Goal: Task Accomplishment & Management: Use online tool/utility

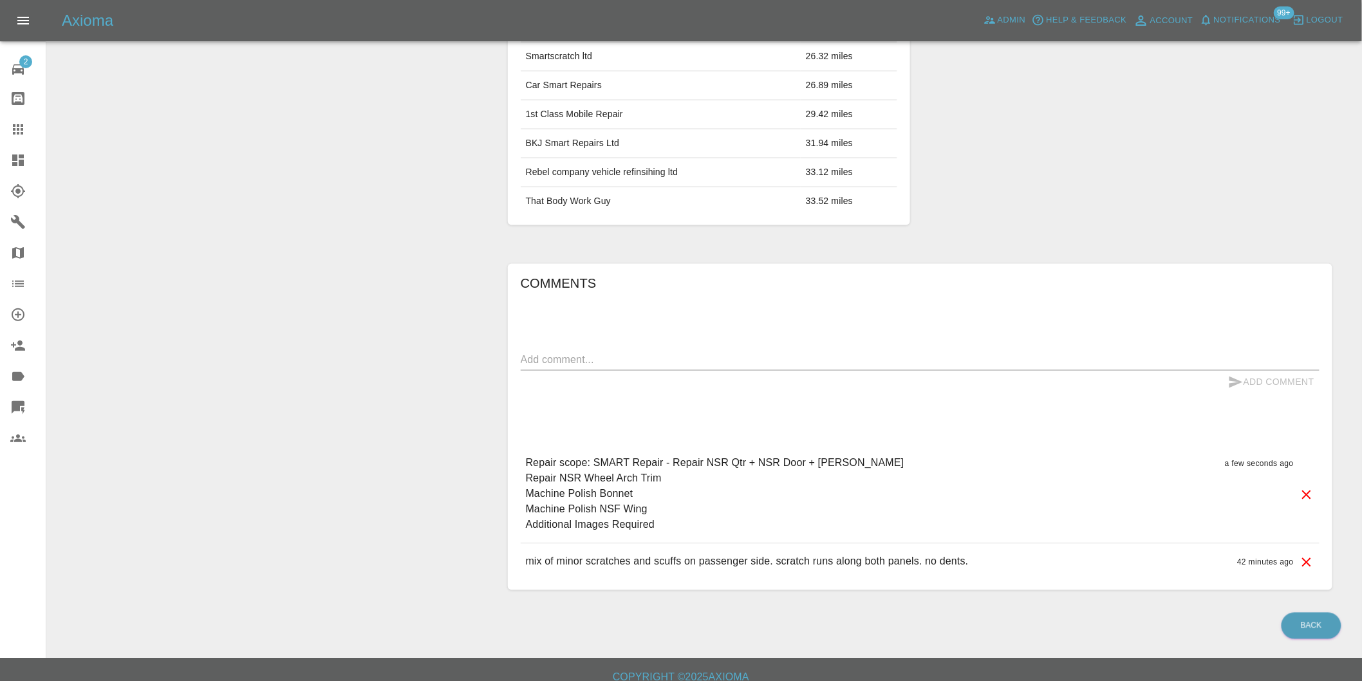
scroll to position [788, 0]
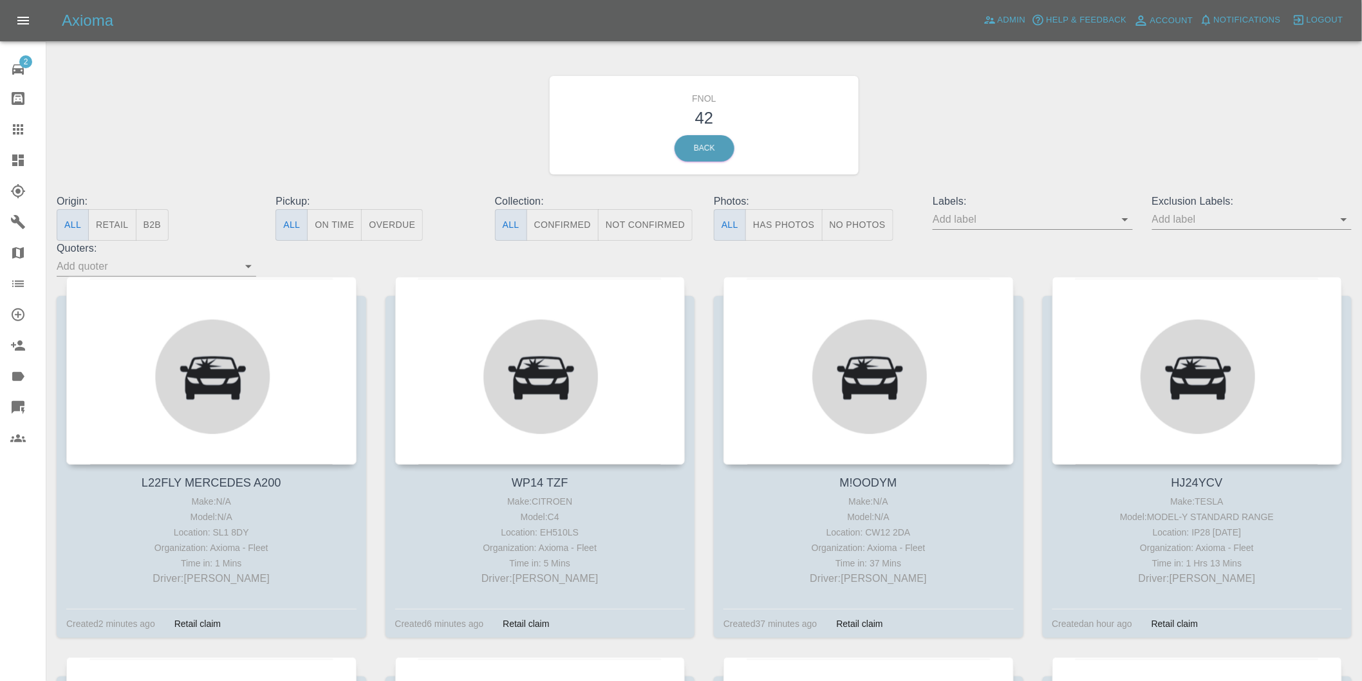
click at [782, 219] on button "Has Photos" at bounding box center [783, 225] width 77 height 32
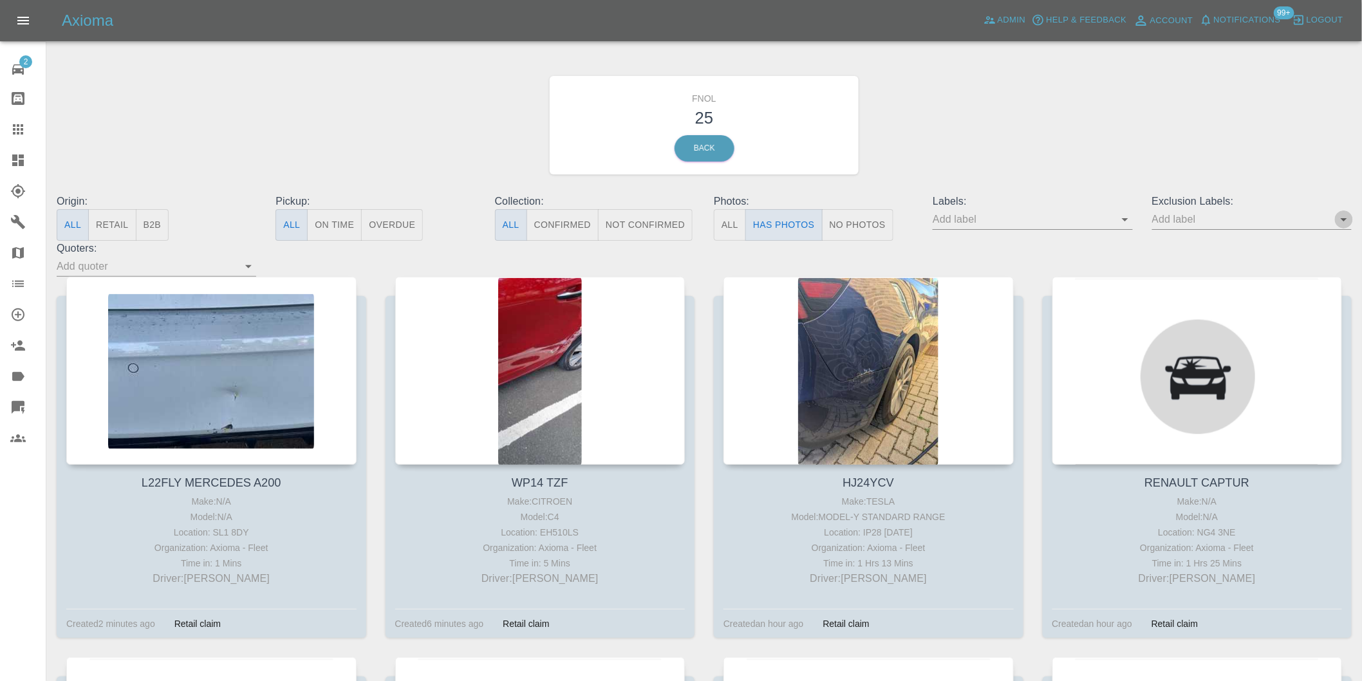
click at [1343, 221] on icon "Open" at bounding box center [1344, 219] width 6 height 3
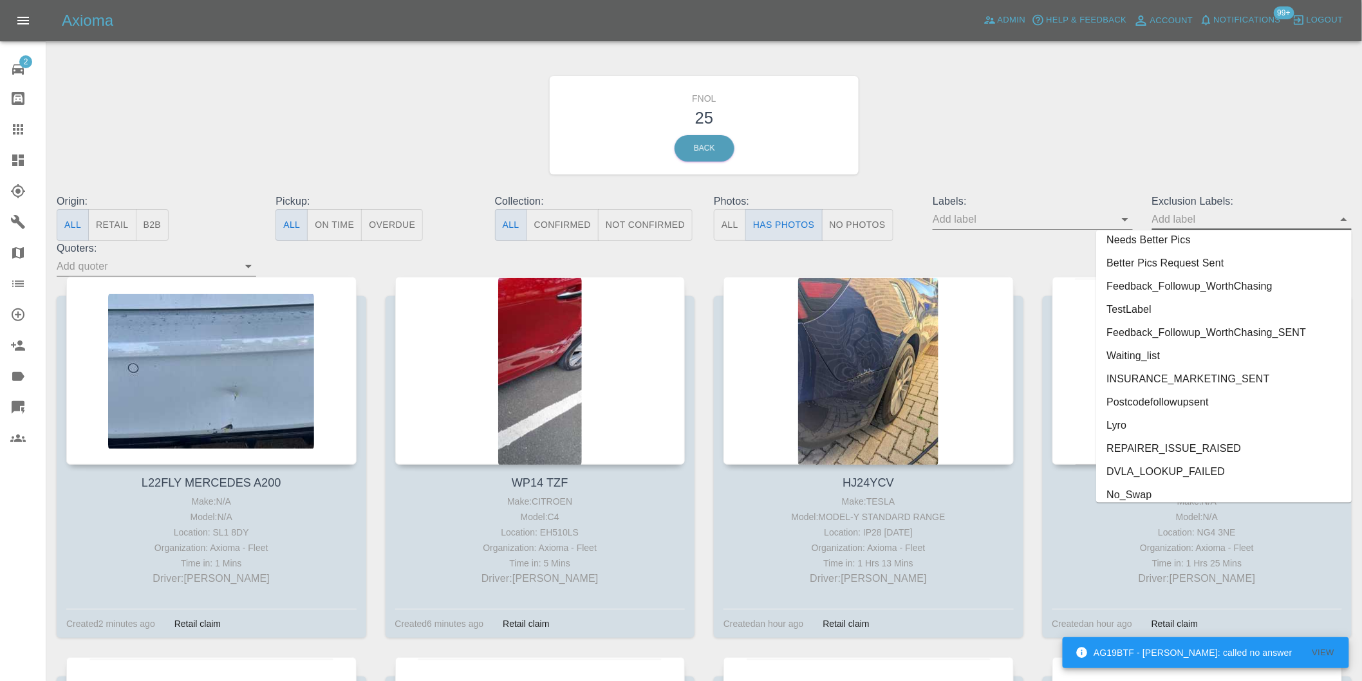
scroll to position [2749, 0]
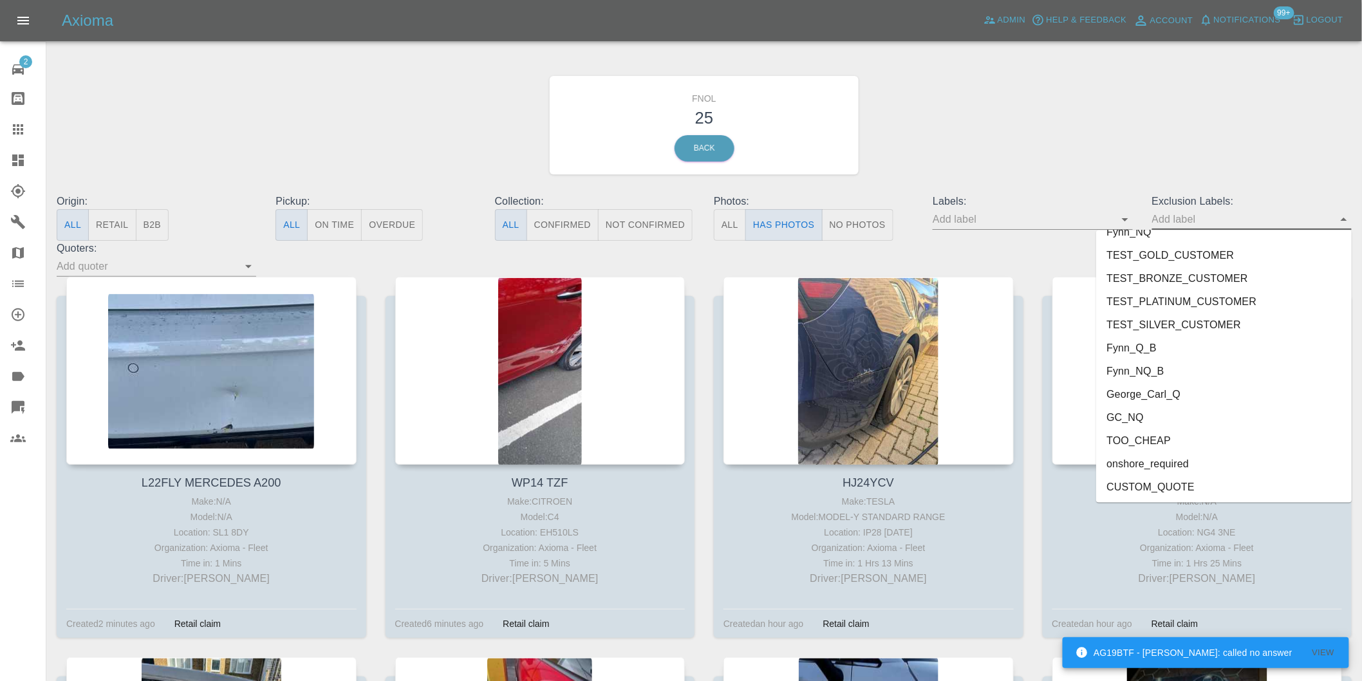
click at [1159, 465] on li "onshore_required" at bounding box center [1224, 463] width 256 height 23
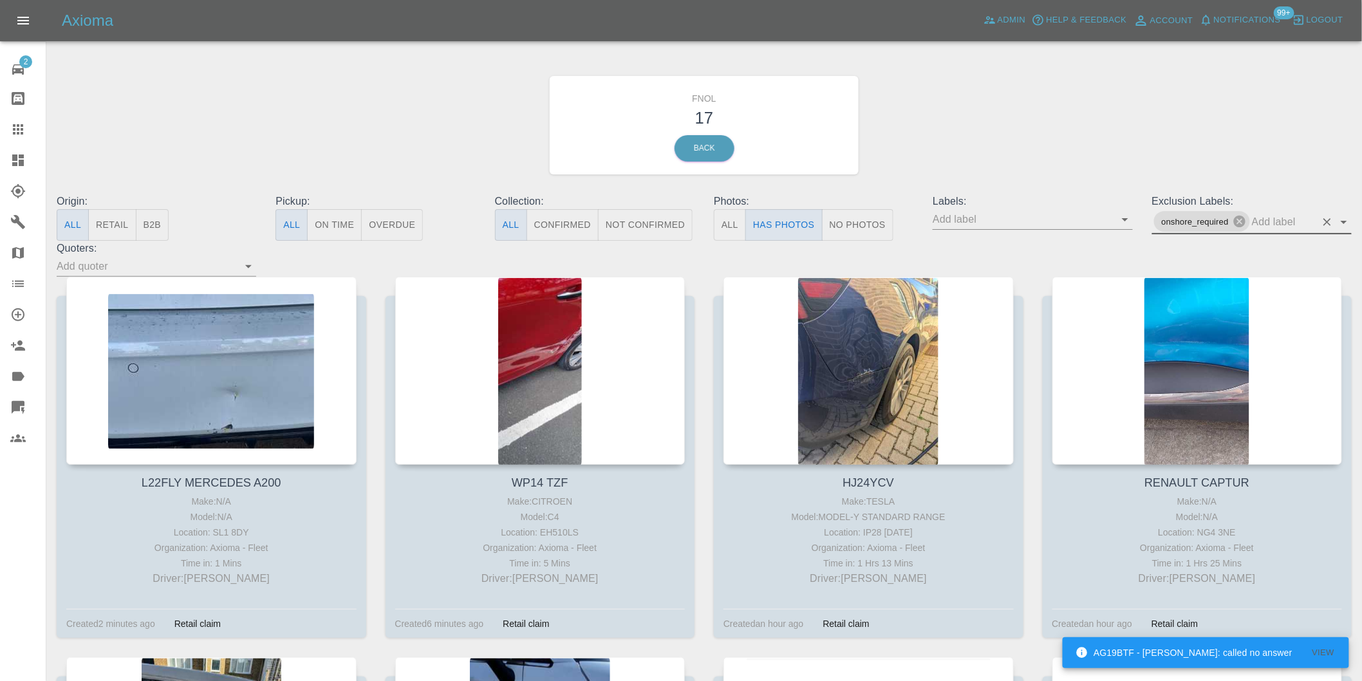
click at [1341, 223] on icon "Open" at bounding box center [1343, 221] width 15 height 15
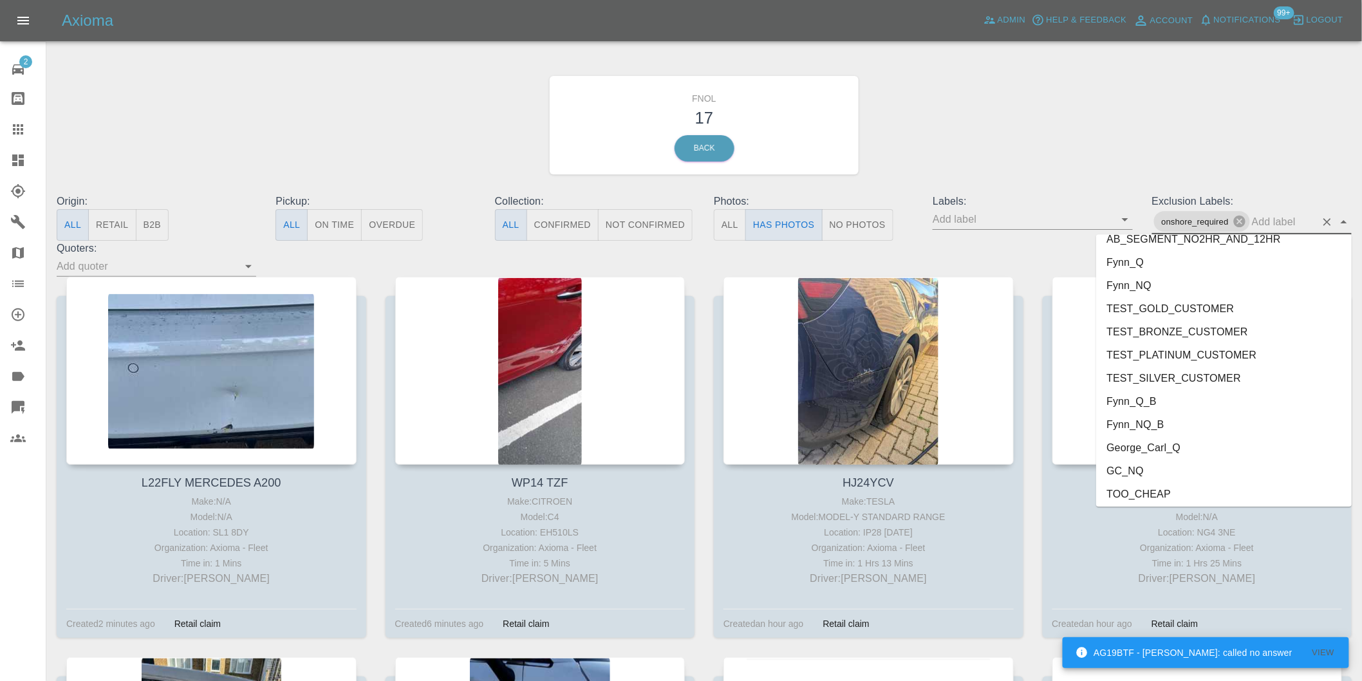
scroll to position [2726, 0]
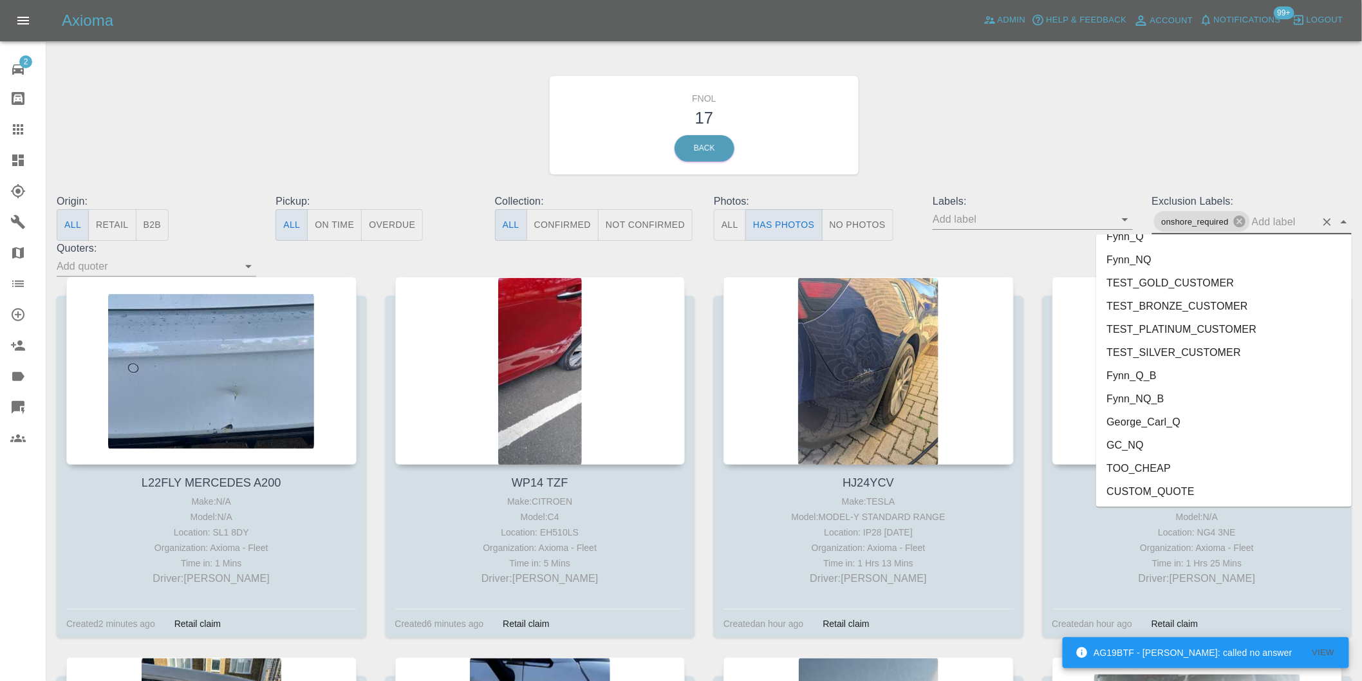
click at [1157, 420] on li "George_Carl_Q" at bounding box center [1224, 421] width 256 height 23
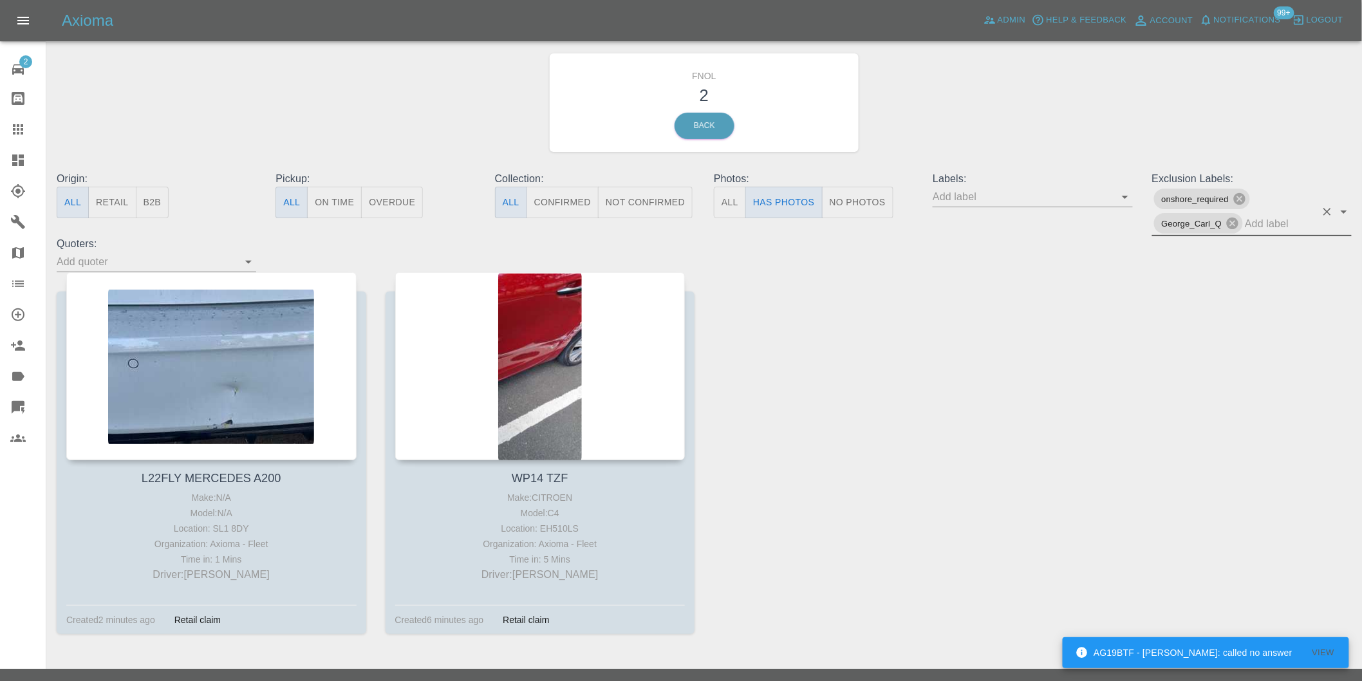
scroll to position [46, 0]
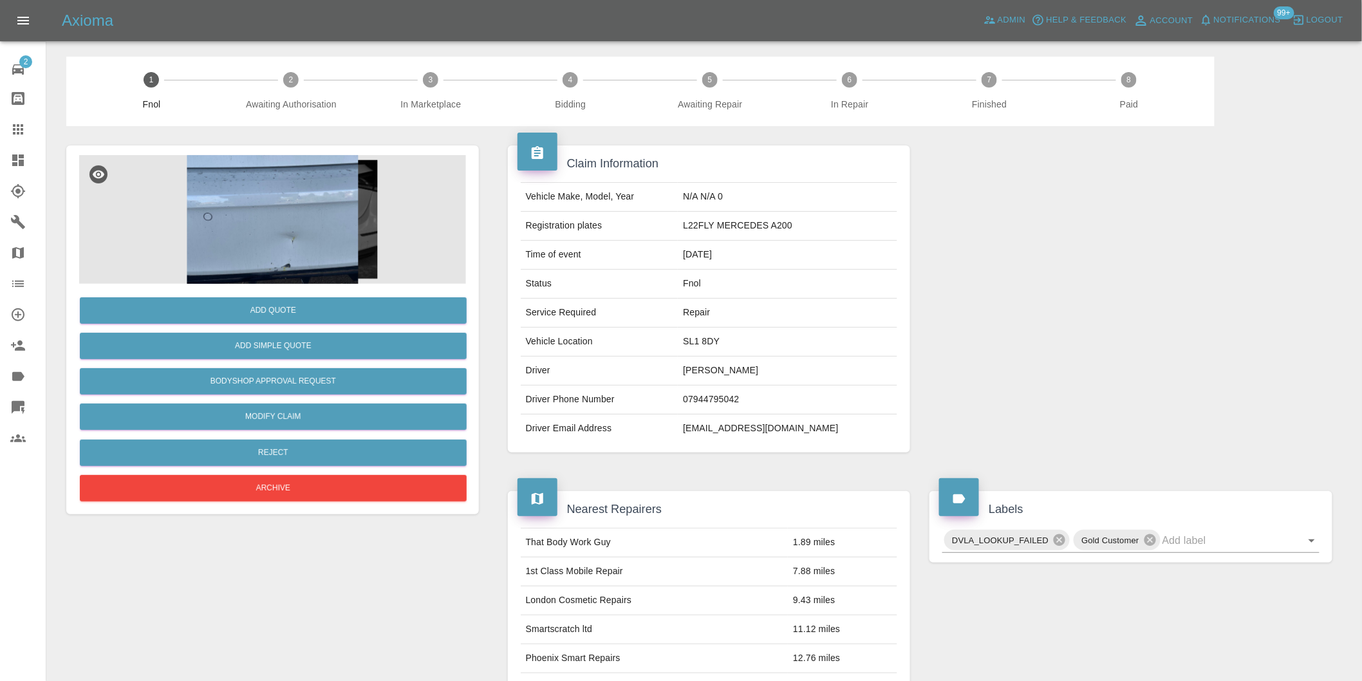
click at [270, 201] on img at bounding box center [272, 219] width 387 height 129
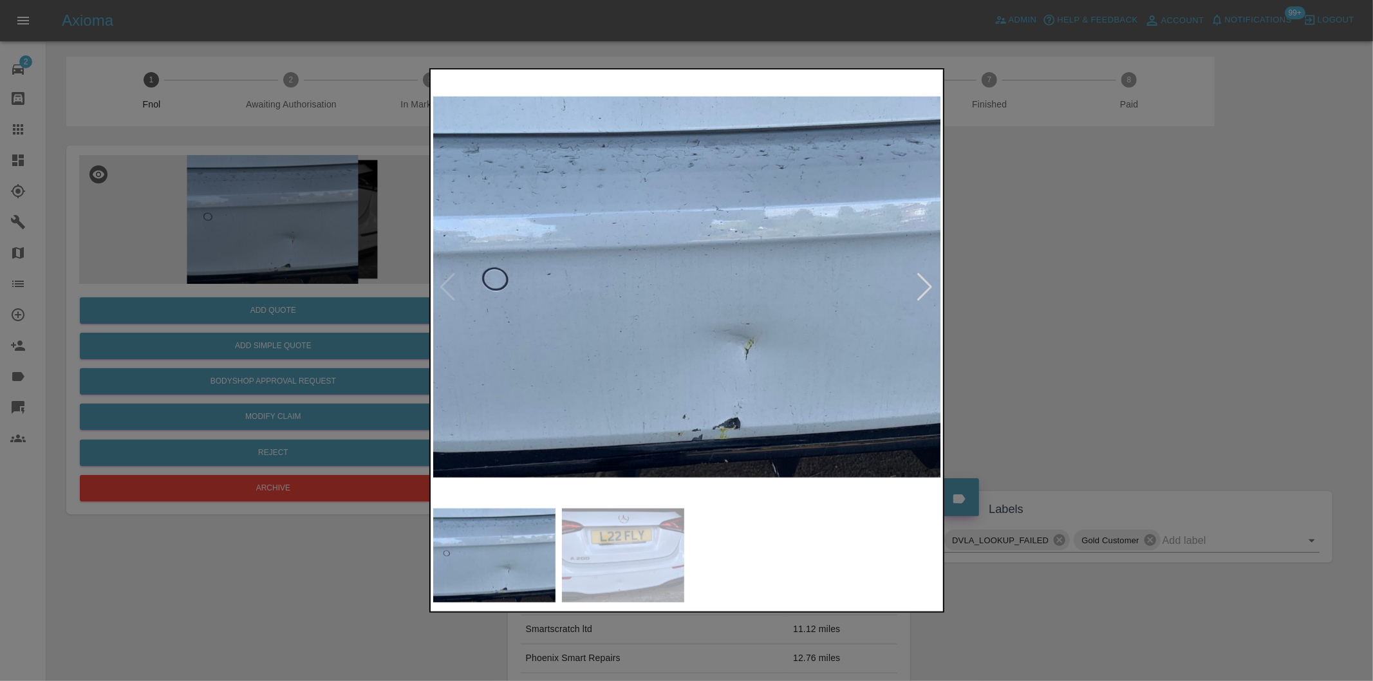
click at [929, 290] on div at bounding box center [925, 287] width 17 height 28
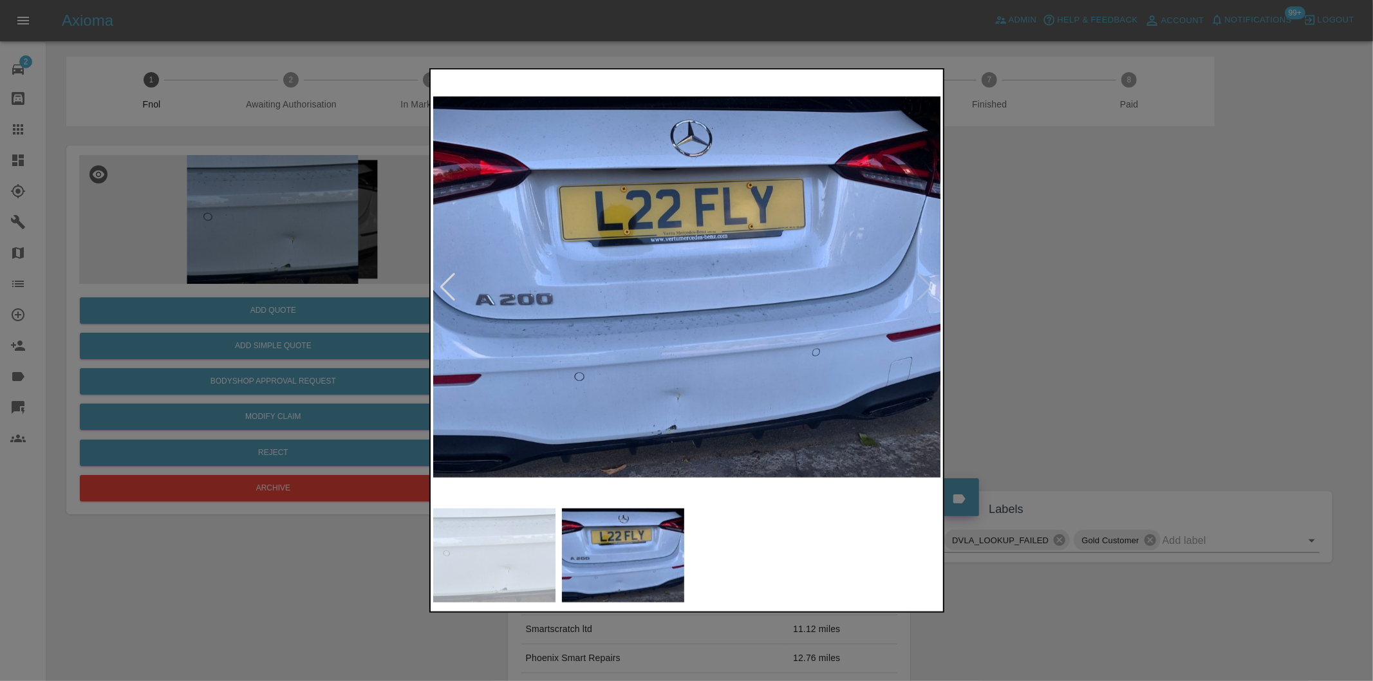
drag, startPoint x: 1045, startPoint y: 309, endPoint x: 920, endPoint y: 322, distance: 125.6
click at [1038, 309] on div at bounding box center [686, 340] width 1373 height 681
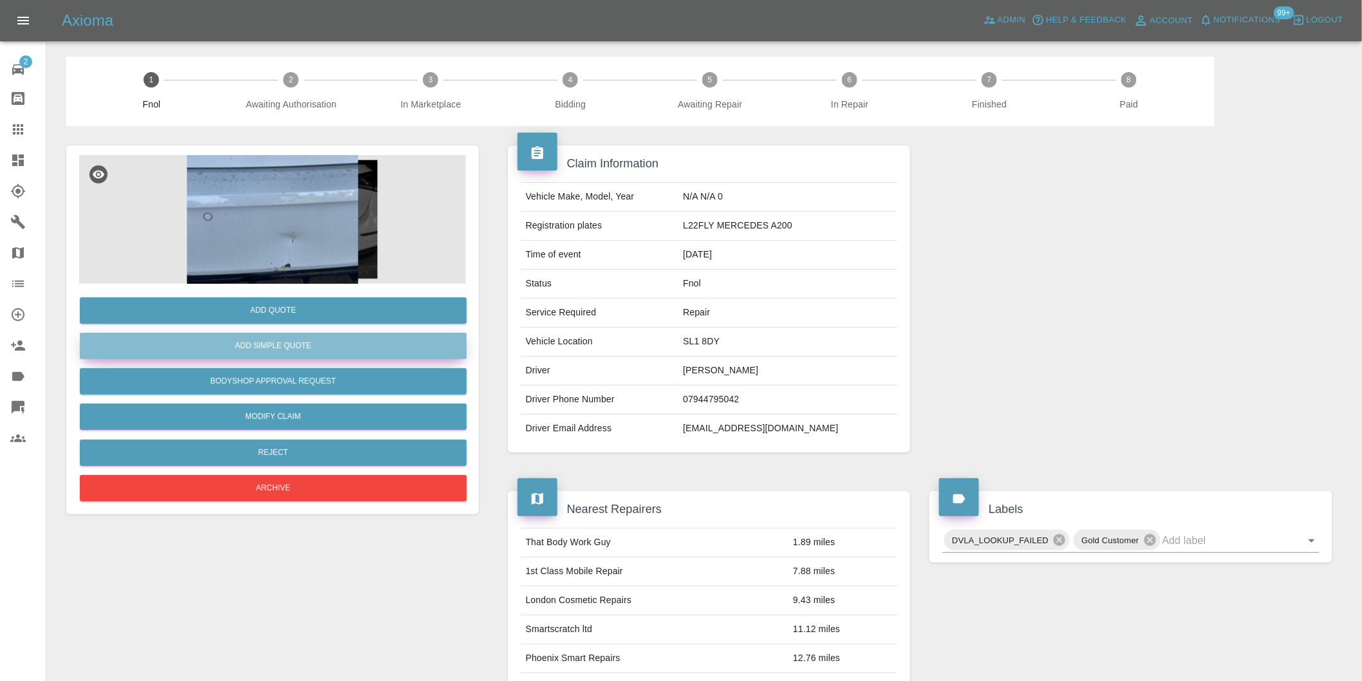
click at [346, 348] on button "Add Simple Quote" at bounding box center [273, 346] width 387 height 26
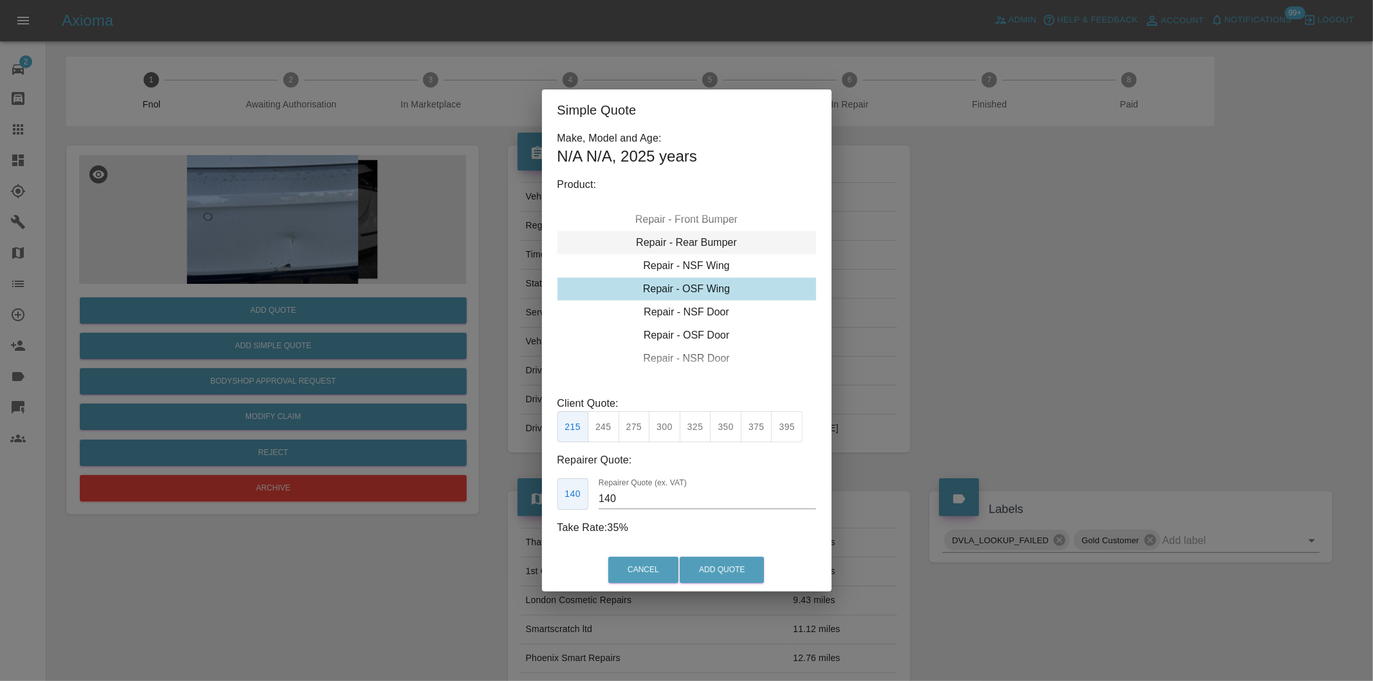
click at [722, 249] on div "Repair - Rear Bumper" at bounding box center [686, 242] width 259 height 23
click at [640, 425] on button "350" at bounding box center [635, 427] width 32 height 32
type input "210"
click at [713, 563] on button "Add Quote" at bounding box center [722, 570] width 84 height 26
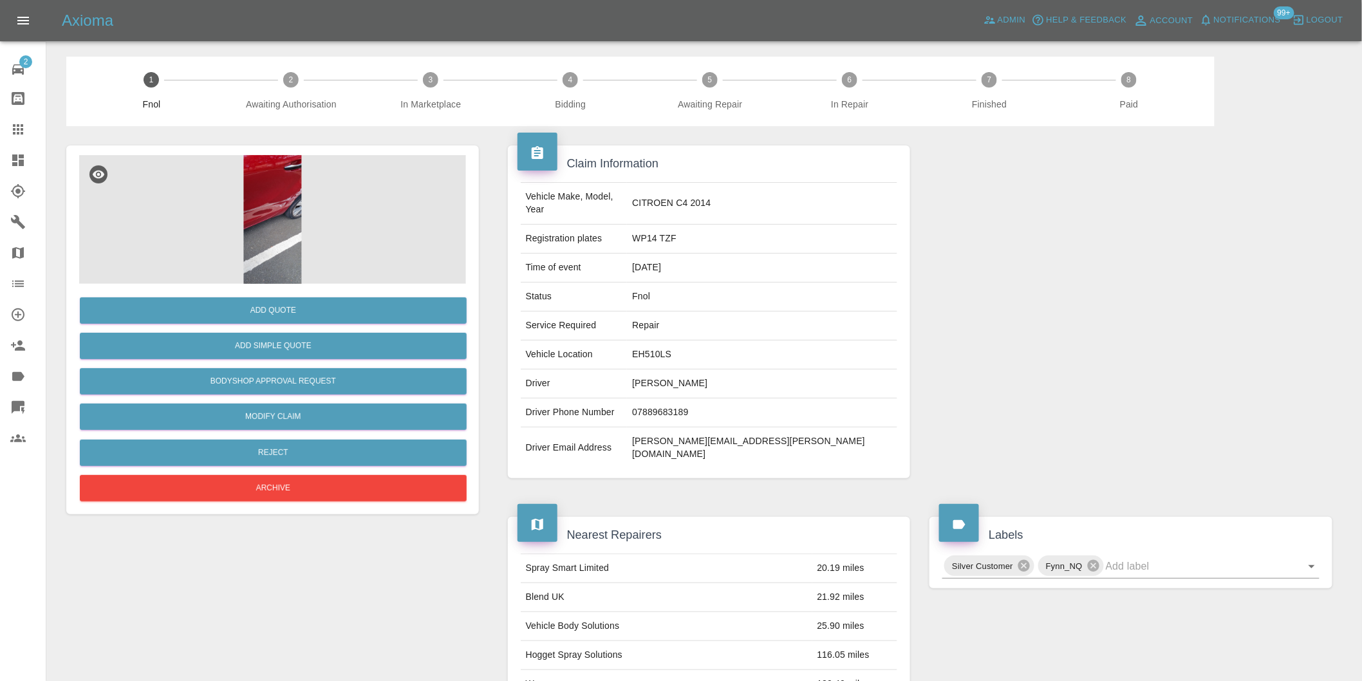
click at [252, 178] on img at bounding box center [272, 219] width 387 height 129
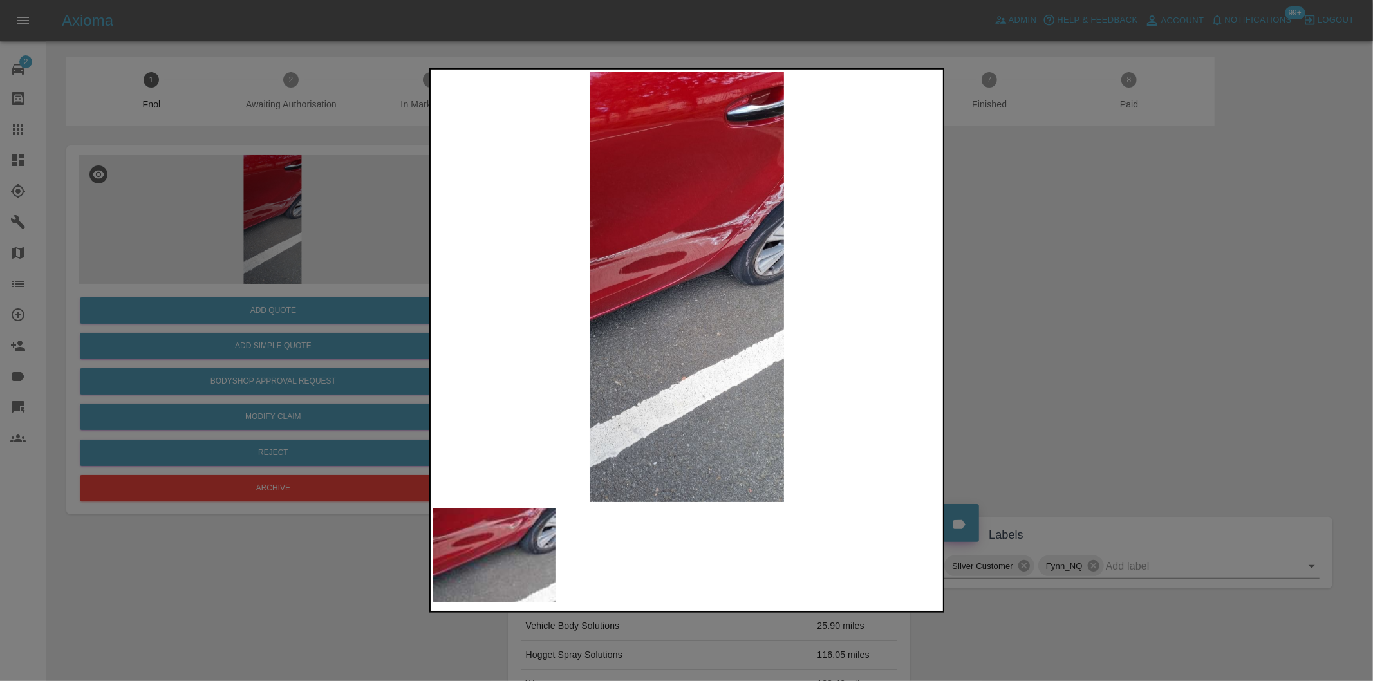
click at [744, 209] on img at bounding box center [687, 287] width 508 height 430
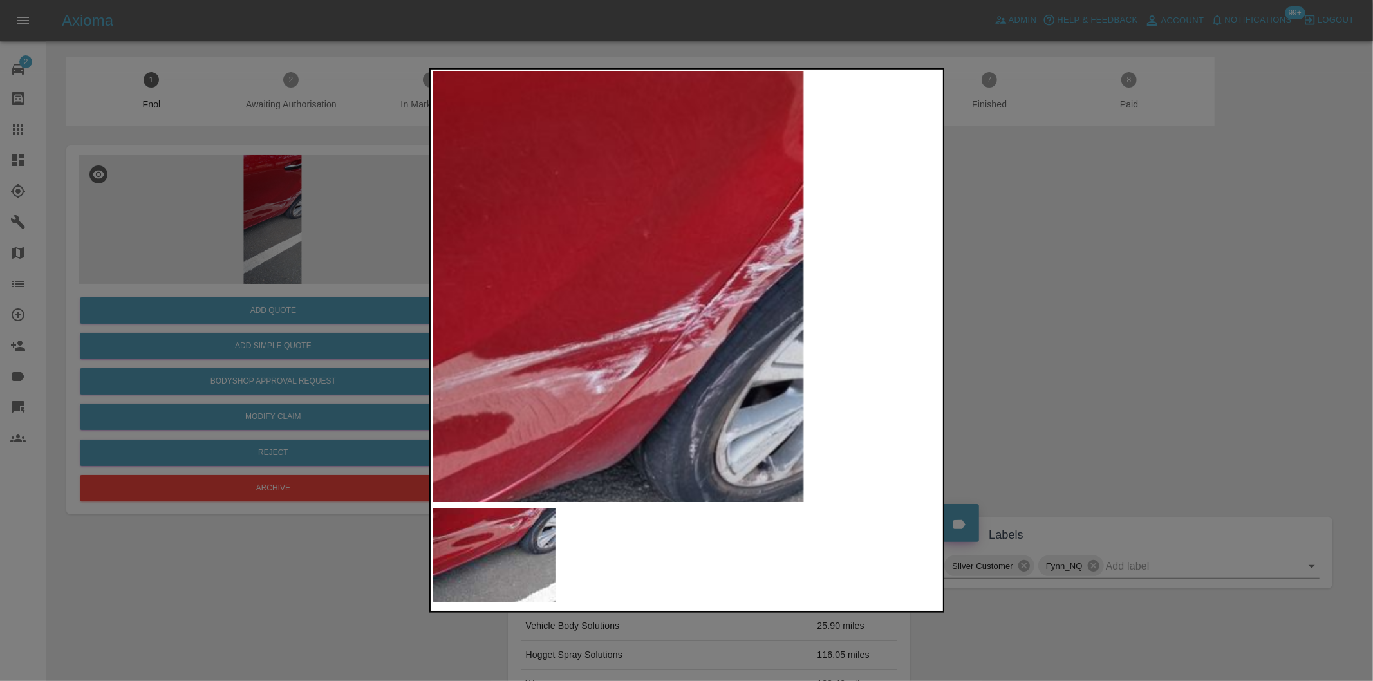
click at [728, 223] on img at bounding box center [513, 519] width 1525 height 1289
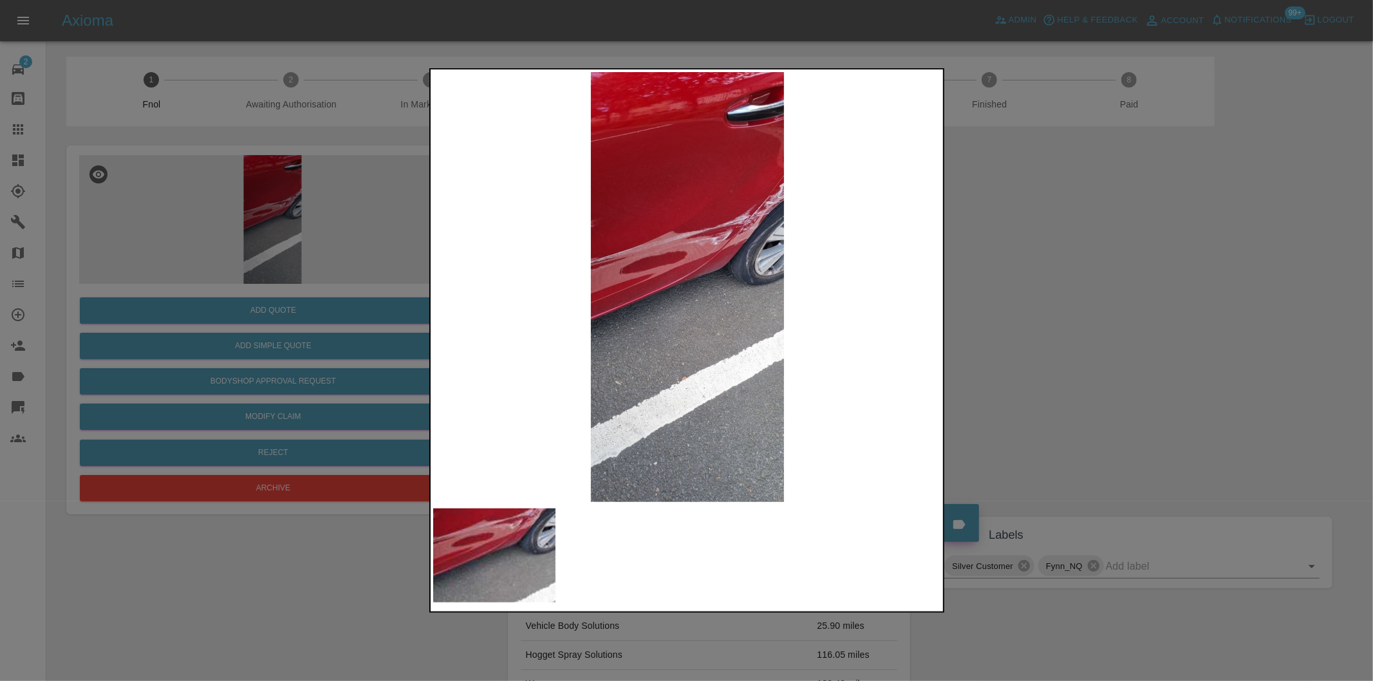
drag, startPoint x: 979, startPoint y: 269, endPoint x: 651, endPoint y: 294, distance: 328.6
click at [978, 269] on div at bounding box center [686, 340] width 1373 height 681
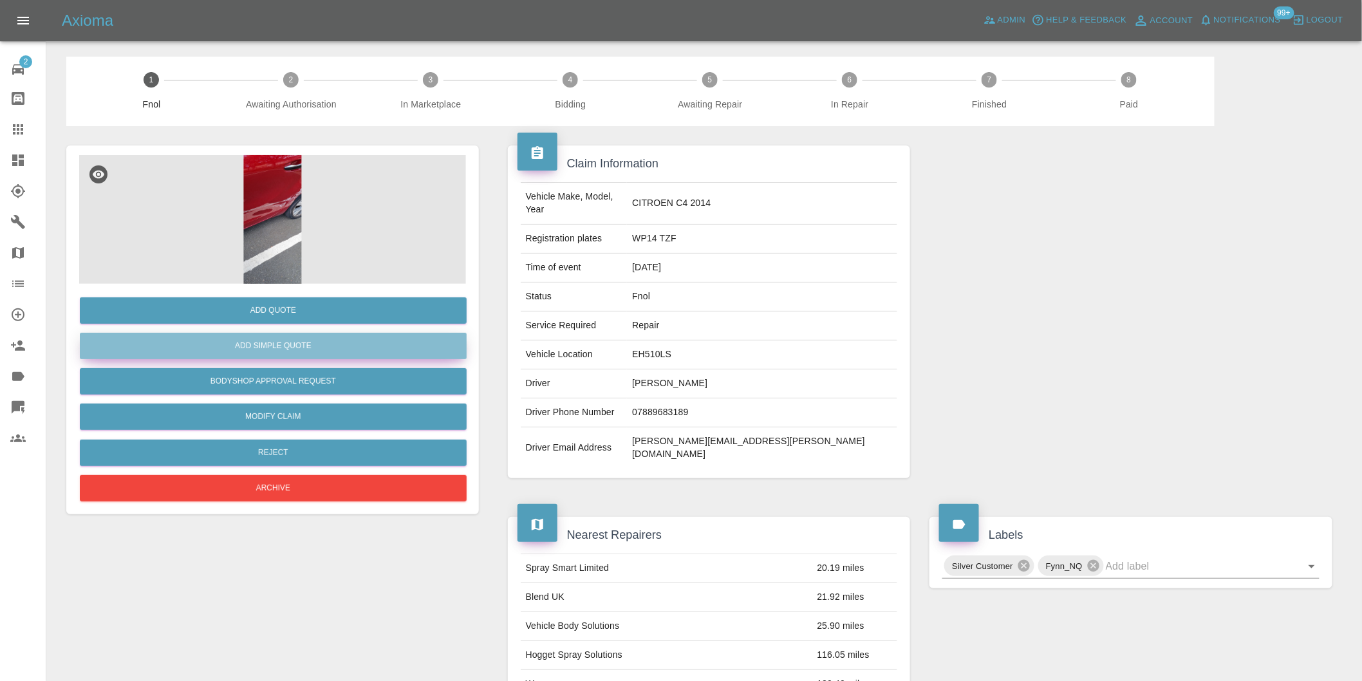
click at [342, 345] on button "Add Simple Quote" at bounding box center [273, 346] width 387 height 26
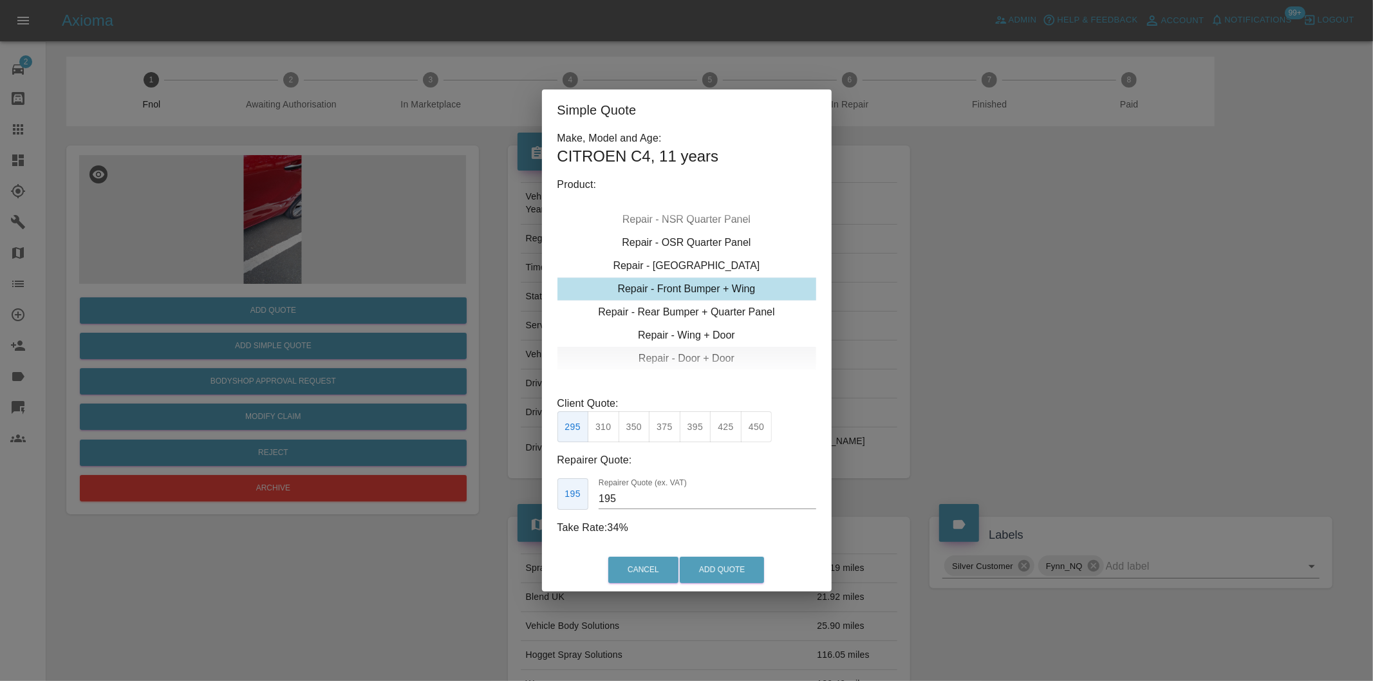
click at [714, 352] on div "Repair - Door + Door" at bounding box center [686, 358] width 259 height 23
click at [702, 311] on div "Repair - Door + Quarter Panel" at bounding box center [686, 312] width 259 height 23
click at [723, 431] on button "450" at bounding box center [726, 427] width 32 height 32
type input "280"
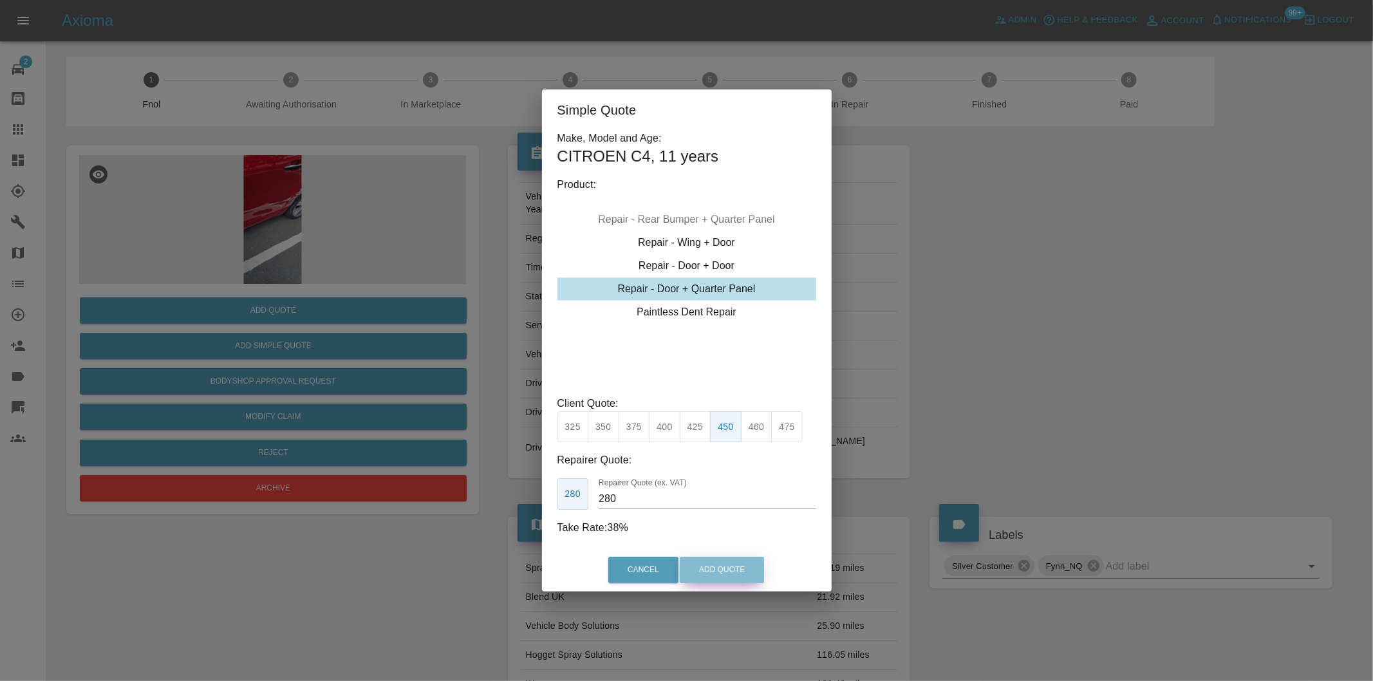
click at [732, 577] on button "Add Quote" at bounding box center [722, 570] width 84 height 26
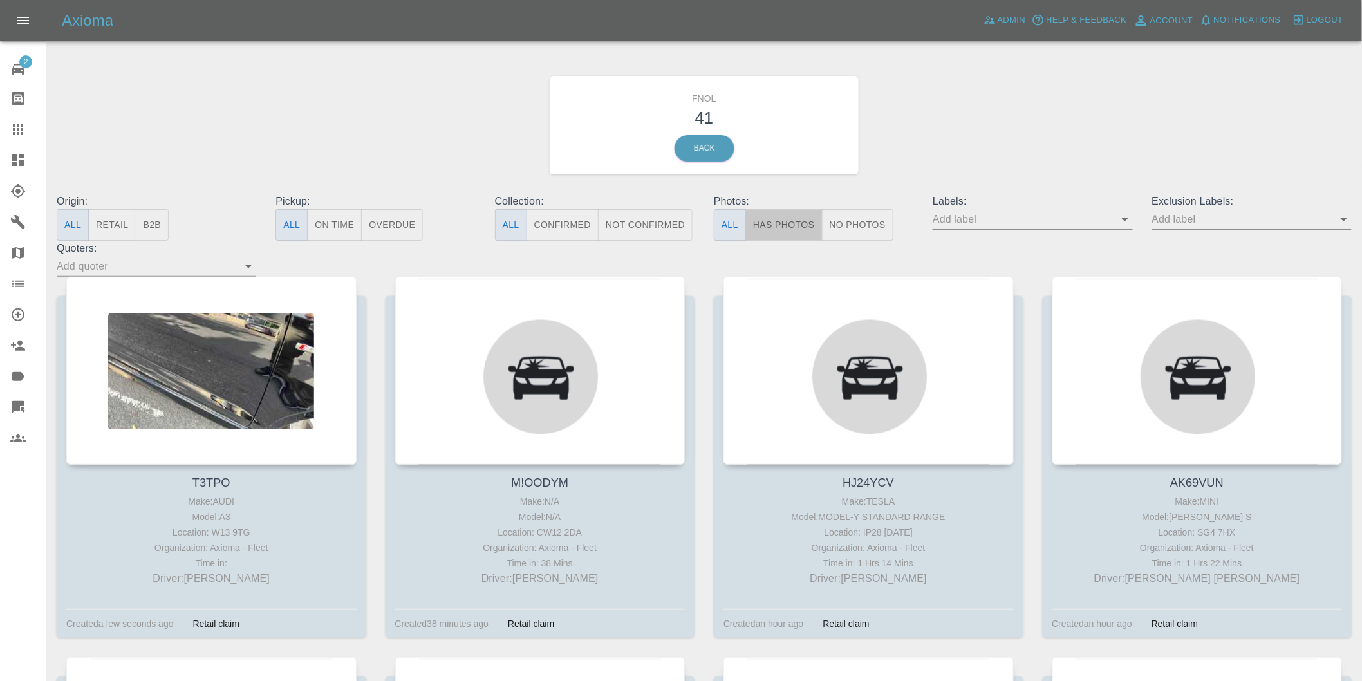
click at [779, 222] on button "Has Photos" at bounding box center [783, 225] width 77 height 32
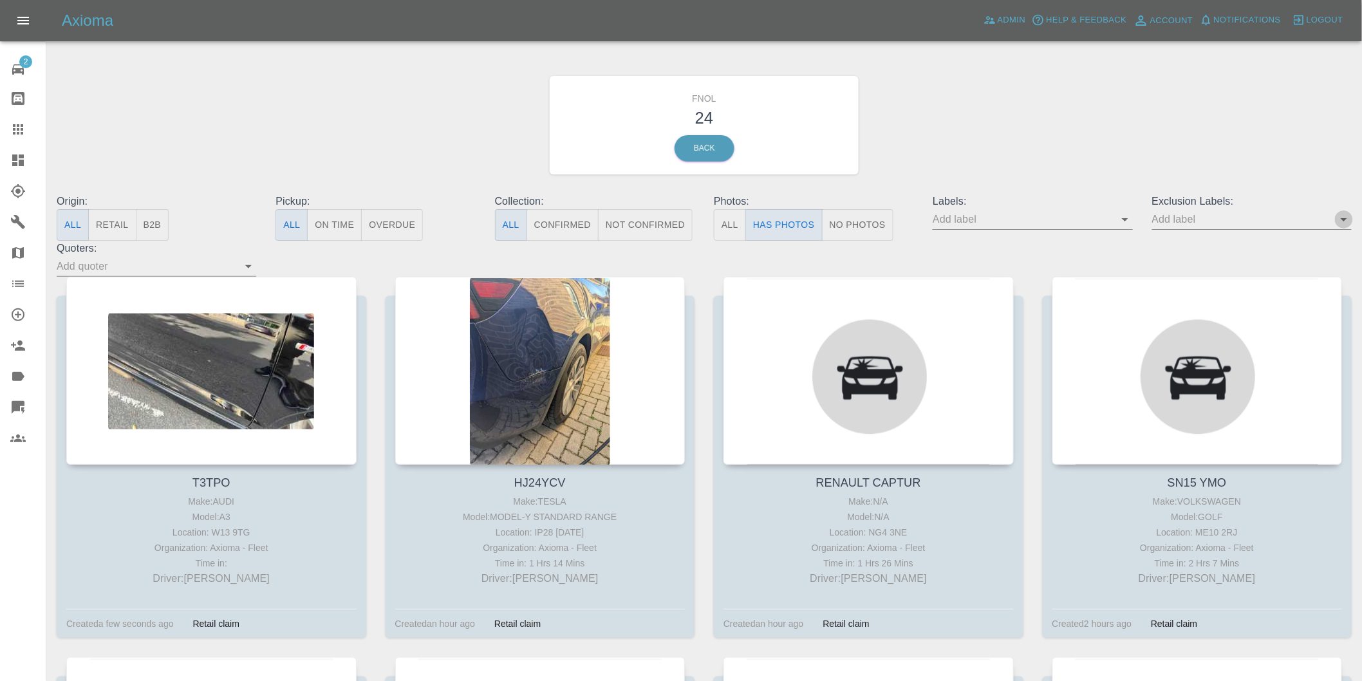
click at [1343, 219] on icon "Open" at bounding box center [1344, 219] width 6 height 3
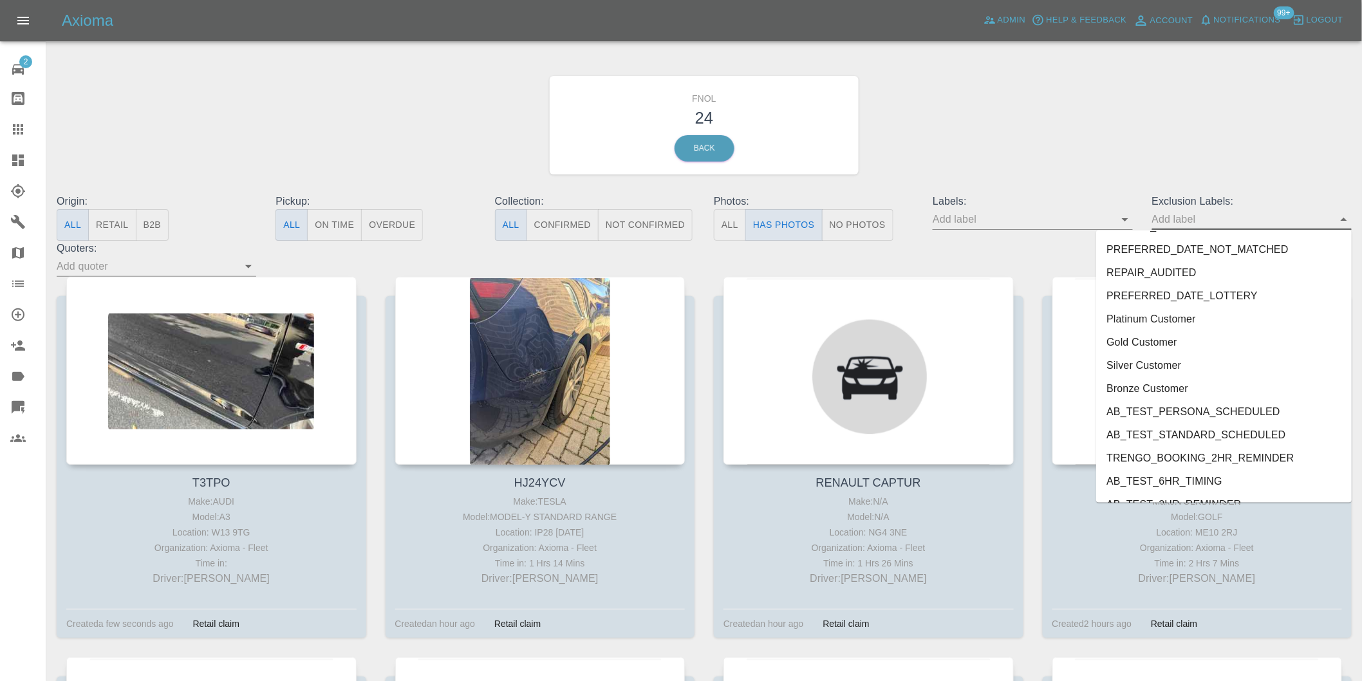
scroll to position [2749, 0]
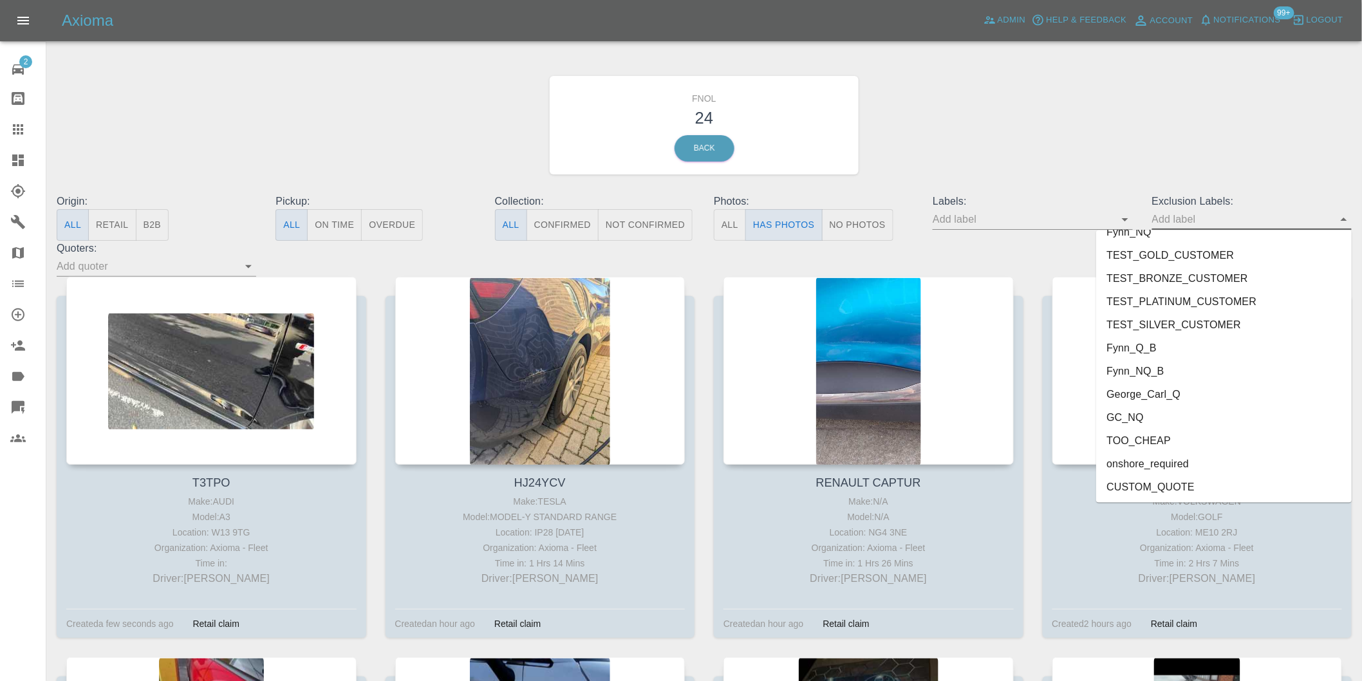
click at [1180, 461] on li "onshore_required" at bounding box center [1224, 463] width 256 height 23
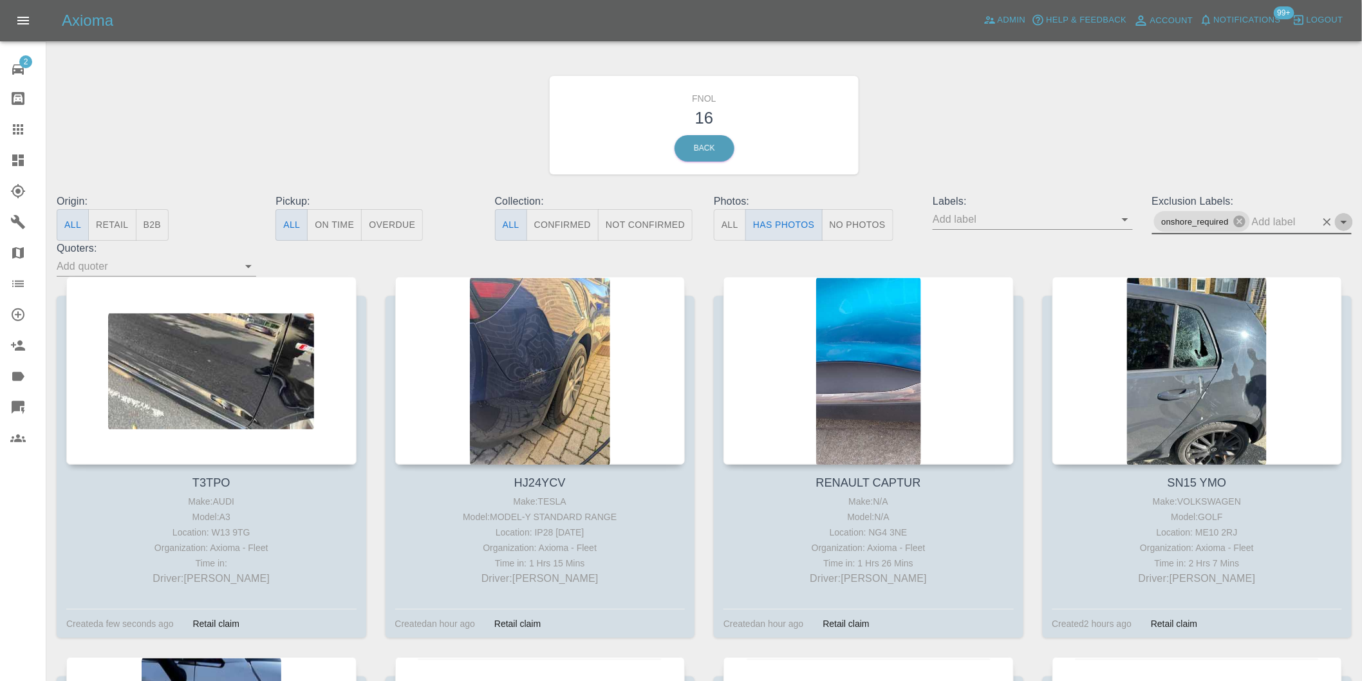
click at [1341, 221] on icon "Open" at bounding box center [1343, 221] width 15 height 15
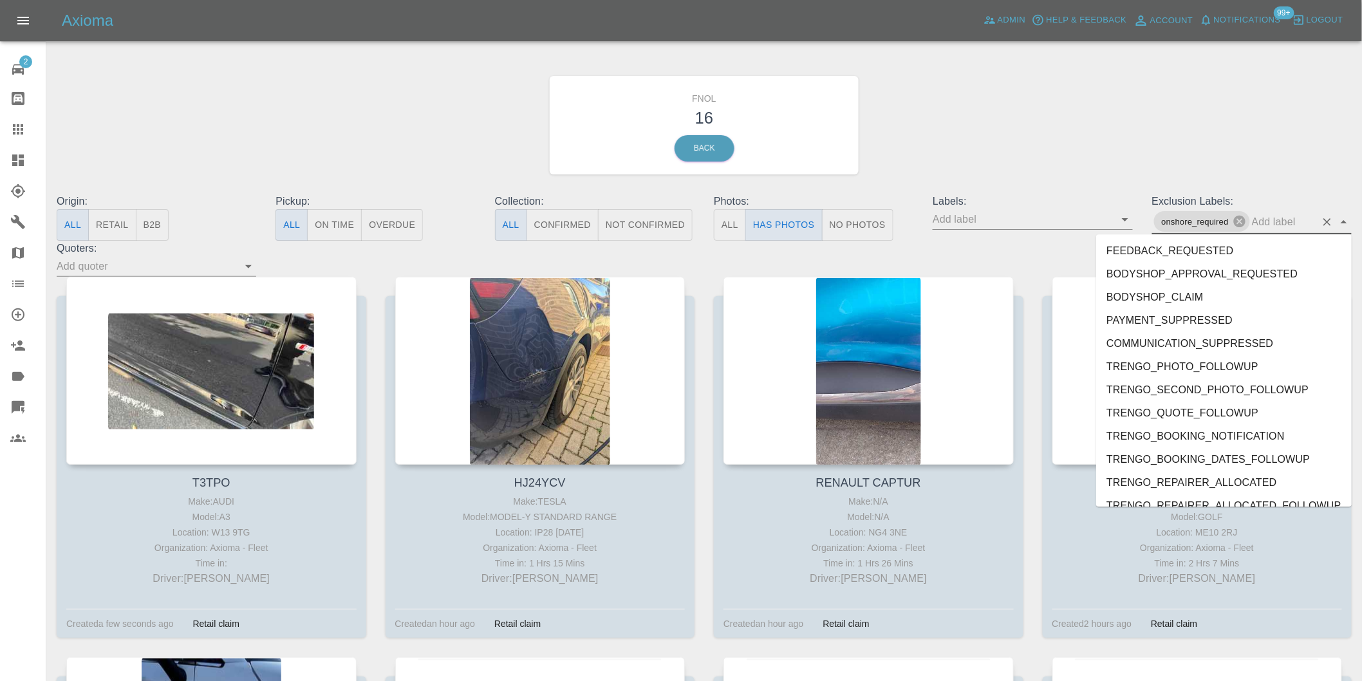
scroll to position [2726, 0]
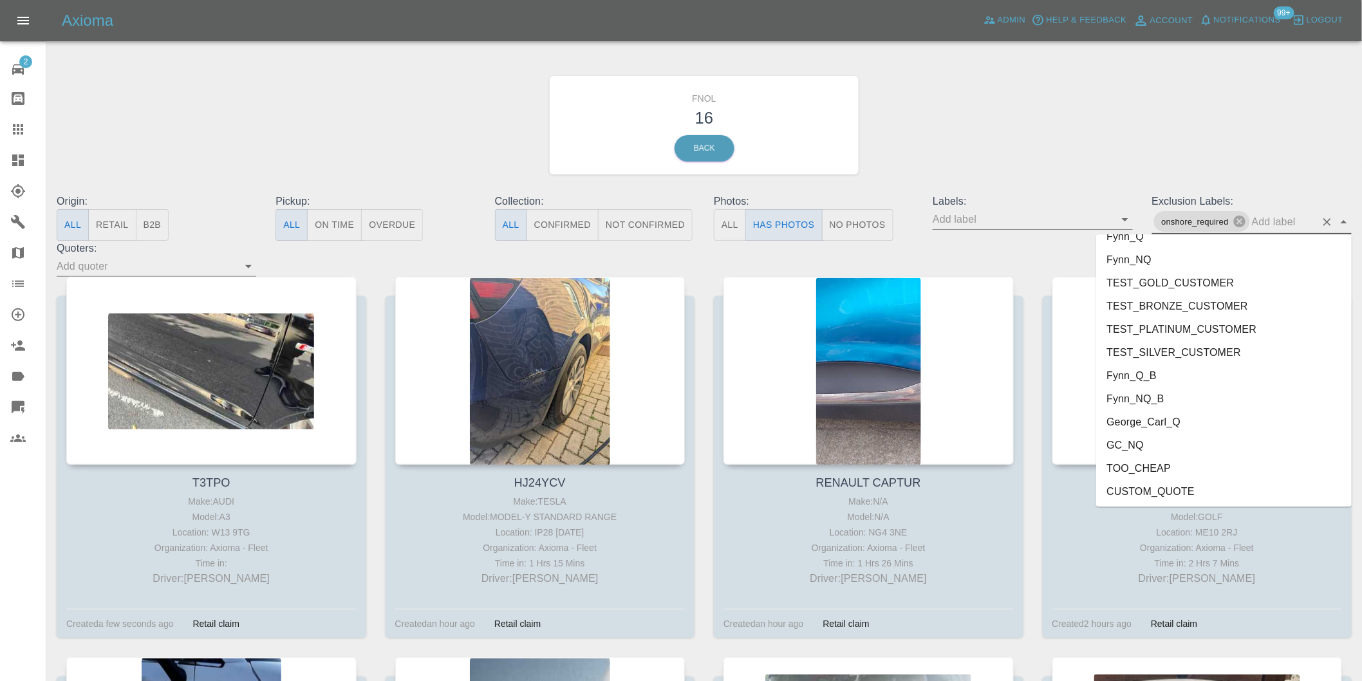
click at [1157, 429] on li "George_Carl_Q" at bounding box center [1224, 421] width 256 height 23
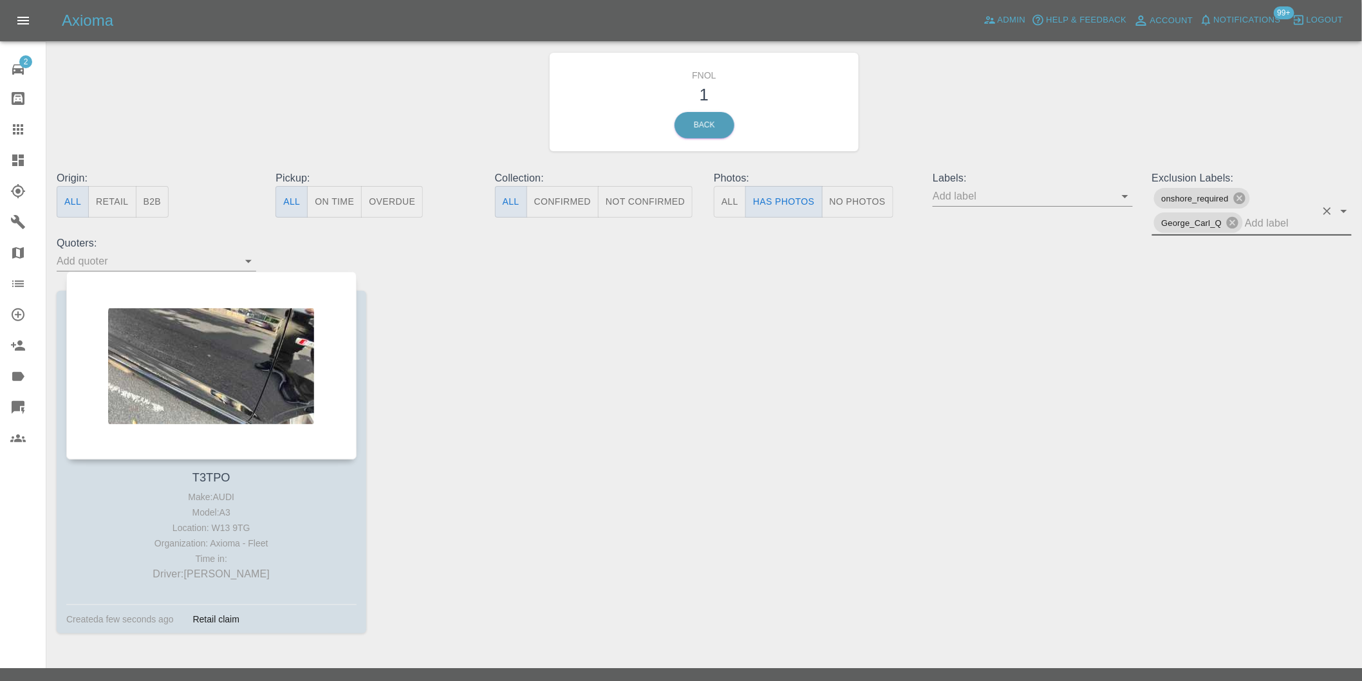
scroll to position [46, 0]
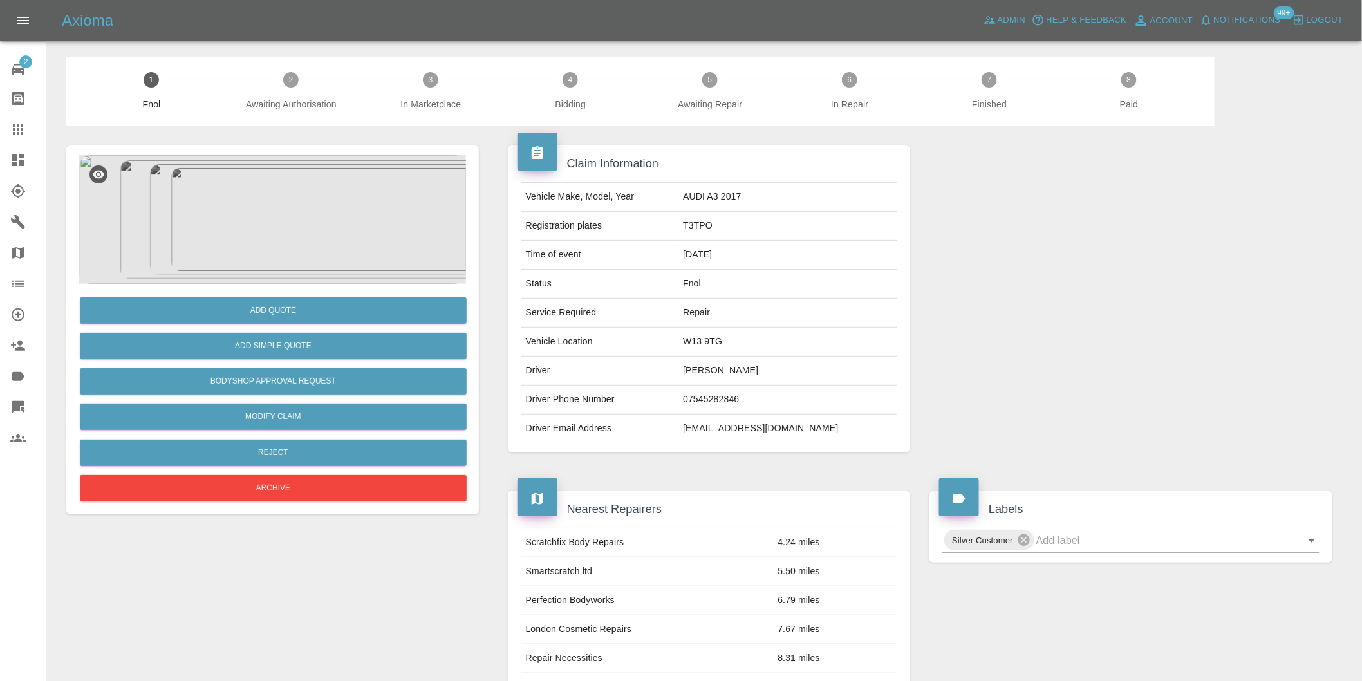
click at [280, 215] on img at bounding box center [272, 219] width 387 height 129
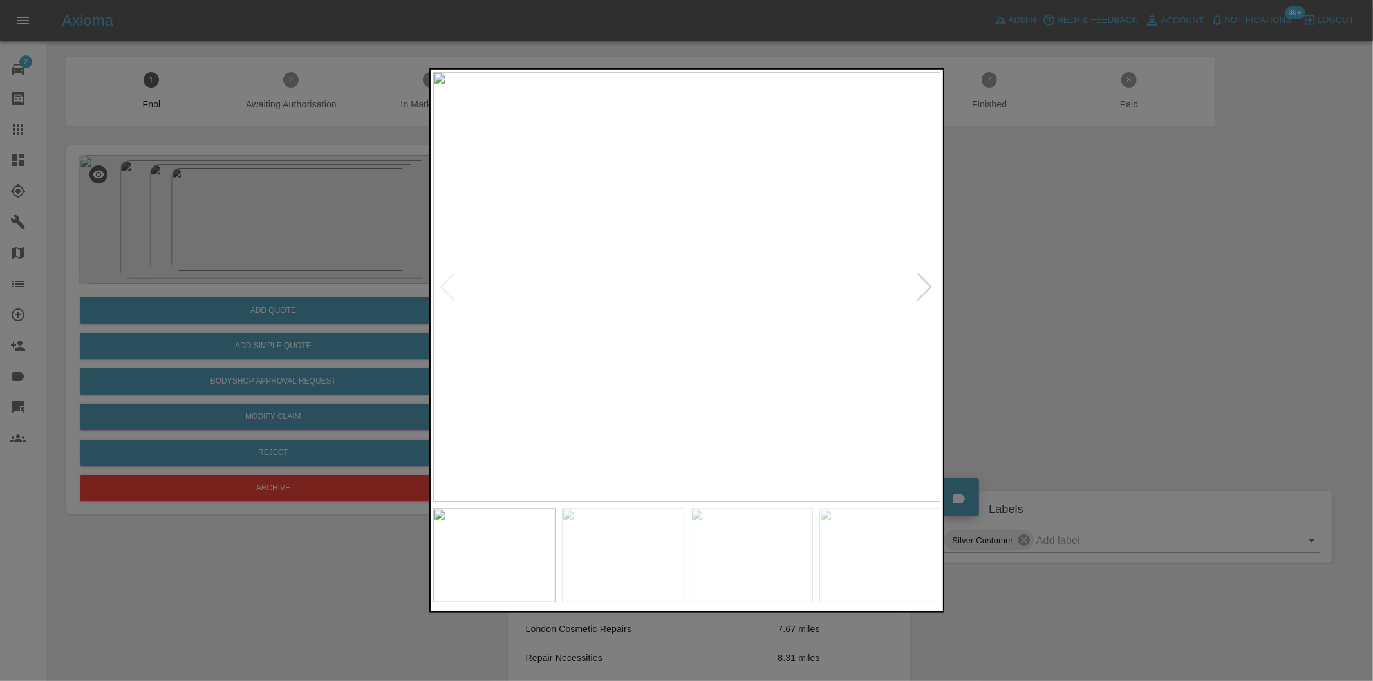
click at [919, 286] on div at bounding box center [925, 287] width 17 height 28
click at [919, 286] on img at bounding box center [687, 287] width 508 height 430
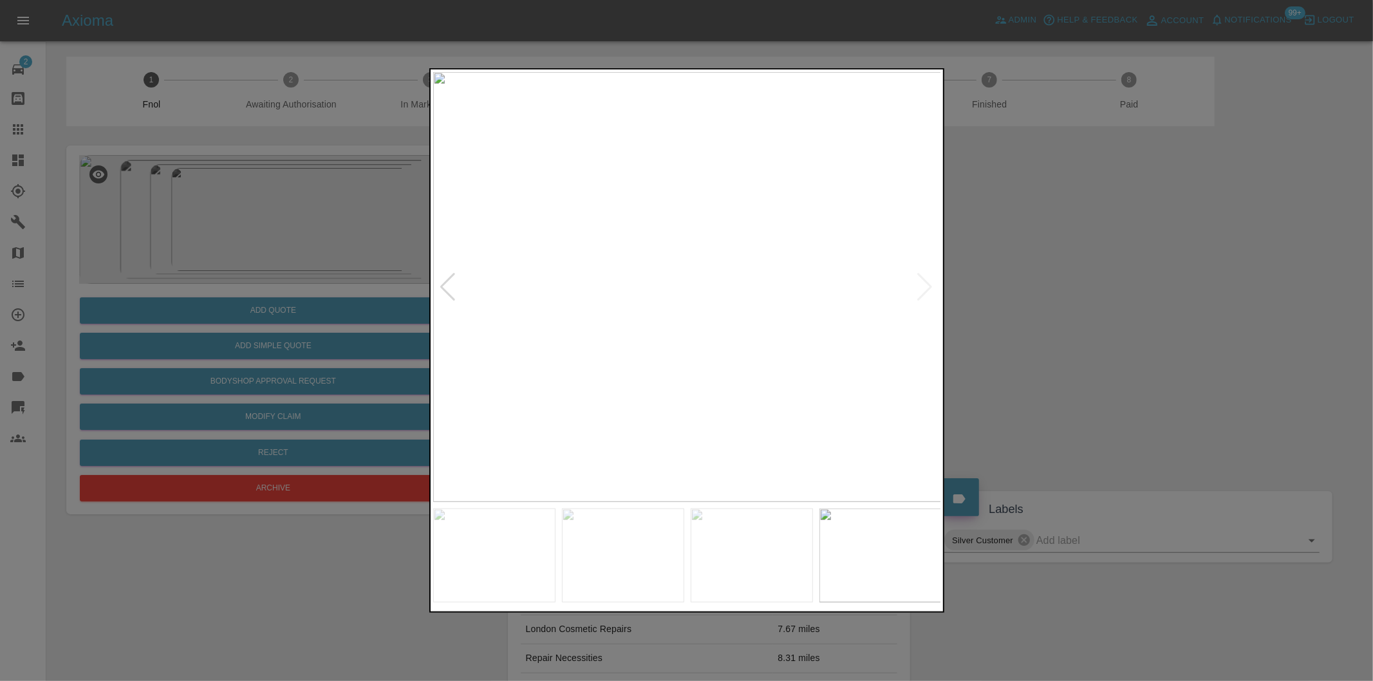
click at [1135, 319] on div at bounding box center [686, 340] width 1373 height 681
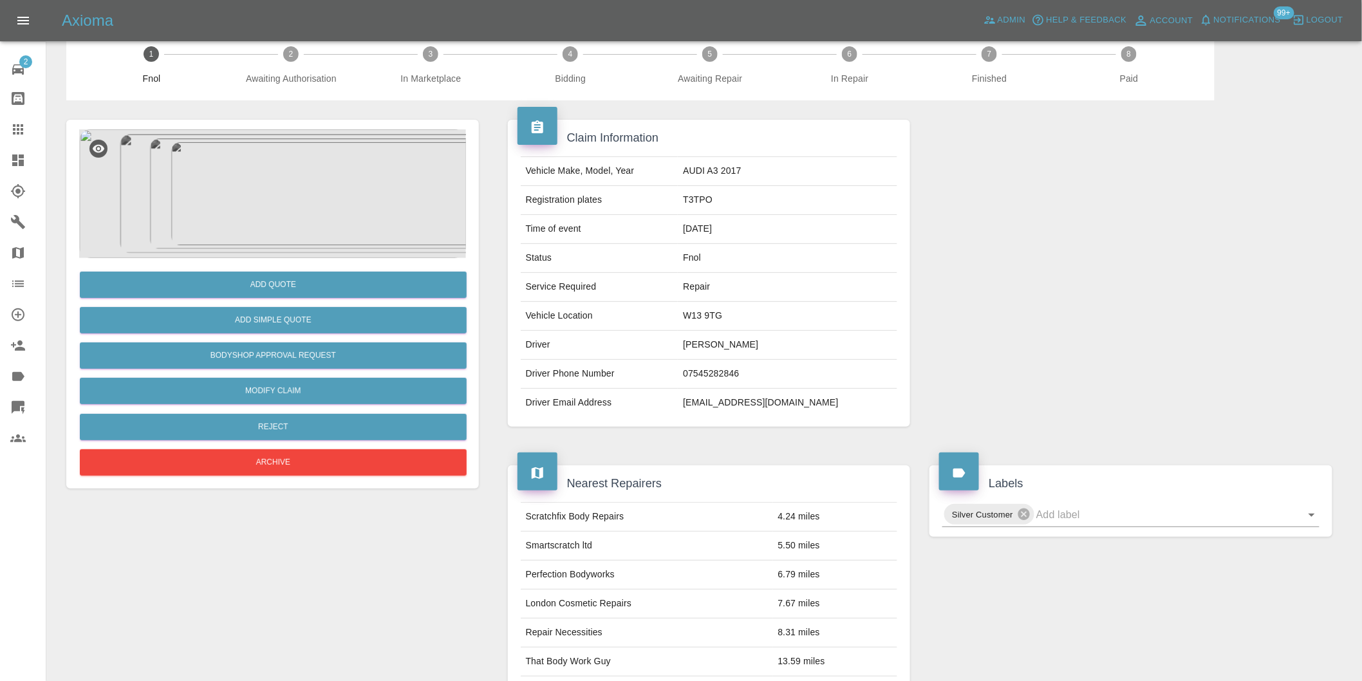
scroll to position [71, 0]
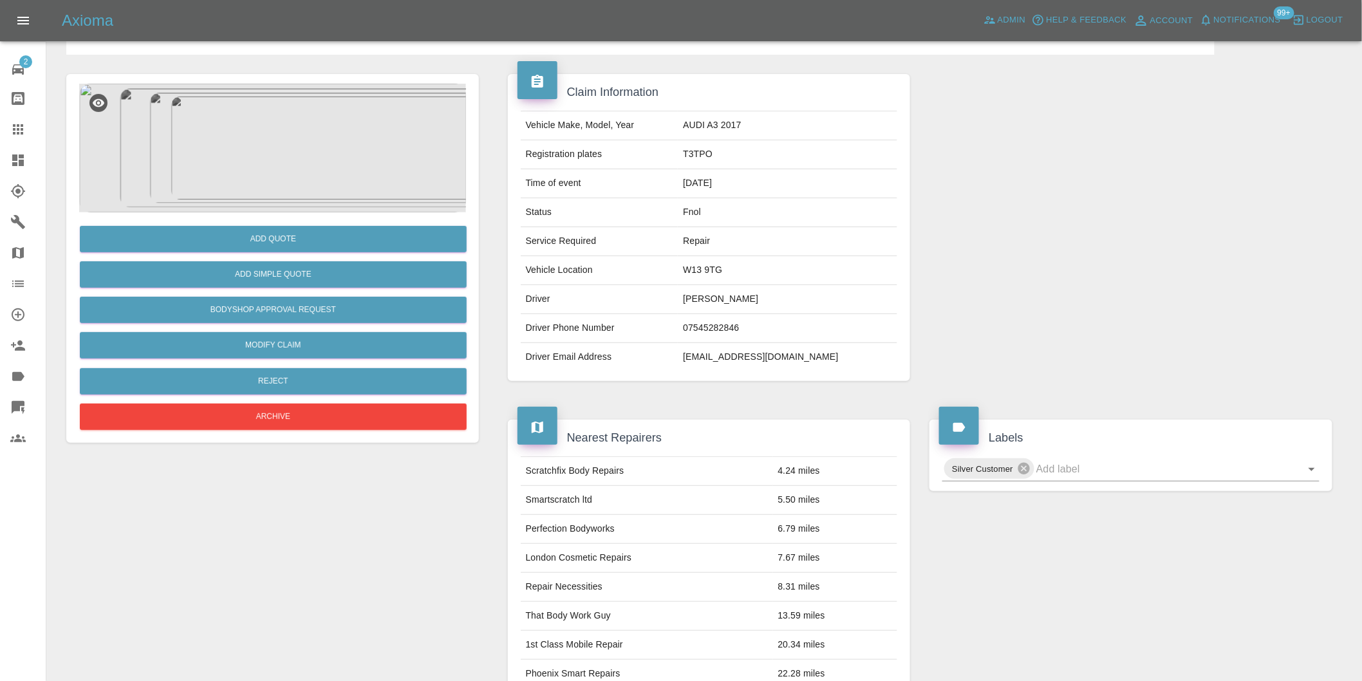
click at [239, 144] on img at bounding box center [272, 148] width 387 height 129
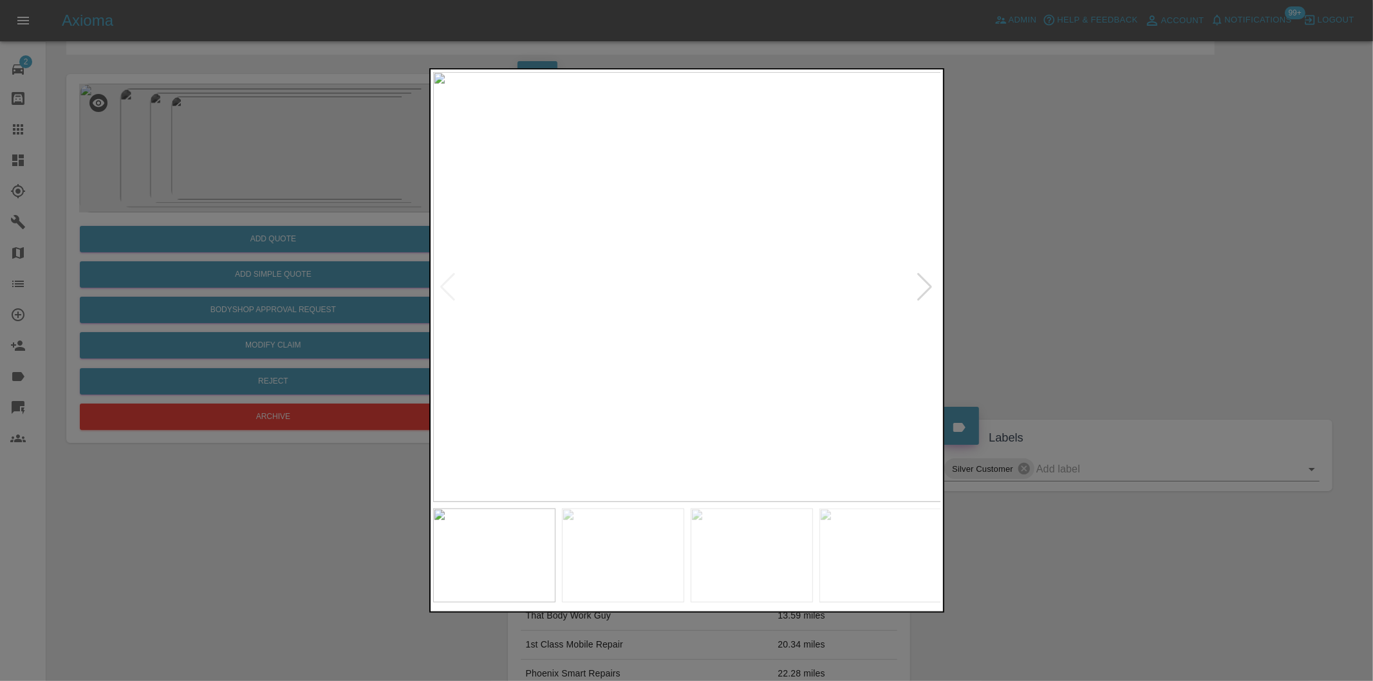
drag, startPoint x: 1159, startPoint y: 226, endPoint x: 1047, endPoint y: 248, distance: 114.1
click at [1144, 228] on div at bounding box center [686, 340] width 1373 height 681
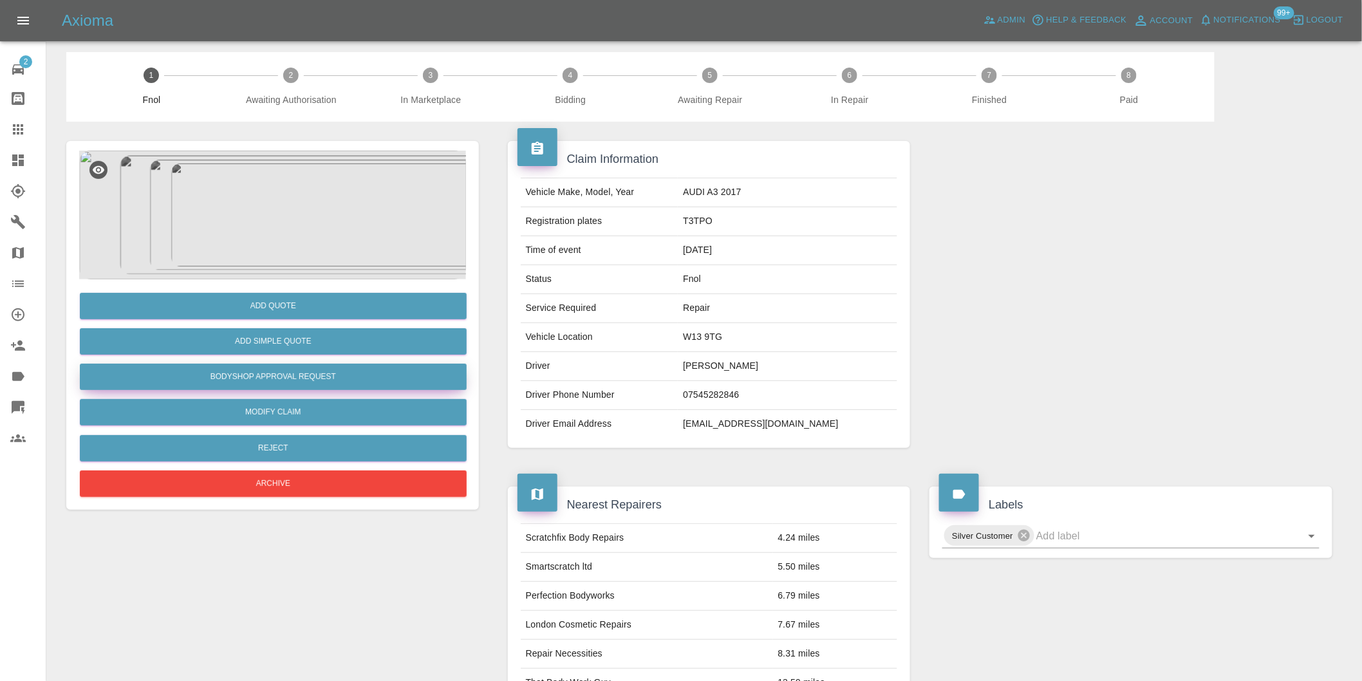
scroll to position [0, 0]
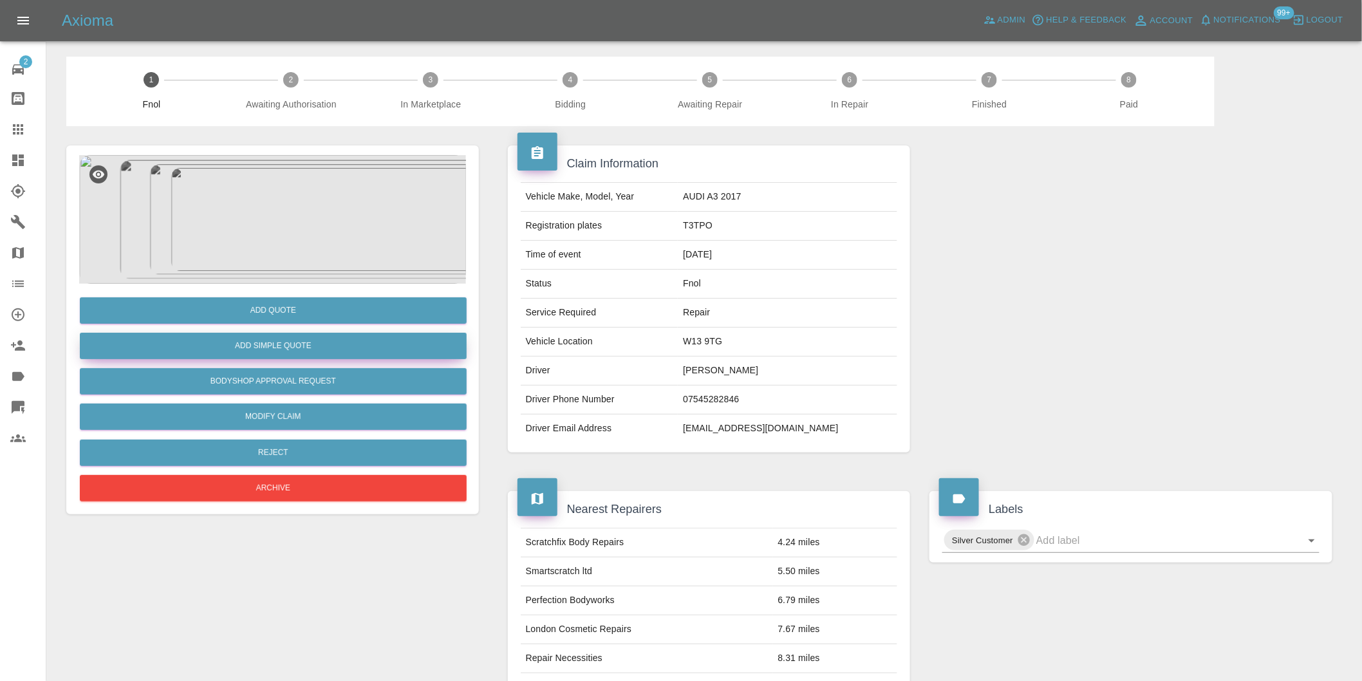
click at [308, 346] on button "Add Simple Quote" at bounding box center [273, 346] width 387 height 26
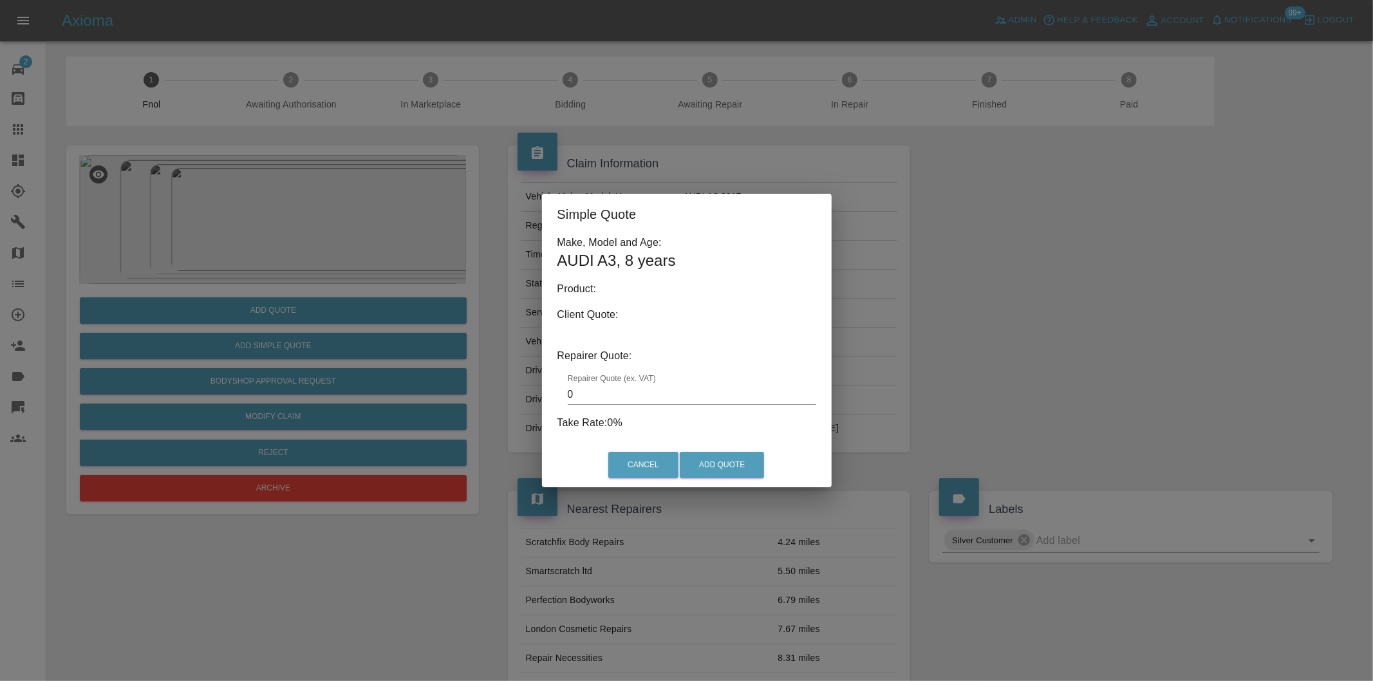
type input "140"
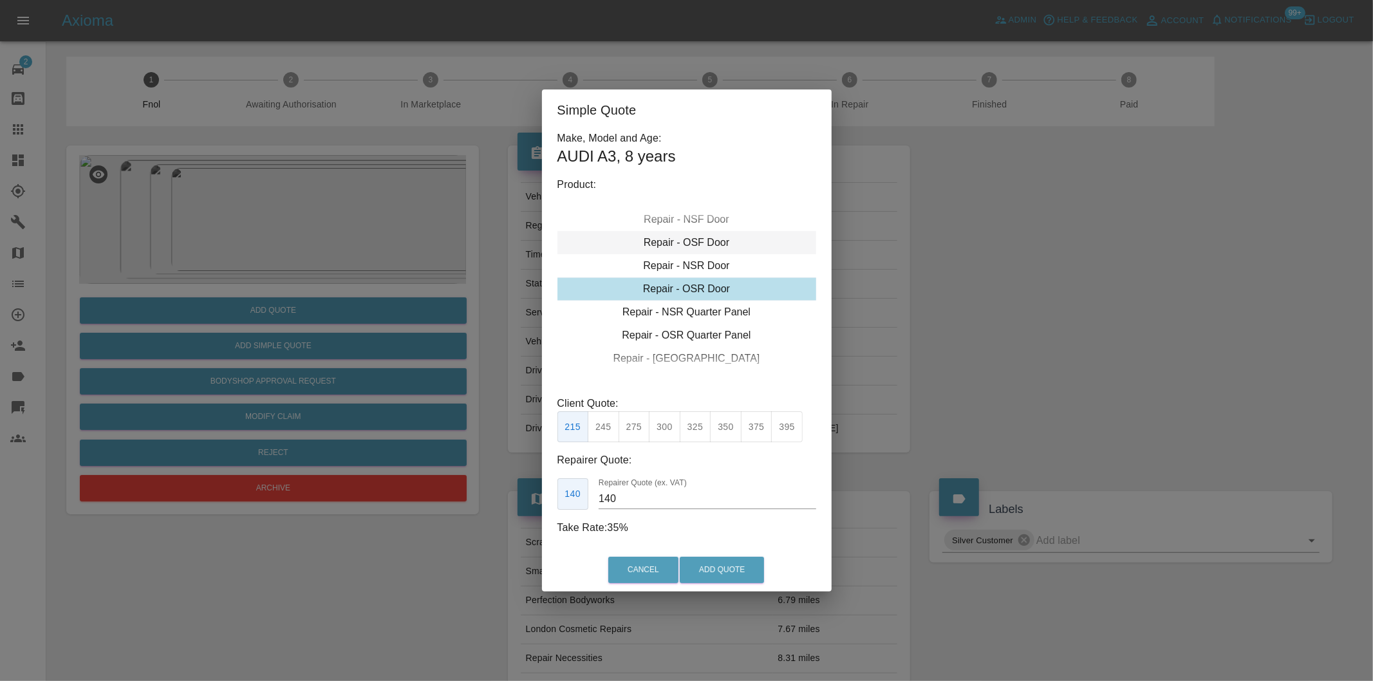
click at [716, 243] on div "Repair - OSF Door" at bounding box center [686, 242] width 259 height 23
click at [718, 570] on button "Add Quote" at bounding box center [722, 570] width 84 height 26
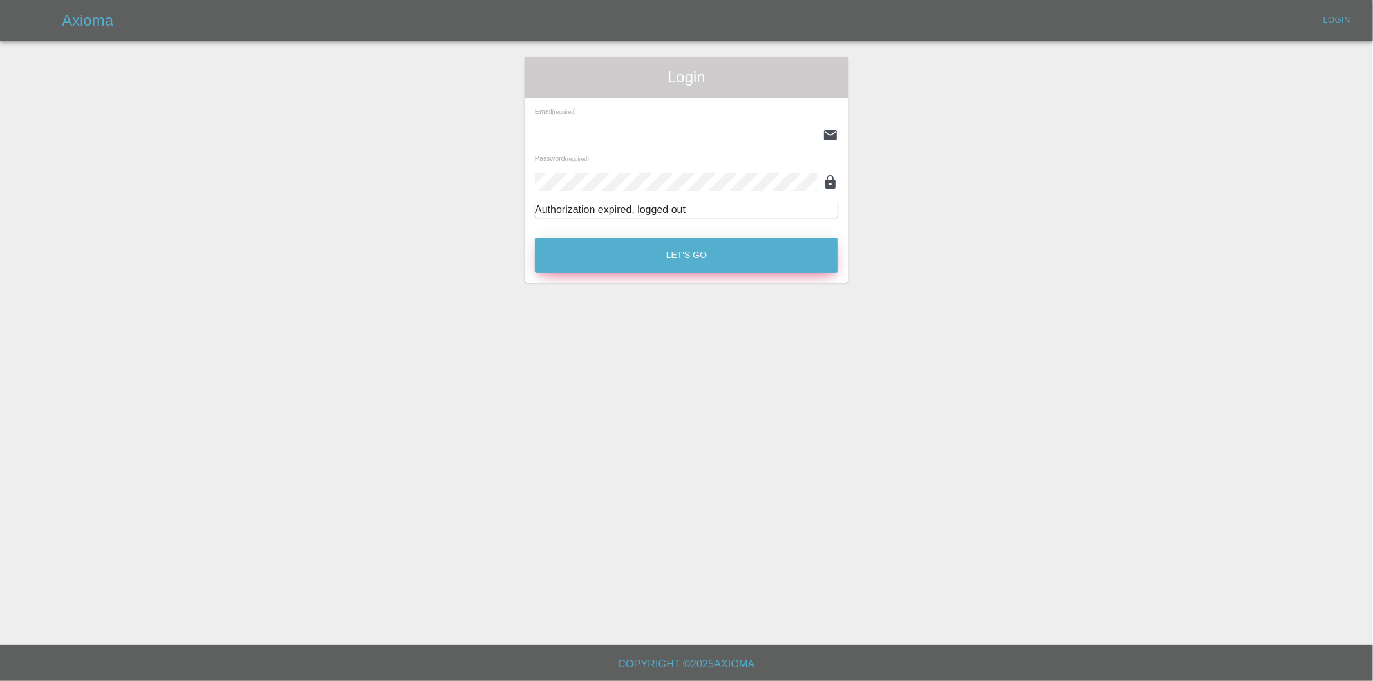
type input "[PERSON_NAME][EMAIL_ADDRESS][DOMAIN_NAME]"
click at [642, 245] on button "Let's Go" at bounding box center [686, 255] width 303 height 35
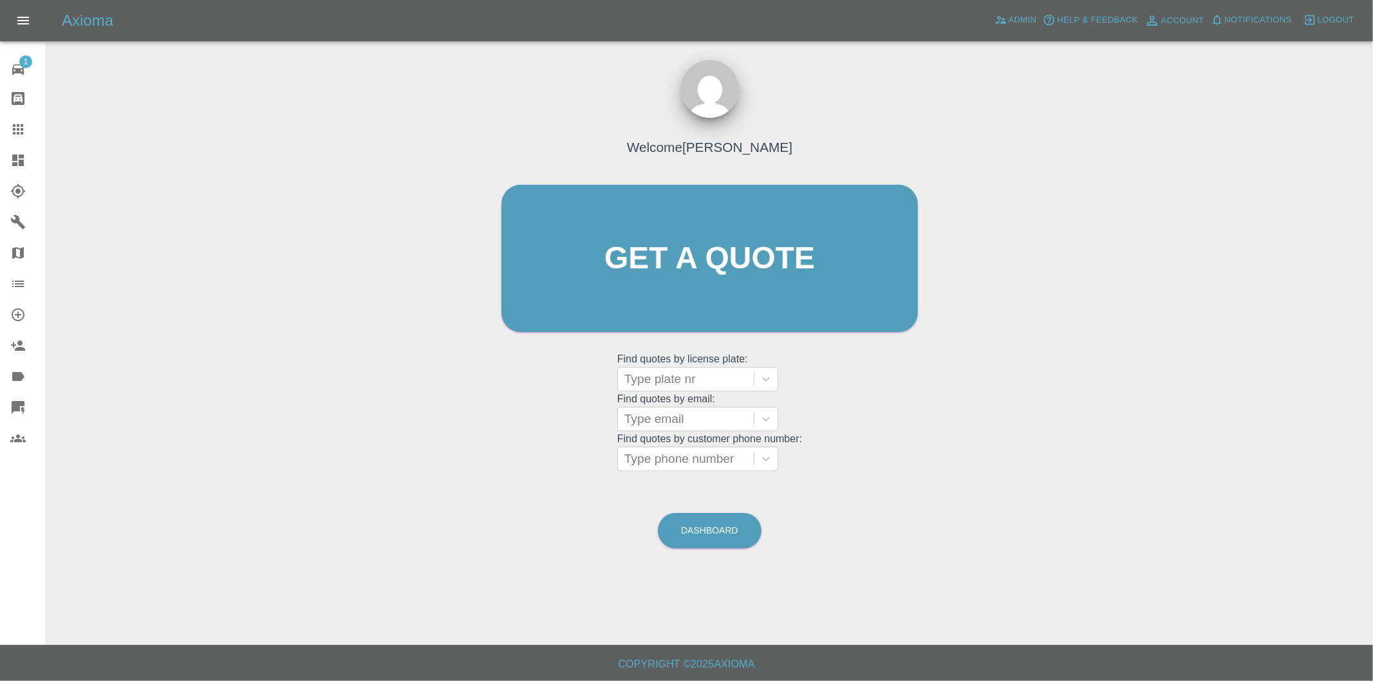
click at [14, 158] on icon at bounding box center [18, 160] width 12 height 12
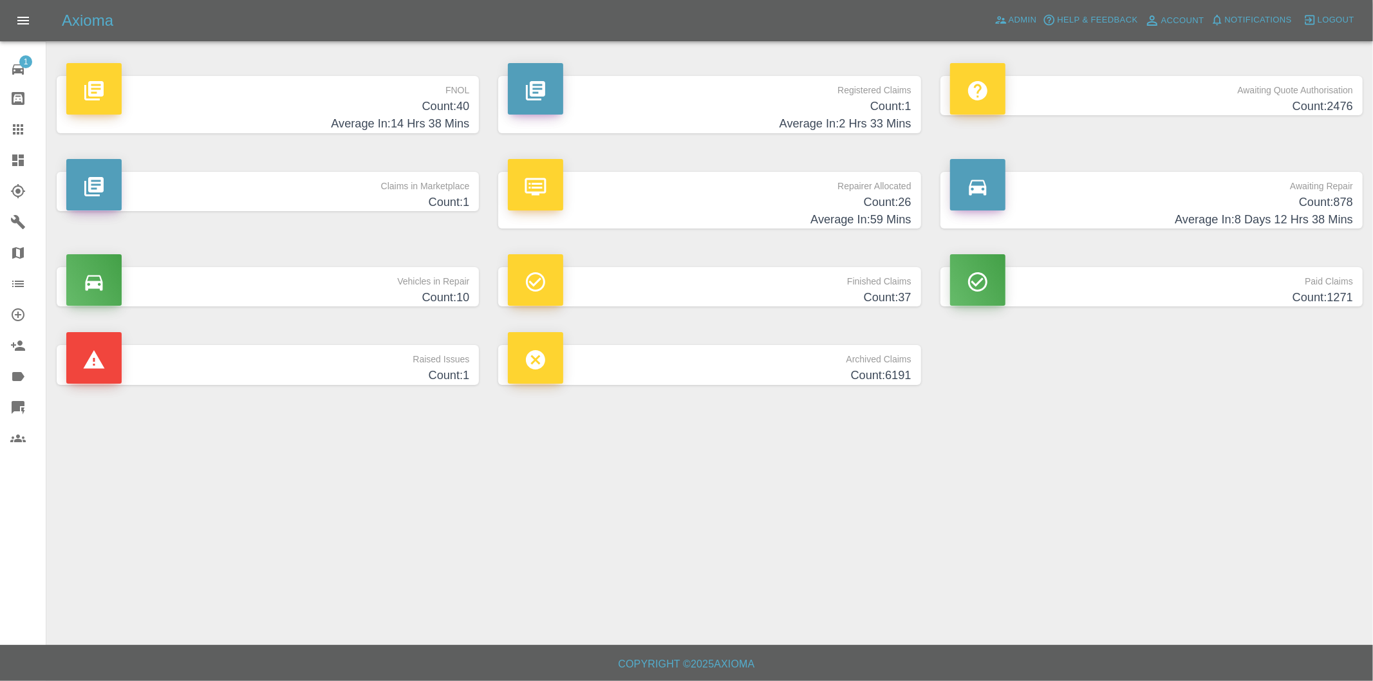
click at [453, 109] on h4 "Count: 40" at bounding box center [267, 106] width 403 height 17
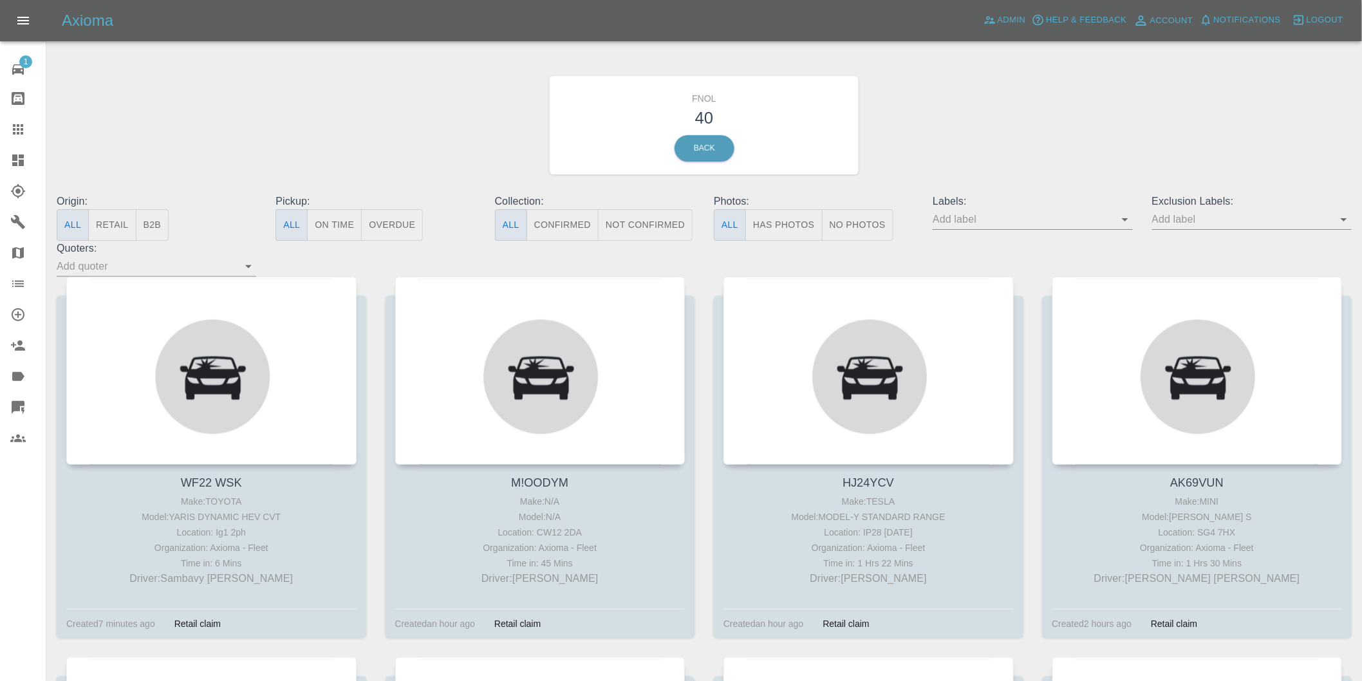
click at [779, 228] on button "Has Photos" at bounding box center [783, 225] width 77 height 32
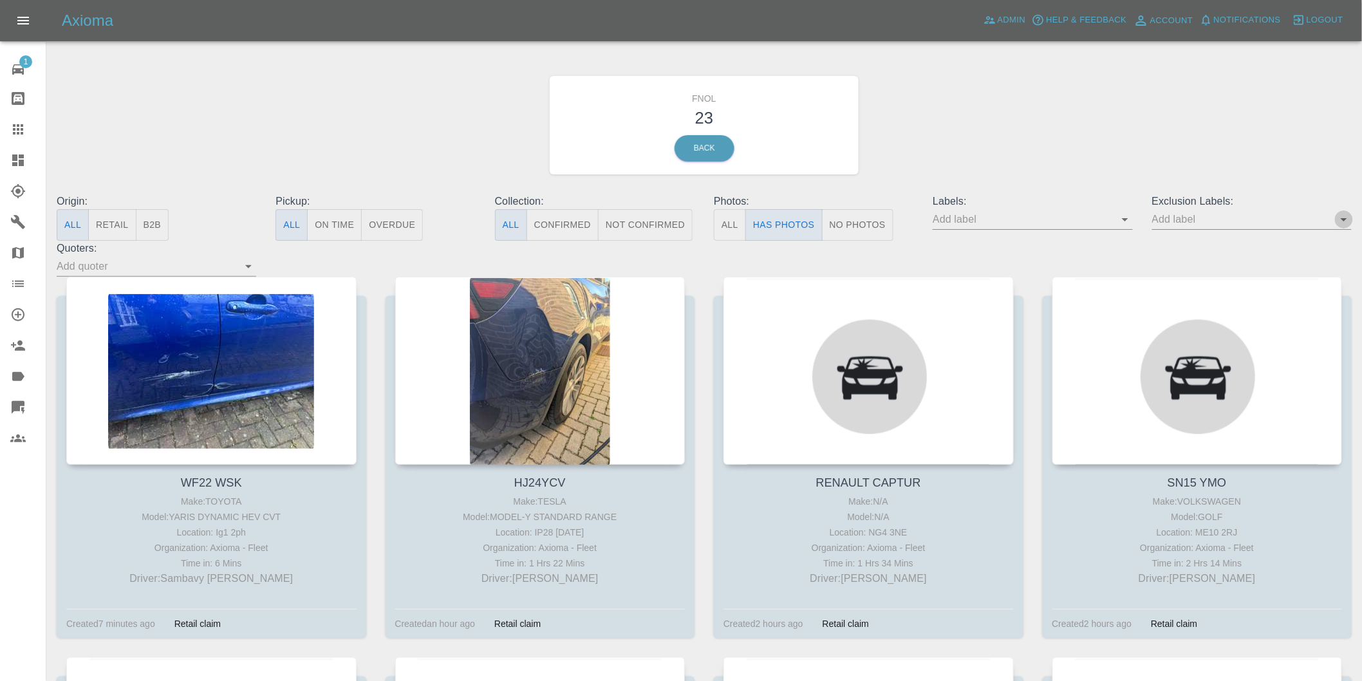
click at [1348, 217] on icon "Open" at bounding box center [1343, 219] width 15 height 15
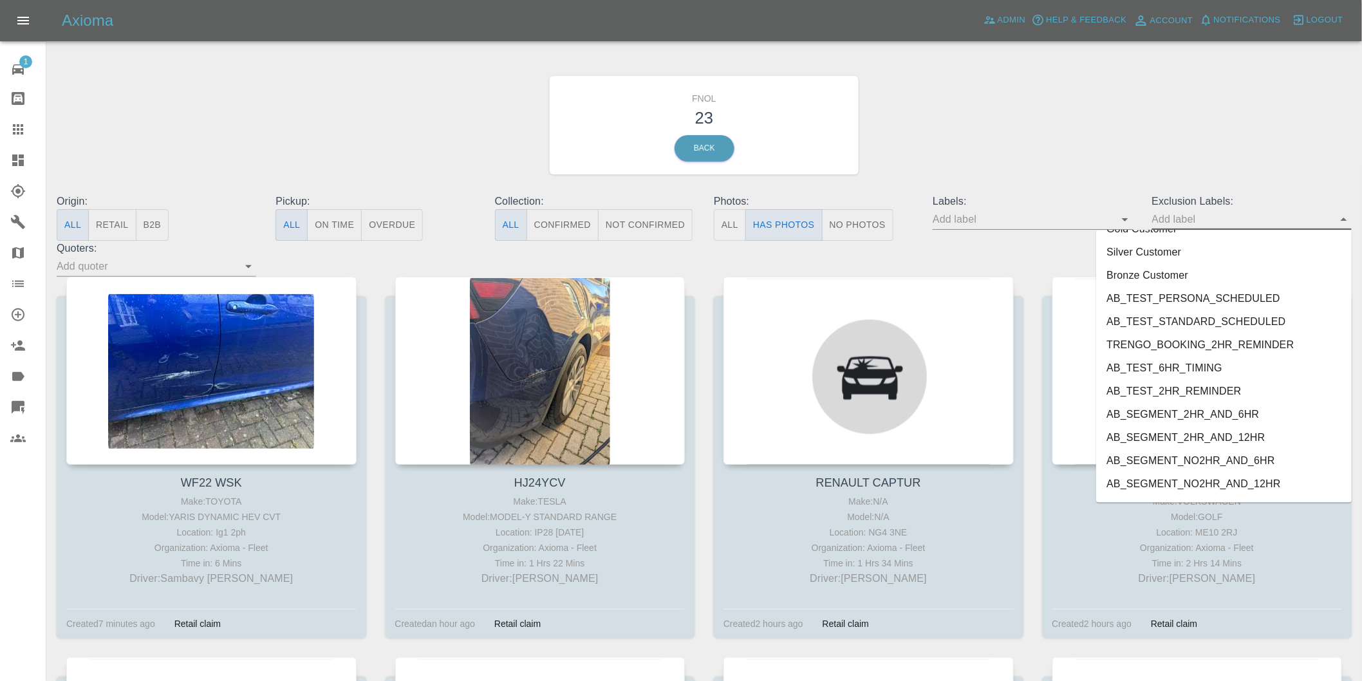
scroll to position [2749, 0]
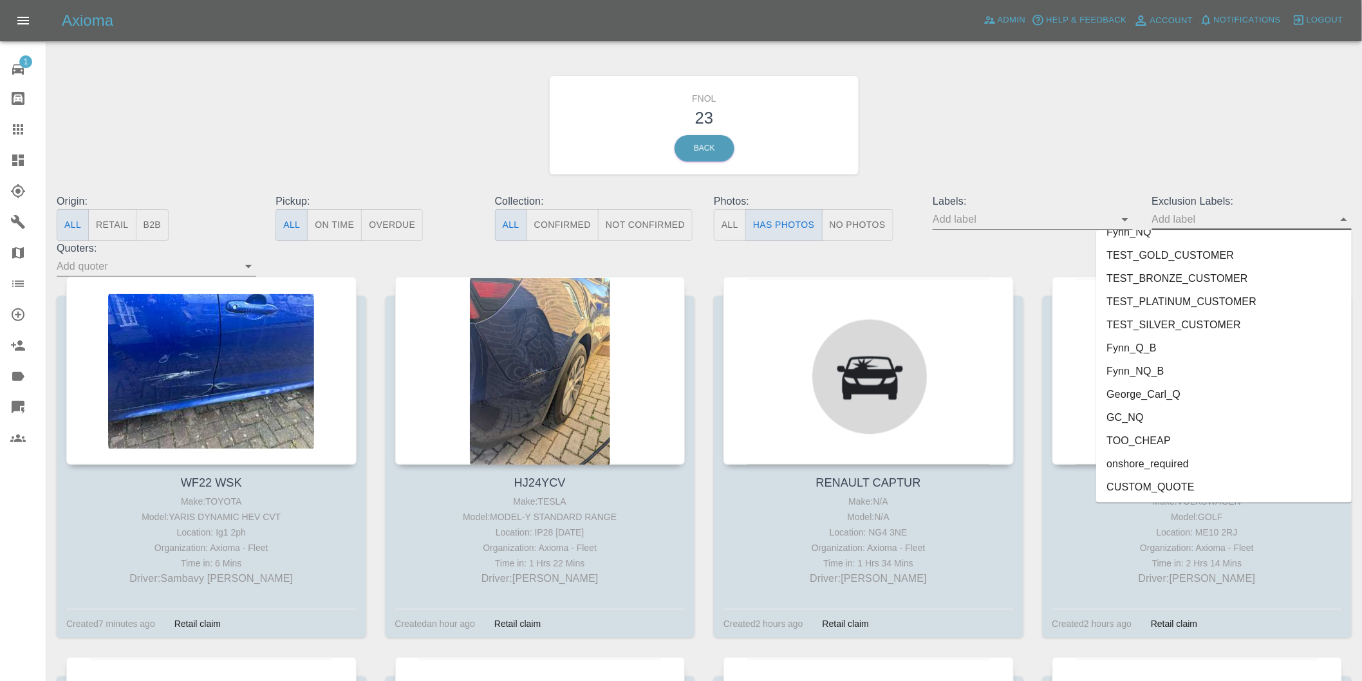
click at [1172, 463] on li "onshore_required" at bounding box center [1224, 463] width 256 height 23
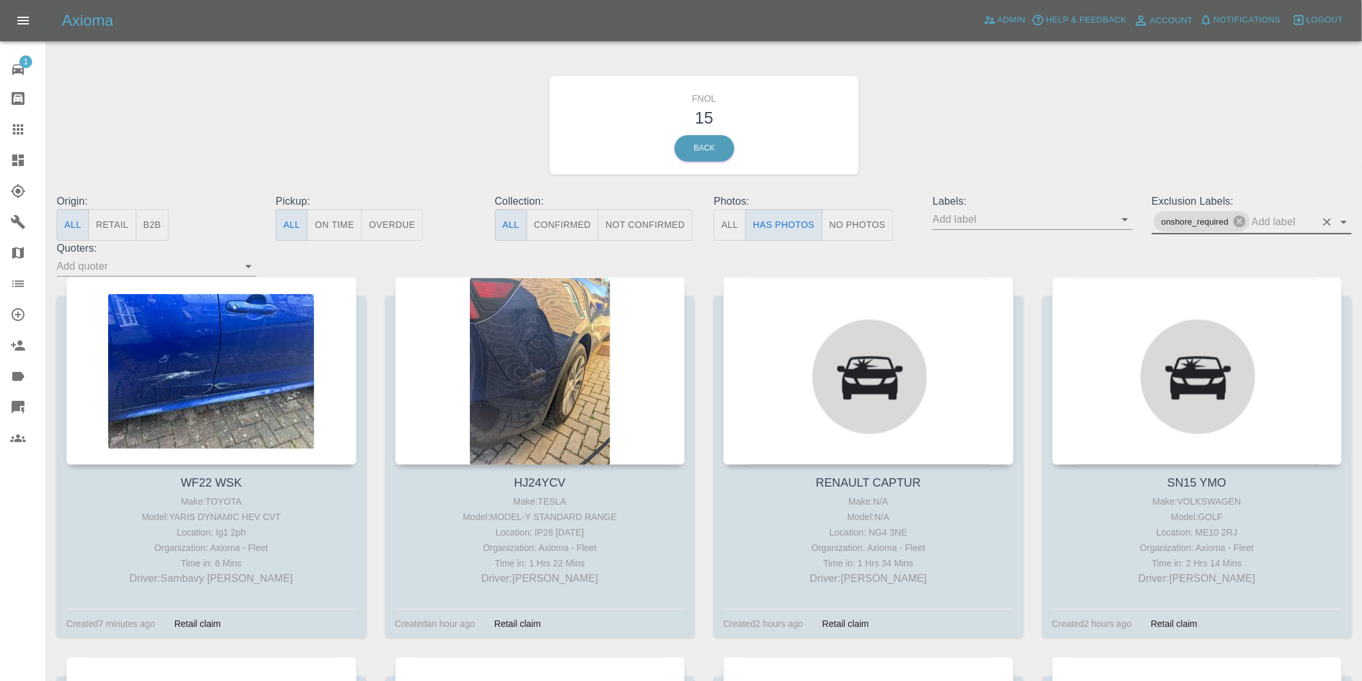
click at [1343, 223] on icon "Open" at bounding box center [1344, 222] width 6 height 3
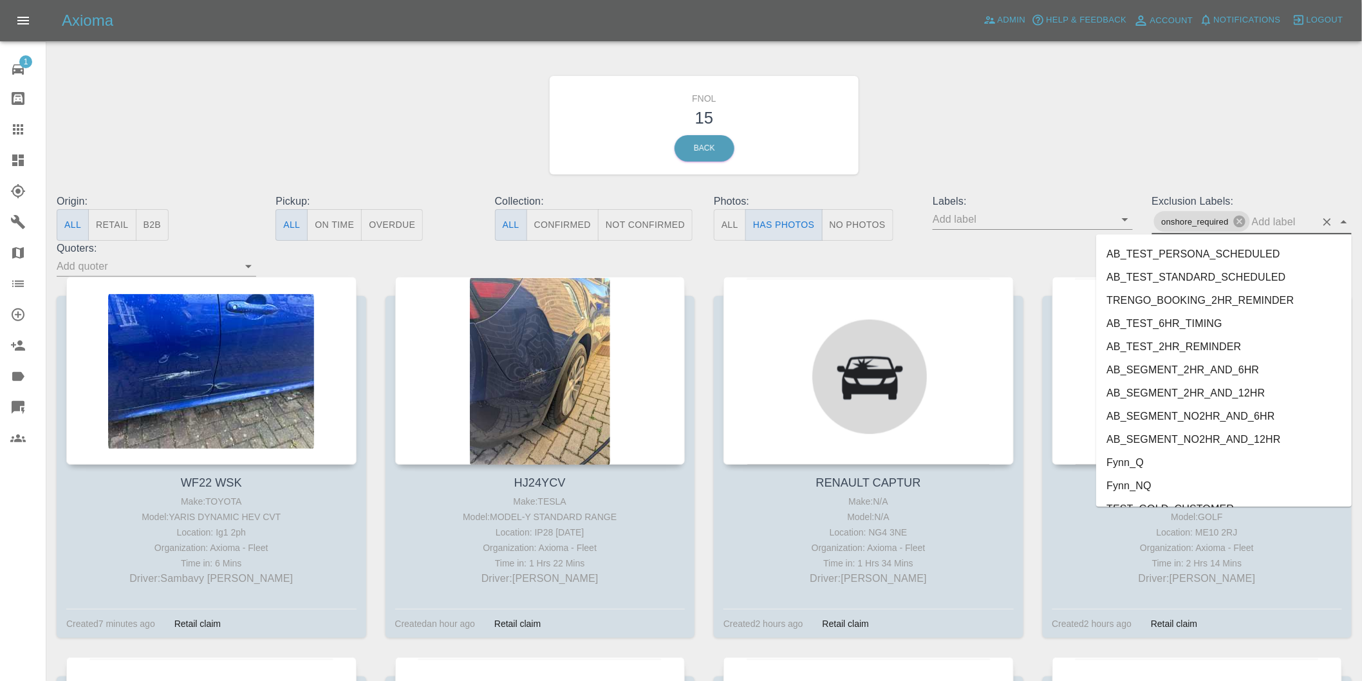
scroll to position [2726, 0]
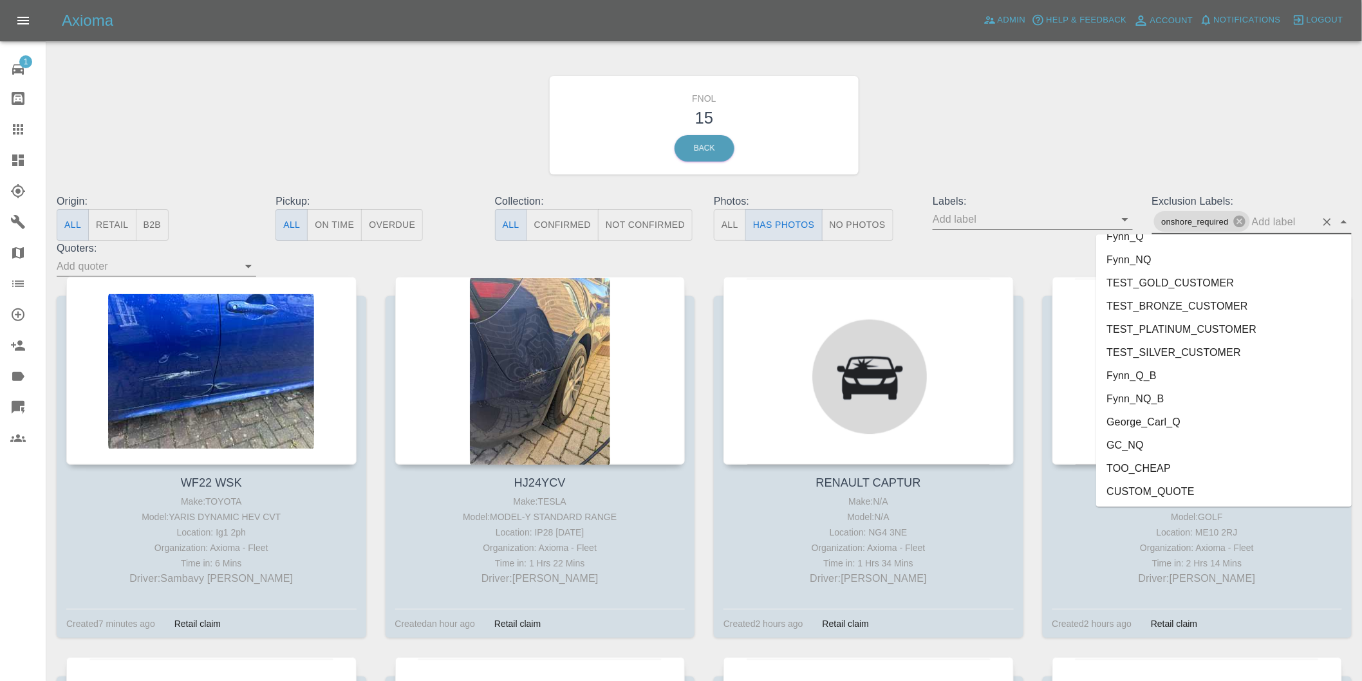
click at [1150, 426] on li "George_Carl_Q" at bounding box center [1224, 421] width 256 height 23
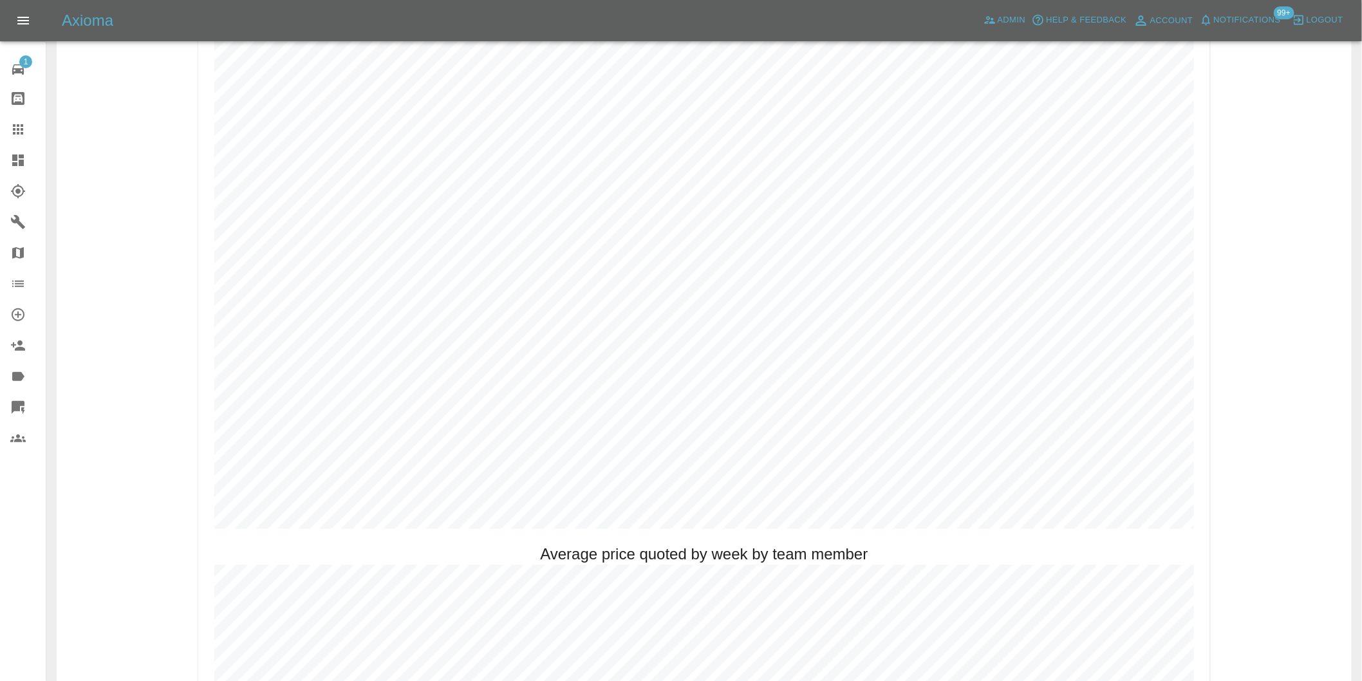
scroll to position [787, 0]
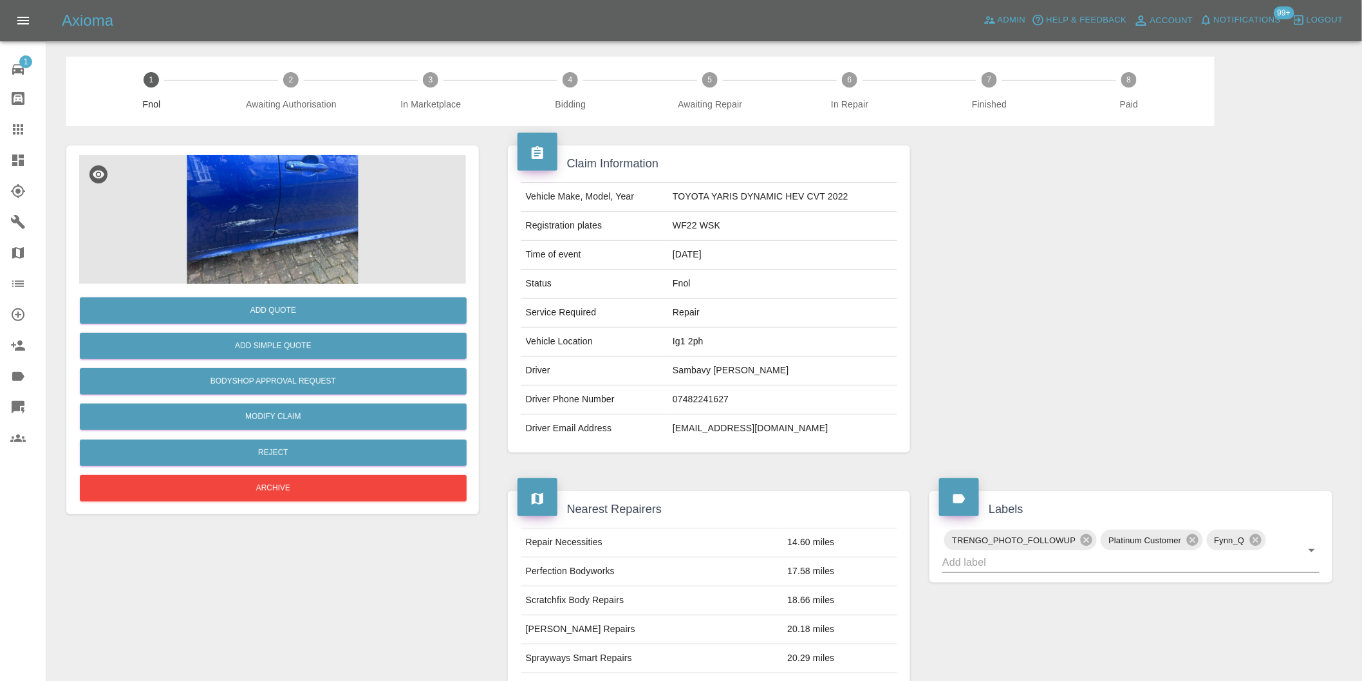
click at [259, 215] on img at bounding box center [272, 219] width 387 height 129
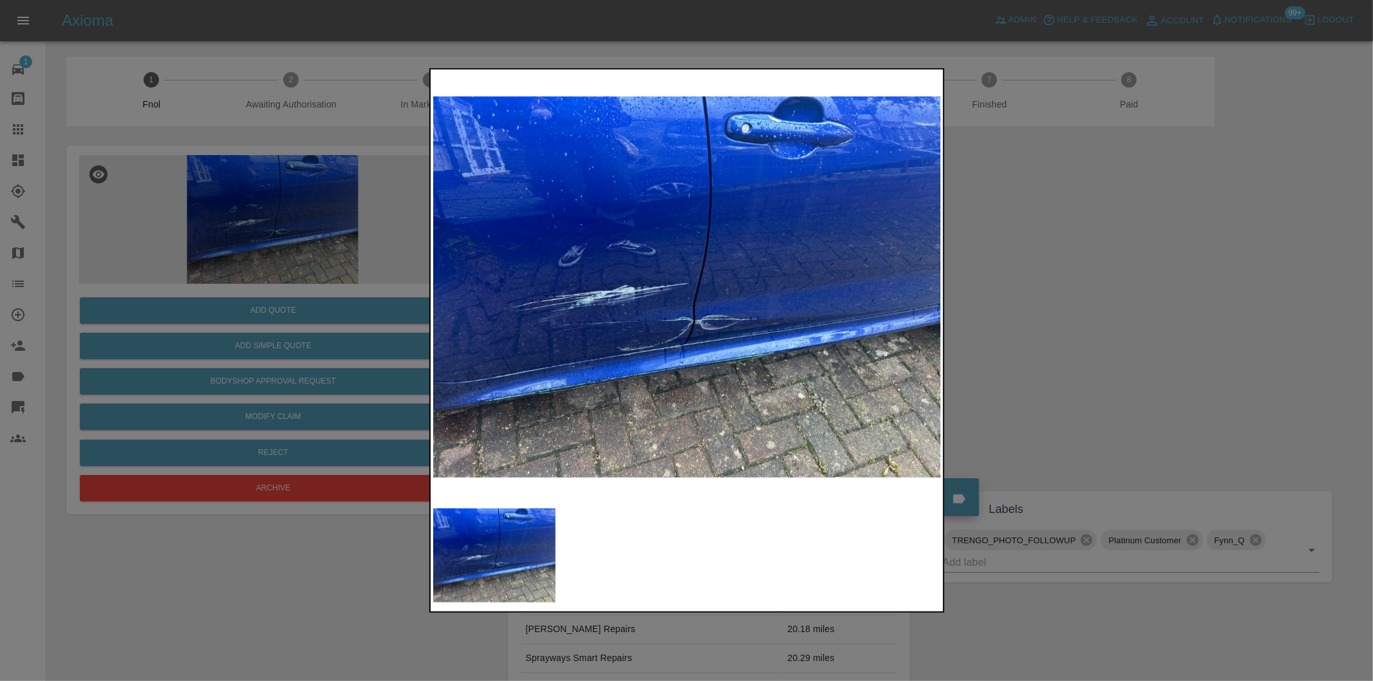
click at [650, 290] on img at bounding box center [687, 287] width 508 height 430
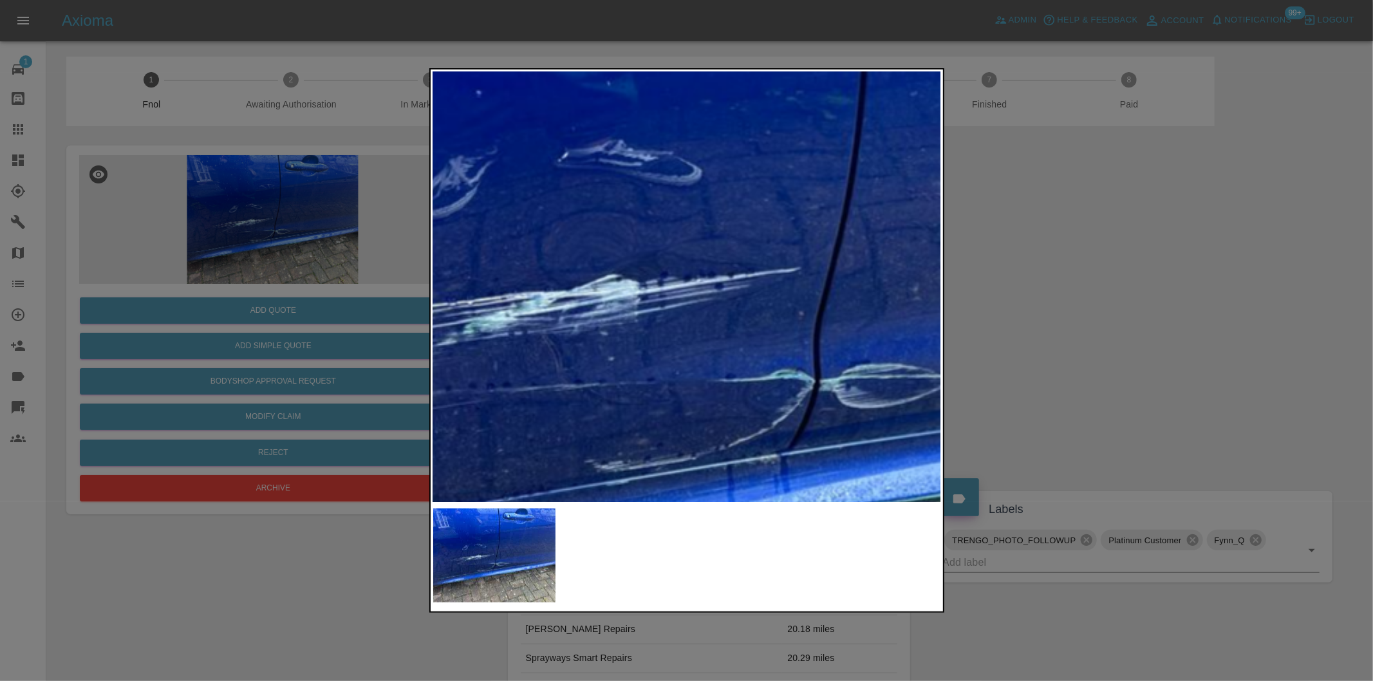
click at [650, 290] on img at bounding box center [796, 278] width 1525 height 1289
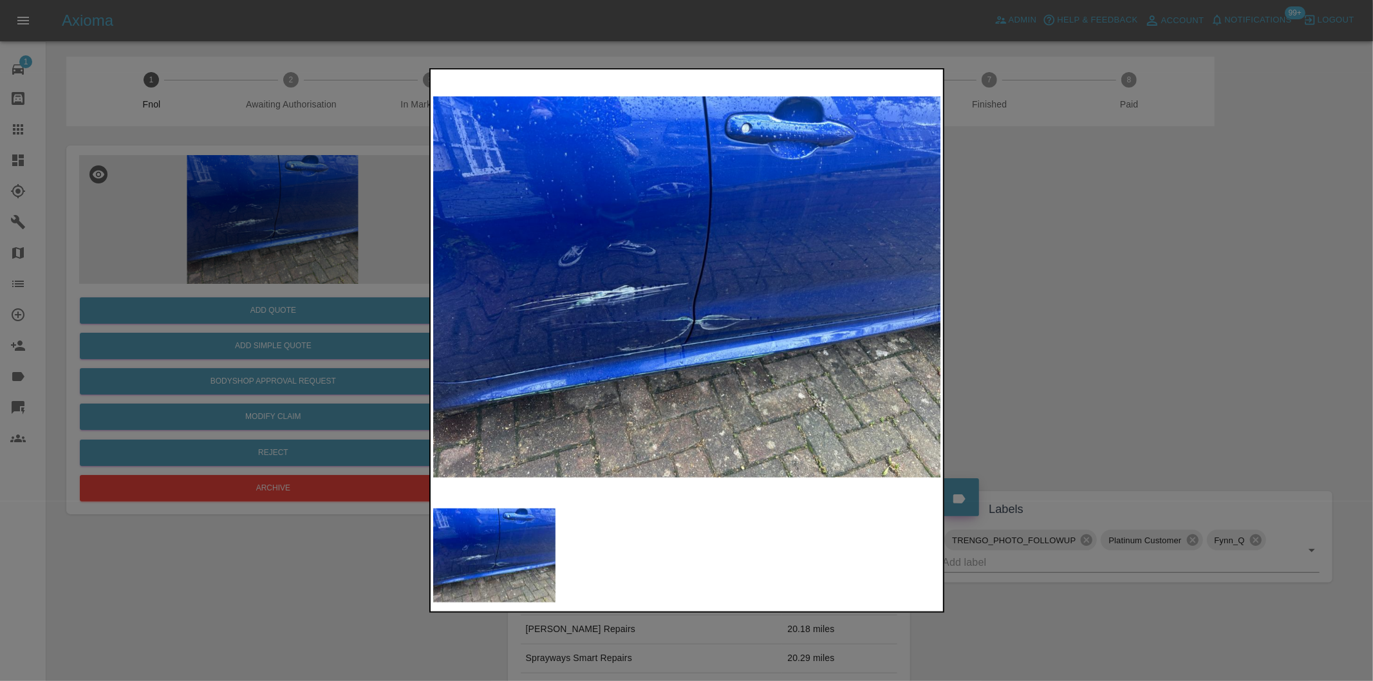
click at [1092, 335] on div at bounding box center [686, 340] width 1373 height 681
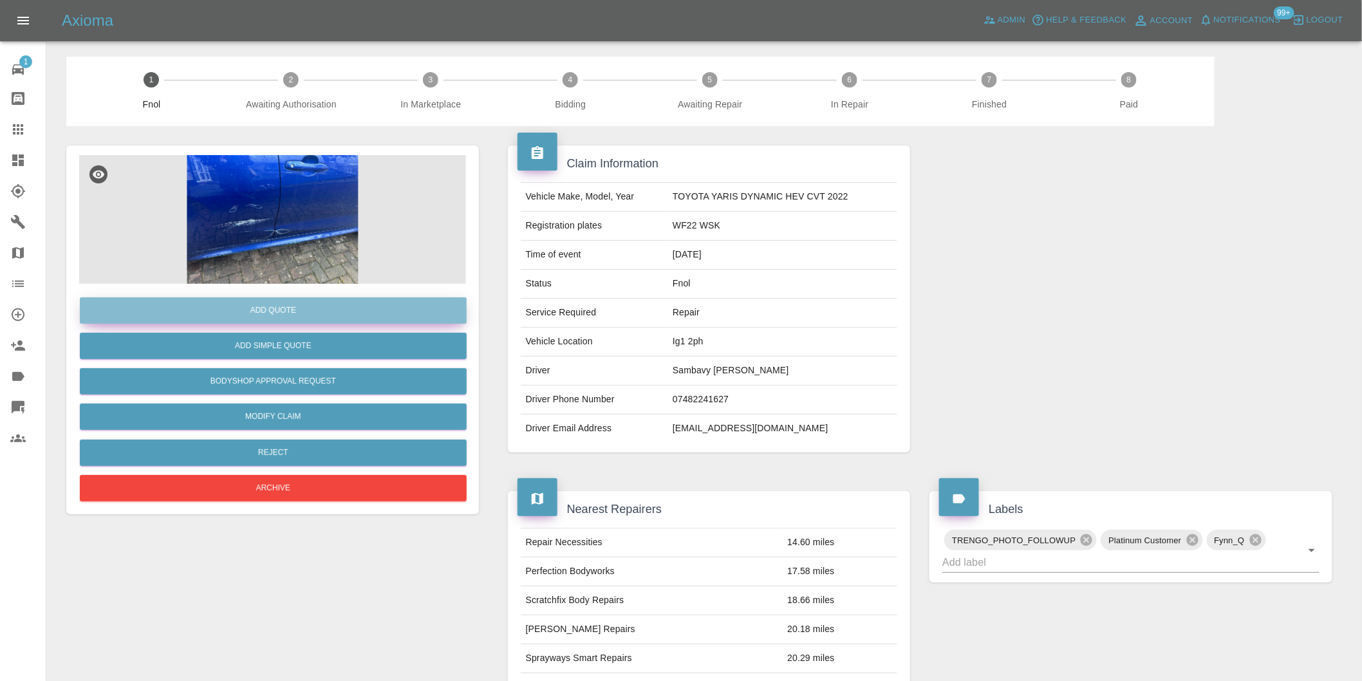
click at [306, 312] on button "Add Quote" at bounding box center [273, 310] width 387 height 26
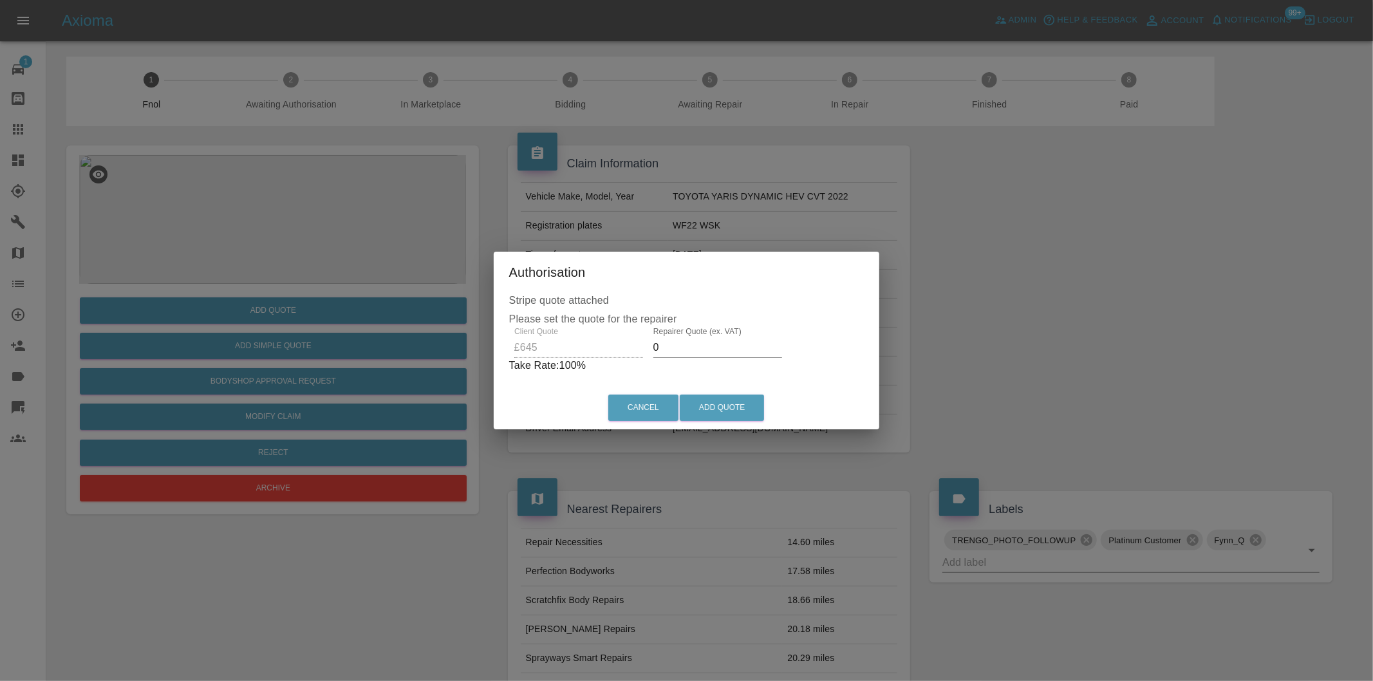
click at [691, 348] on input "0" at bounding box center [717, 347] width 129 height 21
type input "0415"
click at [737, 400] on button "Add Quote" at bounding box center [722, 408] width 84 height 26
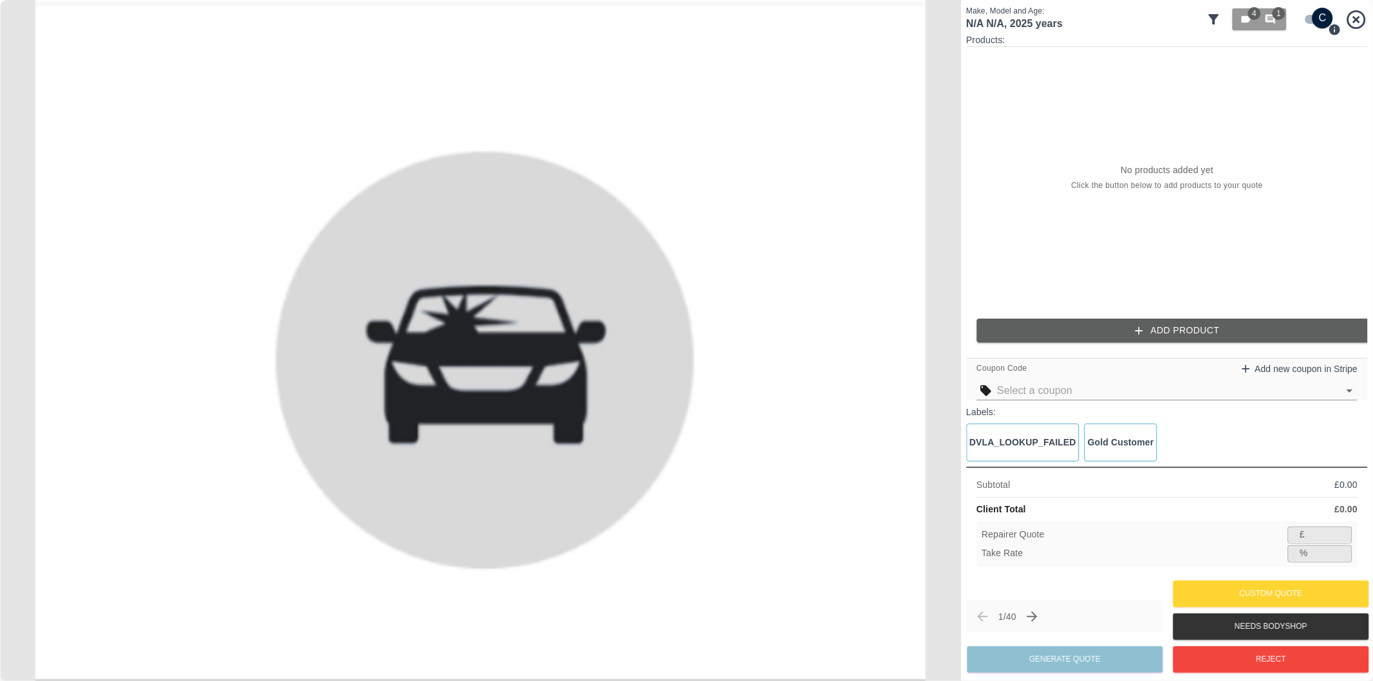
click at [1215, 15] on icon at bounding box center [1214, 19] width 10 height 10
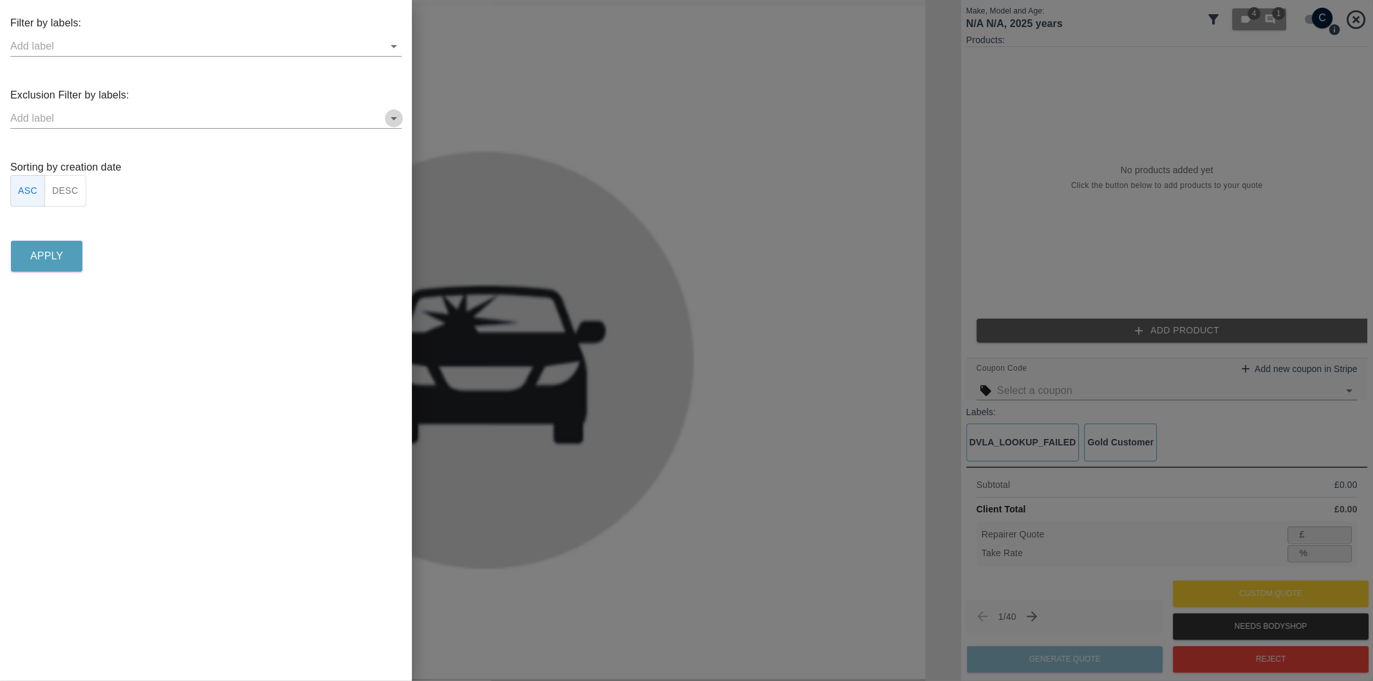
drag, startPoint x: 396, startPoint y: 120, endPoint x: 410, endPoint y: 153, distance: 35.5
click at [396, 121] on icon "Open" at bounding box center [393, 118] width 15 height 15
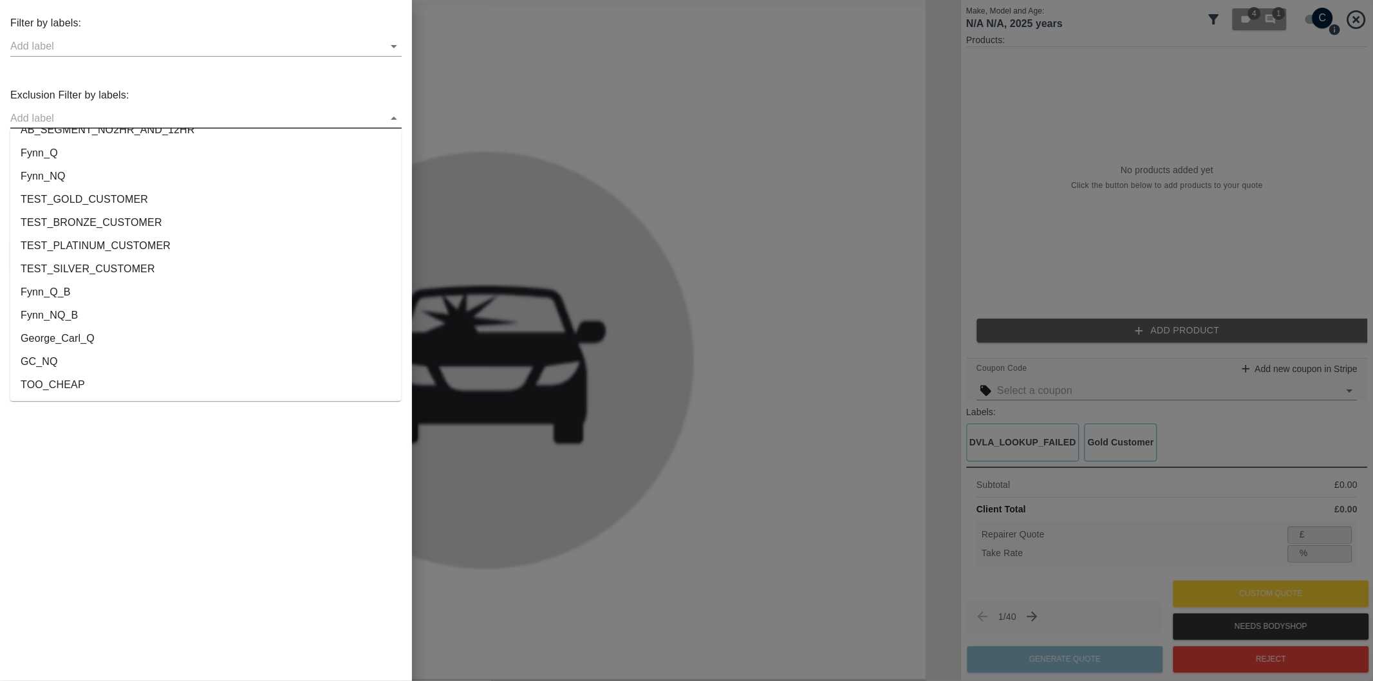
scroll to position [2378, 0]
click at [177, 367] on li "onshore_required" at bounding box center [205, 362] width 391 height 23
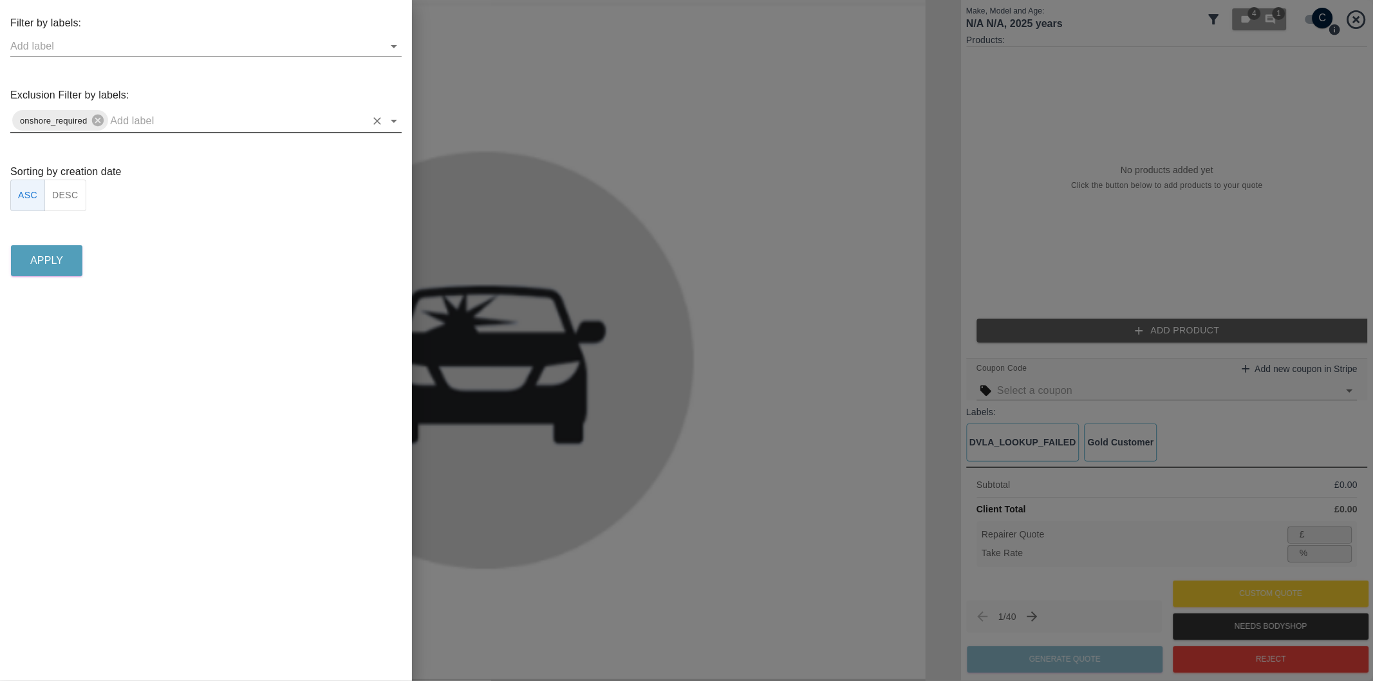
click at [390, 119] on icon "Open" at bounding box center [393, 120] width 15 height 15
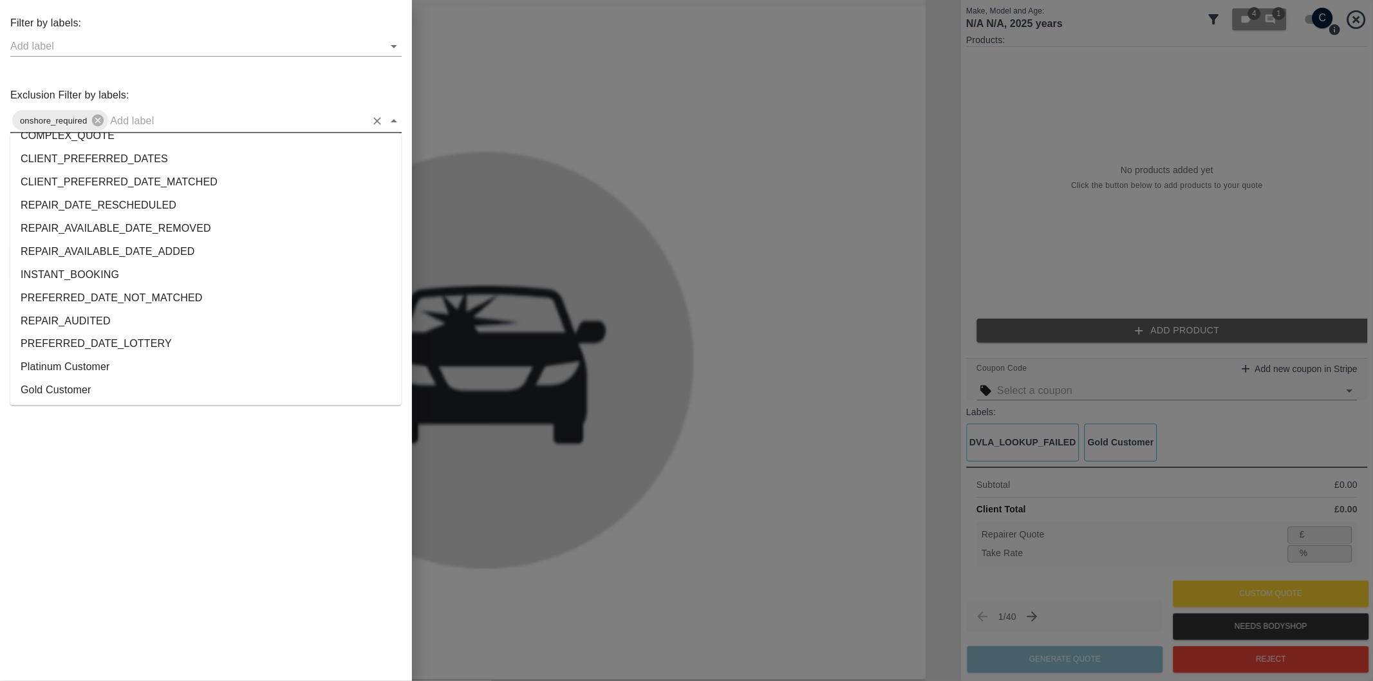
scroll to position [2356, 0]
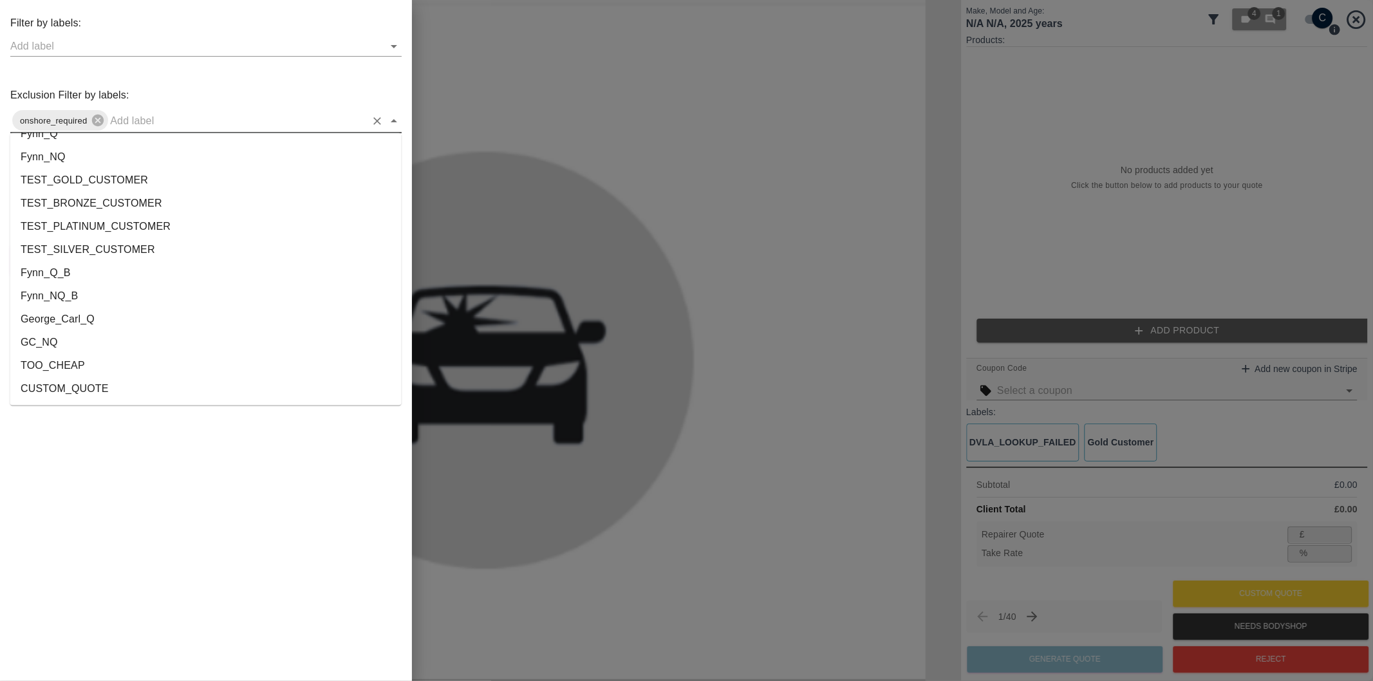
click at [115, 326] on li "George_Carl_Q" at bounding box center [205, 319] width 391 height 23
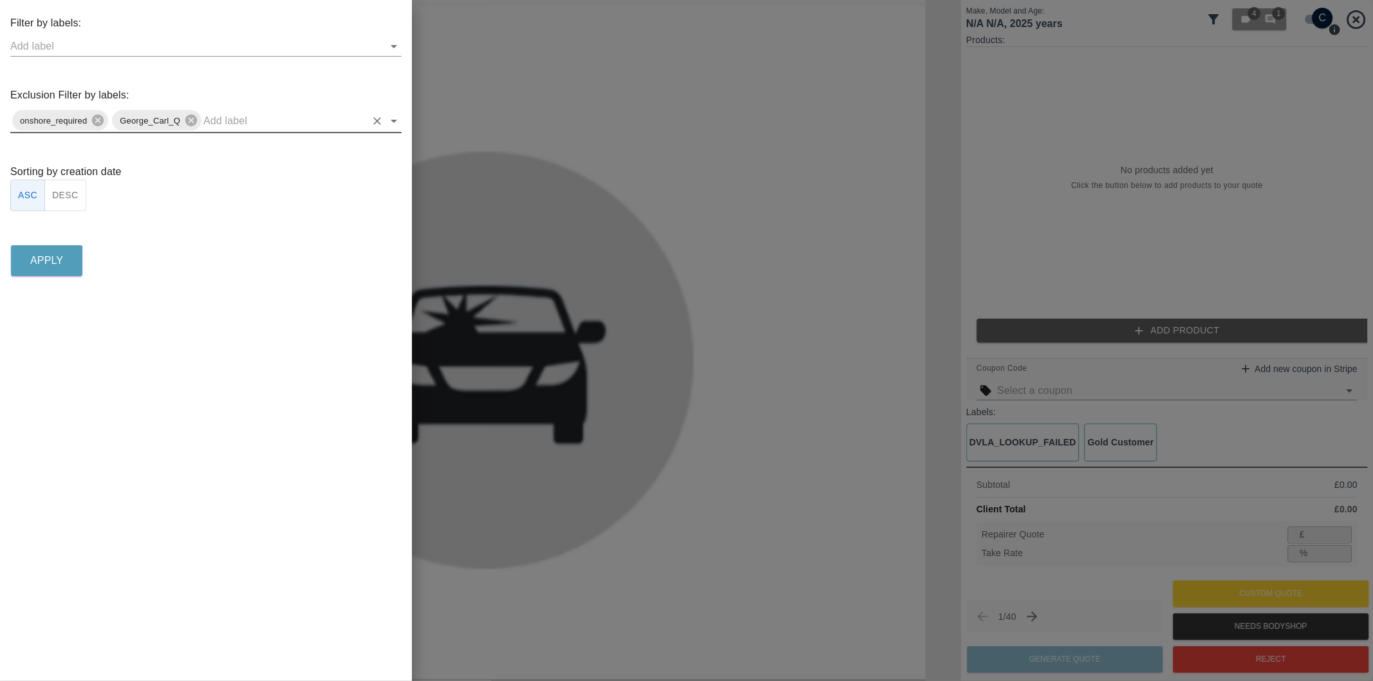
drag, startPoint x: 64, startPoint y: 189, endPoint x: 59, endPoint y: 228, distance: 39.6
click at [63, 189] on button "DESC" at bounding box center [65, 196] width 42 height 32
click at [50, 266] on p "Apply" at bounding box center [46, 260] width 33 height 15
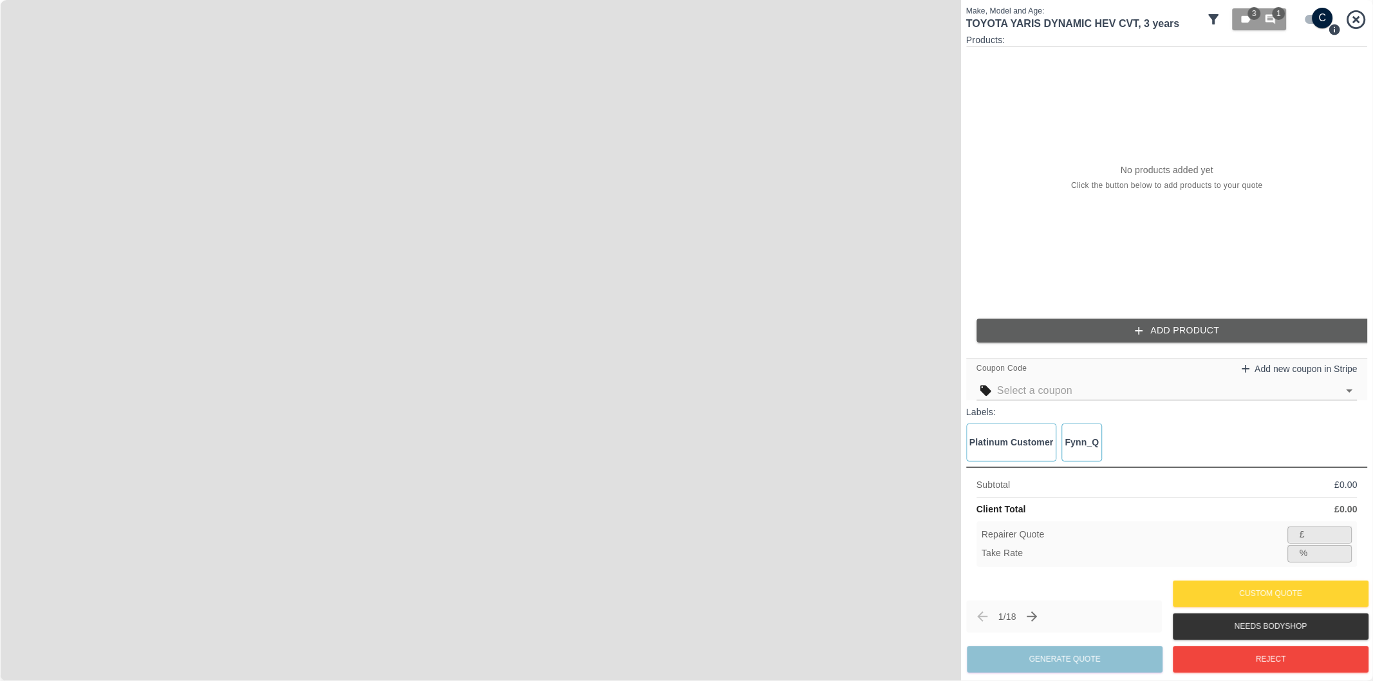
click at [1217, 17] on icon at bounding box center [1214, 19] width 10 height 10
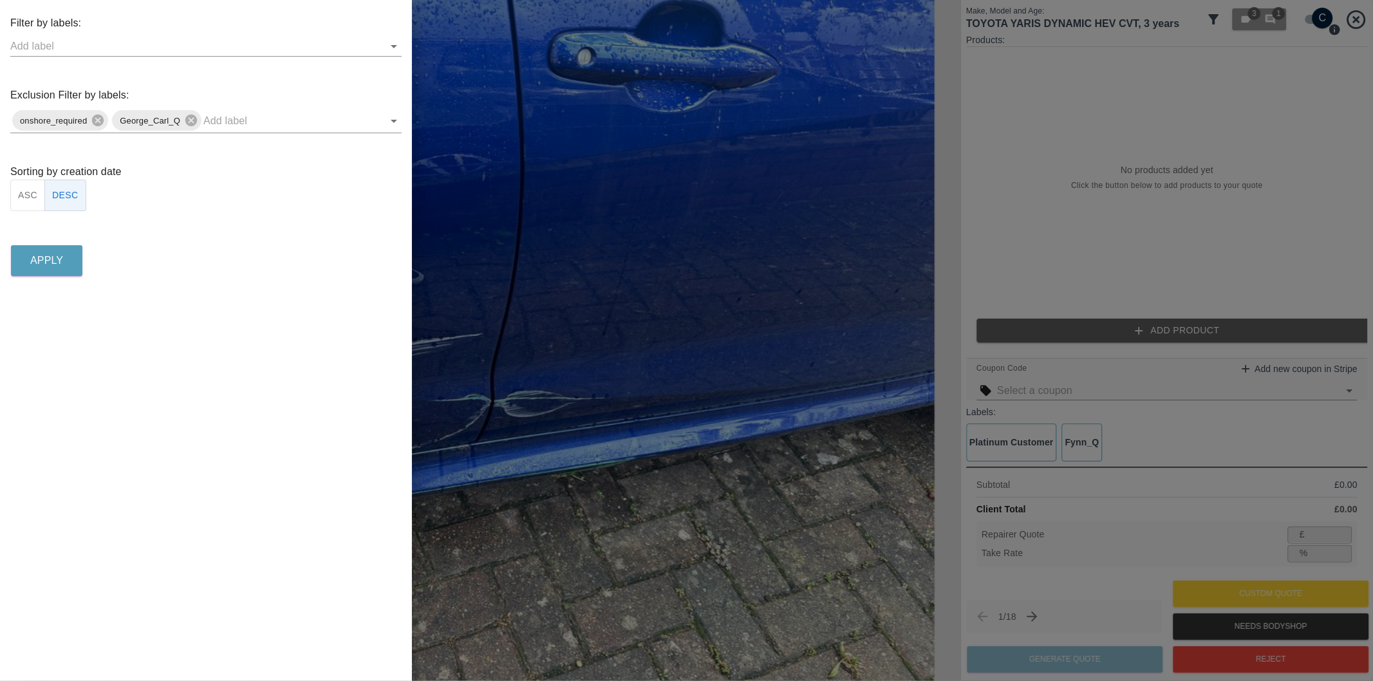
click at [326, 239] on div "Filter by labels: Exclusion Filter by labels: onshore_required George_Carl_Q So…" at bounding box center [206, 147] width 412 height 264
click at [945, 185] on div at bounding box center [686, 340] width 1373 height 681
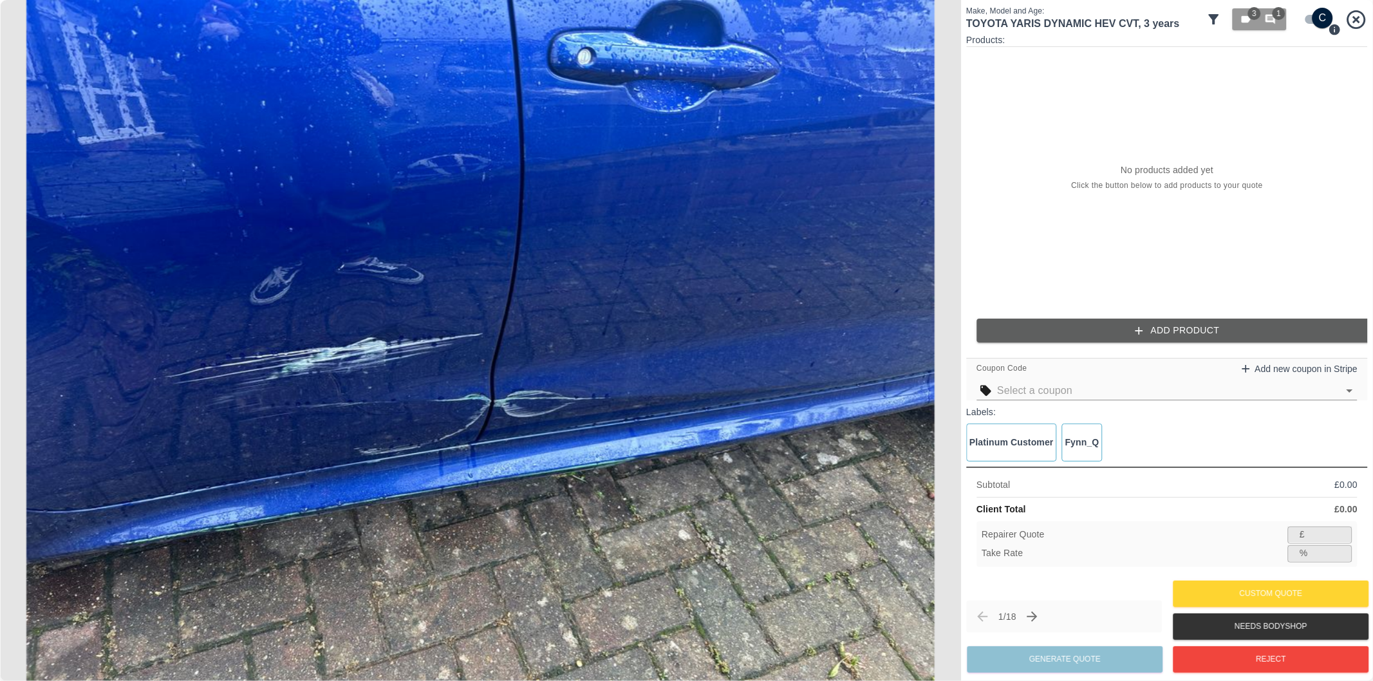
click at [1305, 23] on input "checkbox" at bounding box center [1323, 18] width 62 height 21
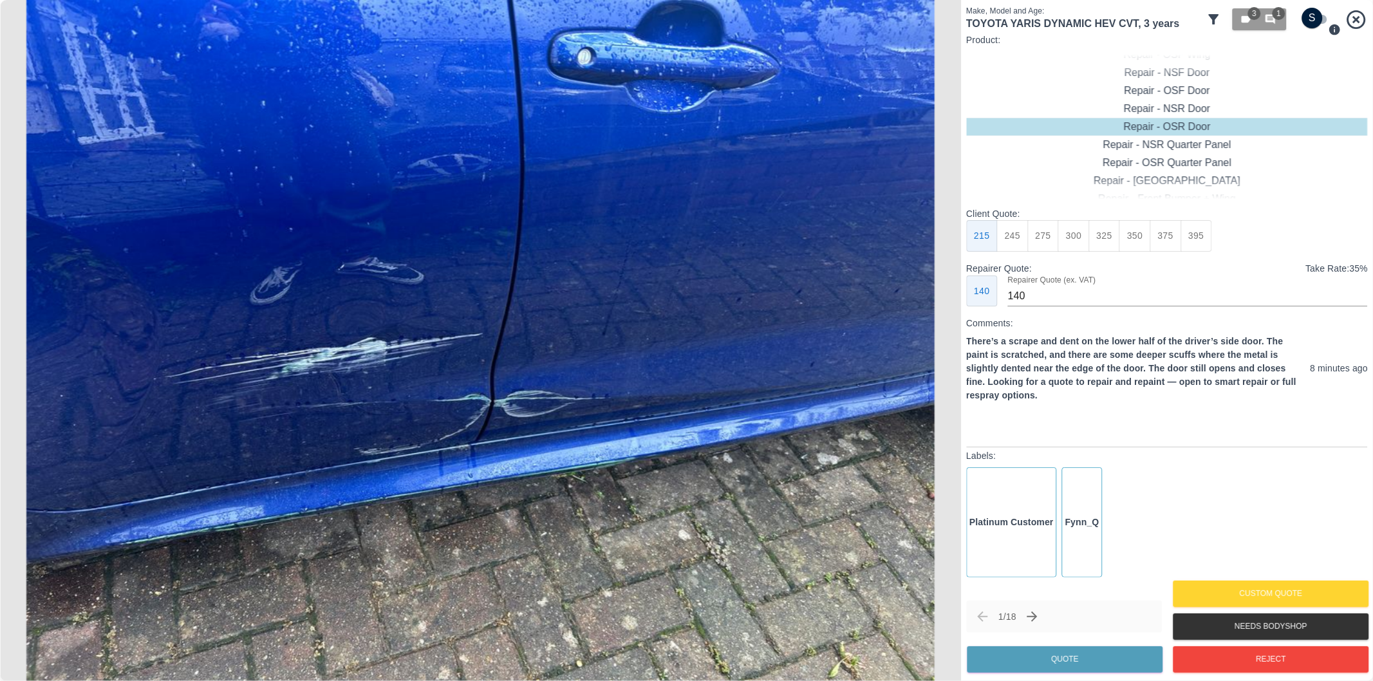
click at [1330, 16] on input "checkbox" at bounding box center [1313, 18] width 62 height 21
checkbox input "true"
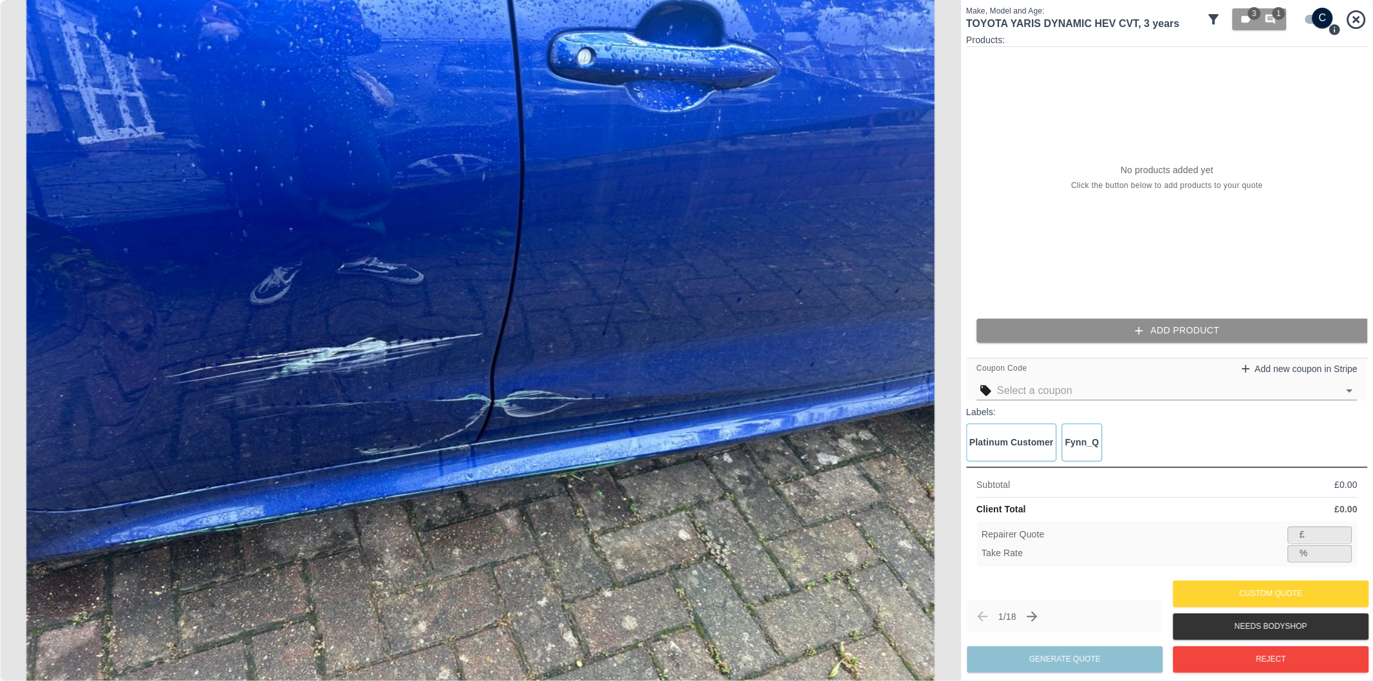
click at [1168, 327] on button "Add Product" at bounding box center [1177, 331] width 402 height 24
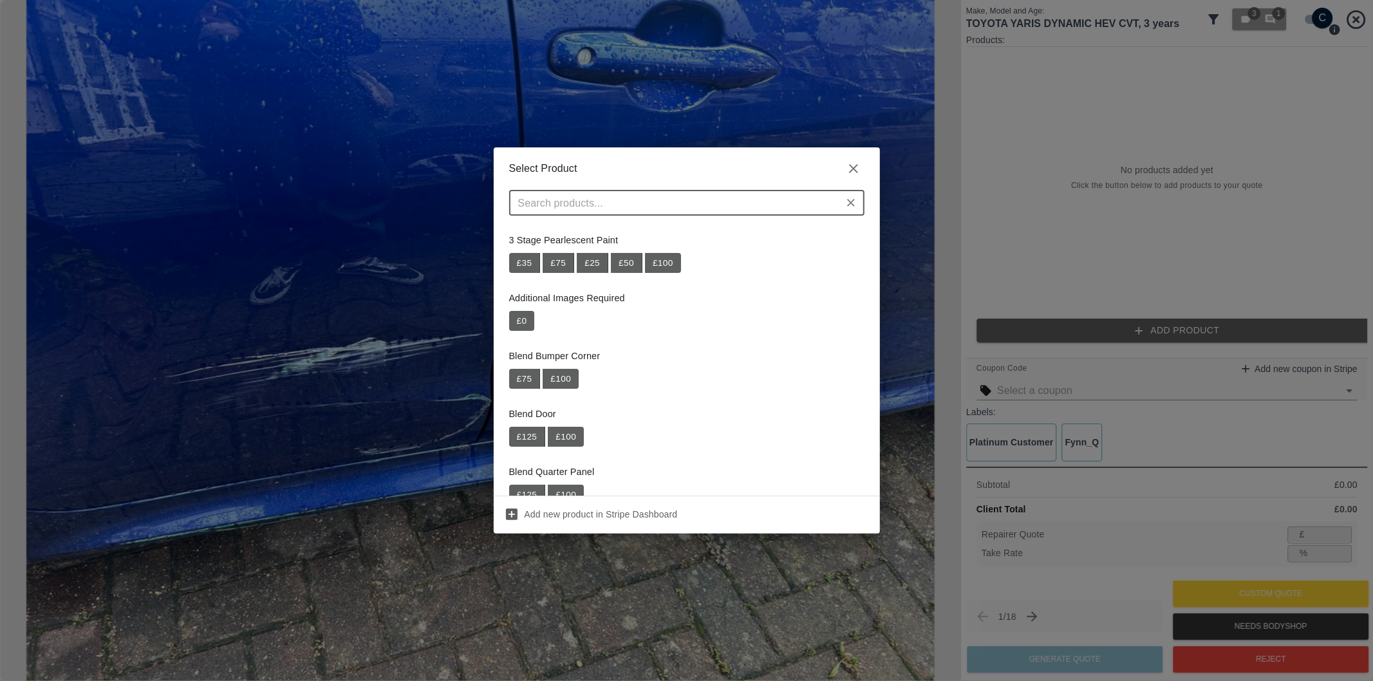
click at [693, 201] on input "text" at bounding box center [676, 203] width 326 height 18
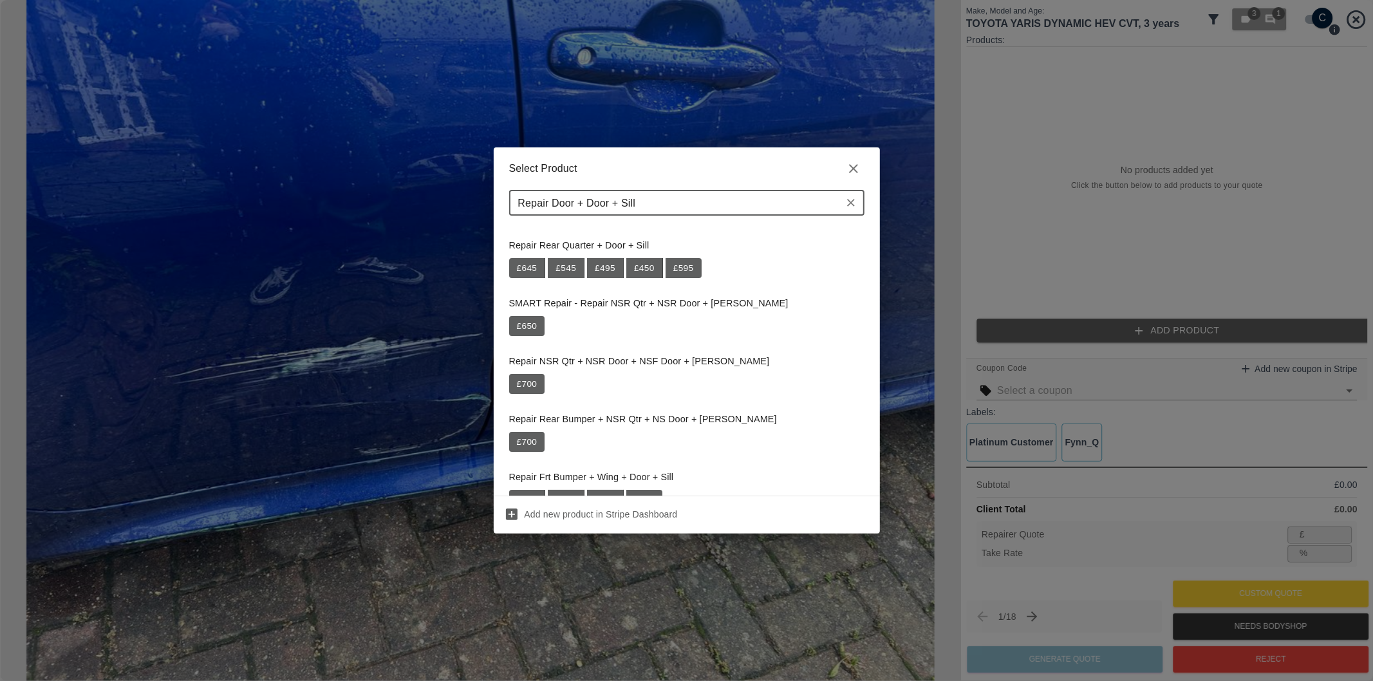
scroll to position [0, 0]
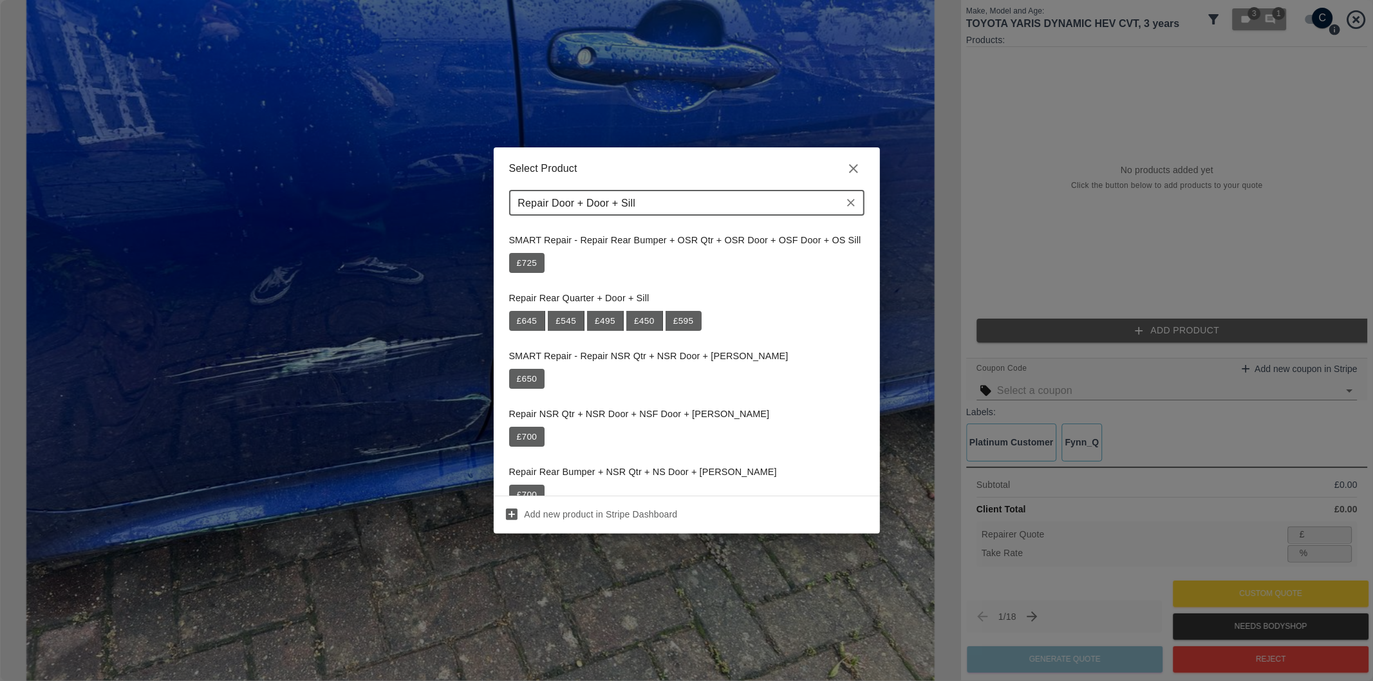
drag, startPoint x: 622, startPoint y: 201, endPoint x: 496, endPoint y: 202, distance: 126.8
click at [496, 202] on div "Repair Door + Door + Sill ​" at bounding box center [687, 208] width 386 height 36
click at [619, 200] on input "Repair Door + Door + Sill" at bounding box center [676, 203] width 326 height 18
click at [555, 202] on input "Repair Door + Sill" at bounding box center [676, 203] width 326 height 18
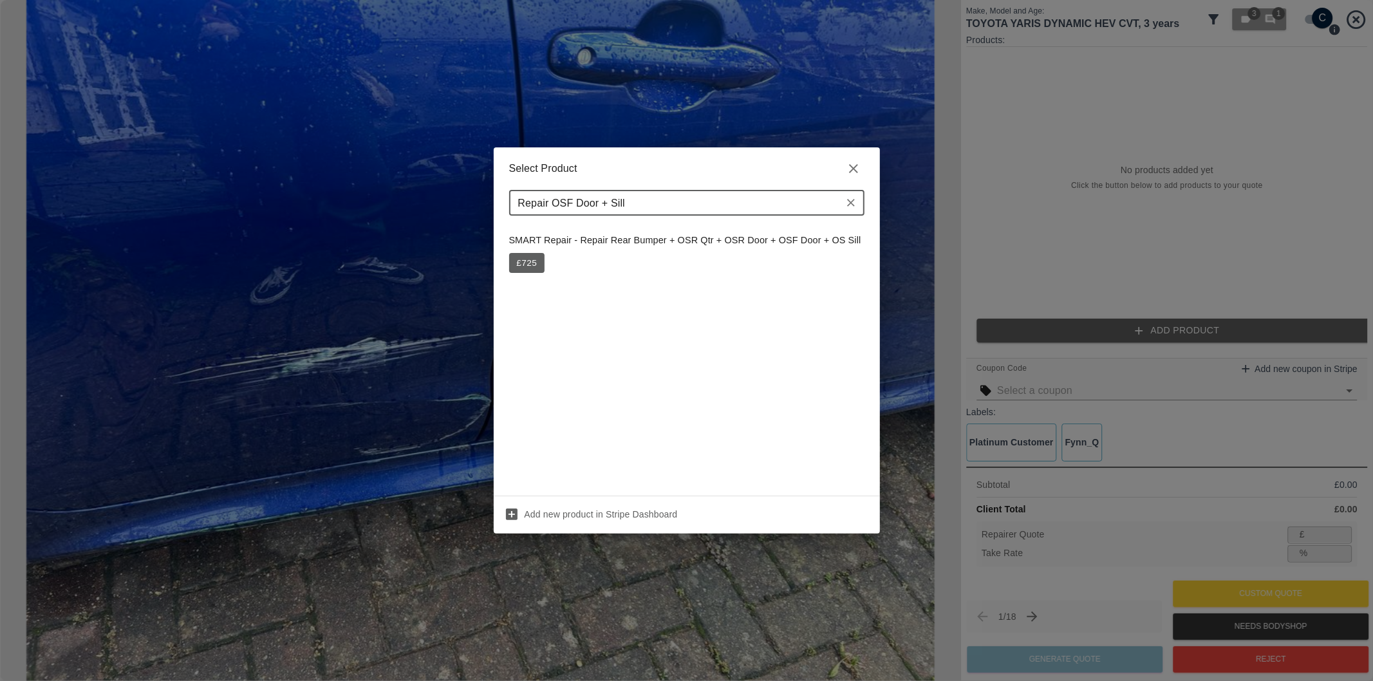
click at [611, 205] on input "Repair OSF Door + Sill" at bounding box center [676, 203] width 326 height 18
click at [614, 207] on input "Repair OSF Door + OSR Door + OS Sill" at bounding box center [676, 203] width 326 height 18
click at [615, 202] on input "Repair OSR Door + OS Sill" at bounding box center [676, 203] width 326 height 18
type input "Repair OSR Door + OSF Door + OS Sill"
click at [850, 171] on icon "button" at bounding box center [853, 168] width 15 height 15
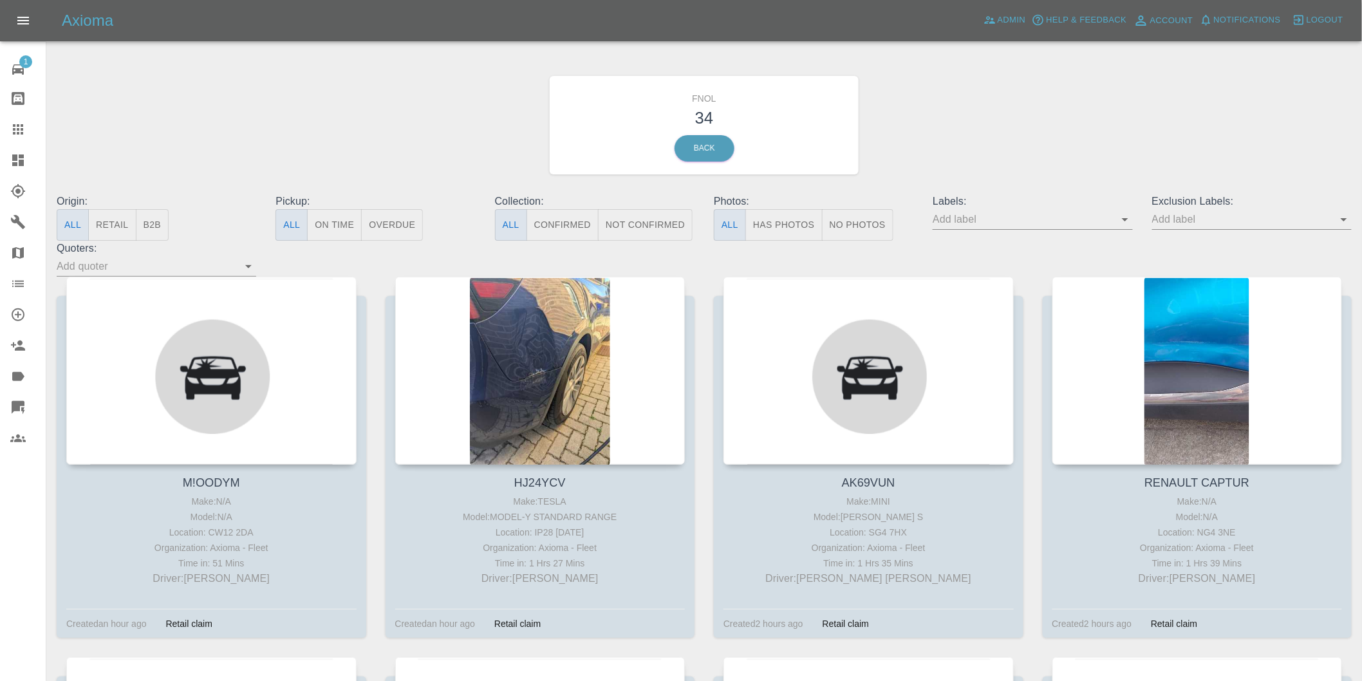
click at [803, 217] on button "Has Photos" at bounding box center [783, 225] width 77 height 32
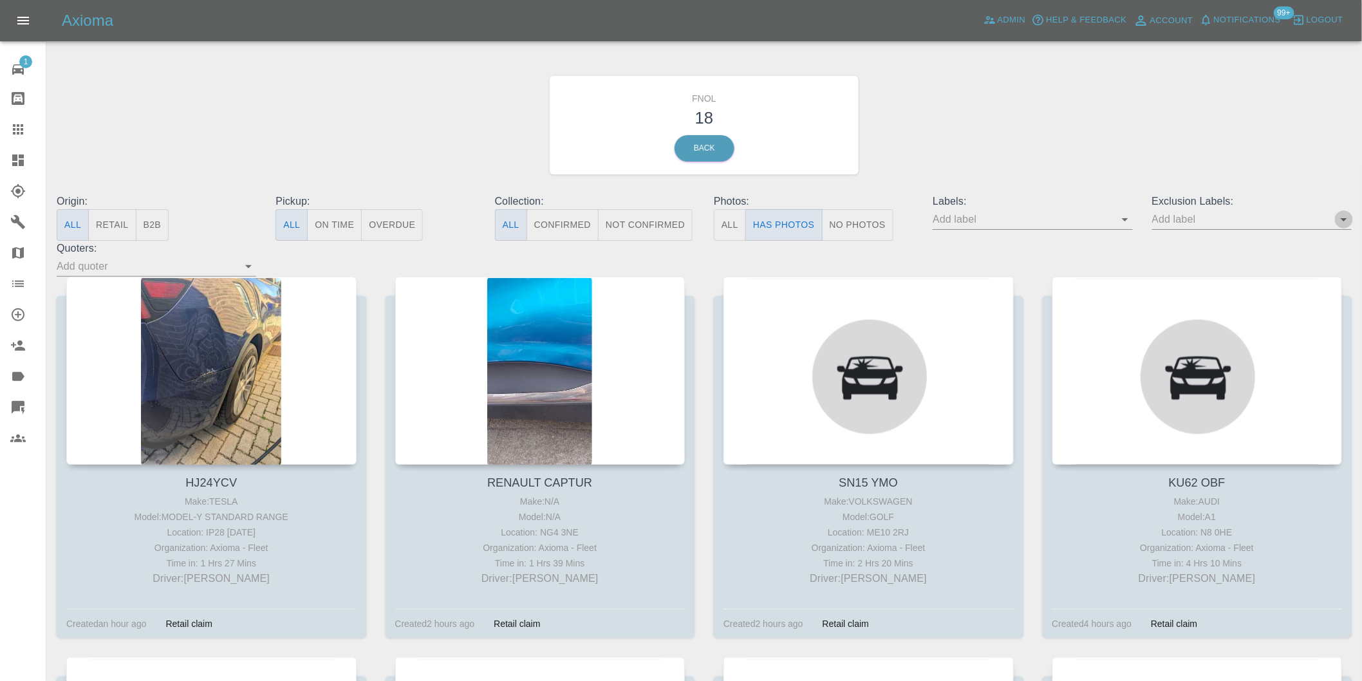
click at [1347, 220] on icon "Open" at bounding box center [1343, 219] width 15 height 15
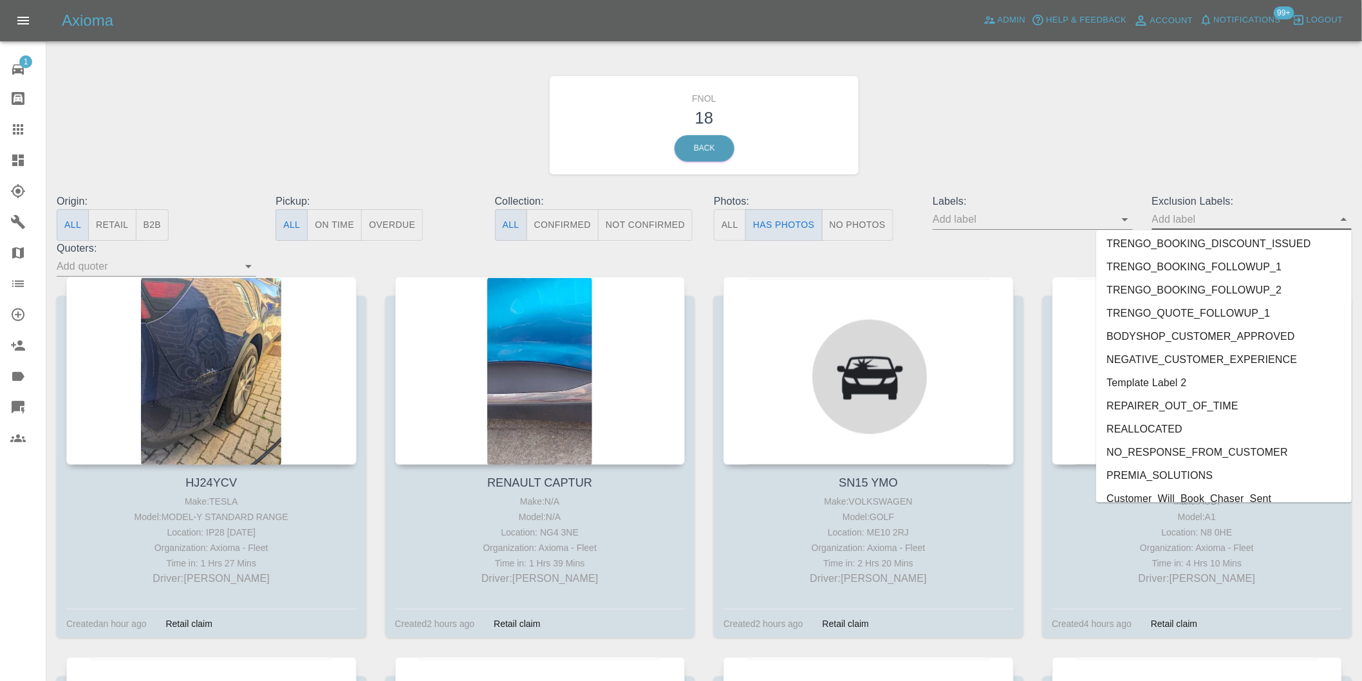
scroll to position [2749, 0]
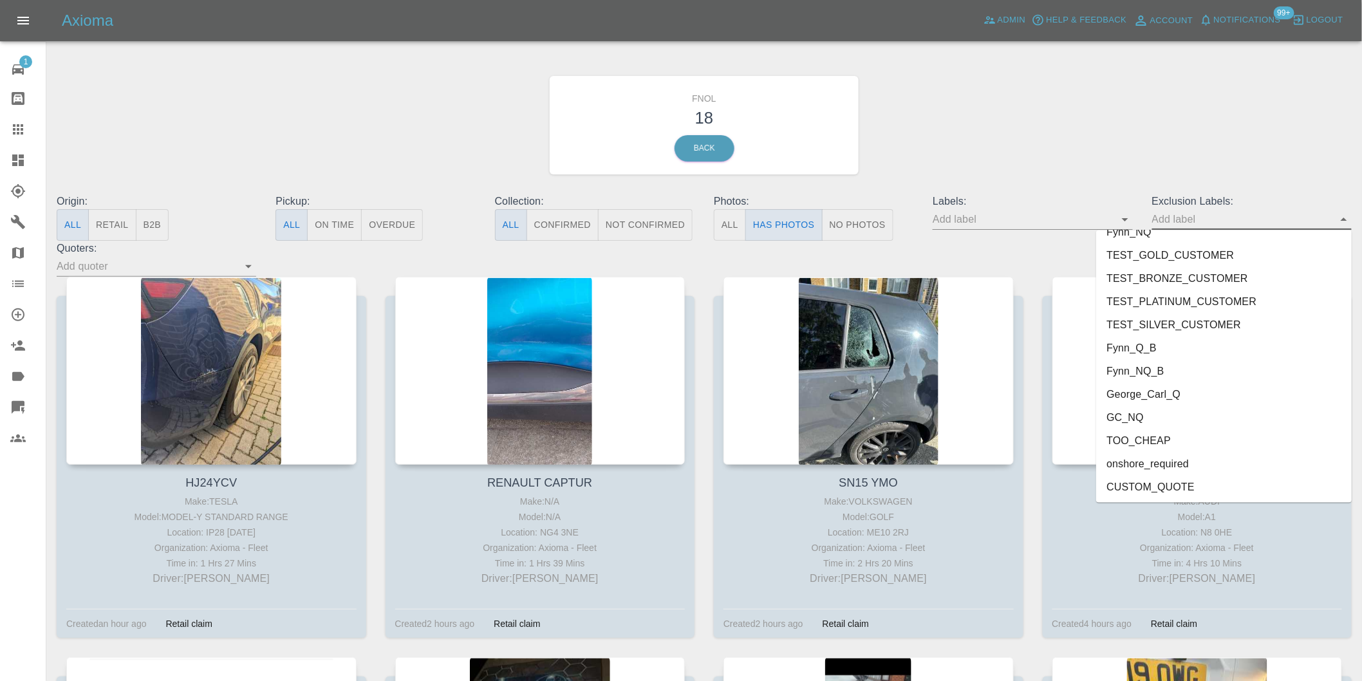
click at [1166, 454] on li "onshore_required" at bounding box center [1224, 463] width 256 height 23
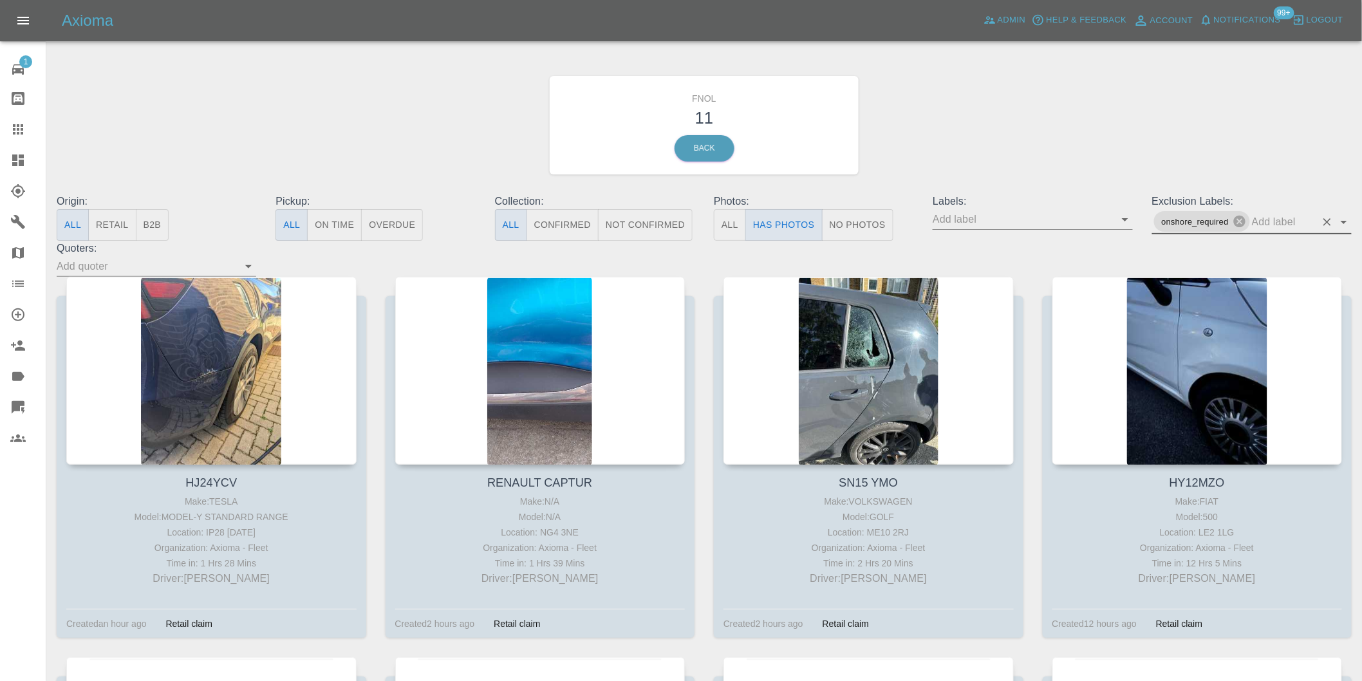
click at [1342, 224] on icon "Open" at bounding box center [1343, 221] width 15 height 15
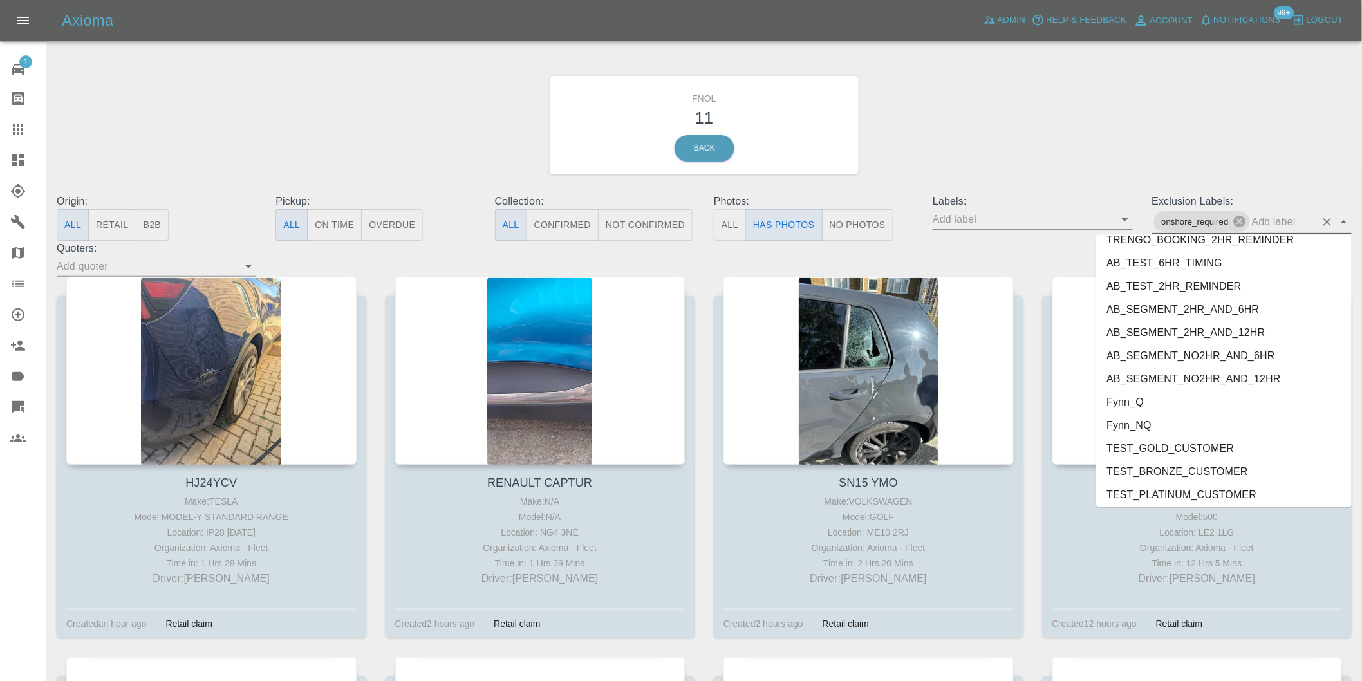
scroll to position [2726, 0]
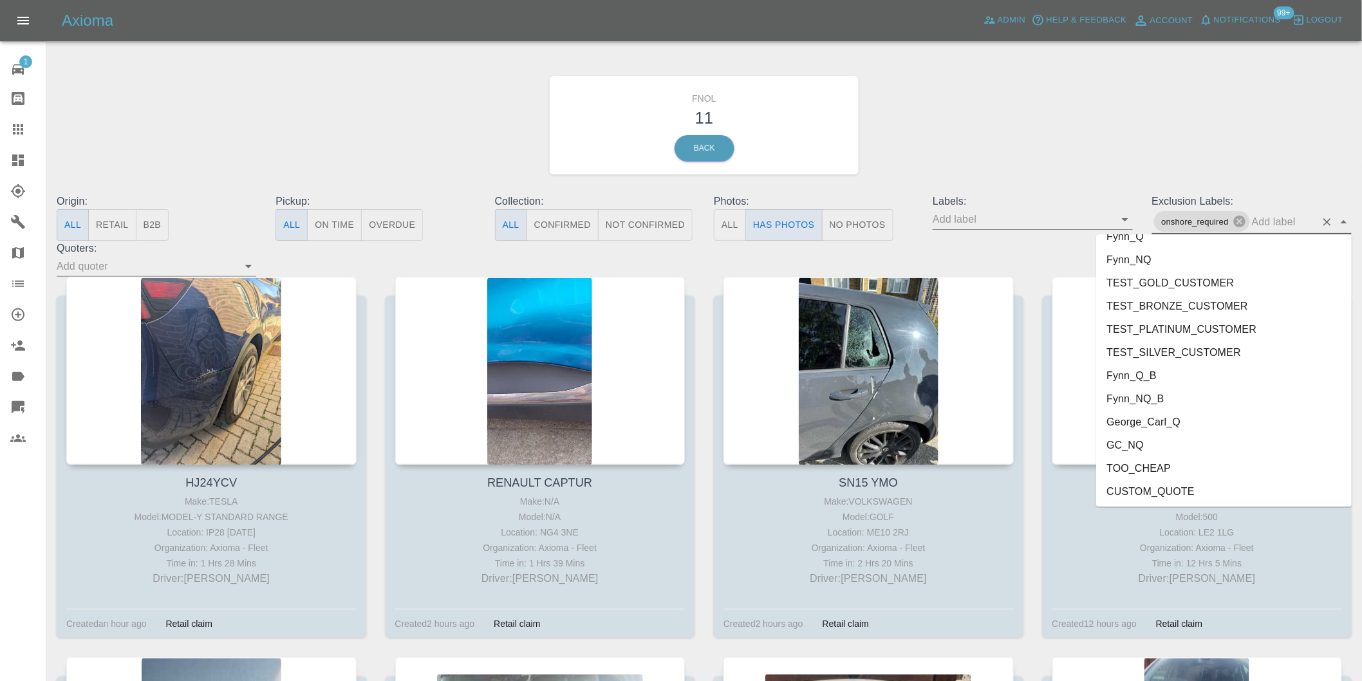
click at [1180, 421] on li "George_Carl_Q" at bounding box center [1224, 421] width 256 height 23
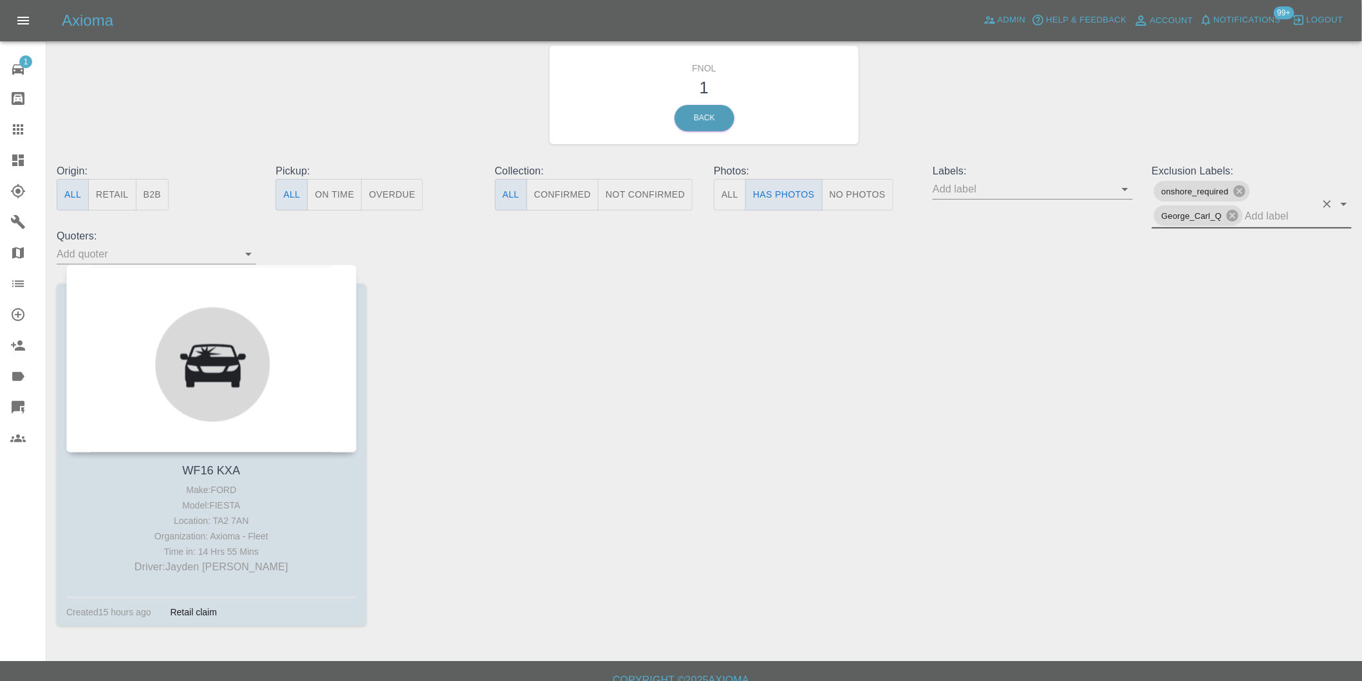
scroll to position [46, 0]
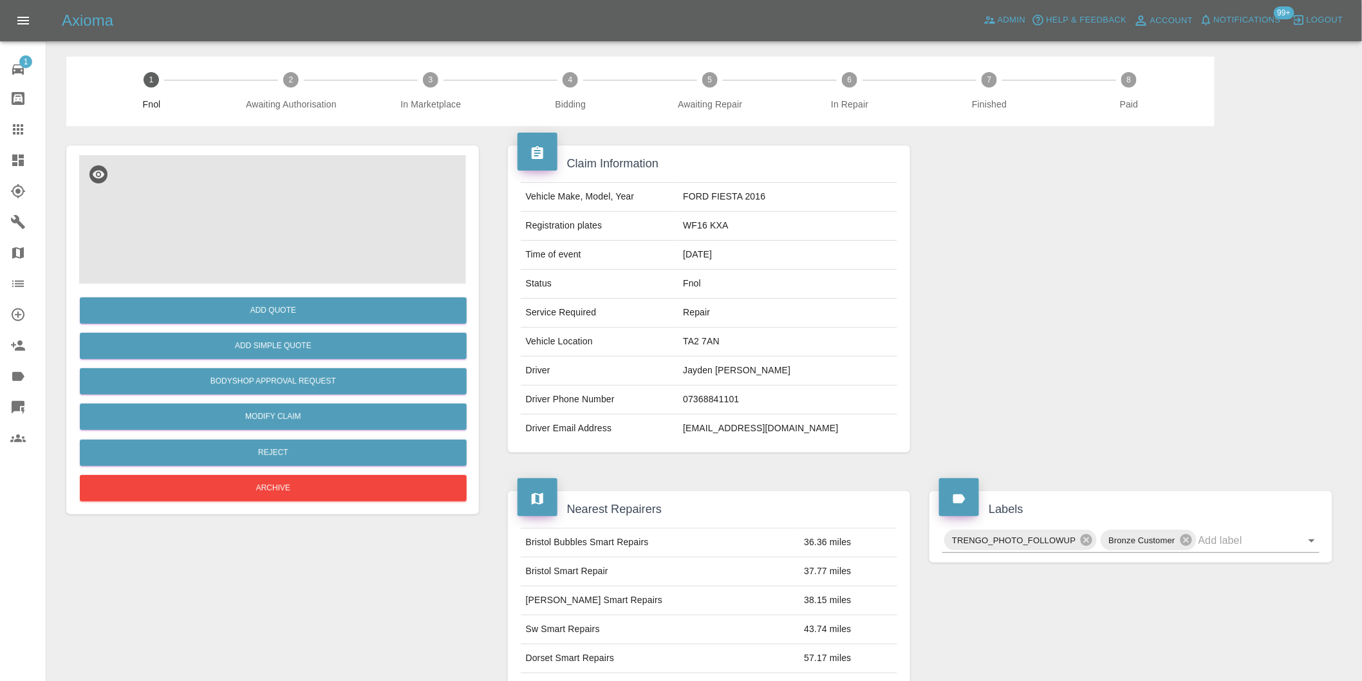
click at [277, 216] on img at bounding box center [272, 219] width 387 height 129
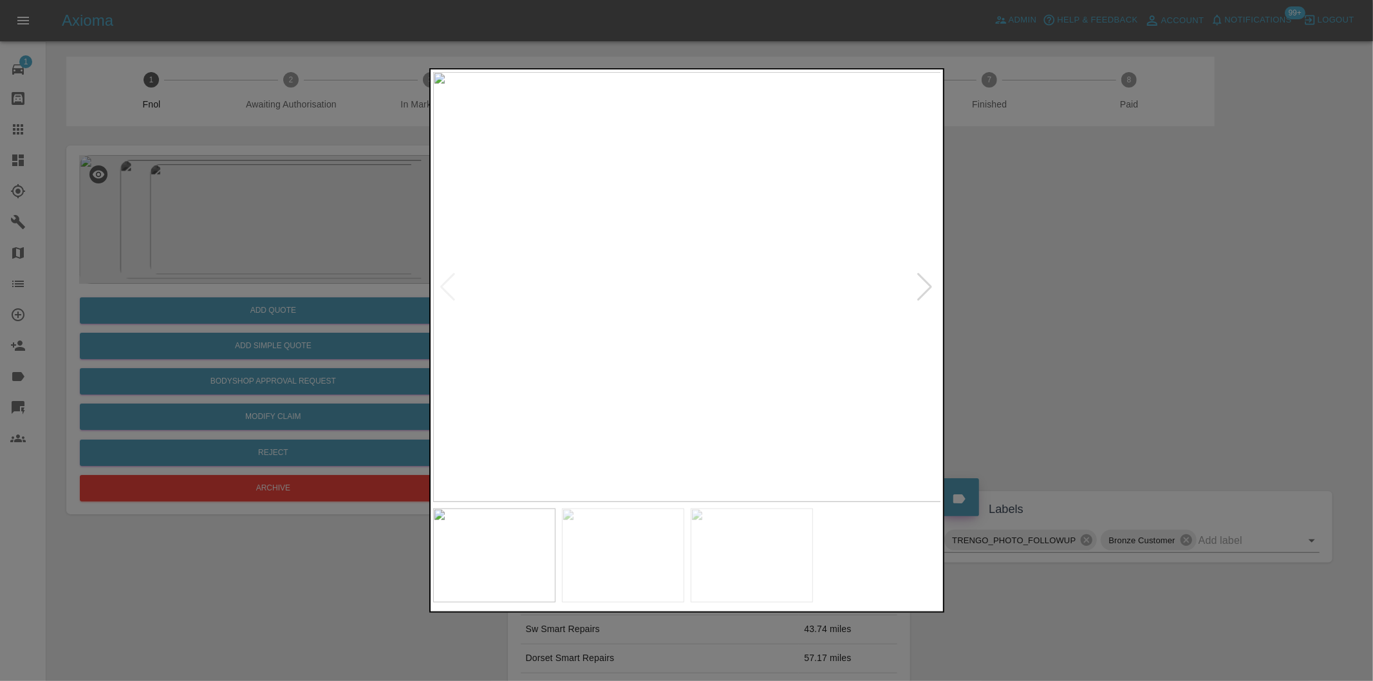
click at [922, 282] on div at bounding box center [925, 287] width 17 height 28
click at [922, 282] on img at bounding box center [687, 287] width 508 height 430
click at [1034, 292] on div at bounding box center [686, 340] width 1373 height 681
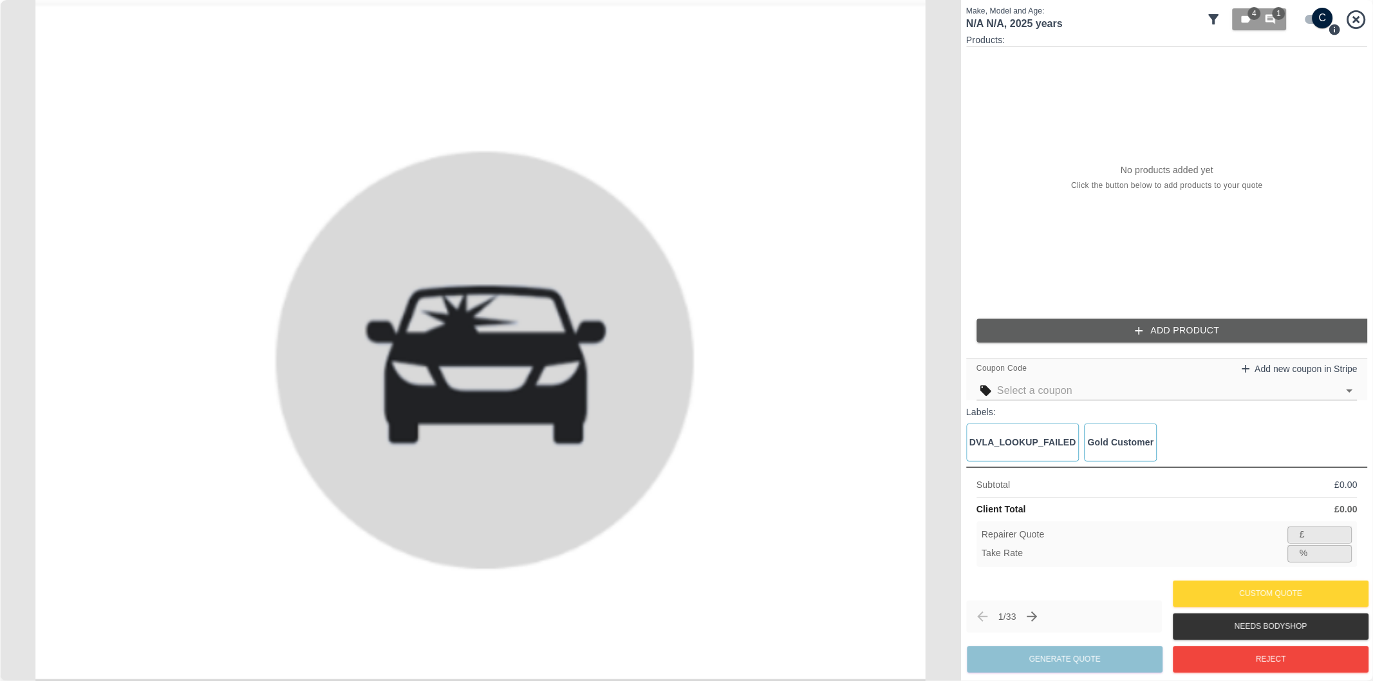
click at [1215, 23] on icon at bounding box center [1213, 19] width 15 height 15
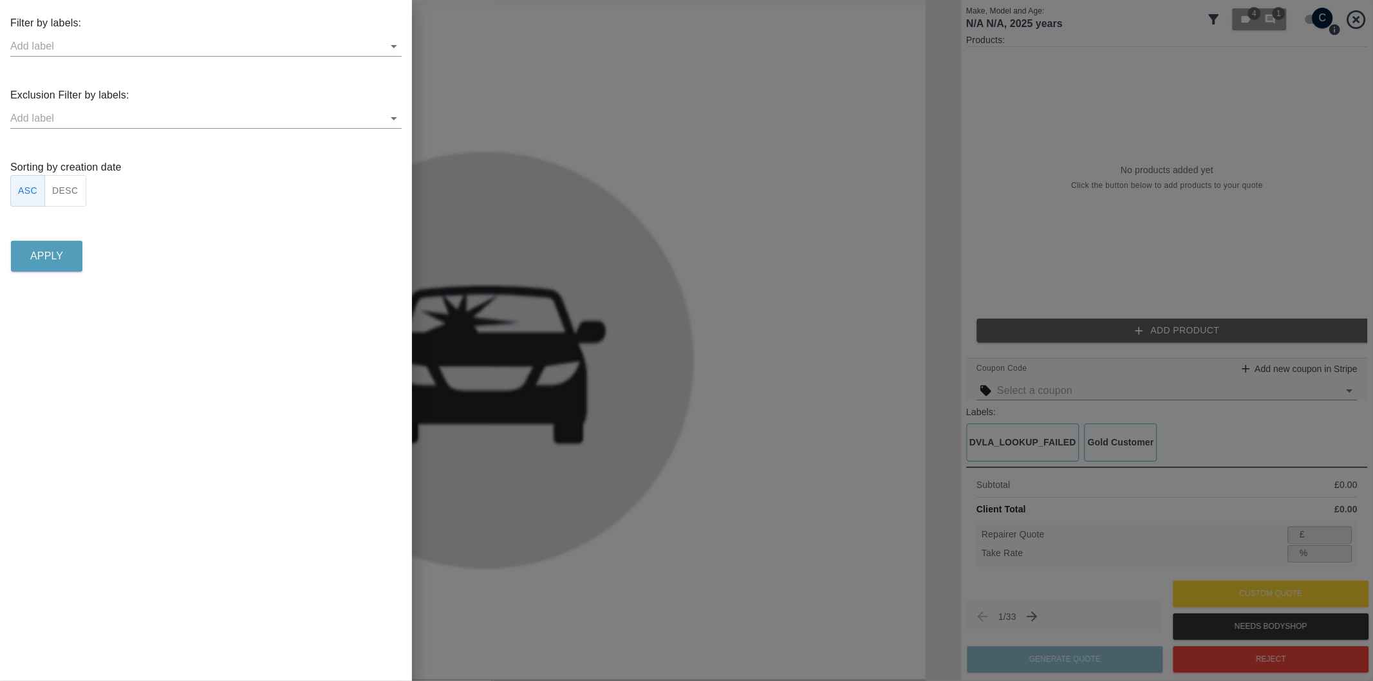
click at [396, 118] on icon "Open" at bounding box center [393, 118] width 15 height 15
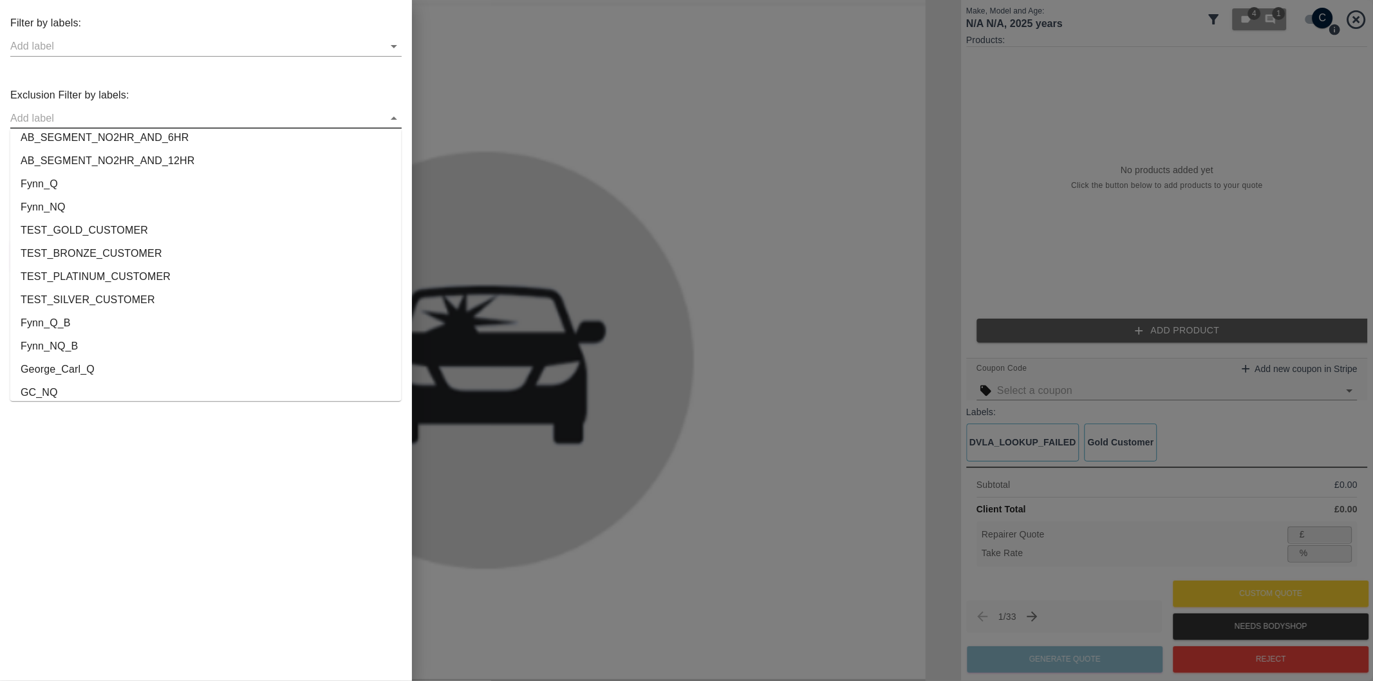
scroll to position [2378, 0]
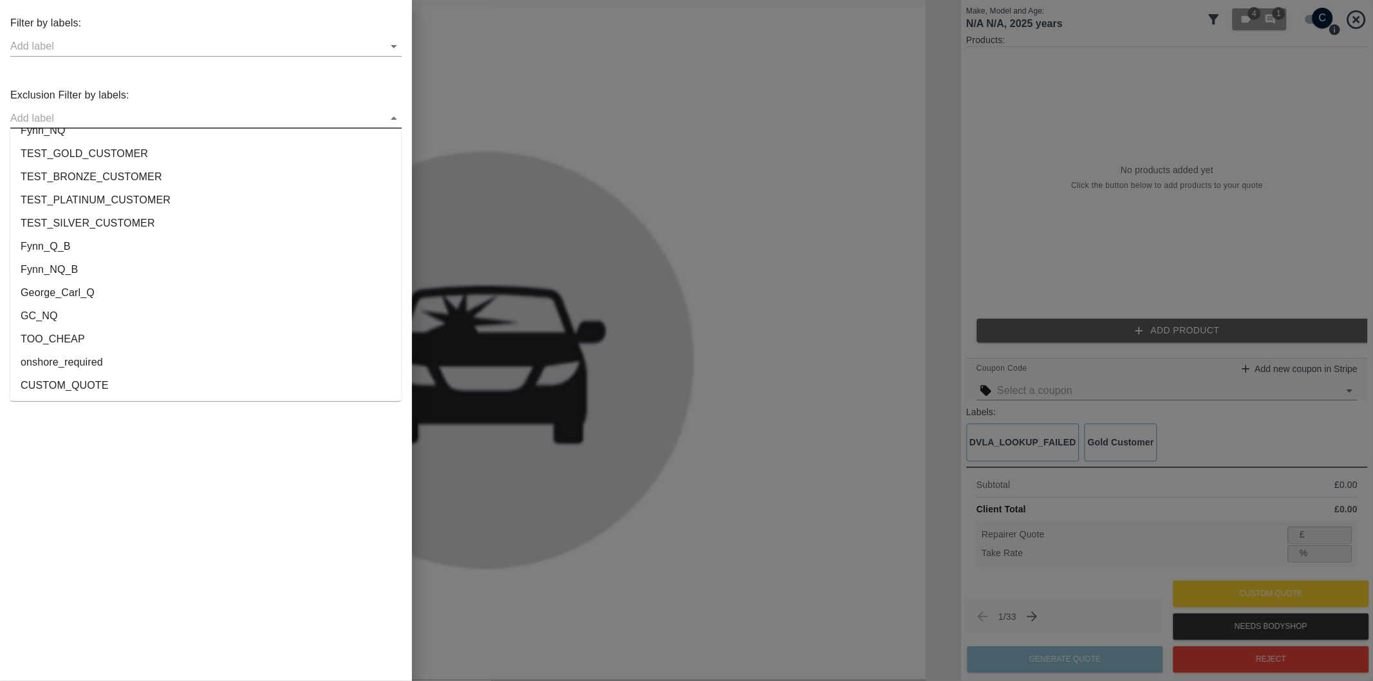
click at [187, 359] on li "onshore_required" at bounding box center [205, 362] width 391 height 23
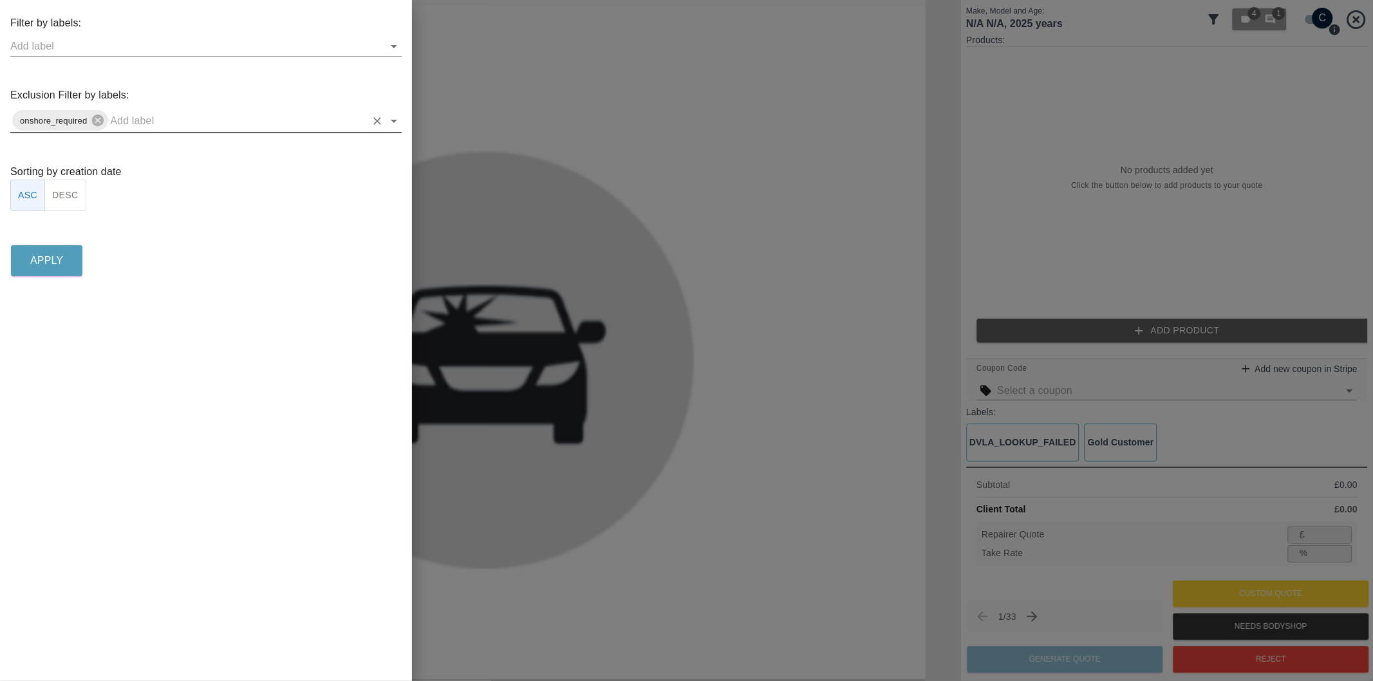
click at [396, 124] on icon "Open" at bounding box center [393, 120] width 15 height 15
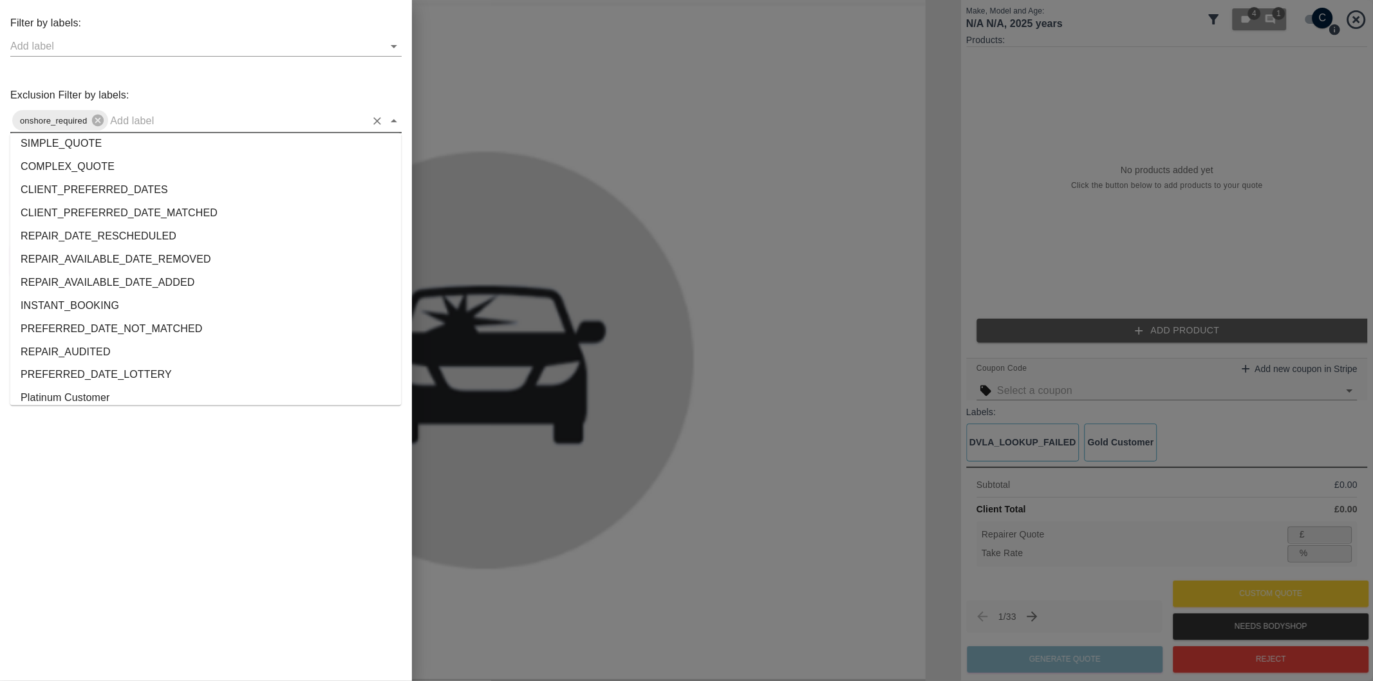
scroll to position [2356, 0]
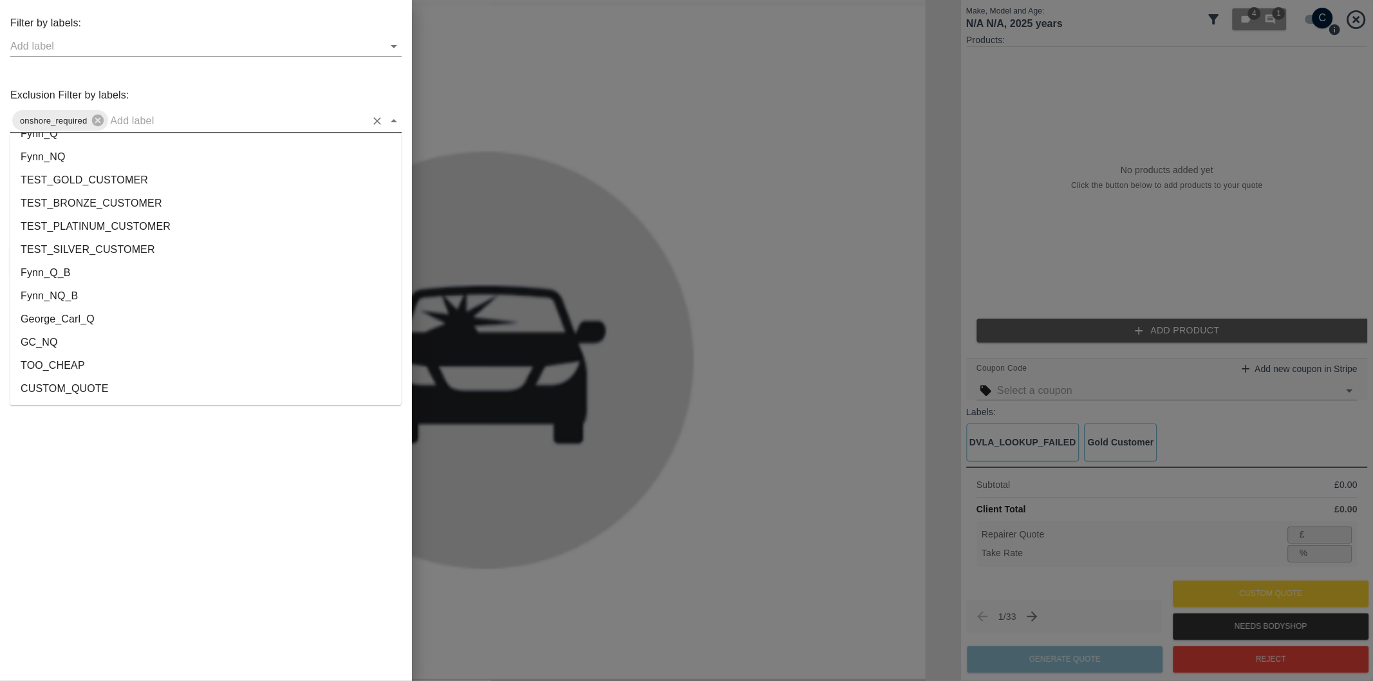
click at [87, 320] on li "George_Carl_Q" at bounding box center [205, 319] width 391 height 23
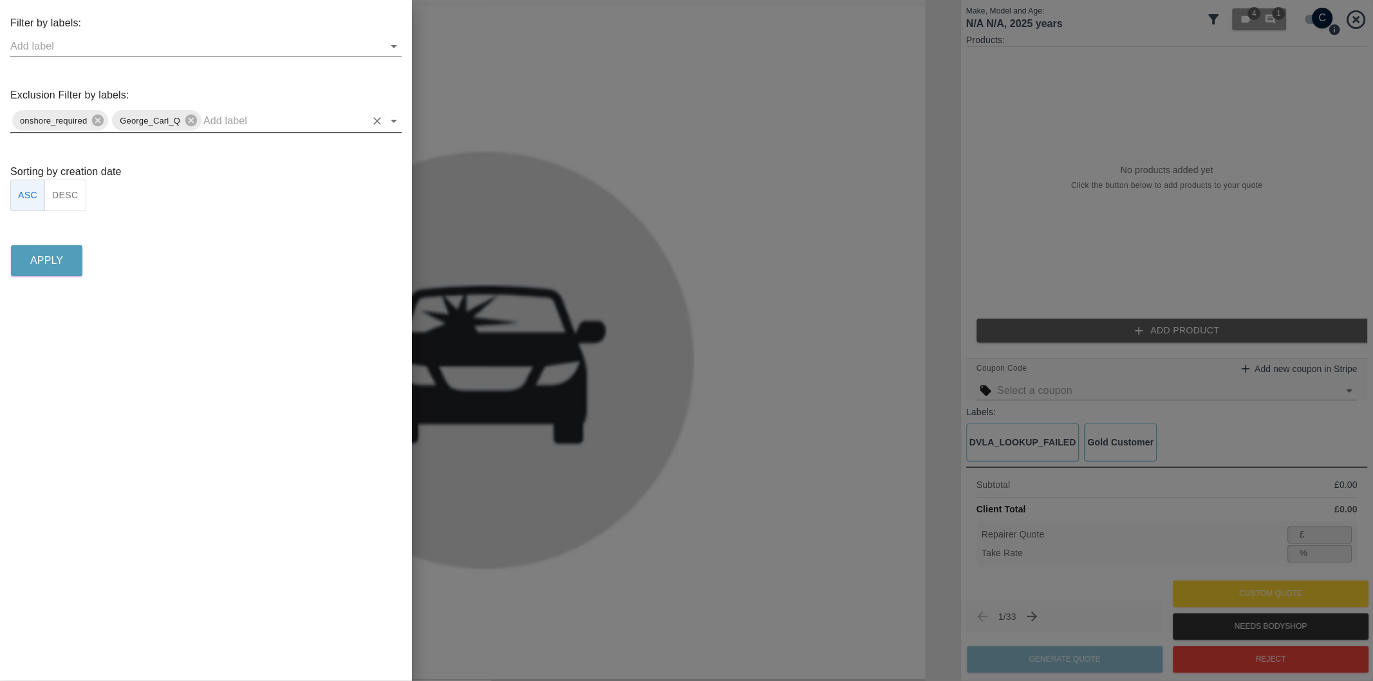
click at [66, 194] on button "DESC" at bounding box center [65, 196] width 42 height 32
click at [53, 260] on p "Apply" at bounding box center [46, 260] width 33 height 15
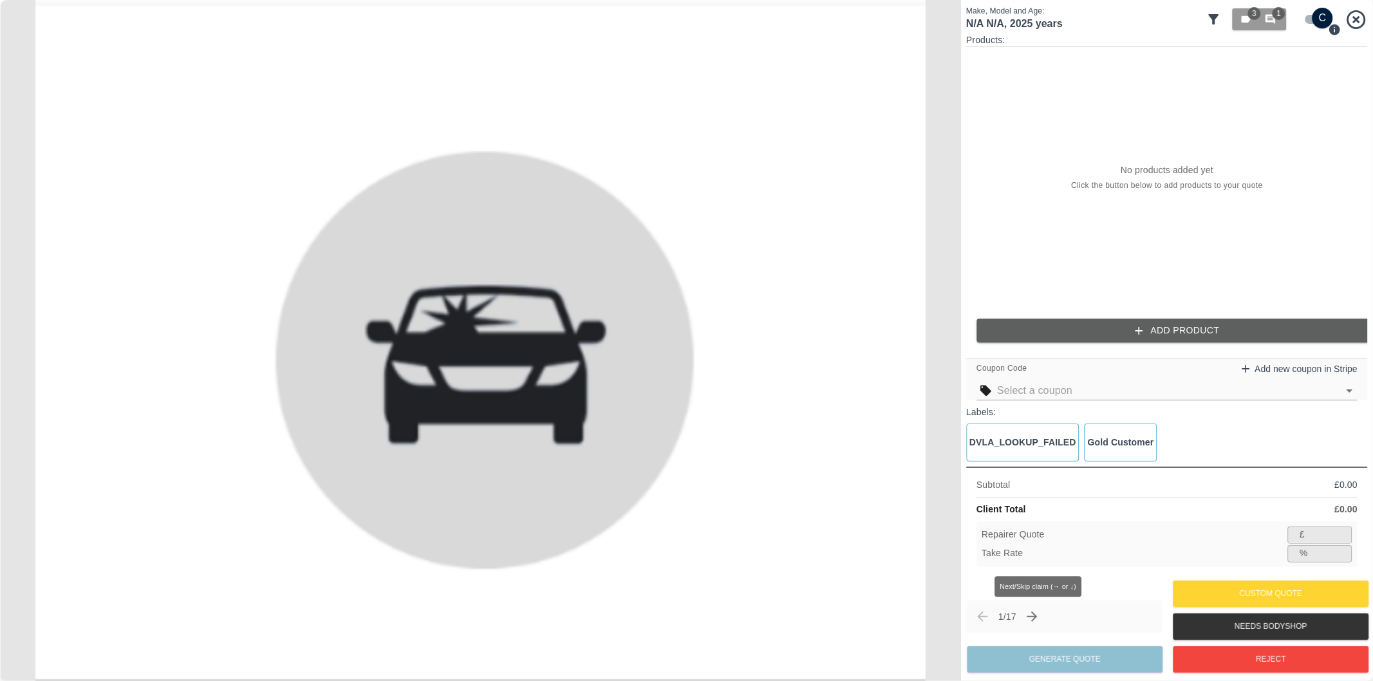
click at [1034, 618] on icon "Next claim" at bounding box center [1032, 616] width 15 height 15
click at [1037, 619] on icon "Next claim" at bounding box center [1032, 616] width 15 height 15
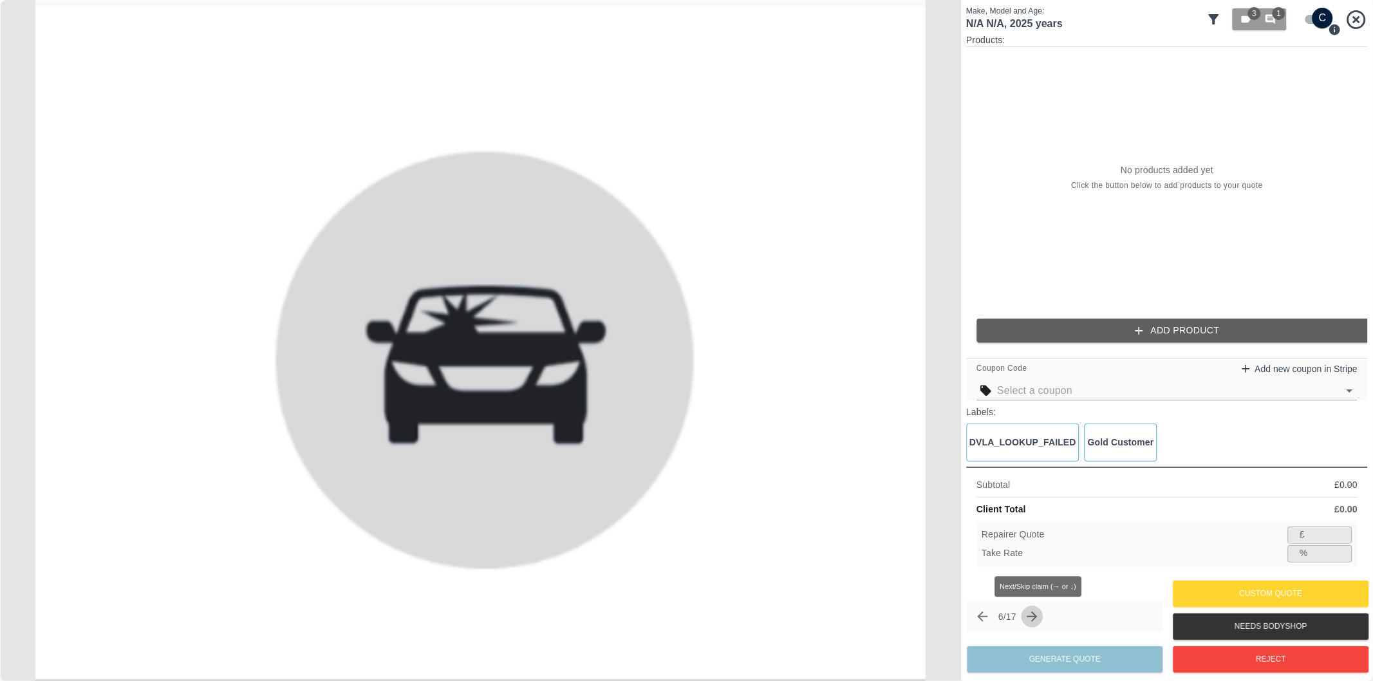
click at [1037, 619] on icon "Next claim" at bounding box center [1032, 616] width 15 height 15
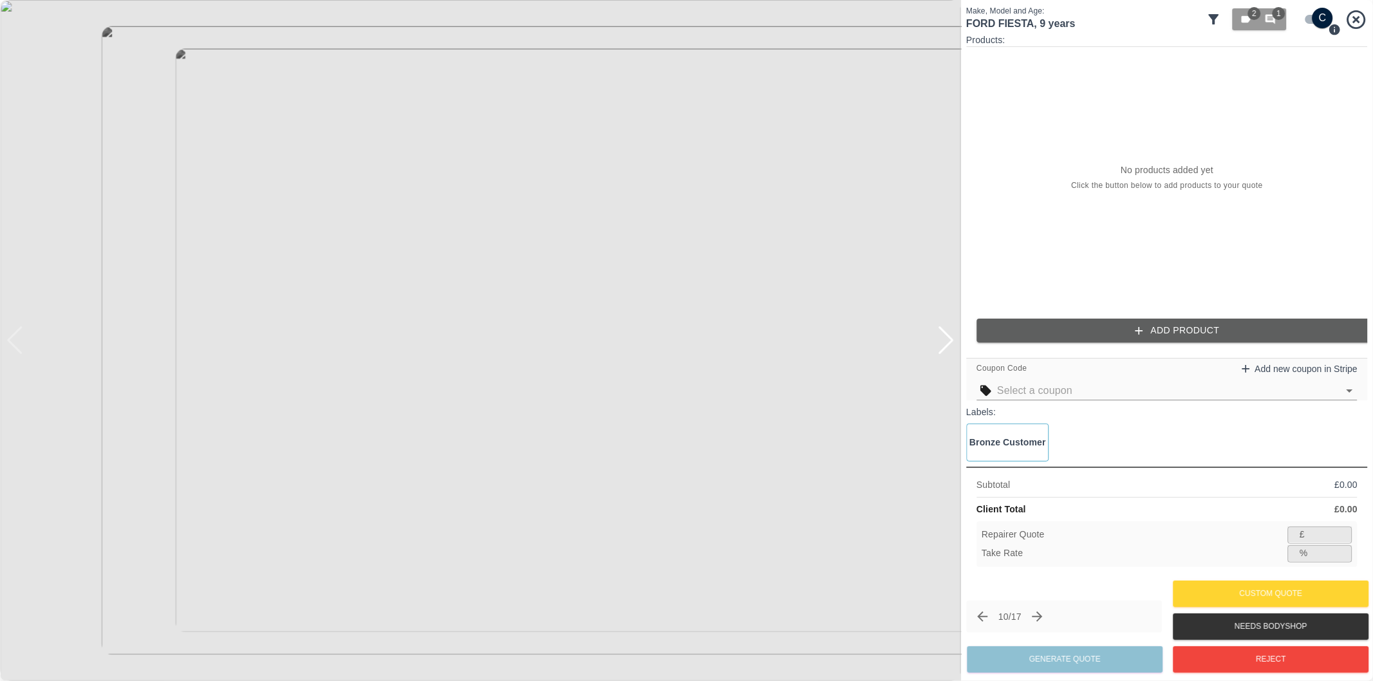
click at [1312, 17] on input "checkbox" at bounding box center [1323, 18] width 62 height 21
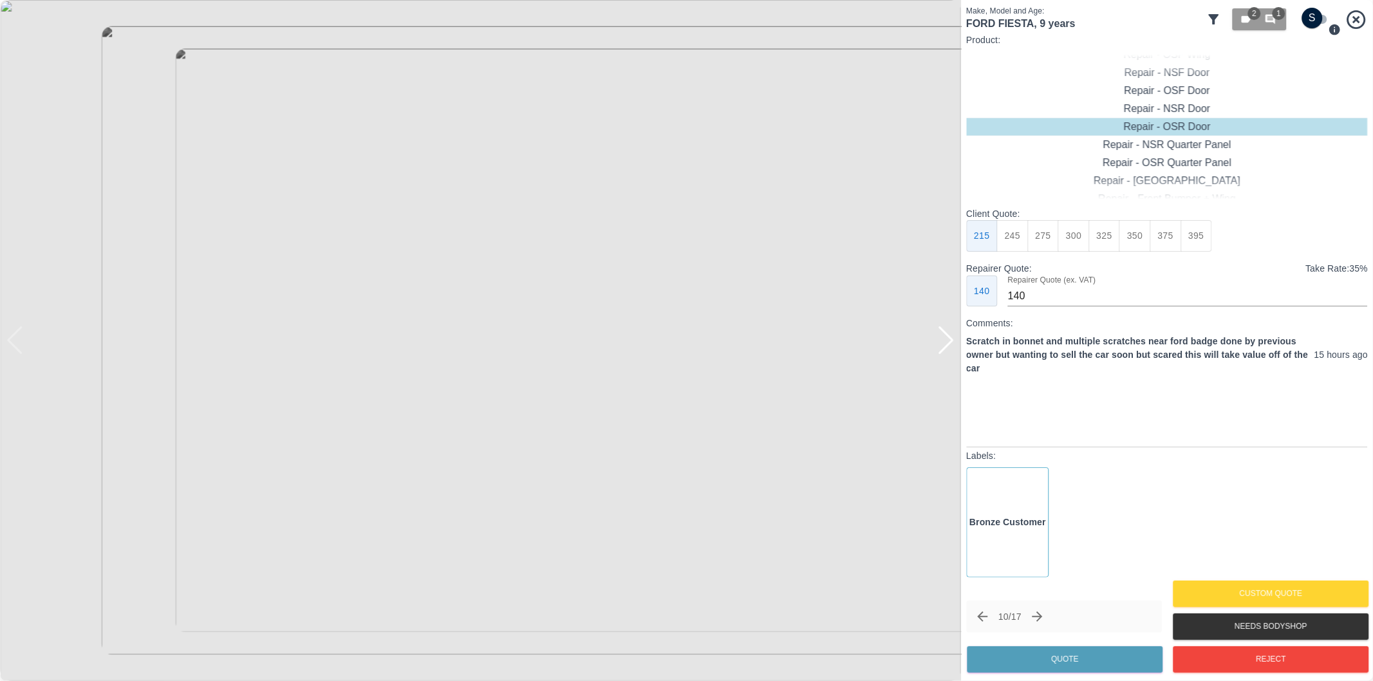
click at [948, 349] on div at bounding box center [945, 340] width 17 height 28
click at [1330, 15] on input "checkbox" at bounding box center [1313, 18] width 62 height 21
checkbox input "true"
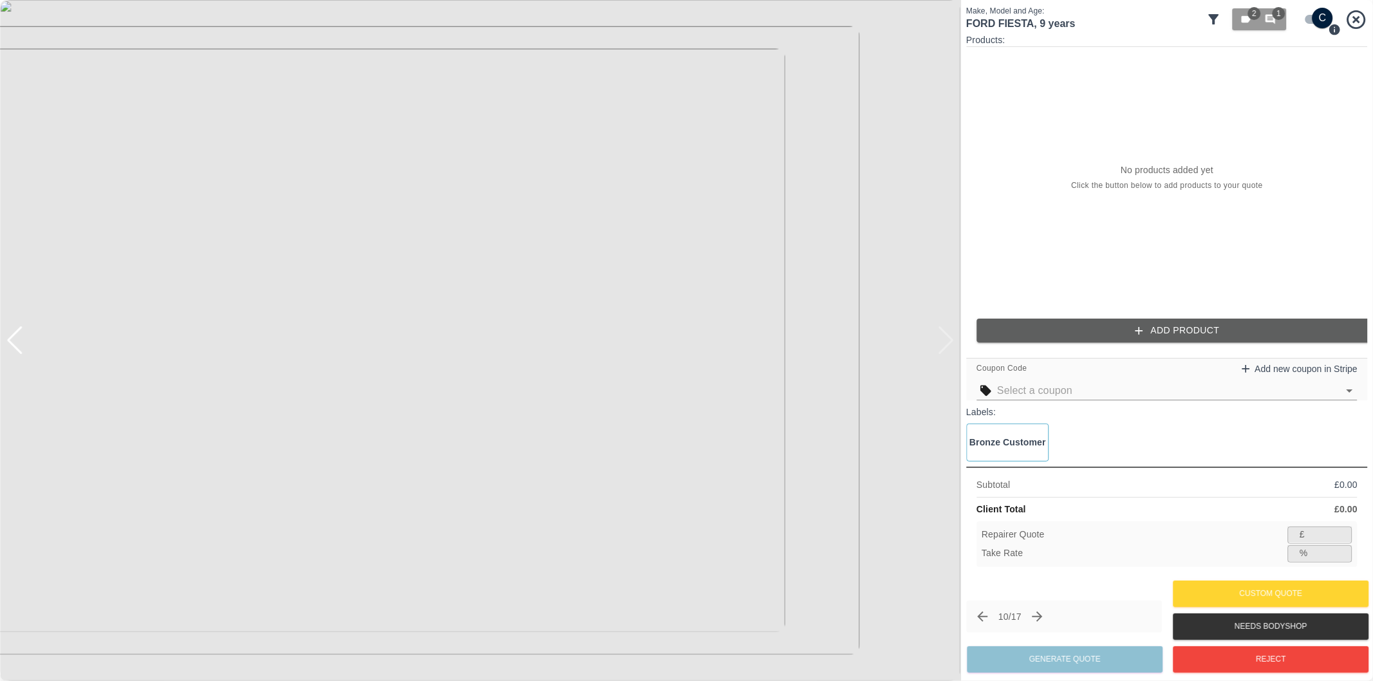
click at [1123, 335] on button "Add Product" at bounding box center [1177, 331] width 402 height 24
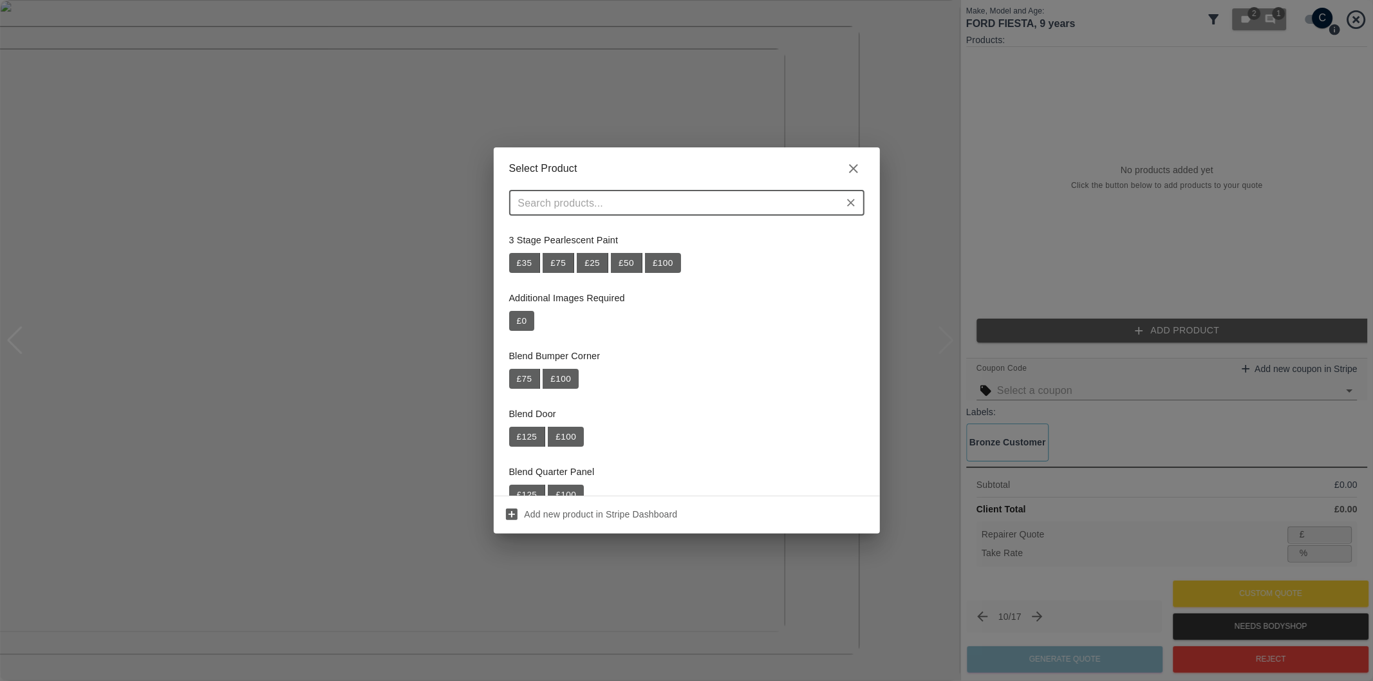
click at [724, 201] on input "text" at bounding box center [676, 203] width 326 height 18
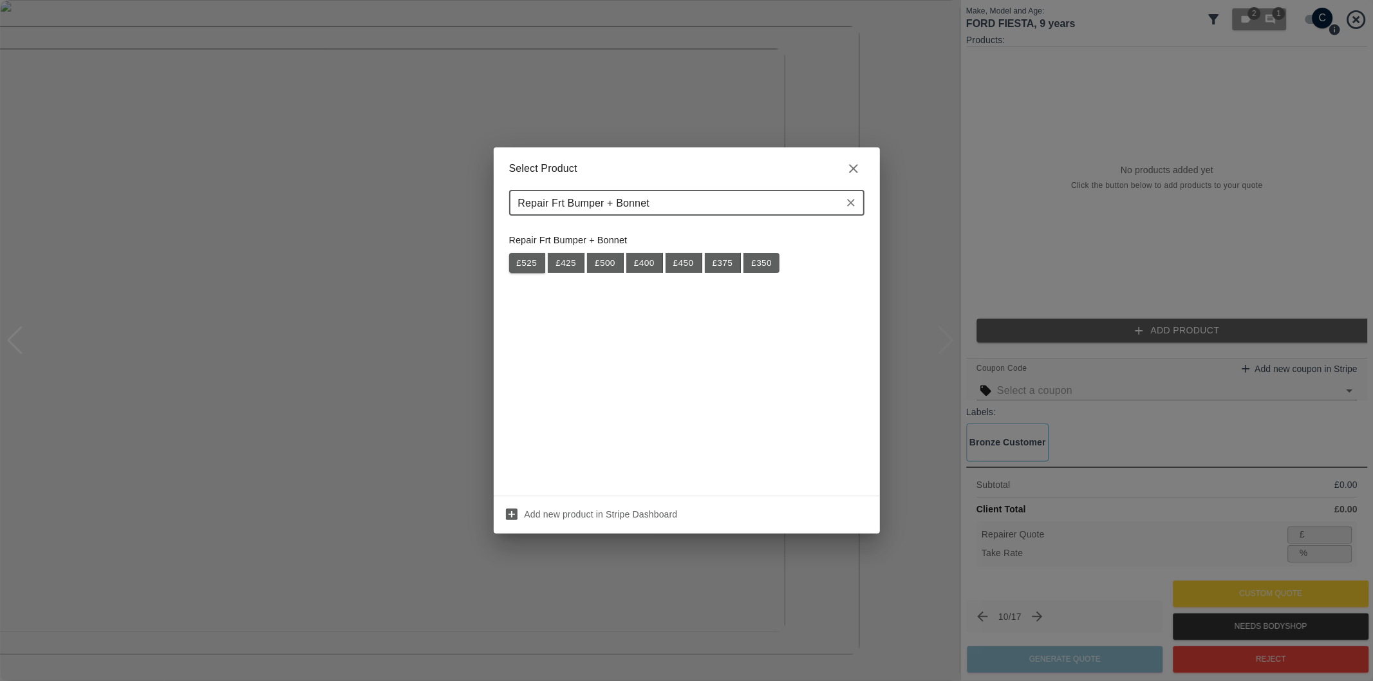
type input "Repair Frt Bumper + Bonnet"
click at [525, 259] on button "£ 525" at bounding box center [527, 263] width 37 height 21
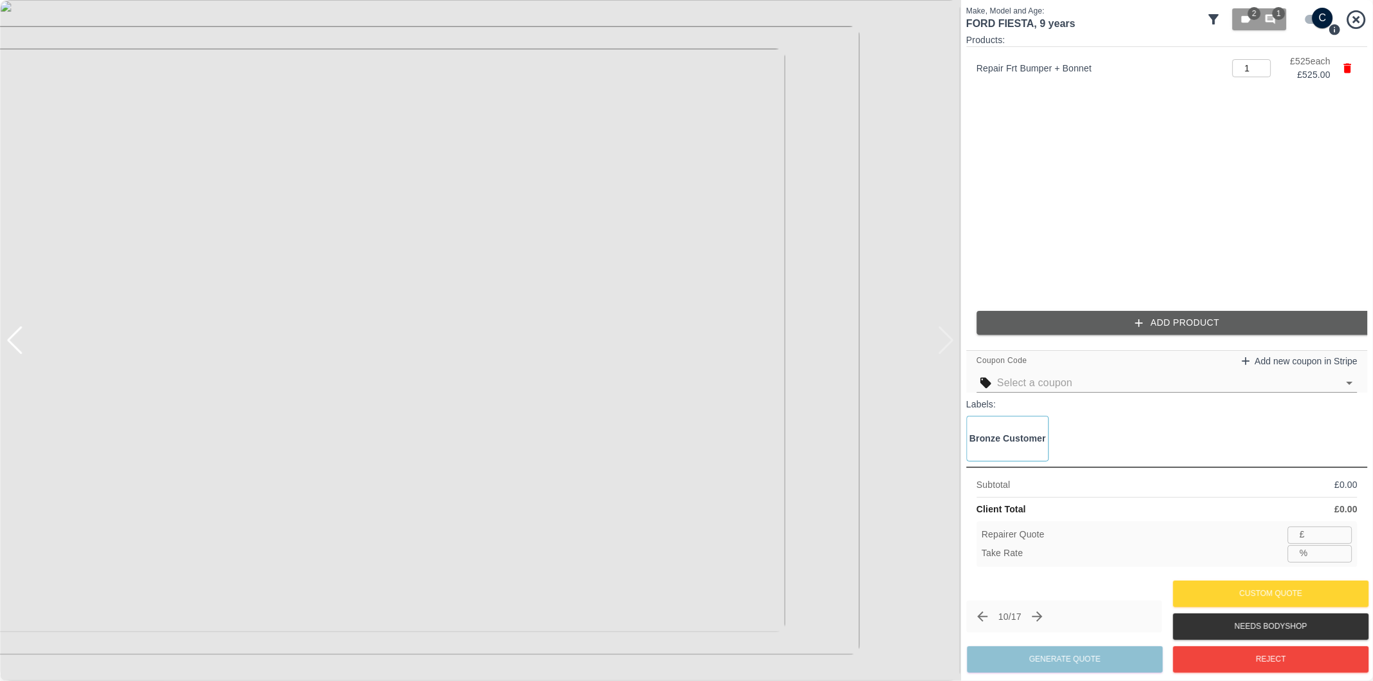
type input "341"
click at [1346, 550] on input "36.4" at bounding box center [1332, 553] width 39 height 16
click at [1346, 550] on input "36.5" at bounding box center [1332, 553] width 39 height 16
click at [1346, 550] on input "36.6" at bounding box center [1332, 553] width 39 height 16
type input "36.7"
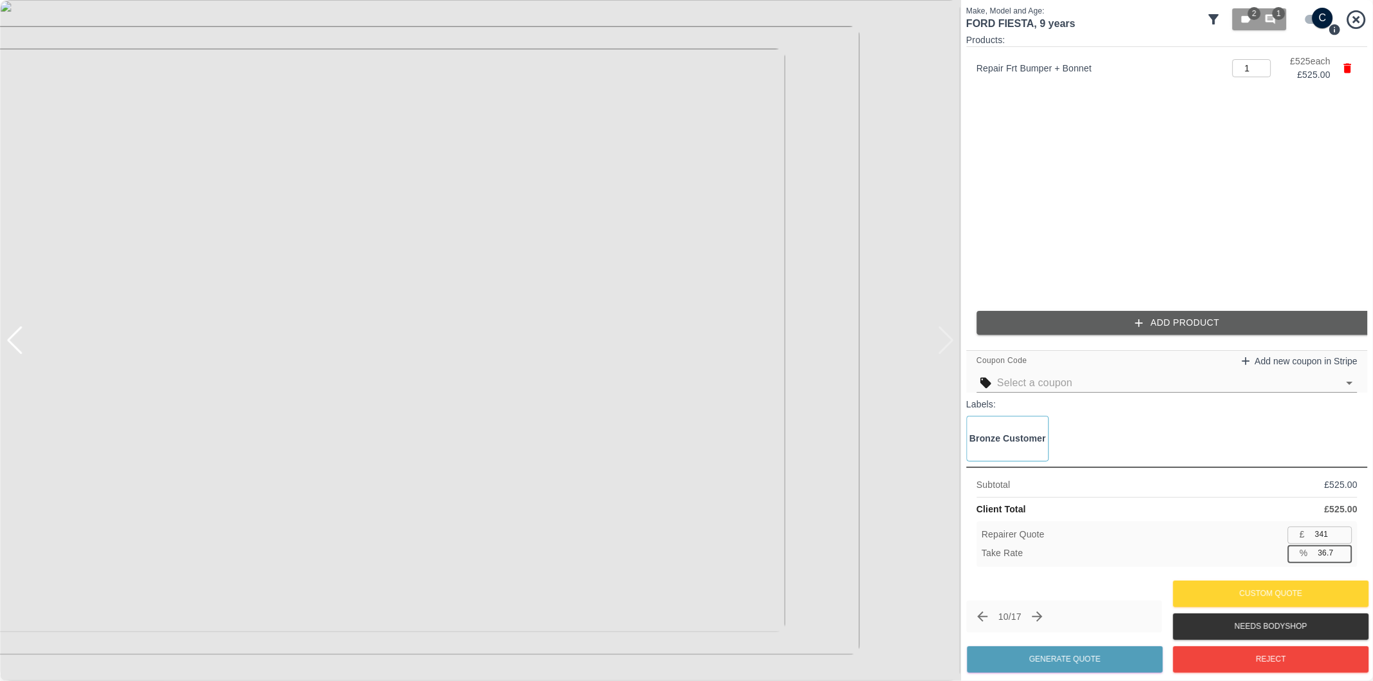
click at [1346, 550] on input "36.7" at bounding box center [1332, 553] width 39 height 16
type input "332"
click at [1346, 550] on input "36.9" at bounding box center [1332, 553] width 39 height 16
type input "37"
click at [1346, 550] on input "37" at bounding box center [1332, 553] width 39 height 16
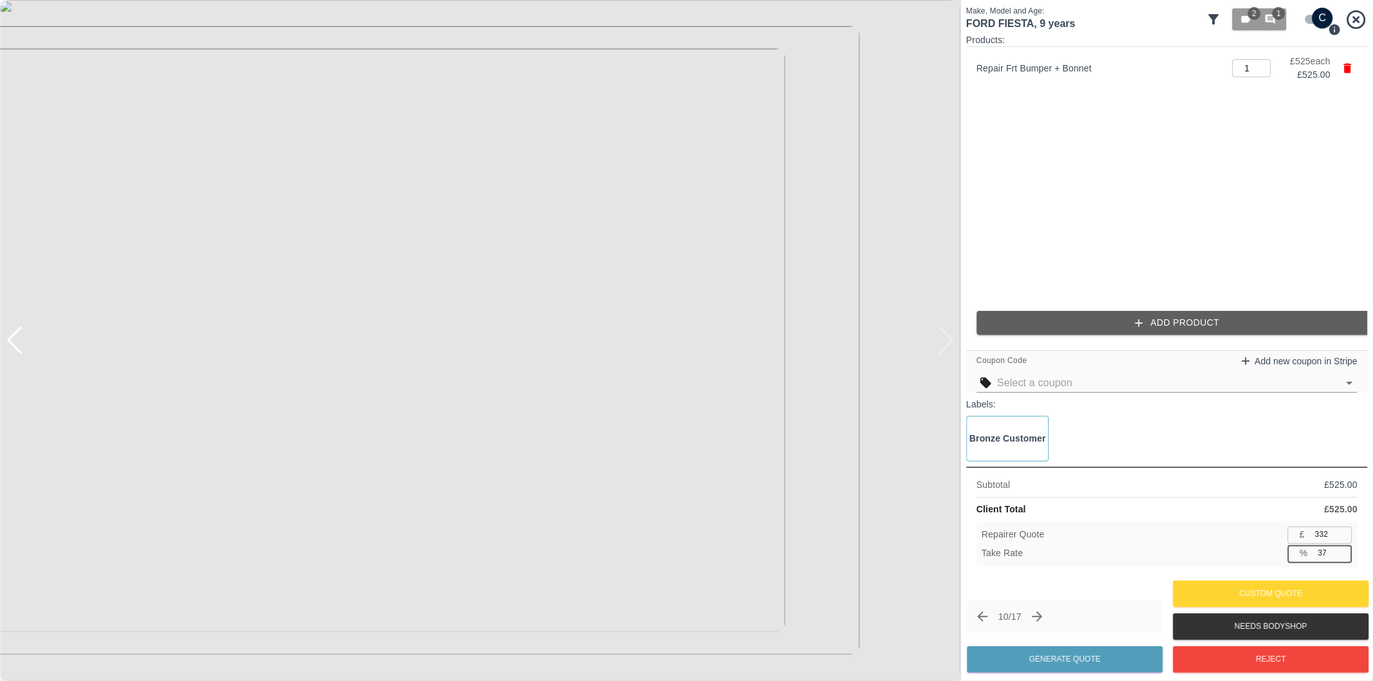
type input "330"
type input "37.1"
click at [1099, 657] on button "Generate Quote" at bounding box center [1065, 659] width 196 height 26
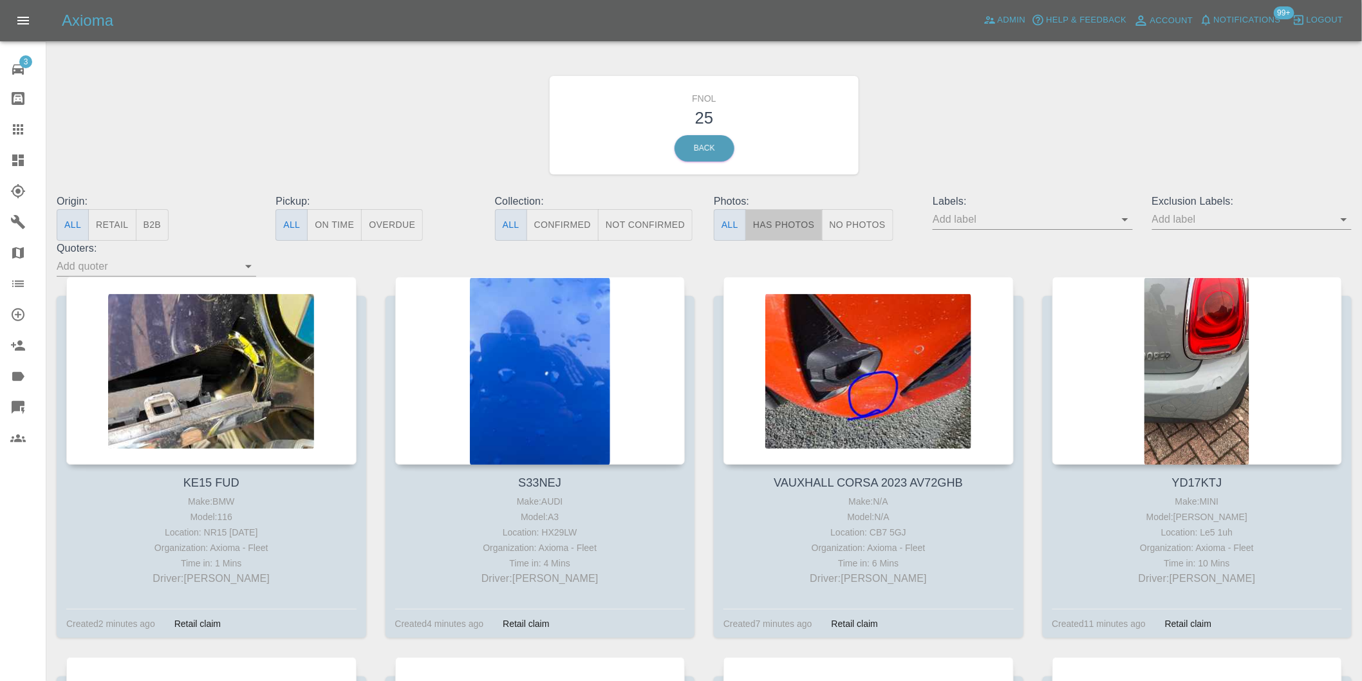
click at [763, 225] on button "Has Photos" at bounding box center [783, 225] width 77 height 32
click at [1345, 221] on icon "Open" at bounding box center [1343, 219] width 15 height 15
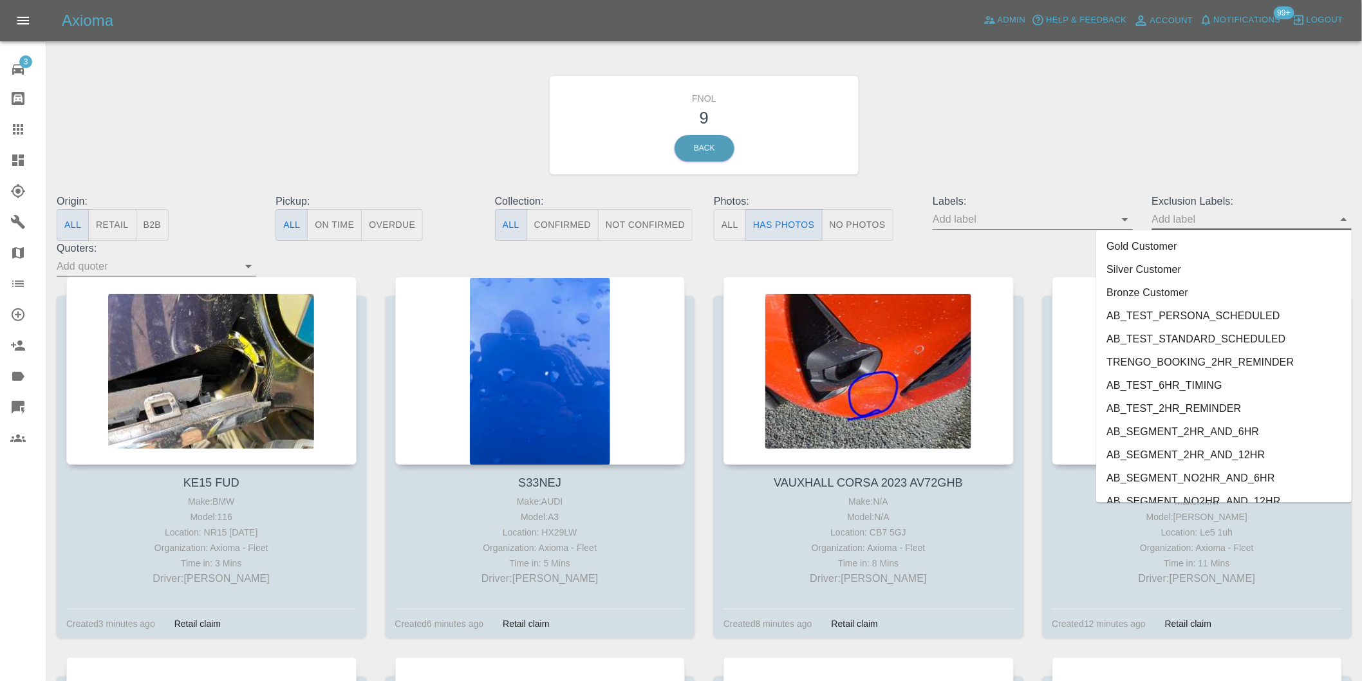
scroll to position [2749, 0]
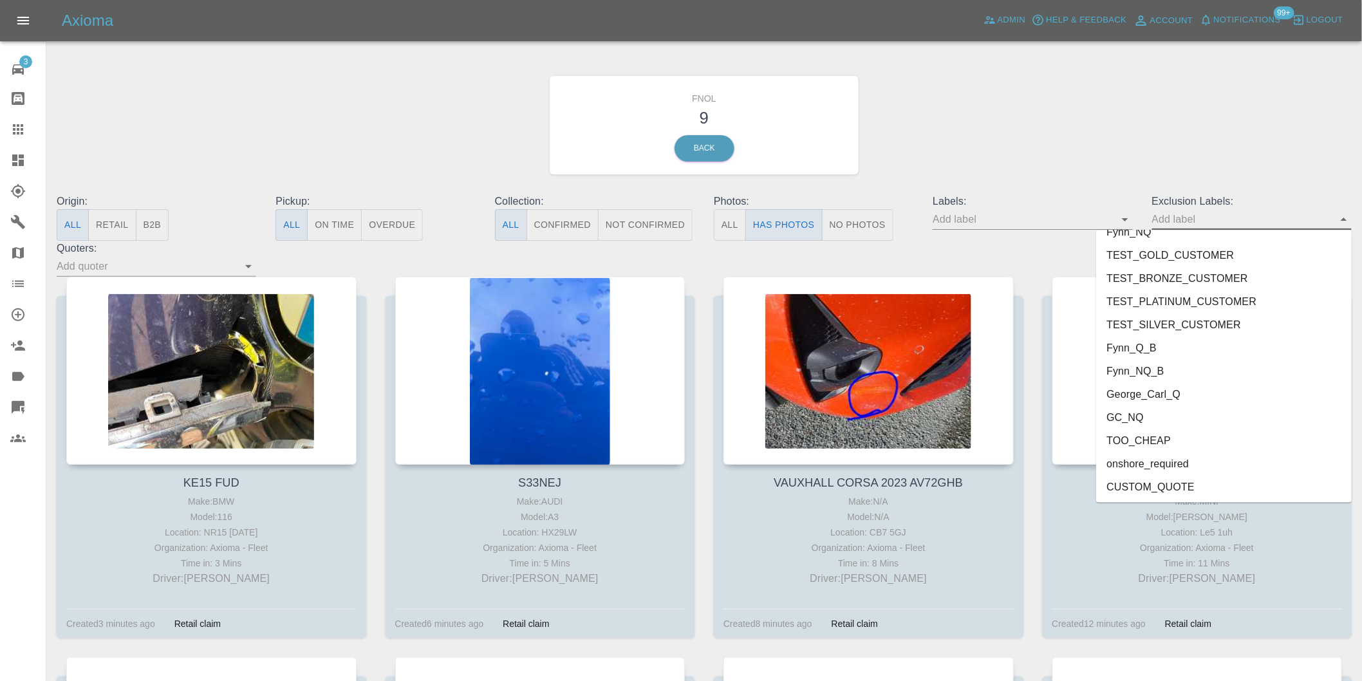
click at [1148, 457] on li "onshore_required" at bounding box center [1224, 463] width 256 height 23
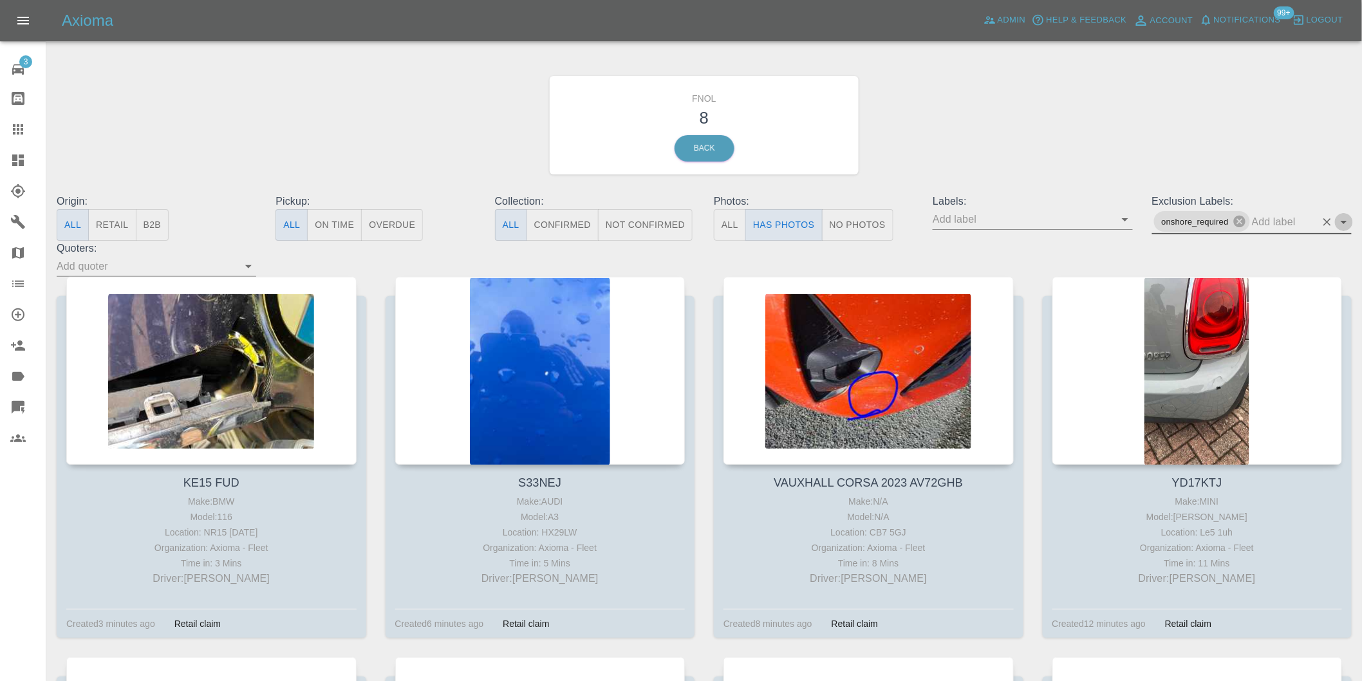
drag, startPoint x: 1345, startPoint y: 223, endPoint x: 1346, endPoint y: 230, distance: 7.8
click at [1345, 223] on icon "Open" at bounding box center [1343, 221] width 15 height 15
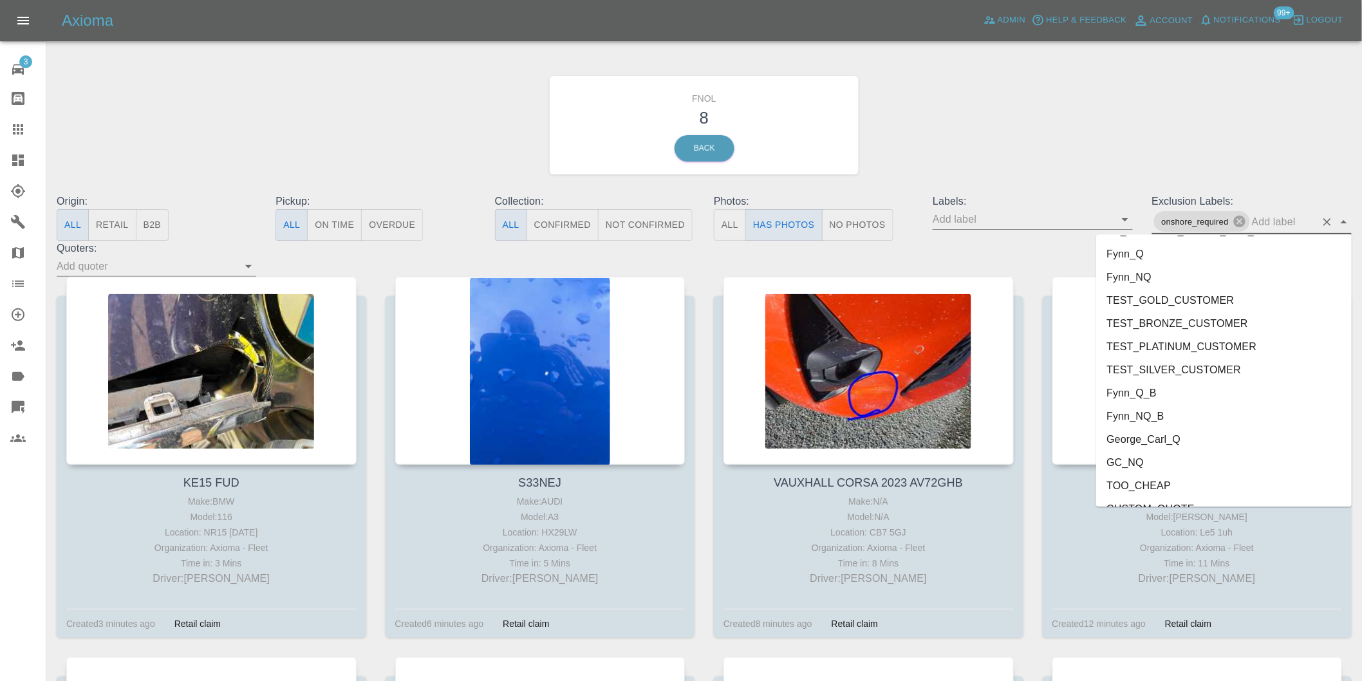
scroll to position [2726, 0]
click at [1146, 420] on li "George_Carl_Q" at bounding box center [1224, 421] width 256 height 23
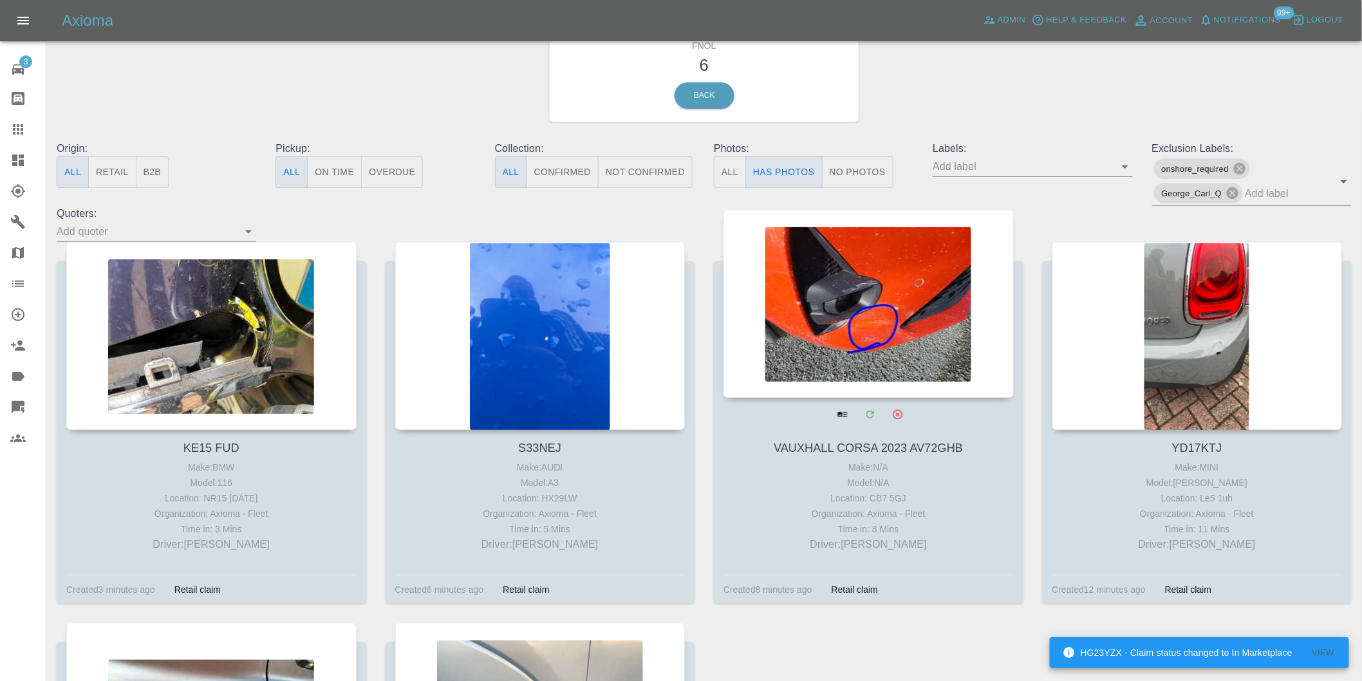
scroll to position [0, 0]
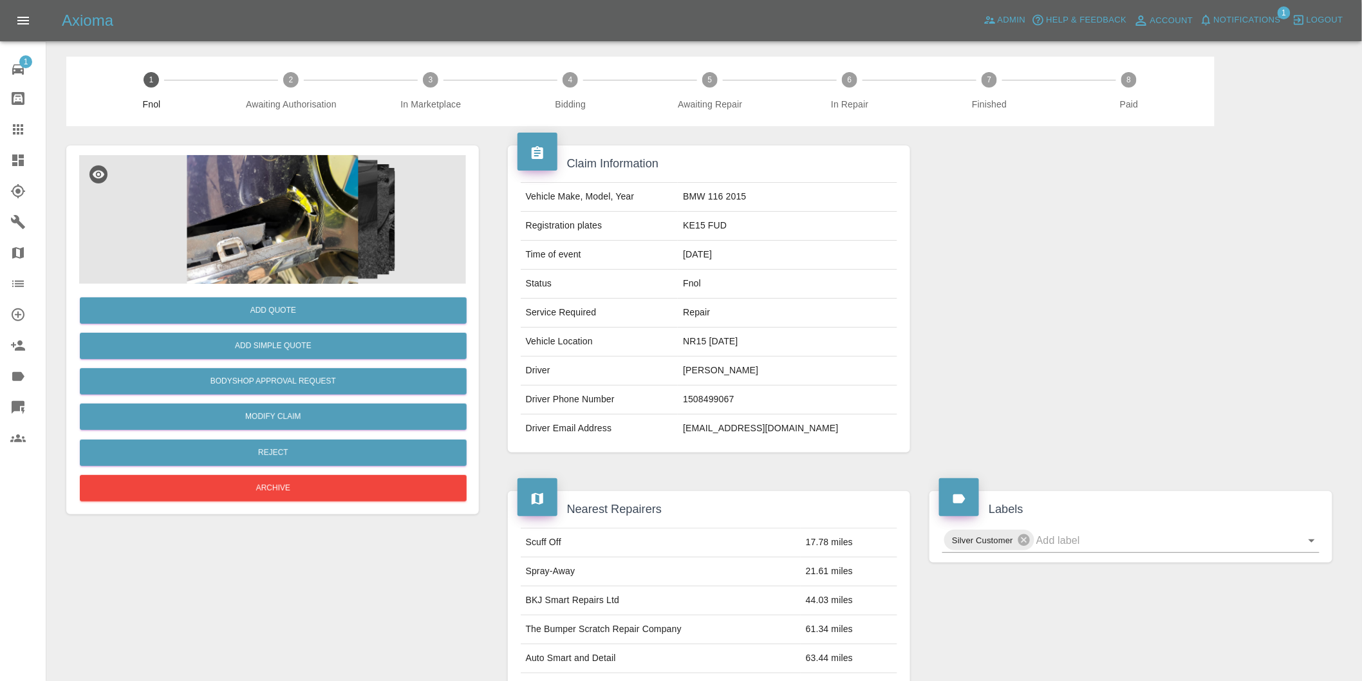
click at [268, 201] on img at bounding box center [272, 219] width 387 height 129
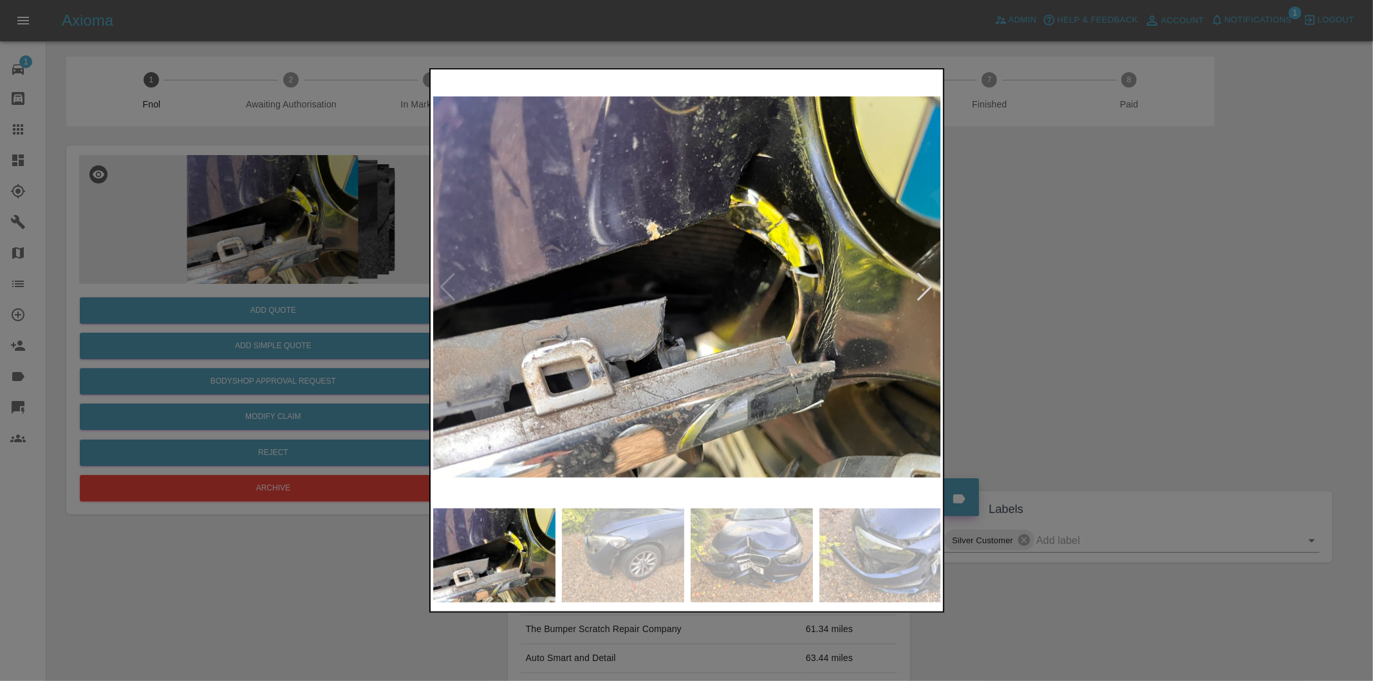
click at [933, 290] on div at bounding box center [925, 287] width 17 height 28
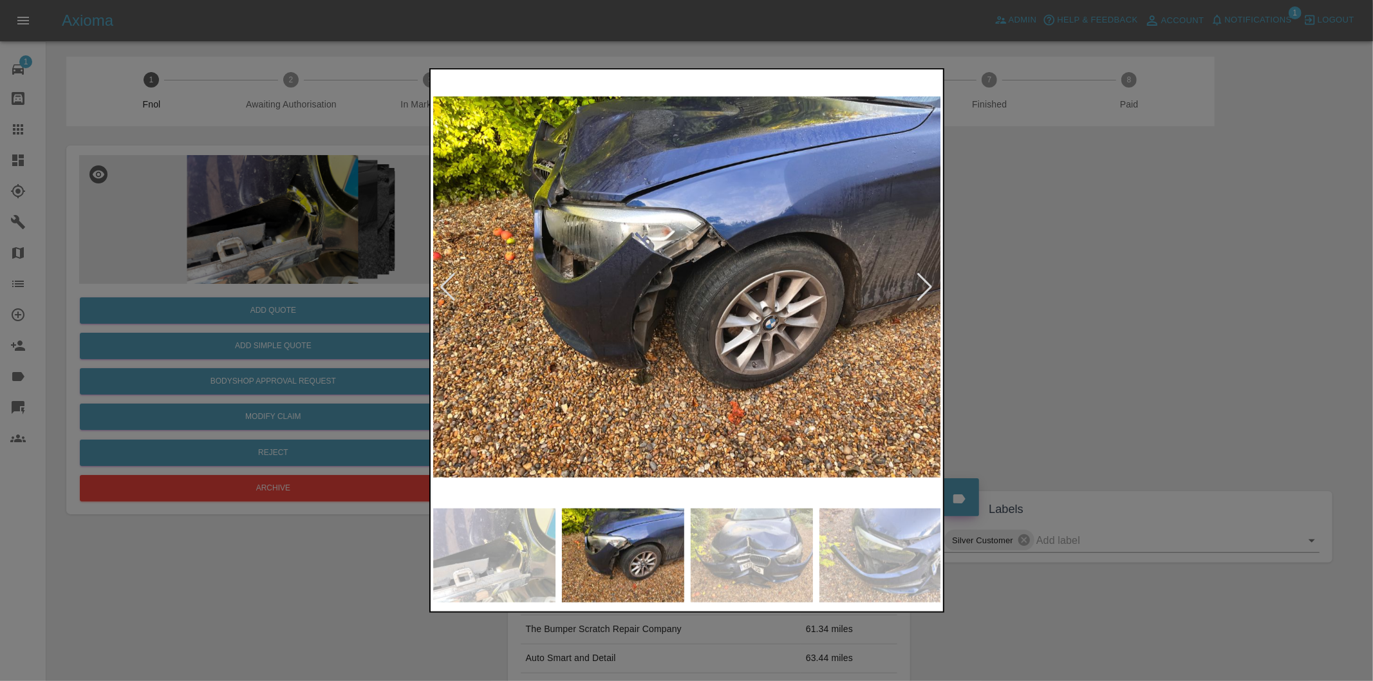
drag, startPoint x: 1195, startPoint y: 321, endPoint x: 1154, endPoint y: 321, distance: 41.2
click at [1186, 321] on div at bounding box center [686, 340] width 1373 height 681
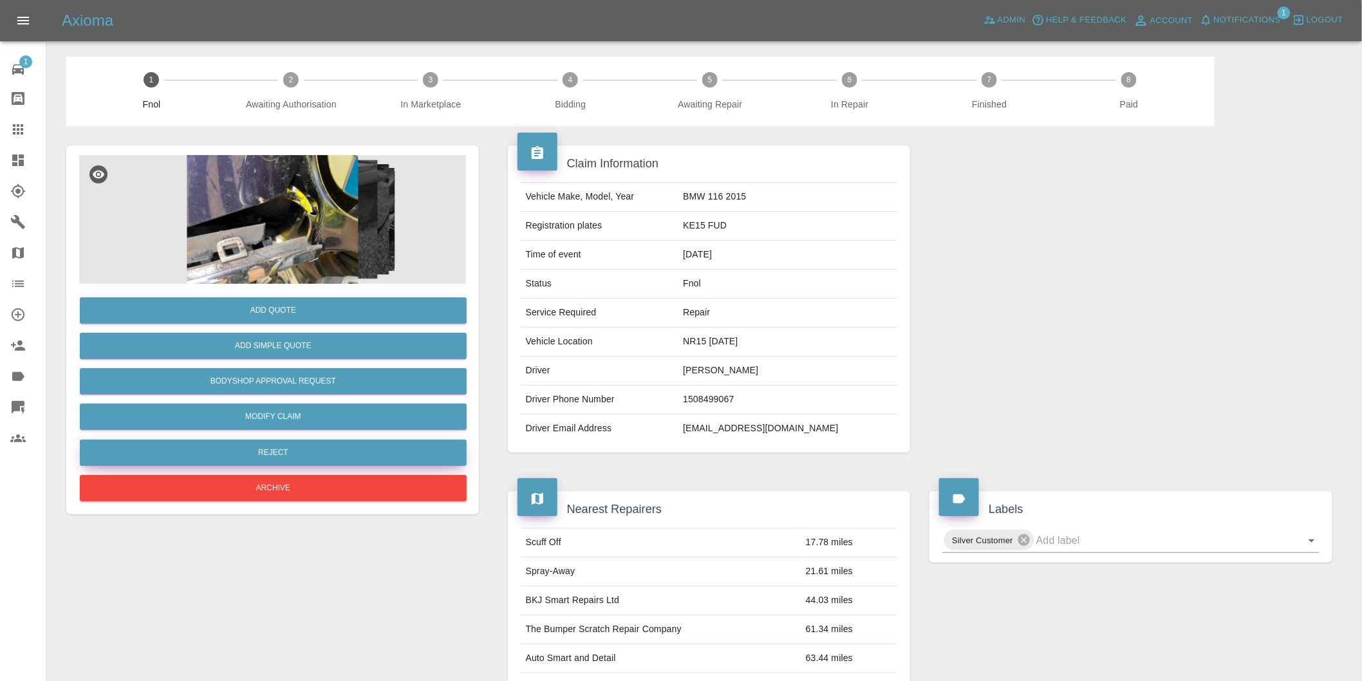
click at [327, 456] on button "Reject" at bounding box center [273, 453] width 387 height 26
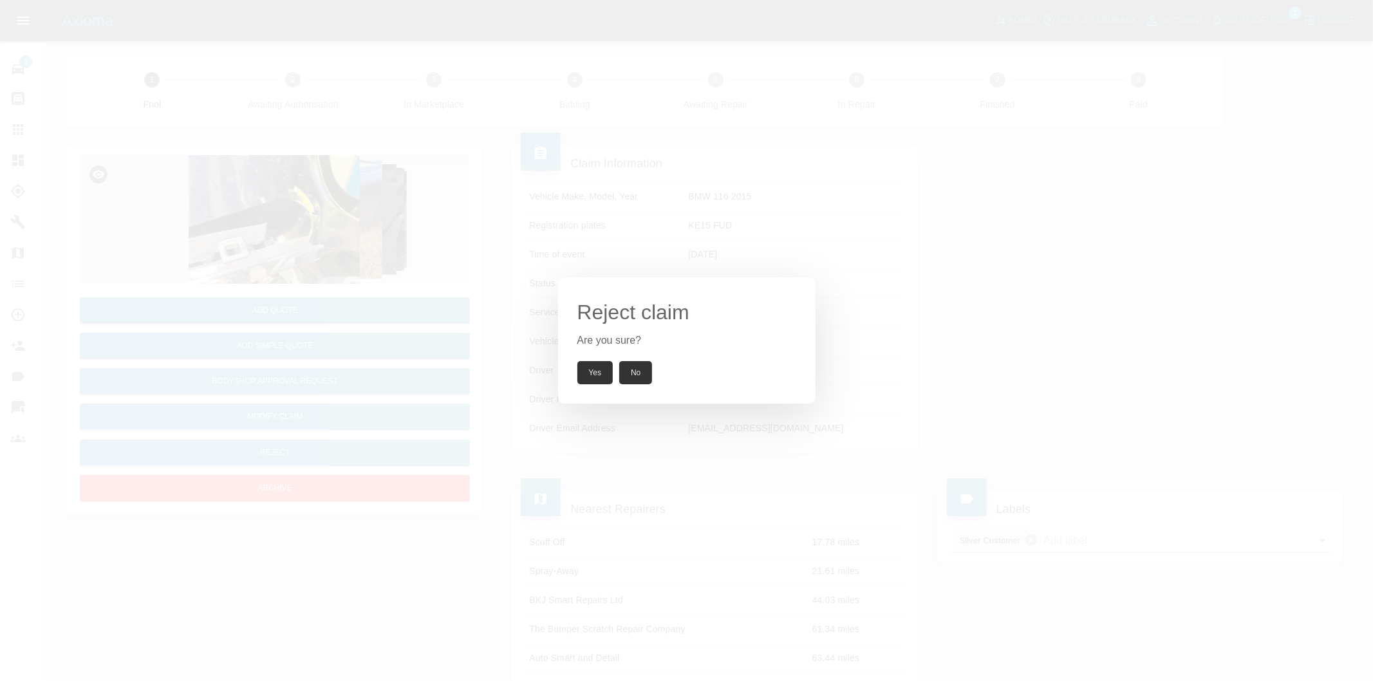
click at [602, 373] on button "Yes" at bounding box center [595, 372] width 36 height 23
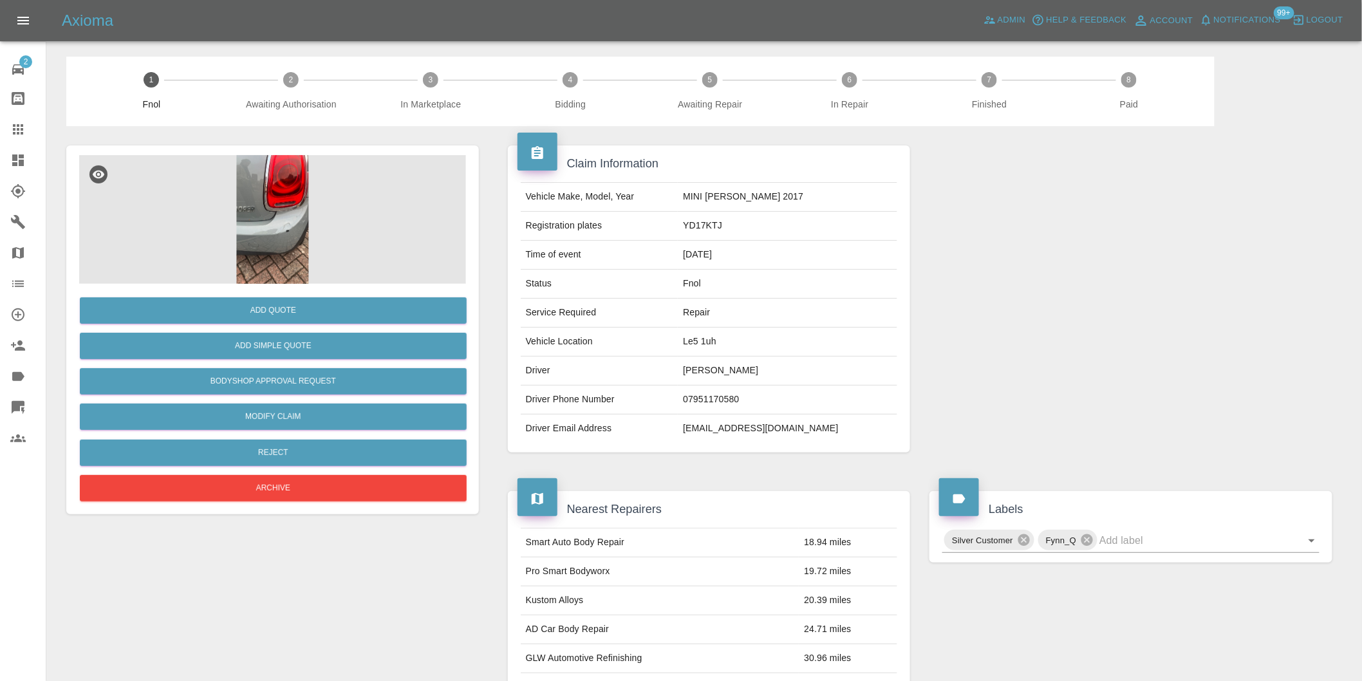
click at [259, 242] on img at bounding box center [272, 219] width 387 height 129
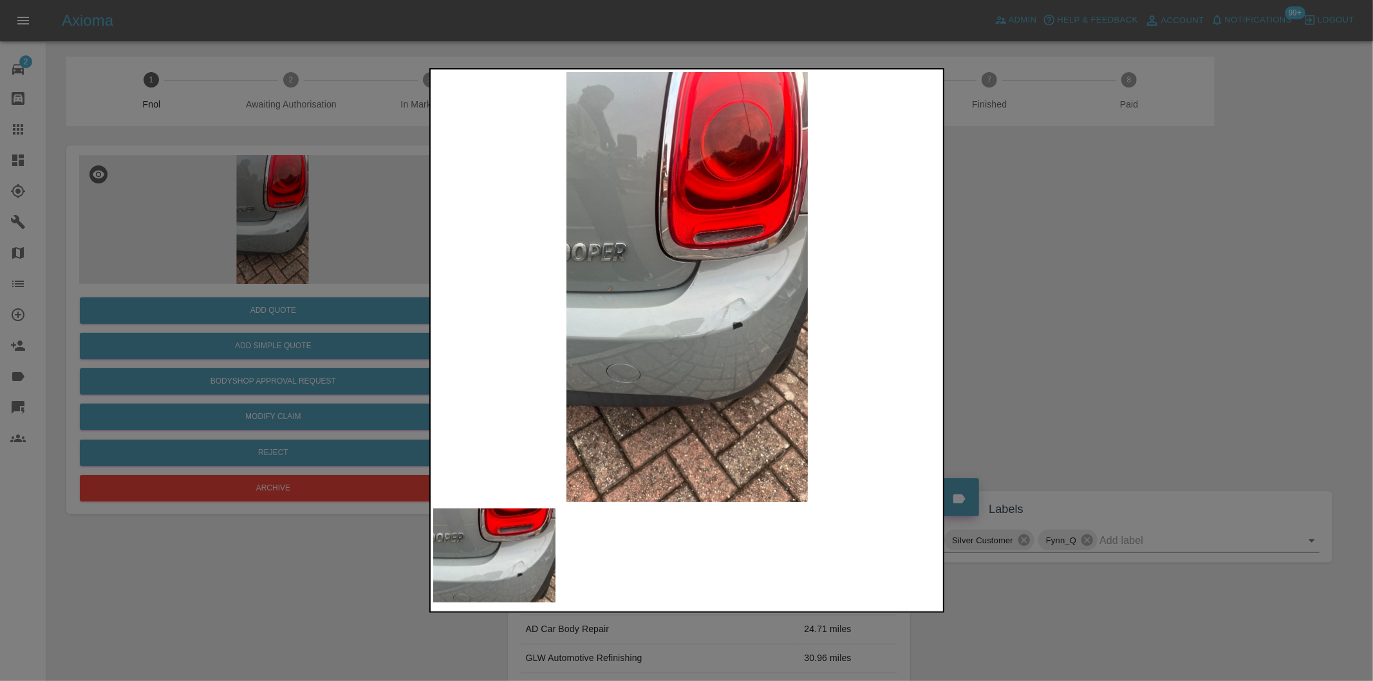
drag, startPoint x: 1025, startPoint y: 313, endPoint x: 758, endPoint y: 362, distance: 271.6
click at [1023, 313] on div at bounding box center [686, 340] width 1373 height 681
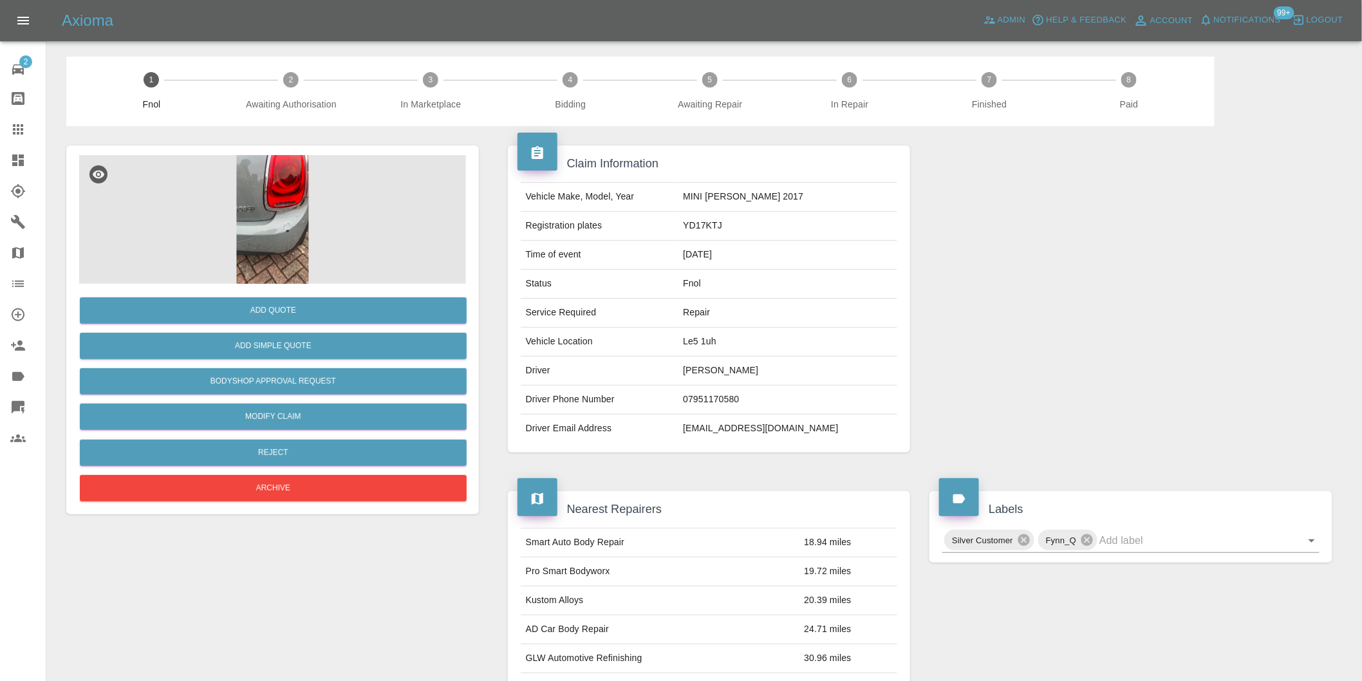
click at [274, 198] on img at bounding box center [272, 219] width 387 height 129
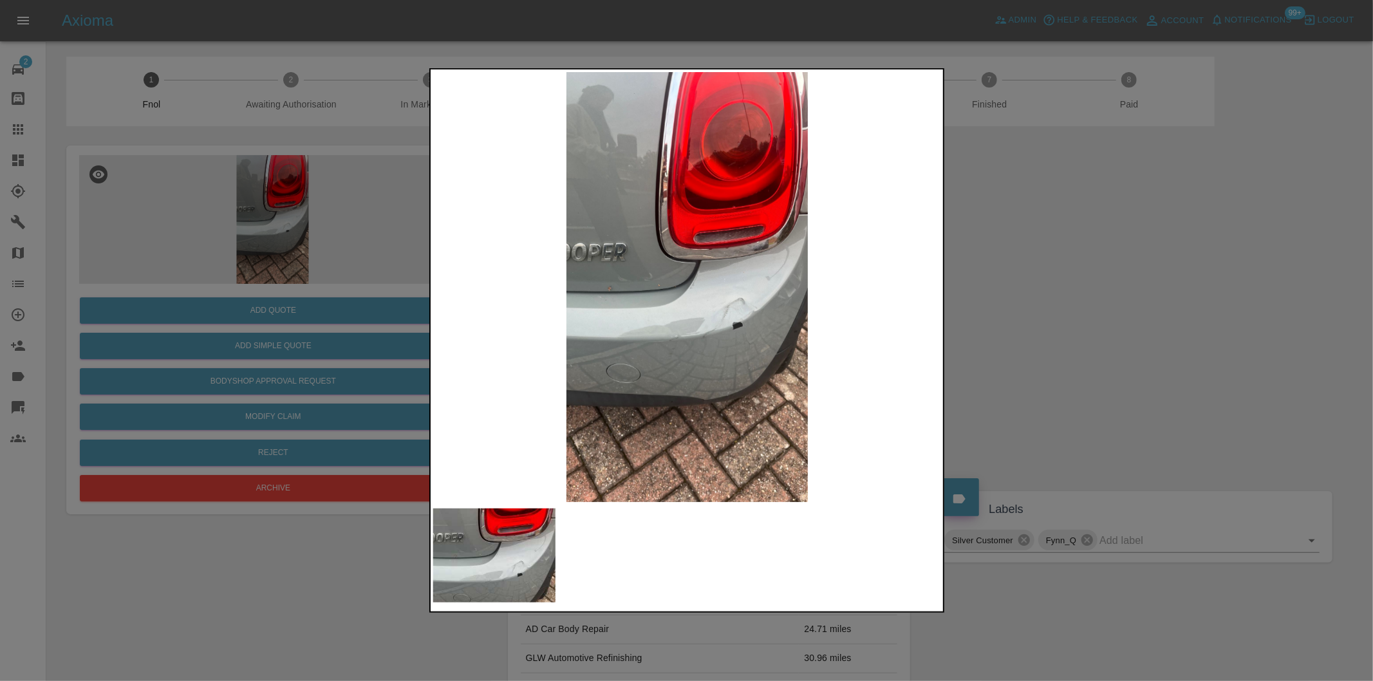
click at [1036, 362] on div at bounding box center [686, 340] width 1373 height 681
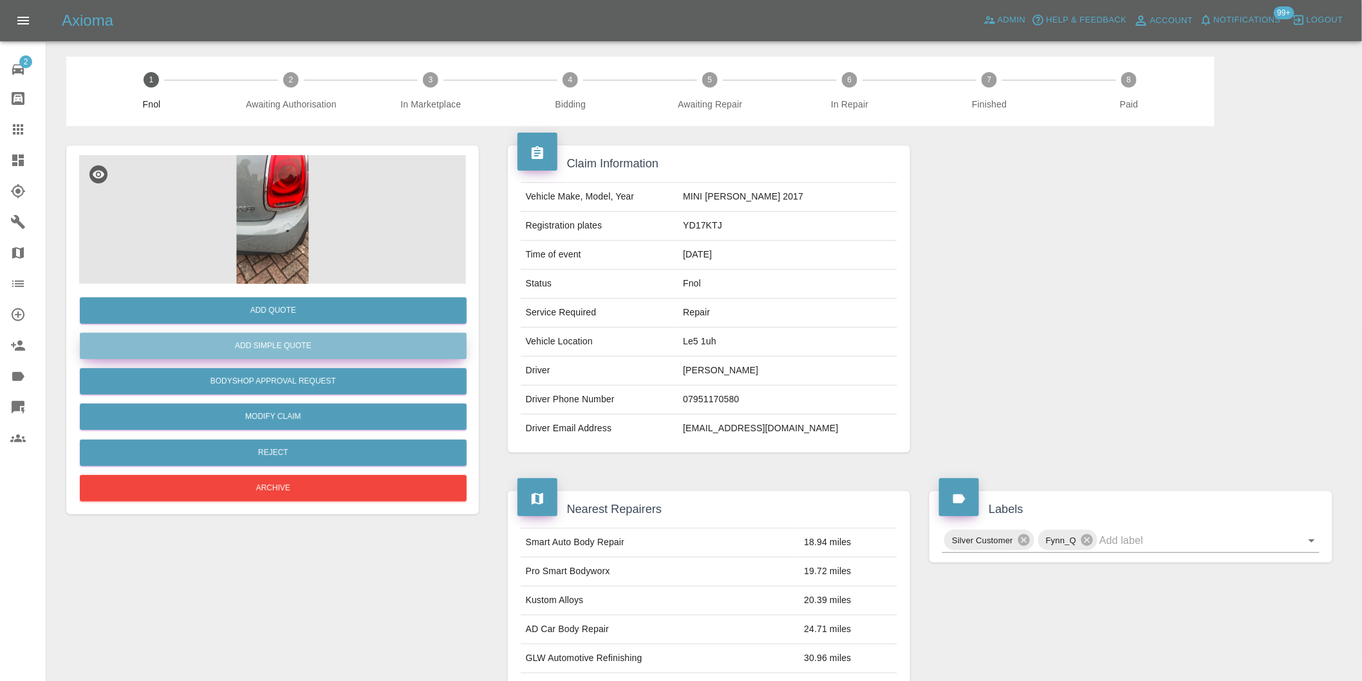
click at [346, 353] on button "Add Simple Quote" at bounding box center [273, 346] width 387 height 26
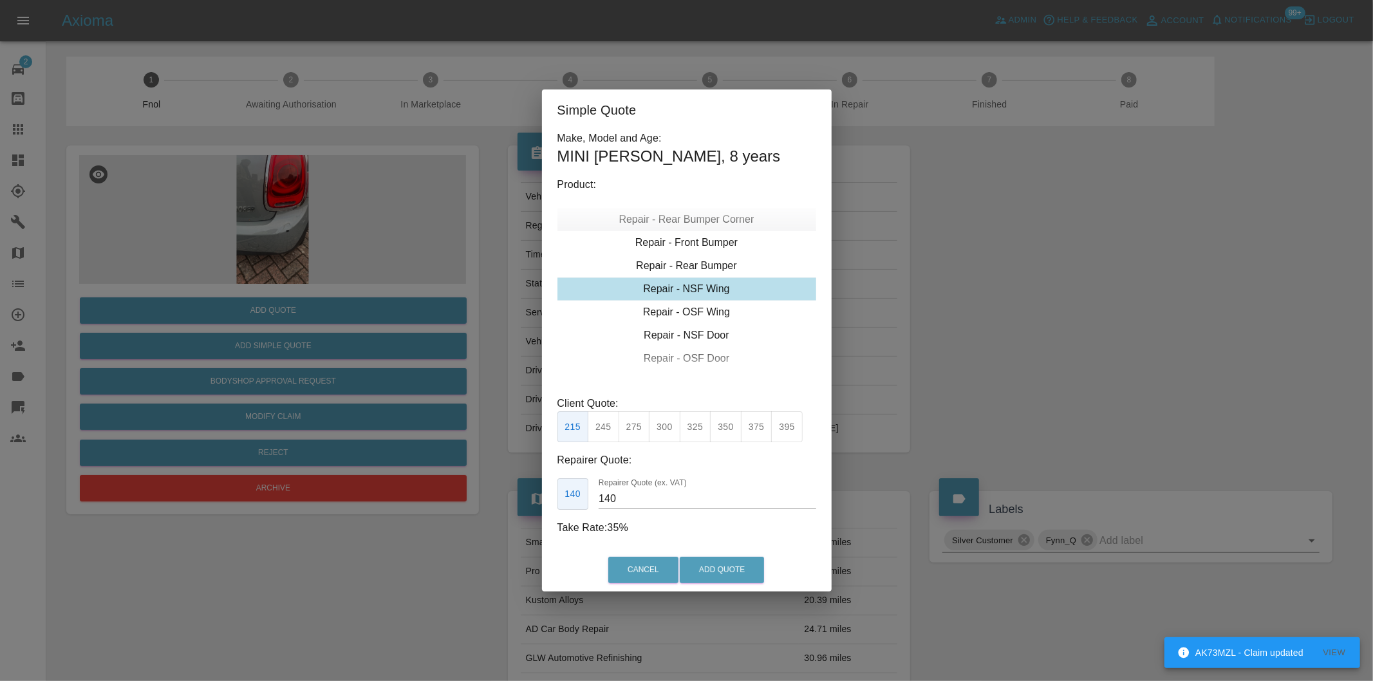
click at [713, 221] on div "Repair - Rear Bumper Corner" at bounding box center [686, 219] width 259 height 23
drag, startPoint x: 660, startPoint y: 429, endPoint x: 678, endPoint y: 461, distance: 37.2
click at [661, 431] on button "240" at bounding box center [665, 427] width 32 height 32
type input "150"
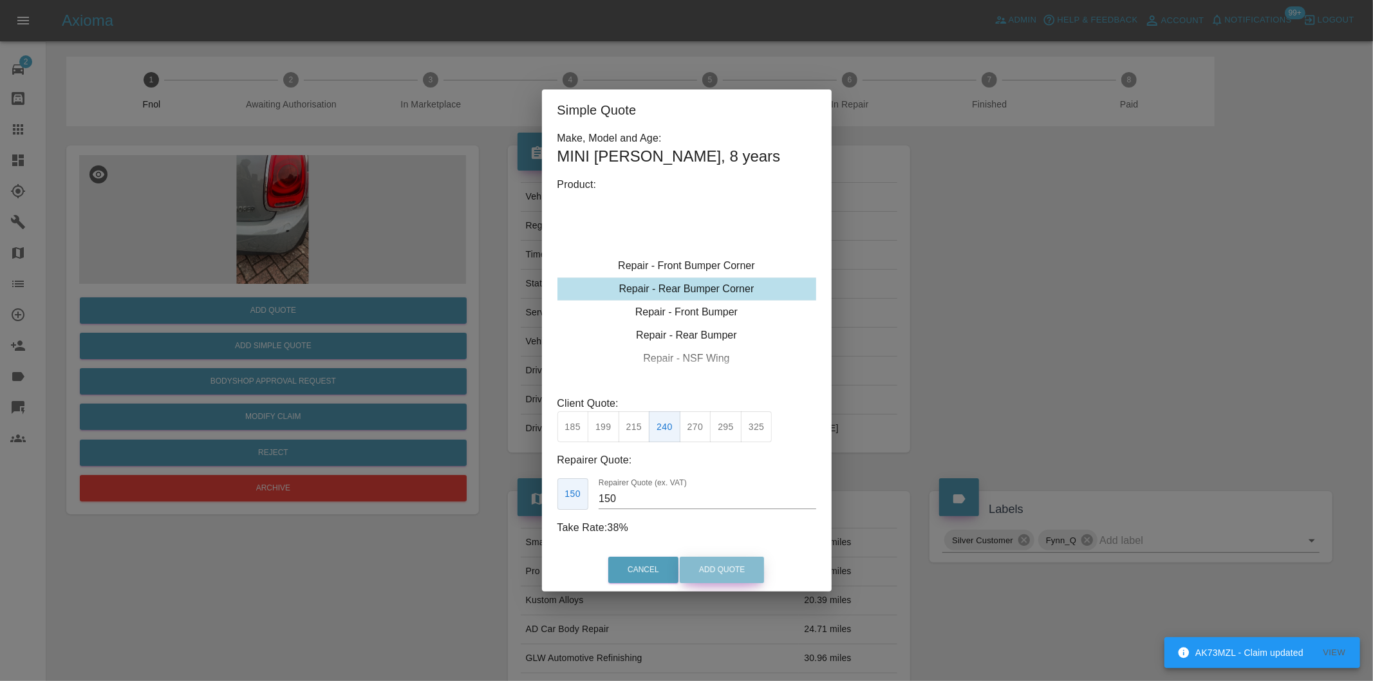
click at [722, 574] on button "Add Quote" at bounding box center [722, 570] width 84 height 26
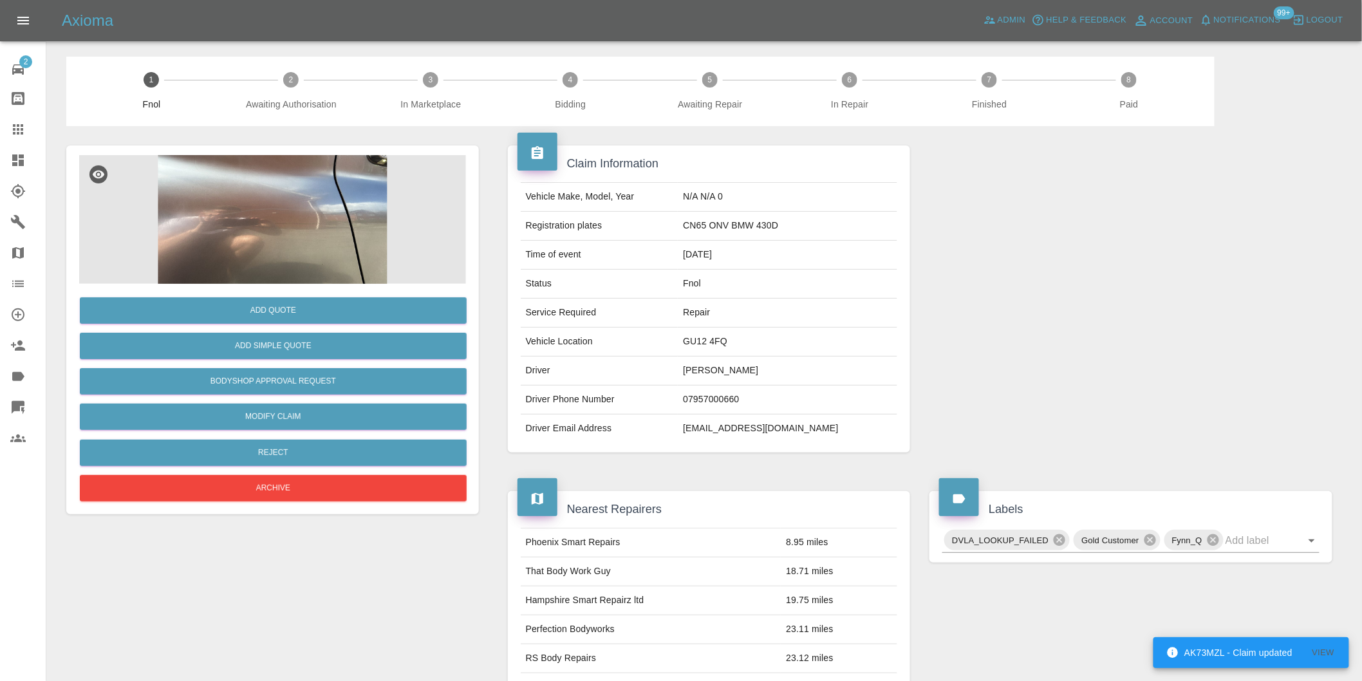
click at [297, 209] on img at bounding box center [272, 219] width 387 height 129
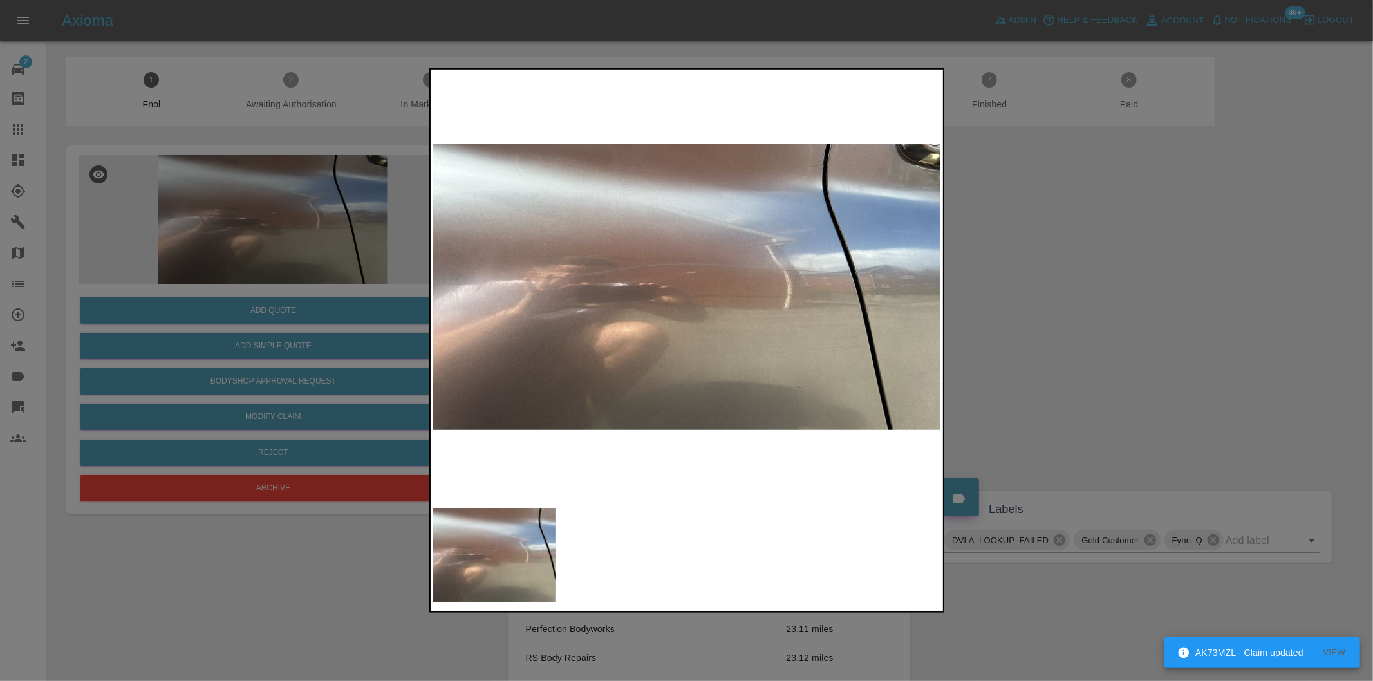
click at [870, 248] on img at bounding box center [687, 287] width 508 height 430
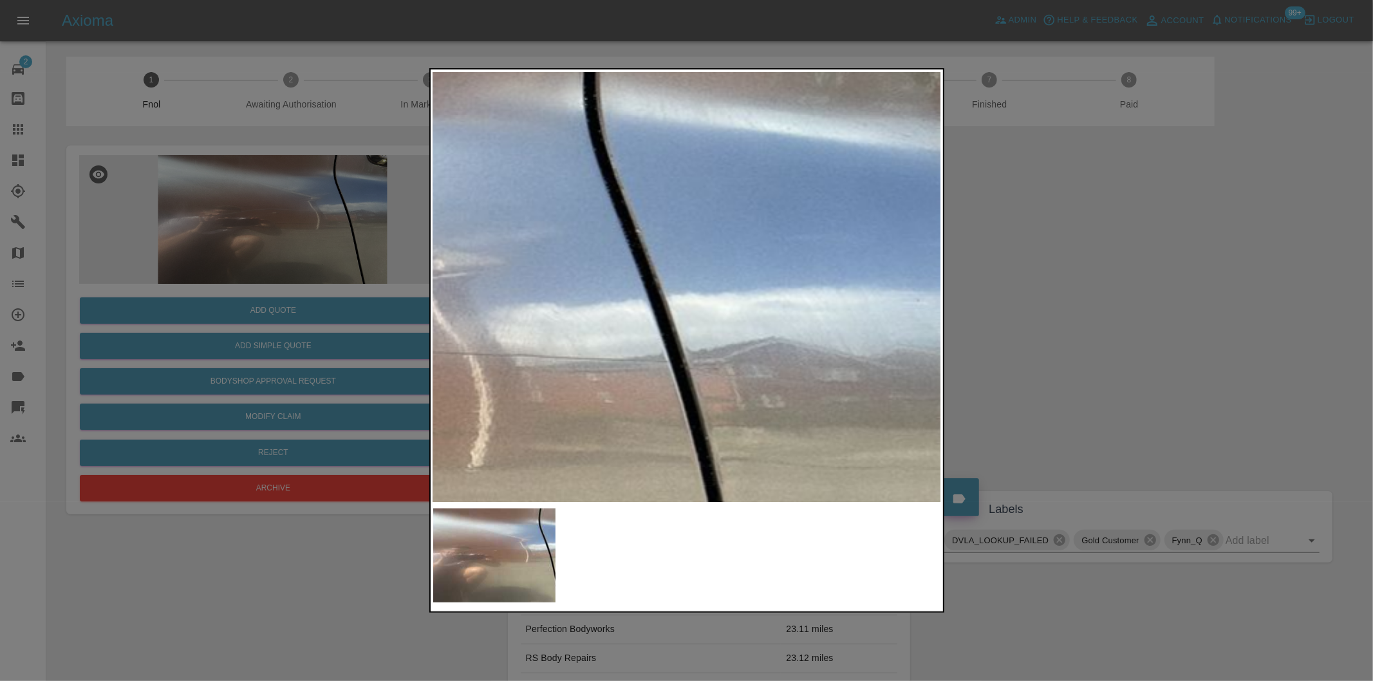
click at [762, 254] on img at bounding box center [178, 403] width 1525 height 1289
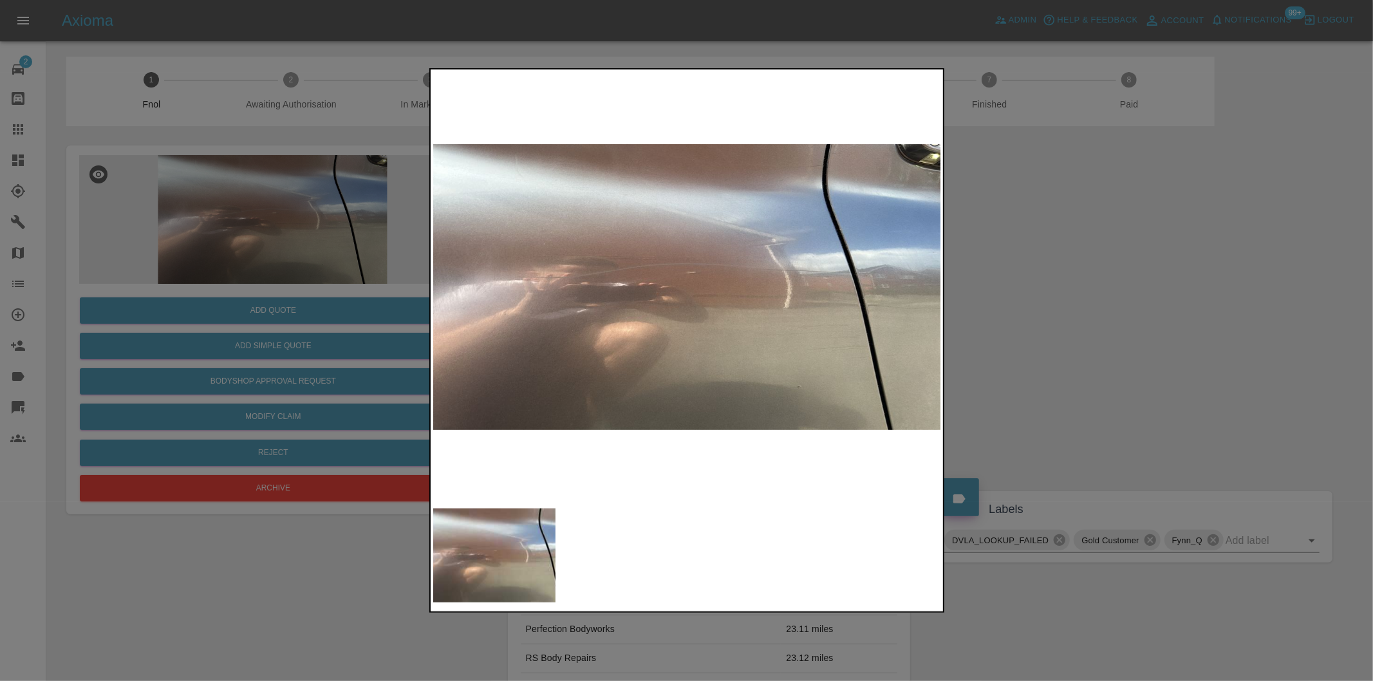
drag, startPoint x: 1088, startPoint y: 284, endPoint x: 790, endPoint y: 294, distance: 298.2
click at [1086, 284] on div at bounding box center [686, 340] width 1373 height 681
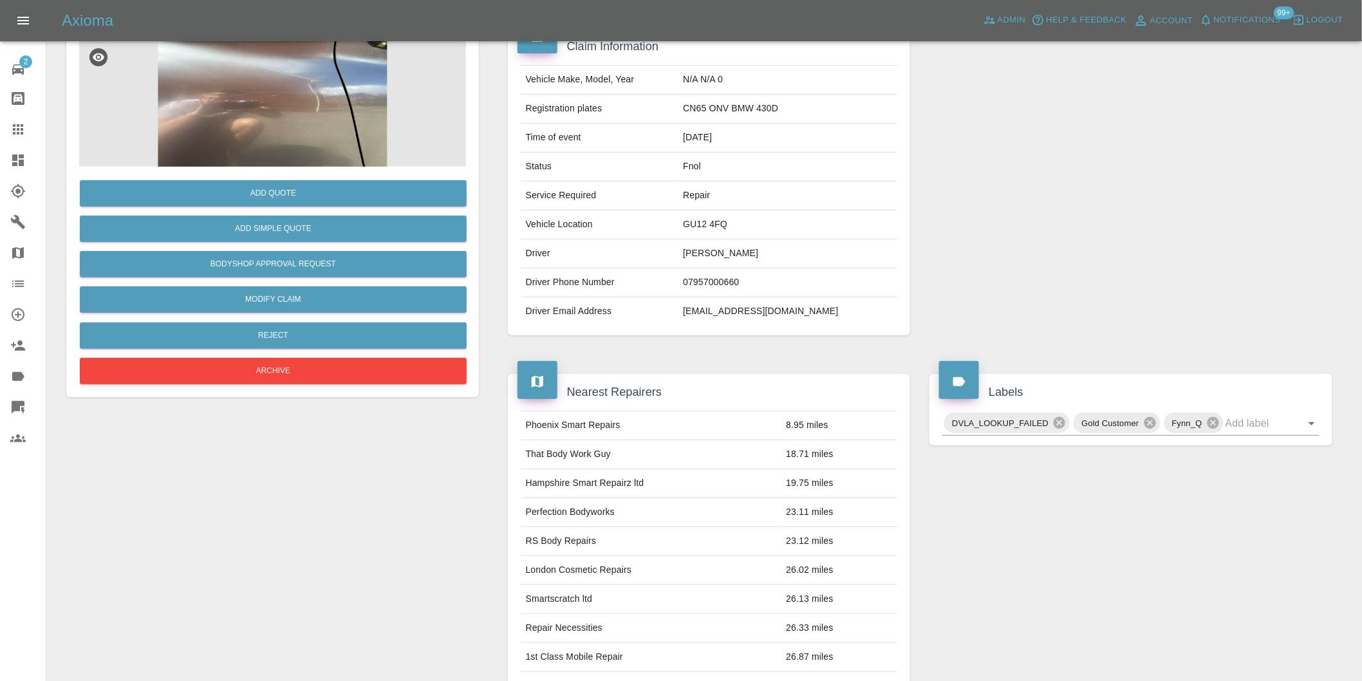
scroll to position [17, 0]
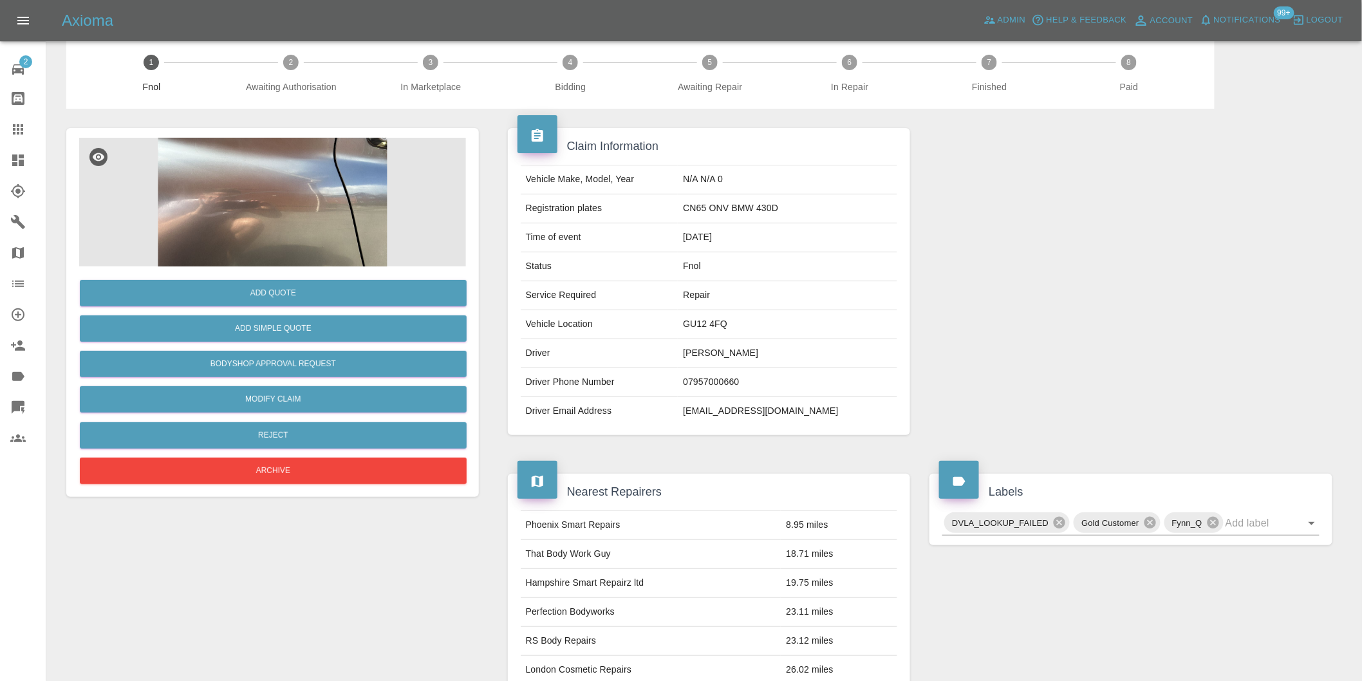
click at [343, 208] on img at bounding box center [272, 202] width 387 height 129
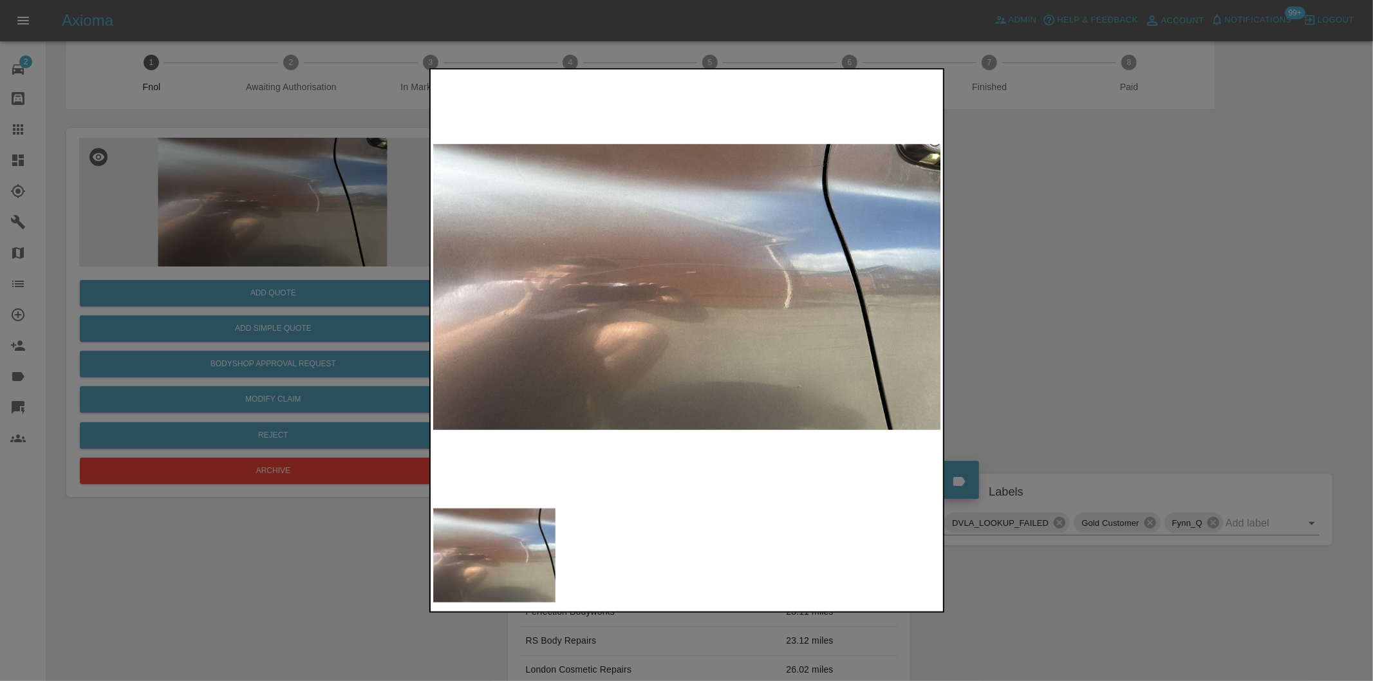
click at [883, 278] on img at bounding box center [687, 287] width 508 height 430
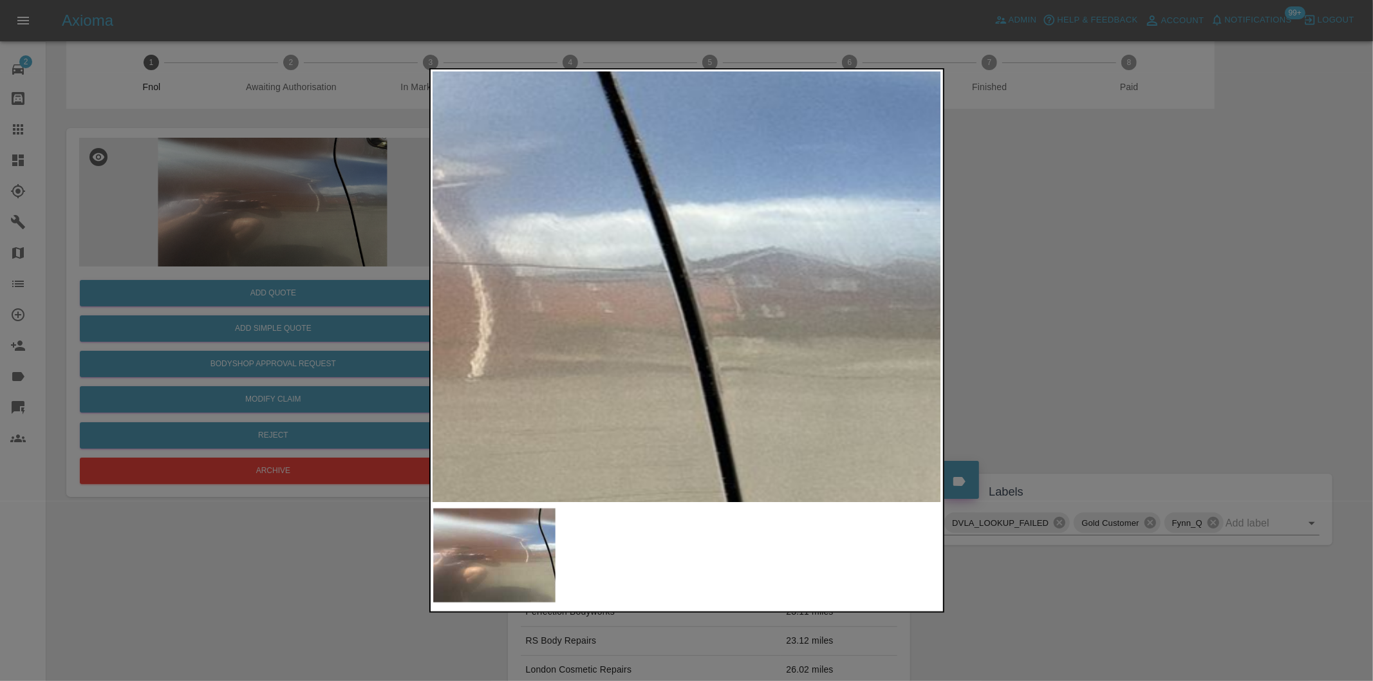
click at [1027, 279] on div at bounding box center [686, 340] width 1373 height 681
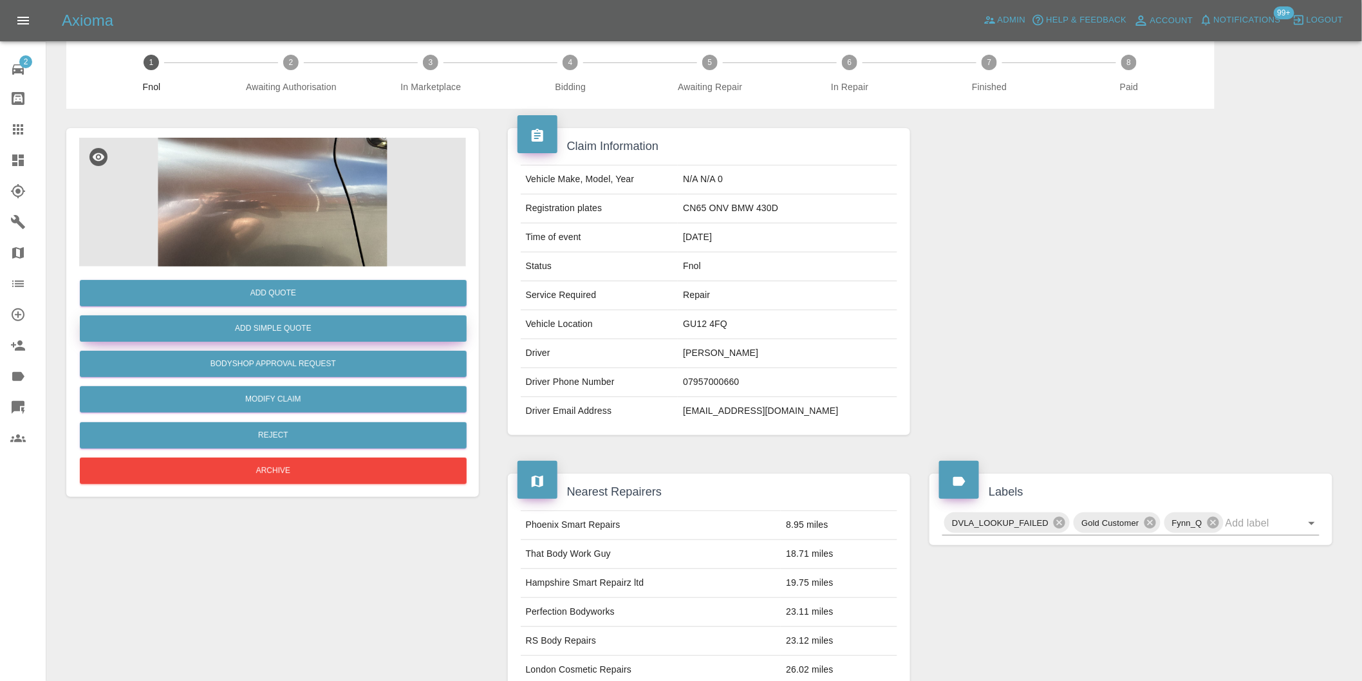
click at [353, 335] on button "Add Simple Quote" at bounding box center [273, 328] width 387 height 26
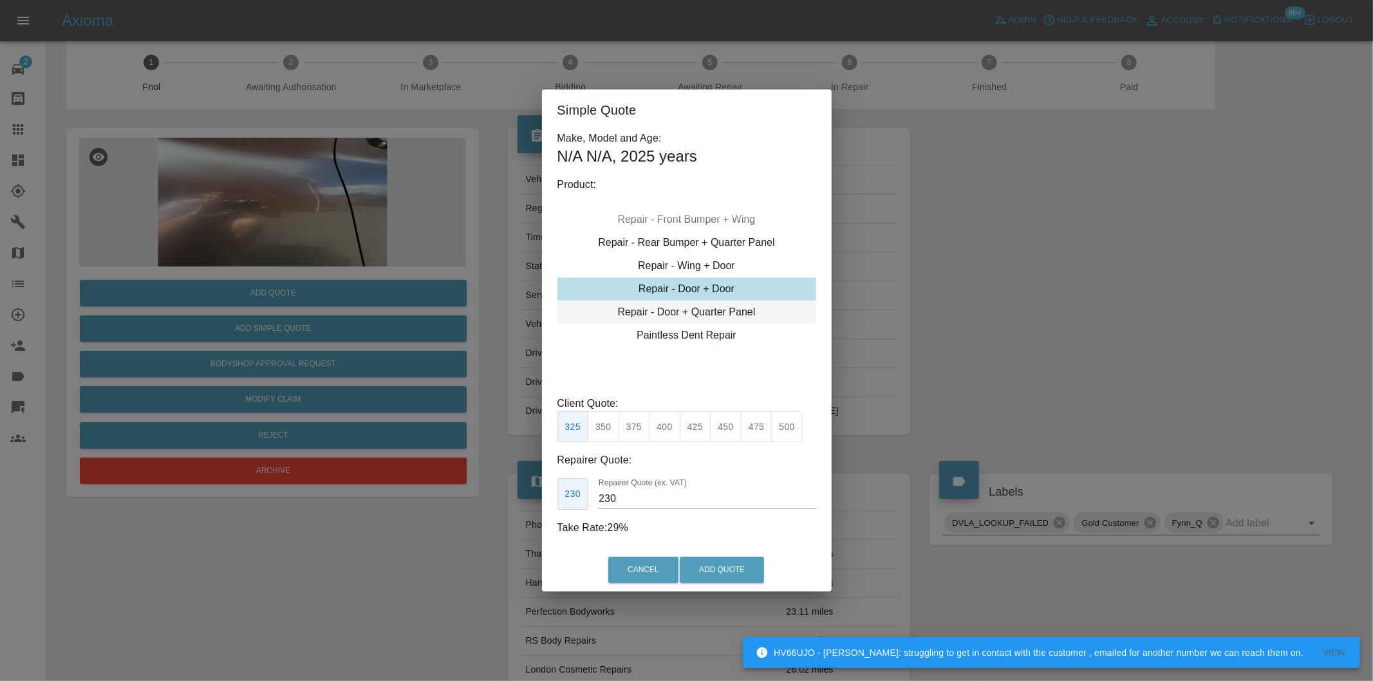
click at [740, 314] on div "Repair - Door + Quarter Panel" at bounding box center [686, 312] width 259 height 23
type input "200"
click at [741, 570] on button "Add Quote" at bounding box center [722, 570] width 84 height 26
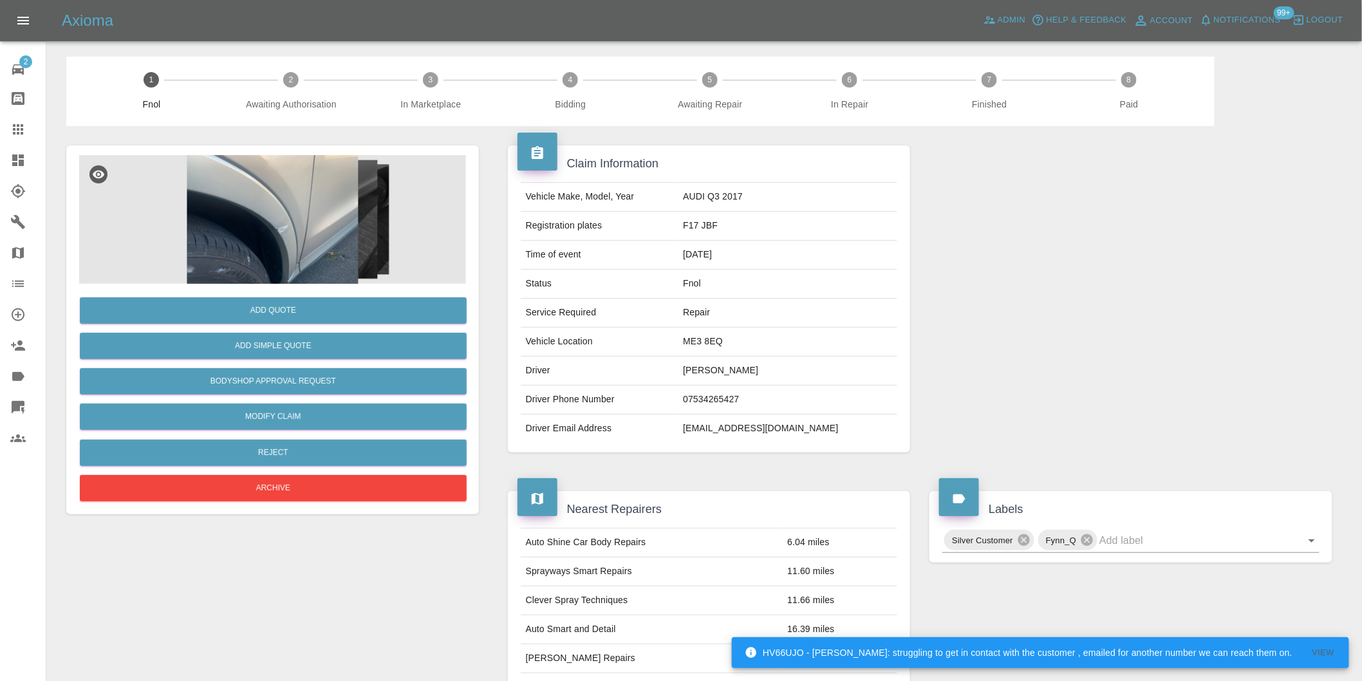
click at [295, 189] on img at bounding box center [272, 219] width 387 height 129
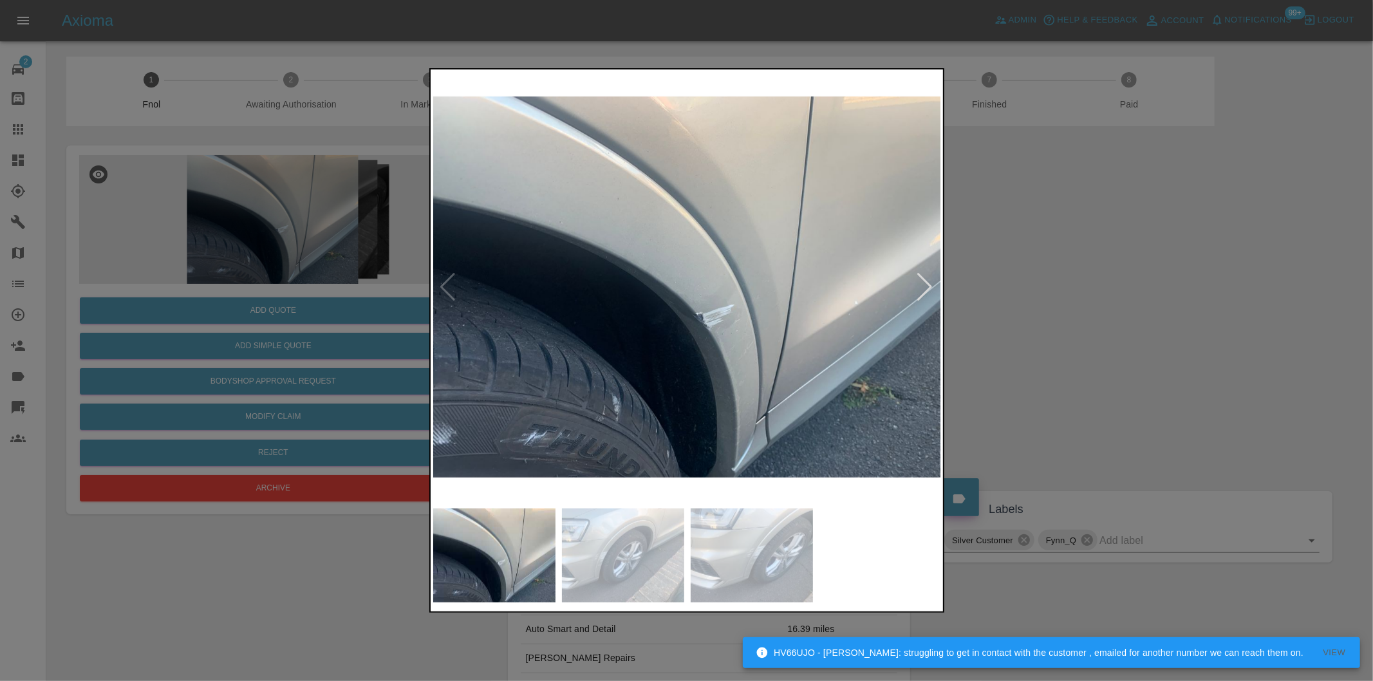
click at [919, 287] on div at bounding box center [925, 287] width 17 height 28
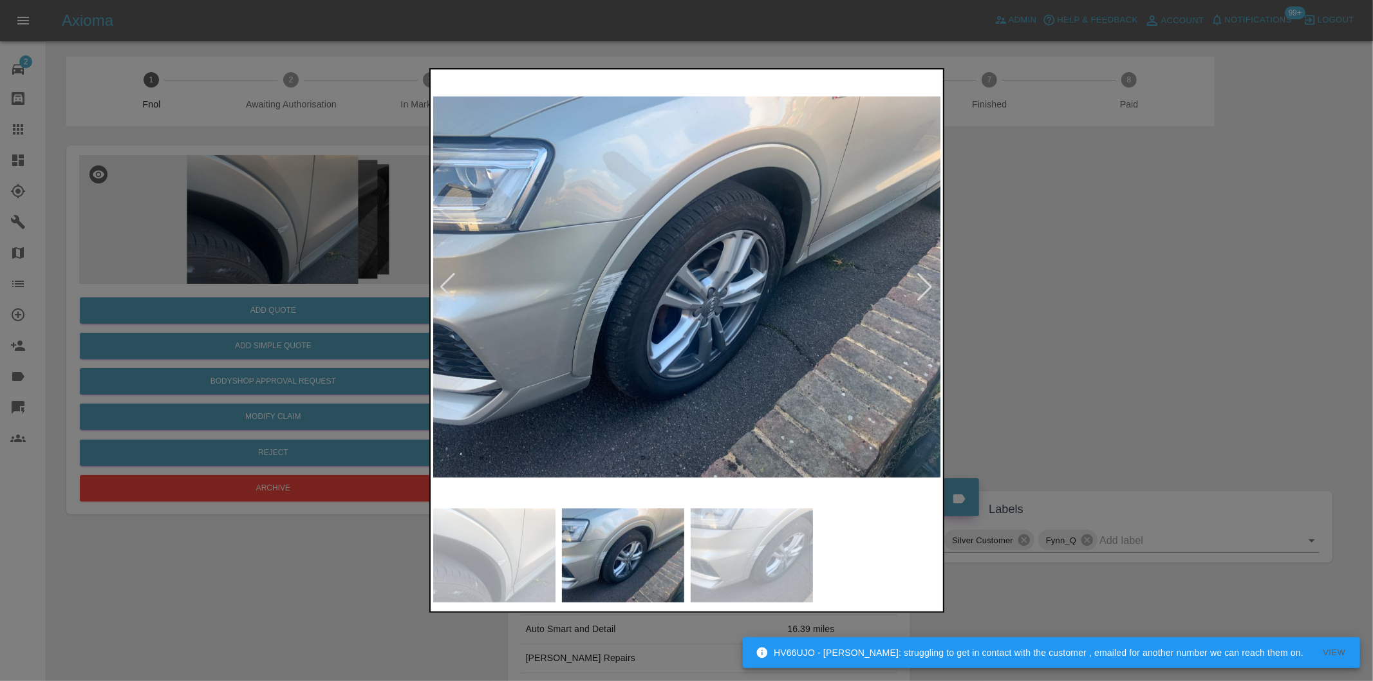
click at [922, 287] on div at bounding box center [925, 287] width 17 height 28
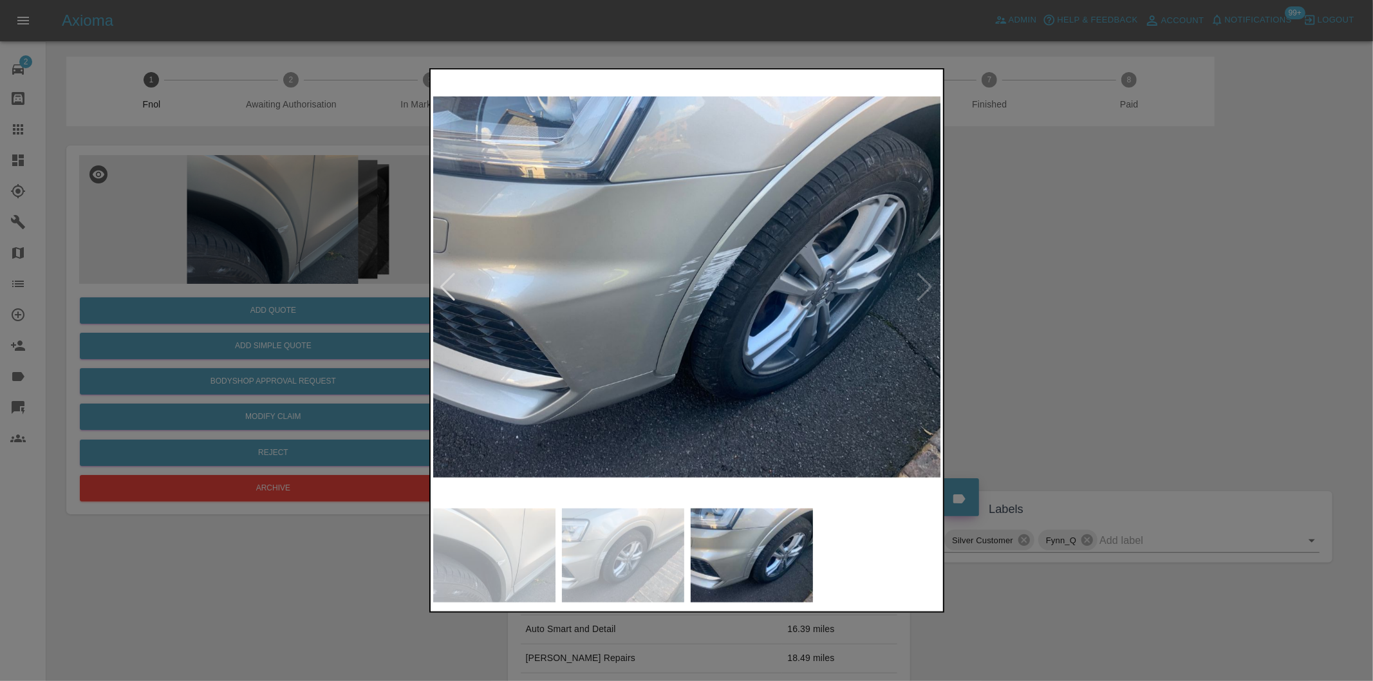
click at [922, 287] on img at bounding box center [687, 287] width 508 height 430
click at [1030, 287] on div at bounding box center [686, 340] width 1373 height 681
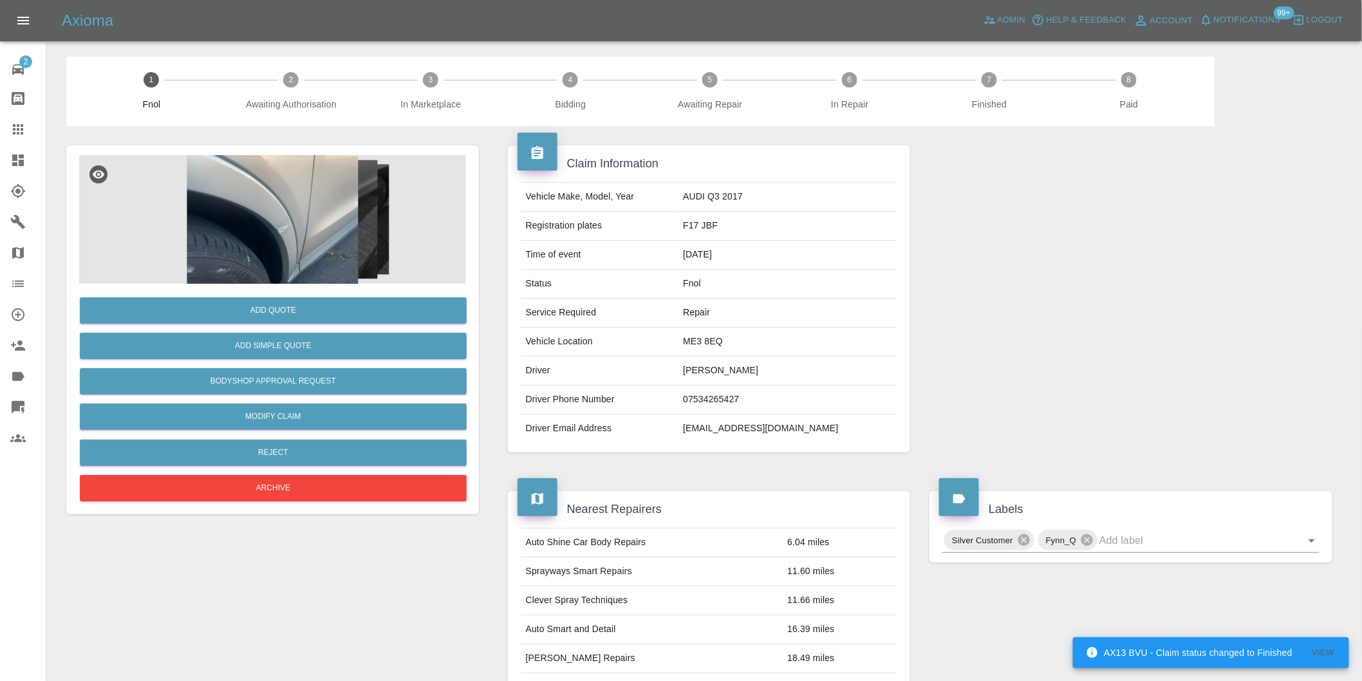
click at [268, 209] on img at bounding box center [272, 219] width 387 height 129
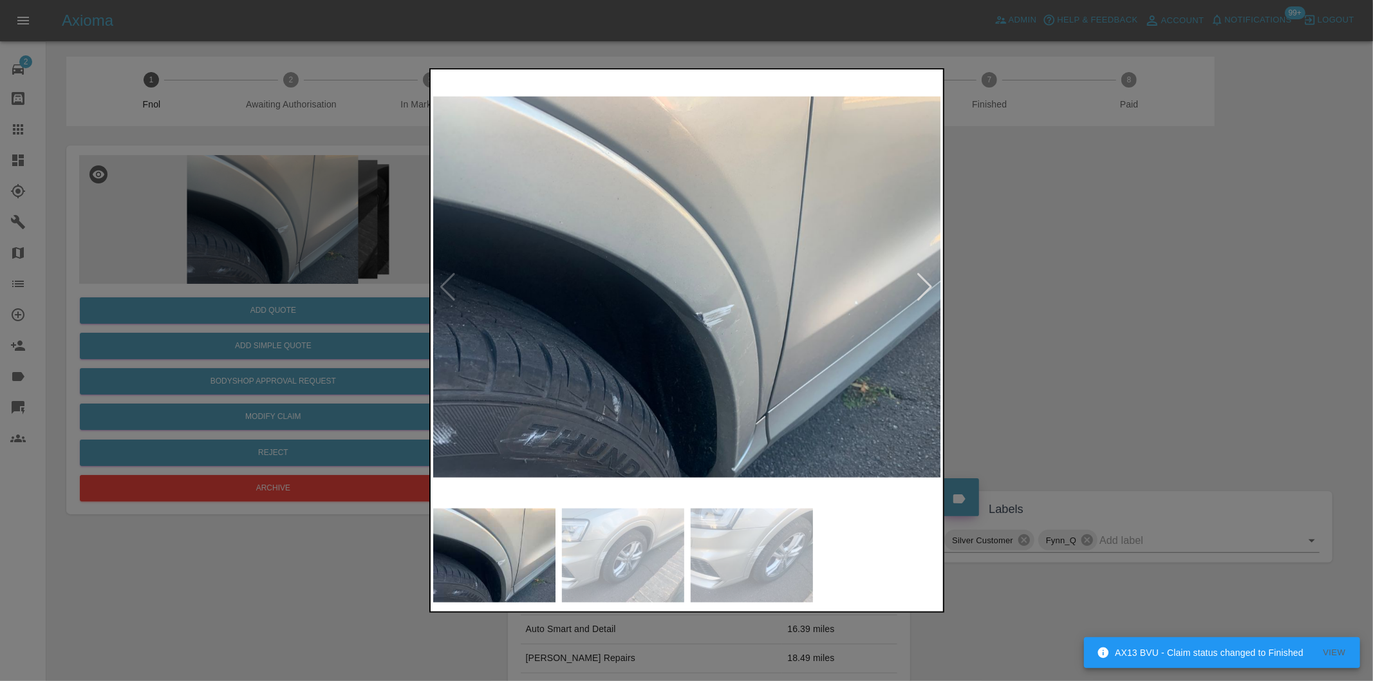
click at [928, 286] on div at bounding box center [925, 287] width 17 height 28
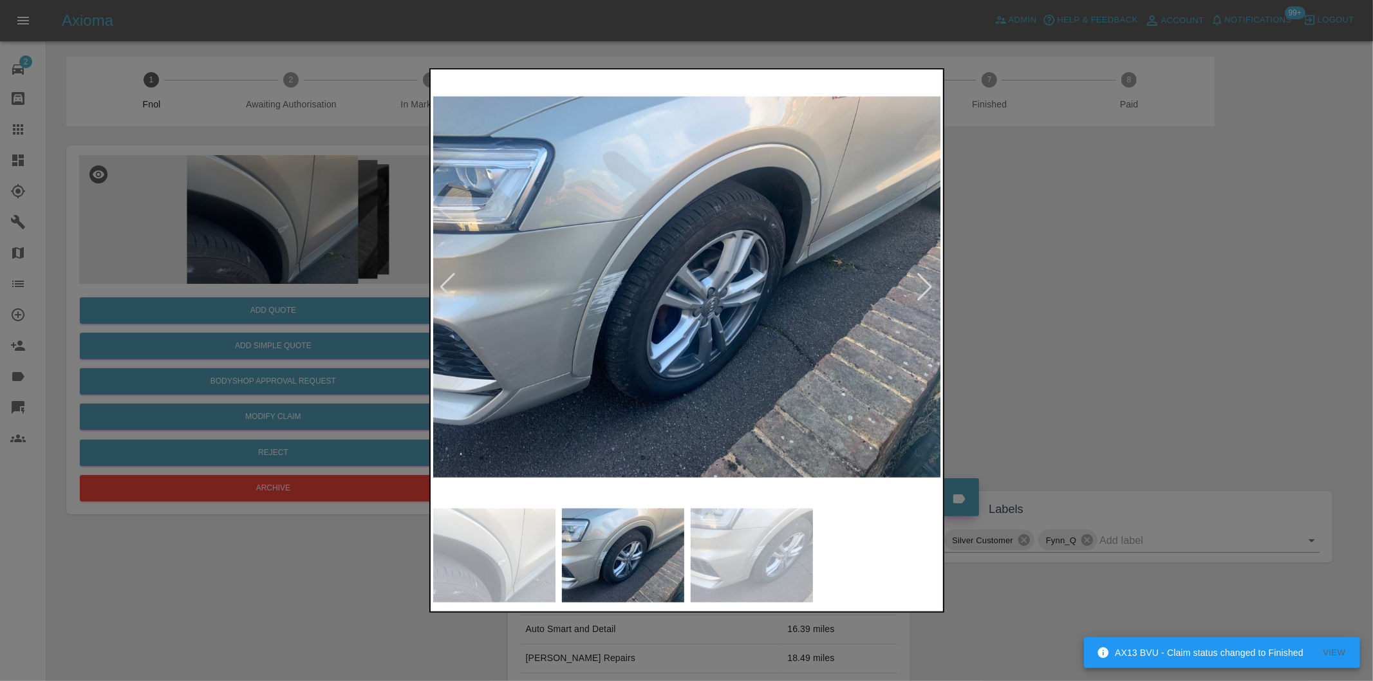
click at [928, 286] on div at bounding box center [925, 287] width 17 height 28
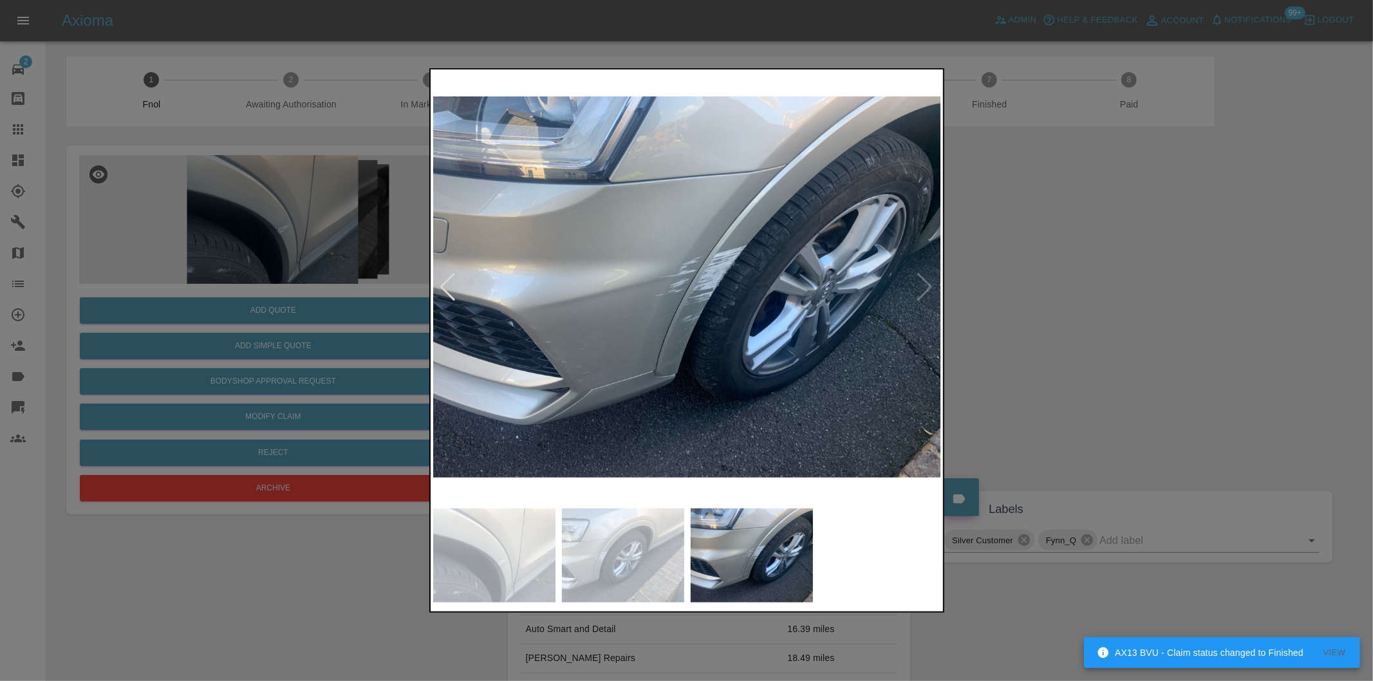
drag, startPoint x: 1040, startPoint y: 292, endPoint x: 1047, endPoint y: 226, distance: 66.0
click at [1045, 286] on div at bounding box center [686, 340] width 1373 height 681
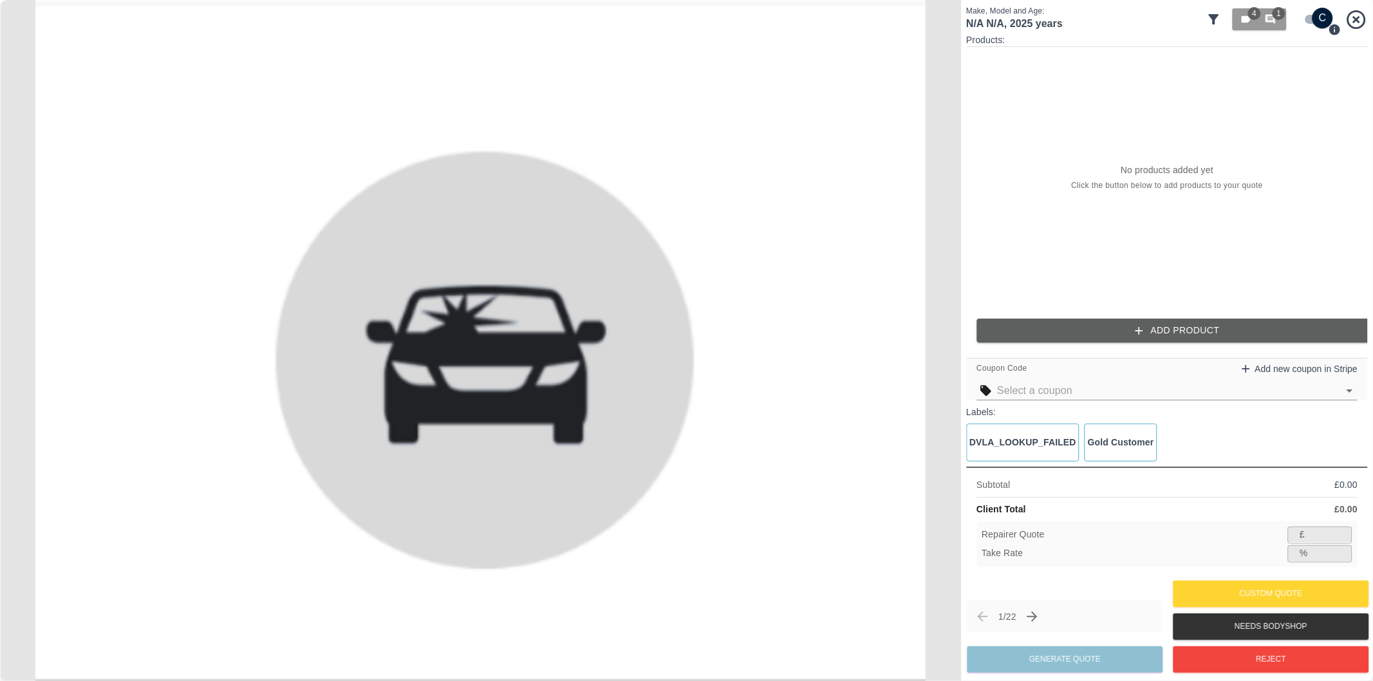
click at [1210, 15] on icon at bounding box center [1214, 19] width 10 height 10
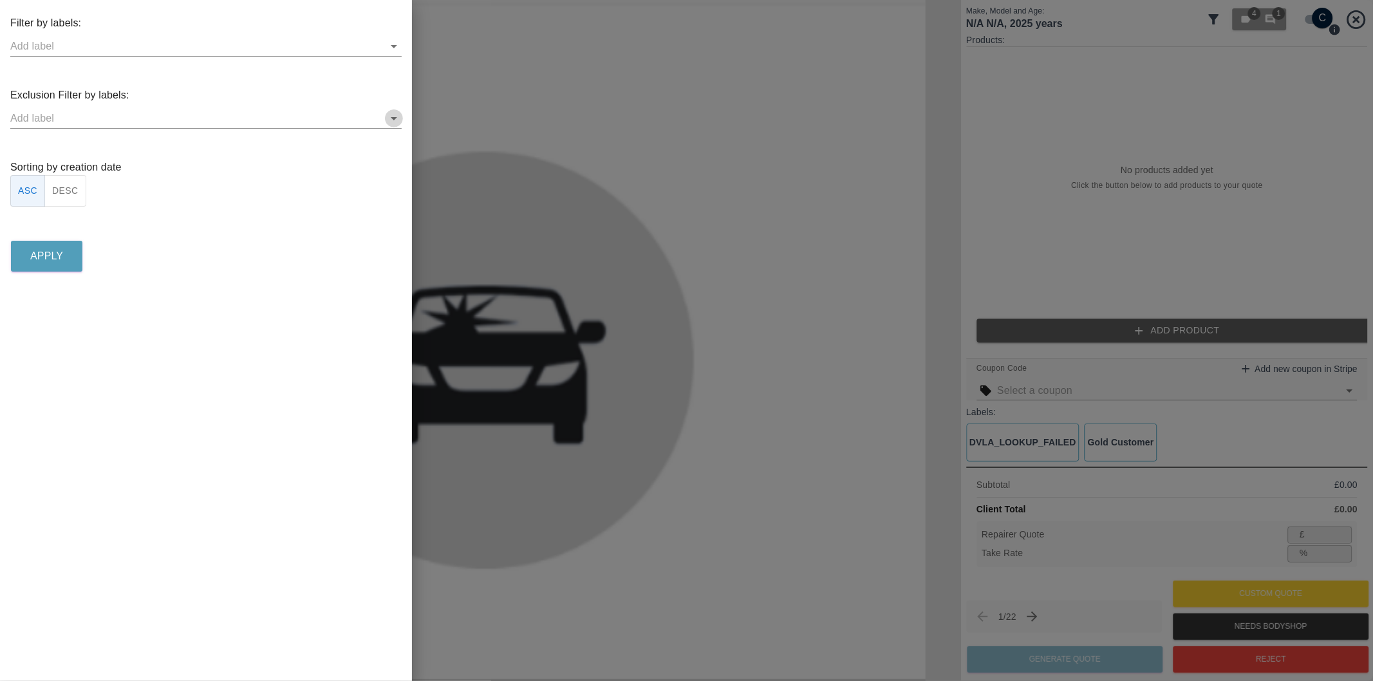
click at [389, 121] on icon "Open" at bounding box center [393, 118] width 15 height 15
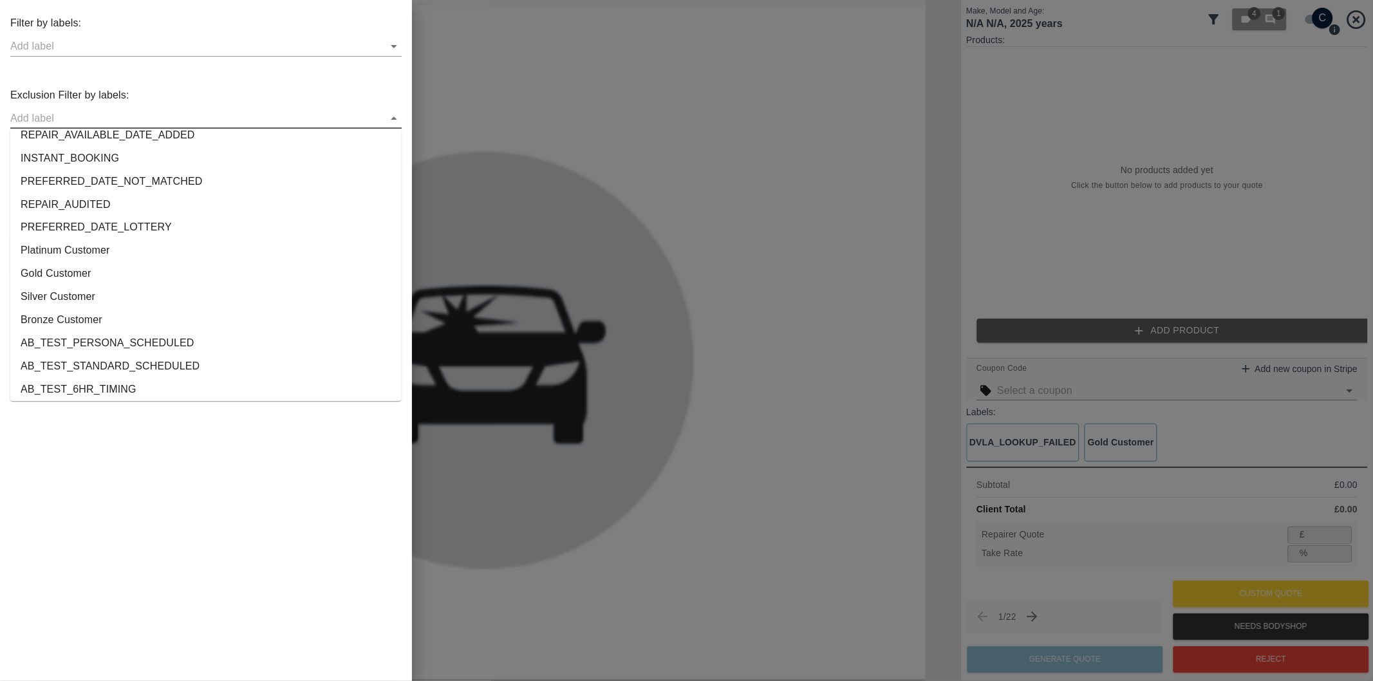
scroll to position [2378, 0]
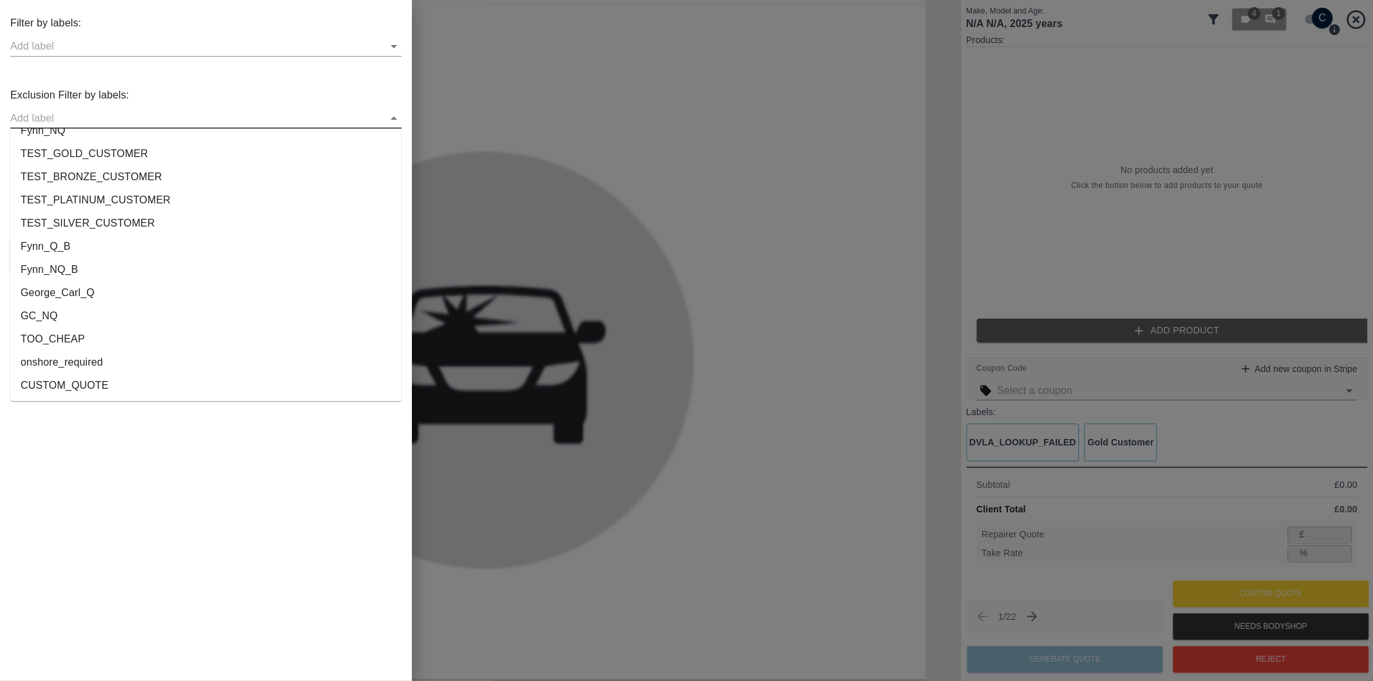
click at [144, 359] on li "onshore_required" at bounding box center [205, 362] width 391 height 23
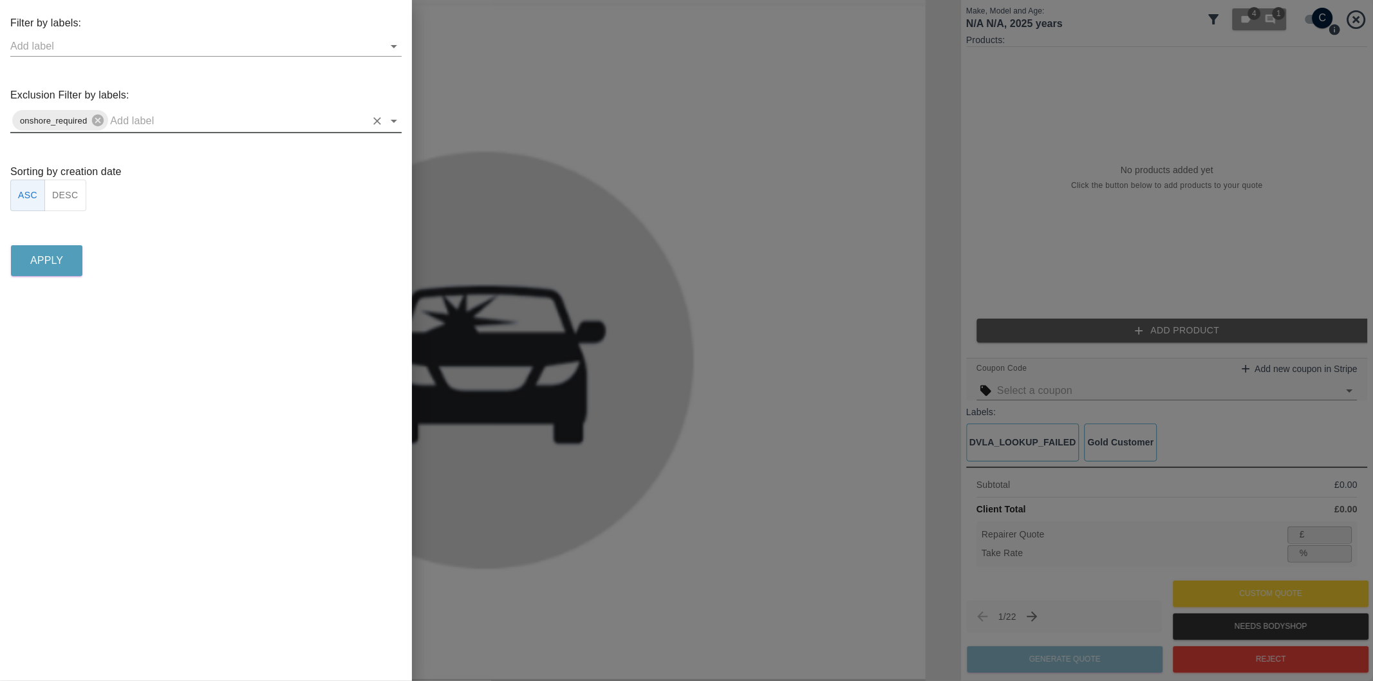
click at [389, 120] on icon "Open" at bounding box center [393, 120] width 15 height 15
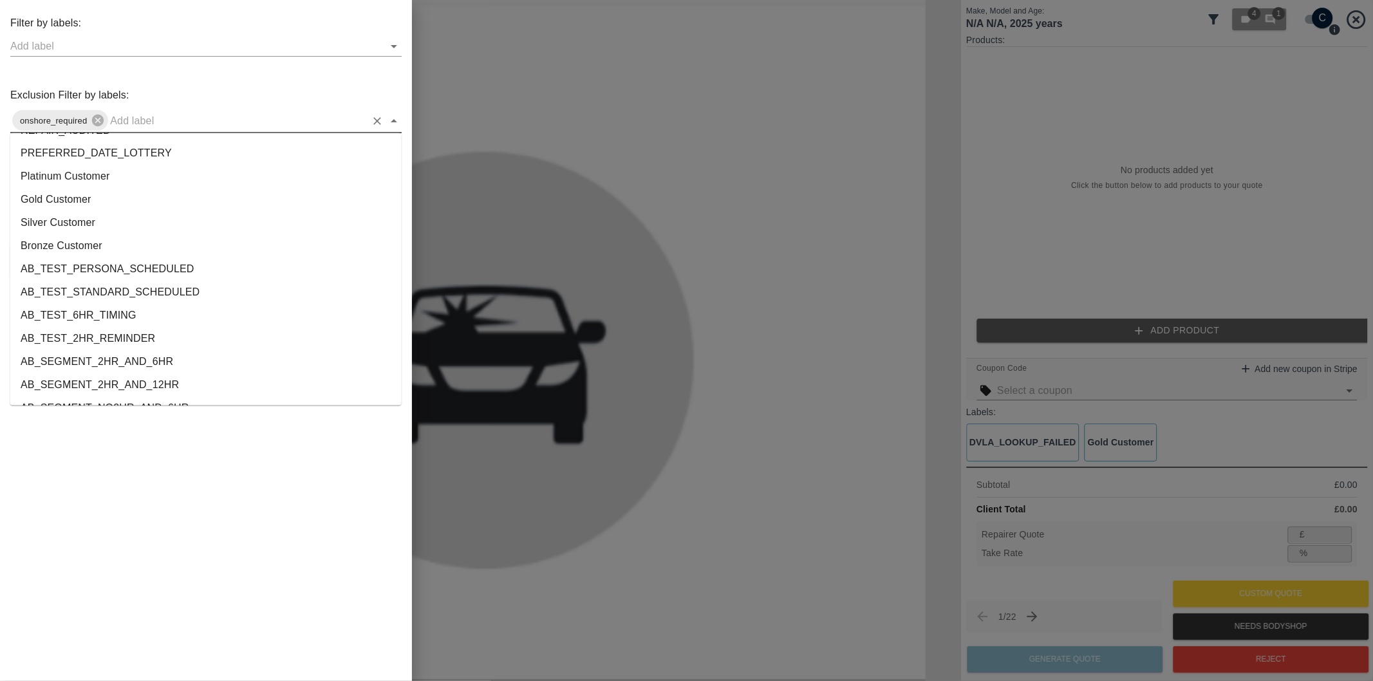
scroll to position [2356, 0]
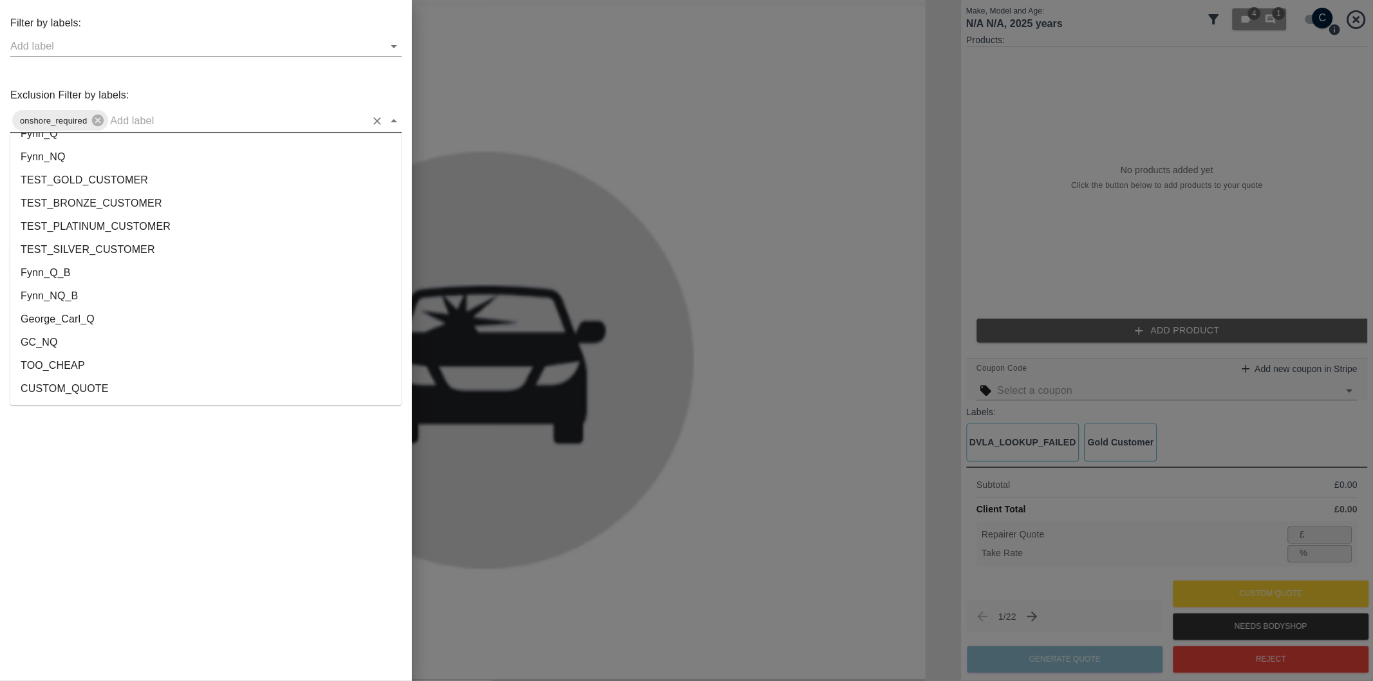
click at [84, 316] on li "George_Carl_Q" at bounding box center [205, 319] width 391 height 23
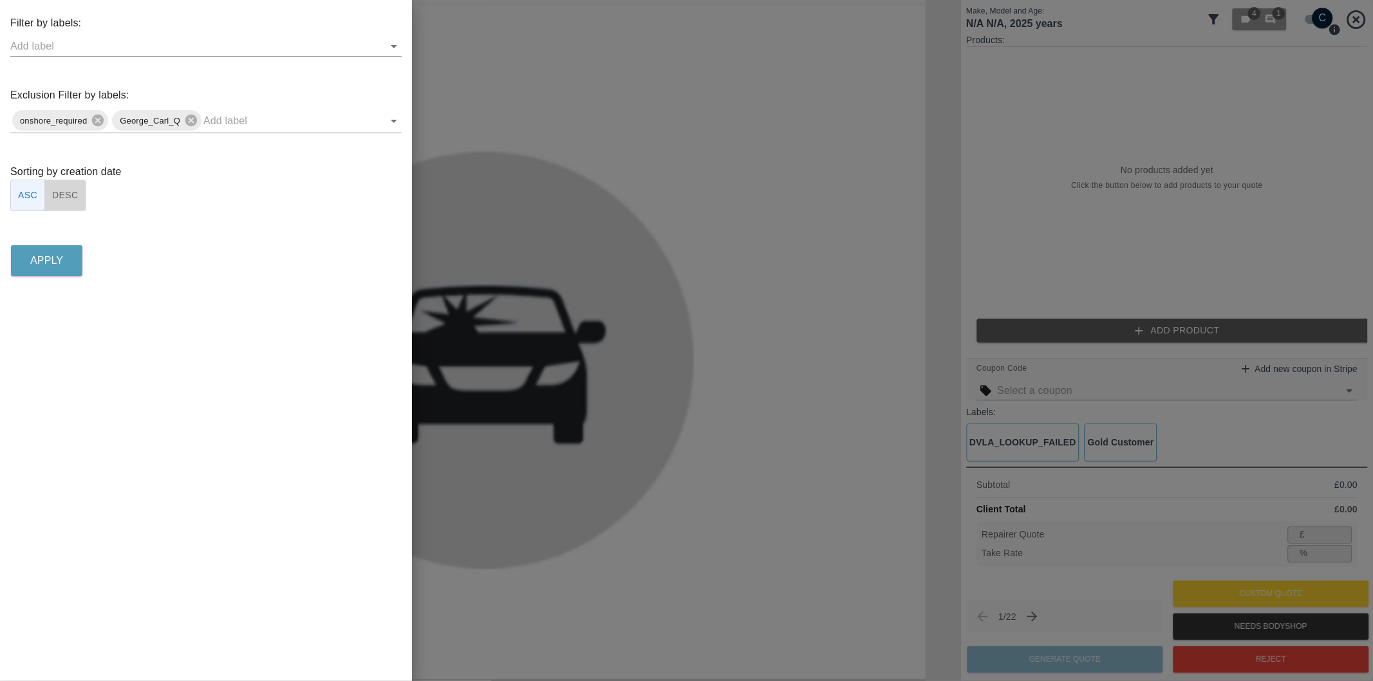
click at [65, 202] on button "DESC" at bounding box center [65, 196] width 42 height 32
click at [60, 259] on p "Apply" at bounding box center [46, 260] width 33 height 15
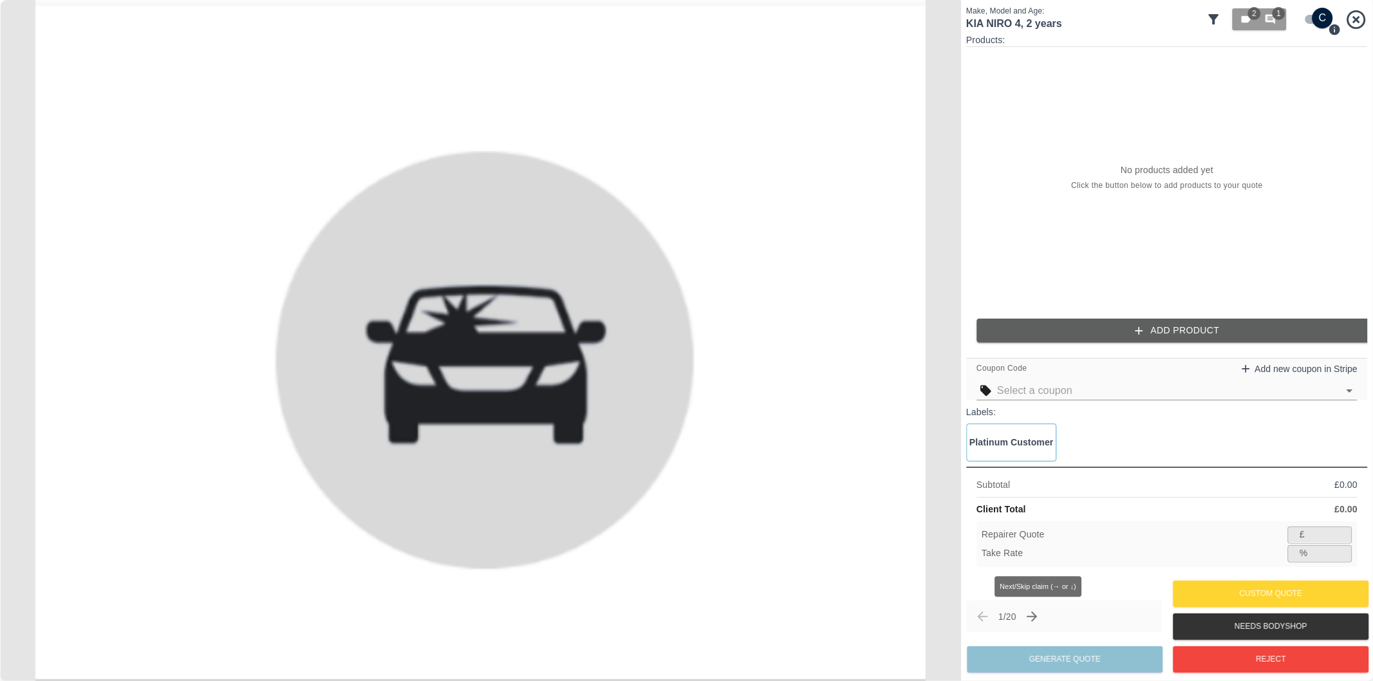
click at [1036, 614] on icon "Next claim" at bounding box center [1032, 616] width 15 height 15
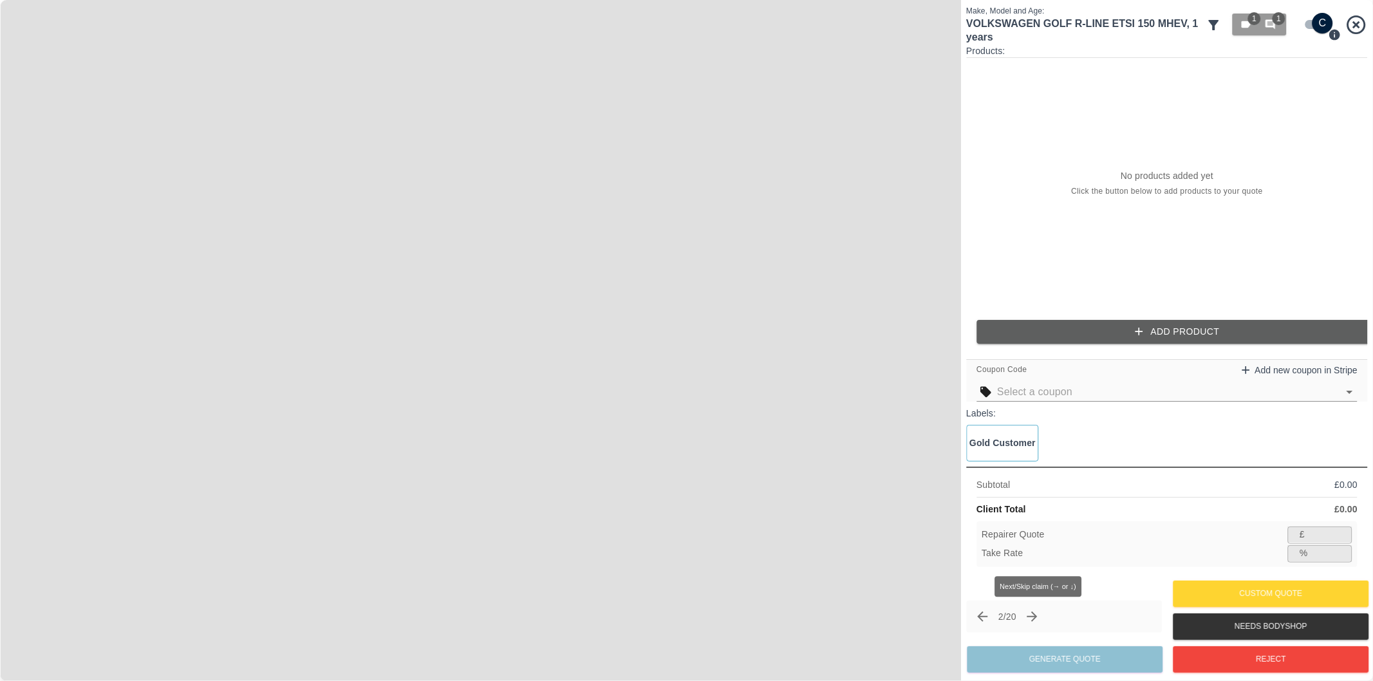
click at [1035, 614] on icon "Next claim" at bounding box center [1032, 616] width 15 height 15
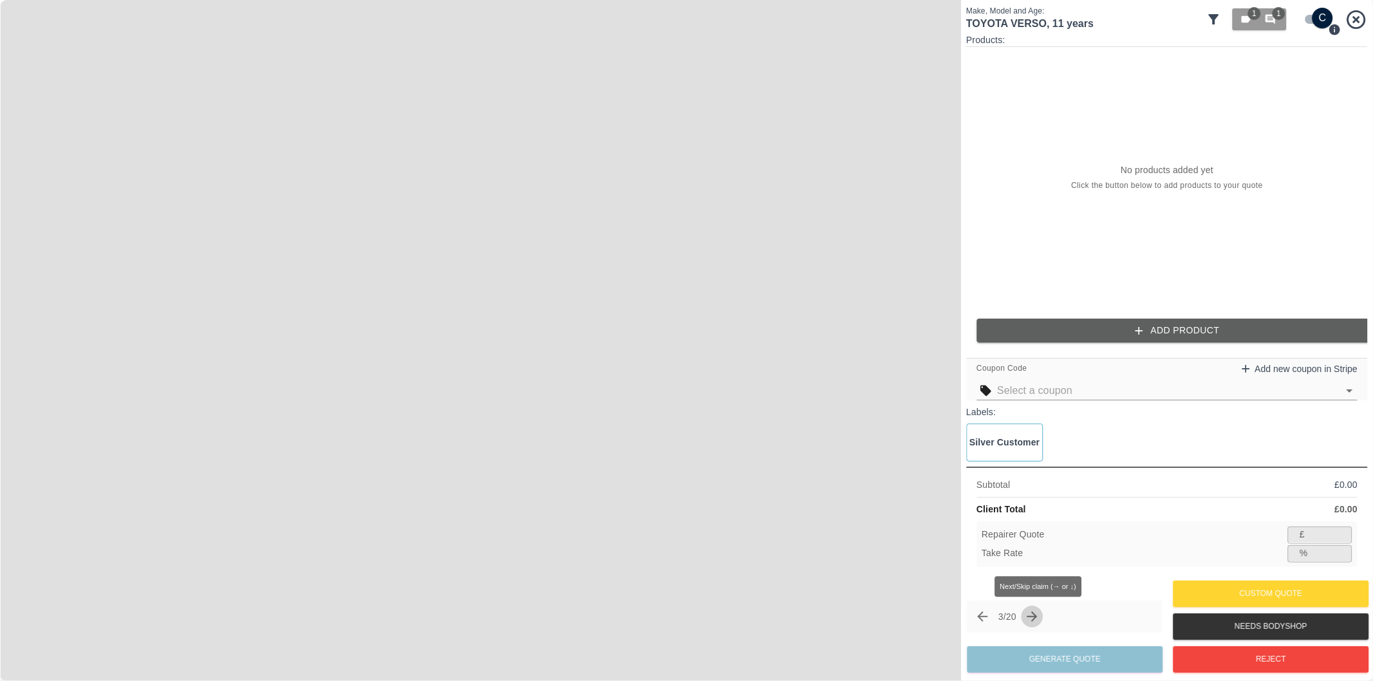
click at [1035, 614] on icon "Next claim" at bounding box center [1032, 616] width 15 height 15
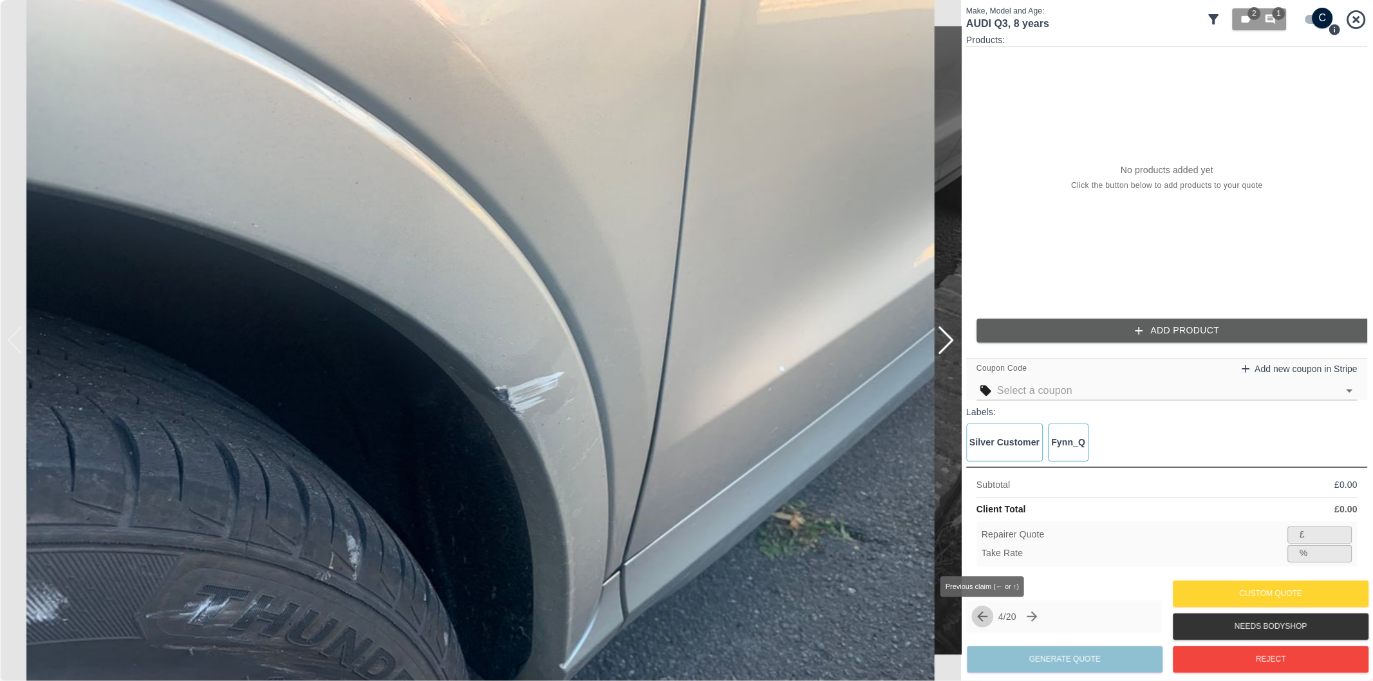
click at [982, 616] on icon "Previous claim" at bounding box center [981, 616] width 15 height 15
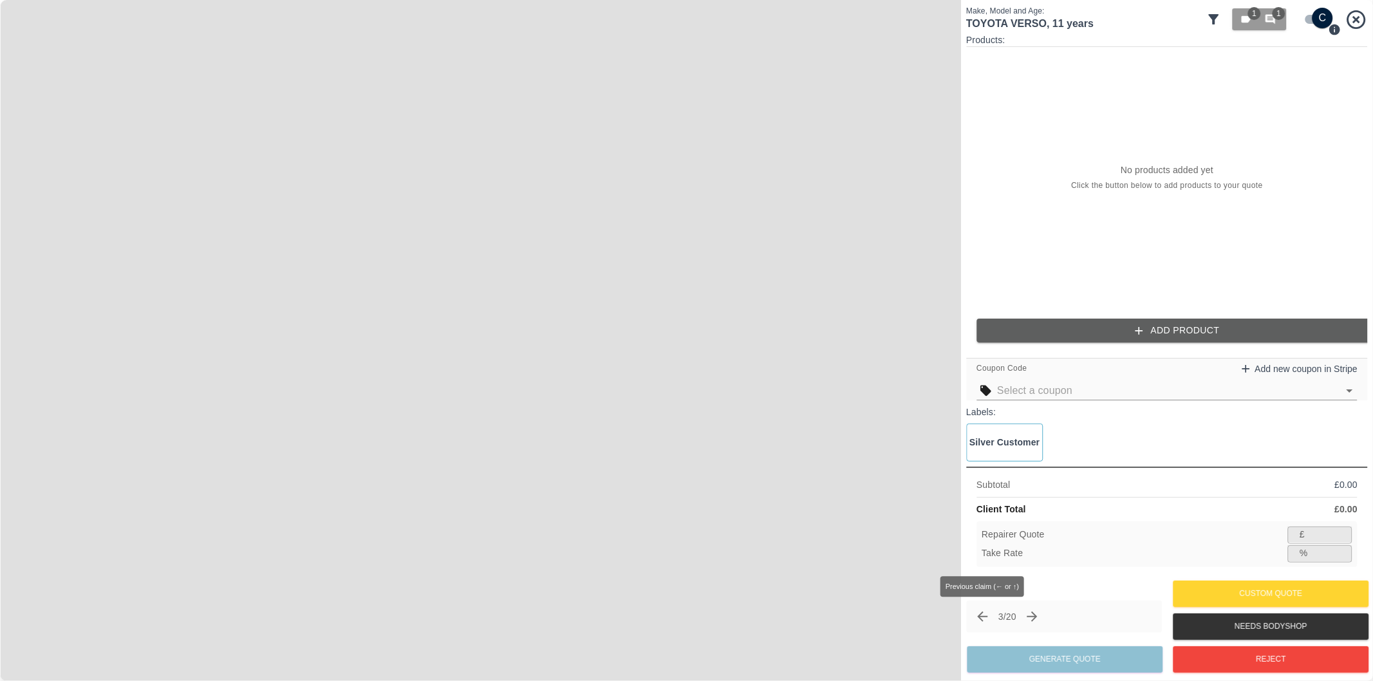
click at [982, 616] on icon "Previous claim" at bounding box center [981, 616] width 15 height 15
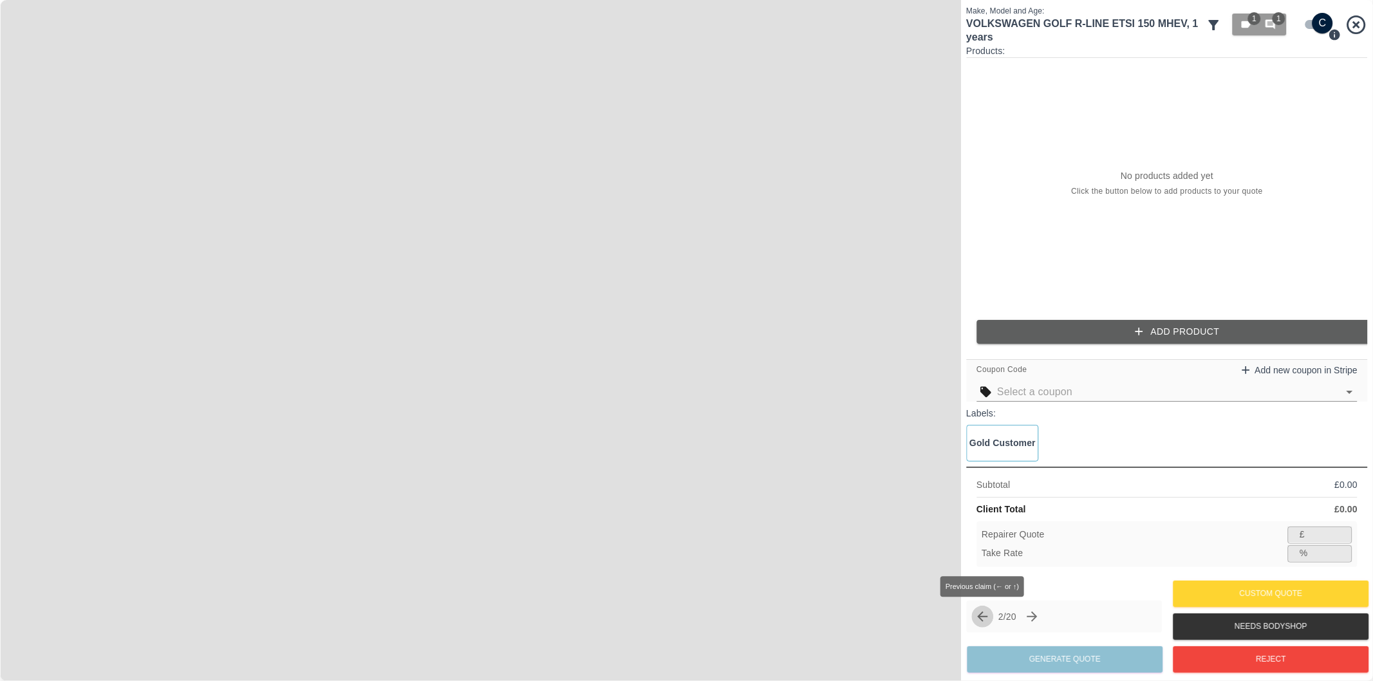
click at [982, 616] on icon "Previous claim" at bounding box center [981, 616] width 15 height 15
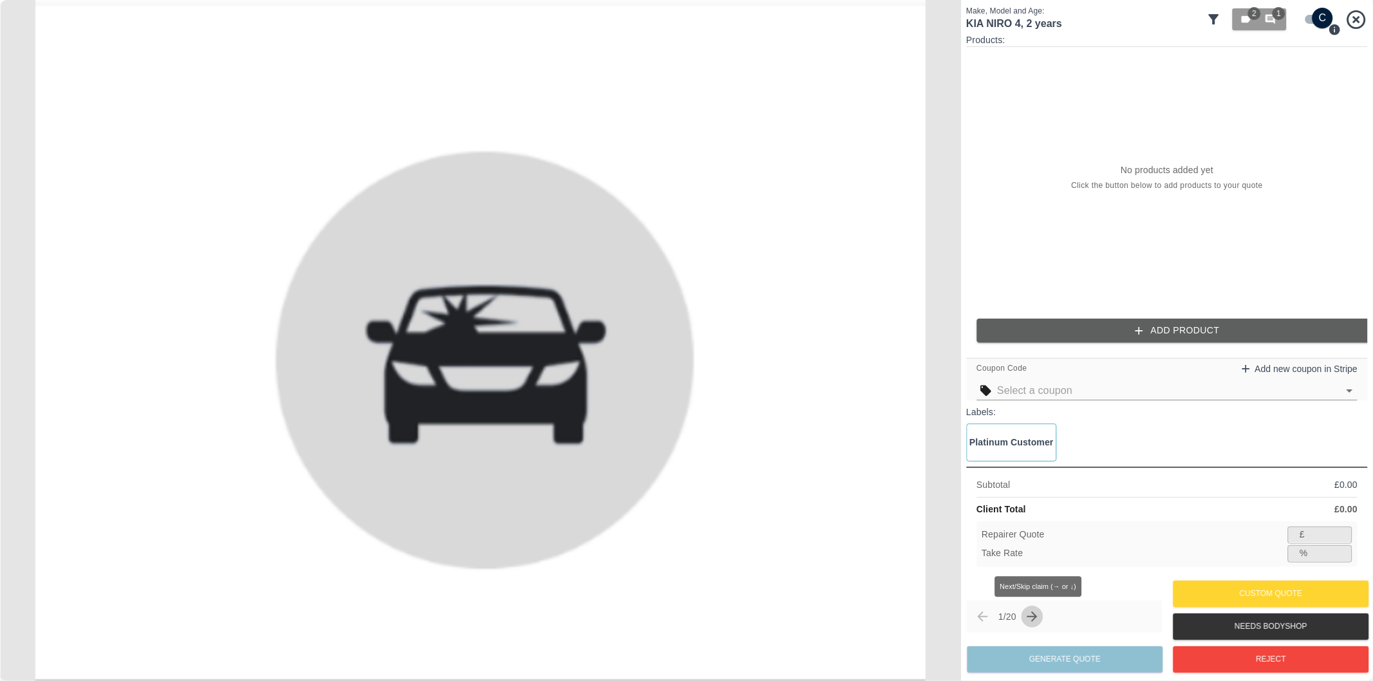
click at [1038, 620] on icon "Next claim" at bounding box center [1032, 616] width 15 height 15
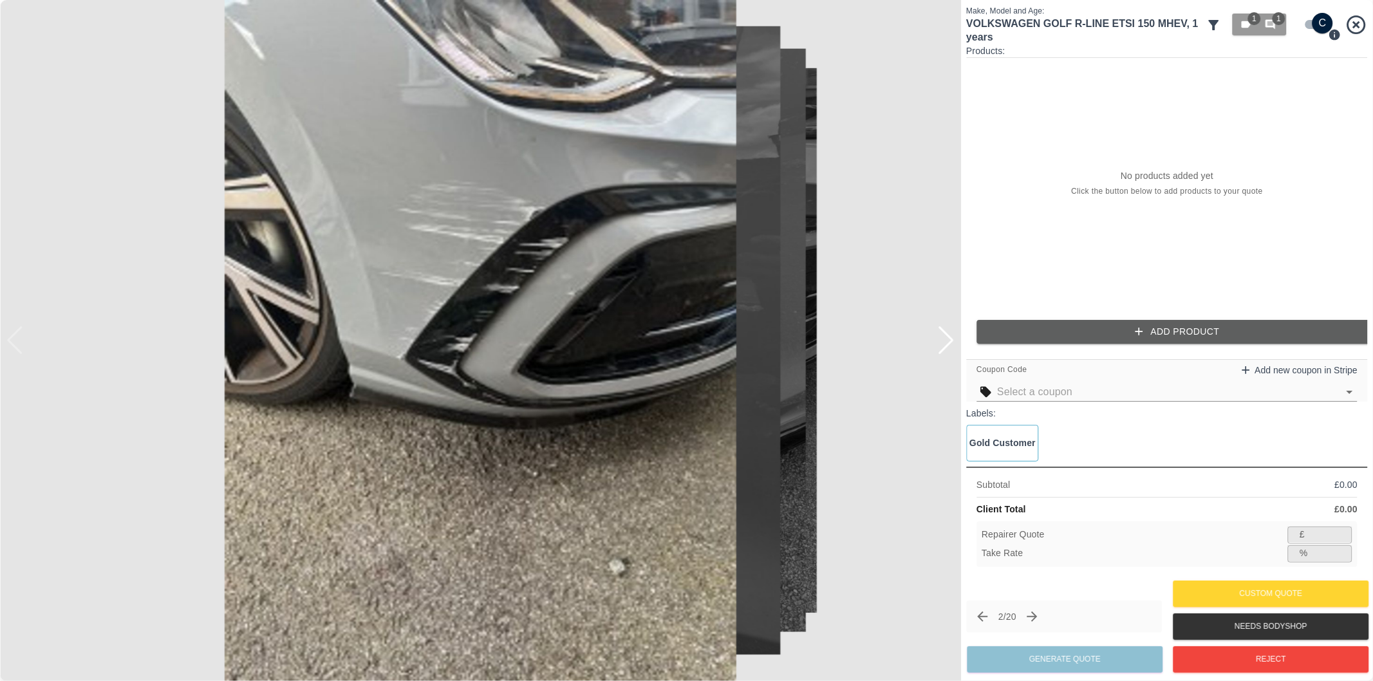
click at [388, 178] on img at bounding box center [480, 340] width 961 height 681
click at [951, 344] on div at bounding box center [945, 340] width 17 height 28
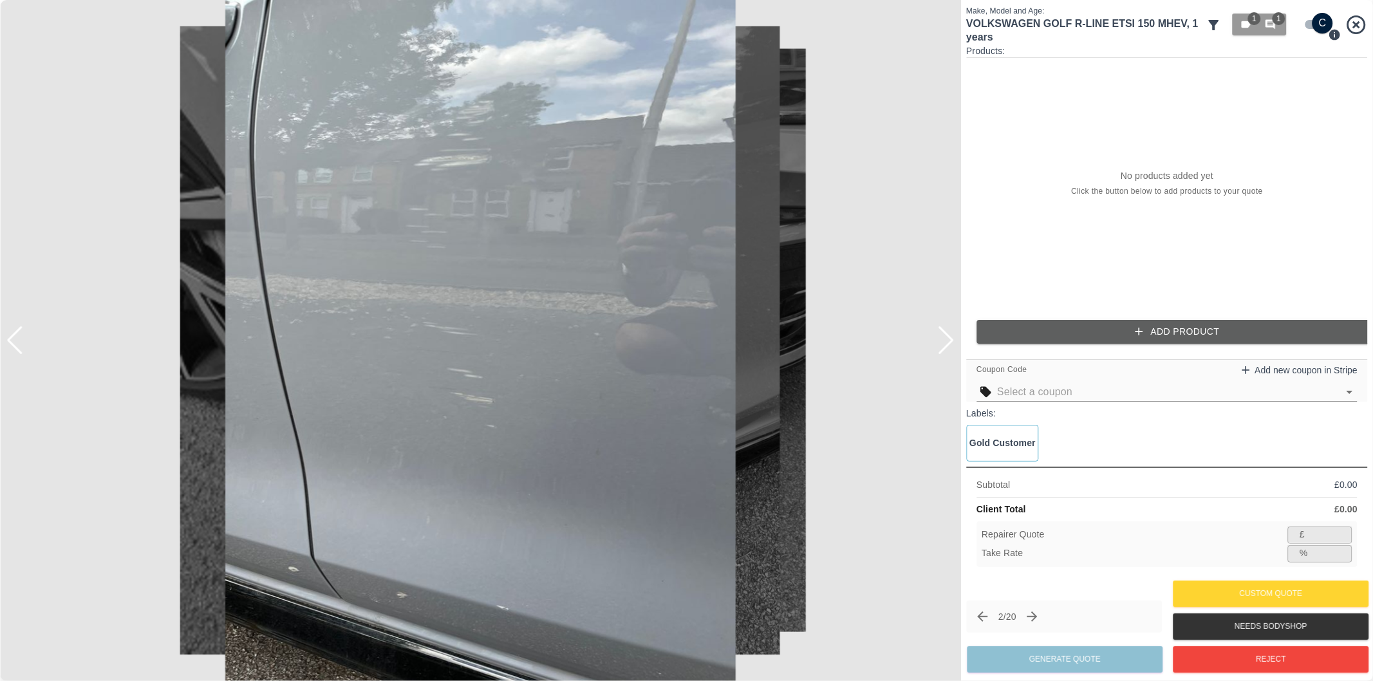
click at [951, 344] on div at bounding box center [945, 340] width 17 height 28
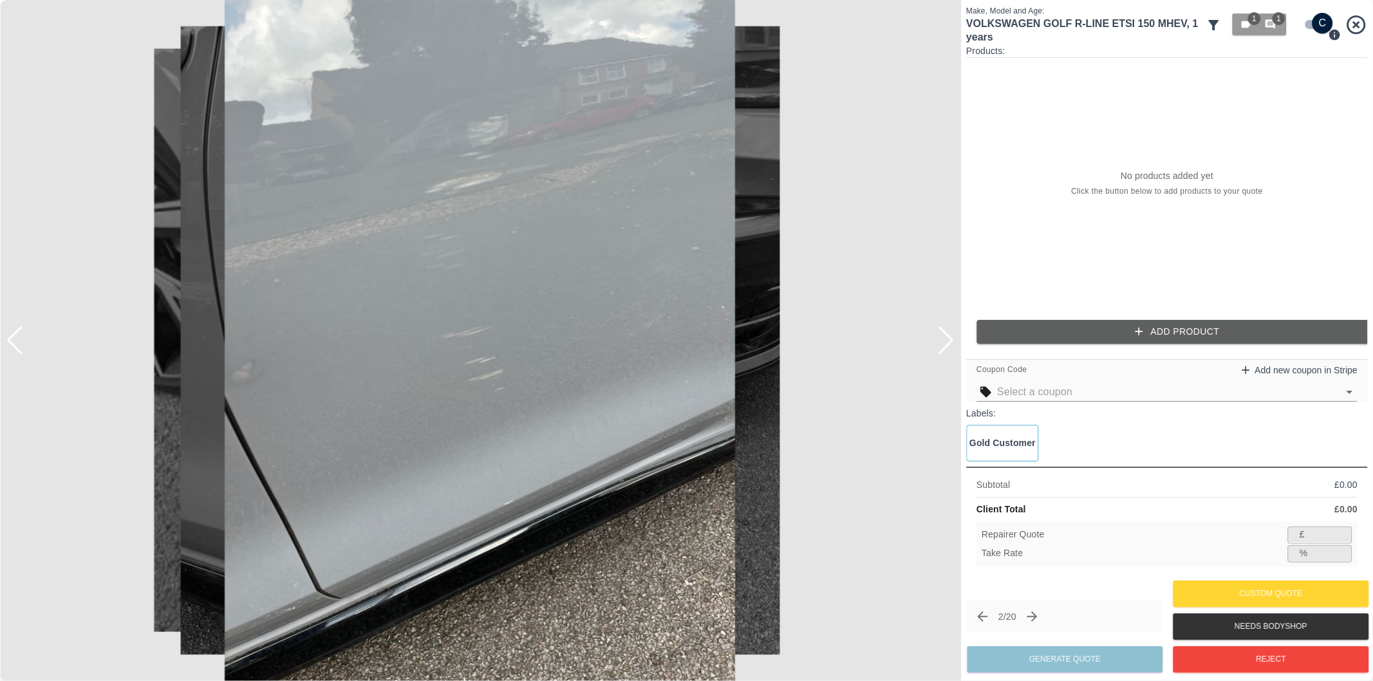
click at [951, 344] on div at bounding box center [945, 340] width 17 height 28
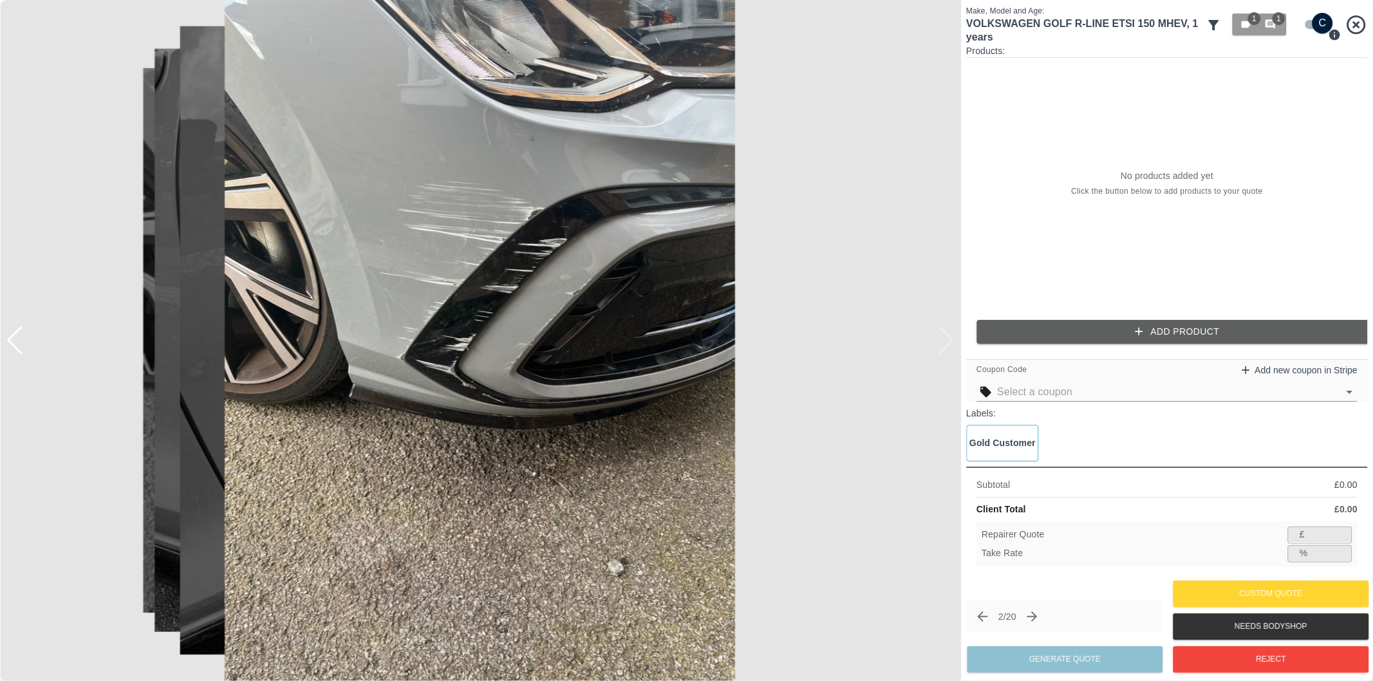
click at [1317, 22] on input "checkbox" at bounding box center [1323, 23] width 62 height 21
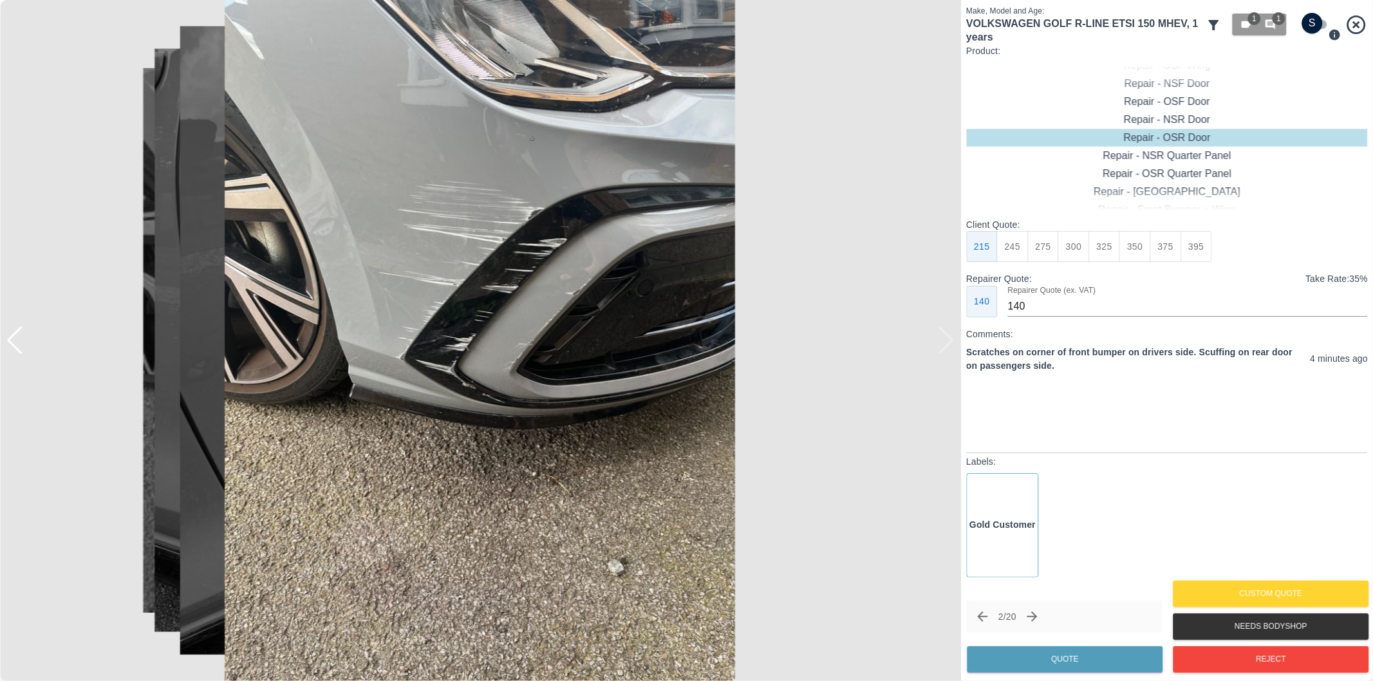
click at [1317, 16] on input "checkbox" at bounding box center [1313, 23] width 62 height 21
checkbox input "true"
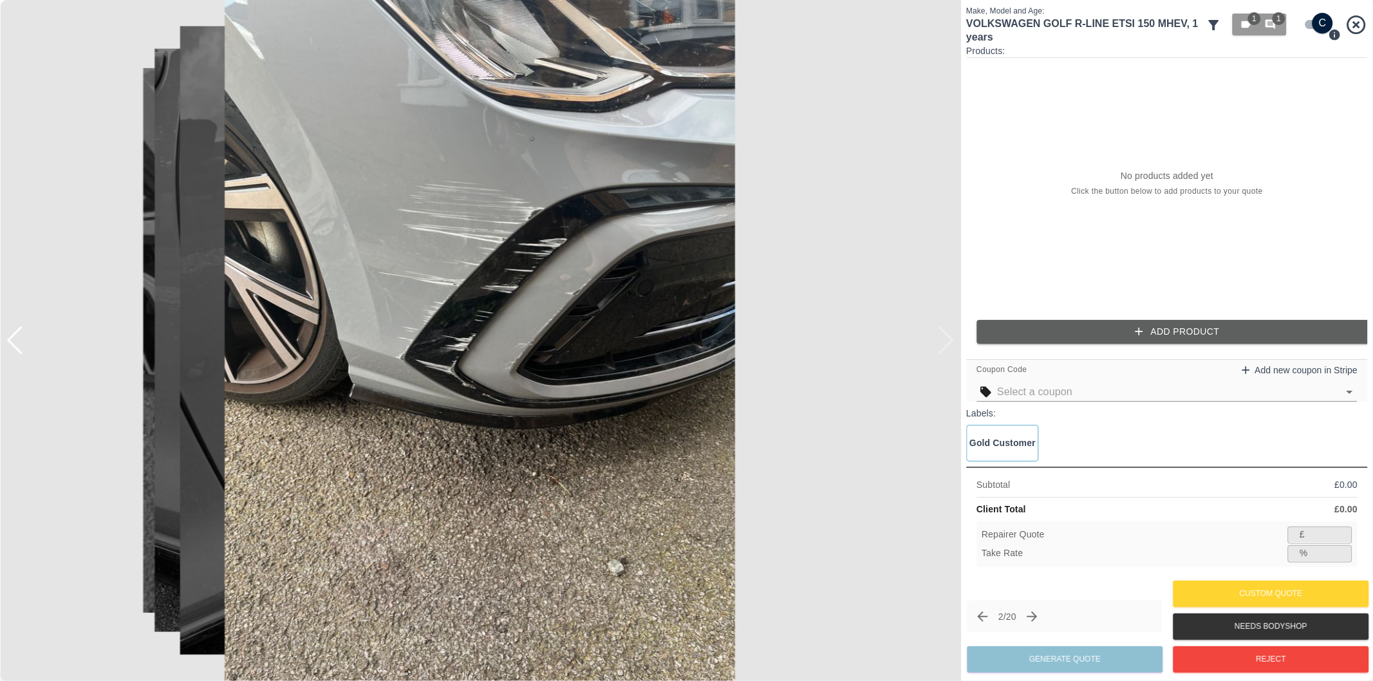
click at [1088, 322] on button "Add Product" at bounding box center [1177, 332] width 402 height 24
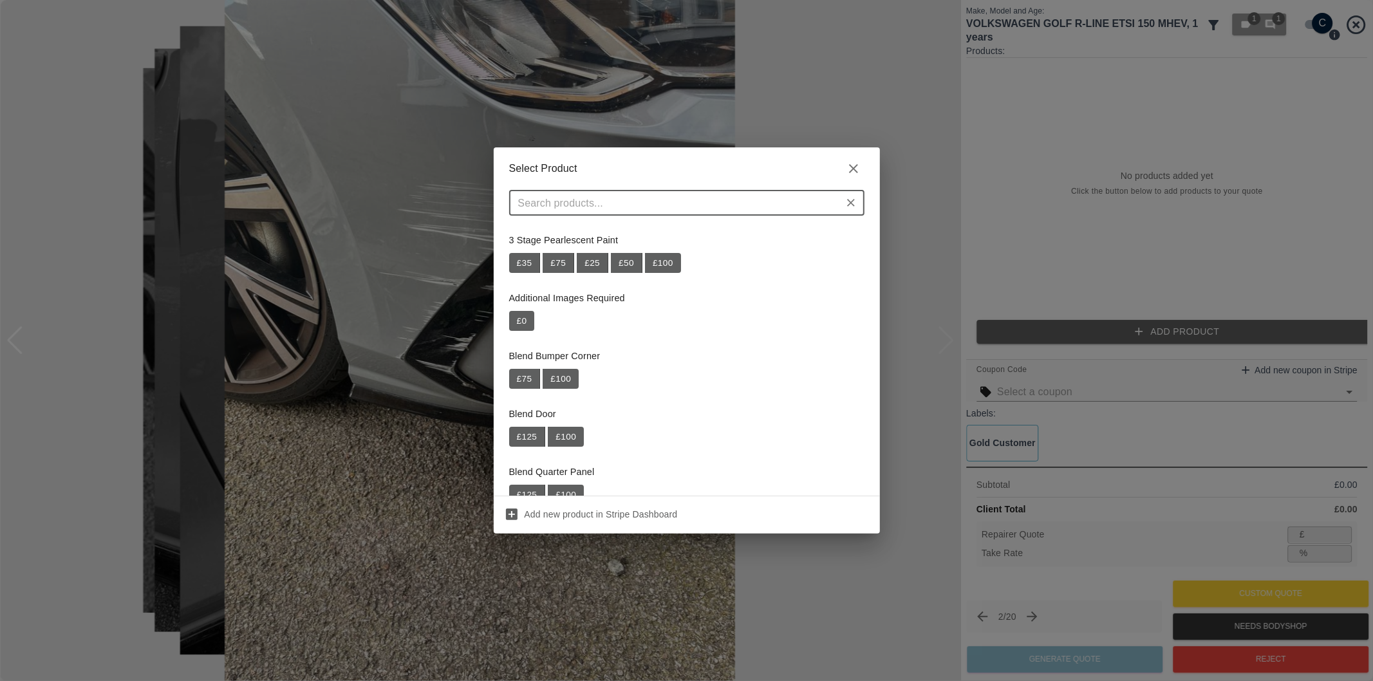
click at [641, 209] on input "text" at bounding box center [676, 203] width 326 height 18
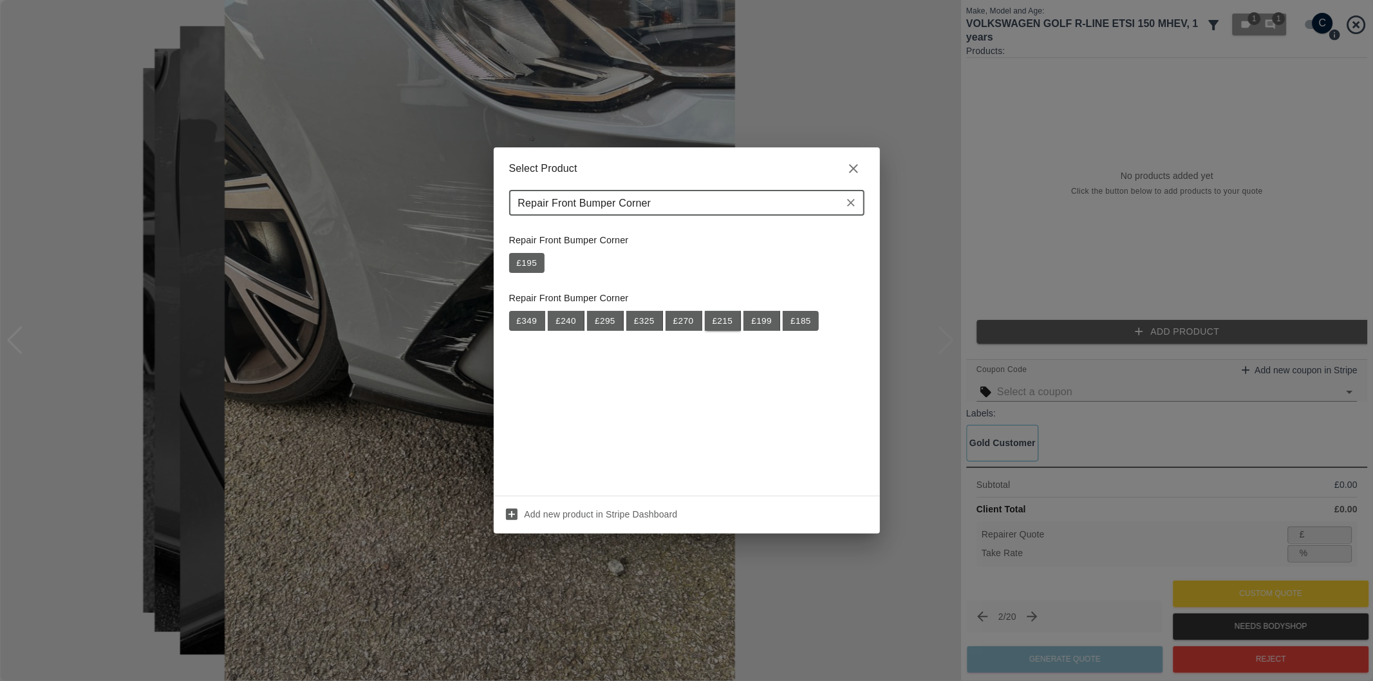
type input "Repair Front Bumper Corner"
click at [726, 319] on button "£ 215" at bounding box center [723, 321] width 37 height 21
type input "139"
type input "35.3"
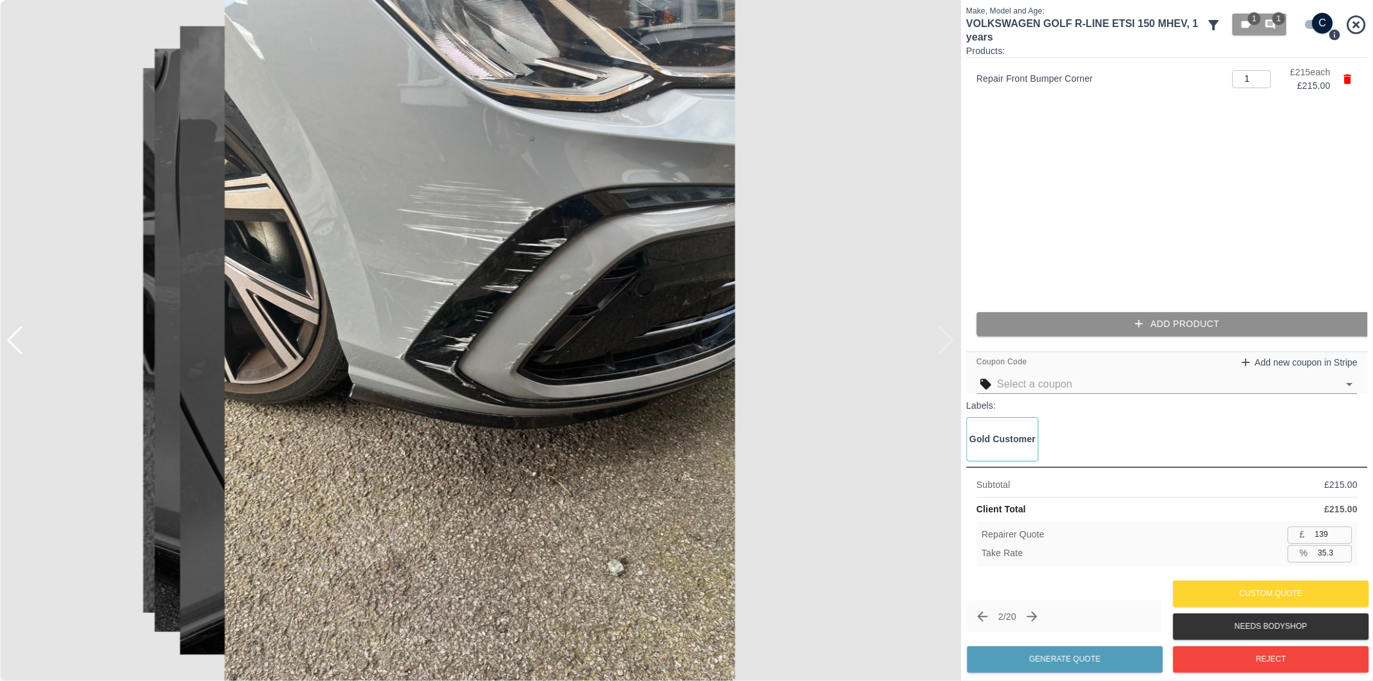
click at [1116, 319] on button "Add Product" at bounding box center [1177, 324] width 402 height 24
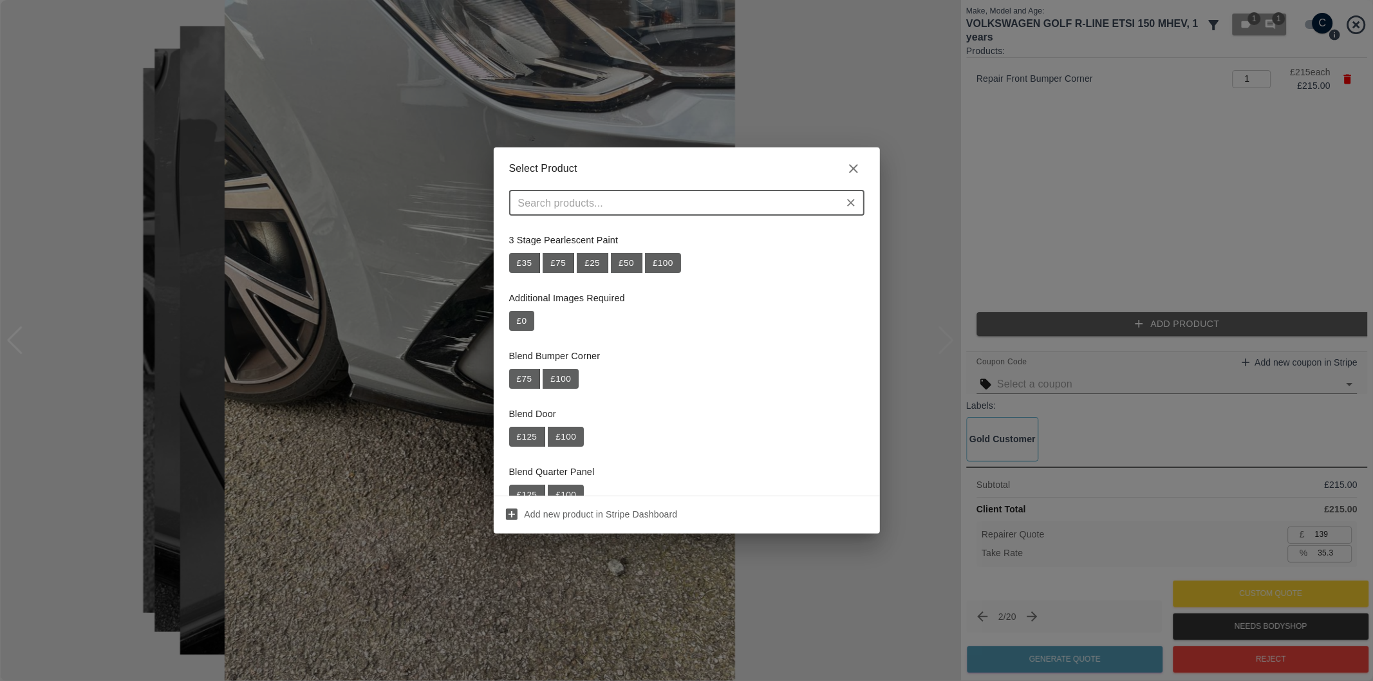
click at [627, 201] on input "text" at bounding box center [676, 203] width 326 height 18
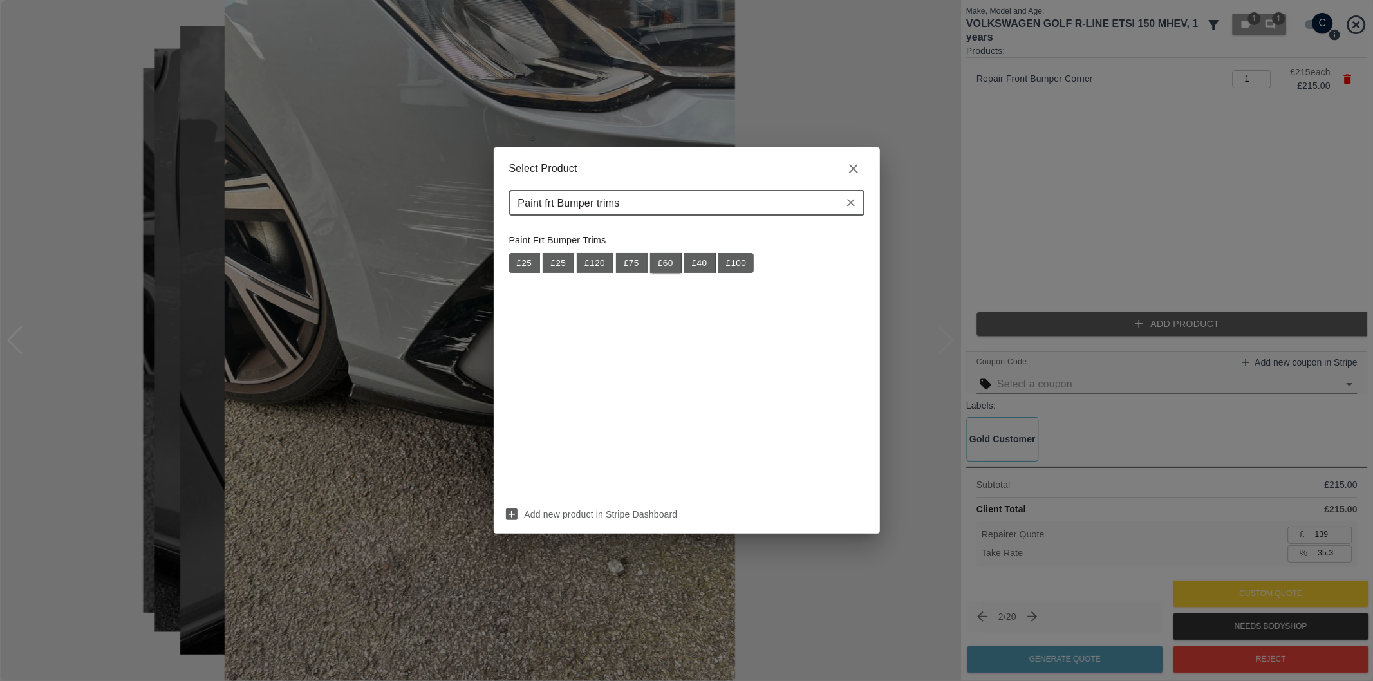
type input "Paint frt Bumper trims"
click at [667, 265] on button "£ 60" at bounding box center [666, 263] width 32 height 21
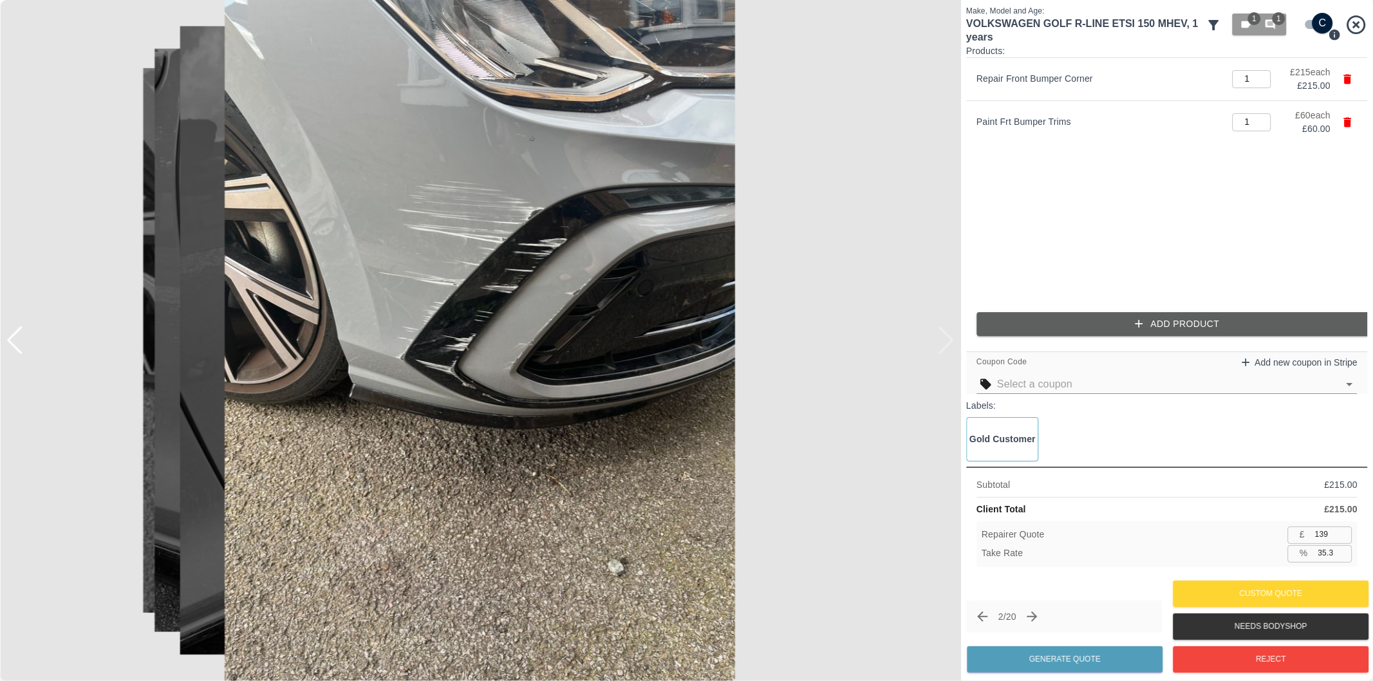
type input "178"
click at [16, 340] on div at bounding box center [14, 340] width 17 height 28
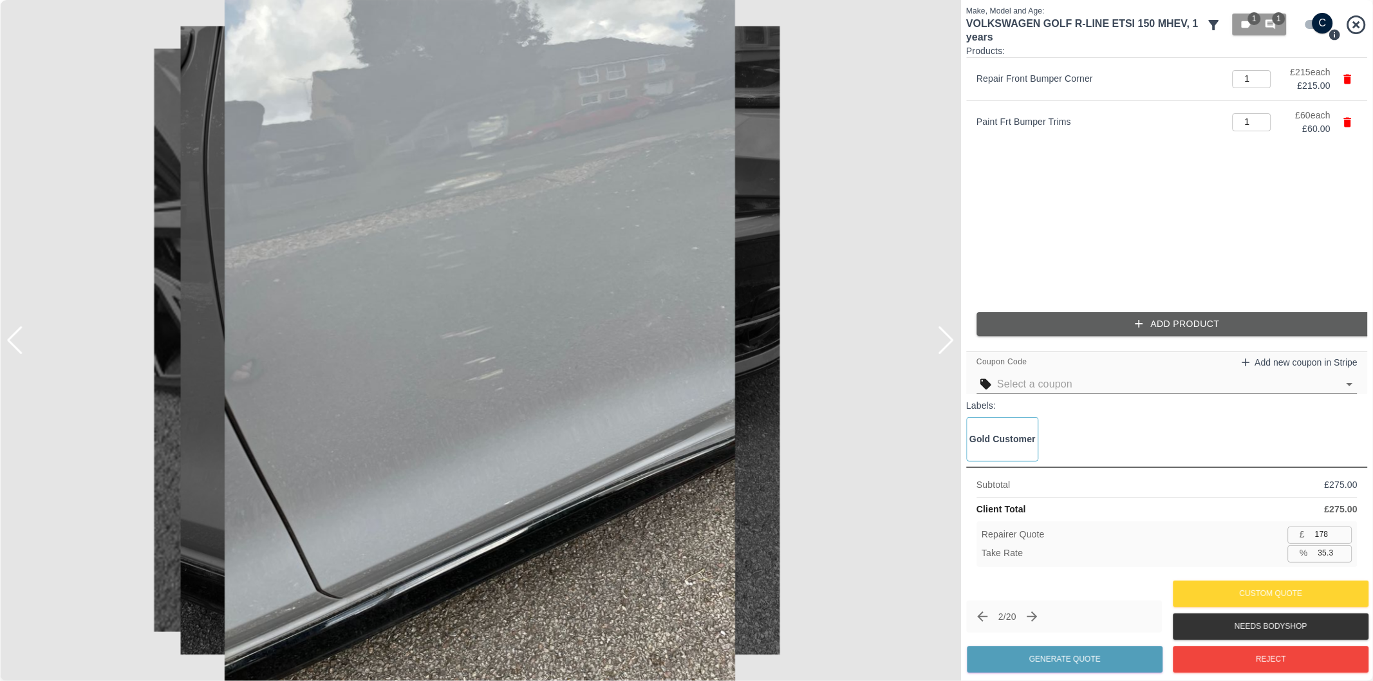
click at [16, 340] on div at bounding box center [14, 340] width 17 height 28
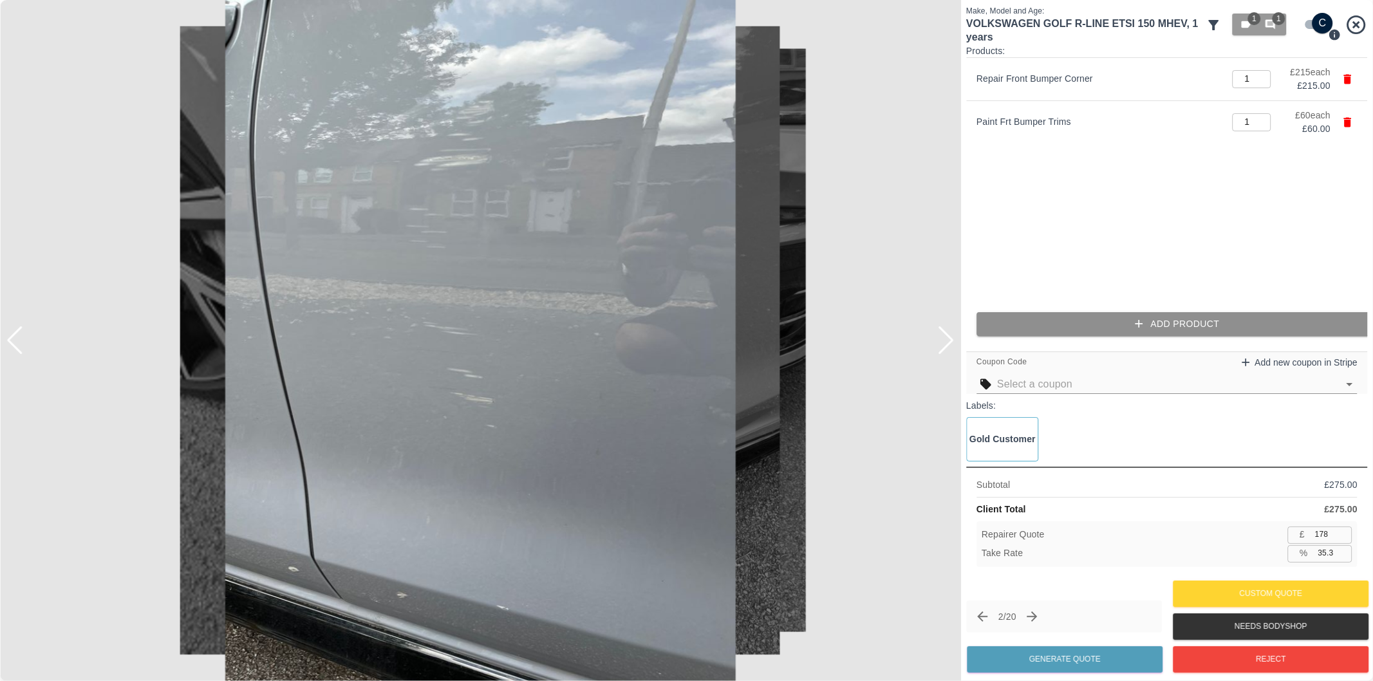
click at [1205, 326] on button "Add Product" at bounding box center [1177, 324] width 402 height 24
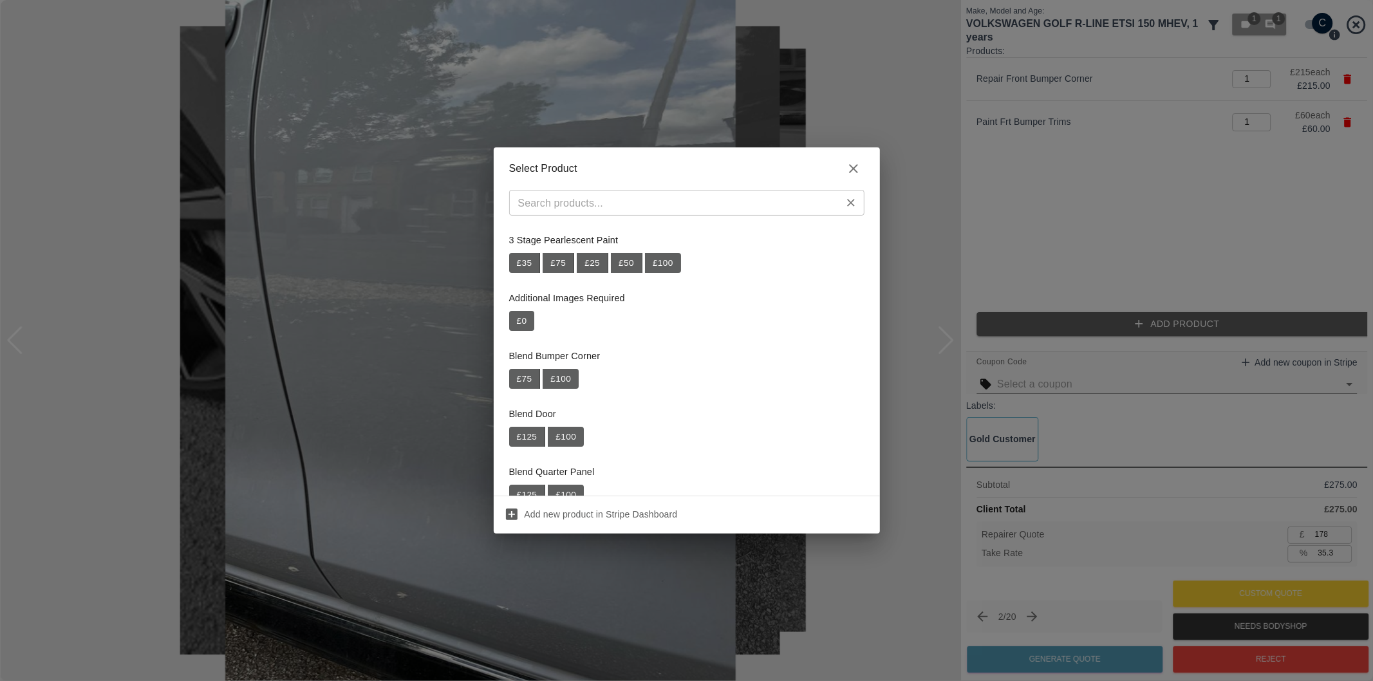
click at [723, 206] on input "text" at bounding box center [676, 203] width 326 height 18
paste input "Repair NSR Door"
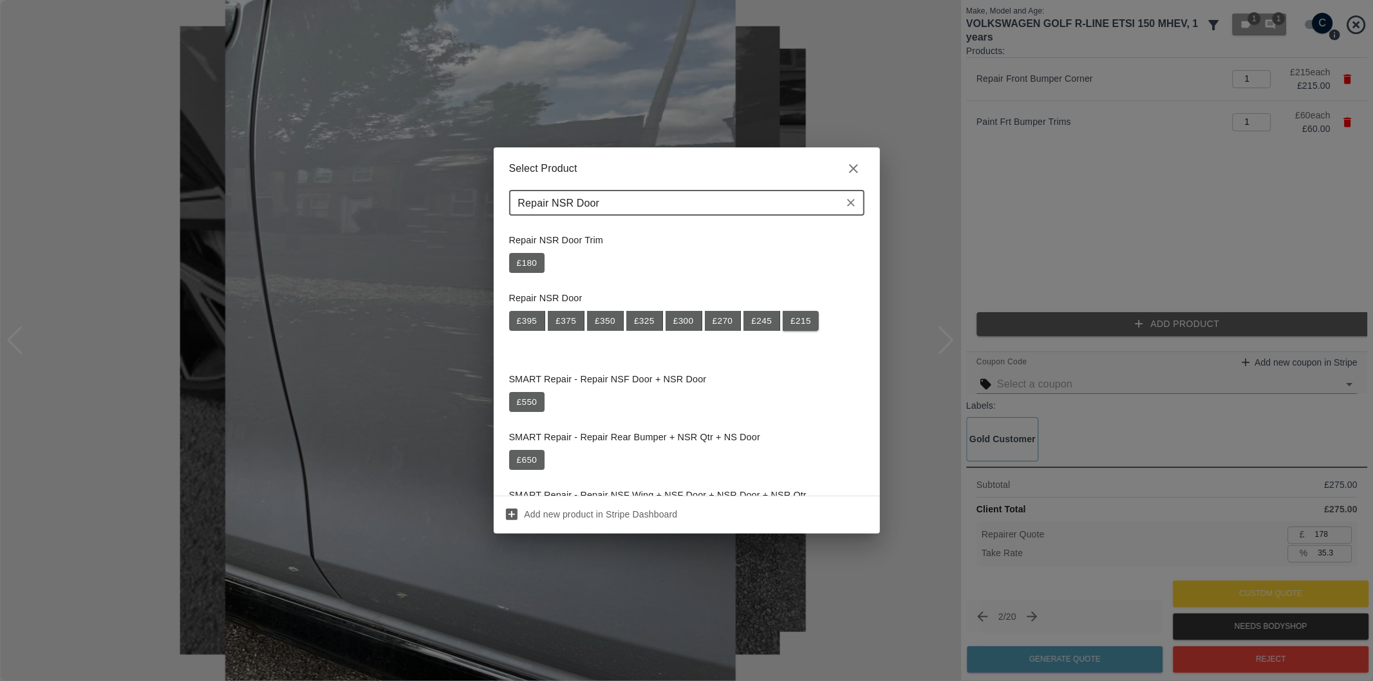
type input "Repair NSR Door"
click at [803, 326] on button "£ 215" at bounding box center [801, 321] width 36 height 21
type input "318"
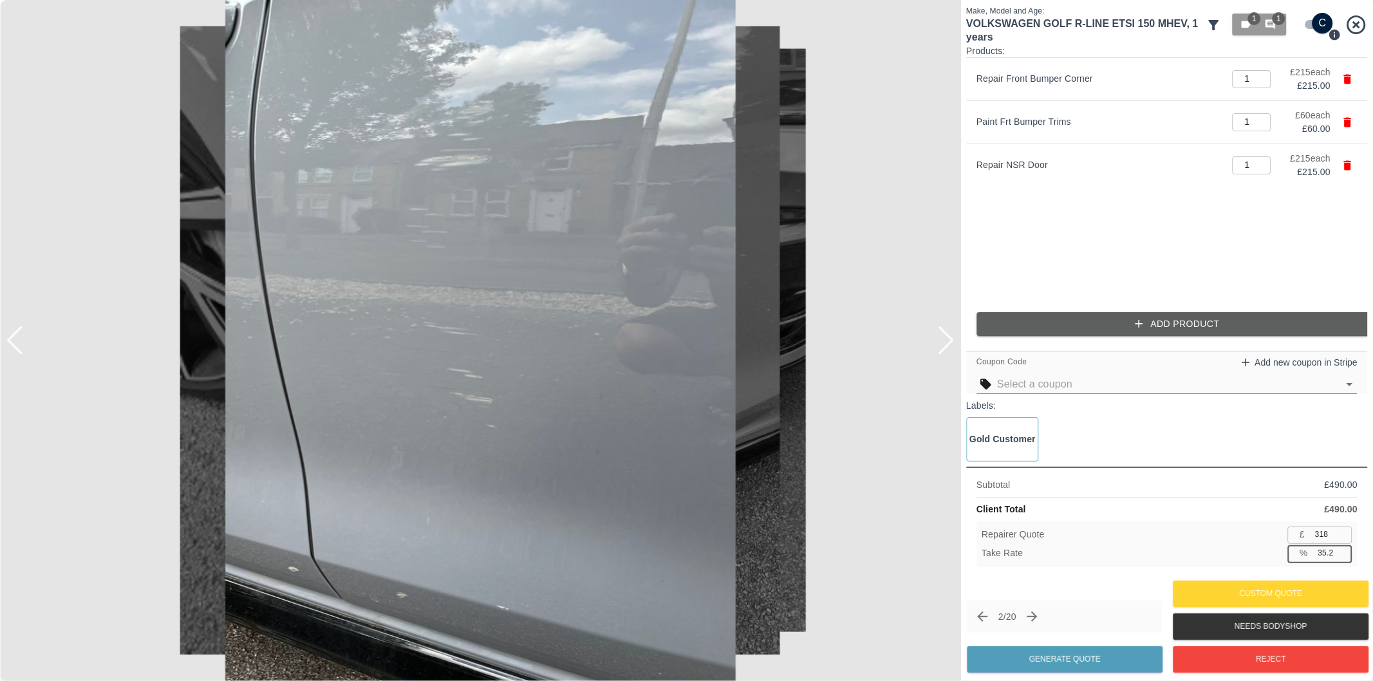
click at [1342, 551] on input "35.2" at bounding box center [1332, 553] width 39 height 16
click at [1343, 550] on input "35.3" at bounding box center [1332, 553] width 39 height 16
click at [1343, 550] on input "35.4" at bounding box center [1332, 553] width 39 height 16
click at [1343, 550] on input "35.5" at bounding box center [1332, 553] width 39 height 16
click at [1343, 550] on input "35.6" at bounding box center [1332, 553] width 39 height 16
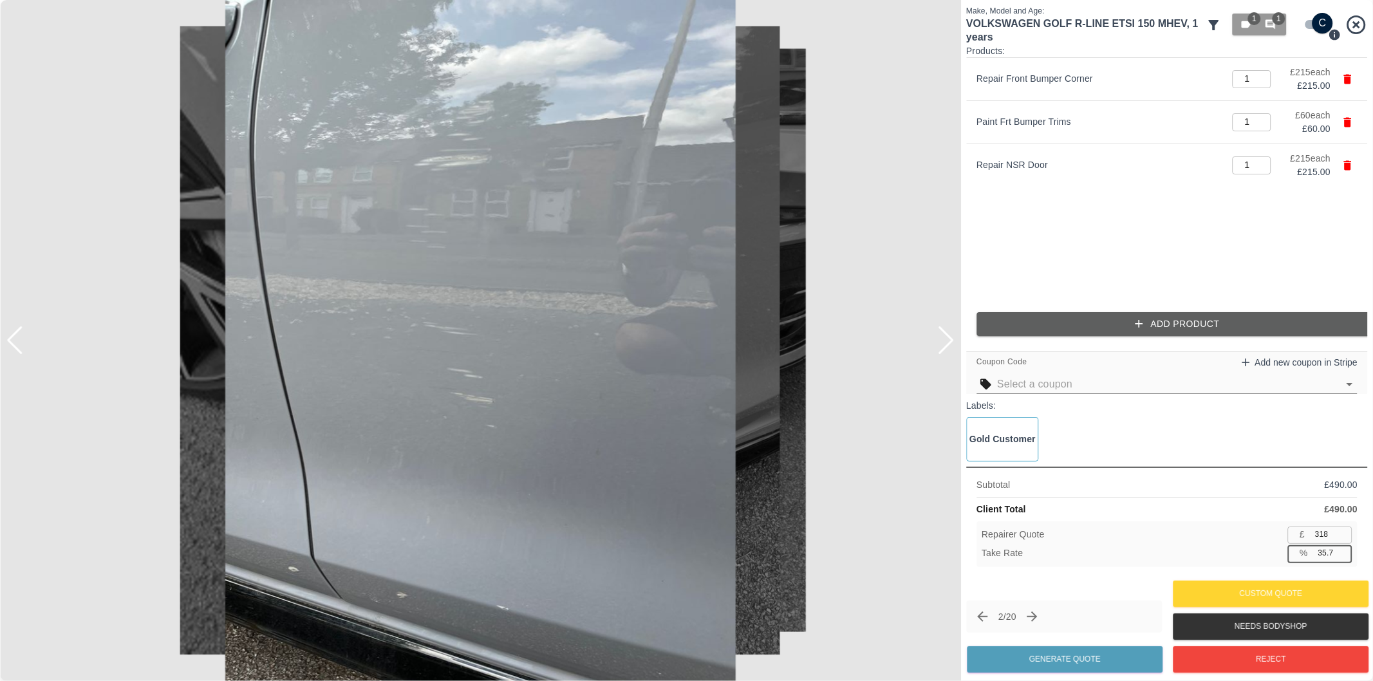
click at [1343, 550] on input "35.7" at bounding box center [1332, 553] width 39 height 16
click at [1343, 550] on input "35.8" at bounding box center [1332, 553] width 39 height 16
click at [1343, 550] on input "35.9" at bounding box center [1332, 553] width 39 height 16
click at [1343, 550] on input "36" at bounding box center [1332, 553] width 39 height 16
type input "36.1"
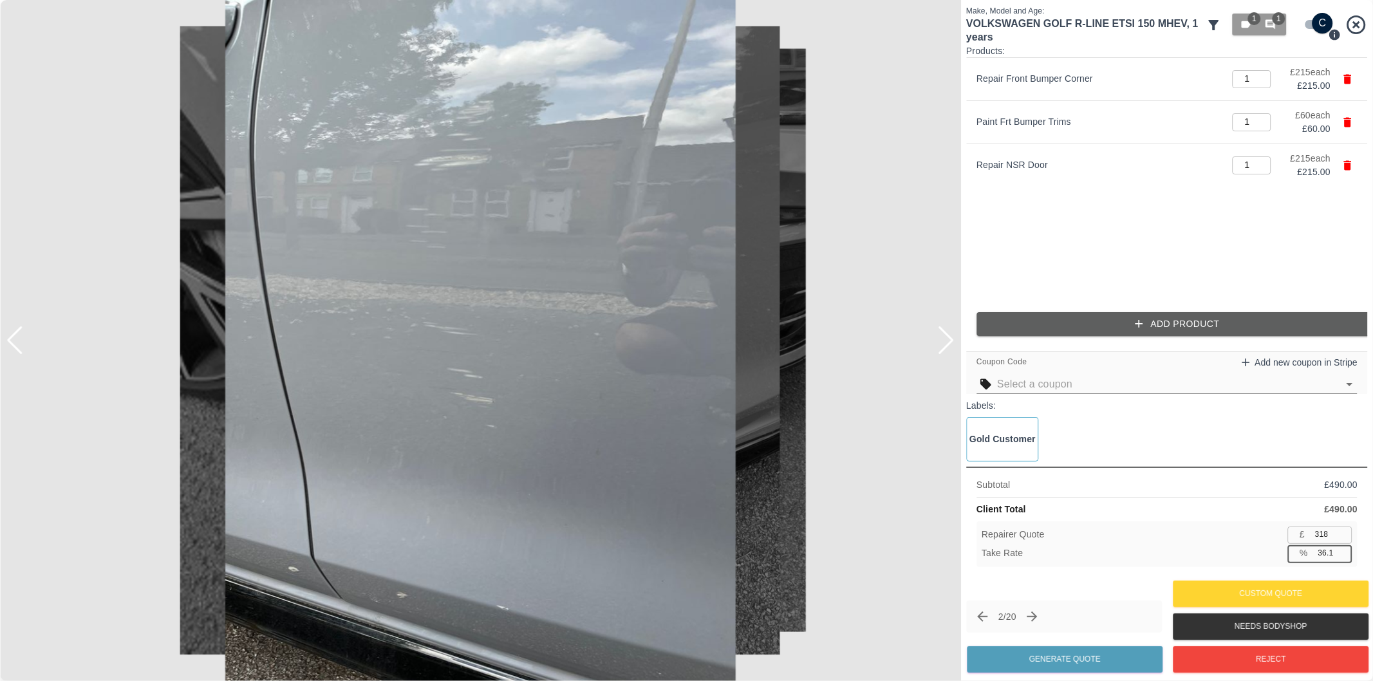
click at [1343, 550] on input "36.1" at bounding box center [1332, 553] width 39 height 16
type input "313"
click at [1343, 550] on input "36.2" at bounding box center [1332, 553] width 39 height 16
click at [1343, 550] on input "36.3" at bounding box center [1332, 553] width 39 height 16
click at [1343, 550] on input "36.4" at bounding box center [1332, 553] width 39 height 16
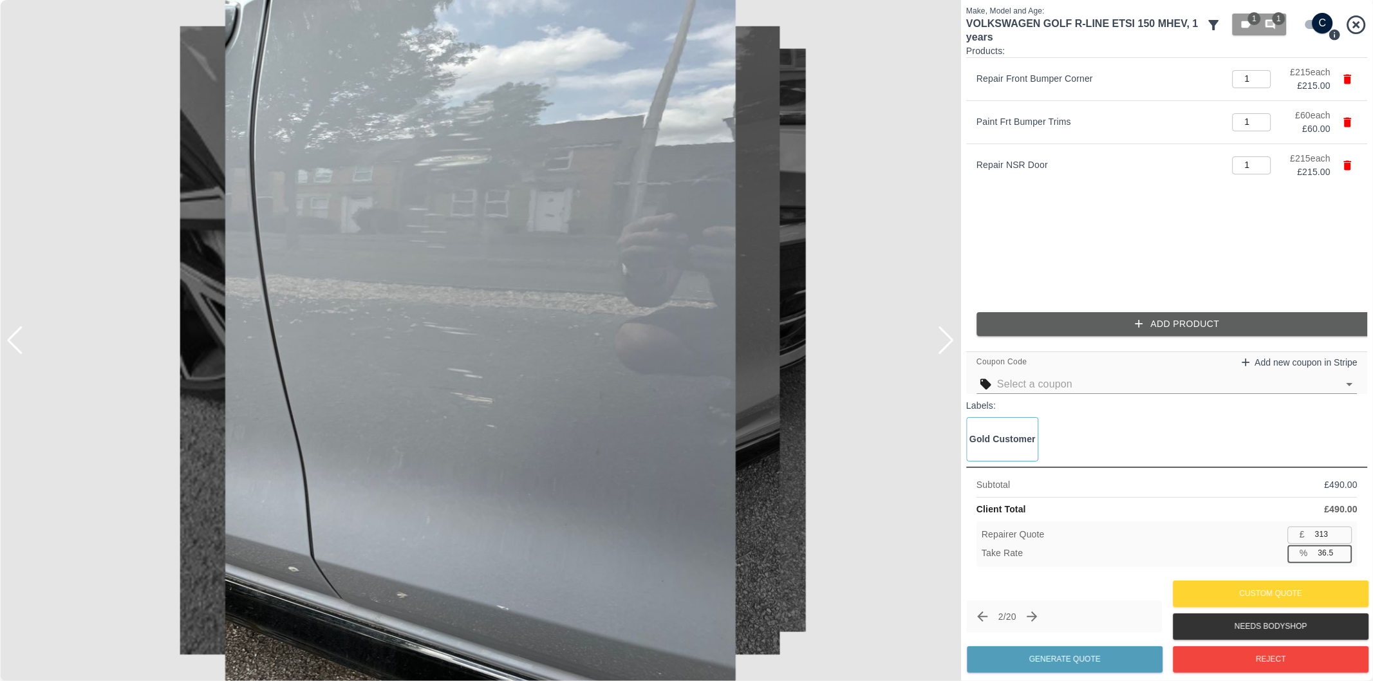
click at [1343, 550] on input "36.5" at bounding box center [1332, 553] width 39 height 16
click at [1343, 550] on input "36.6" at bounding box center [1332, 553] width 39 height 16
type input "36.7"
click at [1343, 550] on input "36.7" at bounding box center [1332, 553] width 39 height 16
type input "310"
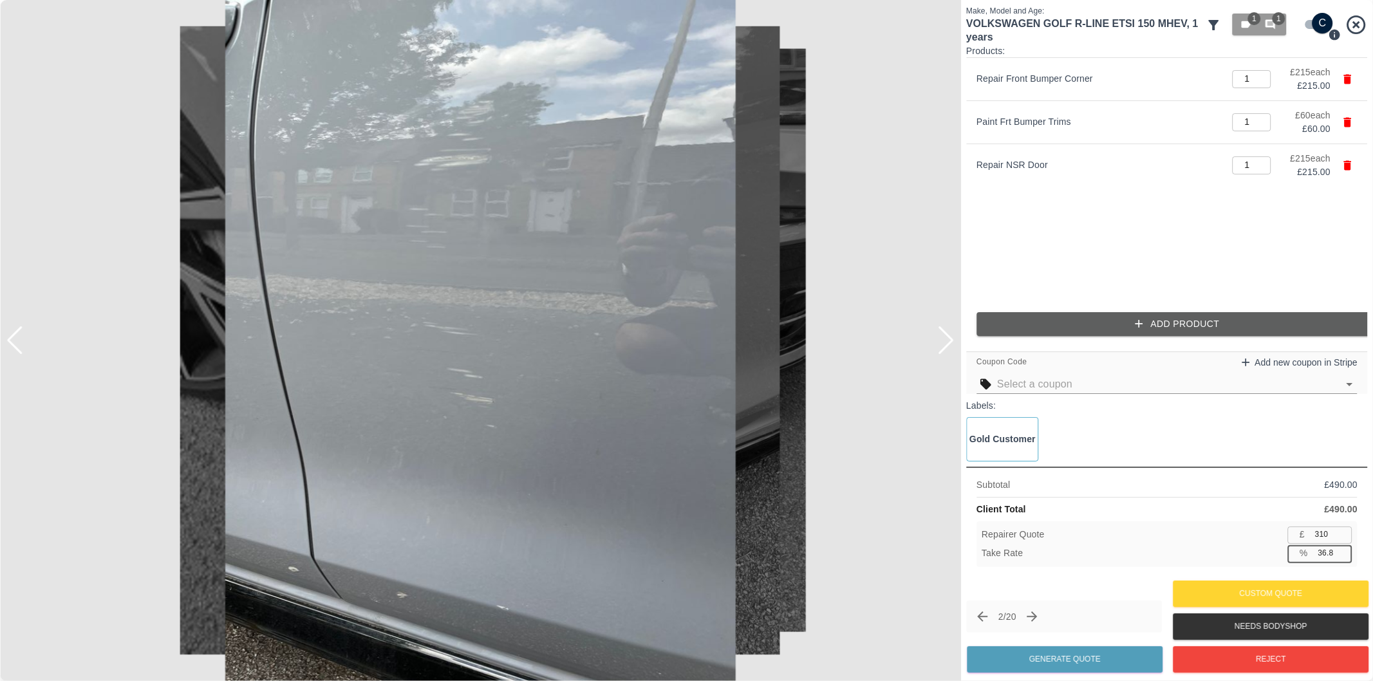
click at [1343, 551] on input "36.8" at bounding box center [1332, 553] width 39 height 16
click at [1344, 551] on input "36.9" at bounding box center [1332, 553] width 39 height 16
click at [1344, 551] on input "37" at bounding box center [1332, 553] width 39 height 16
type input "37.1"
click at [1344, 551] on input "37.1" at bounding box center [1332, 553] width 39 height 16
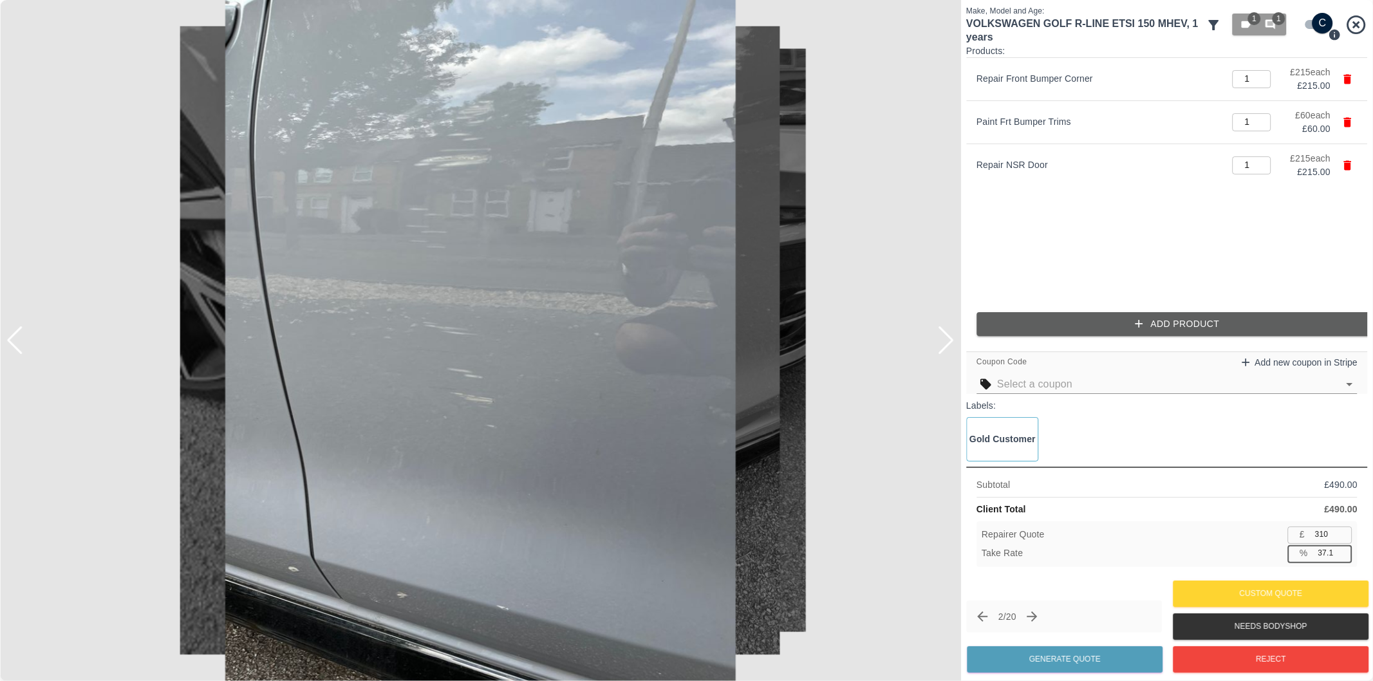
type input "308"
click at [1121, 652] on button "Generate Quote" at bounding box center [1065, 659] width 196 height 26
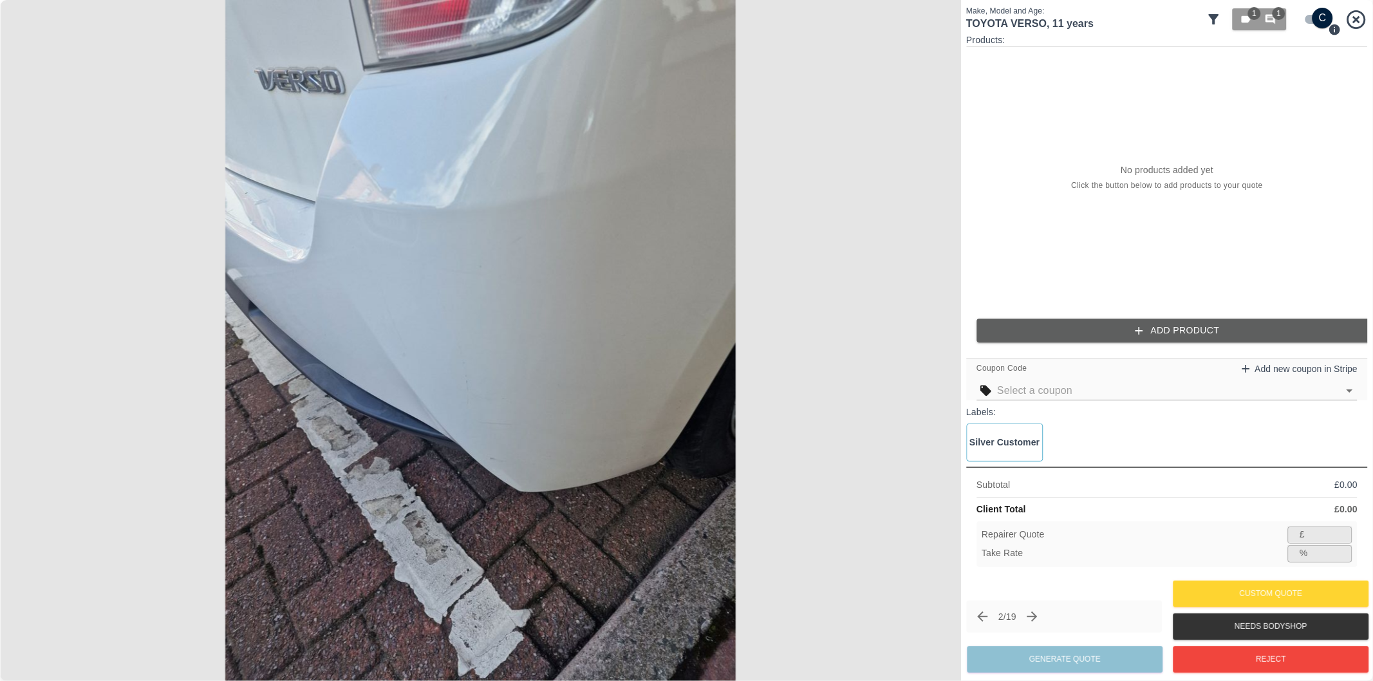
click at [1310, 17] on input "checkbox" at bounding box center [1323, 18] width 62 height 21
checkbox input "false"
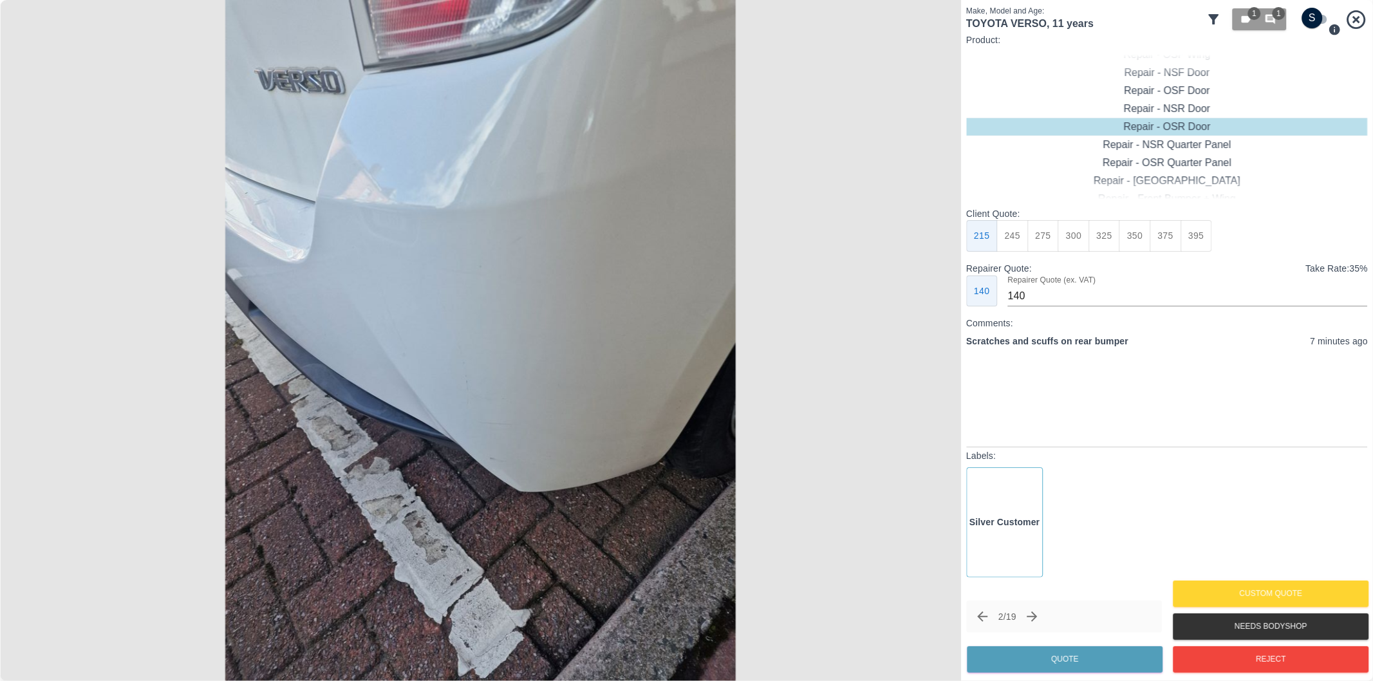
click at [1037, 615] on icon "Next claim" at bounding box center [1032, 616] width 15 height 15
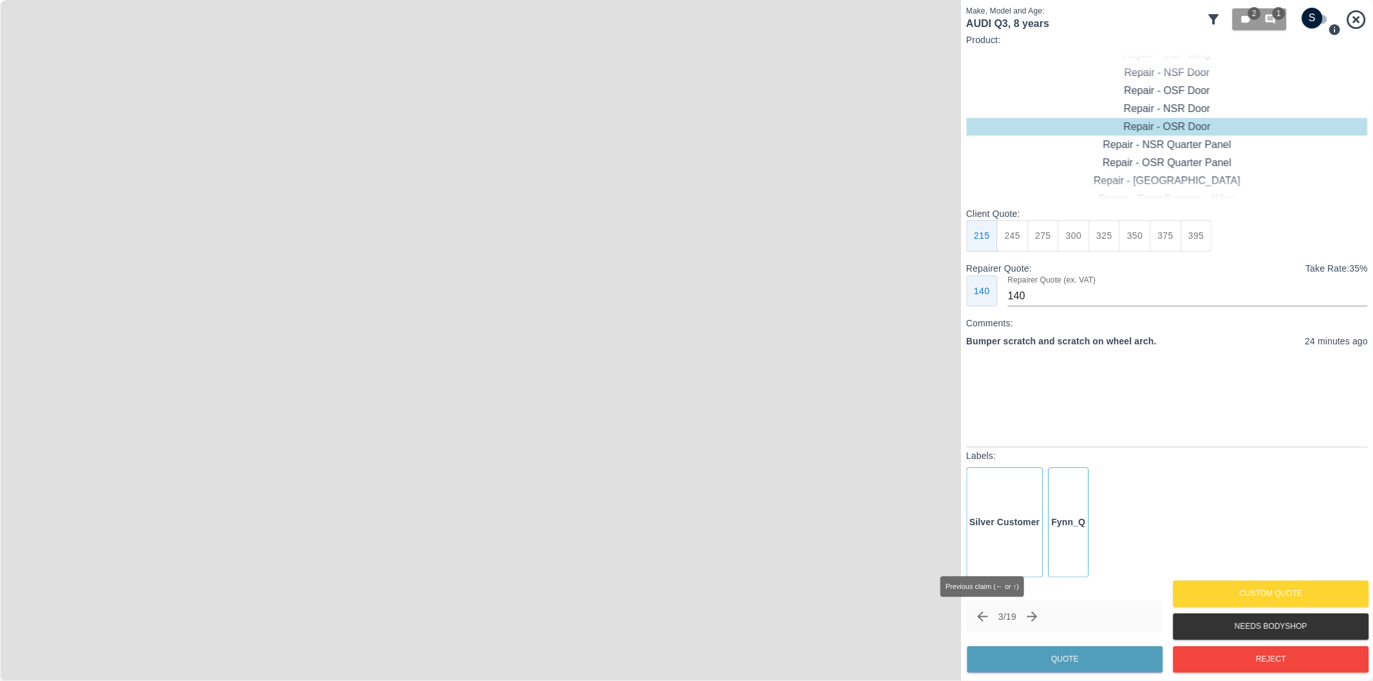
click at [980, 619] on icon "Previous claim" at bounding box center [982, 616] width 10 height 10
click at [463, 284] on img at bounding box center [480, 340] width 961 height 681
click at [463, 284] on img at bounding box center [531, 509] width 2883 height 2043
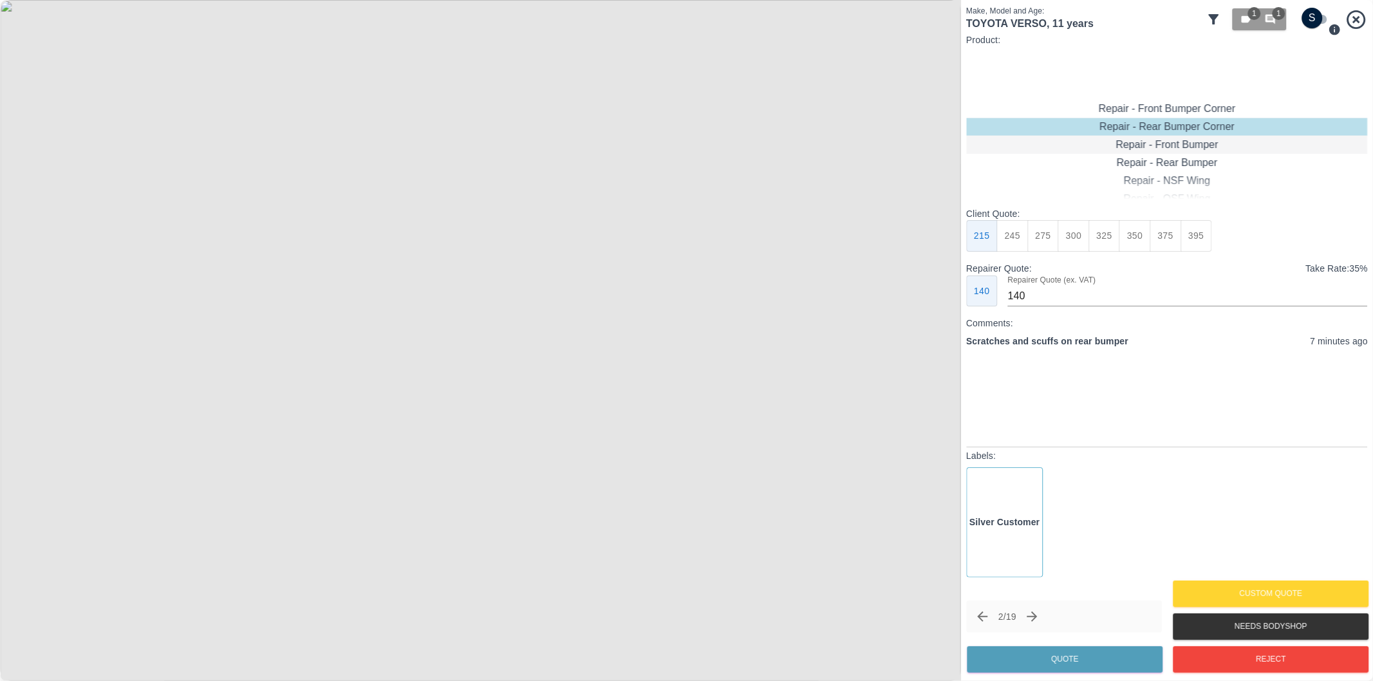
type input "120"
click at [1065, 661] on button "Quote" at bounding box center [1065, 659] width 196 height 26
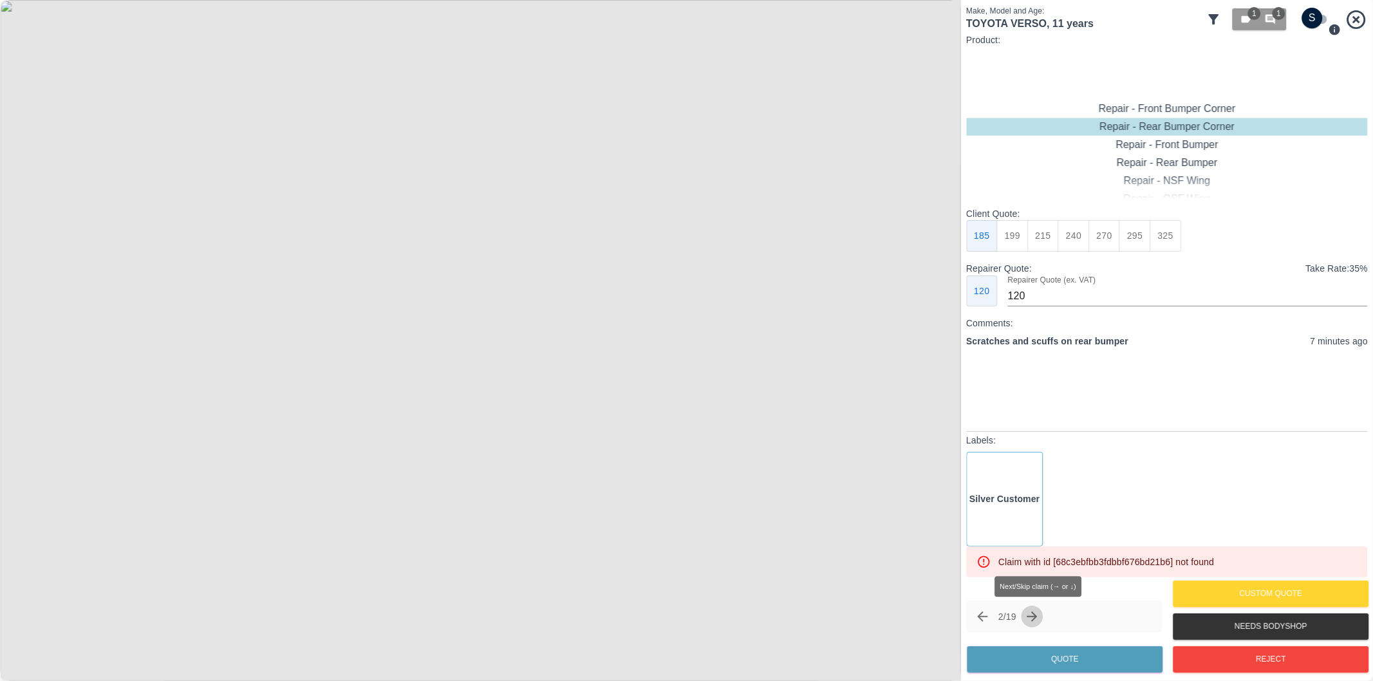
click at [1038, 612] on icon "Next claim" at bounding box center [1032, 616] width 15 height 15
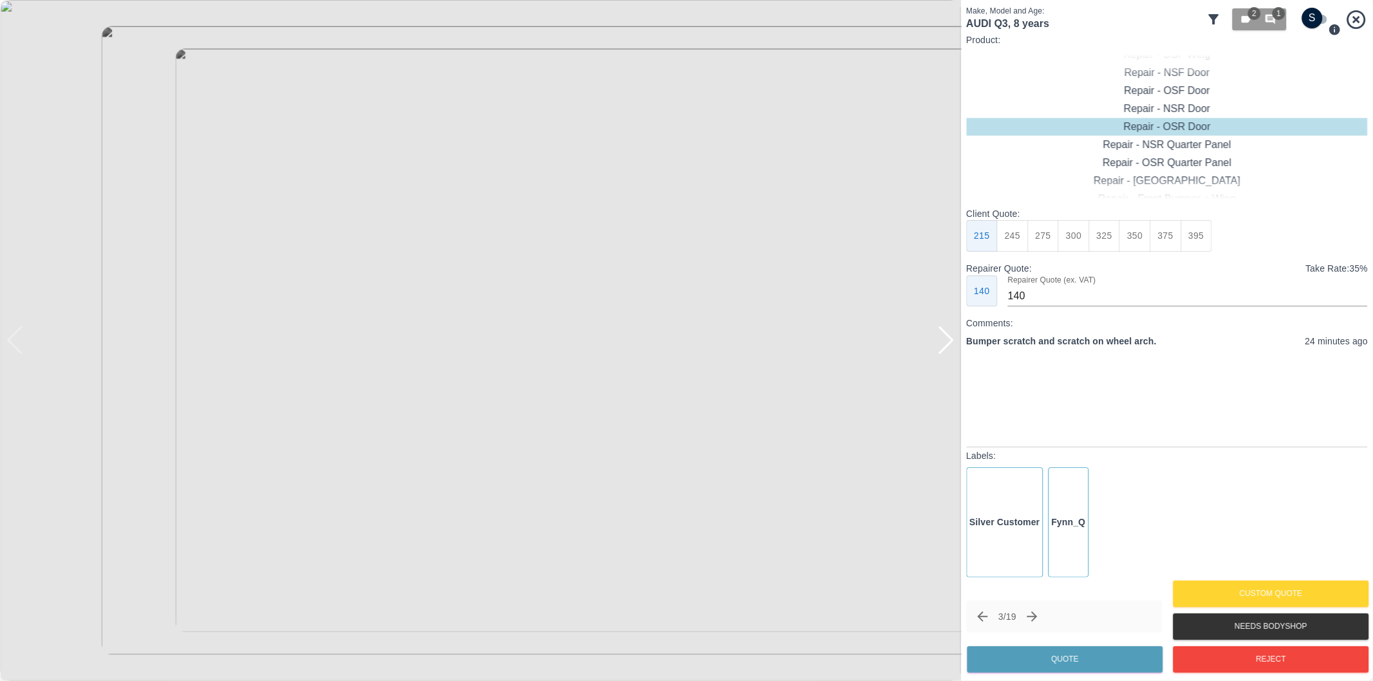
click at [771, 350] on img at bounding box center [480, 340] width 961 height 681
click at [943, 337] on div at bounding box center [945, 340] width 17 height 28
click at [1314, 20] on input "checkbox" at bounding box center [1313, 18] width 62 height 21
checkbox input "true"
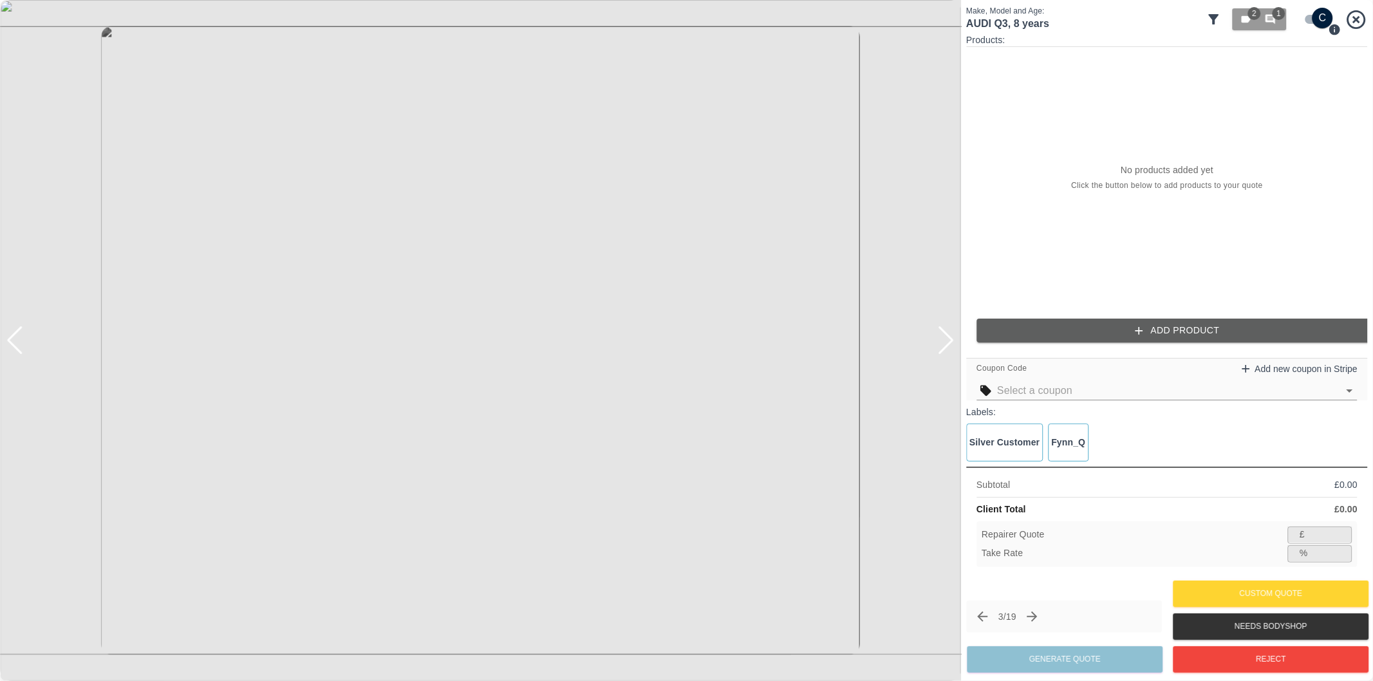
click at [1123, 322] on button "Add Product" at bounding box center [1177, 331] width 402 height 24
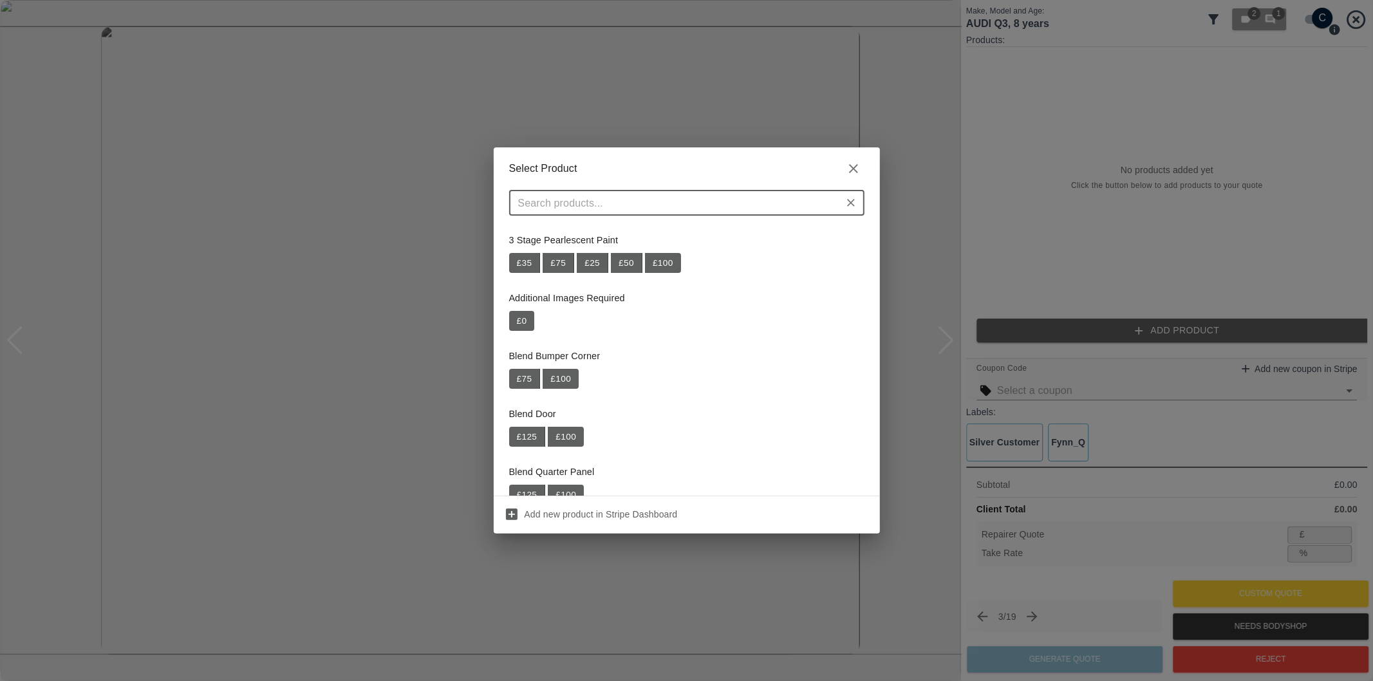
click at [583, 204] on input "text" at bounding box center [676, 203] width 326 height 18
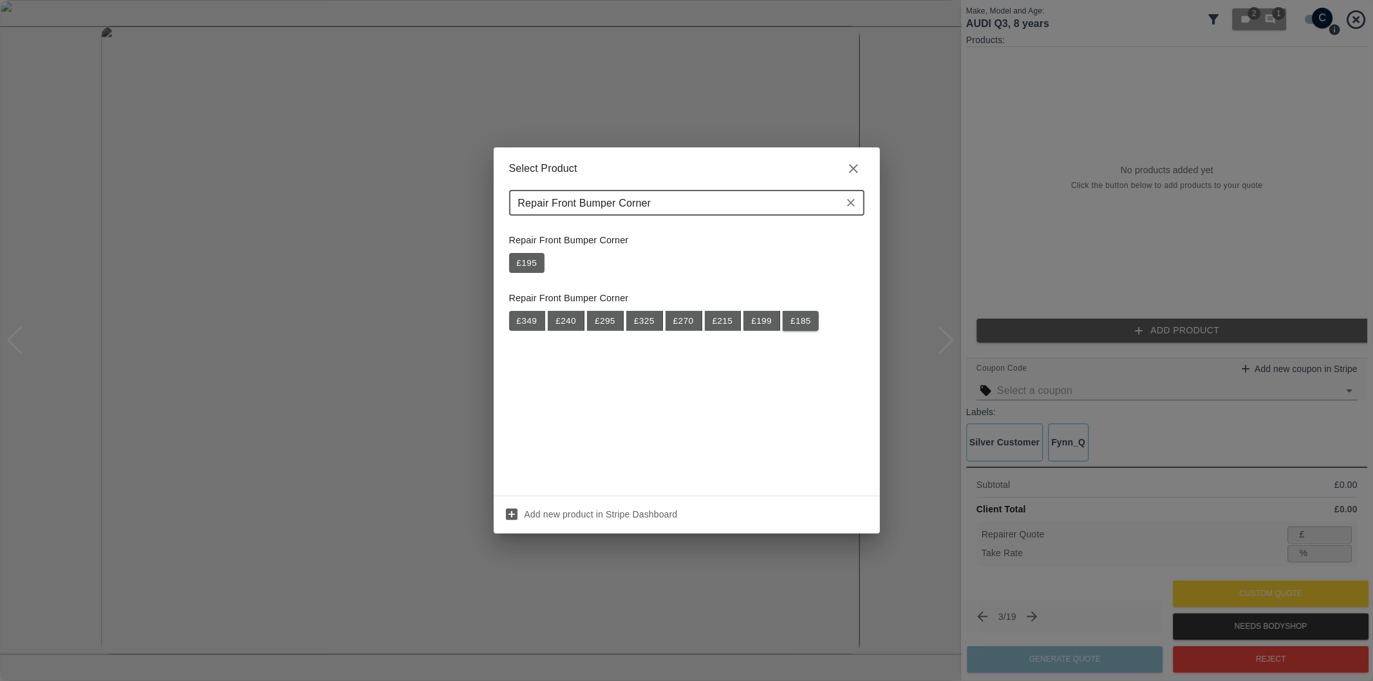
type input "Repair Front Bumper Corner"
click at [807, 325] on button "£ 185" at bounding box center [801, 321] width 36 height 21
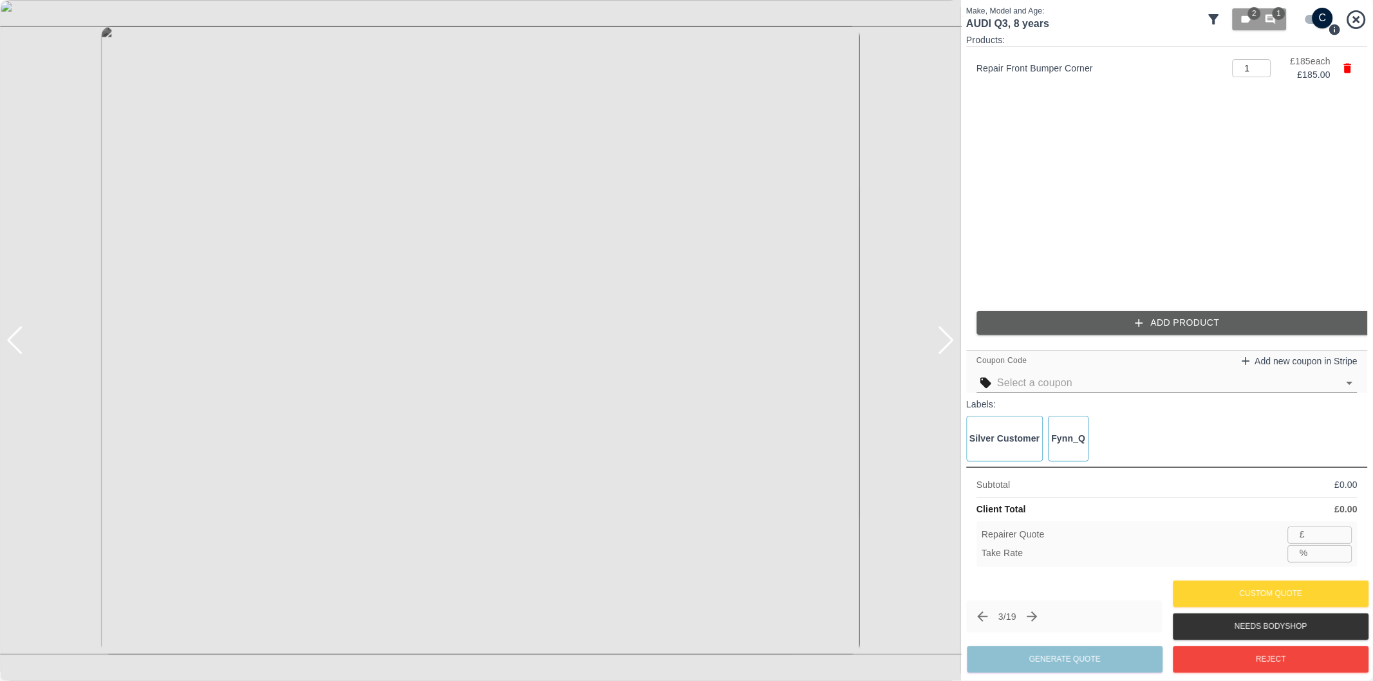
type input "120"
type input "35.1"
click at [1062, 330] on button "Add Product" at bounding box center [1177, 323] width 402 height 24
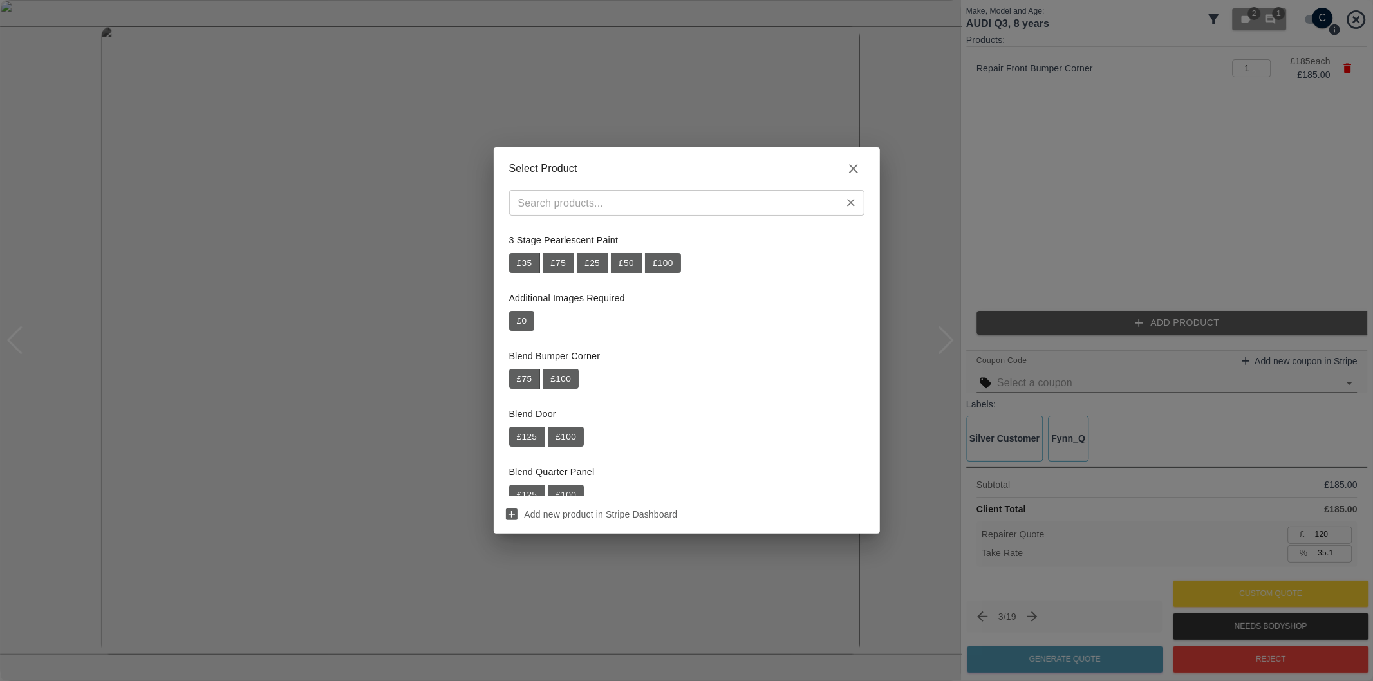
click at [689, 214] on div "​" at bounding box center [686, 203] width 355 height 26
paste input "Repair NSF Wheel Arch Trim"
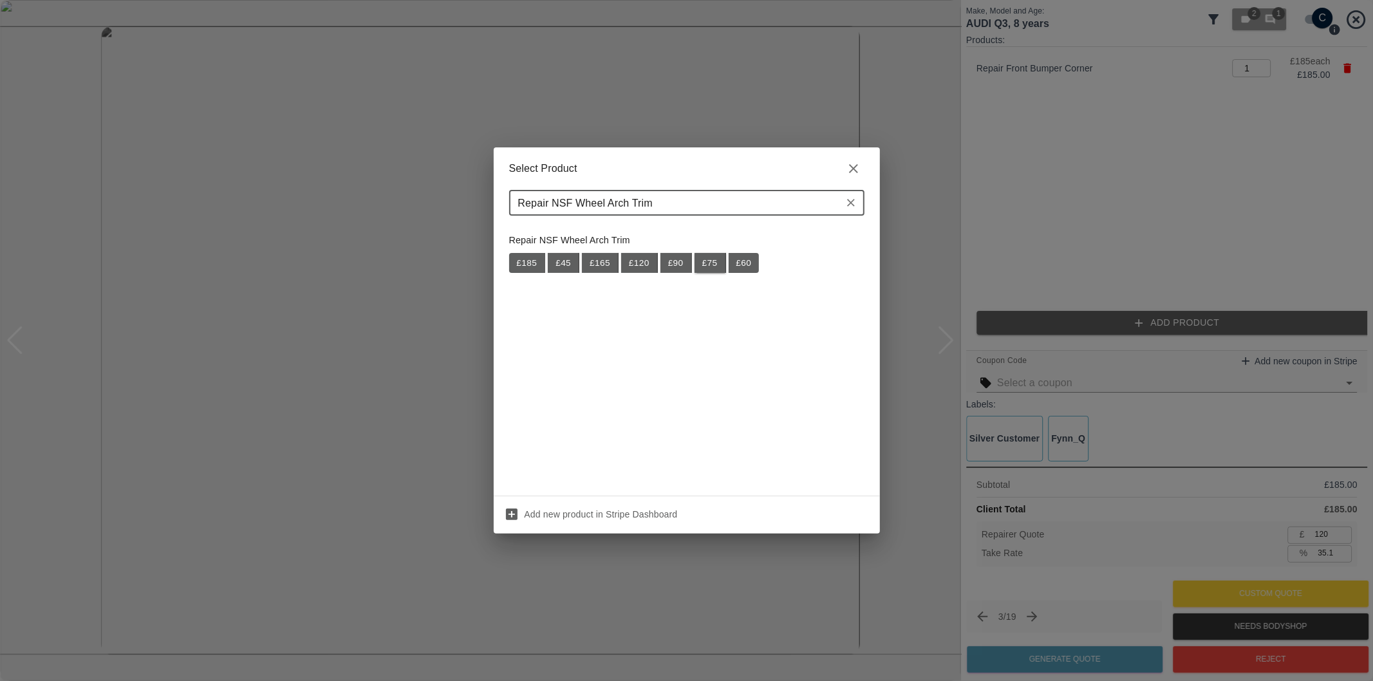
type input "Repair NSF Wheel Arch Trim"
click at [715, 266] on button "£ 75" at bounding box center [711, 263] width 32 height 21
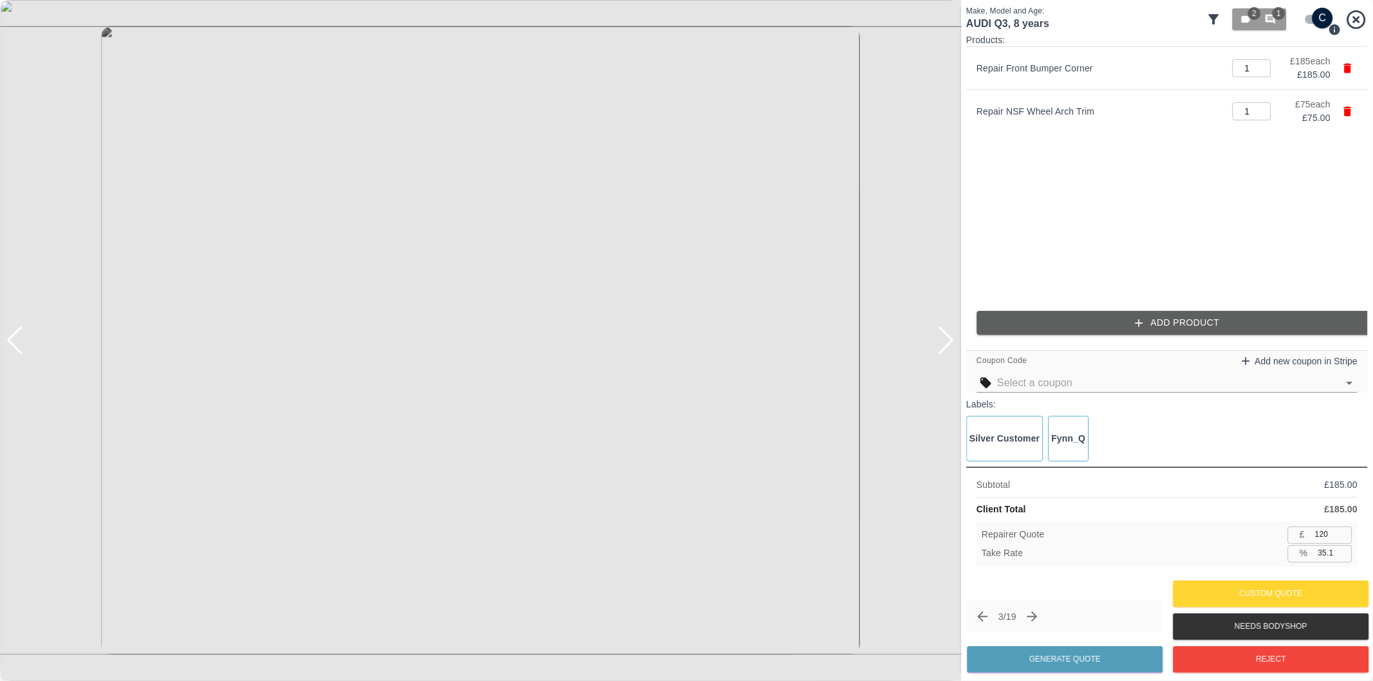
type input "169"
click at [1341, 550] on input "36.7" at bounding box center [1332, 553] width 39 height 16
click at [1341, 550] on input "36.8" at bounding box center [1332, 553] width 39 height 16
click at [1341, 550] on input "36.9" at bounding box center [1332, 553] width 39 height 16
type input "37"
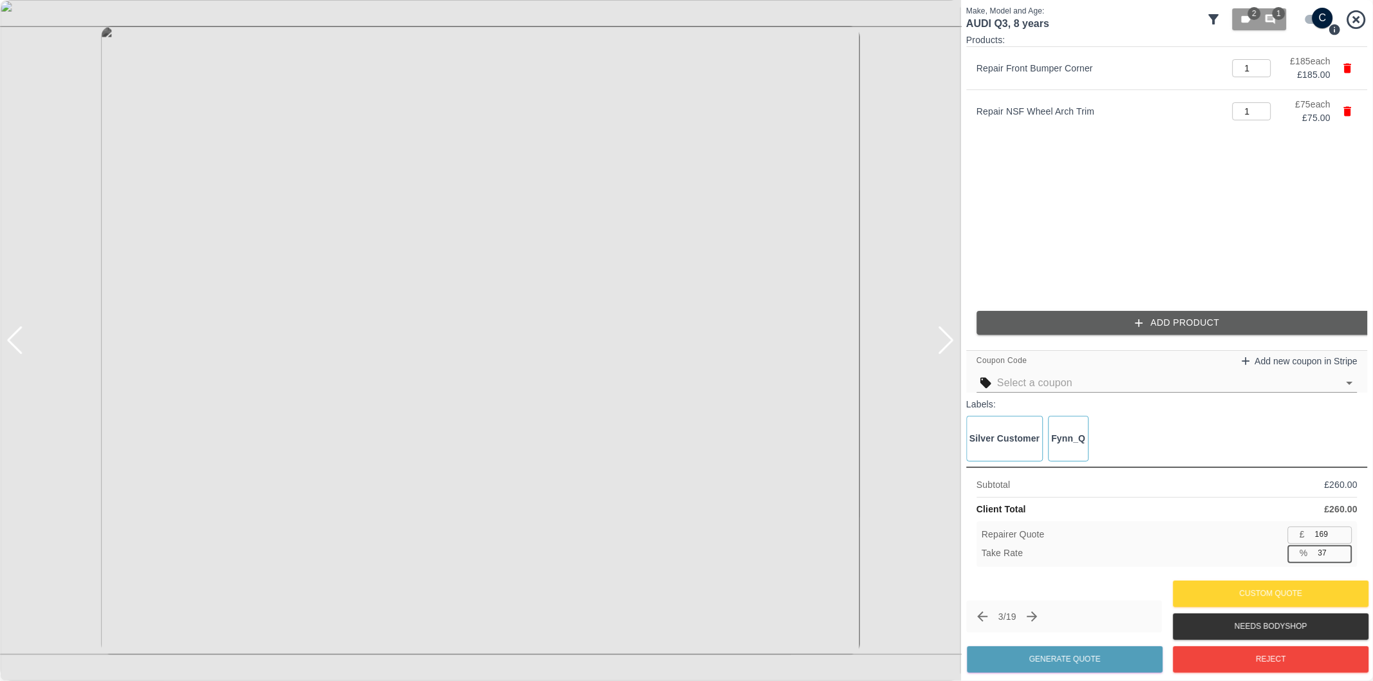
click at [1341, 550] on input "37" at bounding box center [1332, 553] width 39 height 16
type input "163"
type input "37.3"
click at [1079, 664] on button "Generate Quote" at bounding box center [1065, 659] width 196 height 26
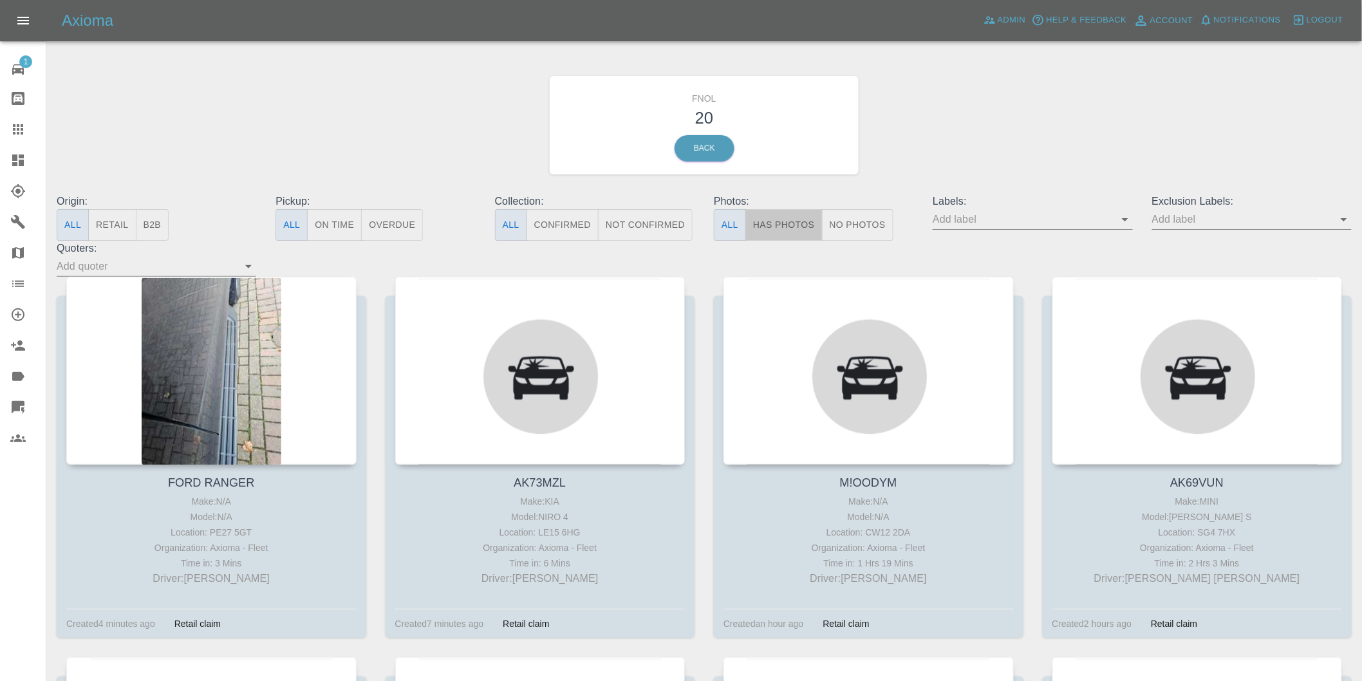
click at [777, 219] on button "Has Photos" at bounding box center [783, 225] width 77 height 32
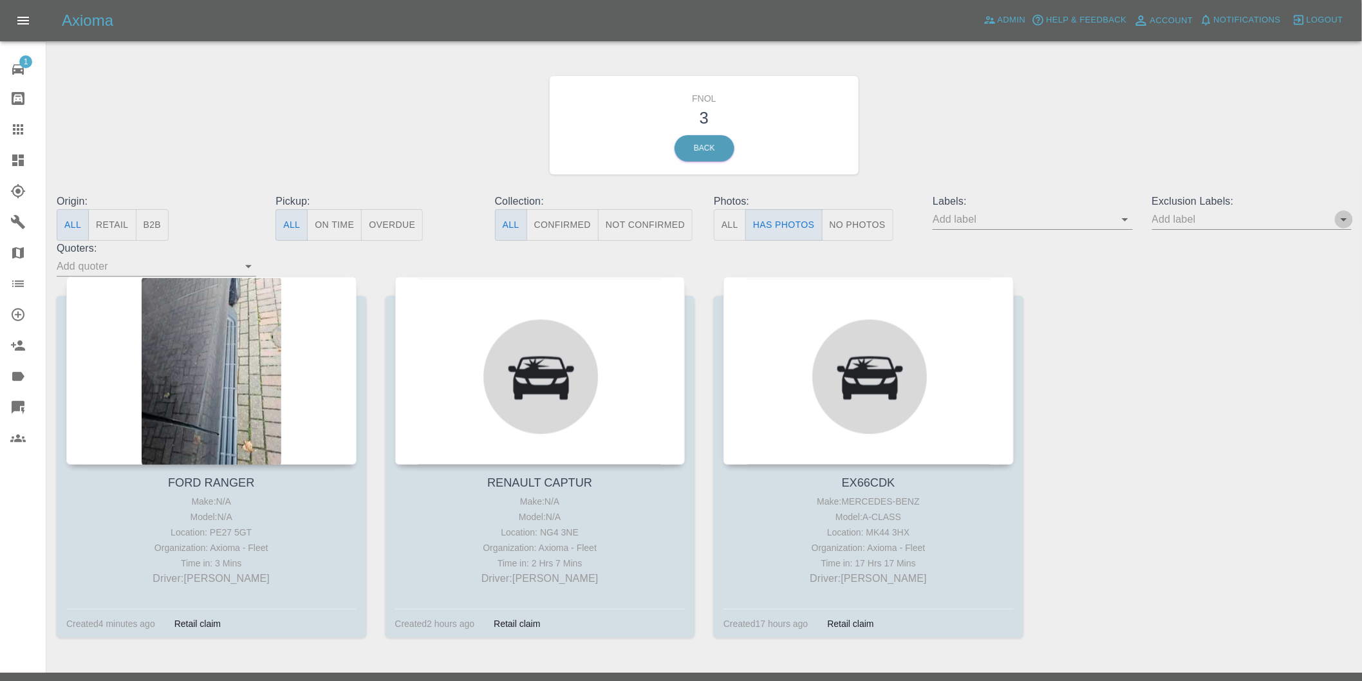
click at [1346, 221] on icon "Open" at bounding box center [1343, 219] width 15 height 15
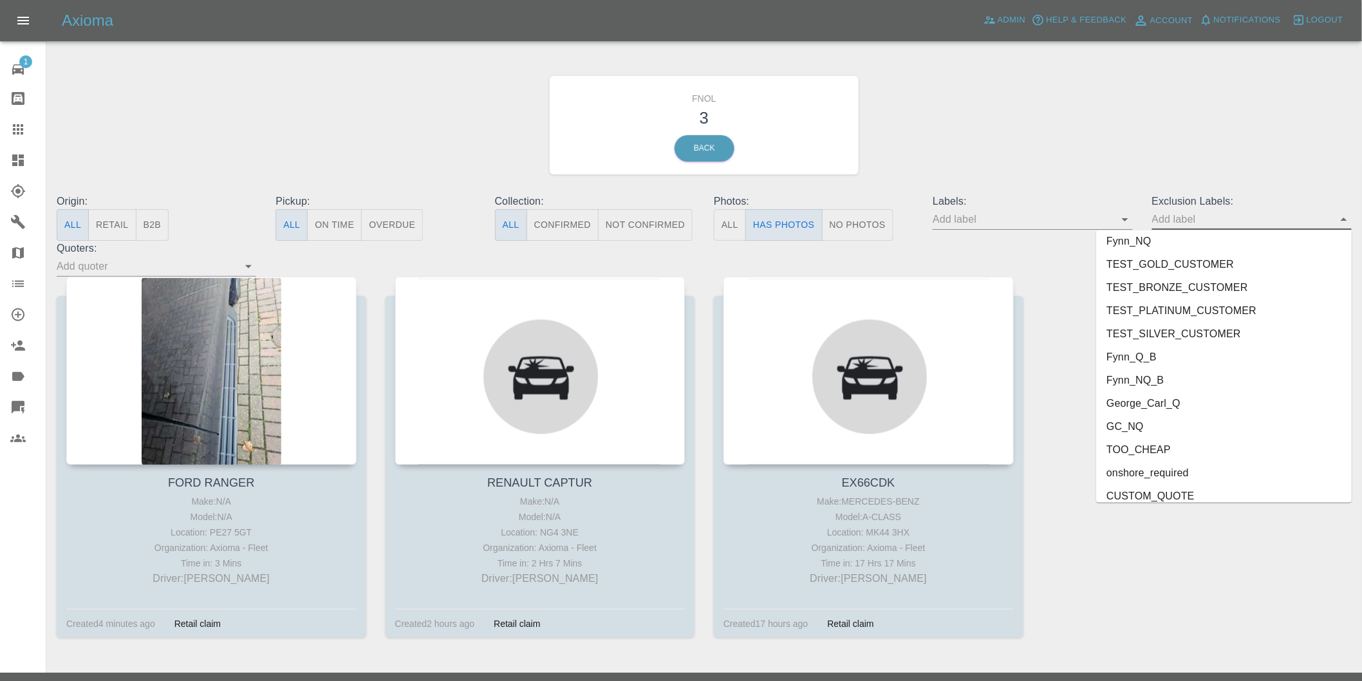
scroll to position [2749, 0]
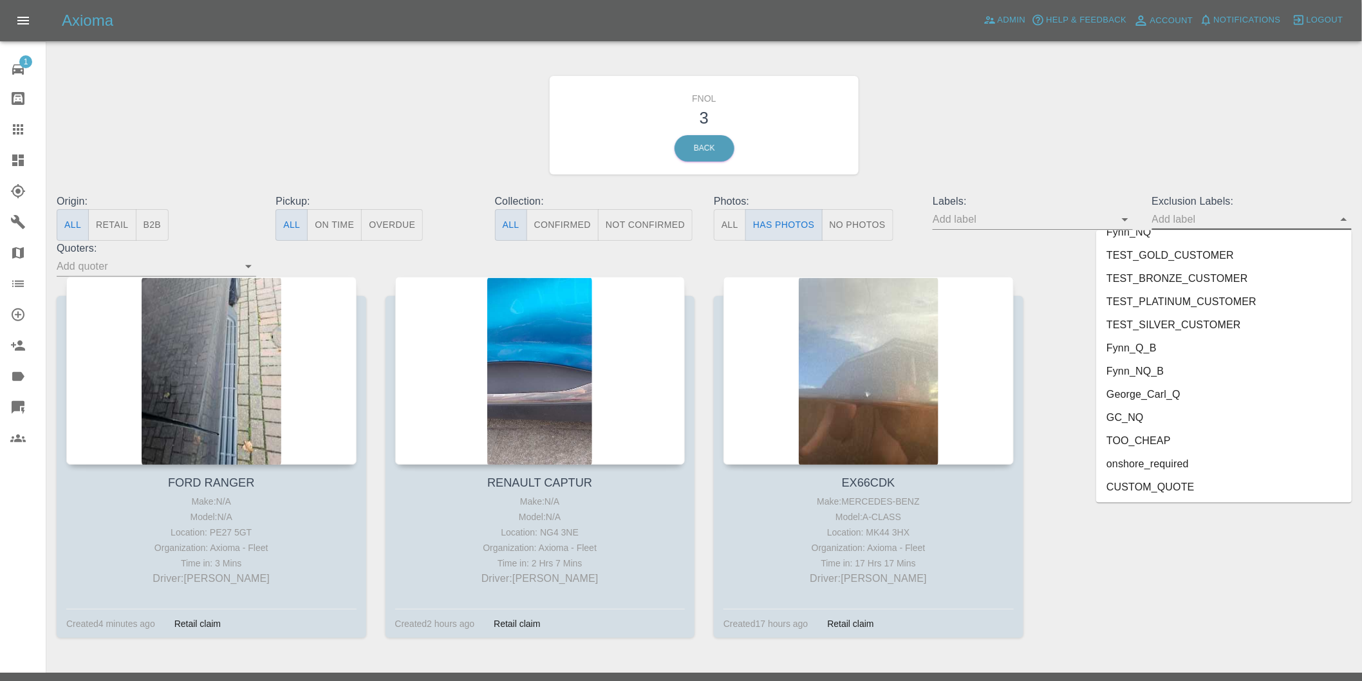
click at [1204, 467] on li "onshore_required" at bounding box center [1224, 463] width 256 height 23
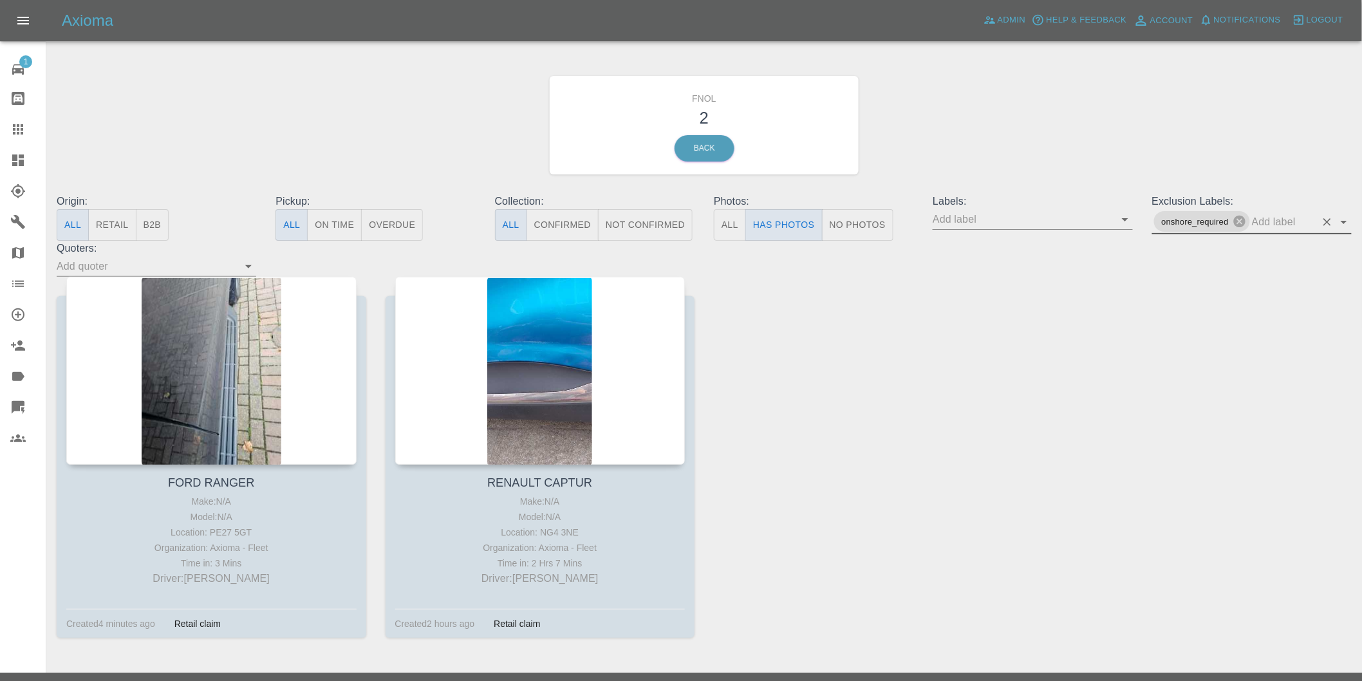
click at [1347, 221] on icon "Open" at bounding box center [1343, 221] width 15 height 15
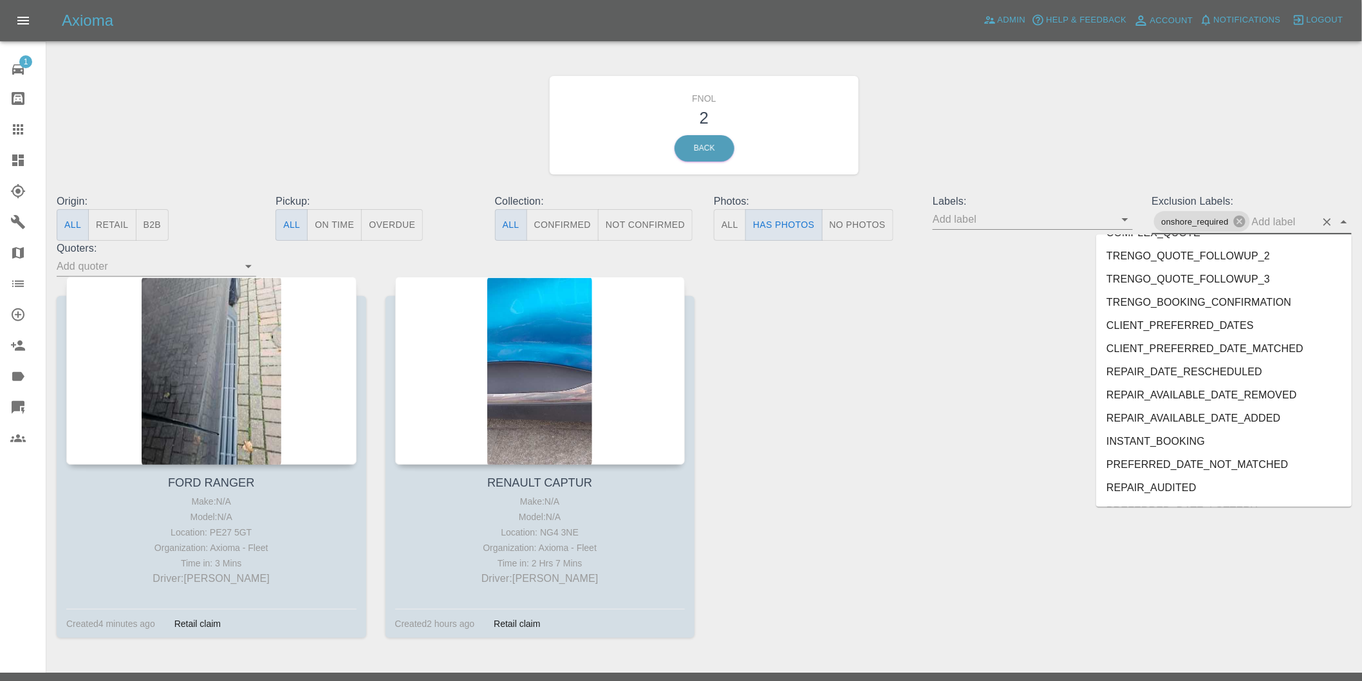
scroll to position [2726, 0]
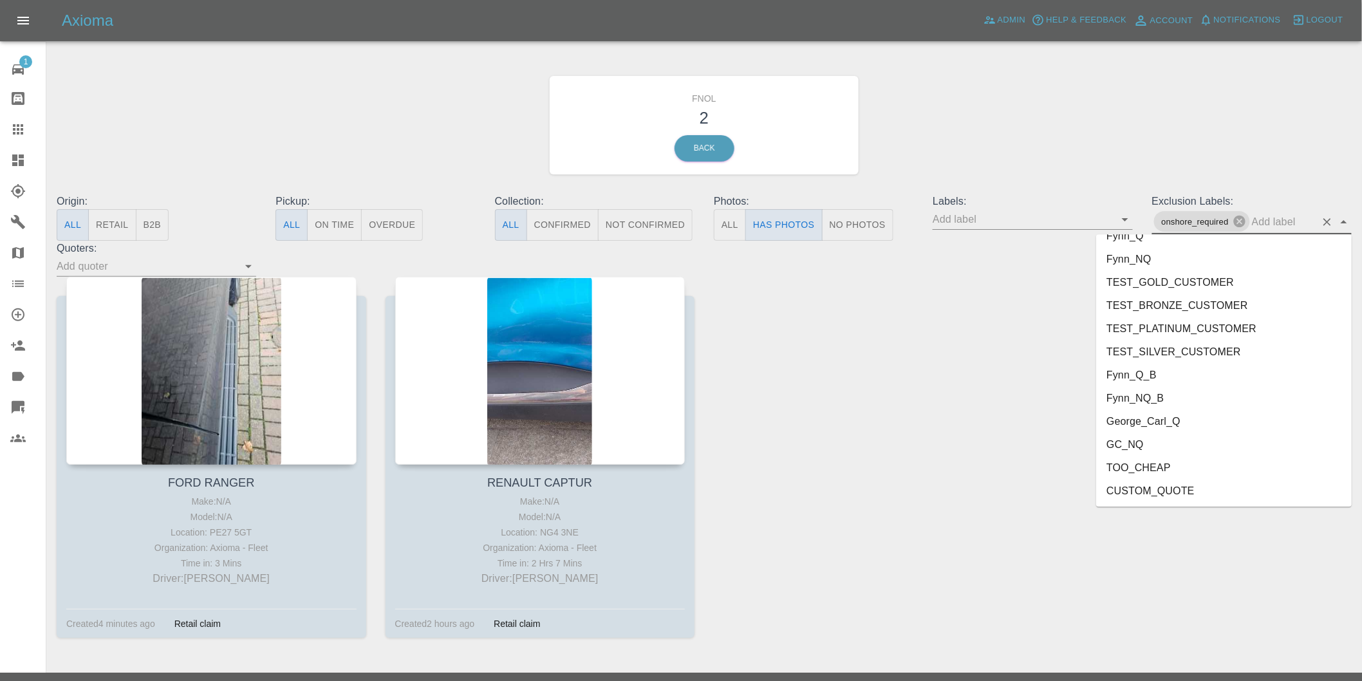
click at [1171, 423] on li "George_Carl_Q" at bounding box center [1224, 421] width 256 height 23
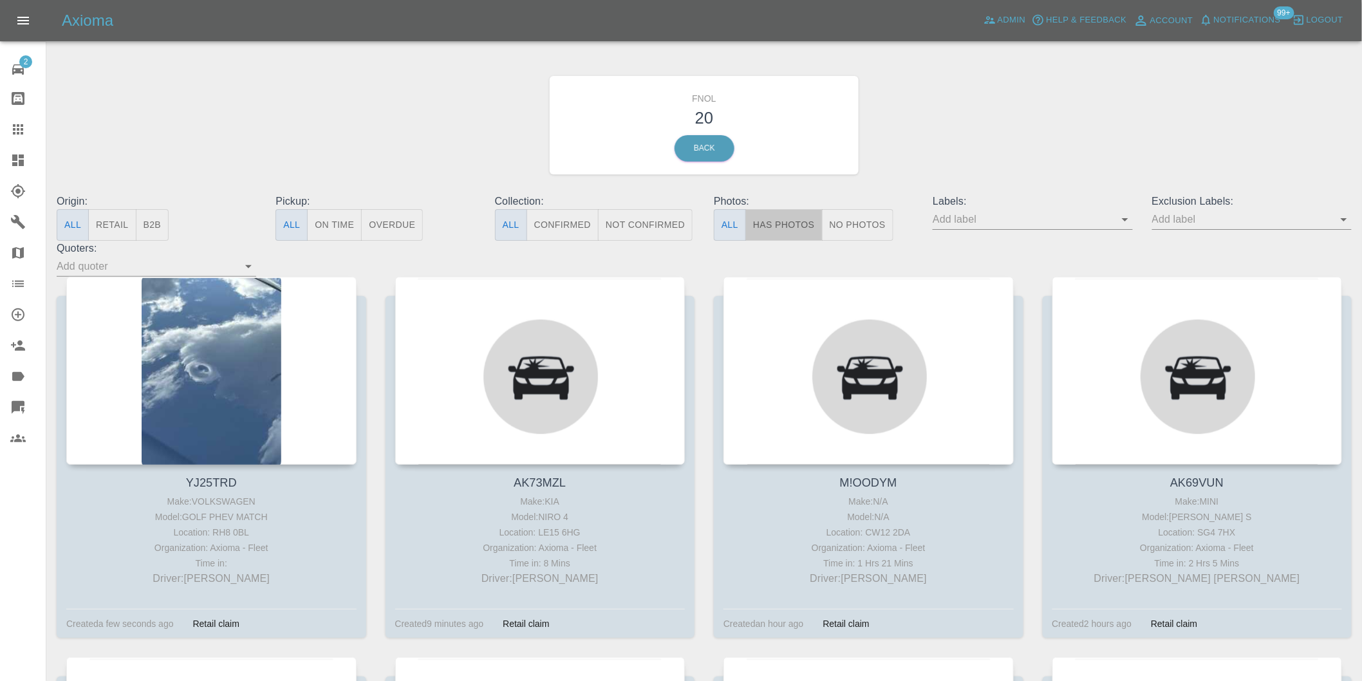
click at [767, 220] on button "Has Photos" at bounding box center [783, 225] width 77 height 32
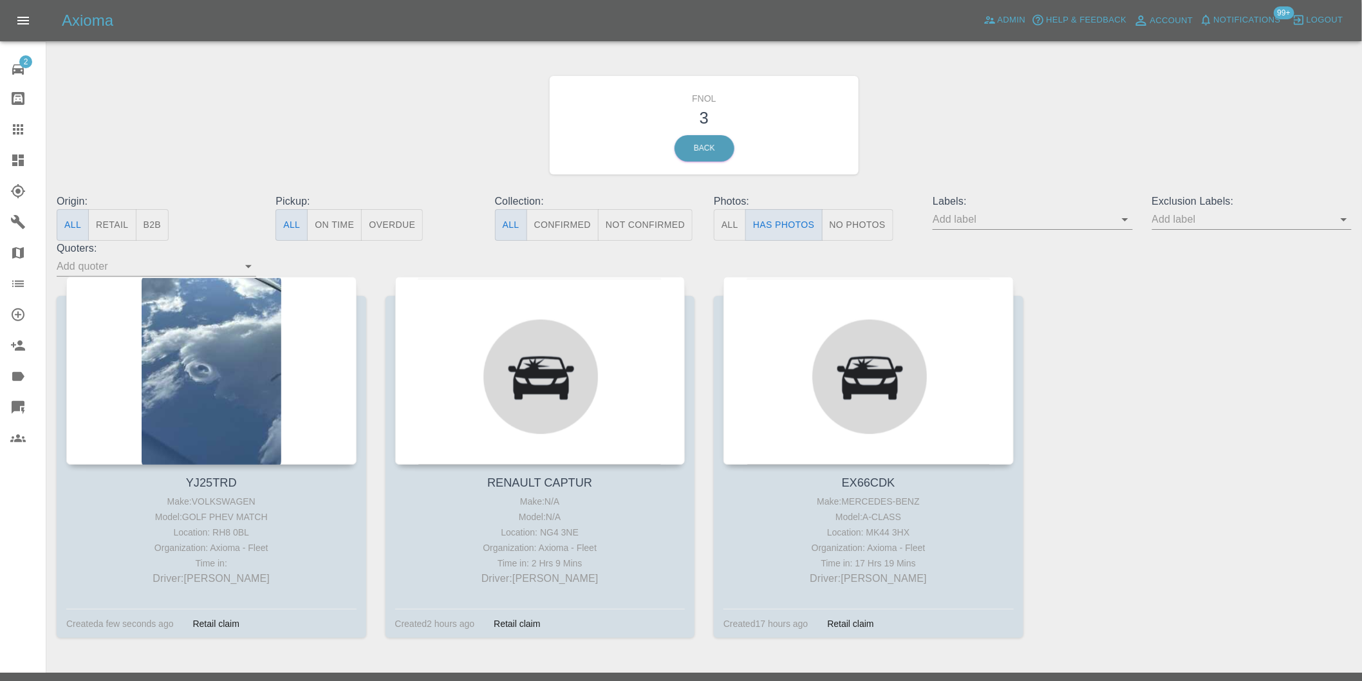
click at [1346, 216] on icon "Open" at bounding box center [1343, 219] width 15 height 15
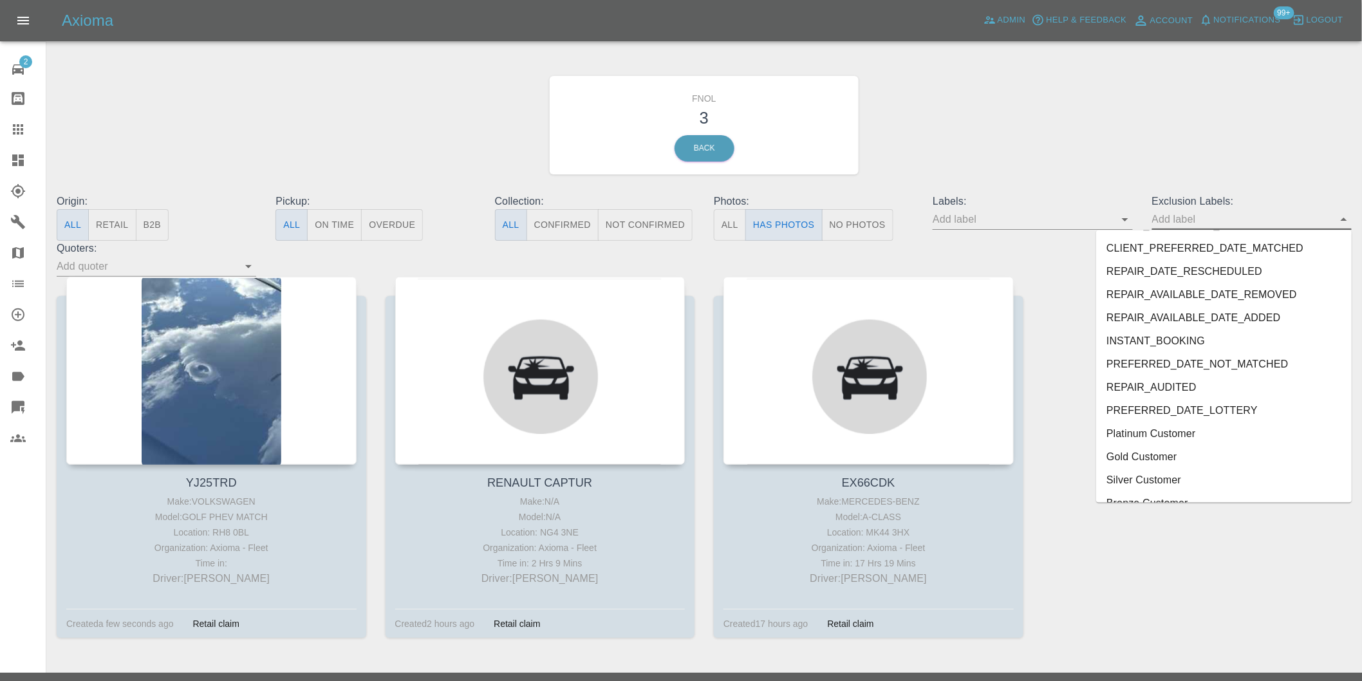
scroll to position [2749, 0]
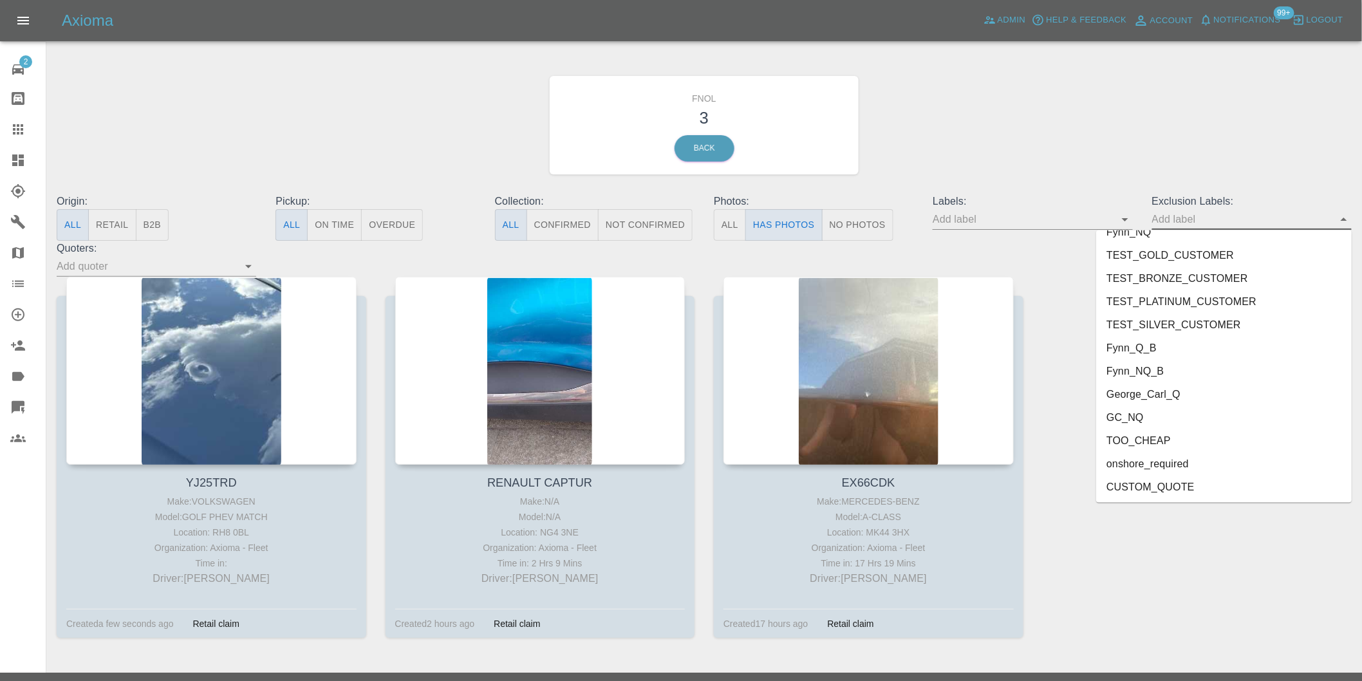
click at [1191, 460] on li "onshore_required" at bounding box center [1224, 463] width 256 height 23
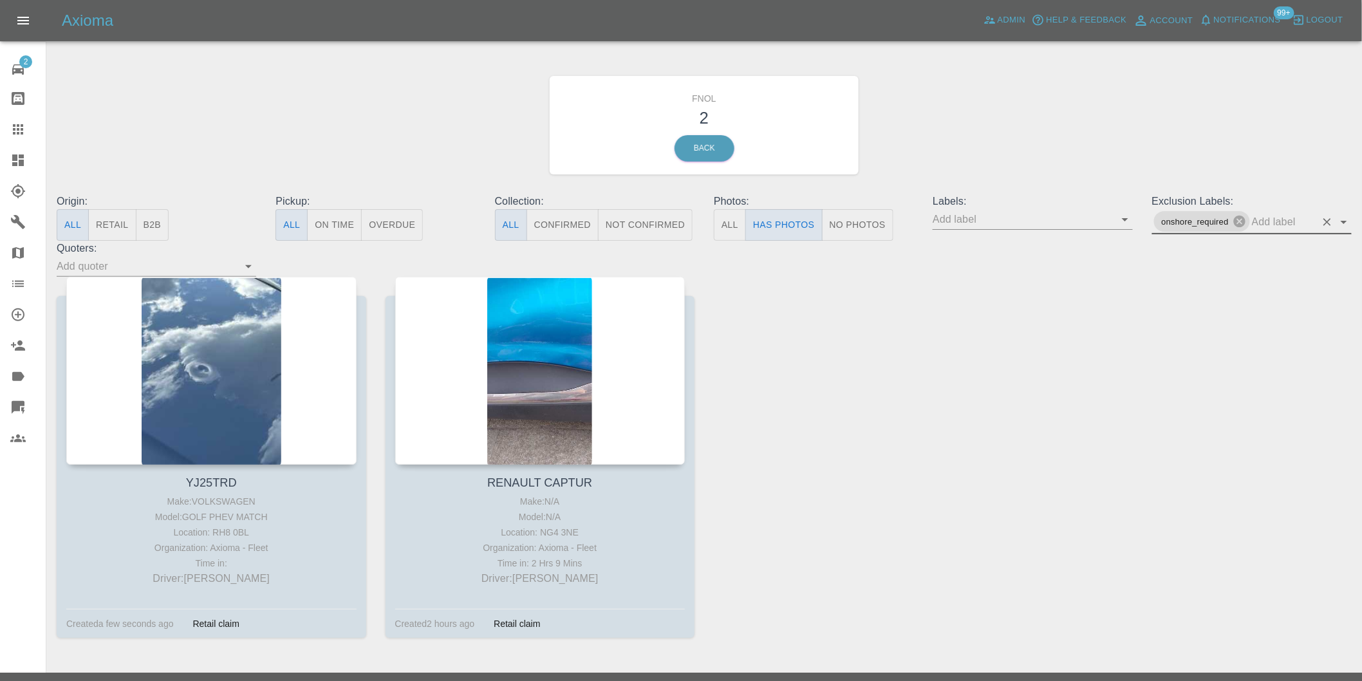
click at [1349, 224] on icon "Open" at bounding box center [1343, 221] width 15 height 15
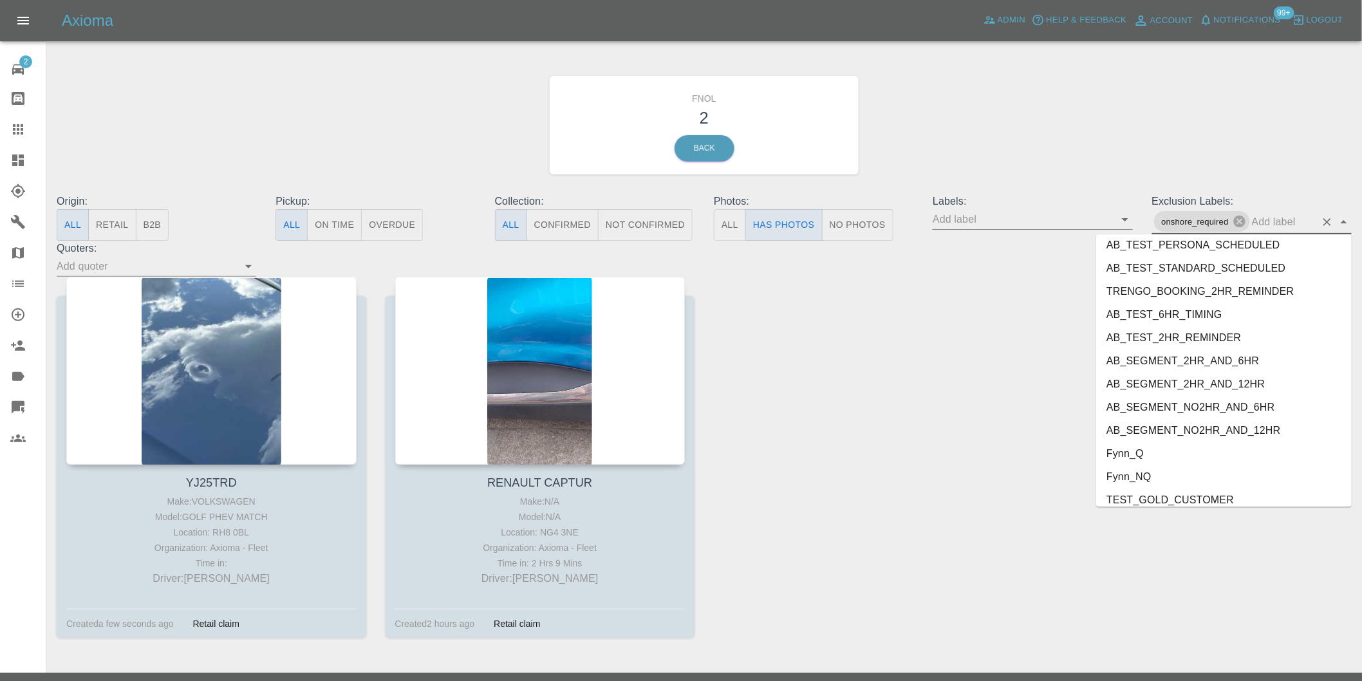
scroll to position [2726, 0]
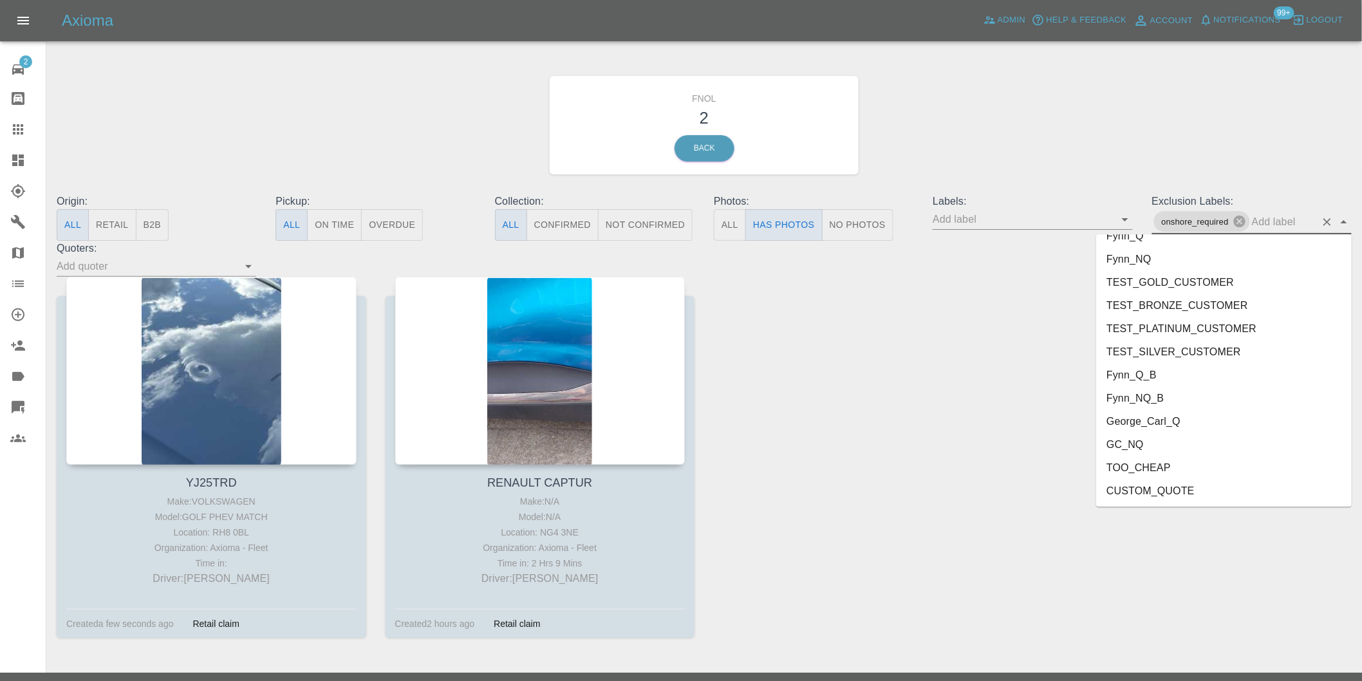
click at [1157, 417] on li "George_Carl_Q" at bounding box center [1224, 421] width 256 height 23
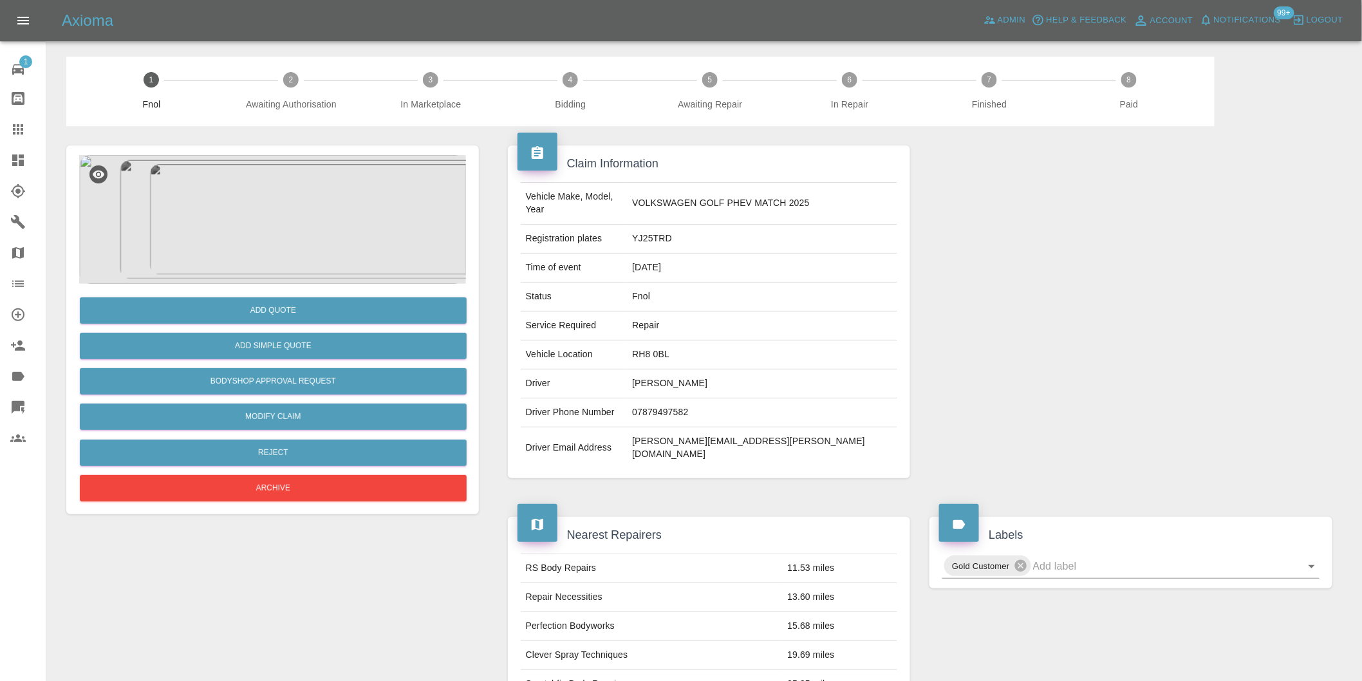
click at [273, 194] on img at bounding box center [272, 219] width 387 height 129
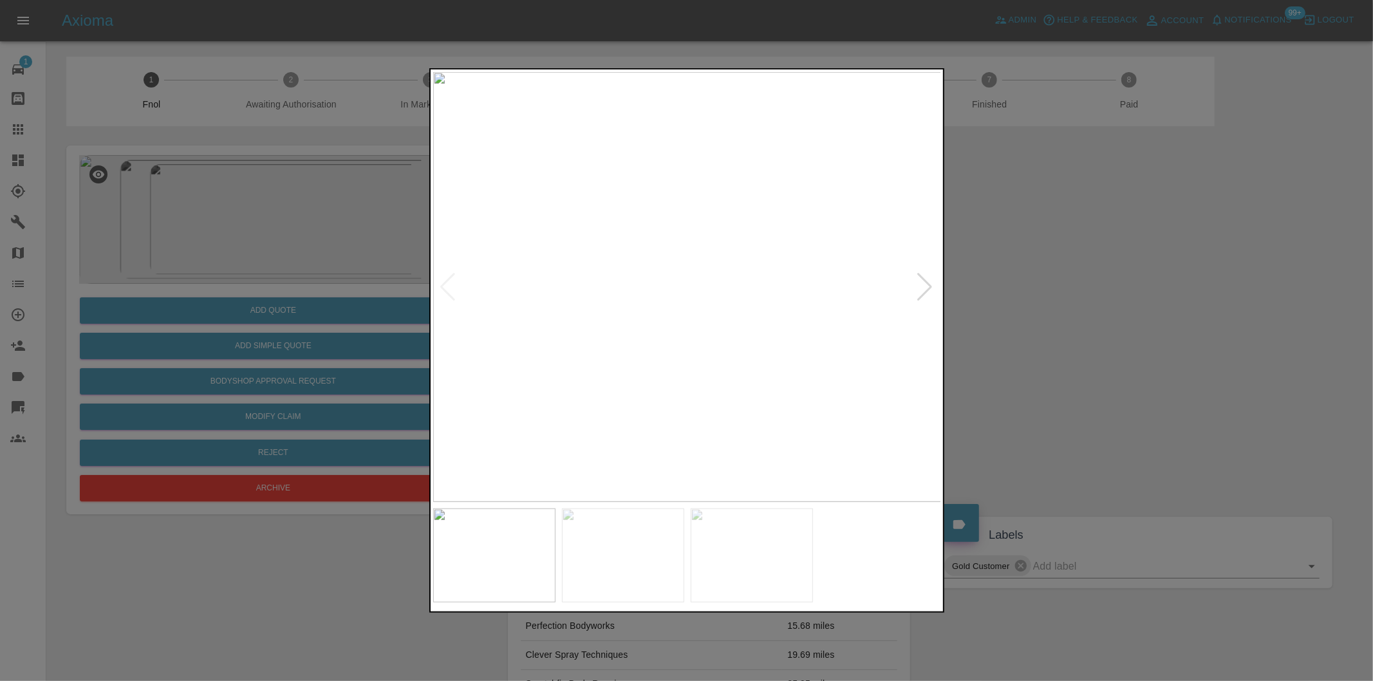
click at [919, 286] on div at bounding box center [925, 287] width 17 height 28
drag, startPoint x: 1049, startPoint y: 310, endPoint x: 666, endPoint y: 438, distance: 403.8
click at [1043, 311] on div at bounding box center [686, 340] width 1373 height 681
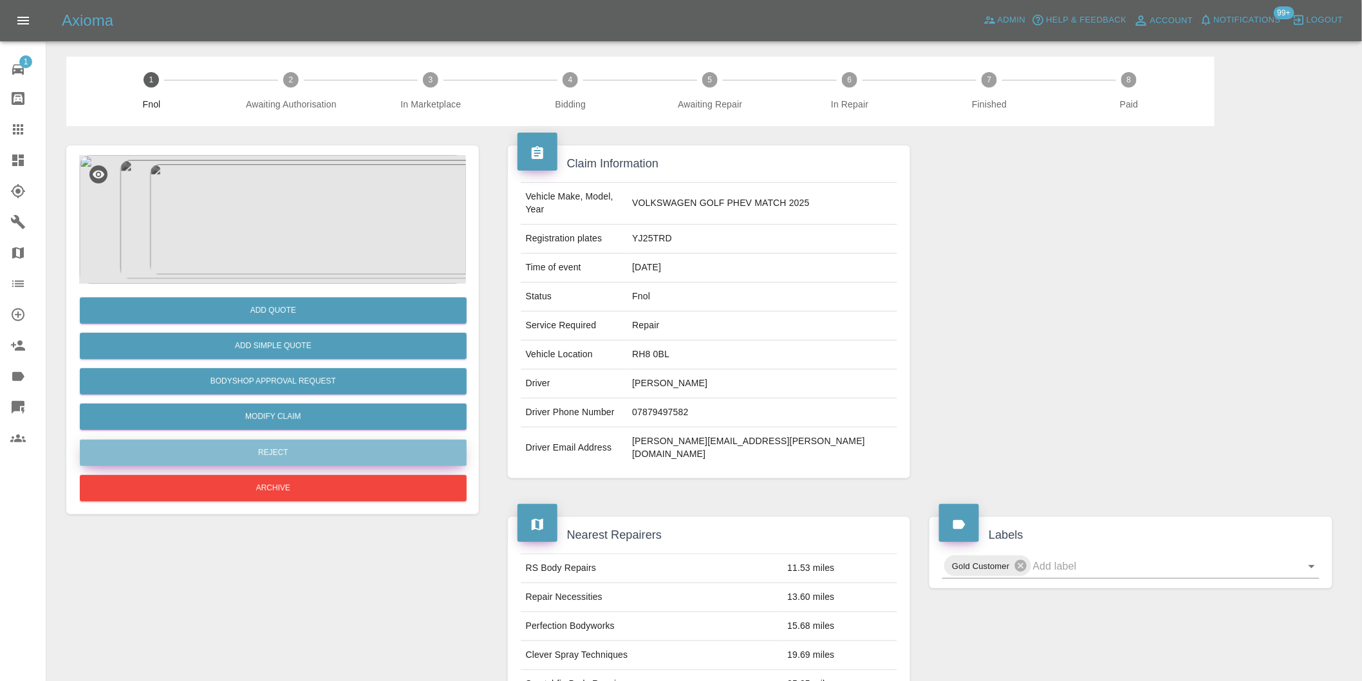
click at [337, 452] on button "Reject" at bounding box center [273, 453] width 387 height 26
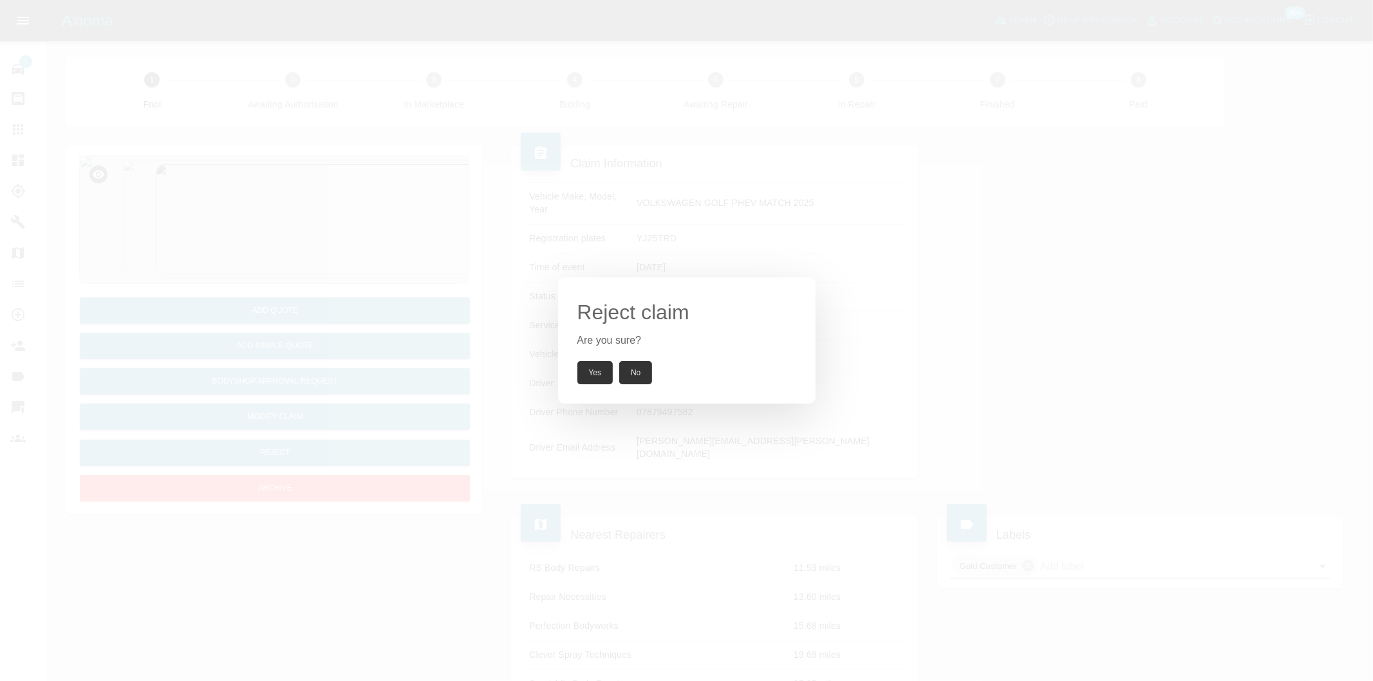
drag, startPoint x: 584, startPoint y: 371, endPoint x: 596, endPoint y: 355, distance: 20.2
click at [586, 371] on button "Yes" at bounding box center [595, 372] width 36 height 23
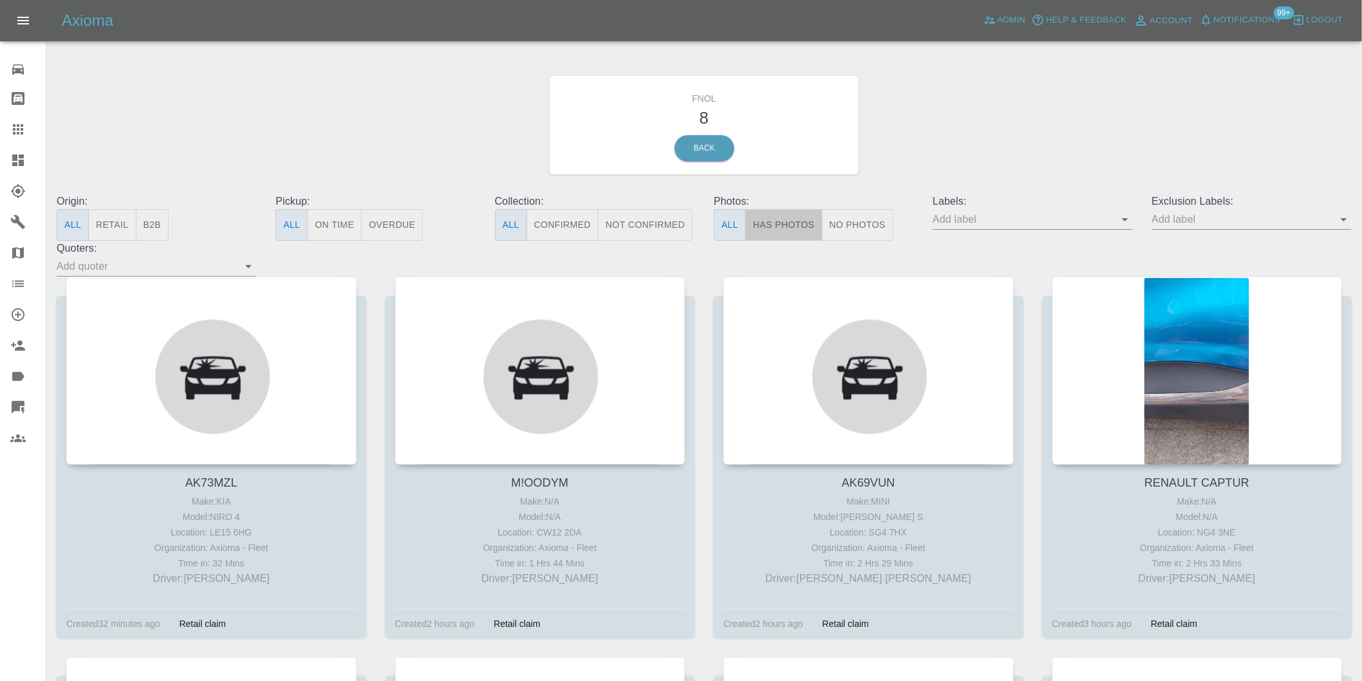
click at [776, 210] on button "Has Photos" at bounding box center [783, 225] width 77 height 32
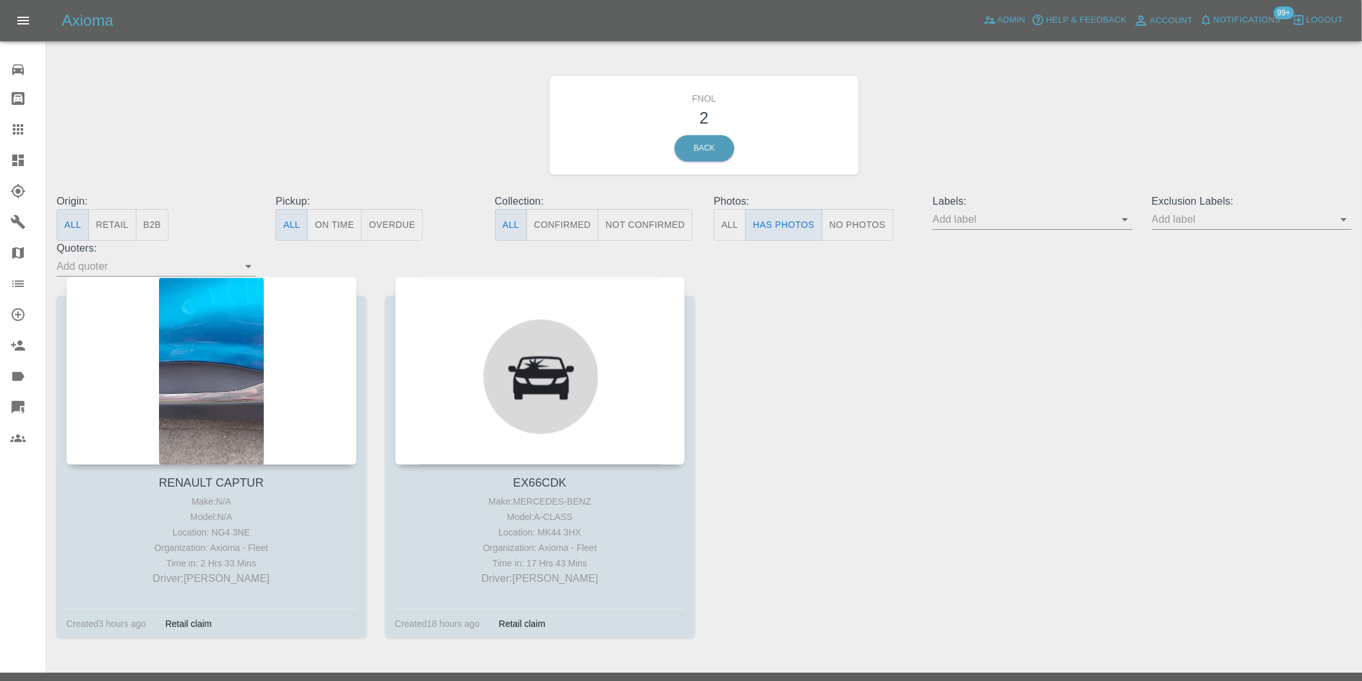
click at [1347, 223] on icon "Open" at bounding box center [1343, 219] width 15 height 15
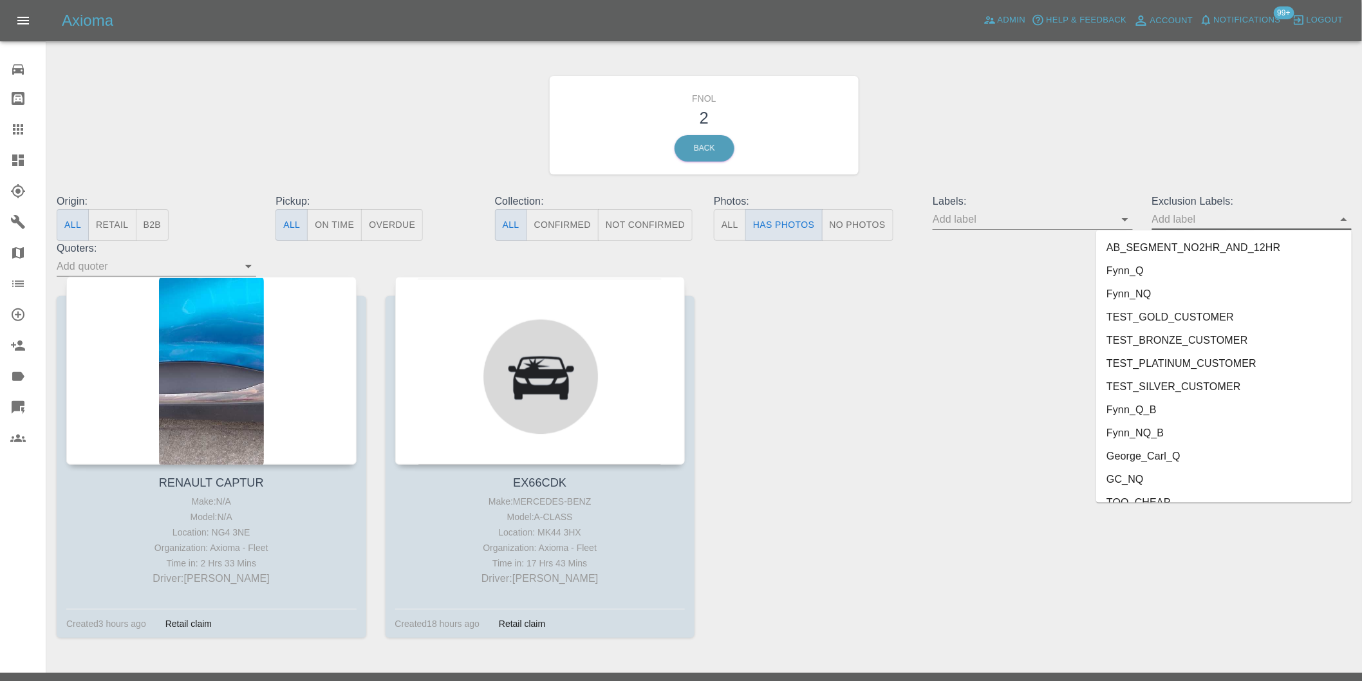
scroll to position [2749, 0]
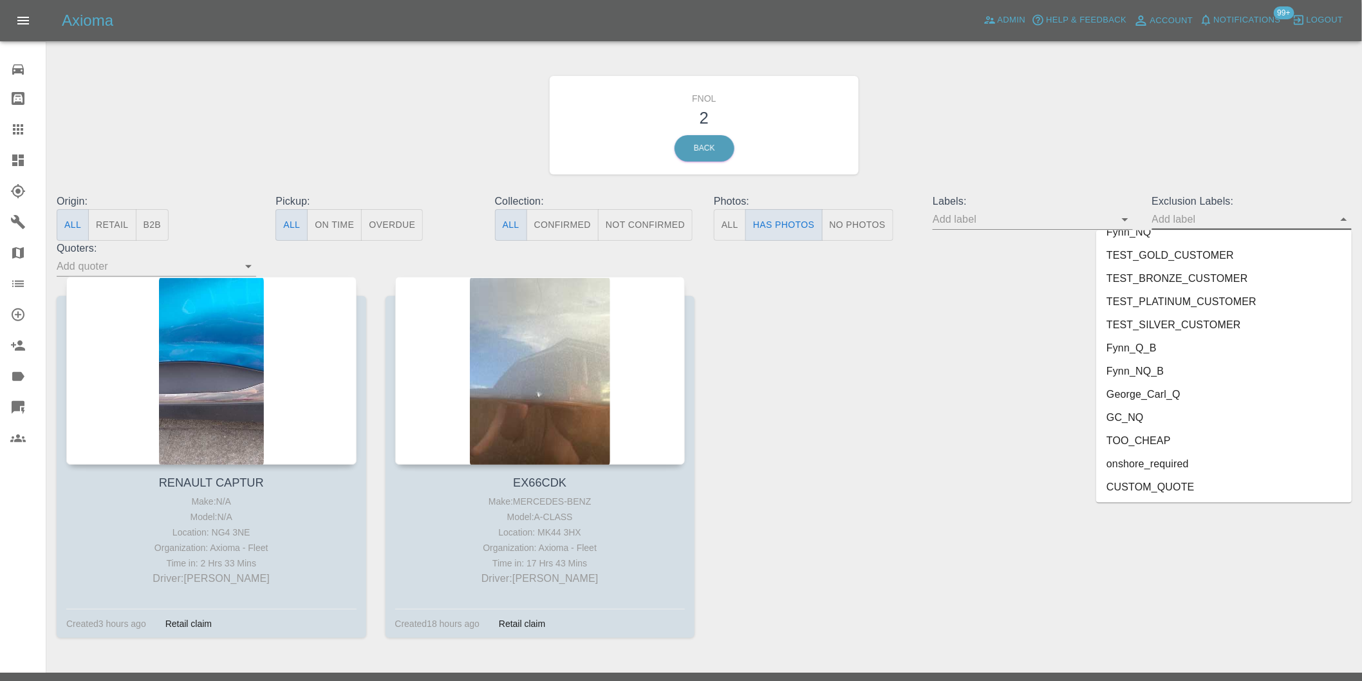
click at [1182, 462] on li "onshore_required" at bounding box center [1224, 463] width 256 height 23
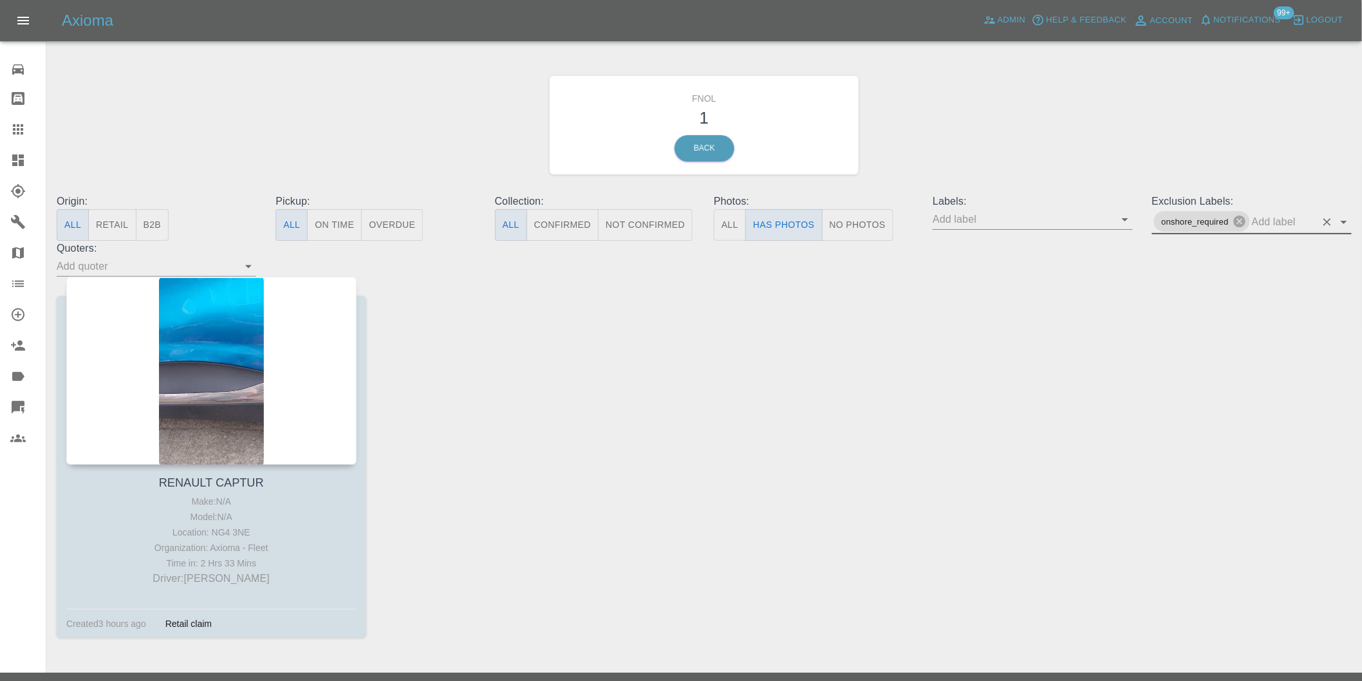
click at [1348, 220] on icon "Open" at bounding box center [1343, 221] width 15 height 15
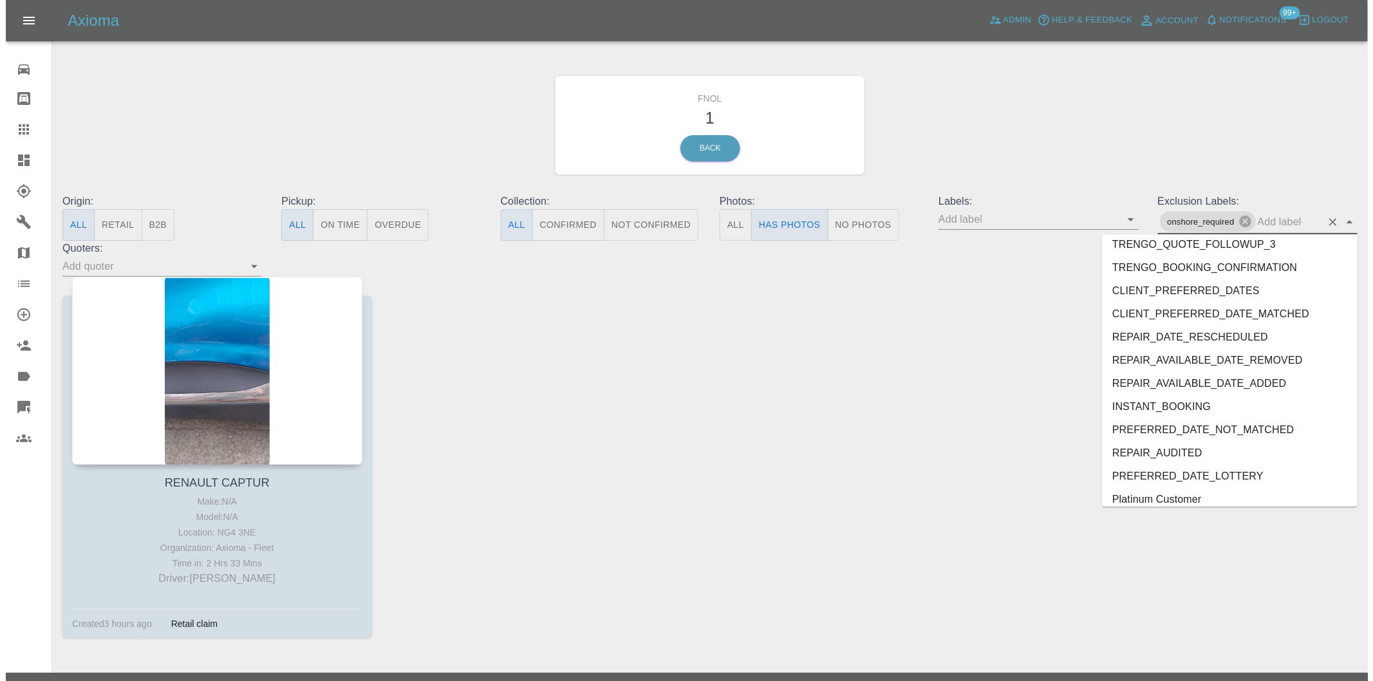
scroll to position [2726, 0]
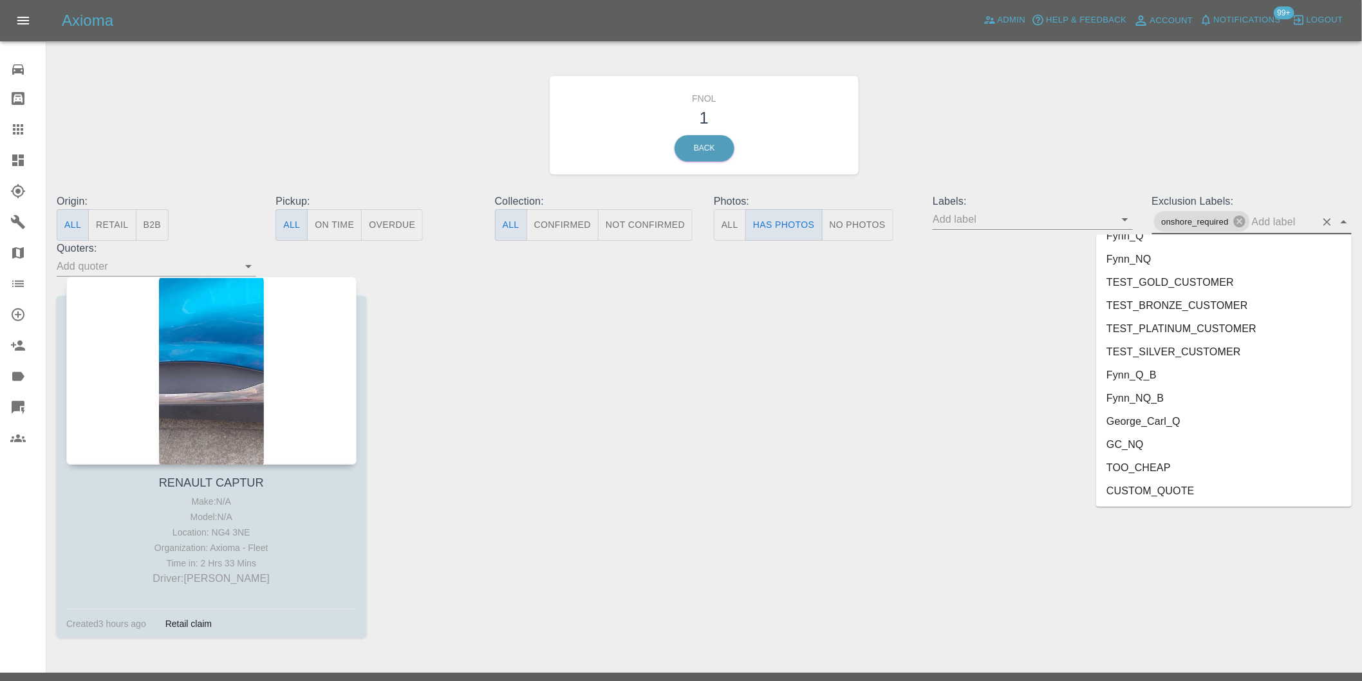
click at [1169, 420] on li "George_Carl_Q" at bounding box center [1224, 421] width 256 height 23
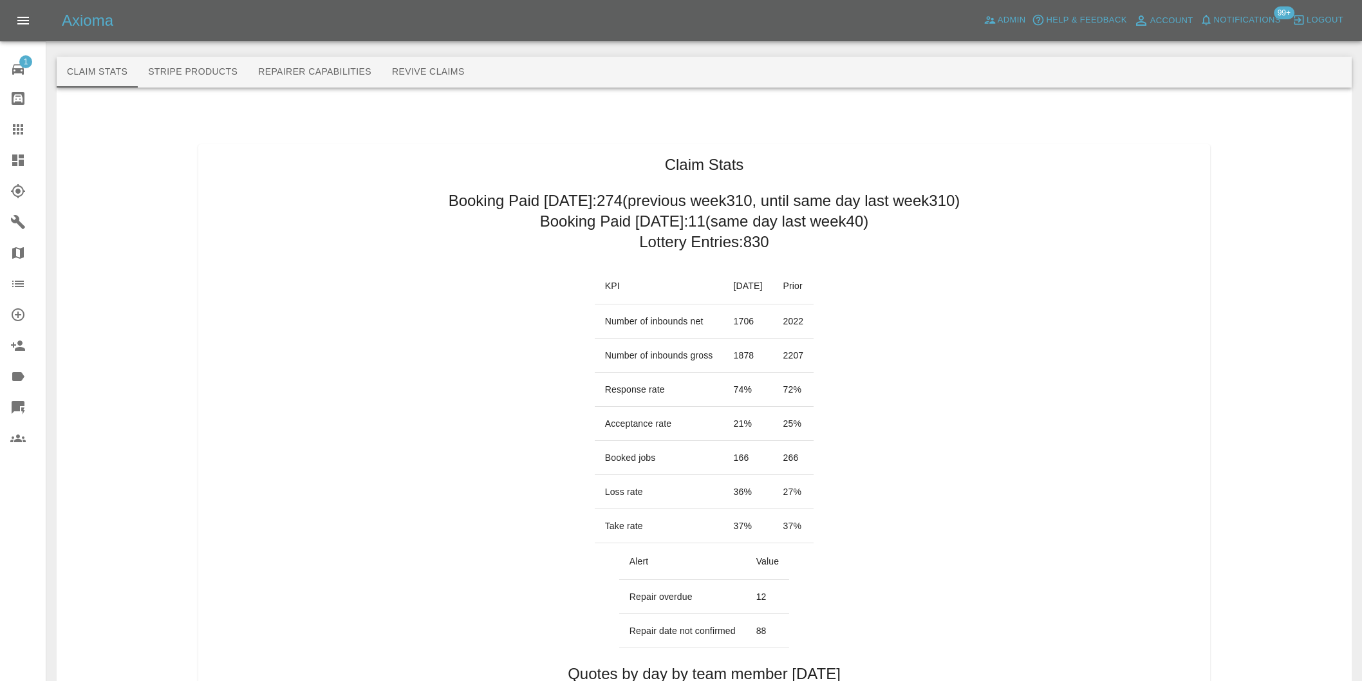
scroll to position [787, 0]
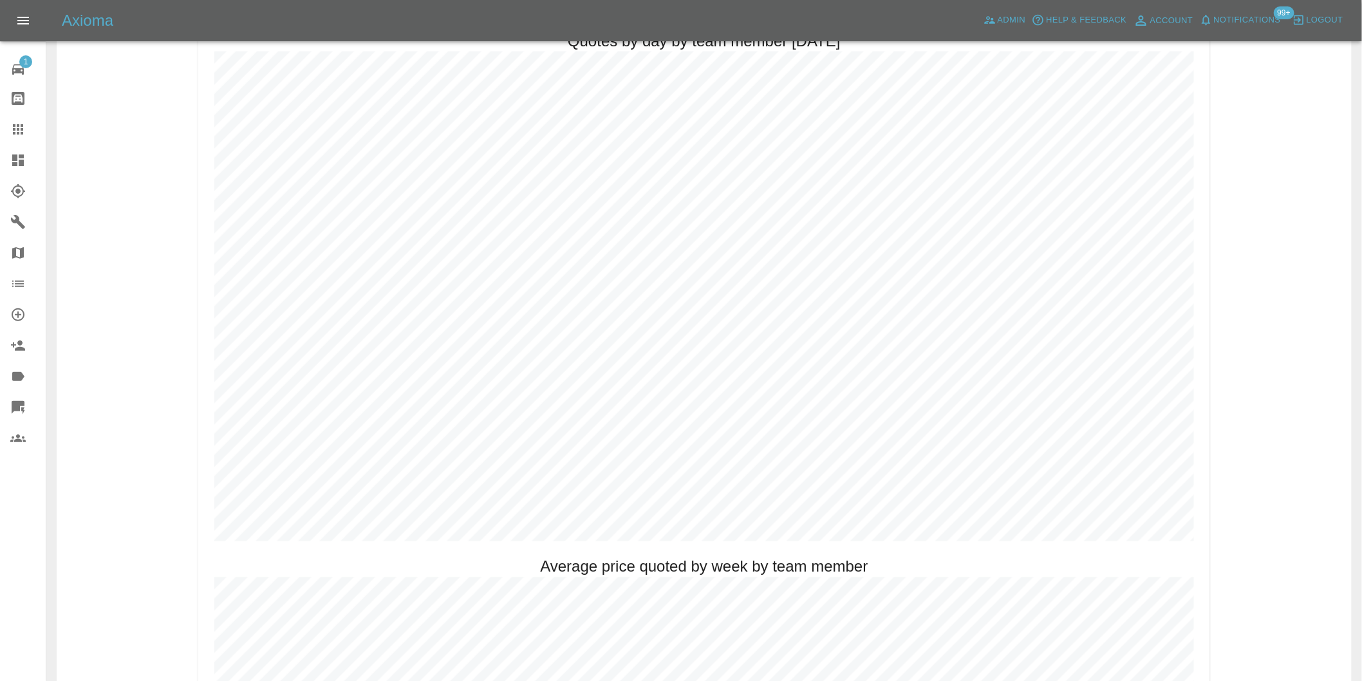
scroll to position [787, 0]
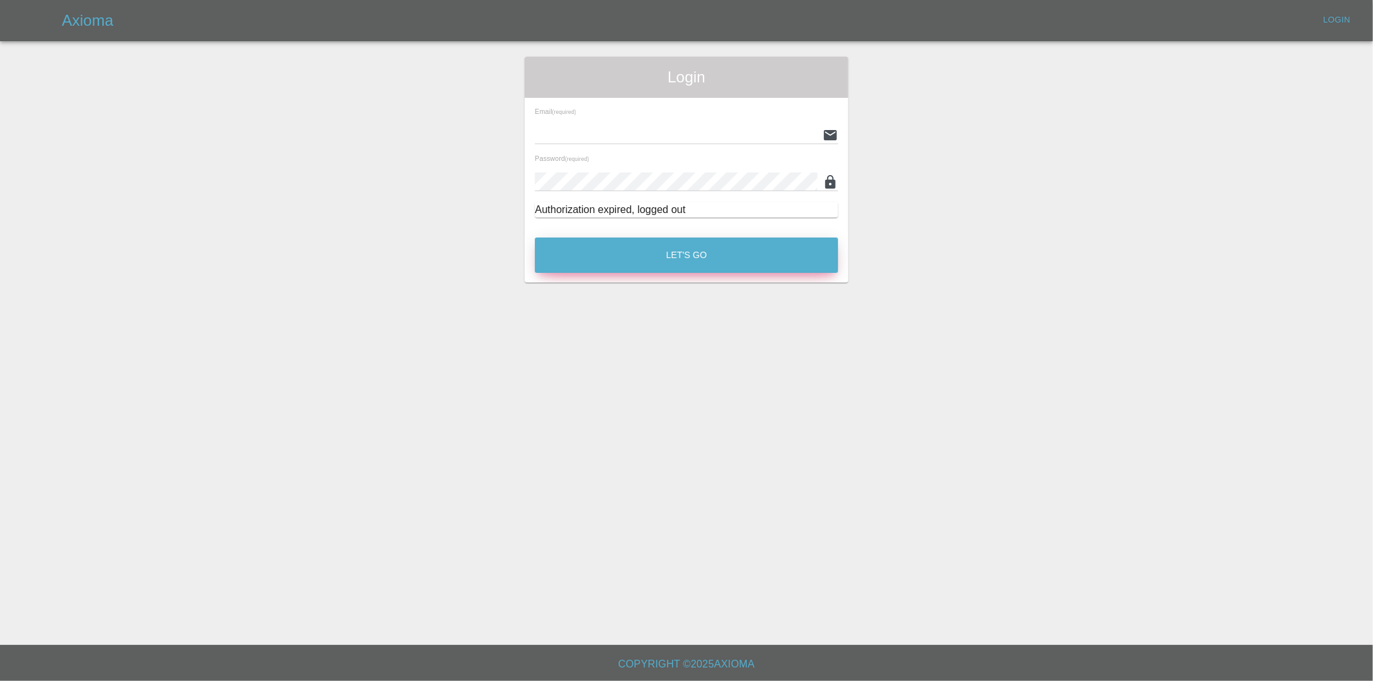
type input "eric.ordano@gmail.com"
click at [693, 256] on button "Let's Go" at bounding box center [686, 255] width 303 height 35
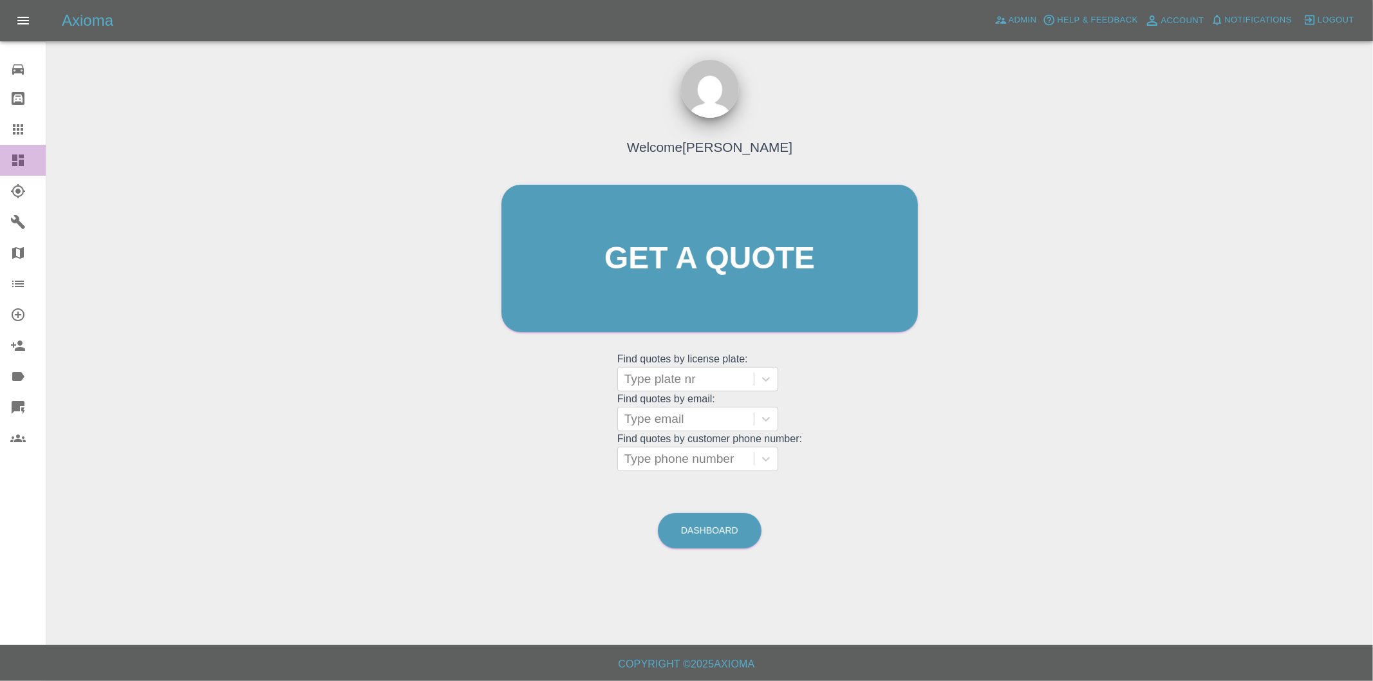
click at [13, 157] on icon at bounding box center [18, 160] width 12 height 12
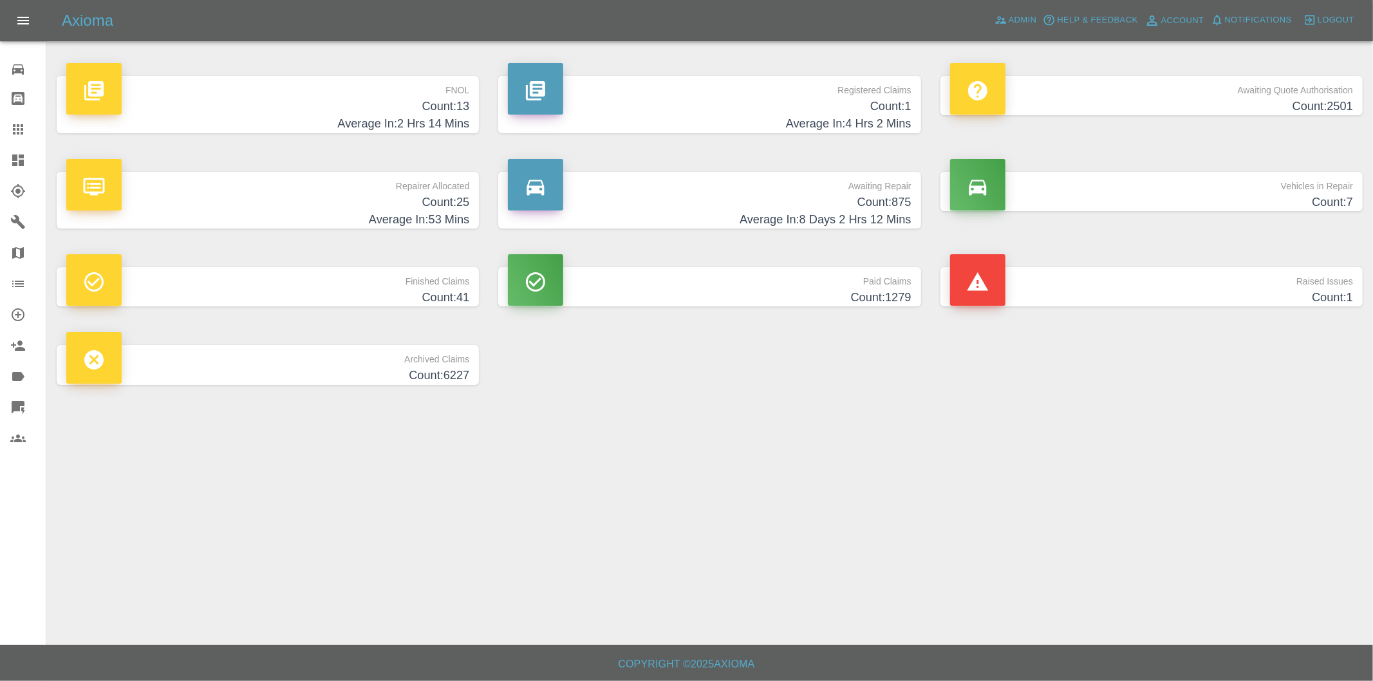
click at [459, 120] on h4 "Average In: 2 Hrs 14 Mins" at bounding box center [267, 123] width 403 height 17
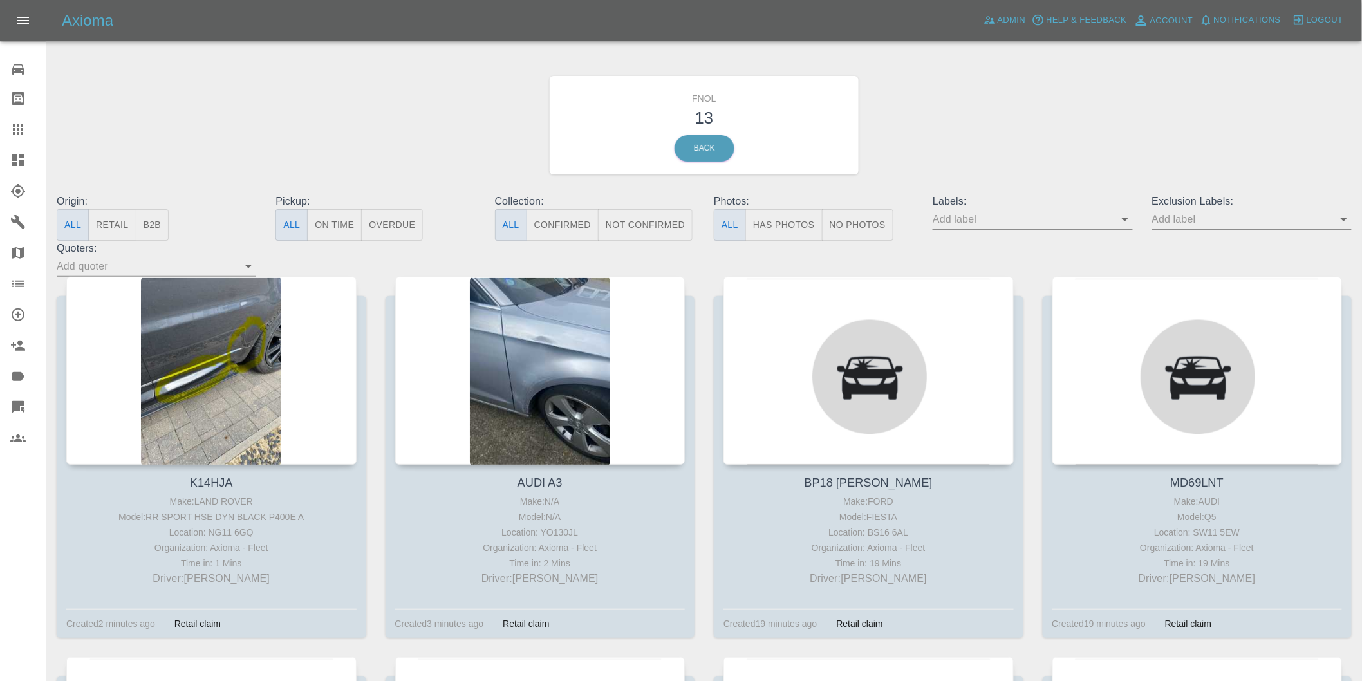
click at [786, 232] on button "Has Photos" at bounding box center [783, 225] width 77 height 32
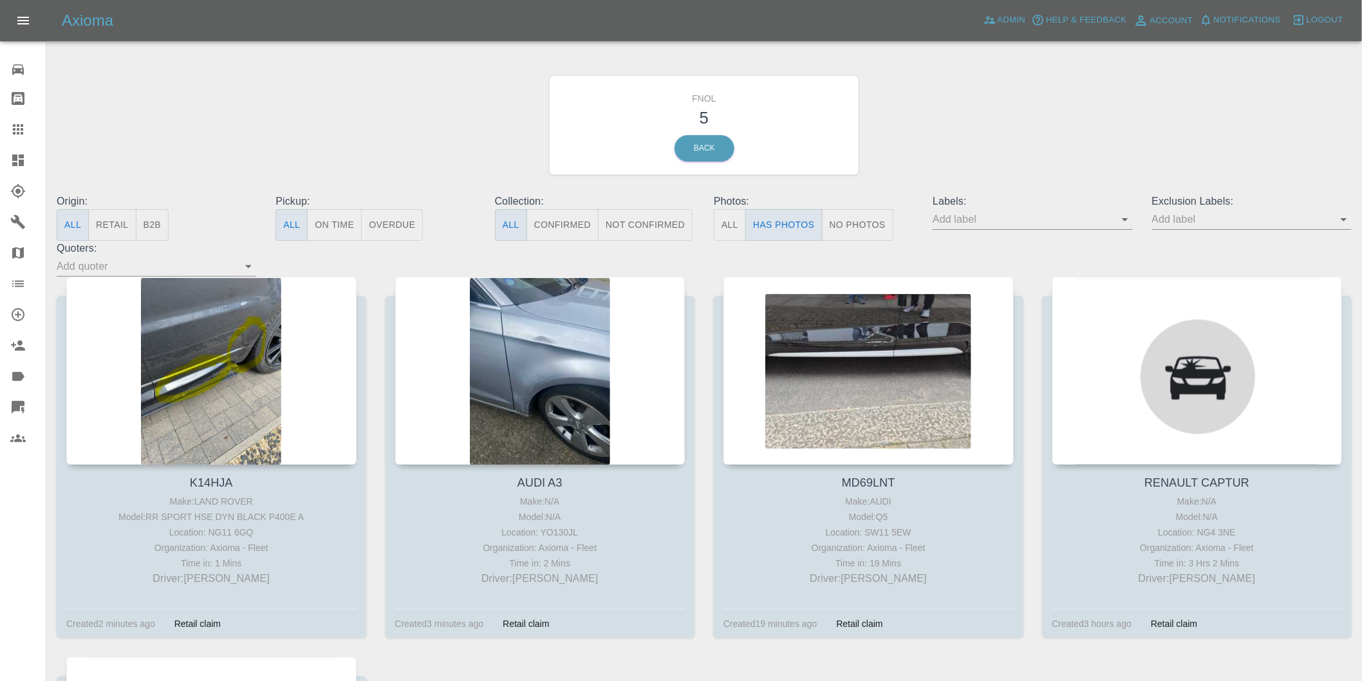
click at [1348, 221] on icon "Open" at bounding box center [1343, 219] width 15 height 15
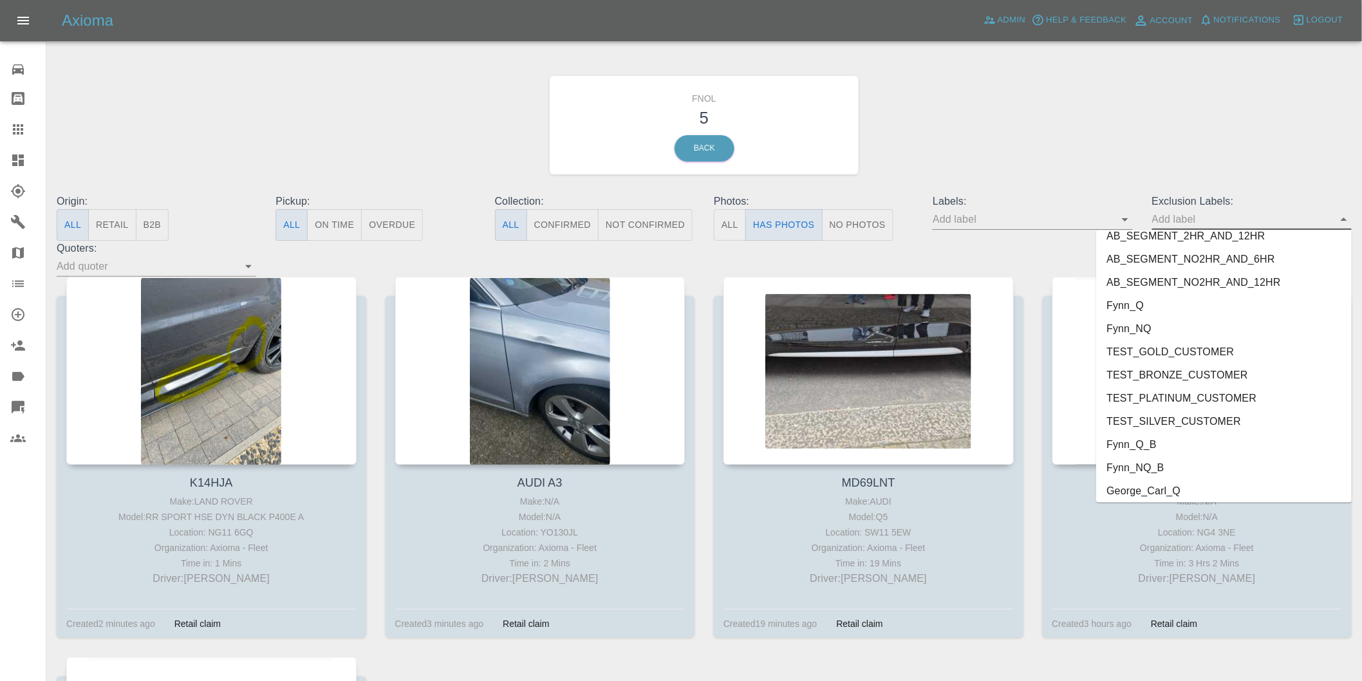
scroll to position [2749, 0]
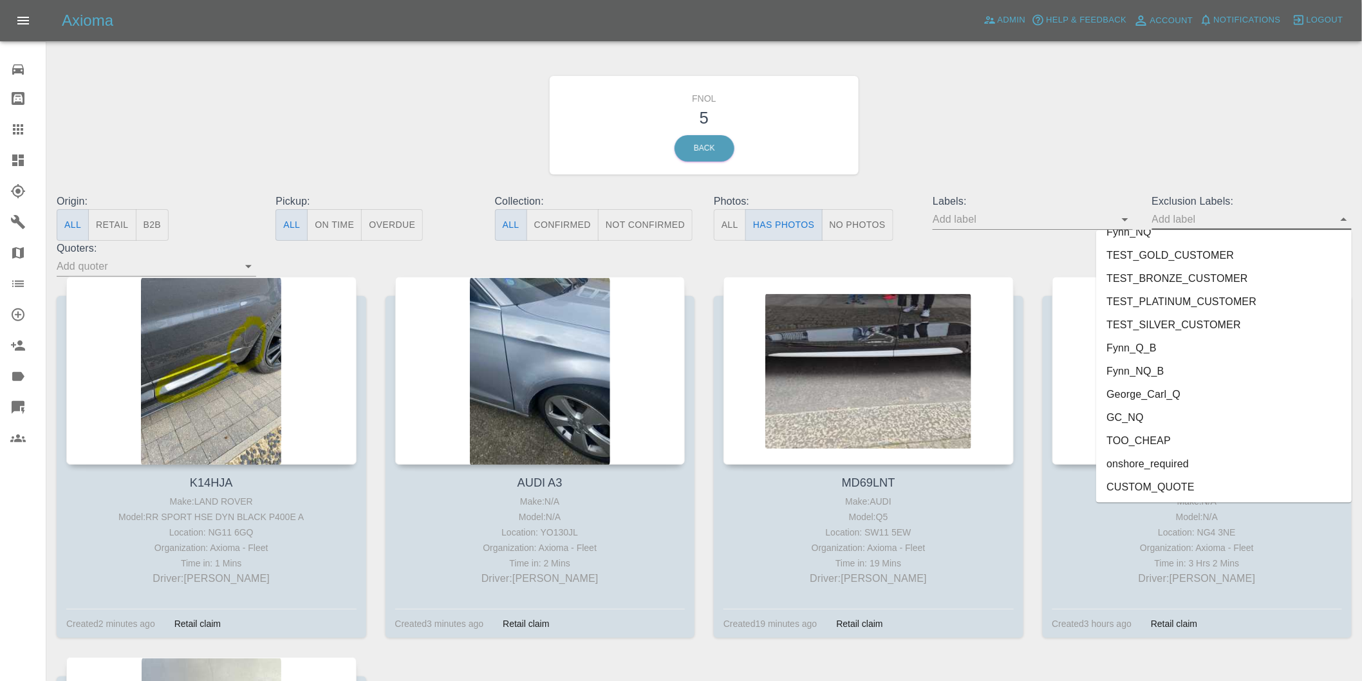
click at [1170, 465] on li "onshore_required" at bounding box center [1224, 463] width 256 height 23
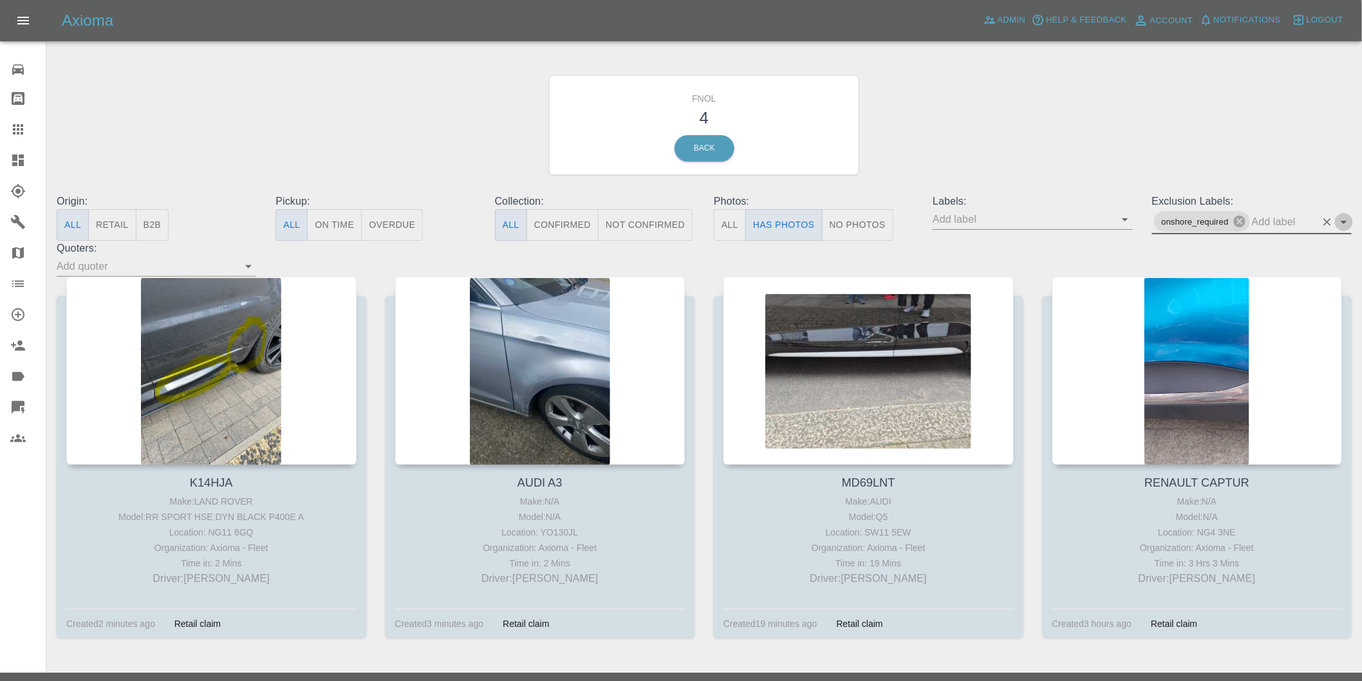
click at [1341, 220] on icon "Open" at bounding box center [1343, 221] width 15 height 15
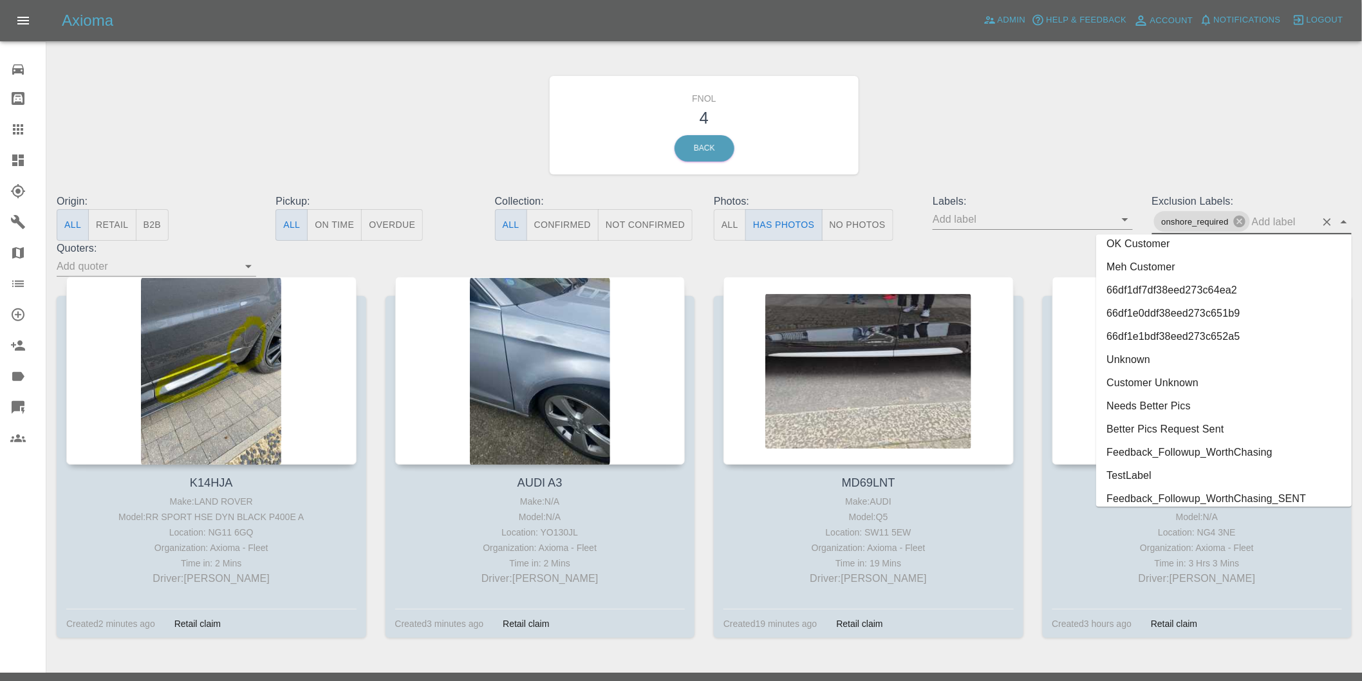
scroll to position [2726, 0]
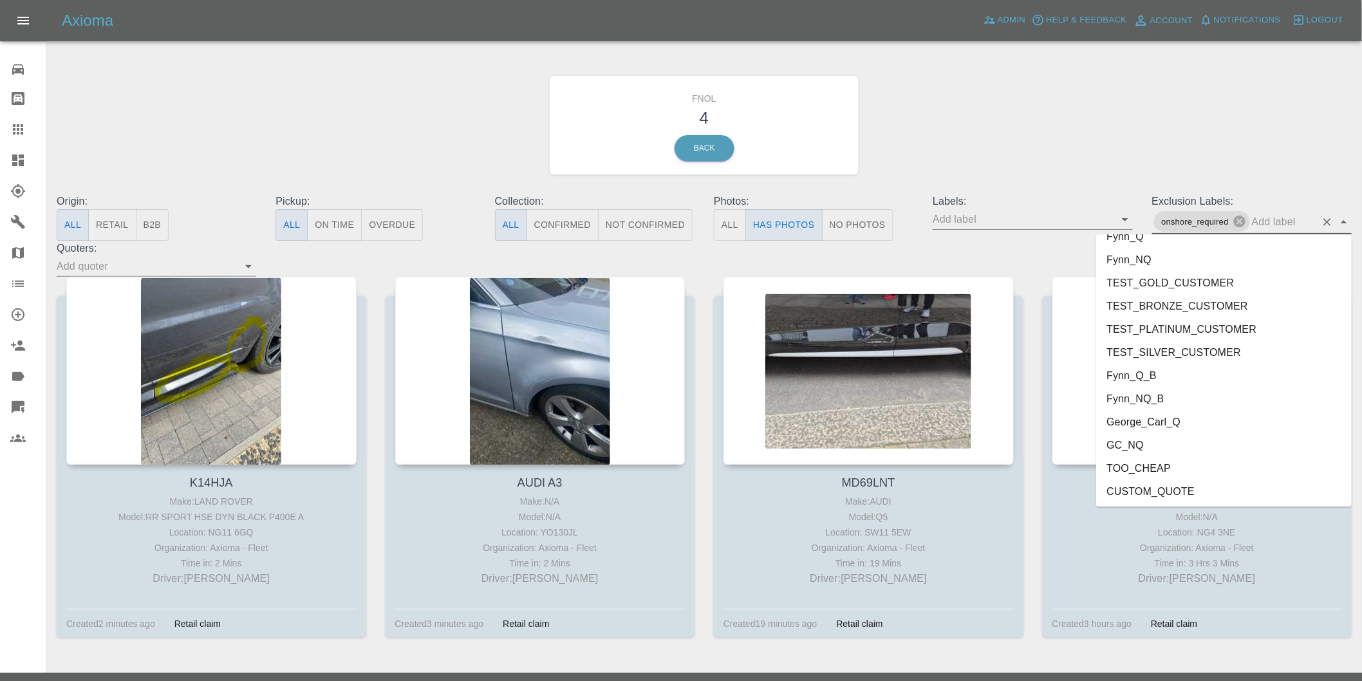
click at [1157, 428] on li "George_Carl_Q" at bounding box center [1224, 421] width 256 height 23
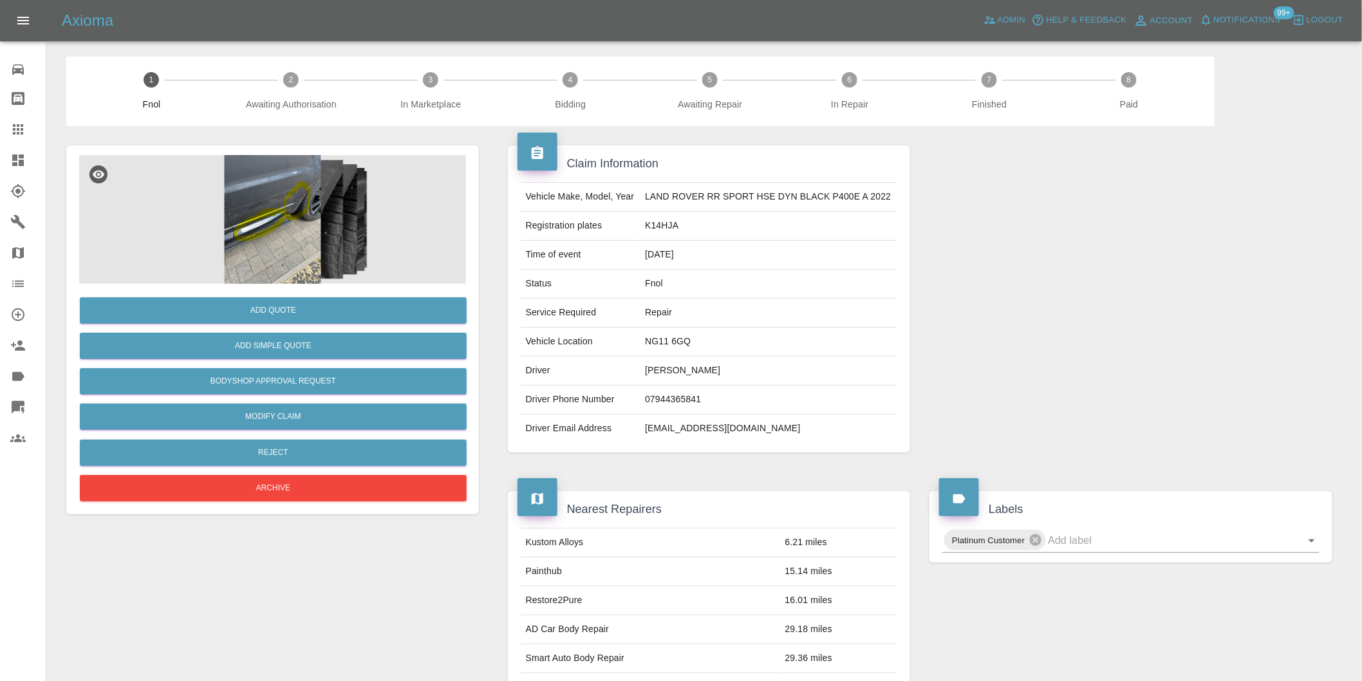
click at [272, 229] on img at bounding box center [272, 219] width 387 height 129
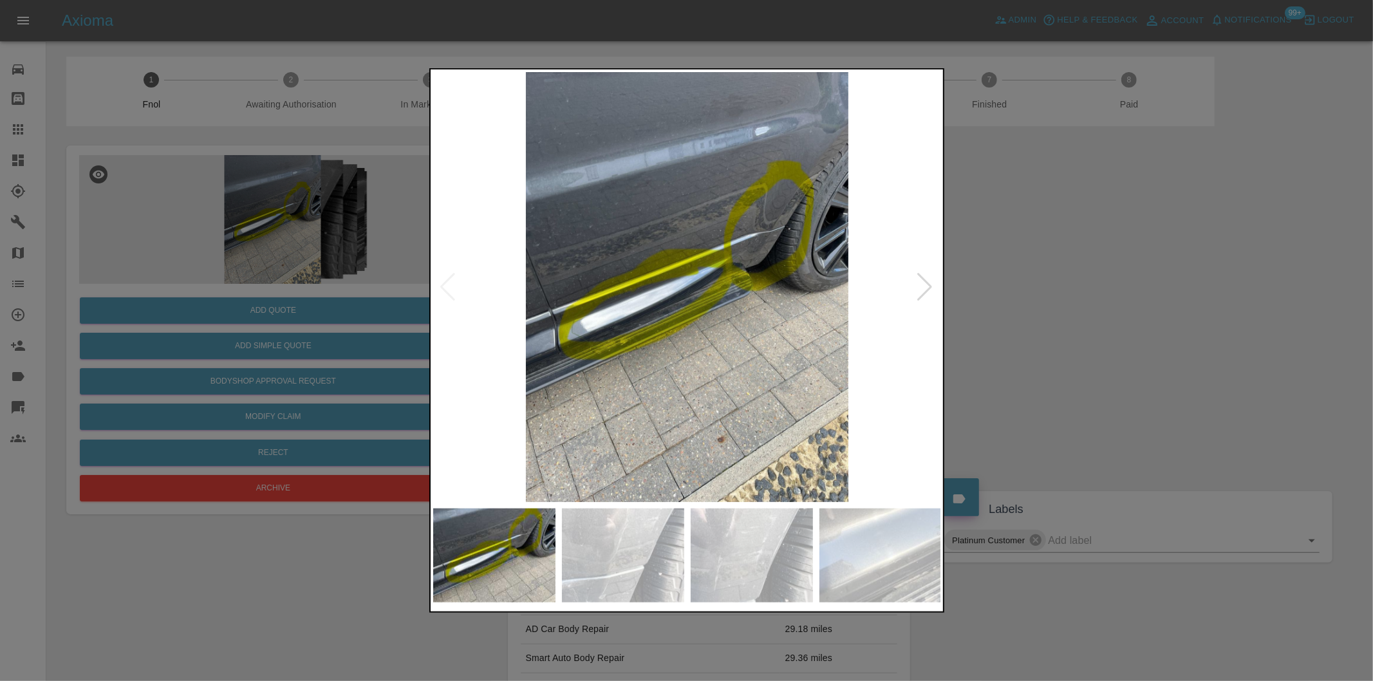
click at [918, 290] on div at bounding box center [925, 287] width 17 height 28
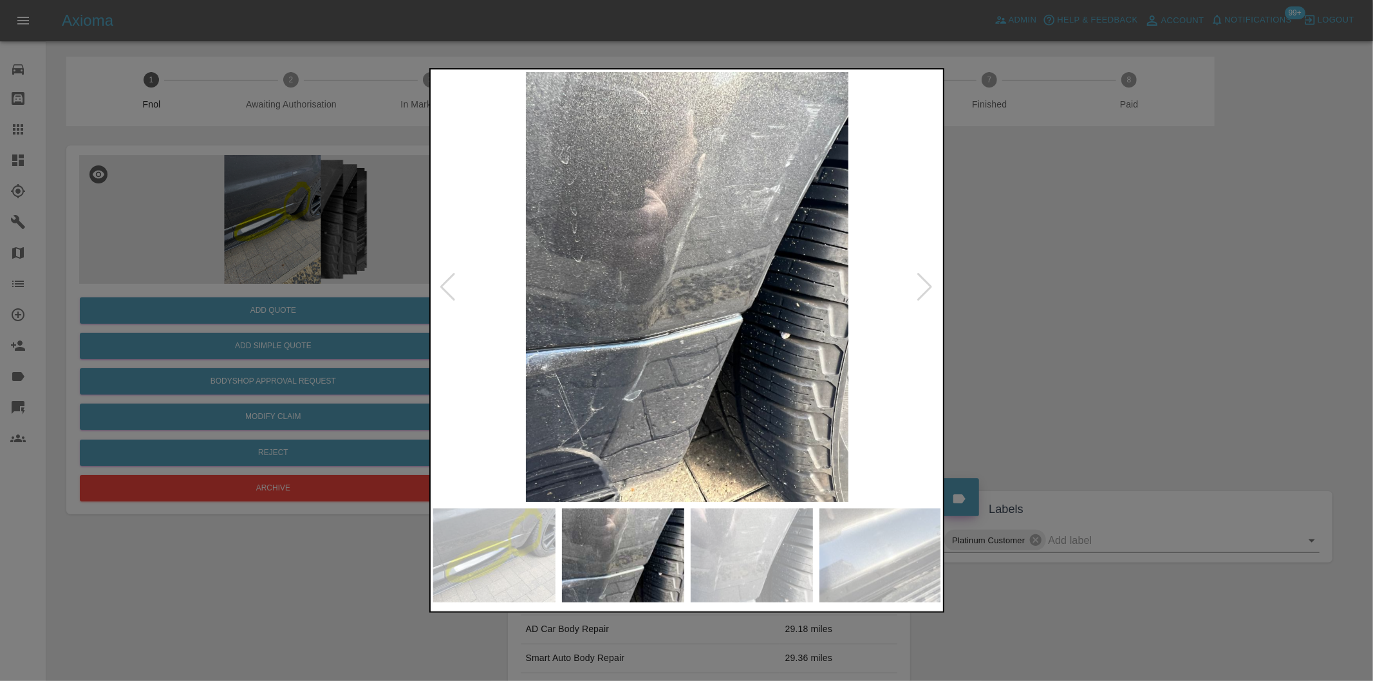
click at [918, 290] on div at bounding box center [925, 287] width 17 height 28
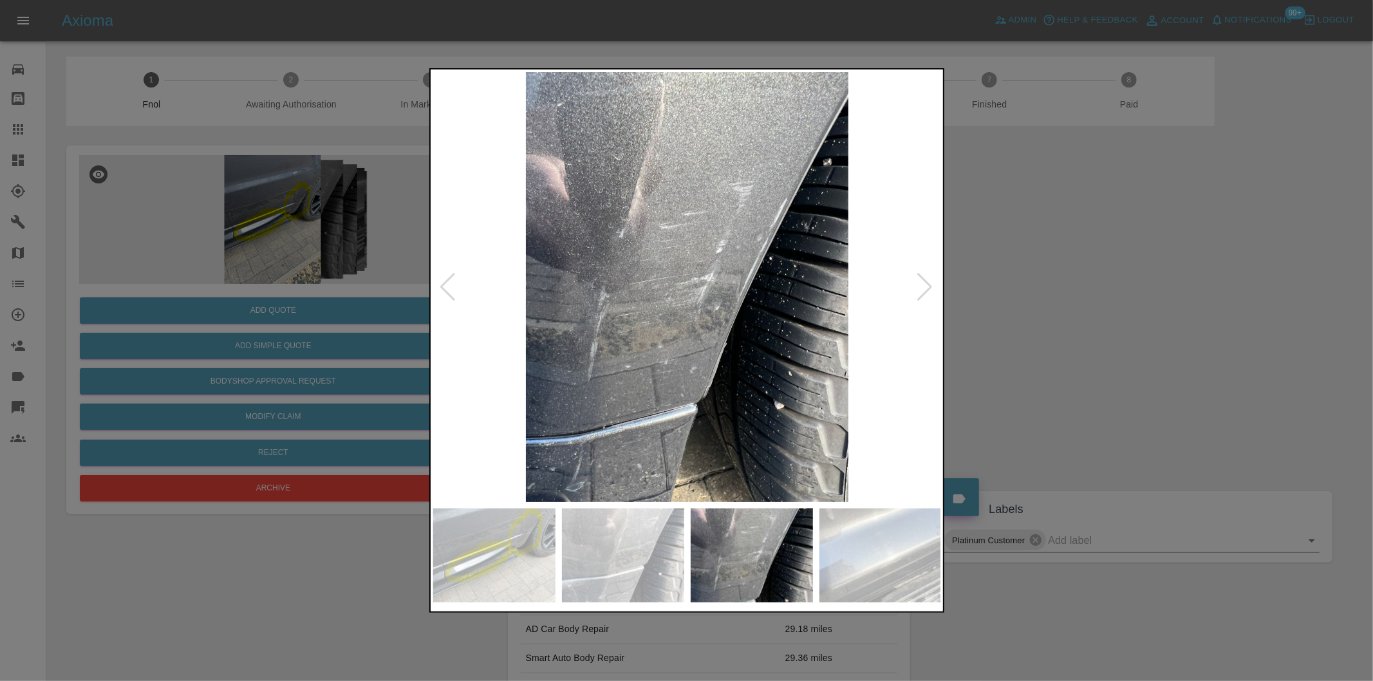
click at [918, 290] on div at bounding box center [925, 287] width 17 height 28
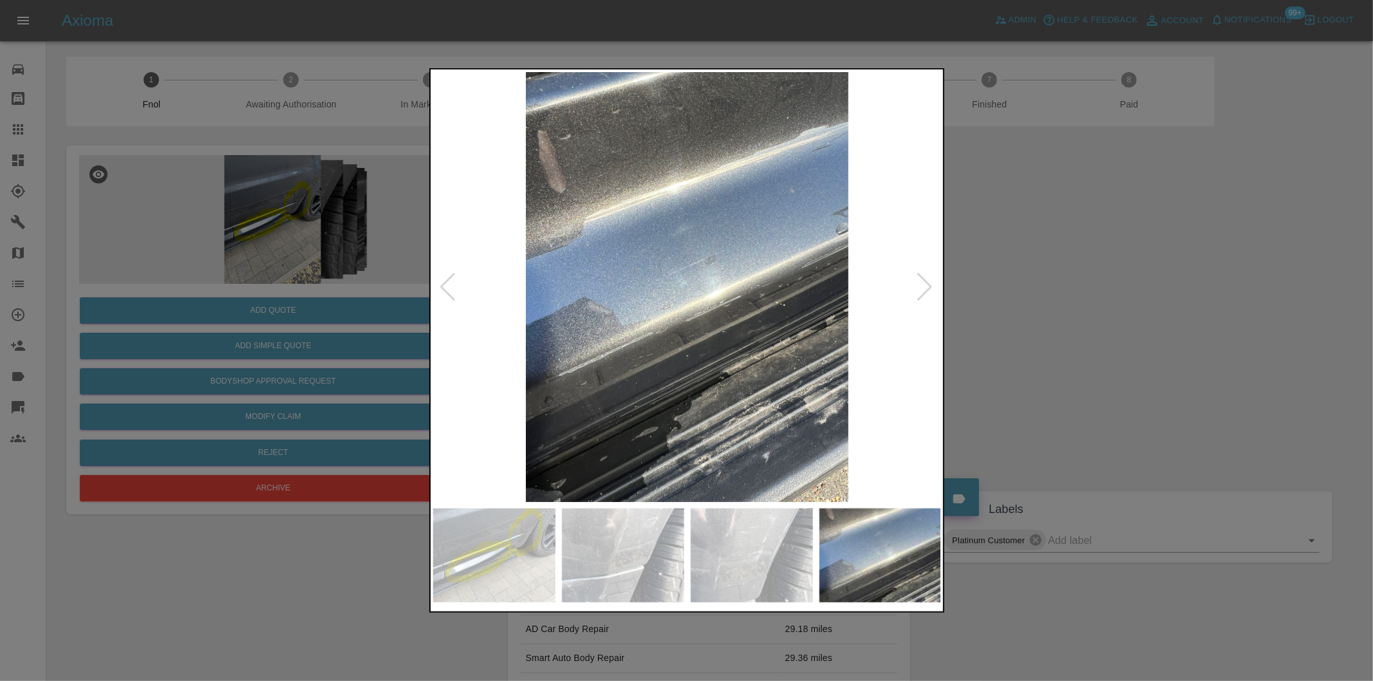
drag, startPoint x: 1090, startPoint y: 266, endPoint x: 1188, endPoint y: 185, distance: 126.7
click at [1092, 265] on div at bounding box center [686, 340] width 1373 height 681
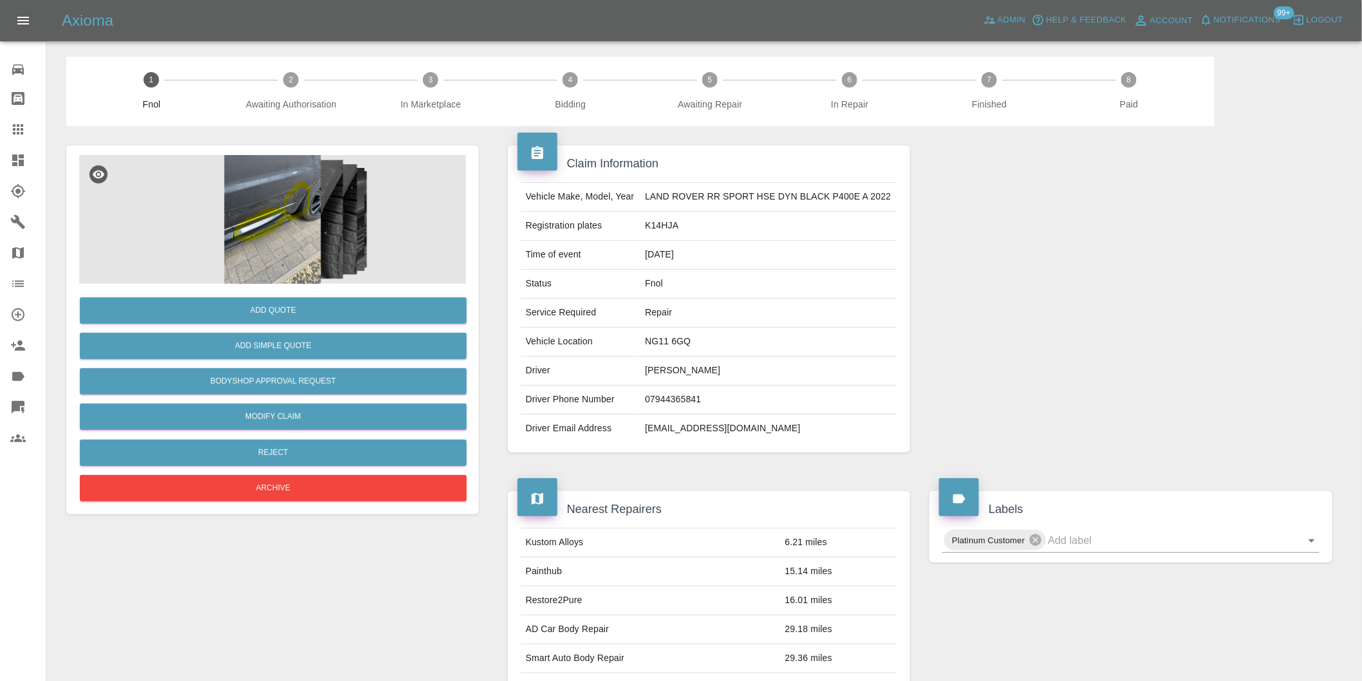
scroll to position [286, 0]
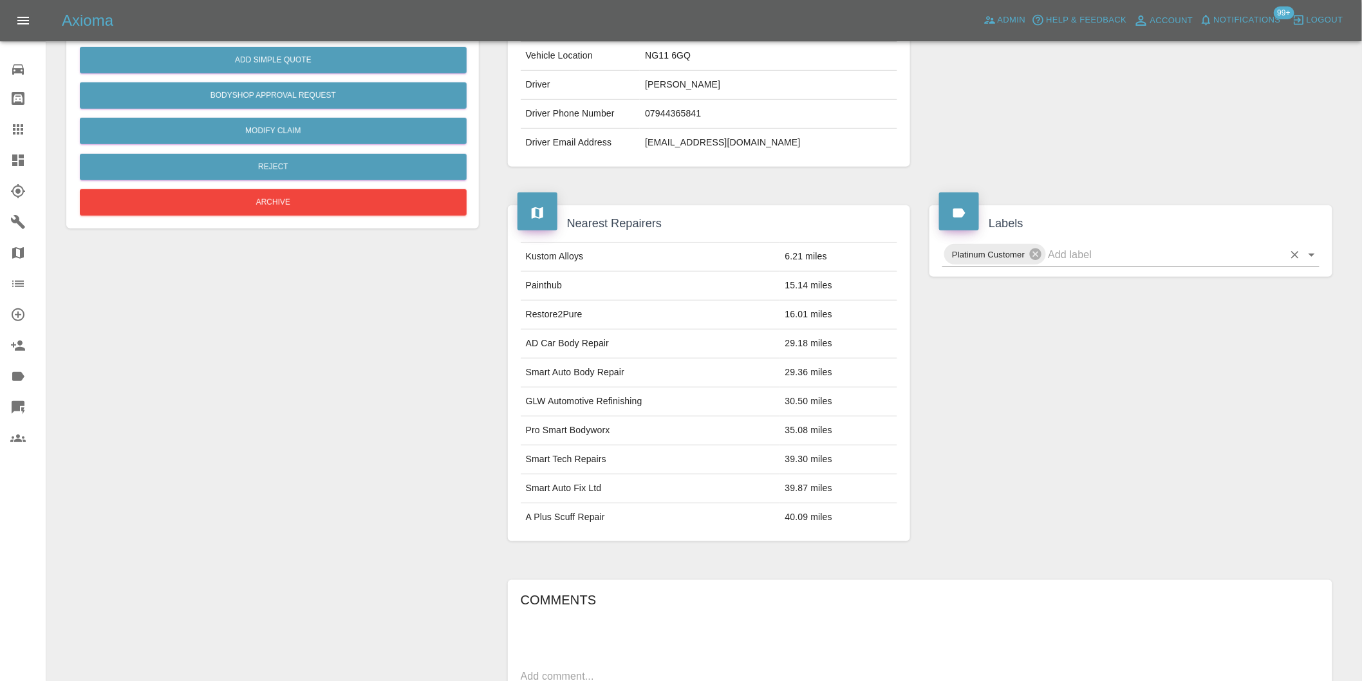
click at [1309, 255] on icon "Open" at bounding box center [1311, 254] width 15 height 15
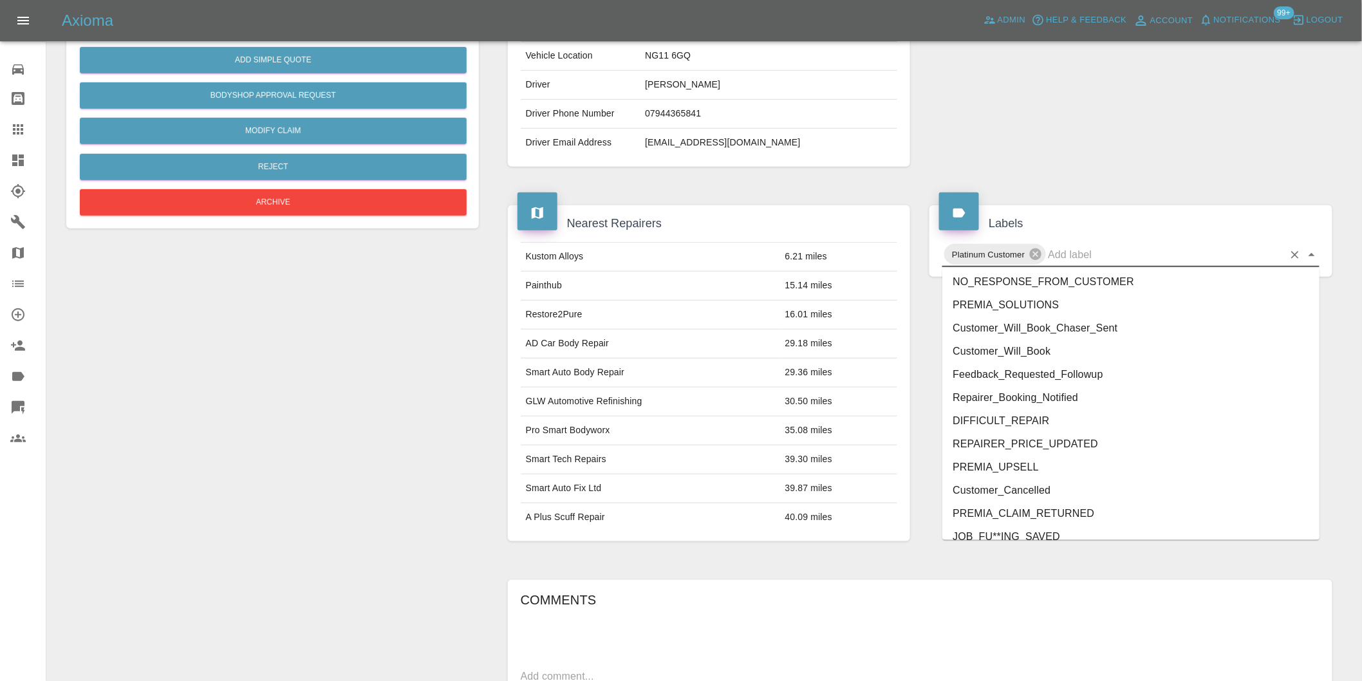
scroll to position [2726, 0]
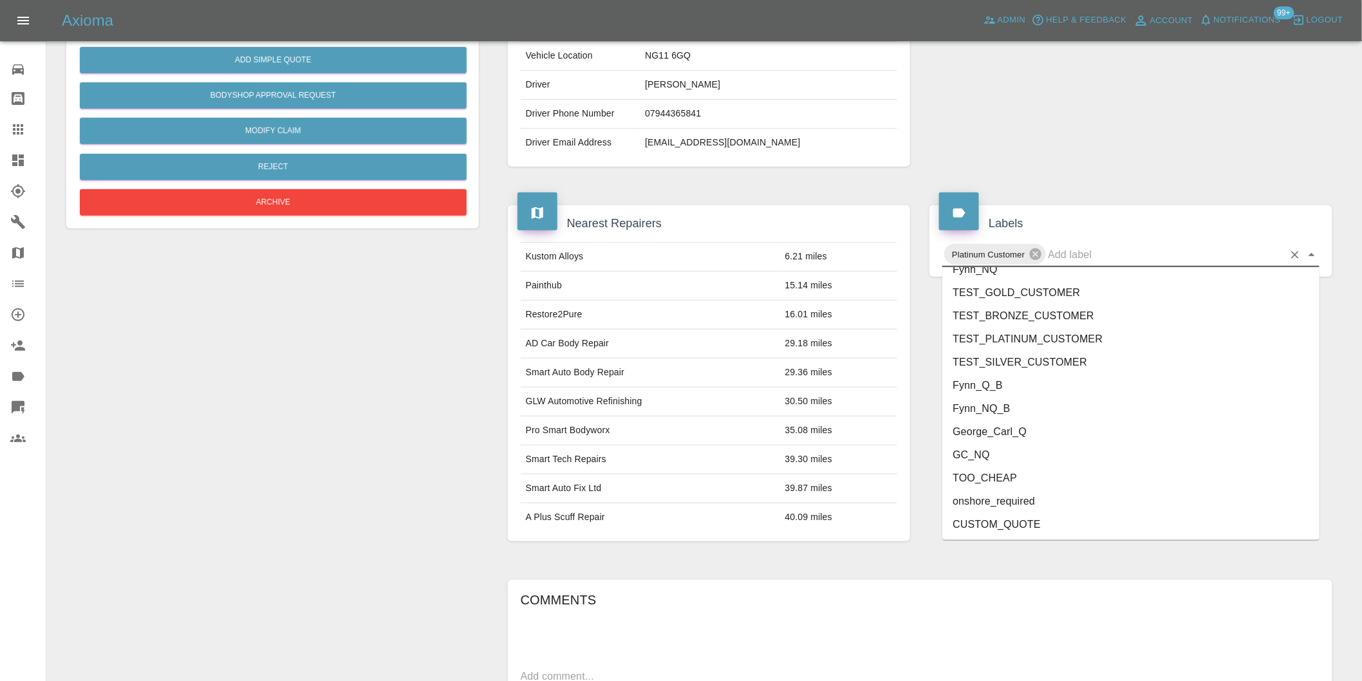
click at [1064, 498] on li "onshore_required" at bounding box center [1130, 501] width 377 height 23
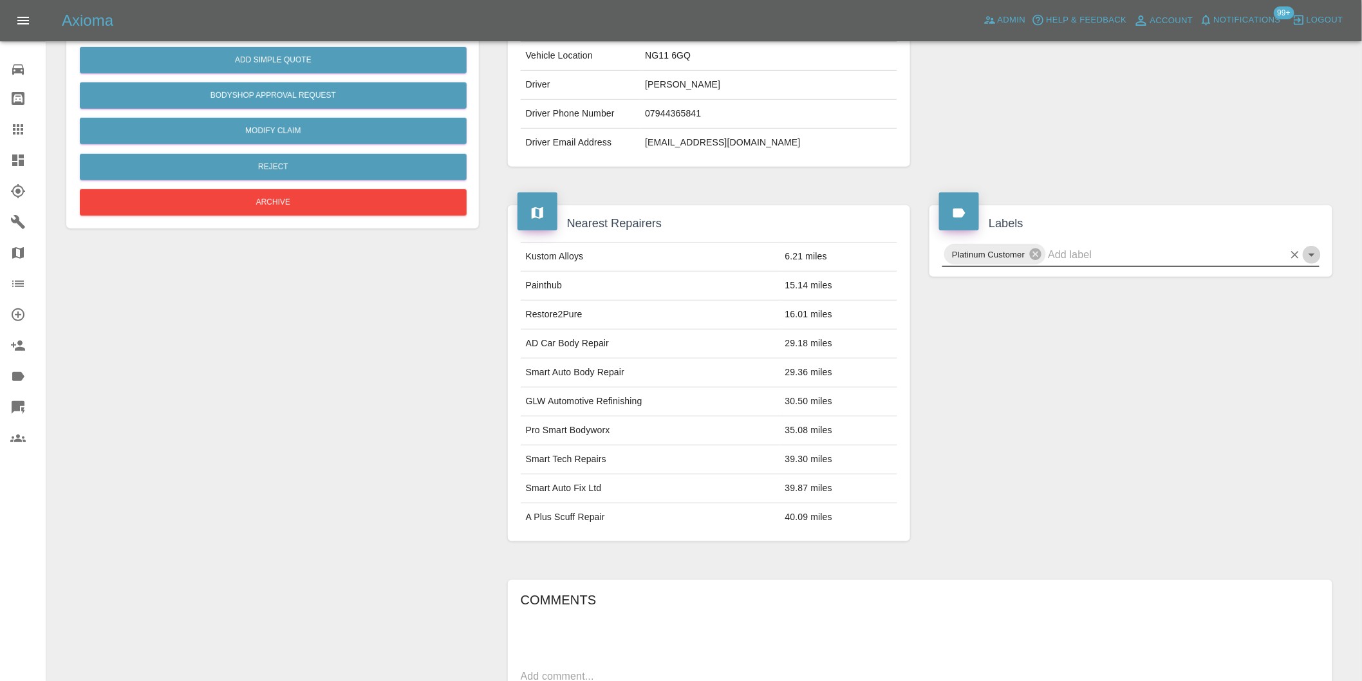
click at [1312, 250] on icon "Open" at bounding box center [1311, 254] width 15 height 15
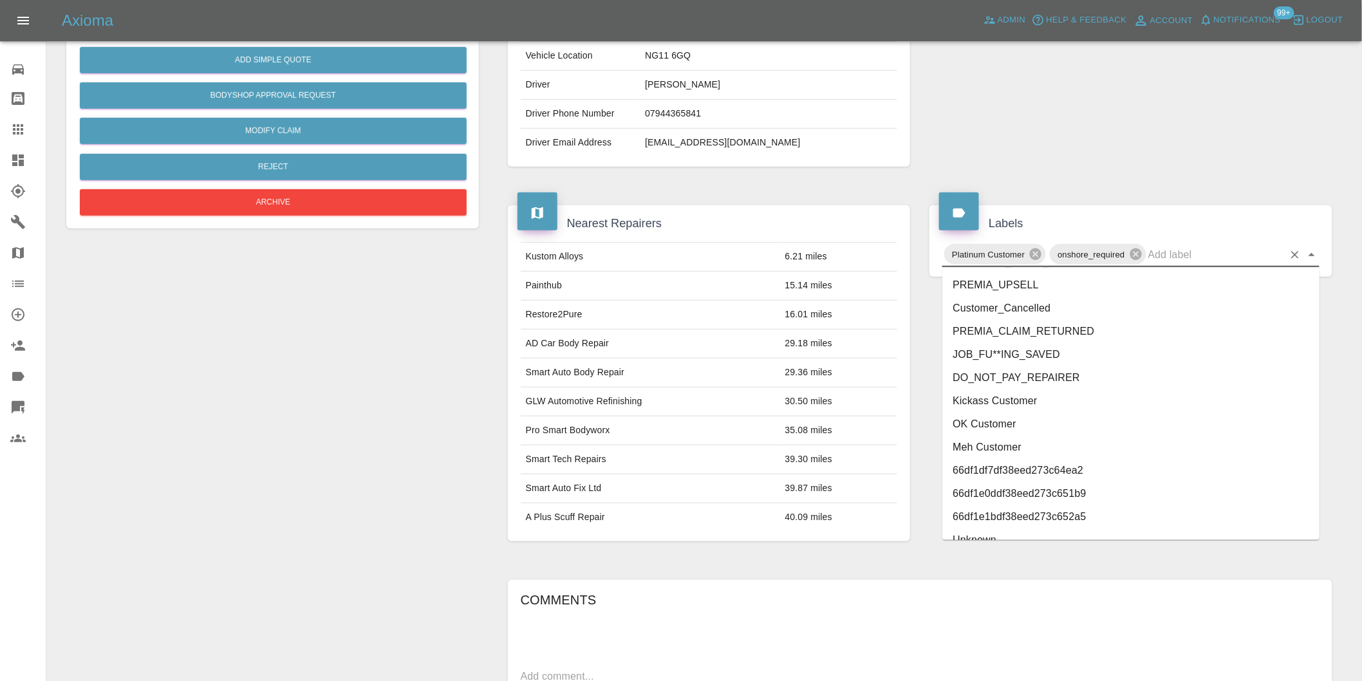
scroll to position [2702, 0]
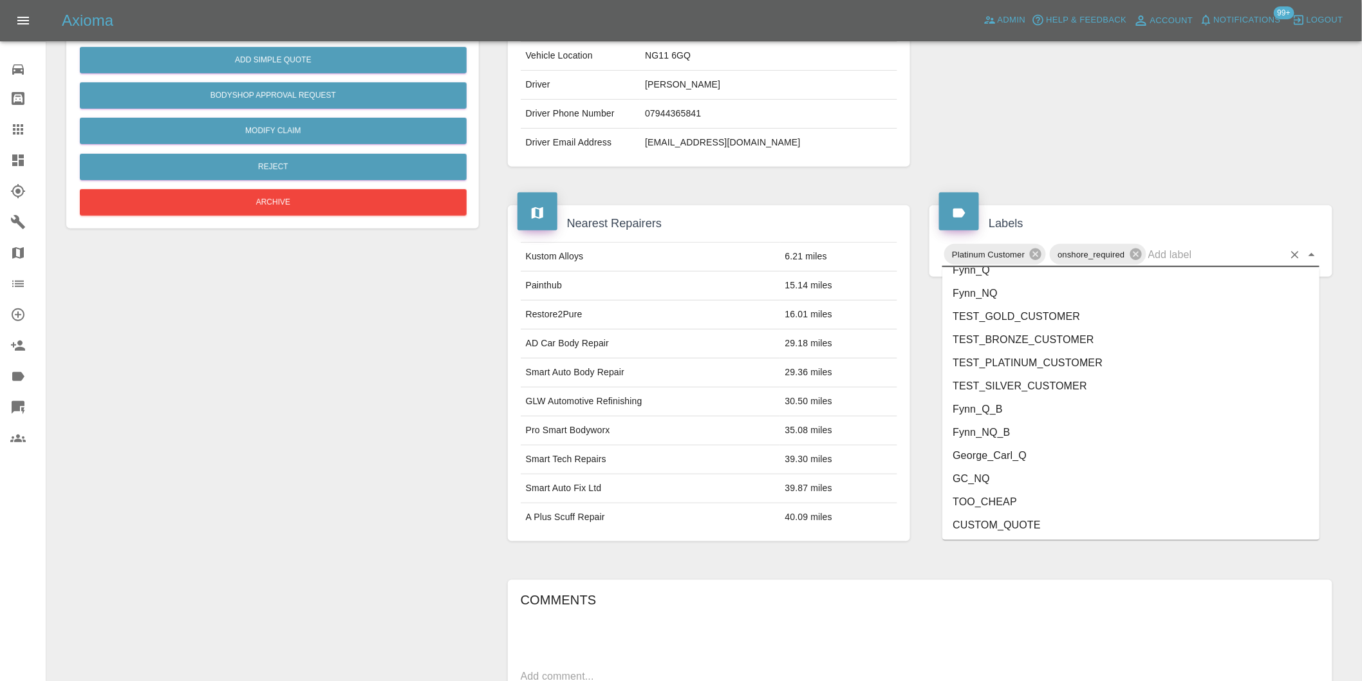
click at [1000, 452] on li "George_Carl_Q" at bounding box center [1130, 455] width 377 height 23
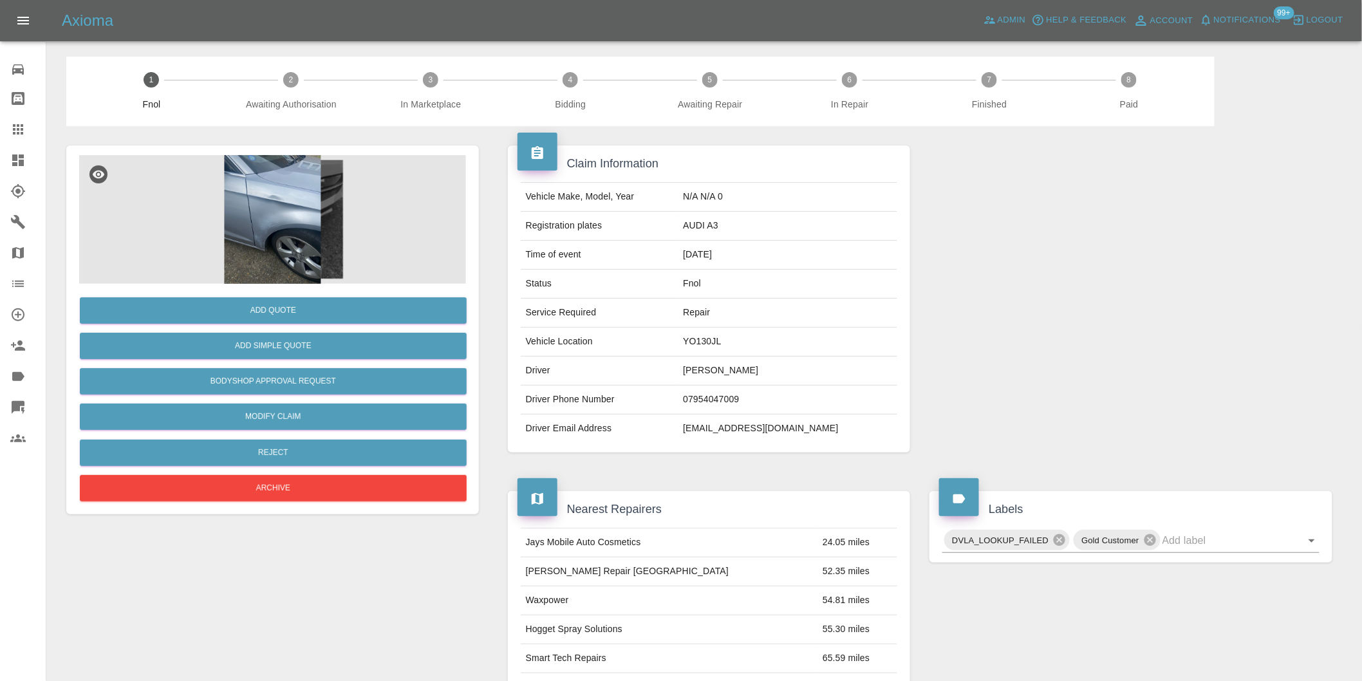
click at [291, 189] on img at bounding box center [272, 219] width 387 height 129
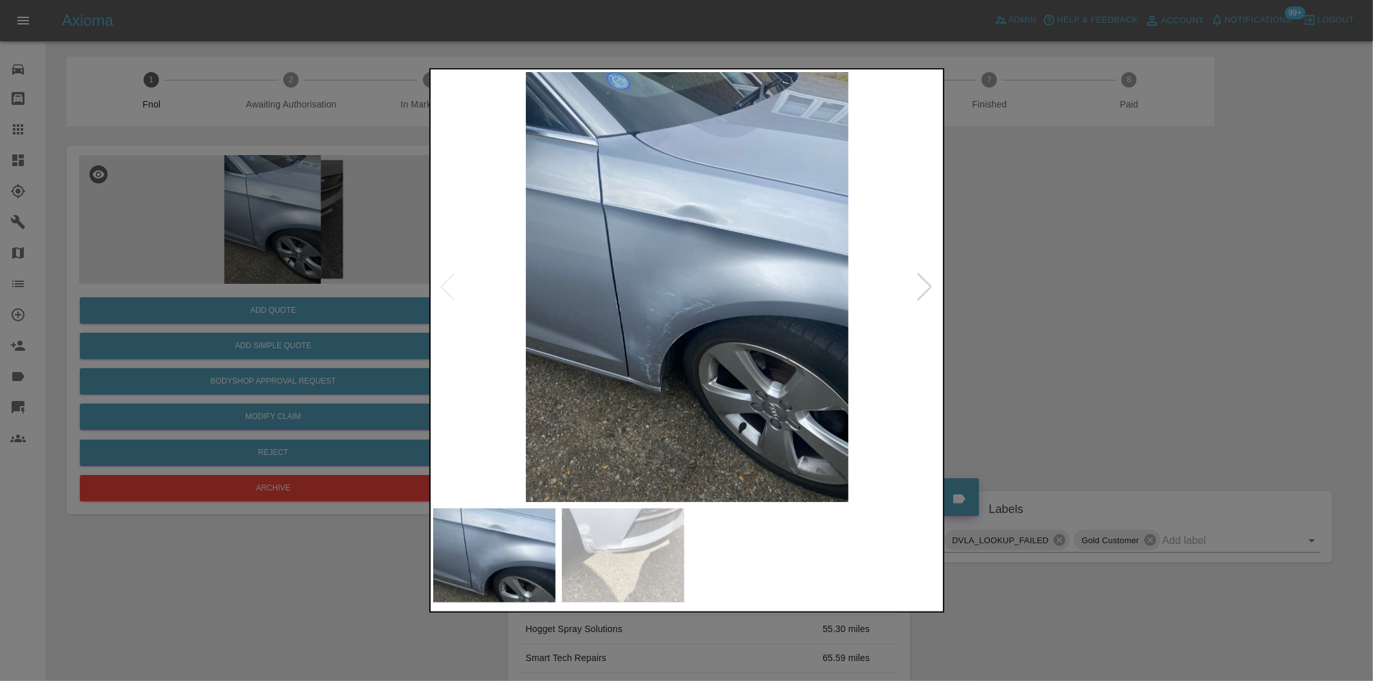
click at [917, 286] on div at bounding box center [925, 287] width 17 height 28
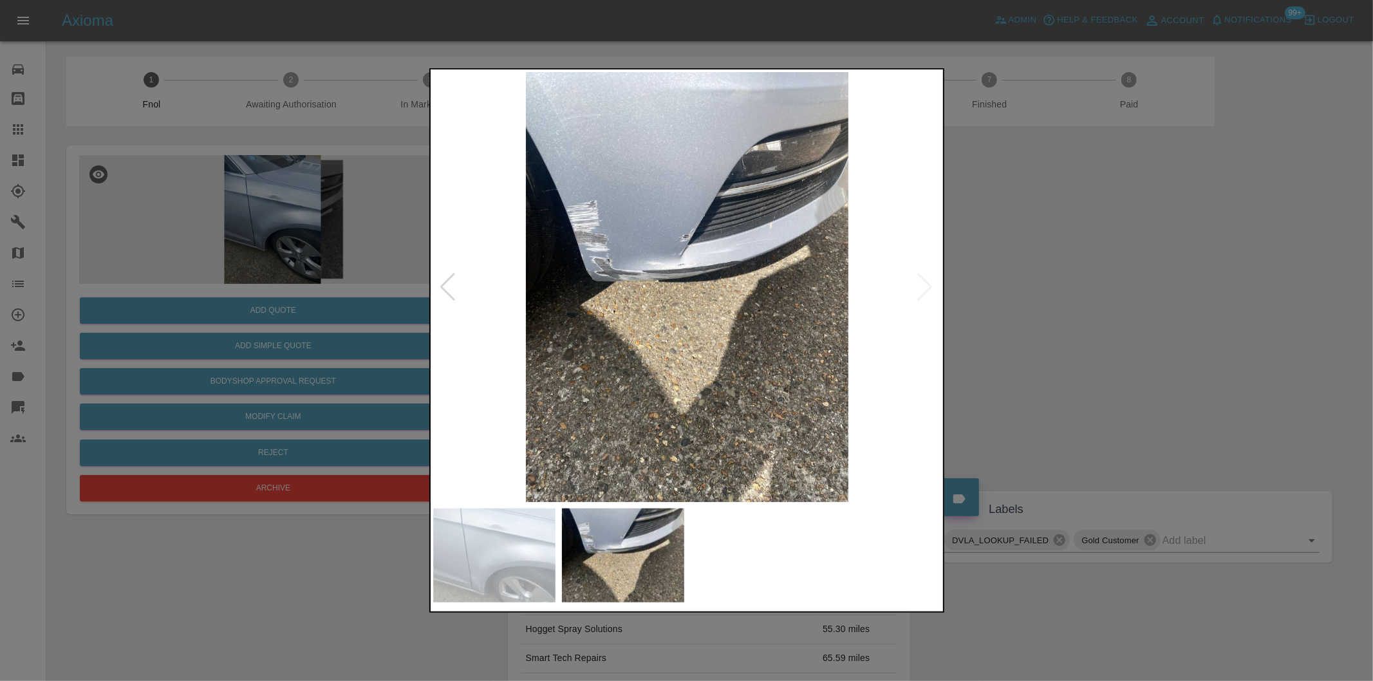
click at [917, 286] on img at bounding box center [687, 287] width 508 height 430
click at [447, 284] on div at bounding box center [448, 287] width 17 height 28
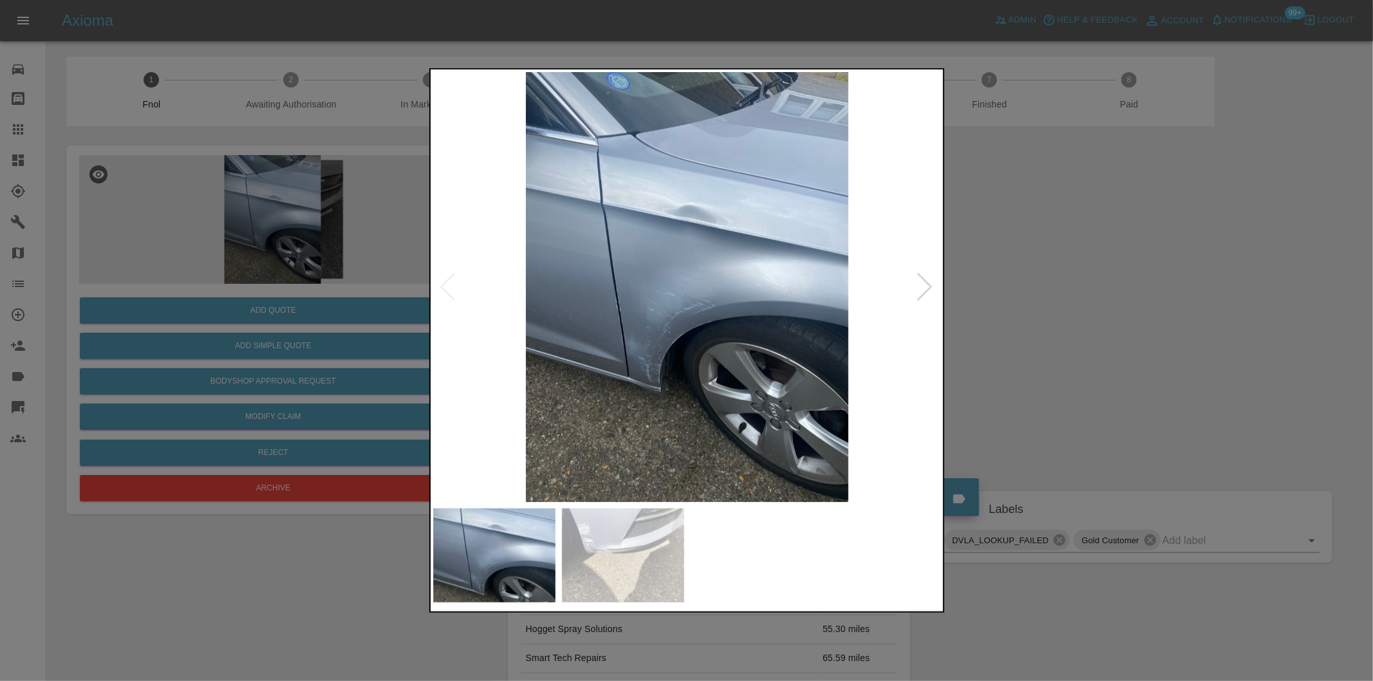
click at [1071, 281] on div at bounding box center [686, 340] width 1373 height 681
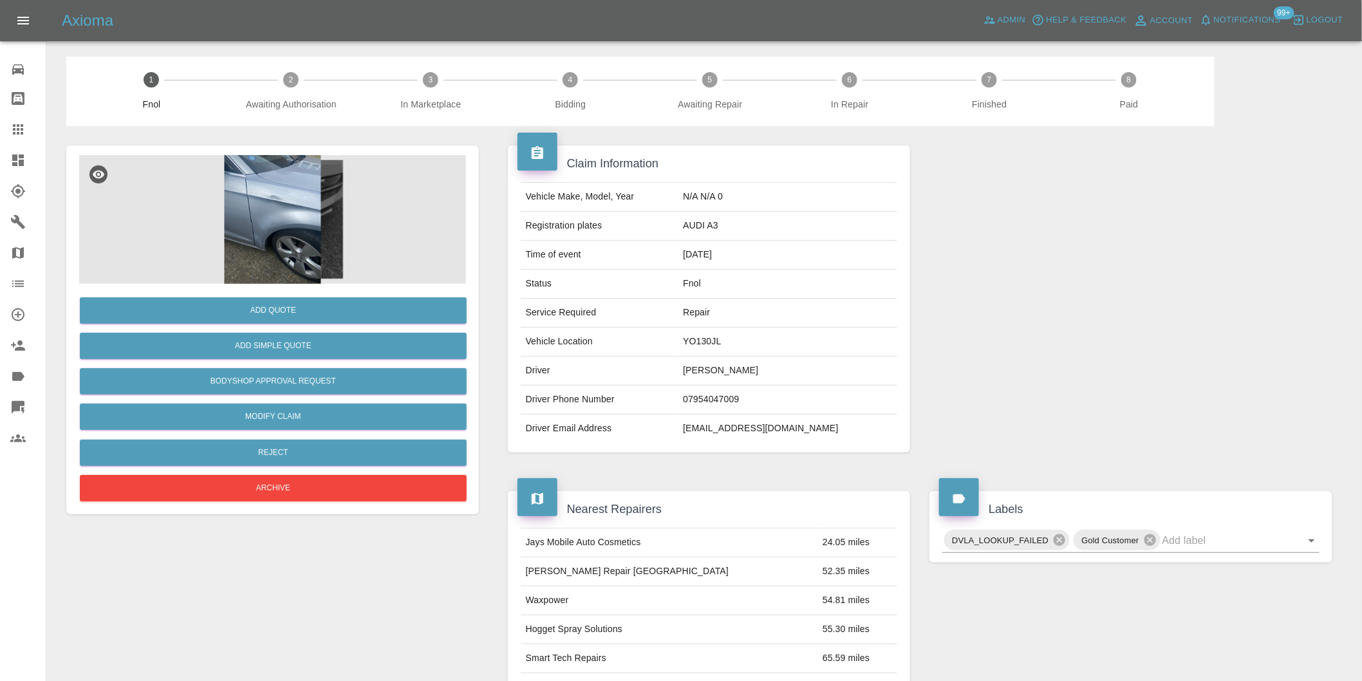
scroll to position [214, 0]
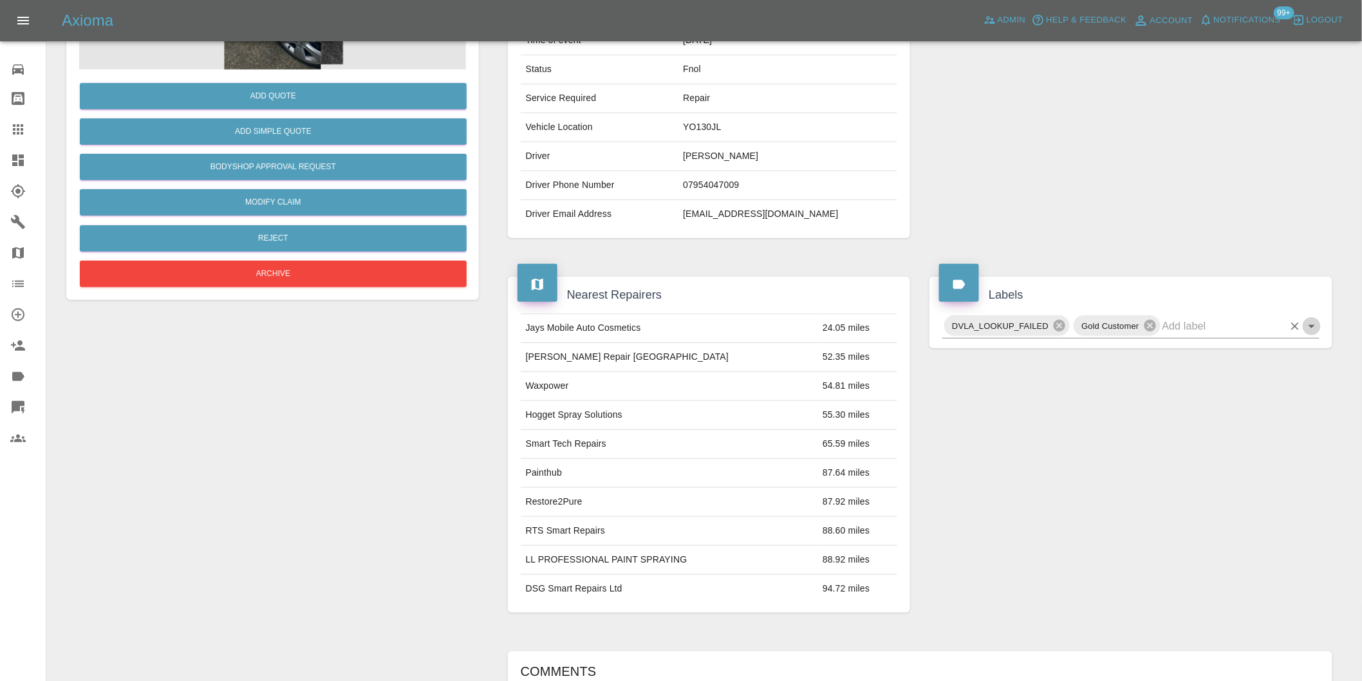
click at [1316, 327] on icon "Open" at bounding box center [1311, 326] width 15 height 15
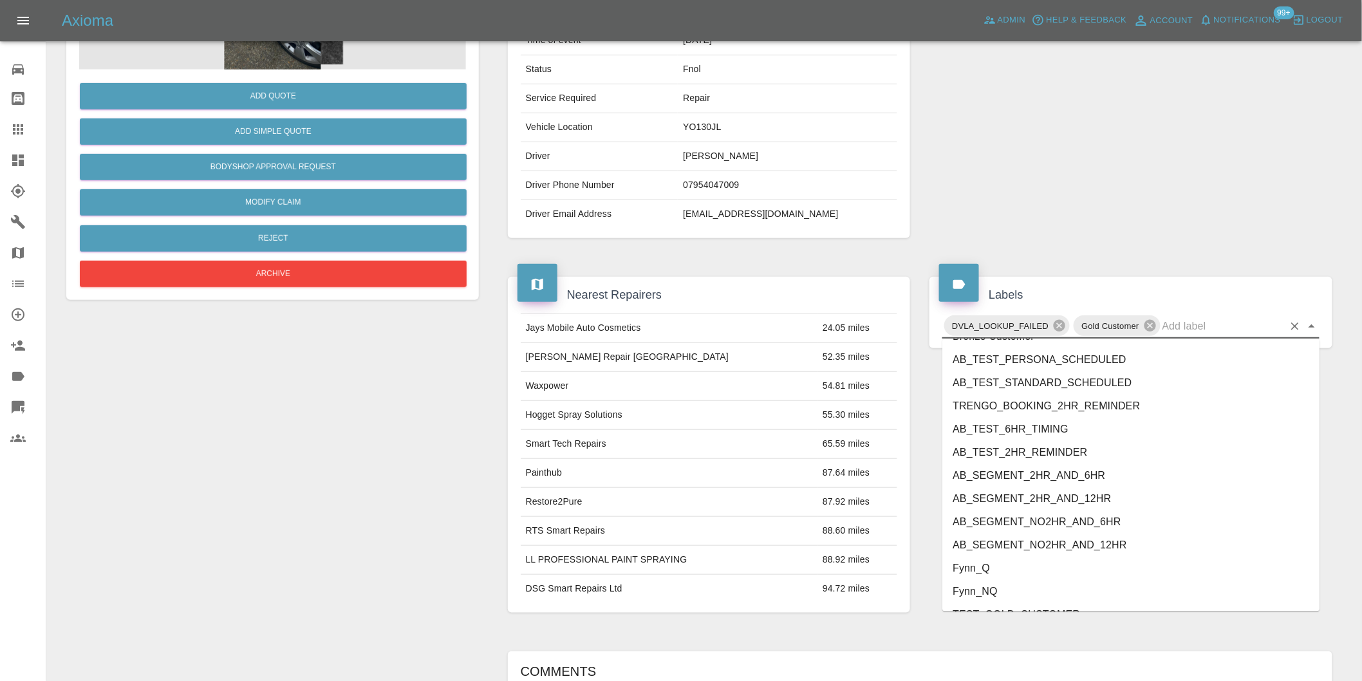
scroll to position [2702, 0]
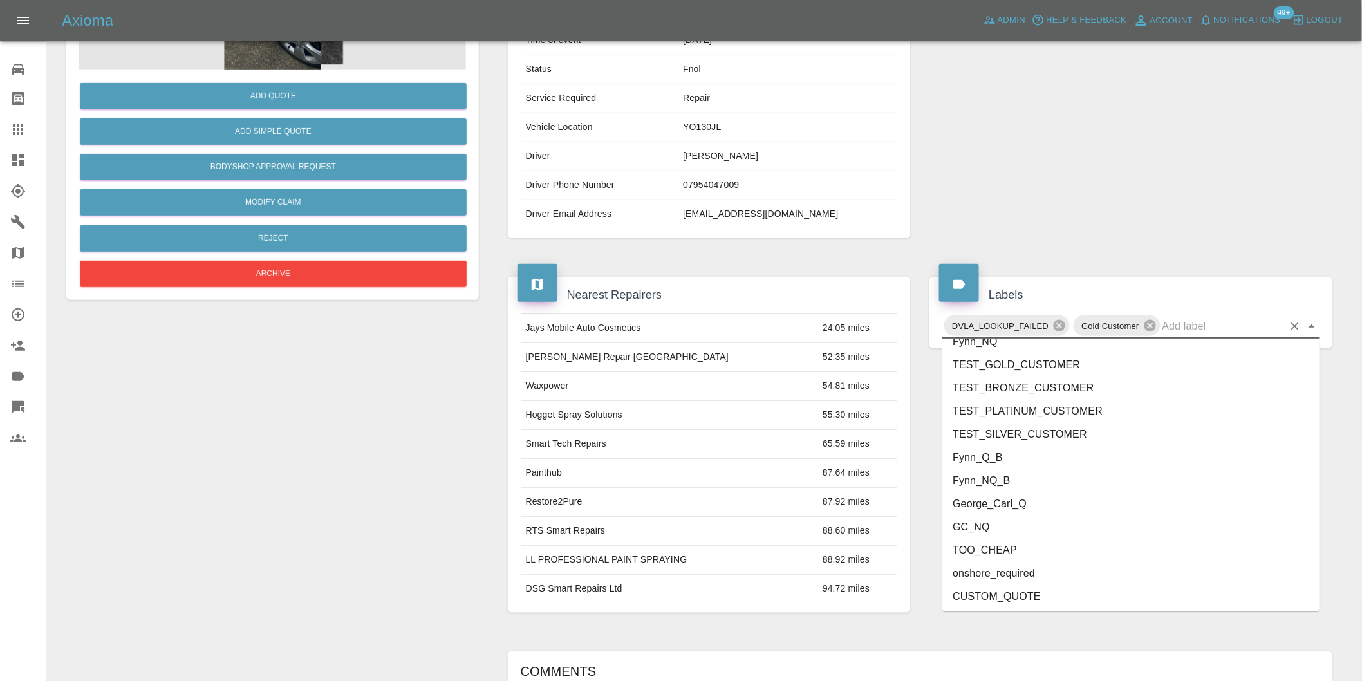
click at [1031, 563] on li "onshore_required" at bounding box center [1130, 573] width 377 height 23
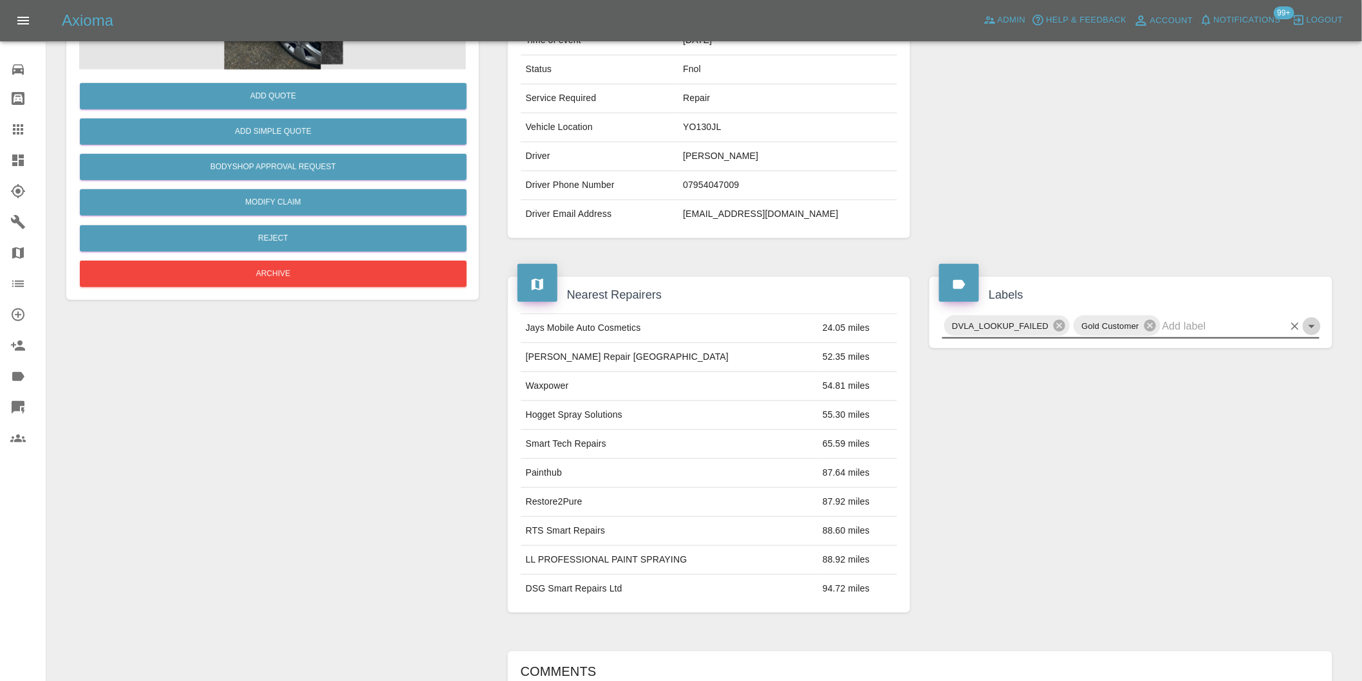
click at [1316, 327] on icon "Open" at bounding box center [1311, 326] width 15 height 15
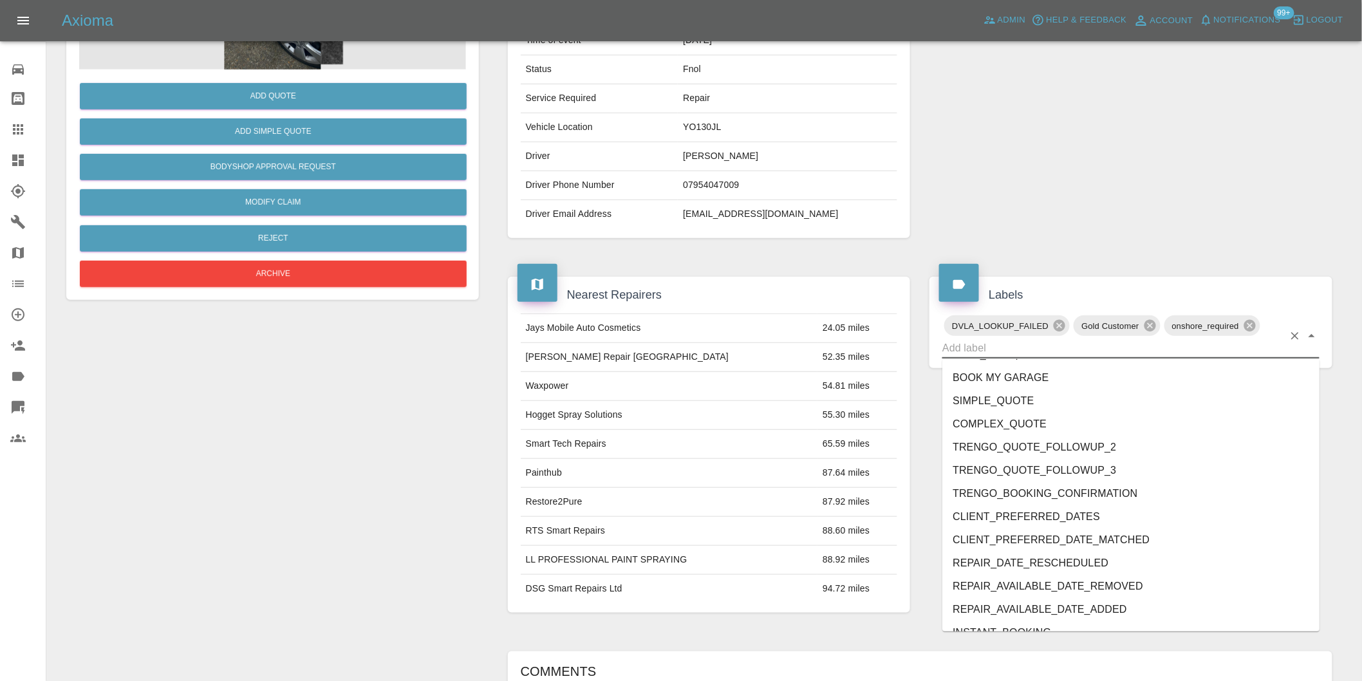
scroll to position [2680, 0]
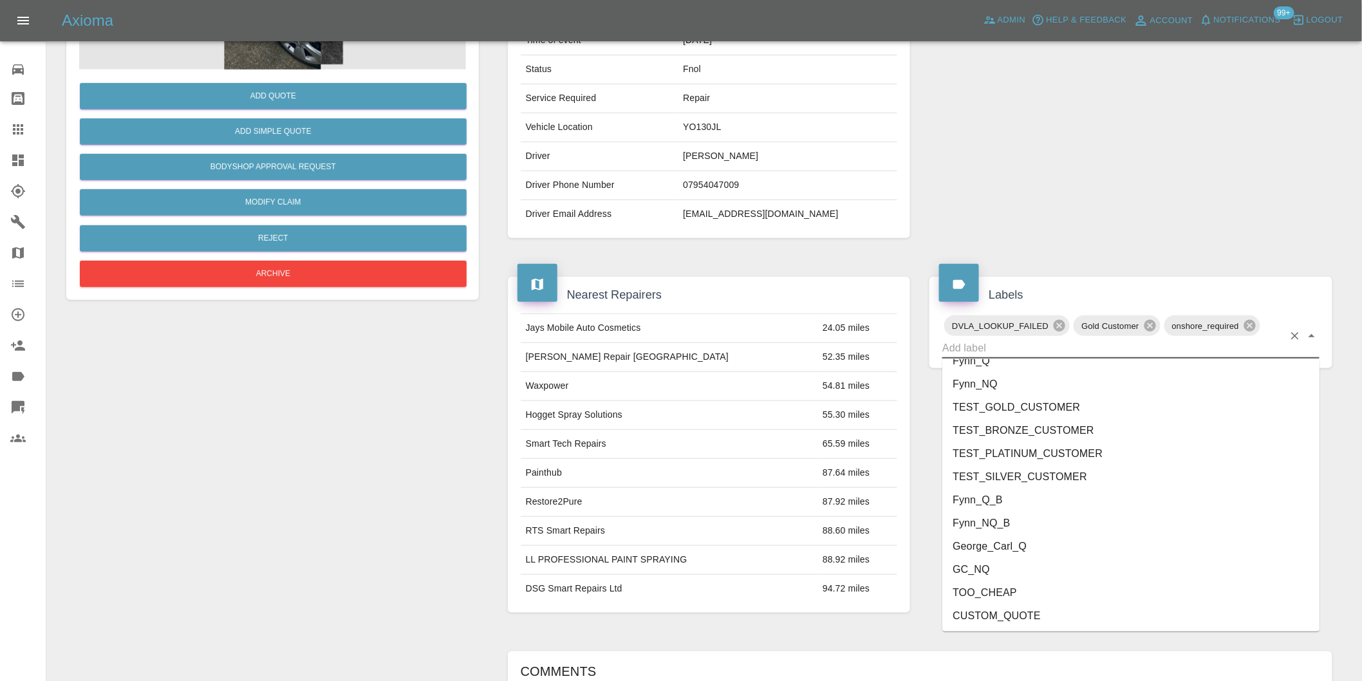
click at [966, 543] on li "George_Carl_Q" at bounding box center [1130, 546] width 377 height 23
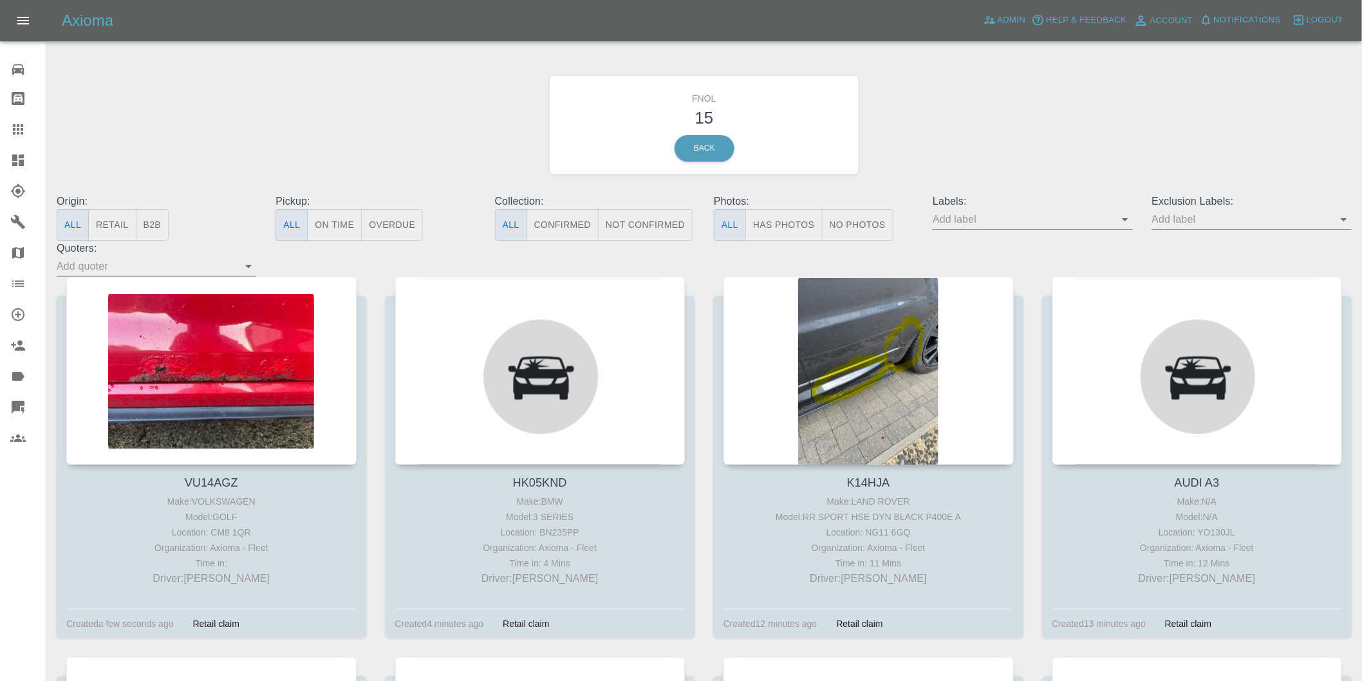
click at [771, 208] on p "Photos:" at bounding box center [814, 201] width 200 height 15
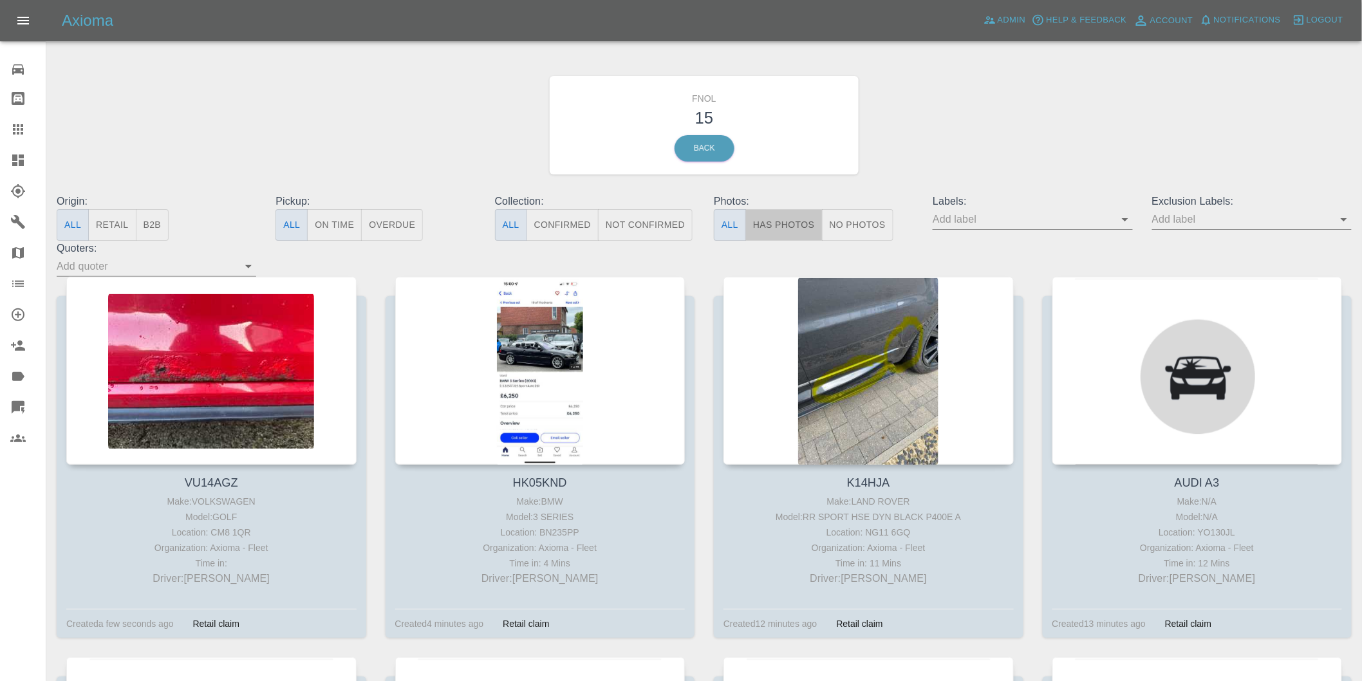
click at [777, 220] on button "Has Photos" at bounding box center [783, 225] width 77 height 32
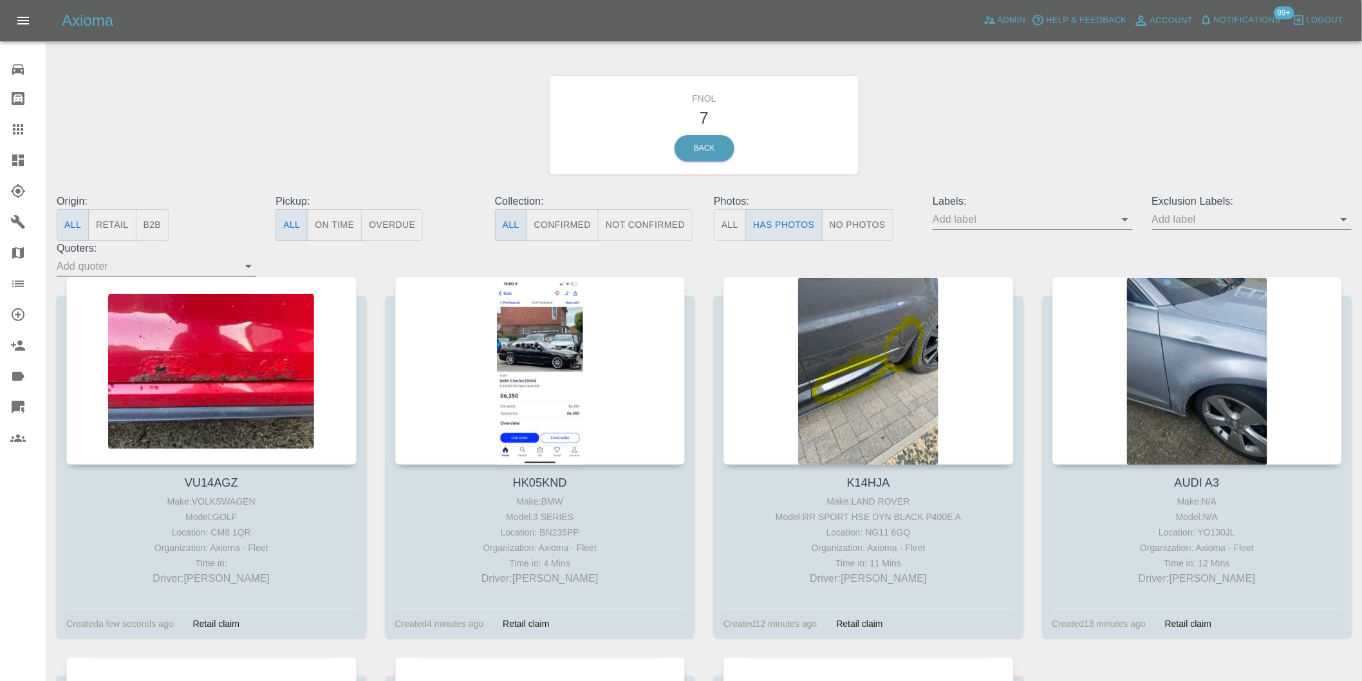
click at [1346, 220] on icon "Open" at bounding box center [1343, 219] width 15 height 15
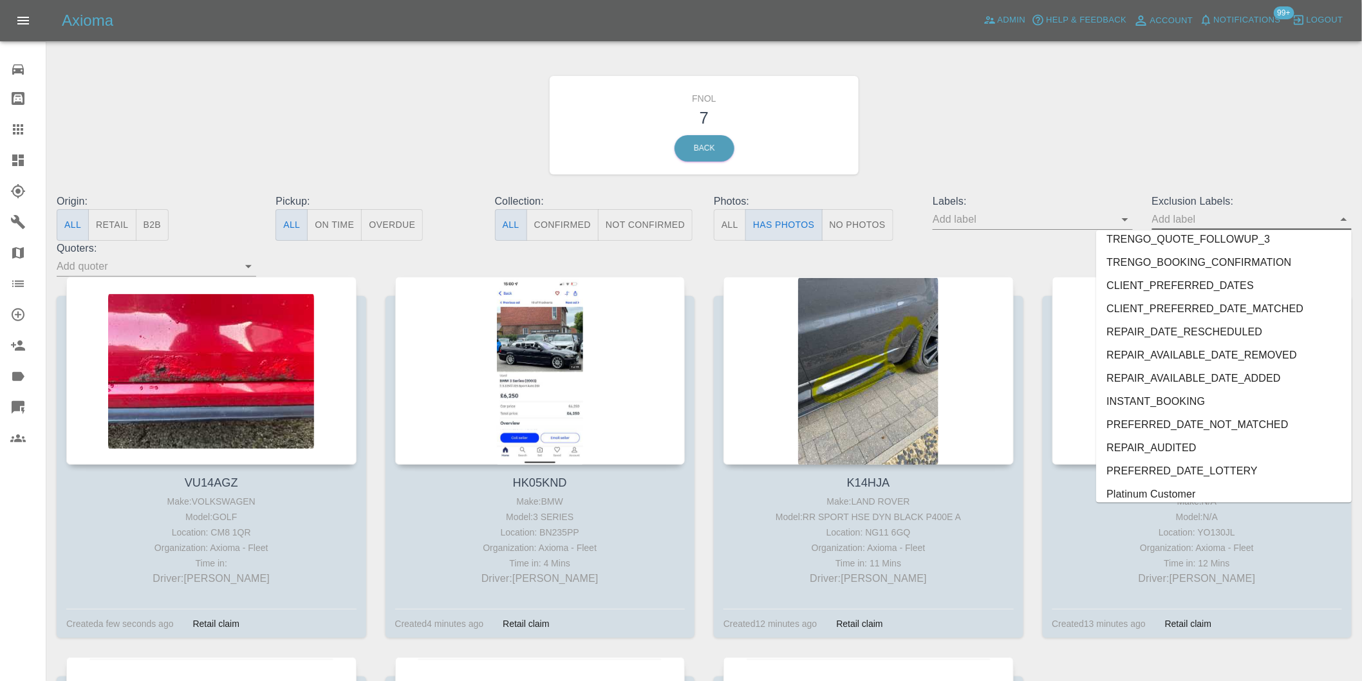
scroll to position [2749, 0]
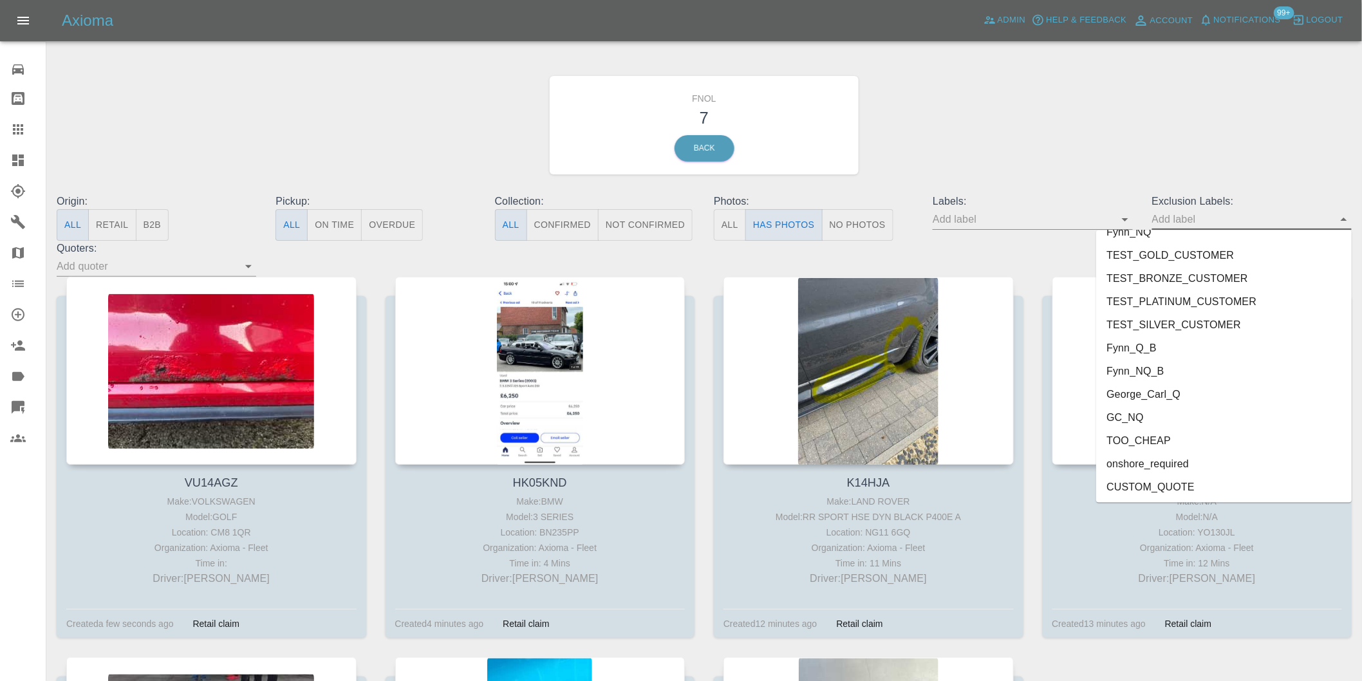
click at [1198, 465] on li "onshore_required" at bounding box center [1224, 463] width 256 height 23
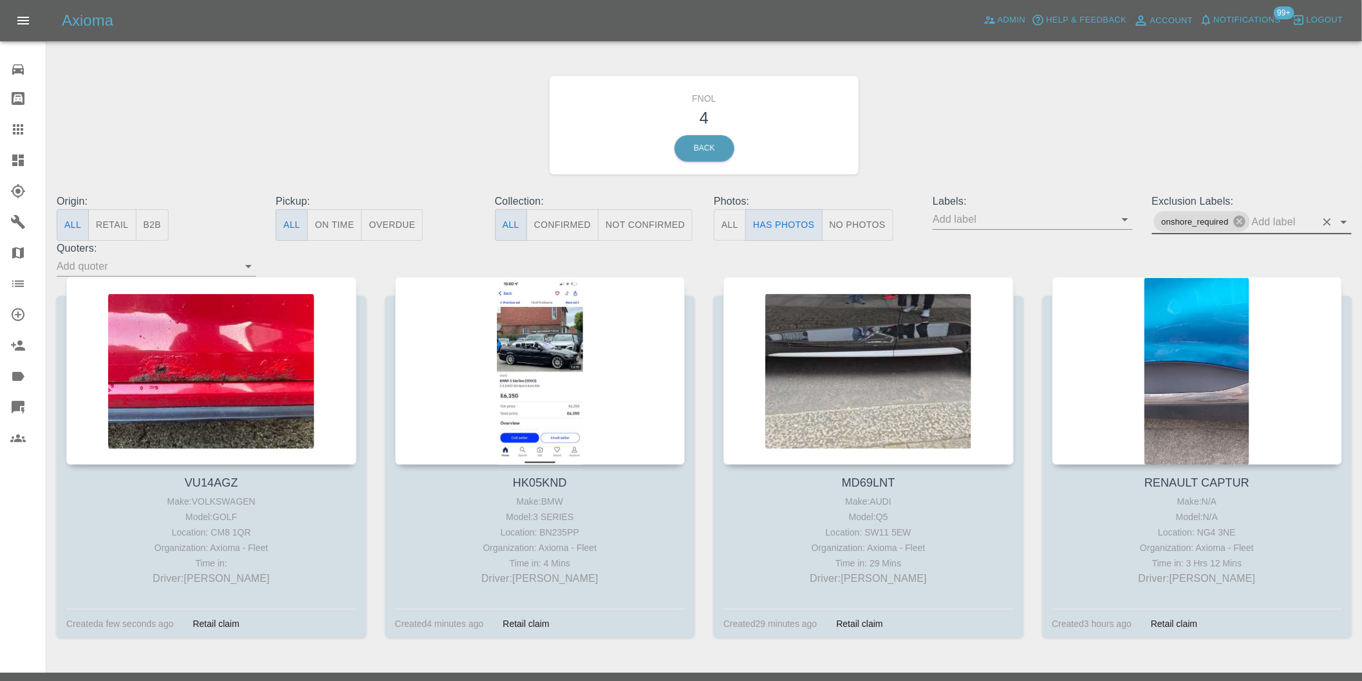
click at [1344, 223] on icon "Open" at bounding box center [1343, 221] width 15 height 15
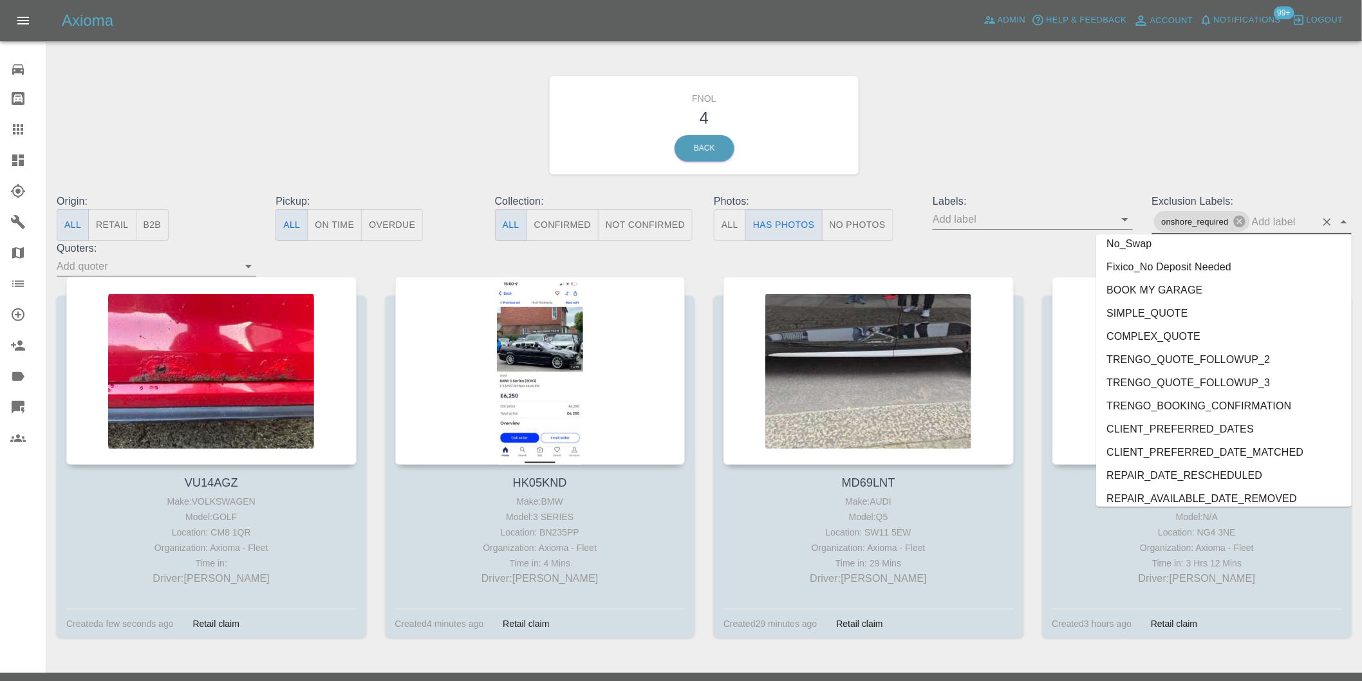
scroll to position [2726, 0]
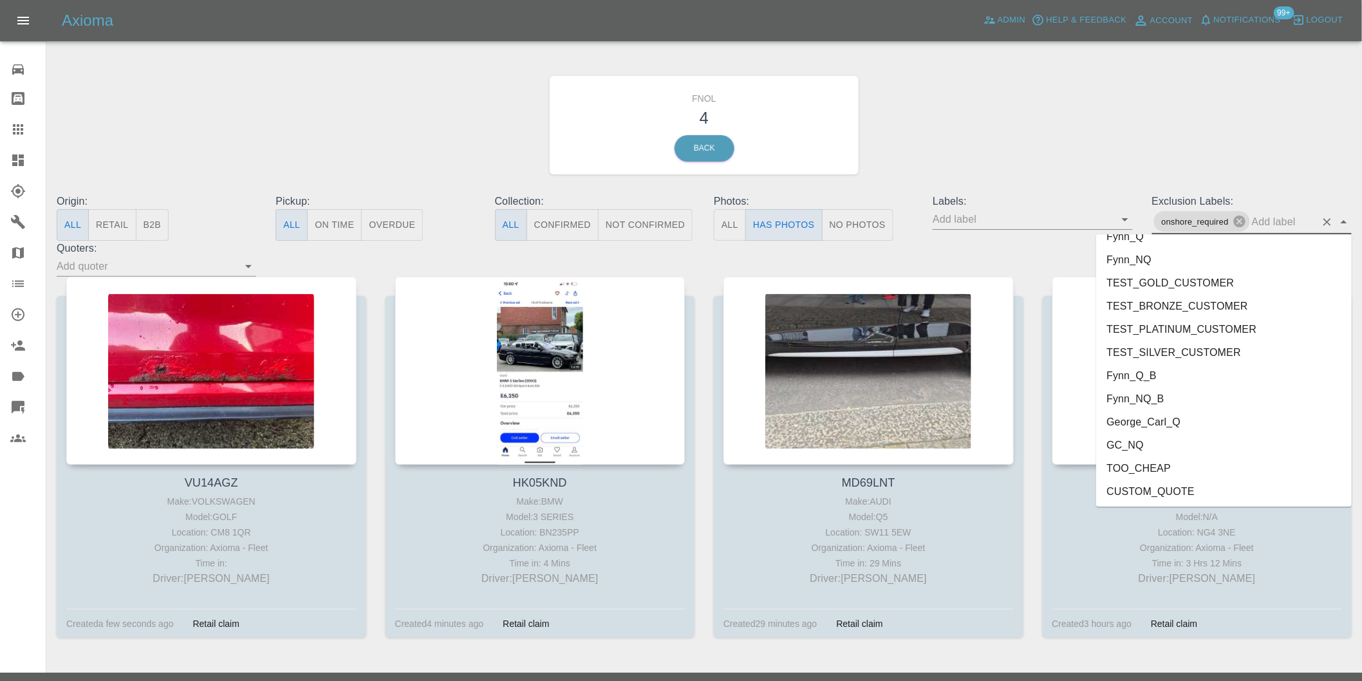
click at [1167, 425] on li "George_Carl_Q" at bounding box center [1224, 421] width 256 height 23
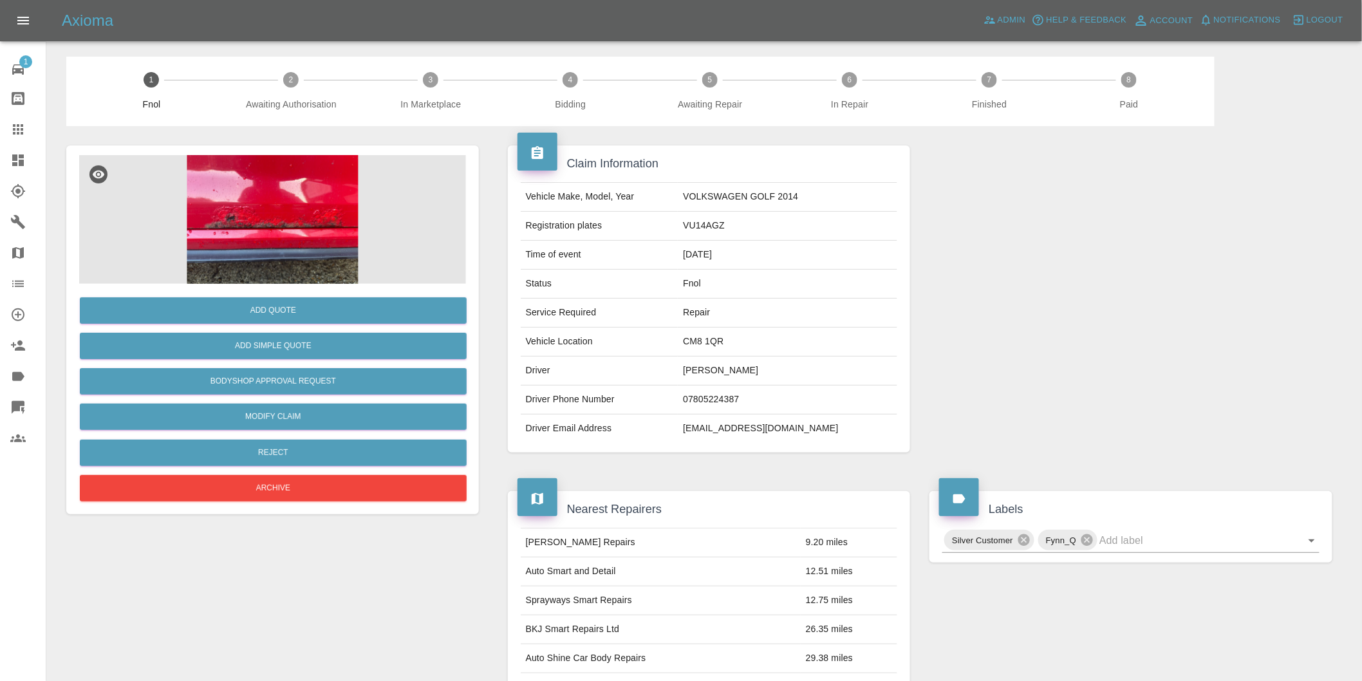
click at [291, 210] on img at bounding box center [272, 219] width 387 height 129
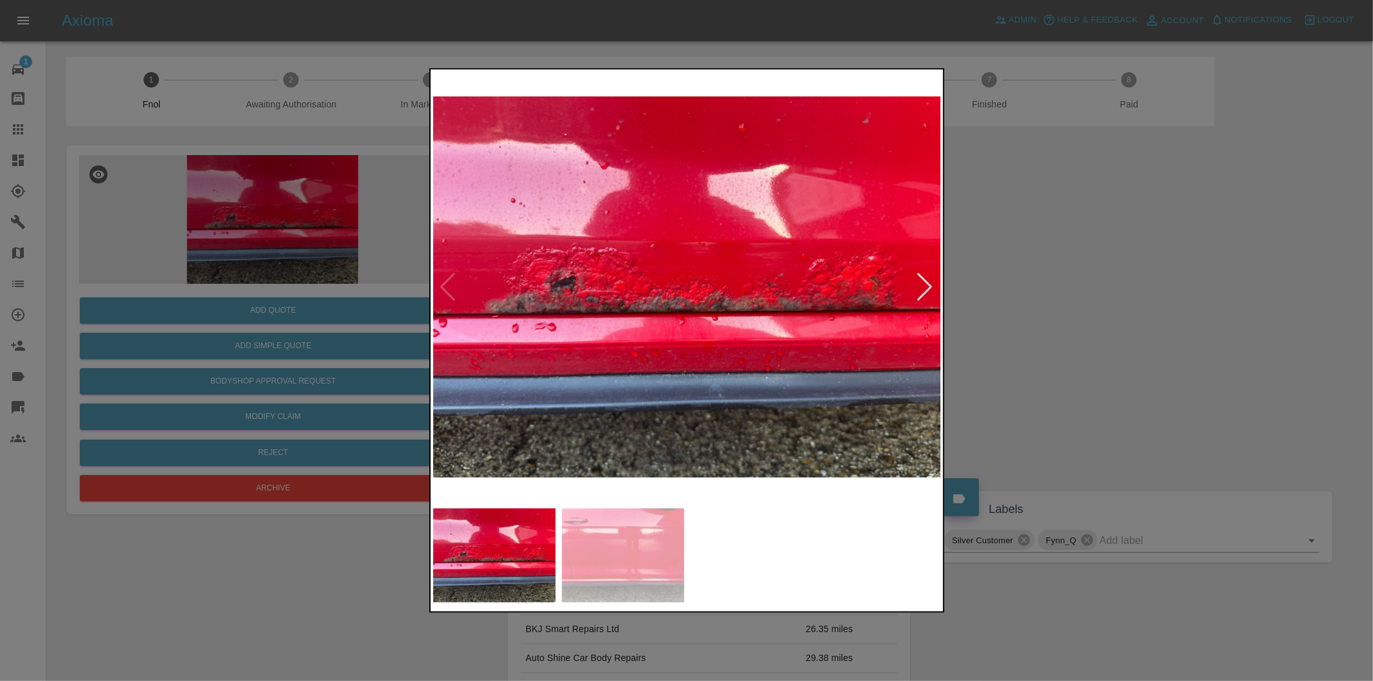
drag, startPoint x: 1062, startPoint y: 304, endPoint x: 924, endPoint y: 291, distance: 139.0
click at [929, 297] on div at bounding box center [686, 340] width 1373 height 681
click at [924, 291] on div at bounding box center [925, 287] width 17 height 28
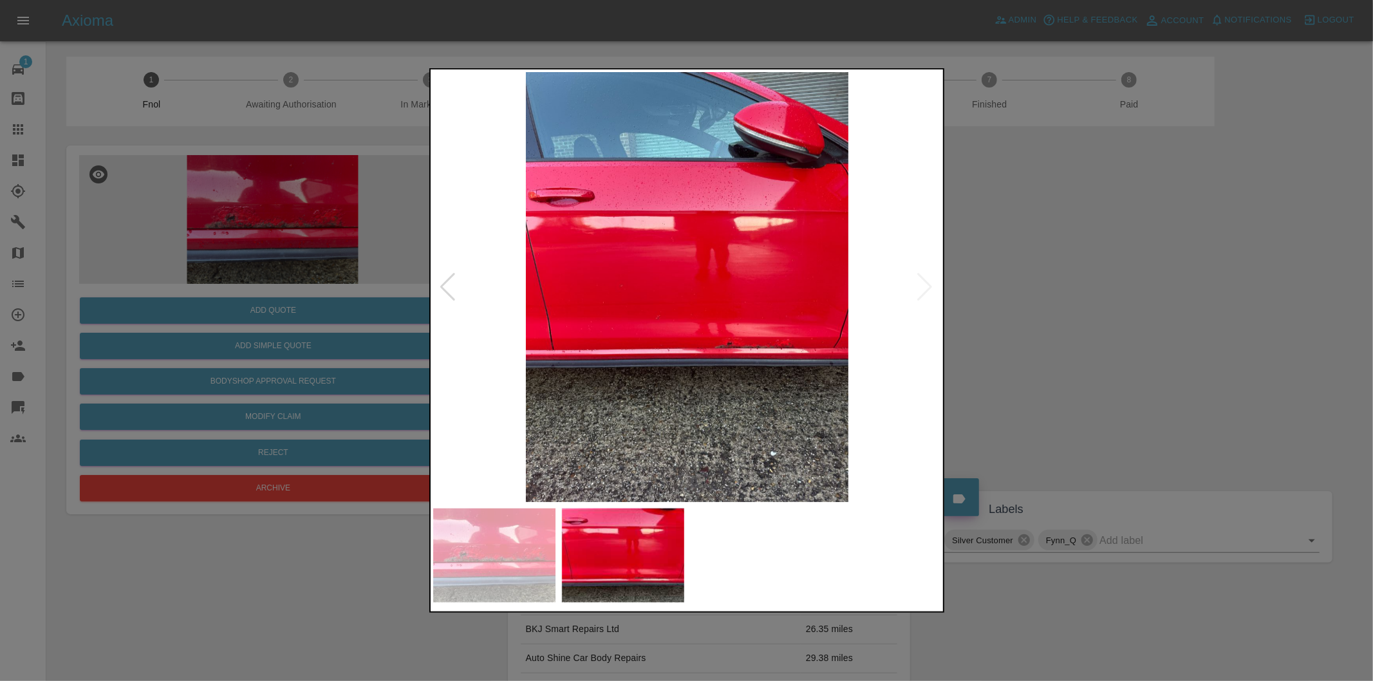
drag, startPoint x: 1112, startPoint y: 306, endPoint x: 908, endPoint y: 339, distance: 206.6
click at [1111, 306] on div at bounding box center [686, 340] width 1373 height 681
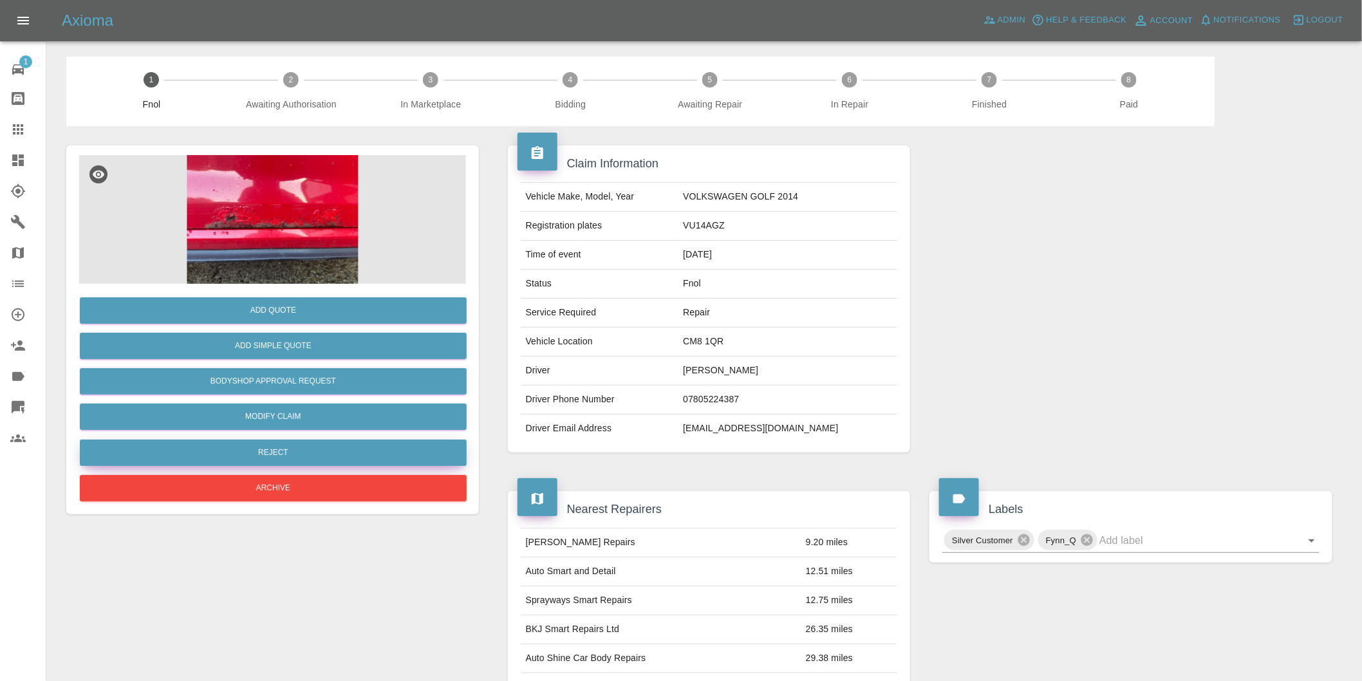
click at [320, 447] on button "Reject" at bounding box center [273, 453] width 387 height 26
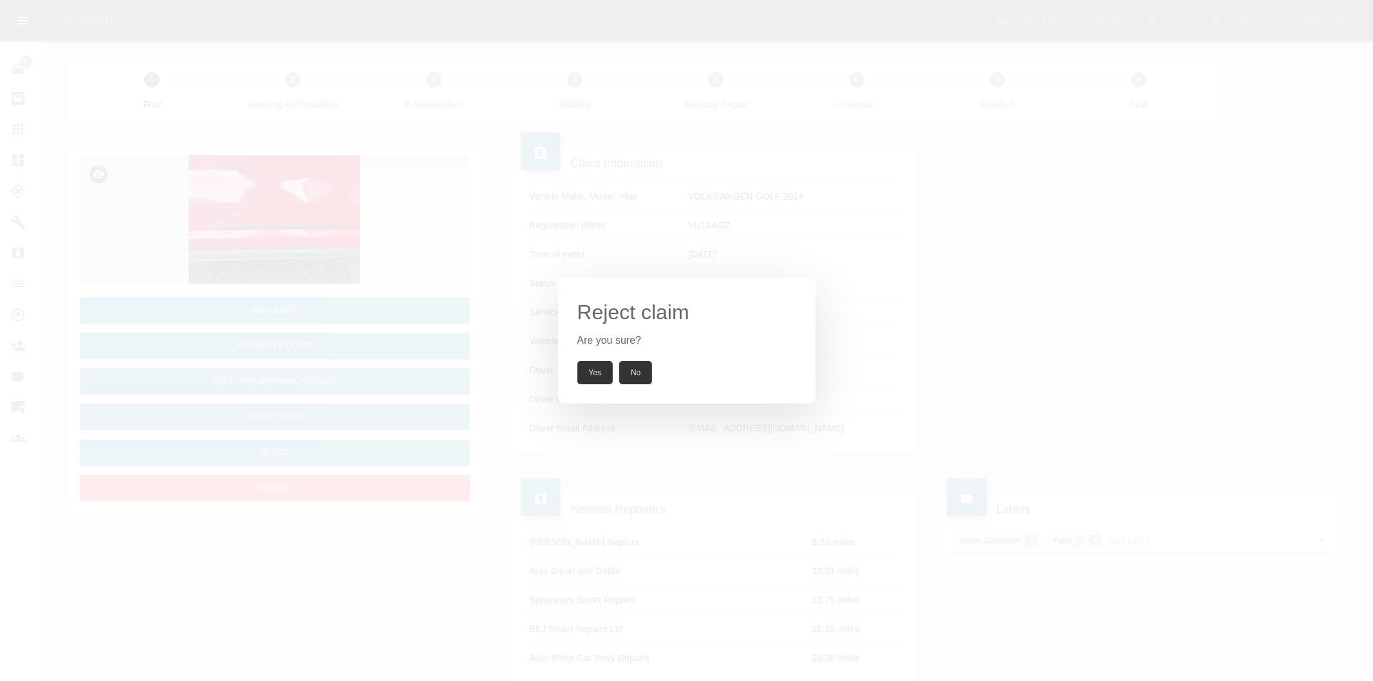
click at [581, 372] on button "Yes" at bounding box center [595, 372] width 36 height 23
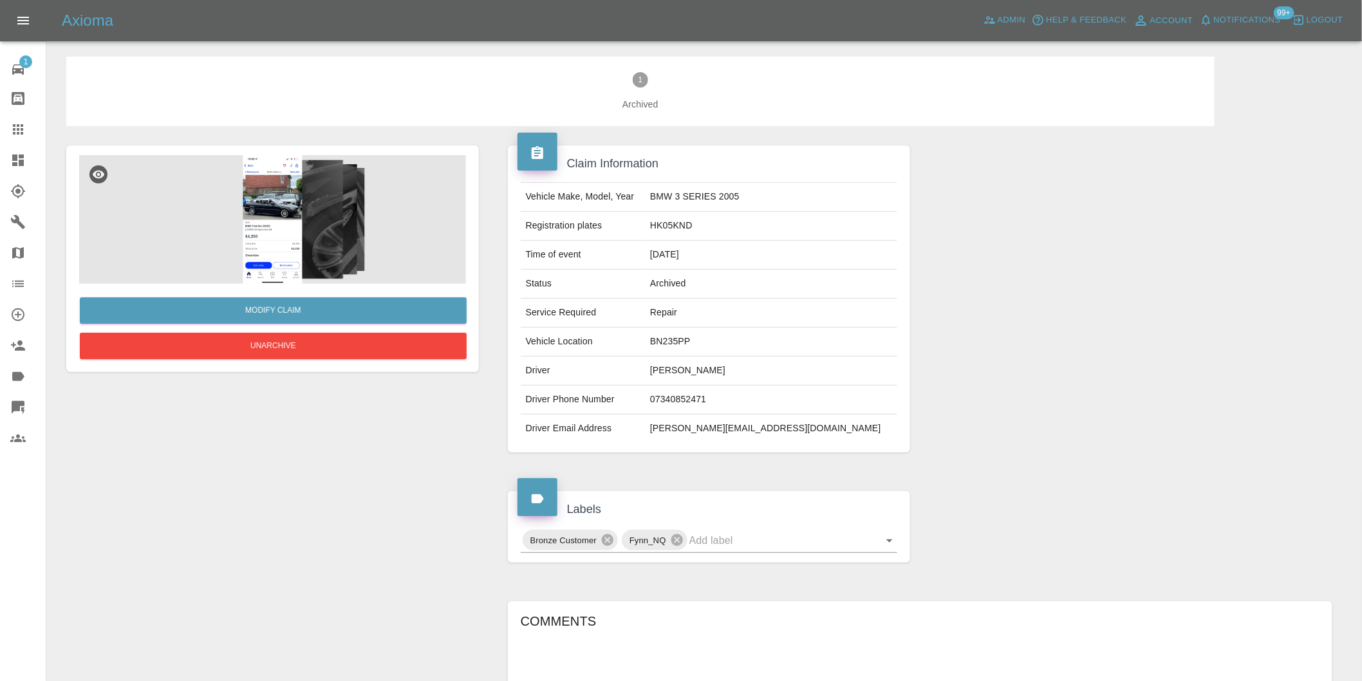
click at [271, 213] on img at bounding box center [272, 219] width 387 height 129
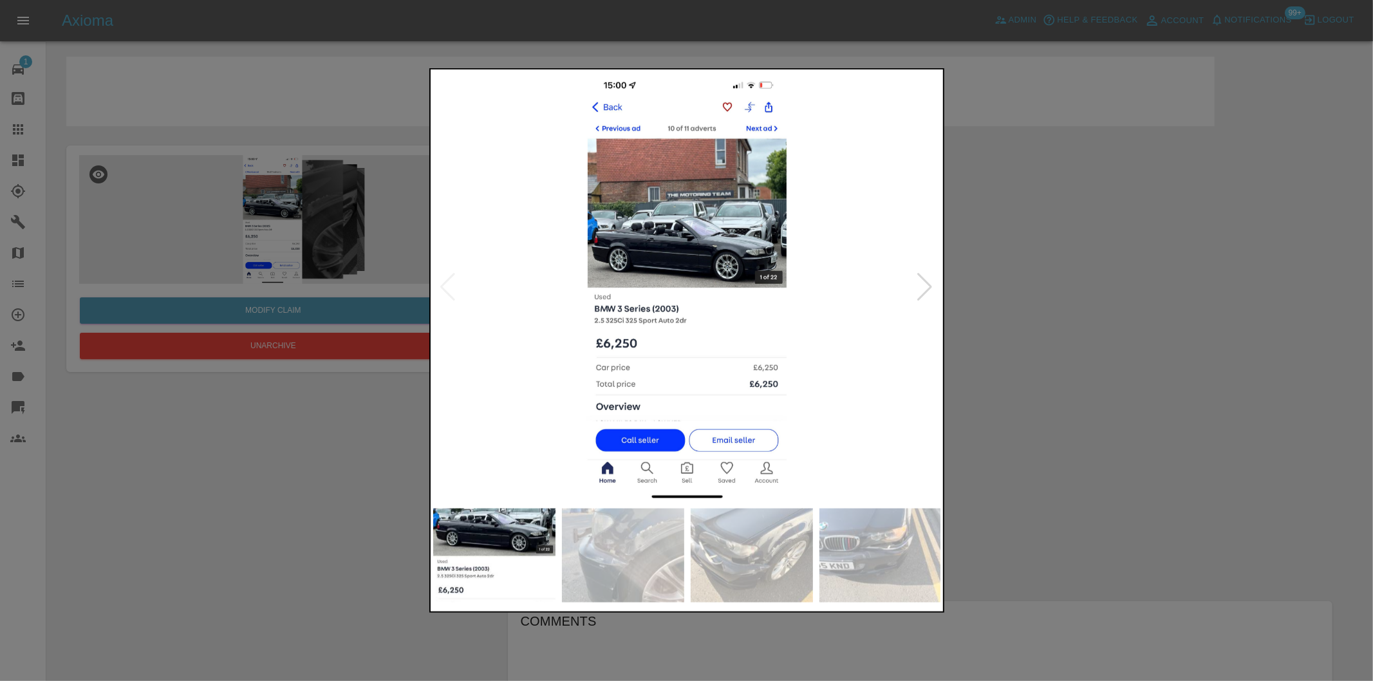
click at [1011, 210] on div at bounding box center [686, 340] width 1373 height 681
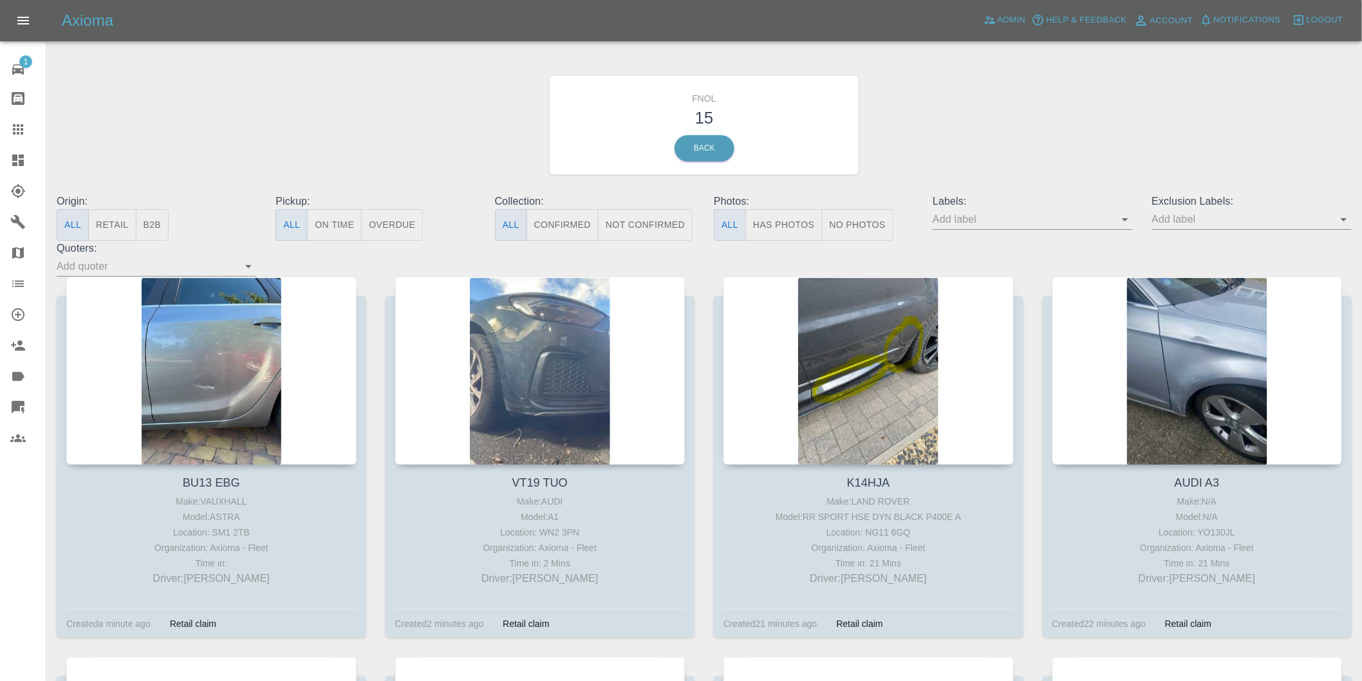
click at [790, 223] on button "Has Photos" at bounding box center [783, 225] width 77 height 32
click at [1345, 223] on icon "Open" at bounding box center [1343, 219] width 15 height 15
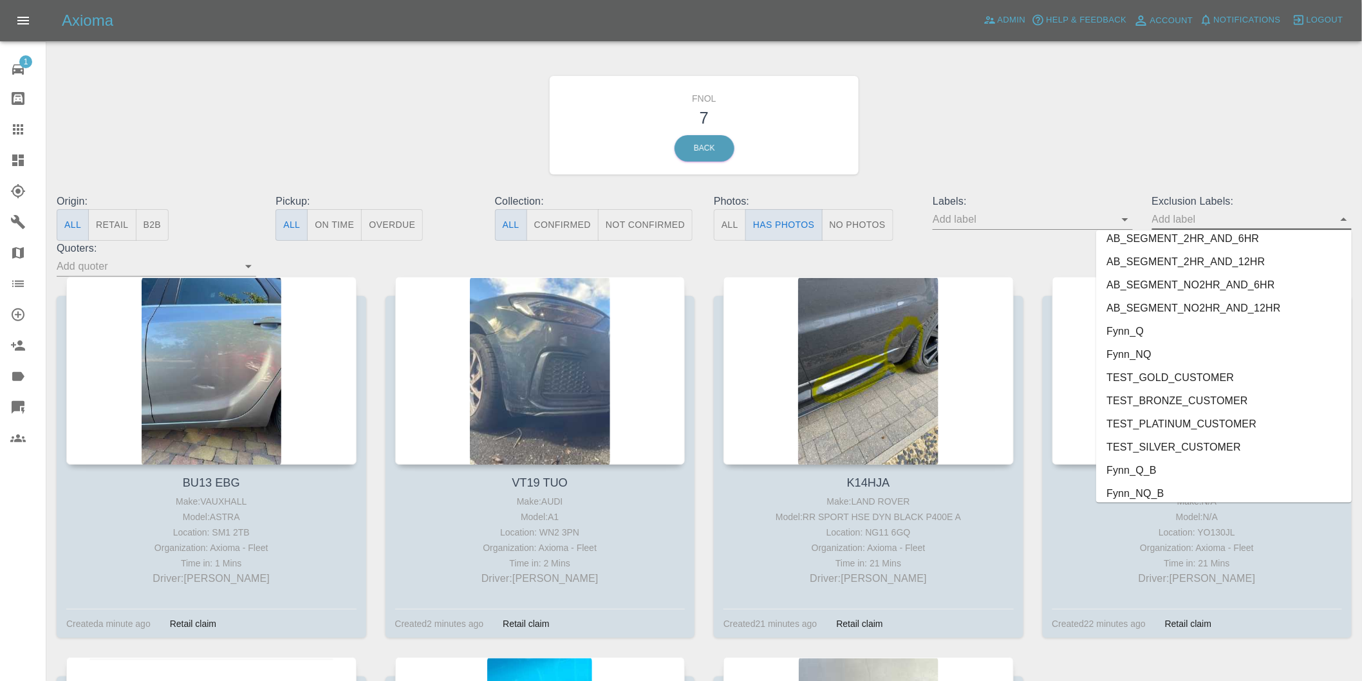
scroll to position [2749, 0]
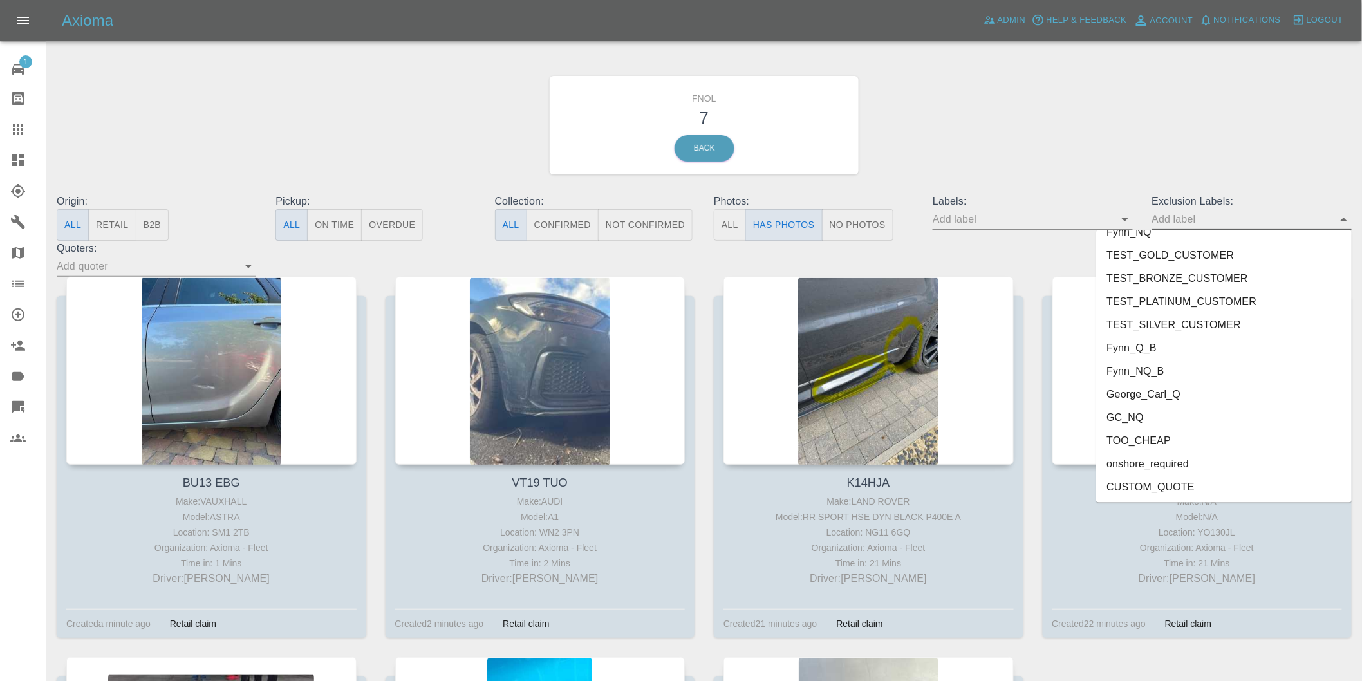
click at [1182, 469] on li "onshore_required" at bounding box center [1224, 463] width 256 height 23
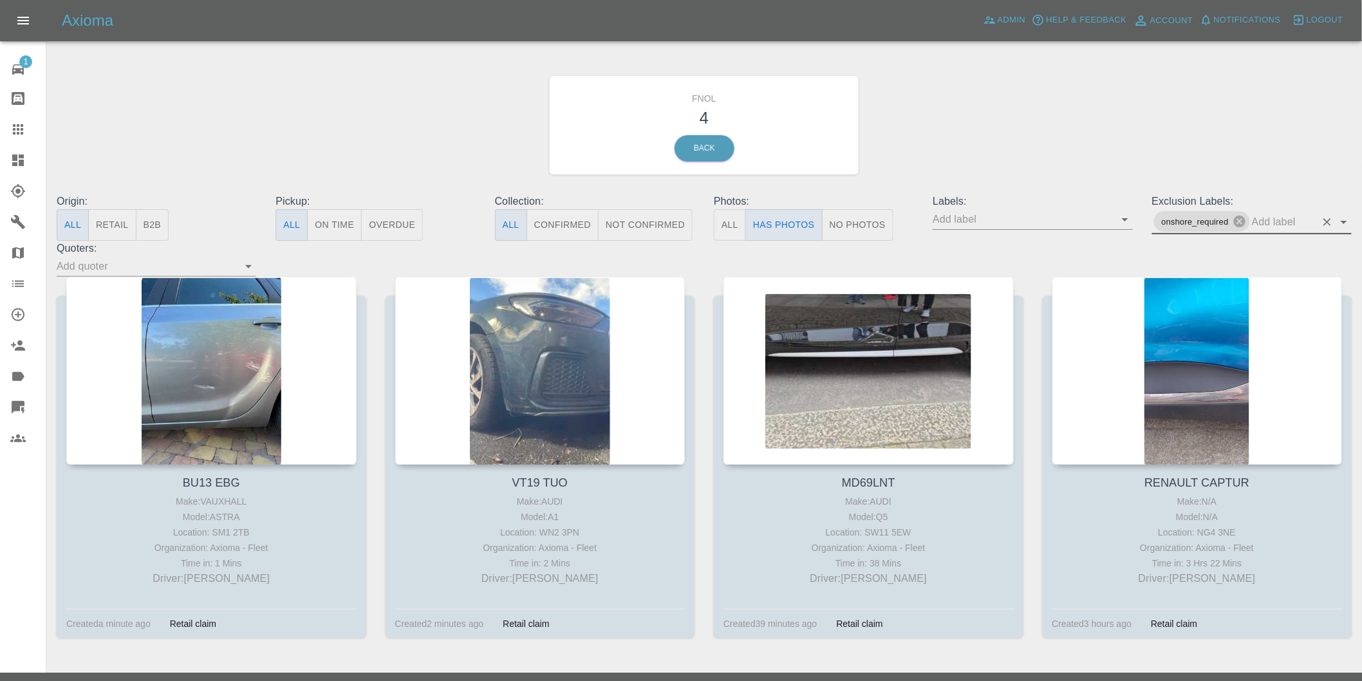
click at [1341, 226] on icon "Open" at bounding box center [1343, 221] width 15 height 15
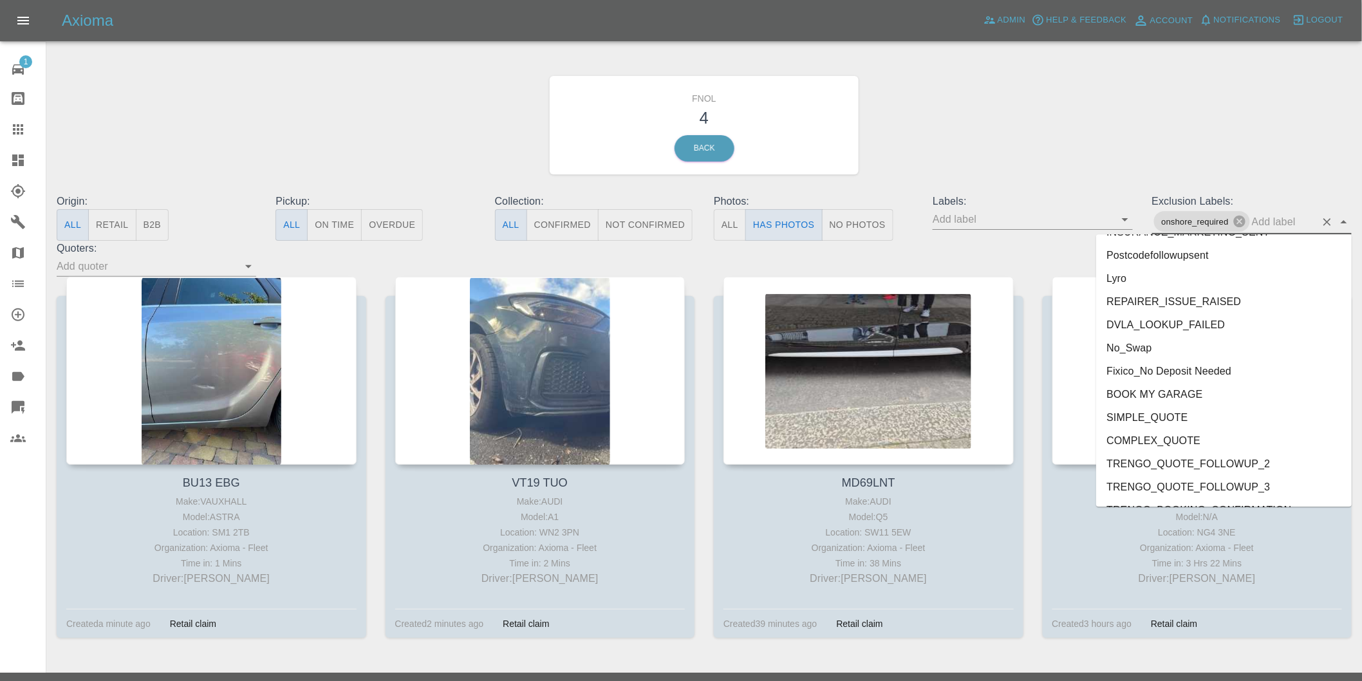
scroll to position [2726, 0]
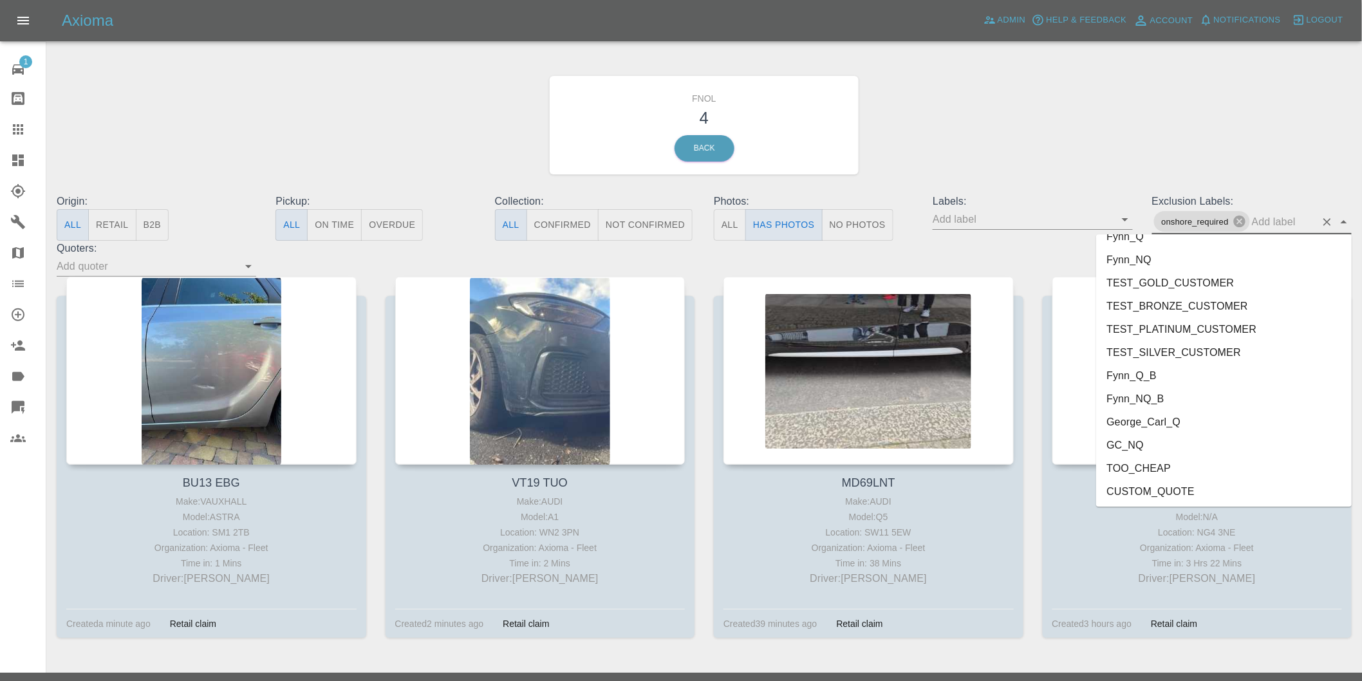
click at [1166, 420] on li "George_Carl_Q" at bounding box center [1224, 421] width 256 height 23
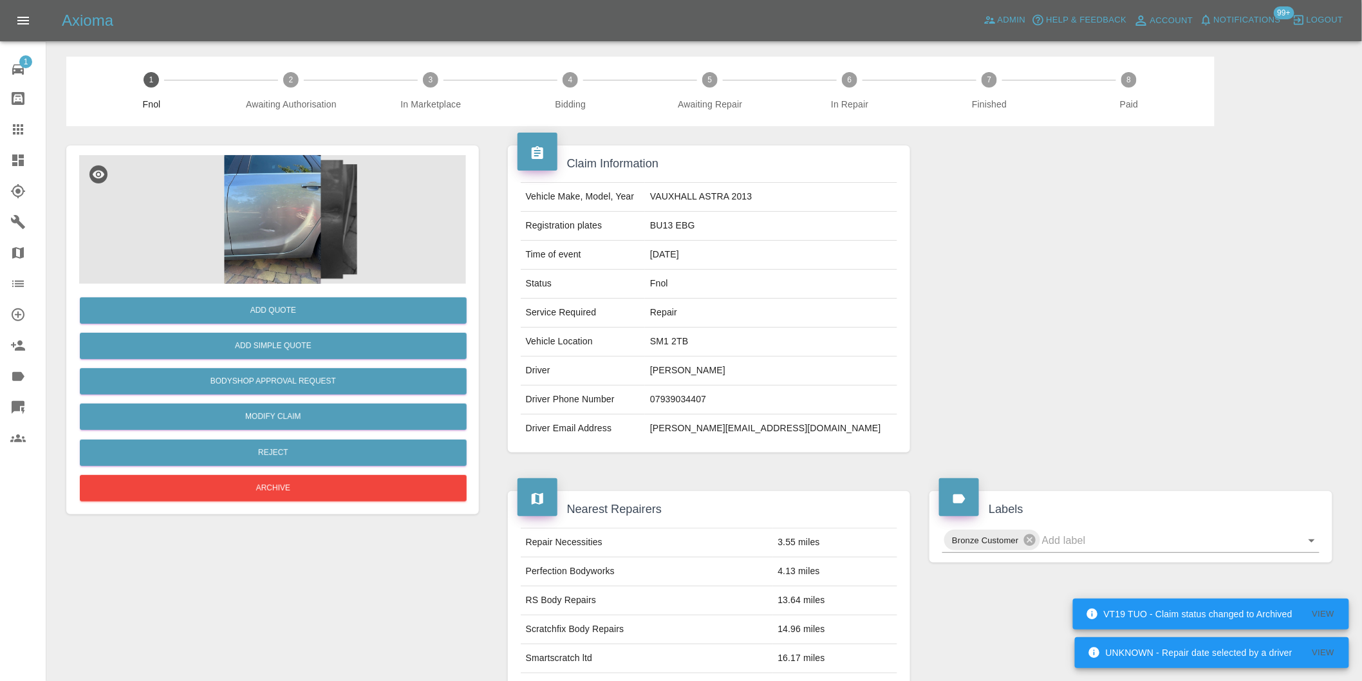
click at [271, 204] on img at bounding box center [272, 219] width 387 height 129
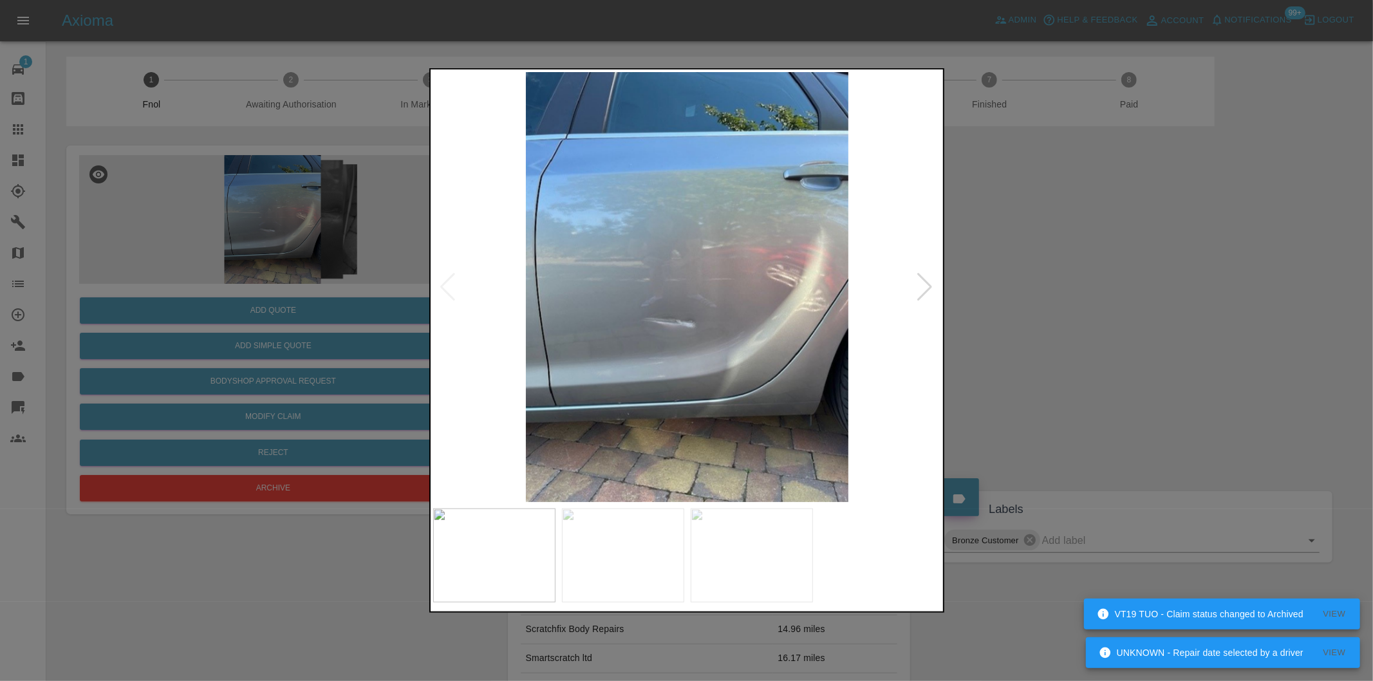
click at [919, 288] on div at bounding box center [925, 287] width 17 height 28
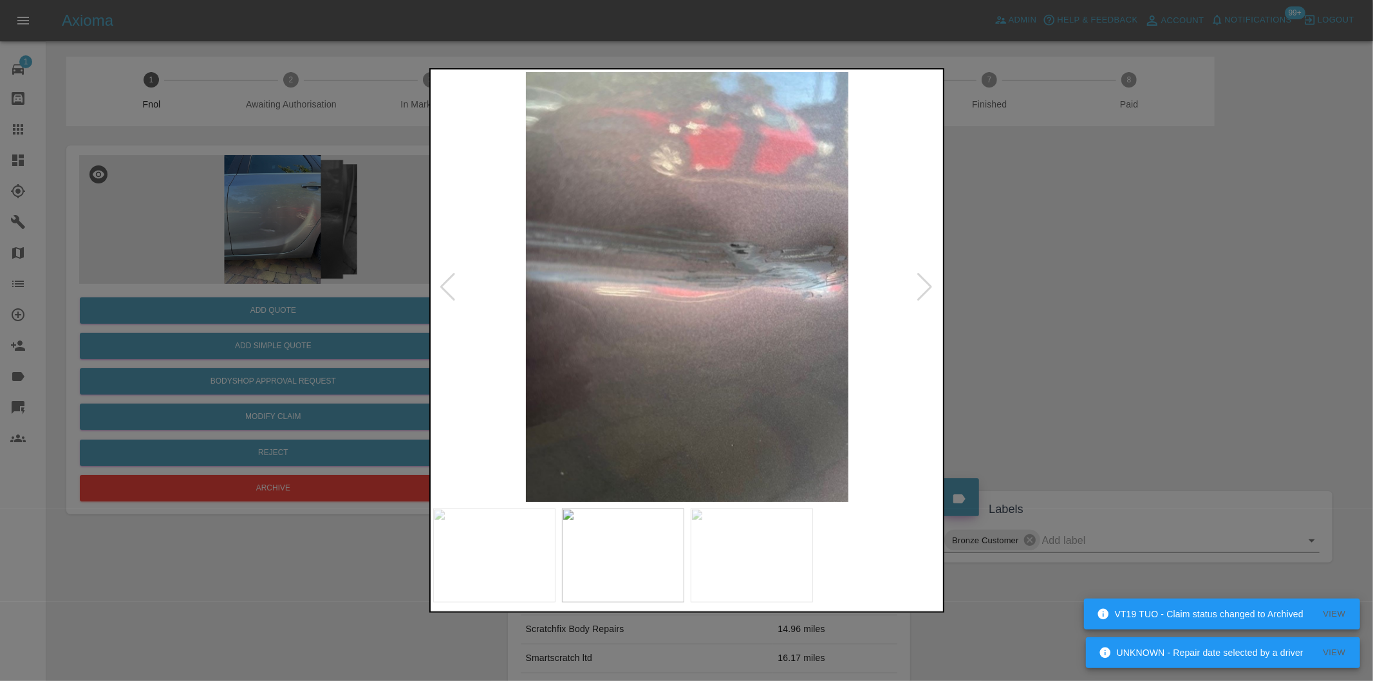
click at [919, 288] on div at bounding box center [925, 287] width 17 height 28
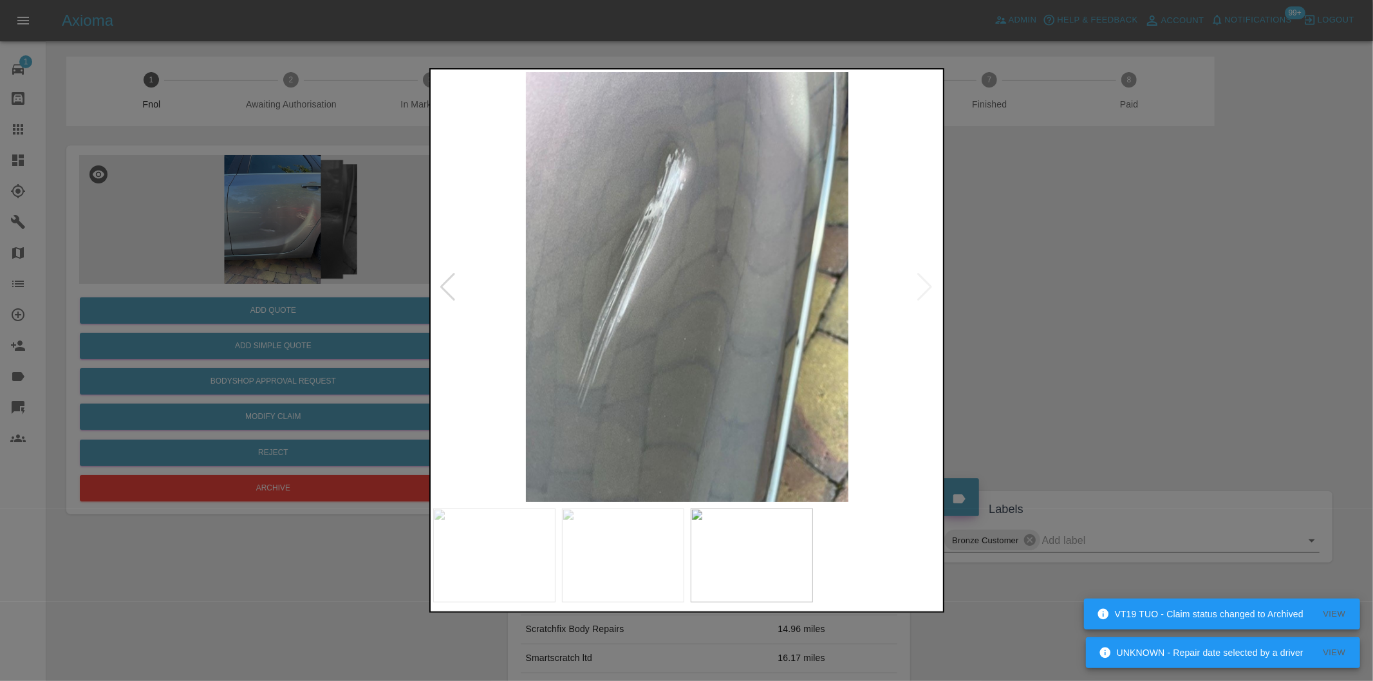
click at [919, 288] on img at bounding box center [687, 287] width 508 height 430
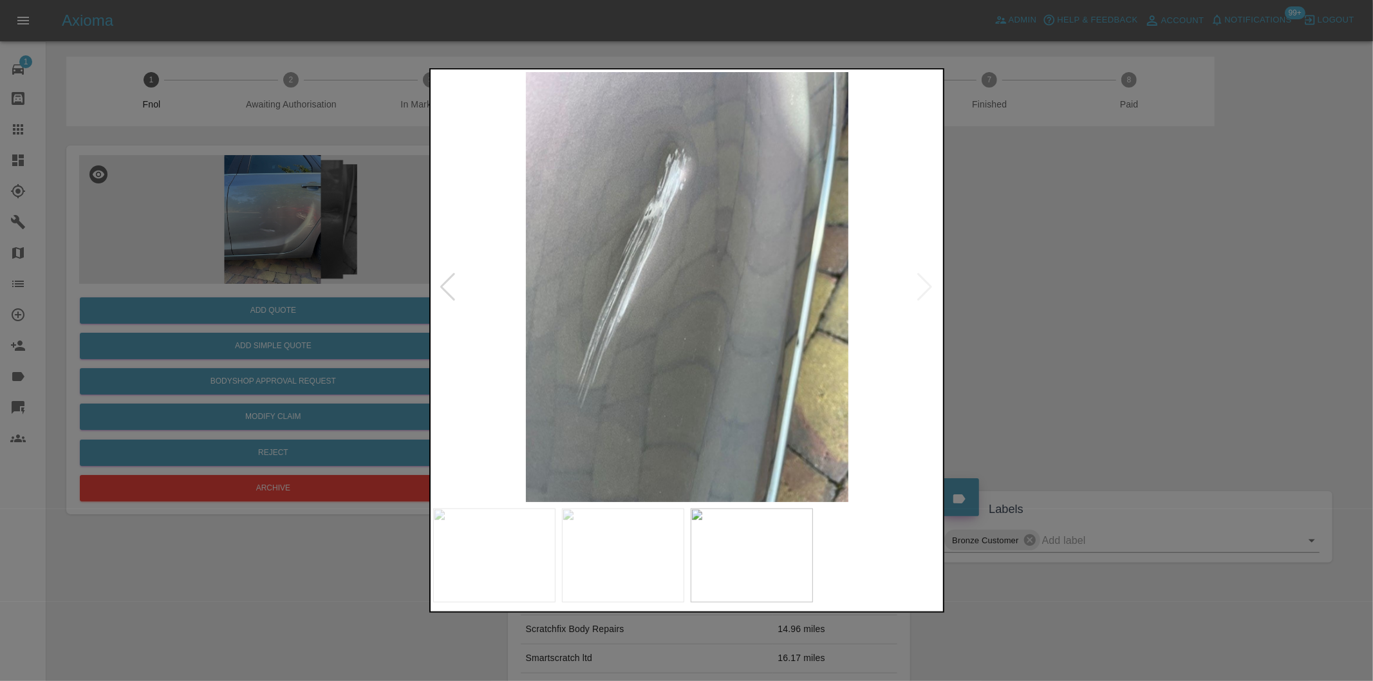
drag, startPoint x: 1157, startPoint y: 322, endPoint x: 1139, endPoint y: 320, distance: 17.6
click at [1156, 322] on div at bounding box center [686, 340] width 1373 height 681
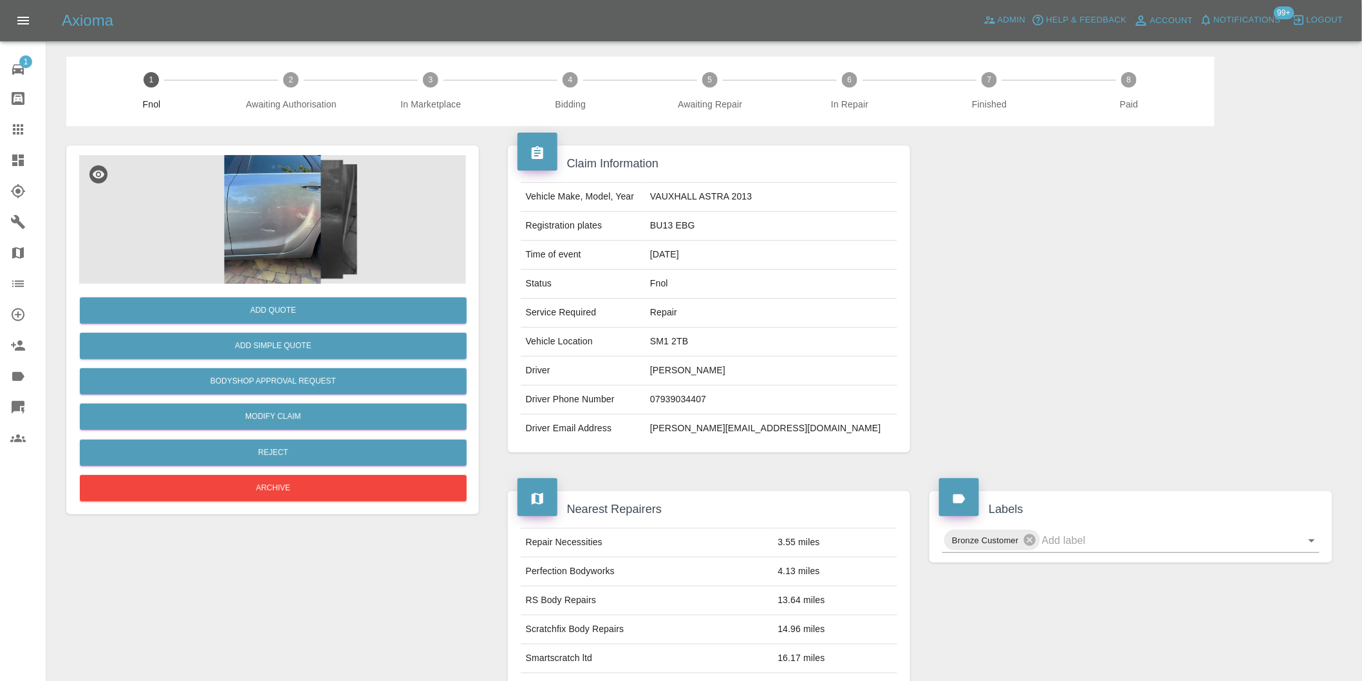
click at [262, 208] on img at bounding box center [272, 219] width 387 height 129
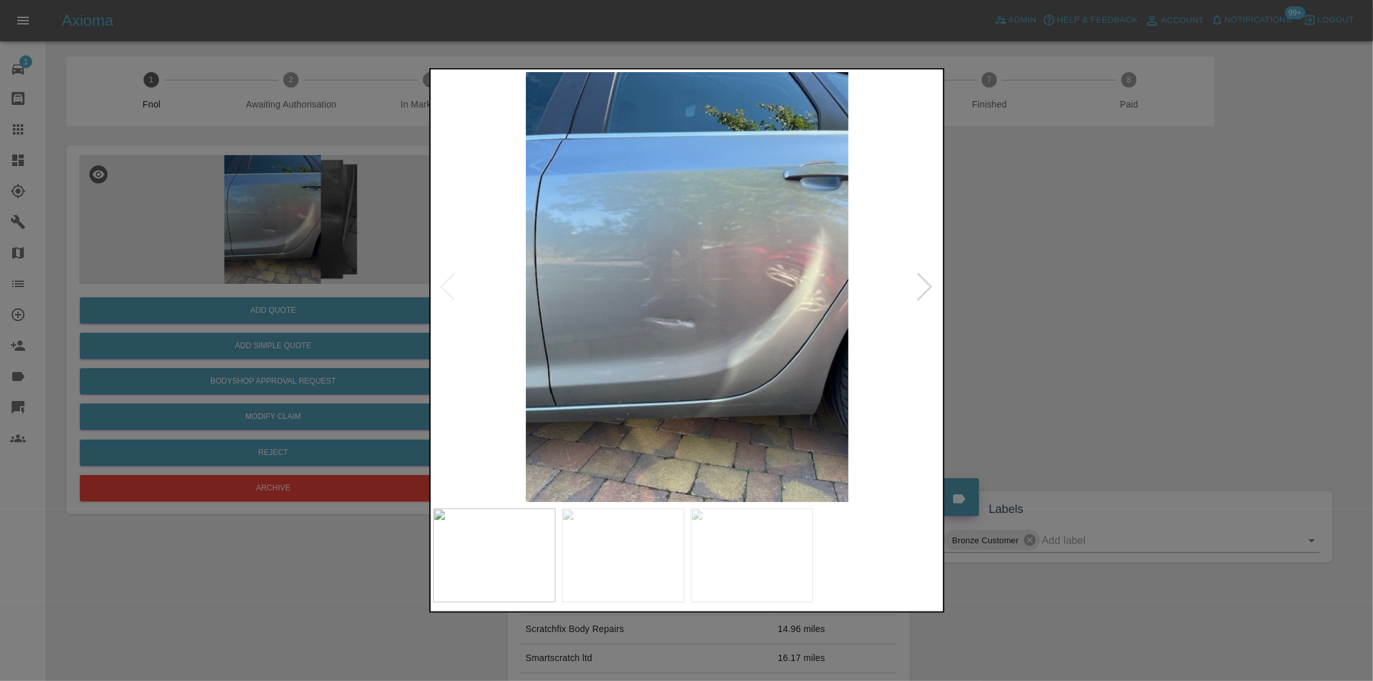
drag, startPoint x: 1056, startPoint y: 319, endPoint x: 745, endPoint y: 312, distance: 311.0
click at [1056, 319] on div at bounding box center [686, 340] width 1373 height 681
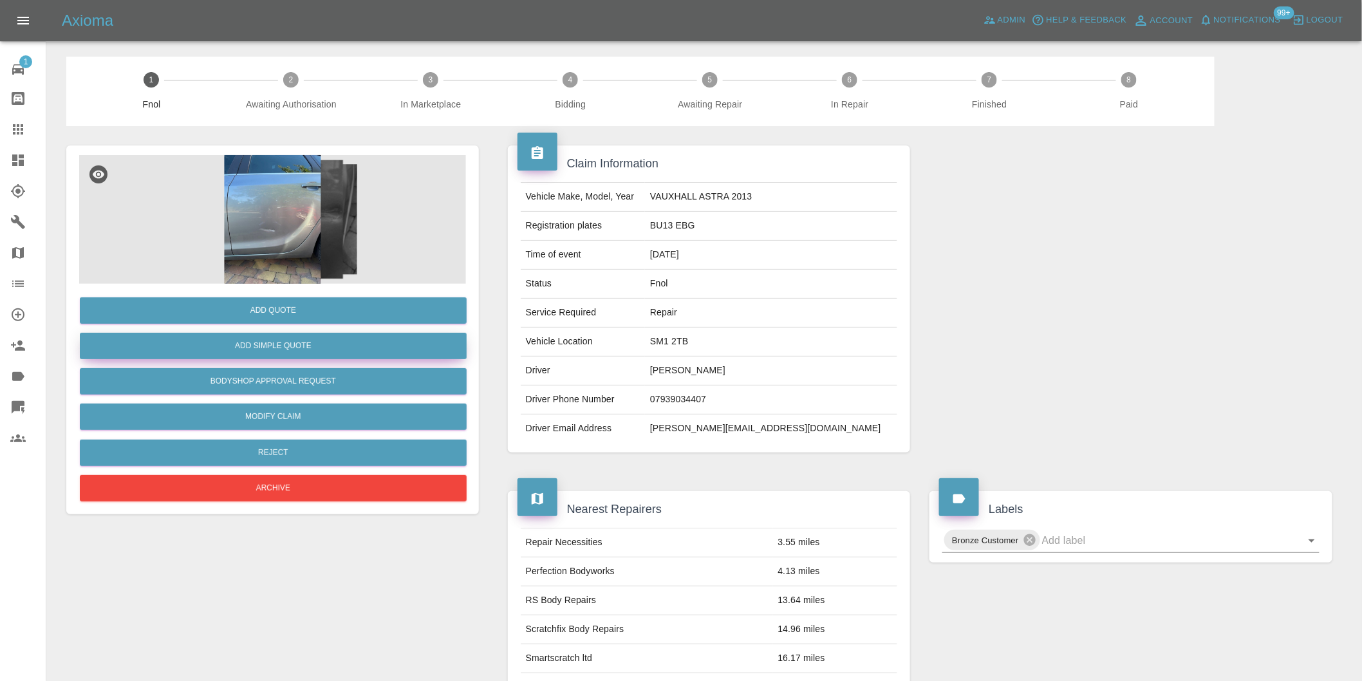
click at [319, 342] on button "Add Simple Quote" at bounding box center [273, 346] width 387 height 26
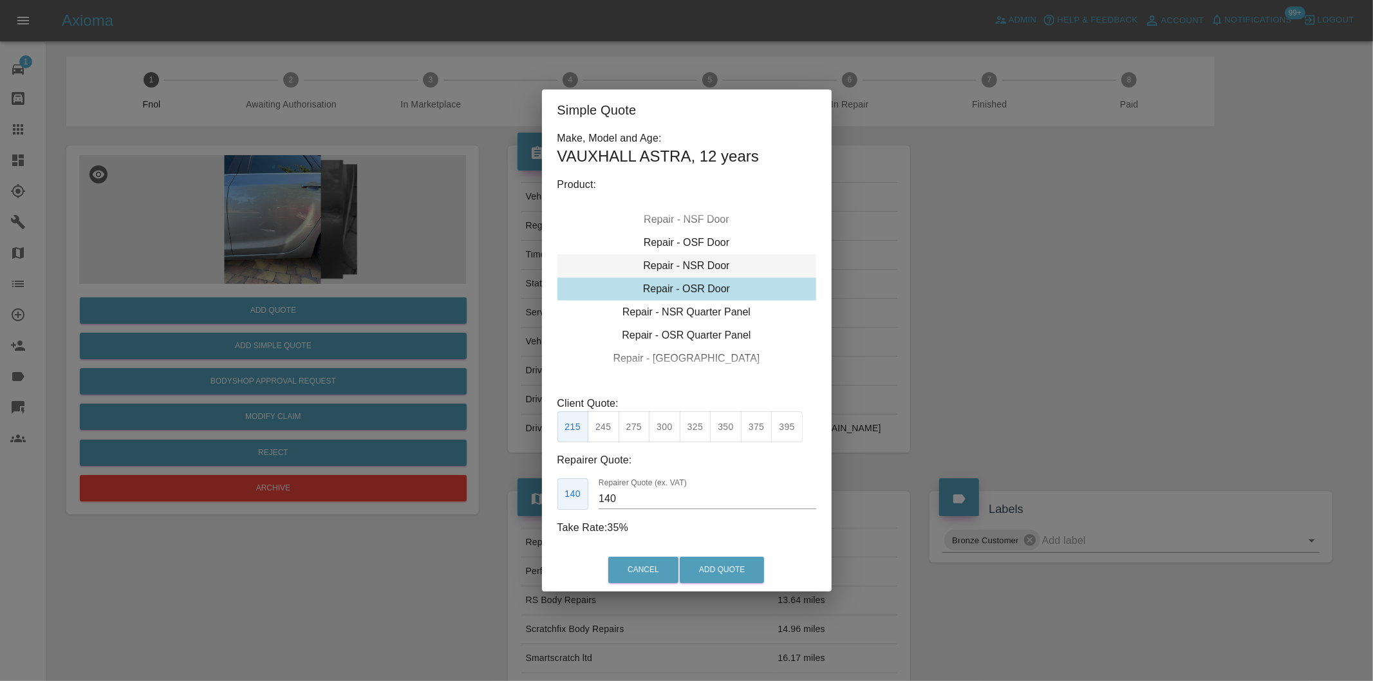
click at [711, 265] on div "Repair - NSR Door" at bounding box center [686, 265] width 259 height 23
click at [661, 427] on button "300" at bounding box center [665, 427] width 32 height 32
drag, startPoint x: 696, startPoint y: 433, endPoint x: 715, endPoint y: 485, distance: 55.6
click at [698, 436] on button "325" at bounding box center [696, 427] width 32 height 32
type input "210"
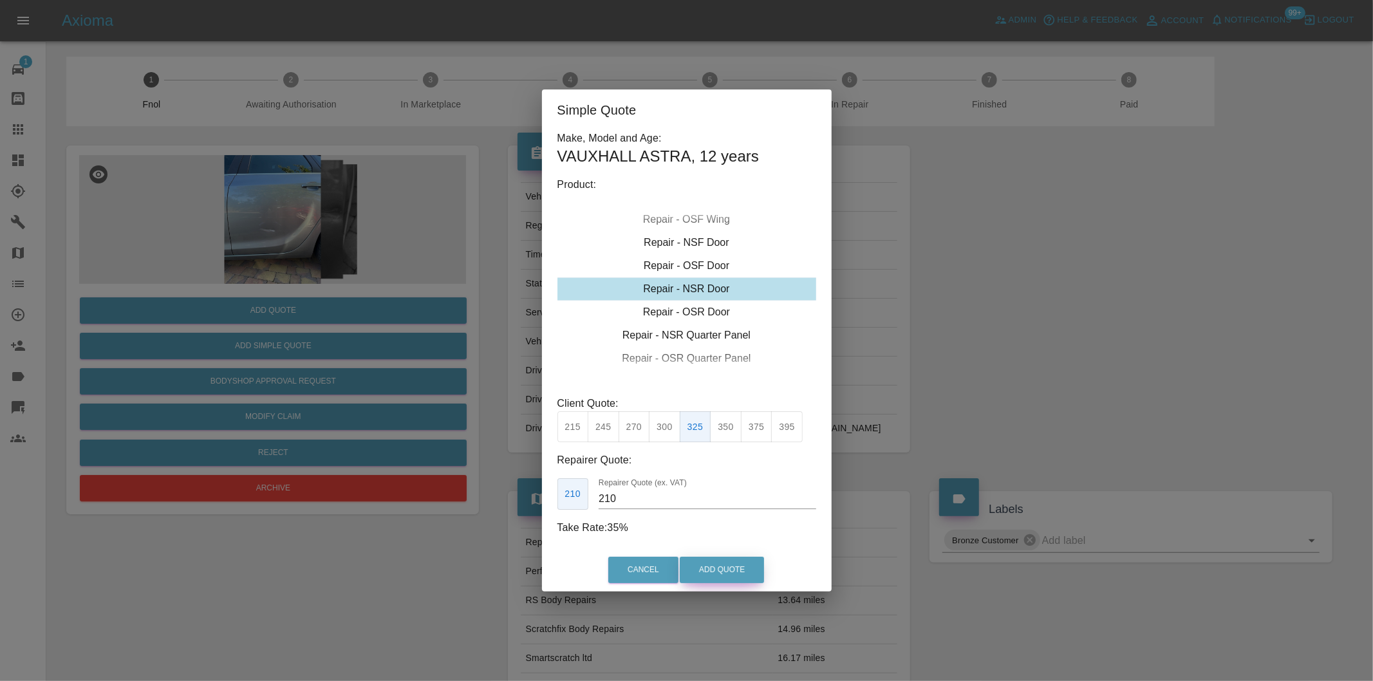
click at [731, 570] on button "Add Quote" at bounding box center [722, 570] width 84 height 26
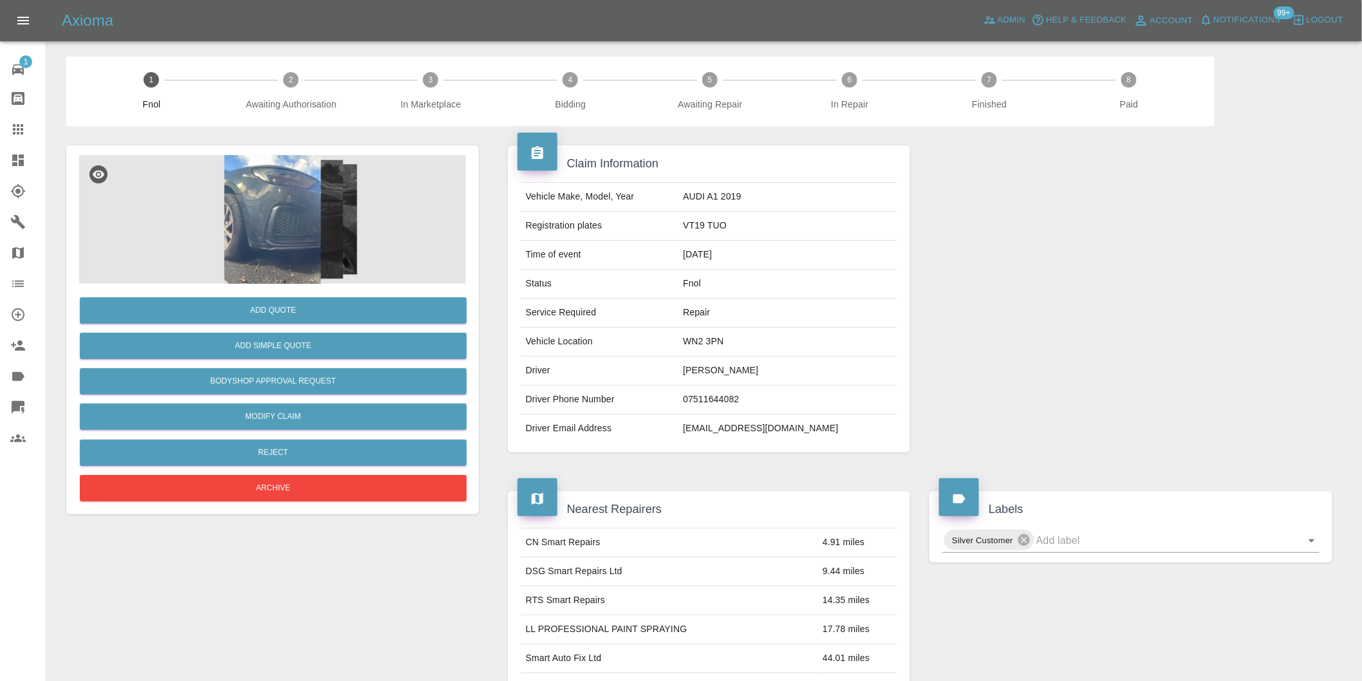
click at [274, 182] on img at bounding box center [272, 219] width 387 height 129
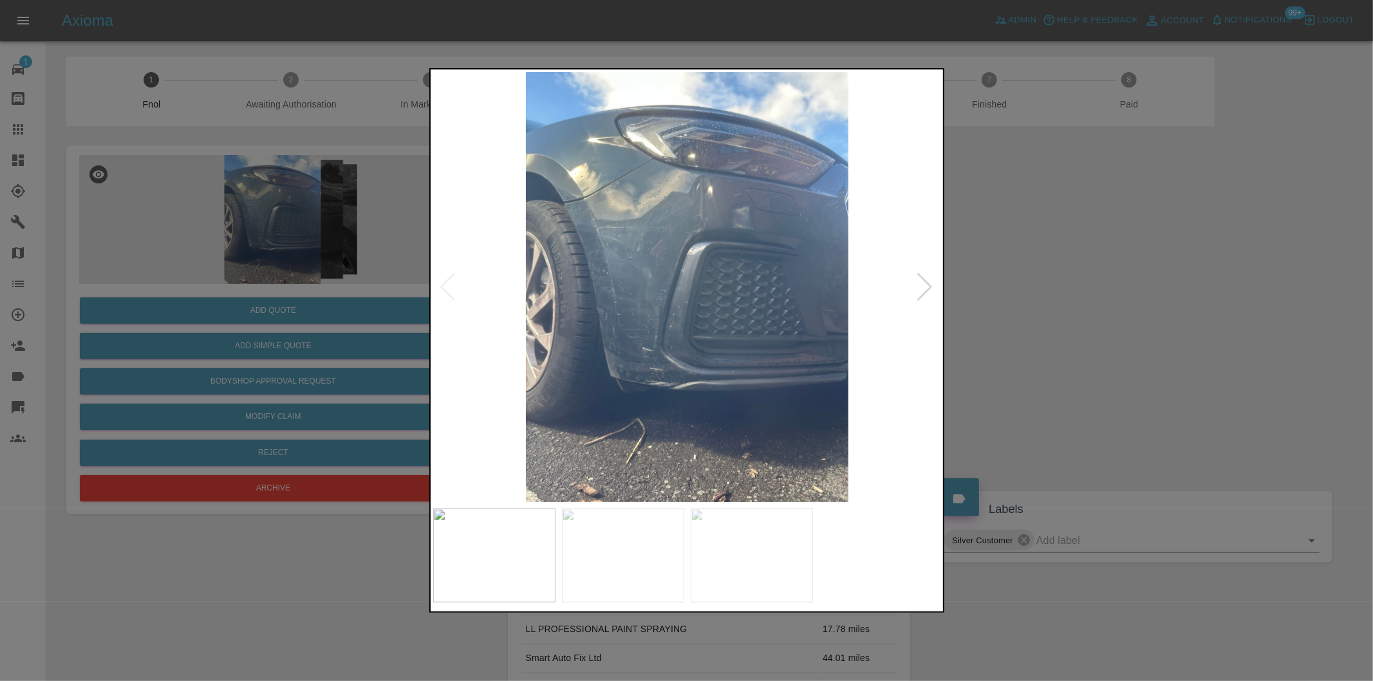
click div
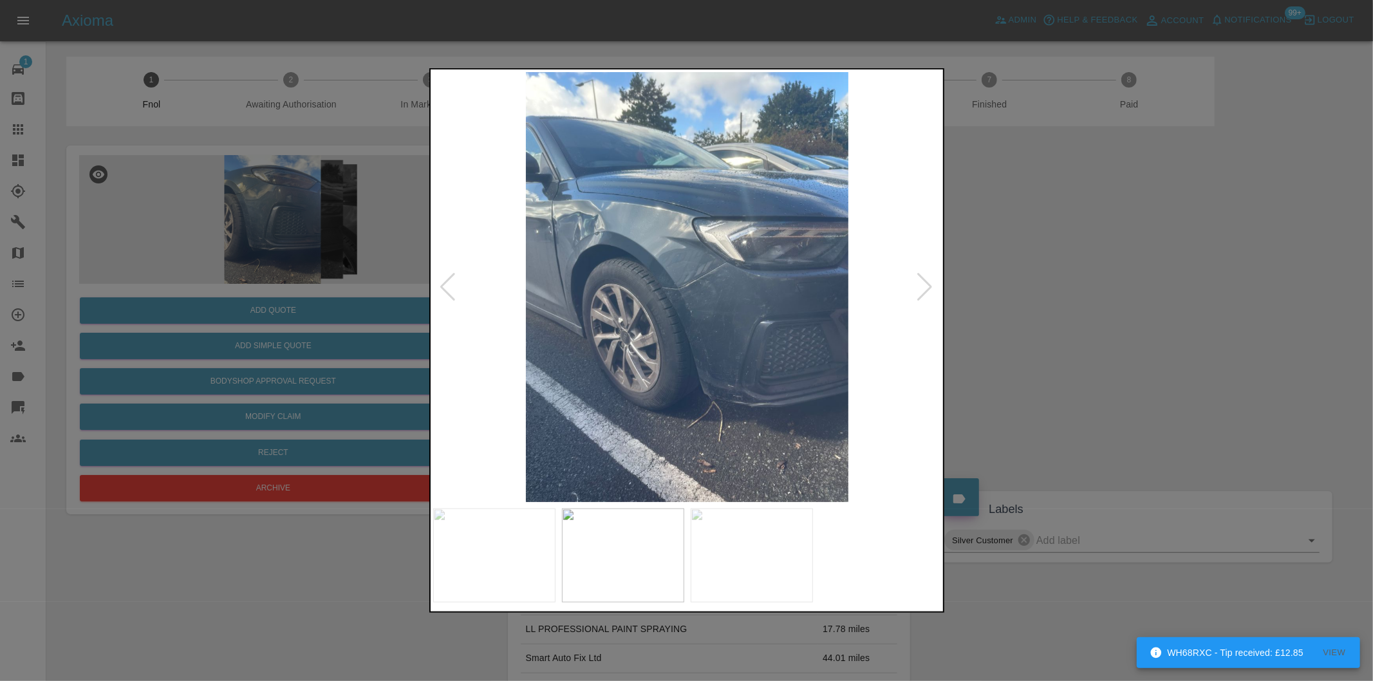
click div
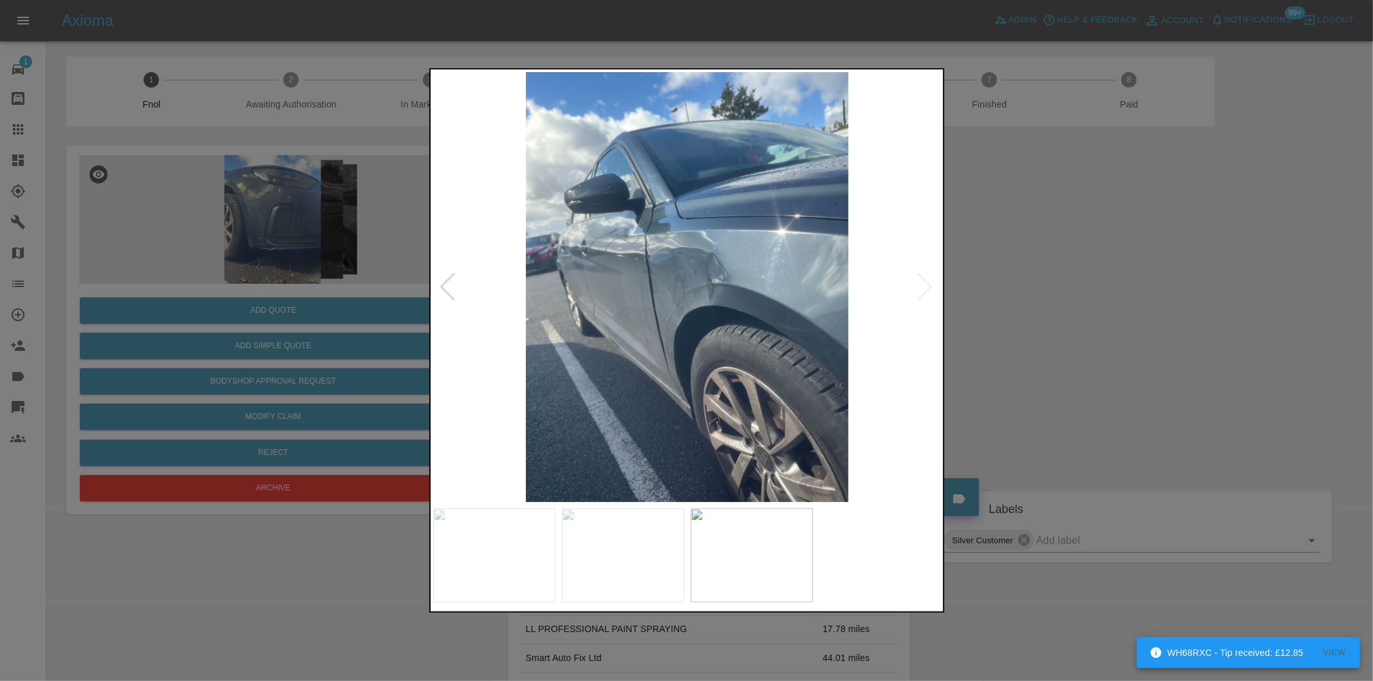
click div
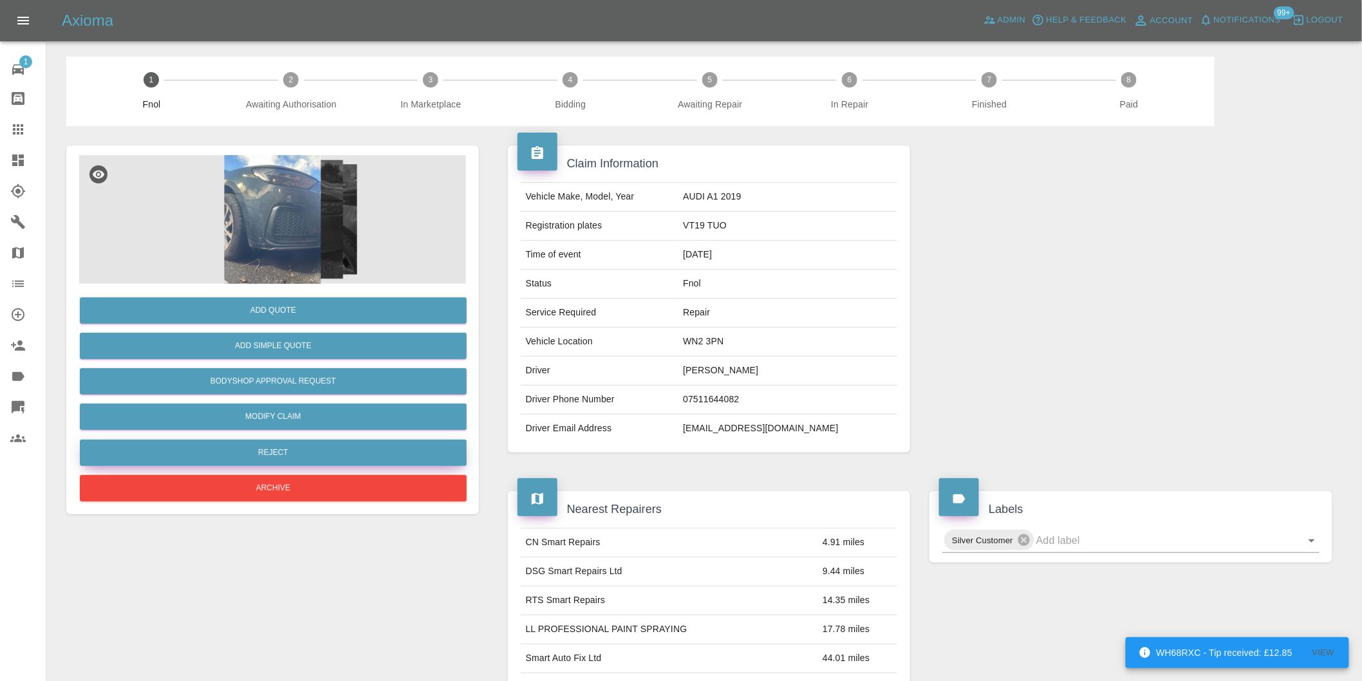
click button "Reject"
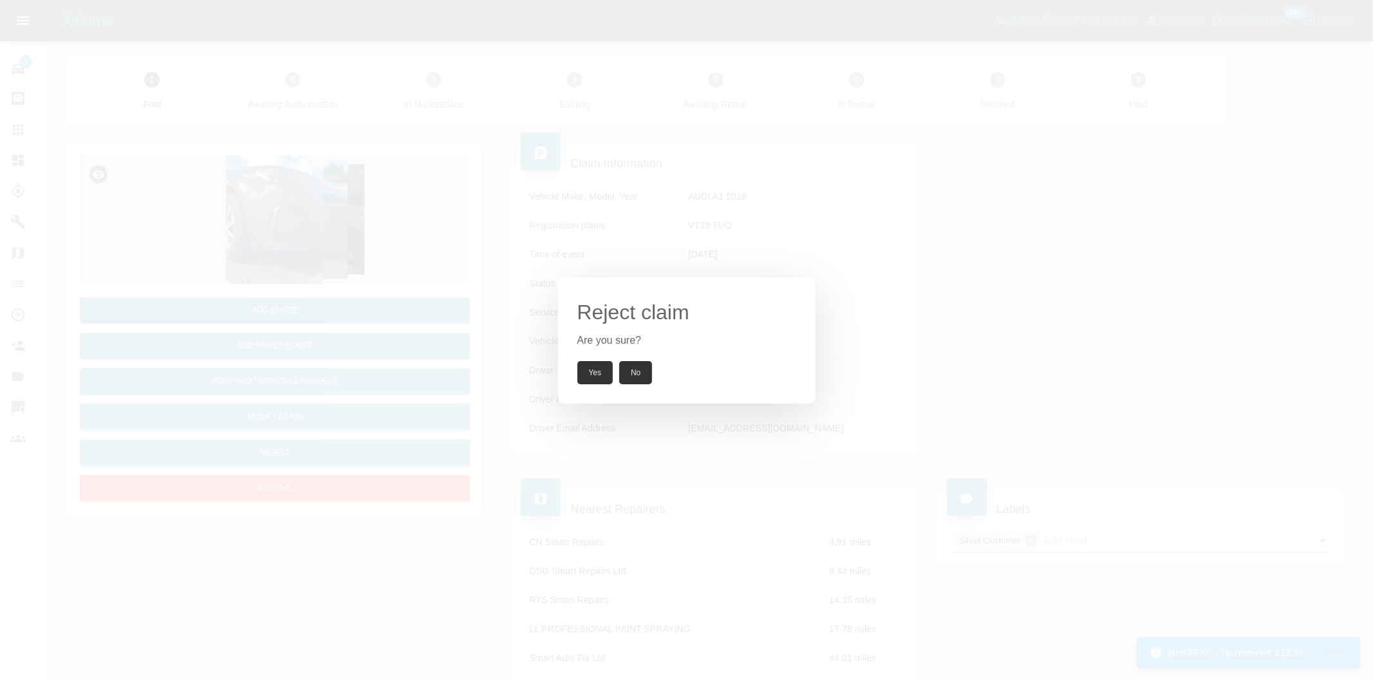
click button "Yes"
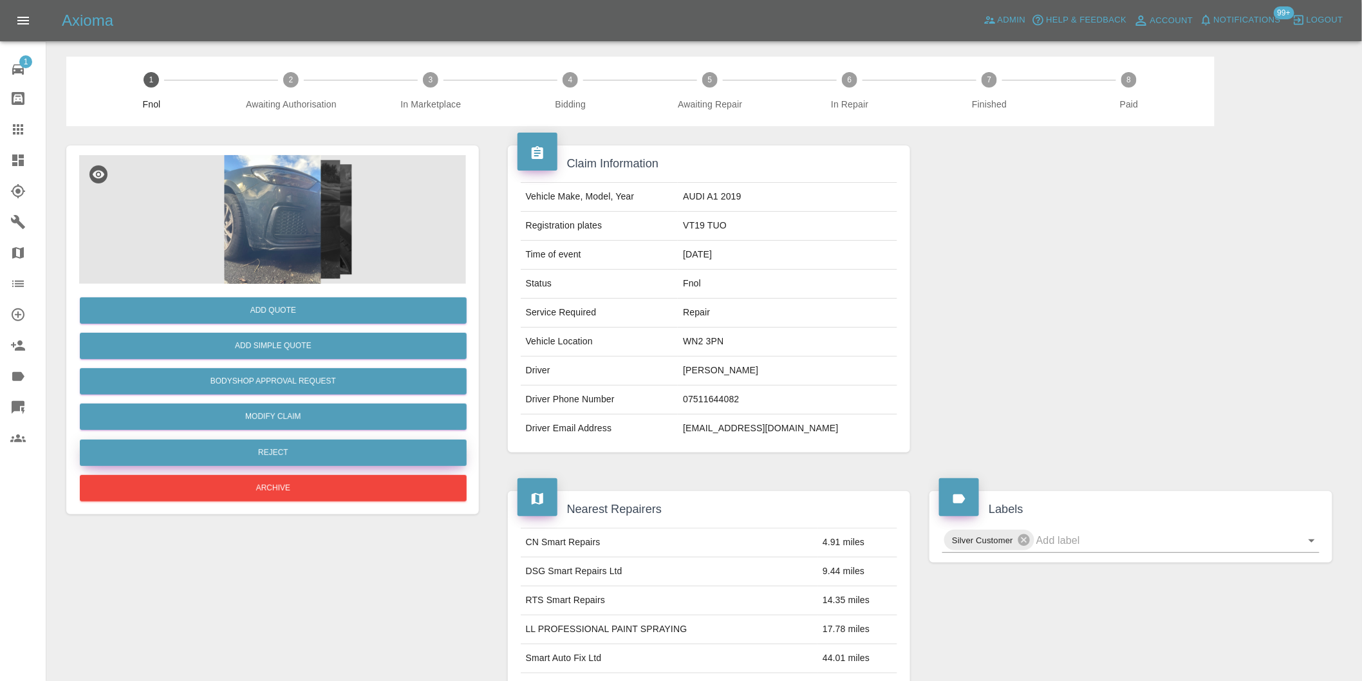
click button "Reject"
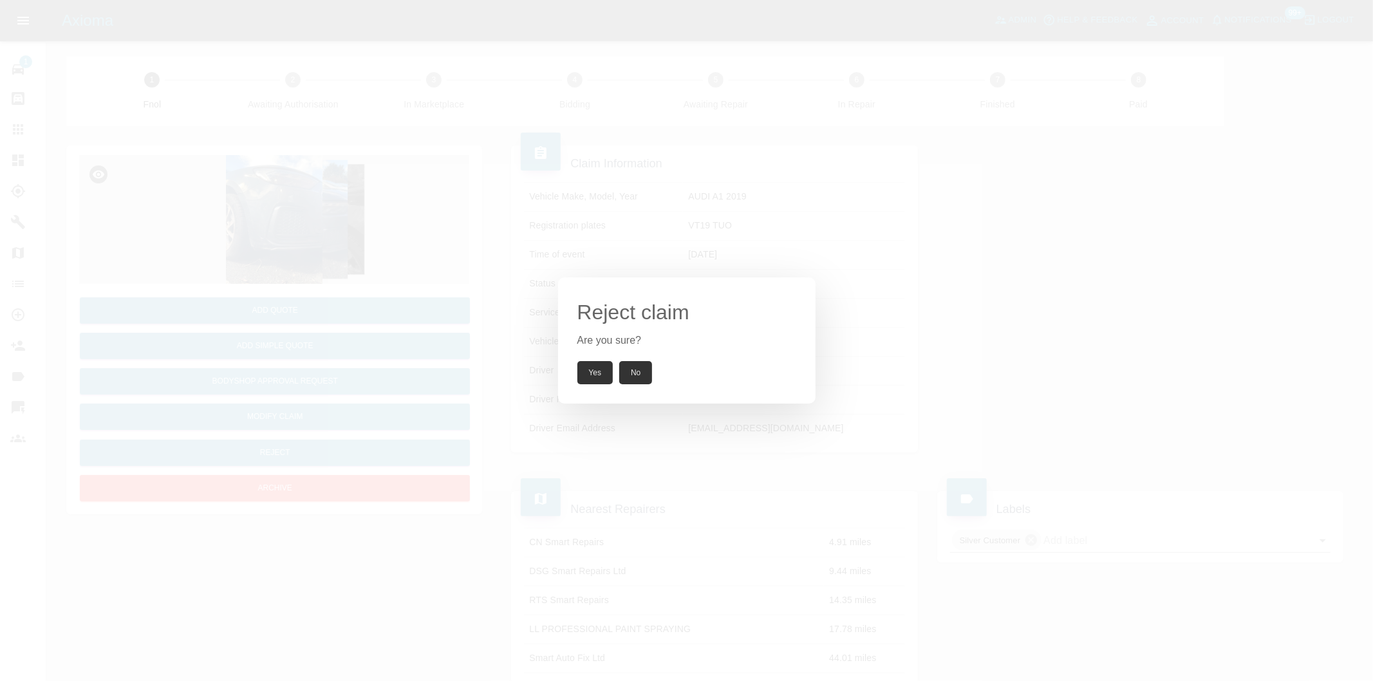
click button "Yes"
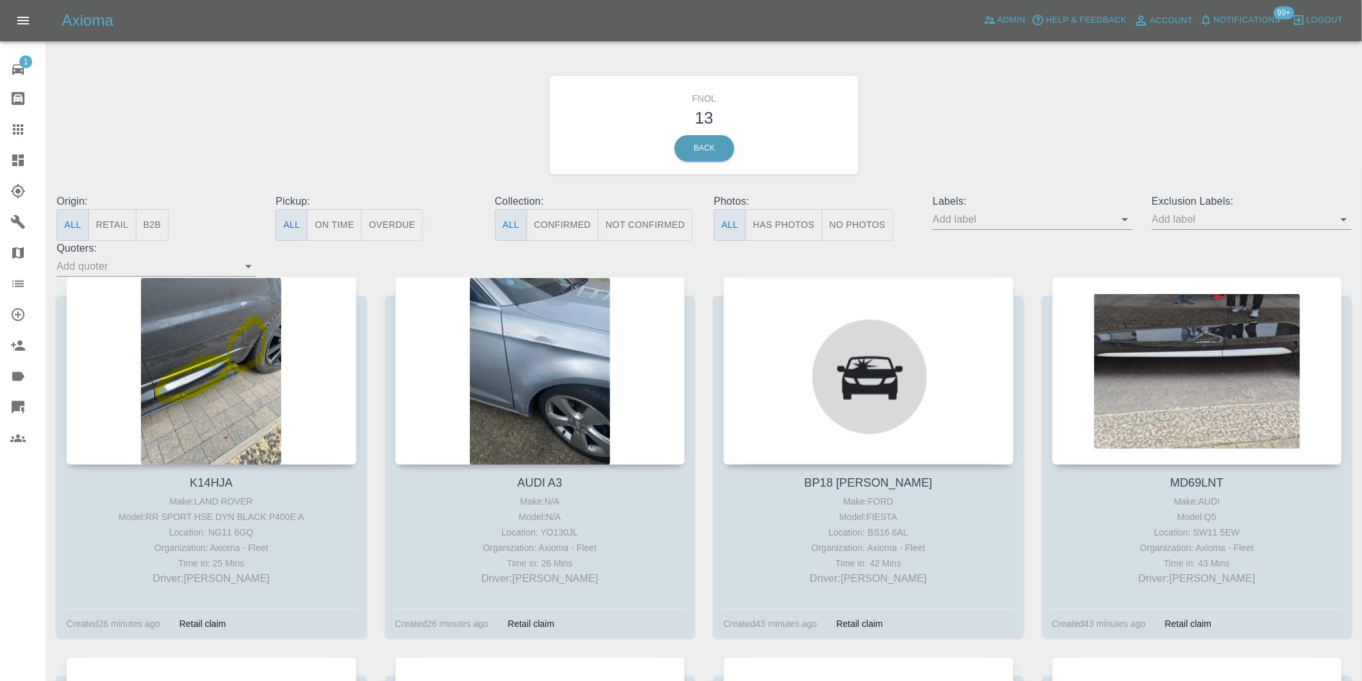
click at [799, 230] on button "Has Photos" at bounding box center [783, 225] width 77 height 32
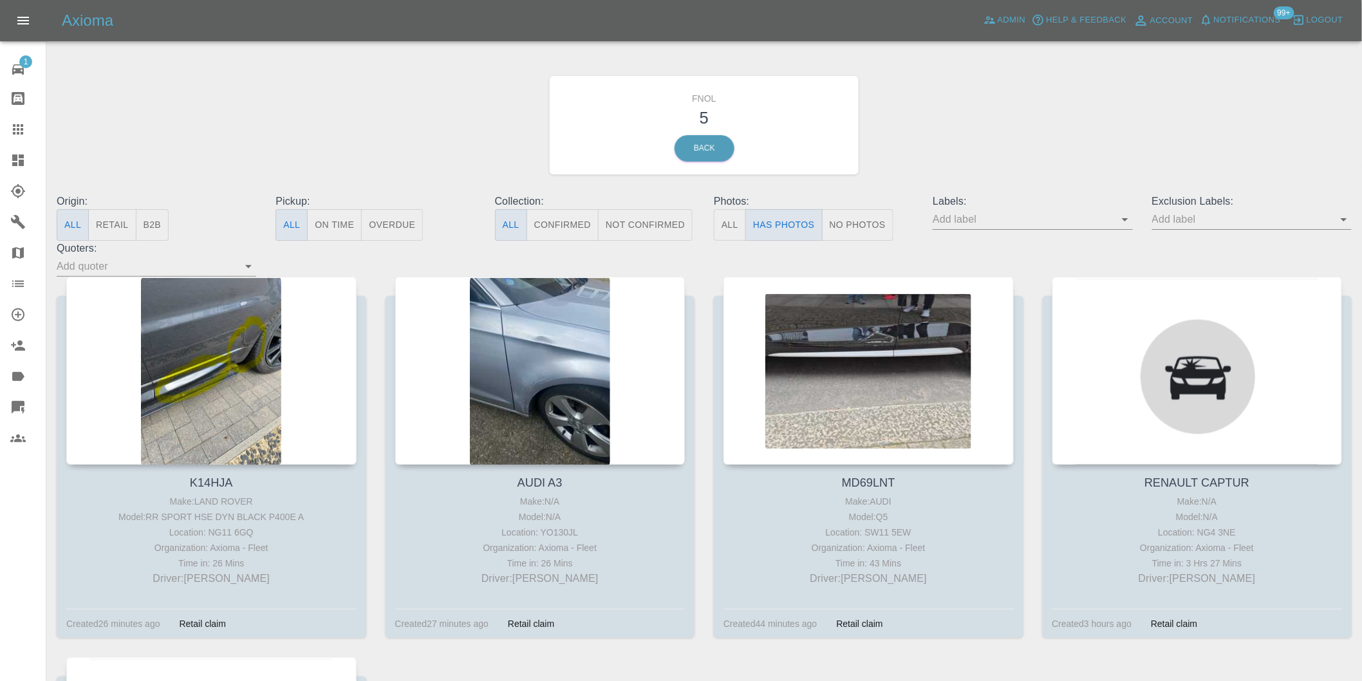
click at [1345, 221] on icon "Open" at bounding box center [1343, 219] width 15 height 15
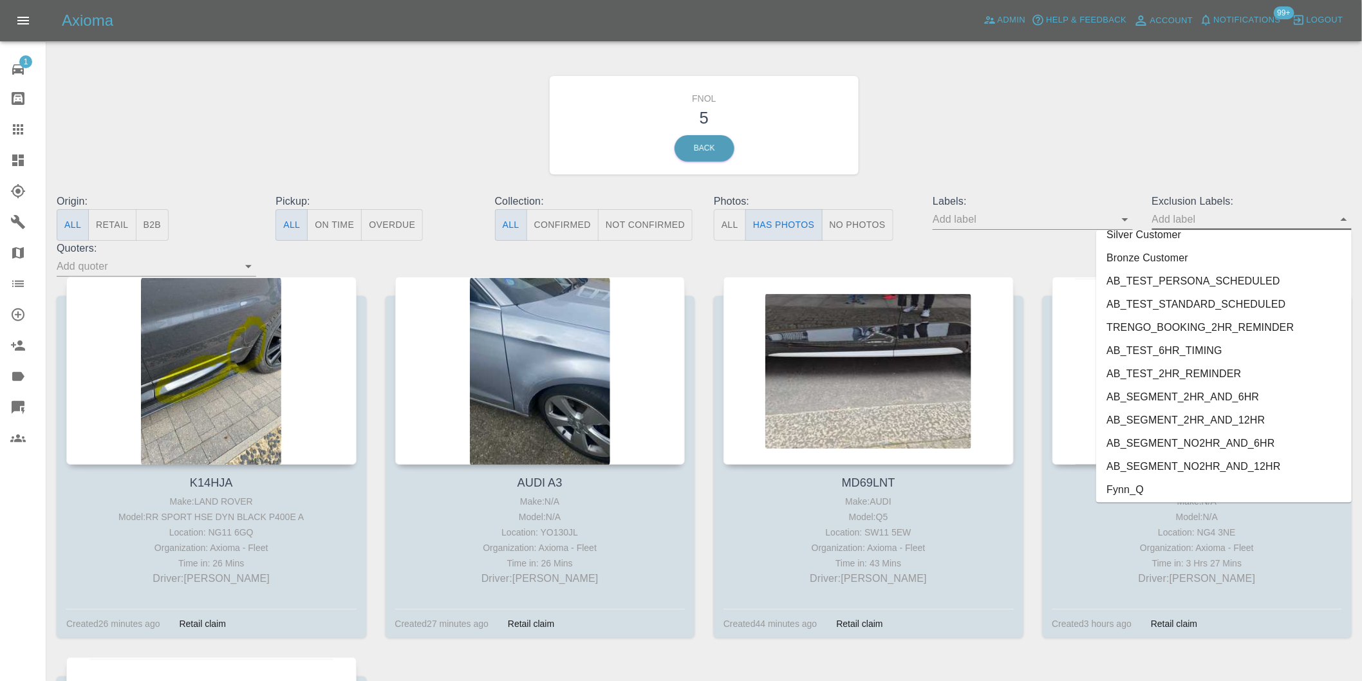
scroll to position [2749, 0]
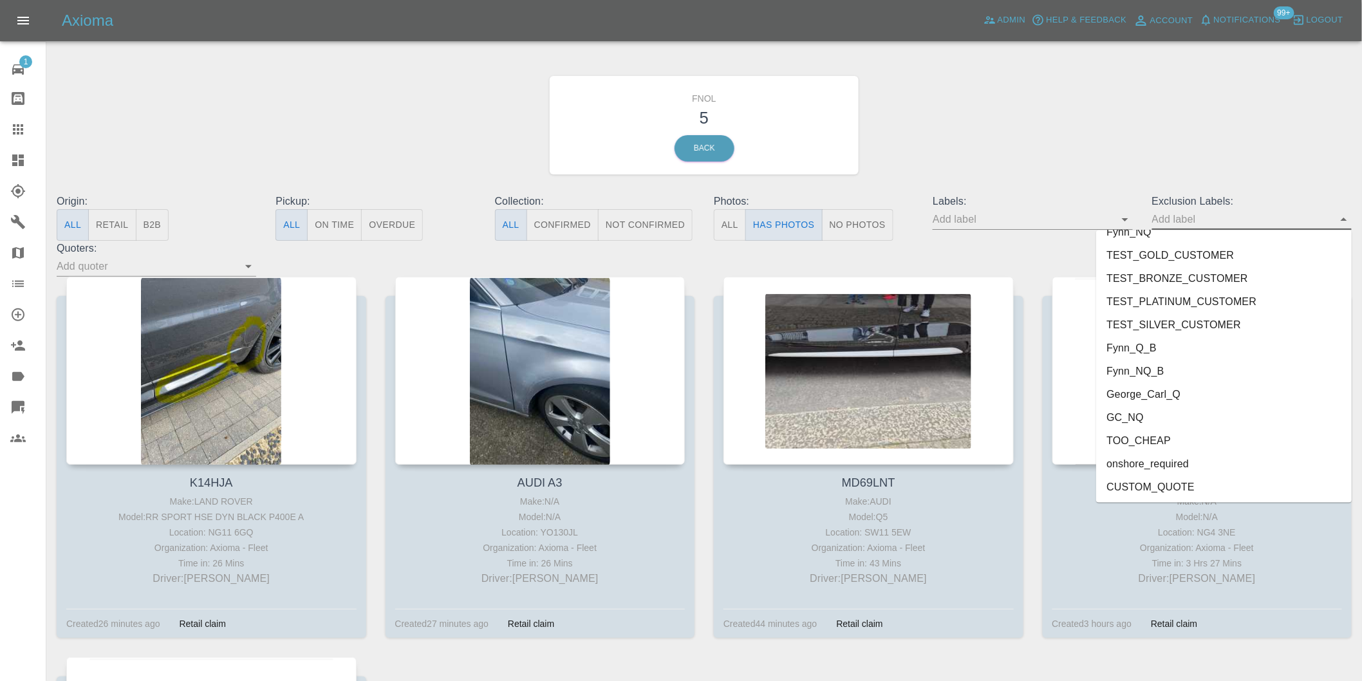
drag, startPoint x: 1205, startPoint y: 460, endPoint x: 1218, endPoint y: 442, distance: 22.1
click at [1206, 457] on li "onshore_required" at bounding box center [1224, 463] width 256 height 23
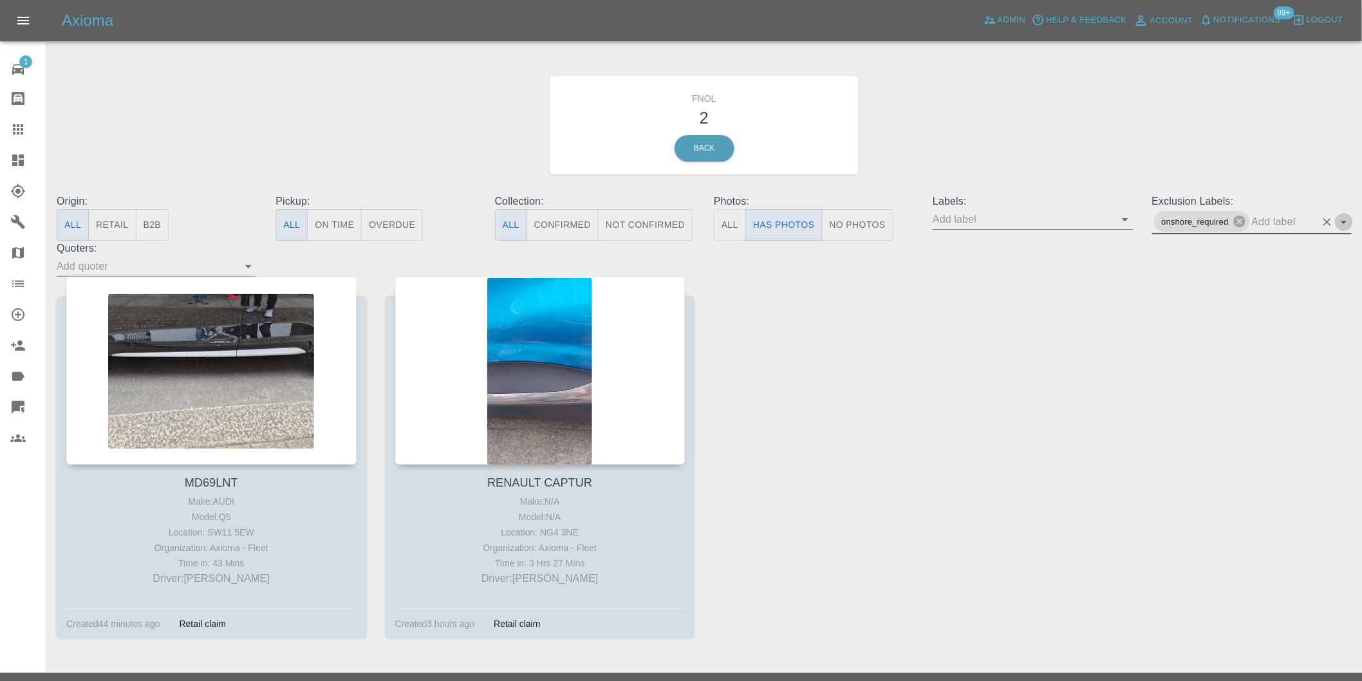
click at [1345, 223] on icon "Open" at bounding box center [1343, 221] width 15 height 15
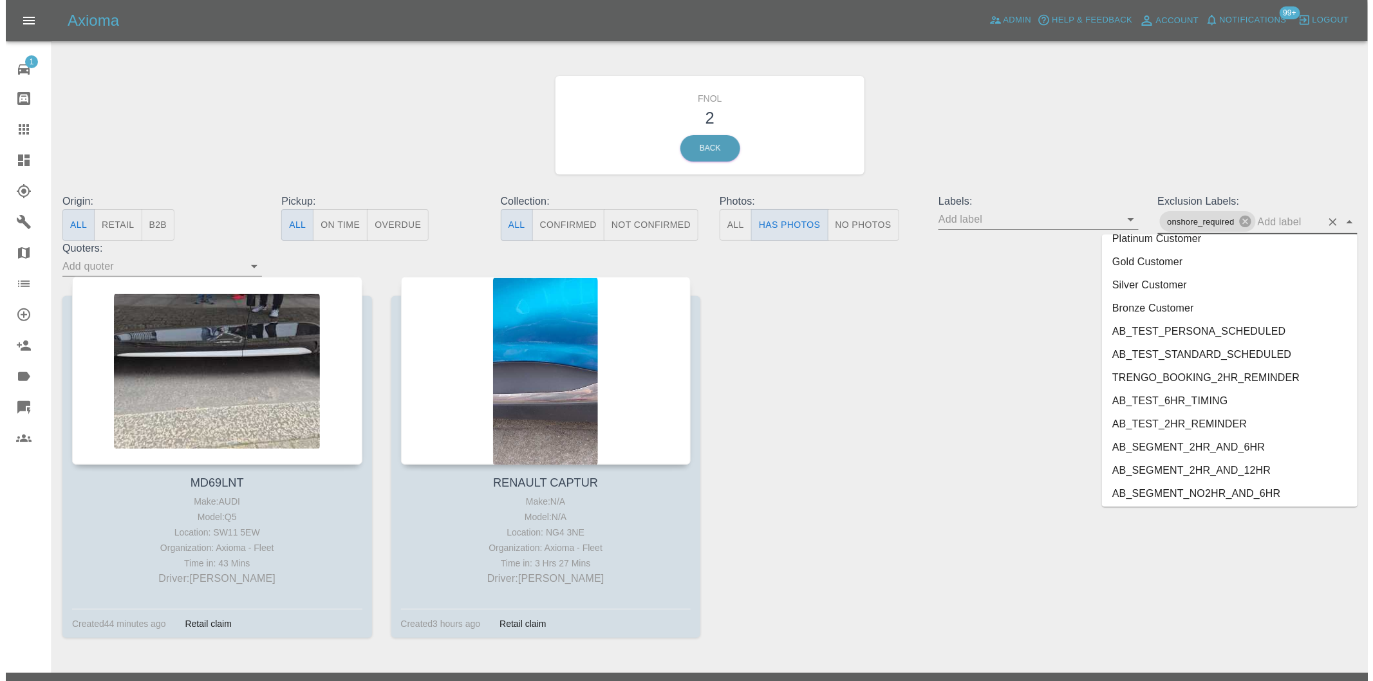
scroll to position [2726, 0]
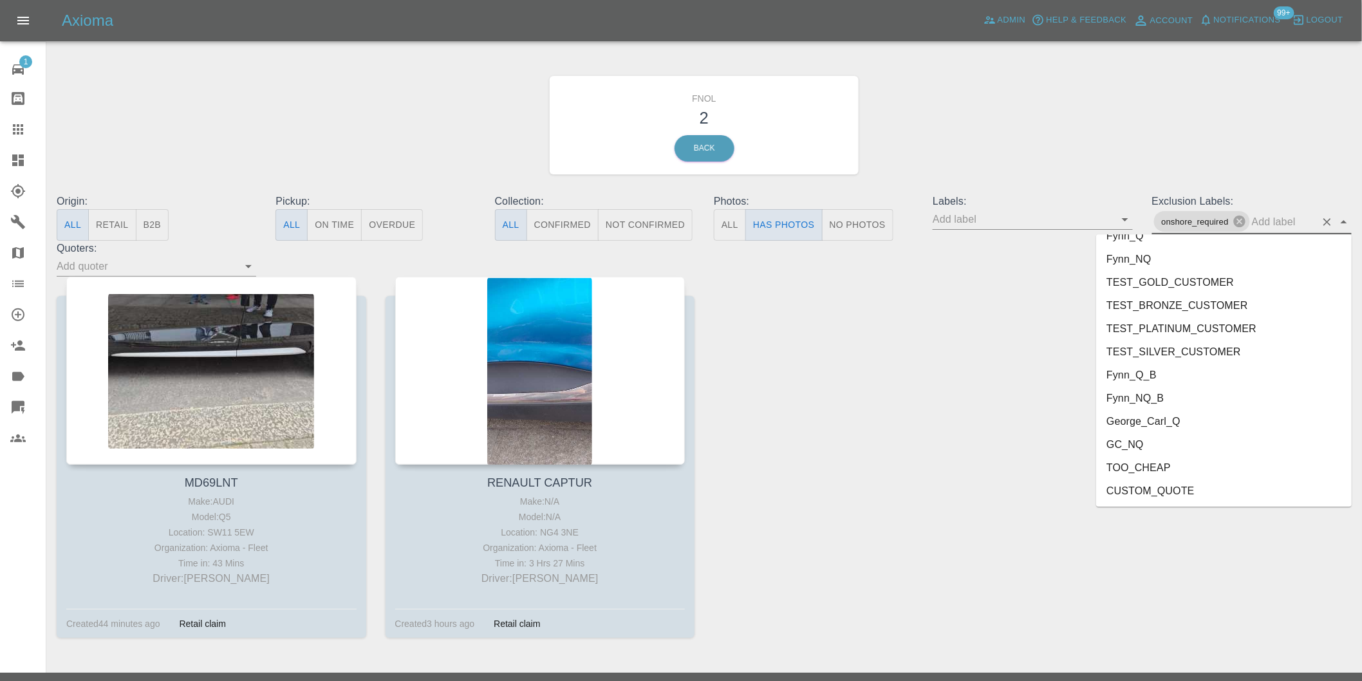
click at [1168, 420] on li "George_Carl_Q" at bounding box center [1224, 421] width 256 height 23
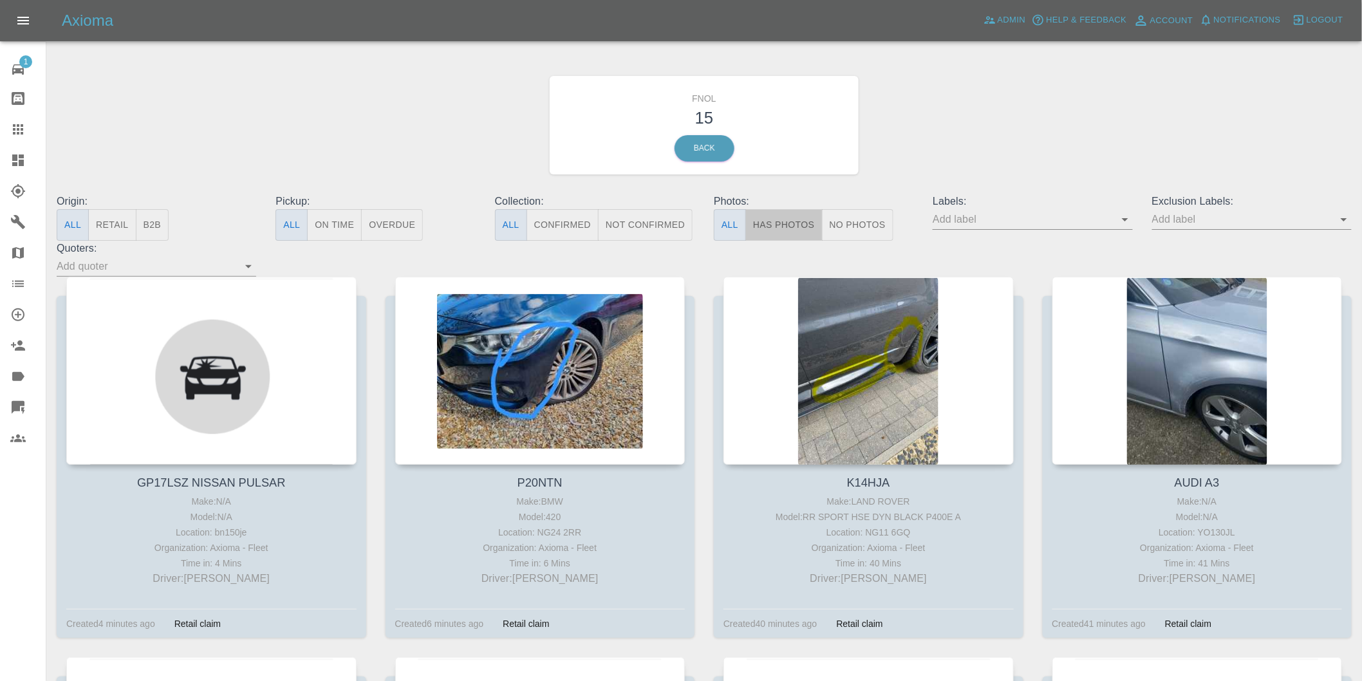
click at [796, 228] on button "Has Photos" at bounding box center [783, 225] width 77 height 32
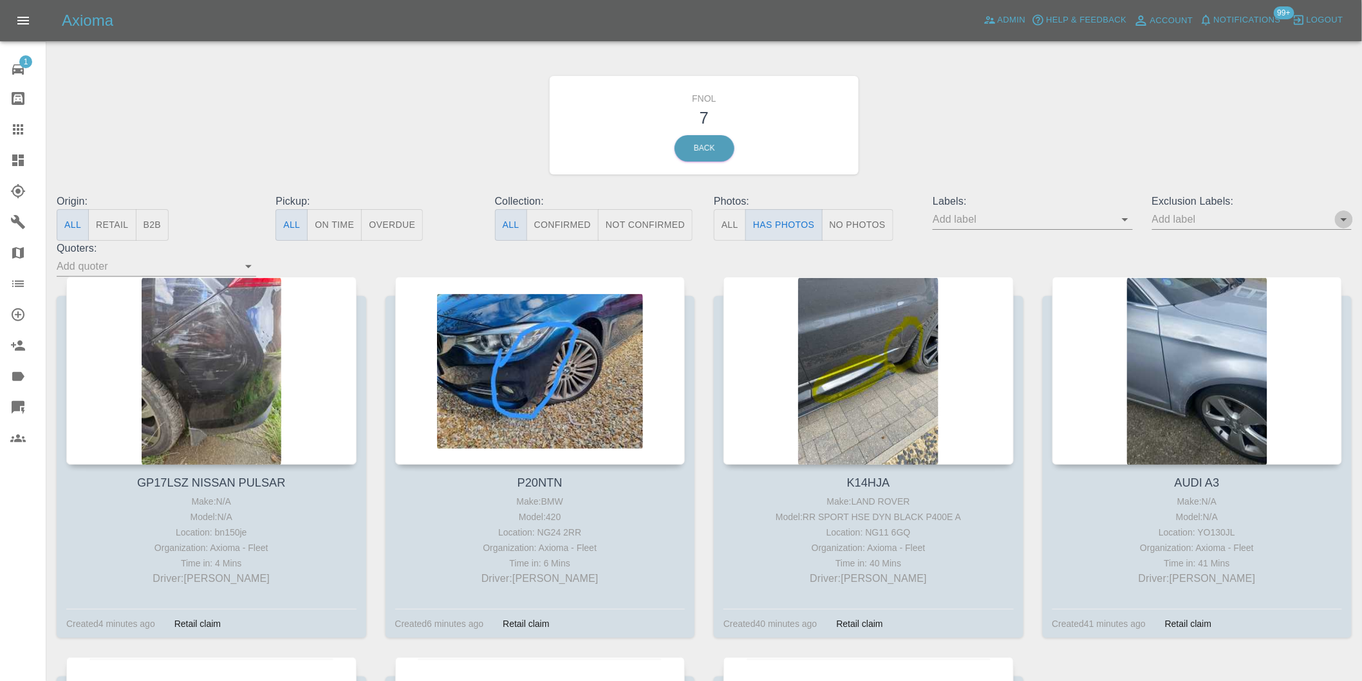
click at [1343, 223] on icon "Open" at bounding box center [1343, 219] width 15 height 15
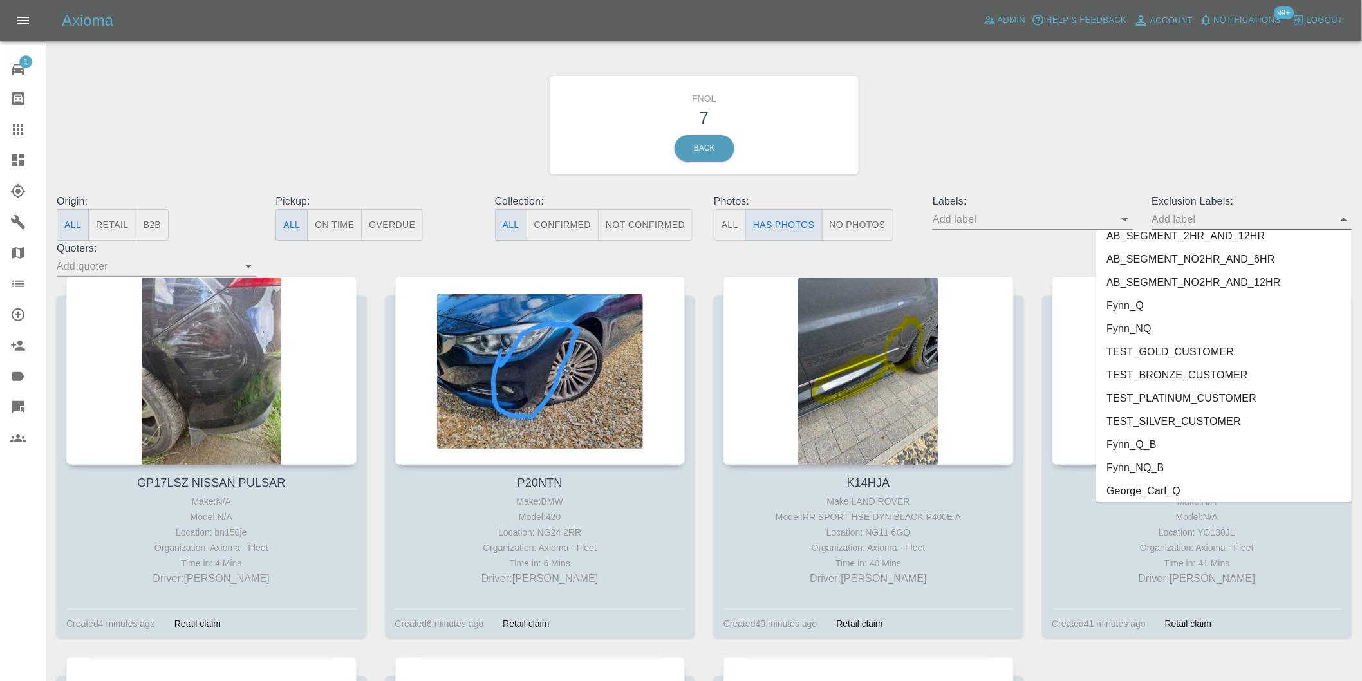
scroll to position [2749, 0]
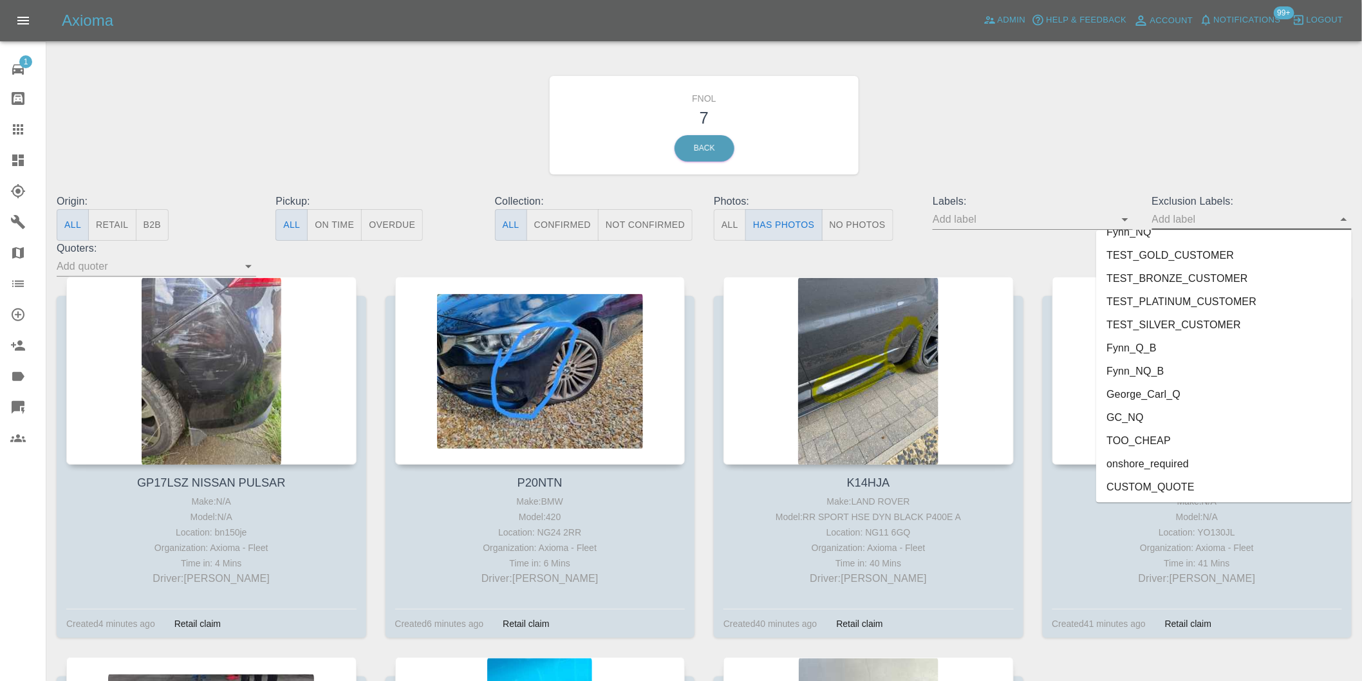
click at [1173, 462] on li "onshore_required" at bounding box center [1224, 463] width 256 height 23
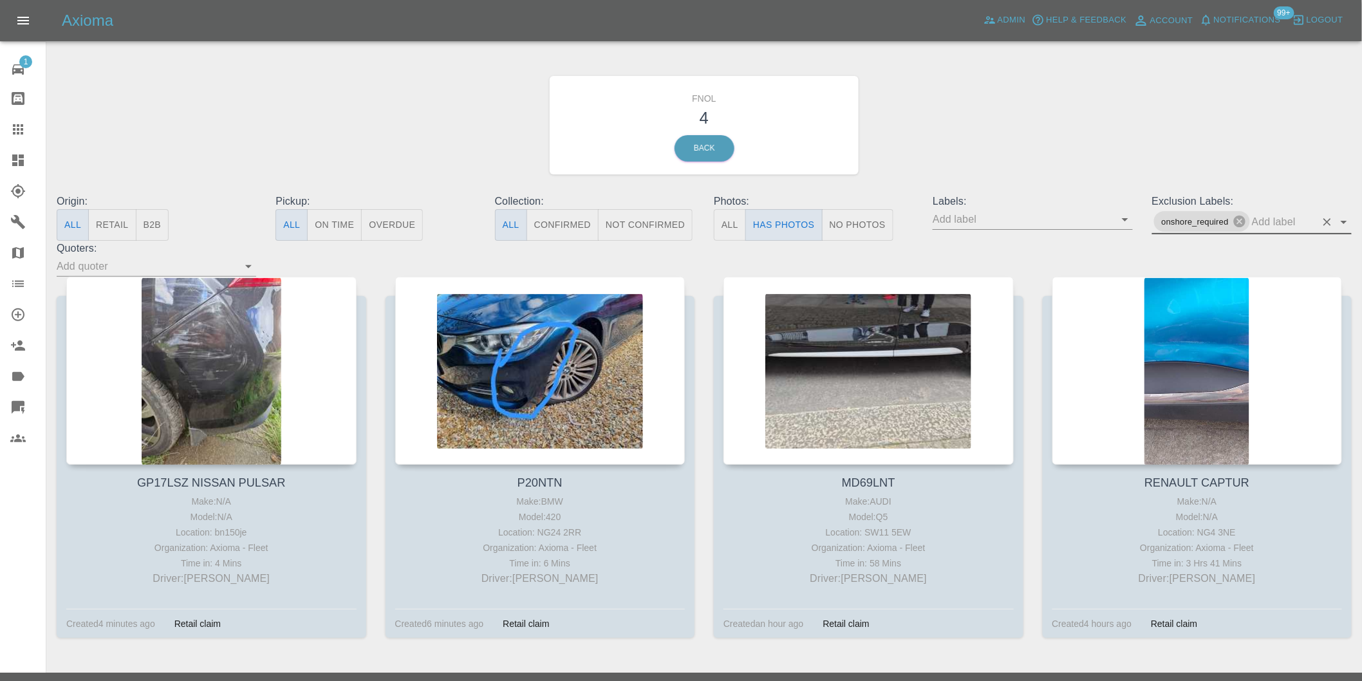
click at [1346, 219] on icon "Open" at bounding box center [1343, 221] width 15 height 15
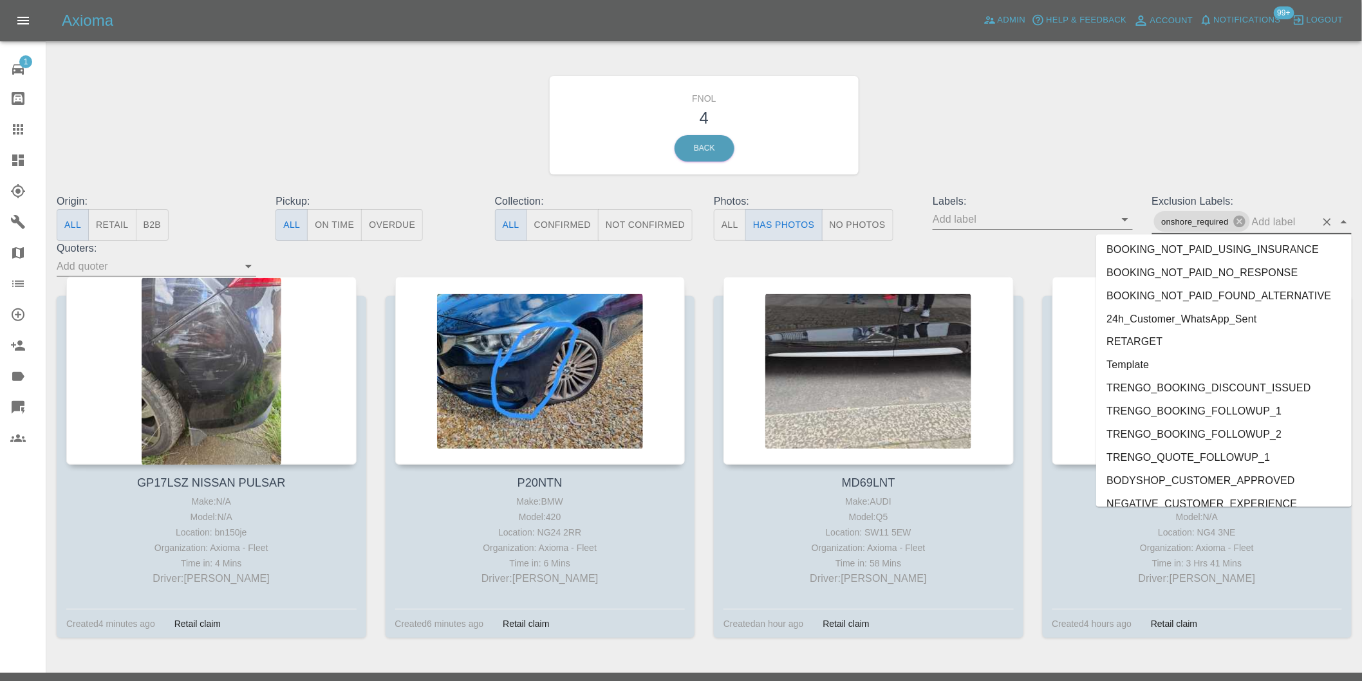
scroll to position [2726, 0]
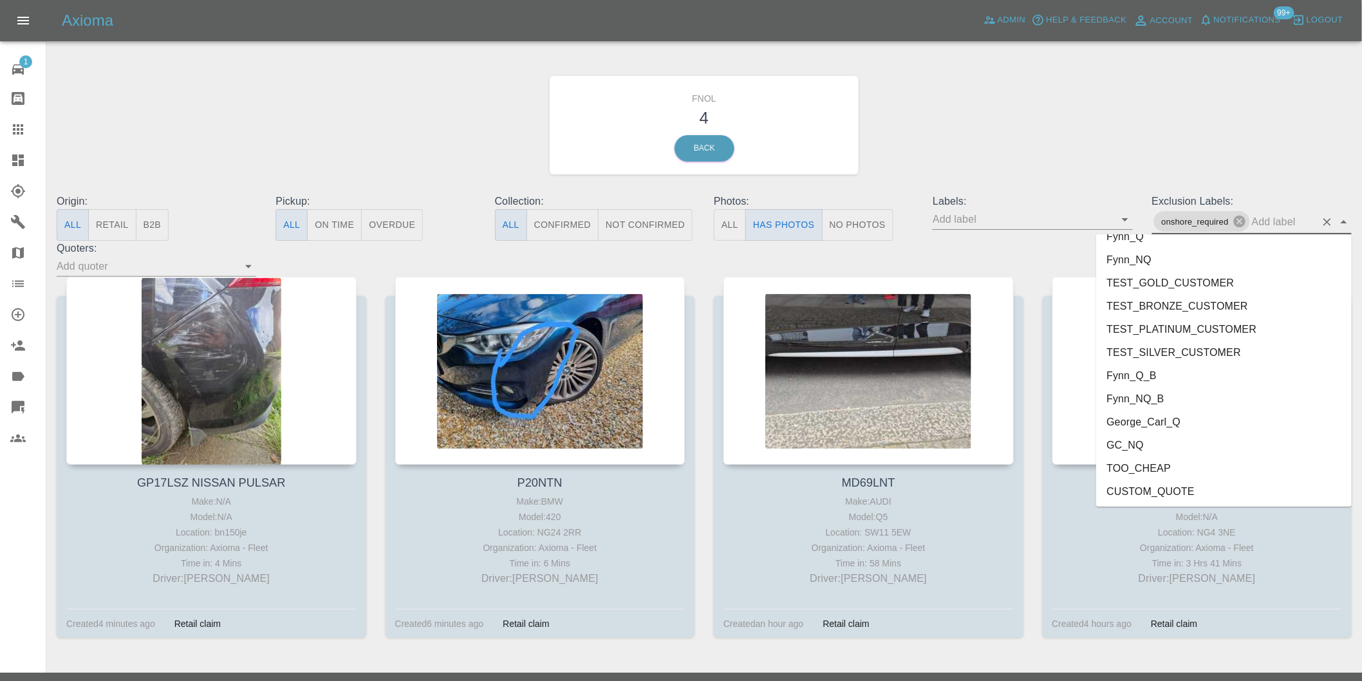
drag, startPoint x: 1184, startPoint y: 426, endPoint x: 1182, endPoint y: 418, distance: 8.1
click at [1184, 425] on li "George_Carl_Q" at bounding box center [1224, 421] width 256 height 23
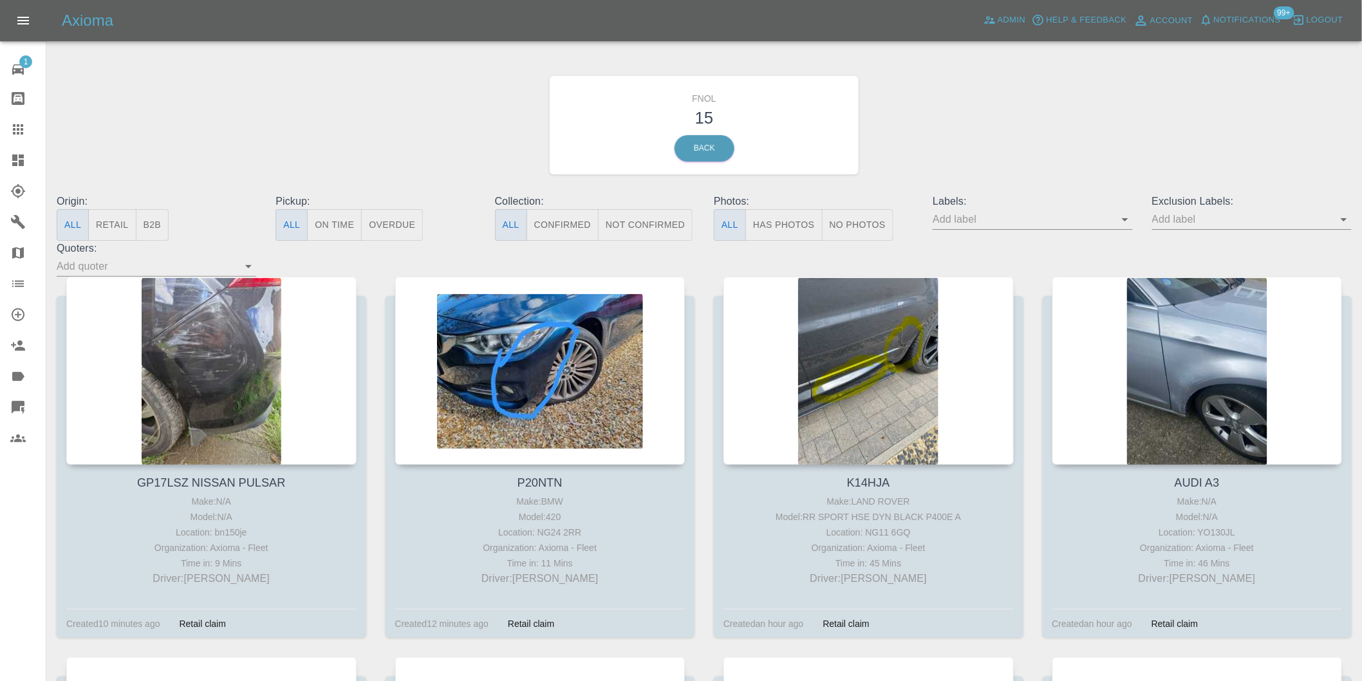
click at [800, 226] on button "Has Photos" at bounding box center [783, 225] width 77 height 32
click at [1344, 221] on icon "Open" at bounding box center [1343, 219] width 15 height 15
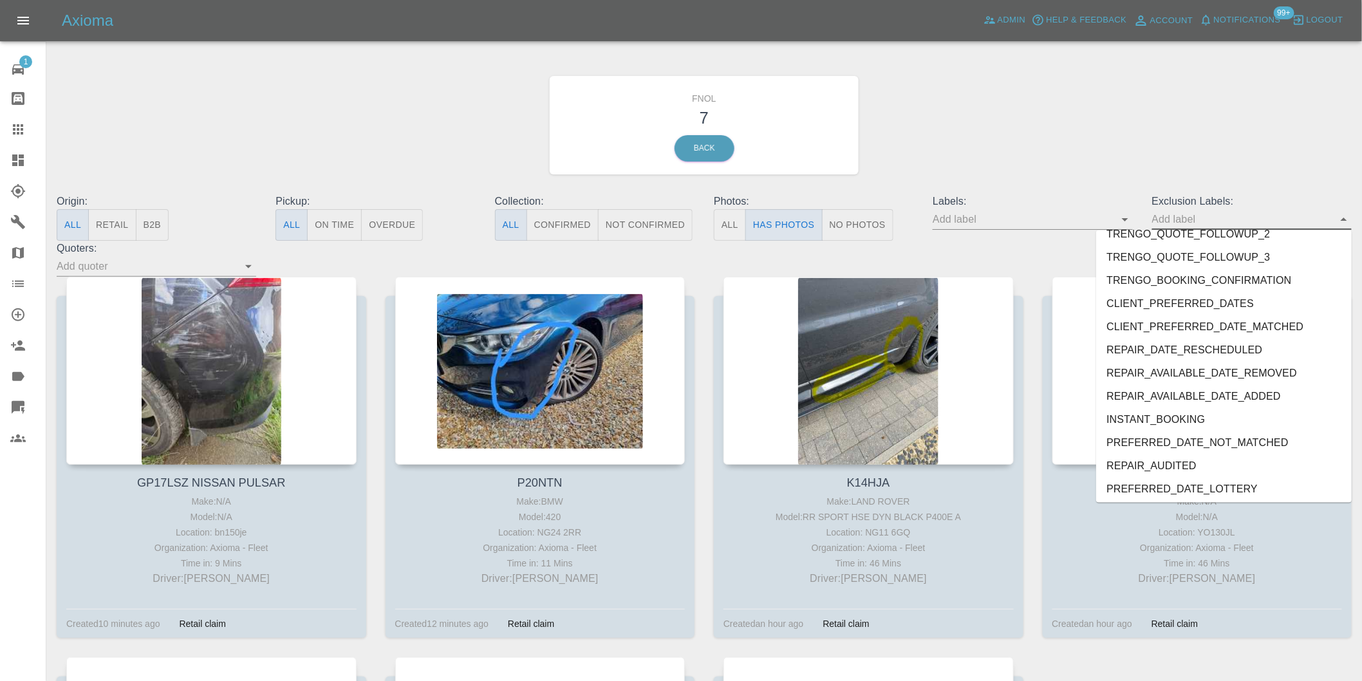
scroll to position [2749, 0]
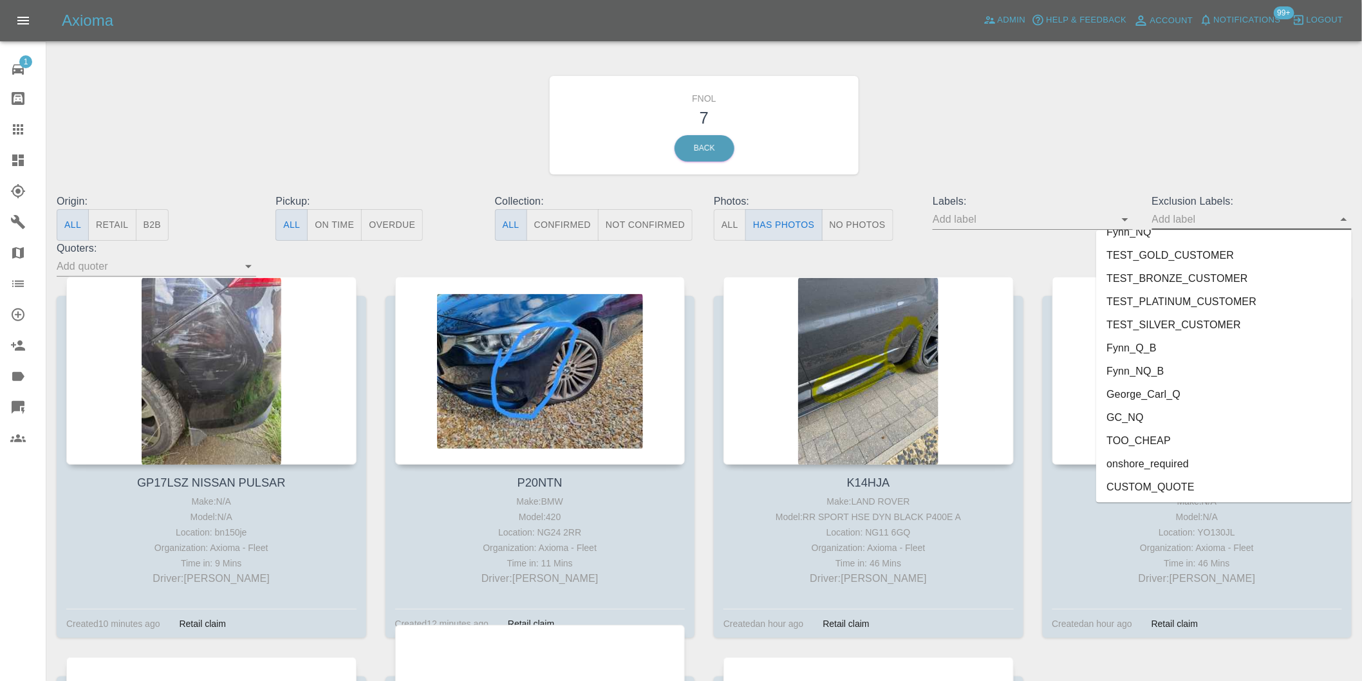
click at [1168, 460] on li "onshore_required" at bounding box center [1224, 463] width 256 height 23
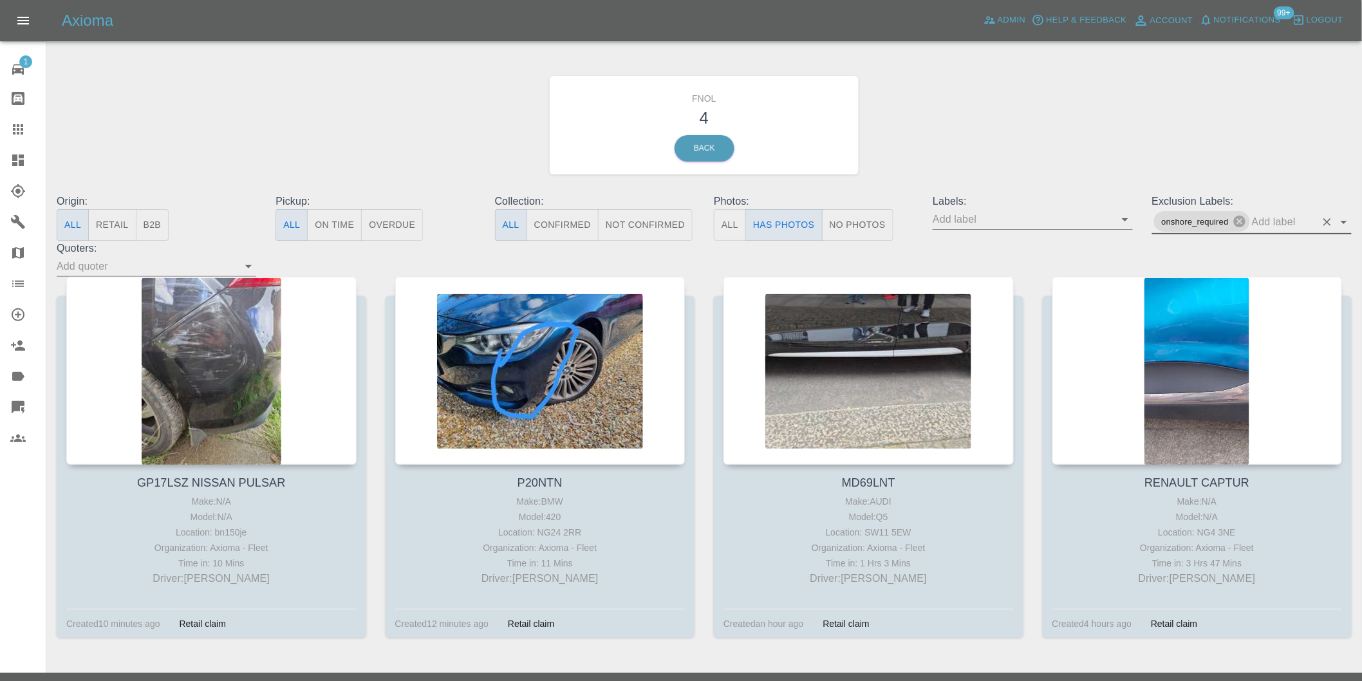
click at [1341, 225] on icon "Open" at bounding box center [1343, 221] width 15 height 15
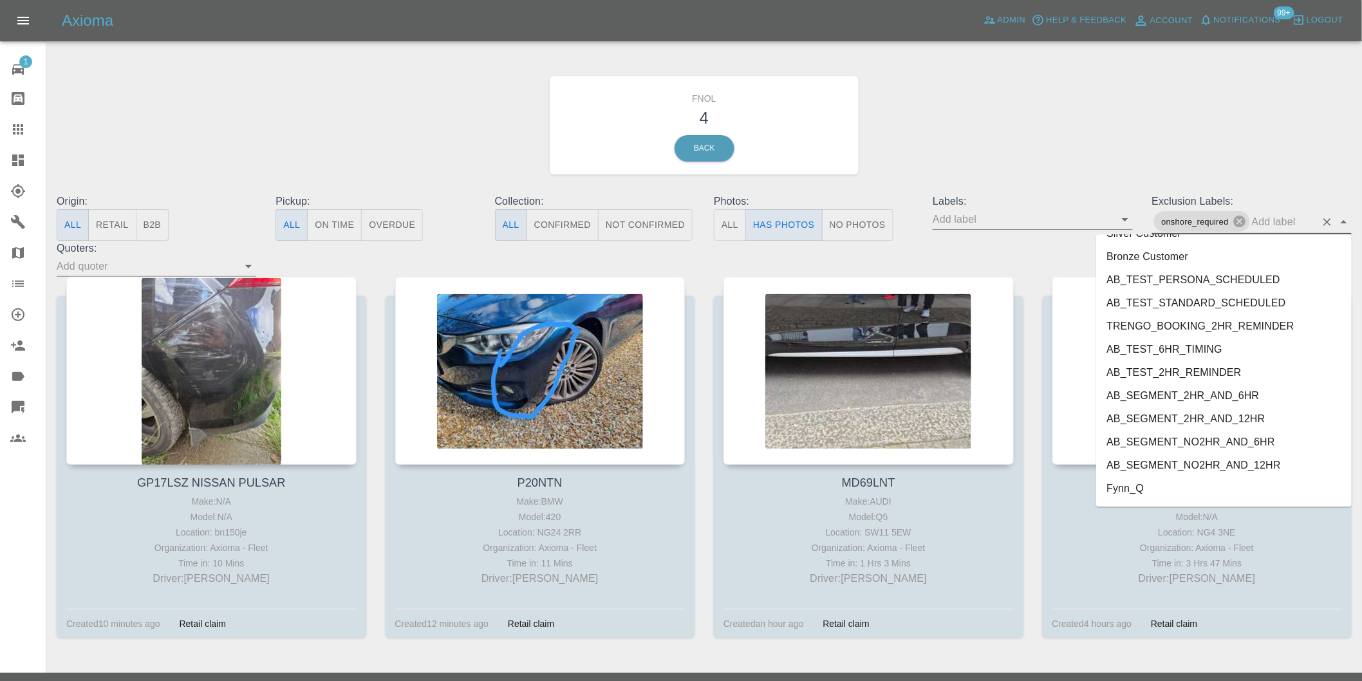
scroll to position [2726, 0]
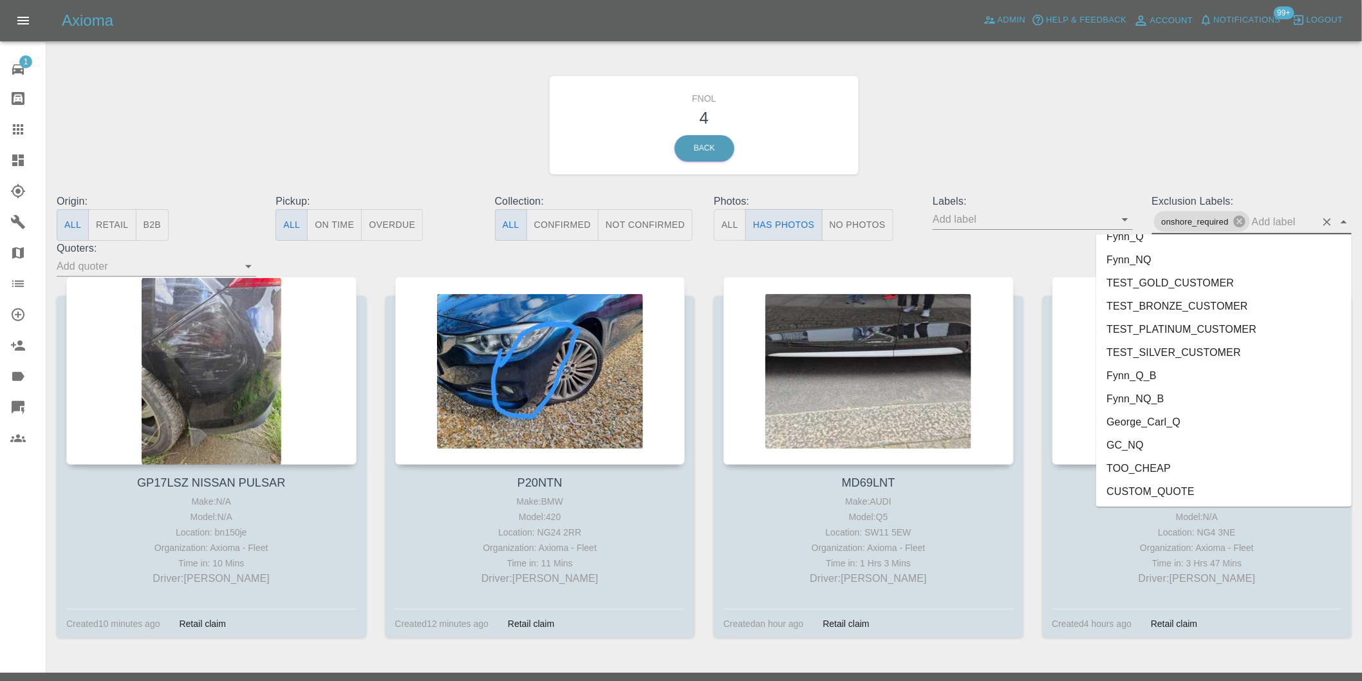
click at [1169, 421] on li "George_Carl_Q" at bounding box center [1224, 421] width 256 height 23
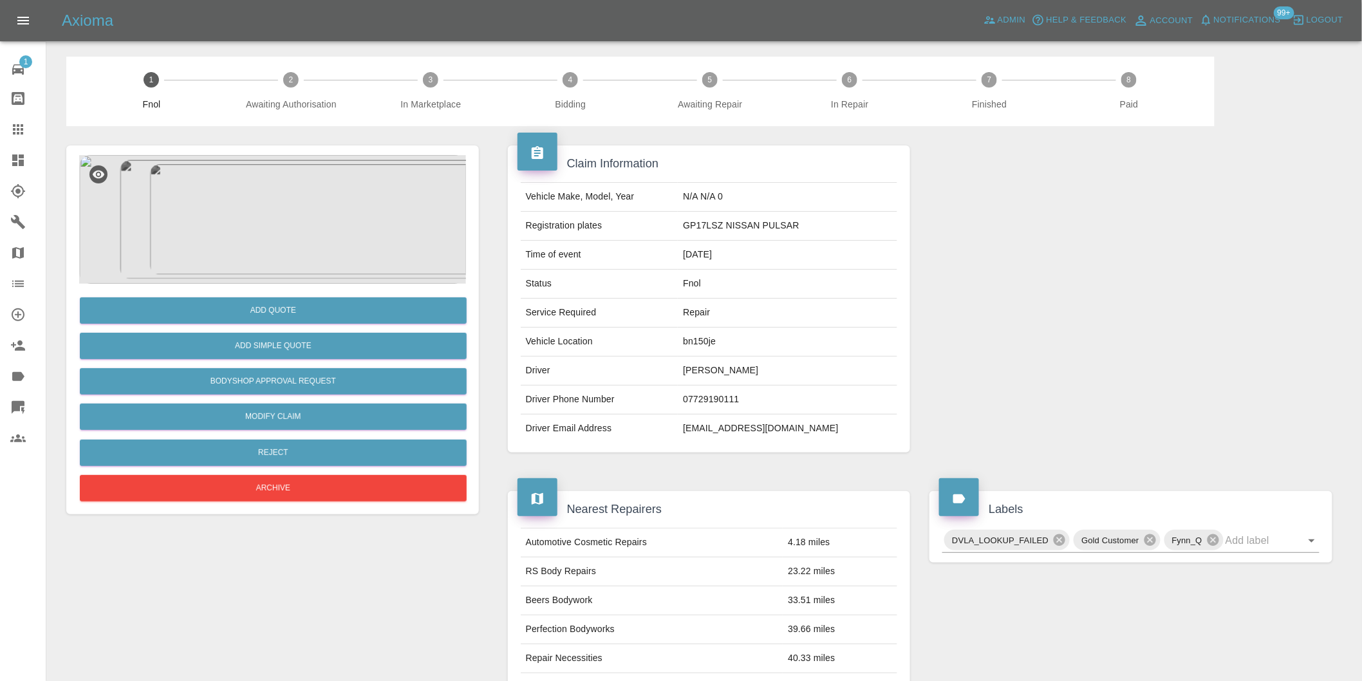
click at [280, 182] on img at bounding box center [272, 219] width 387 height 129
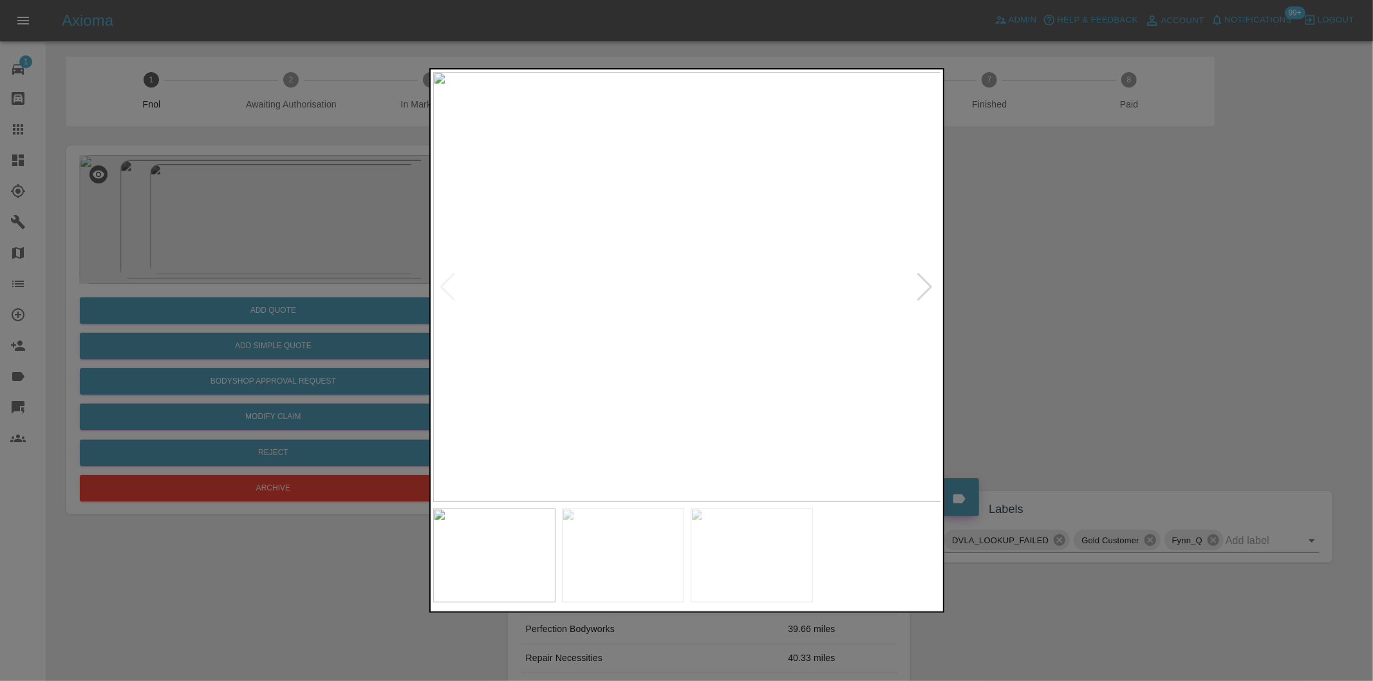
click at [917, 283] on div at bounding box center [925, 287] width 17 height 28
click at [918, 283] on div at bounding box center [925, 287] width 17 height 28
click at [1090, 300] on div at bounding box center [686, 340] width 1373 height 681
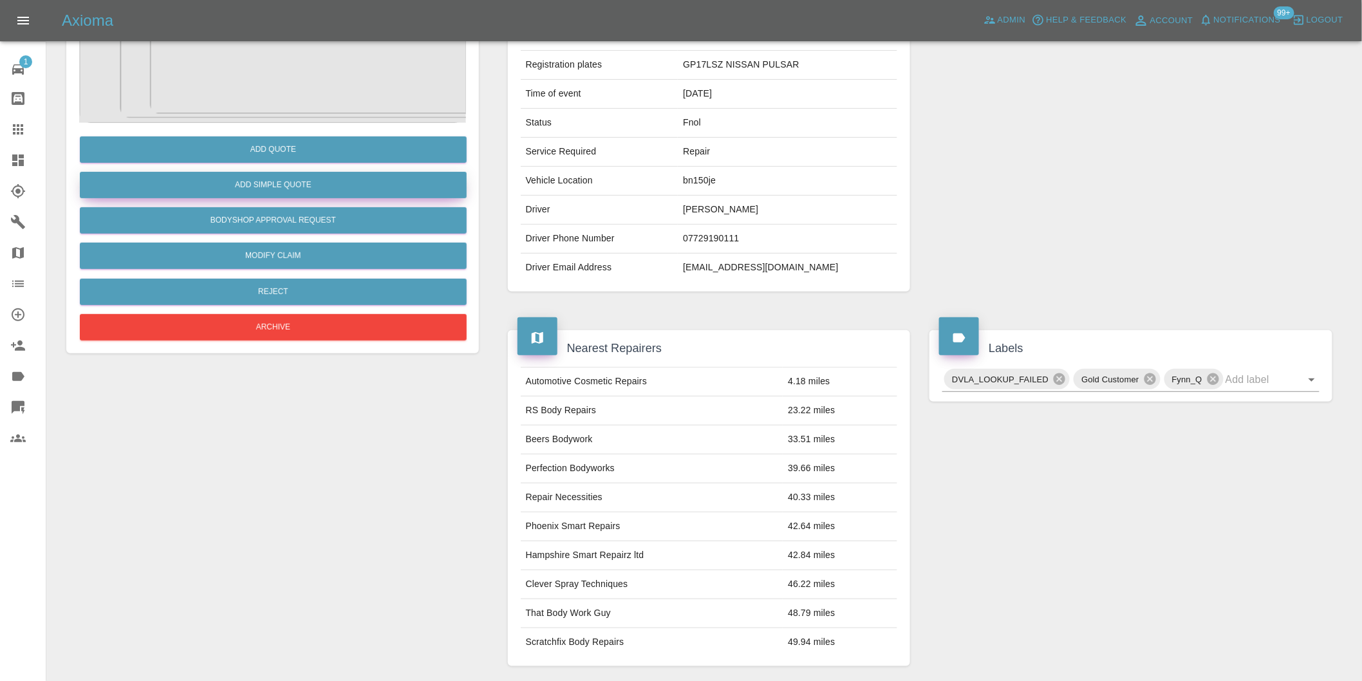
scroll to position [17, 0]
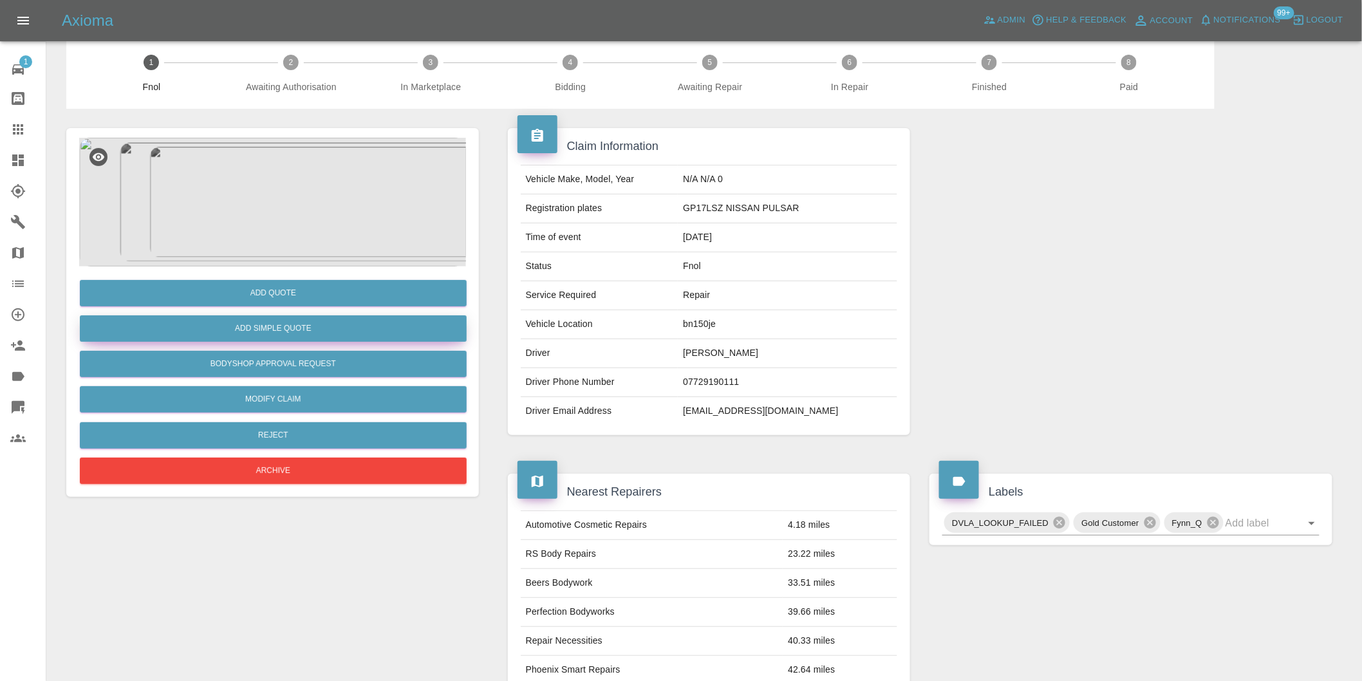
click at [329, 330] on button "Add Simple Quote" at bounding box center [273, 328] width 387 height 26
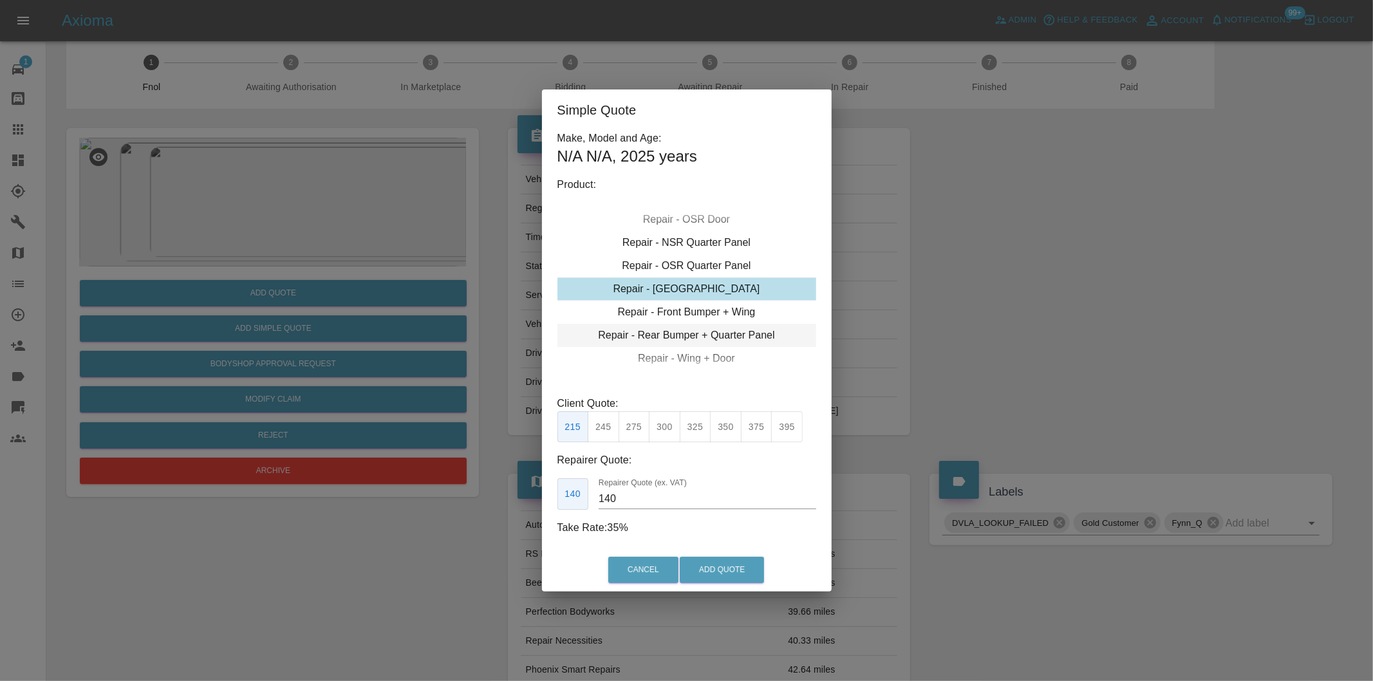
click at [732, 332] on div "Repair - Rear Bumper + Quarter Panel" at bounding box center [686, 335] width 259 height 23
drag, startPoint x: 642, startPoint y: 425, endPoint x: 702, endPoint y: 519, distance: 111.8
click at [644, 429] on button "350" at bounding box center [635, 427] width 32 height 32
type input "210"
click at [712, 559] on button "Add Quote" at bounding box center [722, 570] width 84 height 26
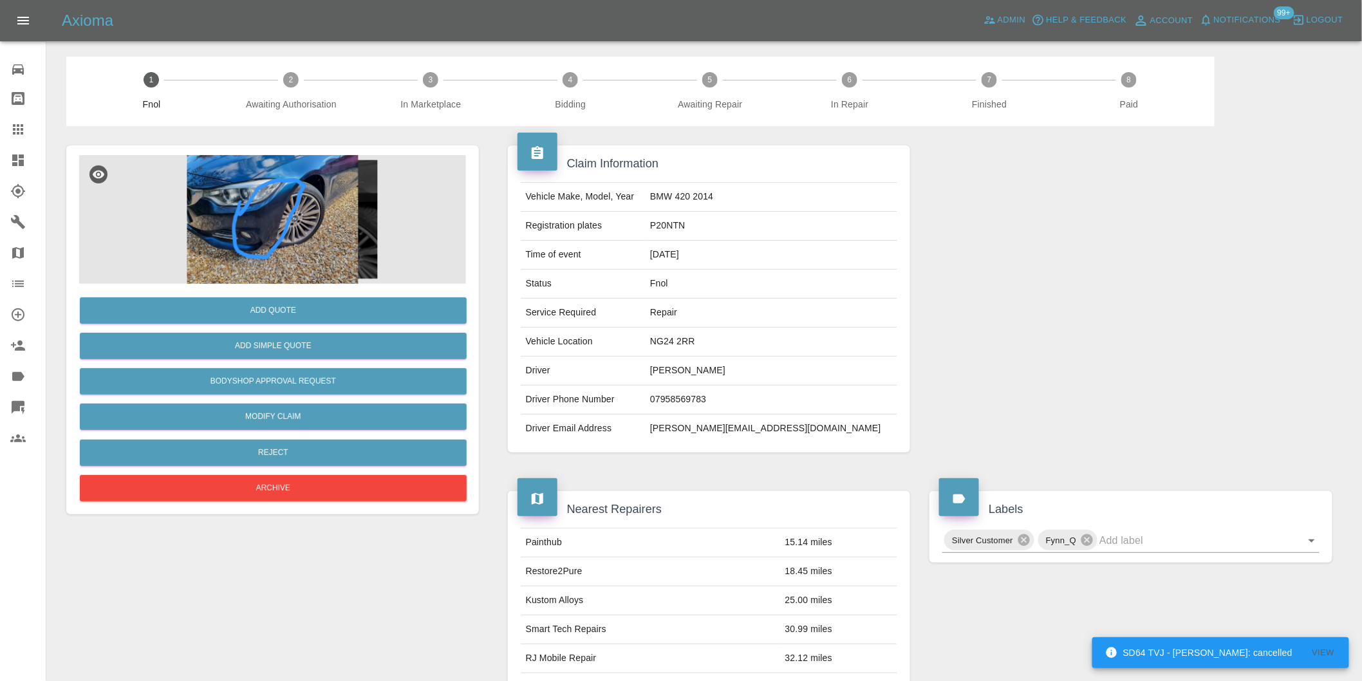
click at [239, 207] on img at bounding box center [272, 219] width 387 height 129
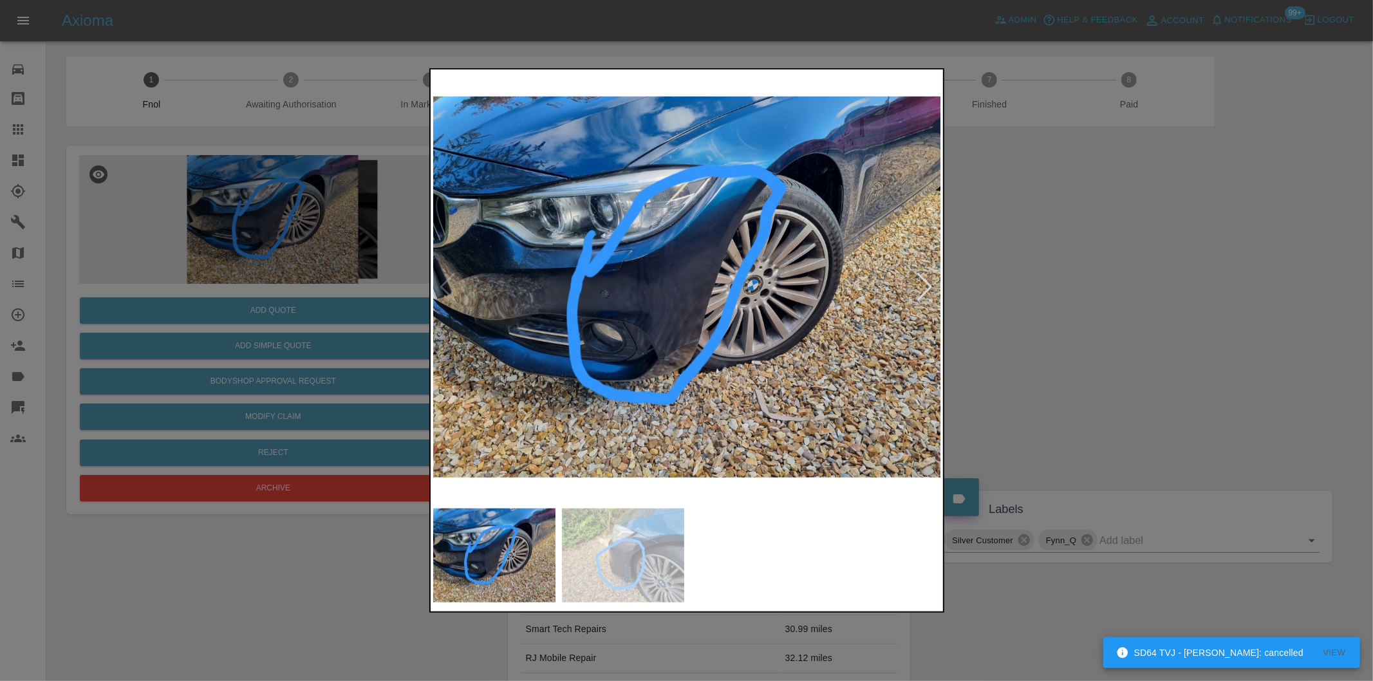
click at [924, 281] on div at bounding box center [925, 287] width 17 height 28
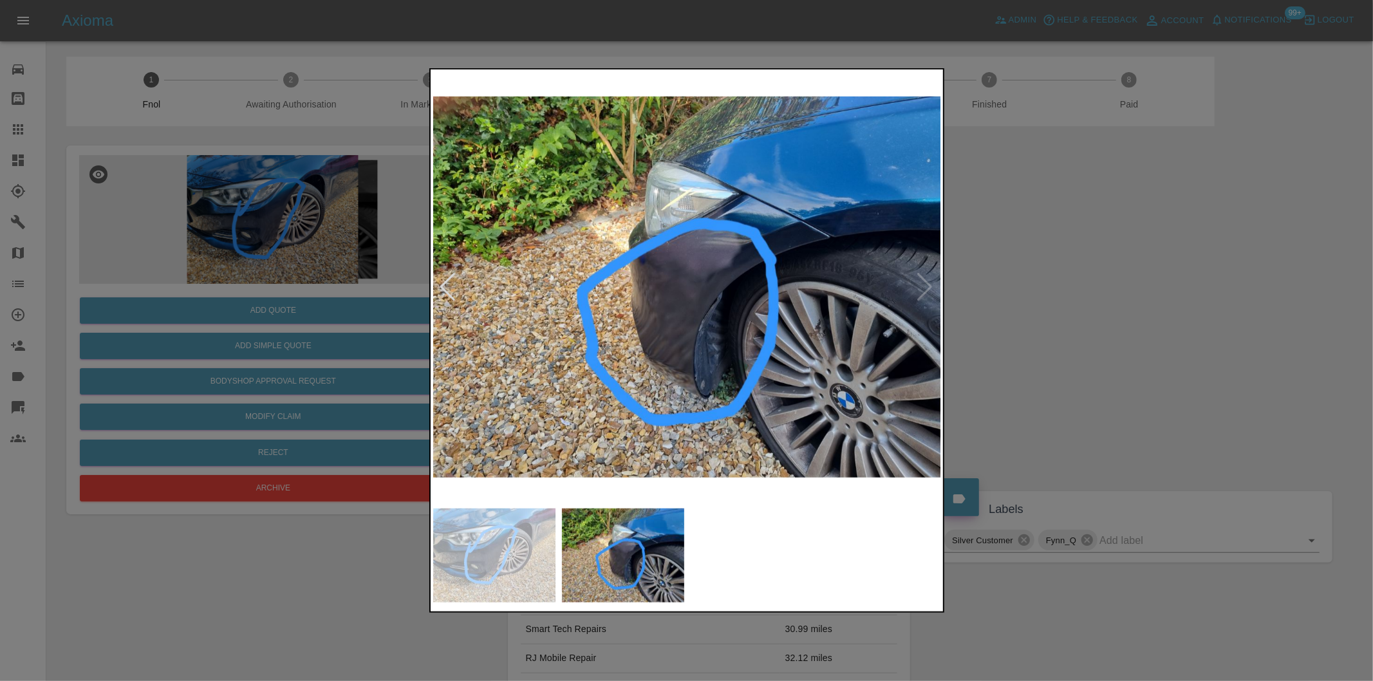
drag, startPoint x: 1085, startPoint y: 300, endPoint x: 955, endPoint y: 335, distance: 134.0
click at [1085, 300] on div at bounding box center [686, 340] width 1373 height 681
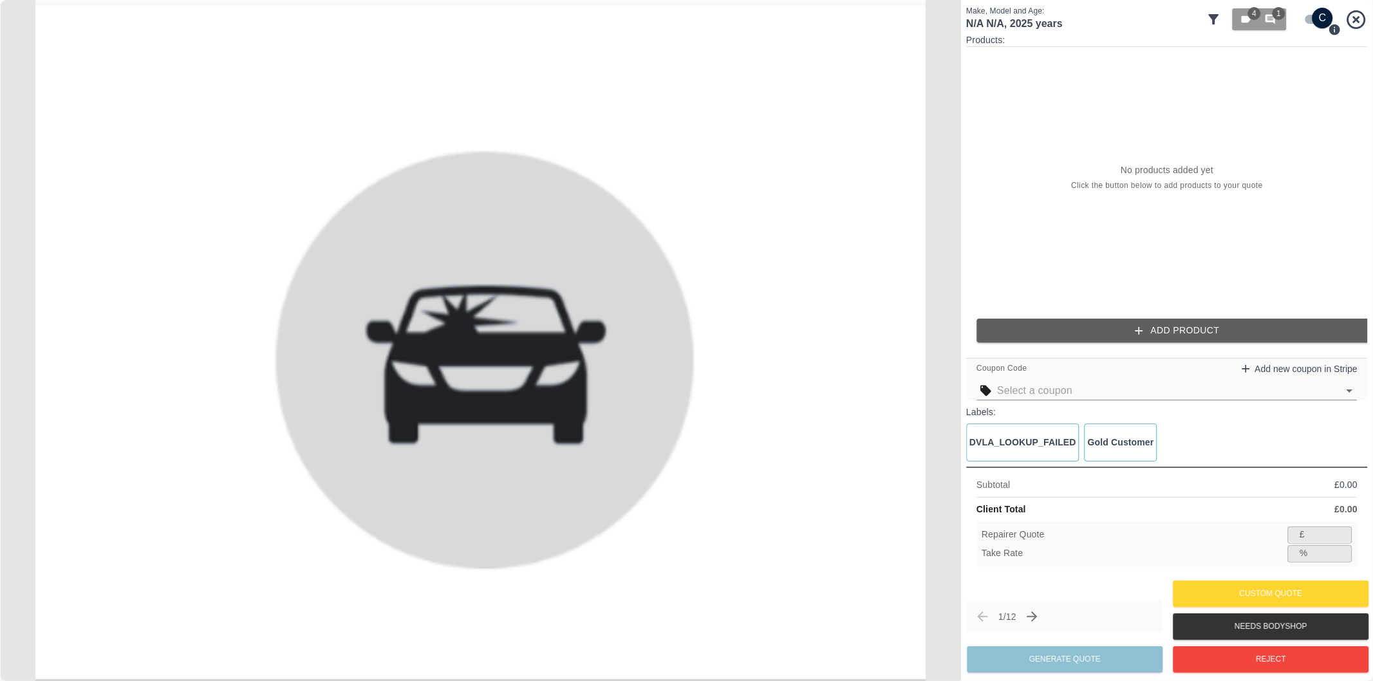
click at [1214, 17] on icon at bounding box center [1214, 19] width 10 height 10
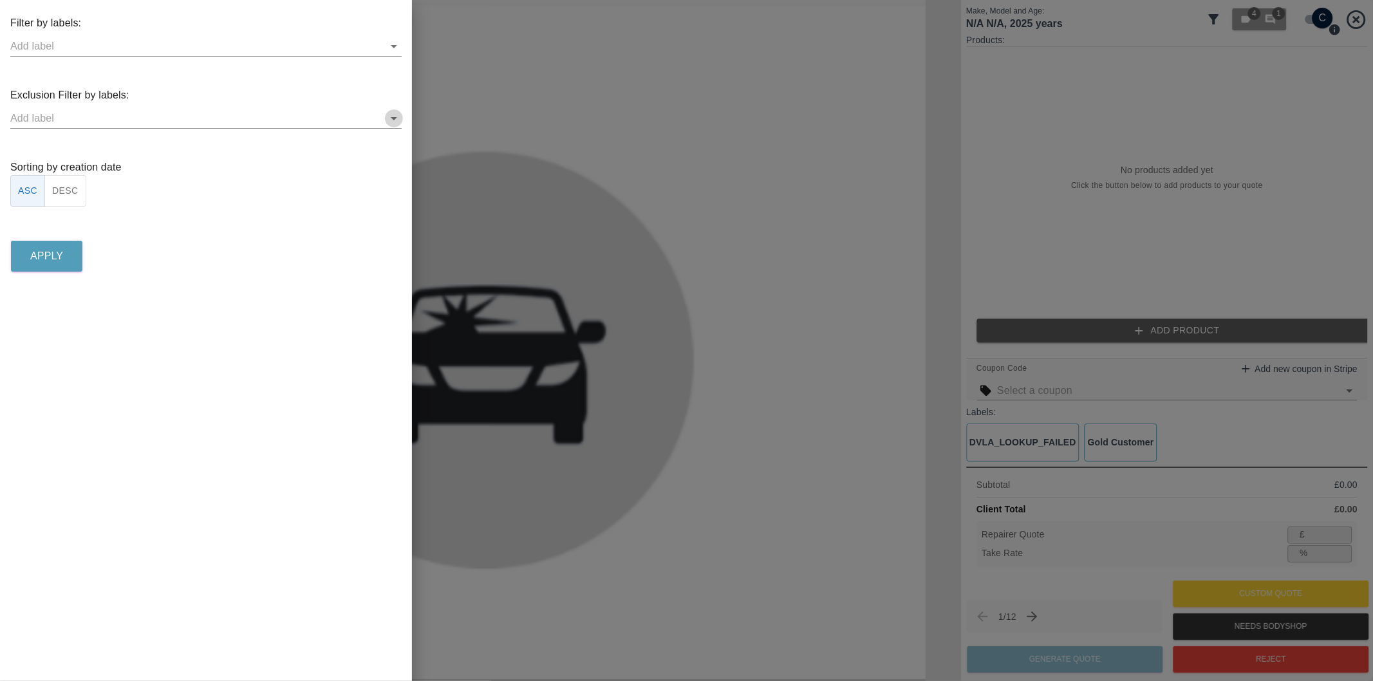
click at [393, 120] on icon "Open" at bounding box center [393, 118] width 15 height 15
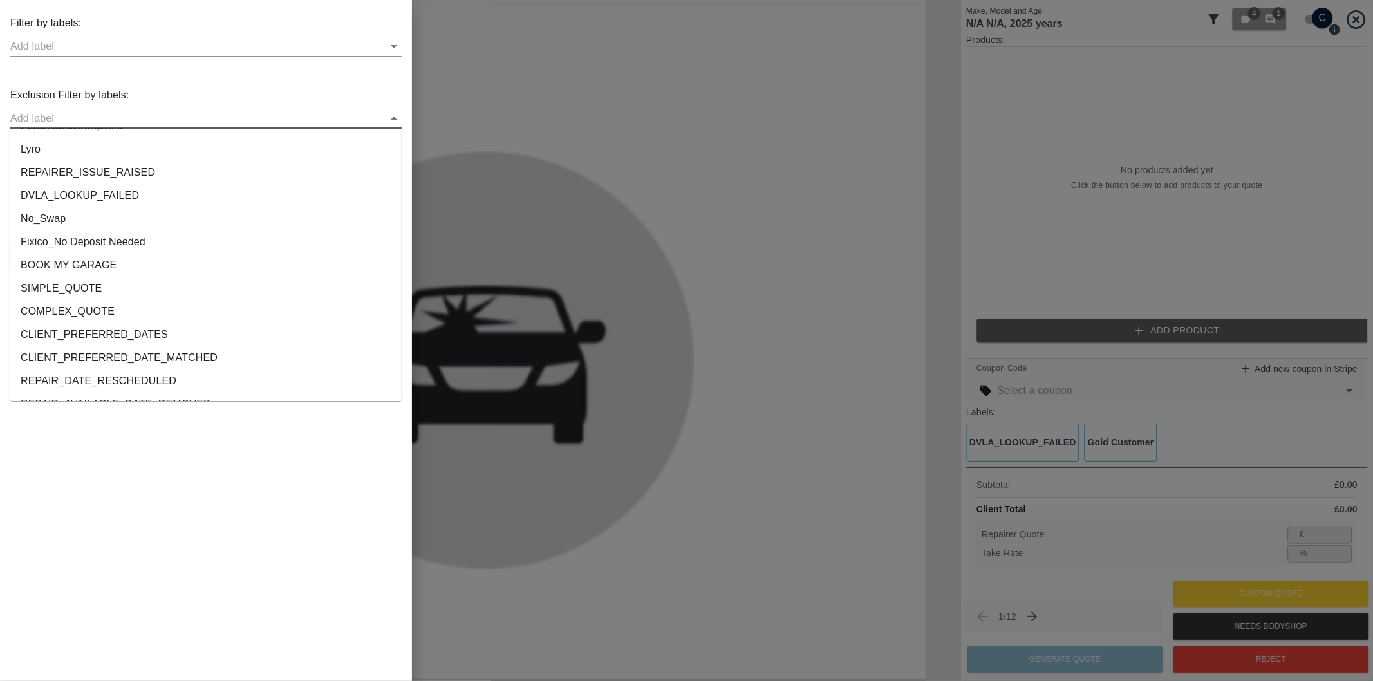
scroll to position [2378, 0]
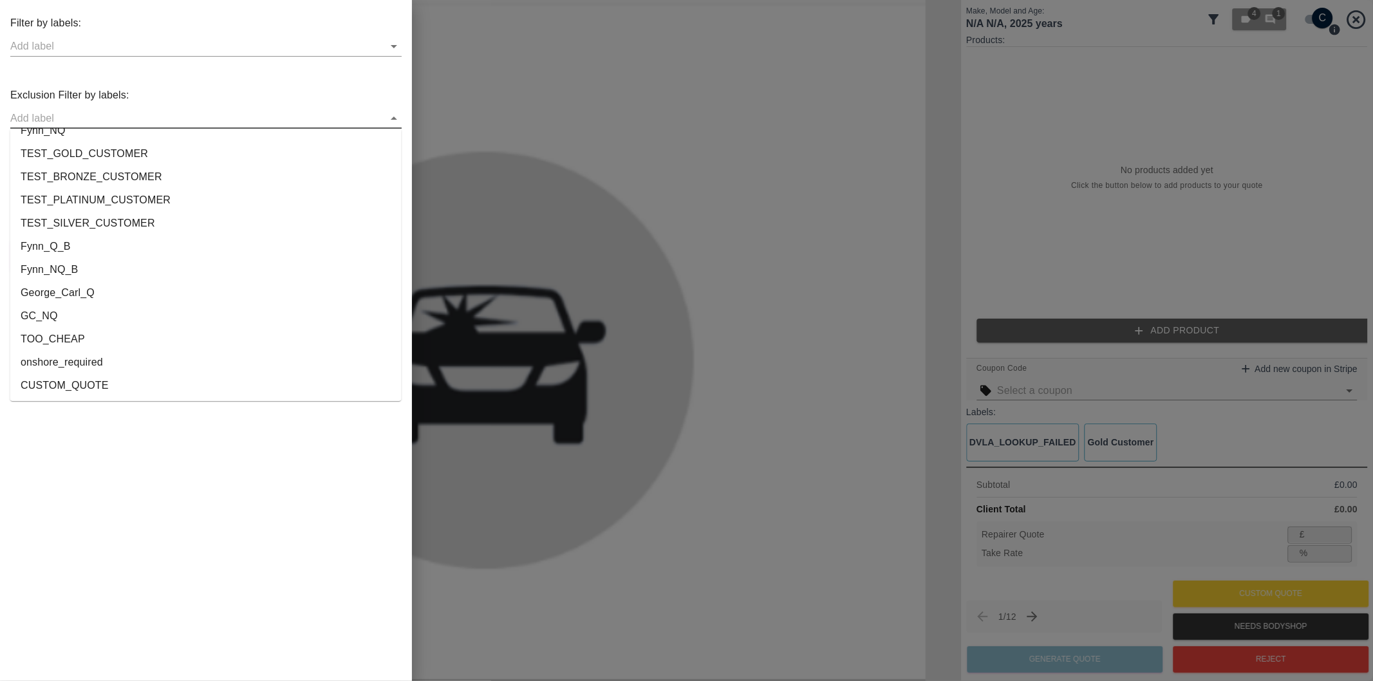
click at [154, 361] on li "onshore_required" at bounding box center [205, 362] width 391 height 23
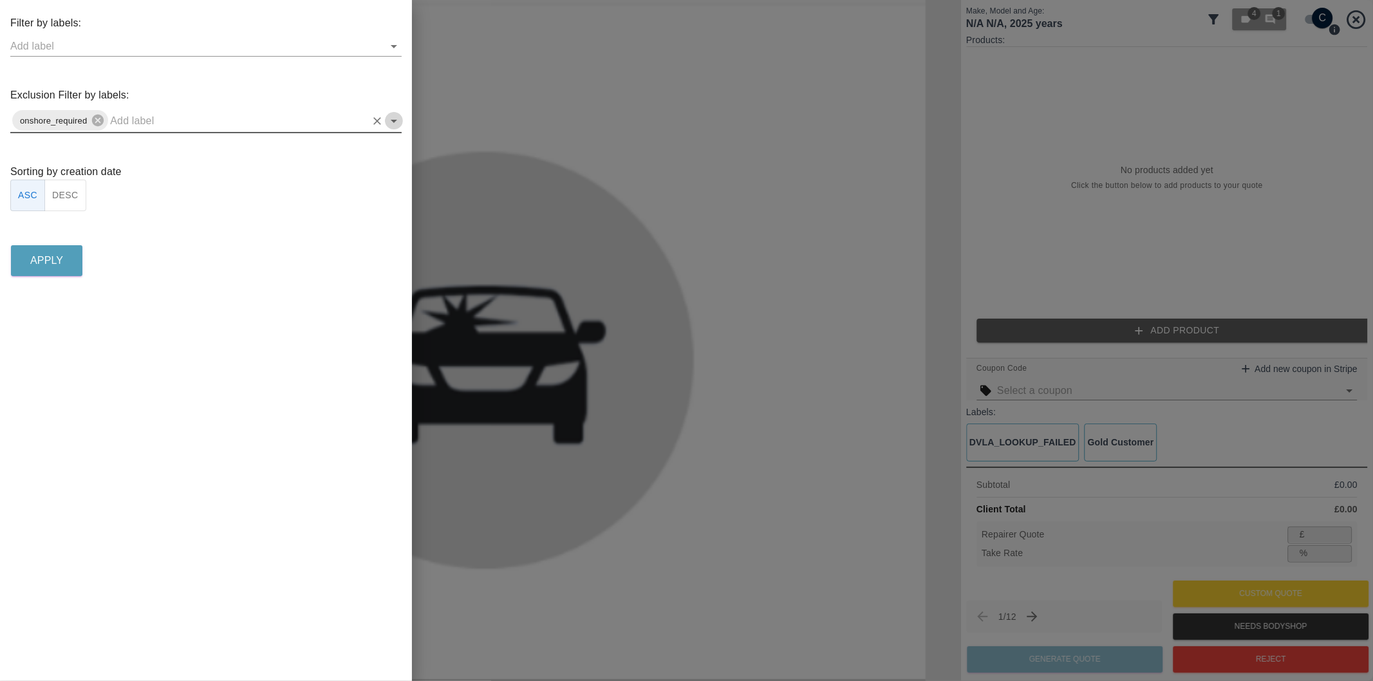
click at [393, 118] on icon "Open" at bounding box center [393, 120] width 15 height 15
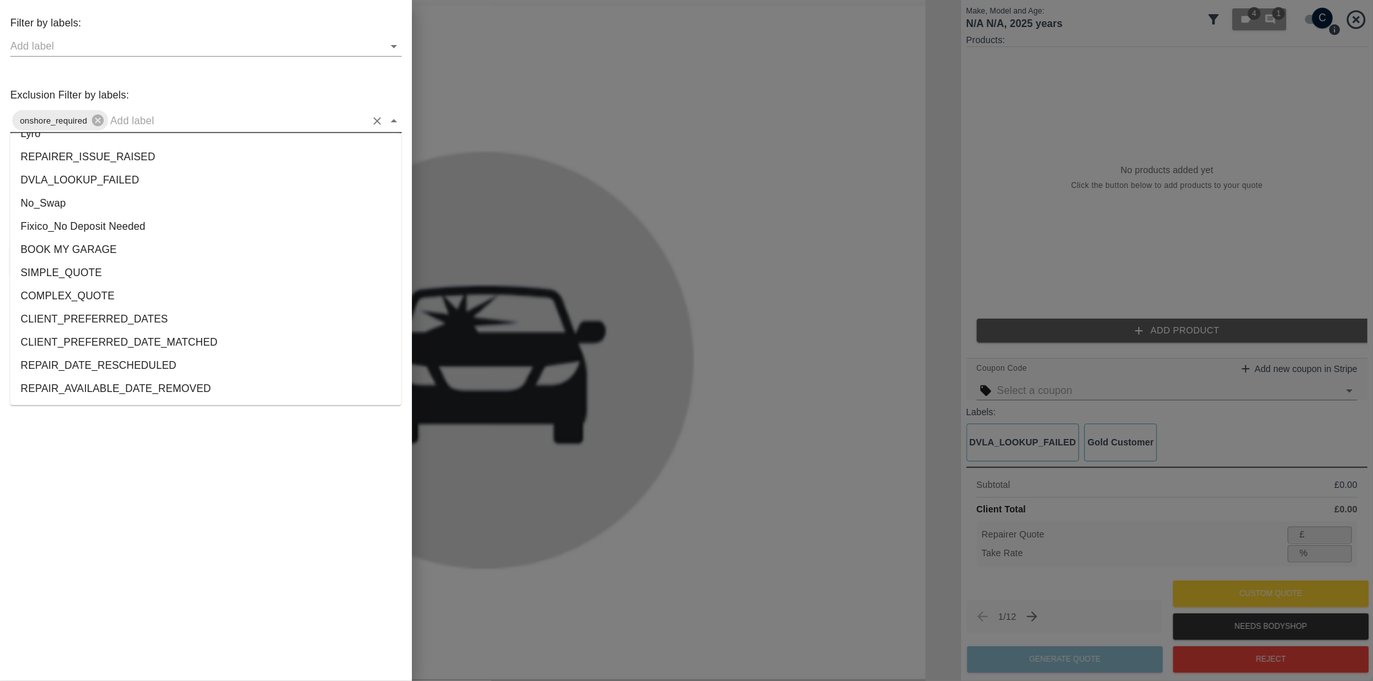
scroll to position [2356, 0]
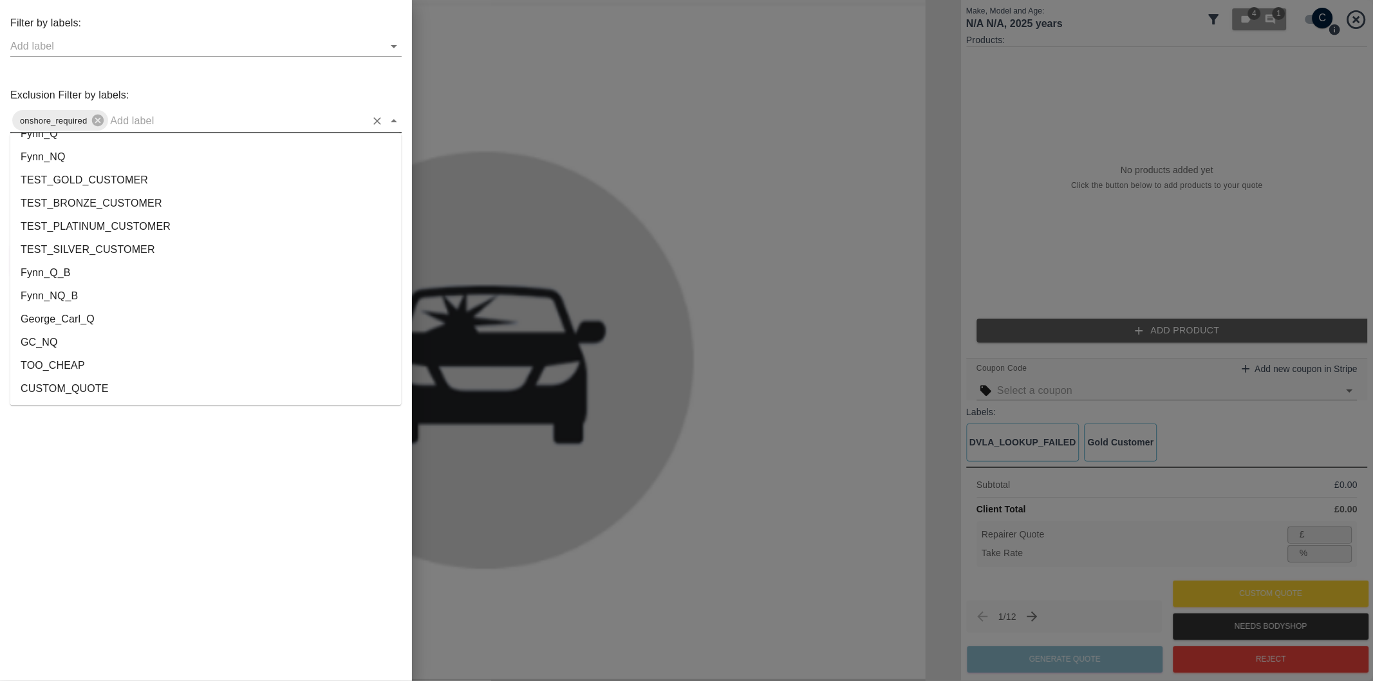
click at [61, 320] on li "George_Carl_Q" at bounding box center [205, 319] width 391 height 23
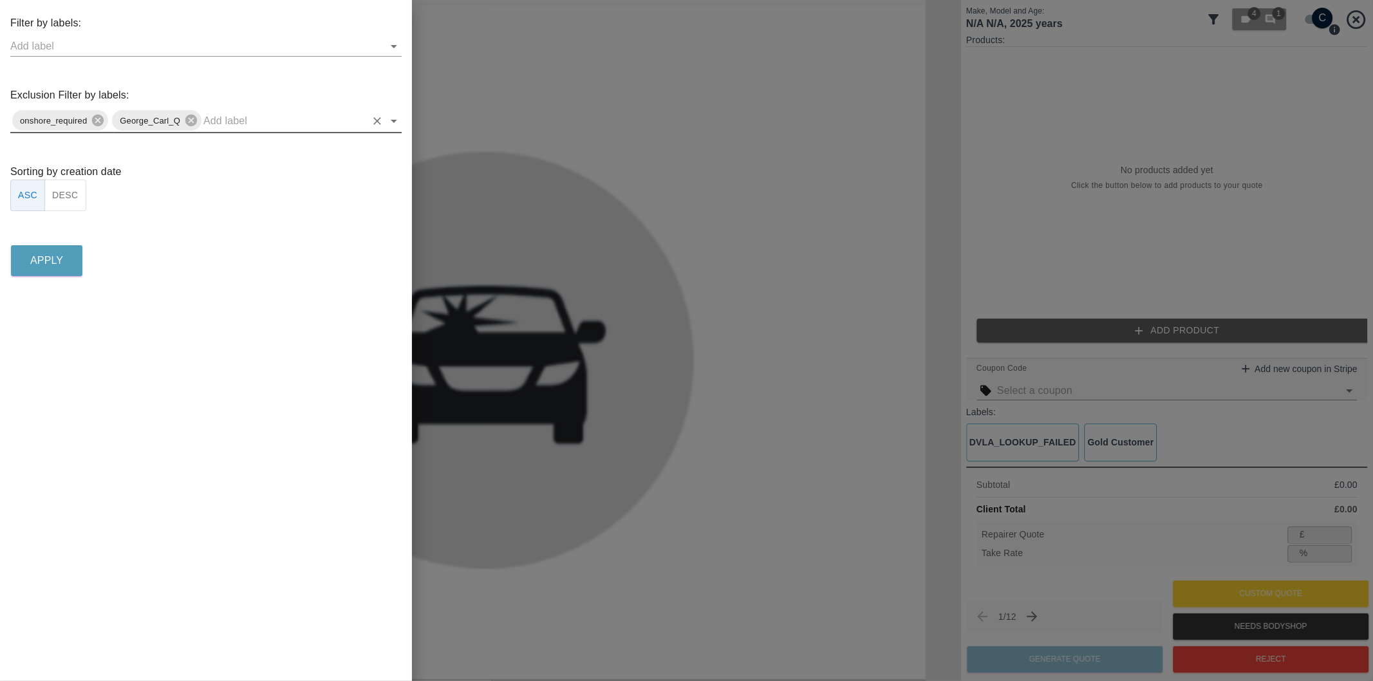
click at [70, 195] on button "DESC" at bounding box center [65, 196] width 42 height 32
click at [56, 253] on p "Apply" at bounding box center [46, 260] width 33 height 15
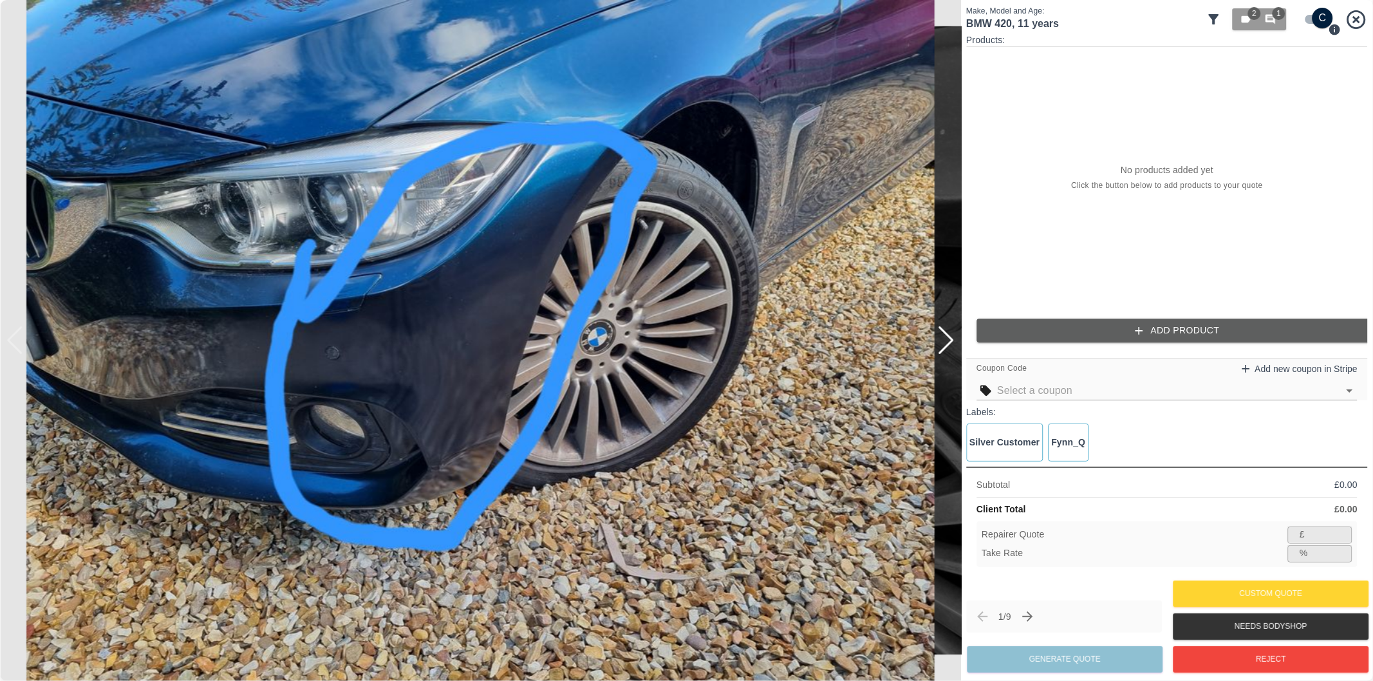
click at [1159, 333] on button "Add Product" at bounding box center [1177, 331] width 402 height 24
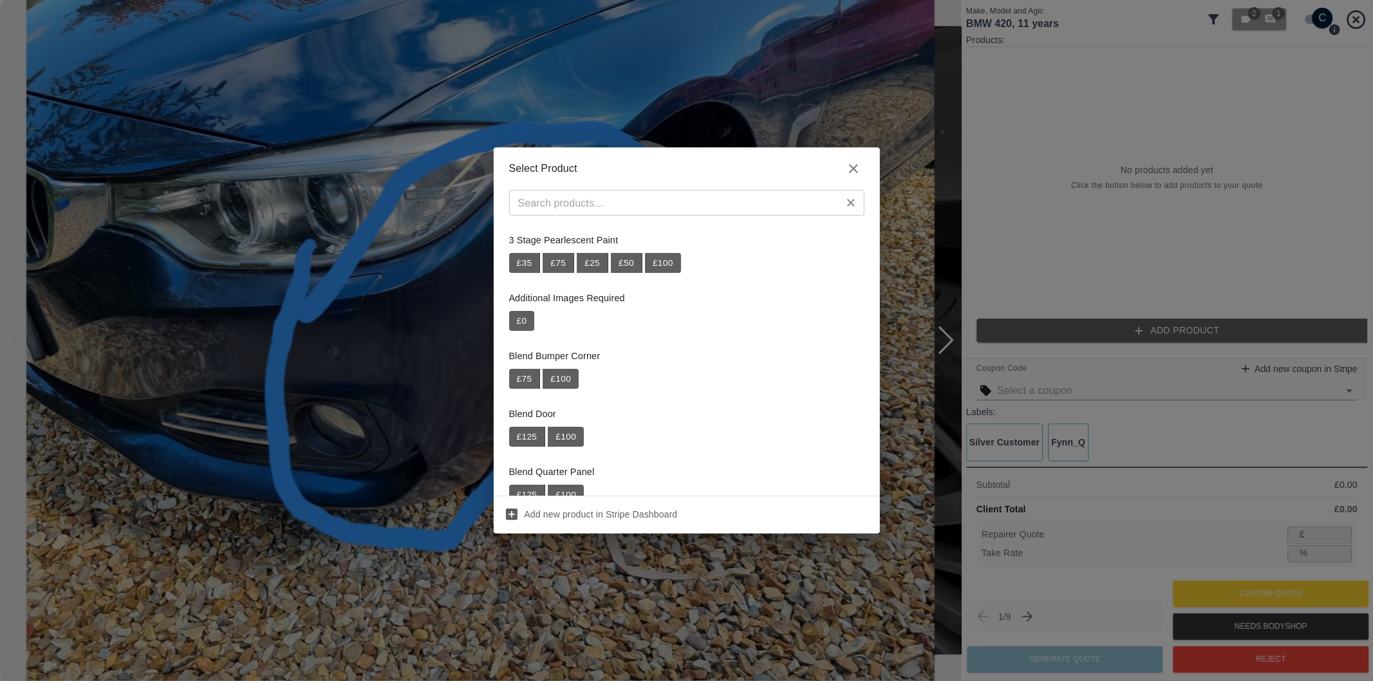
click at [788, 200] on input "text" at bounding box center [676, 203] width 326 height 18
paste input "Repair Front Bumper Corner"
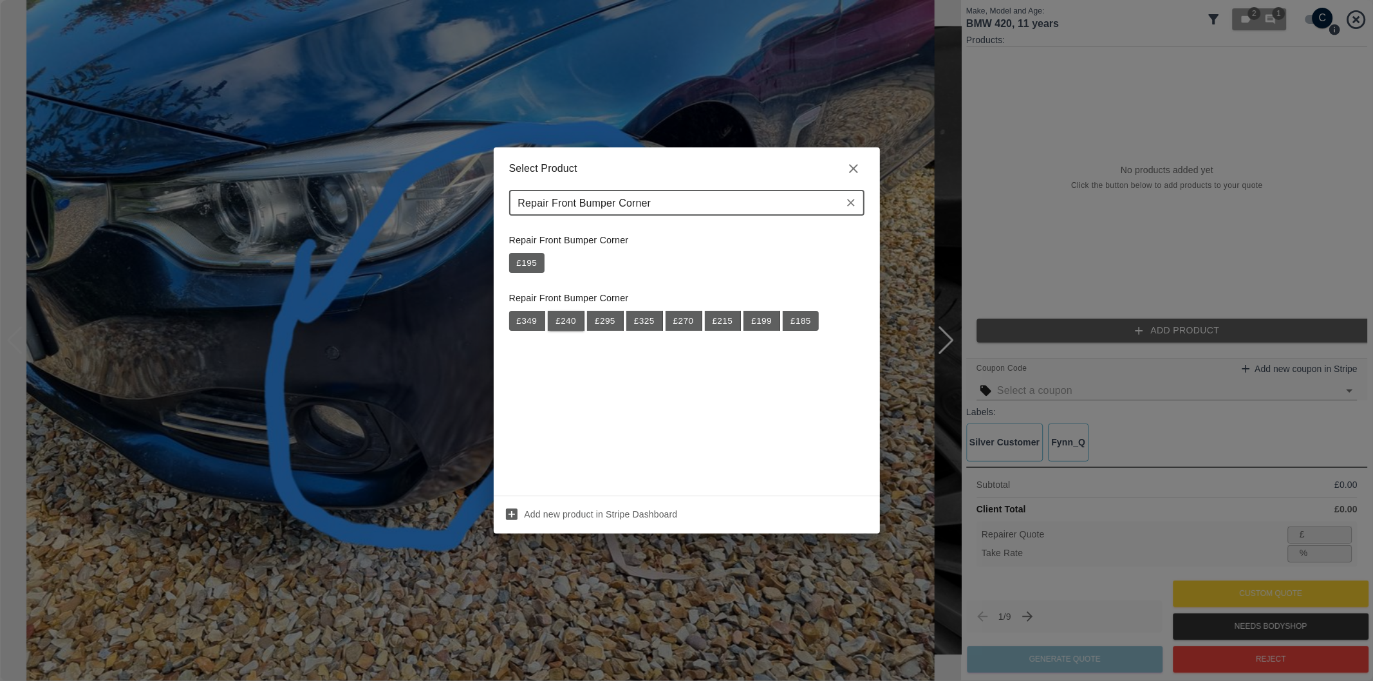
type input "Repair Front Bumper Corner"
click at [562, 320] on button "£ 240" at bounding box center [566, 321] width 37 height 21
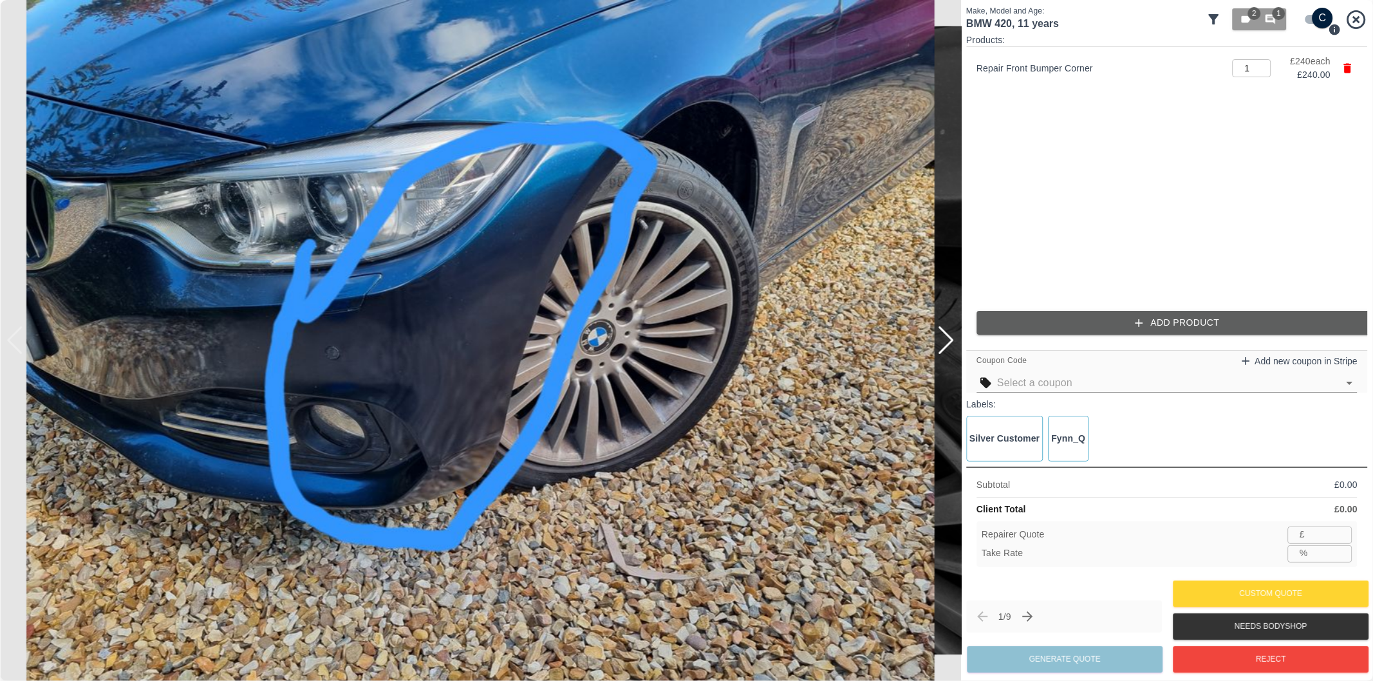
type input "156"
type input "35.0"
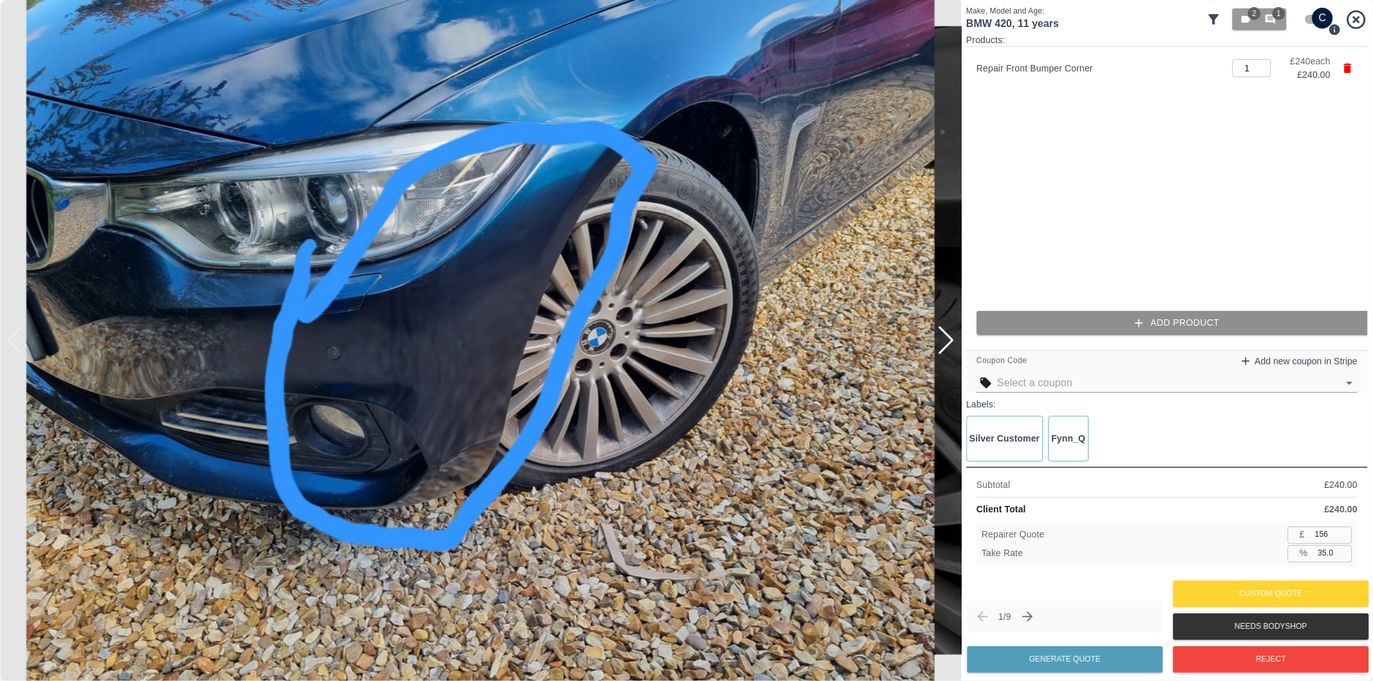
click at [1110, 329] on button "Add Product" at bounding box center [1177, 323] width 402 height 24
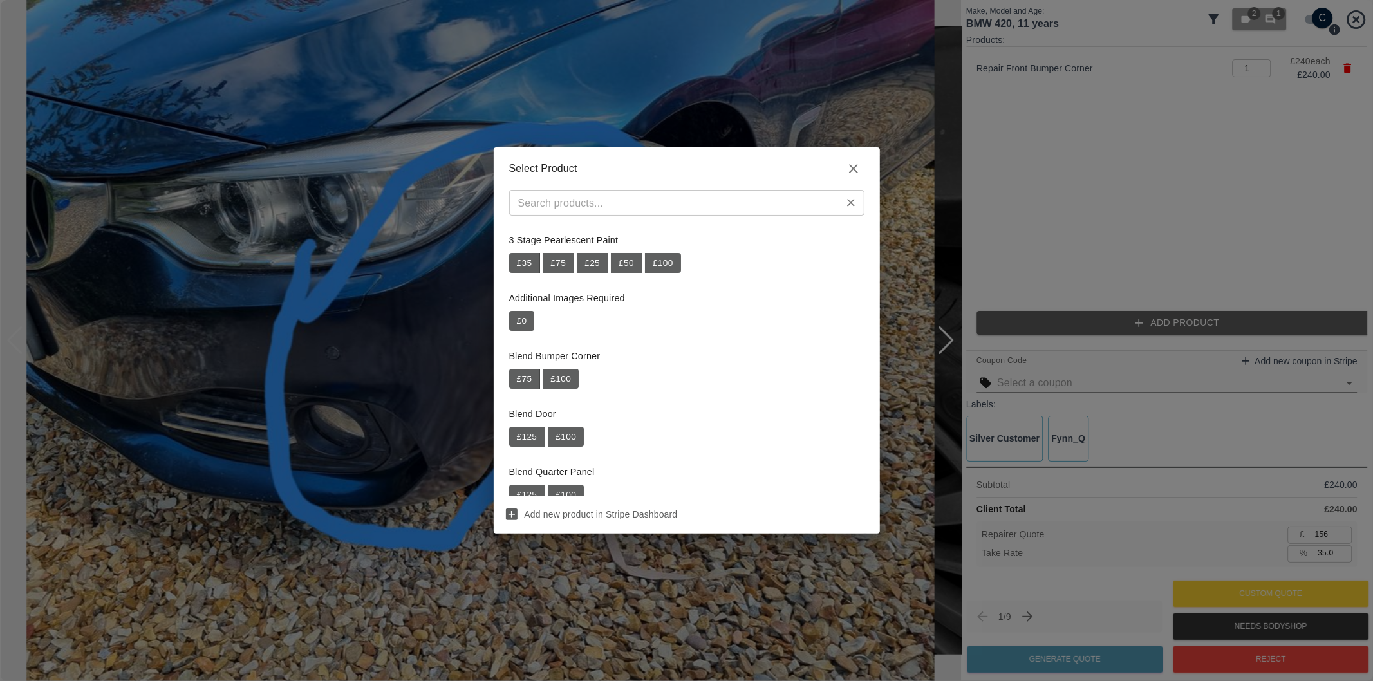
click at [696, 209] on input "text" at bounding box center [676, 203] width 326 height 18
paste input "No Warranty Over Poor Previous Repairs"
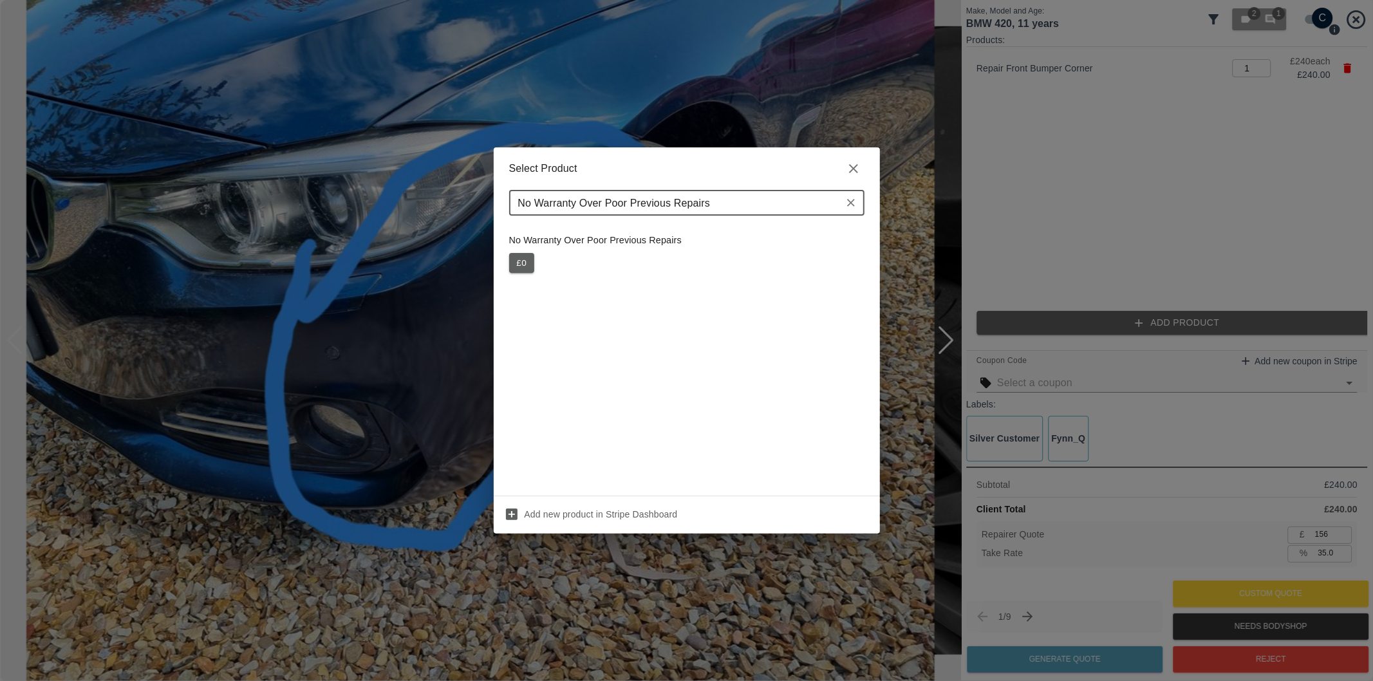
type input "No Warranty Over Poor Previous Repairs"
click at [519, 263] on button "£ 0" at bounding box center [522, 263] width 26 height 21
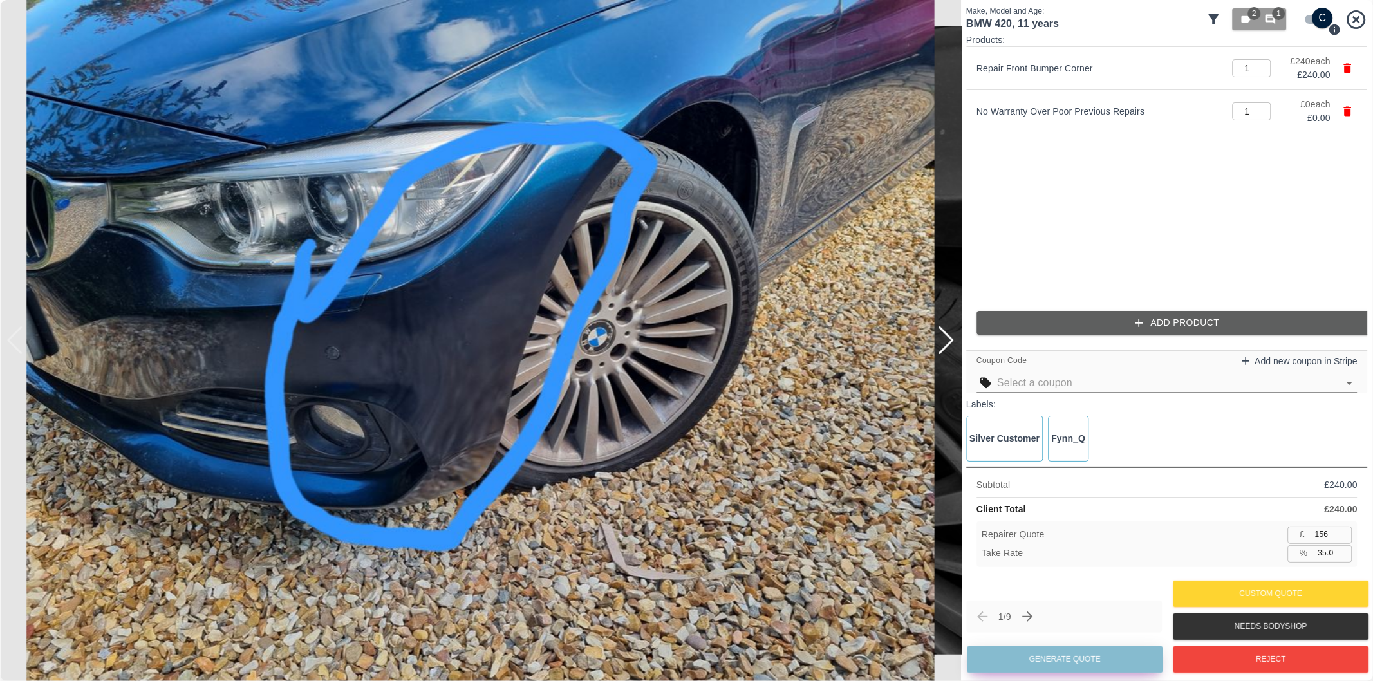
click at [1082, 659] on button "Generate Quote" at bounding box center [1065, 659] width 196 height 26
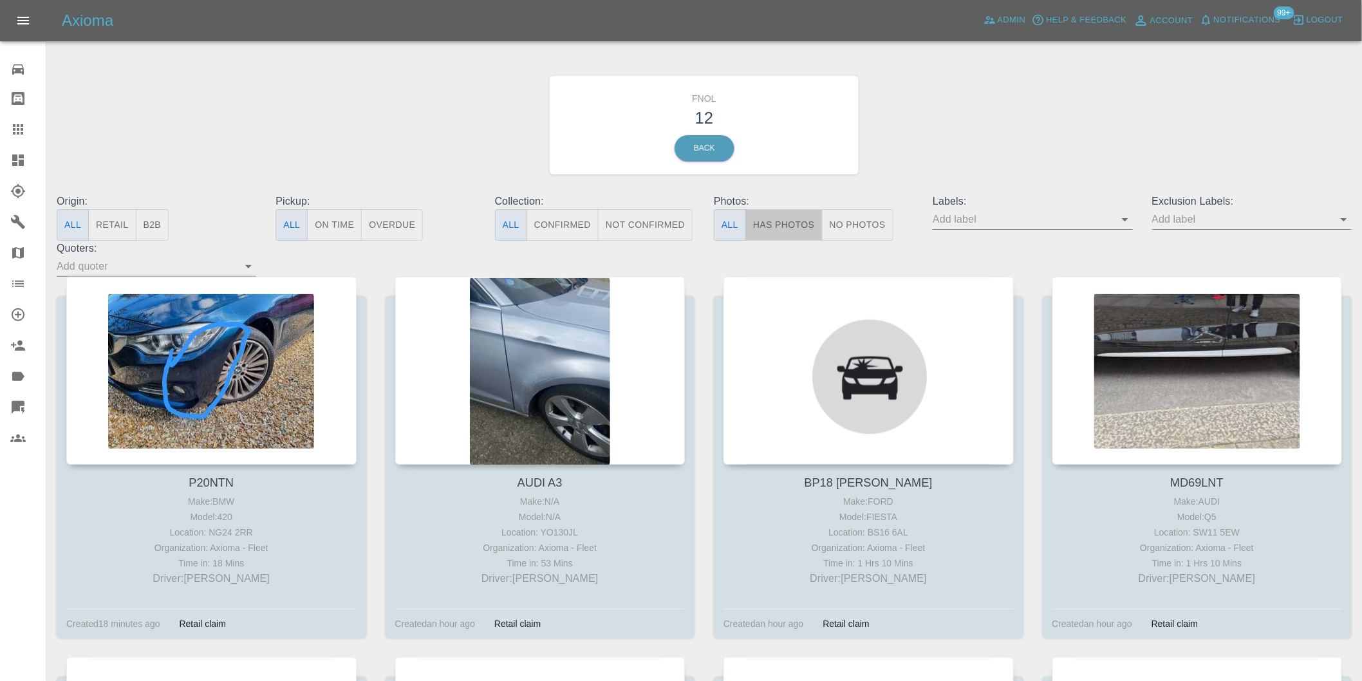
click at [781, 230] on button "Has Photos" at bounding box center [783, 225] width 77 height 32
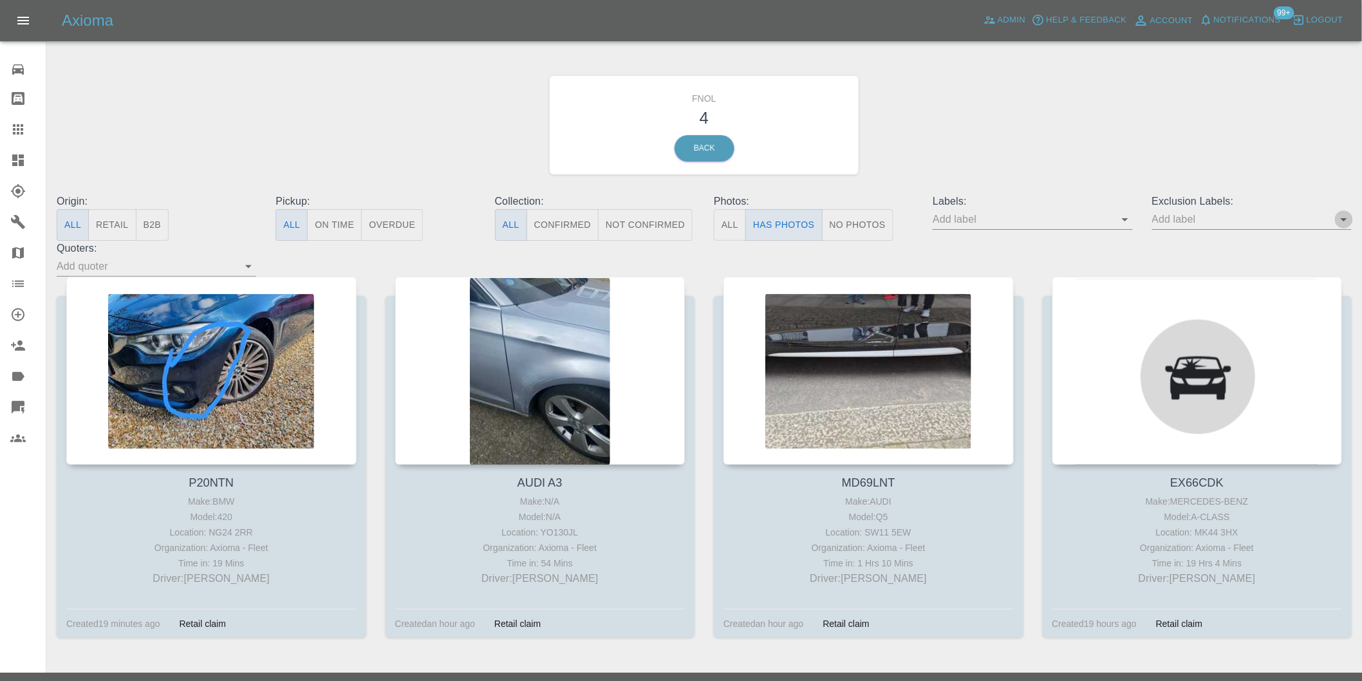
drag, startPoint x: 1339, startPoint y: 221, endPoint x: 1343, endPoint y: 229, distance: 8.6
click at [1339, 221] on icon "Open" at bounding box center [1343, 219] width 15 height 15
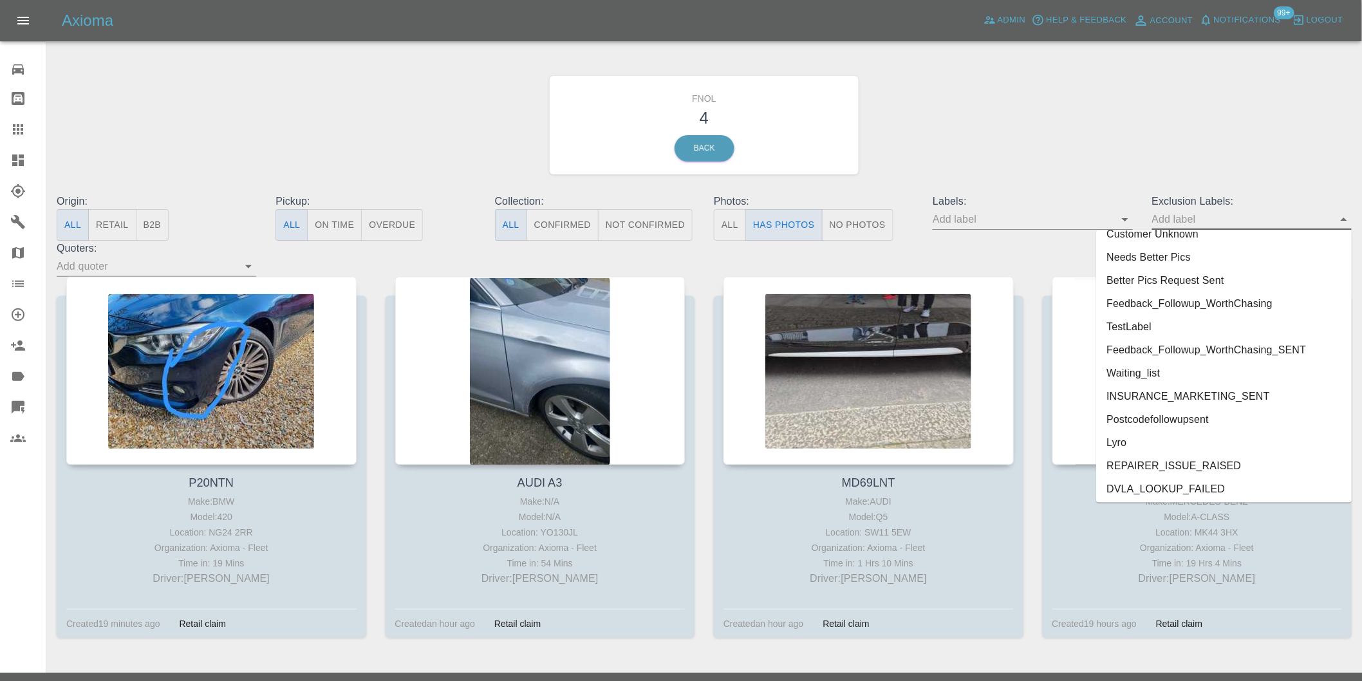
scroll to position [2749, 0]
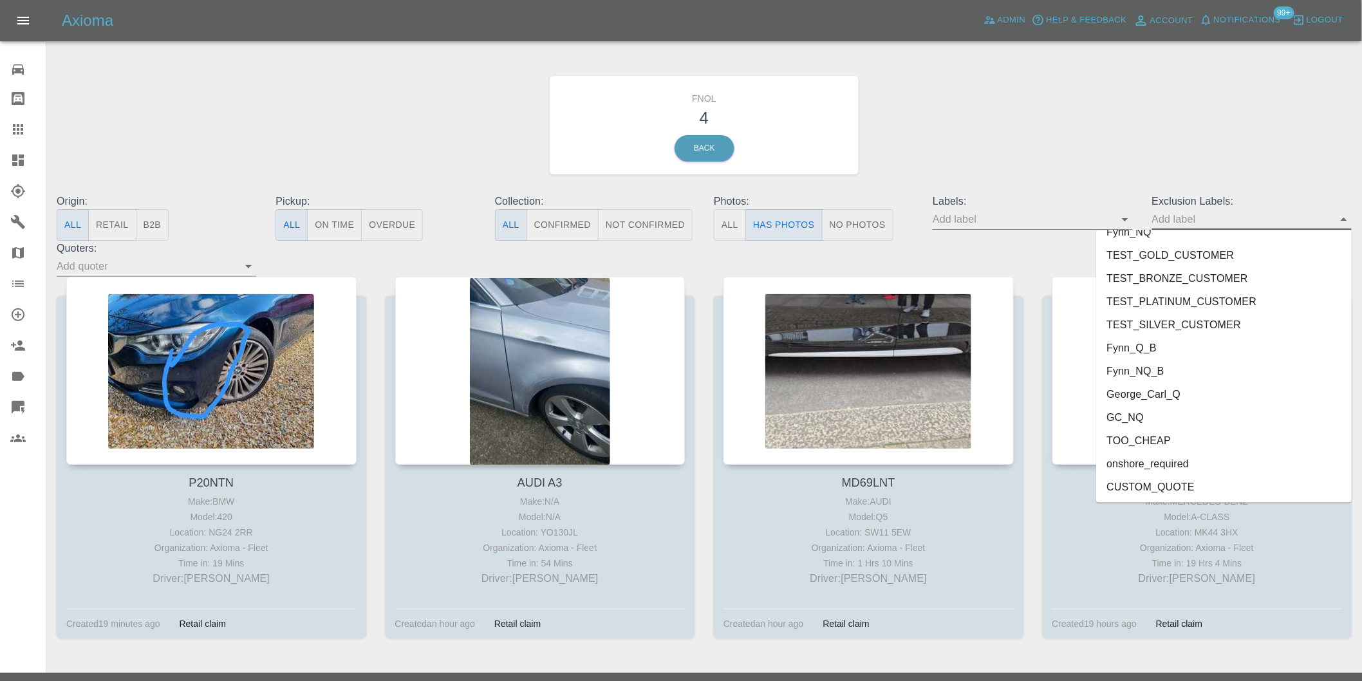
click at [1183, 460] on li "onshore_required" at bounding box center [1224, 463] width 256 height 23
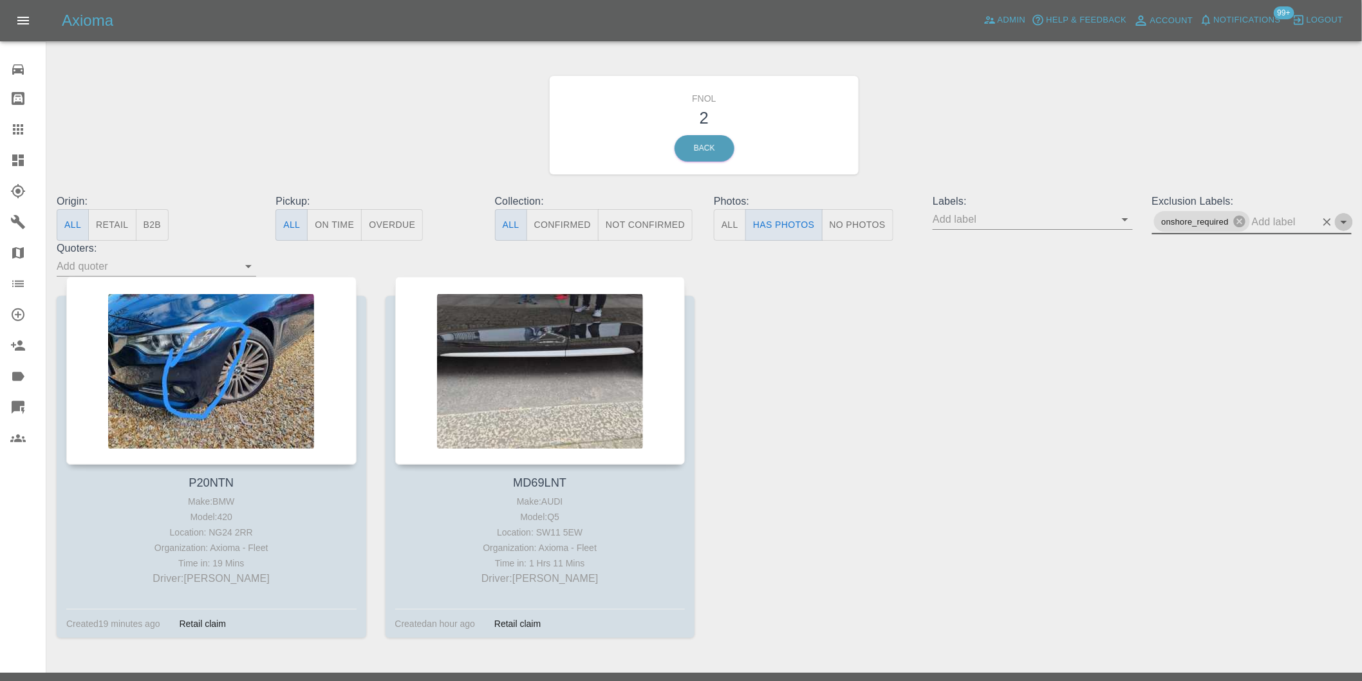
click at [1347, 221] on icon "Open" at bounding box center [1344, 222] width 6 height 3
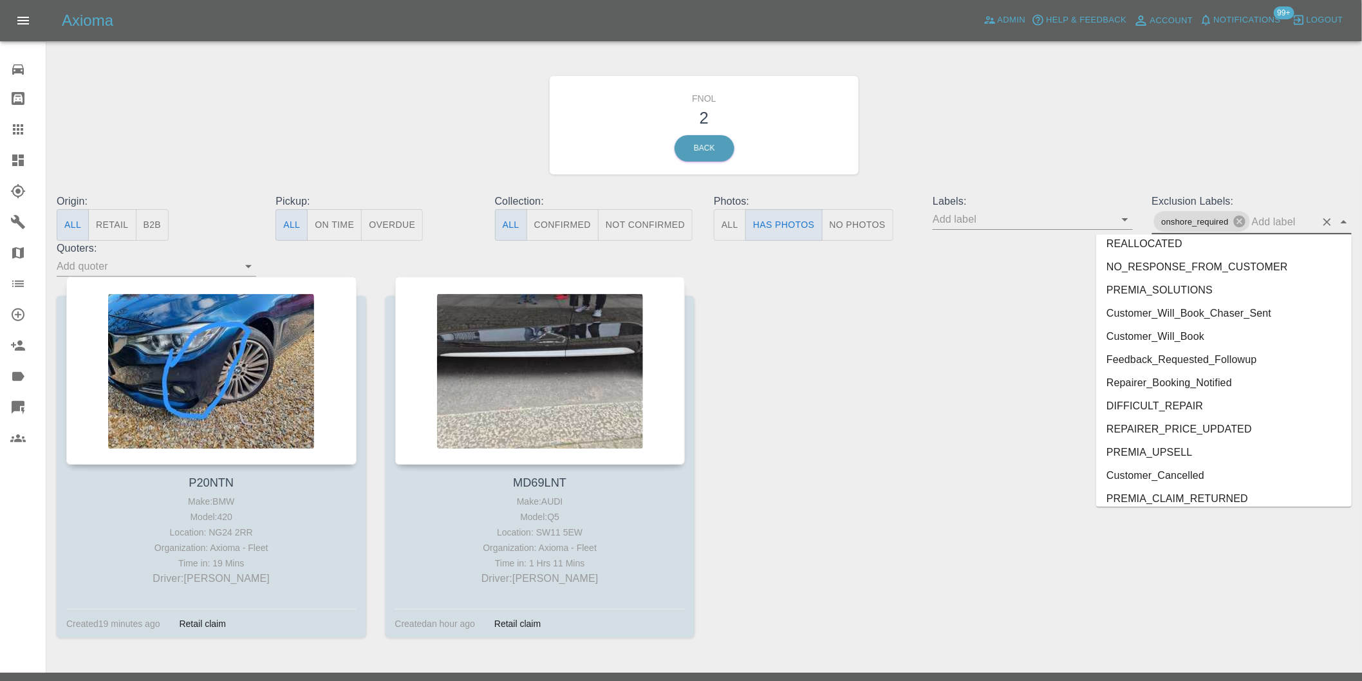
scroll to position [2726, 0]
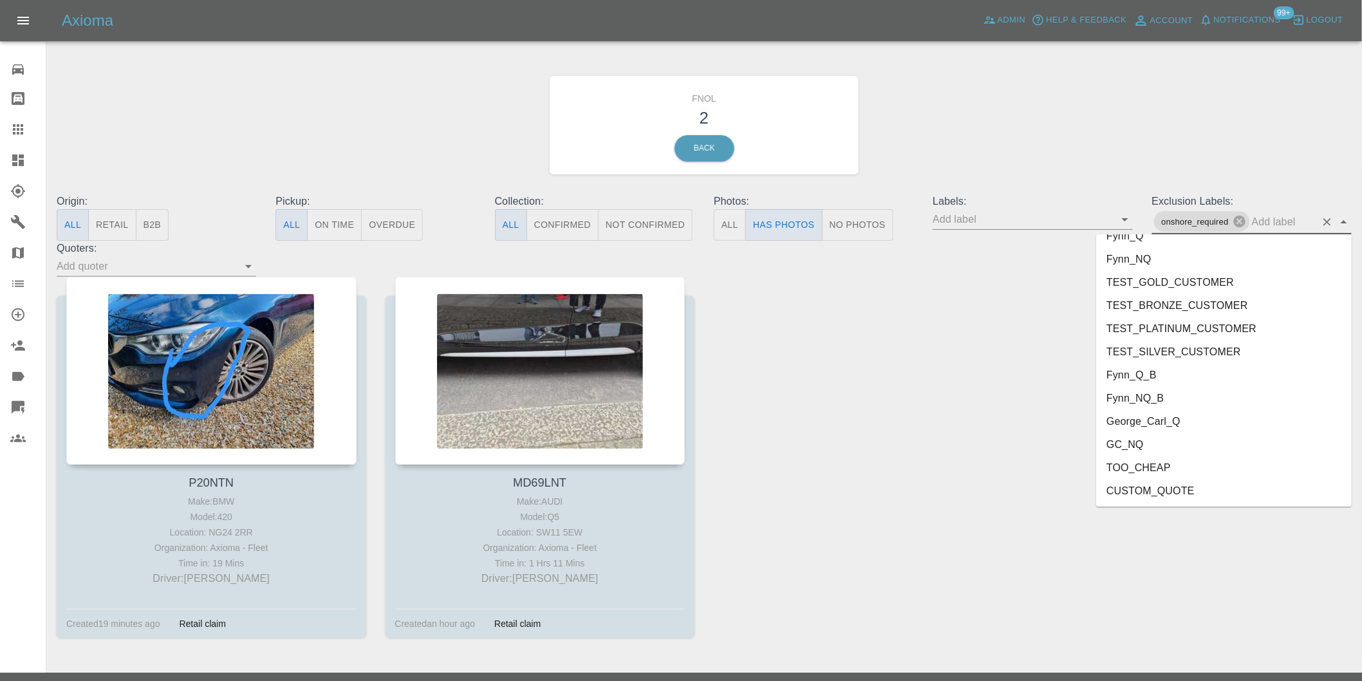
click at [1191, 424] on li "George_Carl_Q" at bounding box center [1224, 421] width 256 height 23
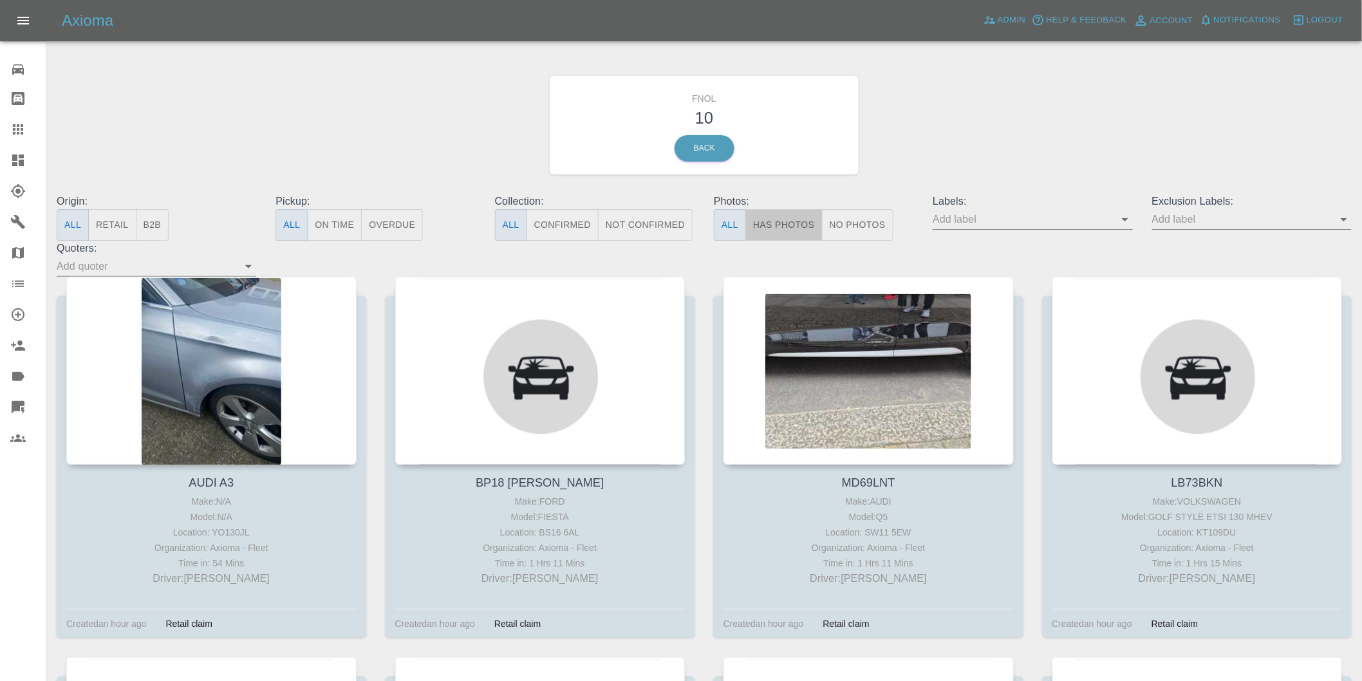
click at [792, 218] on button "Has Photos" at bounding box center [783, 225] width 77 height 32
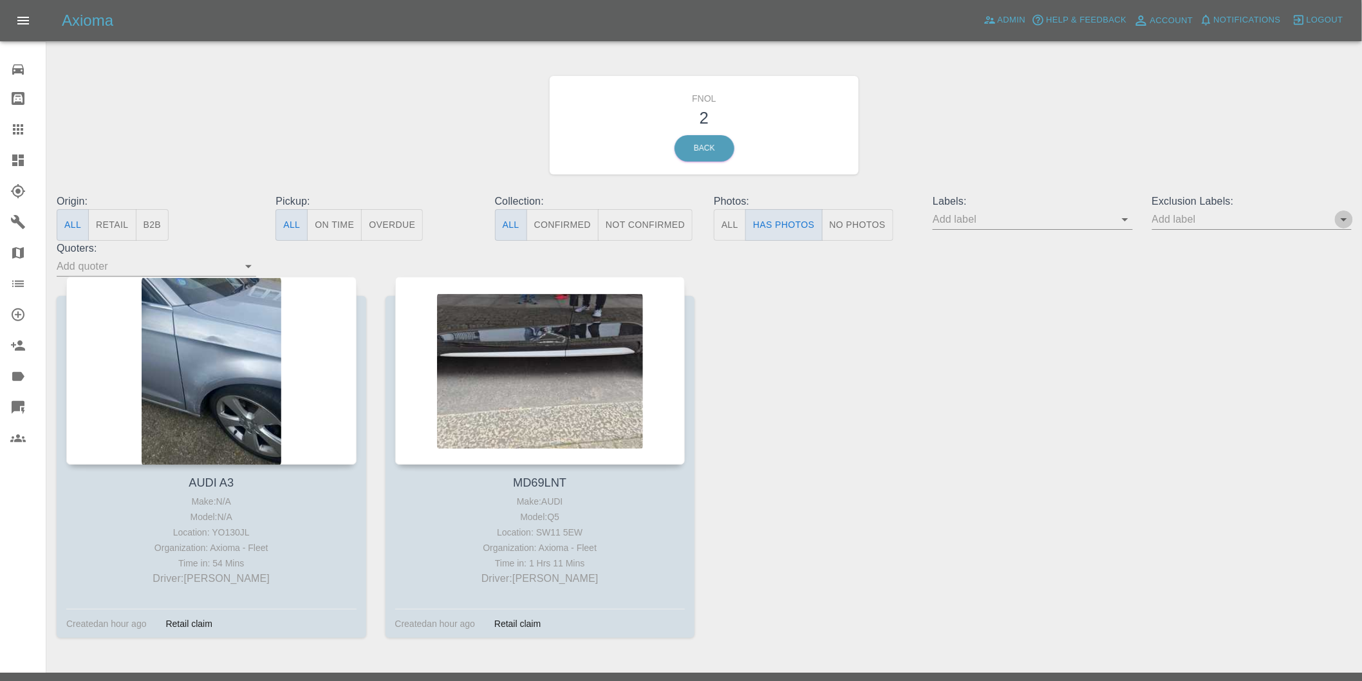
click at [1347, 221] on icon "Open" at bounding box center [1343, 219] width 15 height 15
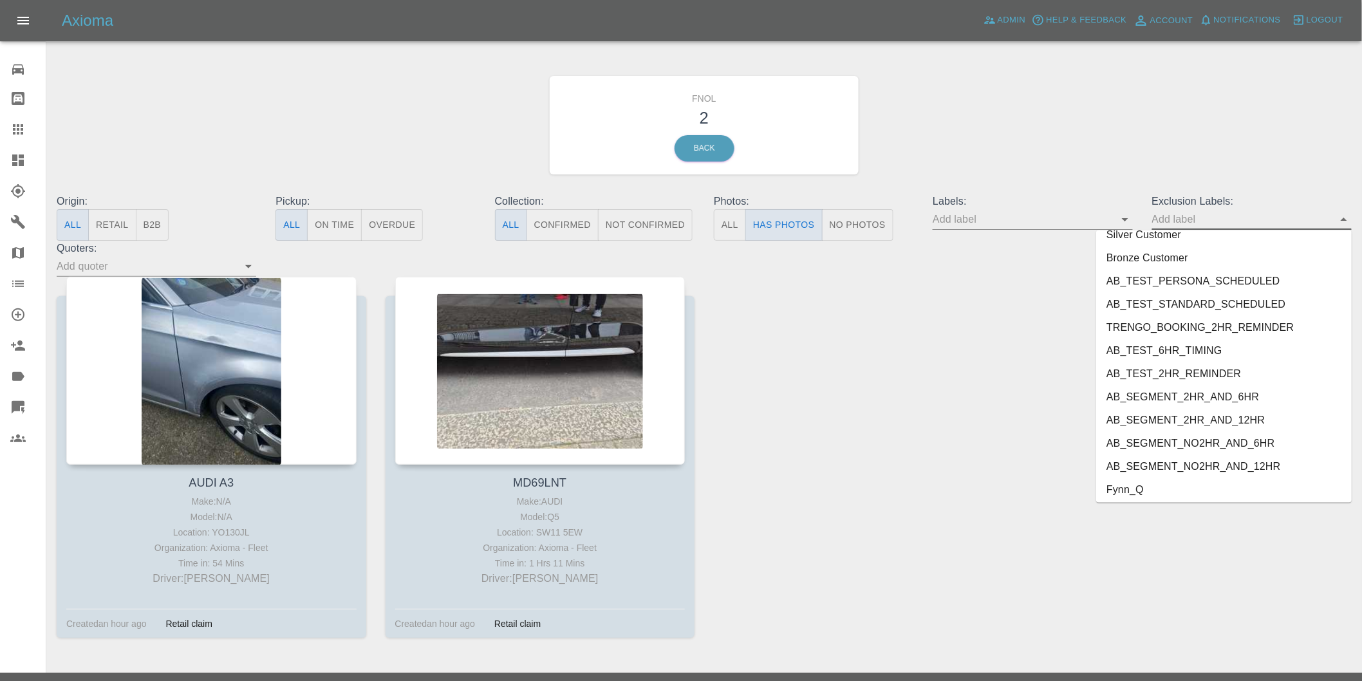
scroll to position [2749, 0]
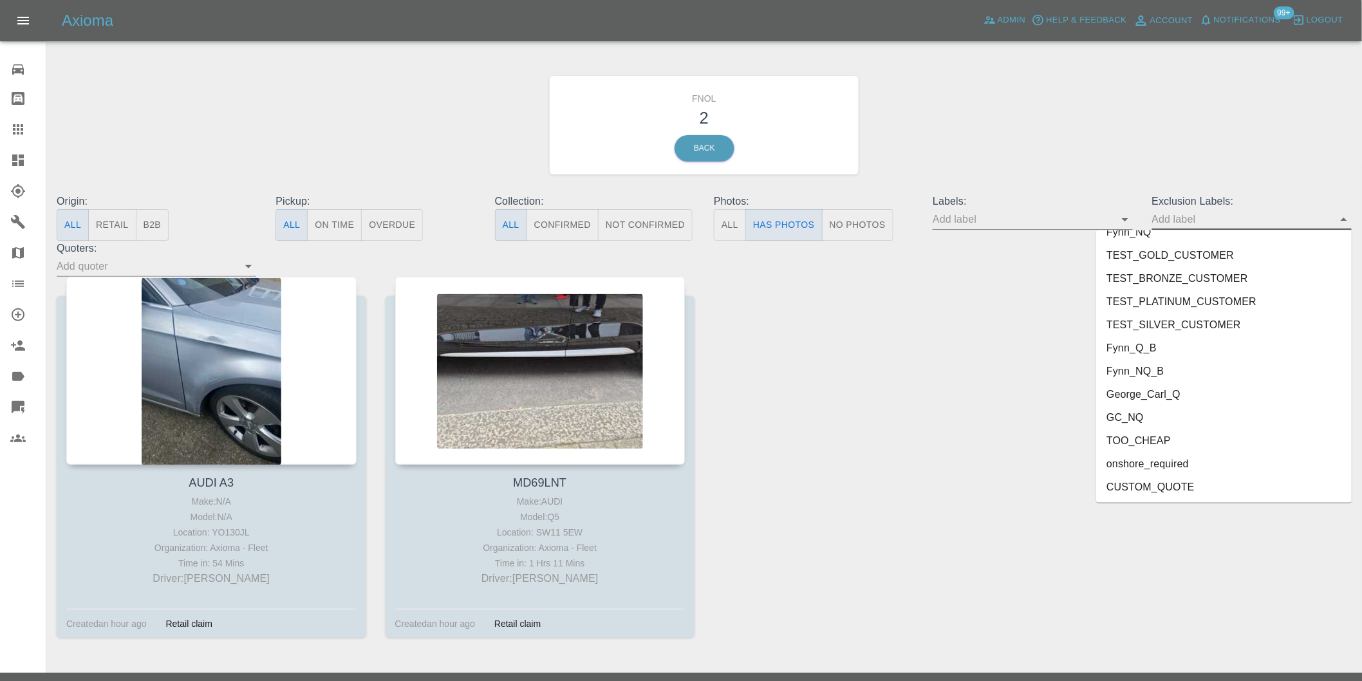
click at [1143, 461] on li "onshore_required" at bounding box center [1224, 463] width 256 height 23
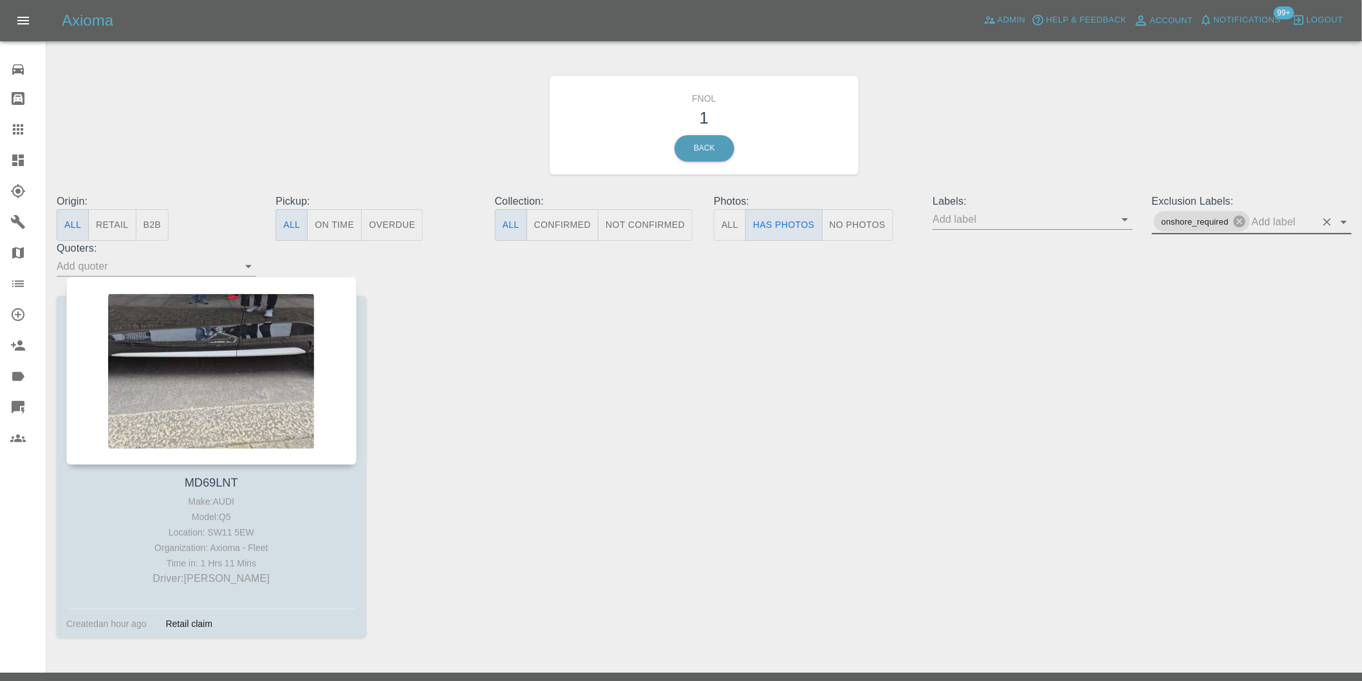
click at [1343, 219] on icon "Open" at bounding box center [1343, 221] width 15 height 15
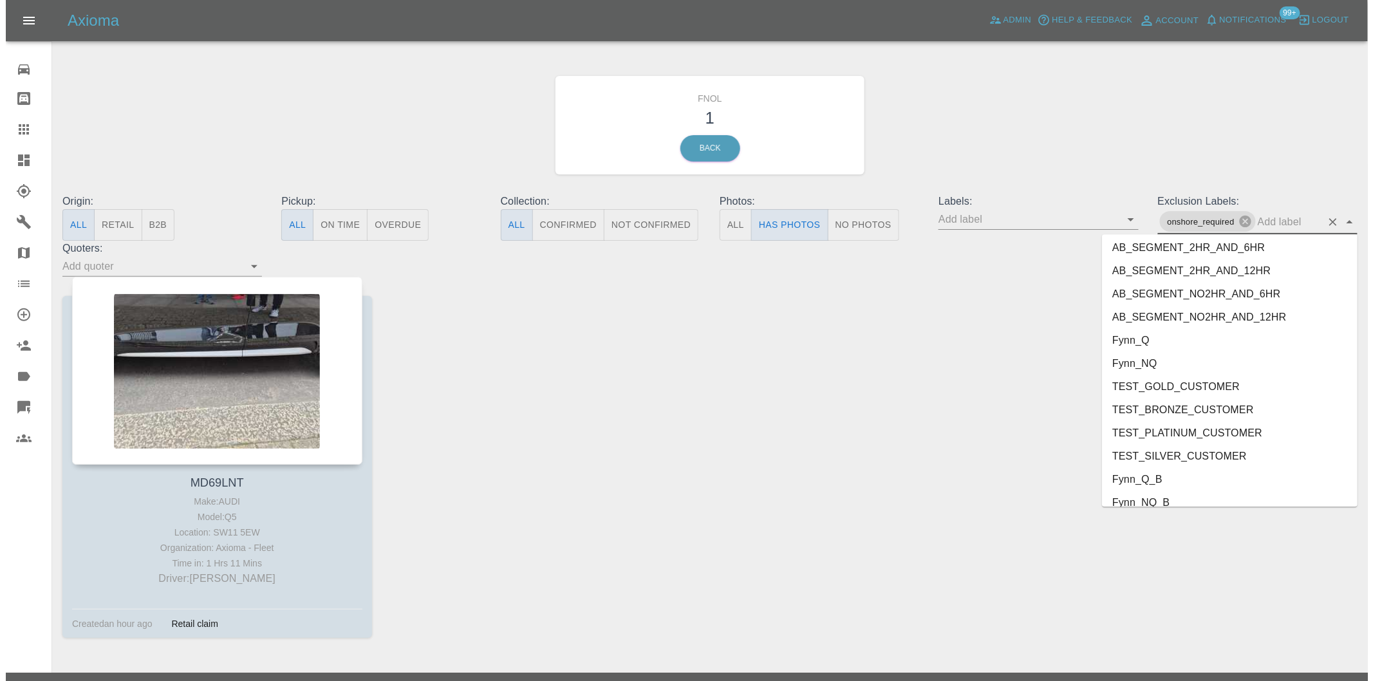
scroll to position [2726, 0]
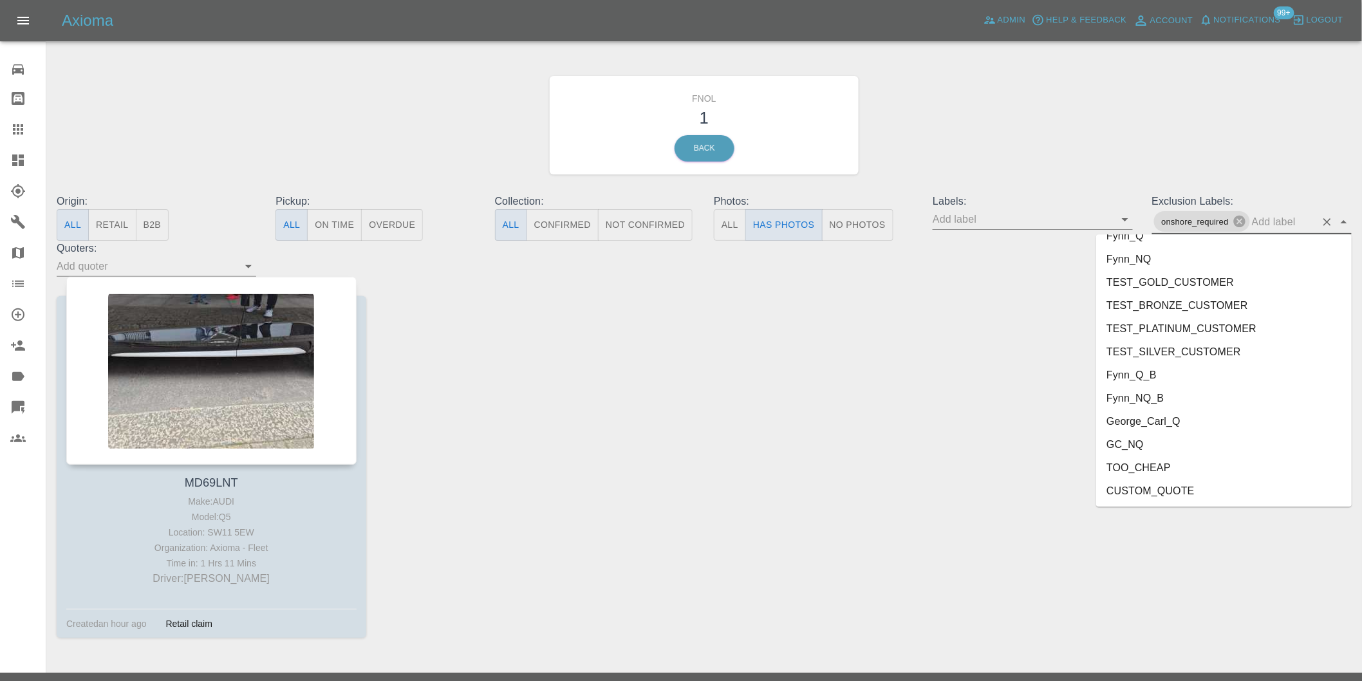
click at [1188, 418] on li "George_Carl_Q" at bounding box center [1224, 421] width 256 height 23
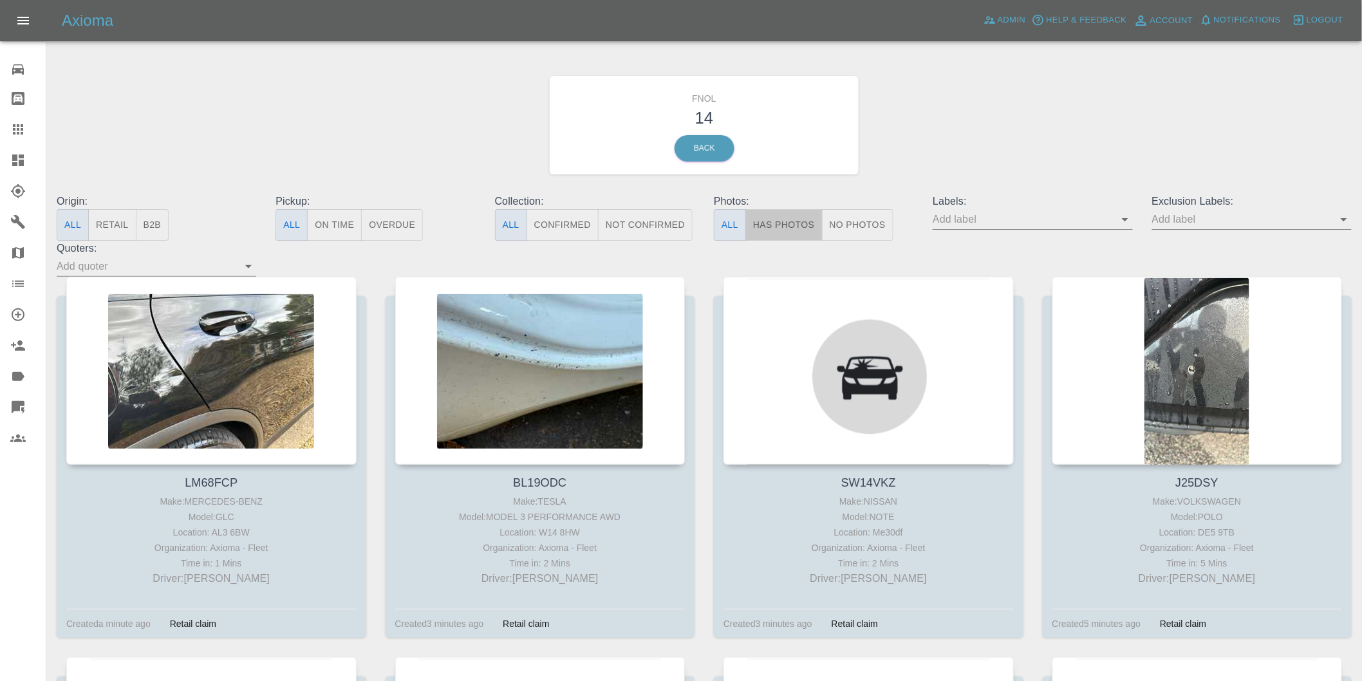
click at [786, 216] on button "Has Photos" at bounding box center [783, 225] width 77 height 32
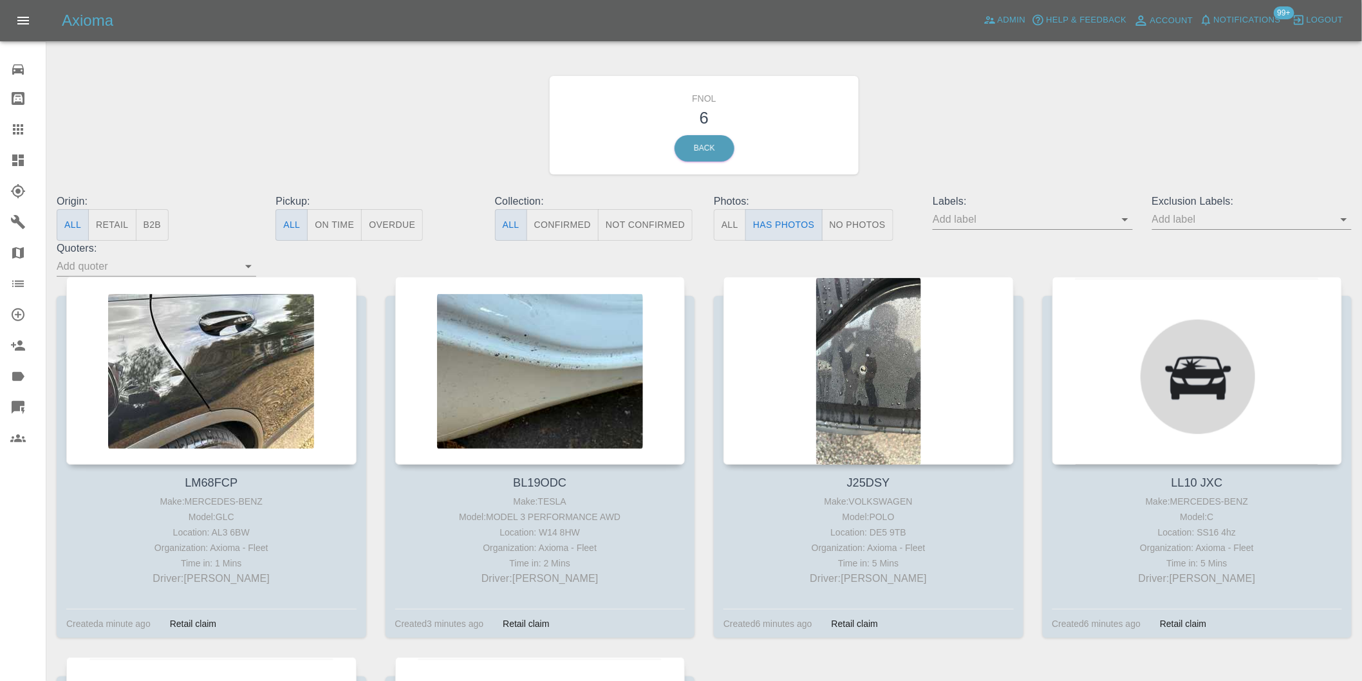
click at [1341, 221] on icon "Open" at bounding box center [1343, 219] width 15 height 15
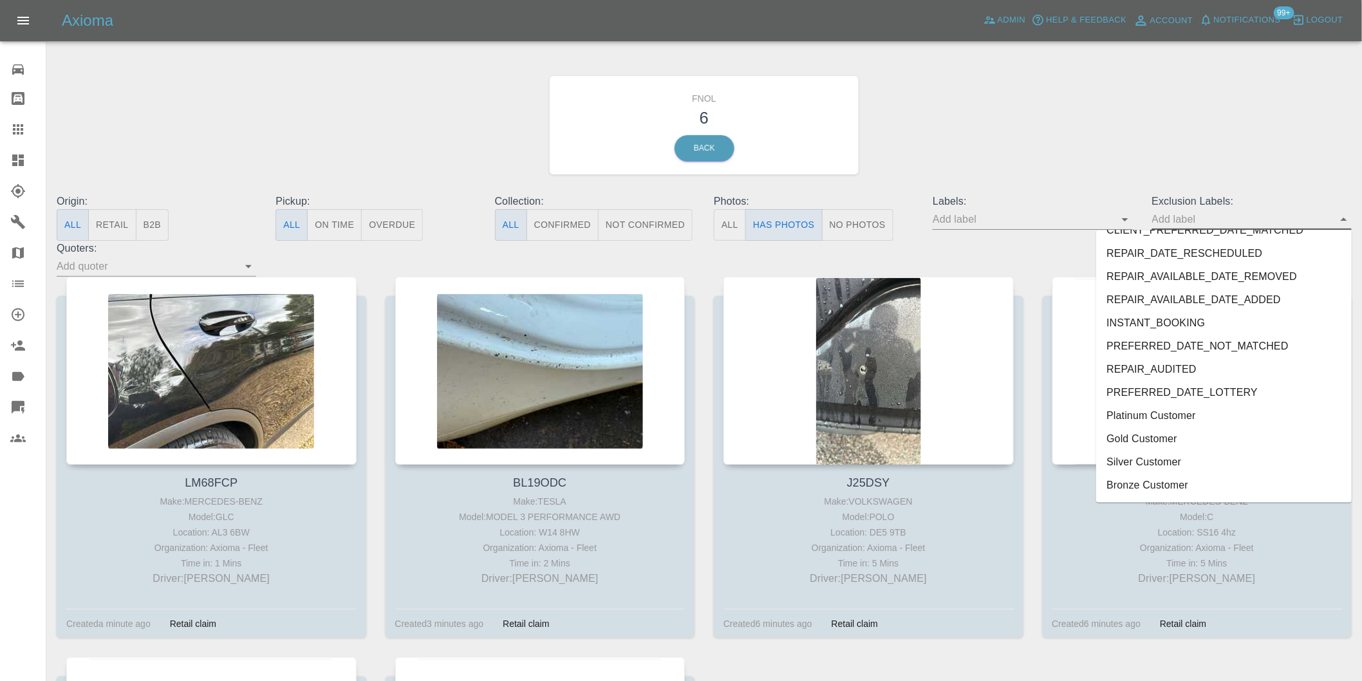
scroll to position [2749, 0]
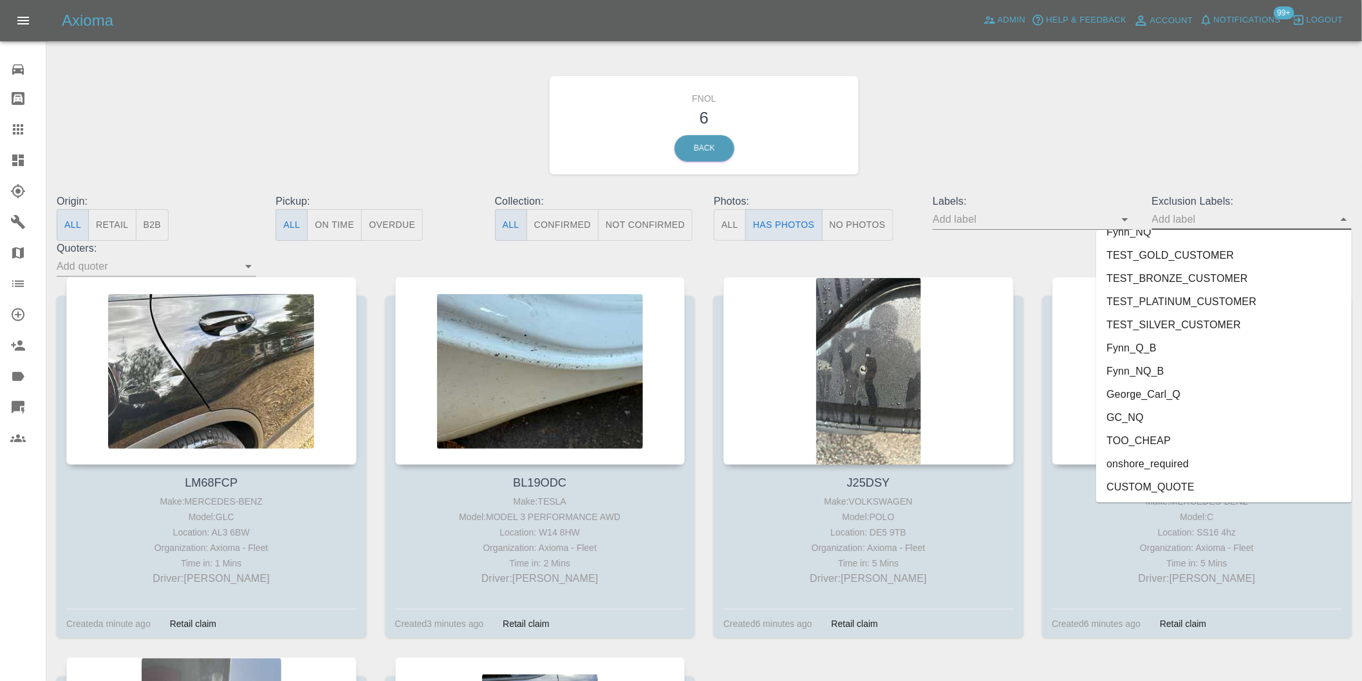
click at [1179, 462] on li "onshore_required" at bounding box center [1224, 463] width 256 height 23
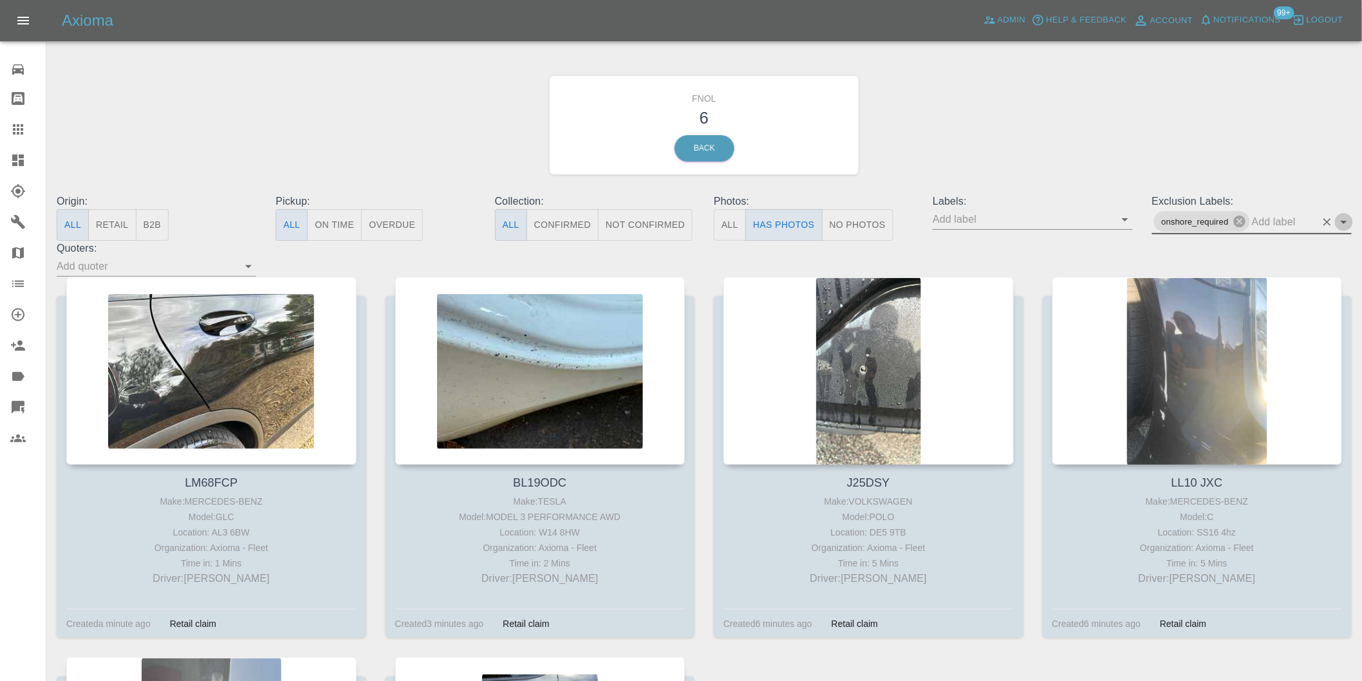
click at [1341, 220] on icon "Open" at bounding box center [1343, 221] width 15 height 15
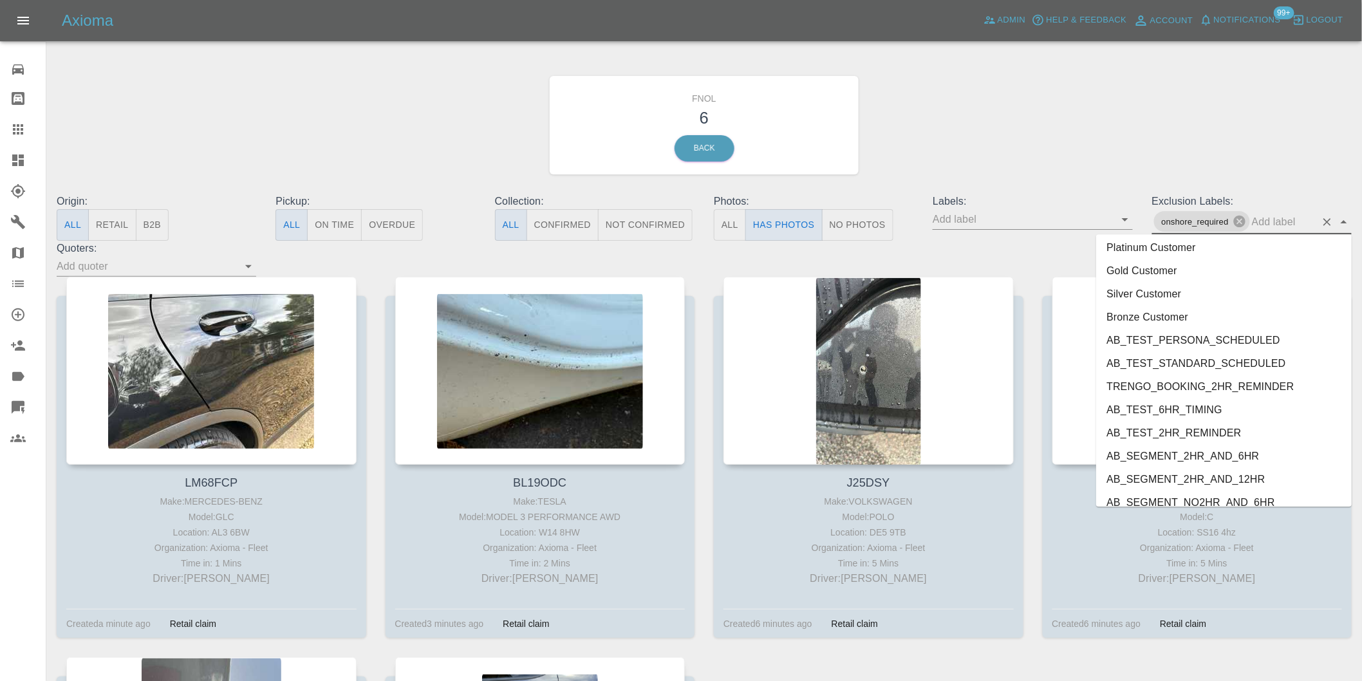
scroll to position [2726, 0]
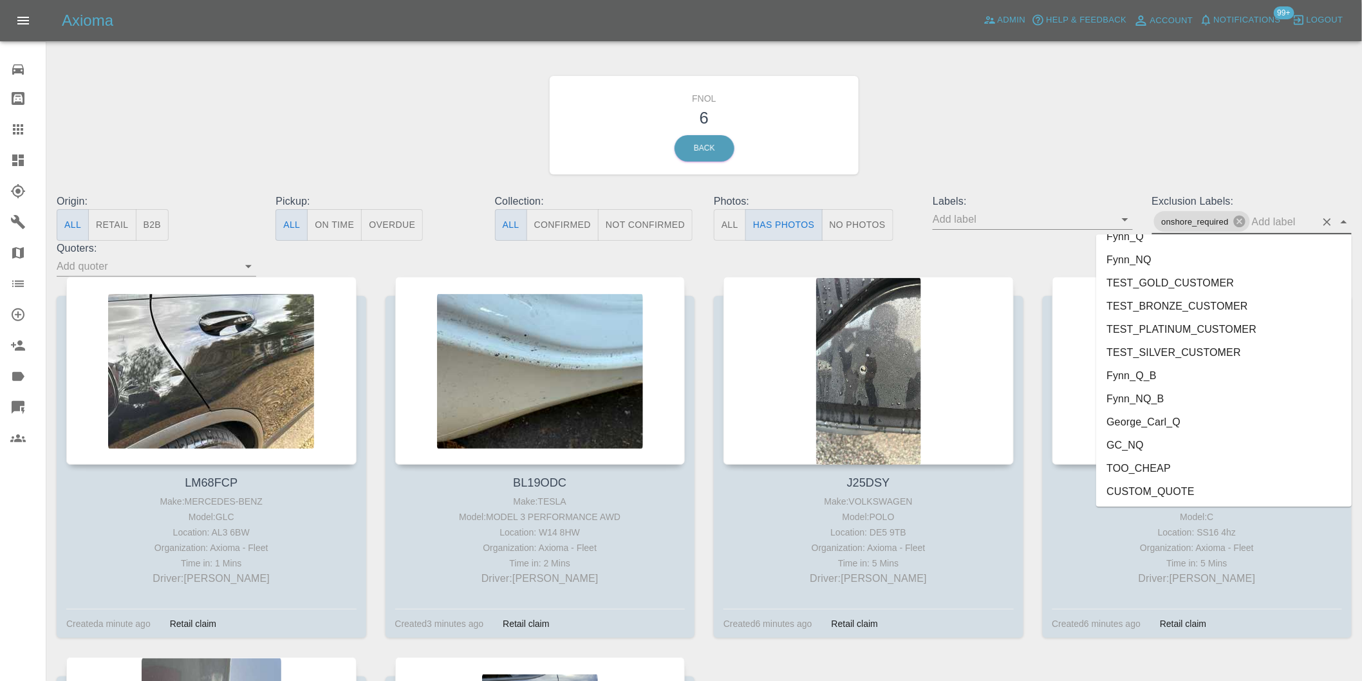
click at [1170, 419] on li "George_Carl_Q" at bounding box center [1224, 421] width 256 height 23
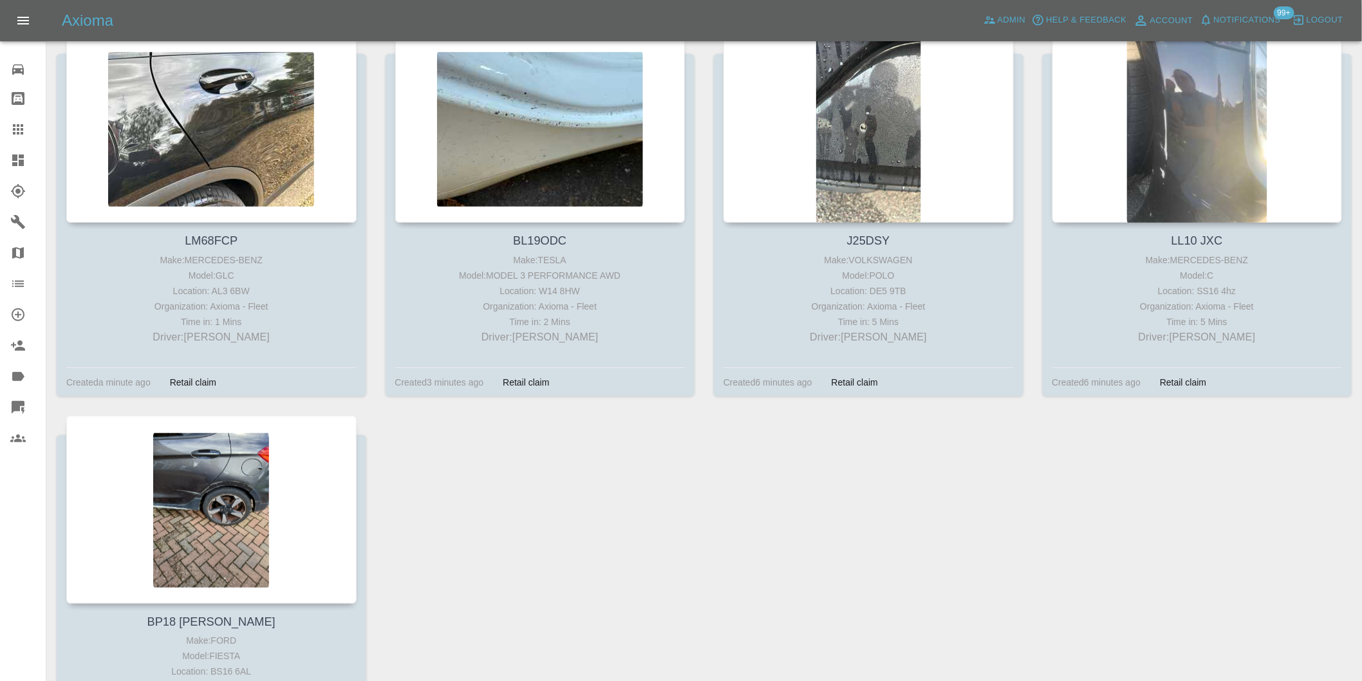
scroll to position [426, 0]
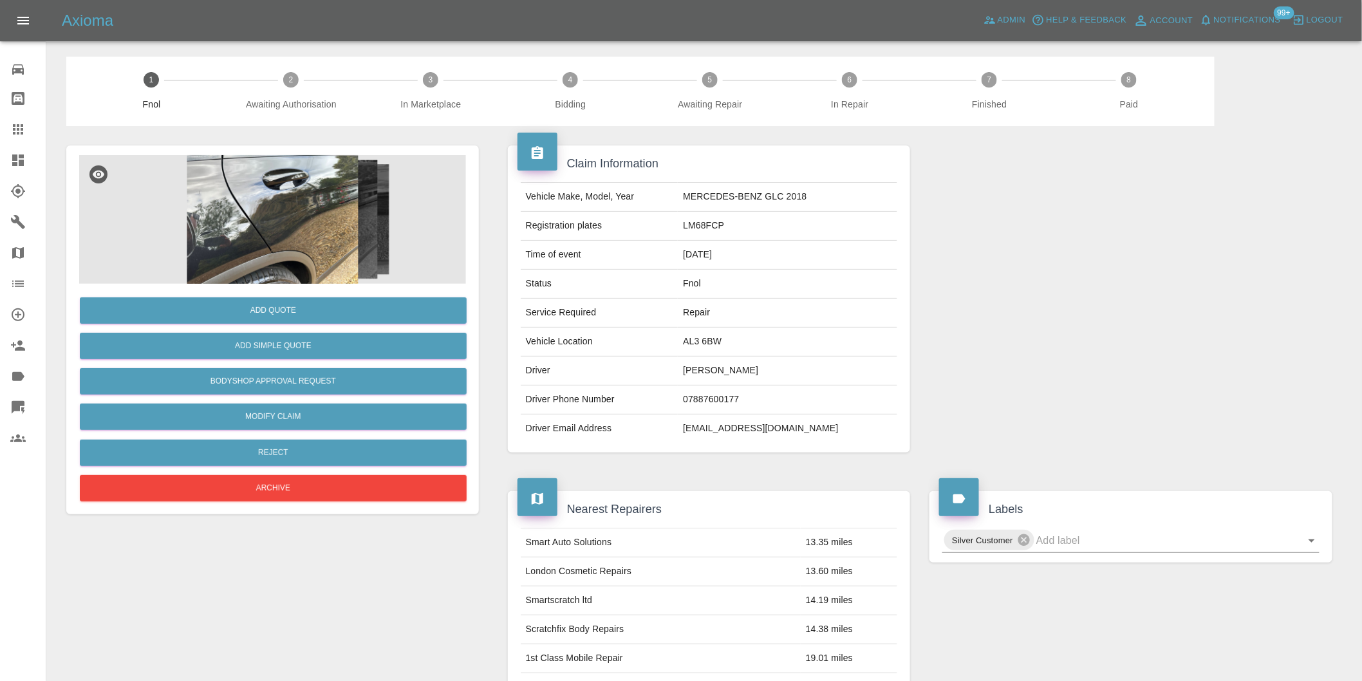
click at [282, 210] on img at bounding box center [272, 219] width 387 height 129
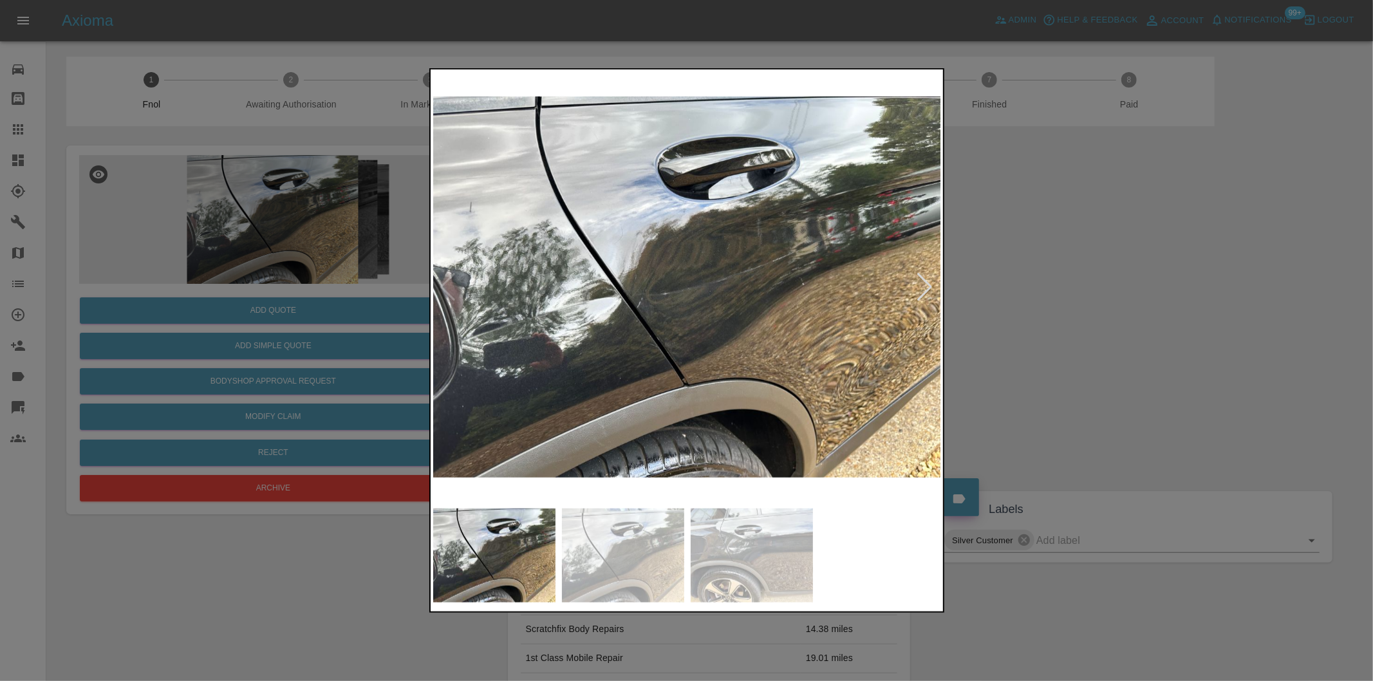
click at [926, 285] on div at bounding box center [925, 287] width 17 height 28
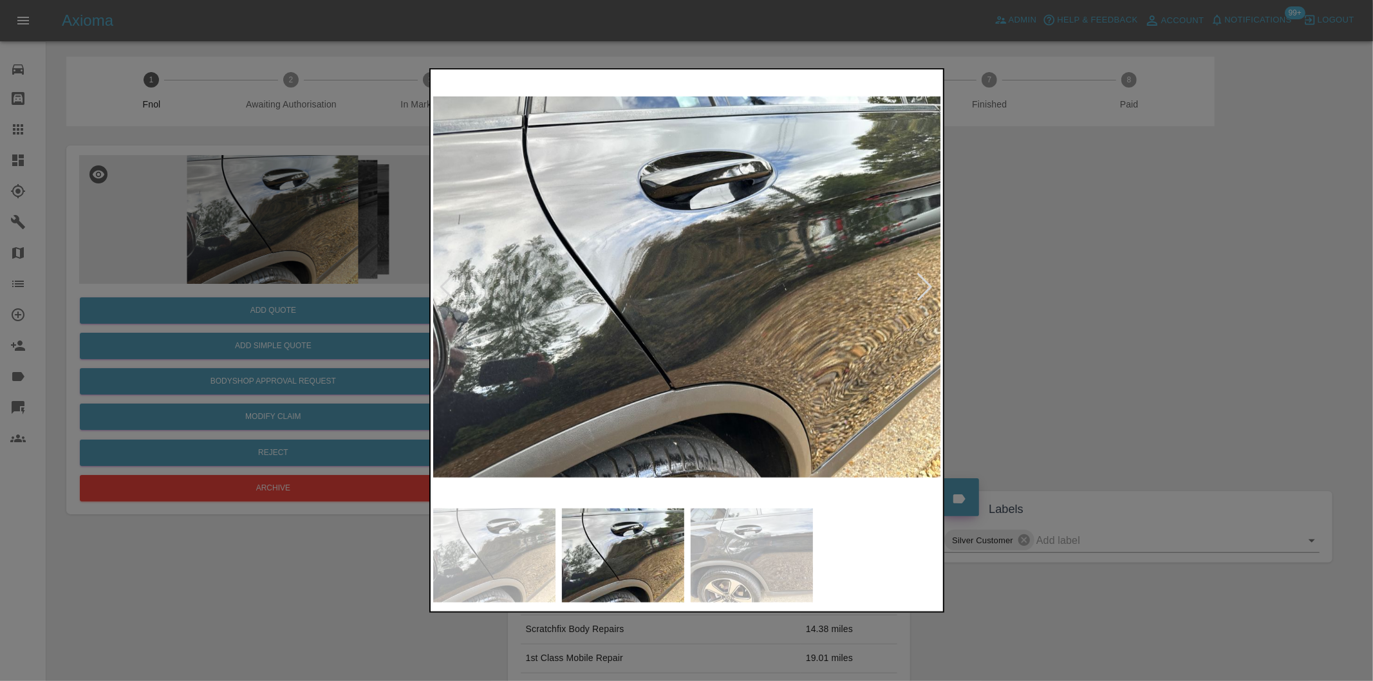
click at [926, 285] on div at bounding box center [925, 287] width 17 height 28
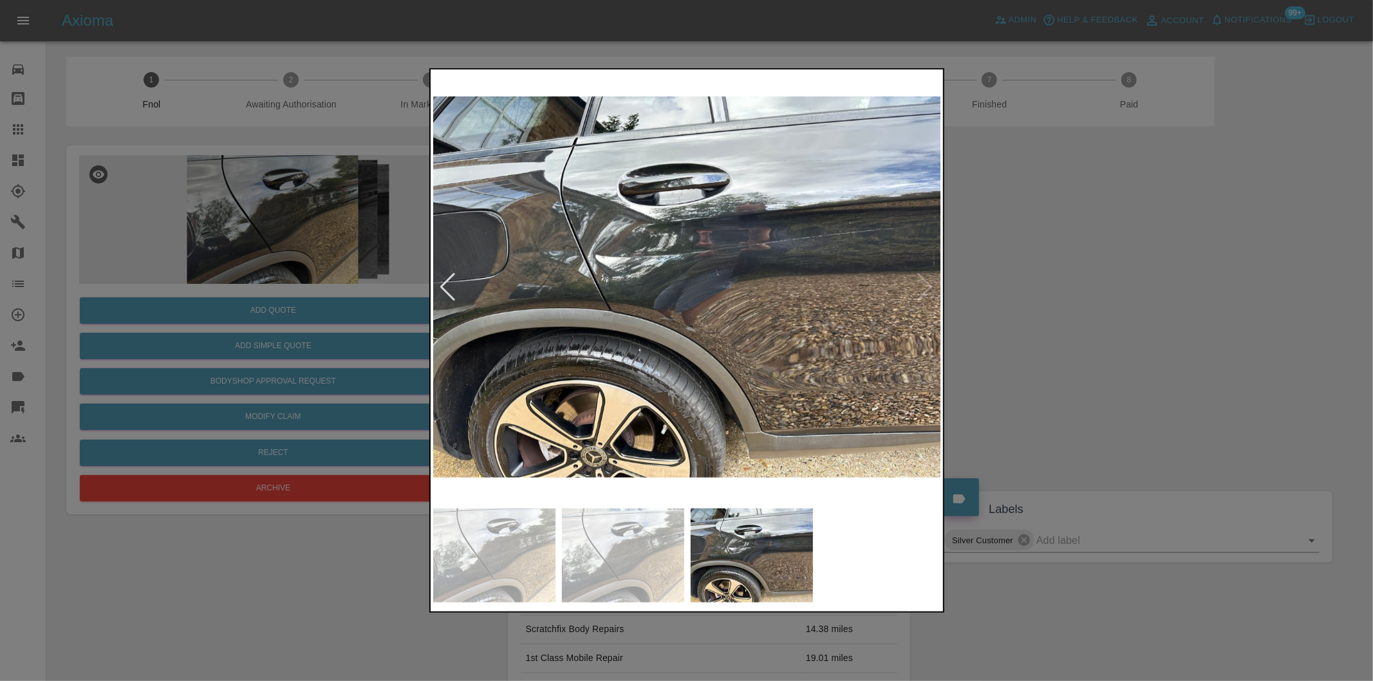
click at [926, 285] on img at bounding box center [687, 287] width 508 height 430
click at [533, 243] on img at bounding box center [687, 287] width 508 height 430
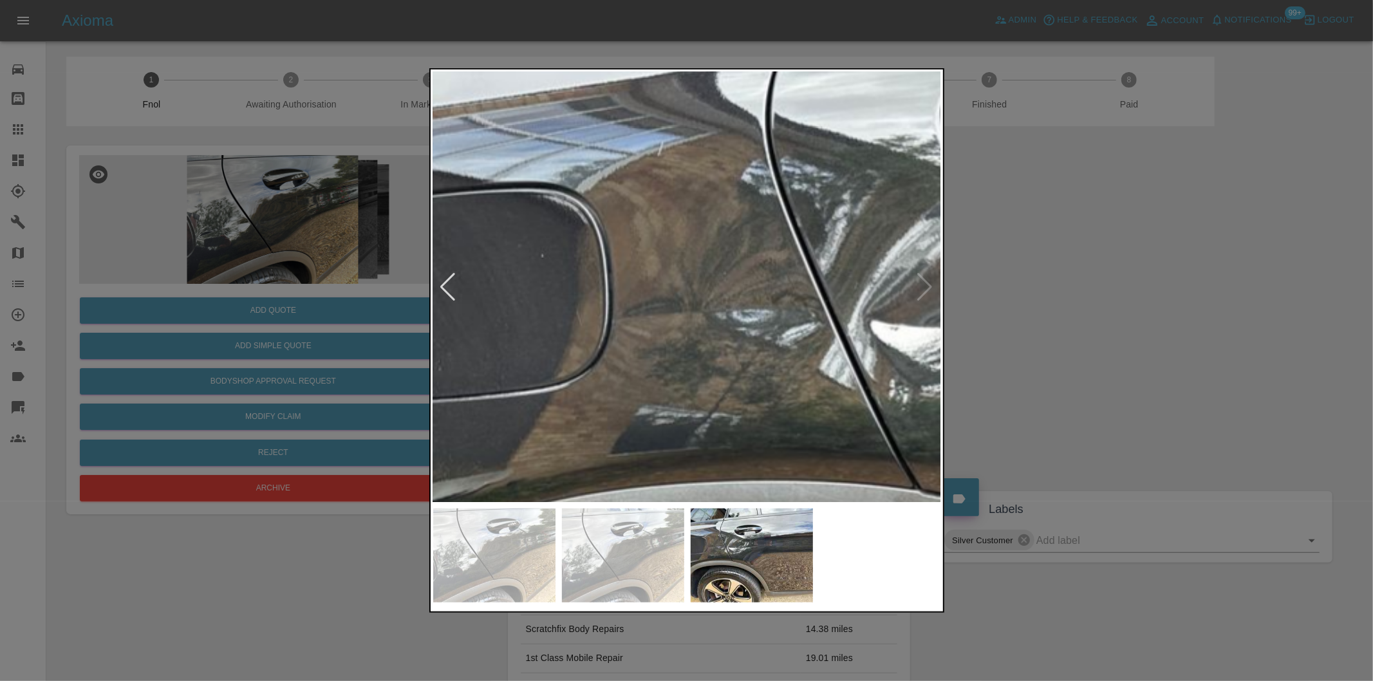
click at [756, 288] on img at bounding box center [1146, 416] width 1525 height 1289
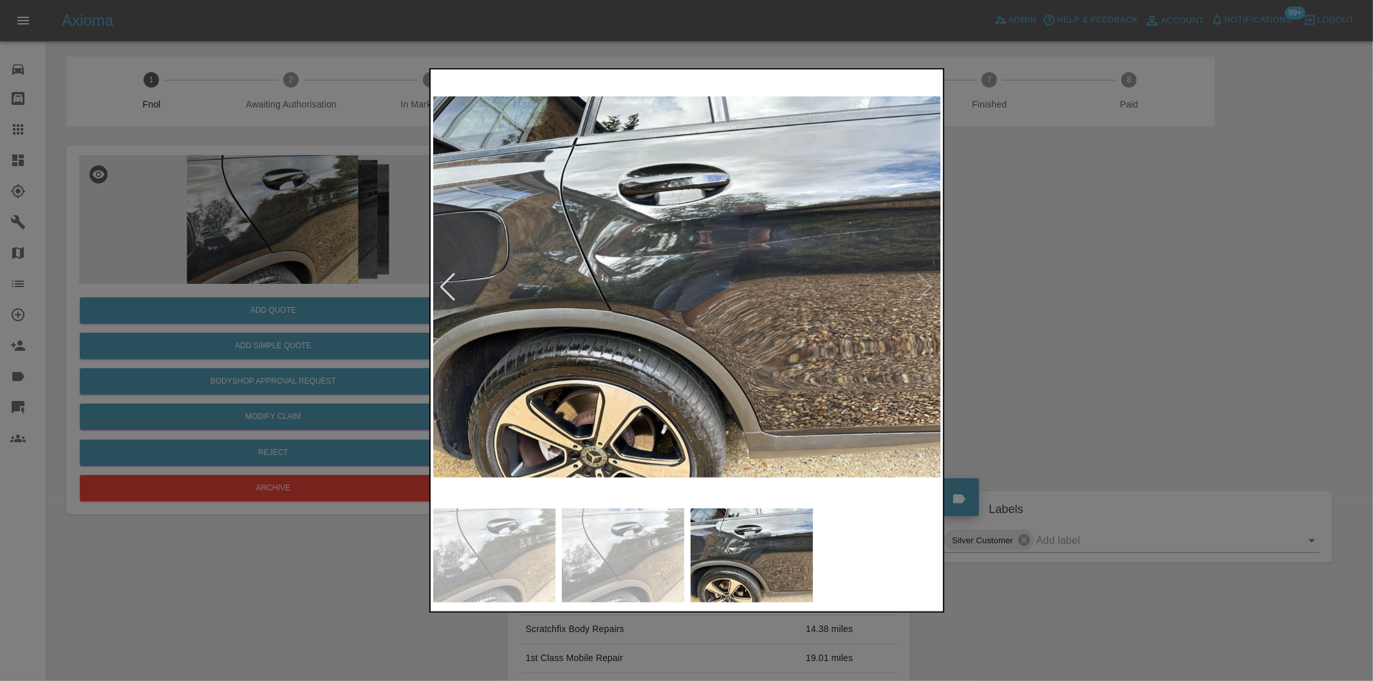
click at [1093, 350] on div at bounding box center [686, 340] width 1373 height 681
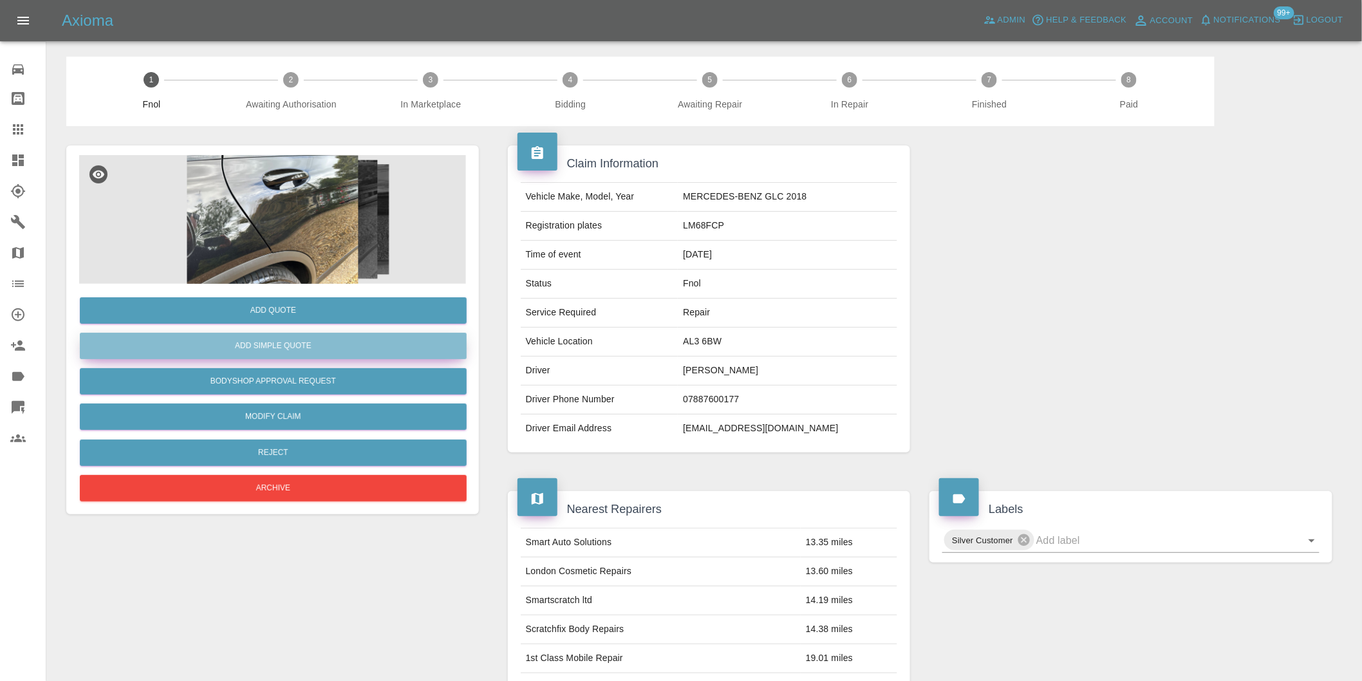
click at [303, 344] on button "Add Simple Quote" at bounding box center [273, 346] width 387 height 26
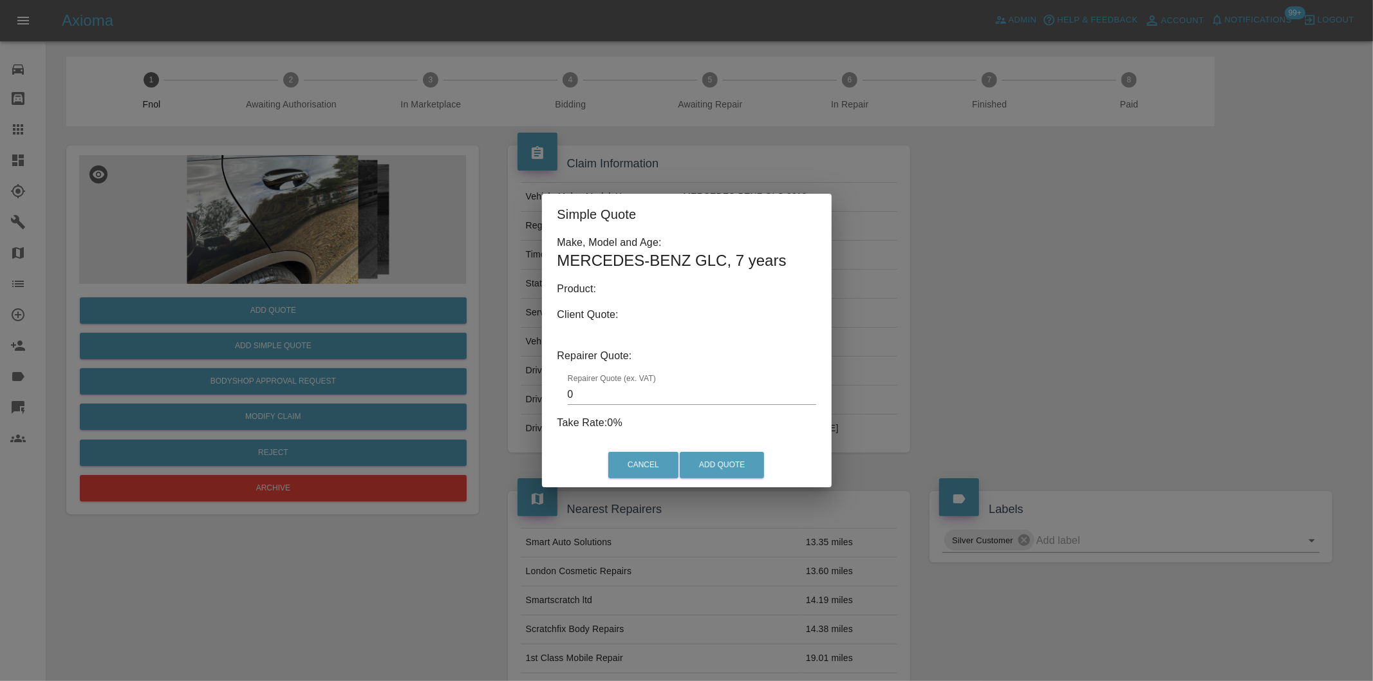
type input "140"
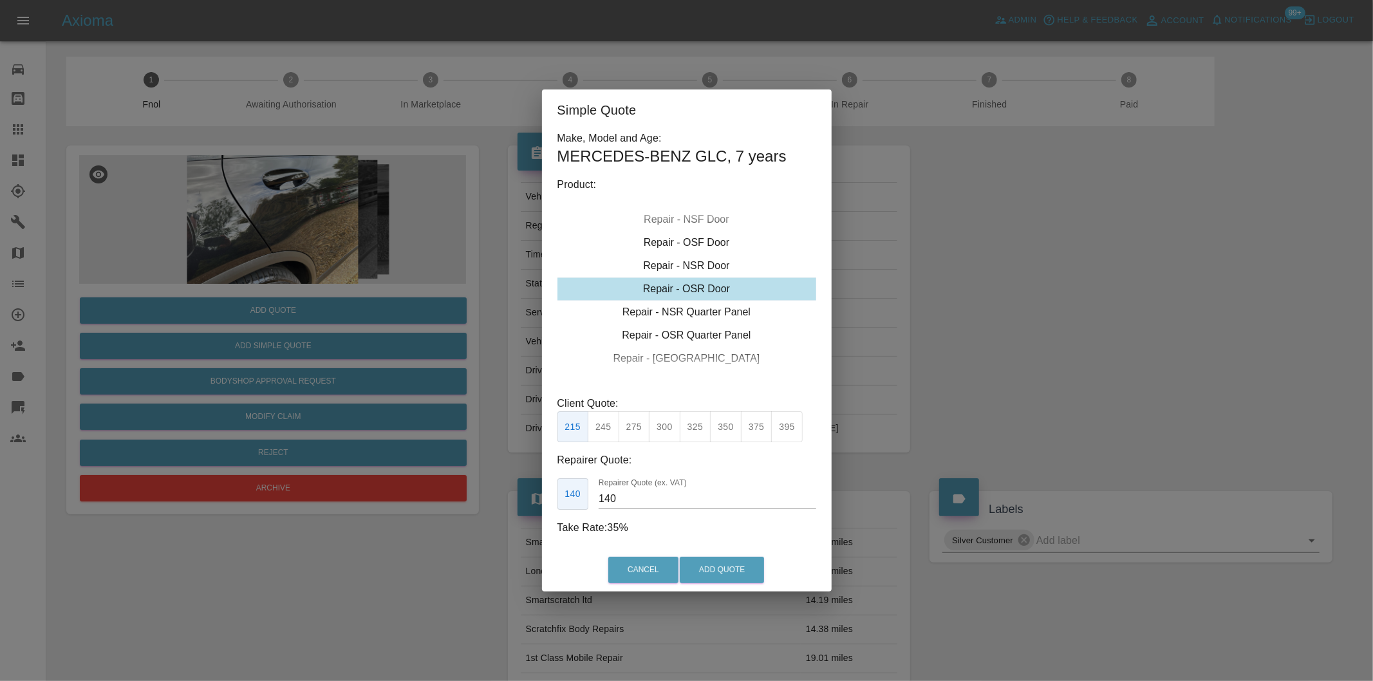
click at [955, 294] on div "Simple Quote Make, Model and Age: MERCEDES-BENZ GLC , 7 years Product: Repair -…" at bounding box center [686, 340] width 1373 height 681
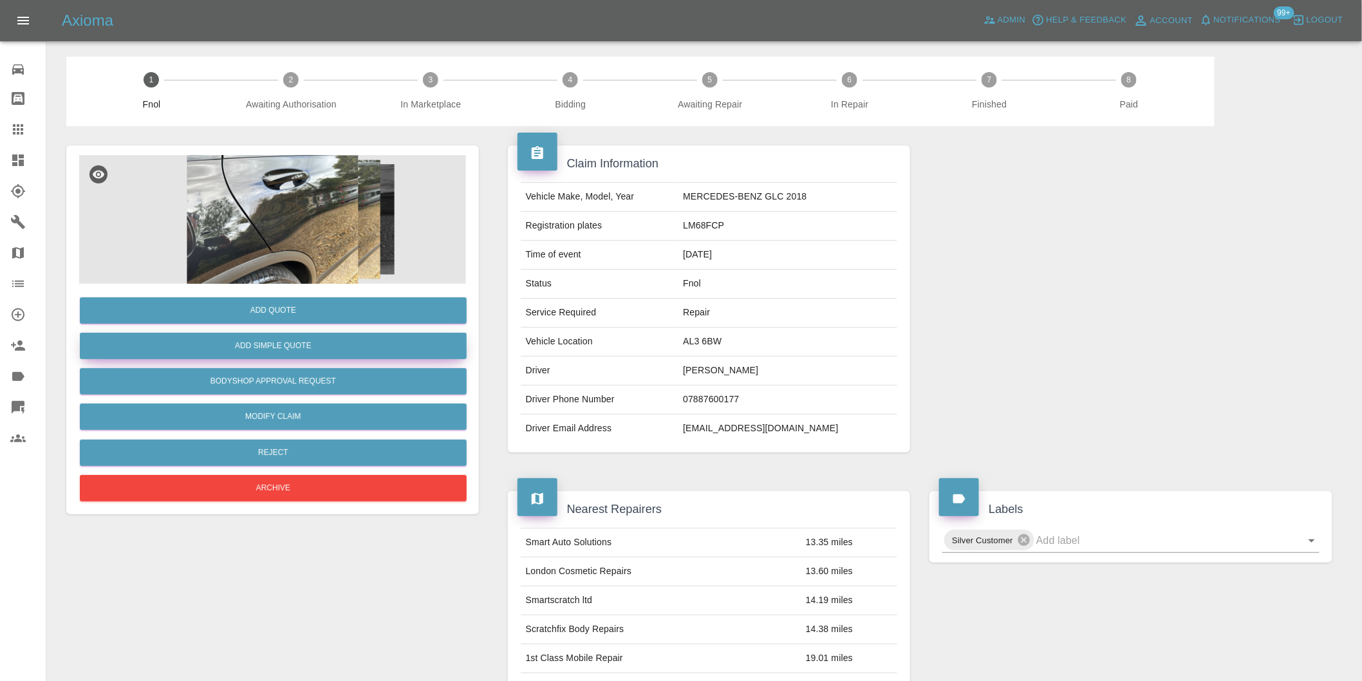
click at [306, 346] on button "Add Simple Quote" at bounding box center [273, 346] width 387 height 26
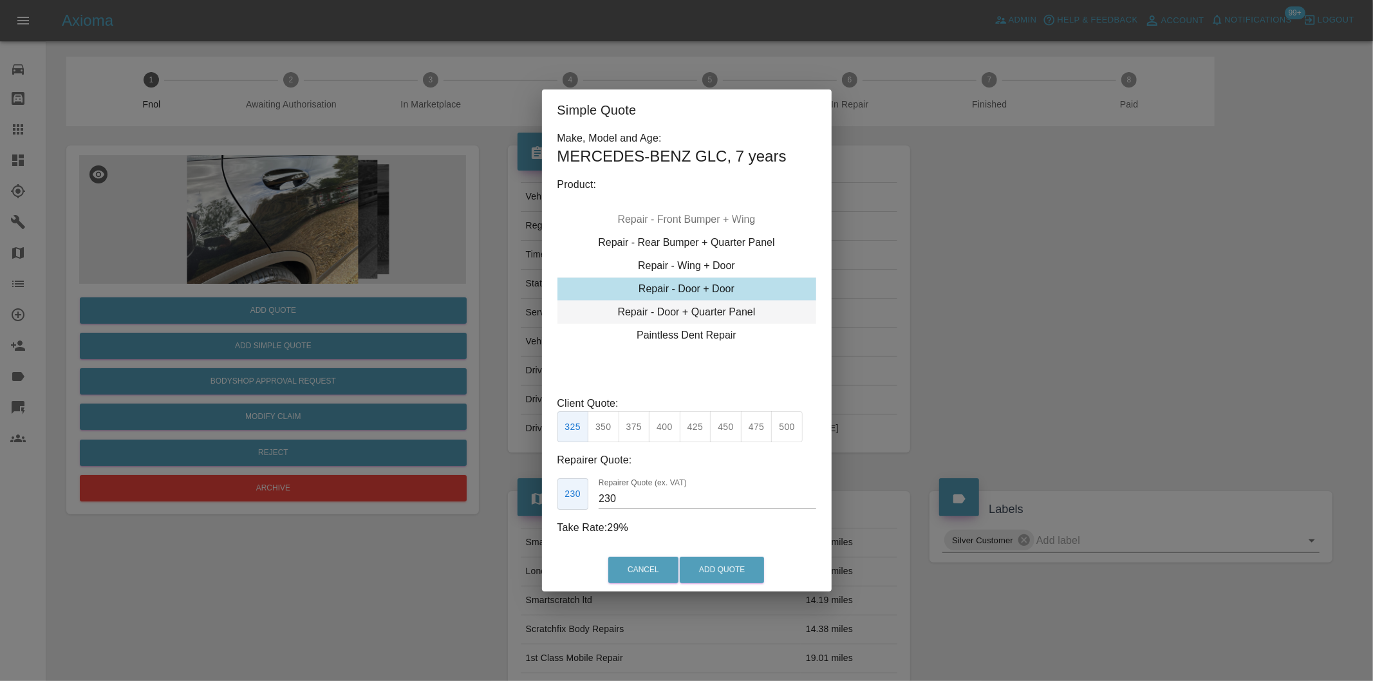
click at [709, 314] on div "Repair - Door + Quarter Panel" at bounding box center [686, 312] width 259 height 23
click at [729, 429] on button "450" at bounding box center [726, 427] width 32 height 32
type input "280"
click at [748, 564] on button "Add Quote" at bounding box center [722, 570] width 84 height 26
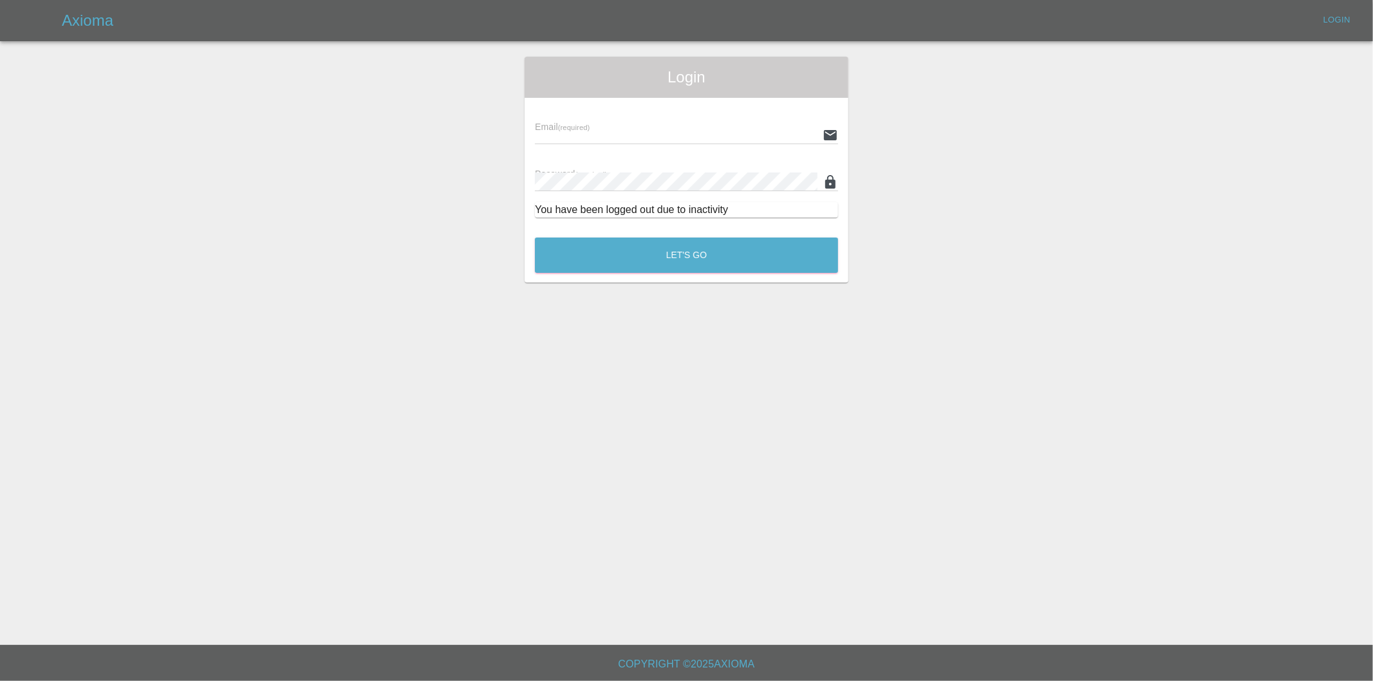
type input "[PERSON_NAME][EMAIL_ADDRESS][DOMAIN_NAME]"
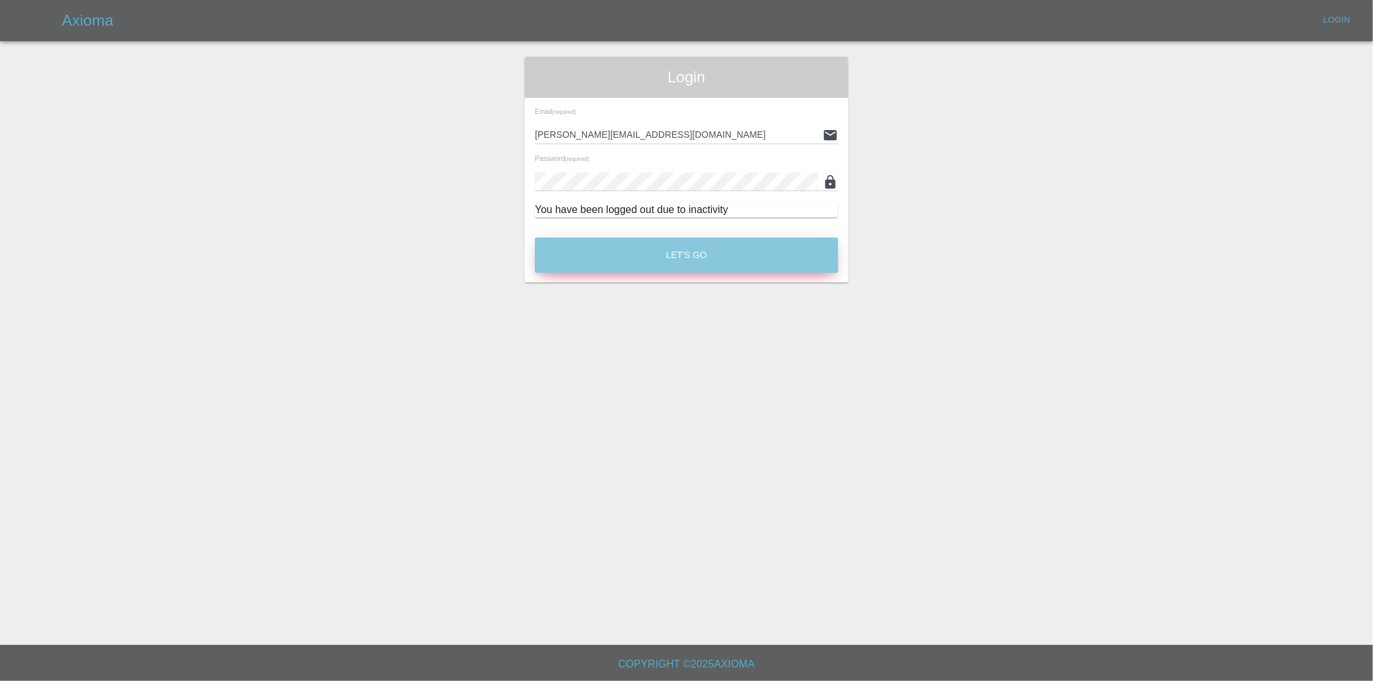
click at [653, 257] on button "Let's Go" at bounding box center [686, 255] width 303 height 35
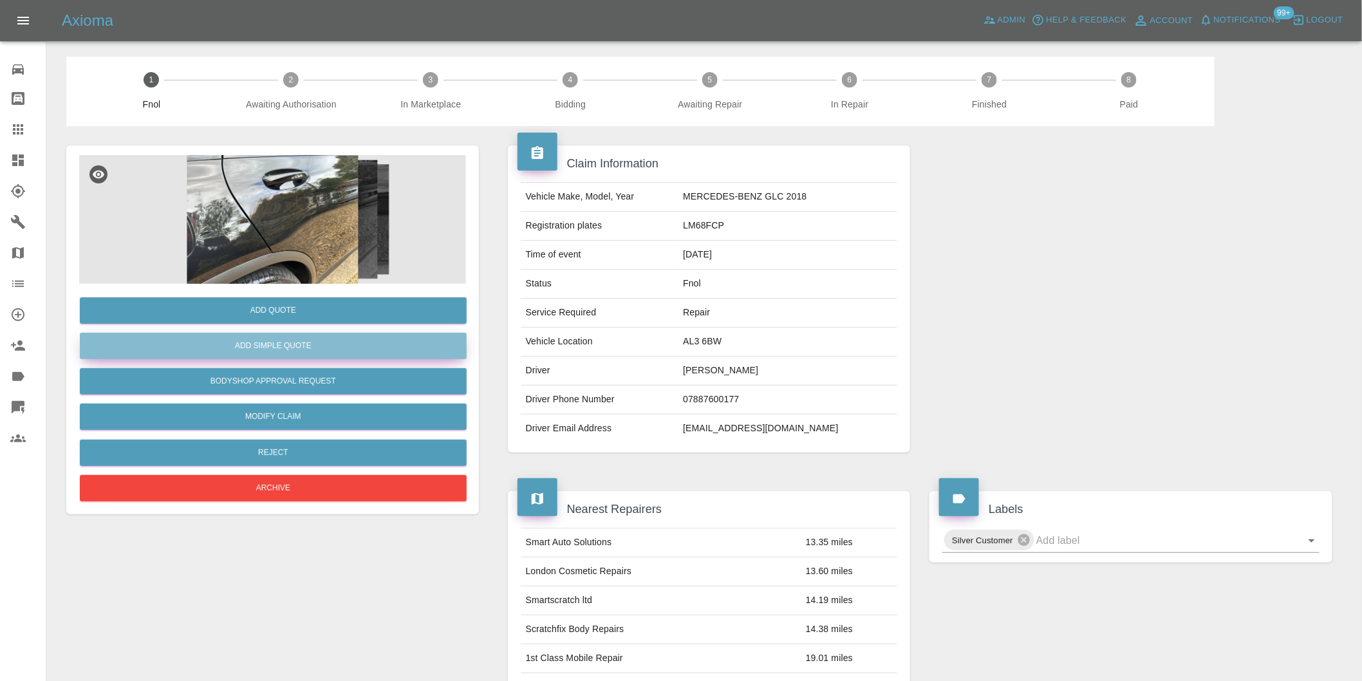
click at [290, 346] on button "Add Simple Quote" at bounding box center [273, 346] width 387 height 26
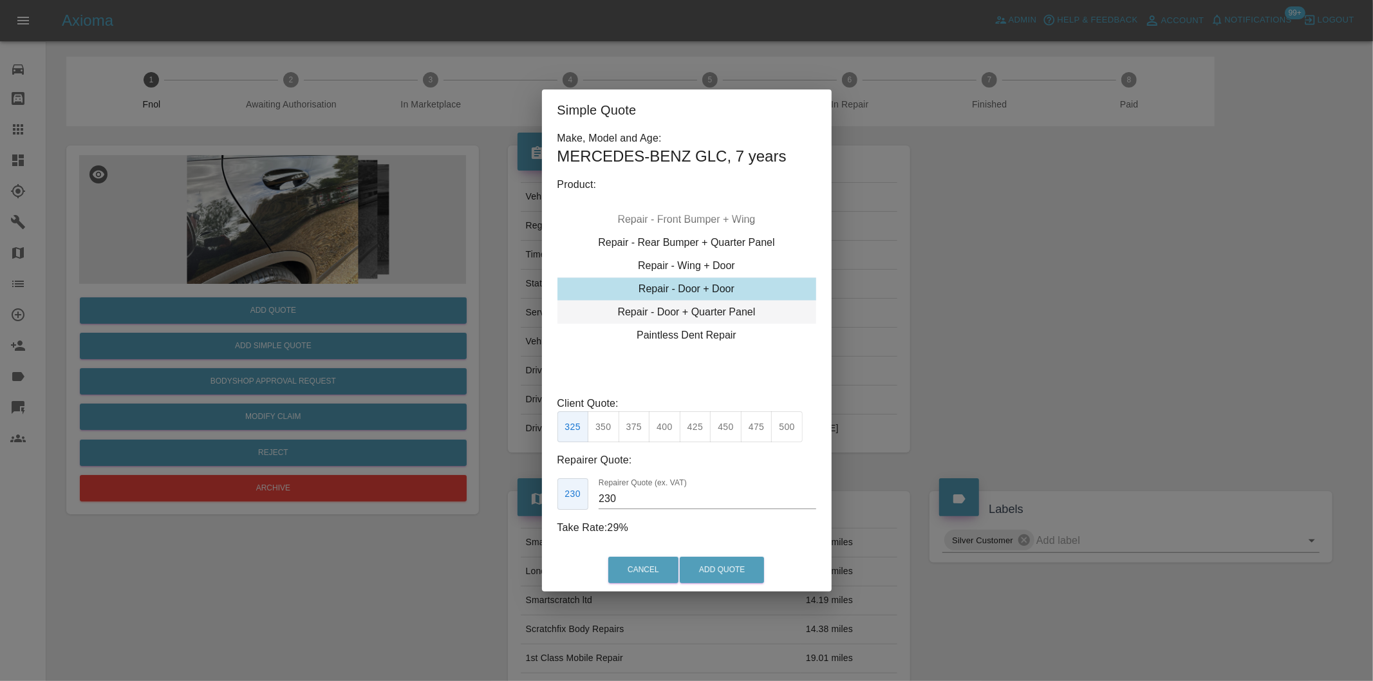
click at [722, 313] on div "Repair - Door + Quarter Panel" at bounding box center [686, 312] width 259 height 23
click at [727, 429] on button "450" at bounding box center [726, 427] width 32 height 32
type input "280"
click at [720, 575] on button "Add Quote" at bounding box center [722, 570] width 84 height 26
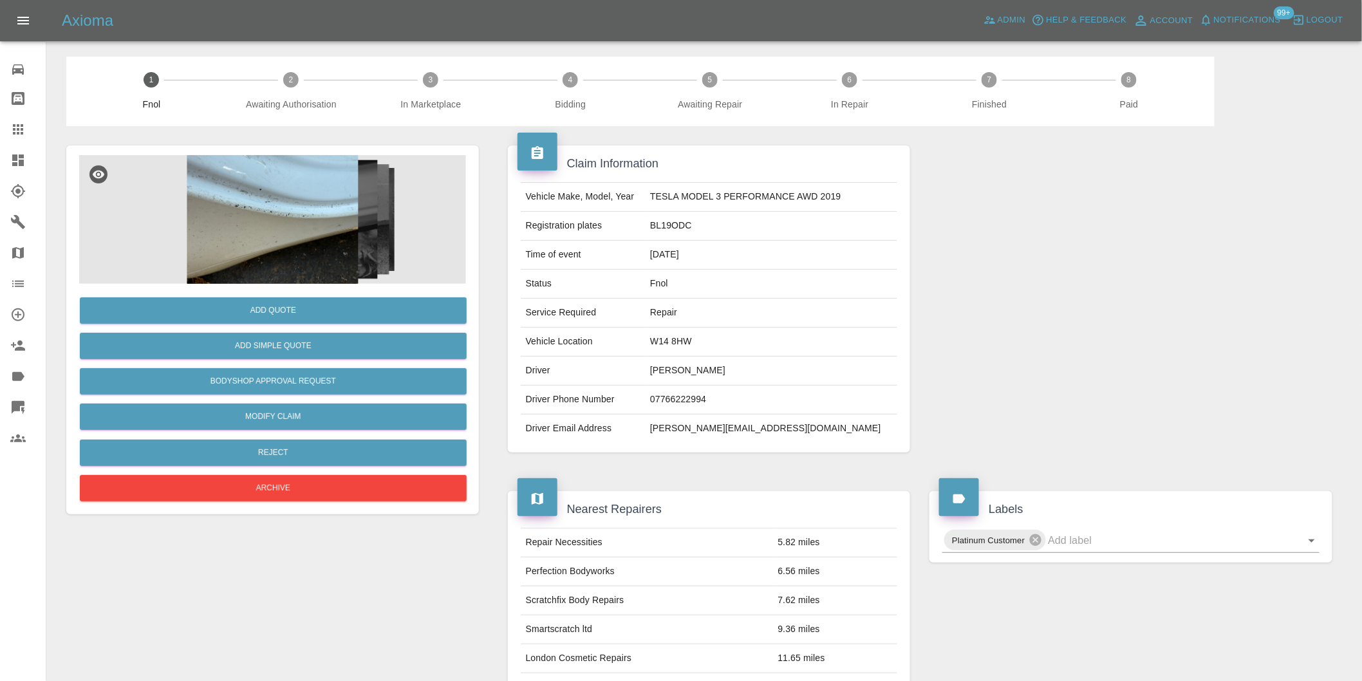
click at [196, 228] on img at bounding box center [272, 219] width 387 height 129
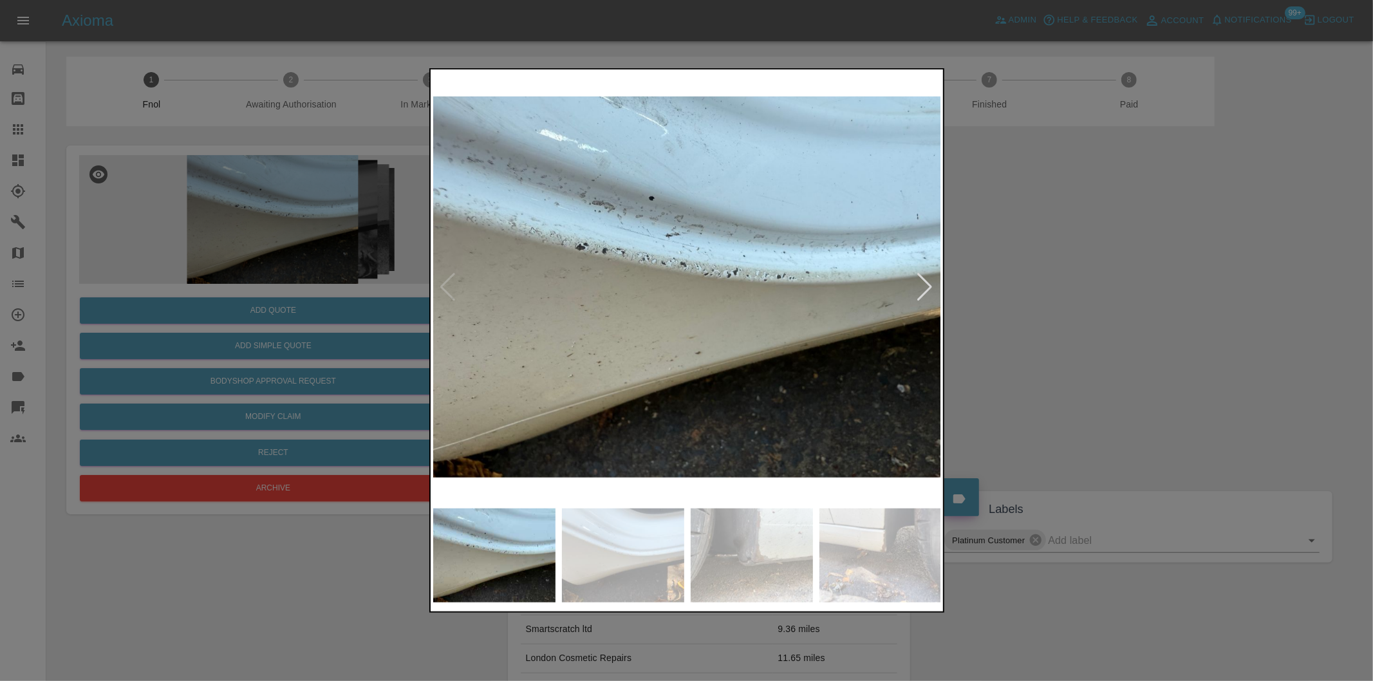
click at [922, 285] on div at bounding box center [925, 287] width 17 height 28
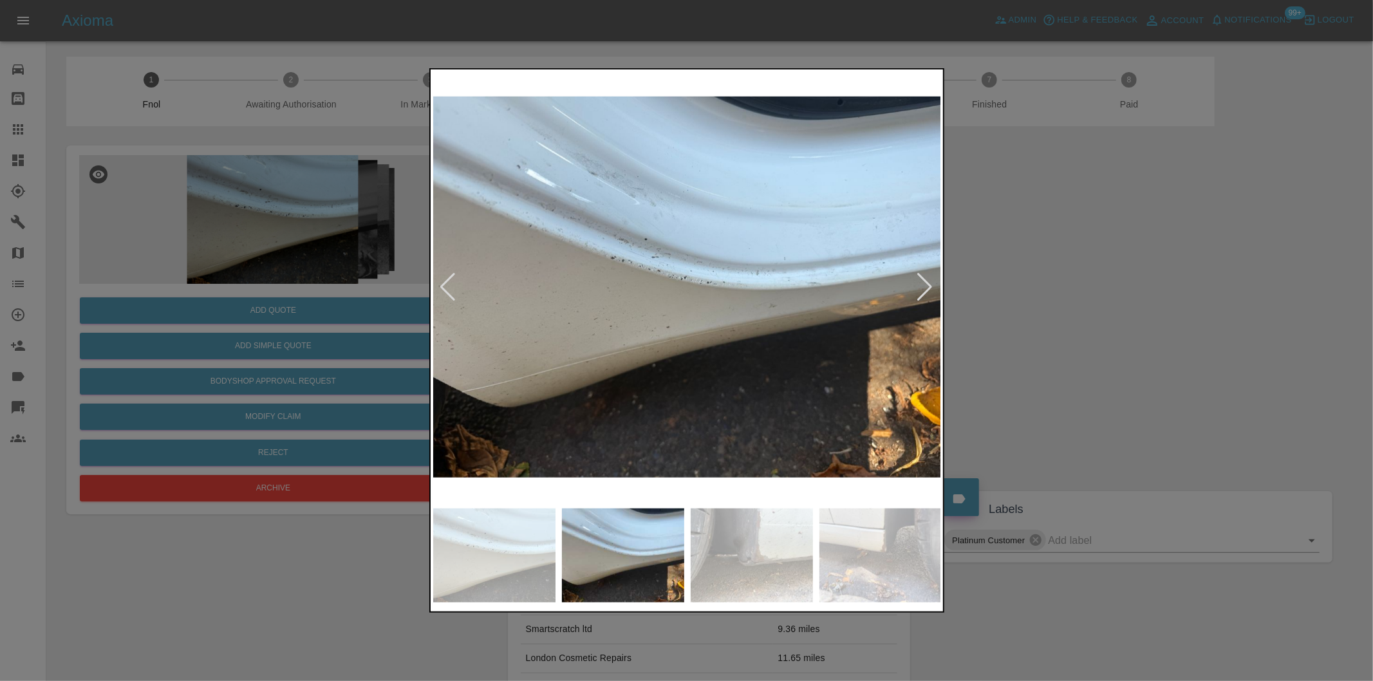
click at [922, 285] on div at bounding box center [925, 287] width 17 height 28
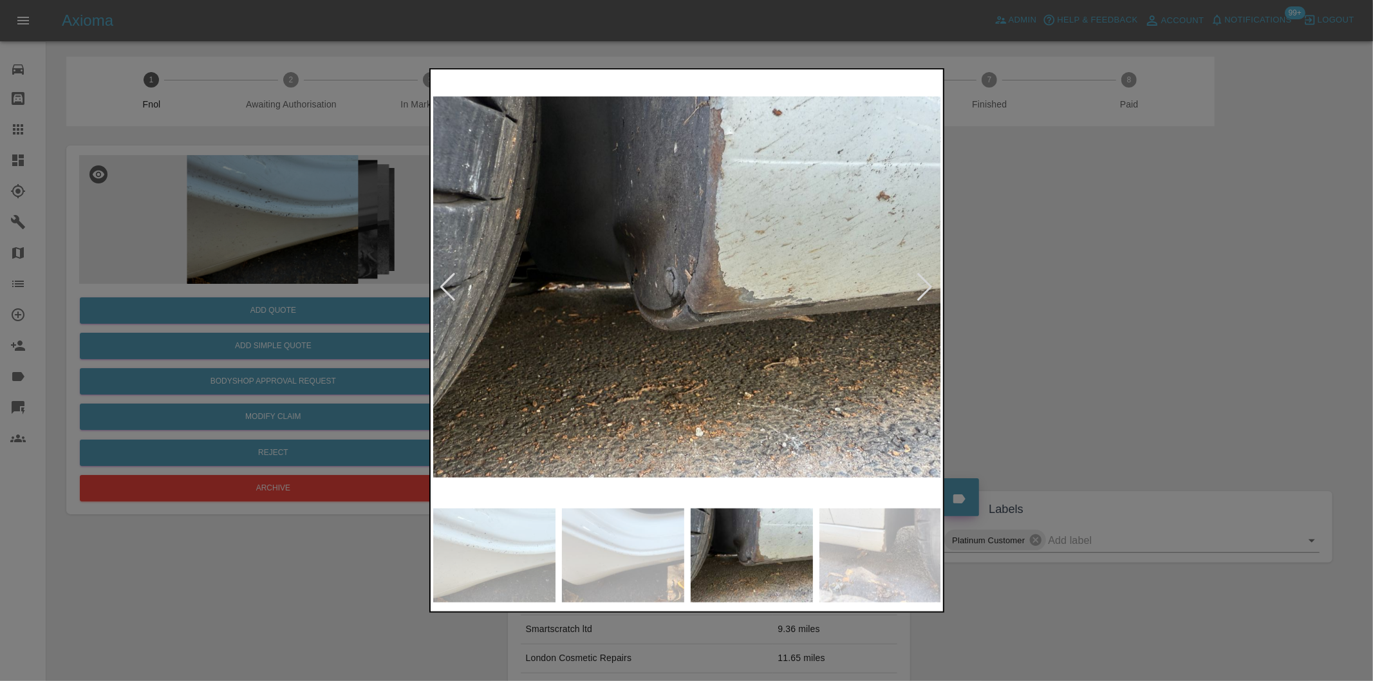
click at [922, 285] on div at bounding box center [925, 287] width 17 height 28
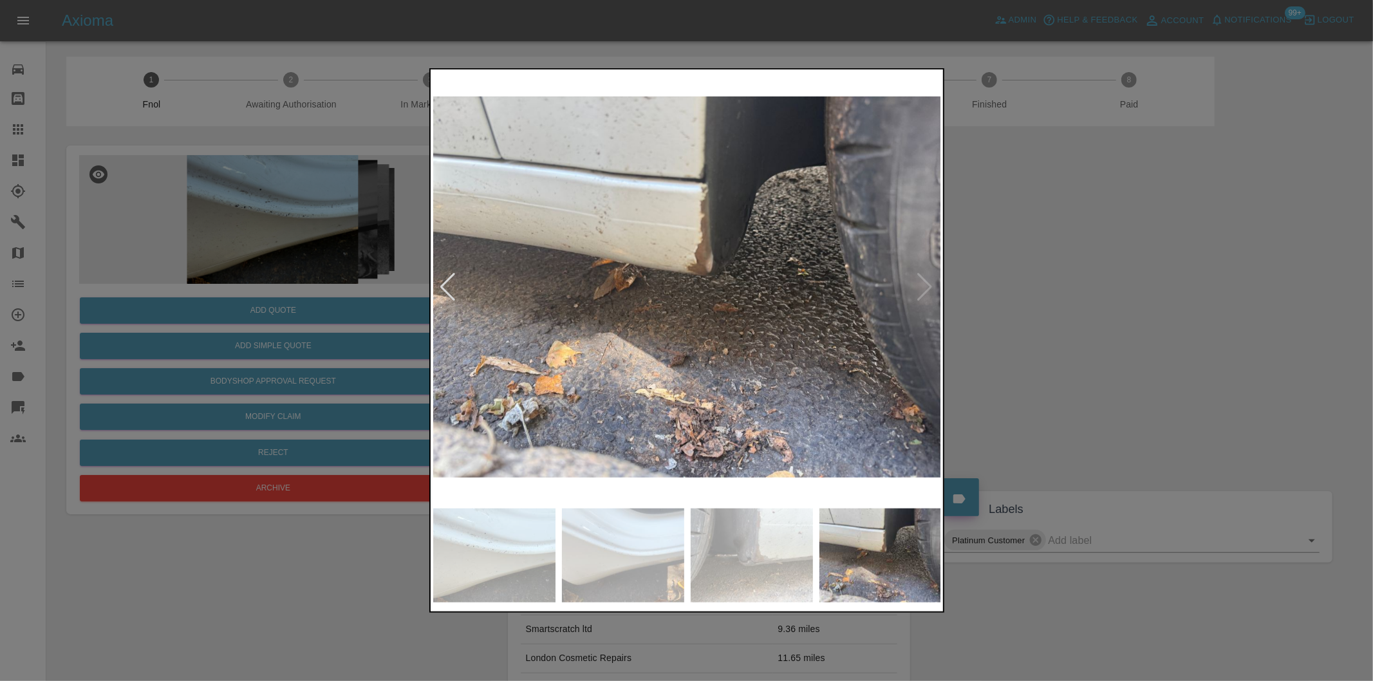
click at [922, 285] on img at bounding box center [687, 287] width 508 height 430
click at [1058, 301] on div at bounding box center [686, 340] width 1373 height 681
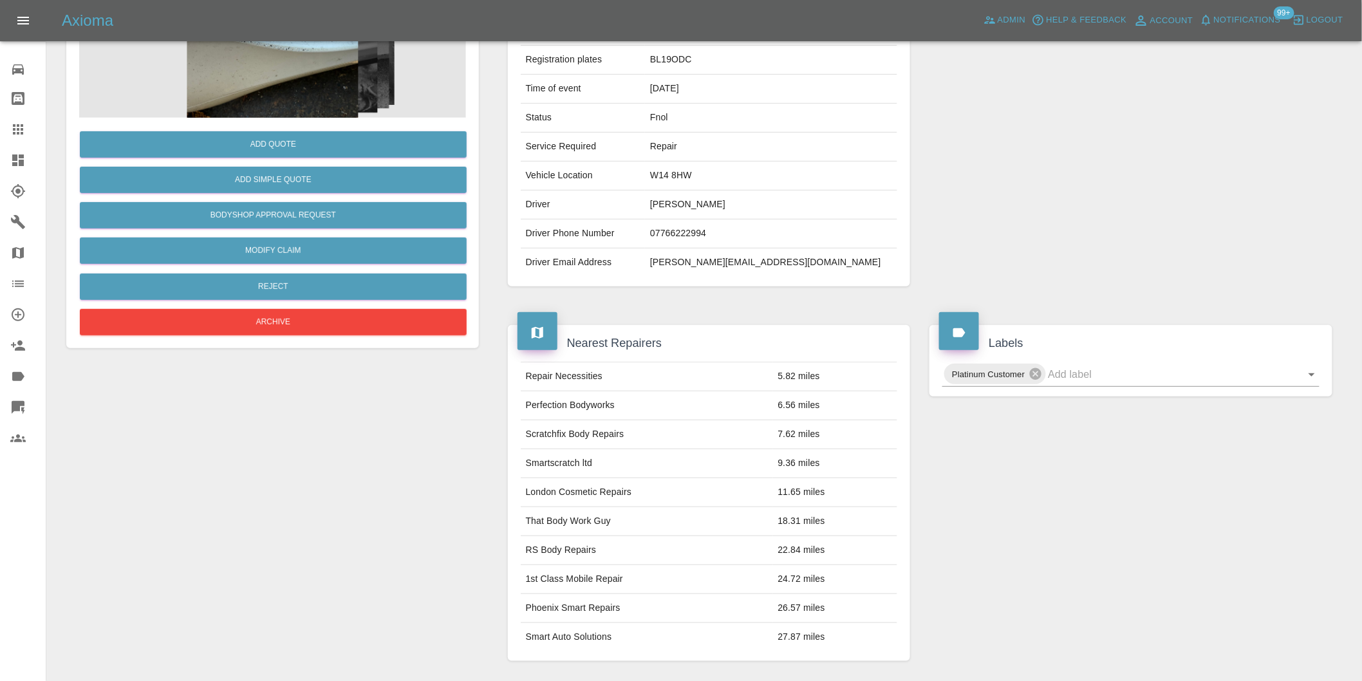
scroll to position [161, 0]
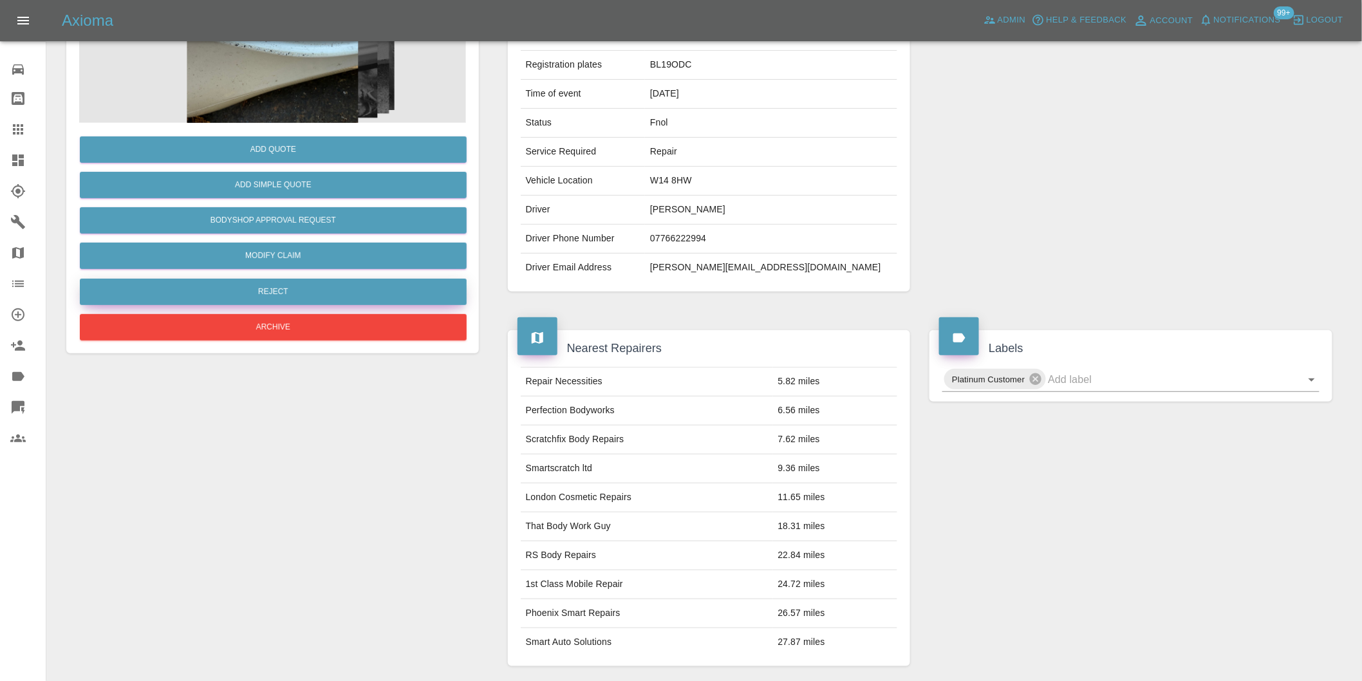
click at [279, 285] on button "Reject" at bounding box center [273, 292] width 387 height 26
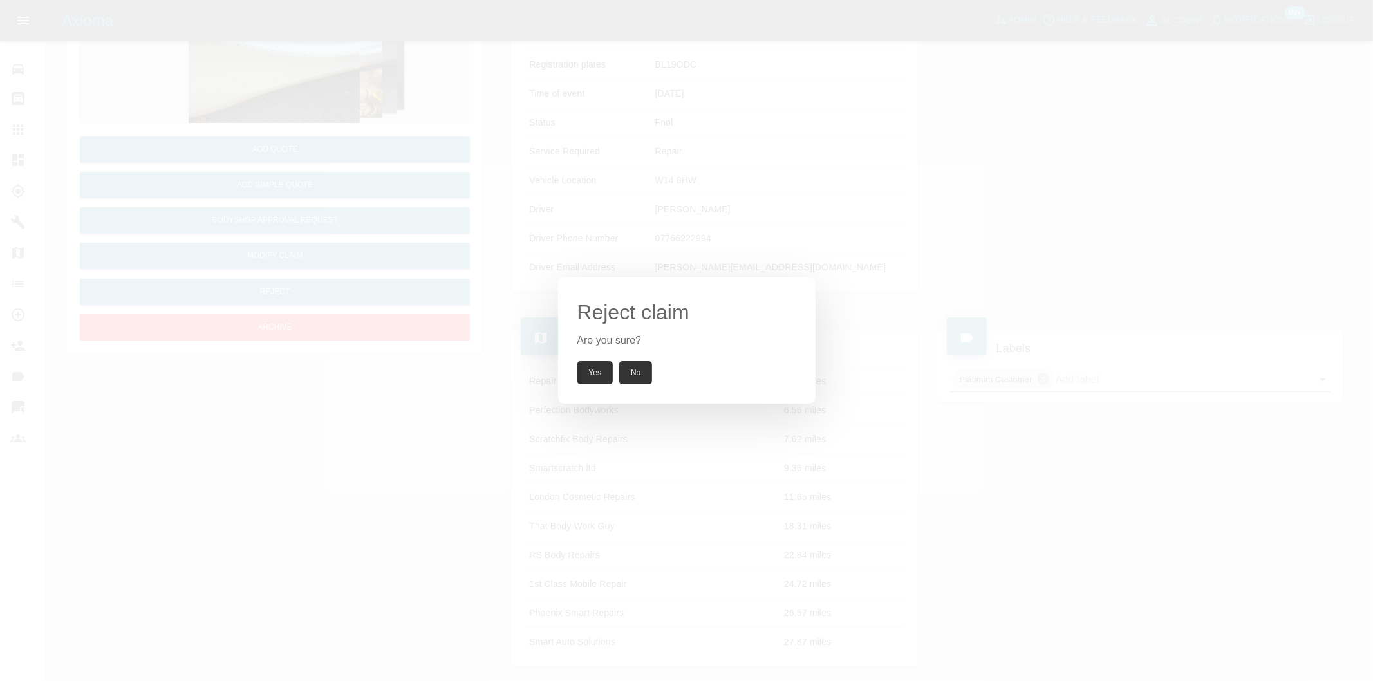
click at [600, 382] on button "Yes" at bounding box center [595, 372] width 36 height 23
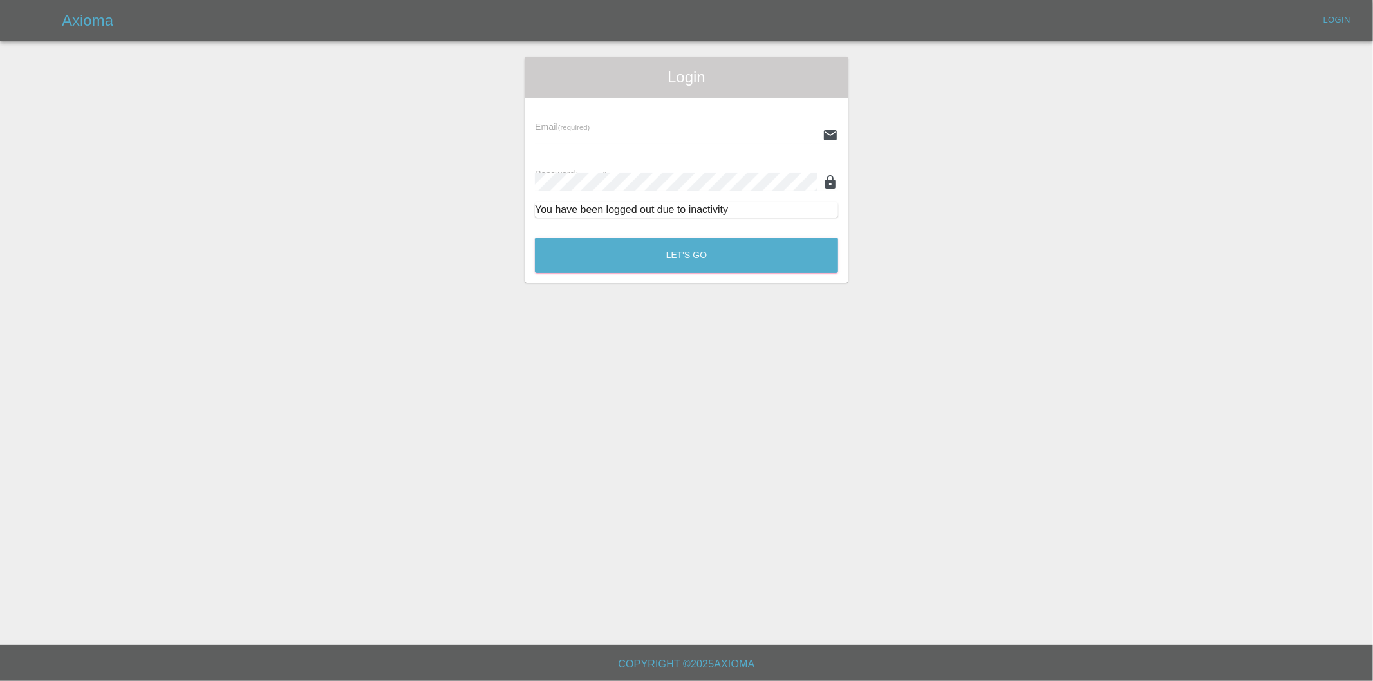
type input "[PERSON_NAME][EMAIL_ADDRESS][DOMAIN_NAME]"
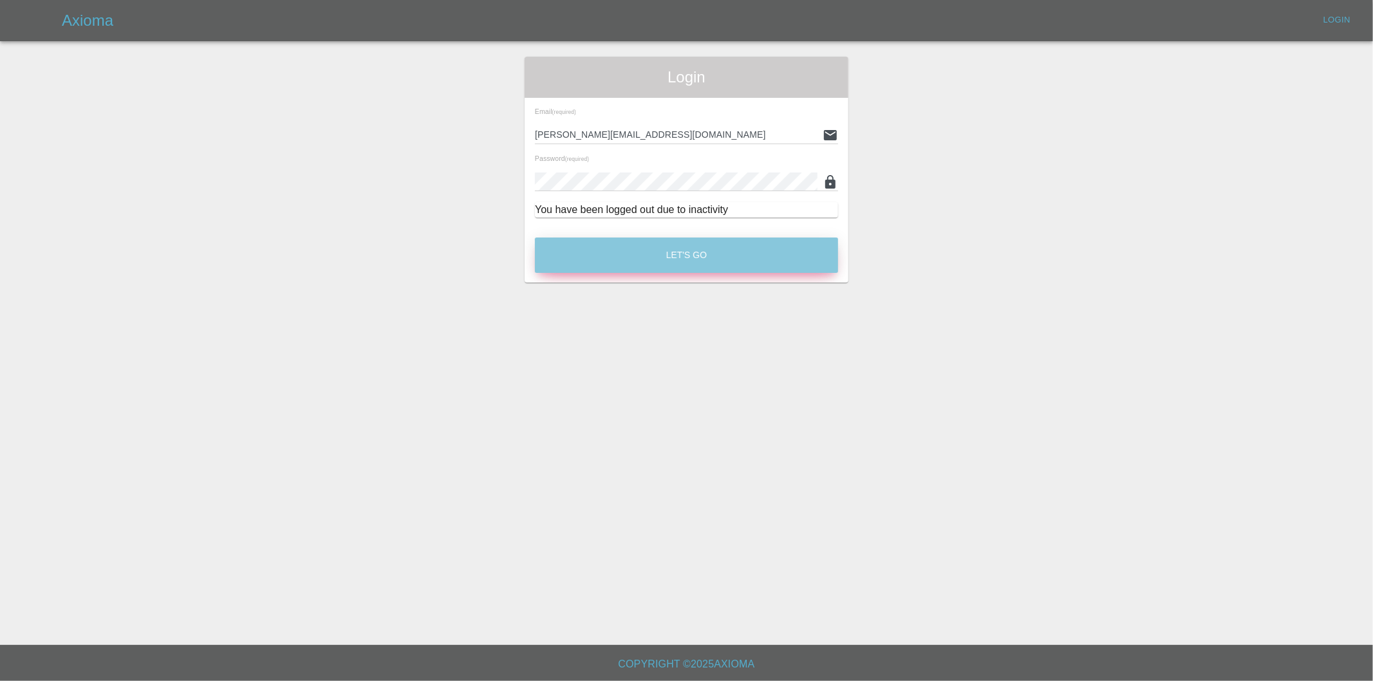
click at [691, 252] on button "Let's Go" at bounding box center [686, 255] width 303 height 35
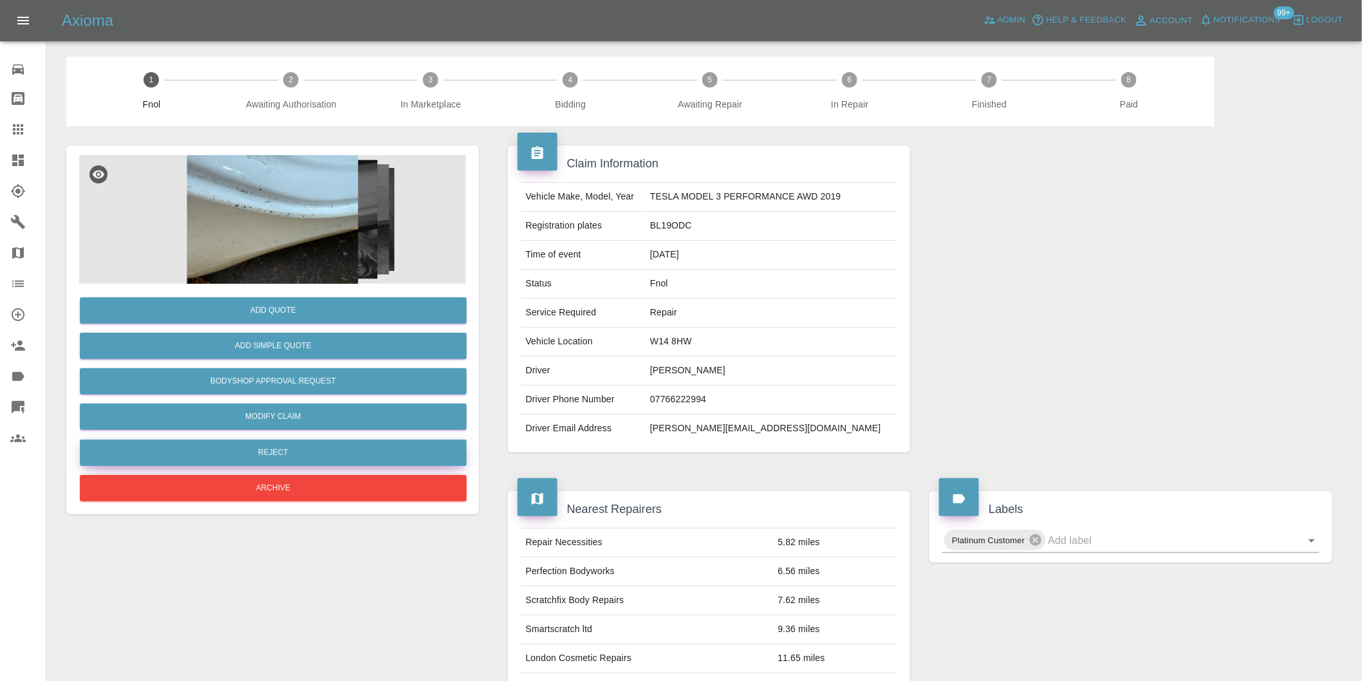
click at [279, 452] on button "Reject" at bounding box center [273, 453] width 387 height 26
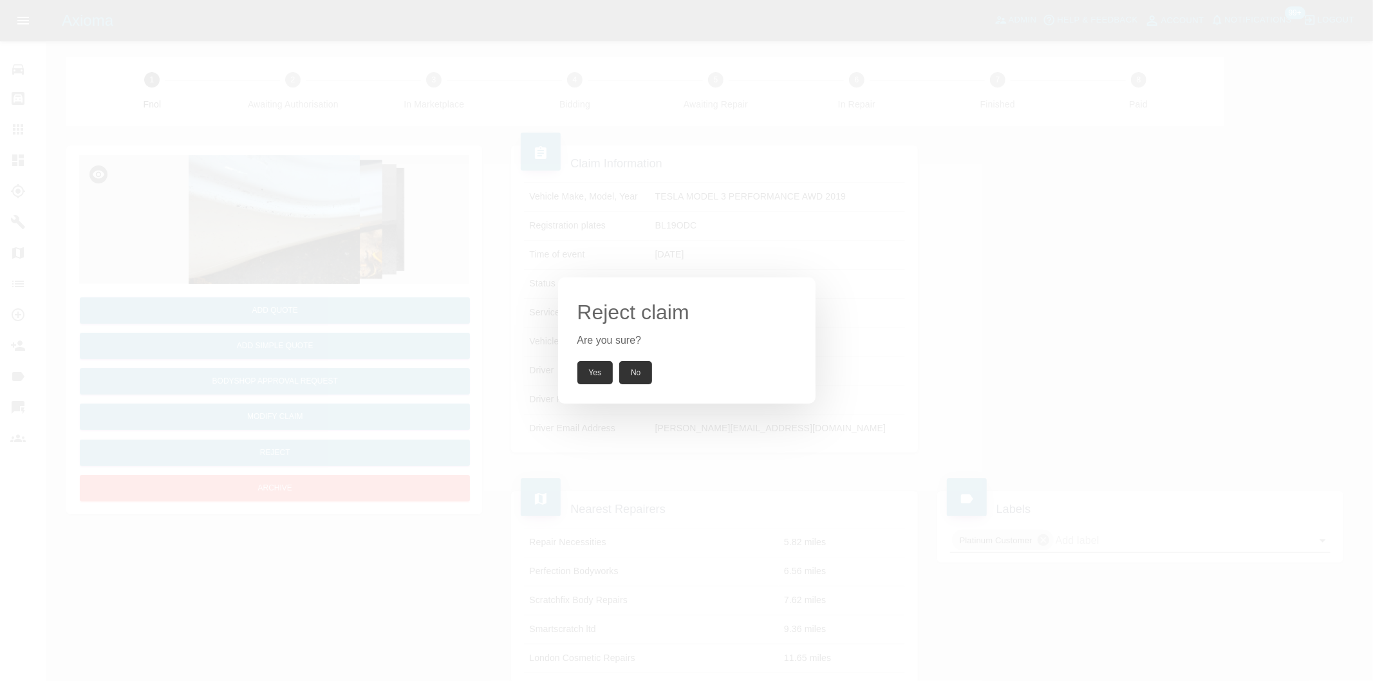
click at [590, 371] on button "Yes" at bounding box center [595, 372] width 36 height 23
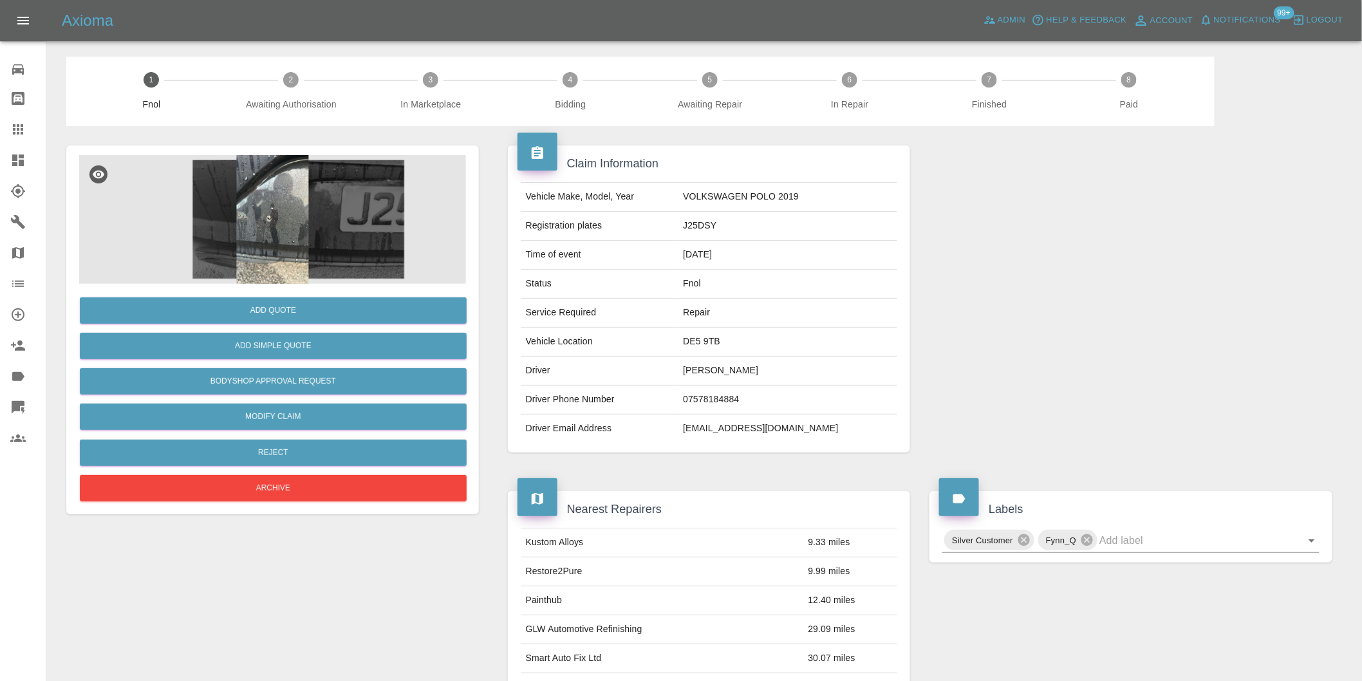
click at [279, 211] on img at bounding box center [272, 219] width 387 height 129
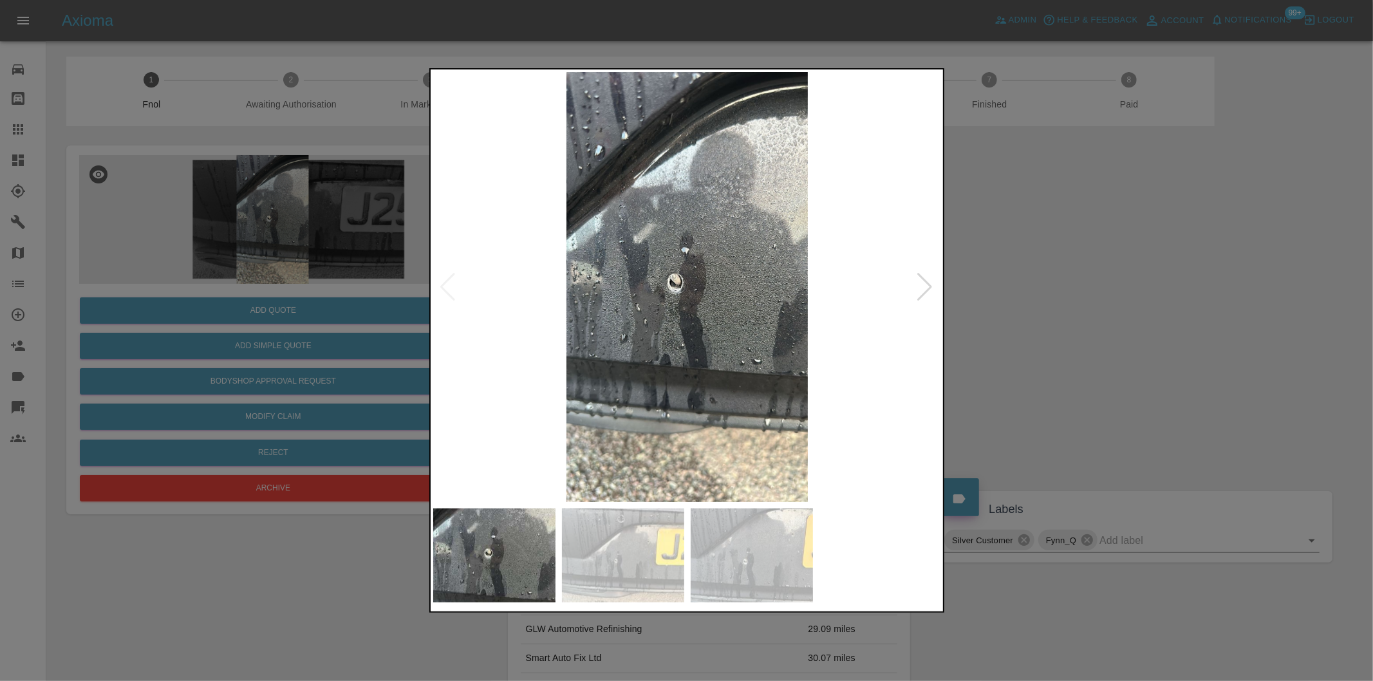
click at [922, 288] on div at bounding box center [925, 287] width 17 height 28
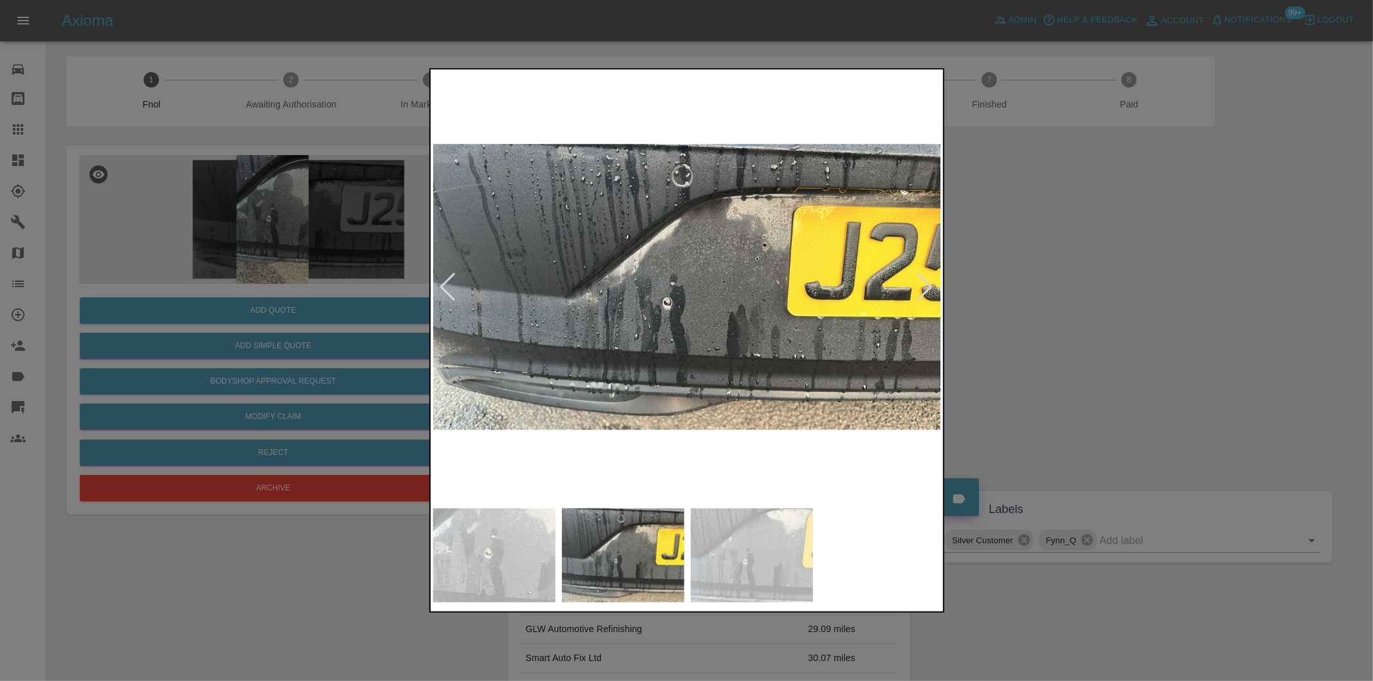
click at [922, 288] on div at bounding box center [925, 287] width 17 height 28
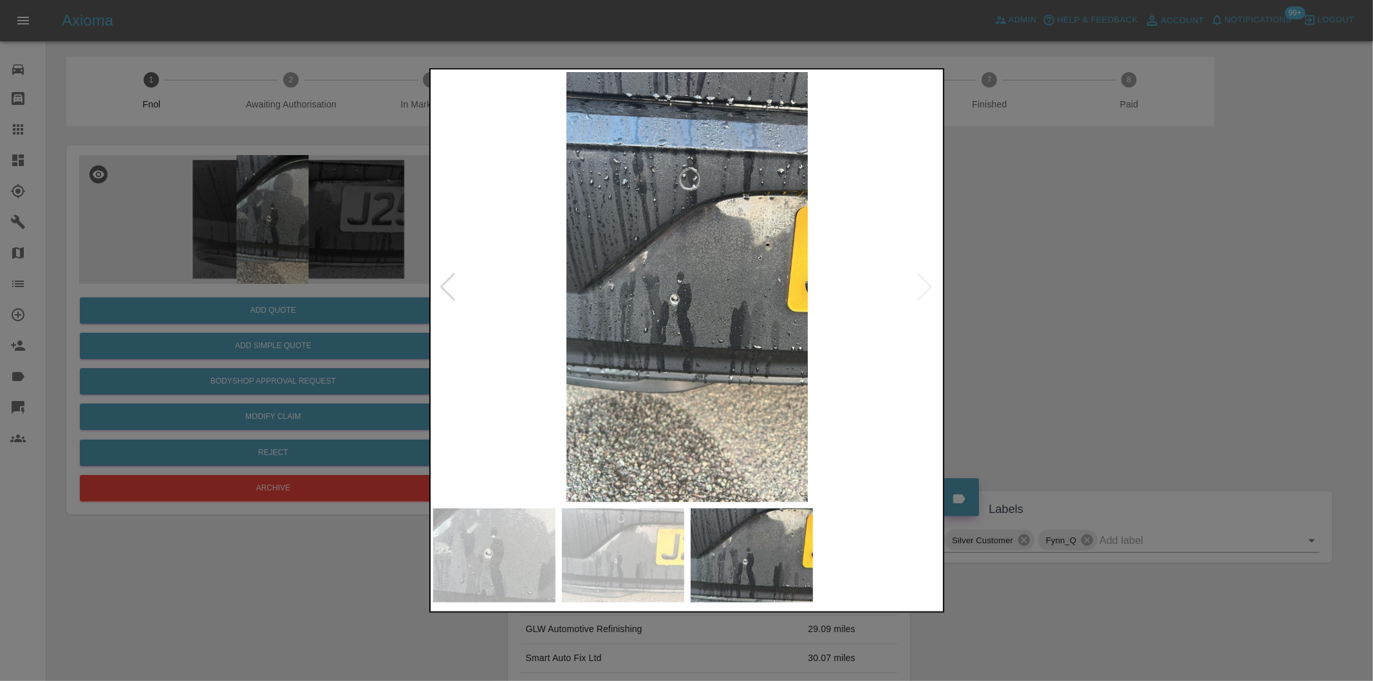
click at [922, 288] on img at bounding box center [687, 287] width 508 height 430
click at [675, 298] on img at bounding box center [687, 287] width 508 height 430
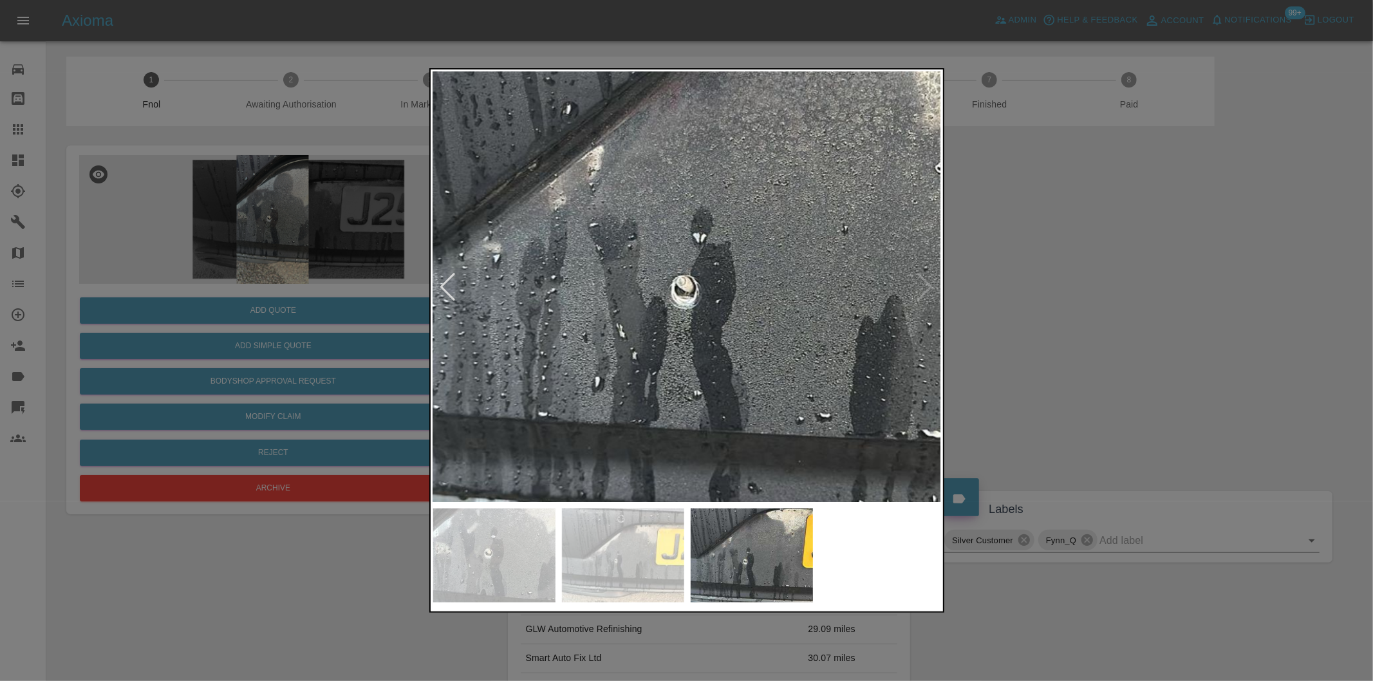
click at [711, 294] on img at bounding box center [721, 253] width 1525 height 1289
click at [713, 294] on img at bounding box center [721, 253] width 1525 height 1289
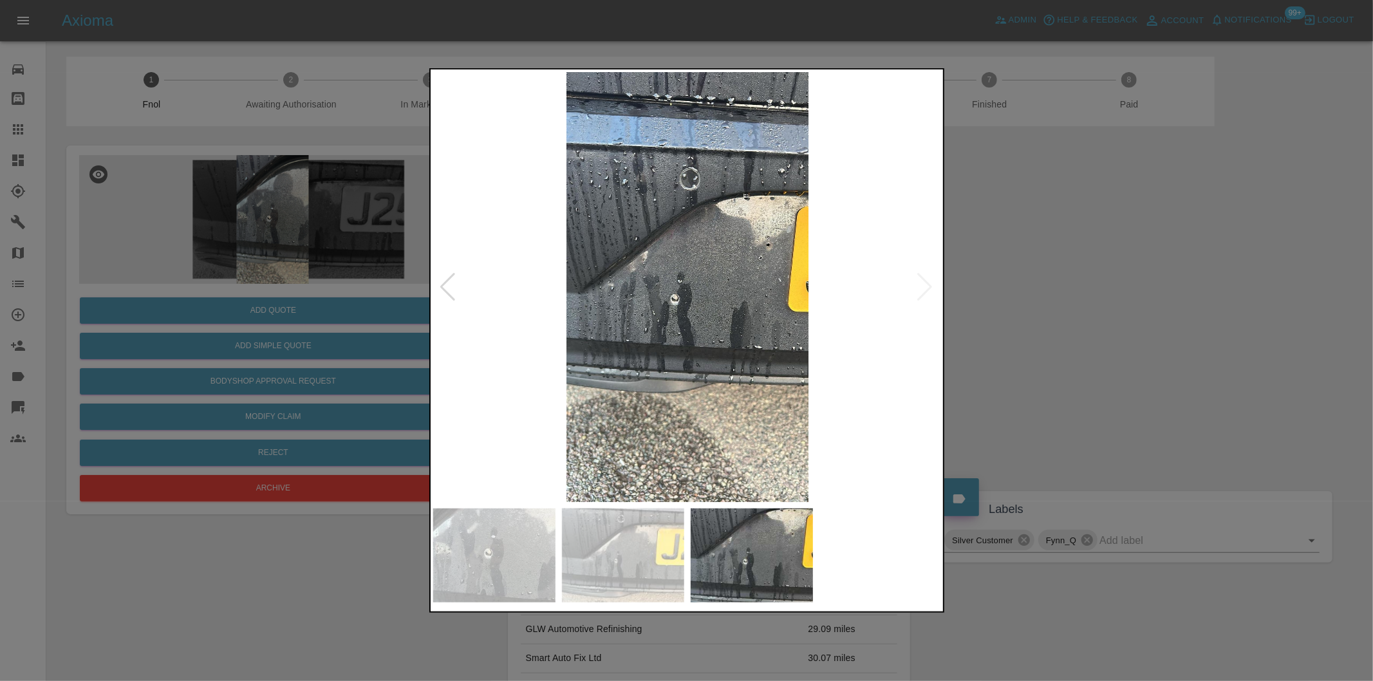
drag, startPoint x: 1094, startPoint y: 335, endPoint x: 796, endPoint y: 426, distance: 312.3
click at [1091, 335] on div at bounding box center [686, 340] width 1373 height 681
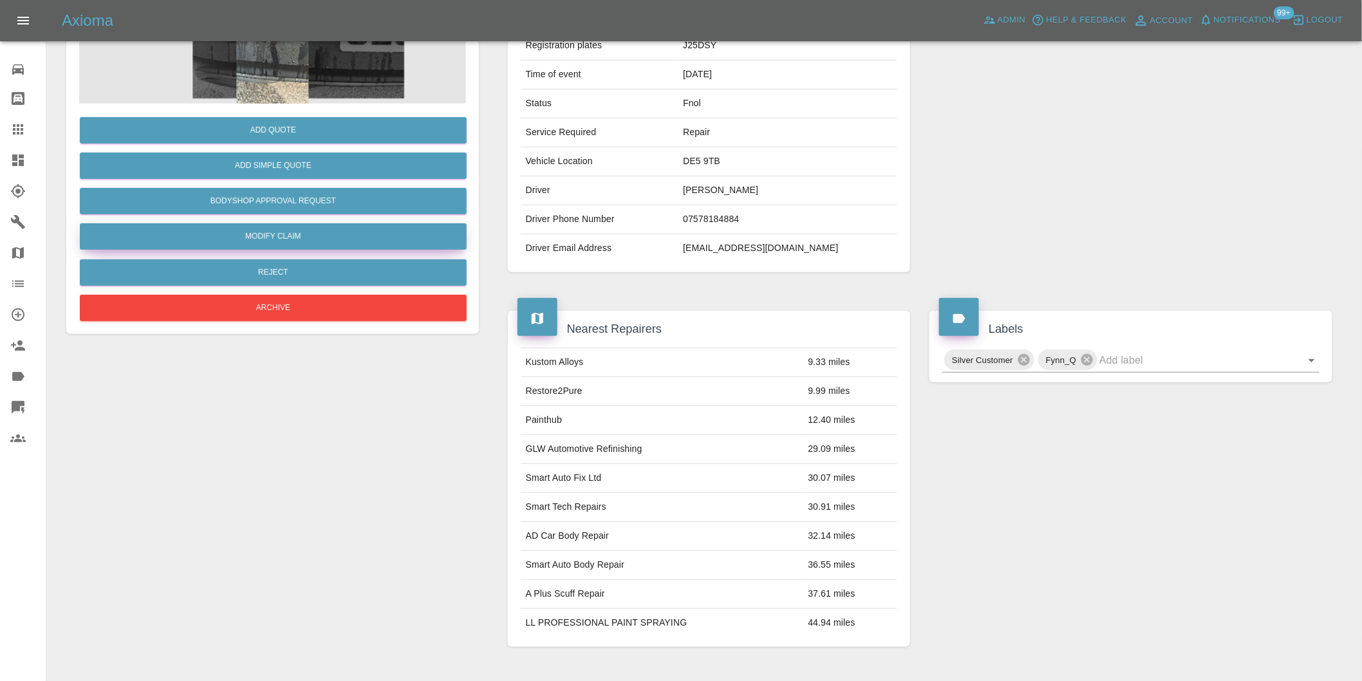
scroll to position [17, 0]
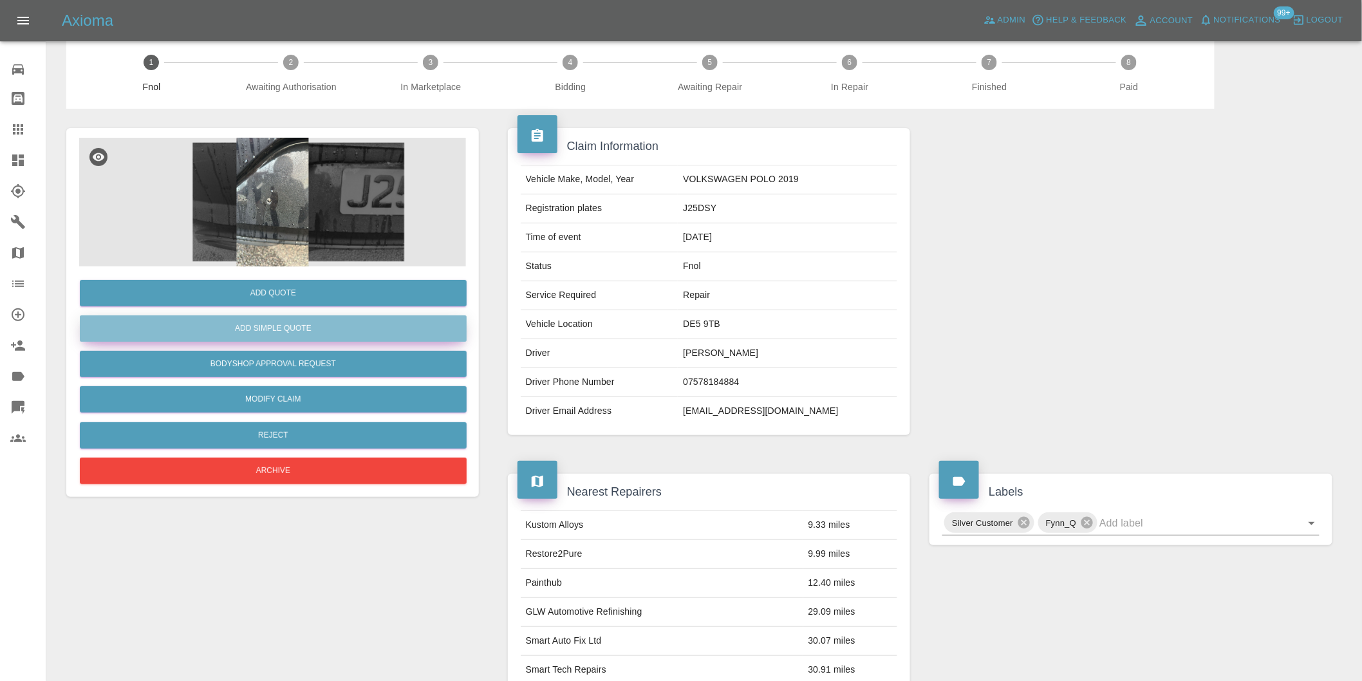
click at [316, 331] on button "Add Simple Quote" at bounding box center [273, 328] width 387 height 26
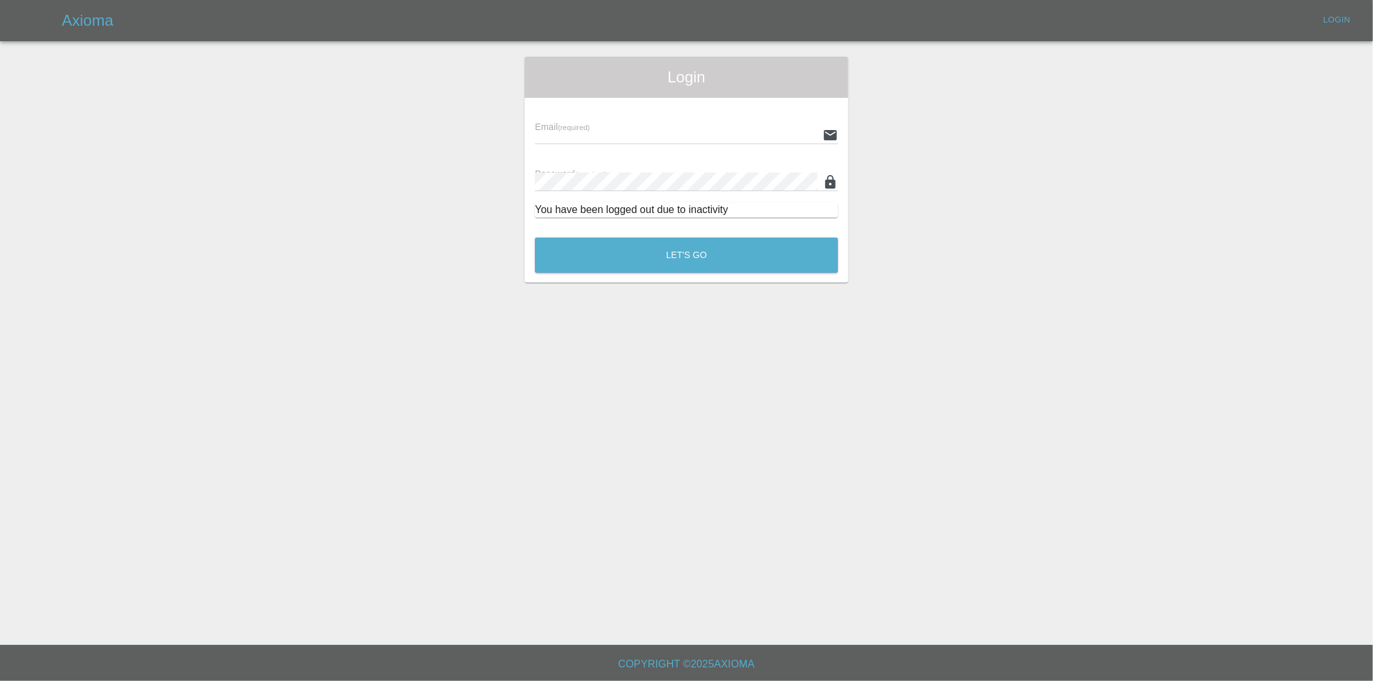
type input "[PERSON_NAME][EMAIL_ADDRESS][DOMAIN_NAME]"
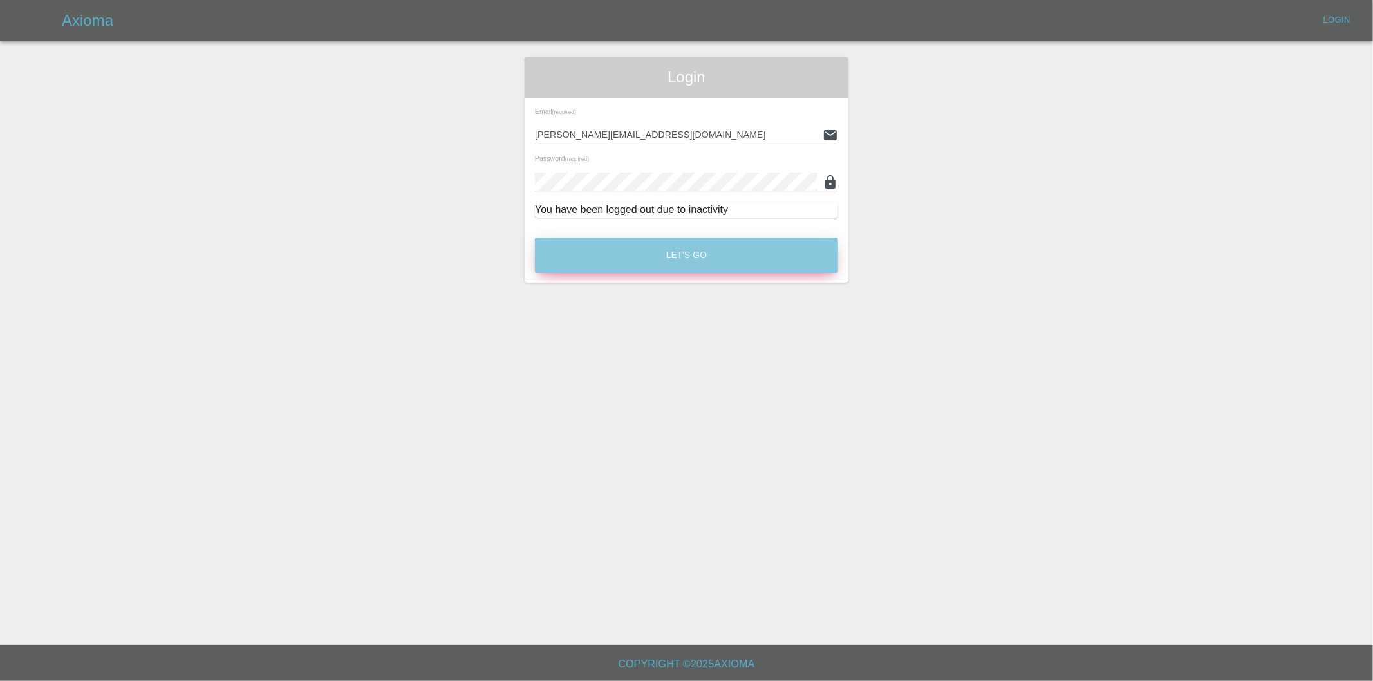
click at [702, 266] on button "Let's Go" at bounding box center [686, 255] width 303 height 35
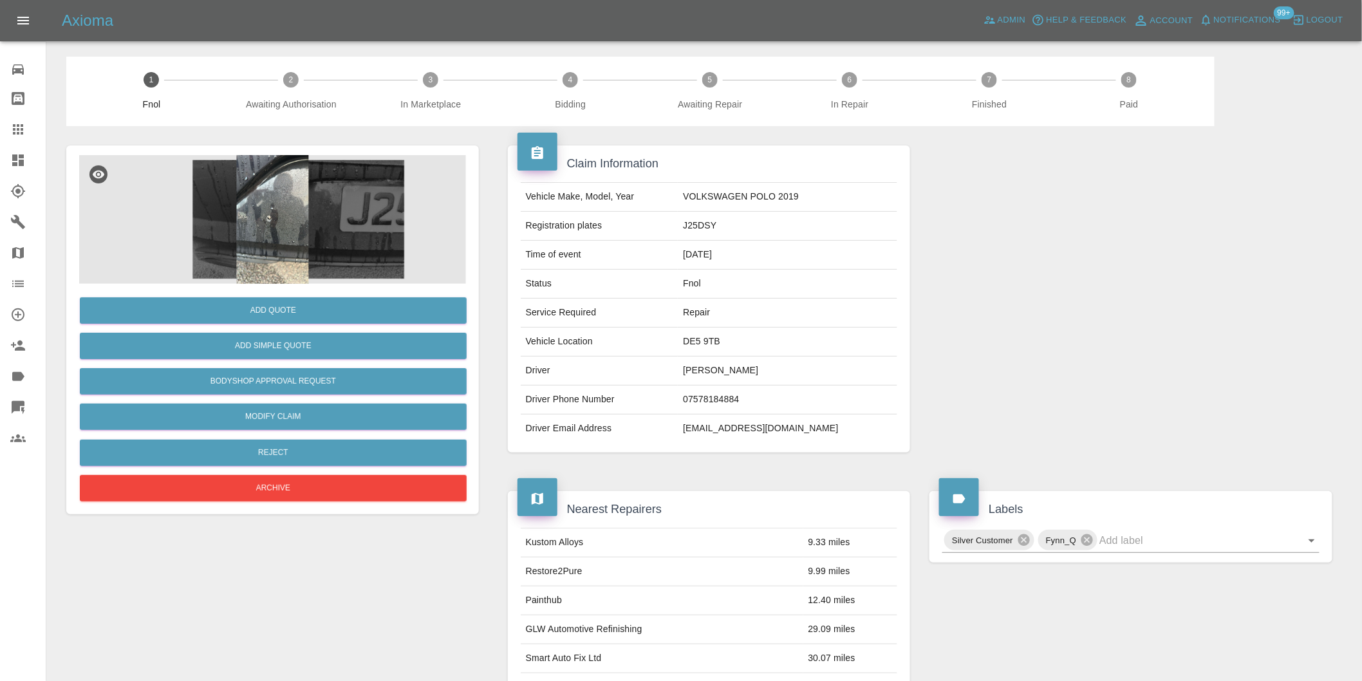
click at [293, 207] on img at bounding box center [272, 219] width 387 height 129
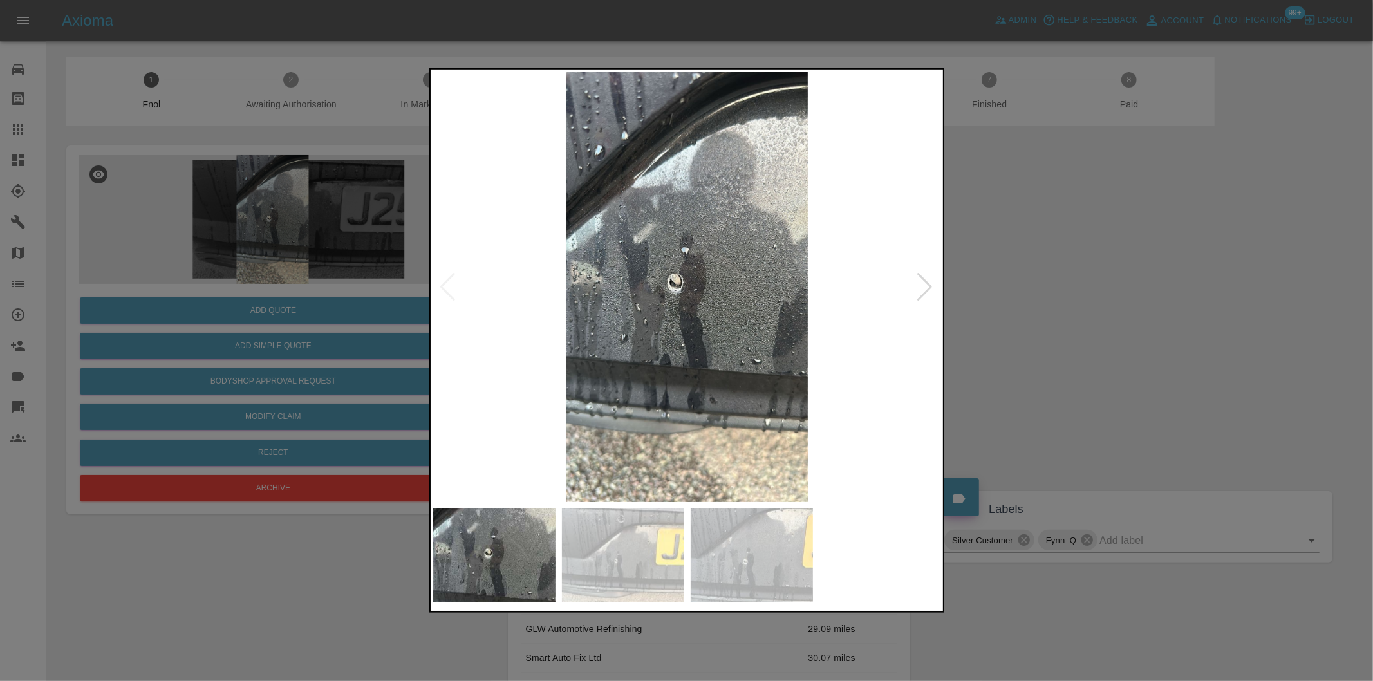
drag, startPoint x: 1024, startPoint y: 310, endPoint x: 987, endPoint y: 314, distance: 36.9
click at [1021, 310] on div at bounding box center [686, 340] width 1373 height 681
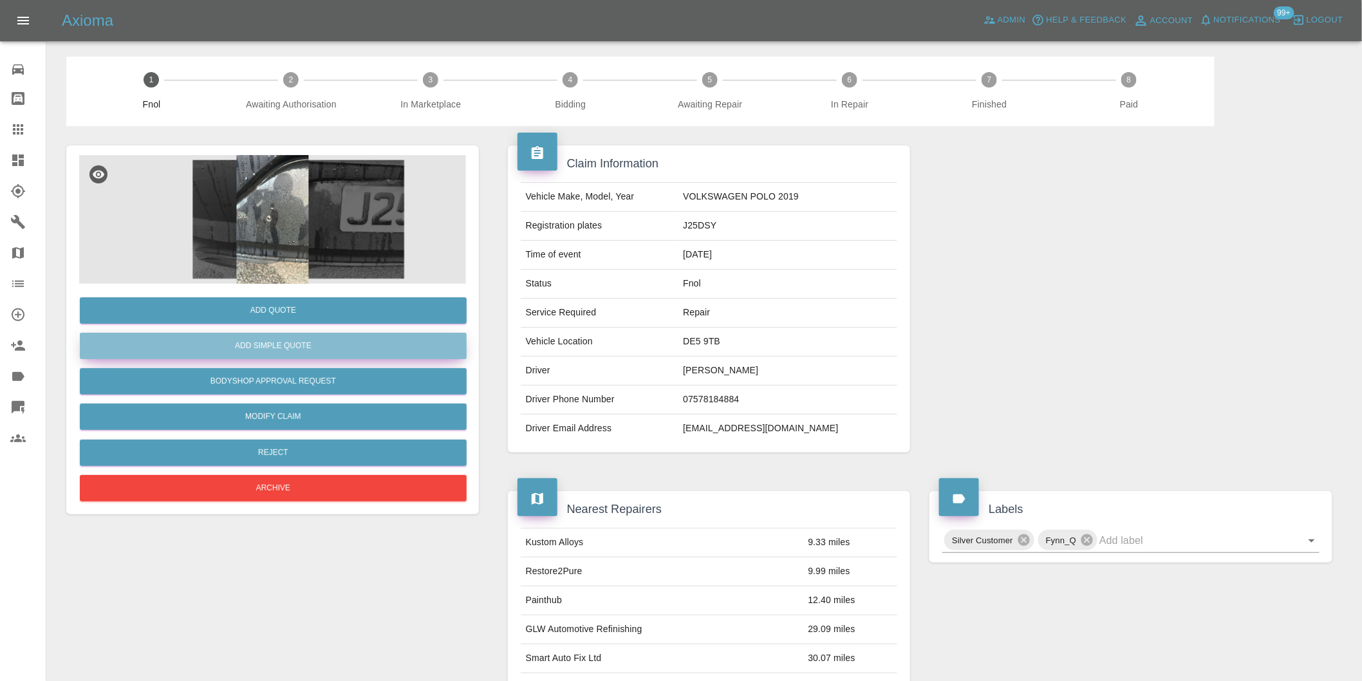
click at [299, 344] on button "Add Simple Quote" at bounding box center [273, 346] width 387 height 26
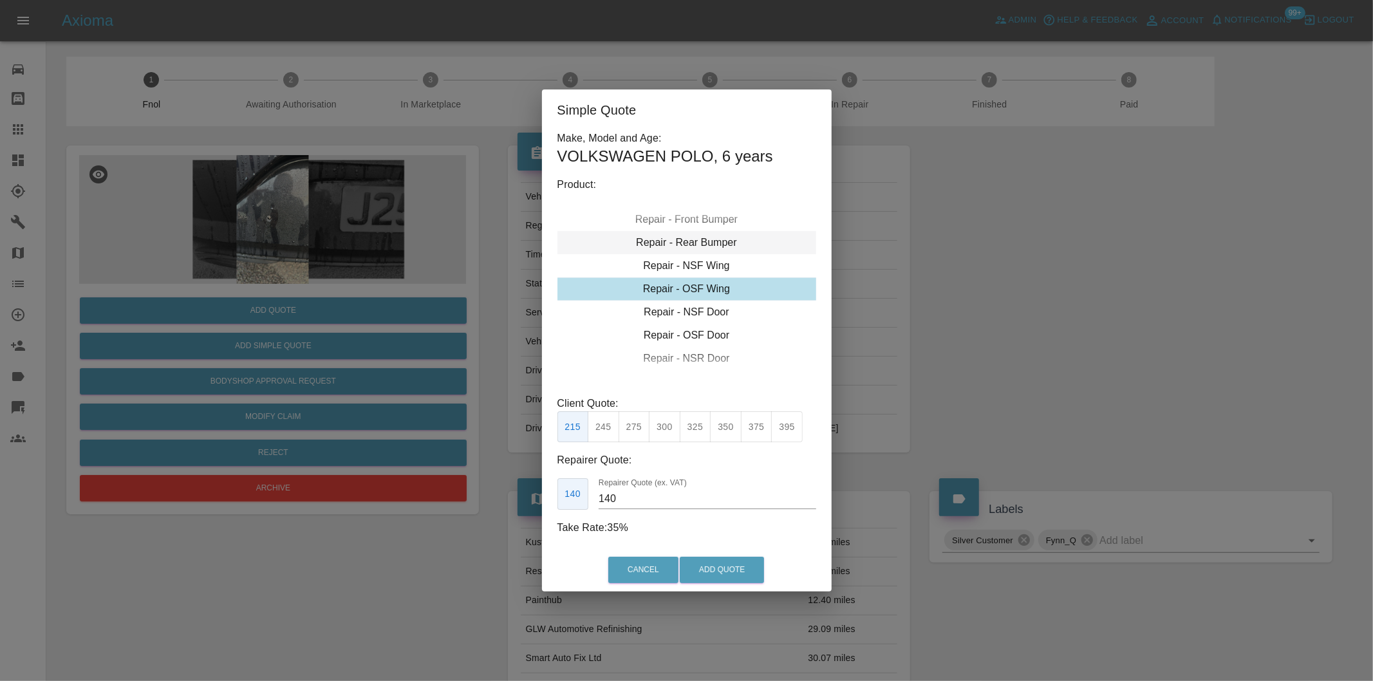
click at [719, 247] on div "Repair - Rear Bumper" at bounding box center [686, 242] width 259 height 23
drag, startPoint x: 634, startPoint y: 426, endPoint x: 676, endPoint y: 469, distance: 60.1
click at [635, 426] on button "350" at bounding box center [635, 427] width 32 height 32
type input "210"
click at [724, 569] on button "Add Quote" at bounding box center [722, 570] width 84 height 26
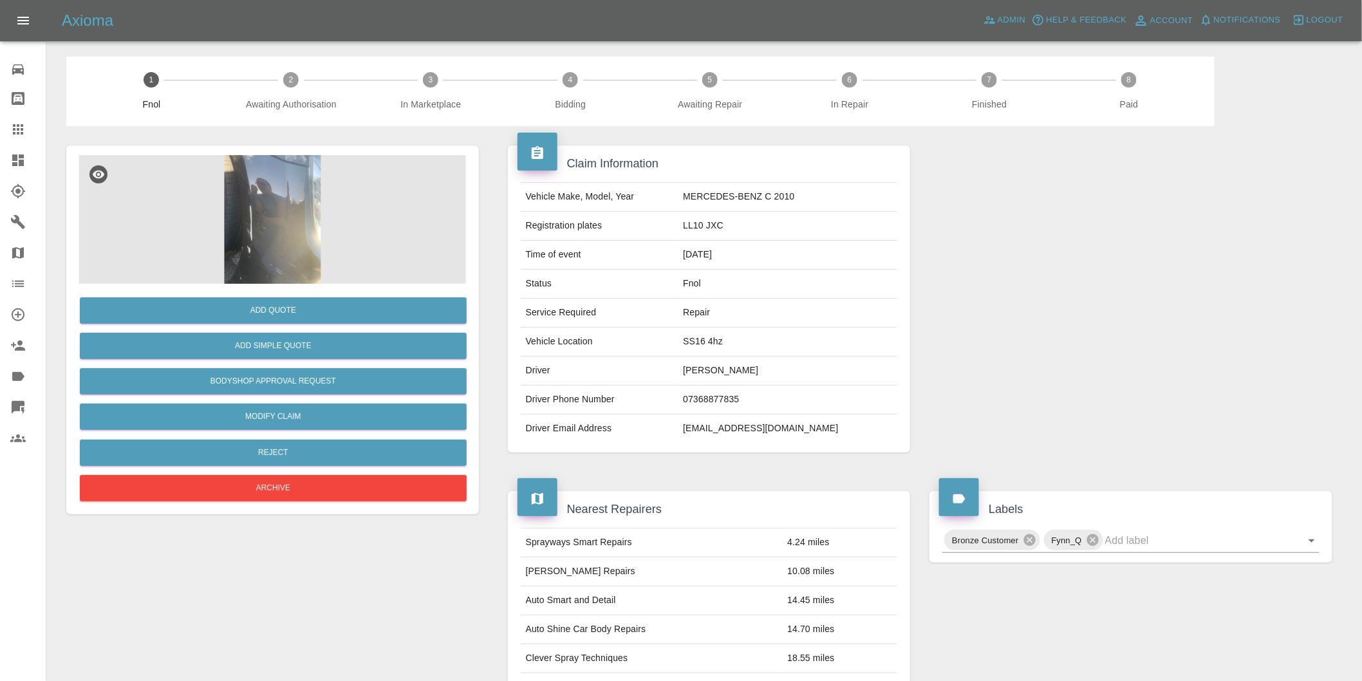
click at [298, 207] on img at bounding box center [272, 219] width 387 height 129
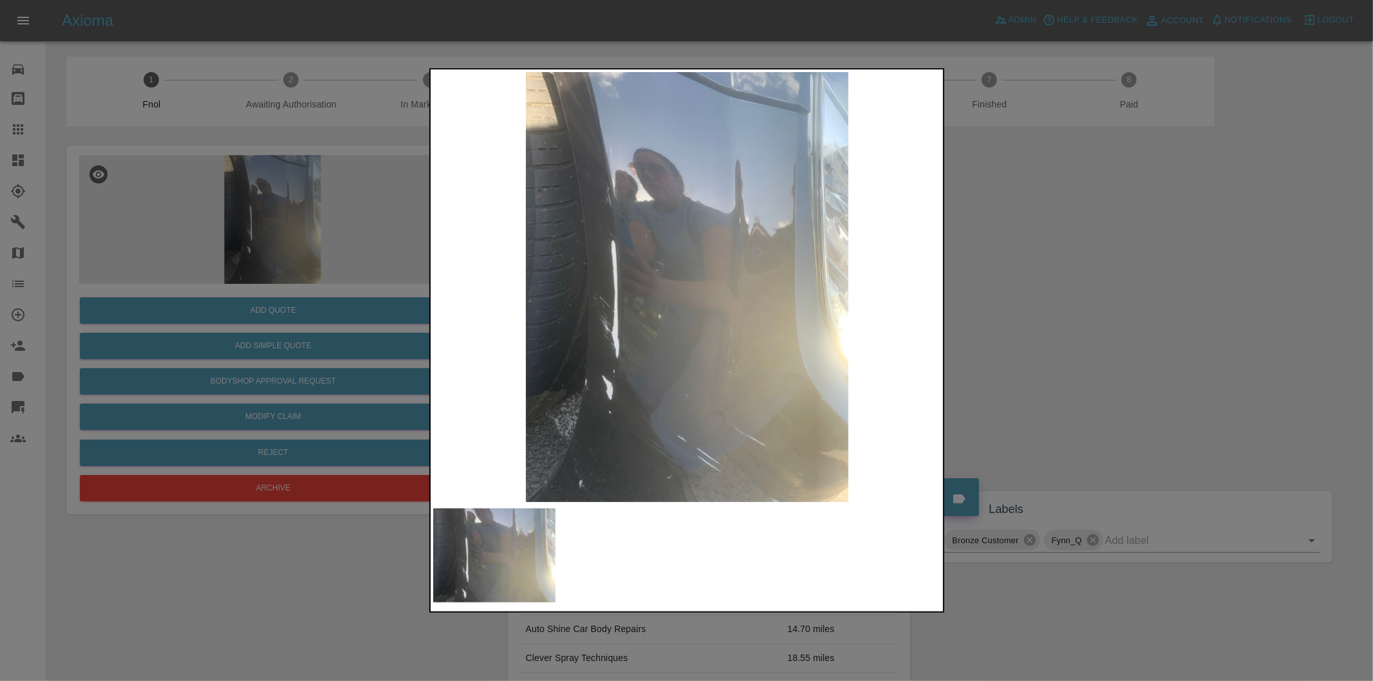
drag, startPoint x: 1092, startPoint y: 307, endPoint x: 767, endPoint y: 348, distance: 327.6
click at [1091, 307] on div at bounding box center [686, 340] width 1373 height 681
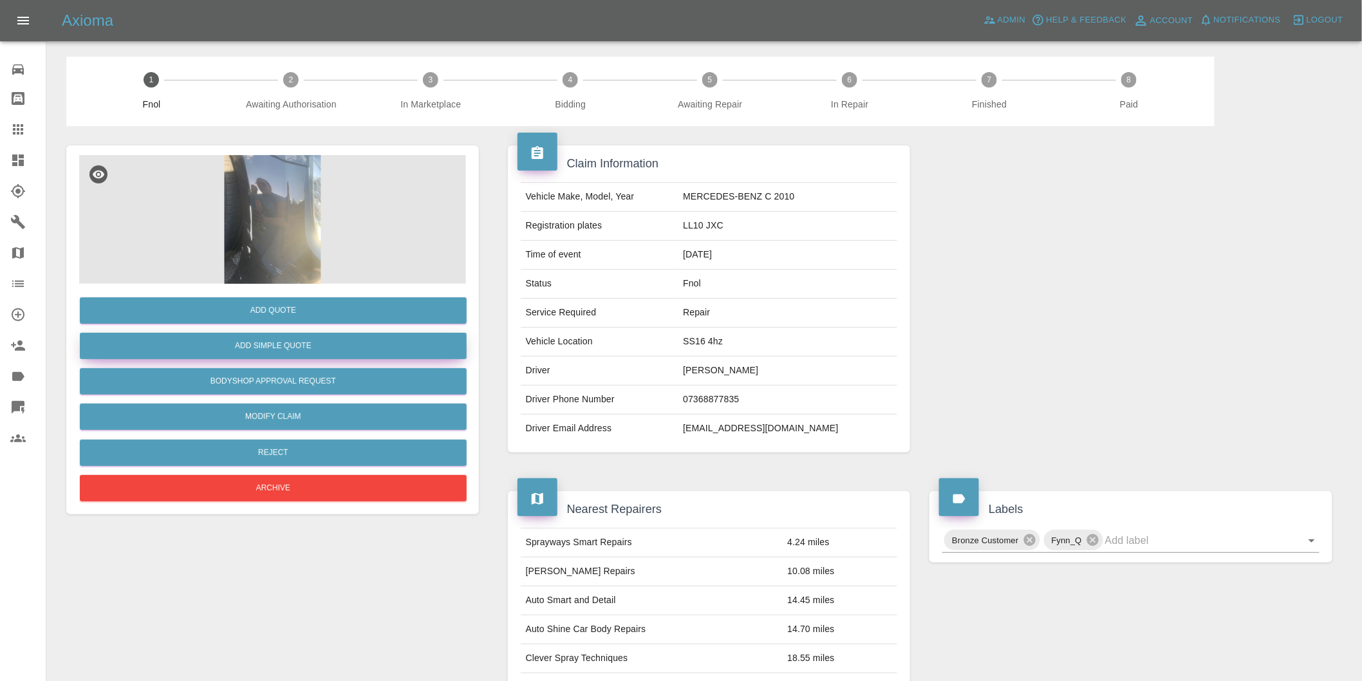
click at [301, 343] on button "Add Simple Quote" at bounding box center [273, 346] width 387 height 26
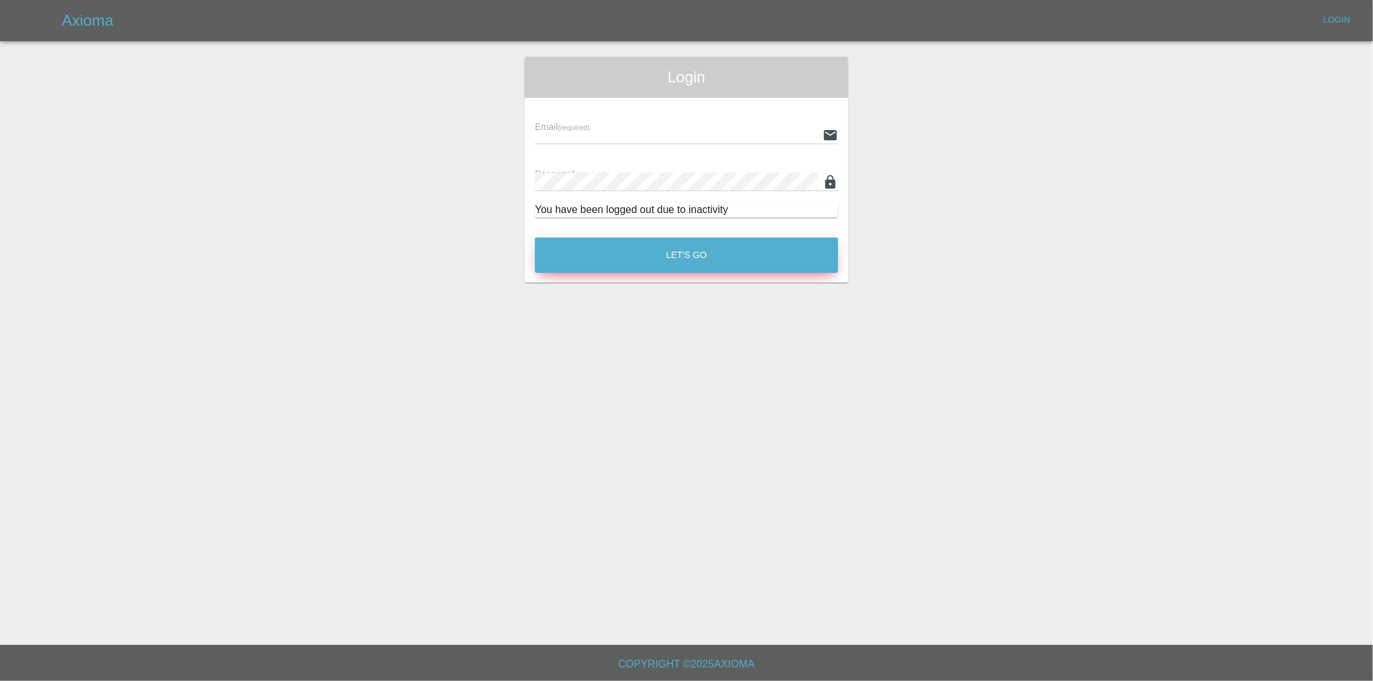
type input "eric.ordano@gmail.com"
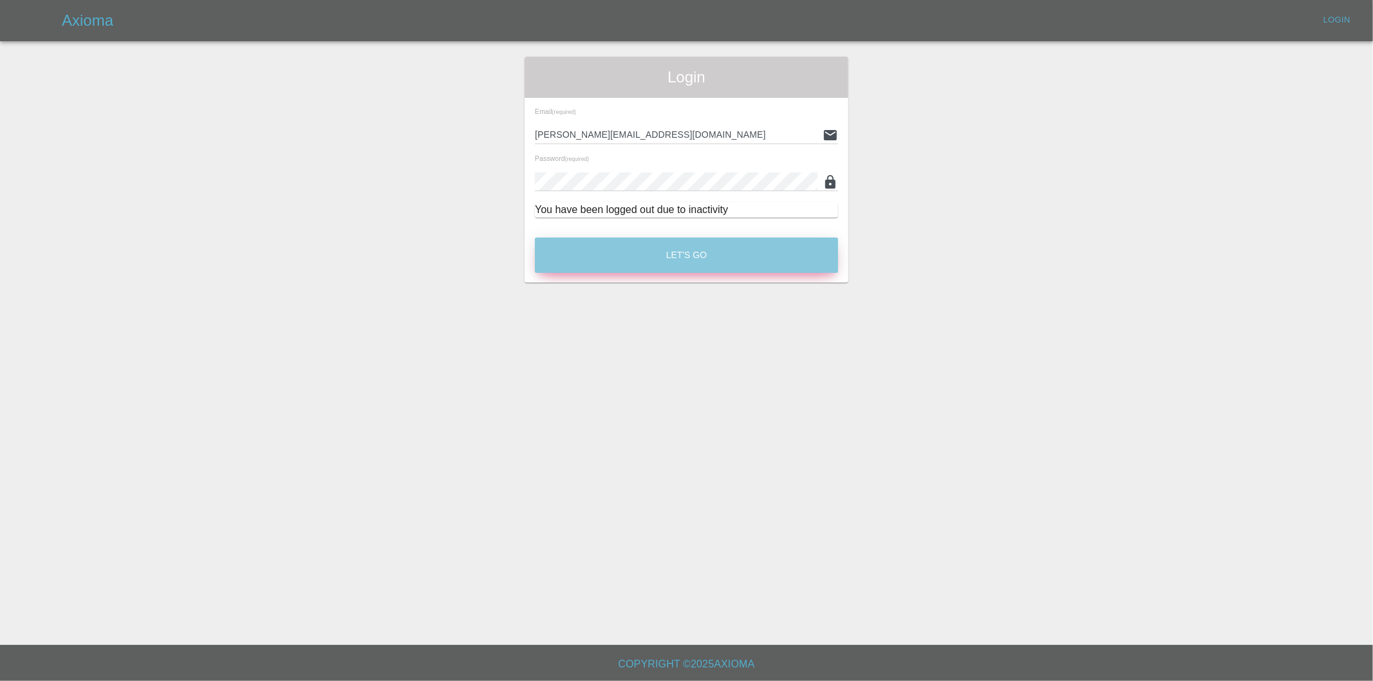
drag, startPoint x: 693, startPoint y: 256, endPoint x: 576, endPoint y: 207, distance: 127.2
click at [693, 256] on button "Let's Go" at bounding box center [686, 255] width 303 height 35
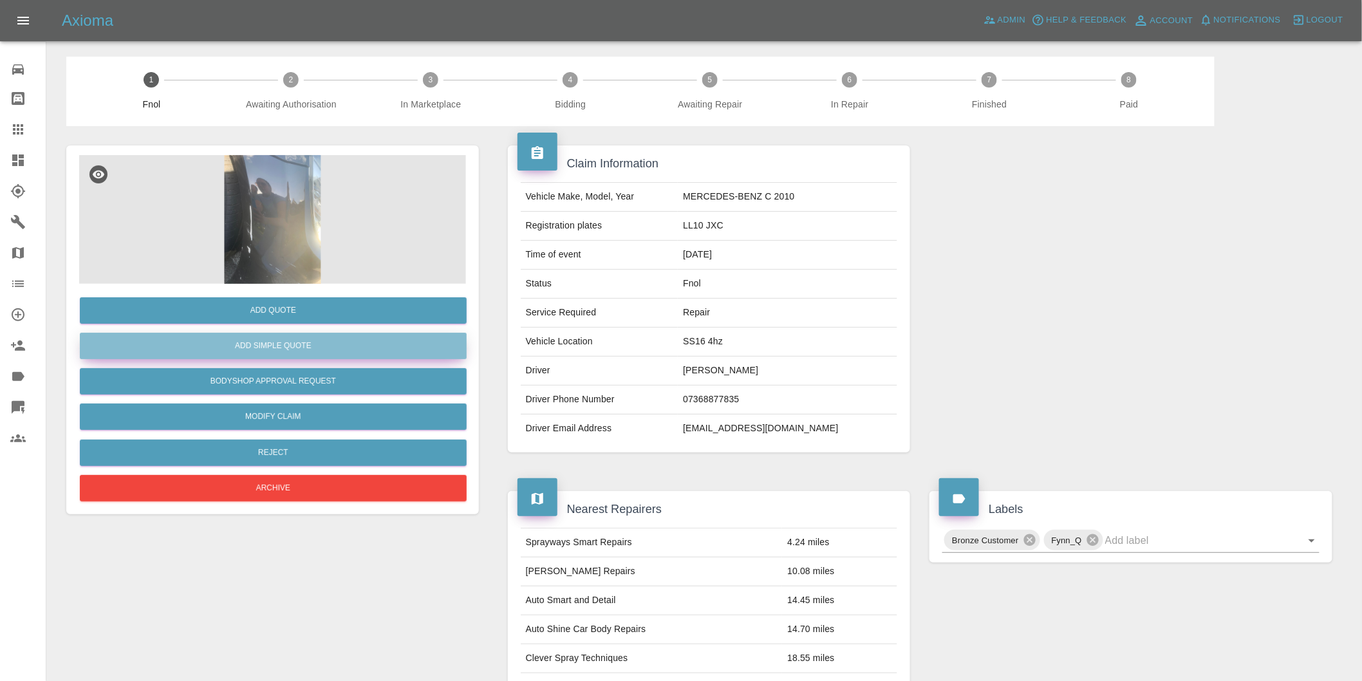
click at [303, 344] on button "Add Simple Quote" at bounding box center [273, 346] width 387 height 26
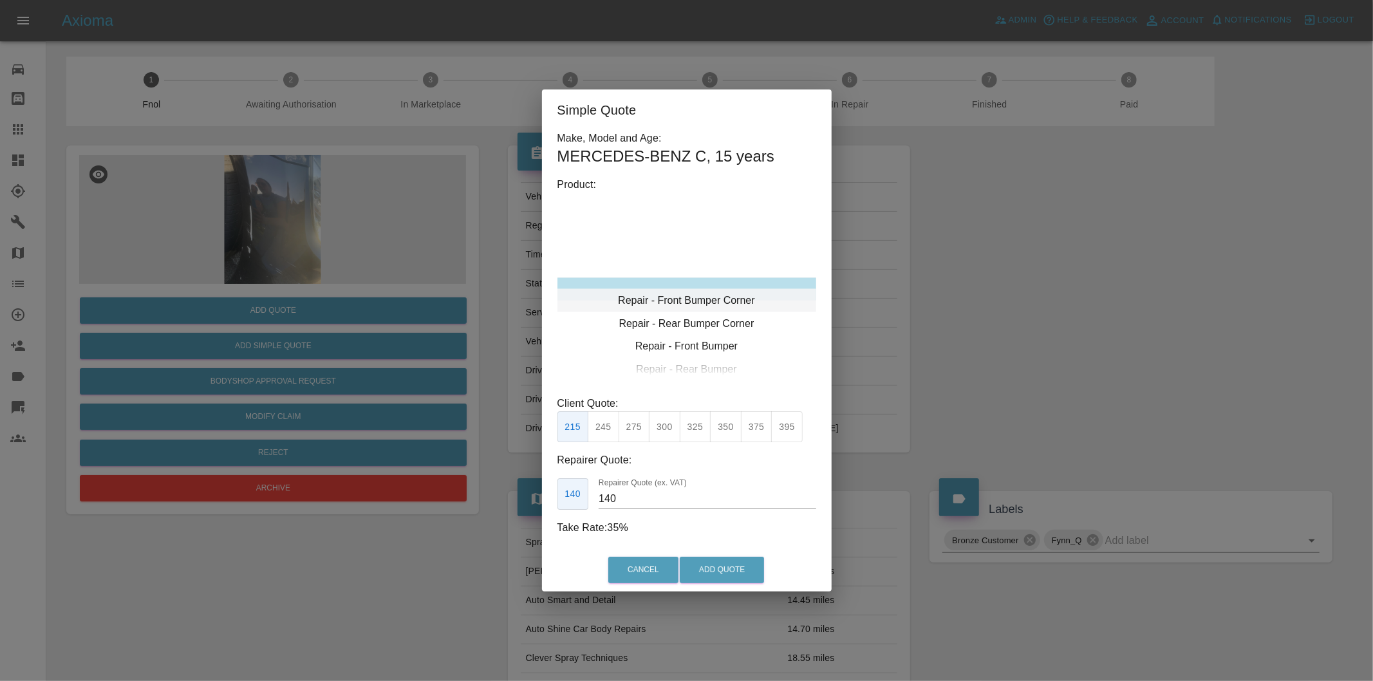
type input "120"
click at [725, 570] on button "Add Quote" at bounding box center [722, 570] width 84 height 26
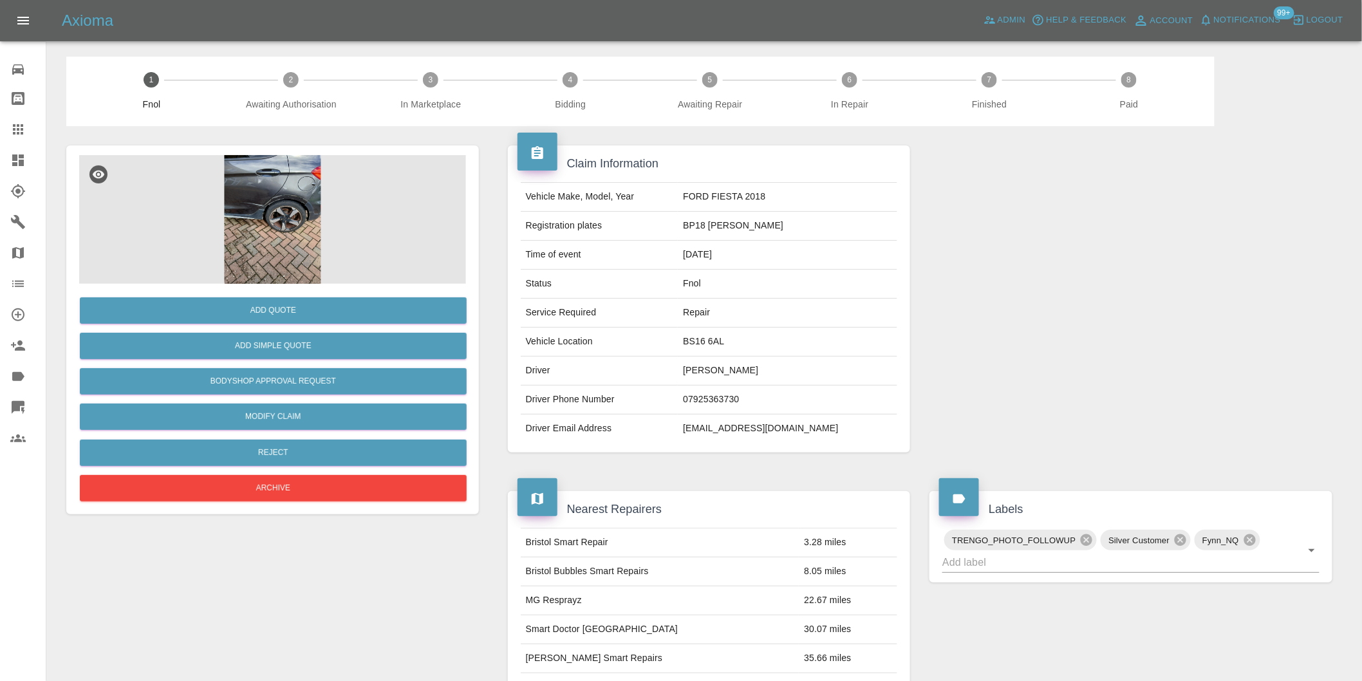
click at [262, 212] on img at bounding box center [272, 219] width 387 height 129
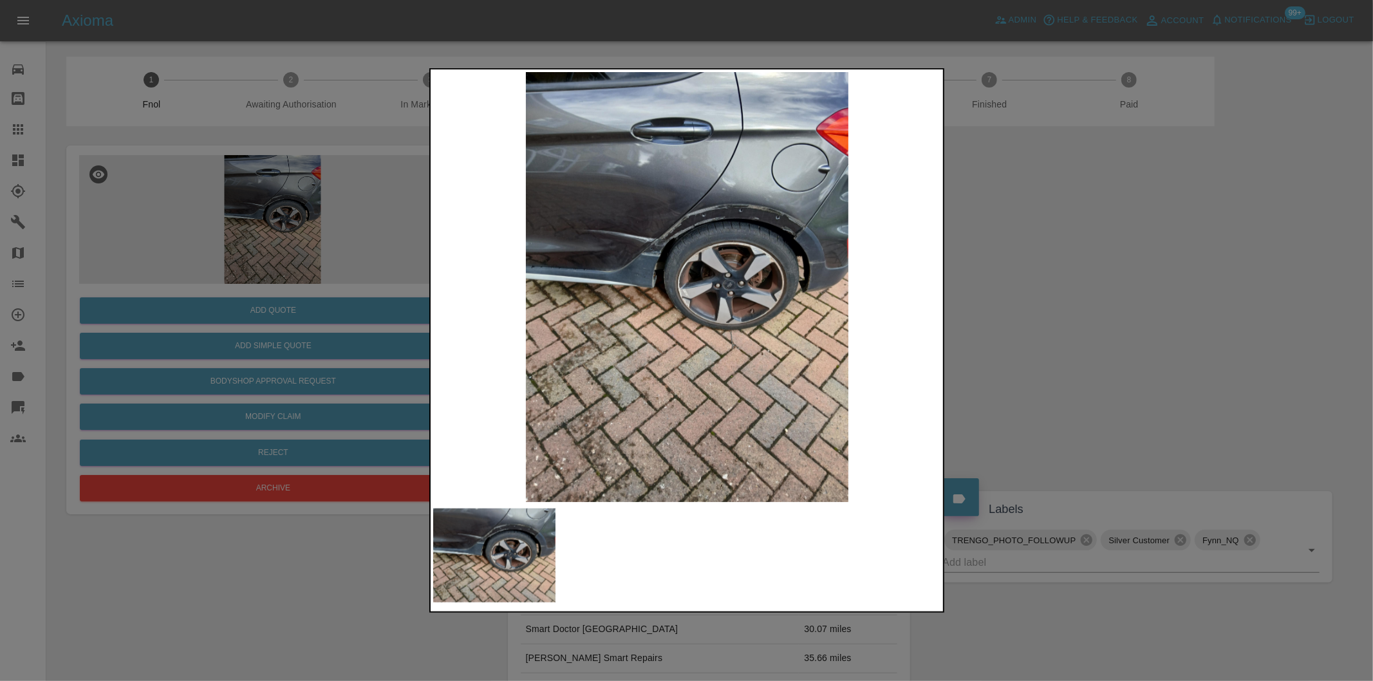
click at [713, 221] on img at bounding box center [687, 287] width 508 height 430
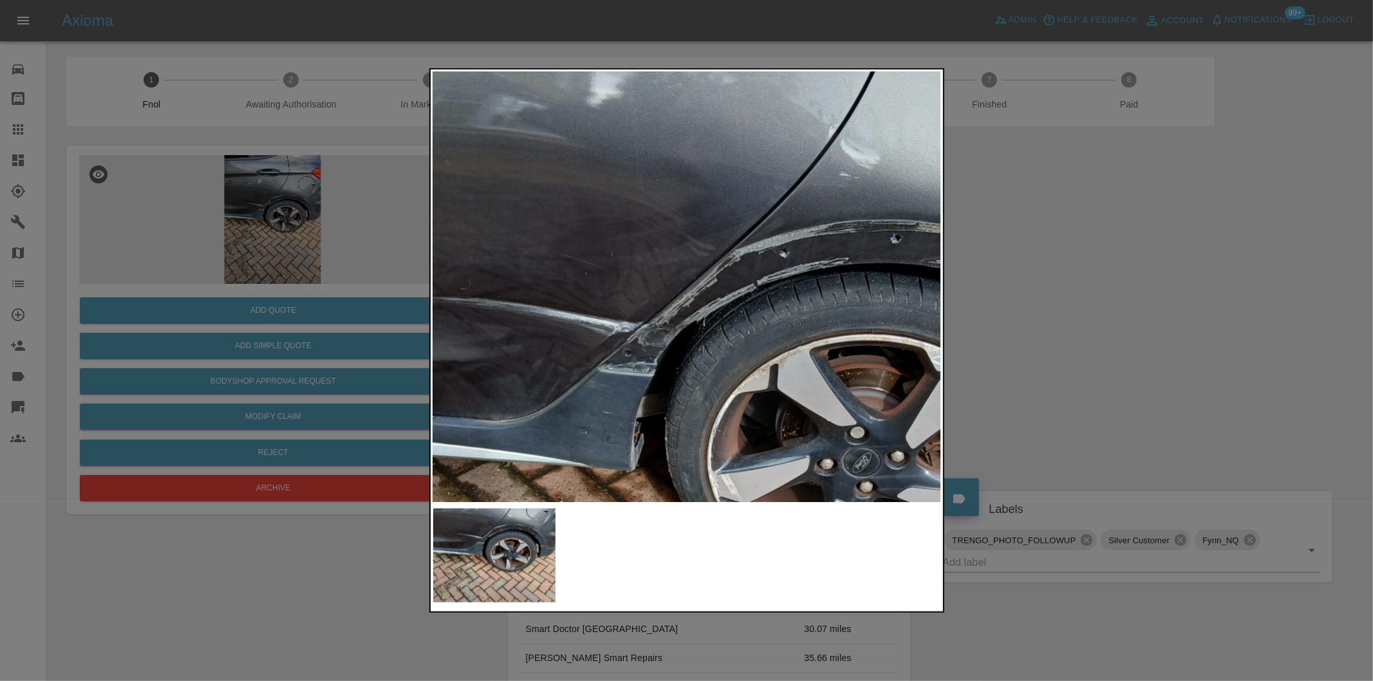
click at [666, 246] on img at bounding box center [734, 468] width 1525 height 1289
click at [1148, 275] on div at bounding box center [686, 340] width 1373 height 681
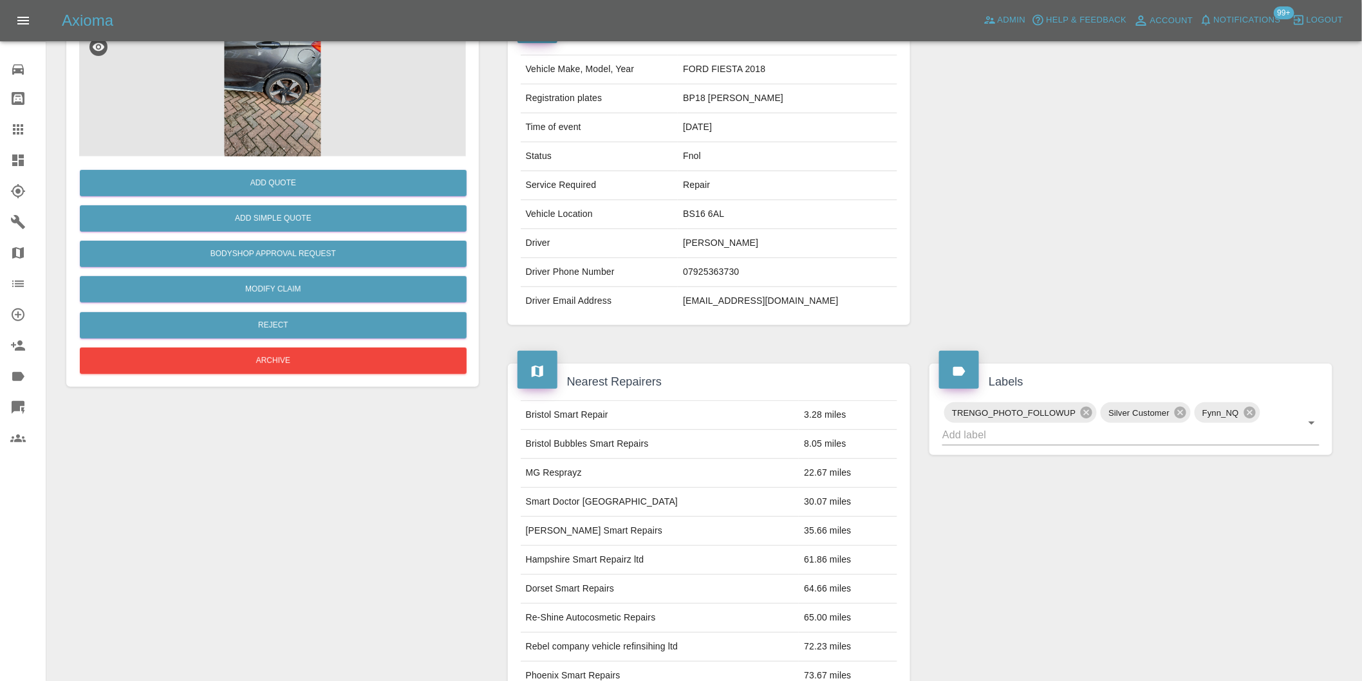
scroll to position [286, 0]
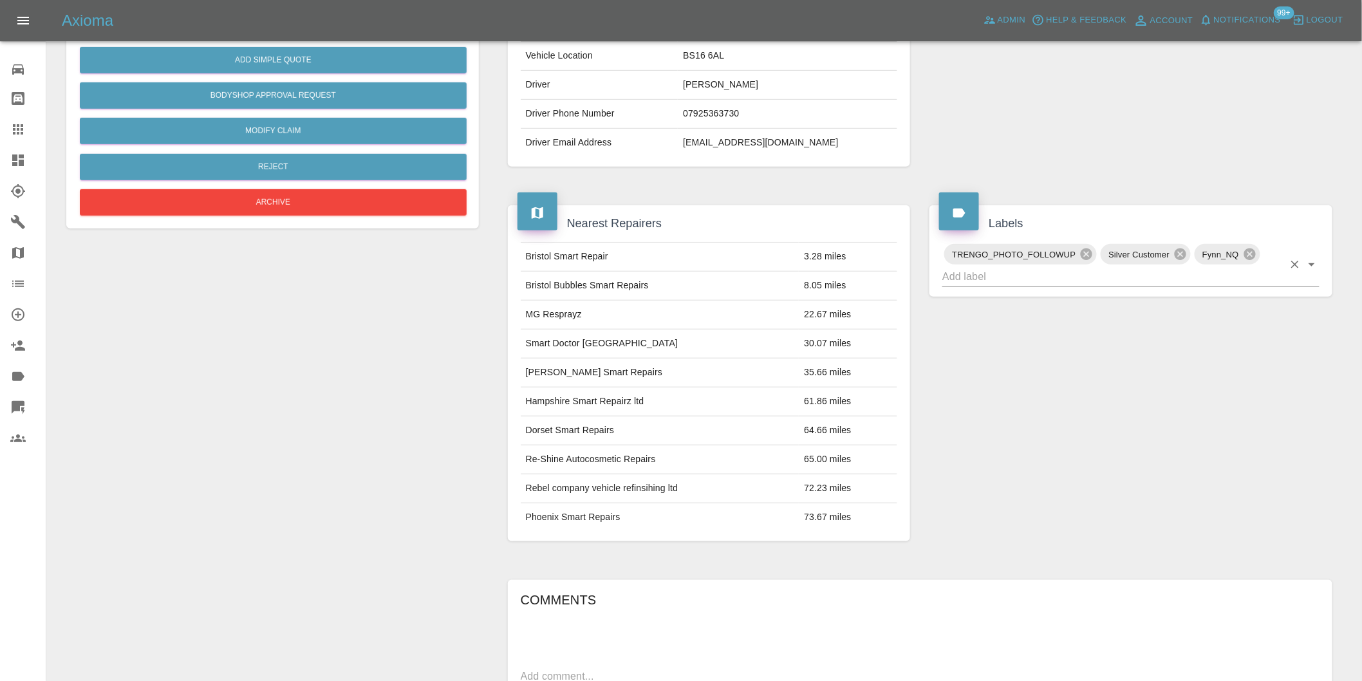
click at [1311, 269] on icon "Open" at bounding box center [1311, 264] width 15 height 15
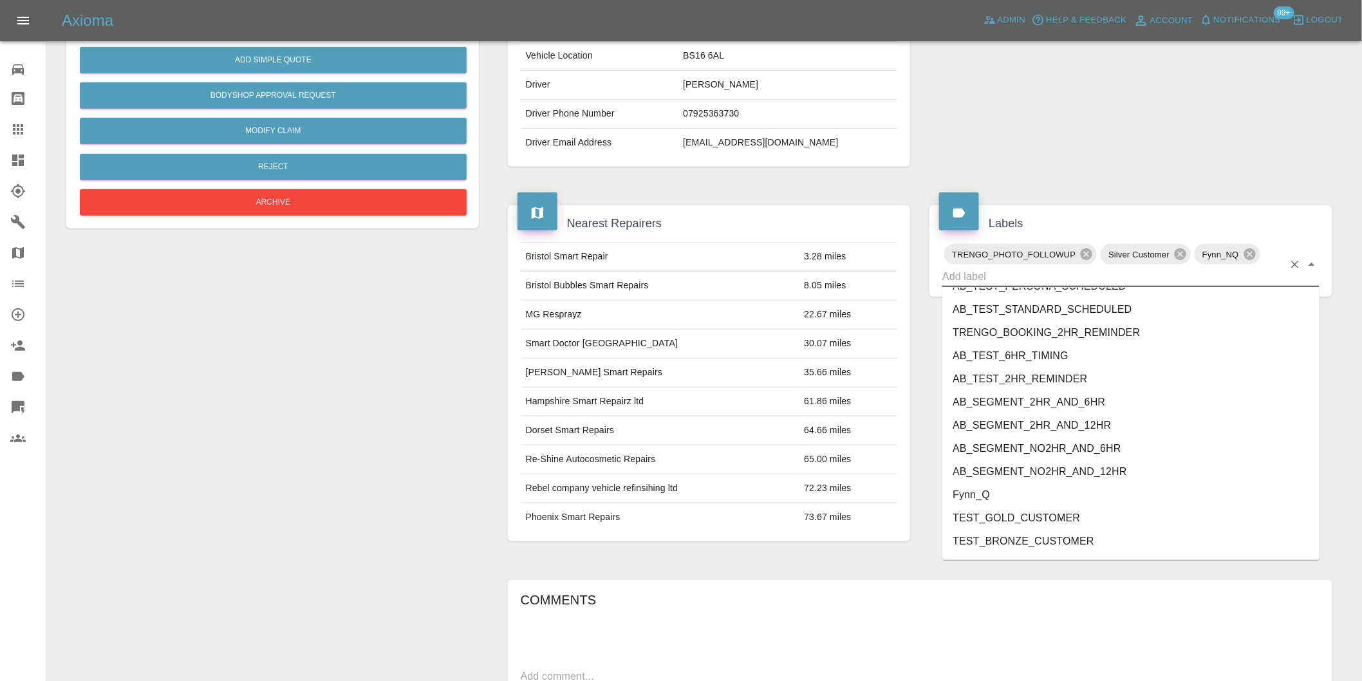
scroll to position [2680, 0]
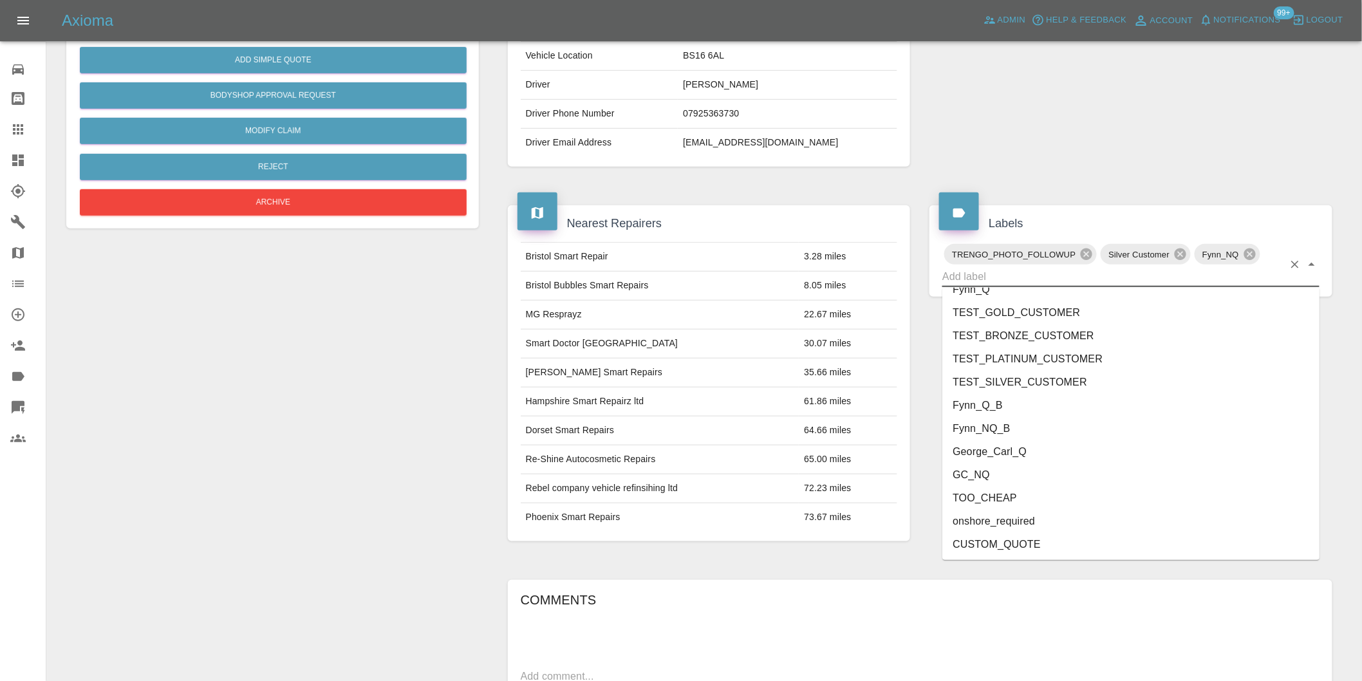
click at [1009, 521] on li "onshore_required" at bounding box center [1130, 521] width 377 height 23
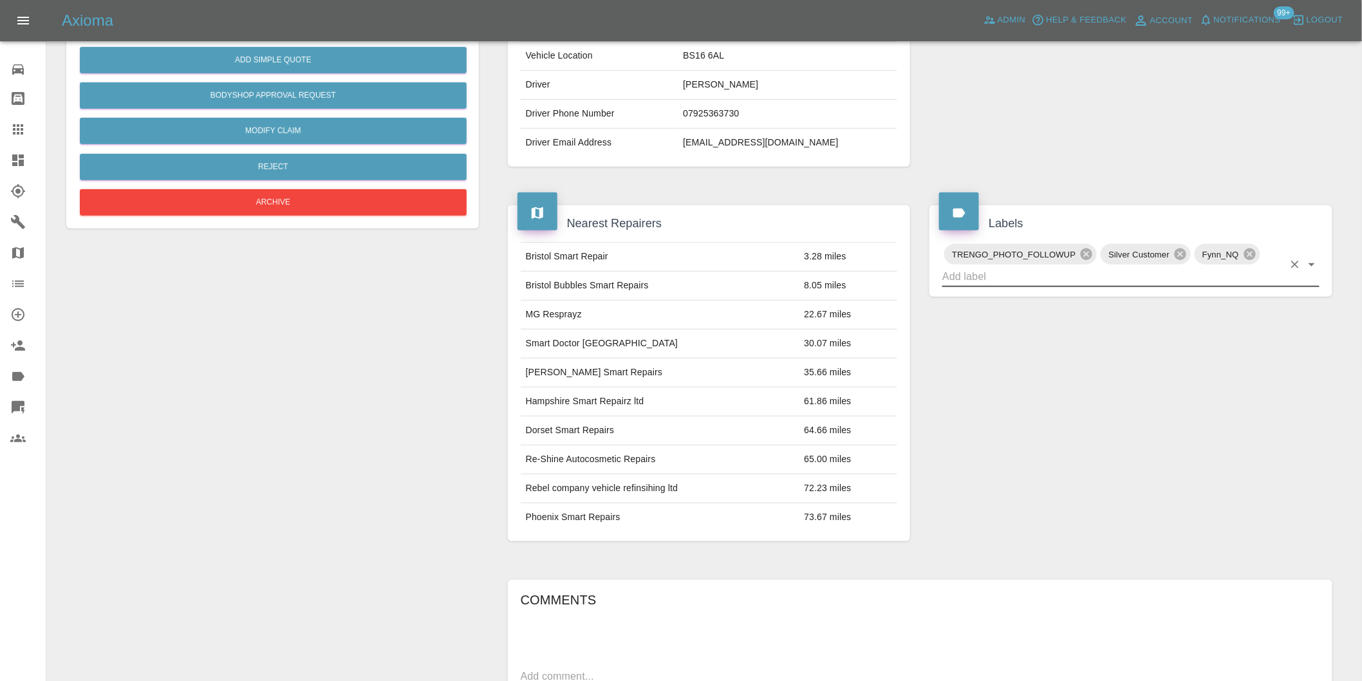
click at [1312, 265] on icon "Open" at bounding box center [1312, 264] width 6 height 3
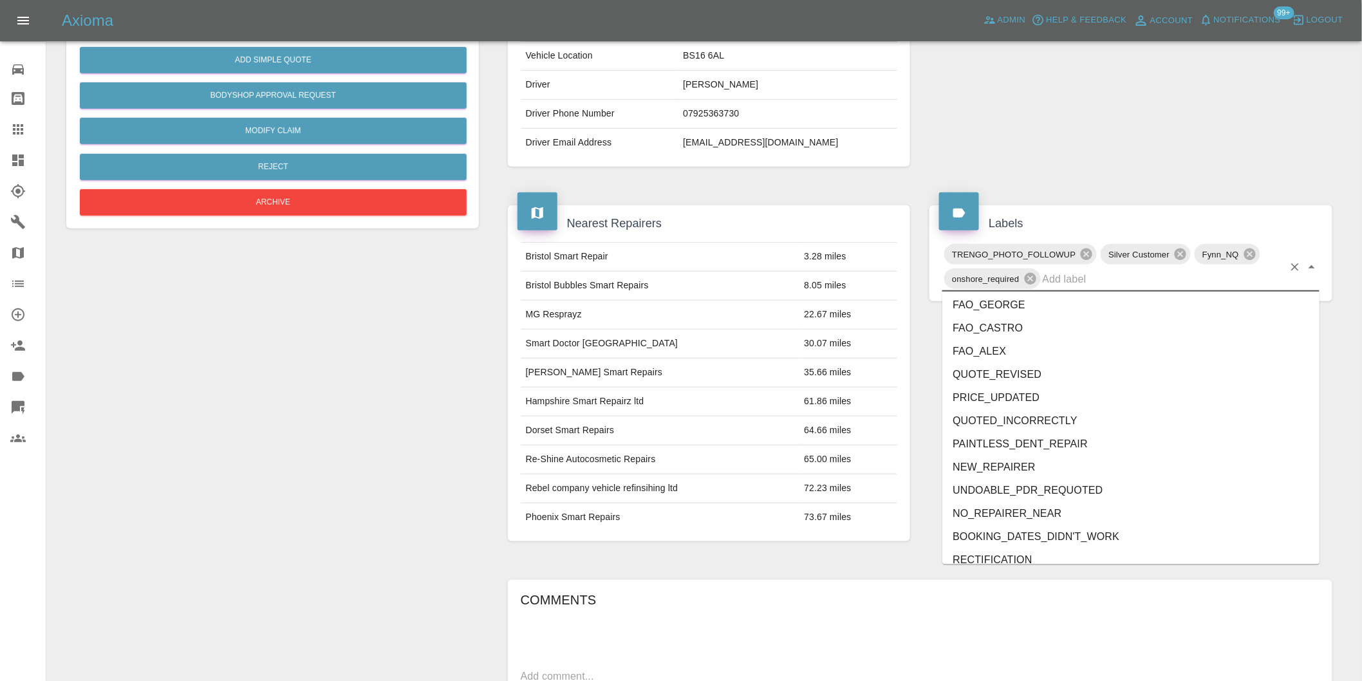
scroll to position [2656, 0]
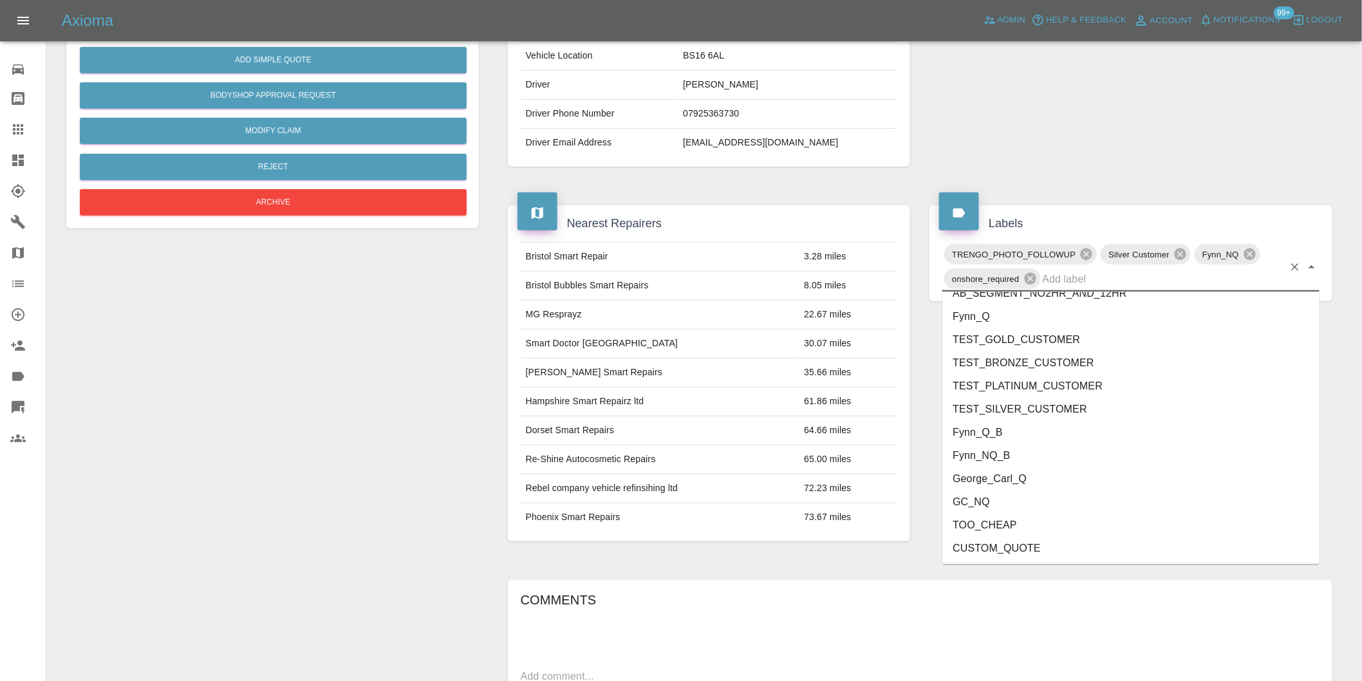
click at [1006, 479] on li "George_Carl_Q" at bounding box center [1130, 479] width 377 height 23
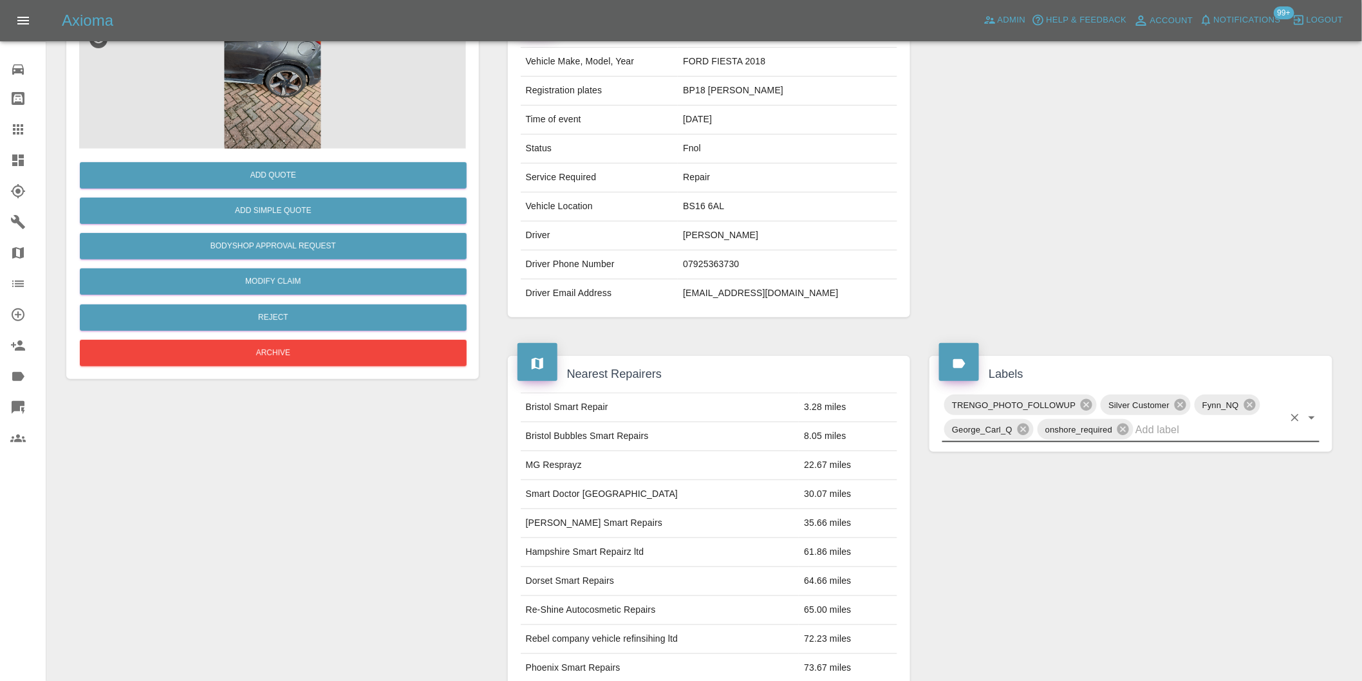
scroll to position [0, 0]
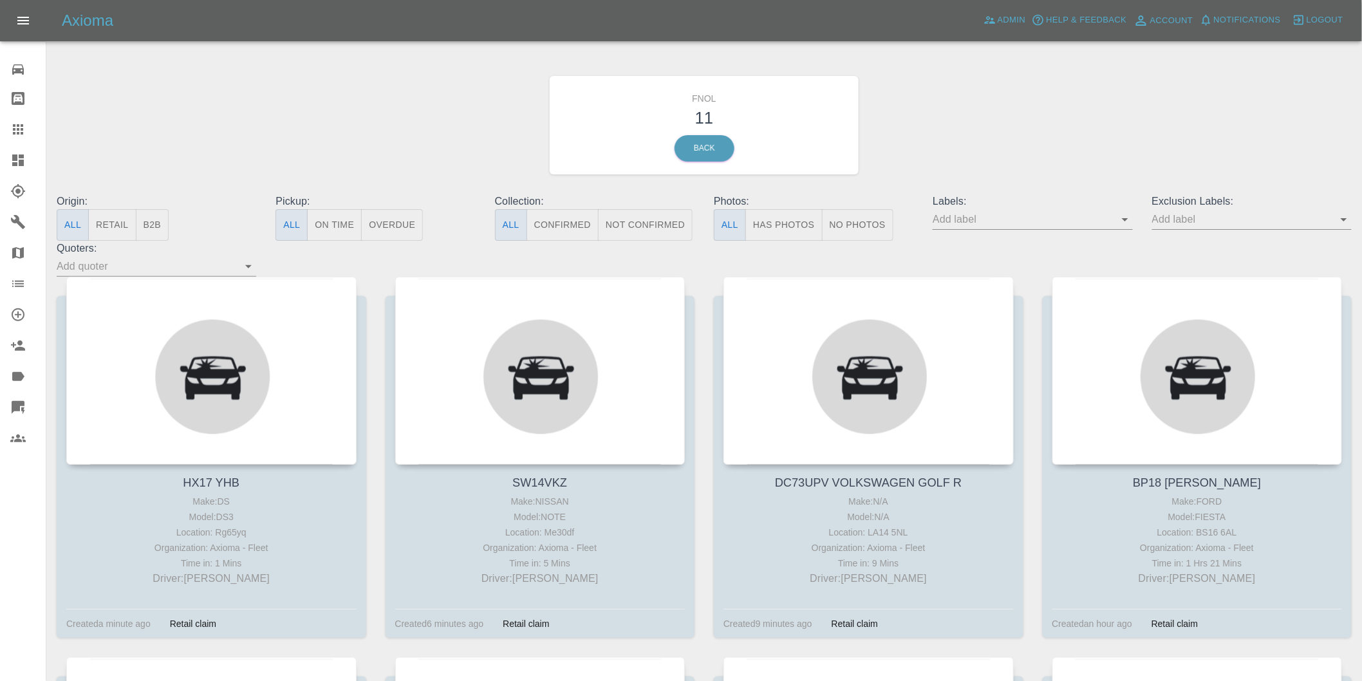
click at [775, 222] on button "Has Photos" at bounding box center [783, 225] width 77 height 32
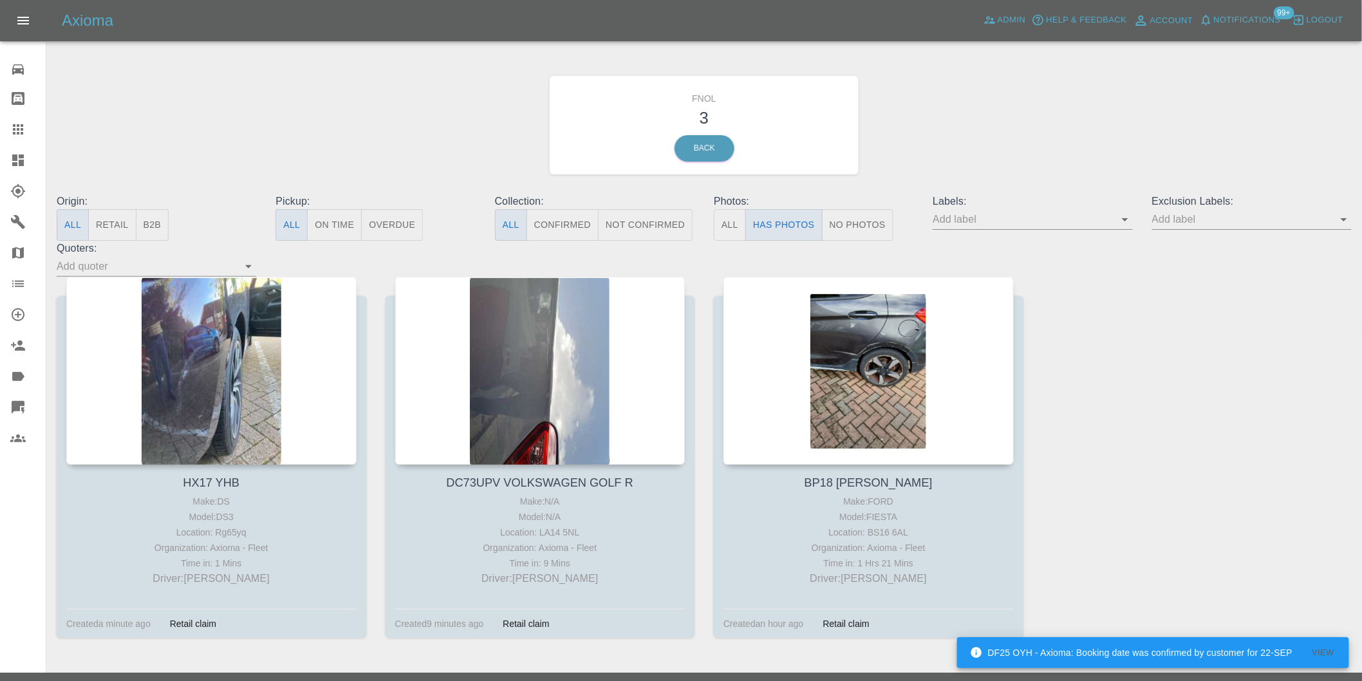
click at [1343, 223] on icon "Open" at bounding box center [1343, 219] width 15 height 15
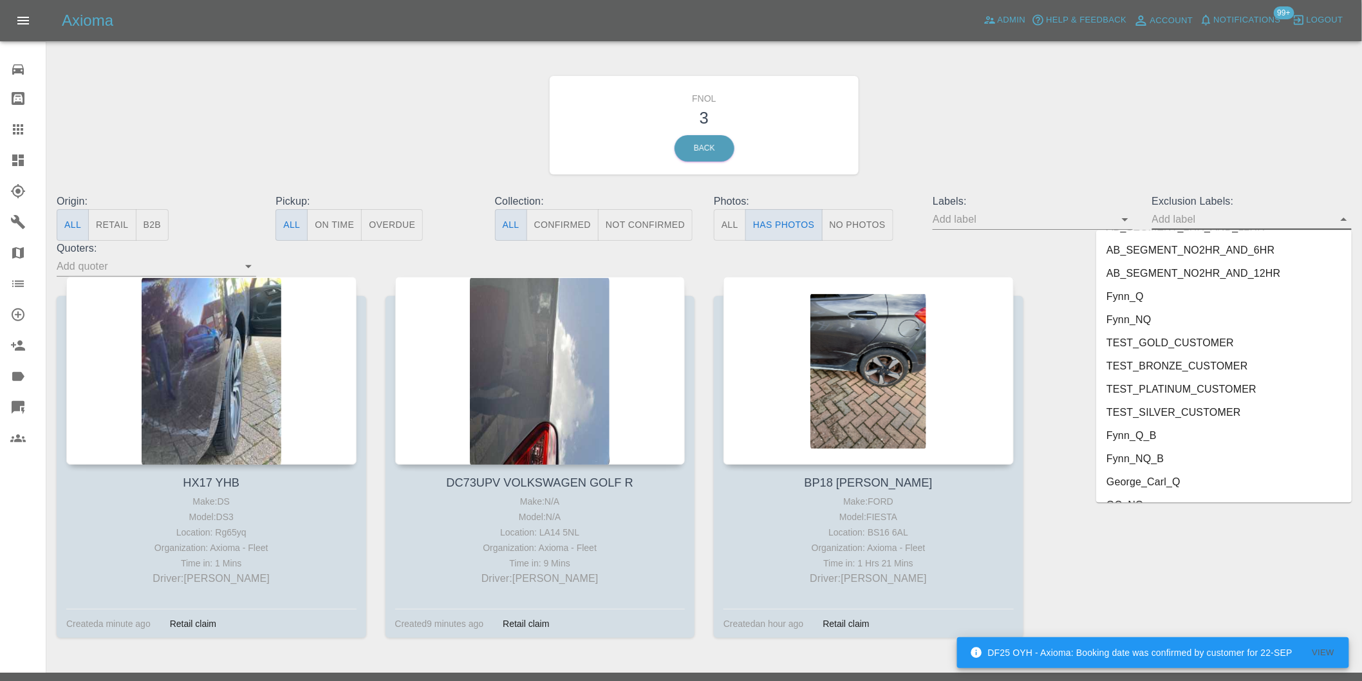
scroll to position [2749, 0]
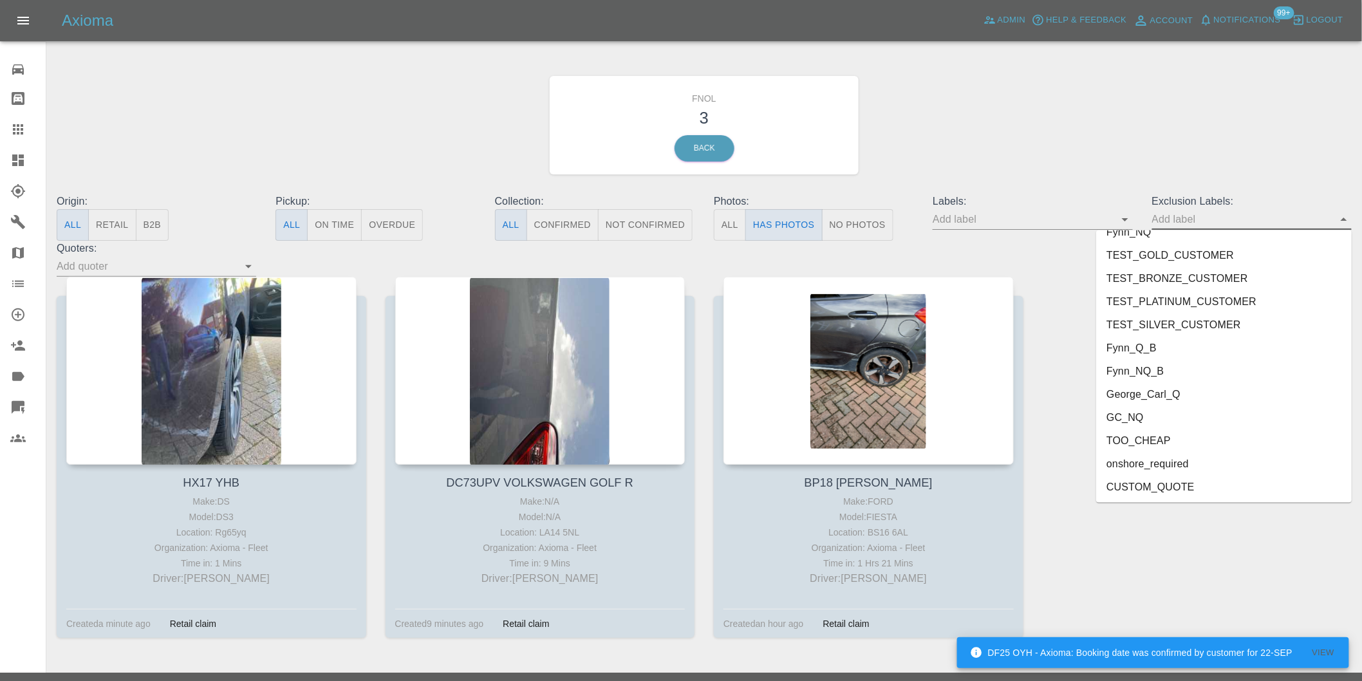
click at [1194, 463] on li "onshore_required" at bounding box center [1224, 463] width 256 height 23
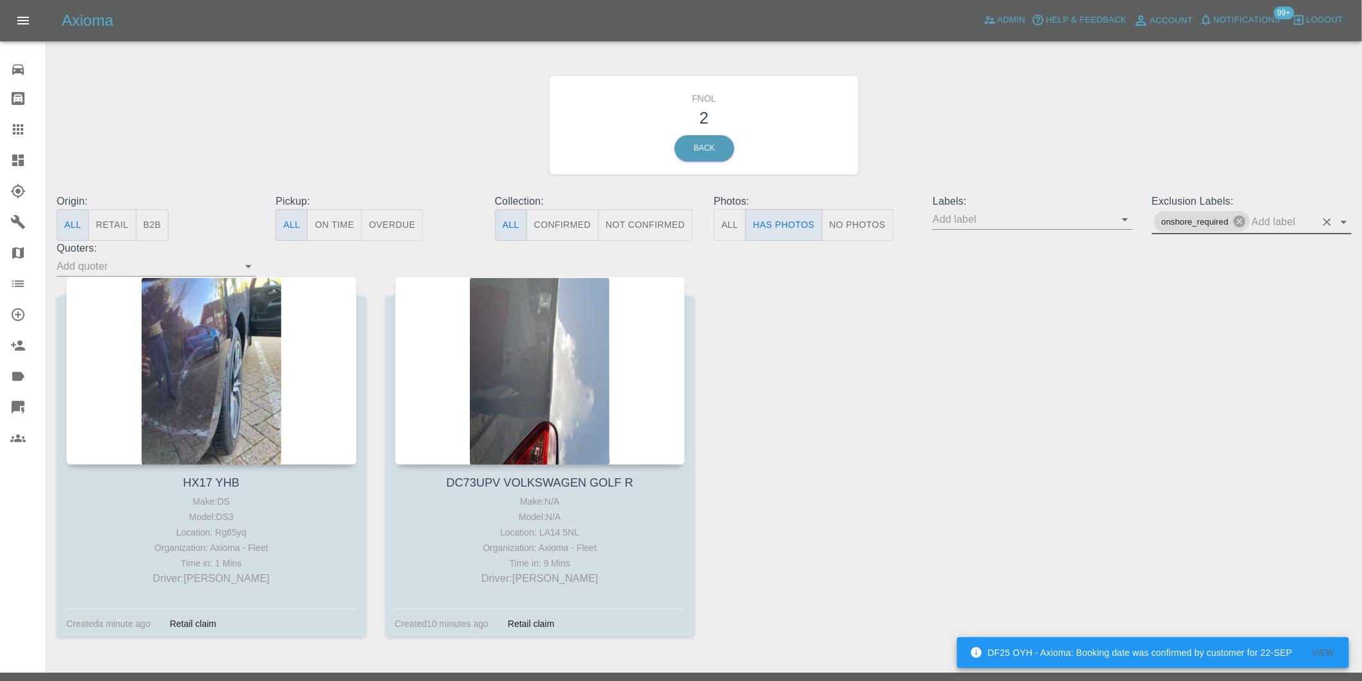
click at [1343, 219] on icon "Open" at bounding box center [1343, 221] width 15 height 15
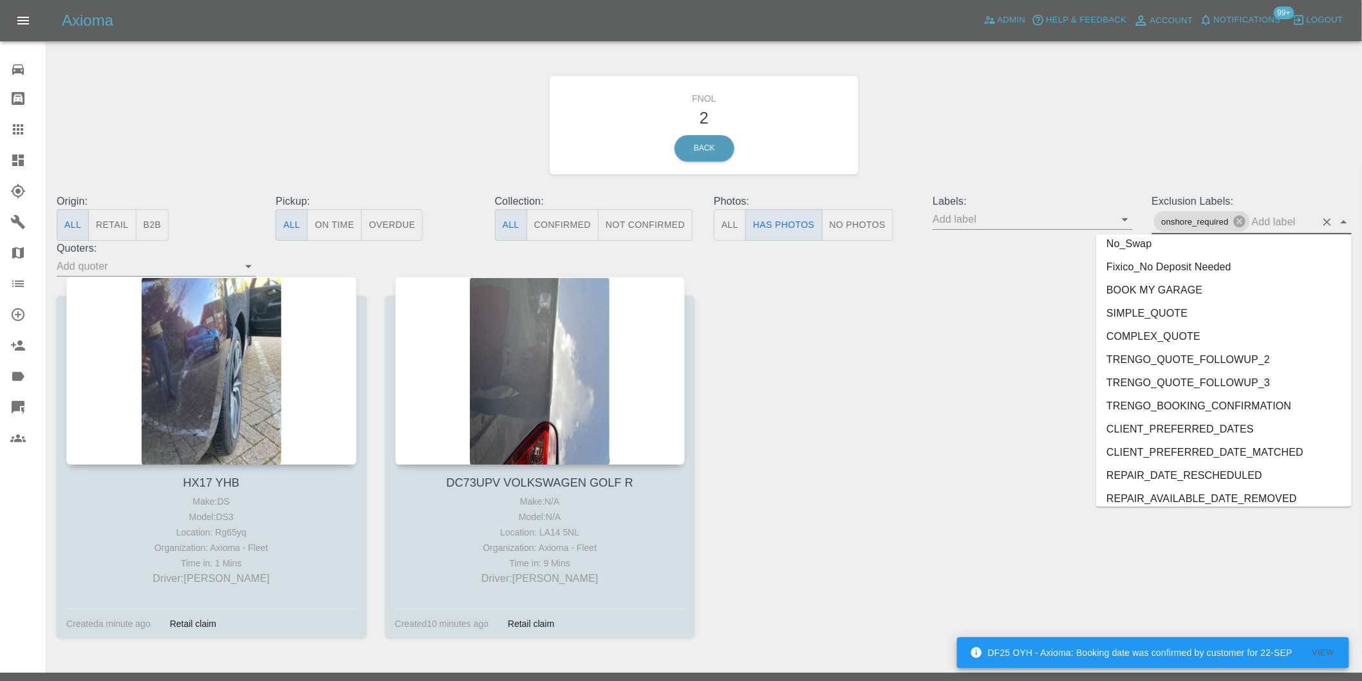
scroll to position [2726, 0]
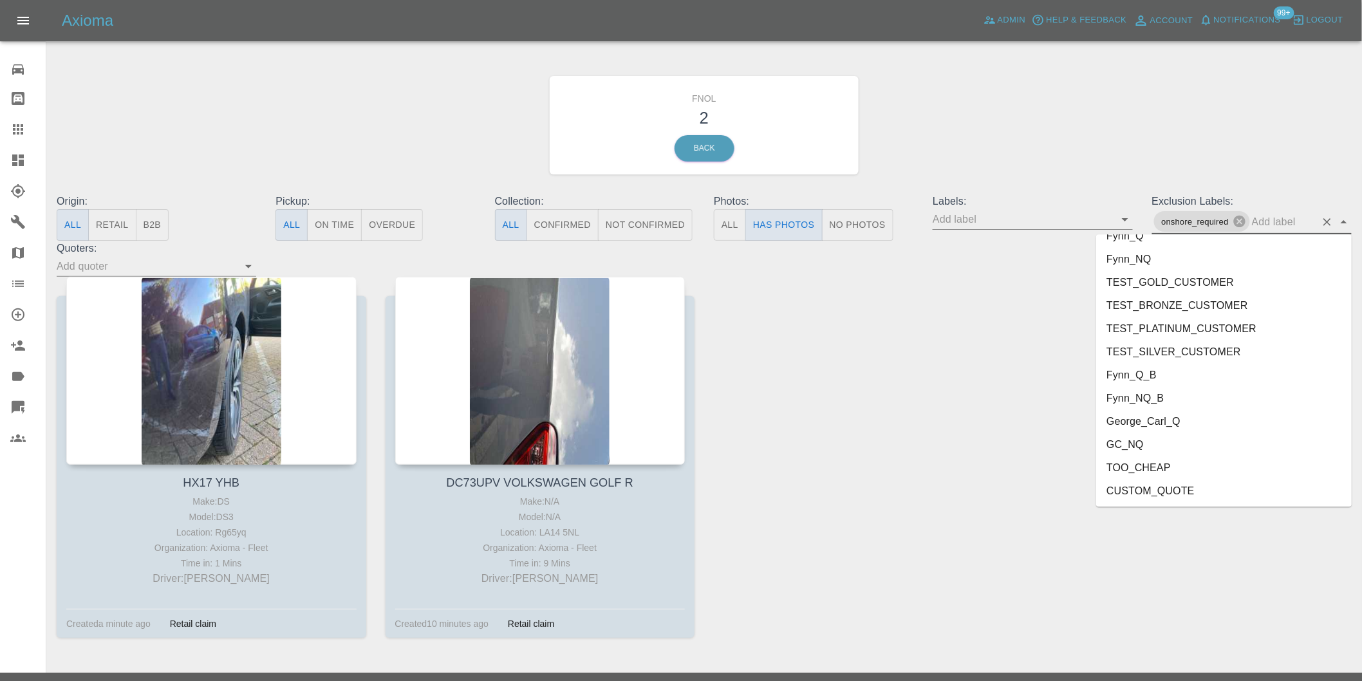
click at [1153, 427] on li "George_Carl_Q" at bounding box center [1224, 421] width 256 height 23
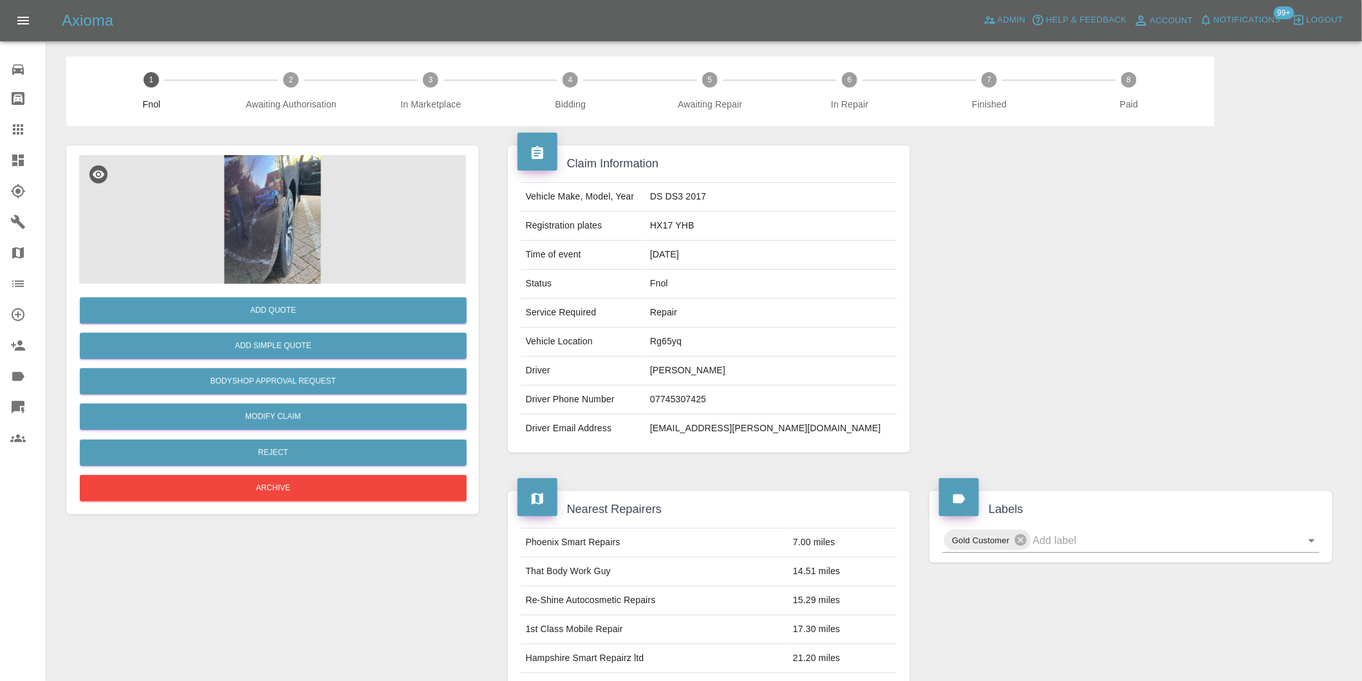
click at [266, 214] on img at bounding box center [272, 219] width 387 height 129
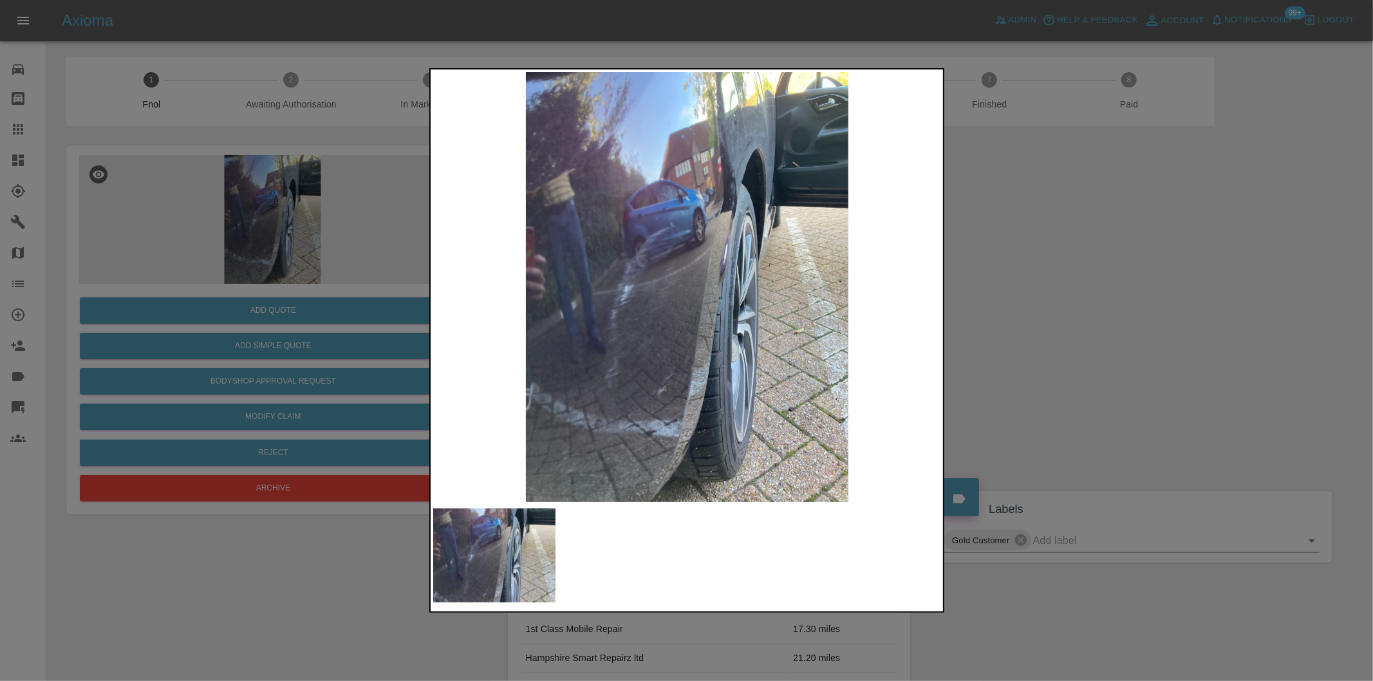
drag, startPoint x: 1064, startPoint y: 312, endPoint x: 989, endPoint y: 342, distance: 81.4
click at [1064, 312] on div at bounding box center [686, 340] width 1373 height 681
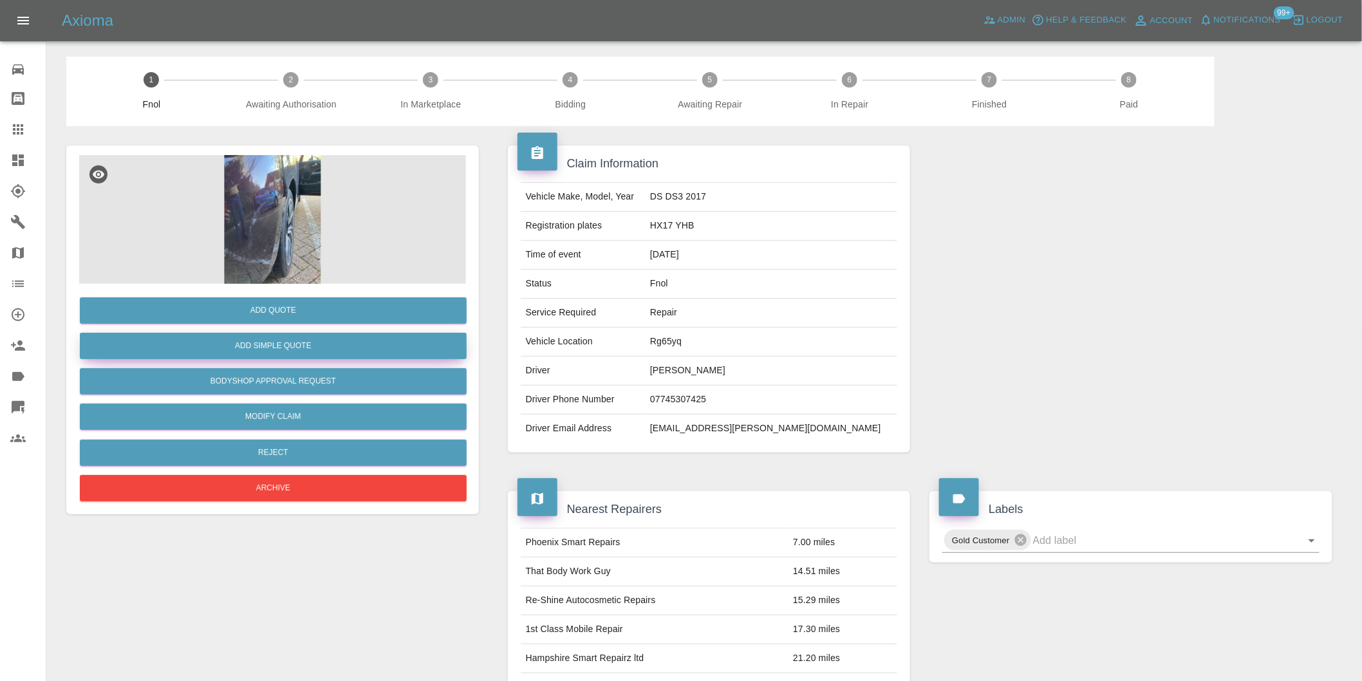
click at [316, 341] on button "Add Simple Quote" at bounding box center [273, 346] width 387 height 26
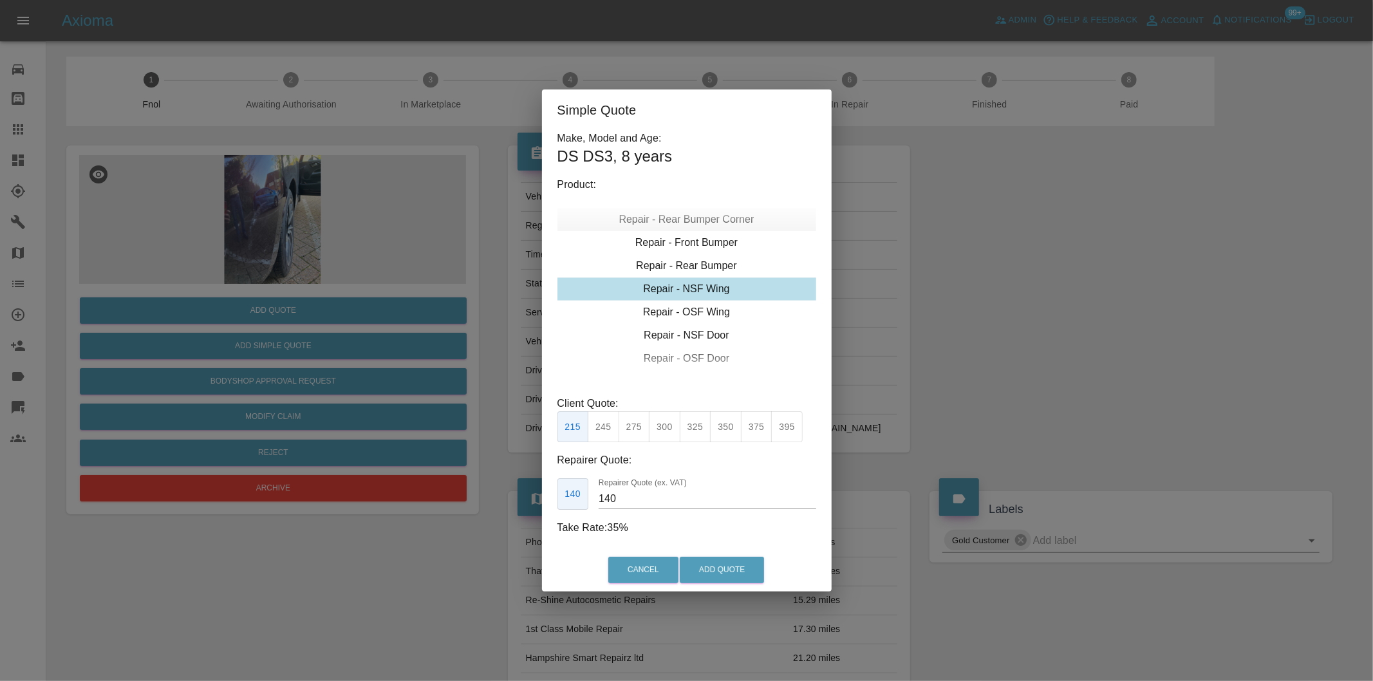
click at [711, 221] on div "Repair - Rear Bumper Corner" at bounding box center [686, 219] width 259 height 23
type input "120"
click at [730, 564] on button "Add Quote" at bounding box center [722, 570] width 84 height 26
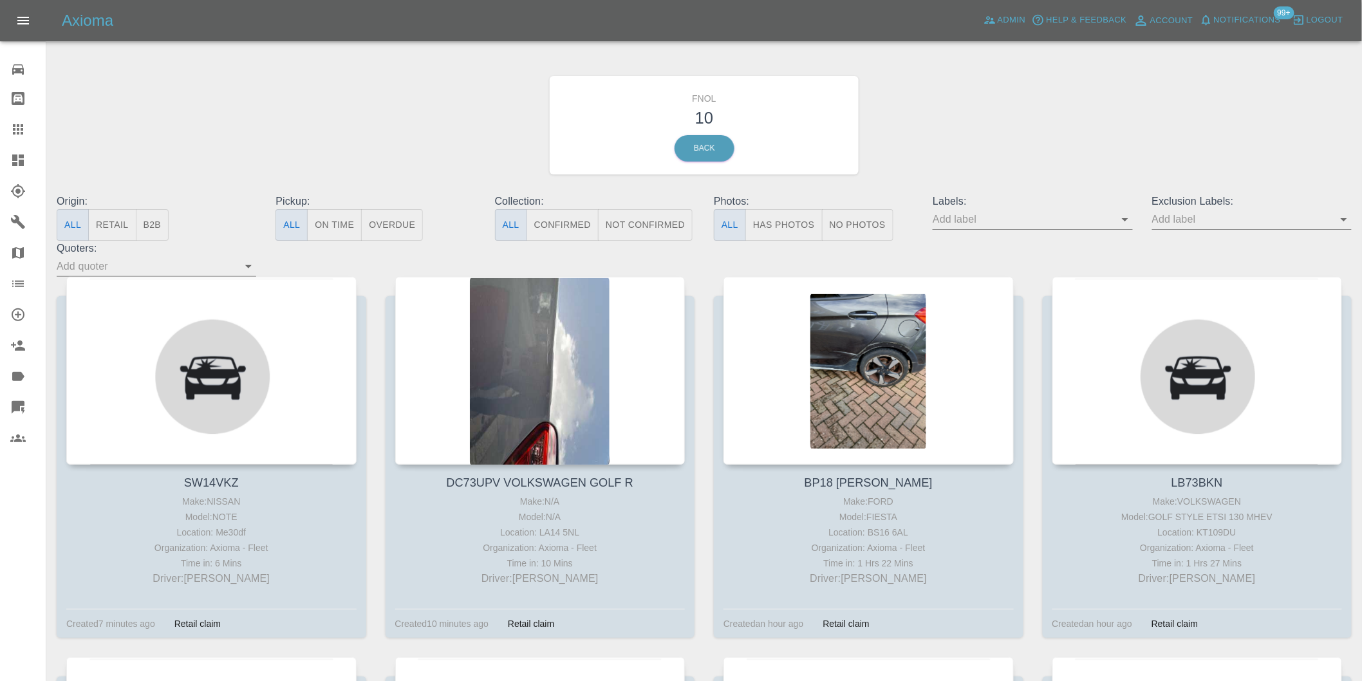
click at [783, 214] on button "Has Photos" at bounding box center [783, 225] width 77 height 32
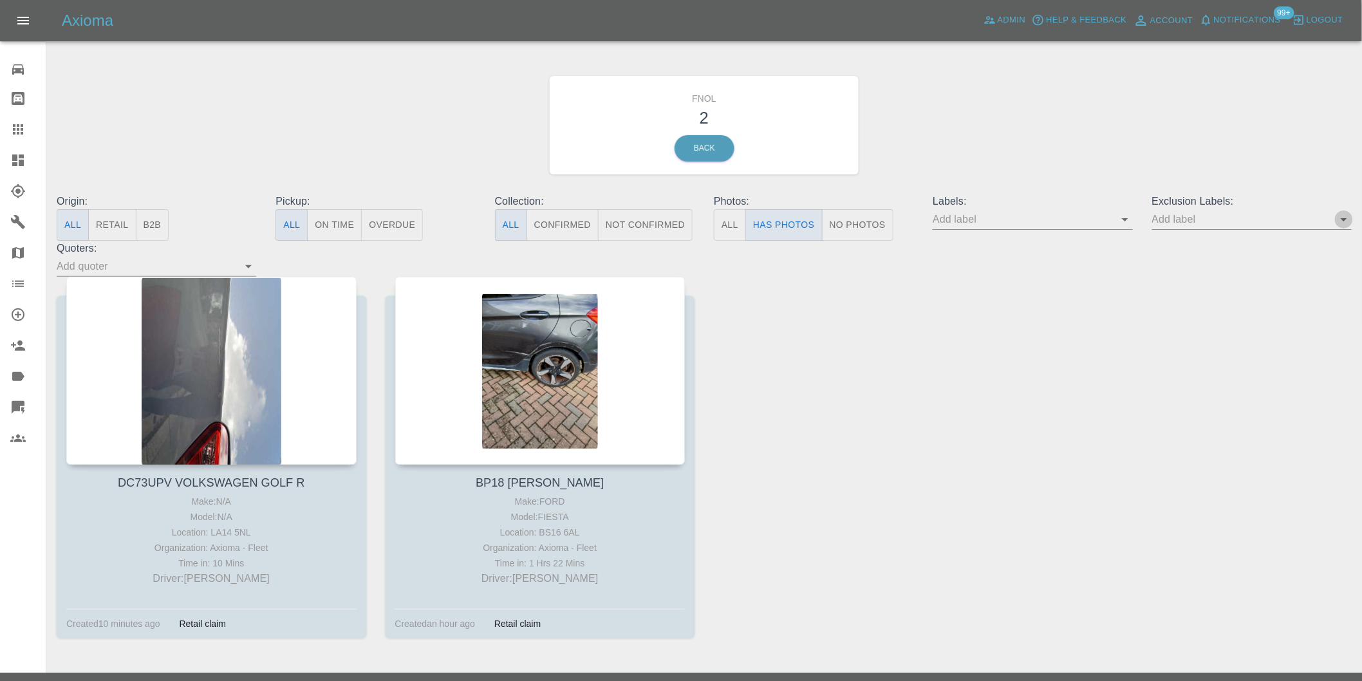
click at [1341, 223] on icon "Open" at bounding box center [1343, 219] width 15 height 15
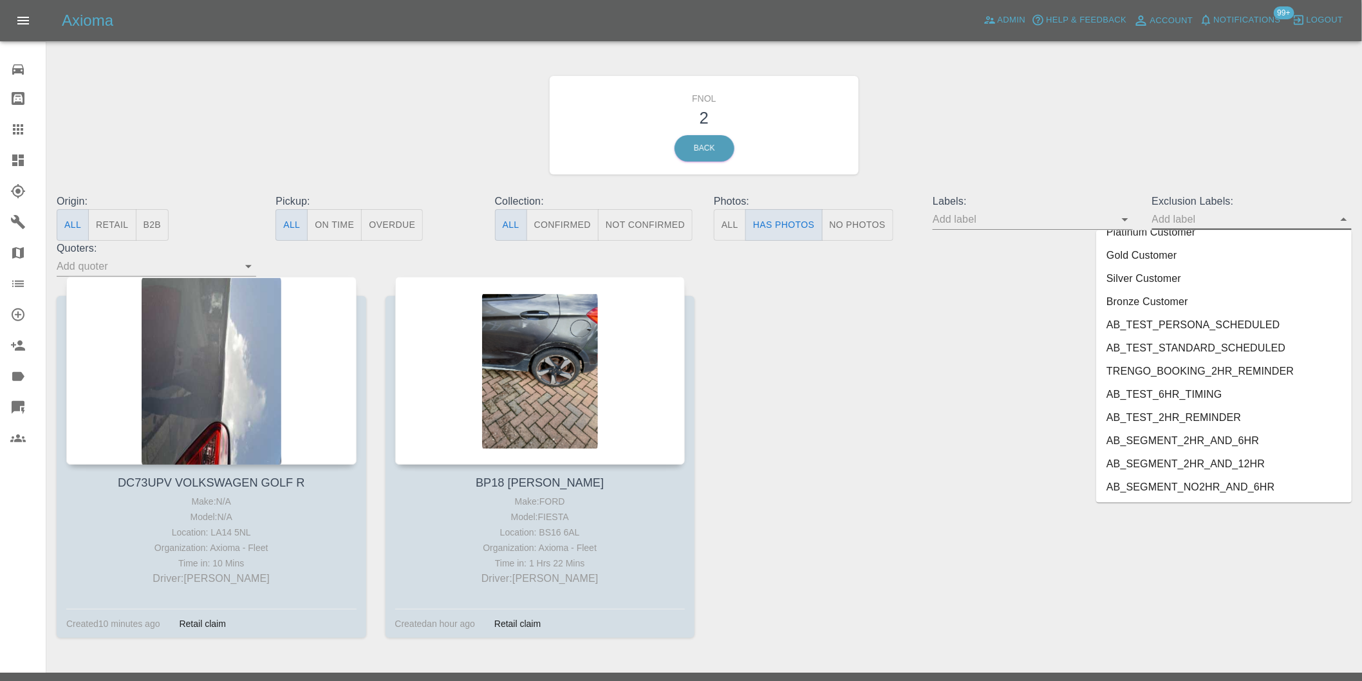
scroll to position [2749, 0]
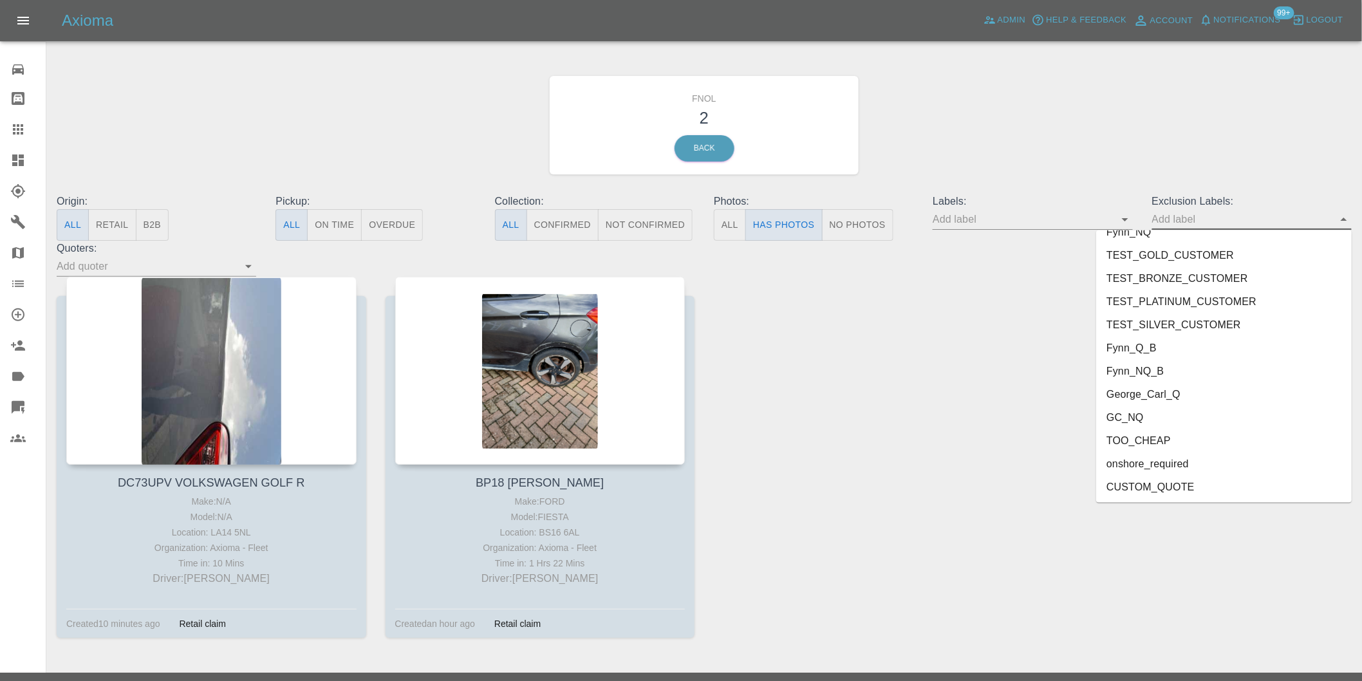
click at [1189, 462] on li "onshore_required" at bounding box center [1224, 463] width 256 height 23
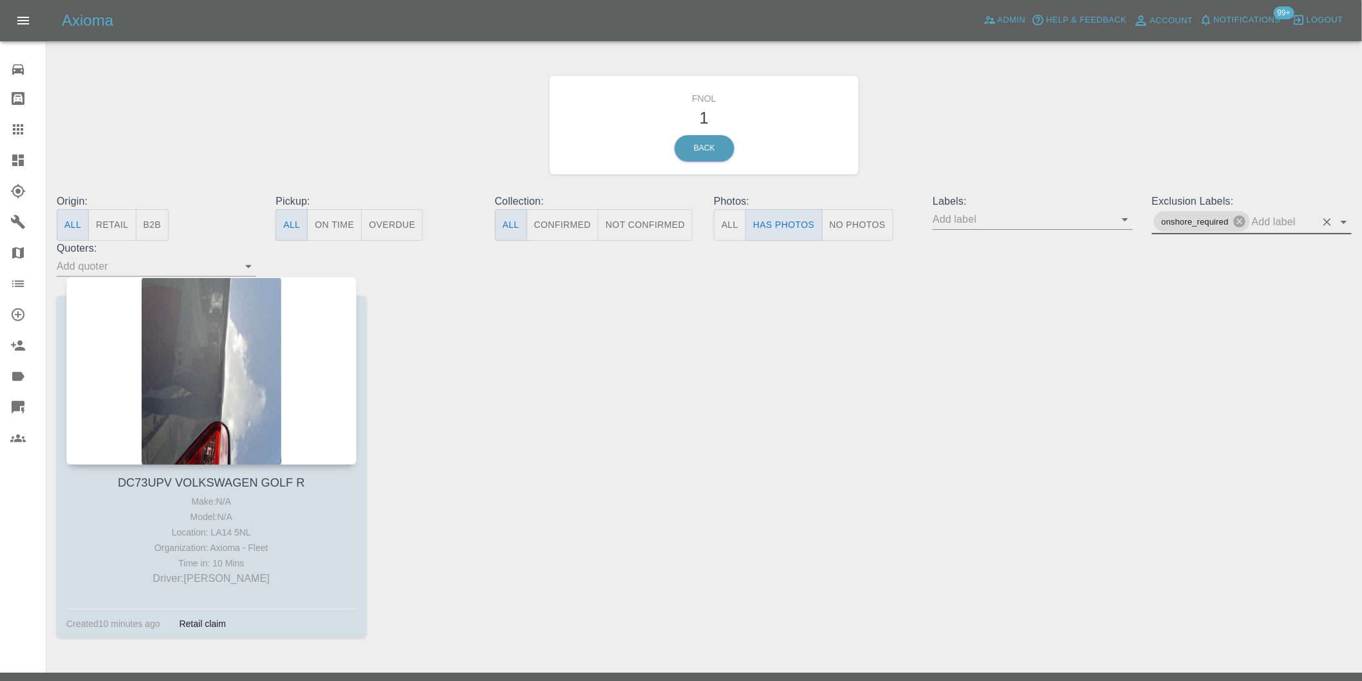
click at [1343, 224] on icon "Open" at bounding box center [1343, 221] width 15 height 15
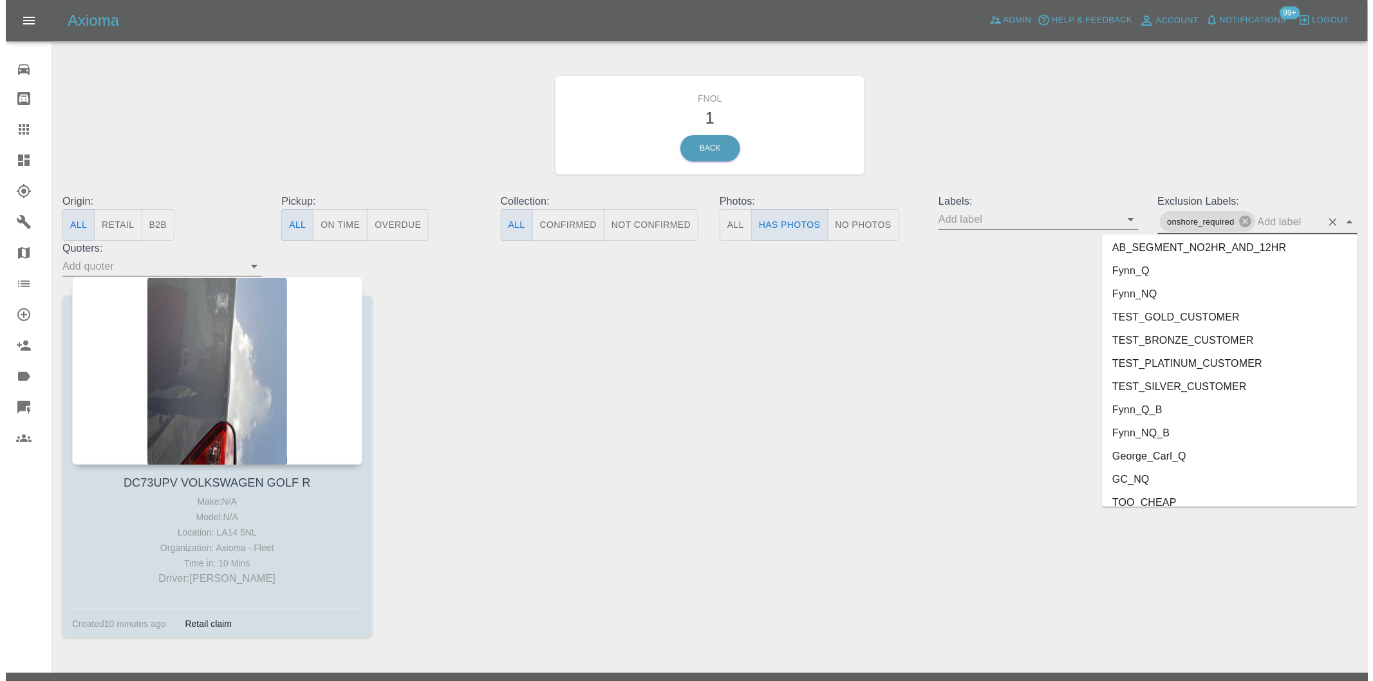
scroll to position [2726, 0]
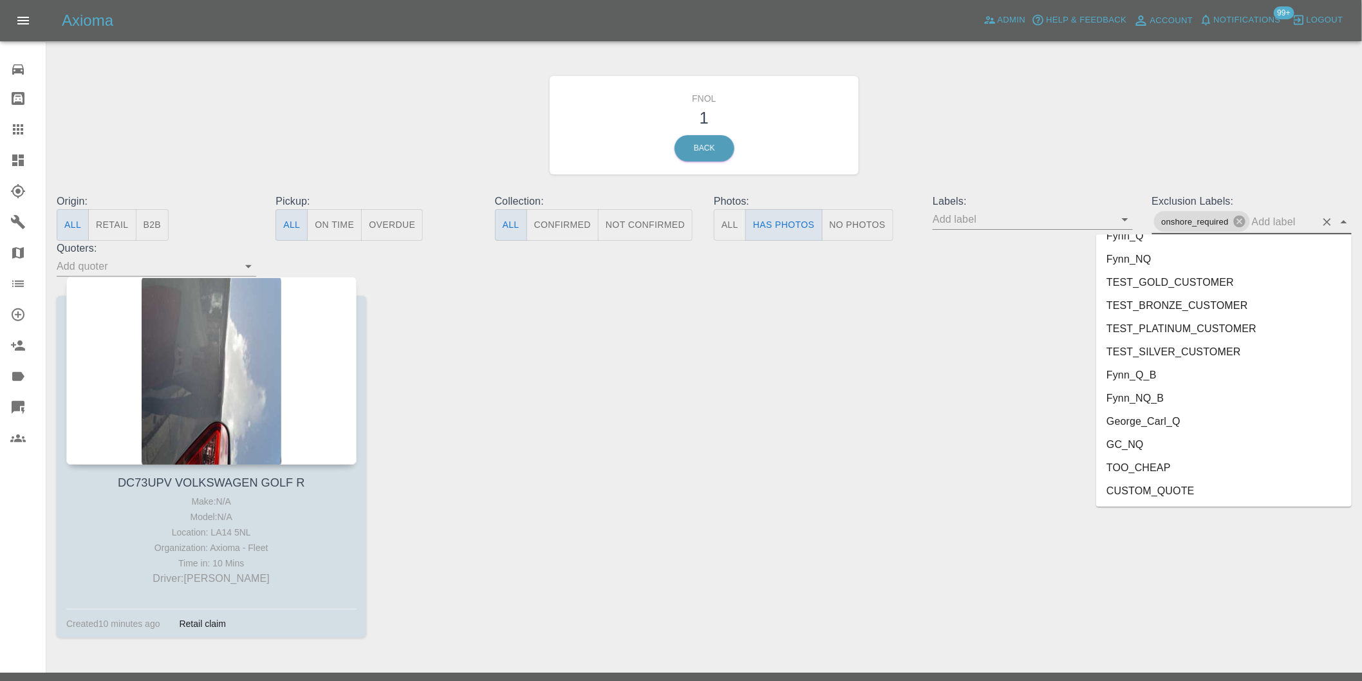
click at [1174, 424] on li "George_Carl_Q" at bounding box center [1224, 421] width 256 height 23
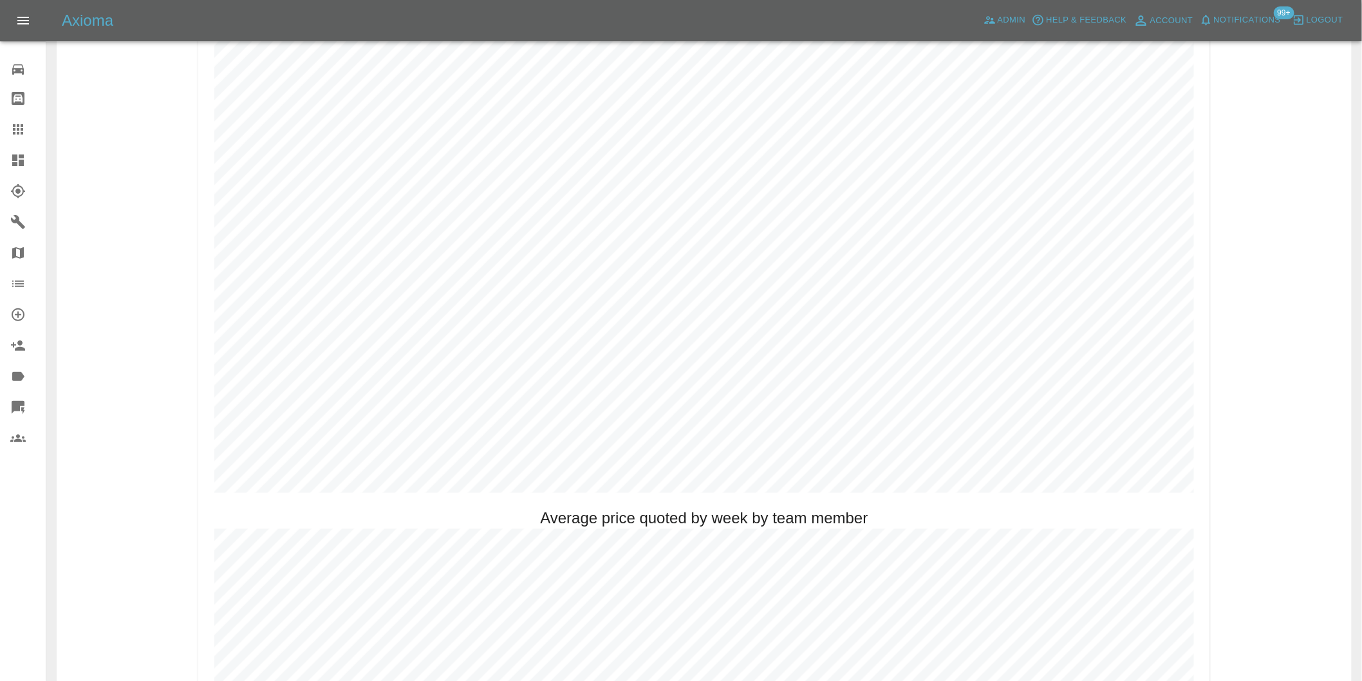
scroll to position [715, 0]
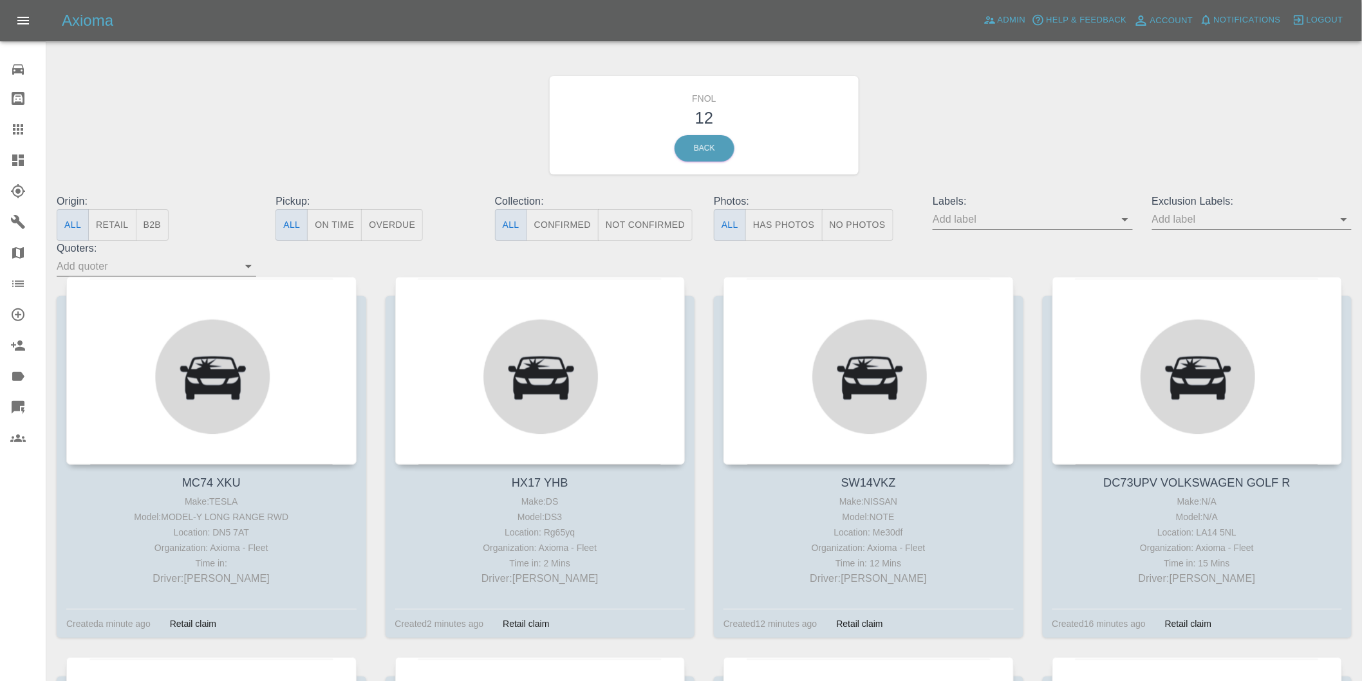
click at [769, 225] on button "Has Photos" at bounding box center [783, 225] width 77 height 32
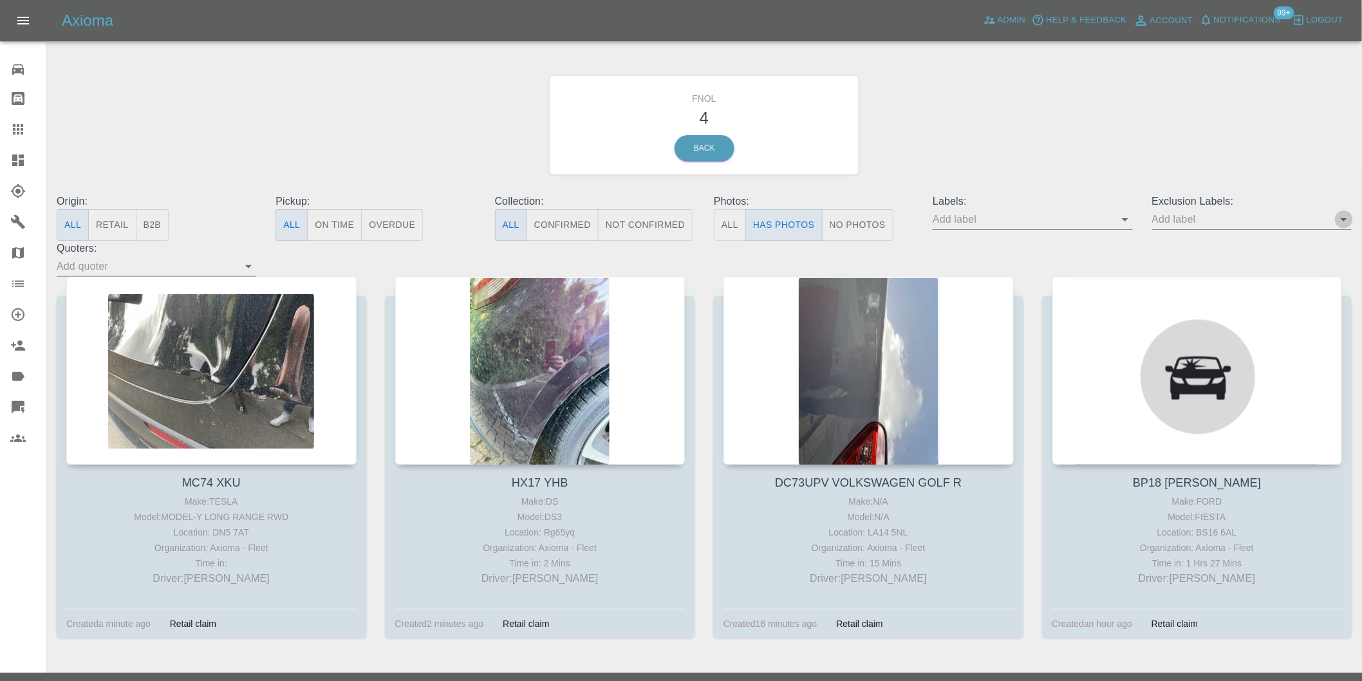
click at [1347, 221] on icon "Open" at bounding box center [1343, 219] width 15 height 15
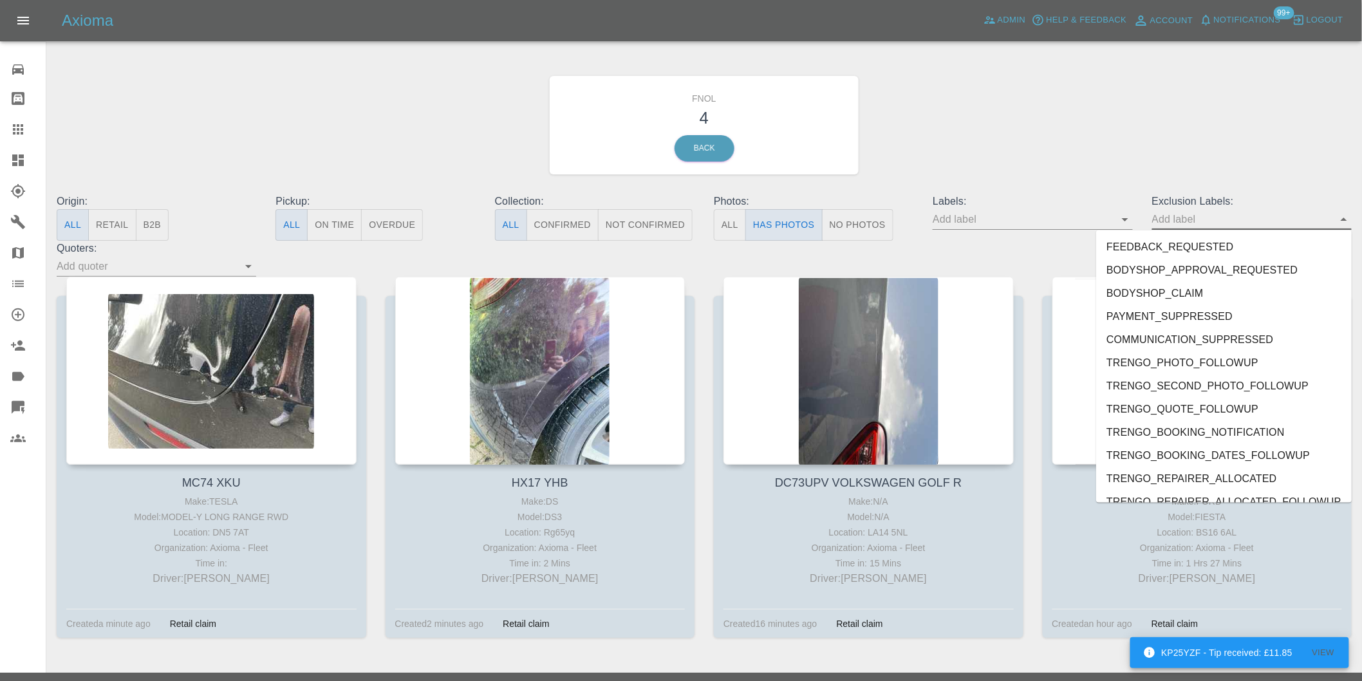
scroll to position [2749, 0]
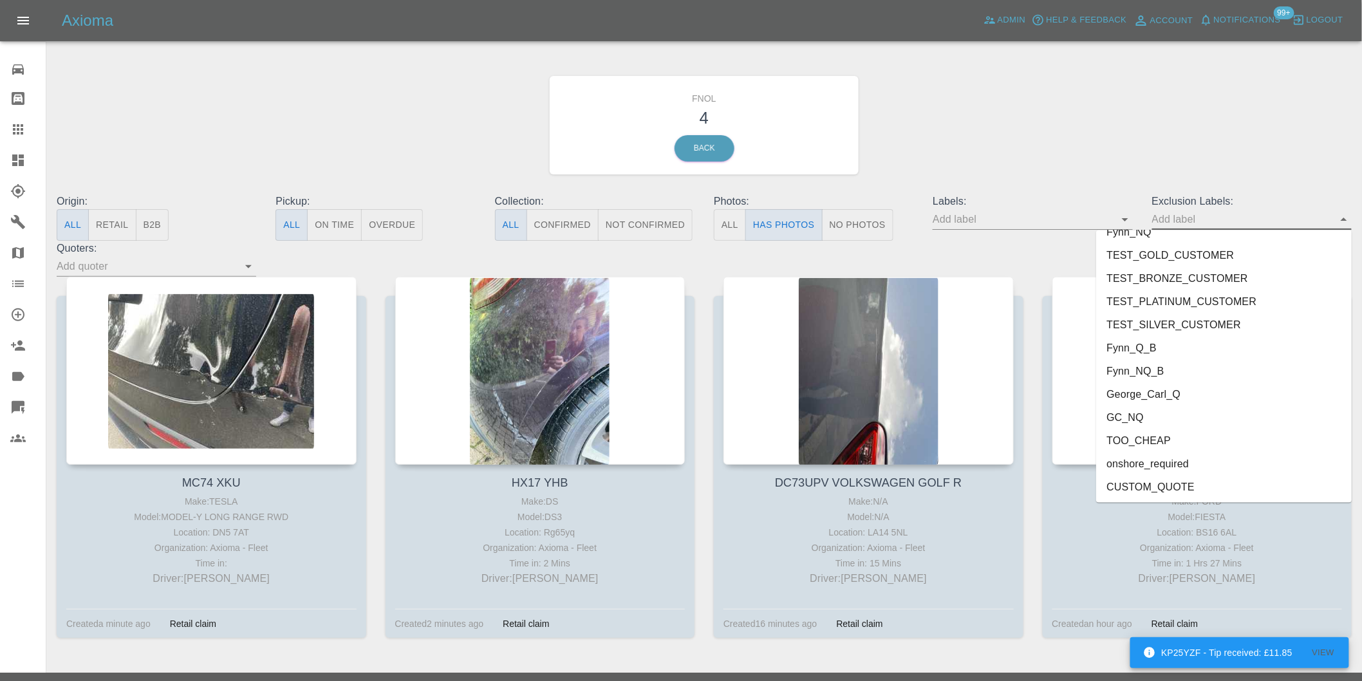
click at [1147, 463] on li "onshore_required" at bounding box center [1224, 463] width 256 height 23
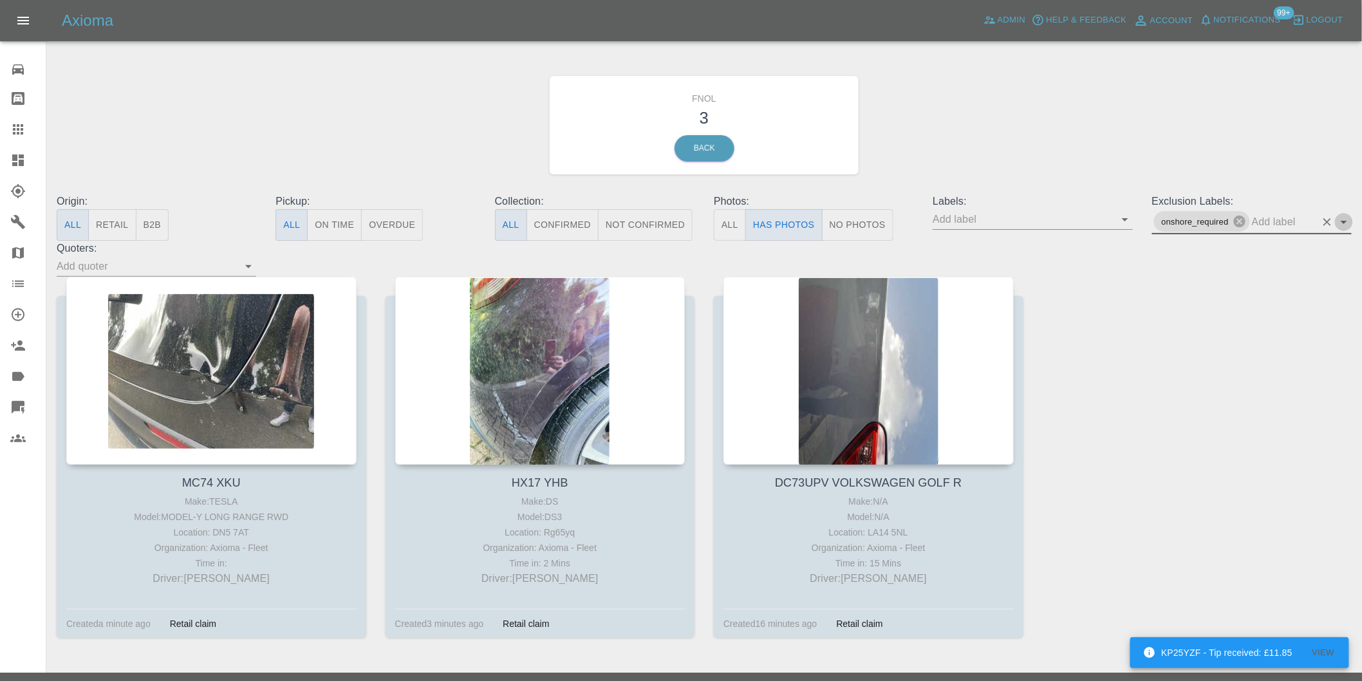
drag, startPoint x: 1343, startPoint y: 218, endPoint x: 1348, endPoint y: 232, distance: 15.7
click at [1344, 218] on icon "Open" at bounding box center [1343, 221] width 15 height 15
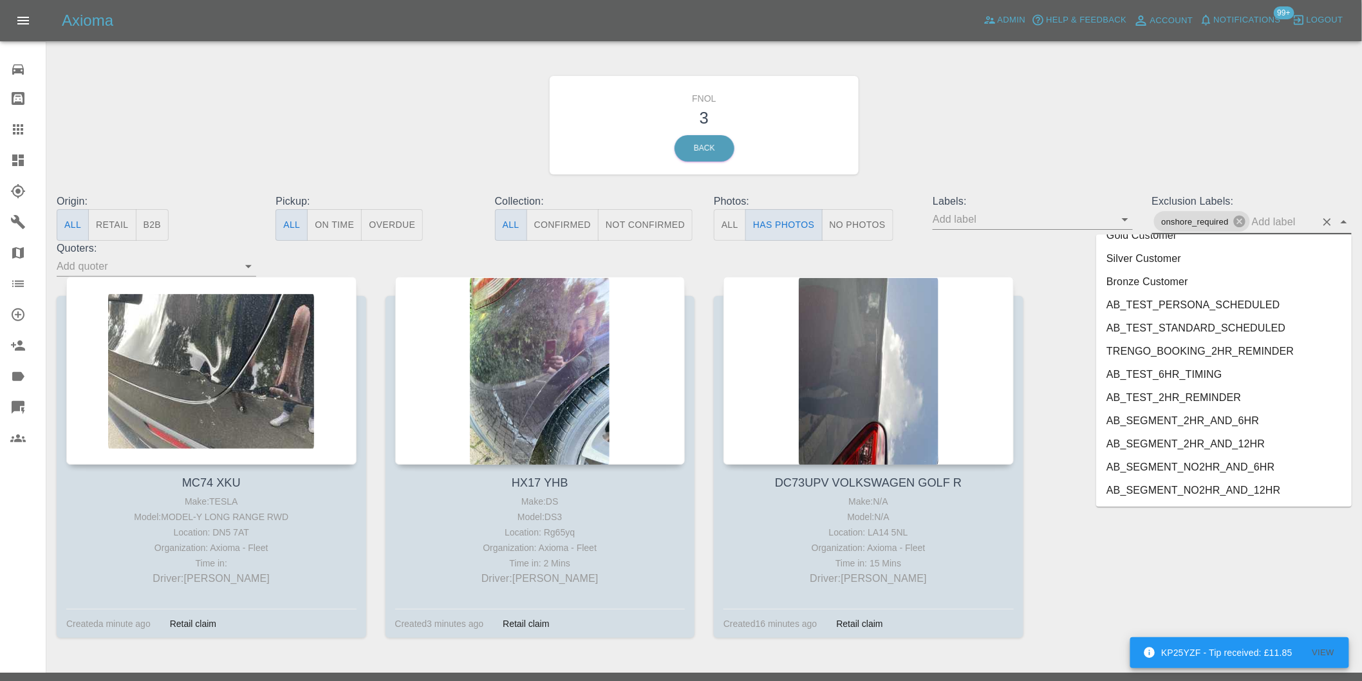
scroll to position [2726, 0]
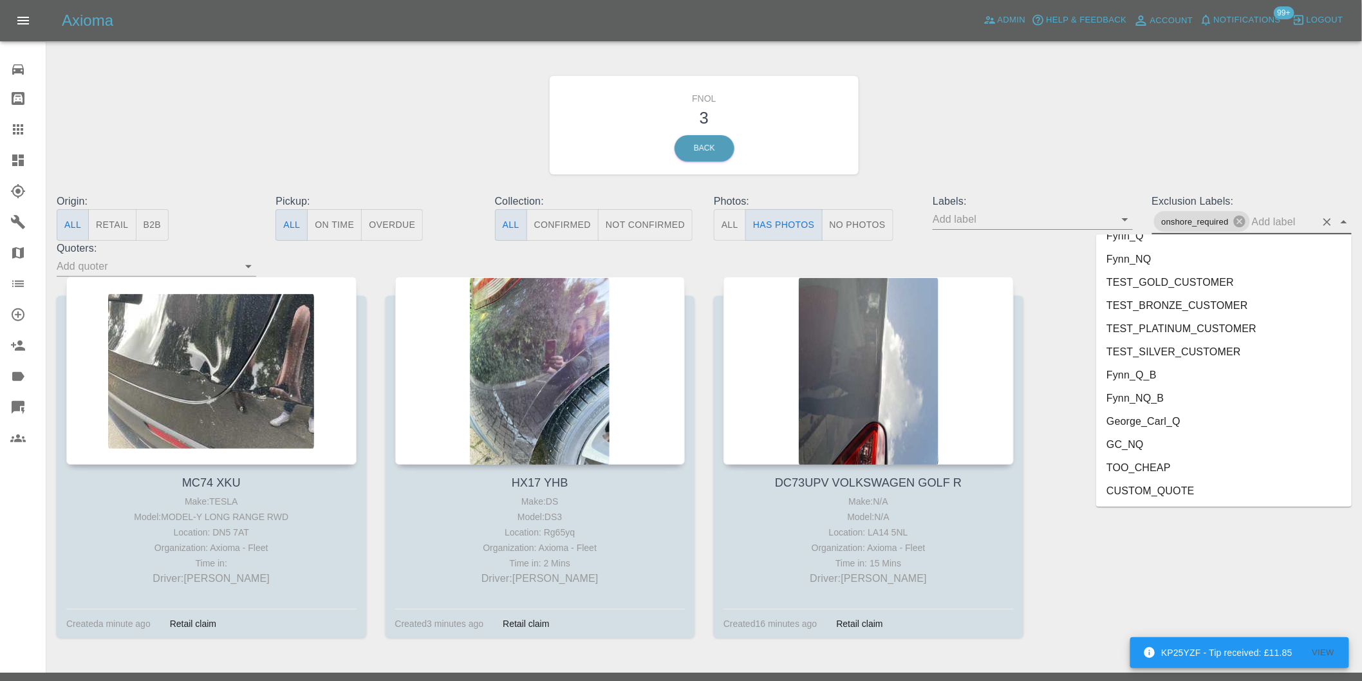
click at [1155, 423] on li "George_Carl_Q" at bounding box center [1224, 421] width 256 height 23
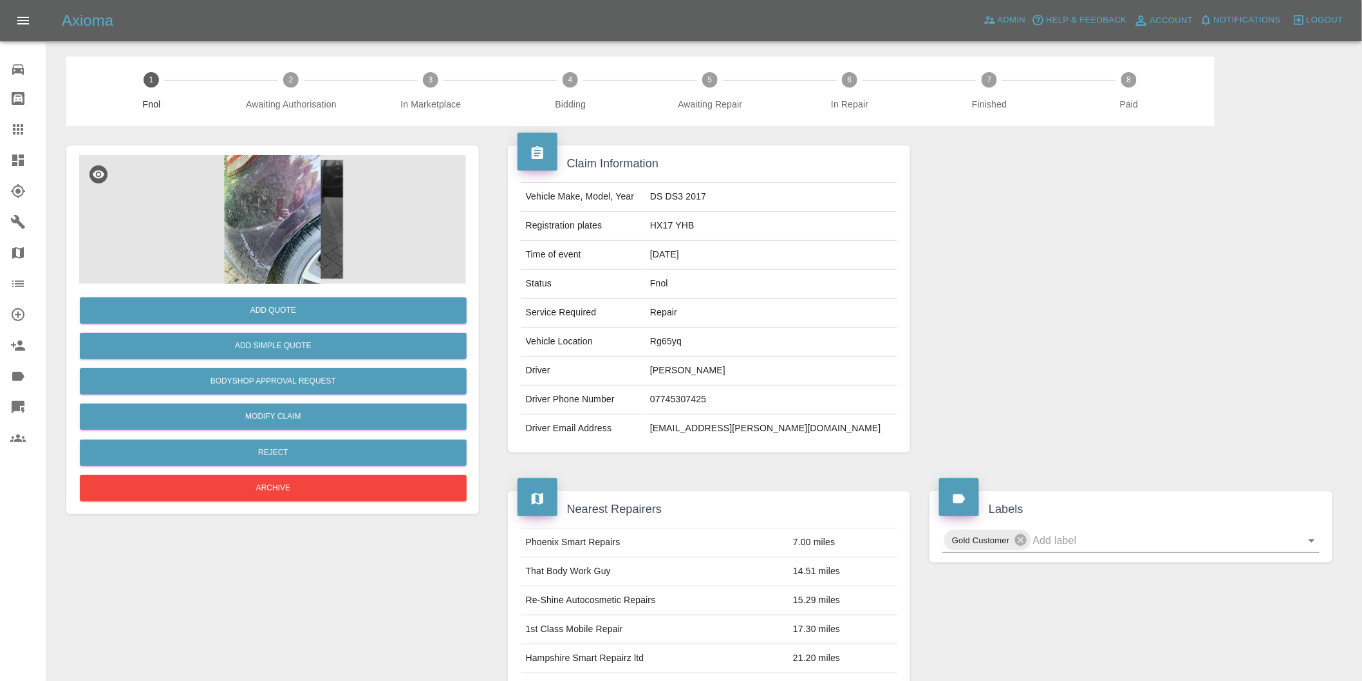
click at [268, 207] on img at bounding box center [272, 219] width 387 height 129
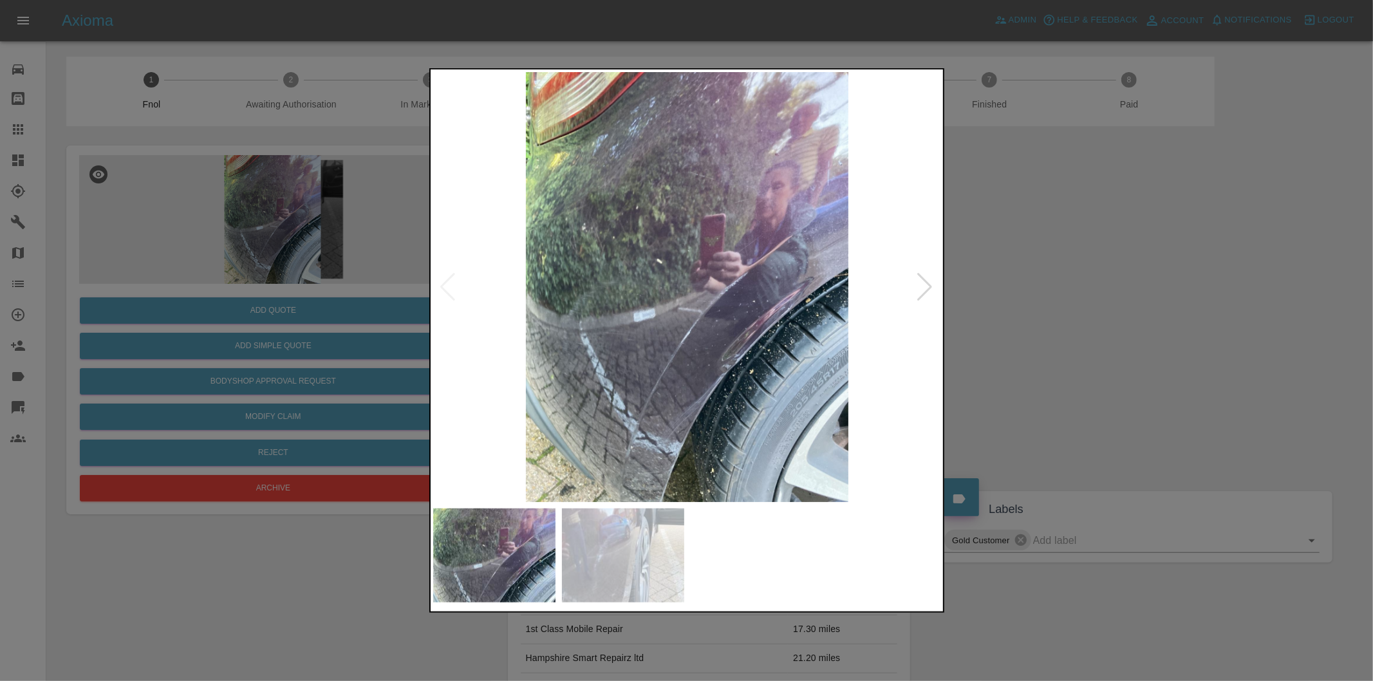
click at [915, 283] on img at bounding box center [687, 287] width 508 height 430
click at [925, 288] on div at bounding box center [925, 287] width 17 height 28
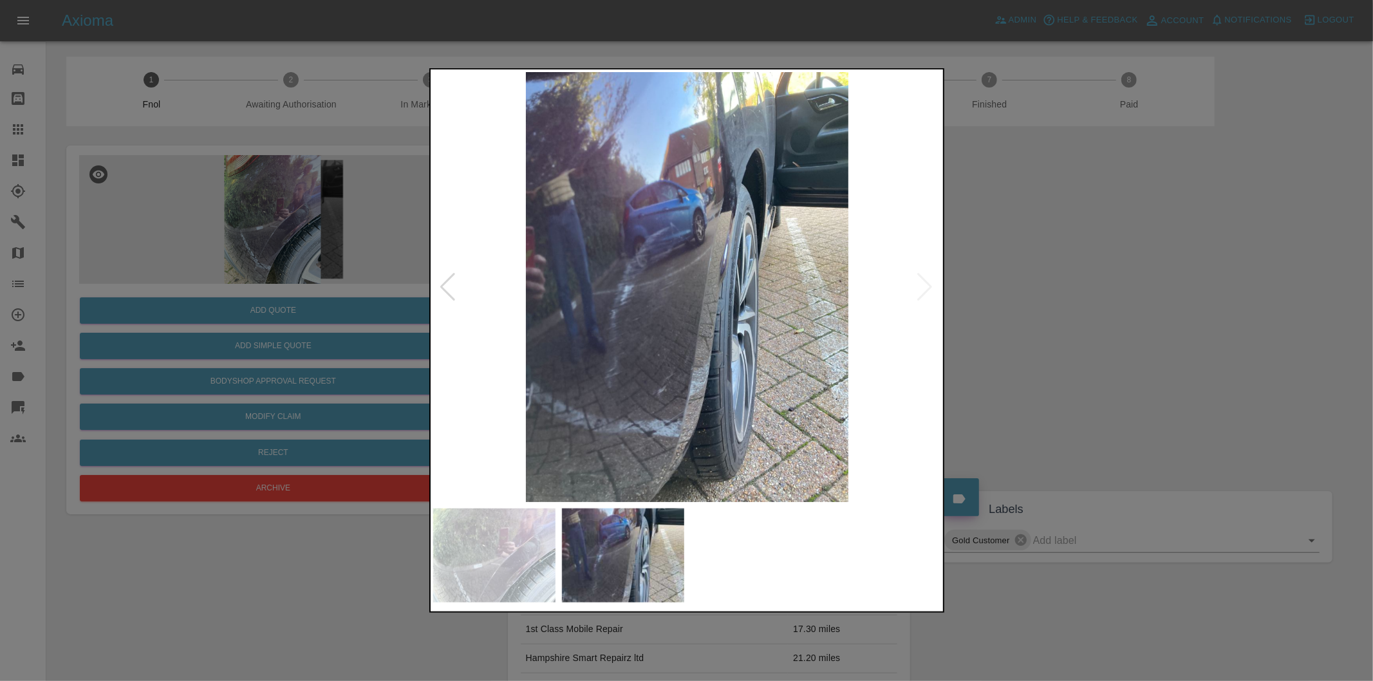
click at [925, 288] on img at bounding box center [687, 287] width 508 height 430
click at [1105, 300] on div at bounding box center [686, 340] width 1373 height 681
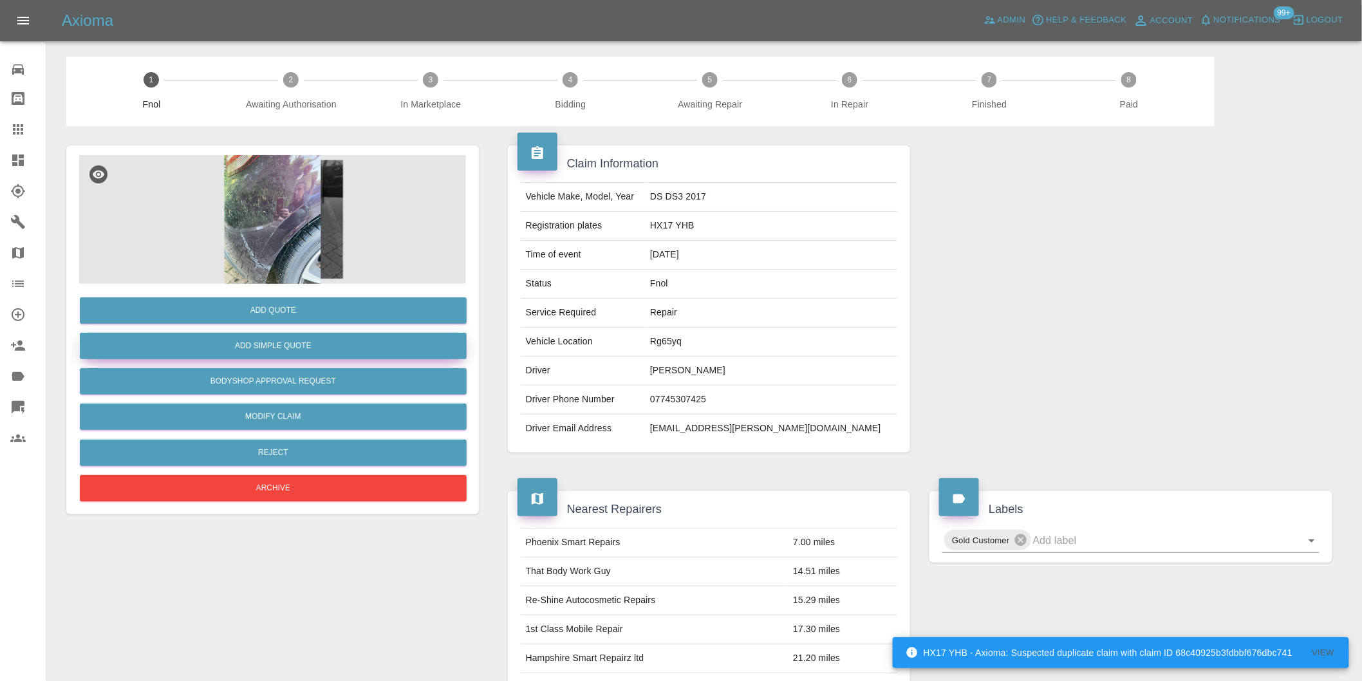
click at [311, 348] on button "Add Simple Quote" at bounding box center [273, 346] width 387 height 26
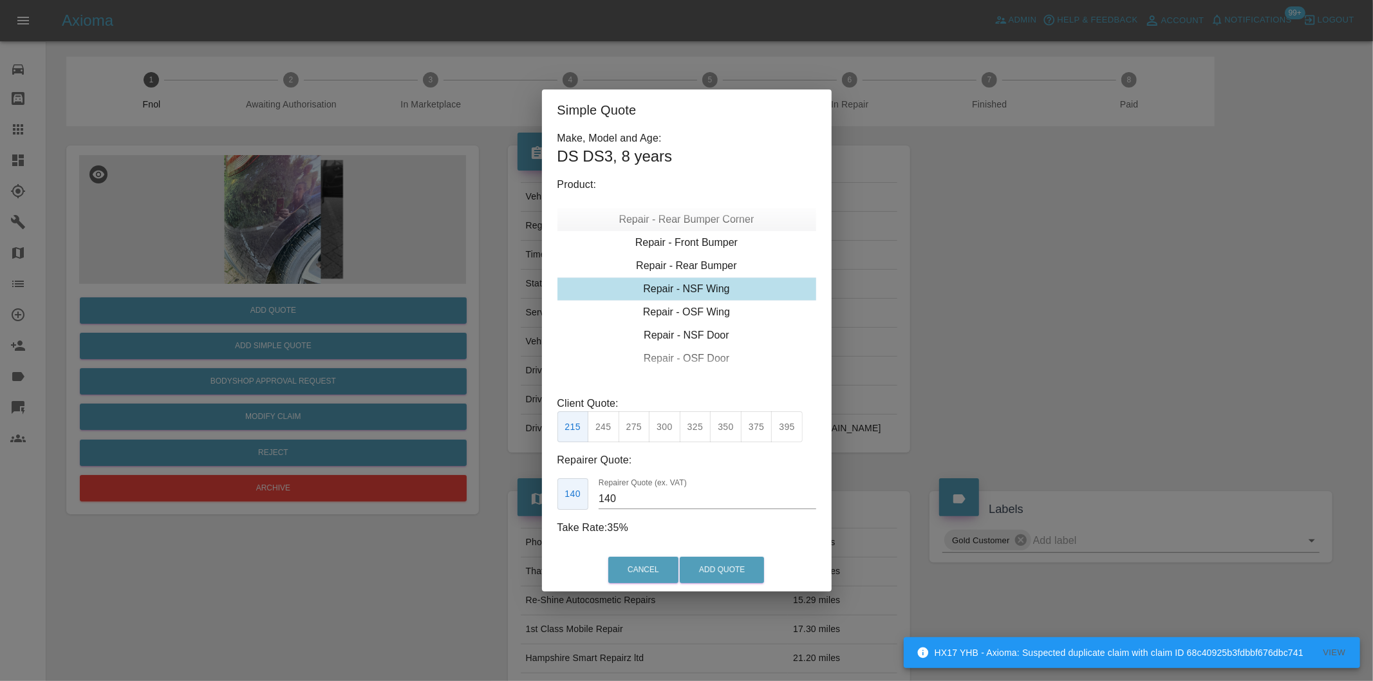
click at [709, 225] on div "Repair - Rear Bumper Corner" at bounding box center [686, 219] width 259 height 23
type input "120"
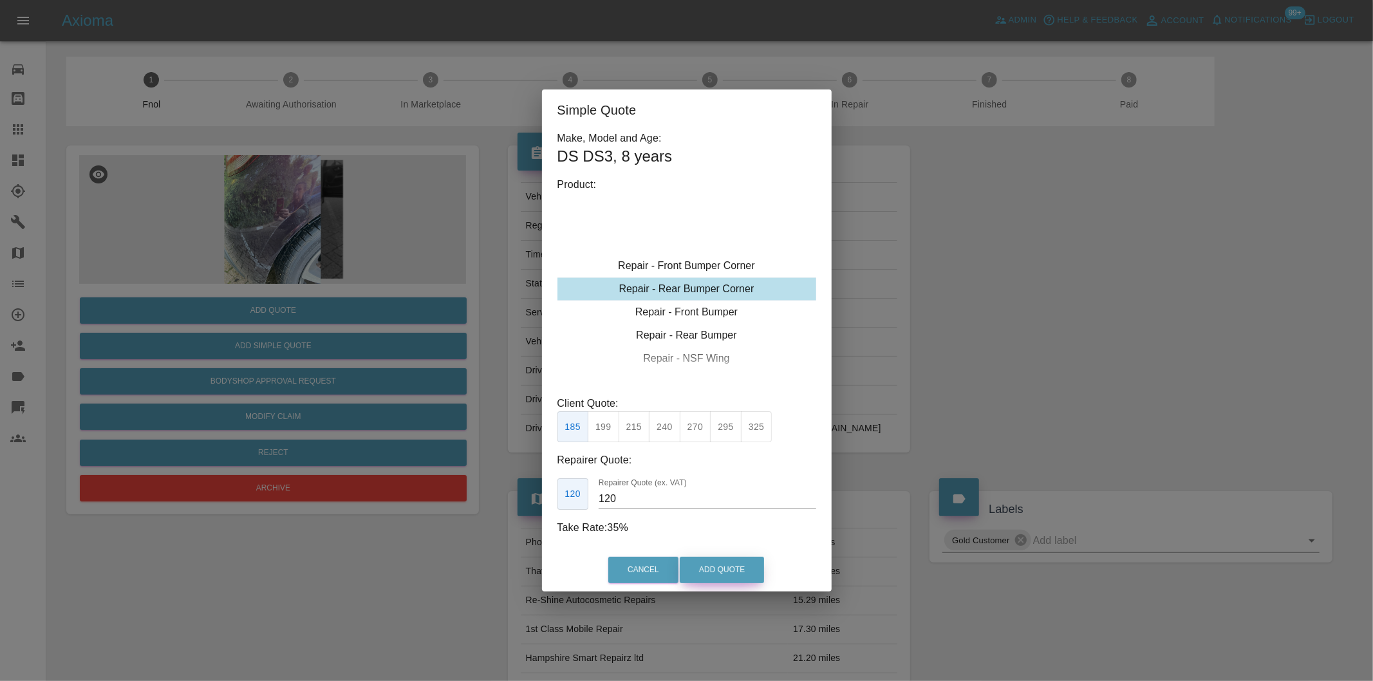
click at [738, 571] on button "Add Quote" at bounding box center [722, 570] width 84 height 26
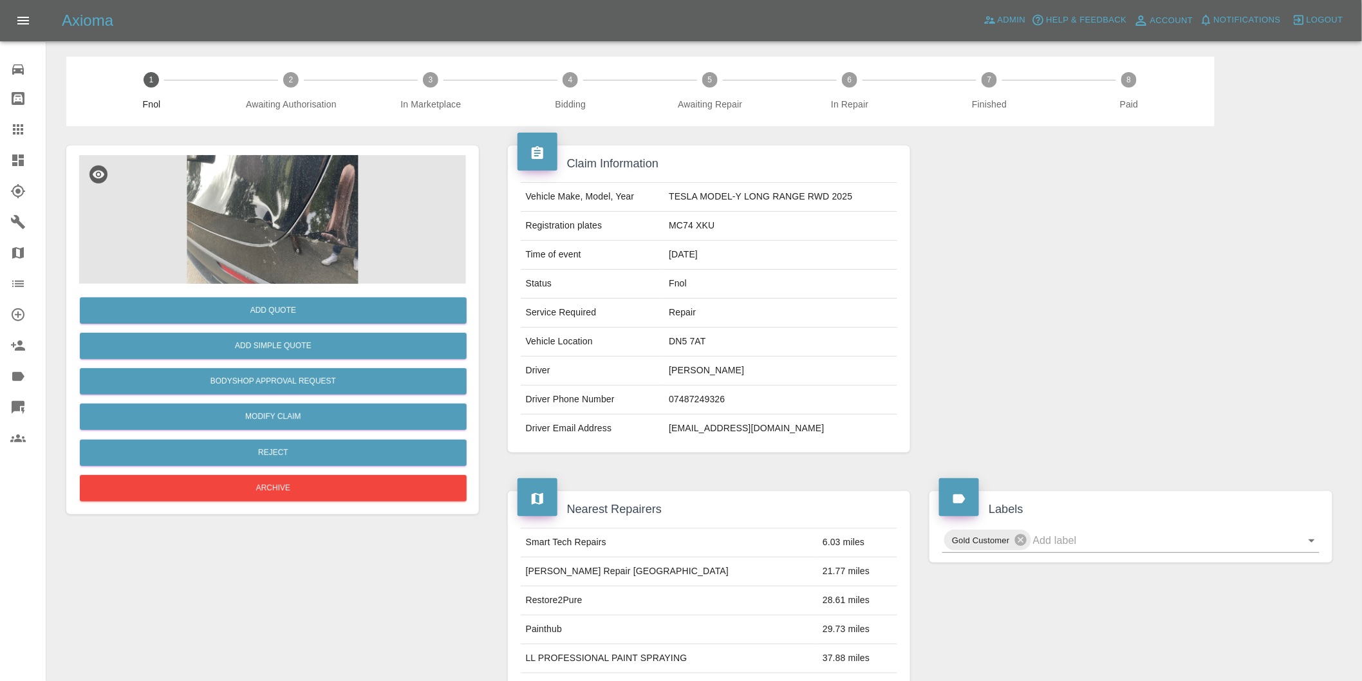
click at [266, 182] on img at bounding box center [272, 219] width 387 height 129
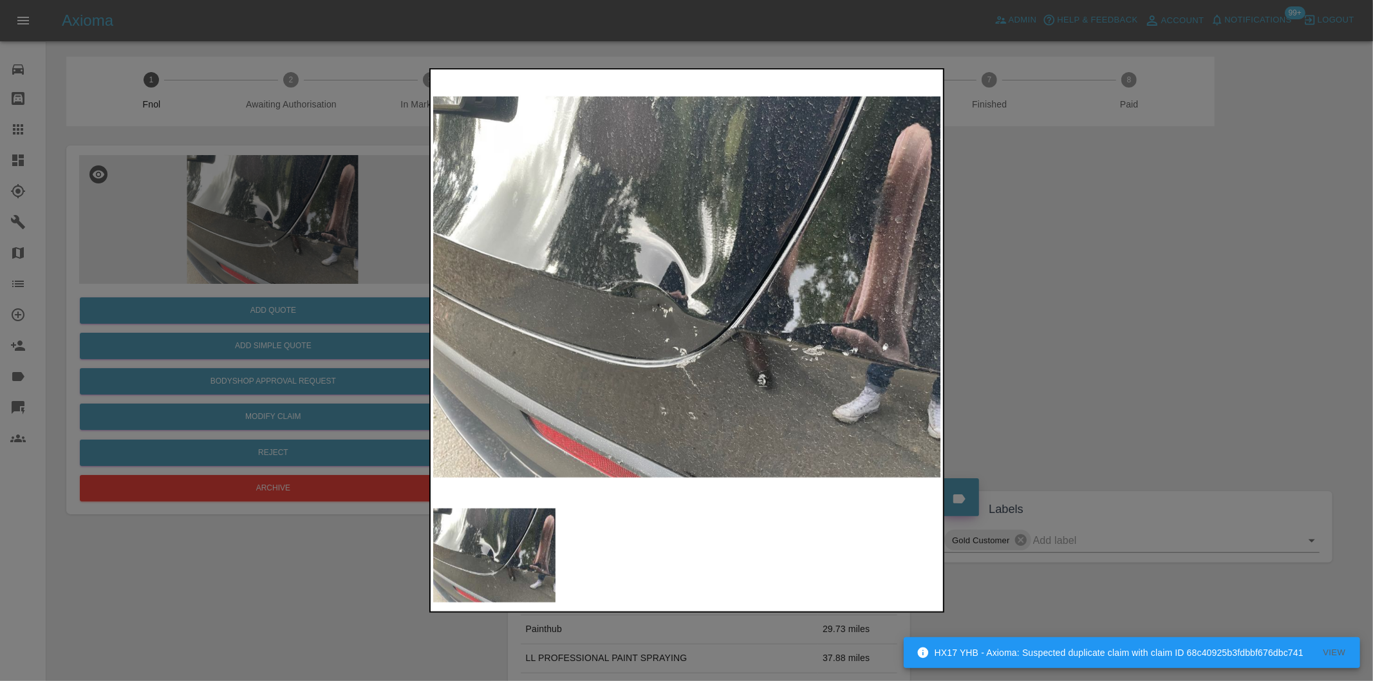
drag, startPoint x: 1018, startPoint y: 313, endPoint x: 903, endPoint y: 182, distance: 175.2
click at [1018, 311] on div at bounding box center [686, 340] width 1373 height 681
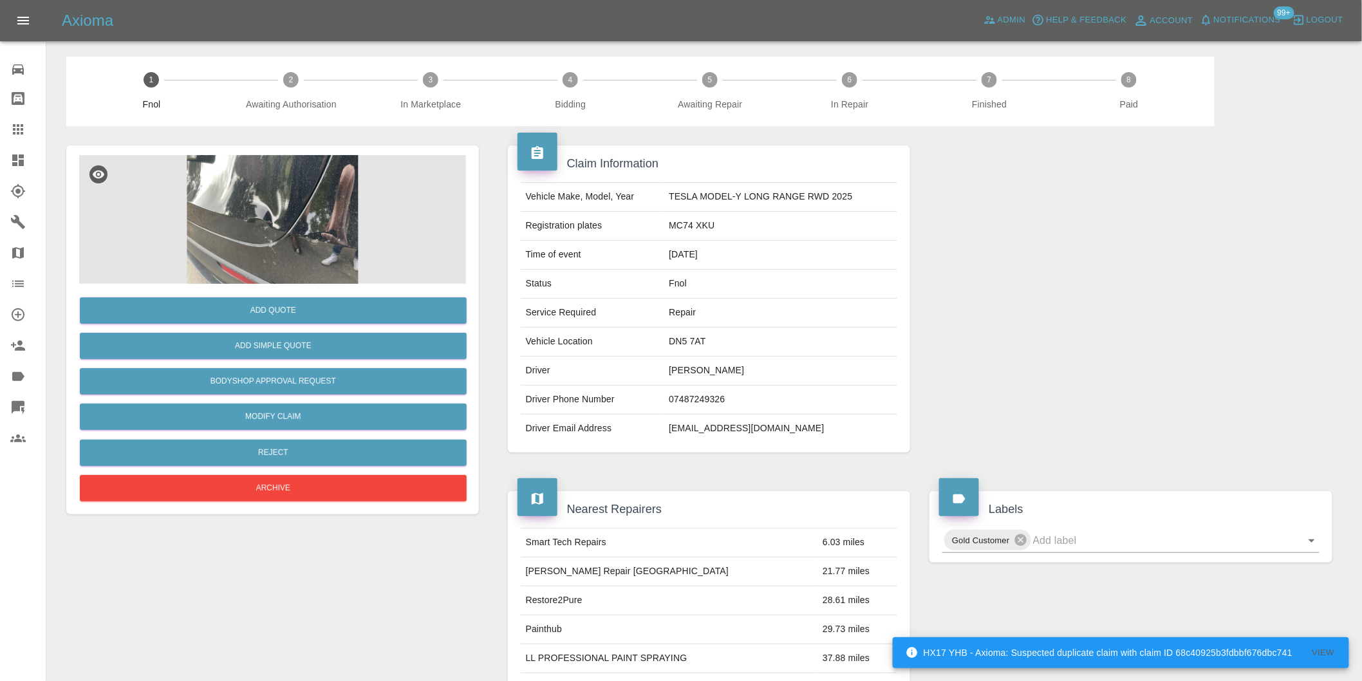
click at [304, 191] on img at bounding box center [272, 219] width 387 height 129
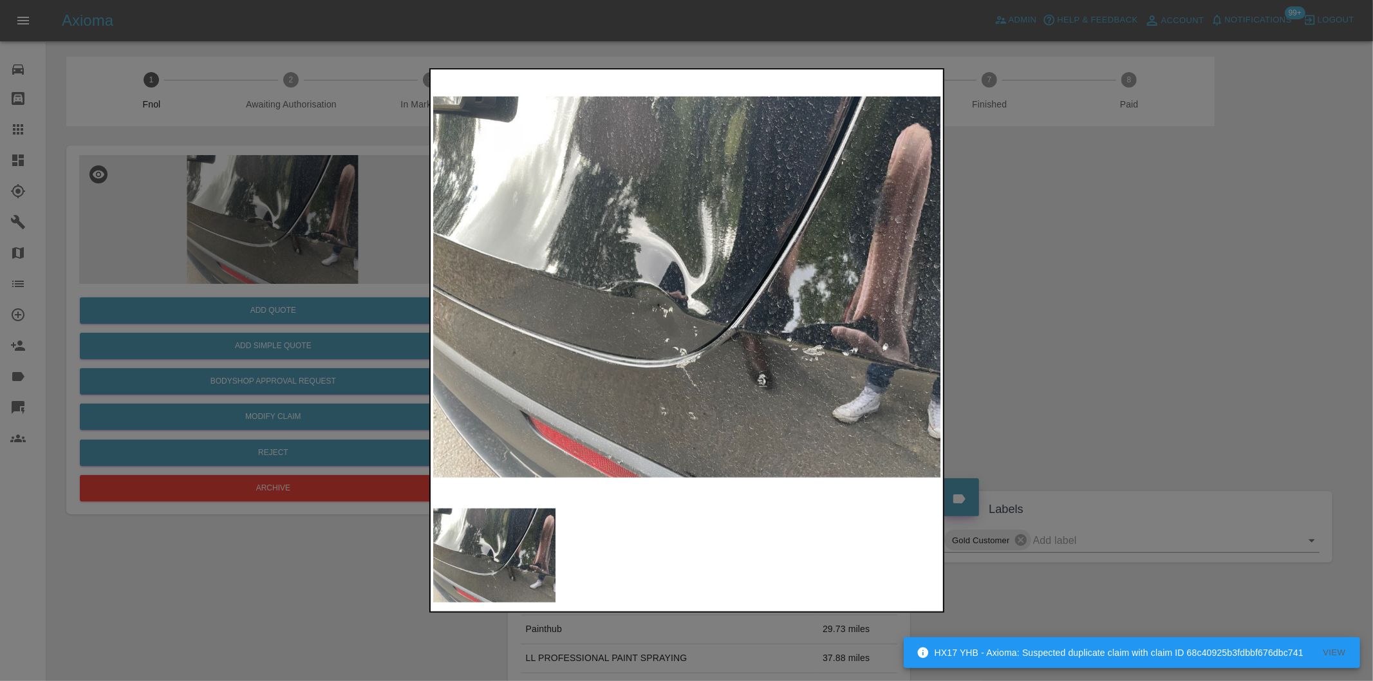
click at [1137, 290] on div at bounding box center [686, 340] width 1373 height 681
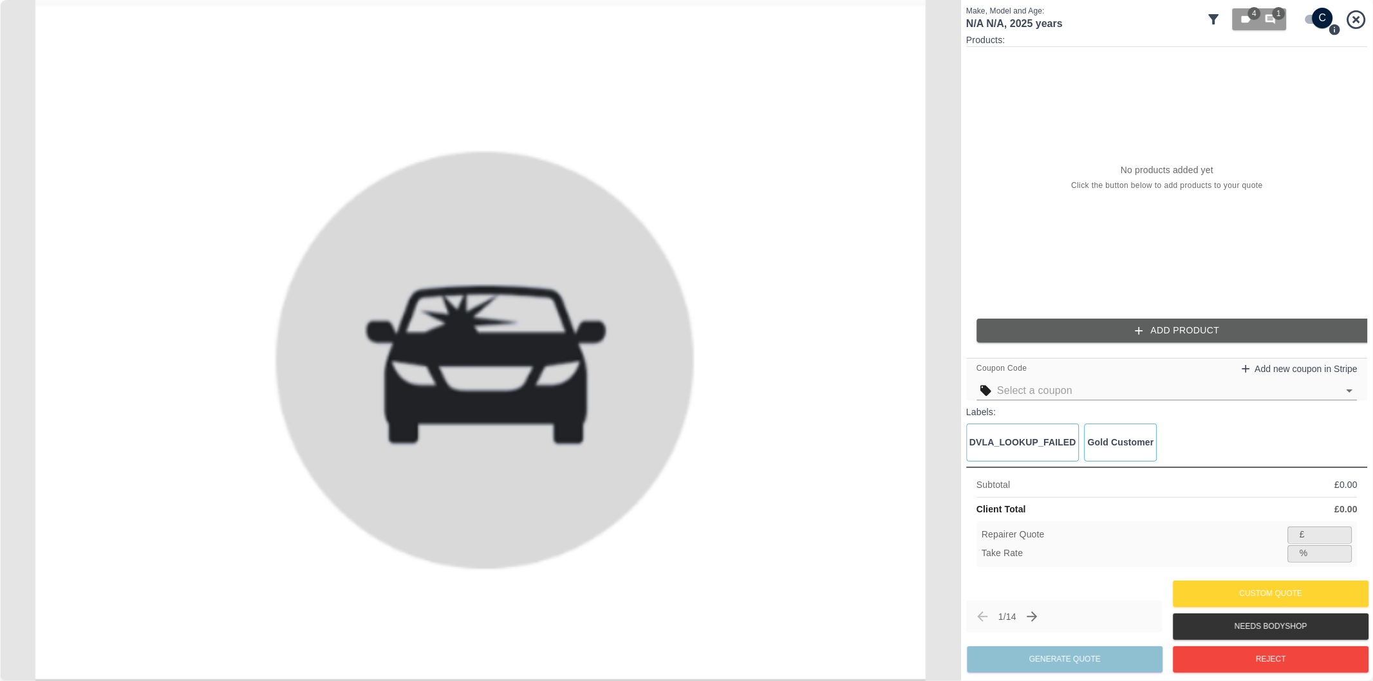
click at [1213, 17] on icon at bounding box center [1214, 19] width 10 height 10
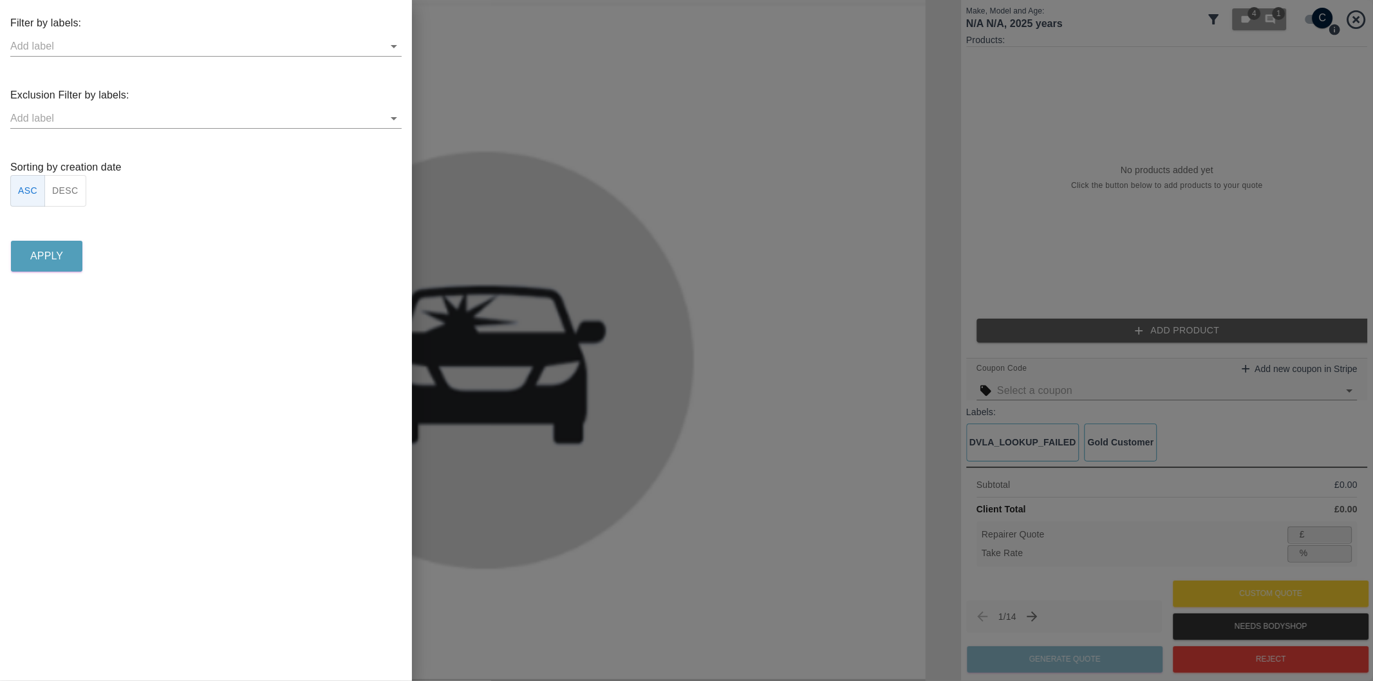
click at [66, 191] on button "DESC" at bounding box center [65, 191] width 42 height 32
click at [398, 117] on icon "Open" at bounding box center [393, 118] width 15 height 15
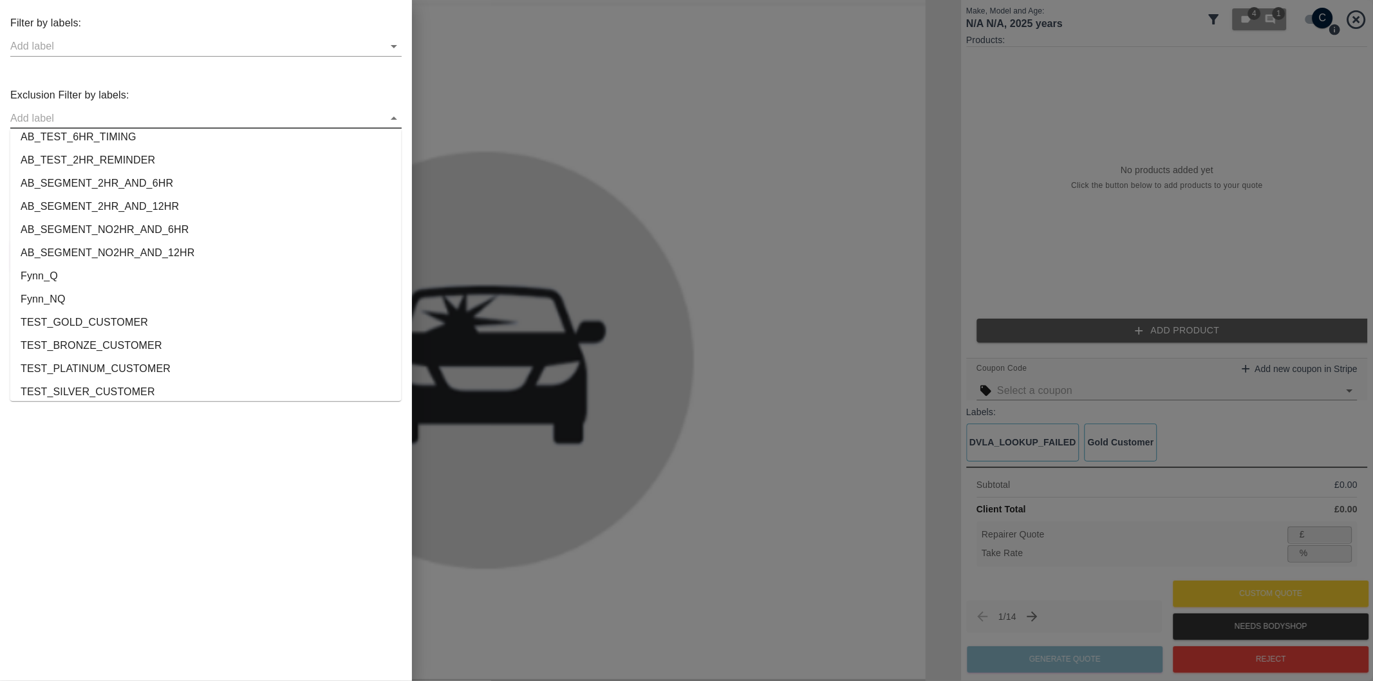
scroll to position [2378, 0]
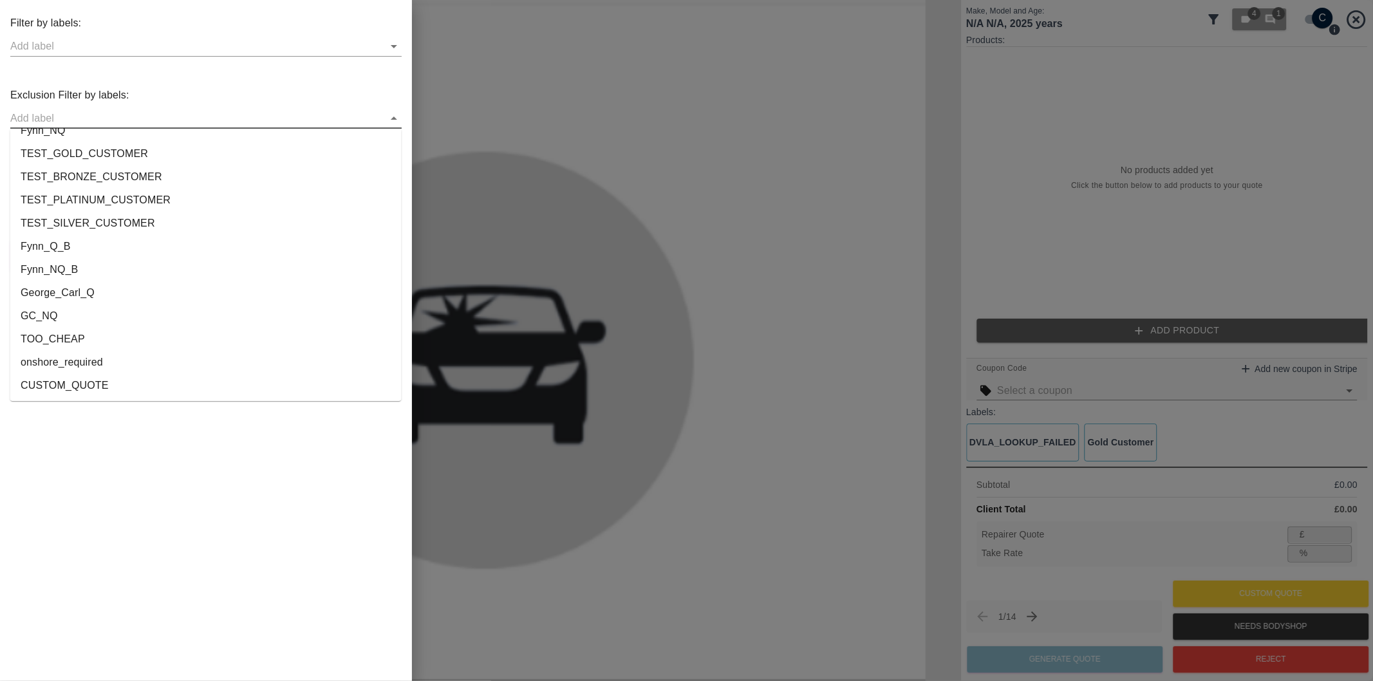
click at [97, 357] on li "onshore_required" at bounding box center [205, 362] width 391 height 23
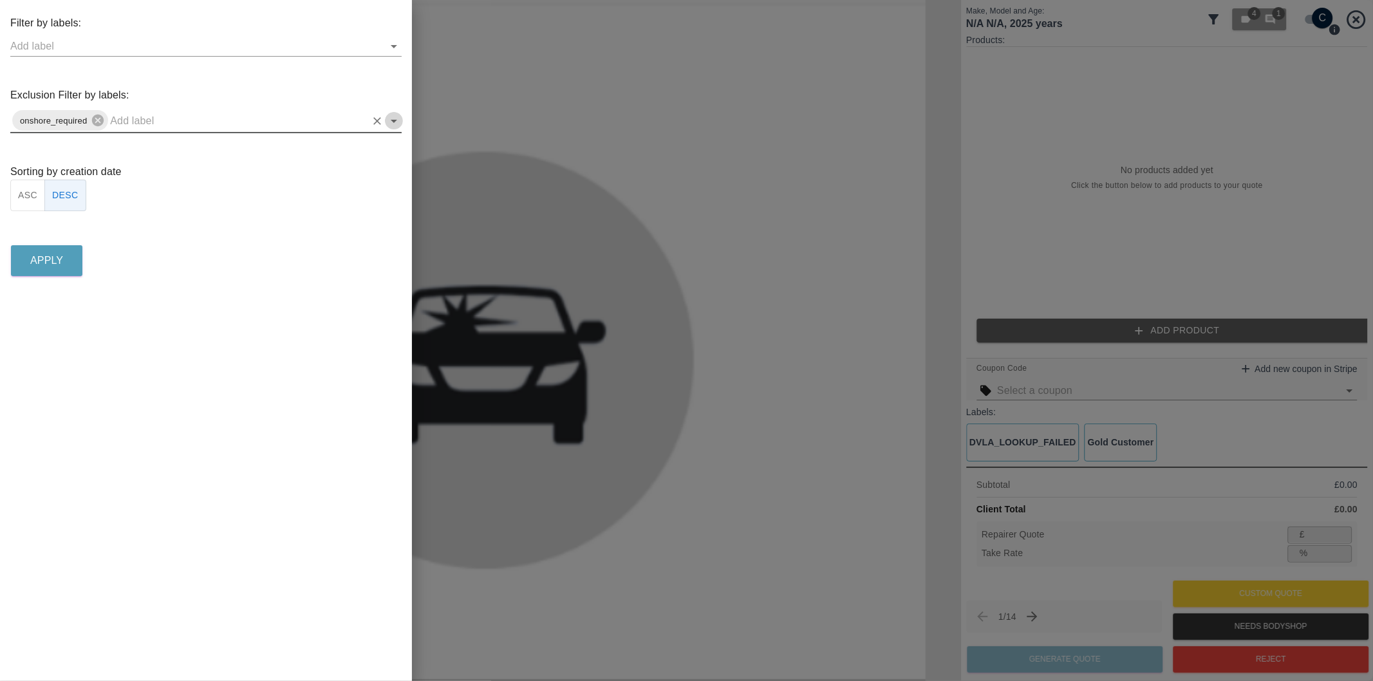
click at [391, 124] on icon "Open" at bounding box center [393, 120] width 15 height 15
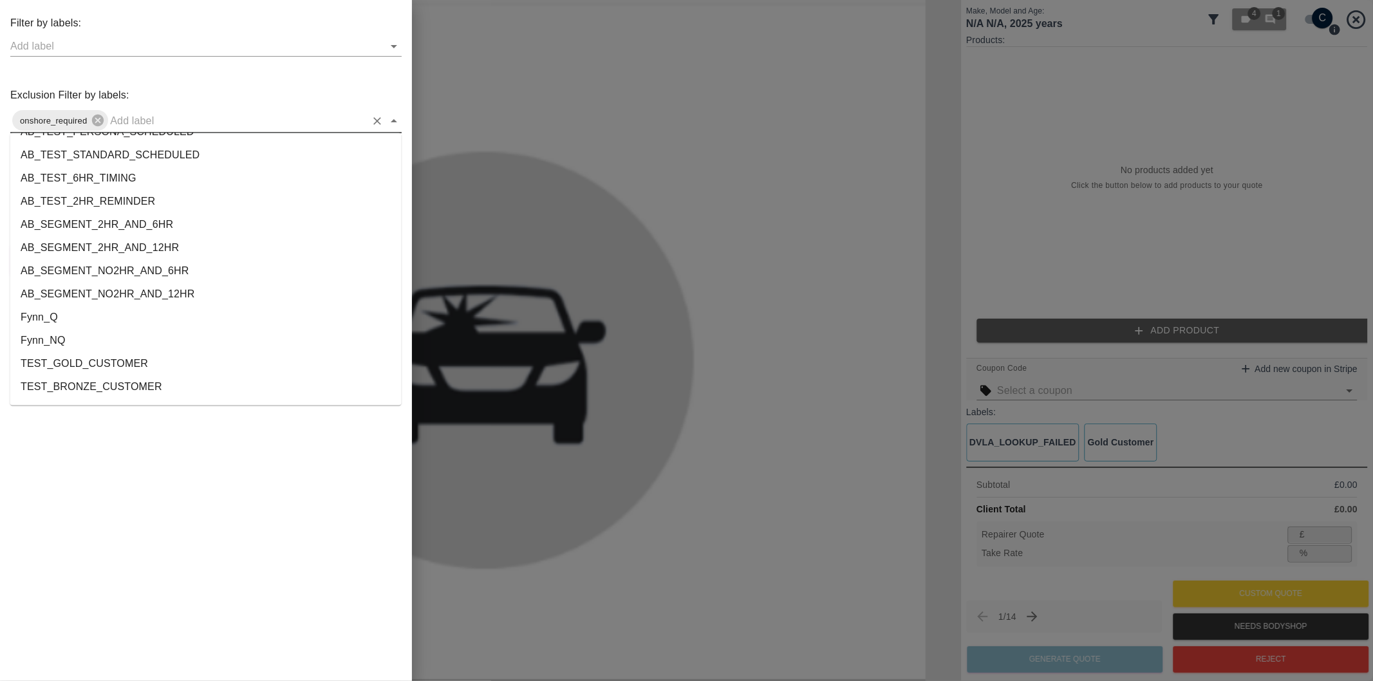
scroll to position [2356, 0]
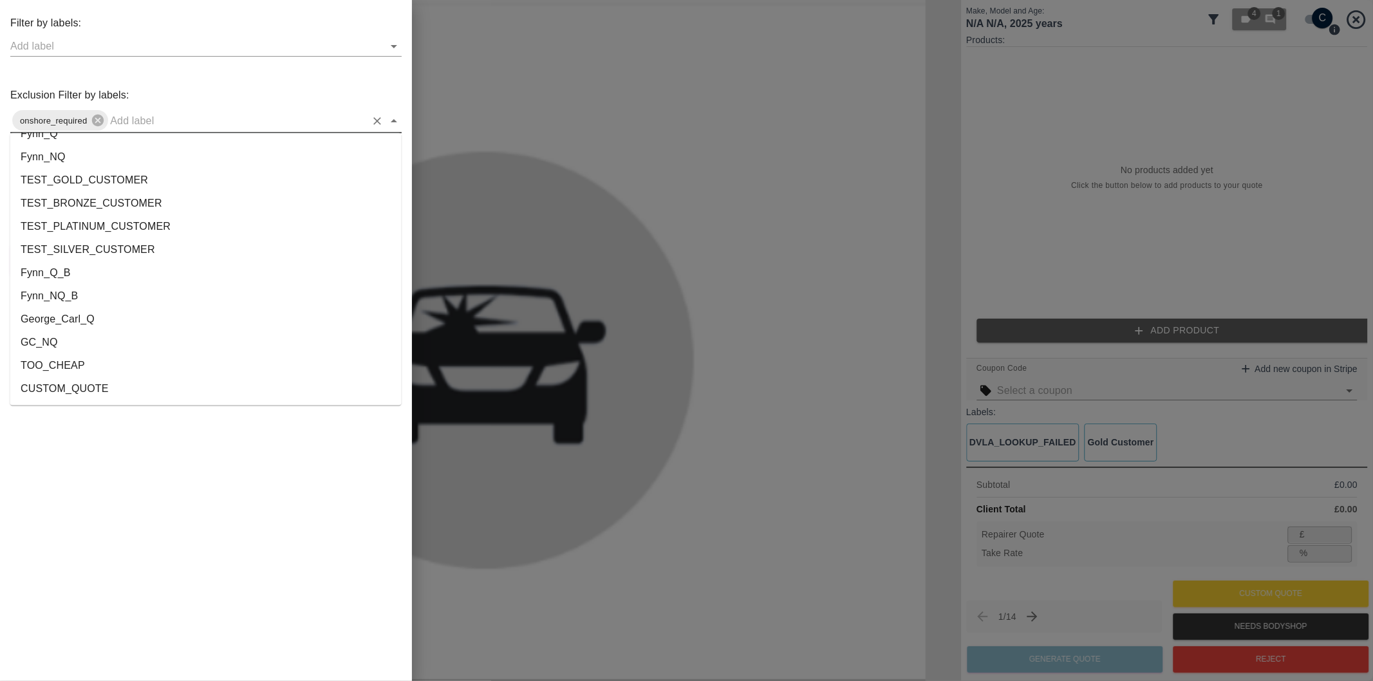
click at [84, 321] on li "George_Carl_Q" at bounding box center [205, 319] width 391 height 23
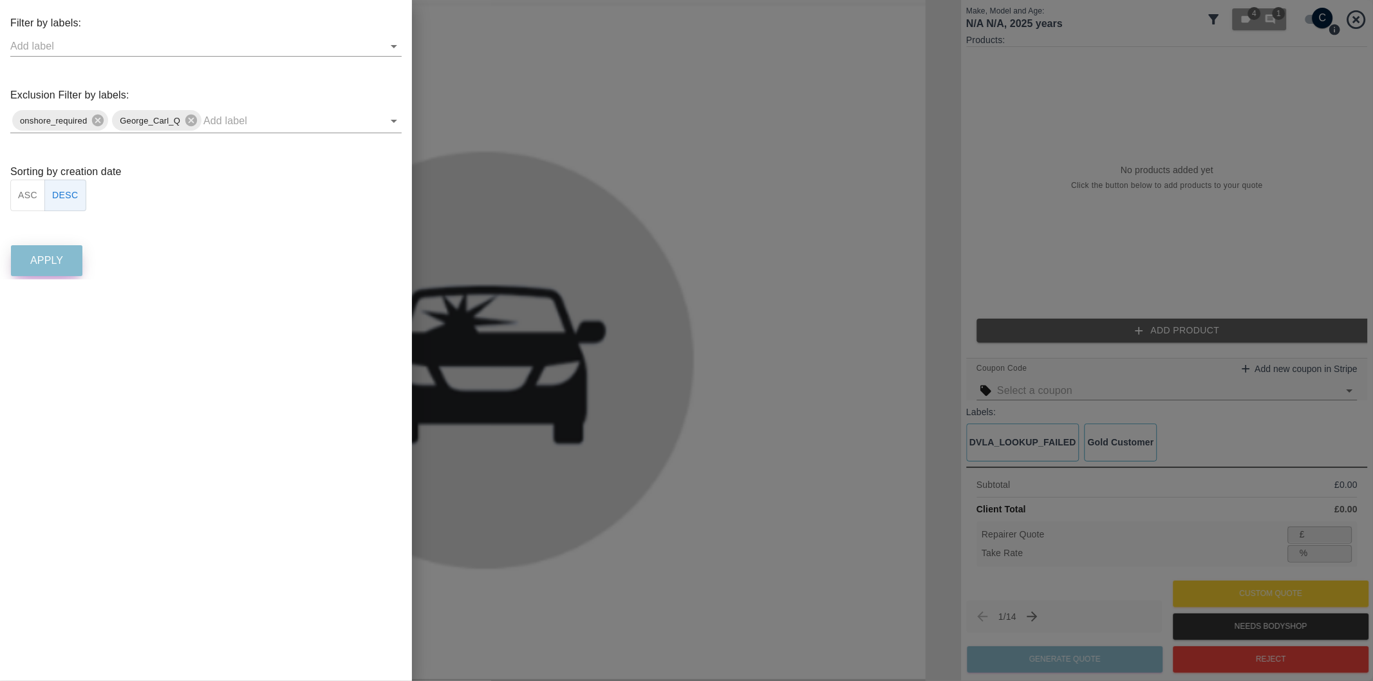
click at [58, 261] on p "Apply" at bounding box center [46, 260] width 33 height 15
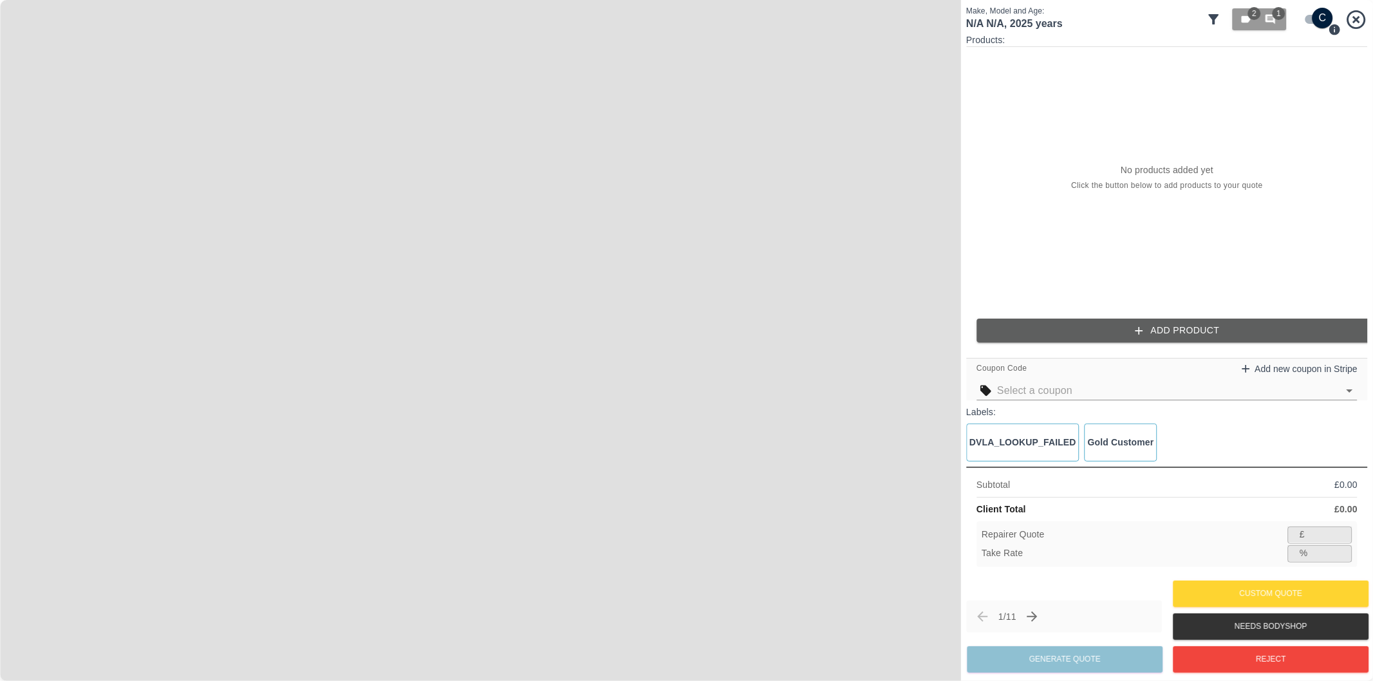
click at [1215, 20] on icon at bounding box center [1214, 19] width 10 height 10
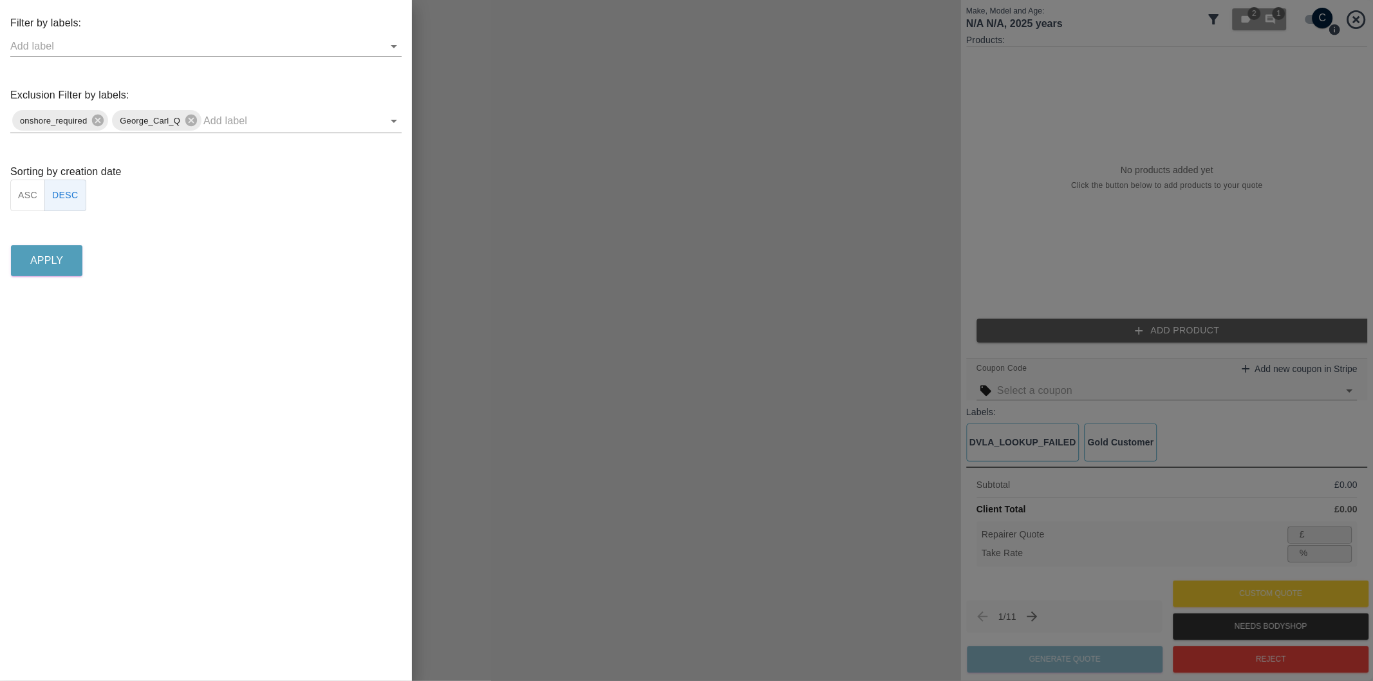
drag, startPoint x: 1016, startPoint y: 72, endPoint x: 974, endPoint y: 120, distance: 63.5
click at [1016, 73] on div at bounding box center [686, 340] width 1373 height 681
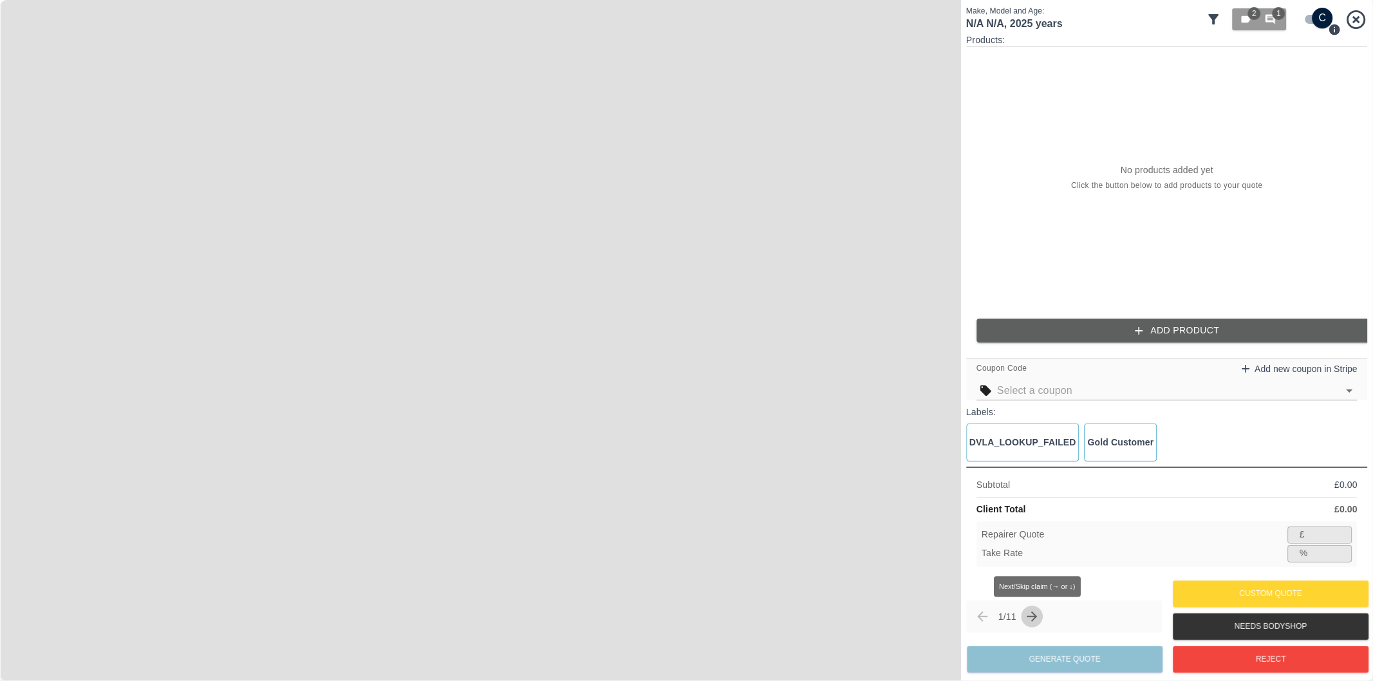
click at [1035, 614] on icon "Next claim" at bounding box center [1032, 616] width 15 height 15
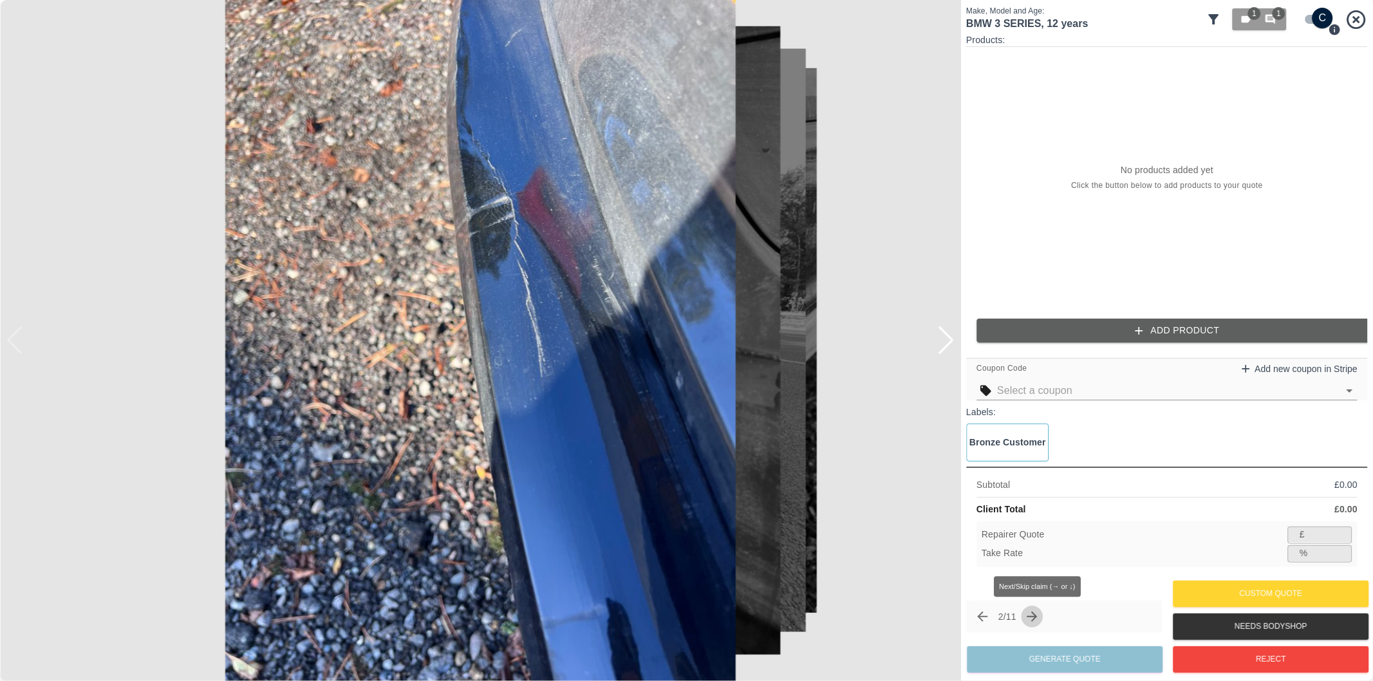
click at [1032, 613] on icon "Next claim" at bounding box center [1032, 616] width 15 height 15
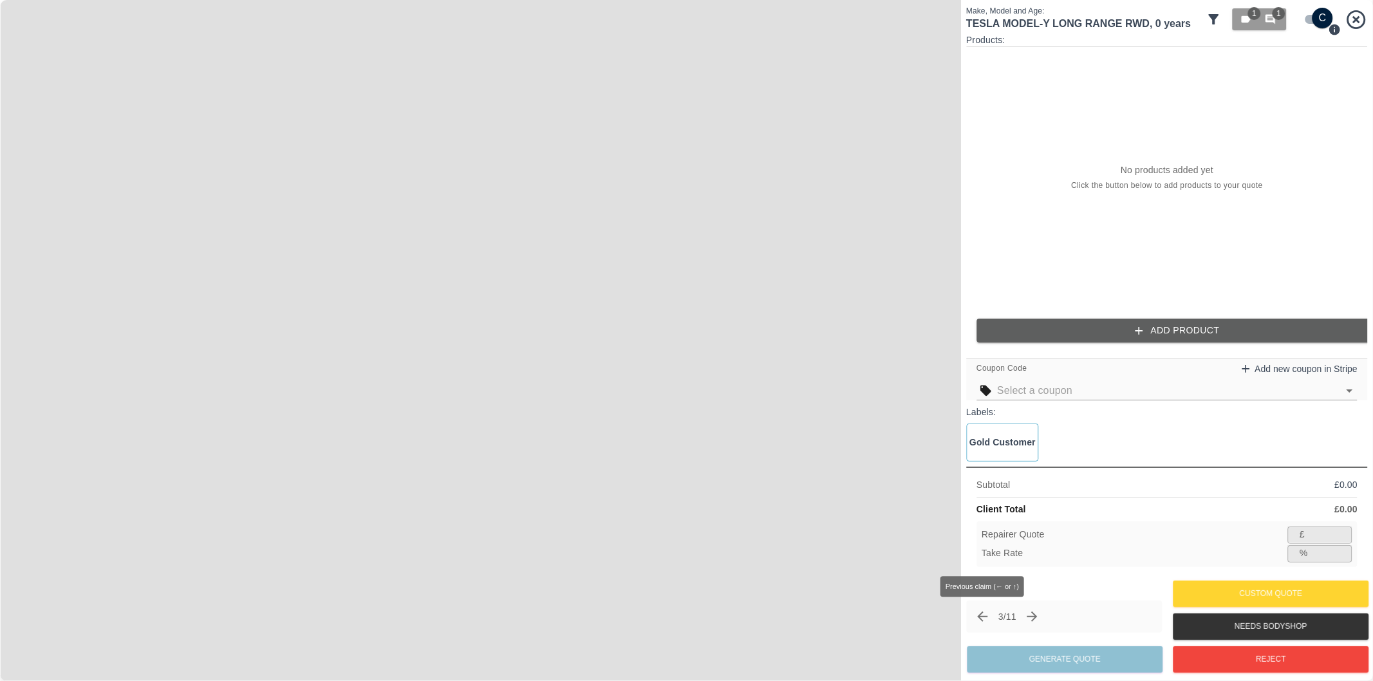
click at [978, 614] on icon "Previous claim" at bounding box center [981, 616] width 15 height 15
click at [1034, 618] on icon "Next claim" at bounding box center [1032, 616] width 15 height 15
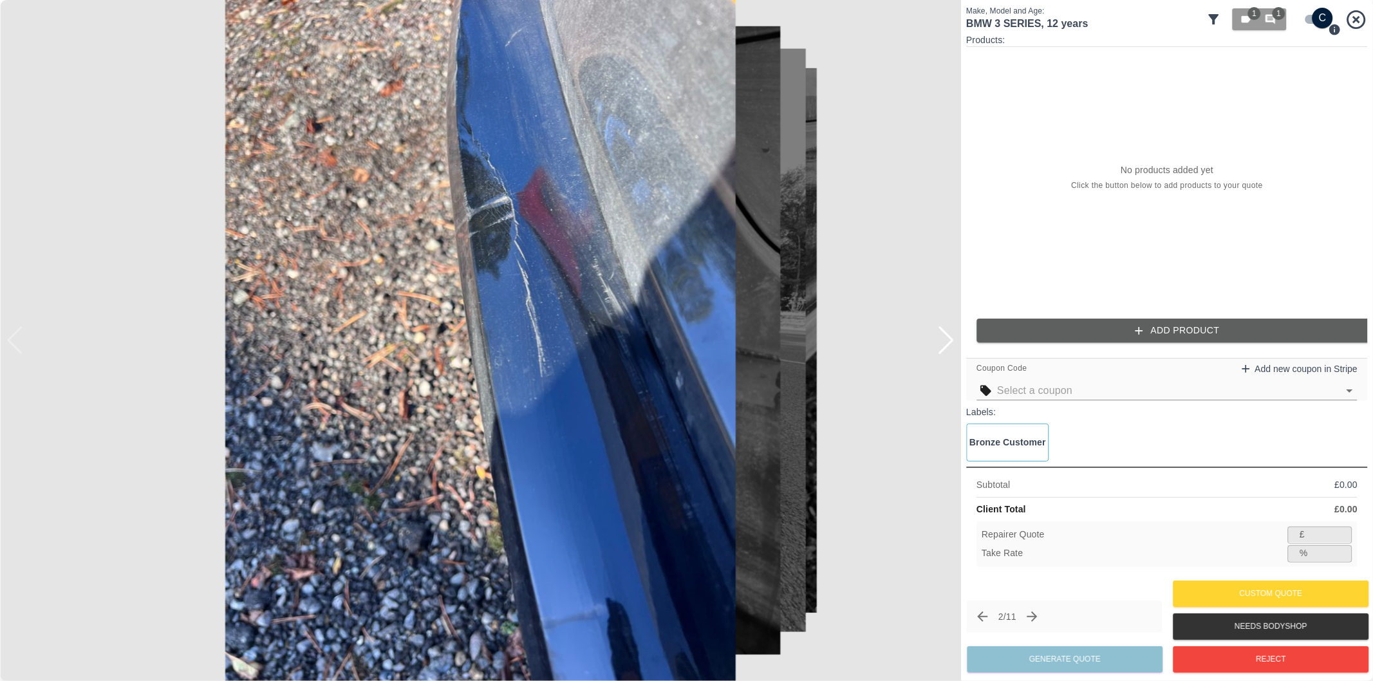
click at [951, 343] on div at bounding box center [945, 340] width 17 height 28
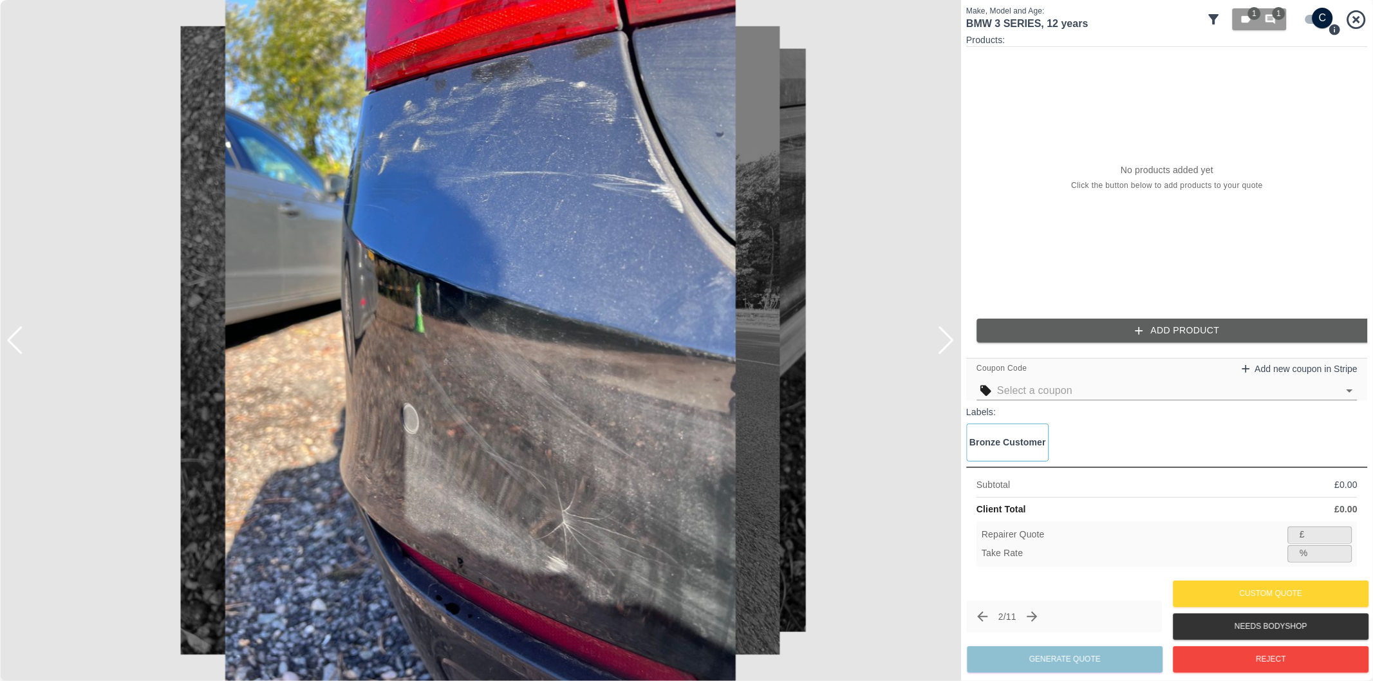
click at [951, 343] on div at bounding box center [945, 340] width 17 height 28
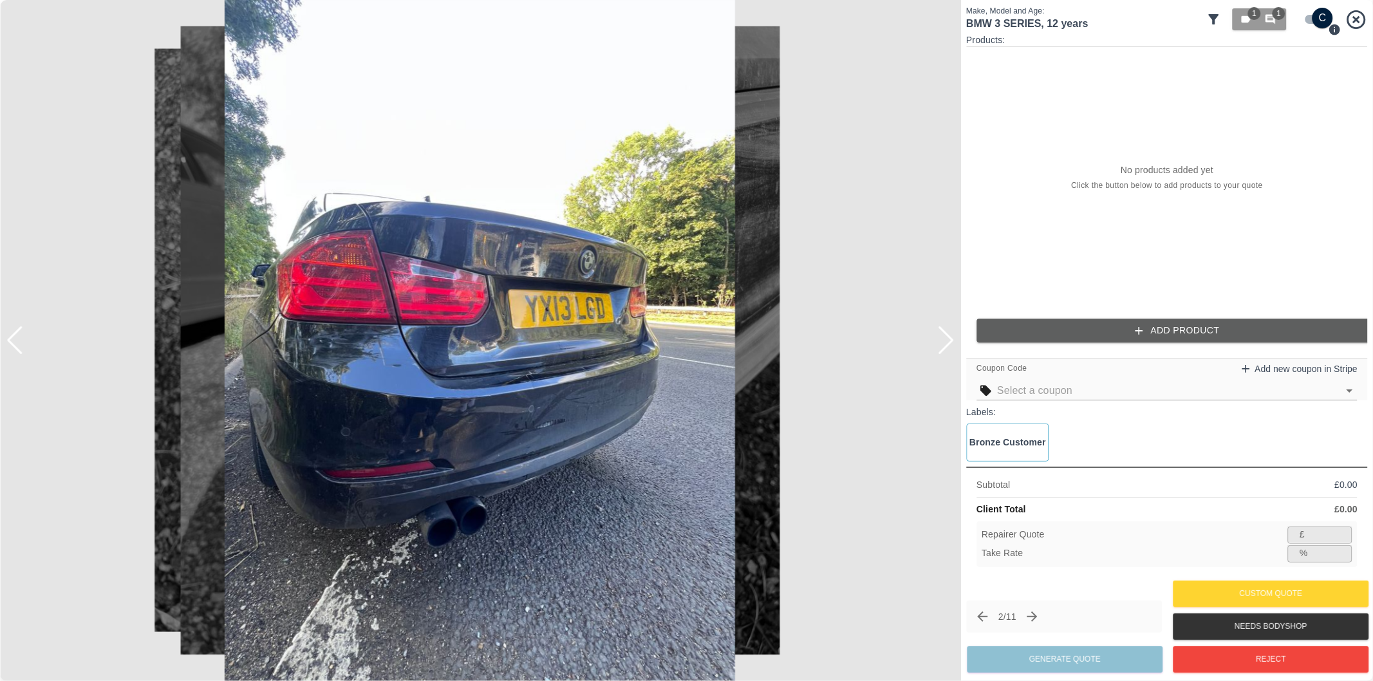
click at [951, 343] on div at bounding box center [945, 340] width 17 height 28
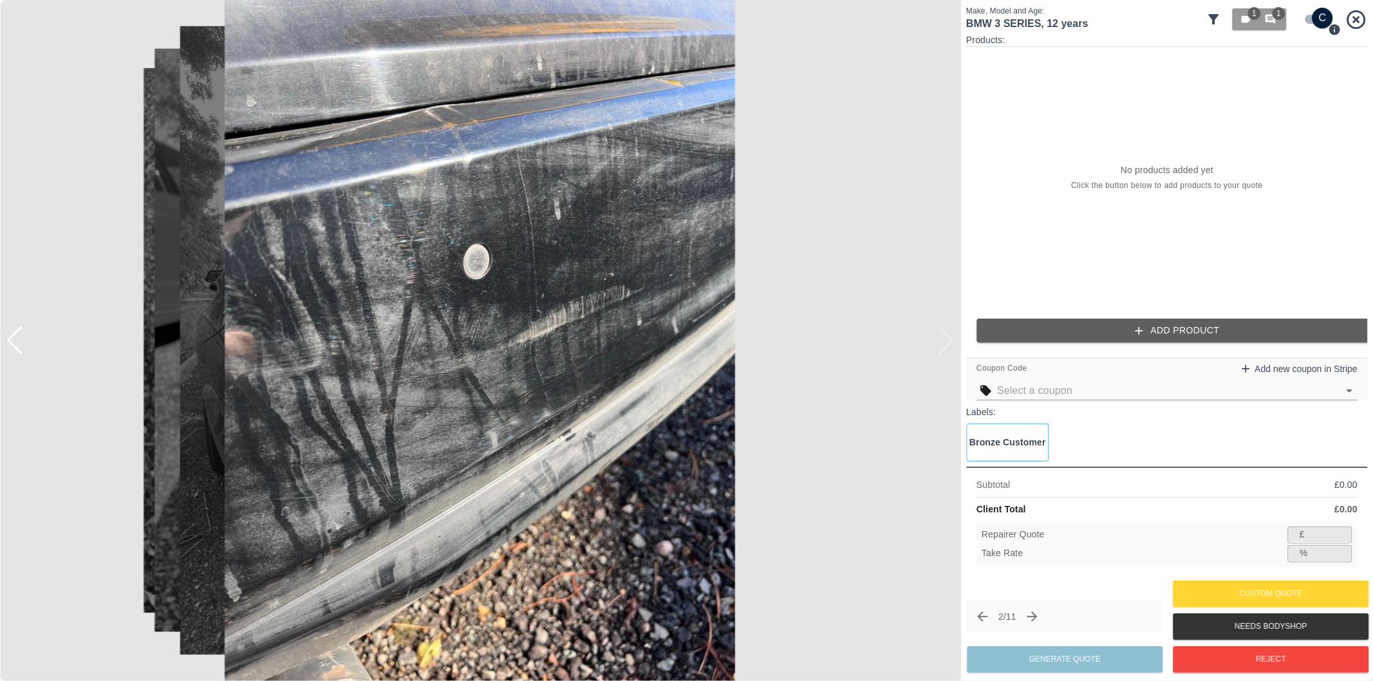
click at [951, 344] on div at bounding box center [480, 340] width 961 height 681
click at [1040, 621] on icon "Next claim" at bounding box center [1032, 616] width 15 height 15
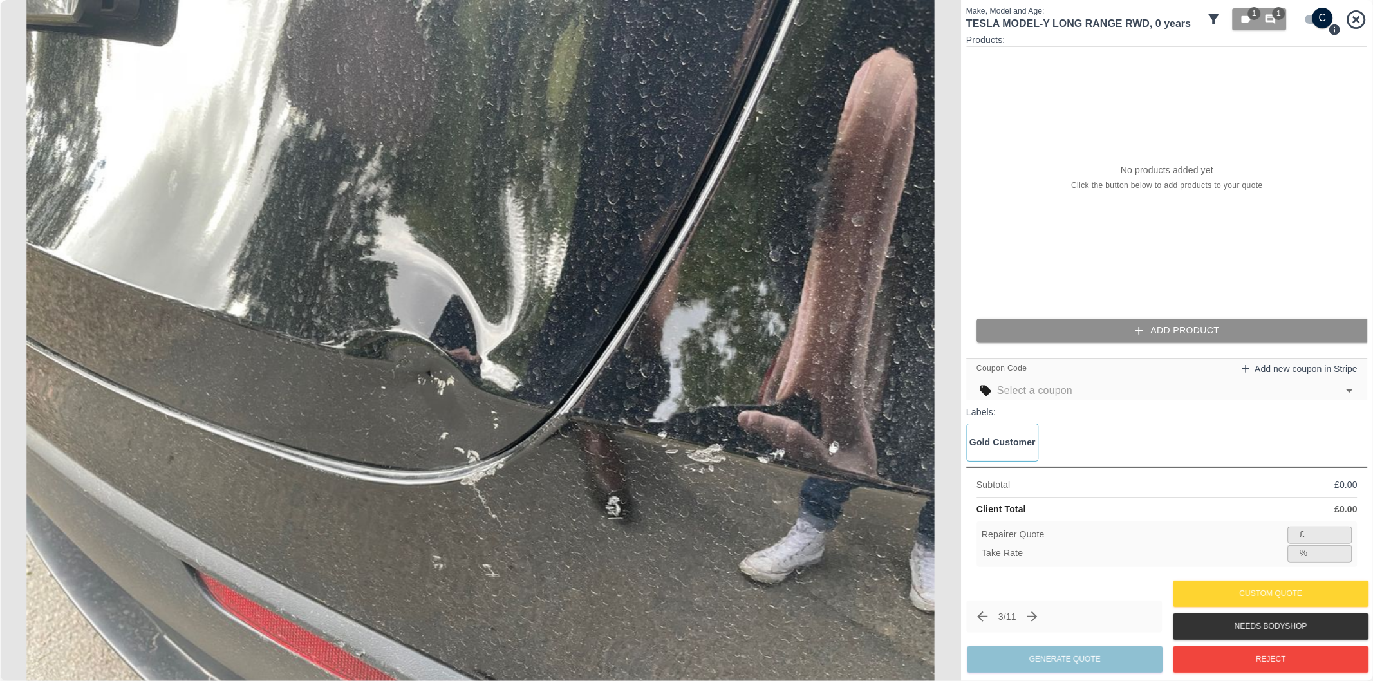
click at [1179, 333] on button "Add Product" at bounding box center [1177, 331] width 402 height 24
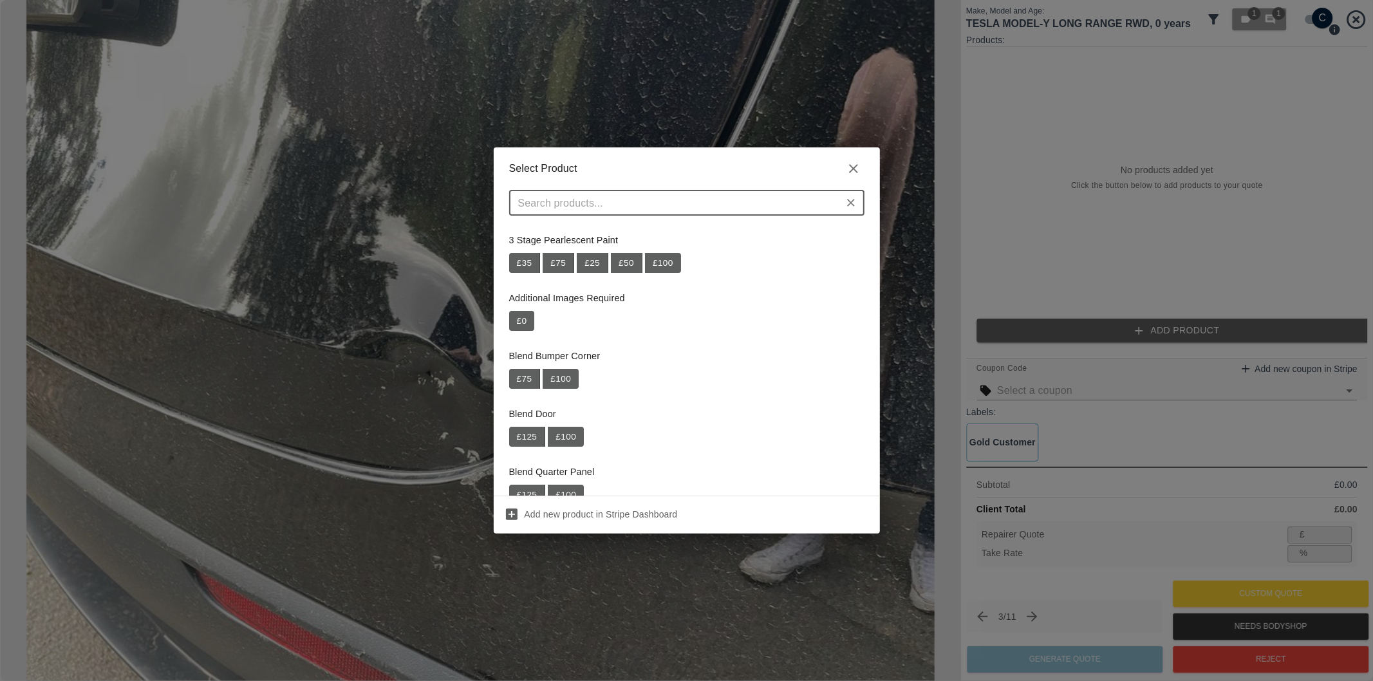
click at [741, 210] on input "text" at bounding box center [676, 203] width 326 height 18
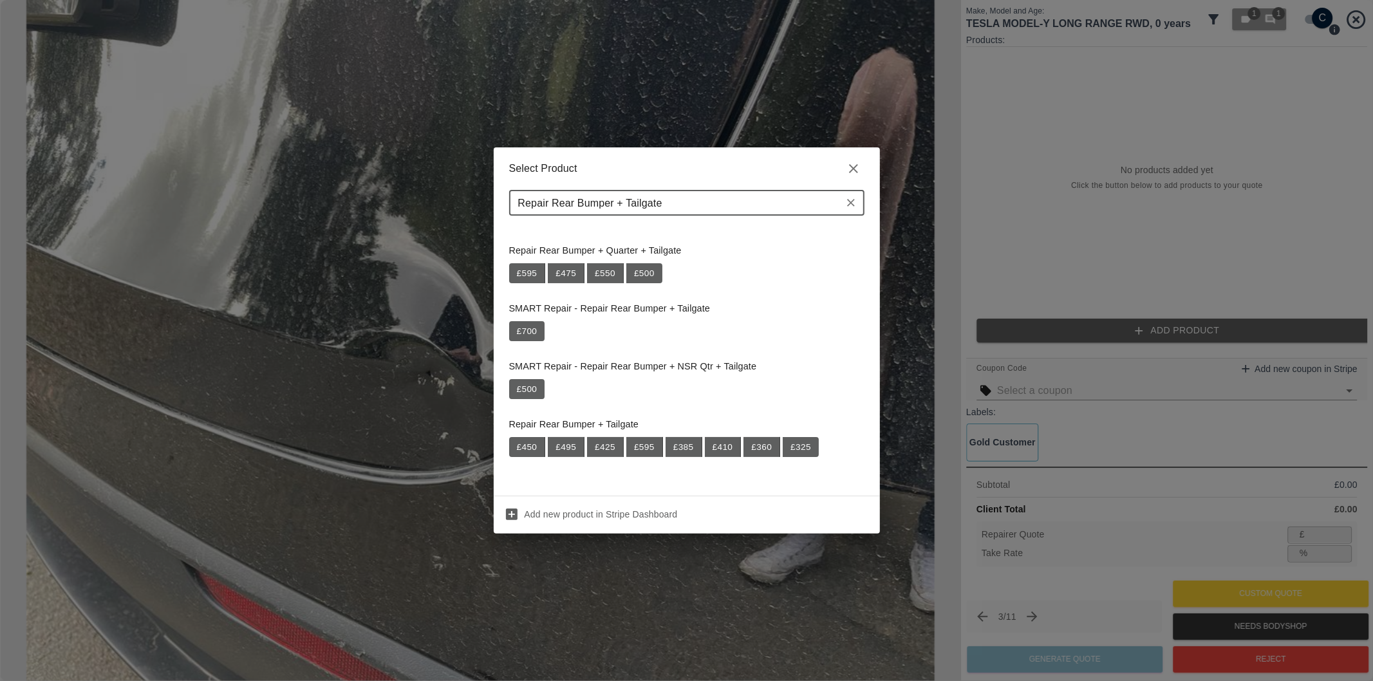
scroll to position [174, 0]
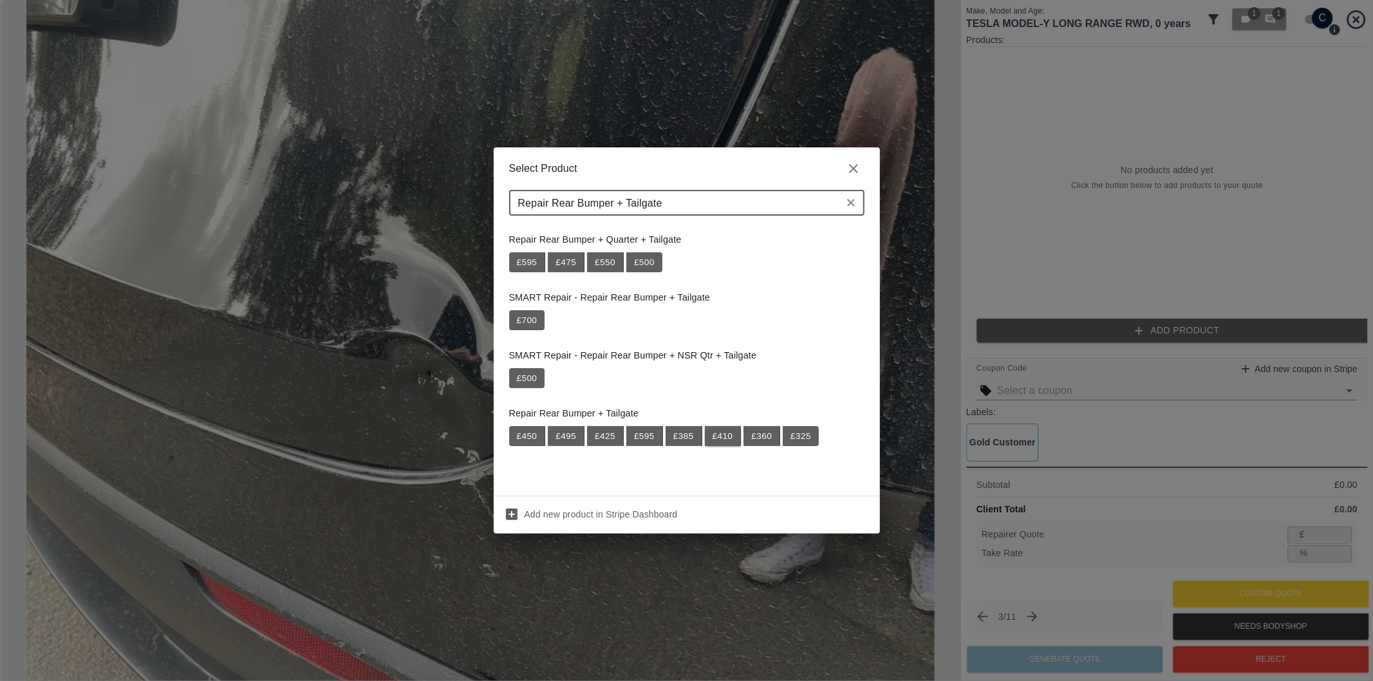
type input "Repair Rear Bumper + Tailgate"
click at [724, 438] on button "£ 410" at bounding box center [723, 436] width 37 height 21
type input "266"
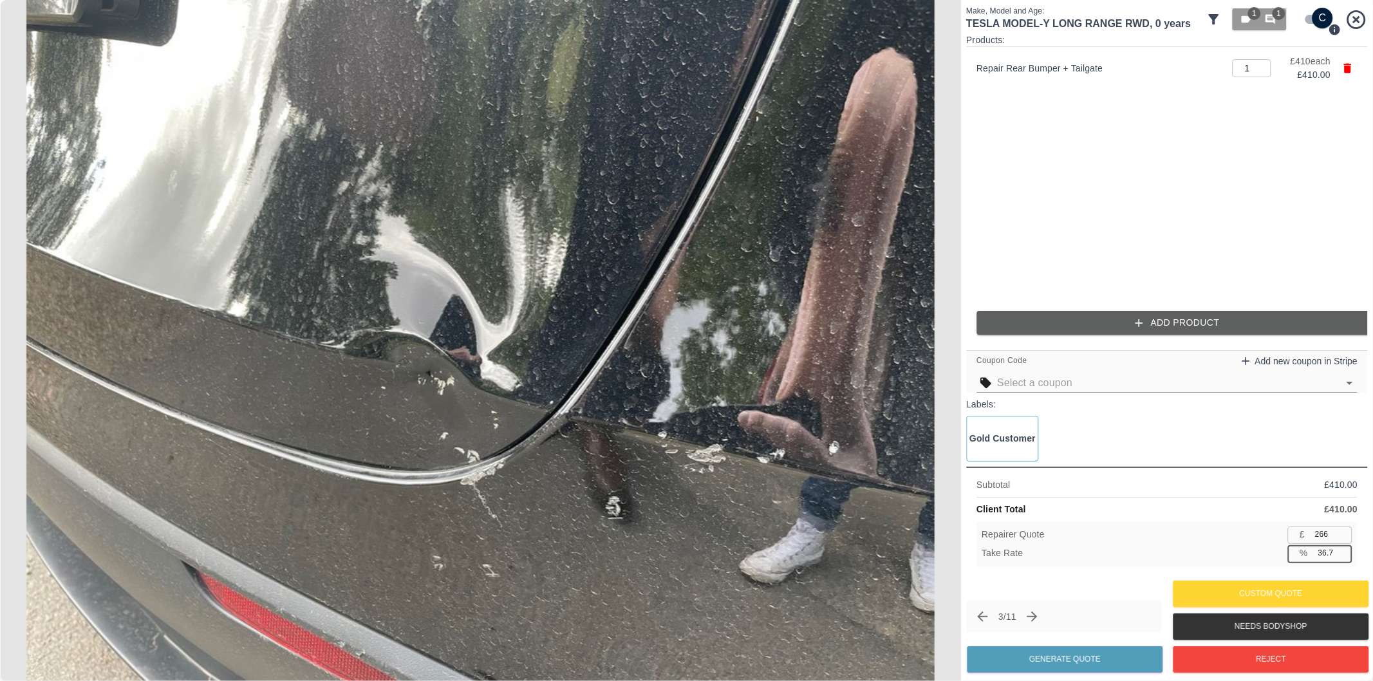
click at [1343, 551] on input "36.7" at bounding box center [1332, 553] width 39 height 16
click at [1343, 551] on input "36.8" at bounding box center [1332, 553] width 39 height 16
click at [1343, 551] on input "36.9" at bounding box center [1332, 553] width 39 height 16
type input "37"
click at [1343, 550] on input "37" at bounding box center [1332, 553] width 39 height 16
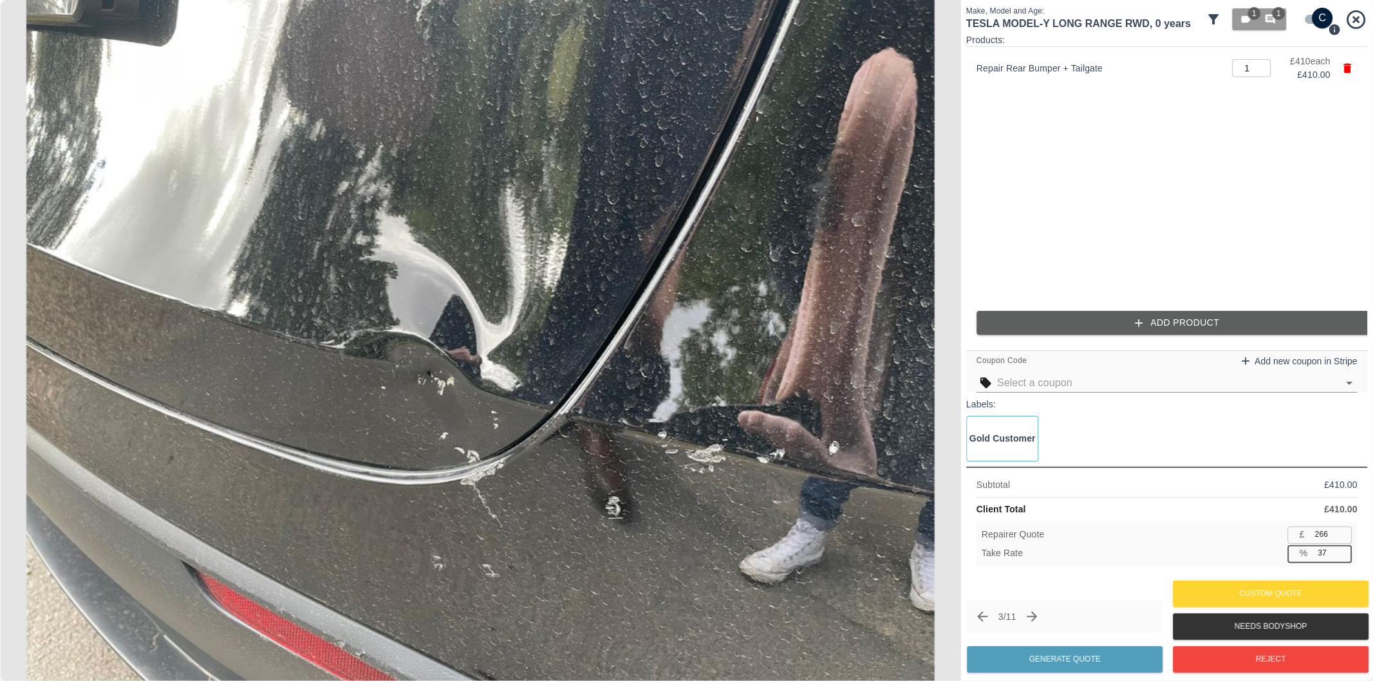
type input "258"
type input "37.1"
click at [1059, 667] on button "Generate Quote" at bounding box center [1065, 659] width 196 height 26
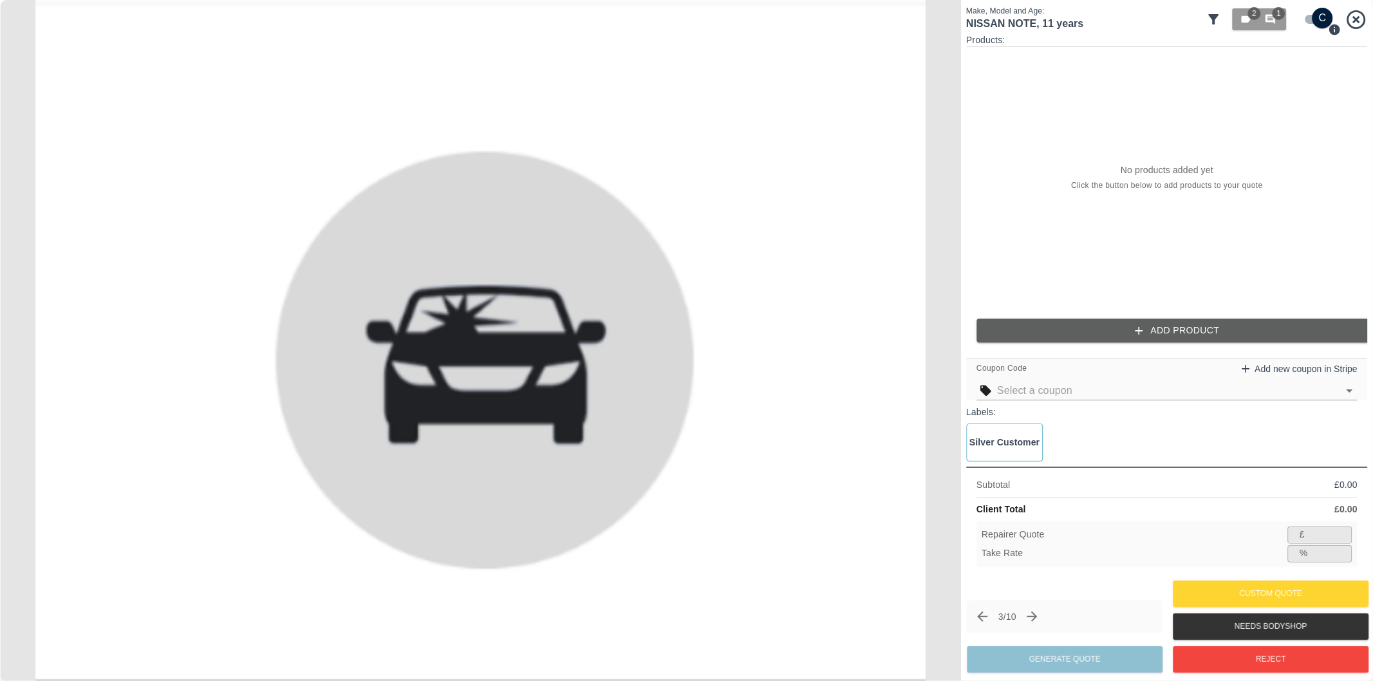
click at [974, 619] on icon "Previous claim" at bounding box center [981, 616] width 15 height 15
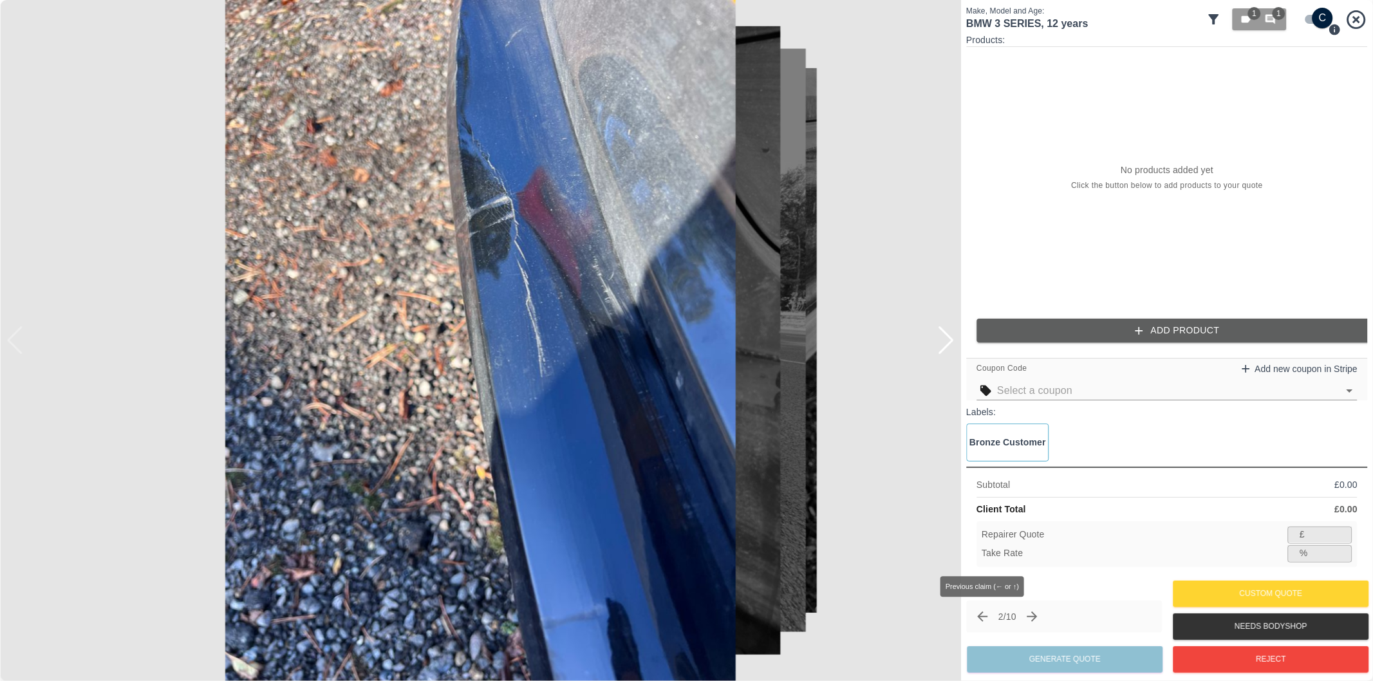
click at [983, 622] on icon "Previous claim" at bounding box center [981, 616] width 15 height 15
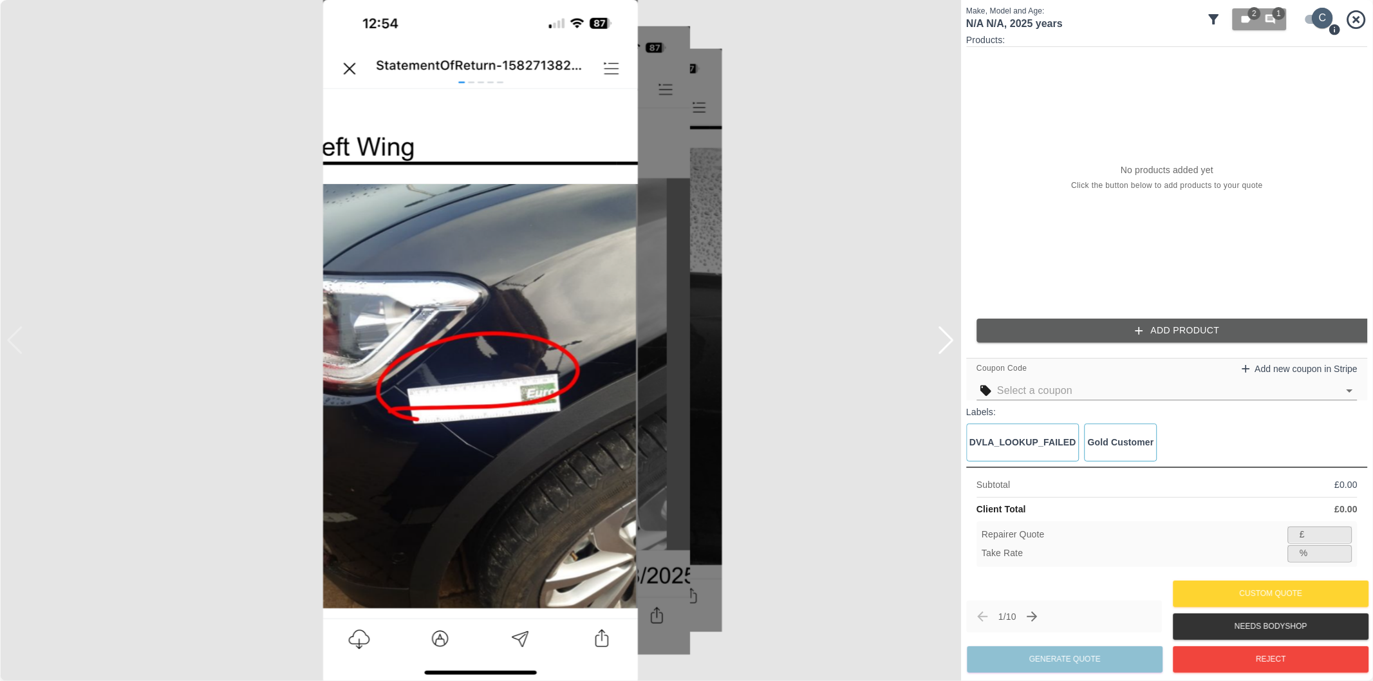
click at [1315, 17] on input "checkbox" at bounding box center [1323, 18] width 62 height 21
checkbox input "false"
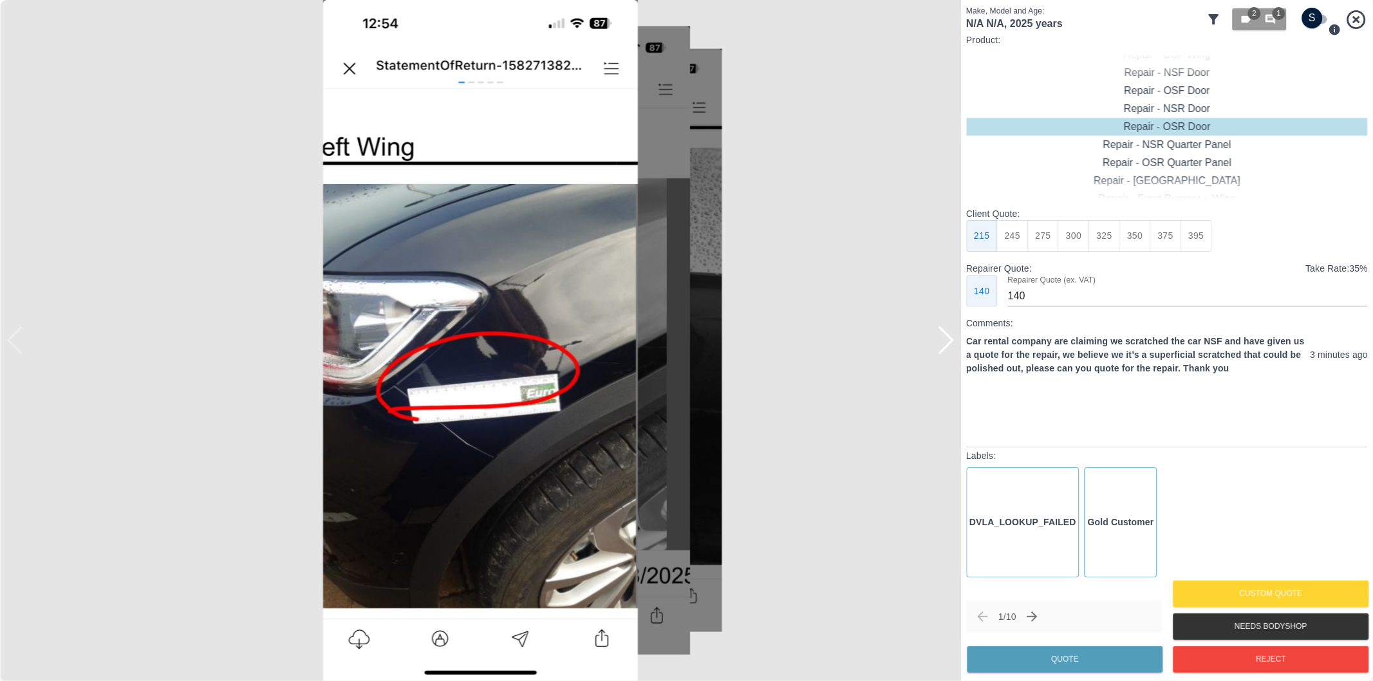
click at [944, 342] on div at bounding box center [945, 340] width 17 height 28
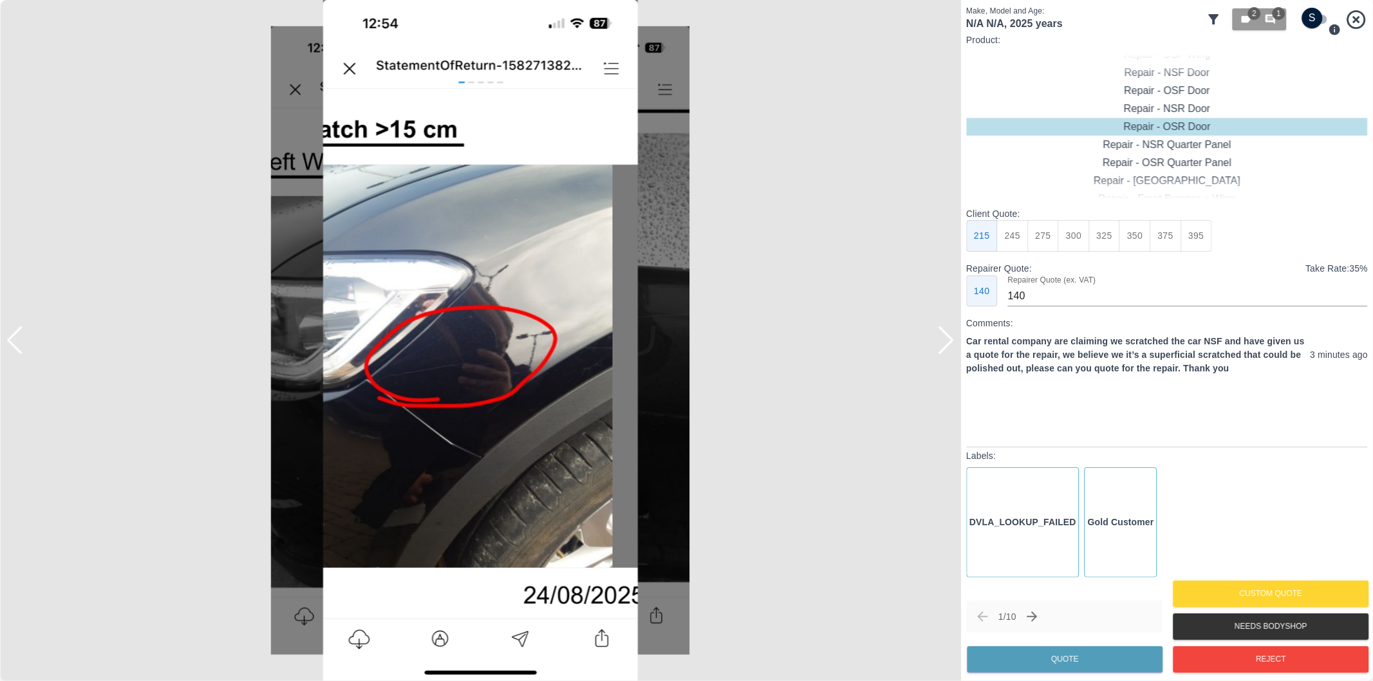
click at [944, 342] on div at bounding box center [945, 340] width 17 height 28
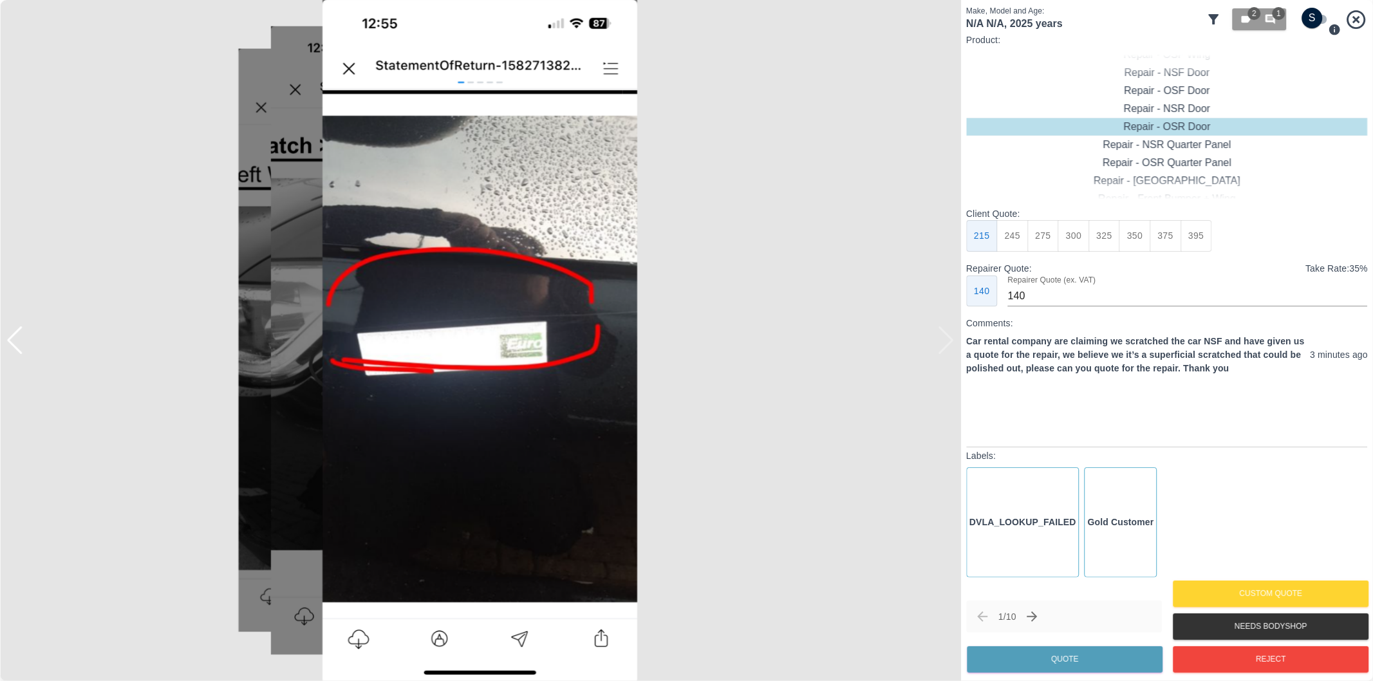
click at [944, 342] on div at bounding box center [480, 340] width 961 height 681
click at [1034, 614] on icon "Next claim" at bounding box center [1032, 616] width 15 height 15
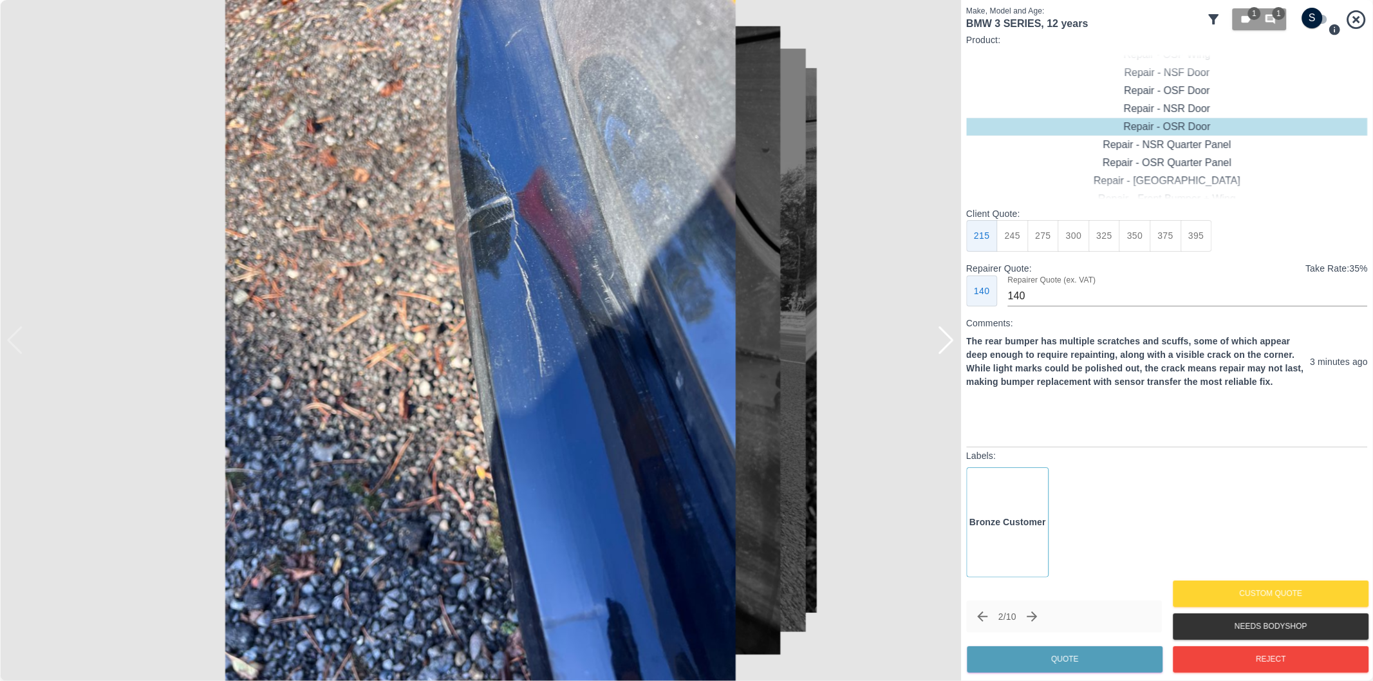
click at [945, 350] on div at bounding box center [945, 340] width 17 height 28
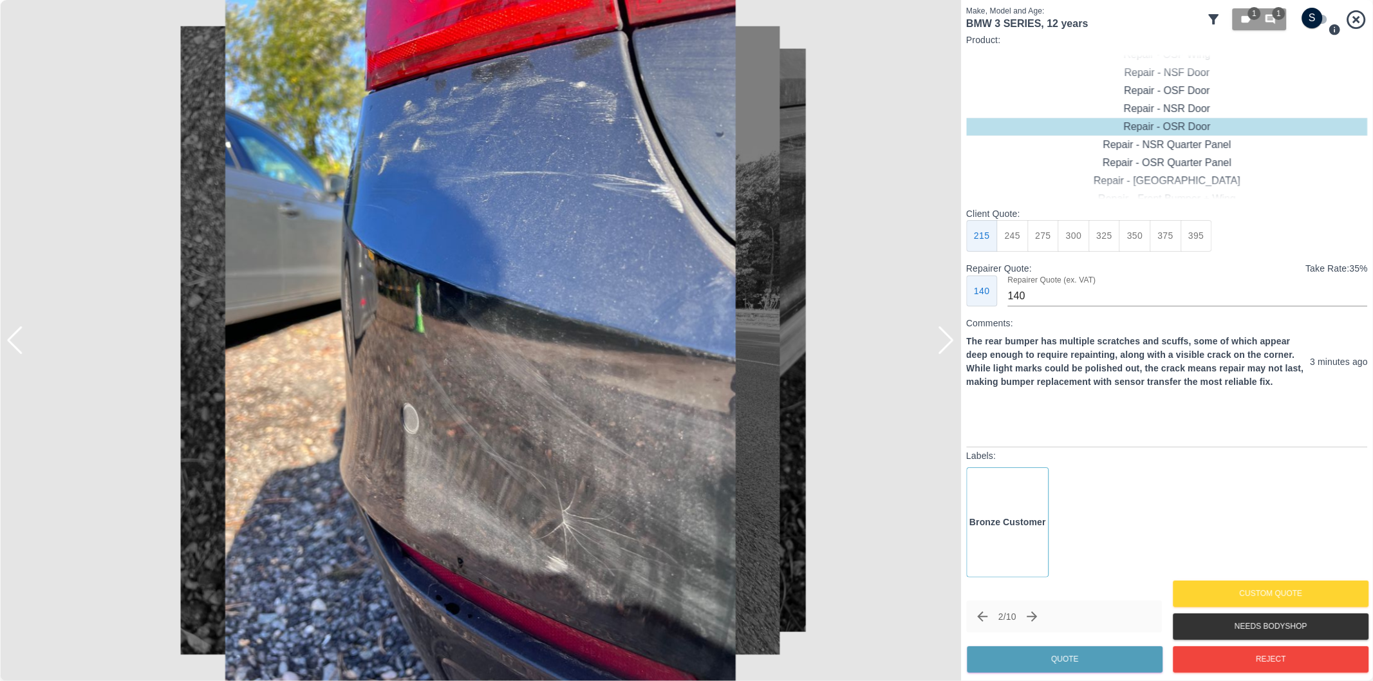
click at [945, 350] on div at bounding box center [945, 340] width 17 height 28
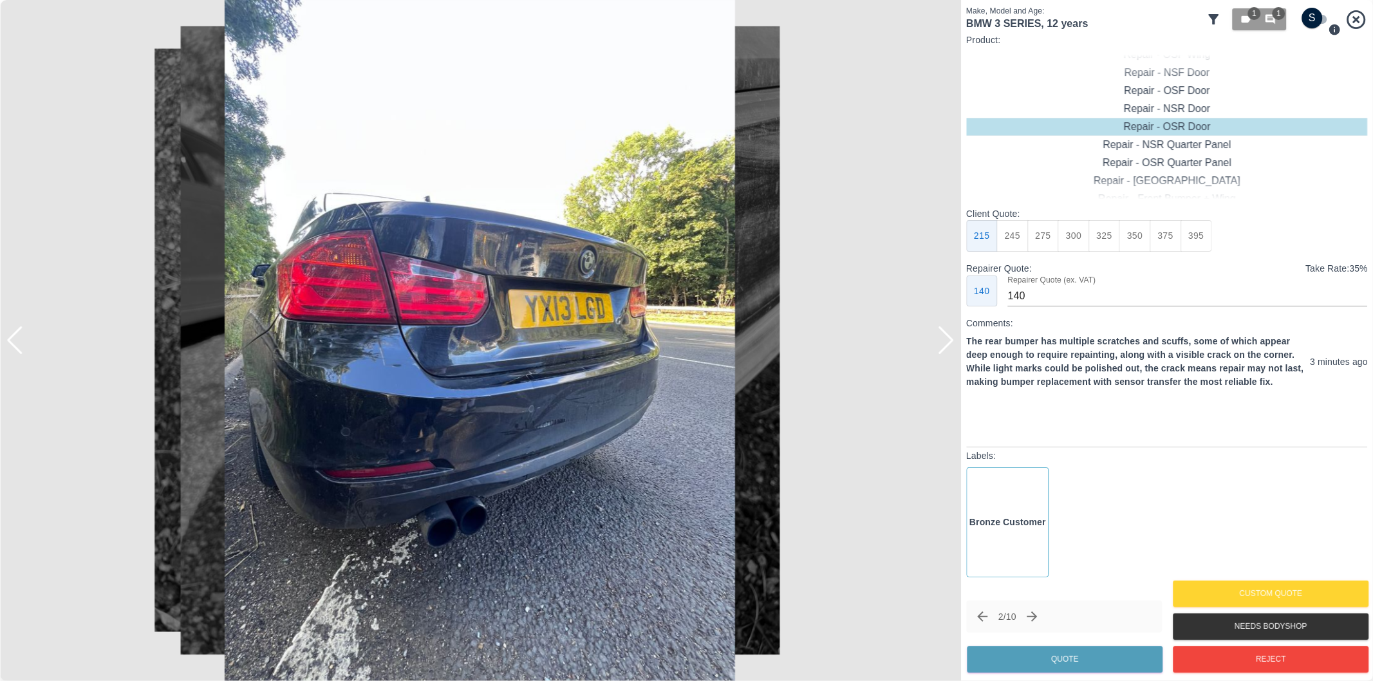
click at [946, 349] on div at bounding box center [945, 340] width 17 height 28
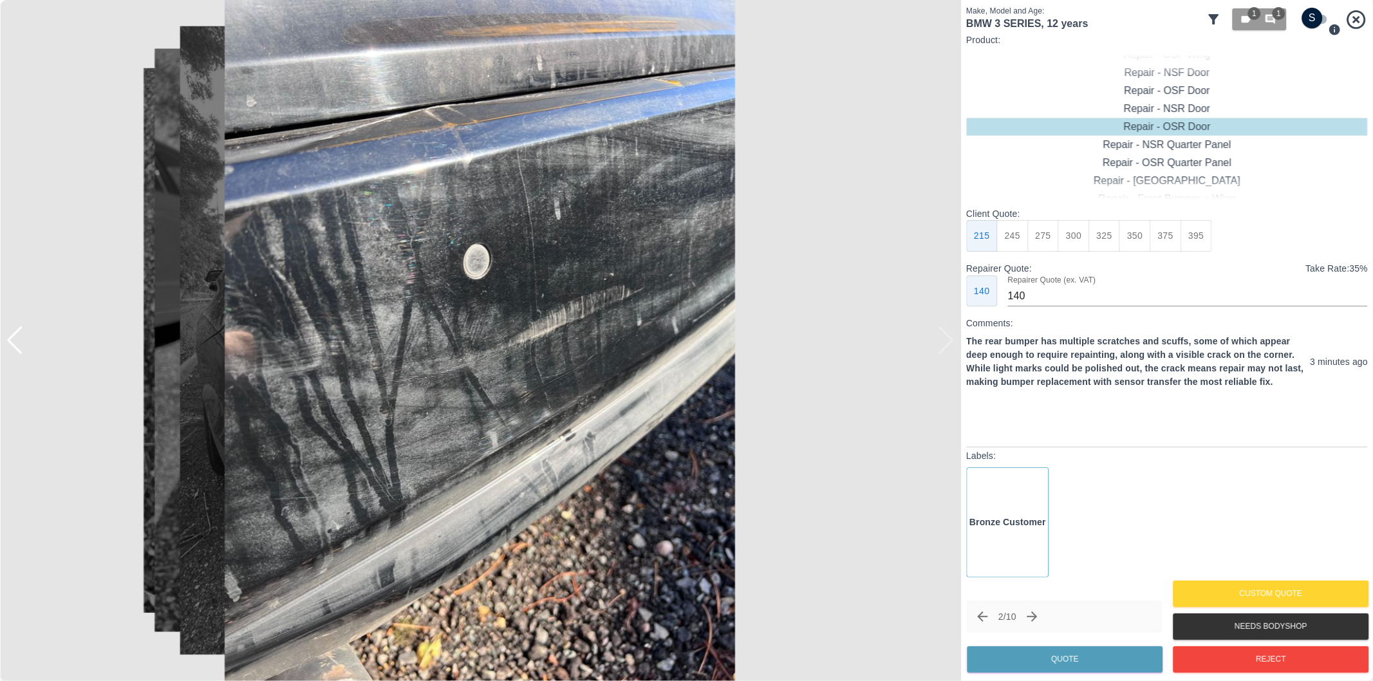
click at [946, 349] on div at bounding box center [480, 340] width 961 height 681
click at [1227, 666] on button "Reject" at bounding box center [1271, 659] width 196 height 26
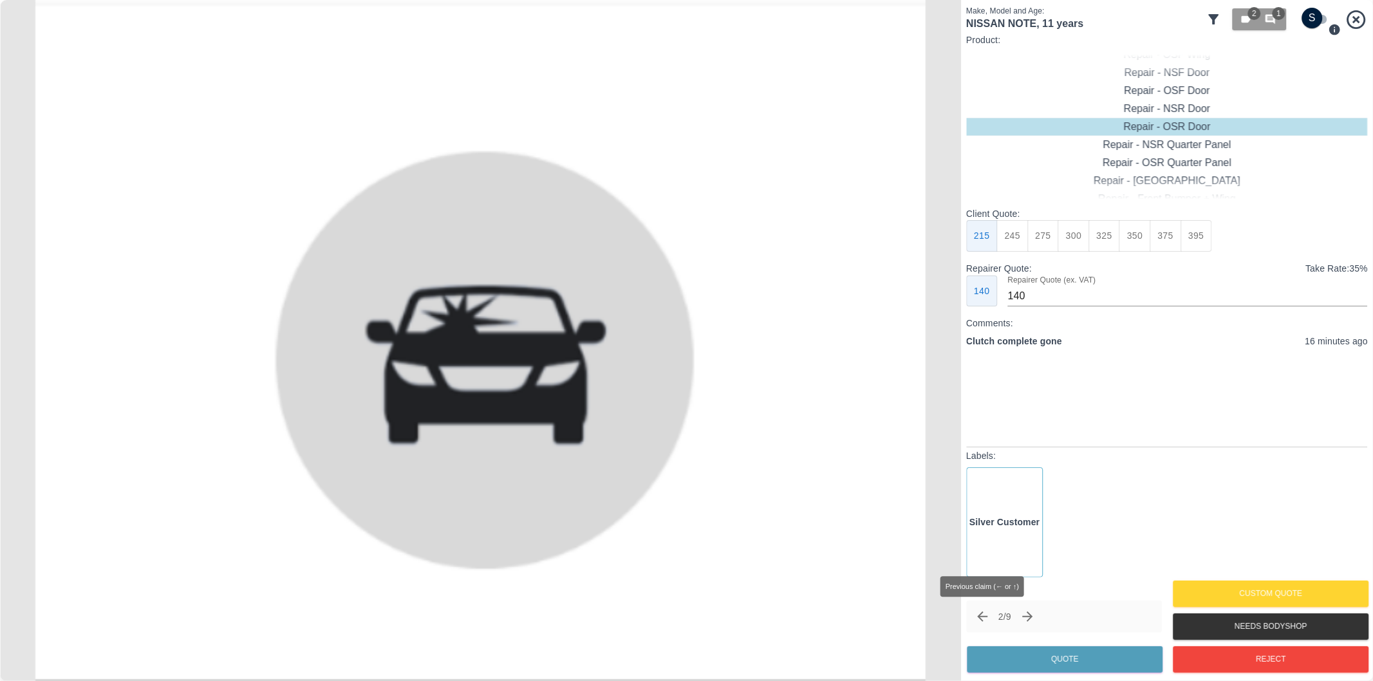
click at [983, 613] on icon "Previous claim" at bounding box center [981, 616] width 15 height 15
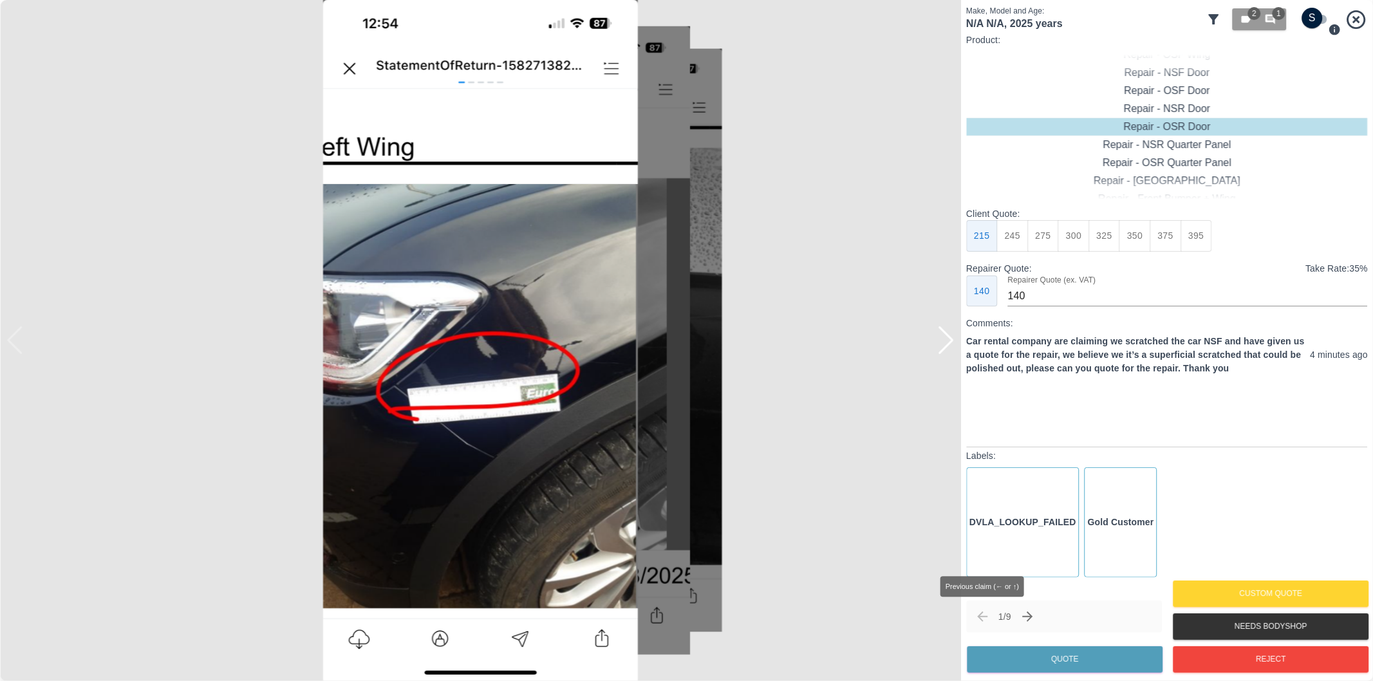
click at [983, 613] on span "Previous claim (← or ↑)" at bounding box center [982, 617] width 22 height 22
click at [983, 618] on span "Previous claim (← or ↑)" at bounding box center [982, 617] width 22 height 22
click at [455, 374] on img at bounding box center [480, 340] width 961 height 681
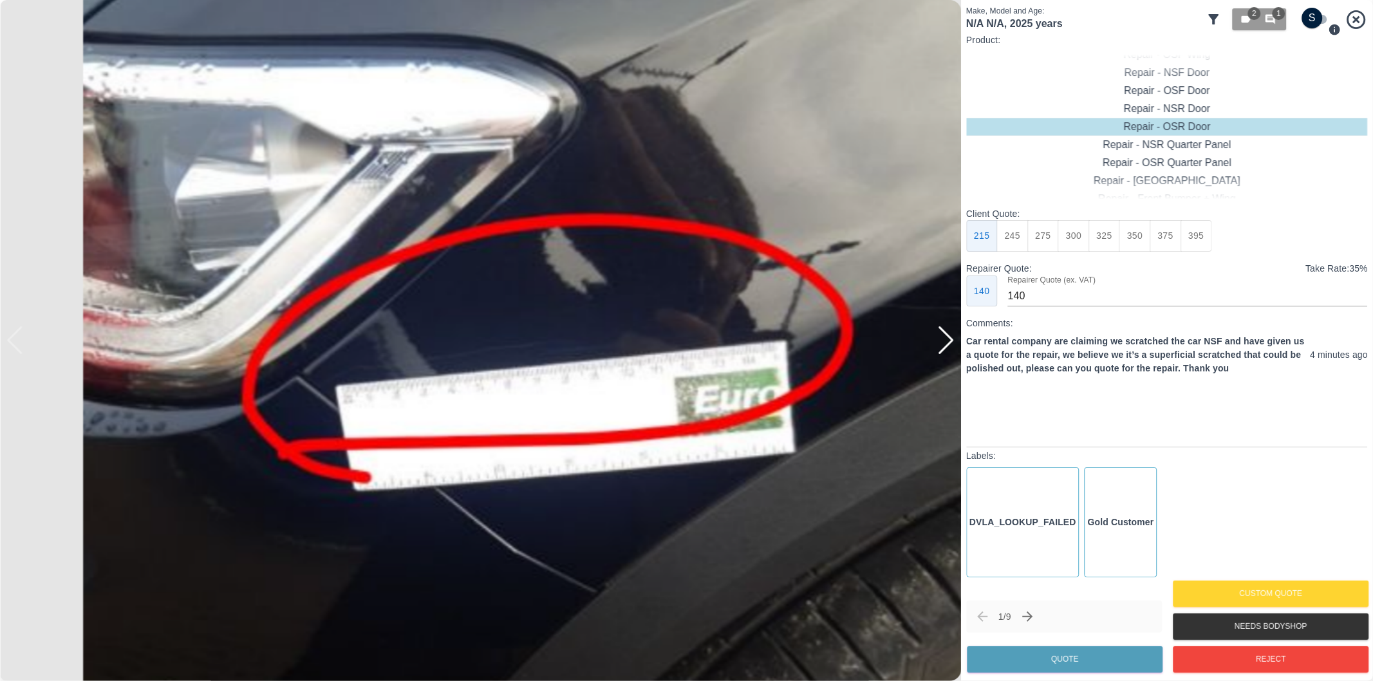
click at [455, 374] on img at bounding box center [555, 240] width 2883 height 2043
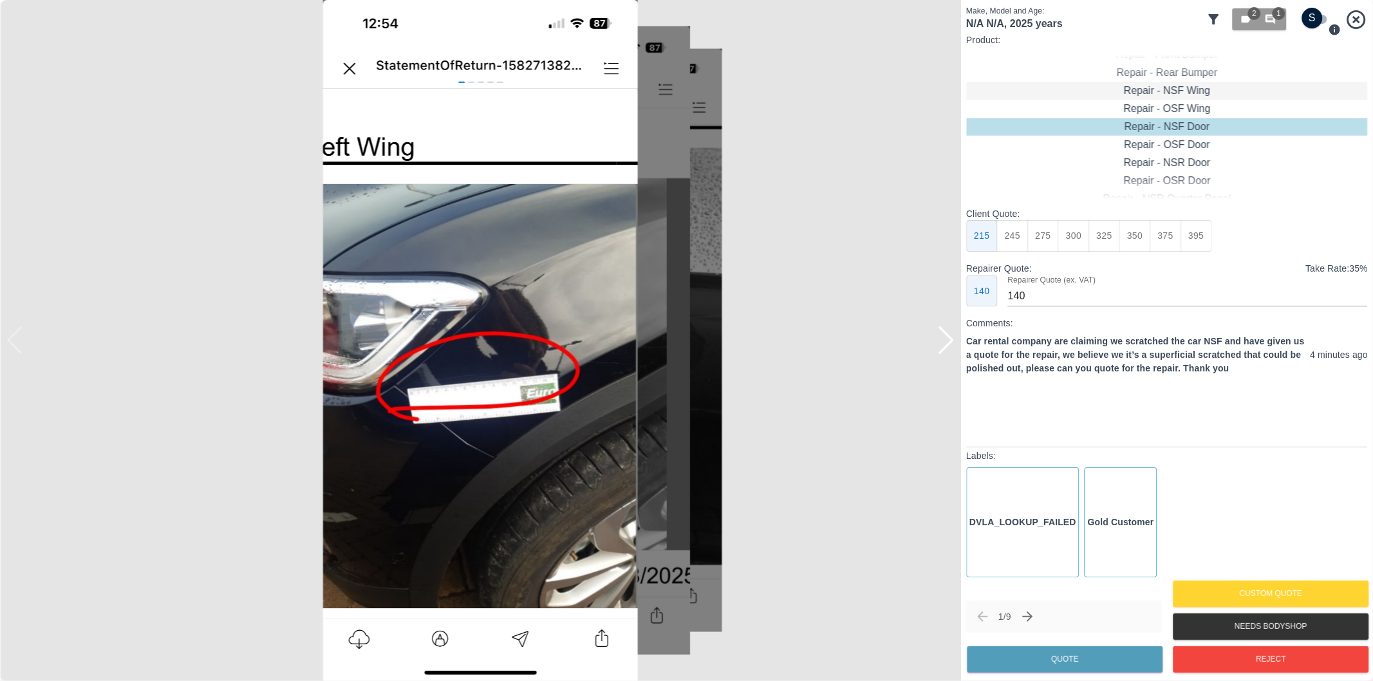
click at [1195, 88] on div "Repair - NSF Wing" at bounding box center [1167, 91] width 402 height 18
click at [1091, 658] on button "Quote" at bounding box center [1065, 659] width 196 height 26
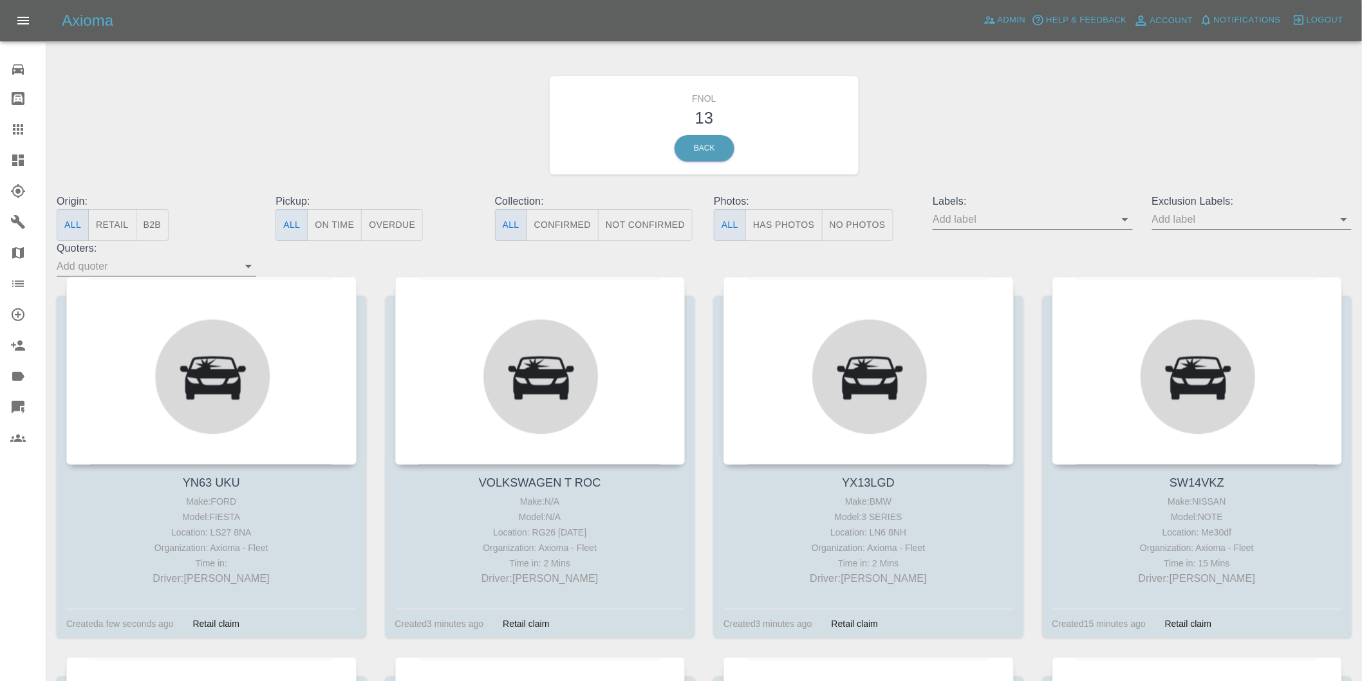
click at [799, 226] on button "Has Photos" at bounding box center [783, 225] width 77 height 32
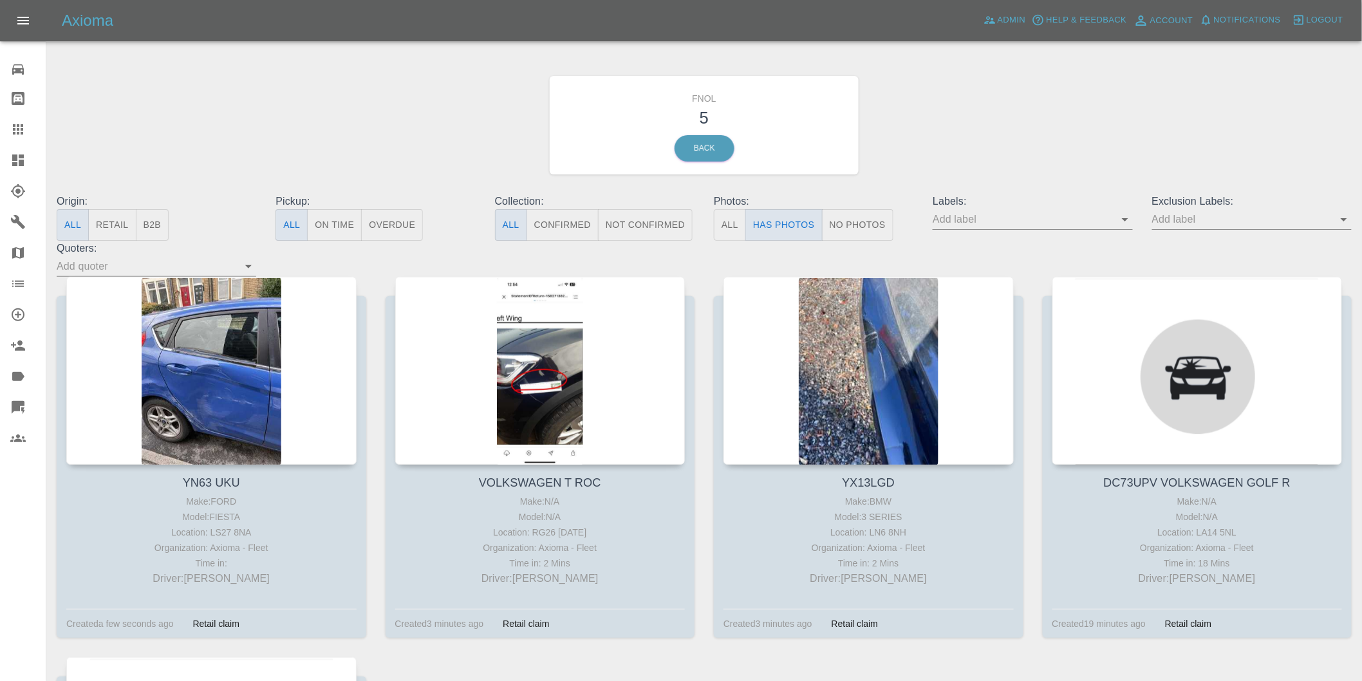
click at [1345, 220] on icon "Open" at bounding box center [1344, 219] width 6 height 3
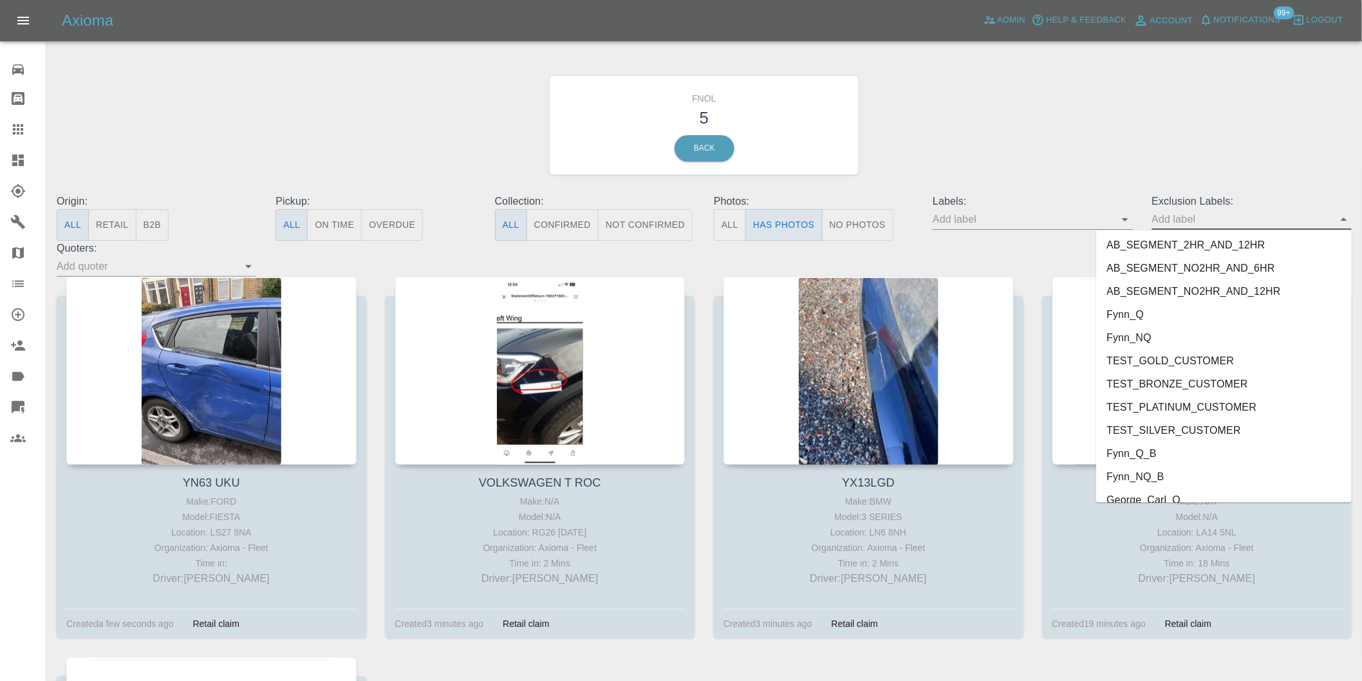
scroll to position [2749, 0]
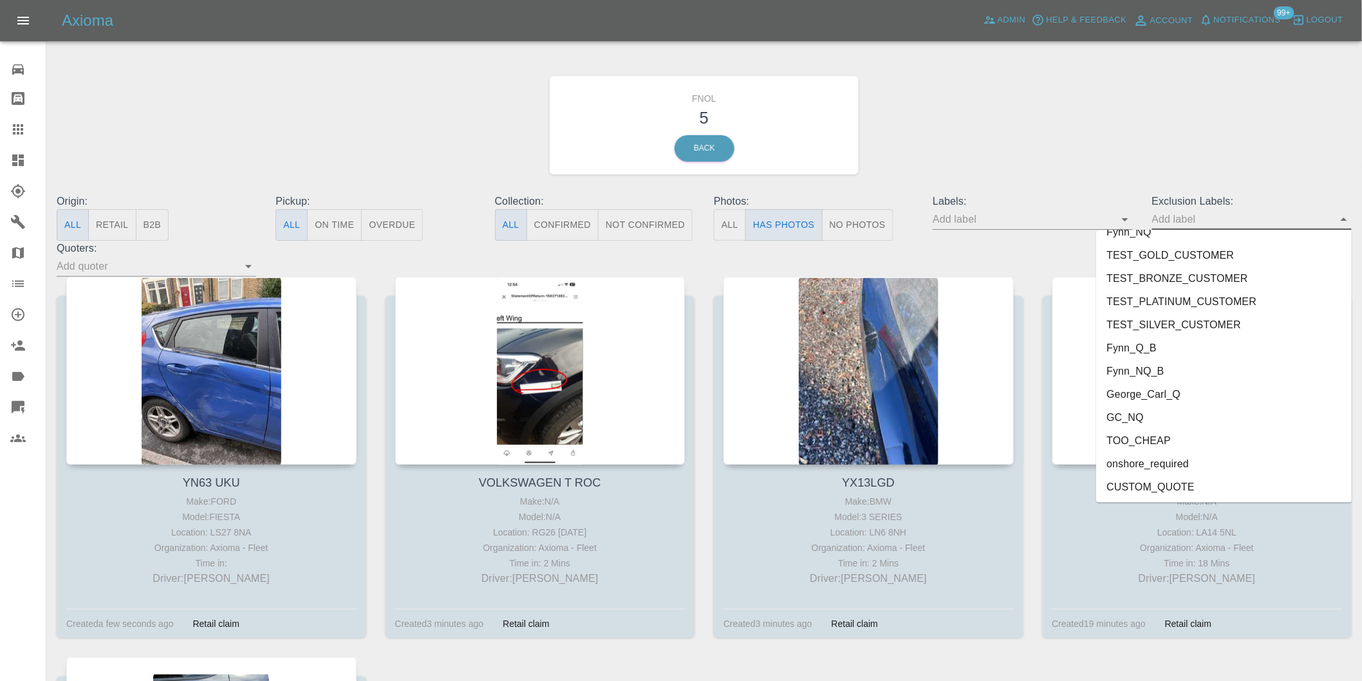
click at [1172, 454] on li "onshore_required" at bounding box center [1224, 463] width 256 height 23
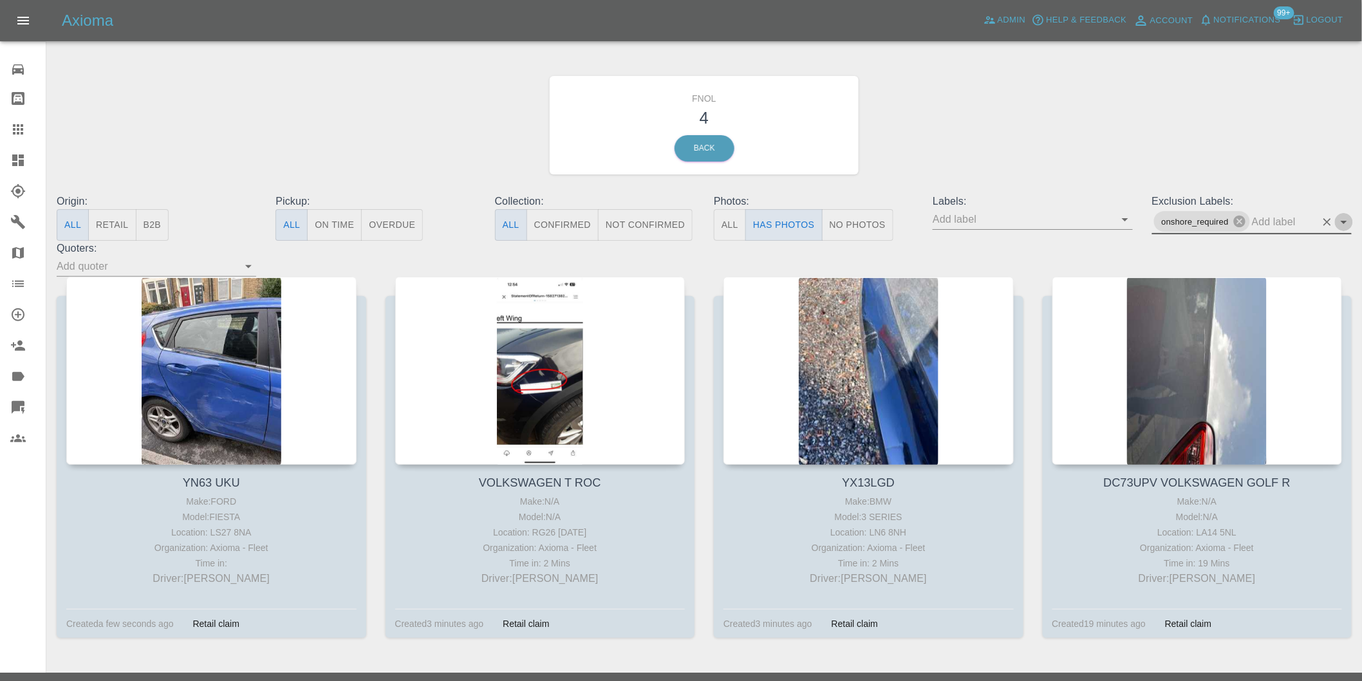
click at [1344, 223] on icon "Open" at bounding box center [1343, 221] width 15 height 15
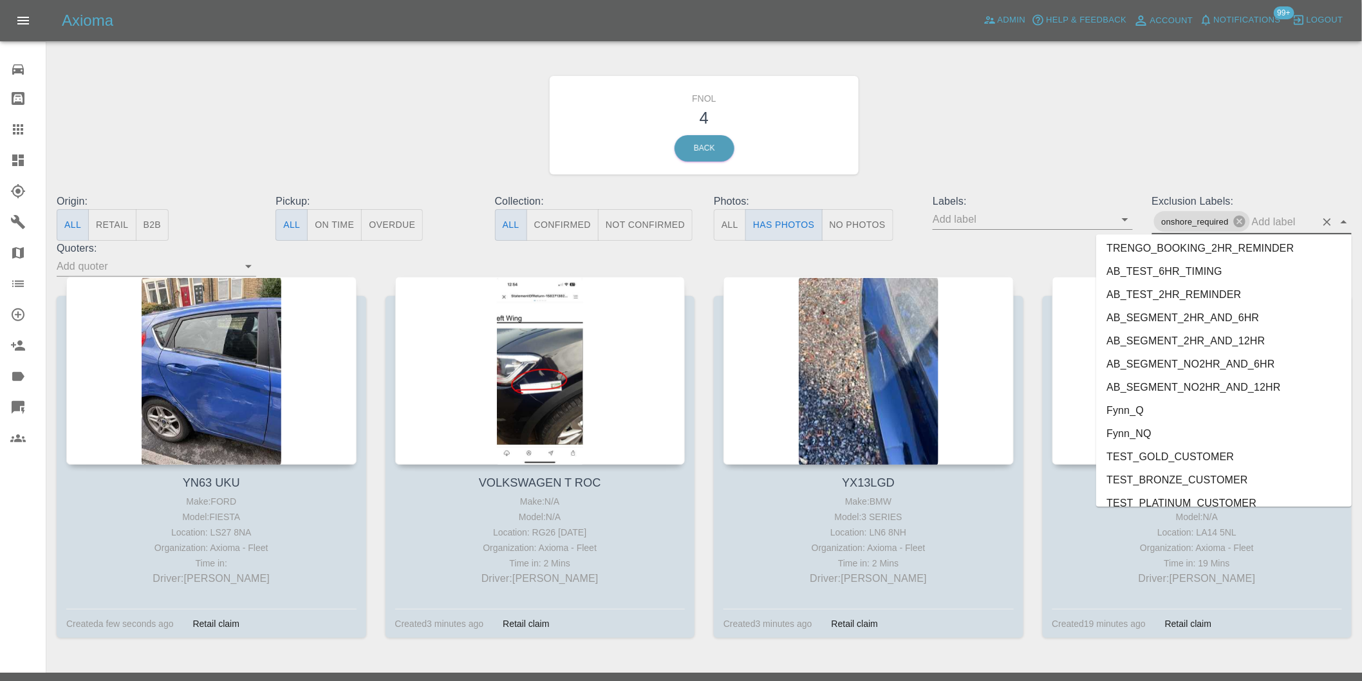
scroll to position [2726, 0]
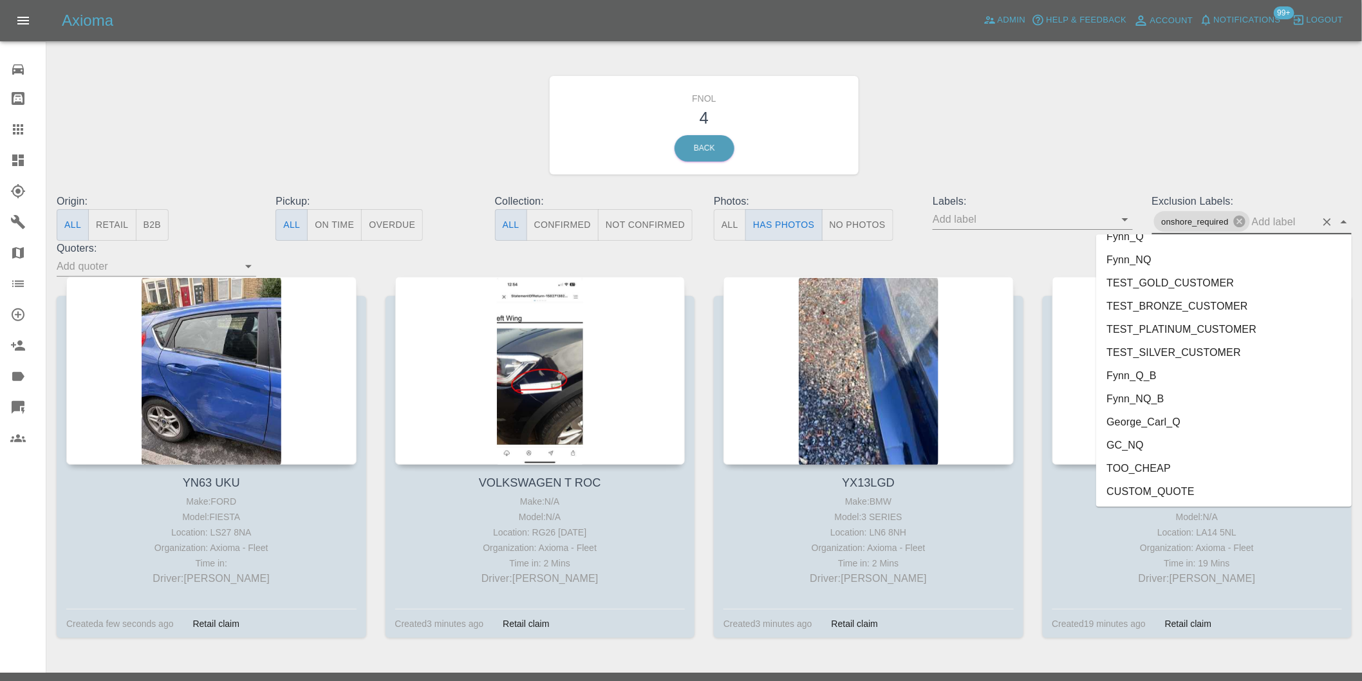
click at [1173, 417] on li "George_Carl_Q" at bounding box center [1224, 421] width 256 height 23
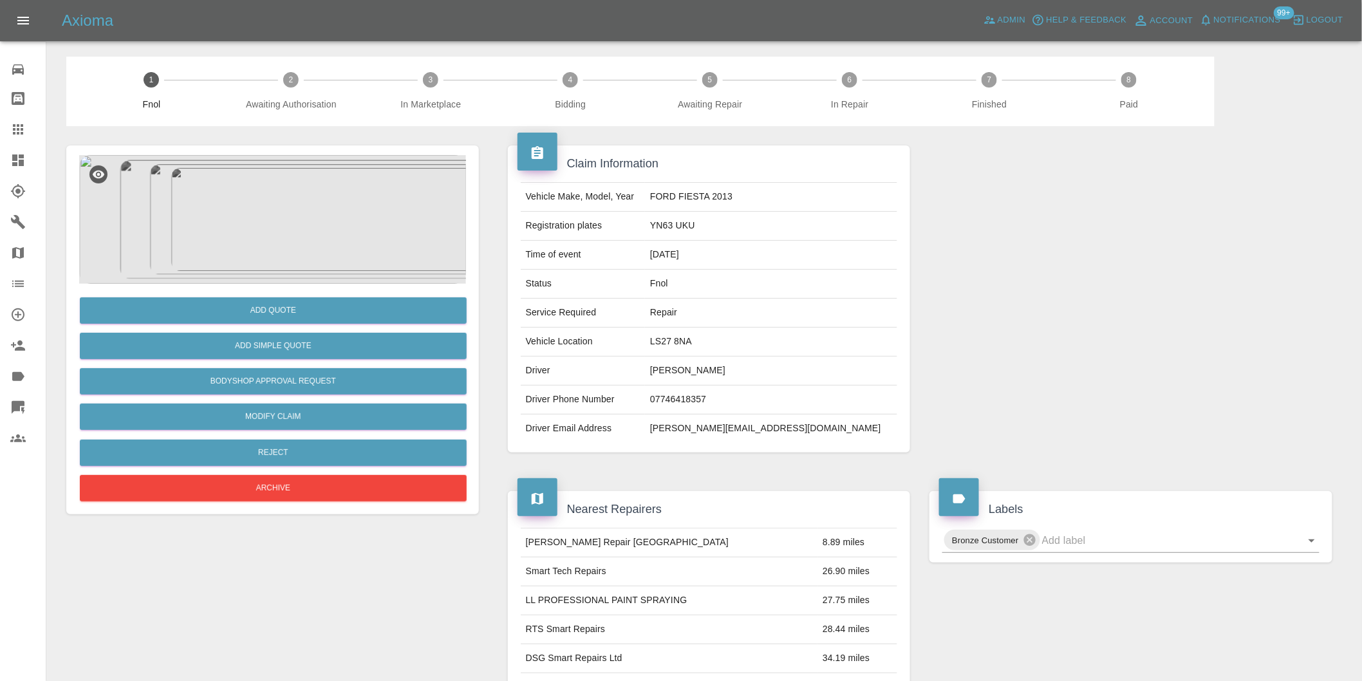
click at [277, 224] on img at bounding box center [272, 219] width 387 height 129
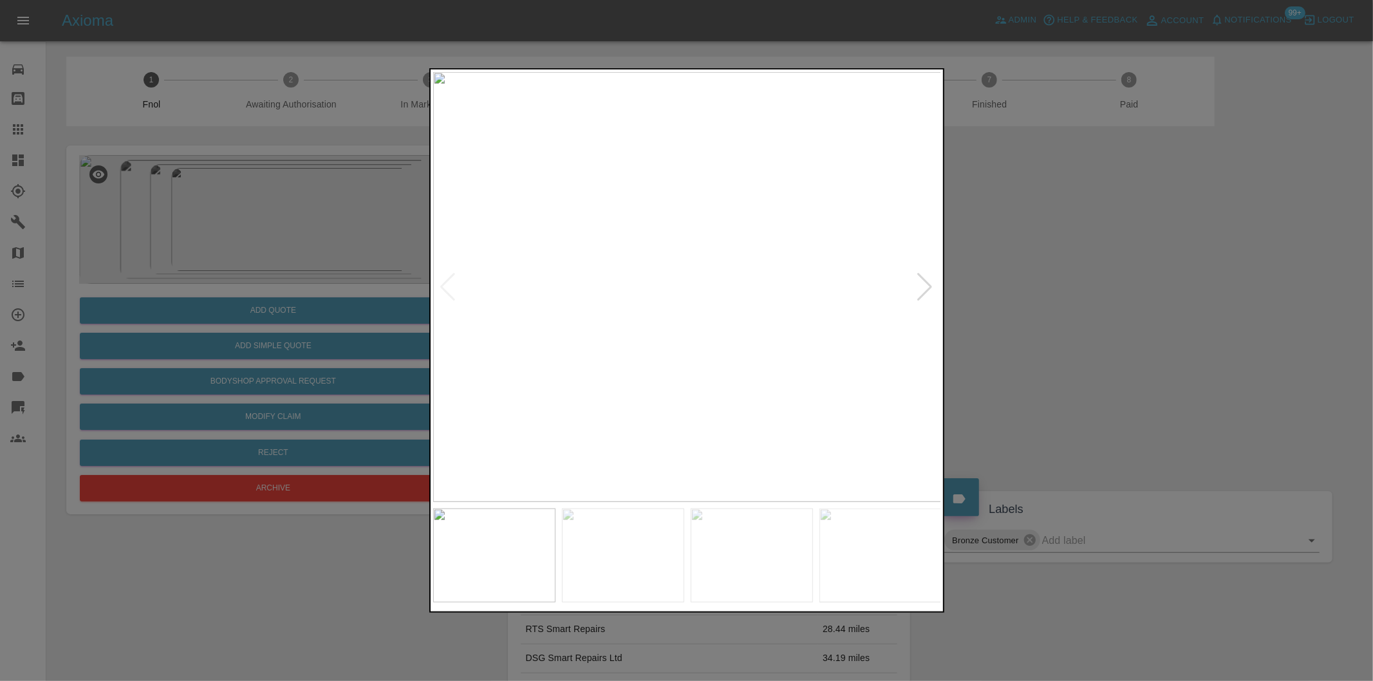
click at [924, 288] on div at bounding box center [925, 287] width 17 height 28
drag, startPoint x: 1140, startPoint y: 329, endPoint x: 776, endPoint y: 456, distance: 385.7
click at [1139, 329] on div at bounding box center [686, 340] width 1373 height 681
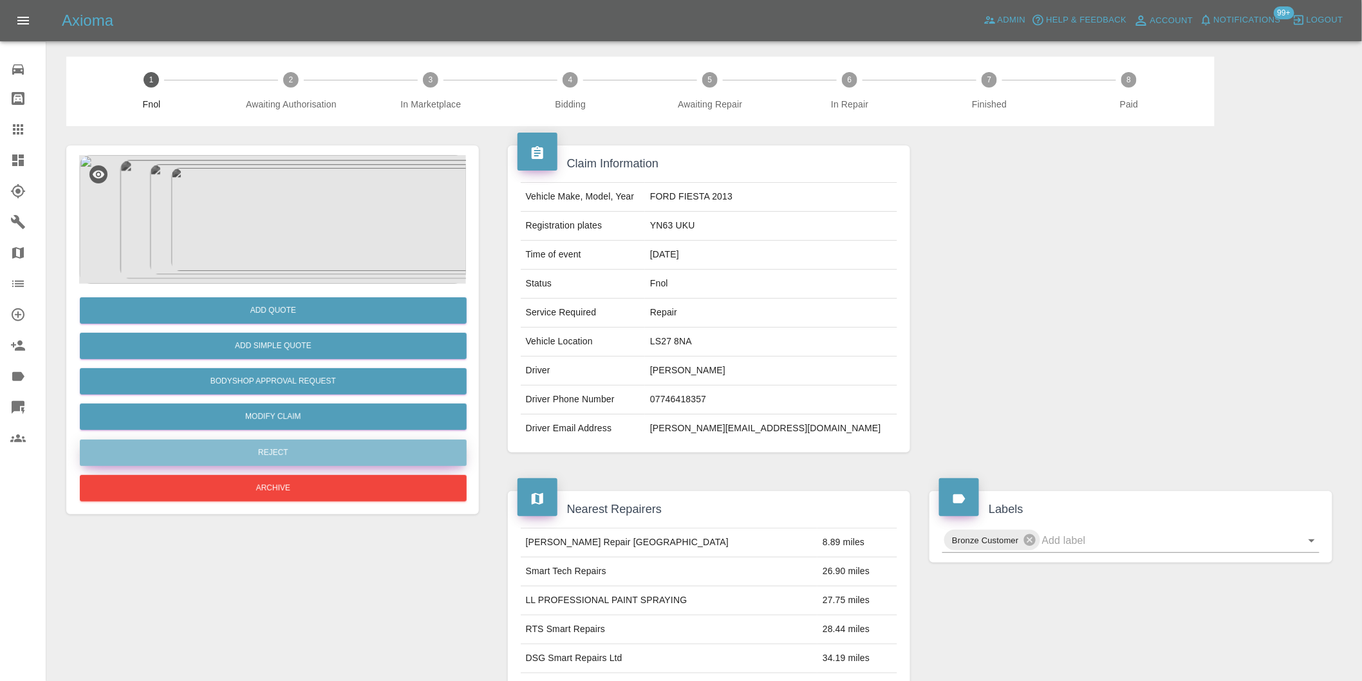
click at [274, 452] on button "Reject" at bounding box center [273, 453] width 387 height 26
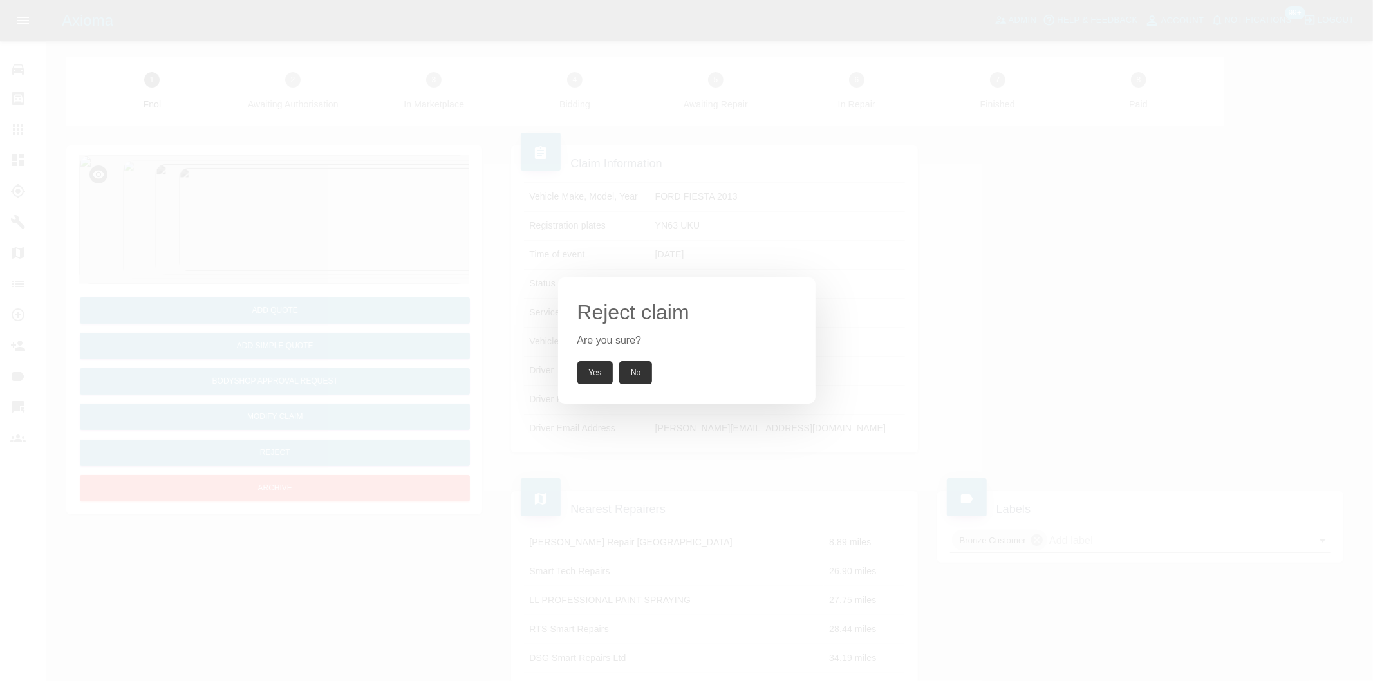
click at [599, 378] on button "Yes" at bounding box center [595, 372] width 36 height 23
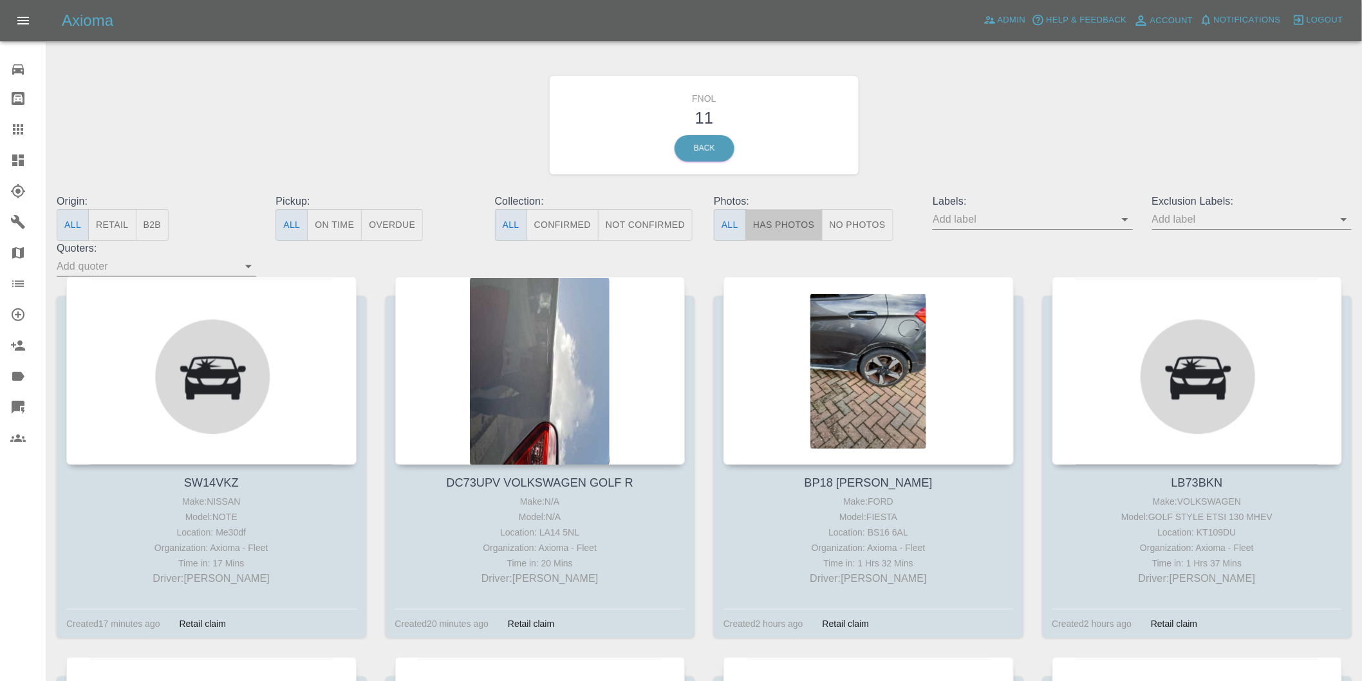
click at [795, 236] on button "Has Photos" at bounding box center [783, 225] width 77 height 32
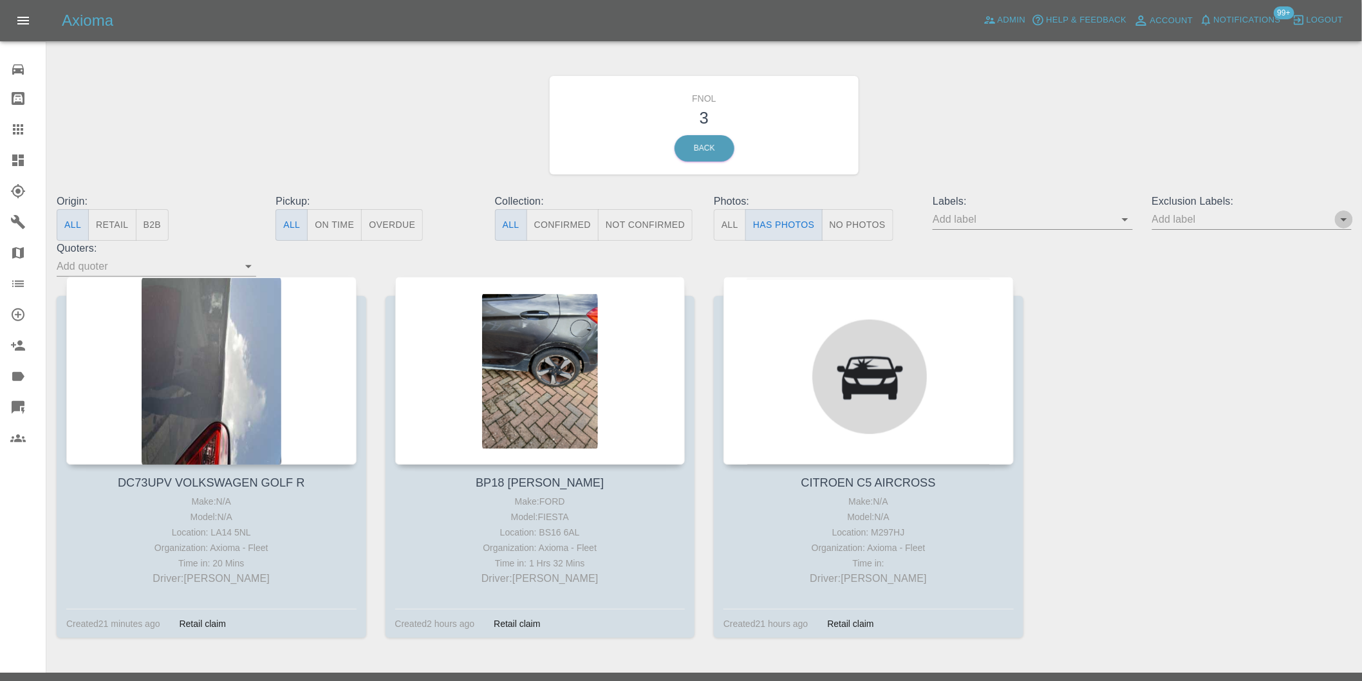
click at [1345, 221] on icon "Open" at bounding box center [1343, 219] width 15 height 15
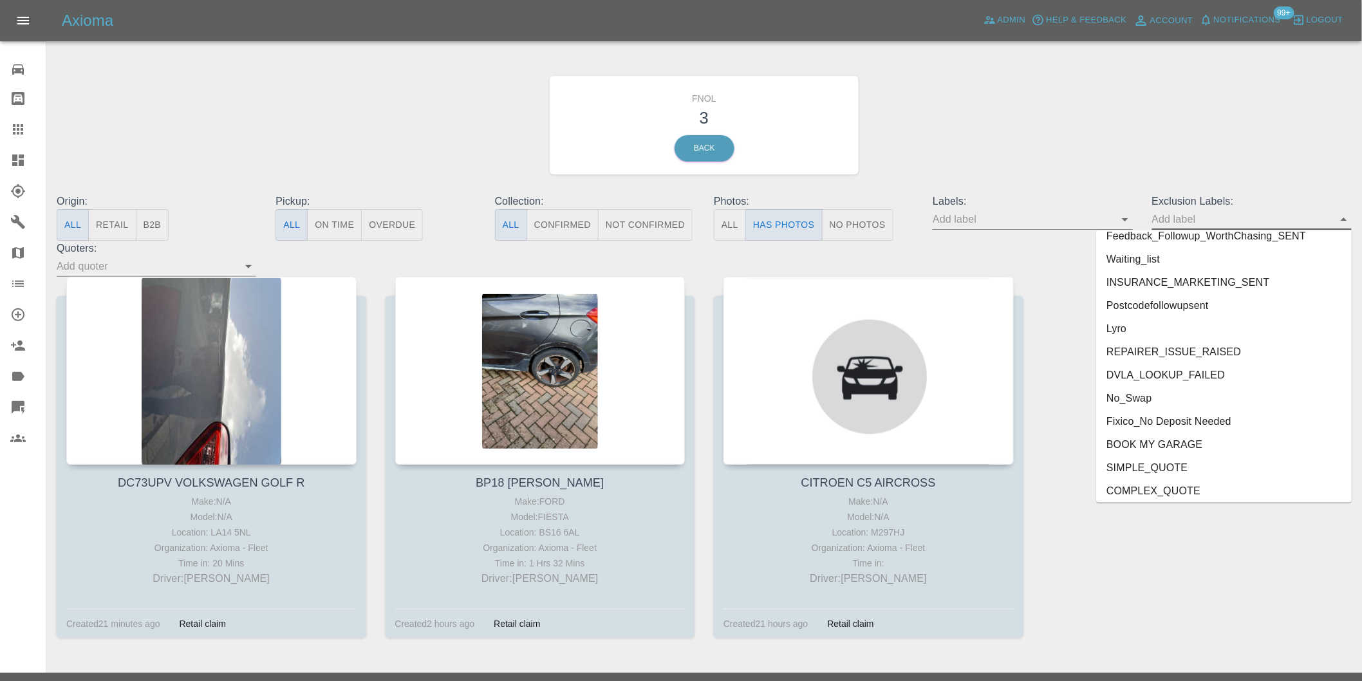
scroll to position [2749, 0]
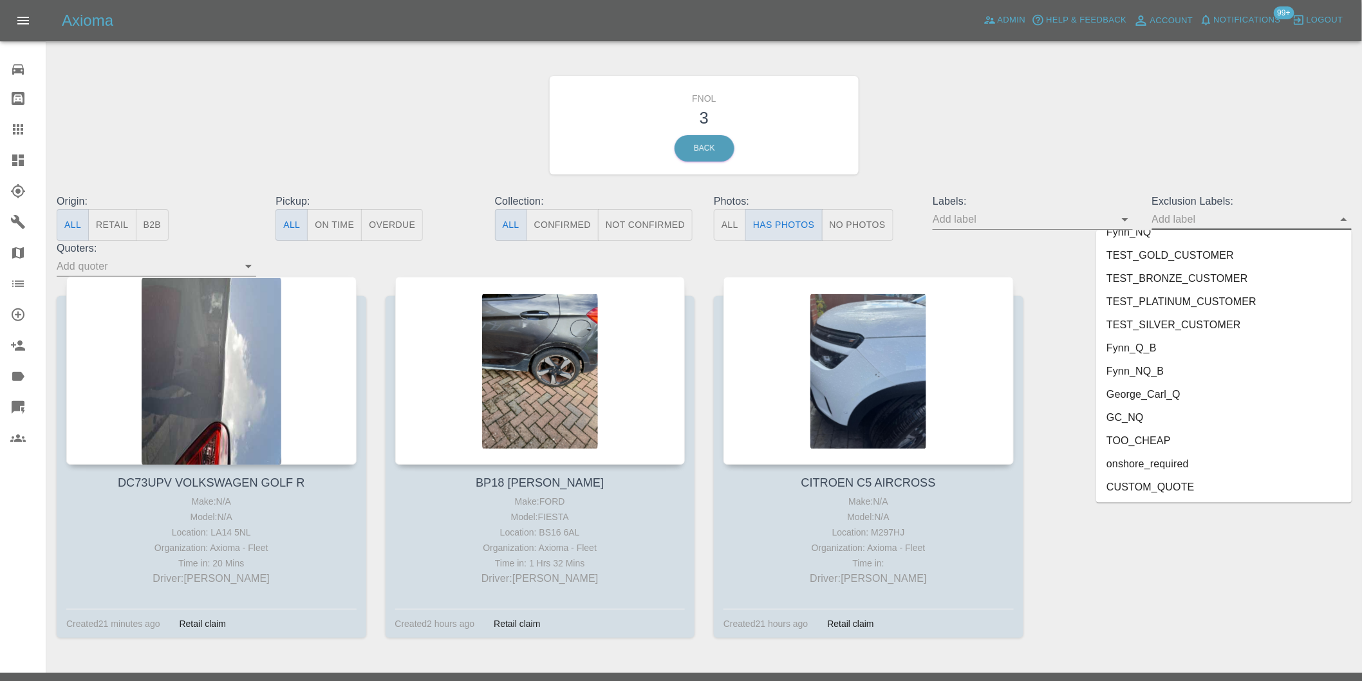
click at [1166, 460] on li "onshore_required" at bounding box center [1224, 463] width 256 height 23
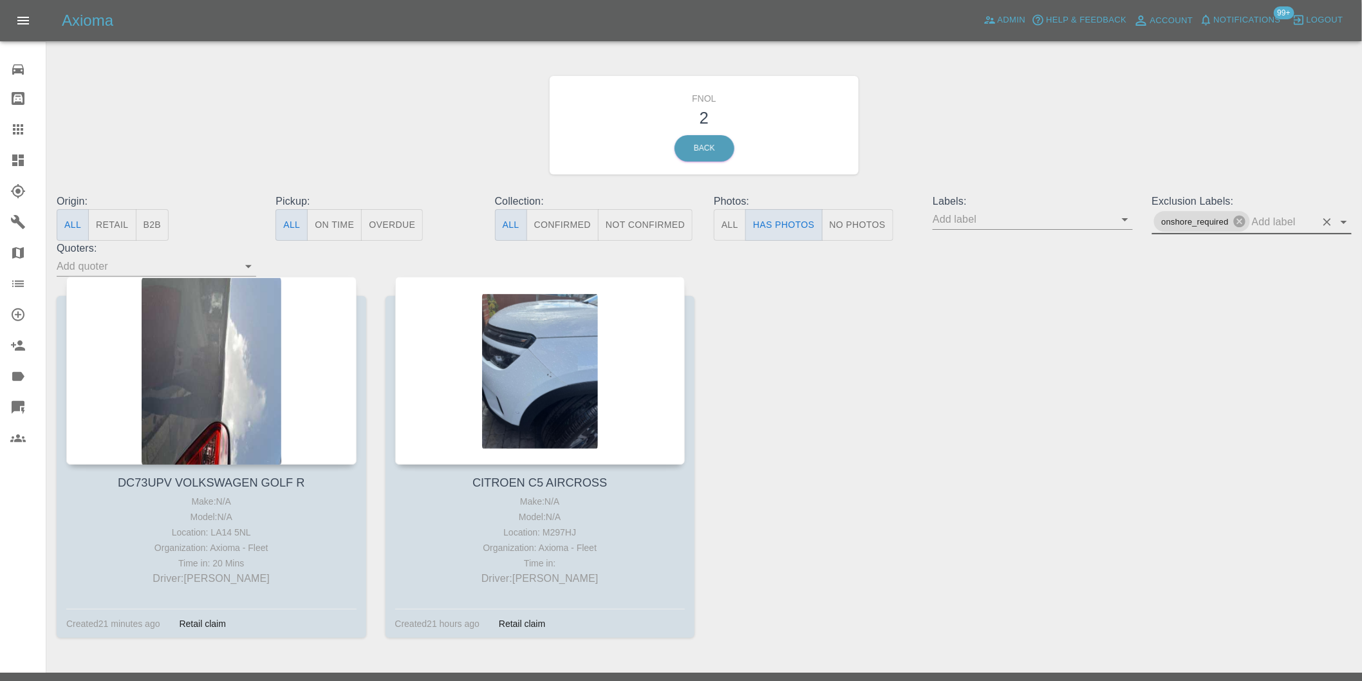
click at [1343, 220] on icon "Open" at bounding box center [1343, 221] width 15 height 15
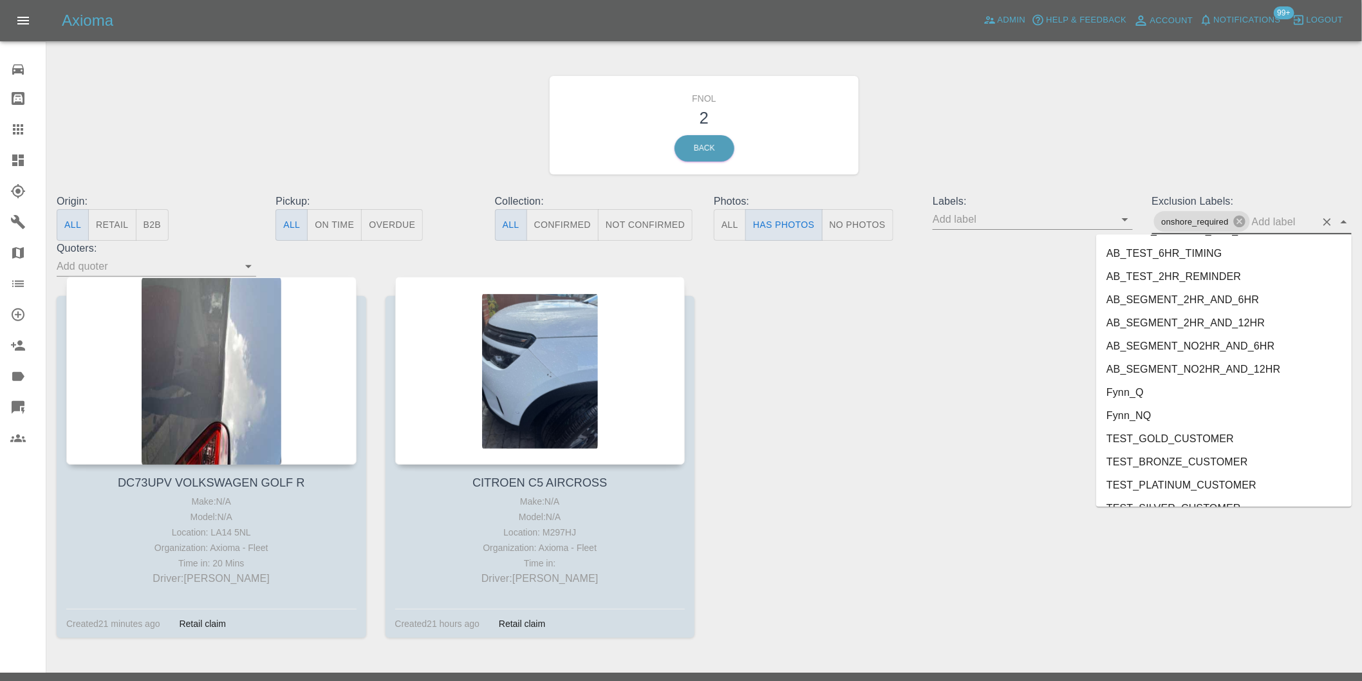
scroll to position [2726, 0]
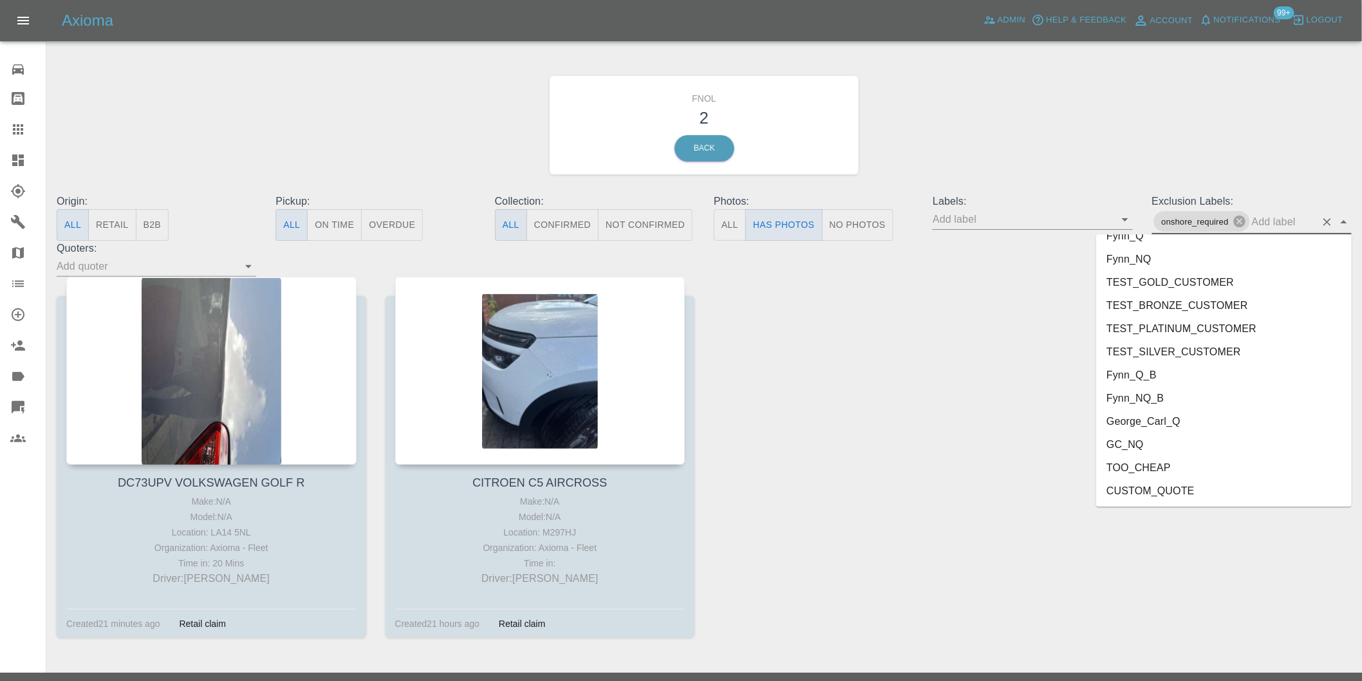
click at [1156, 420] on li "George_Carl_Q" at bounding box center [1224, 421] width 256 height 23
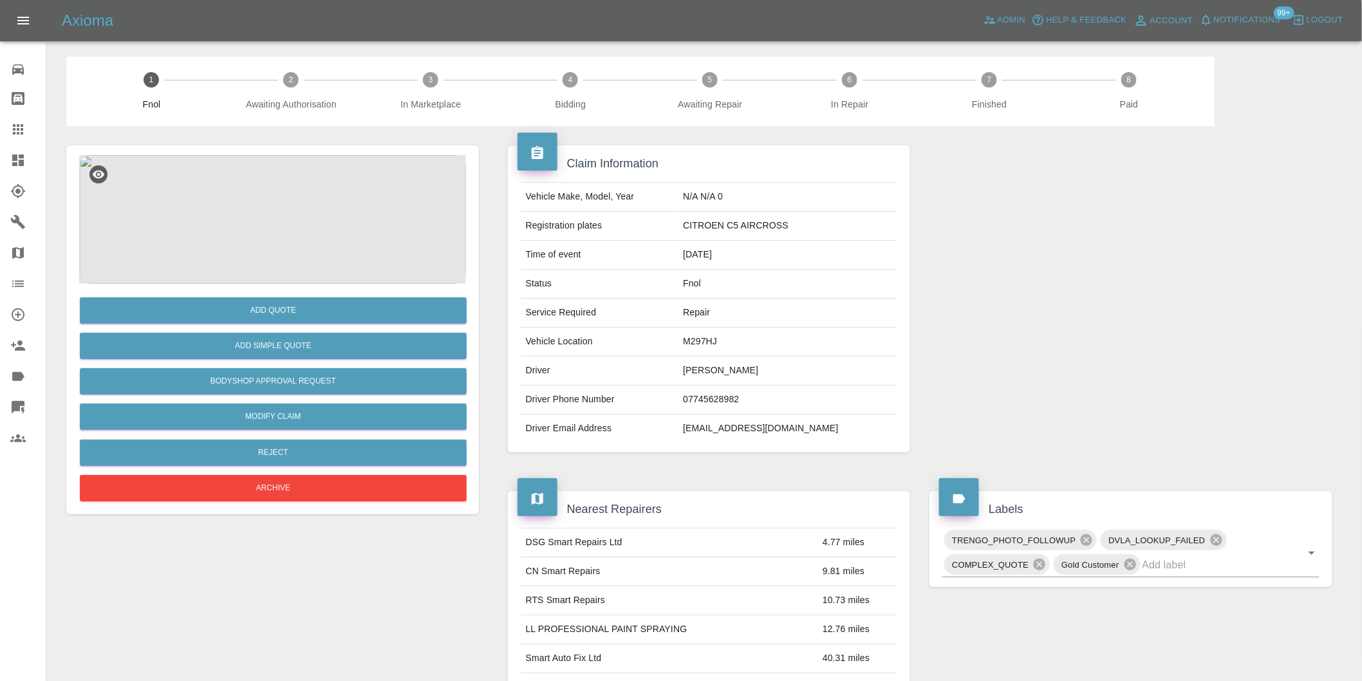
click at [283, 204] on img at bounding box center [272, 219] width 387 height 129
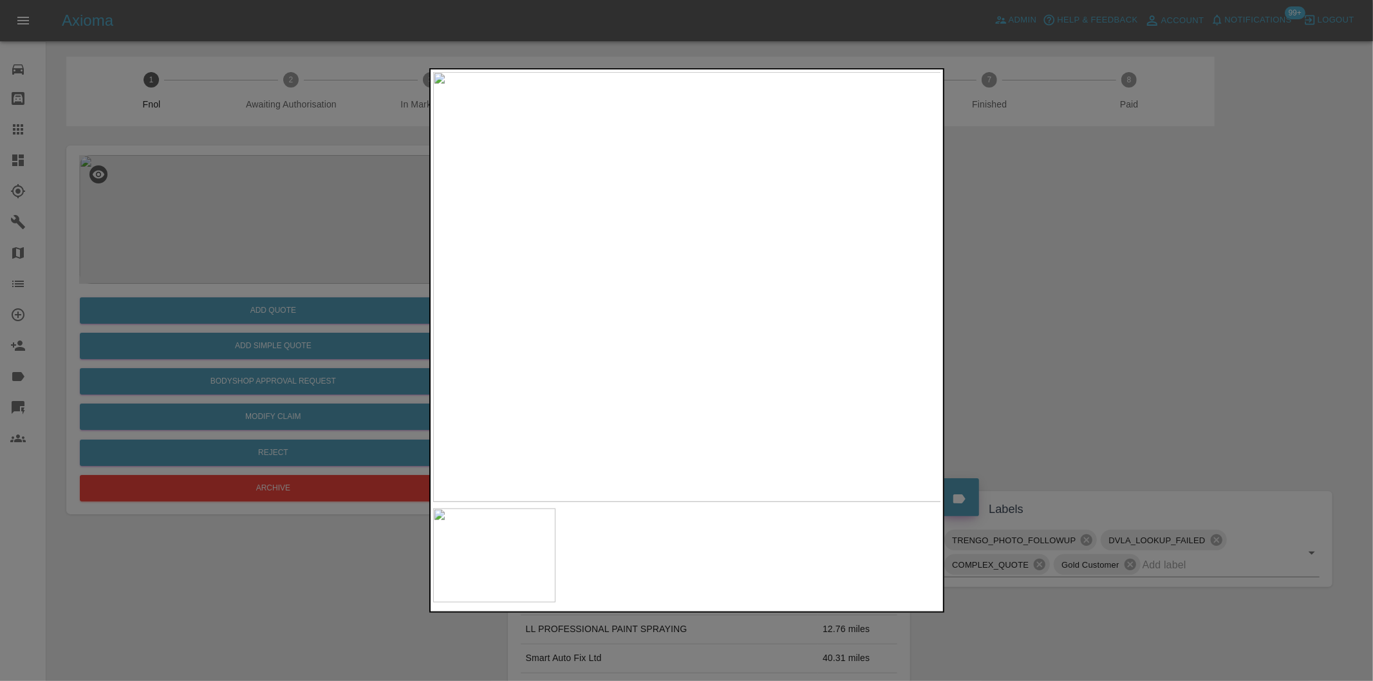
click at [717, 272] on img at bounding box center [687, 287] width 508 height 430
click at [692, 286] on img at bounding box center [594, 330] width 1525 height 1289
click at [1141, 346] on div at bounding box center [686, 340] width 1373 height 681
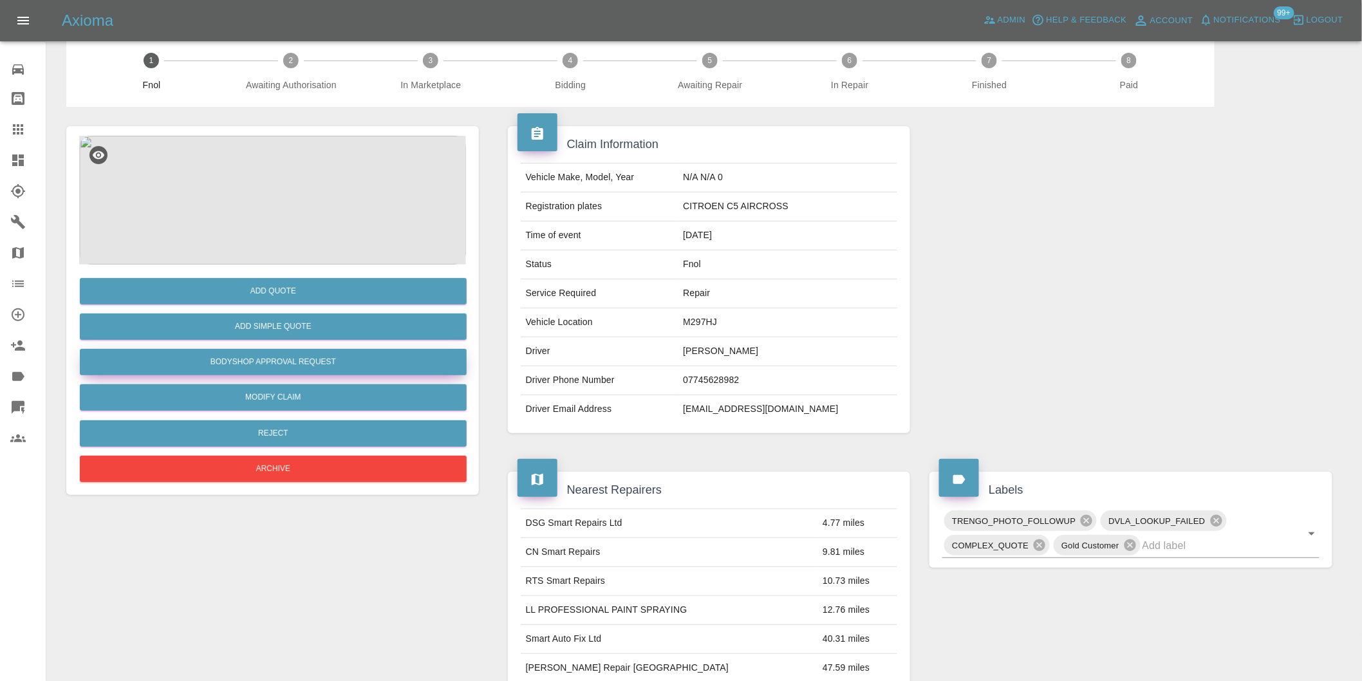
scroll to position [17, 0]
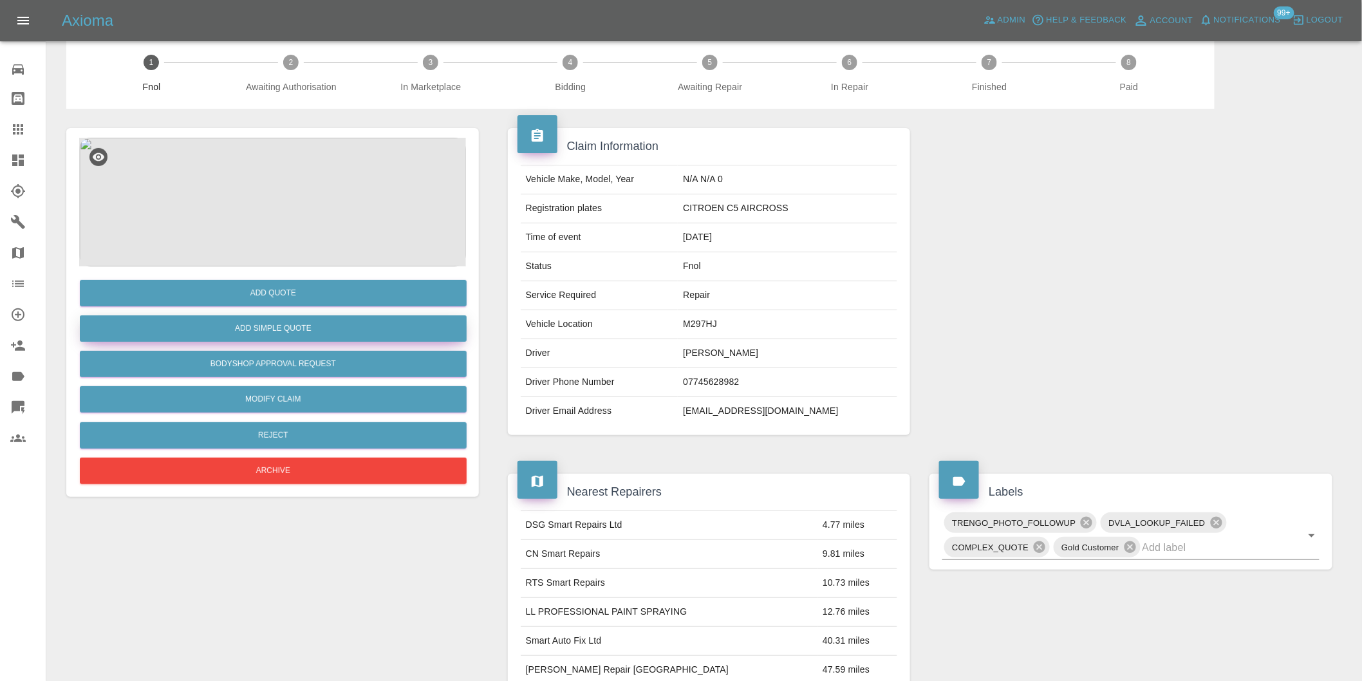
click at [304, 328] on button "Add Simple Quote" at bounding box center [273, 328] width 387 height 26
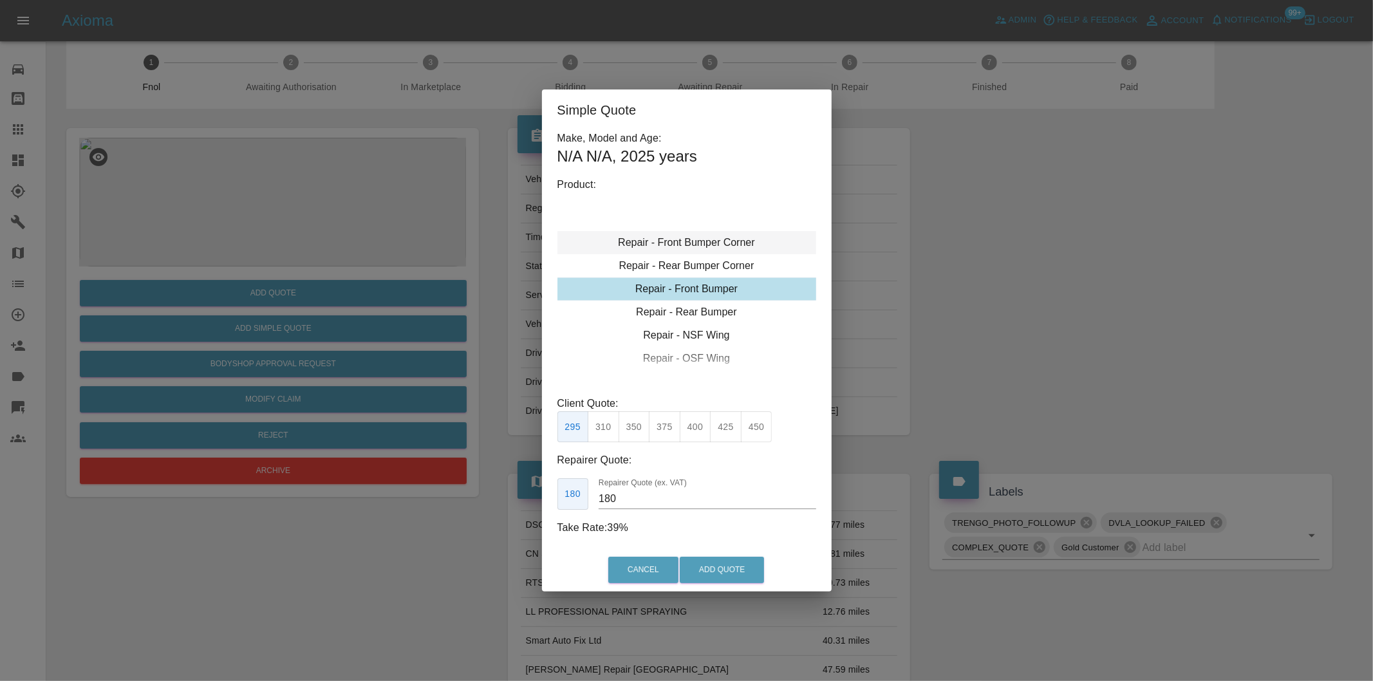
click at [731, 238] on div "Repair - Front Bumper Corner" at bounding box center [686, 242] width 259 height 23
type input "120"
drag, startPoint x: 601, startPoint y: 425, endPoint x: 661, endPoint y: 518, distance: 110.3
click at [601, 424] on button "199" at bounding box center [604, 427] width 32 height 32
click at [707, 566] on button "Add Quote" at bounding box center [722, 570] width 84 height 26
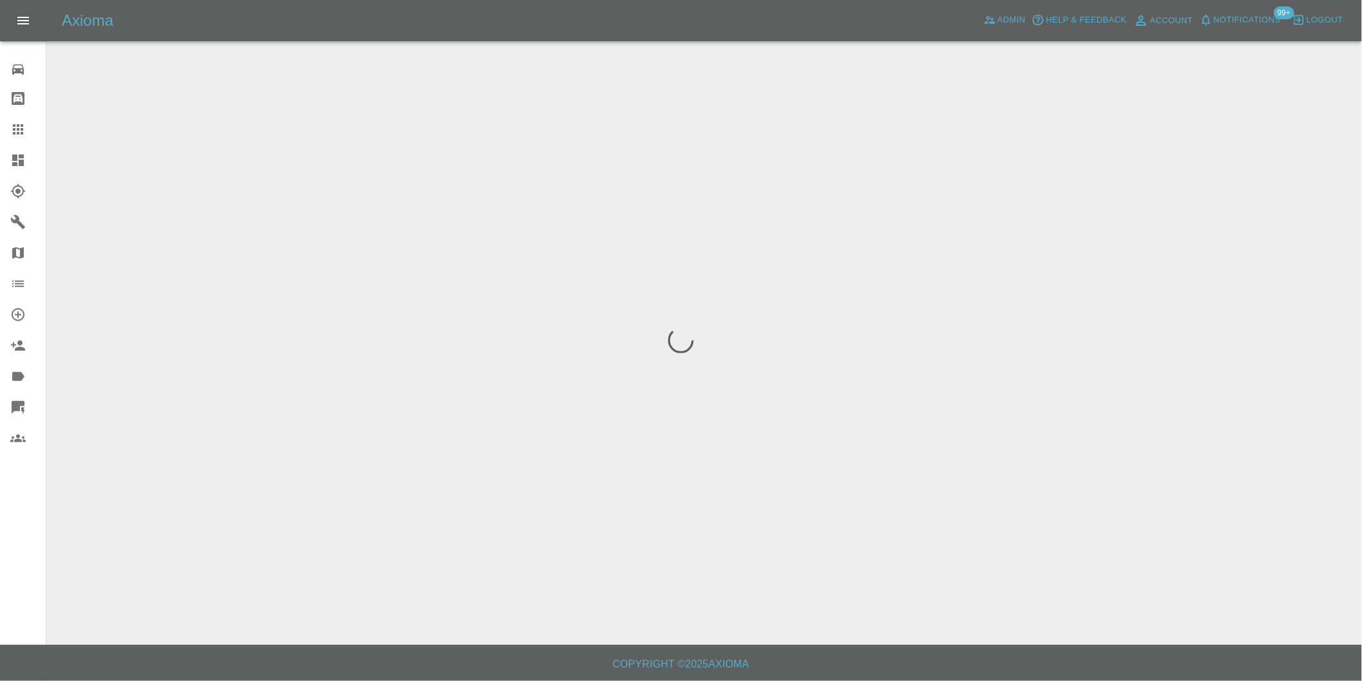
scroll to position [0, 0]
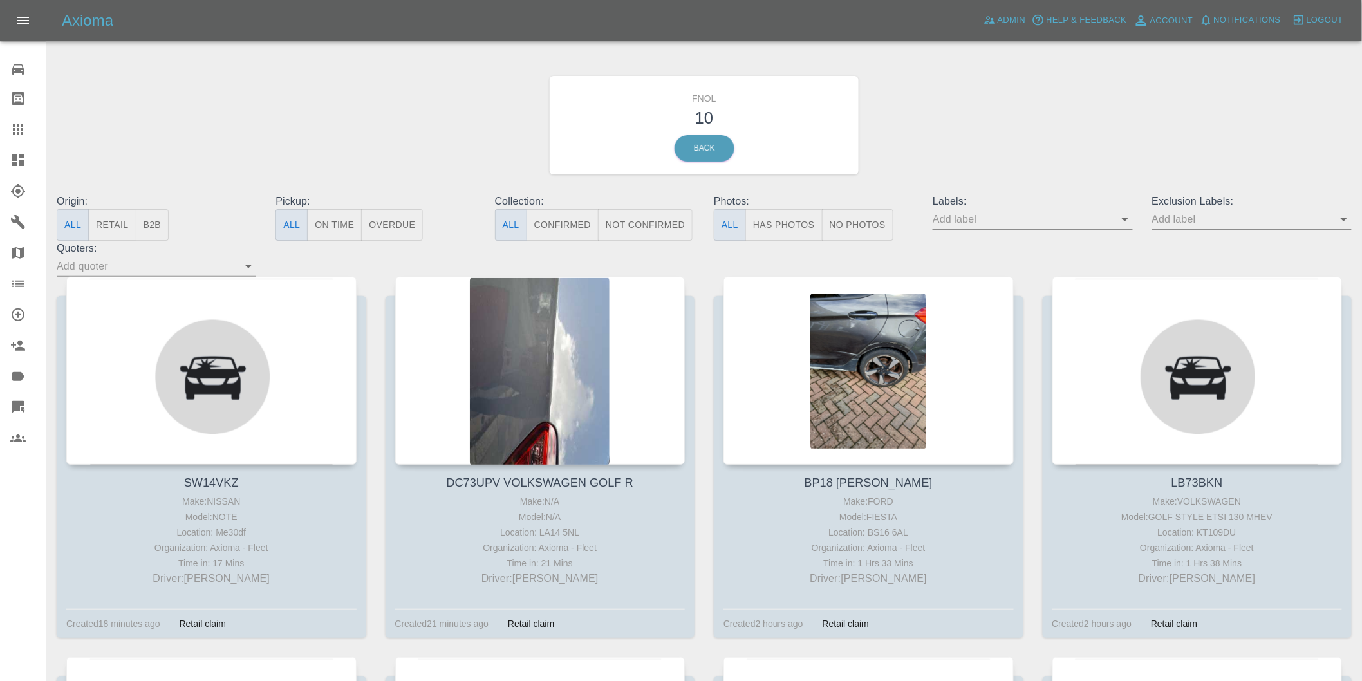
click at [790, 227] on button "Has Photos" at bounding box center [783, 225] width 77 height 32
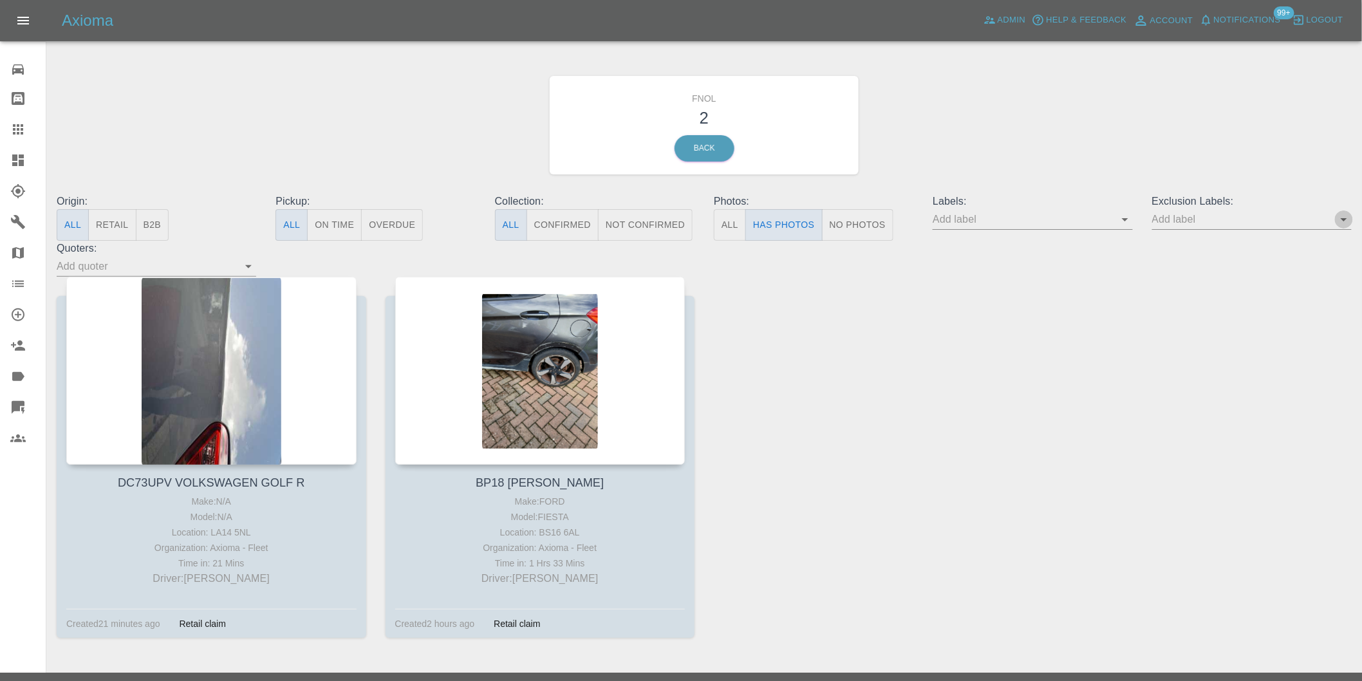
click at [1352, 217] on icon "Open" at bounding box center [1343, 219] width 15 height 15
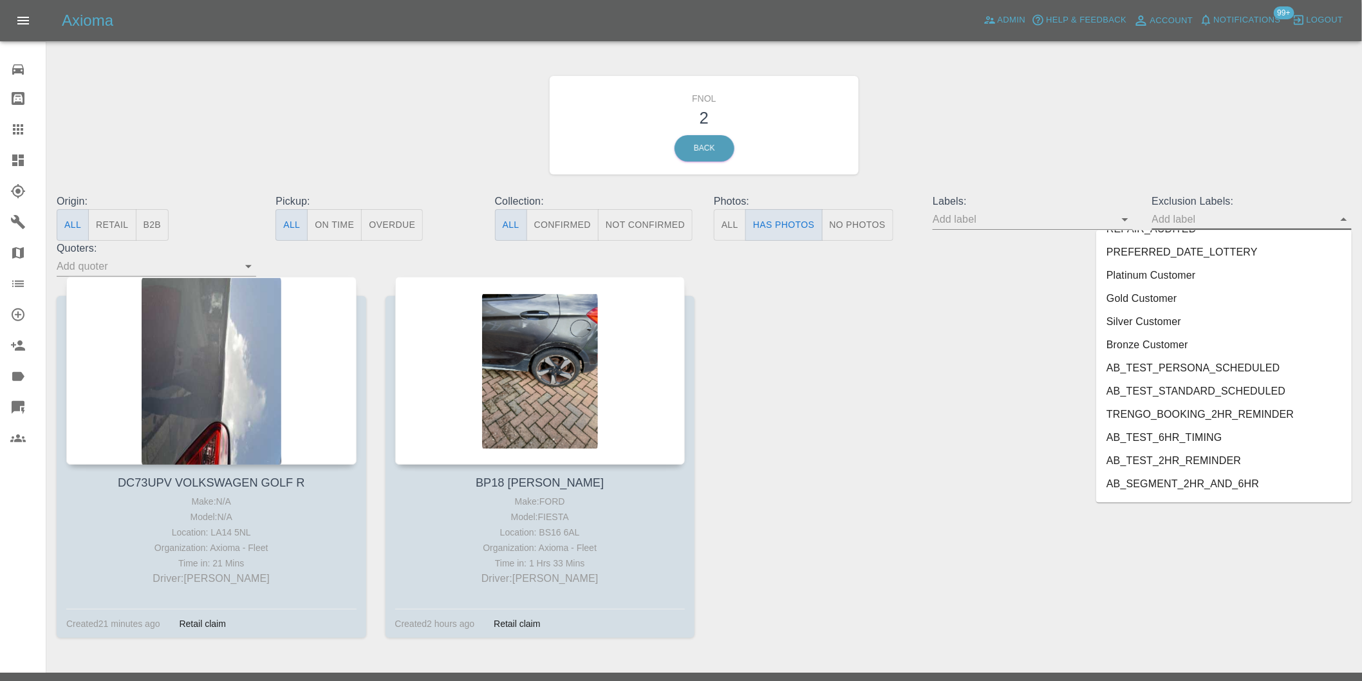
scroll to position [2749, 0]
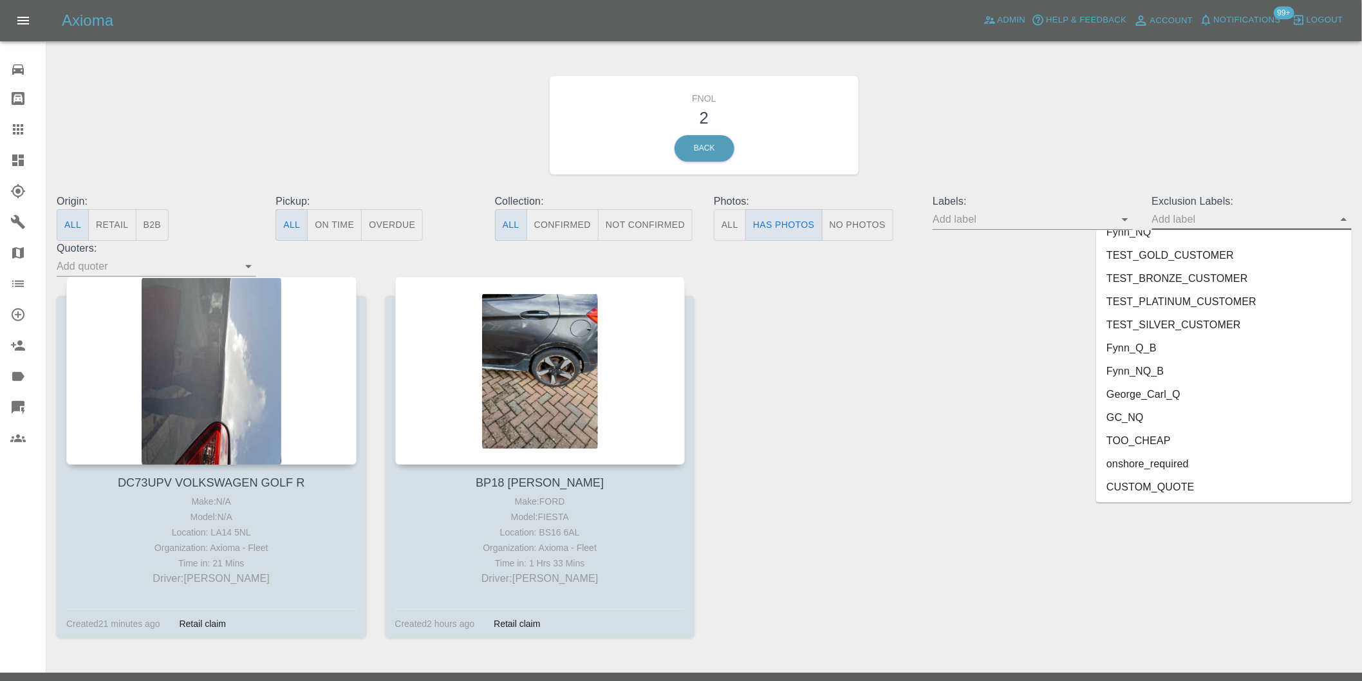
click at [1173, 465] on li "onshore_required" at bounding box center [1224, 463] width 256 height 23
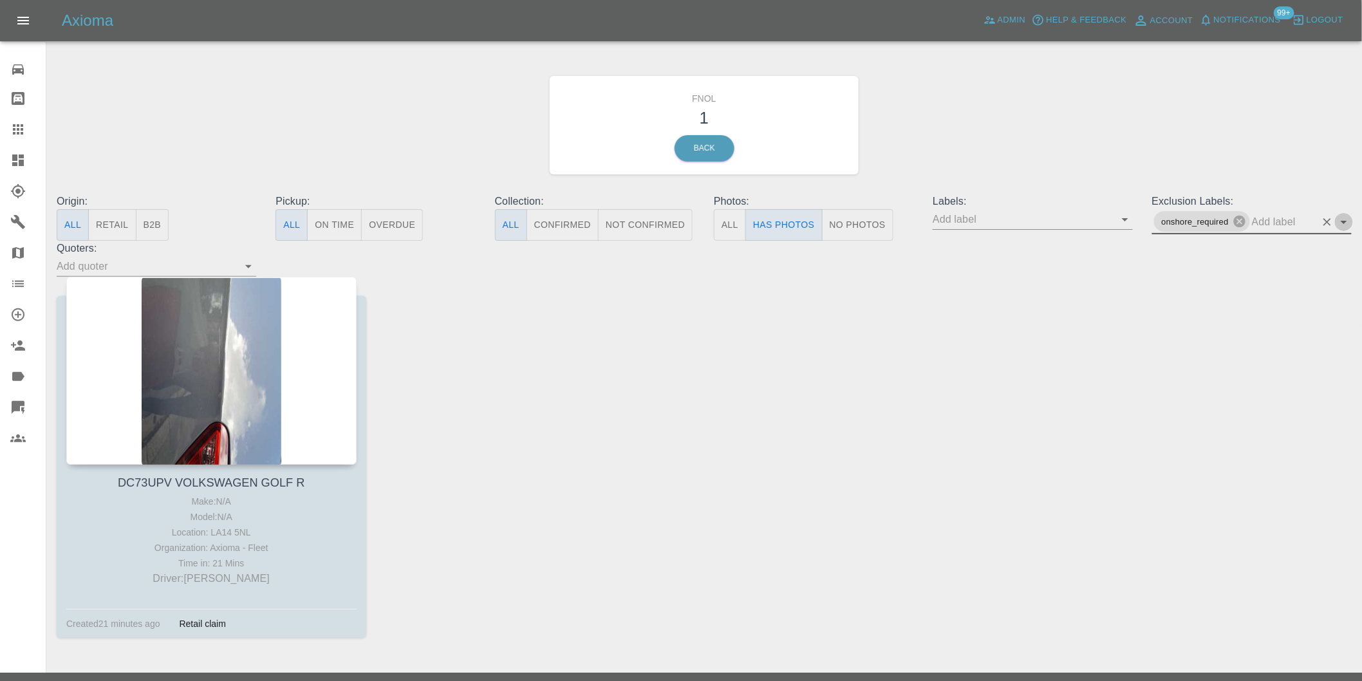
click at [1345, 223] on icon "Open" at bounding box center [1343, 221] width 15 height 15
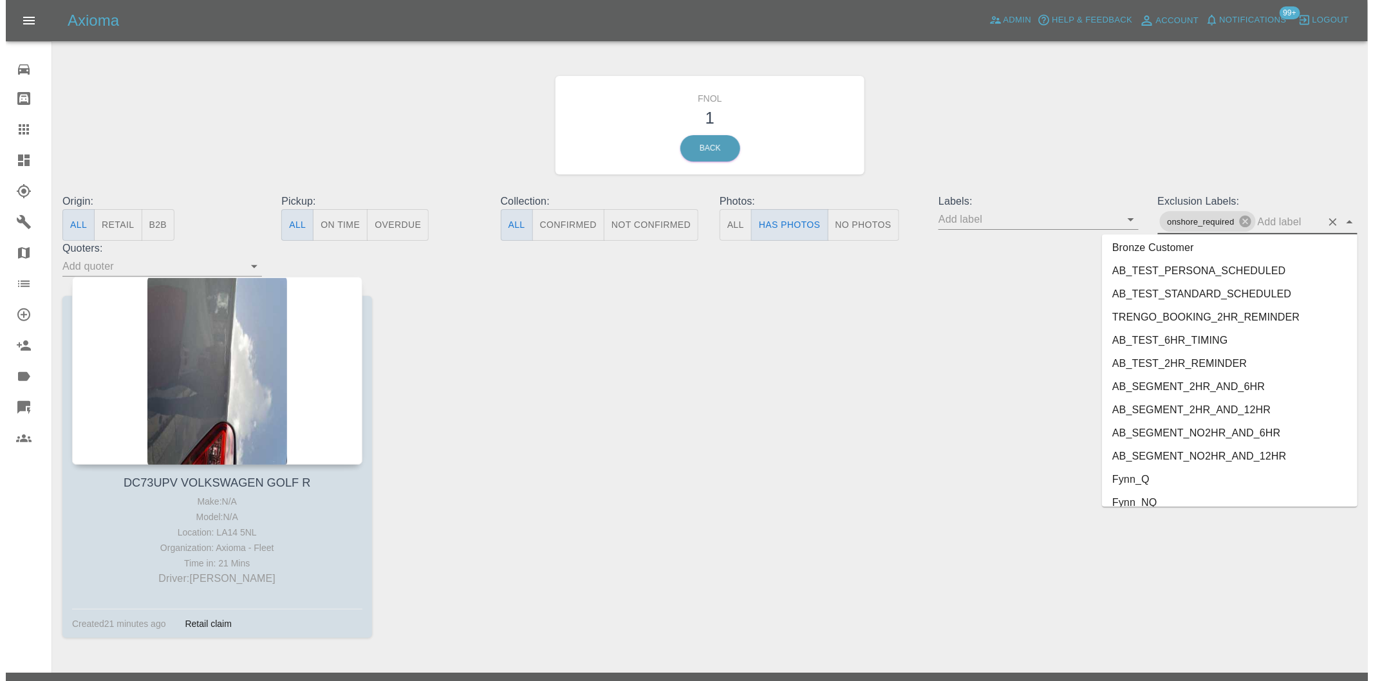
scroll to position [2726, 0]
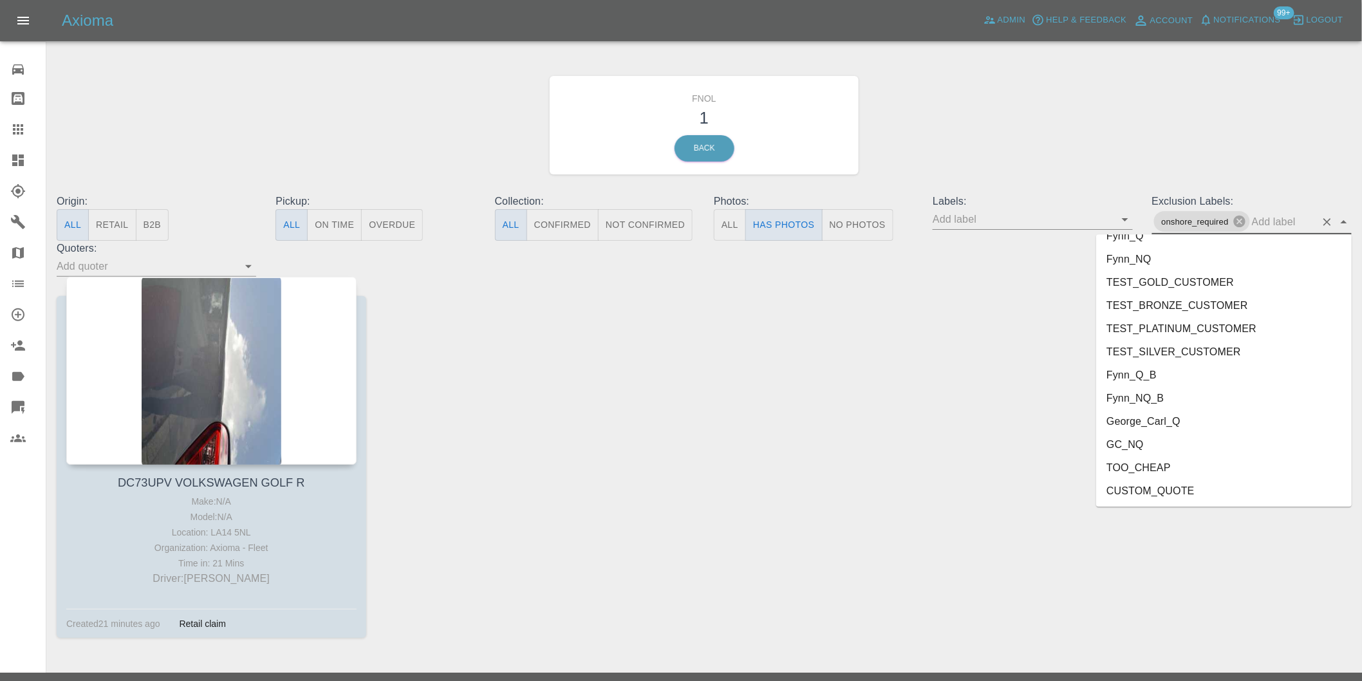
click at [1173, 422] on li "George_Carl_Q" at bounding box center [1224, 421] width 256 height 23
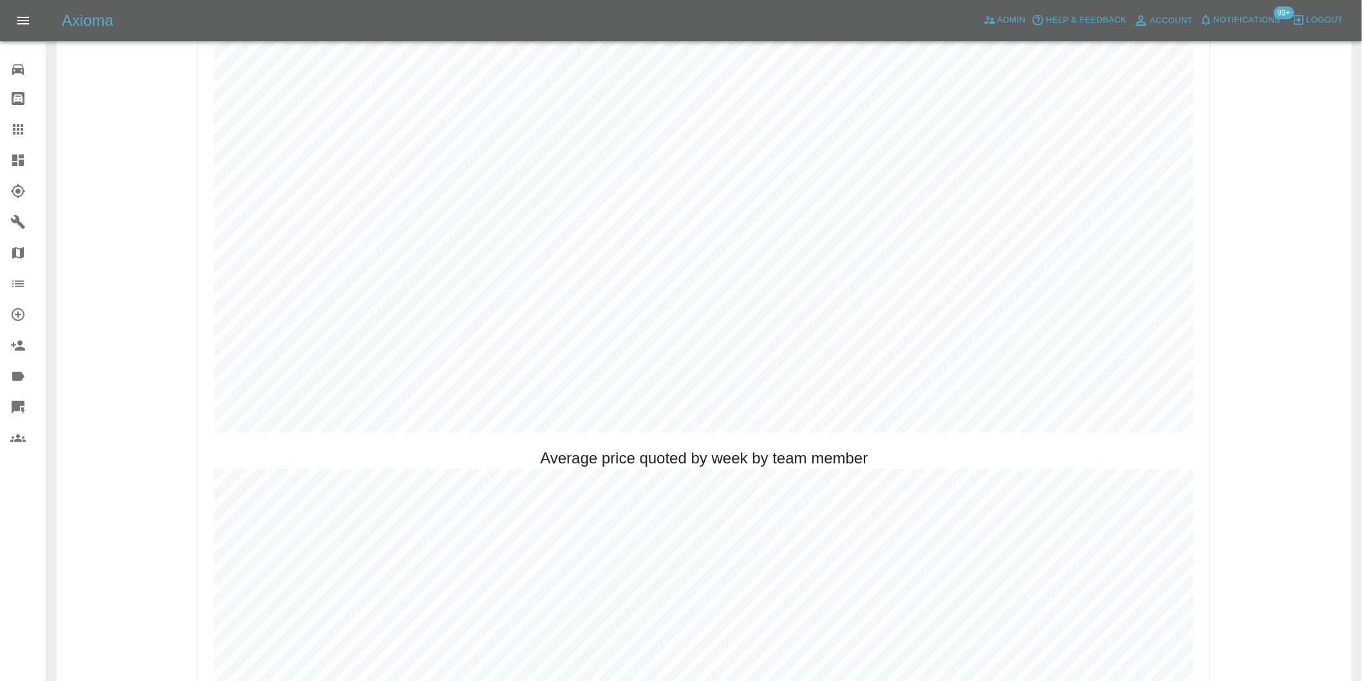
scroll to position [715, 0]
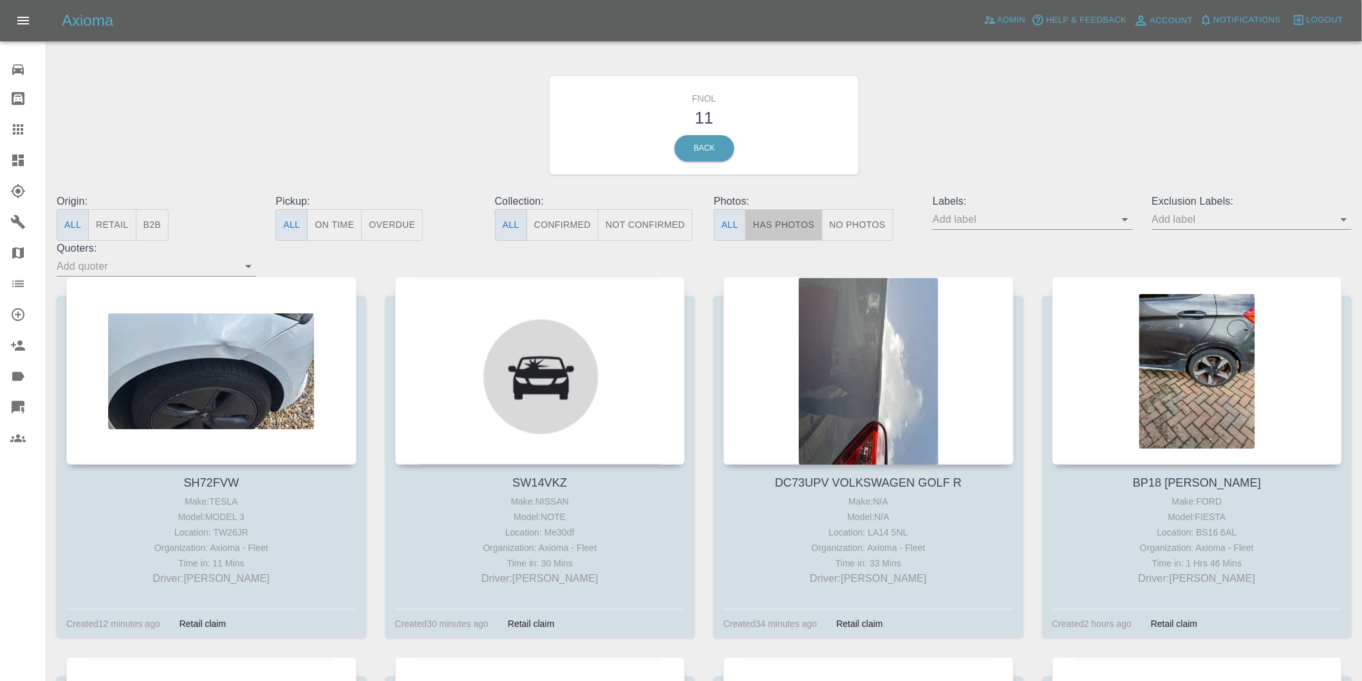
click at [787, 230] on button "Has Photos" at bounding box center [783, 225] width 77 height 32
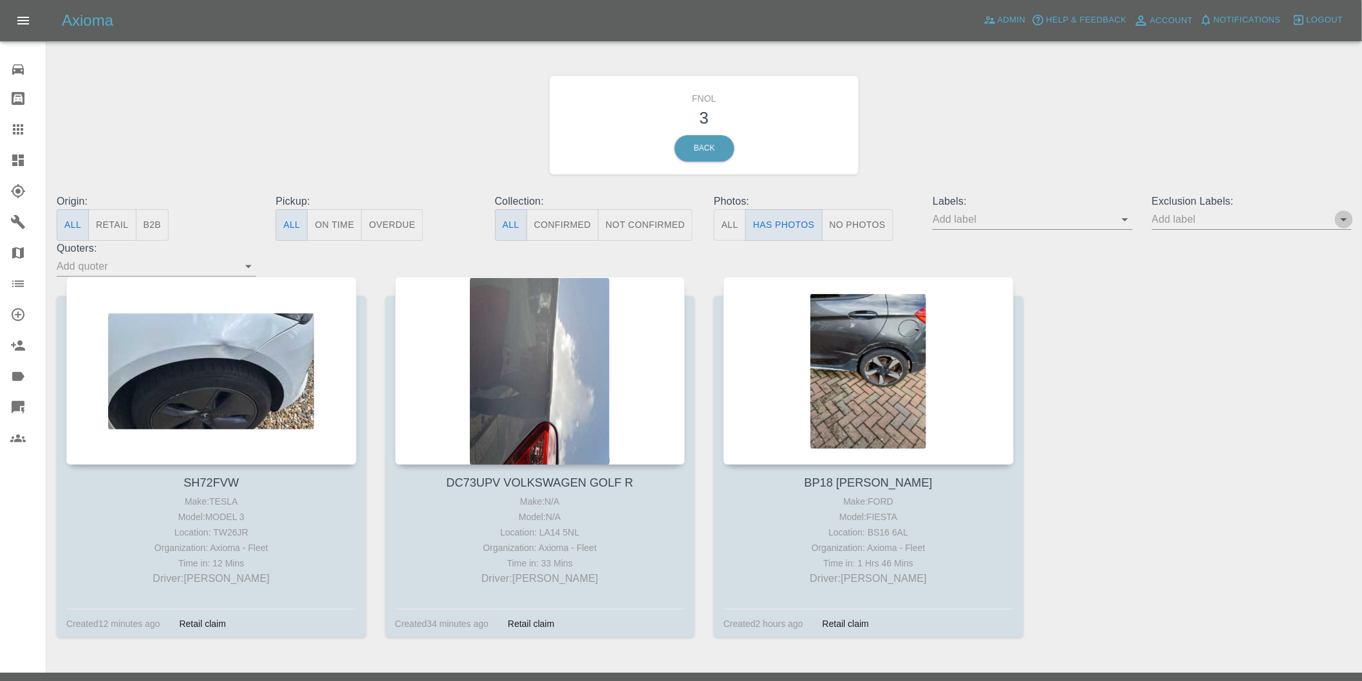
click at [1346, 221] on icon "Open" at bounding box center [1343, 219] width 15 height 15
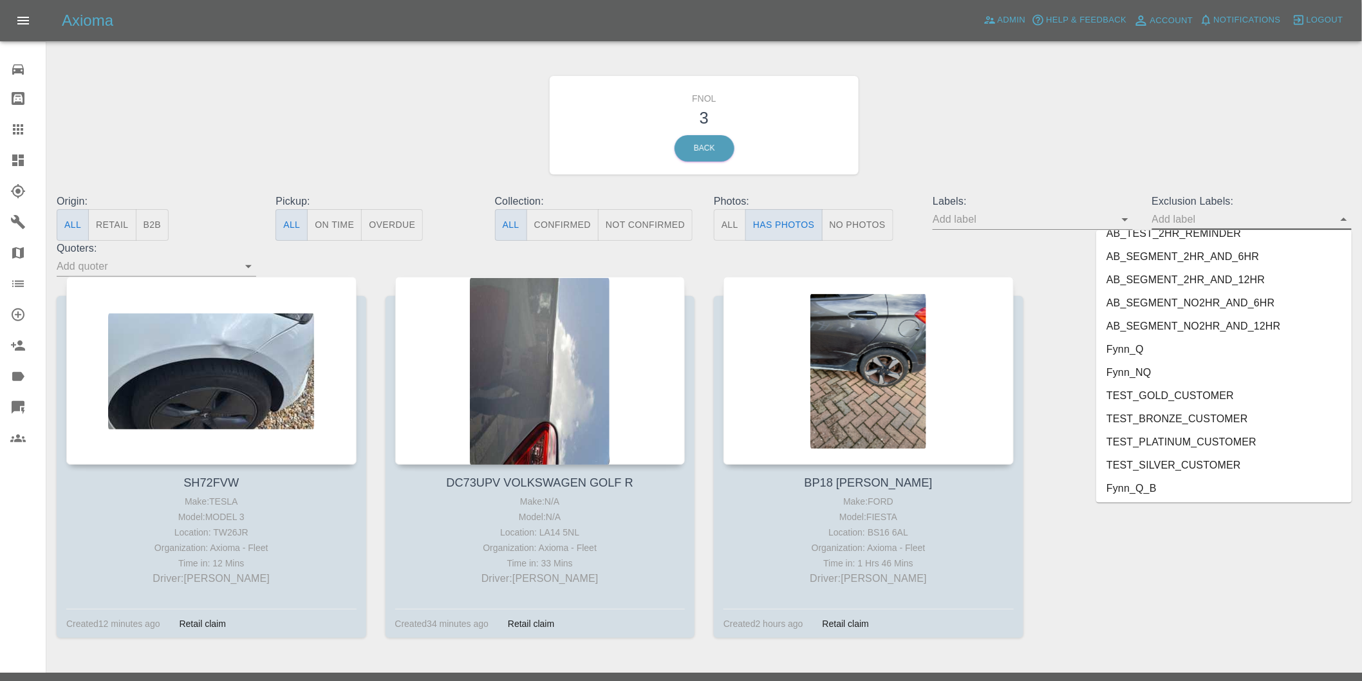
scroll to position [2749, 0]
click at [1175, 459] on li "onshore_required" at bounding box center [1224, 463] width 256 height 23
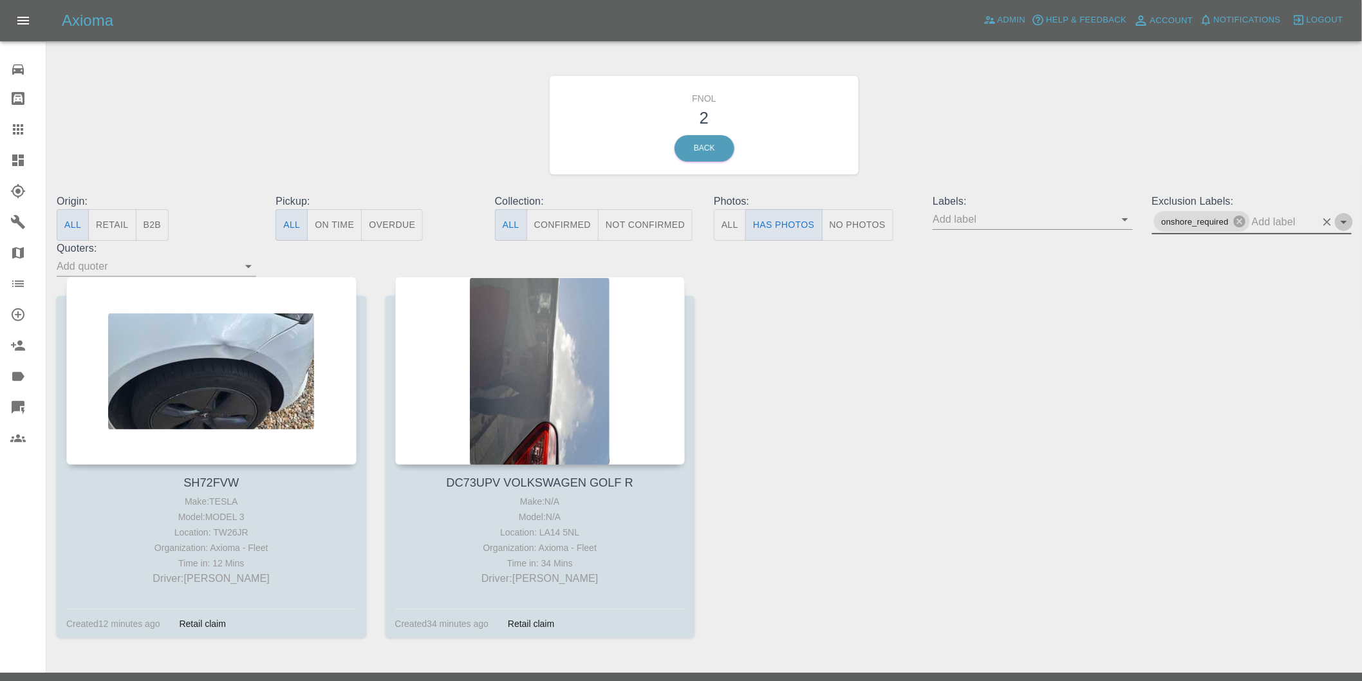
click at [1348, 219] on icon "Open" at bounding box center [1343, 221] width 15 height 15
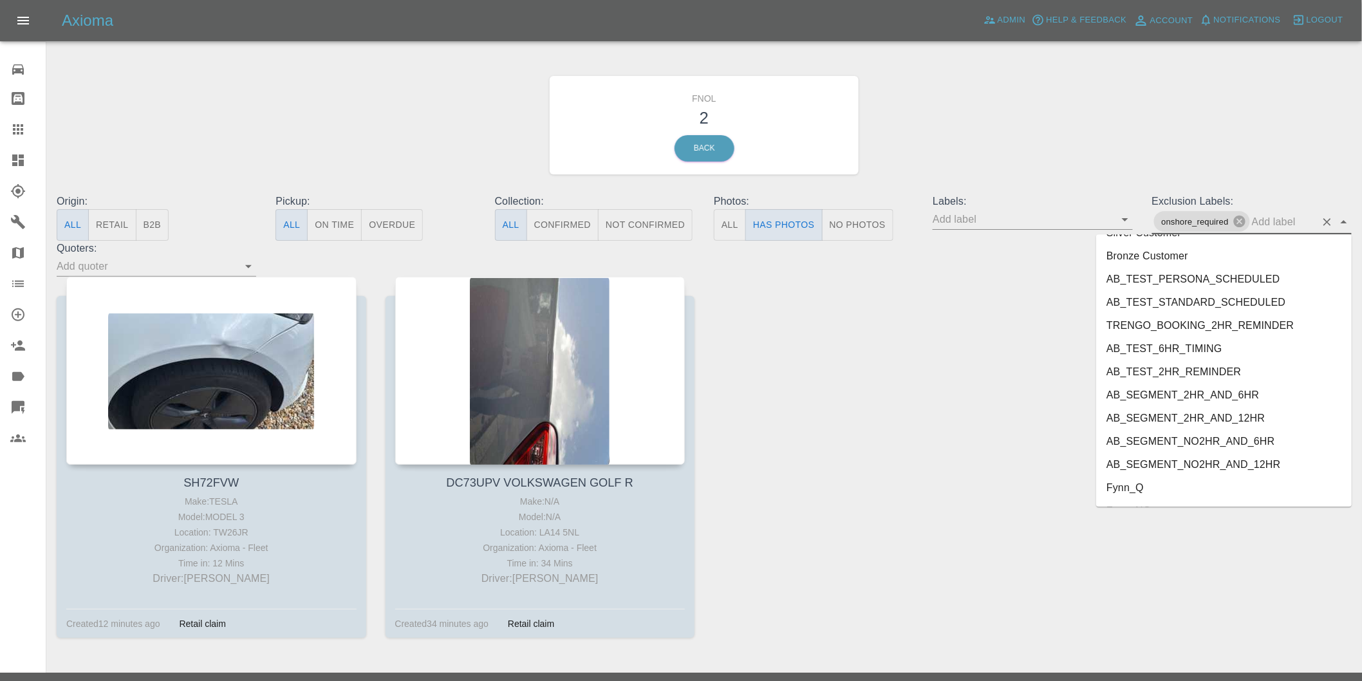
scroll to position [2726, 0]
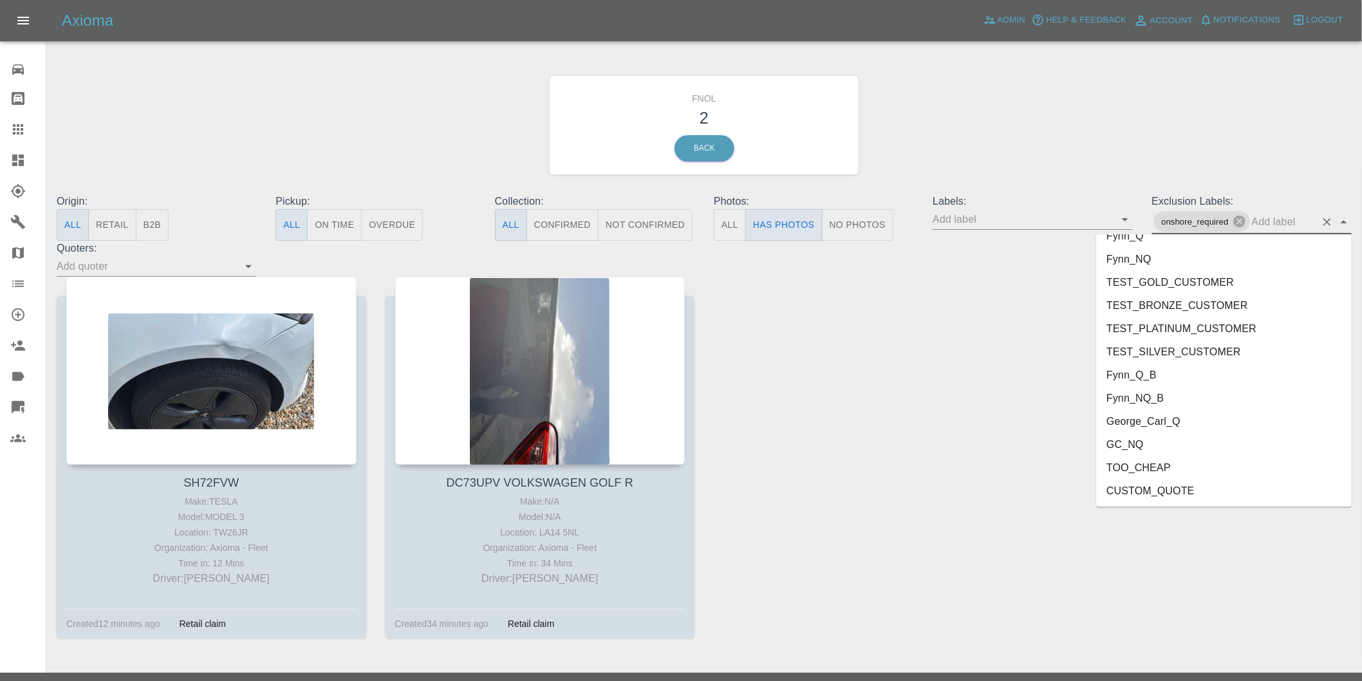
click at [1143, 462] on li "TOO_CHEAP" at bounding box center [1224, 467] width 256 height 23
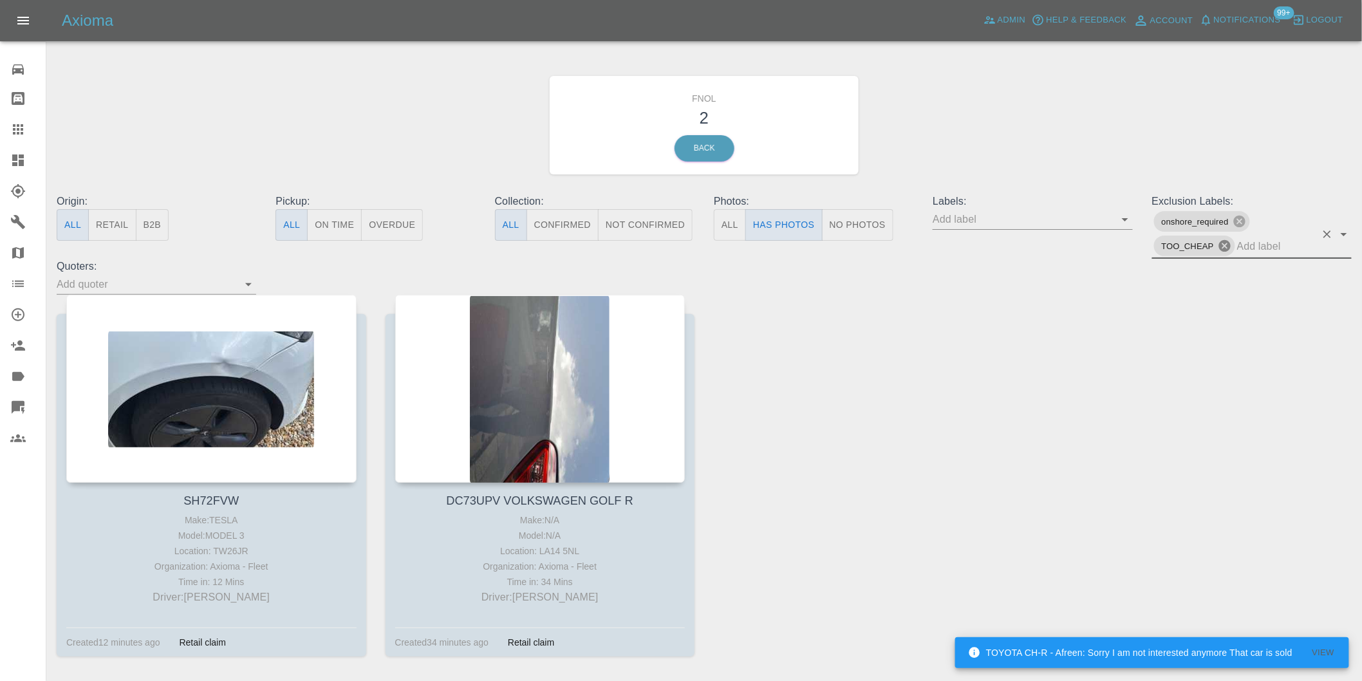
click at [1228, 251] on icon at bounding box center [1225, 246] width 14 height 14
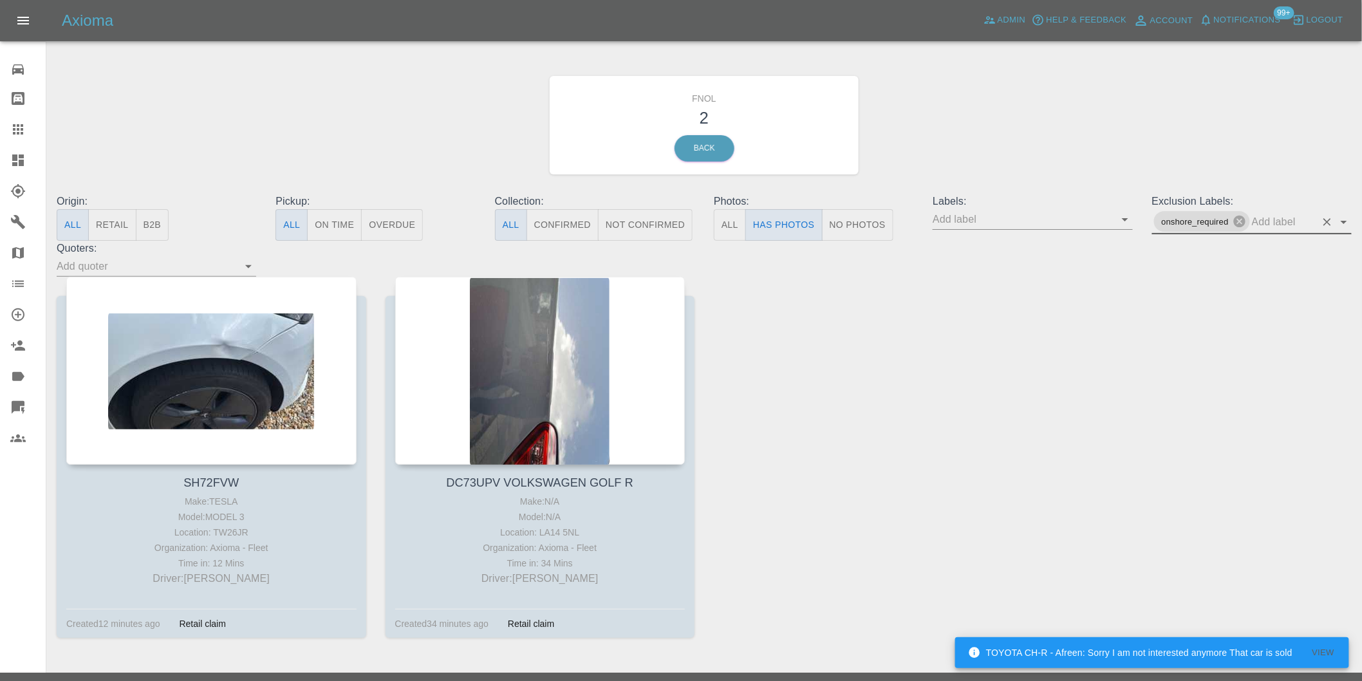
click at [1343, 222] on icon "Open" at bounding box center [1344, 222] width 6 height 3
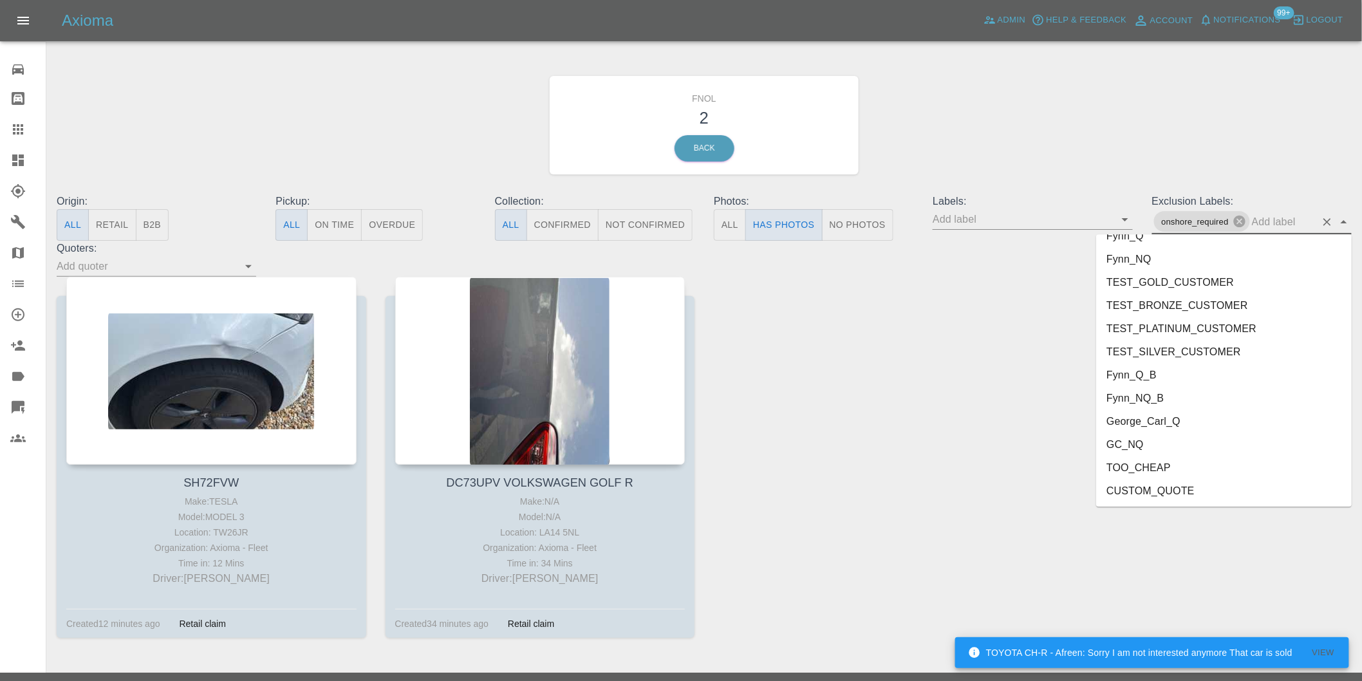
click at [1170, 422] on li "George_Carl_Q" at bounding box center [1224, 421] width 256 height 23
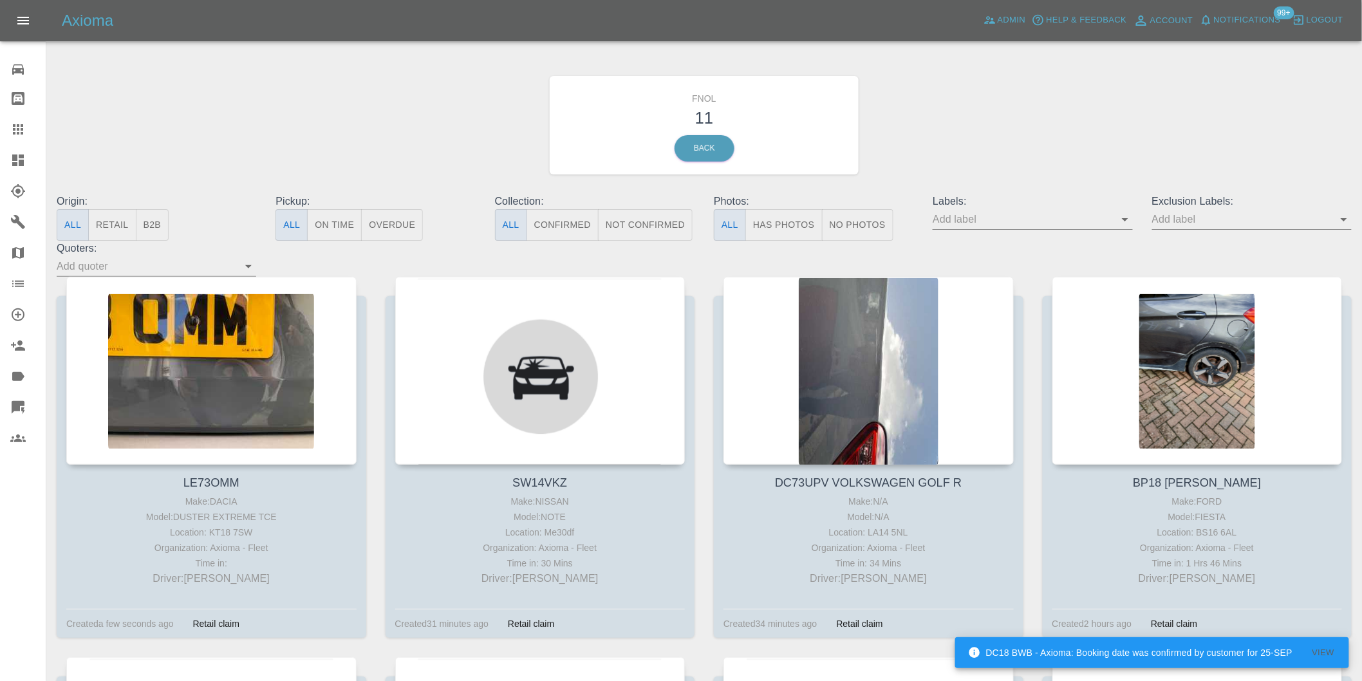
click at [819, 227] on button "Has Photos" at bounding box center [783, 225] width 77 height 32
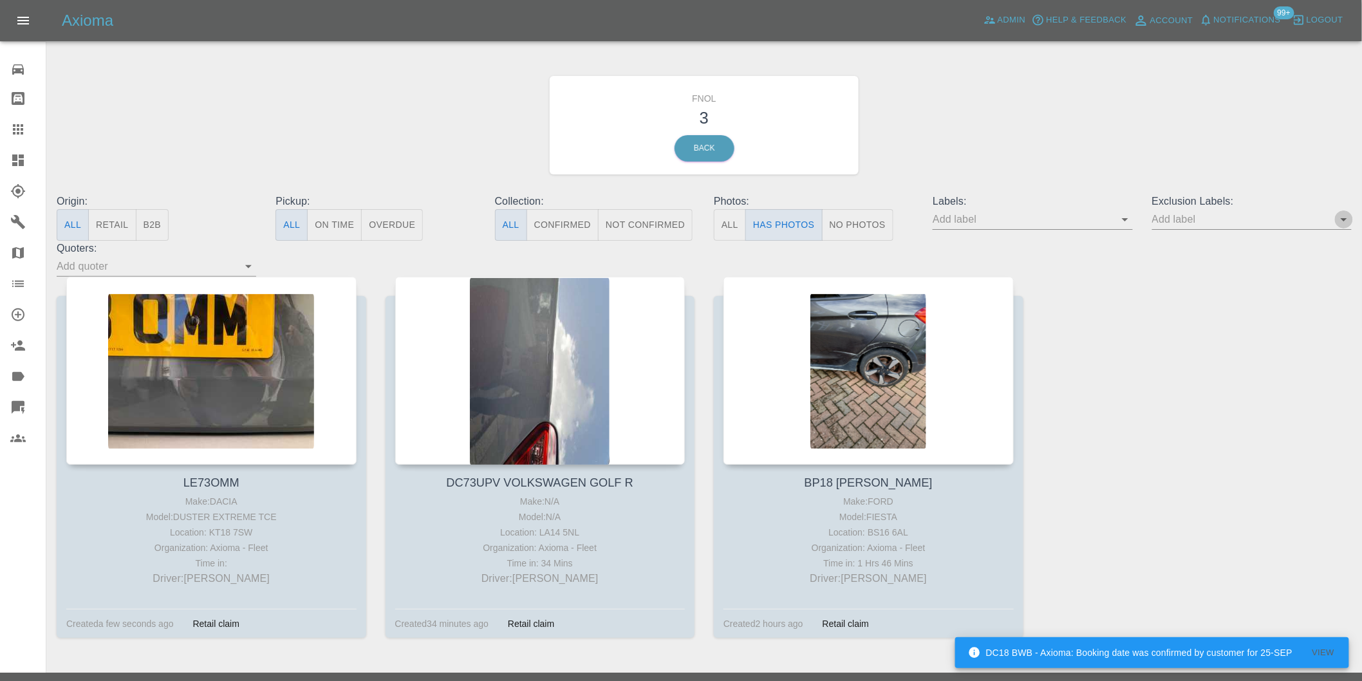
click at [1348, 221] on icon "Open" at bounding box center [1343, 219] width 15 height 15
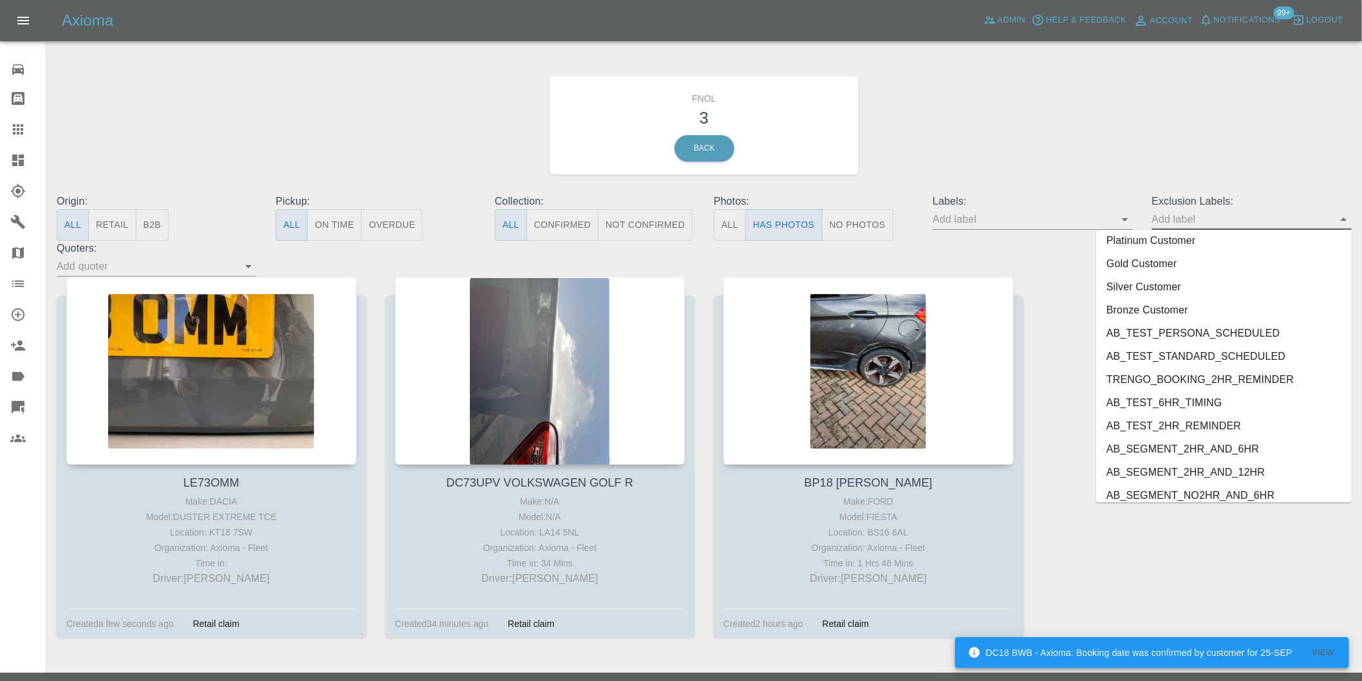
scroll to position [2749, 0]
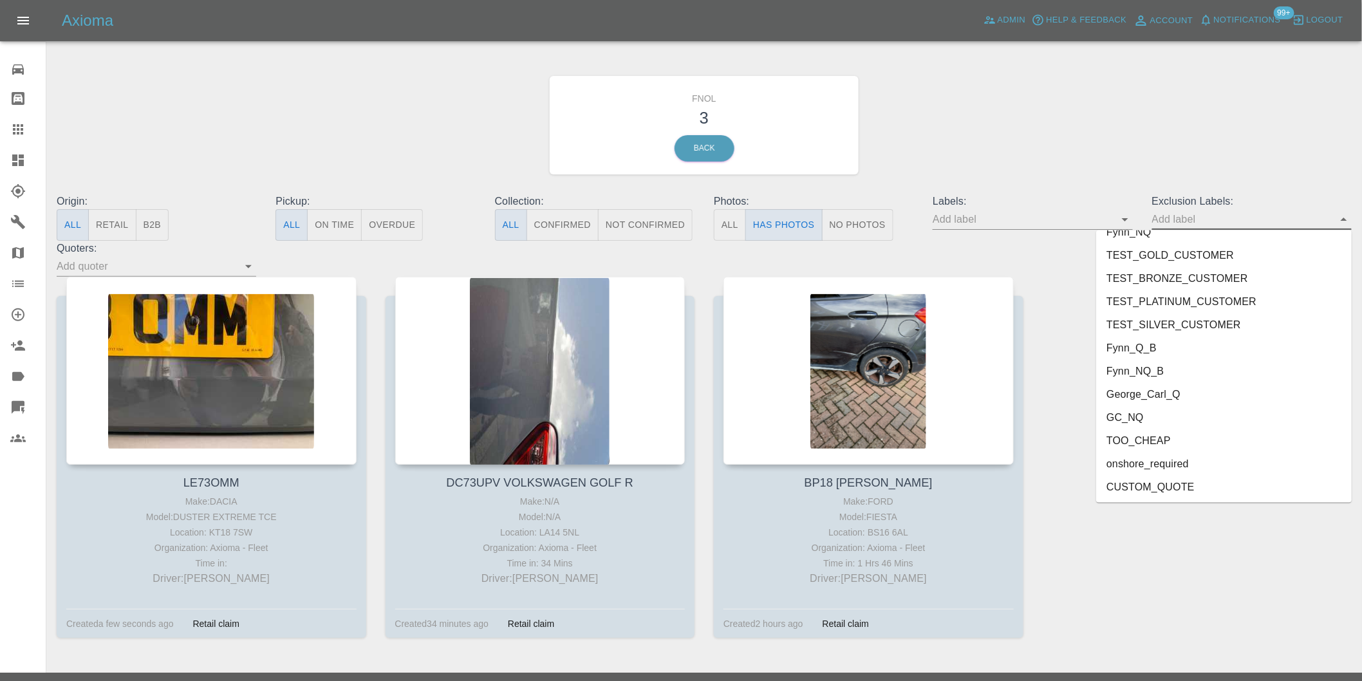
click at [1204, 464] on li "onshore_required" at bounding box center [1224, 463] width 256 height 23
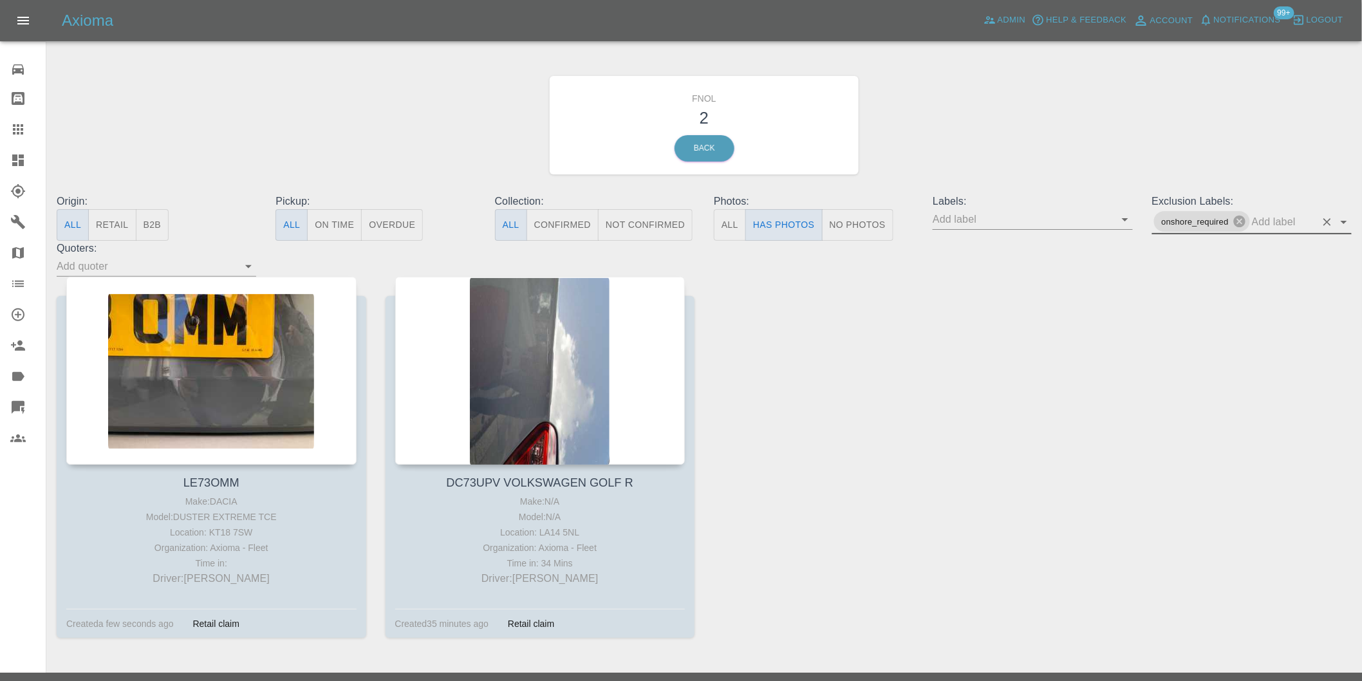
click at [1347, 221] on icon "Open" at bounding box center [1344, 222] width 6 height 3
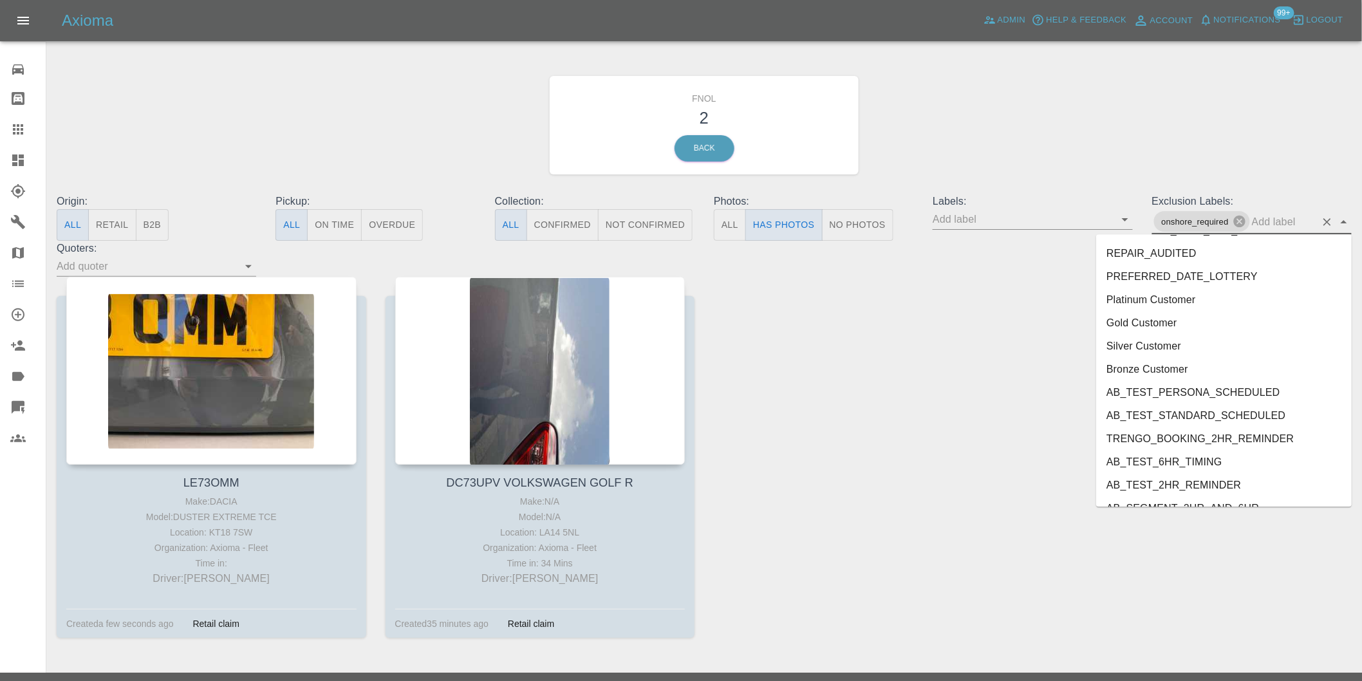
scroll to position [2726, 0]
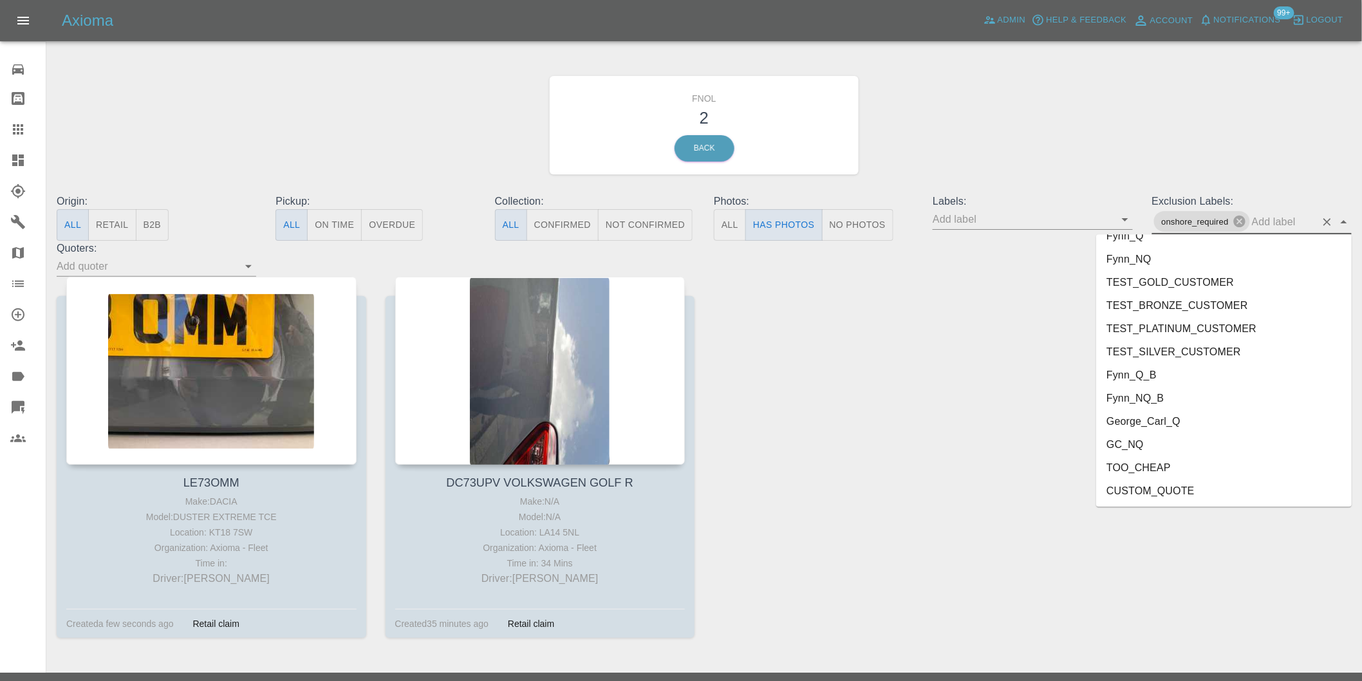
click at [1150, 427] on li "George_Carl_Q" at bounding box center [1224, 421] width 256 height 23
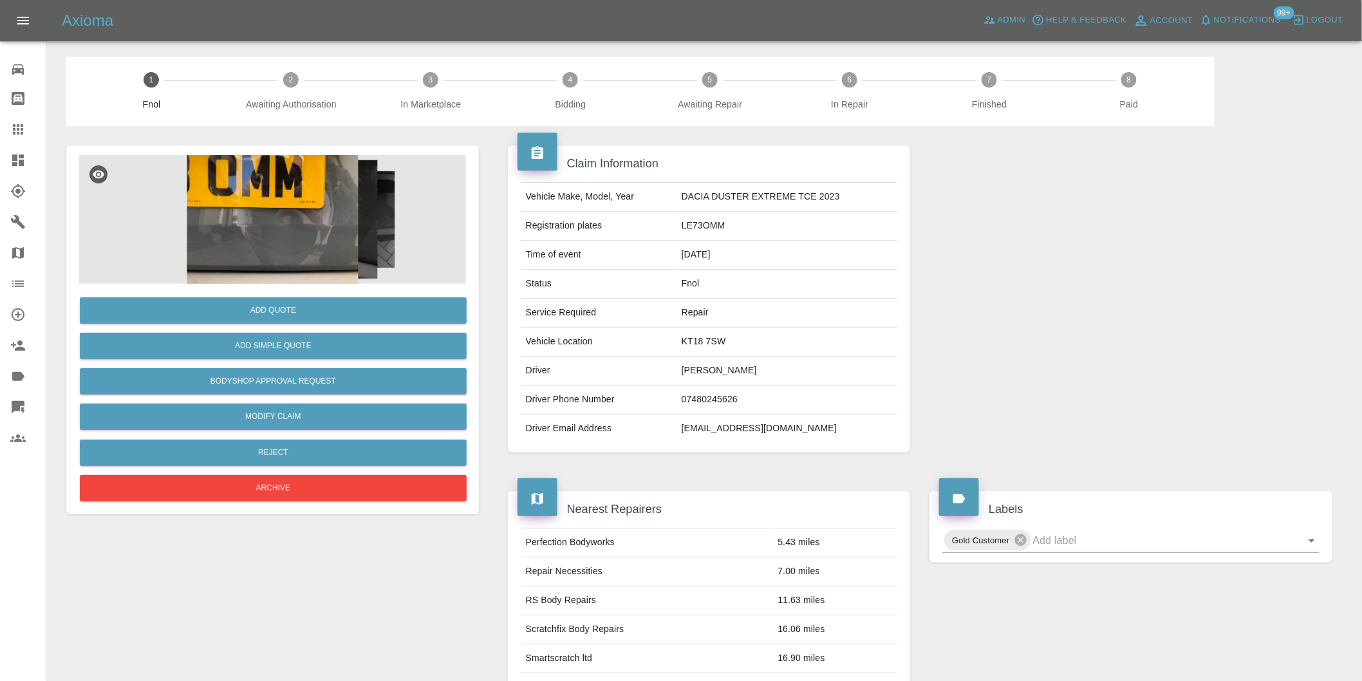
click at [285, 245] on img at bounding box center [272, 219] width 387 height 129
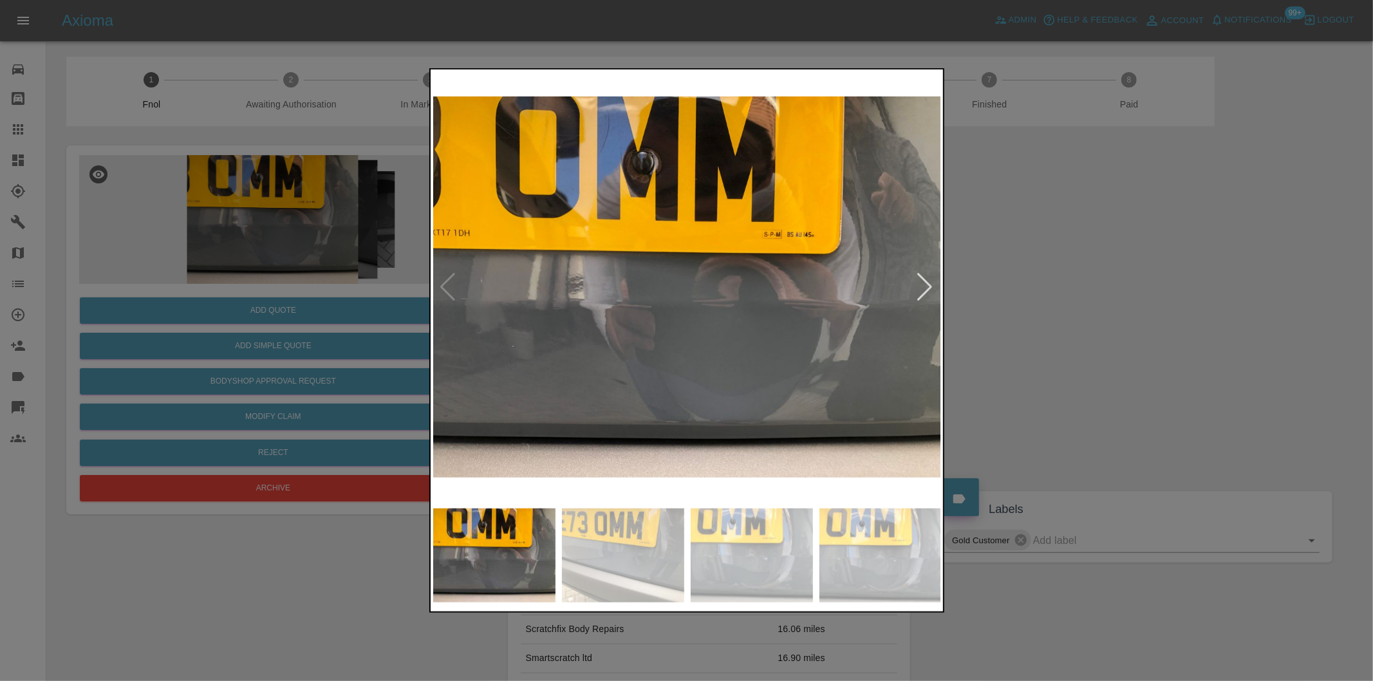
click at [922, 282] on div at bounding box center [925, 287] width 17 height 28
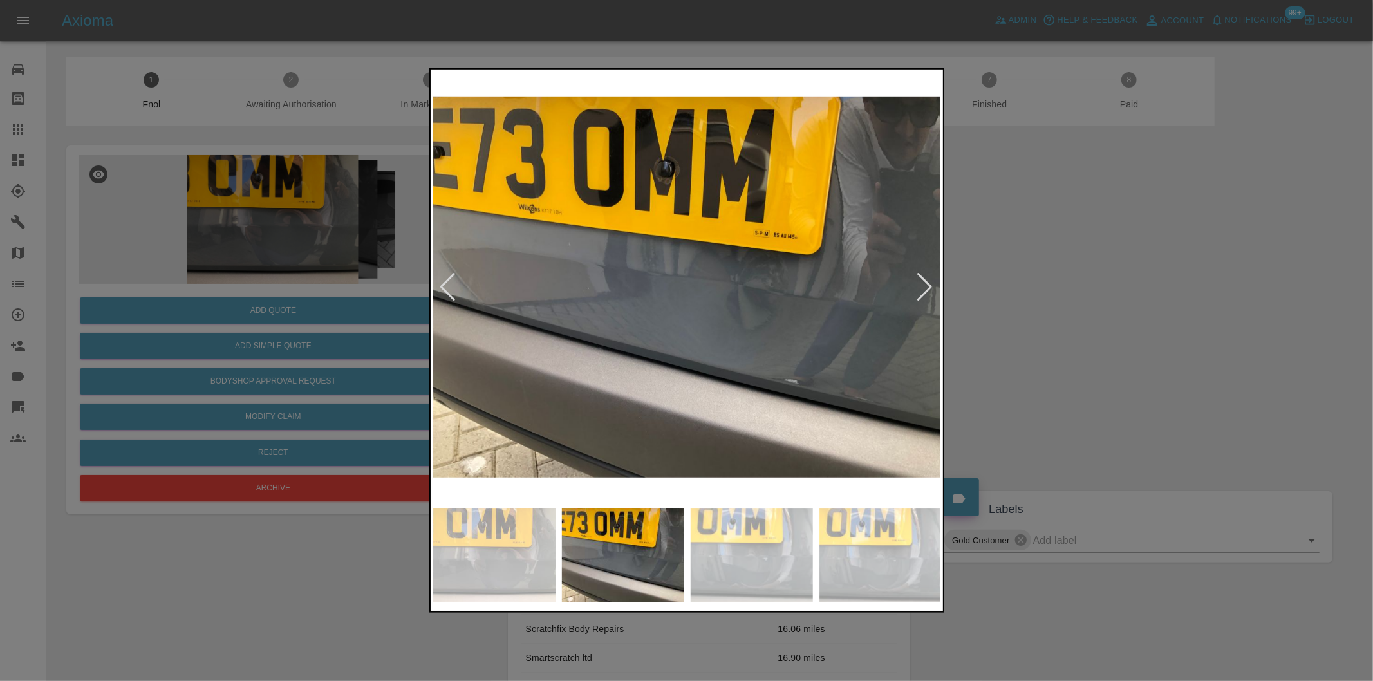
click at [922, 282] on div at bounding box center [925, 287] width 17 height 28
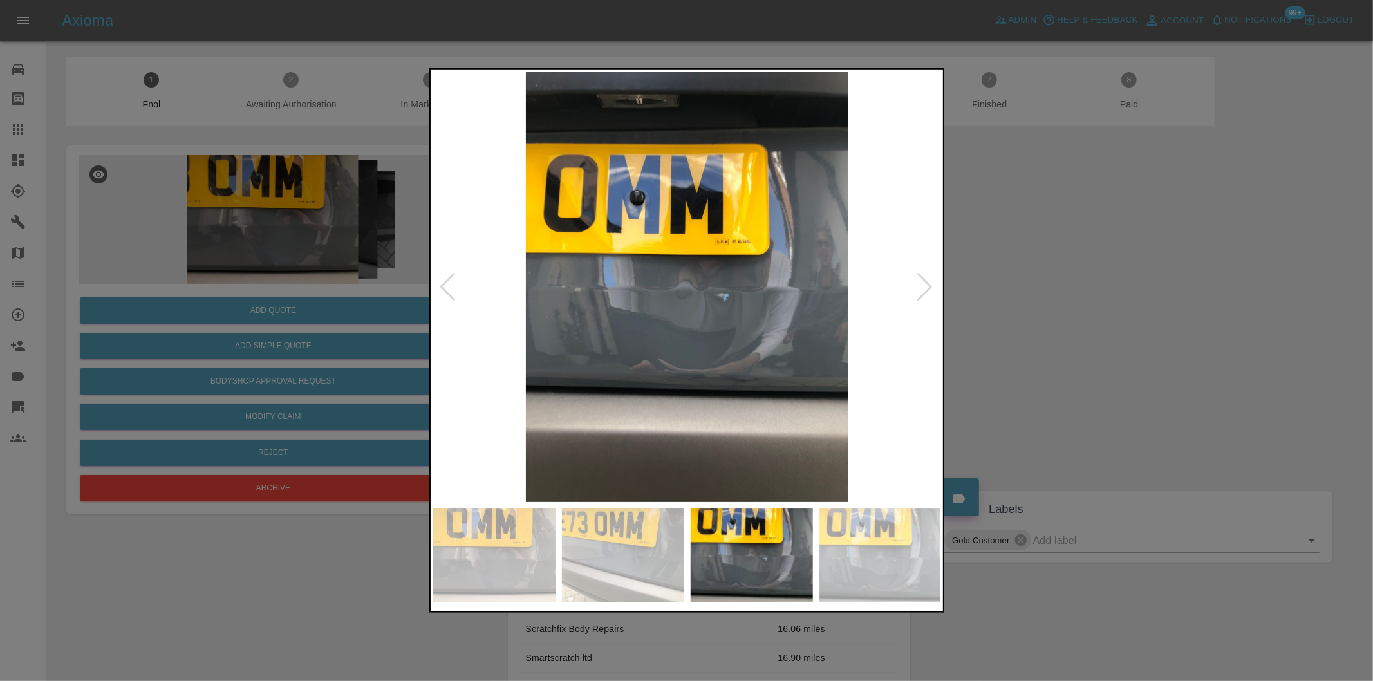
click at [922, 281] on div at bounding box center [925, 287] width 17 height 28
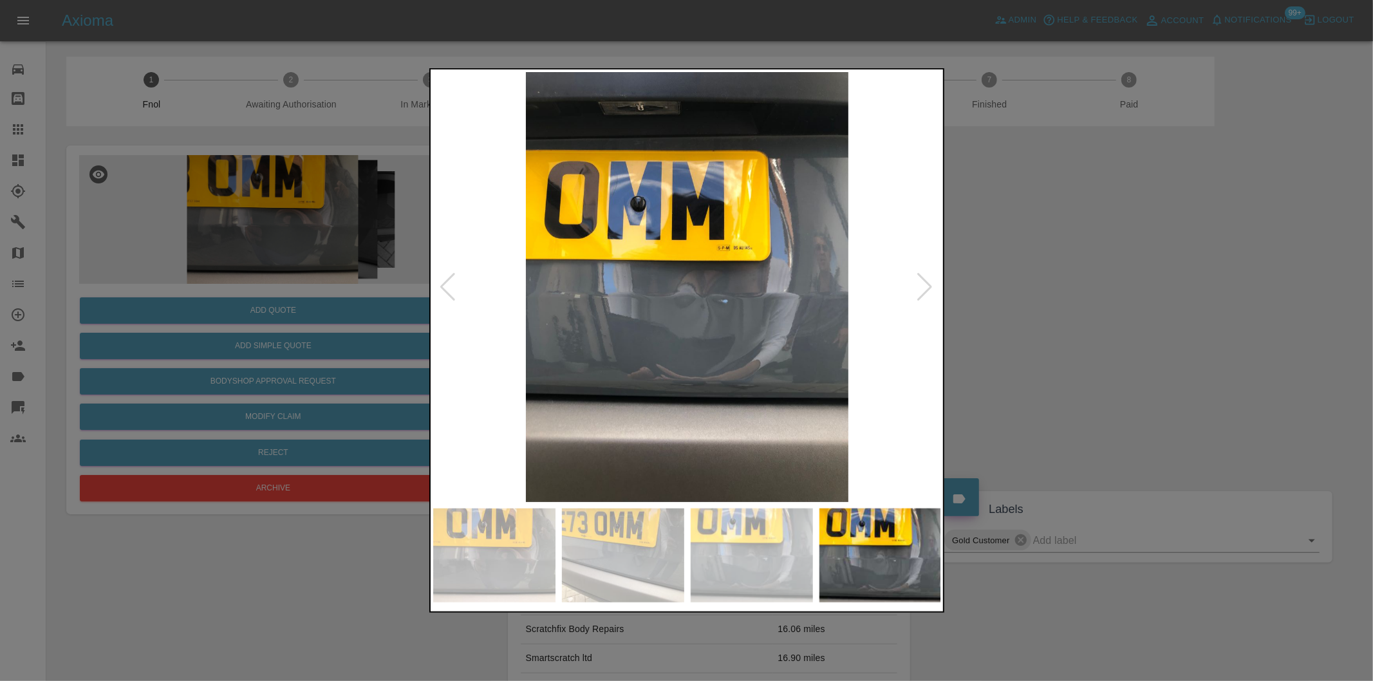
click at [922, 281] on div at bounding box center [925, 287] width 17 height 28
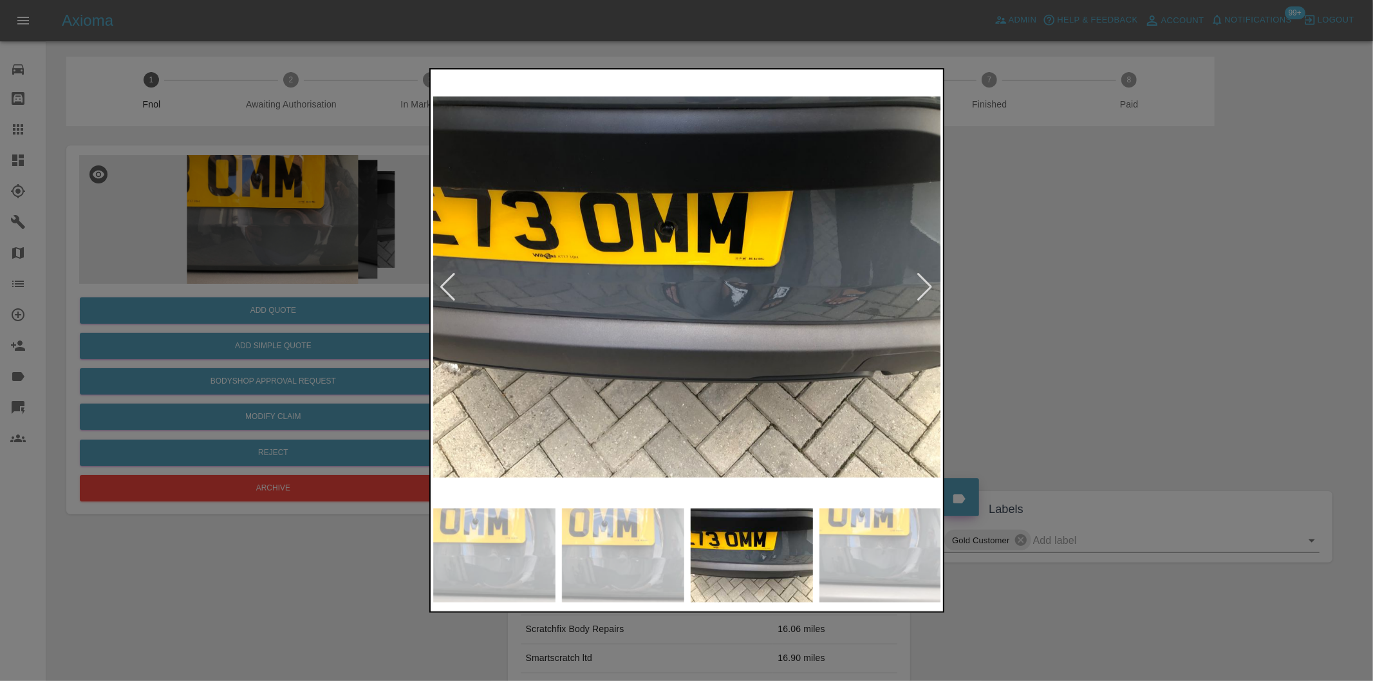
click at [1090, 275] on div at bounding box center [686, 340] width 1373 height 681
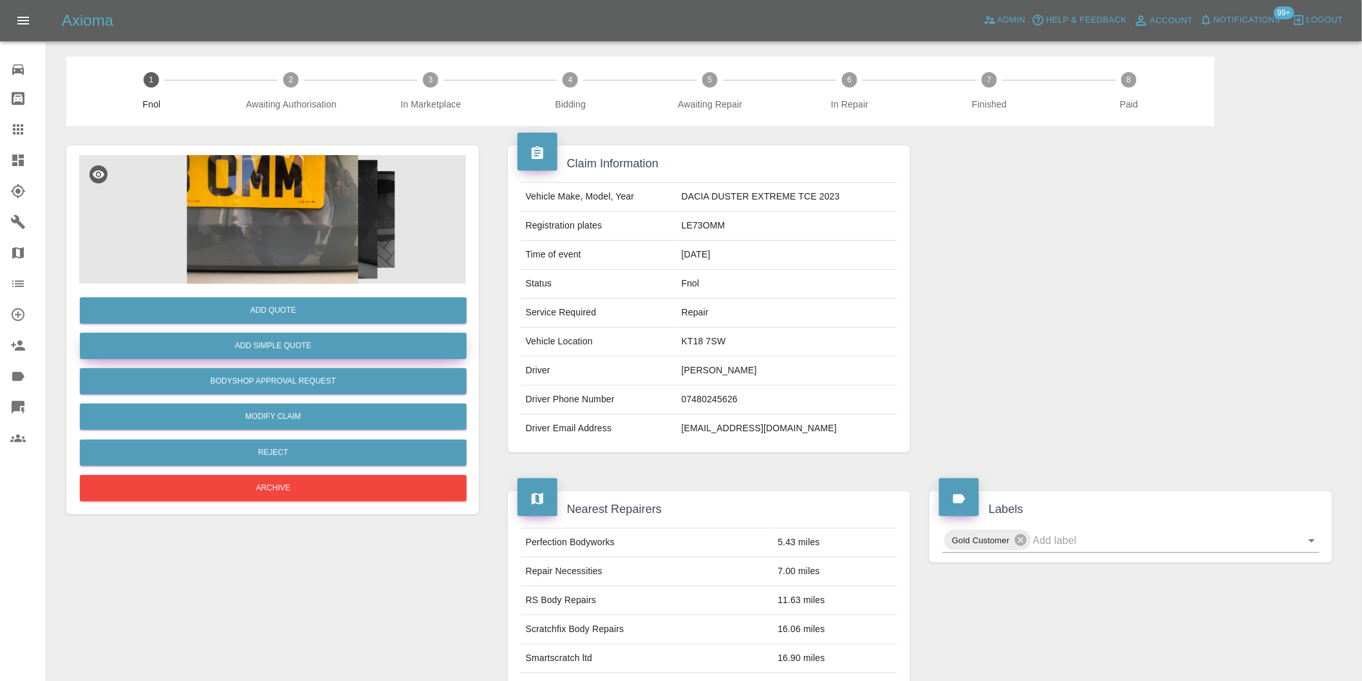
click at [288, 344] on button "Add Simple Quote" at bounding box center [273, 346] width 387 height 26
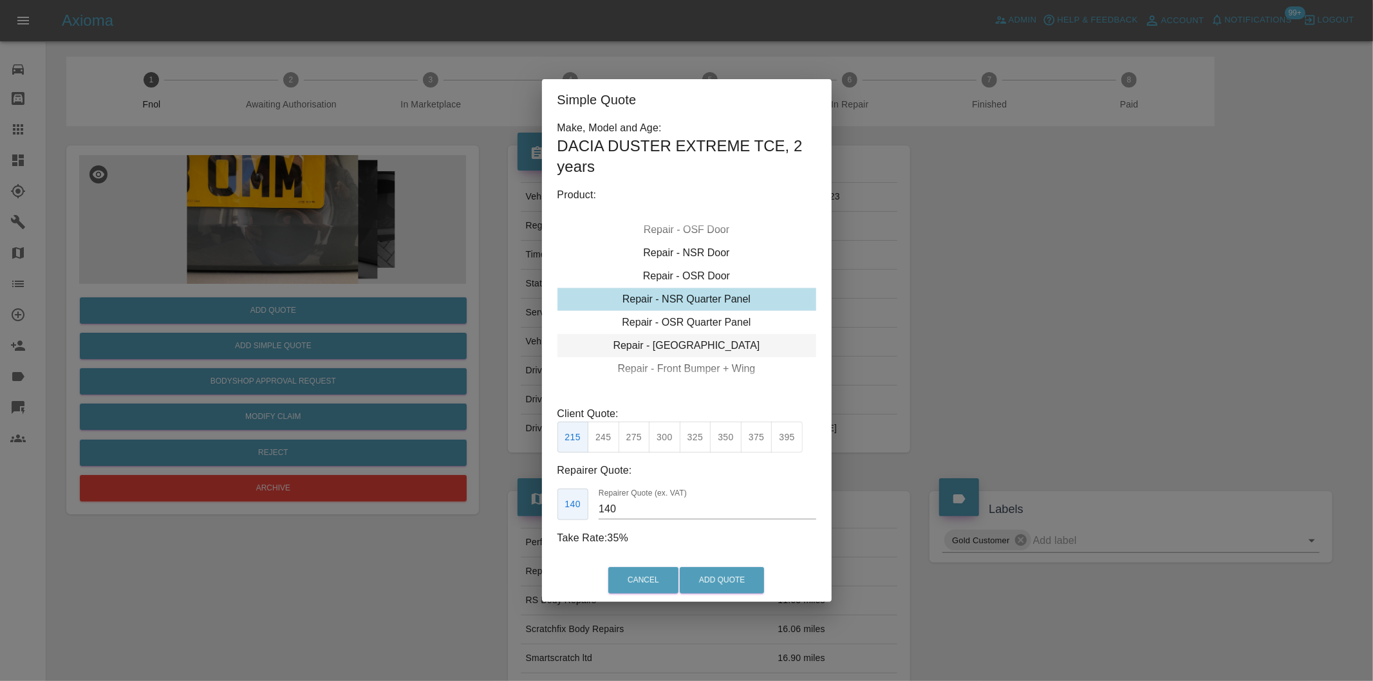
click at [704, 342] on div "Repair - Tailgate" at bounding box center [686, 345] width 259 height 23
click at [751, 442] on button "375" at bounding box center [757, 438] width 32 height 32
type input "250"
click at [704, 584] on button "Add Quote" at bounding box center [722, 580] width 84 height 26
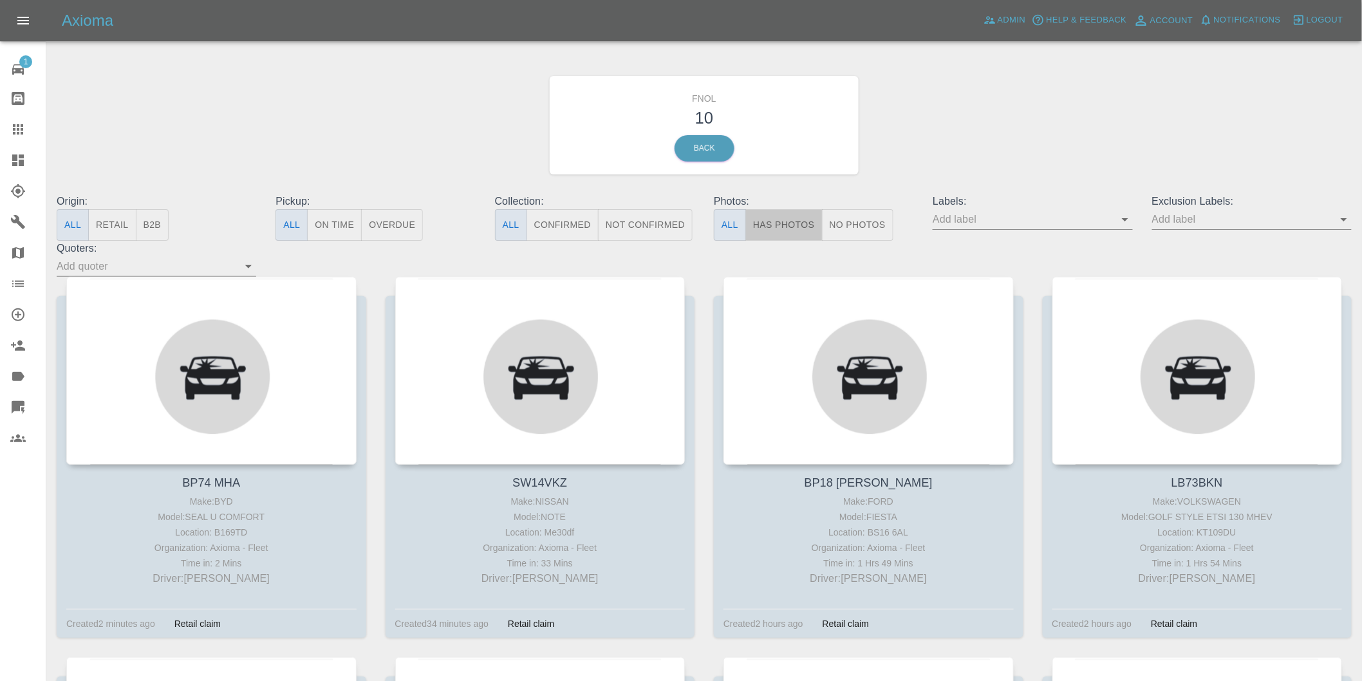
click at [783, 228] on button "Has Photos" at bounding box center [783, 225] width 77 height 32
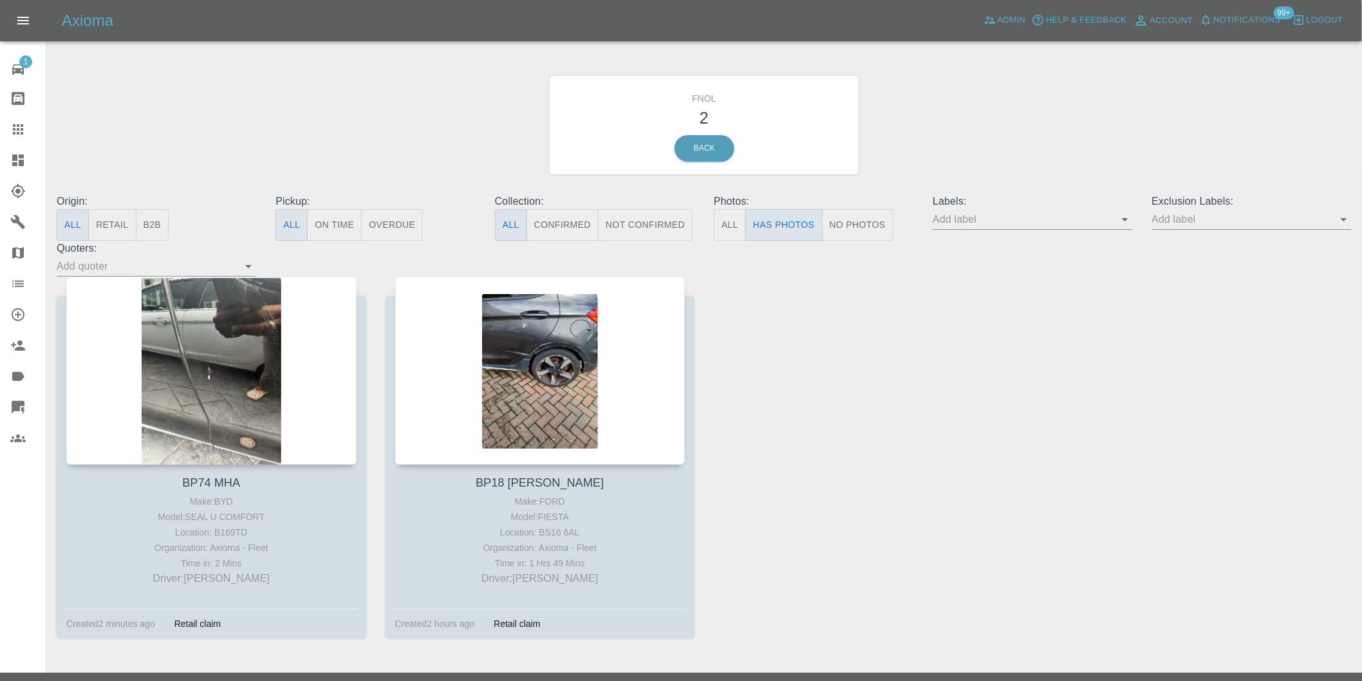
click at [1334, 222] on div at bounding box center [1252, 219] width 200 height 21
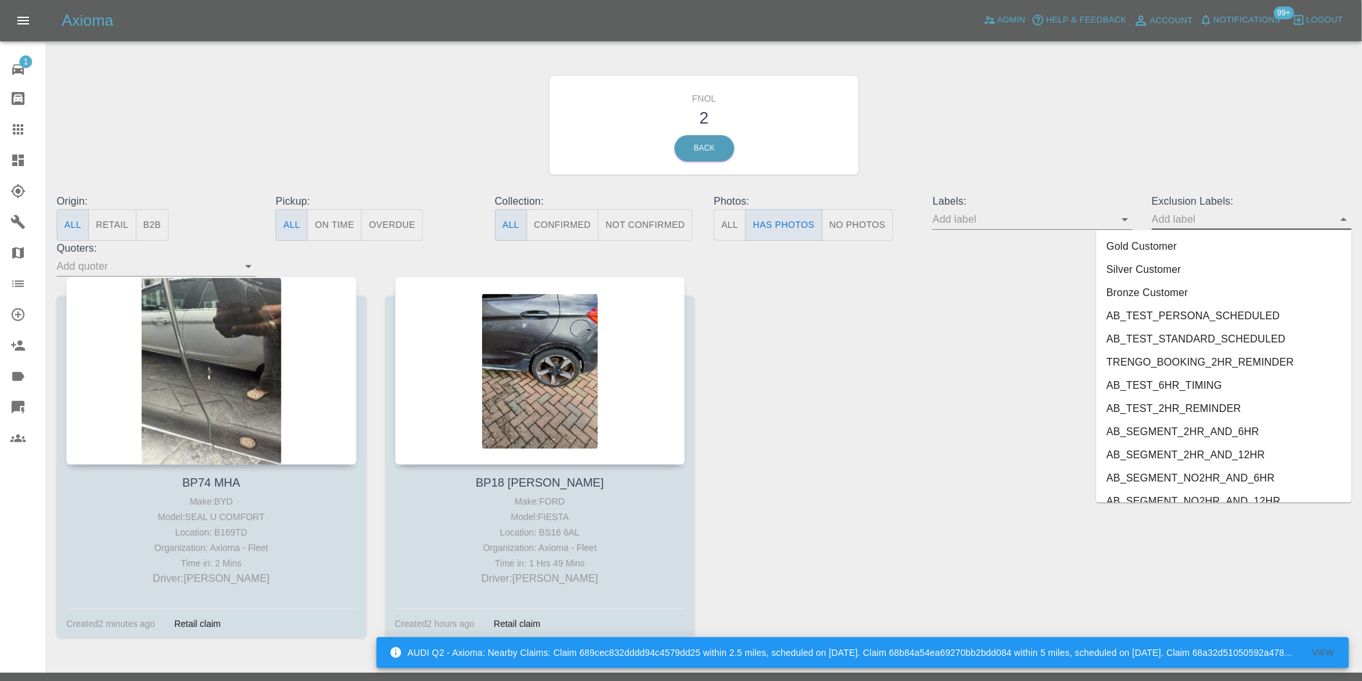
scroll to position [2749, 0]
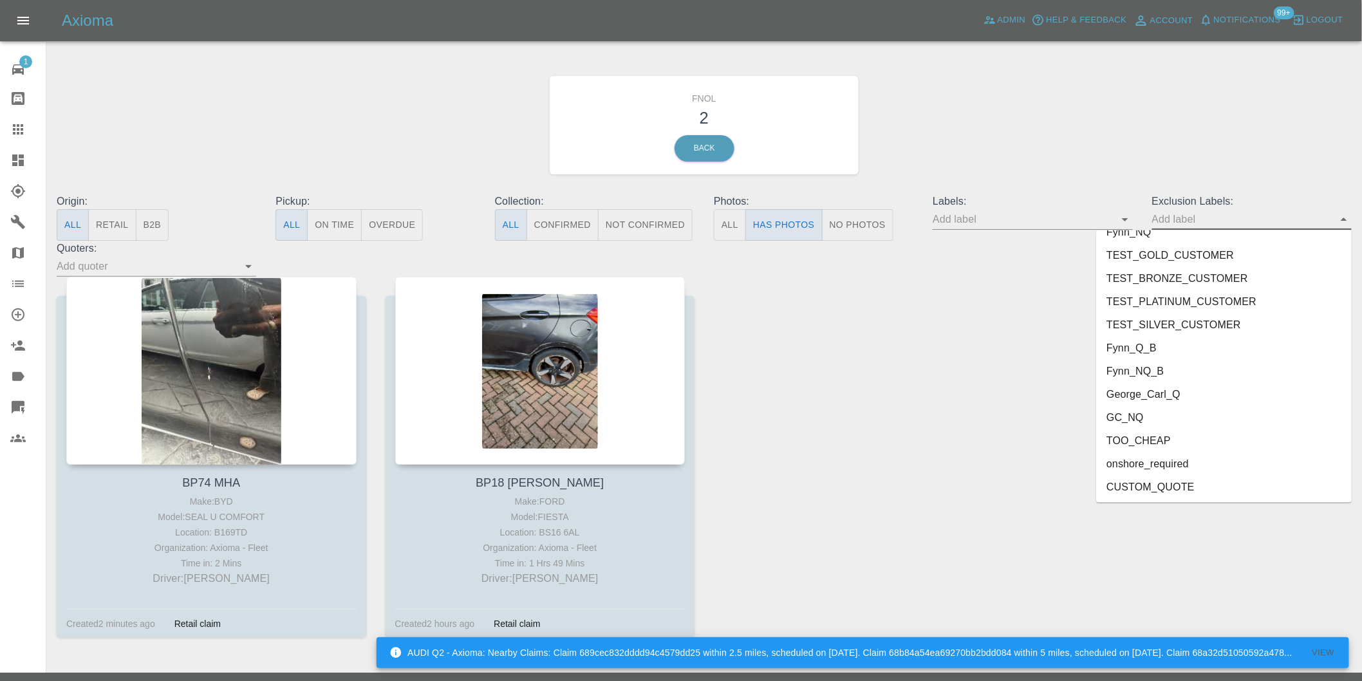
click at [1220, 467] on li "onshore_required" at bounding box center [1224, 463] width 256 height 23
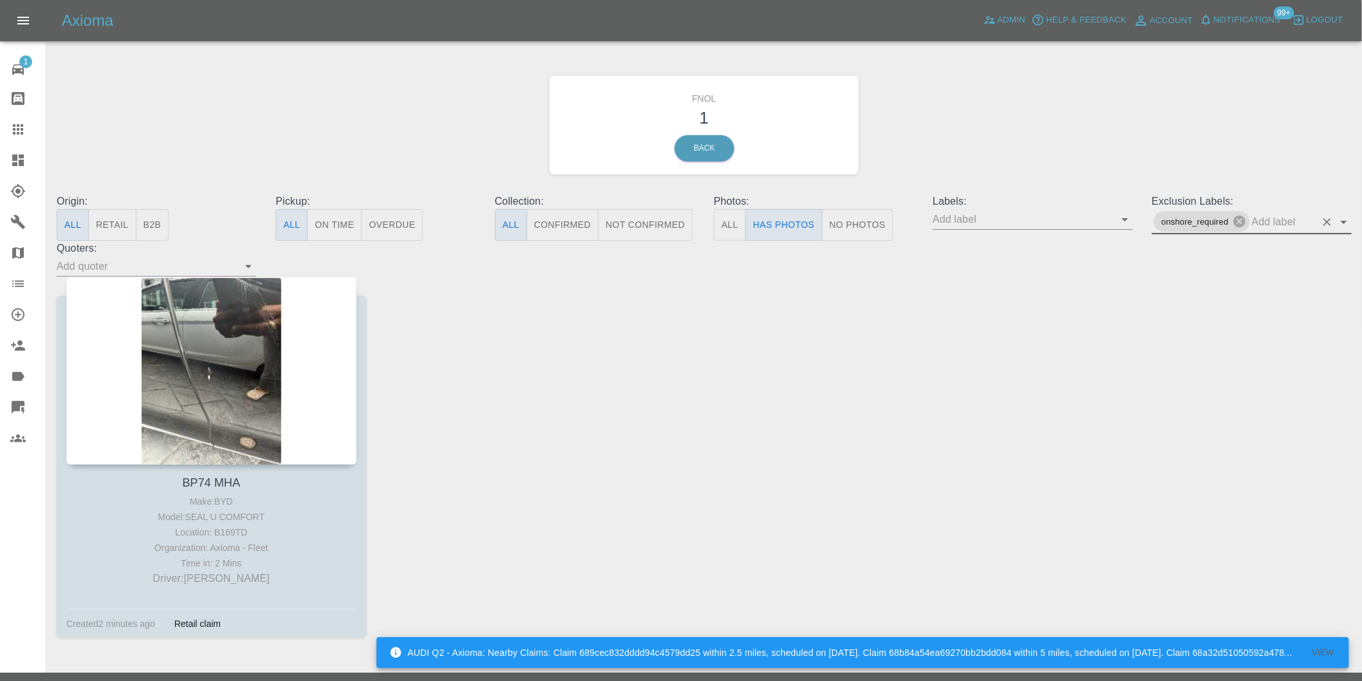
click at [1345, 223] on icon "Open" at bounding box center [1343, 221] width 15 height 15
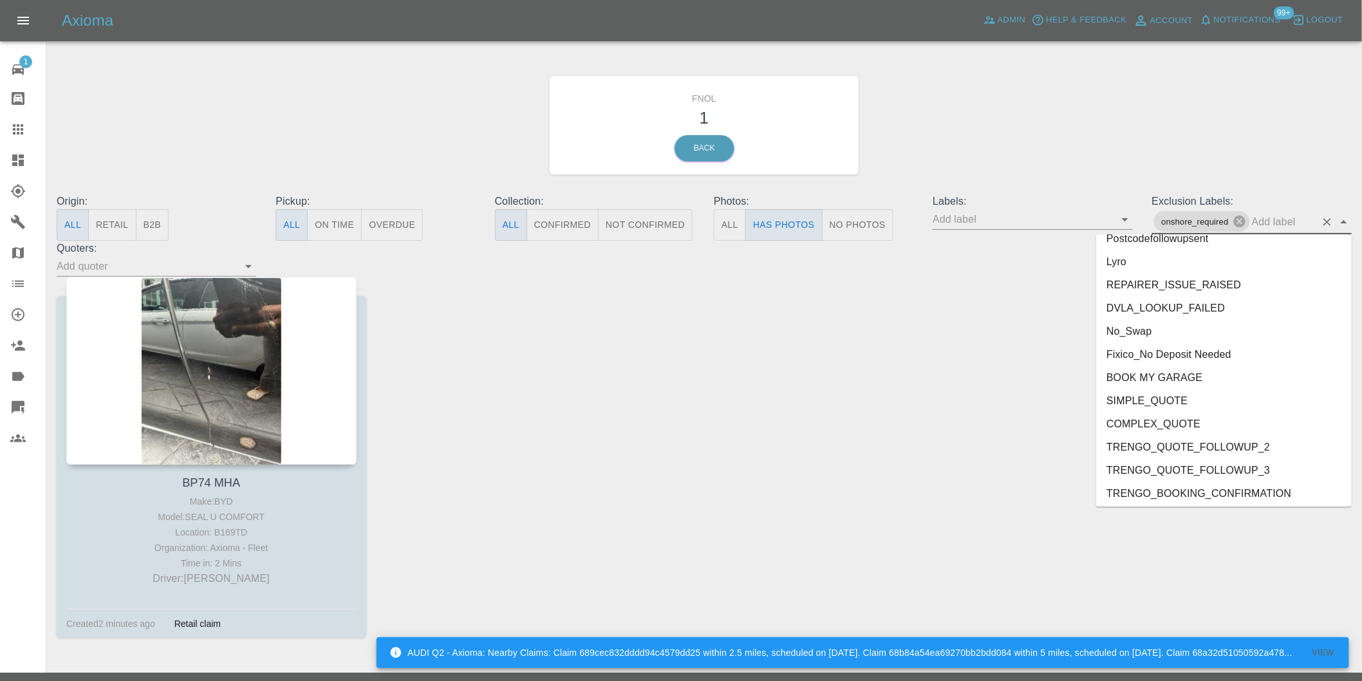
scroll to position [2726, 0]
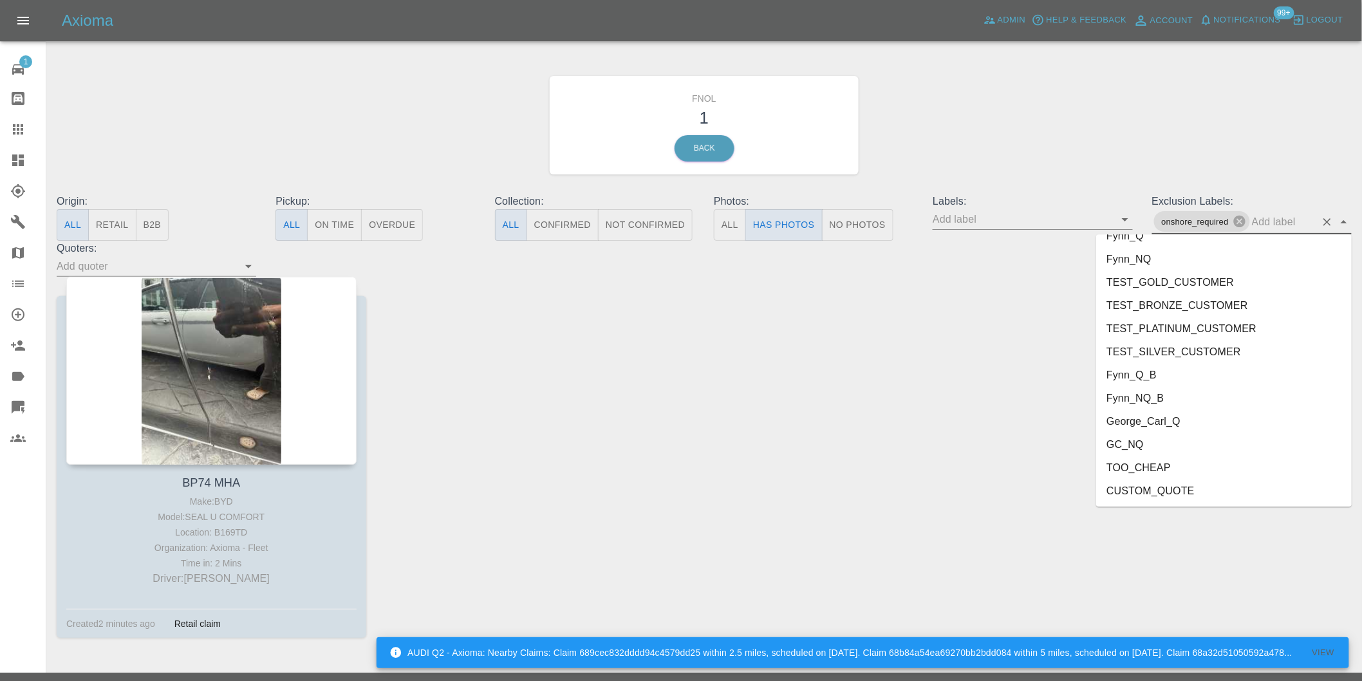
click at [1147, 423] on li "George_Carl_Q" at bounding box center [1224, 421] width 256 height 23
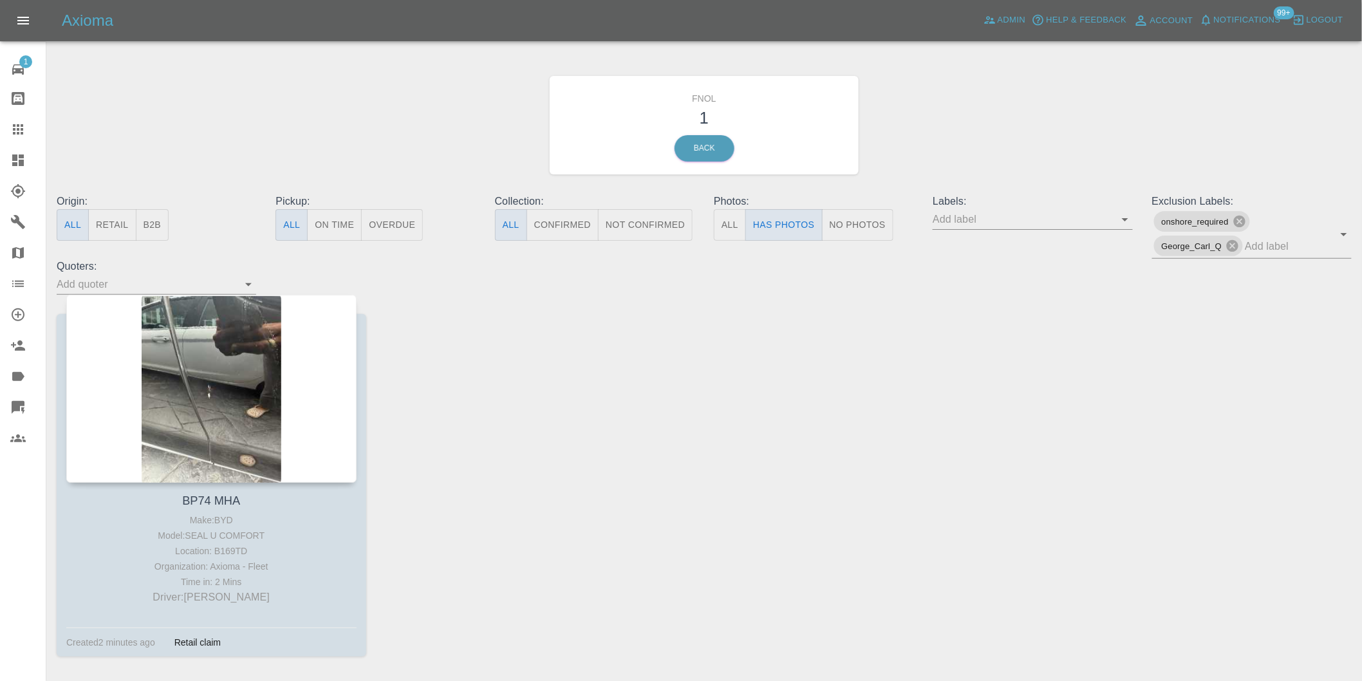
scroll to position [46, 0]
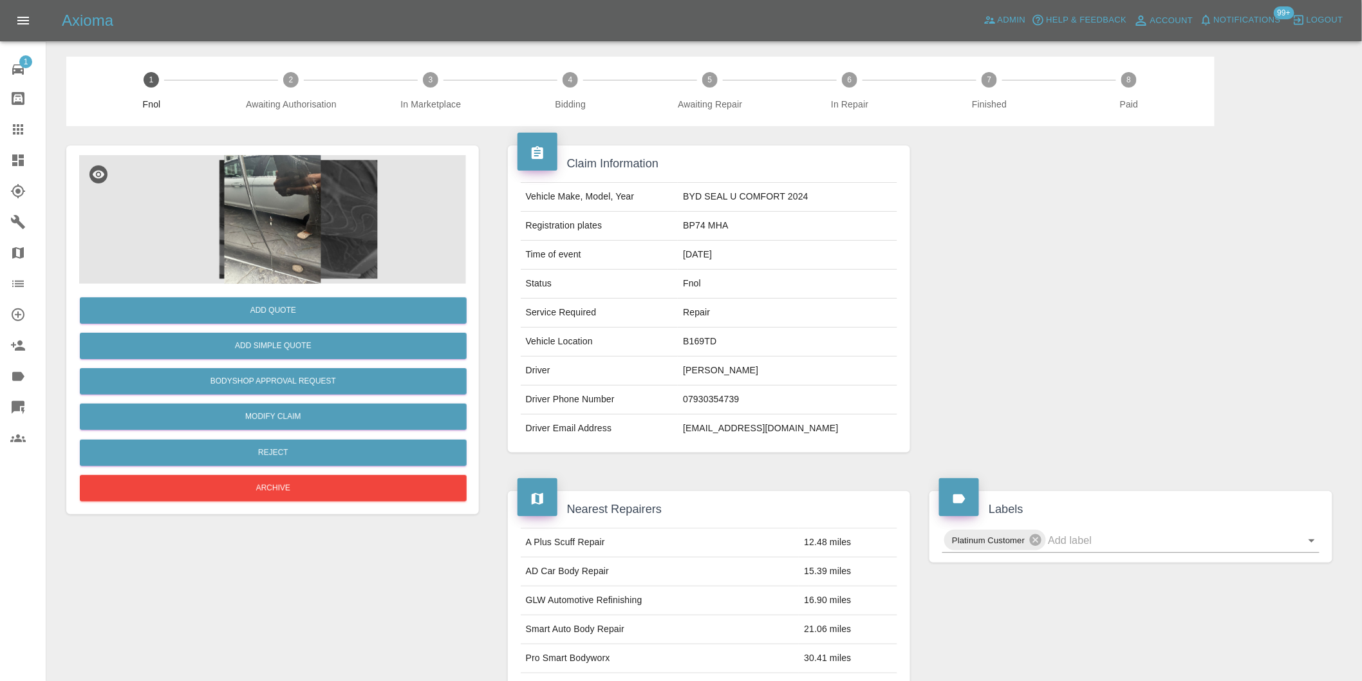
click at [296, 173] on img at bounding box center [272, 219] width 387 height 129
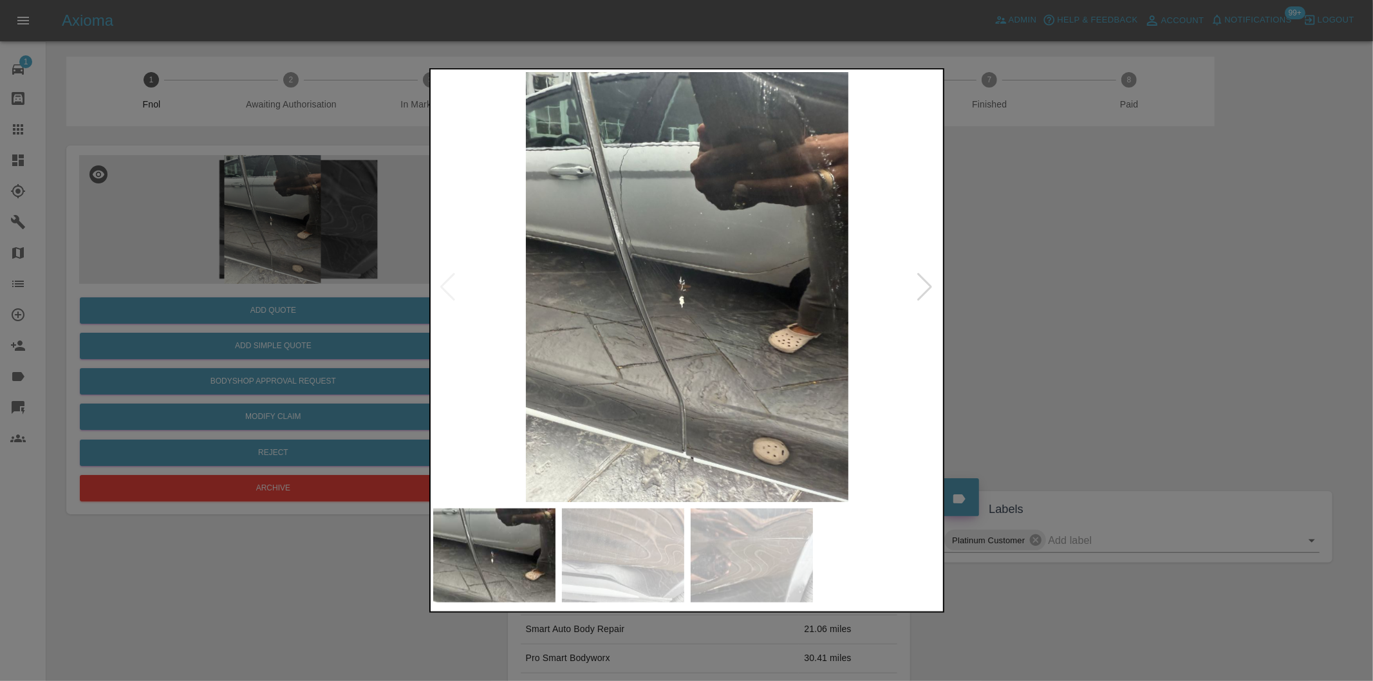
click at [929, 285] on div at bounding box center [925, 287] width 17 height 28
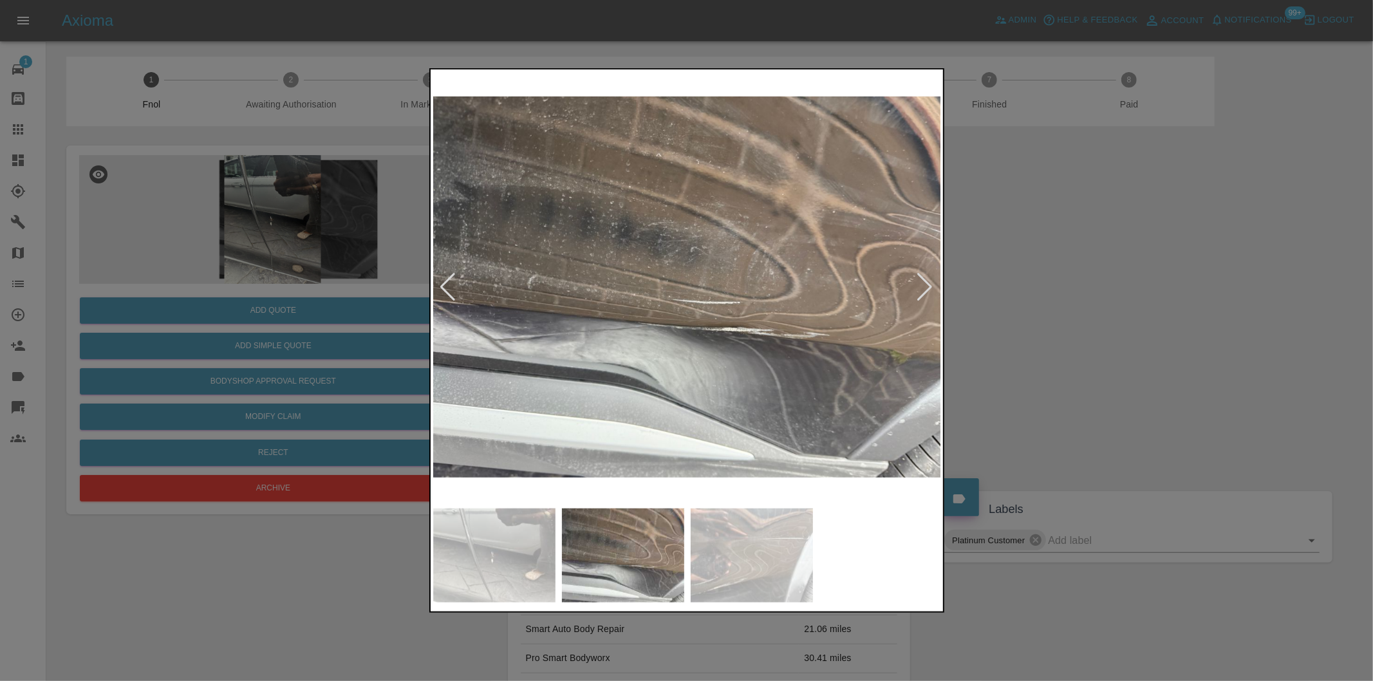
click at [929, 285] on div at bounding box center [925, 287] width 17 height 28
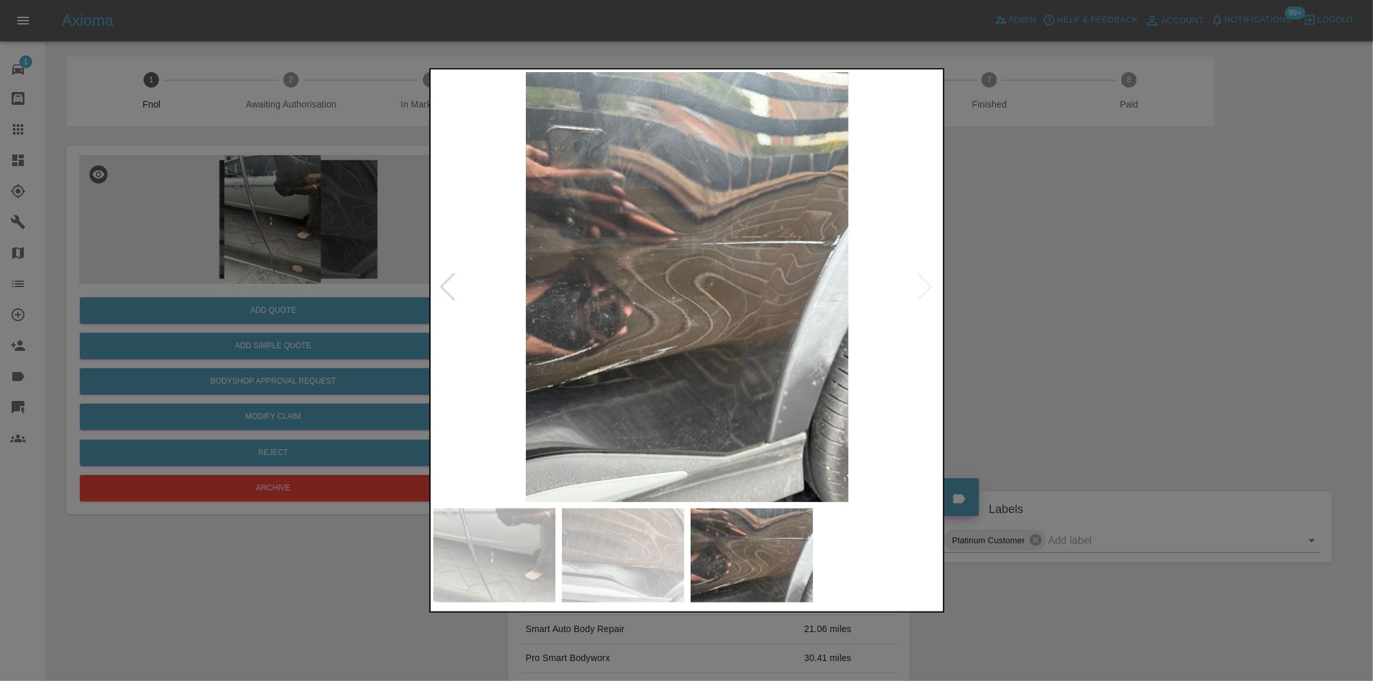
click at [929, 285] on img at bounding box center [687, 287] width 508 height 430
click at [447, 286] on div at bounding box center [448, 287] width 17 height 28
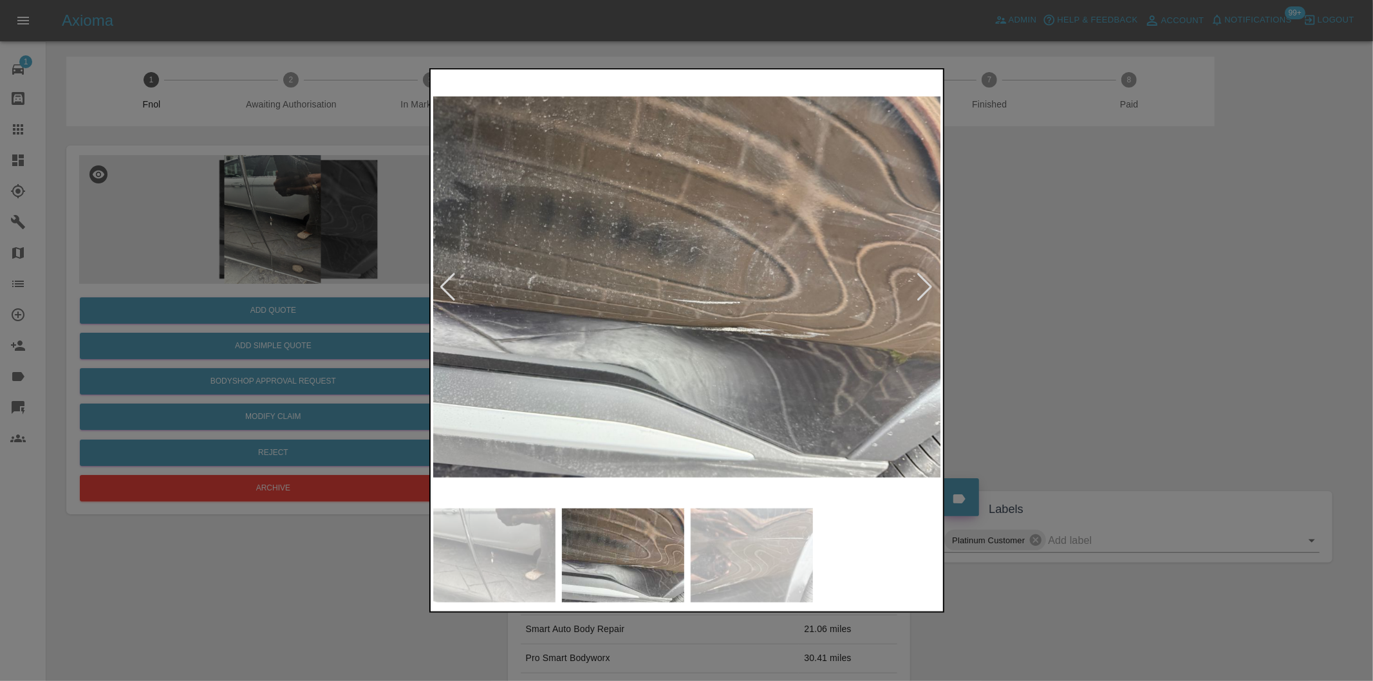
click at [447, 286] on div at bounding box center [448, 287] width 17 height 28
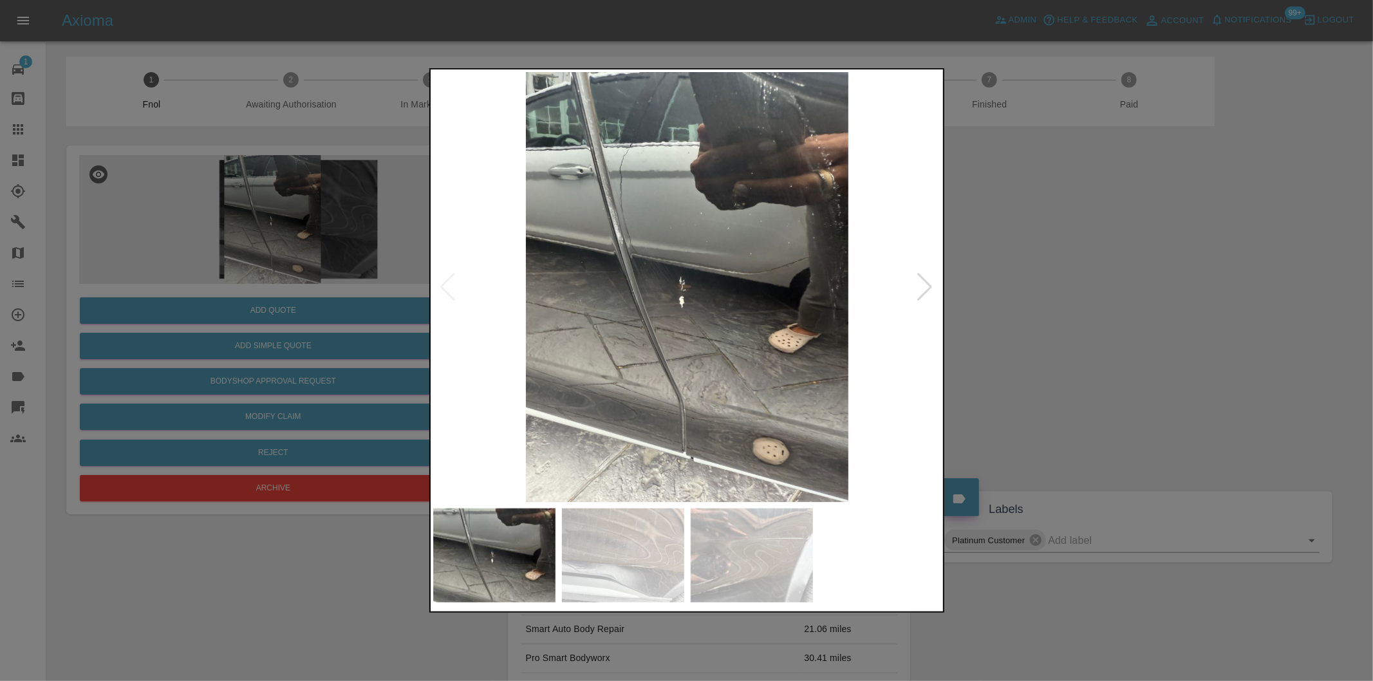
click at [1045, 319] on div at bounding box center [686, 340] width 1373 height 681
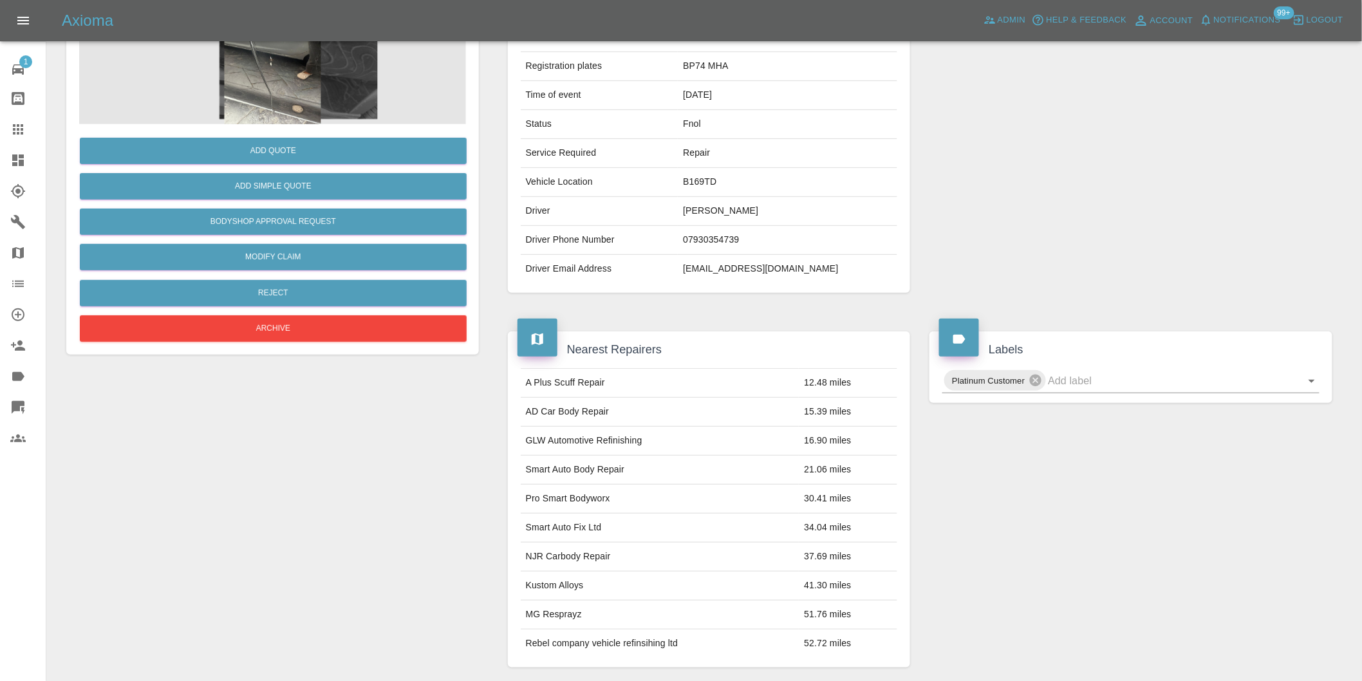
scroll to position [17, 0]
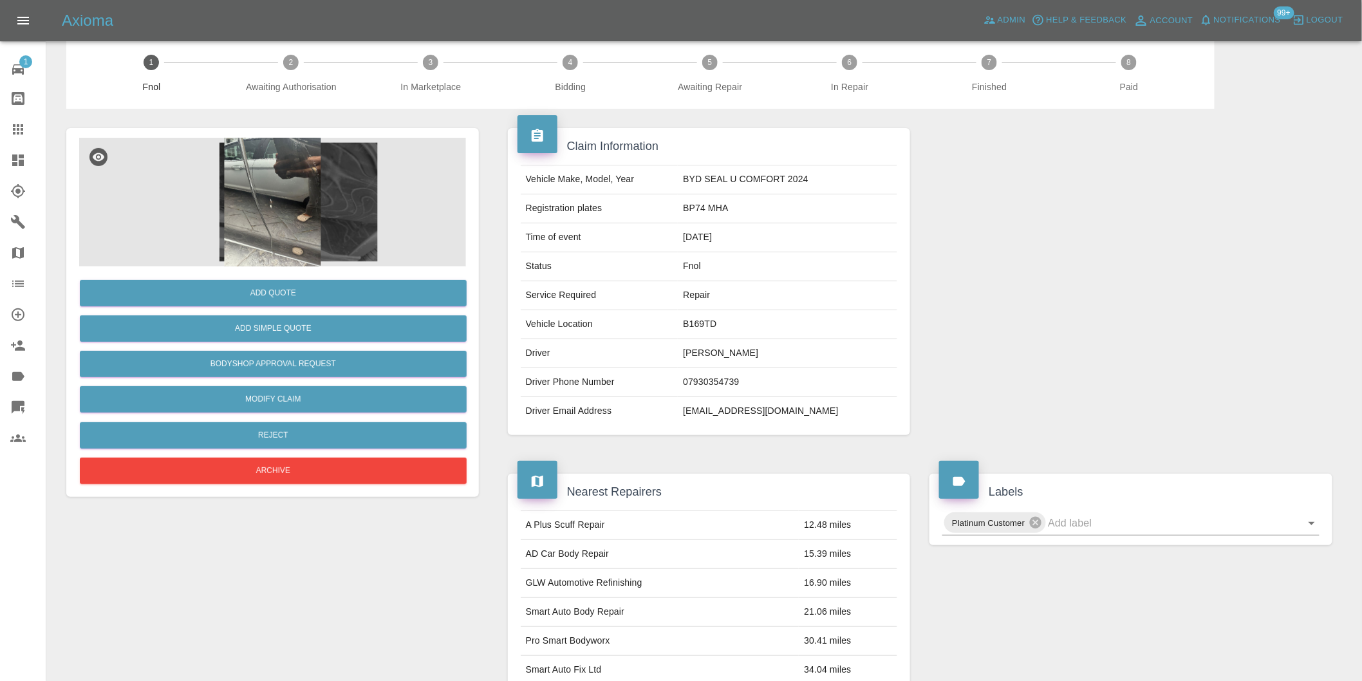
click at [299, 188] on img at bounding box center [272, 202] width 387 height 129
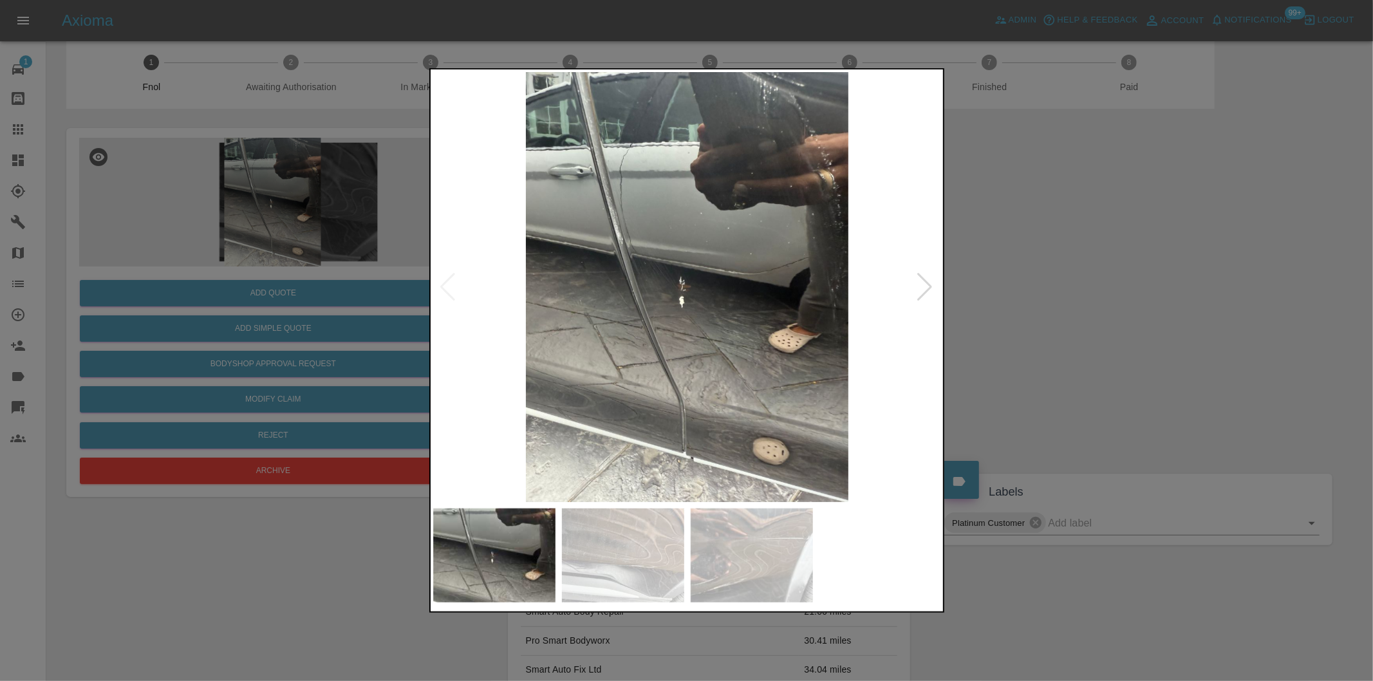
click at [924, 290] on div at bounding box center [925, 287] width 17 height 28
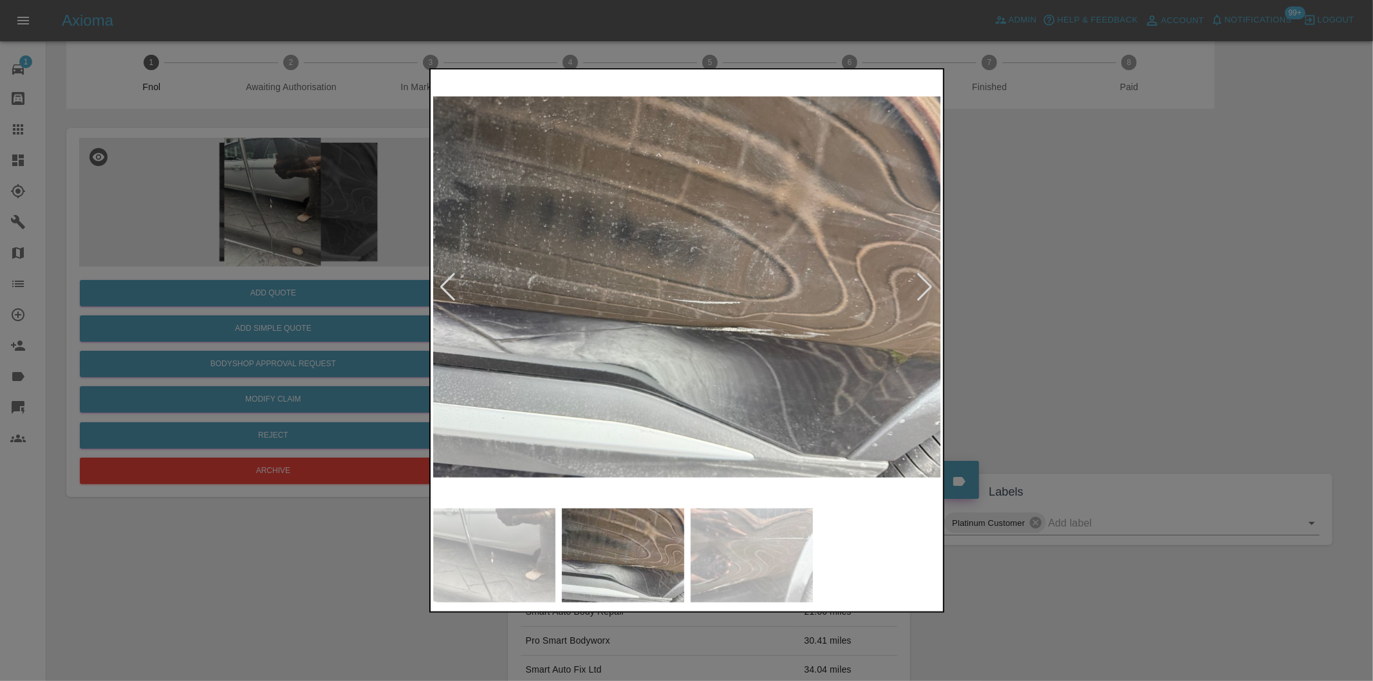
click at [760, 301] on img at bounding box center [687, 287] width 508 height 430
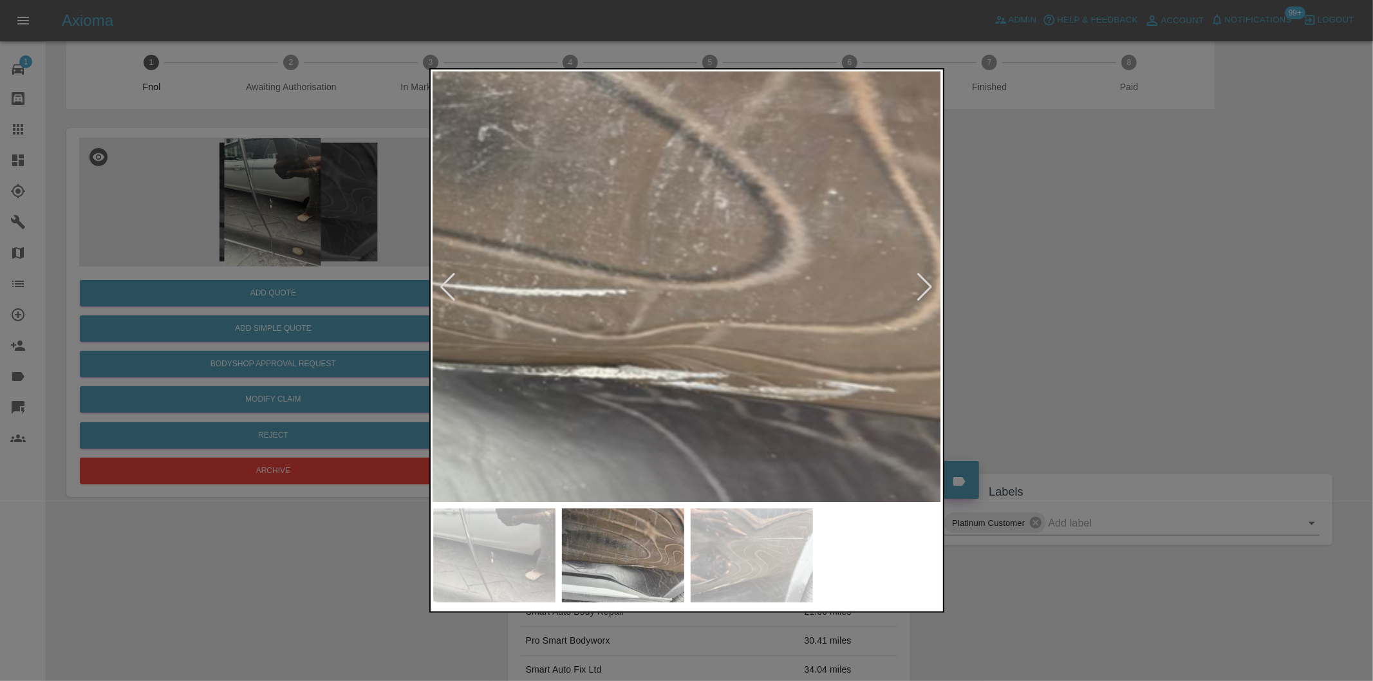
click at [760, 301] on img at bounding box center [468, 244] width 1525 height 1289
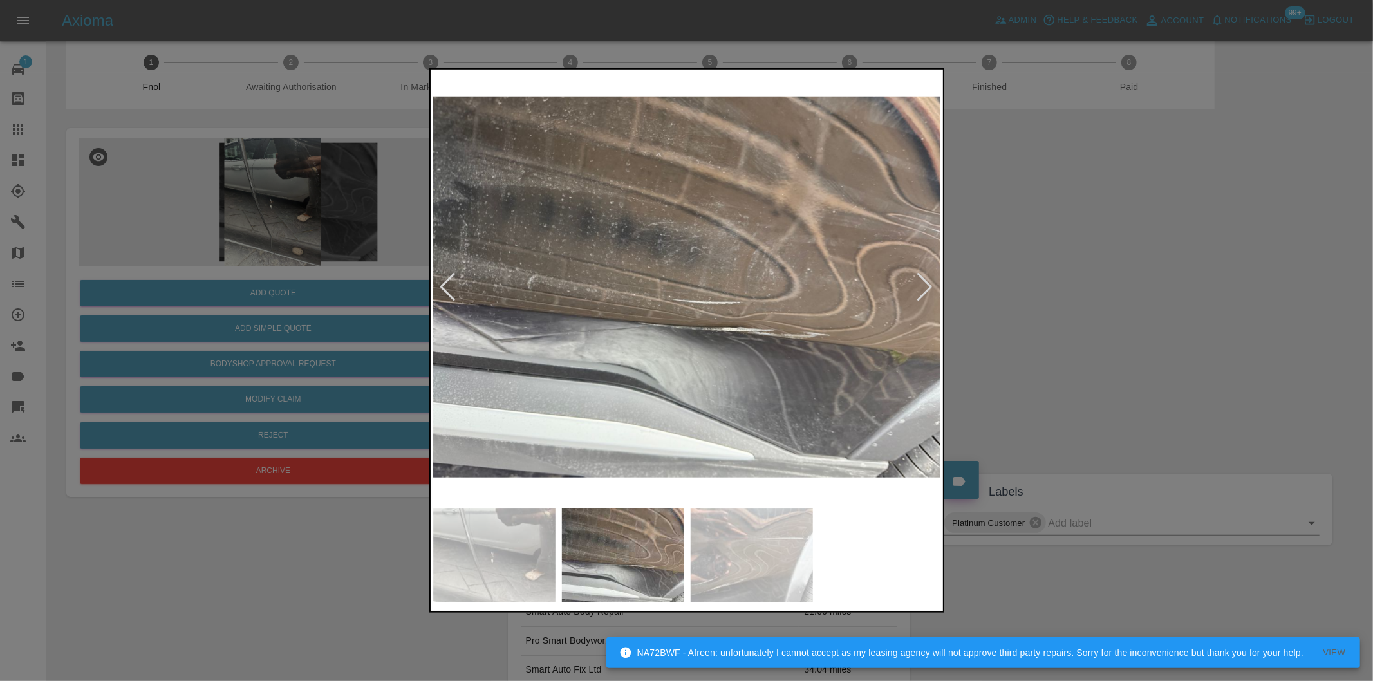
click at [929, 279] on div at bounding box center [925, 287] width 17 height 28
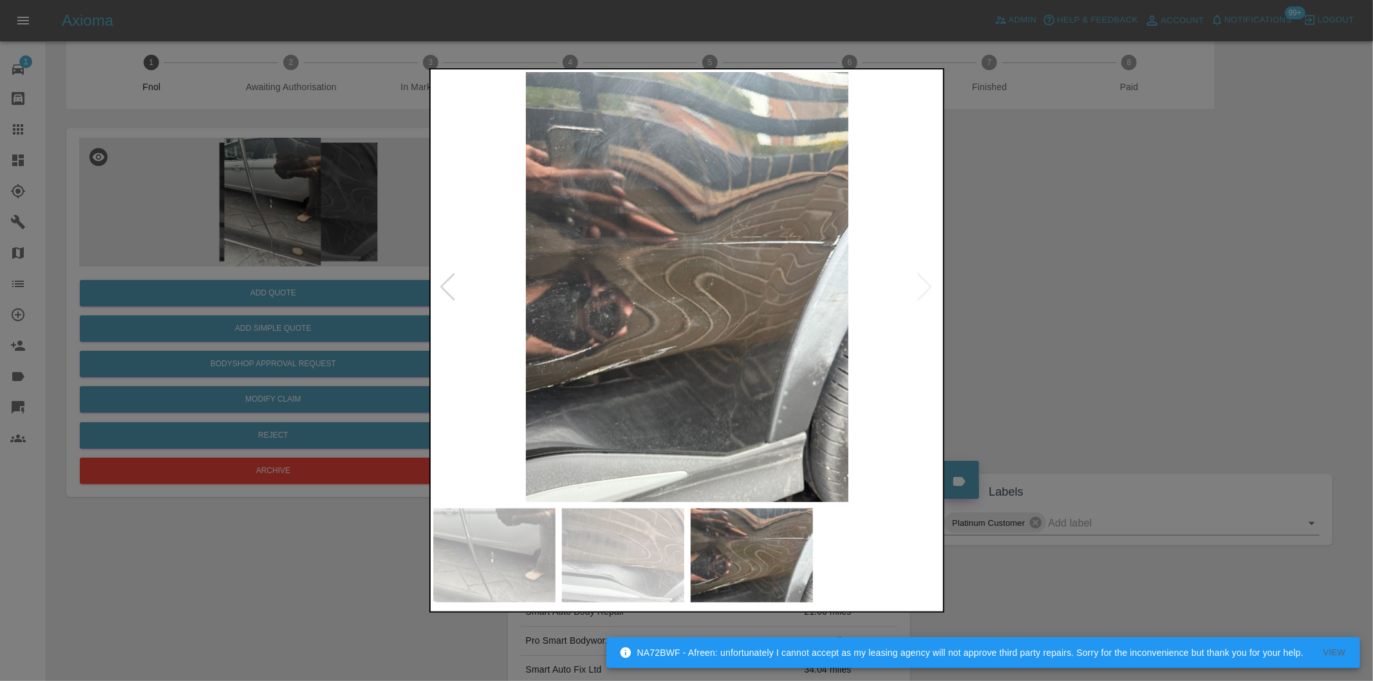
click at [1079, 311] on div at bounding box center [686, 340] width 1373 height 681
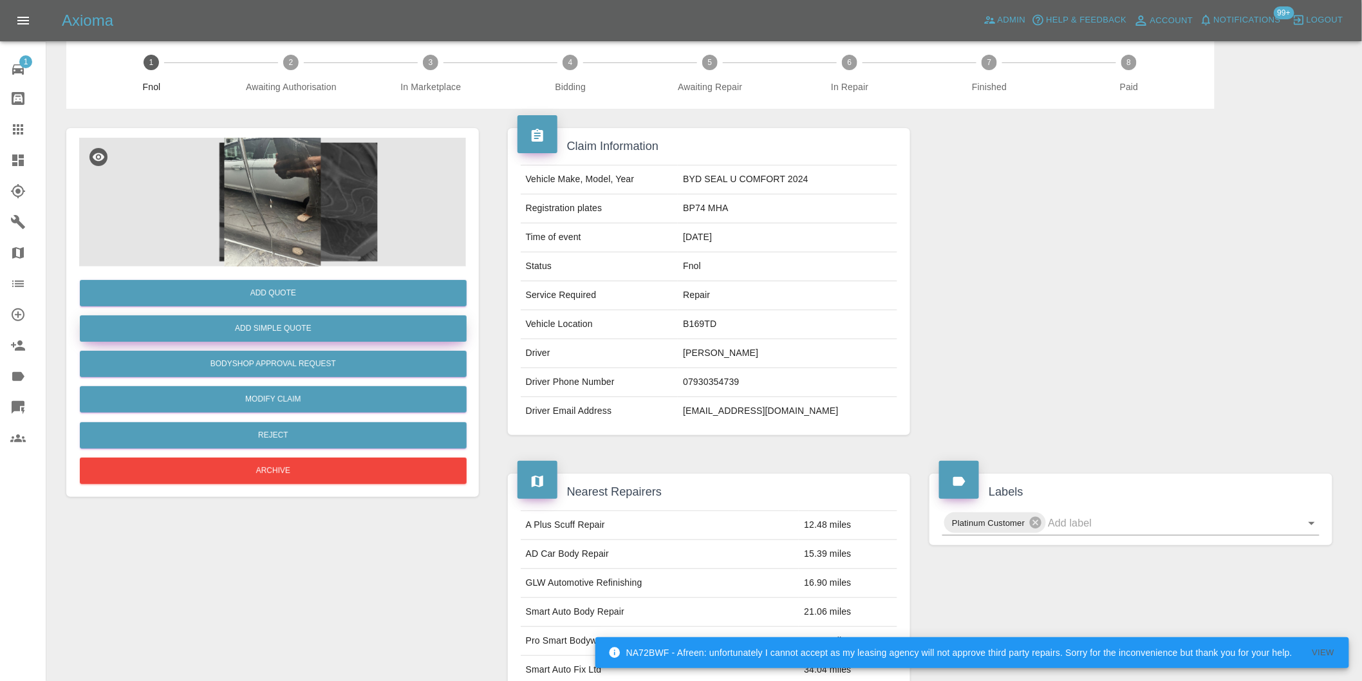
click at [322, 330] on button "Add Simple Quote" at bounding box center [273, 328] width 387 height 26
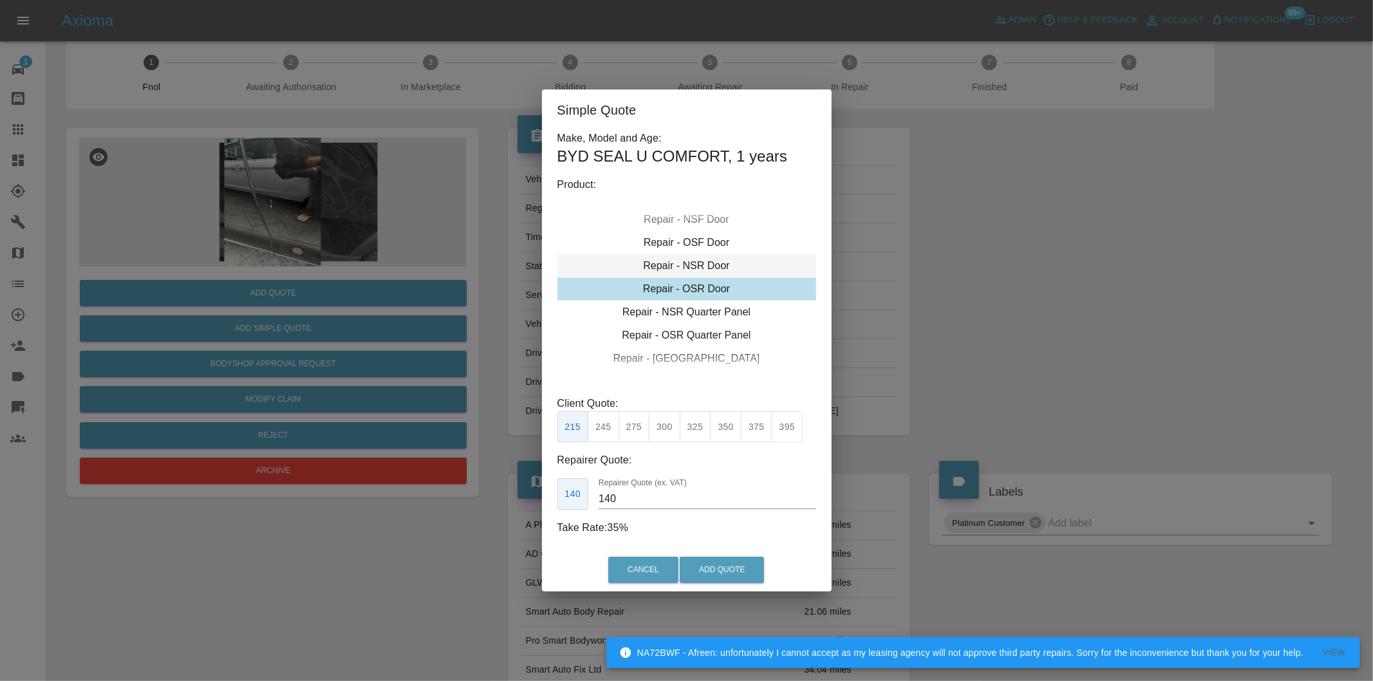
click at [721, 258] on div "Repair - NSR Door" at bounding box center [686, 265] width 259 height 23
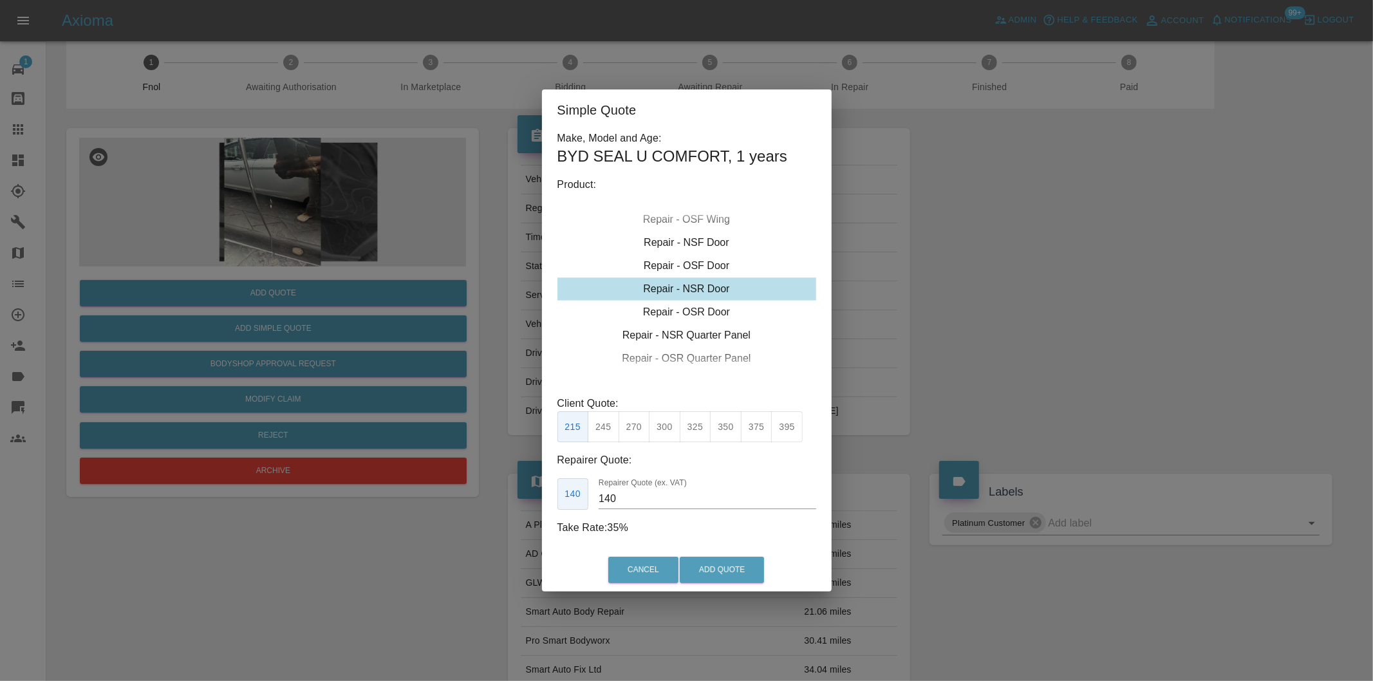
drag, startPoint x: 664, startPoint y: 425, endPoint x: 700, endPoint y: 484, distance: 68.4
click at [666, 427] on button "300" at bounding box center [665, 427] width 32 height 32
type input "190"
click at [726, 568] on button "Add Quote" at bounding box center [722, 570] width 84 height 26
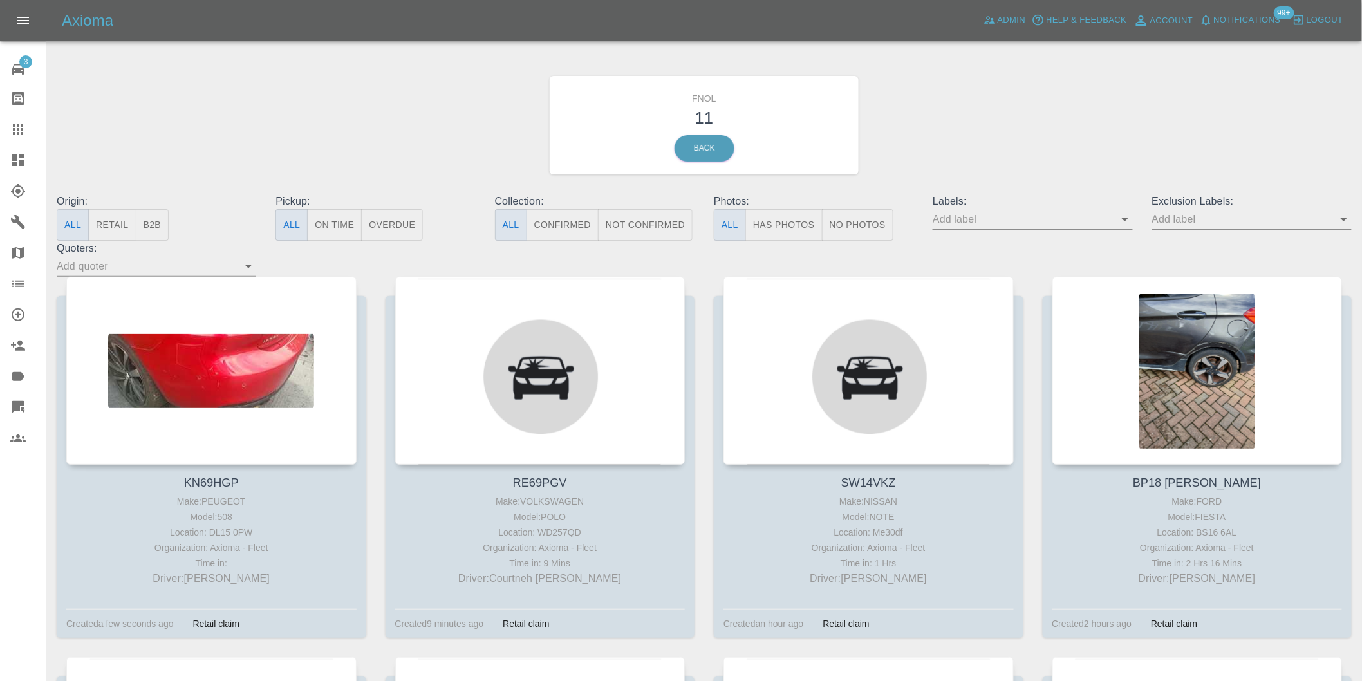
click at [776, 223] on button "Has Photos" at bounding box center [783, 225] width 77 height 32
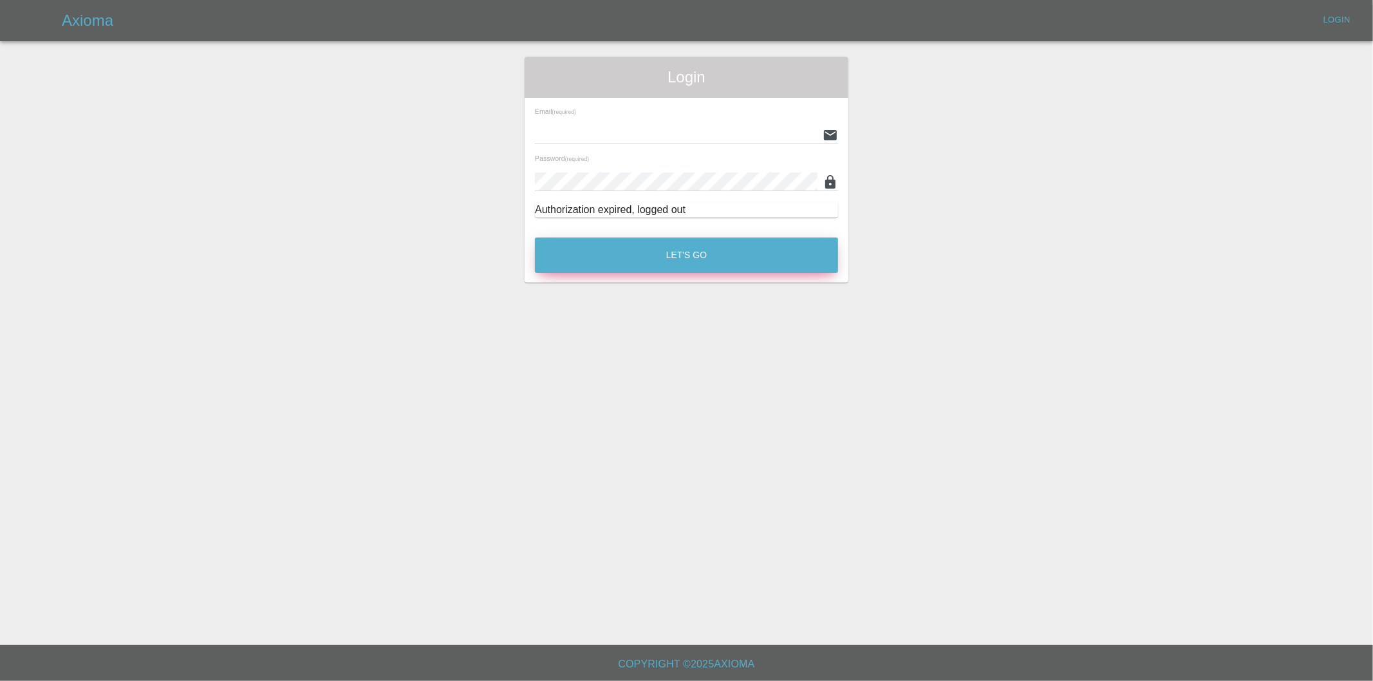
type input "[PERSON_NAME][EMAIL_ADDRESS][DOMAIN_NAME]"
click at [684, 259] on button "Let's Go" at bounding box center [686, 255] width 303 height 35
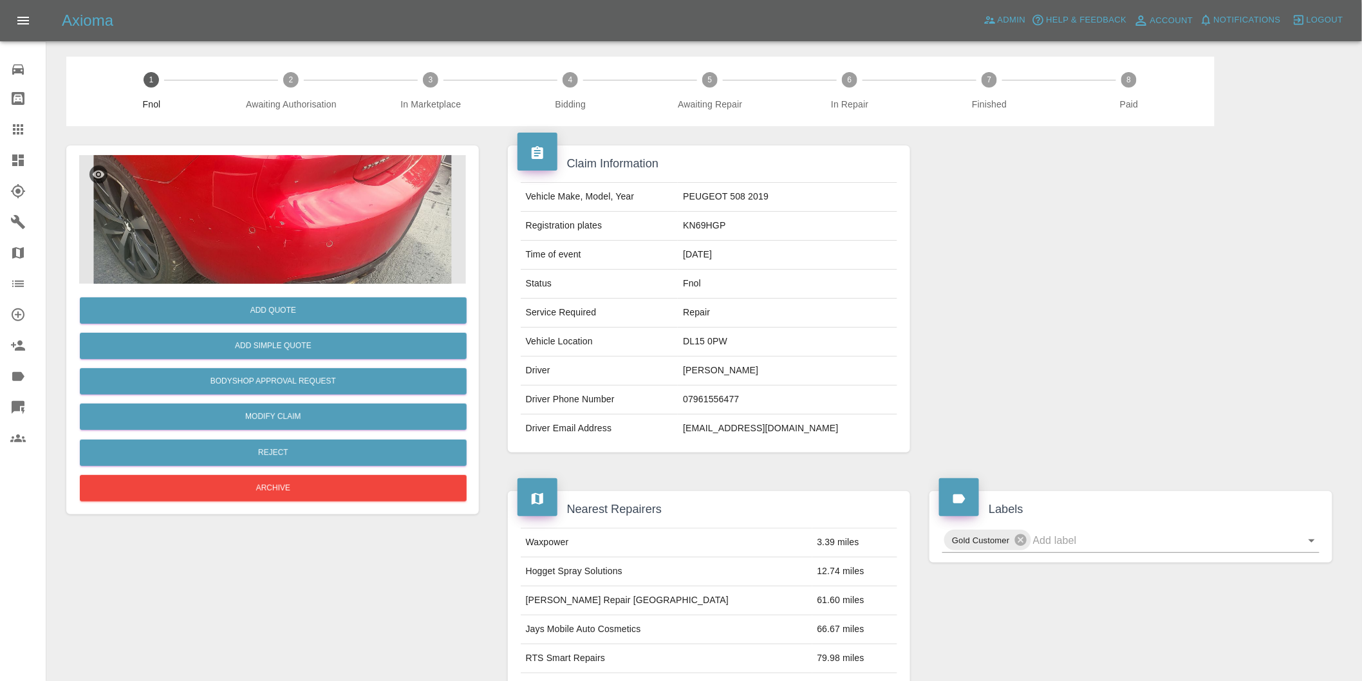
click at [255, 203] on img at bounding box center [272, 219] width 387 height 129
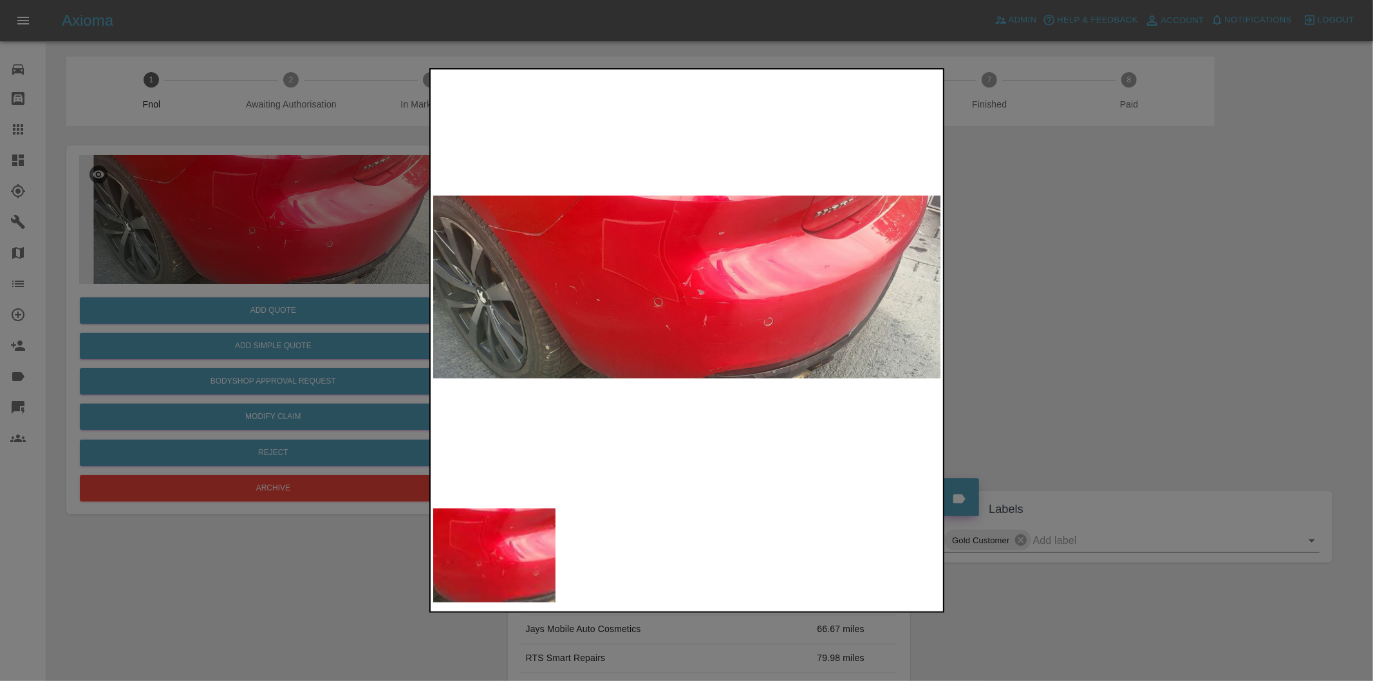
click at [1034, 357] on div at bounding box center [686, 340] width 1373 height 681
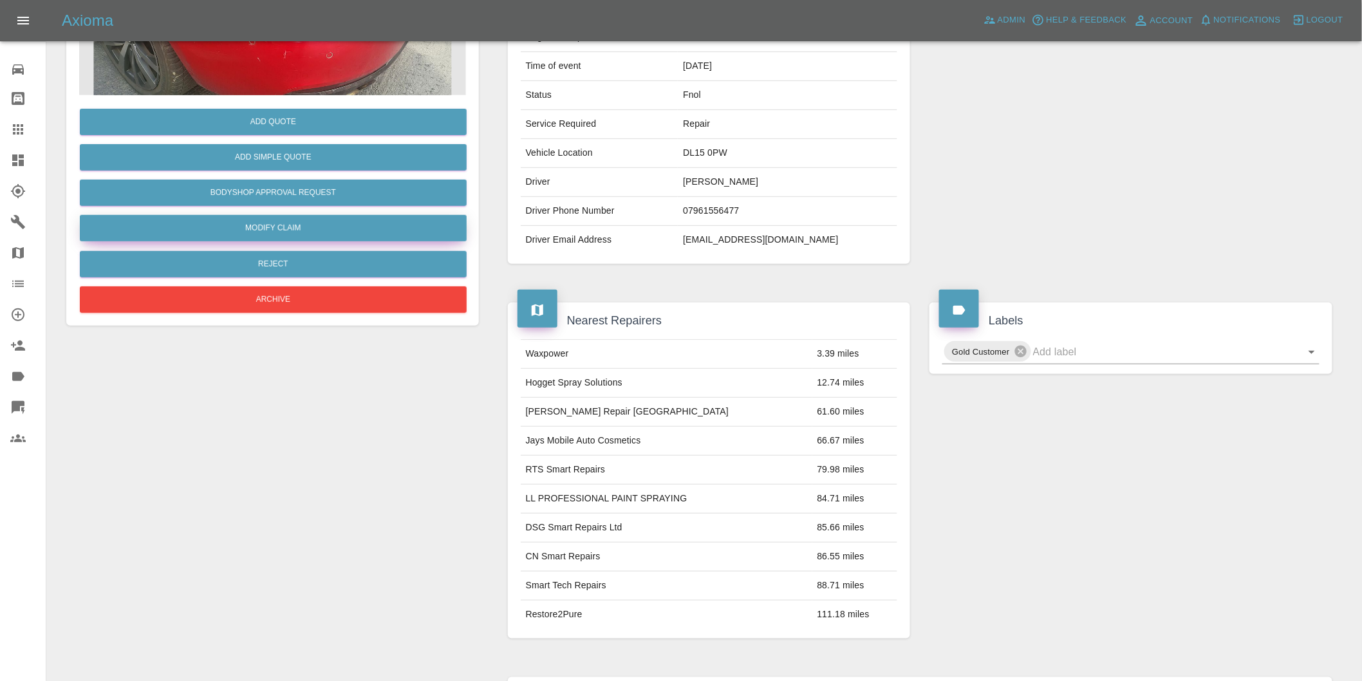
scroll to position [17, 0]
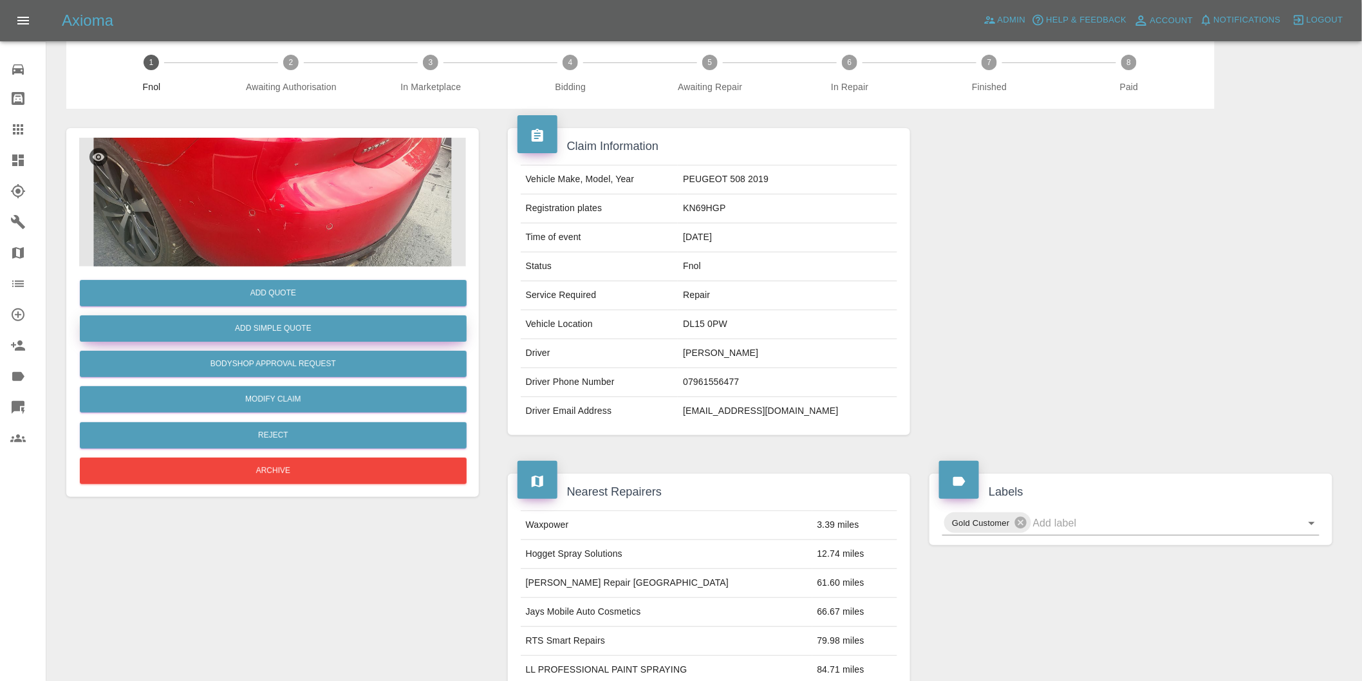
click at [301, 333] on button "Add Simple Quote" at bounding box center [273, 328] width 387 height 26
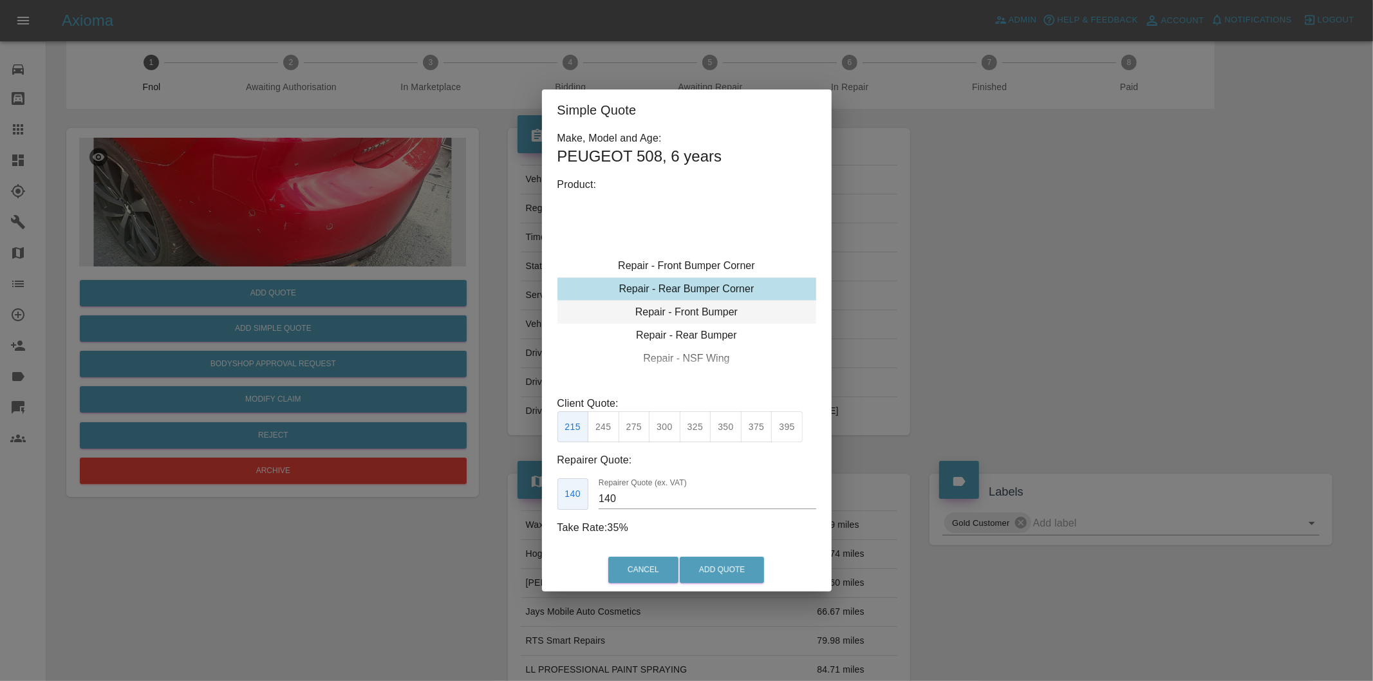
type input "120"
click at [707, 570] on button "Add Quote" at bounding box center [722, 570] width 84 height 26
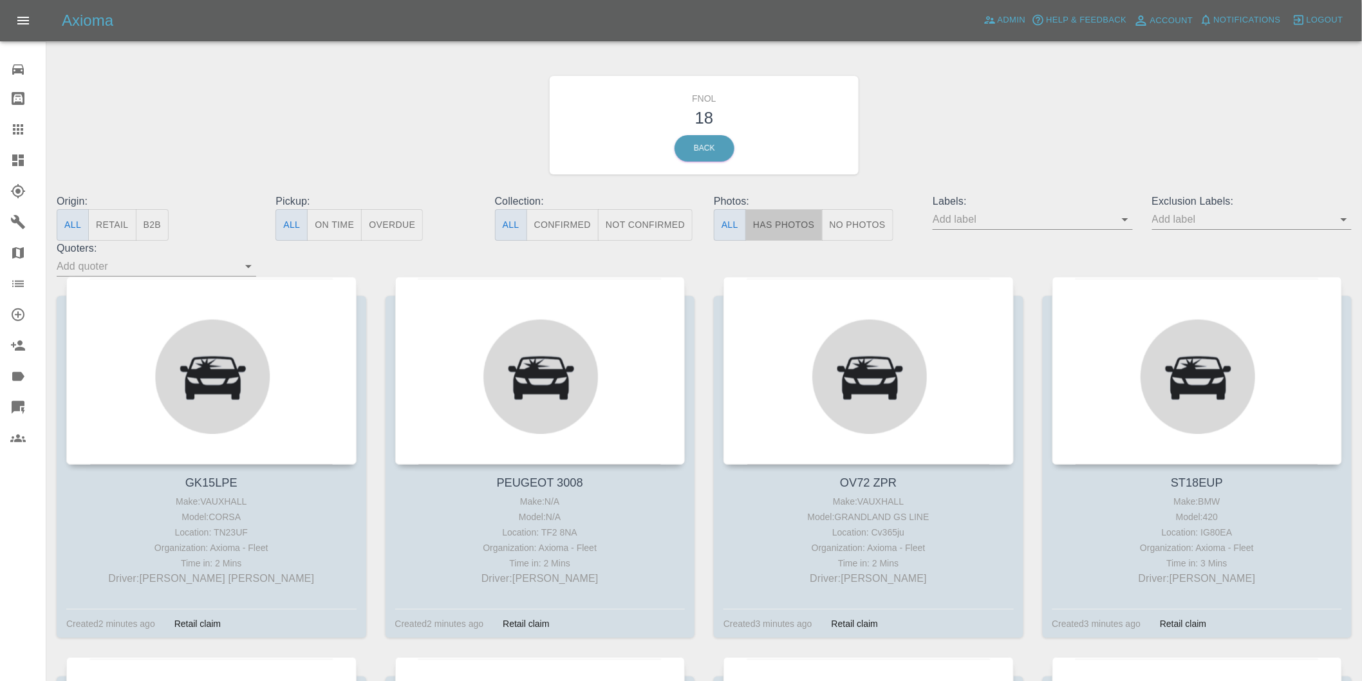
click at [782, 223] on button "Has Photos" at bounding box center [783, 225] width 77 height 32
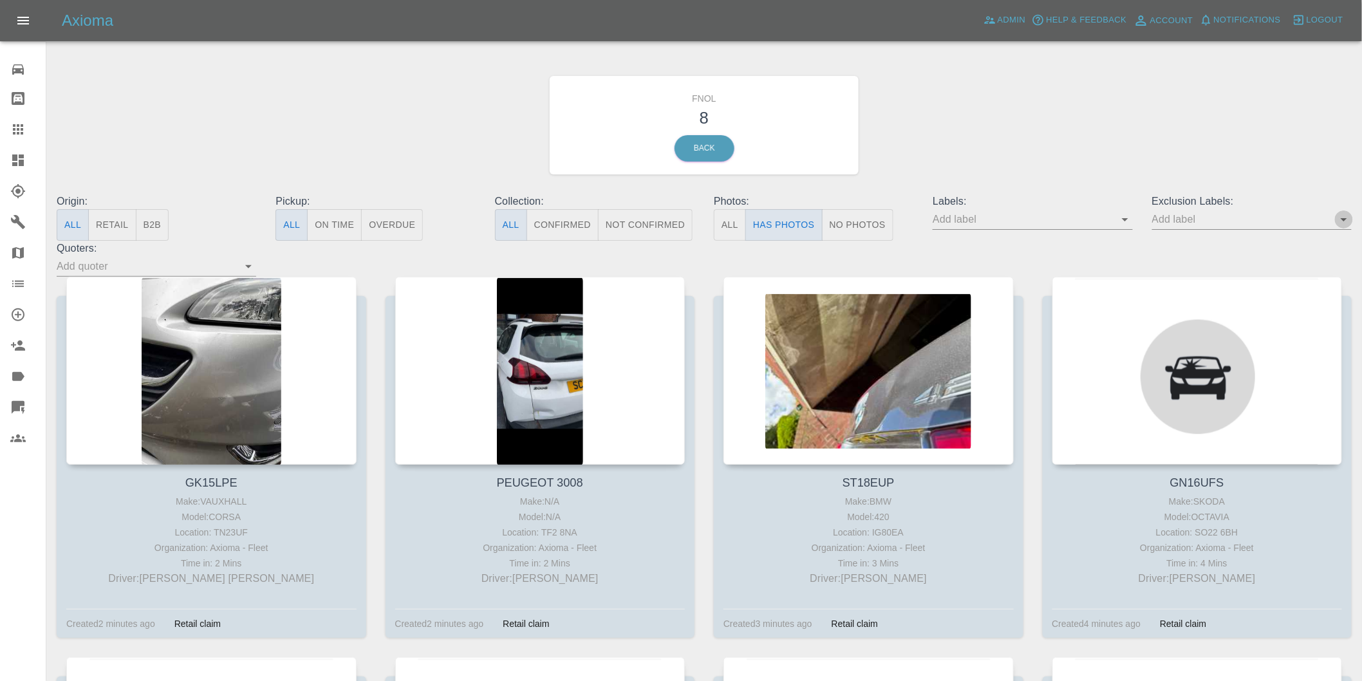
click at [1341, 224] on icon "Open" at bounding box center [1343, 219] width 15 height 15
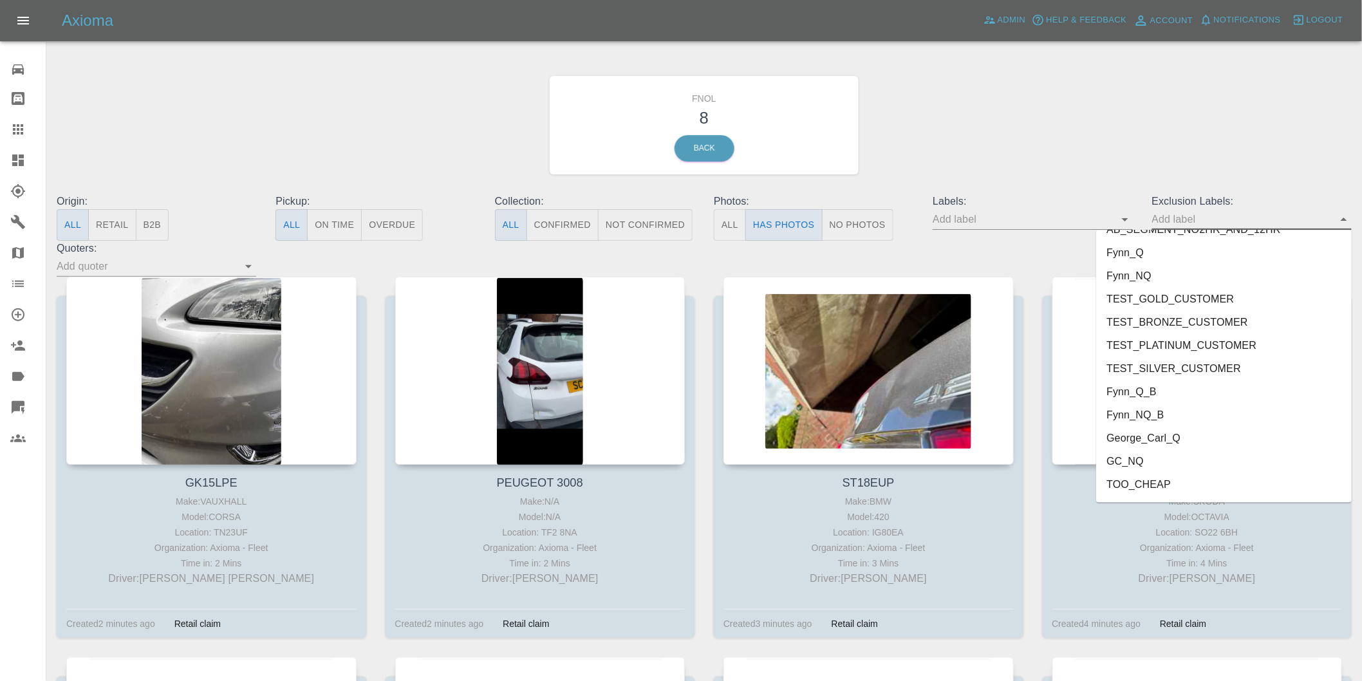
scroll to position [2749, 0]
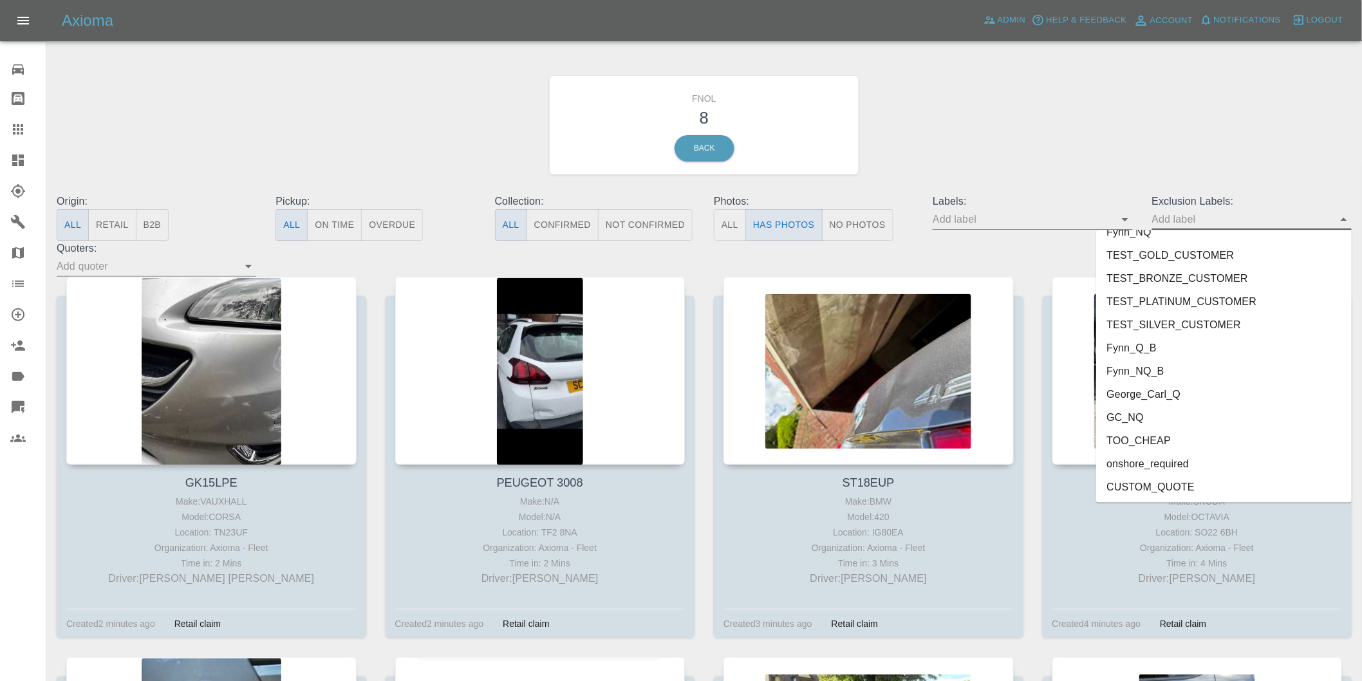
click at [1146, 462] on li "onshore_required" at bounding box center [1224, 463] width 256 height 23
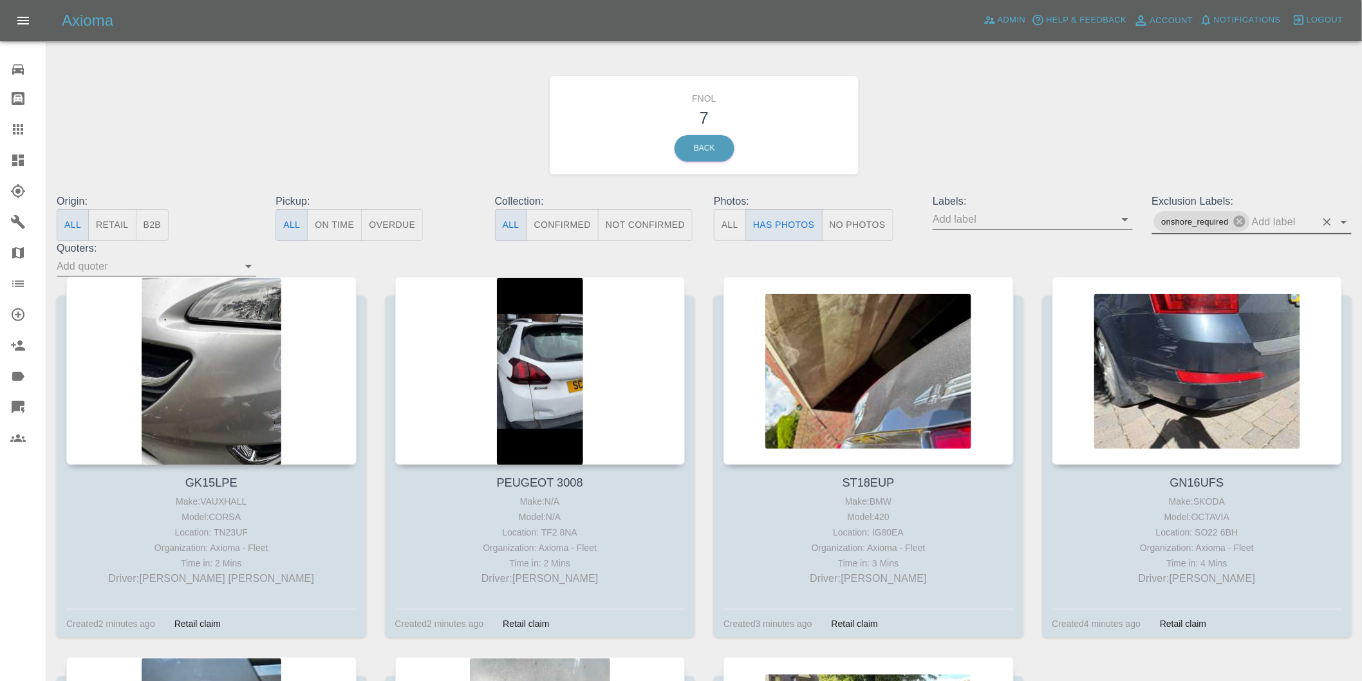
click at [1340, 225] on icon "Open" at bounding box center [1343, 221] width 15 height 15
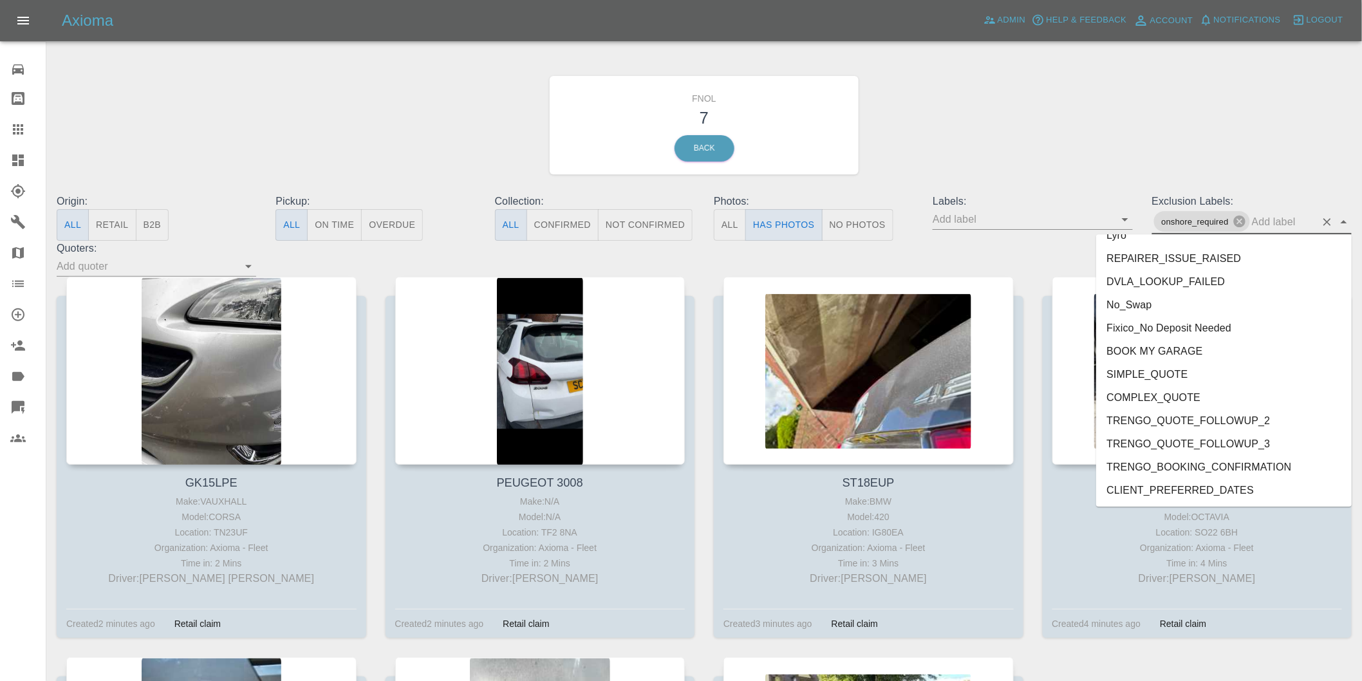
scroll to position [2726, 0]
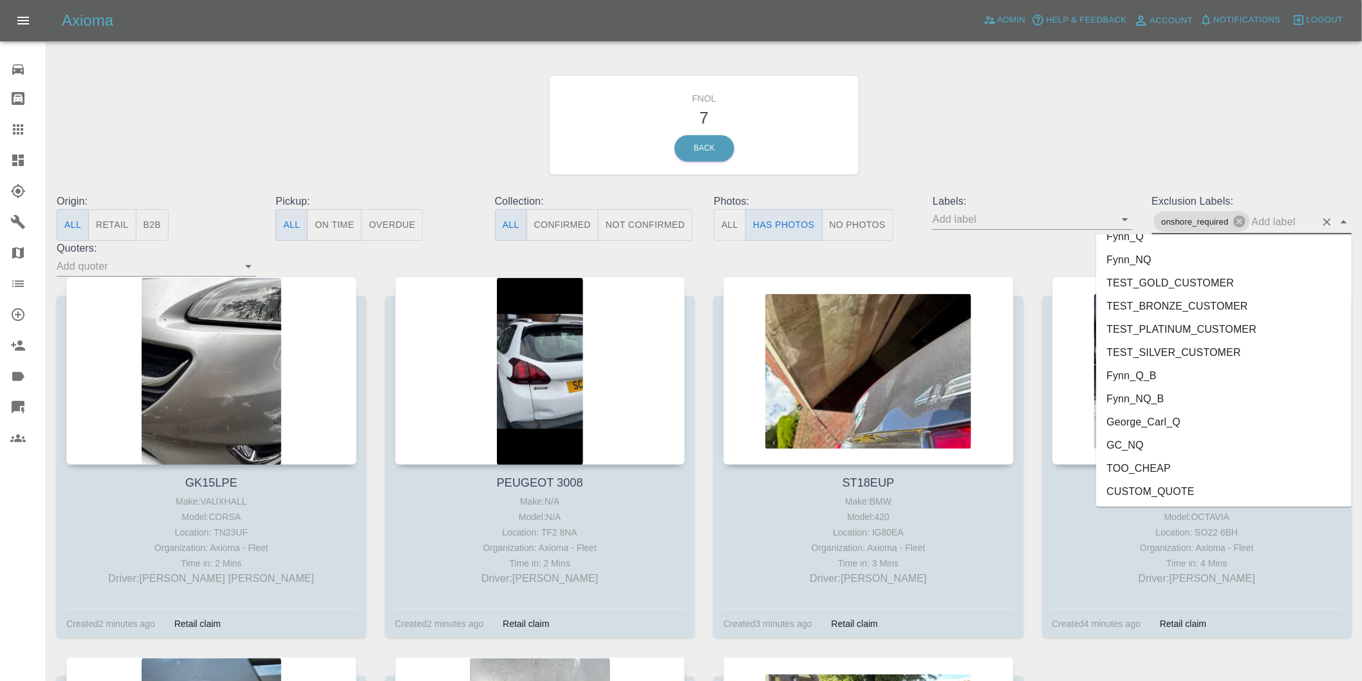
click at [1156, 425] on li "George_Carl_Q" at bounding box center [1224, 421] width 256 height 23
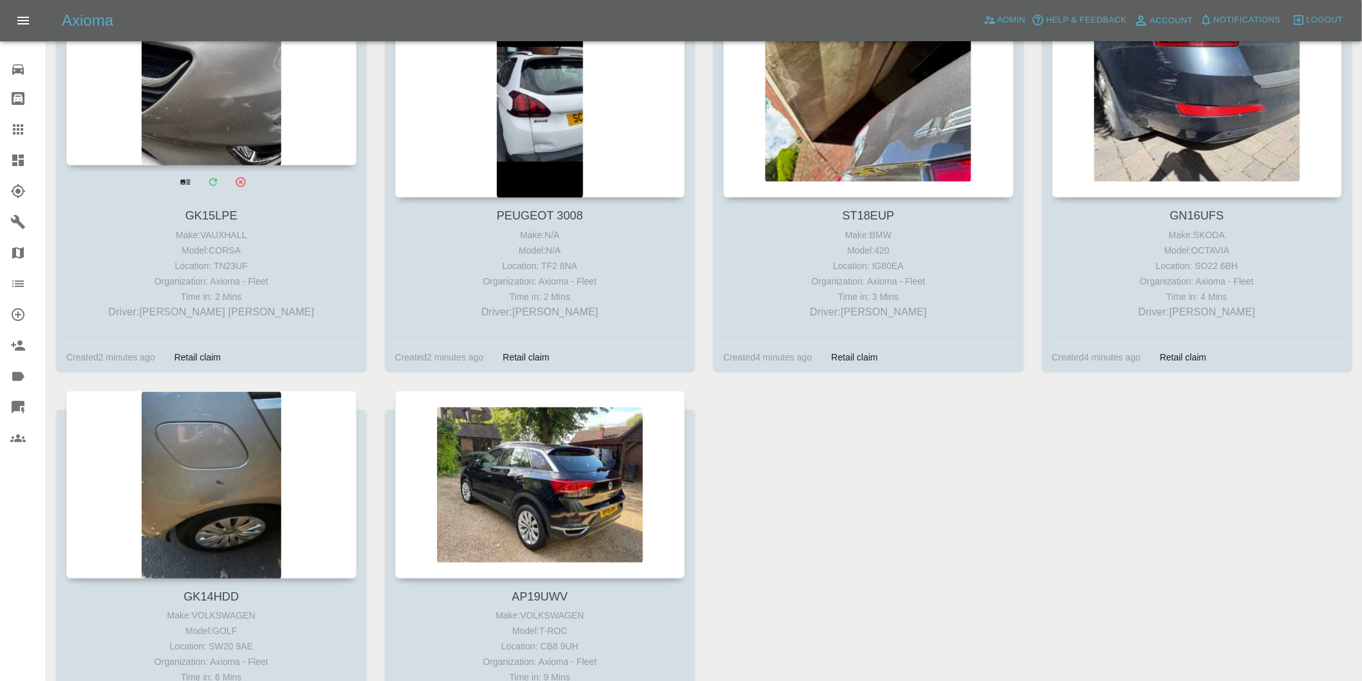
scroll to position [143, 0]
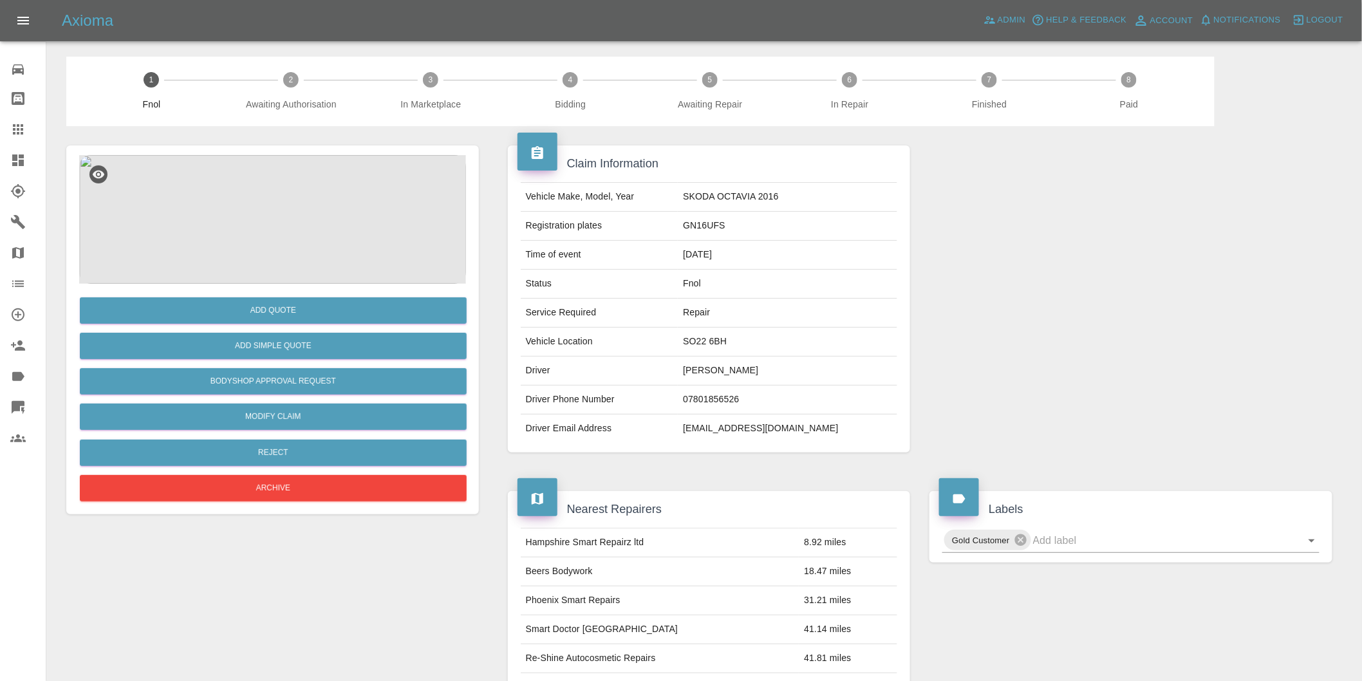
click at [261, 207] on img at bounding box center [272, 219] width 387 height 129
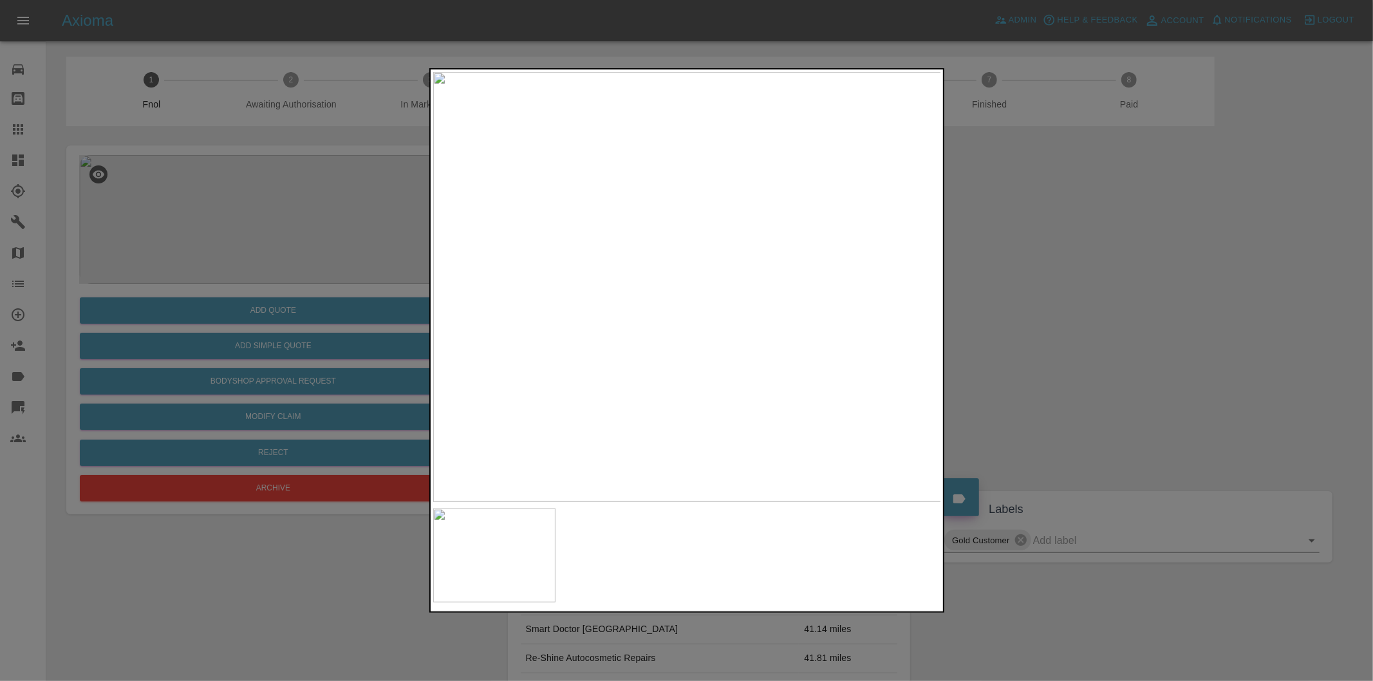
click at [595, 163] on img at bounding box center [687, 287] width 508 height 430
click at [595, 163] on img at bounding box center [959, 658] width 1525 height 1289
click at [1059, 230] on div at bounding box center [686, 340] width 1373 height 681
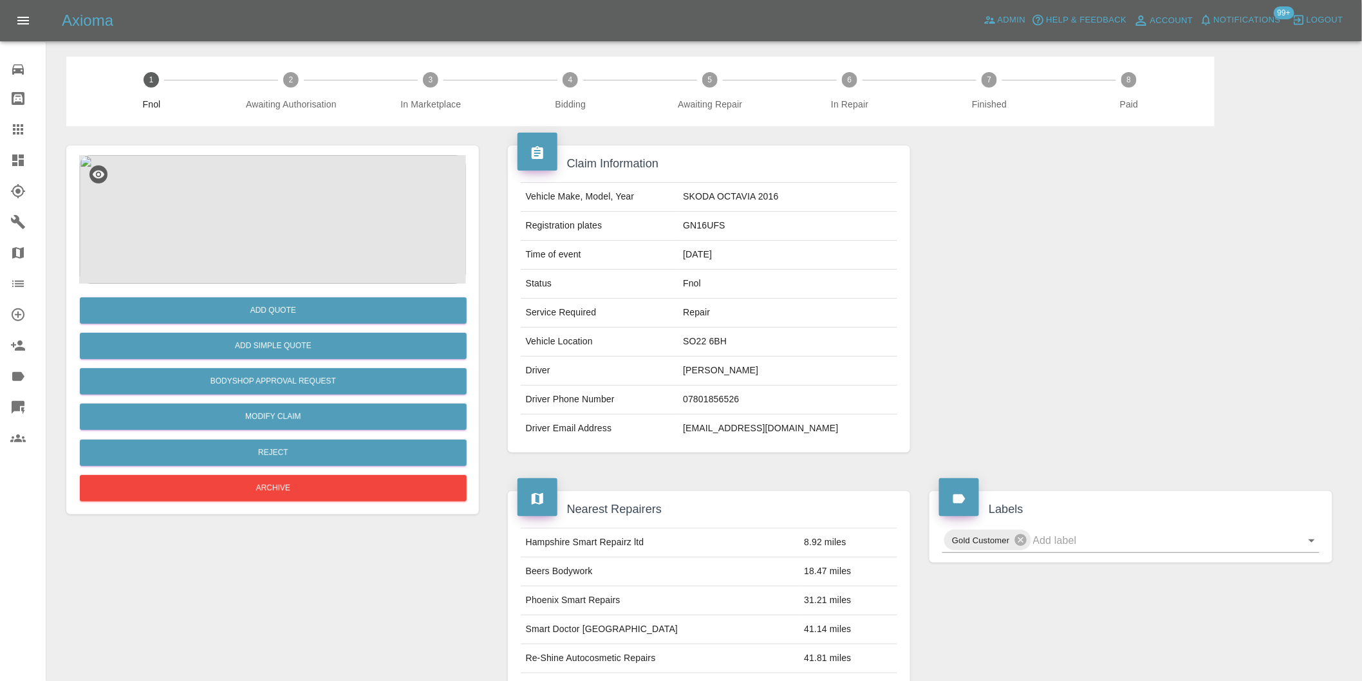
click at [275, 211] on img at bounding box center [272, 219] width 387 height 129
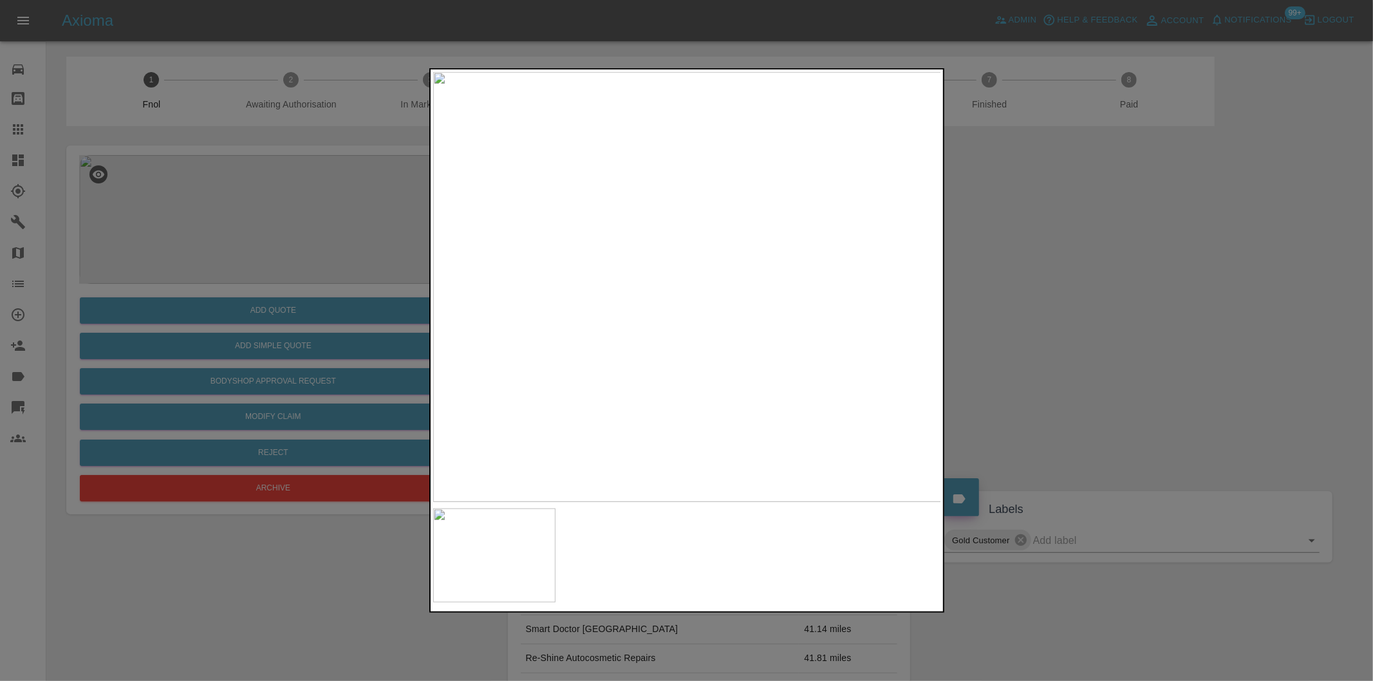
click at [1040, 313] on div at bounding box center [686, 340] width 1373 height 681
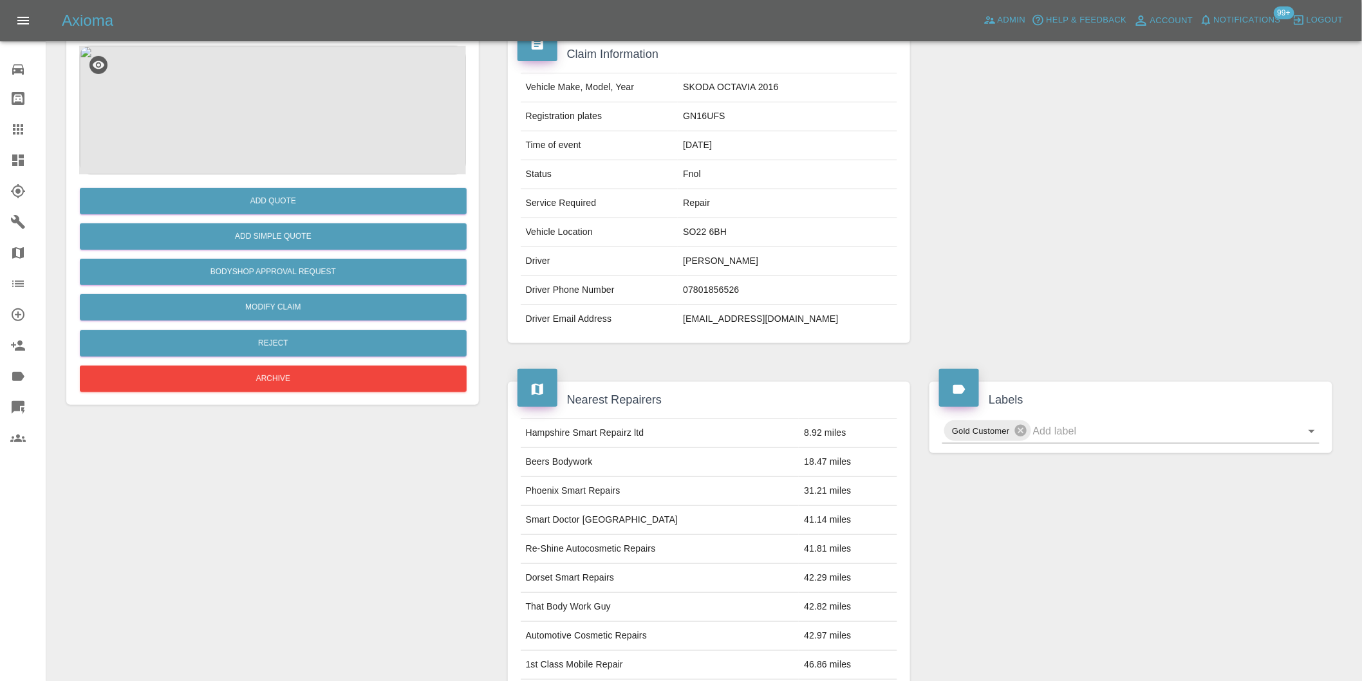
scroll to position [31, 0]
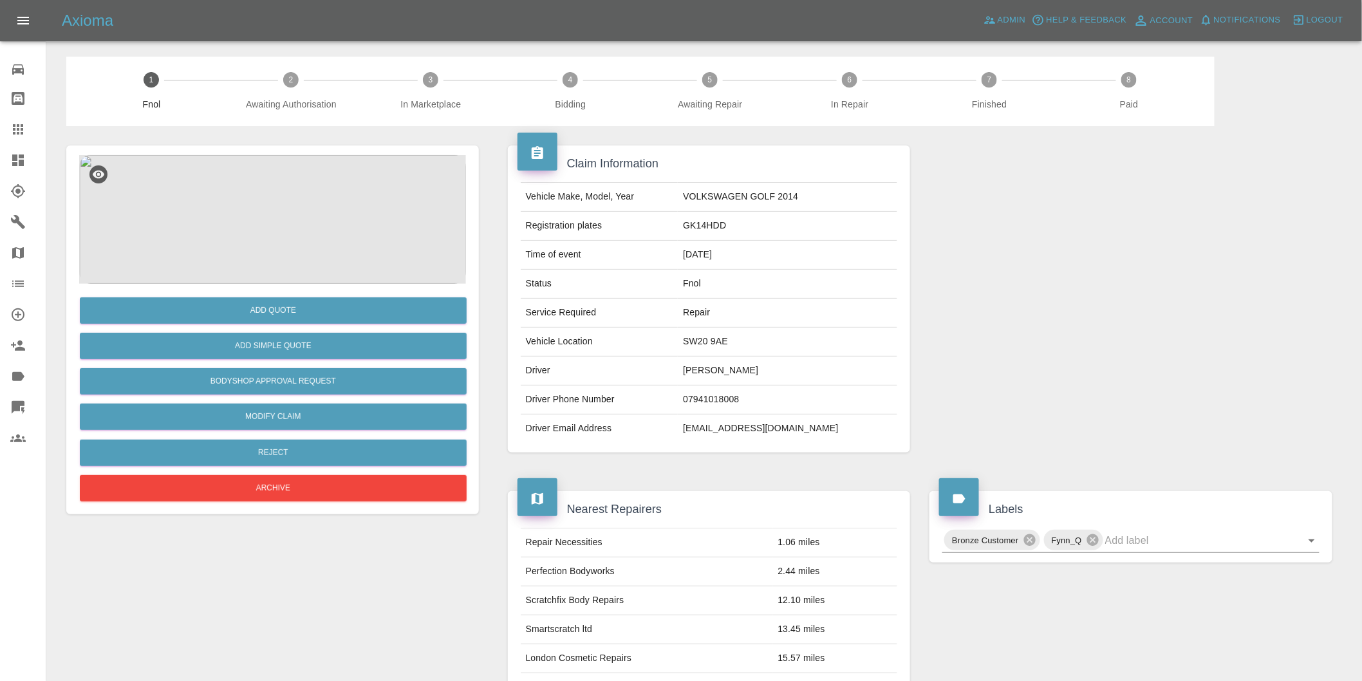
click at [229, 204] on img at bounding box center [272, 219] width 387 height 129
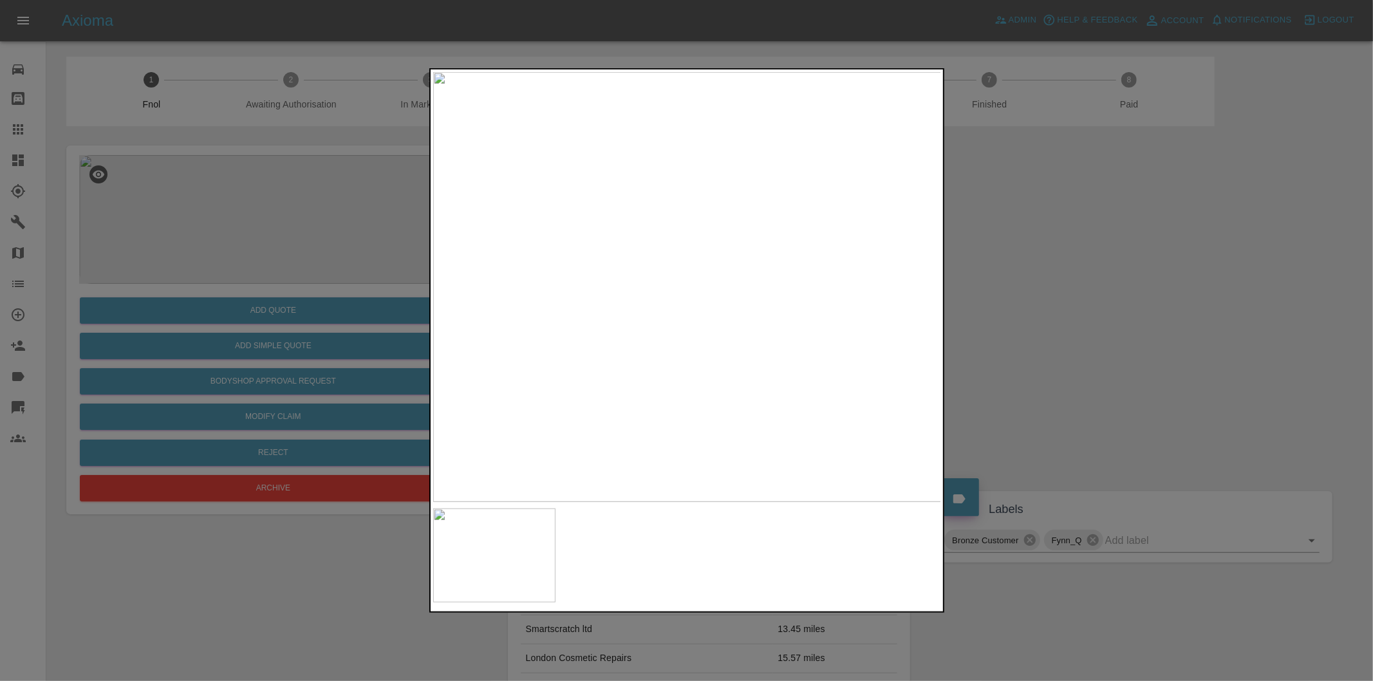
click at [1045, 320] on div at bounding box center [686, 340] width 1373 height 681
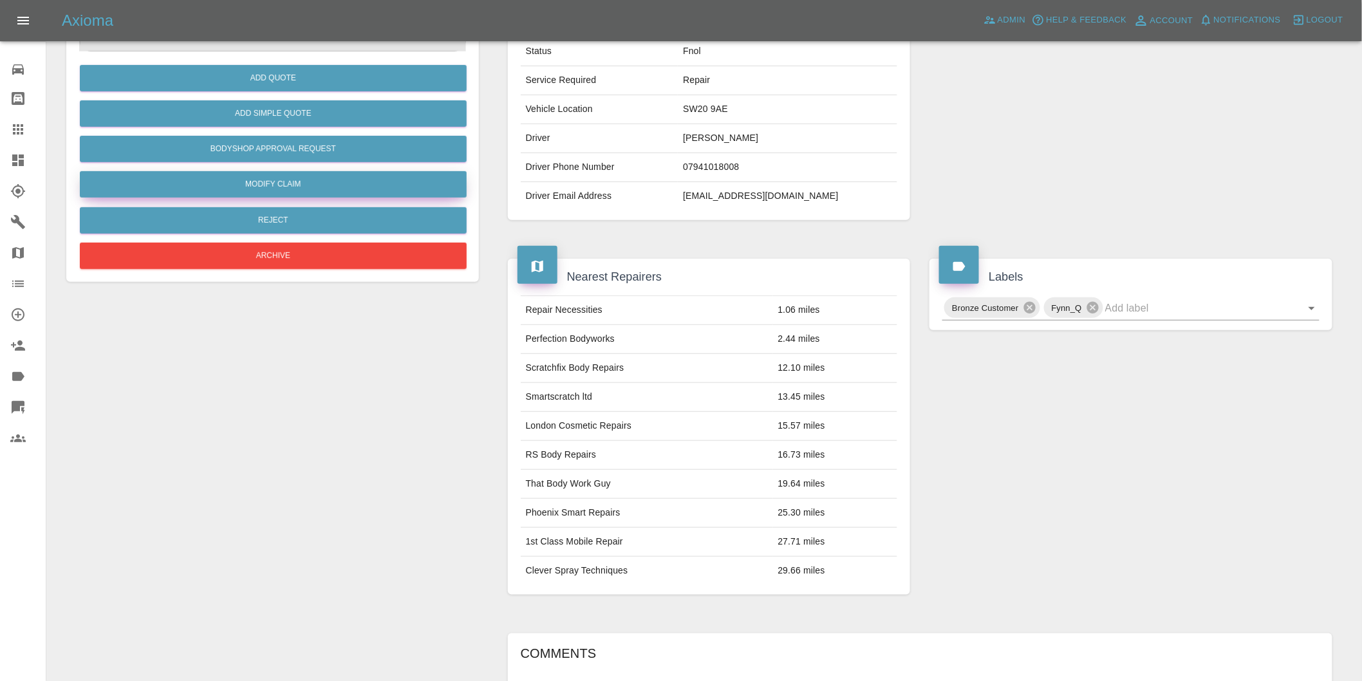
scroll to position [17, 0]
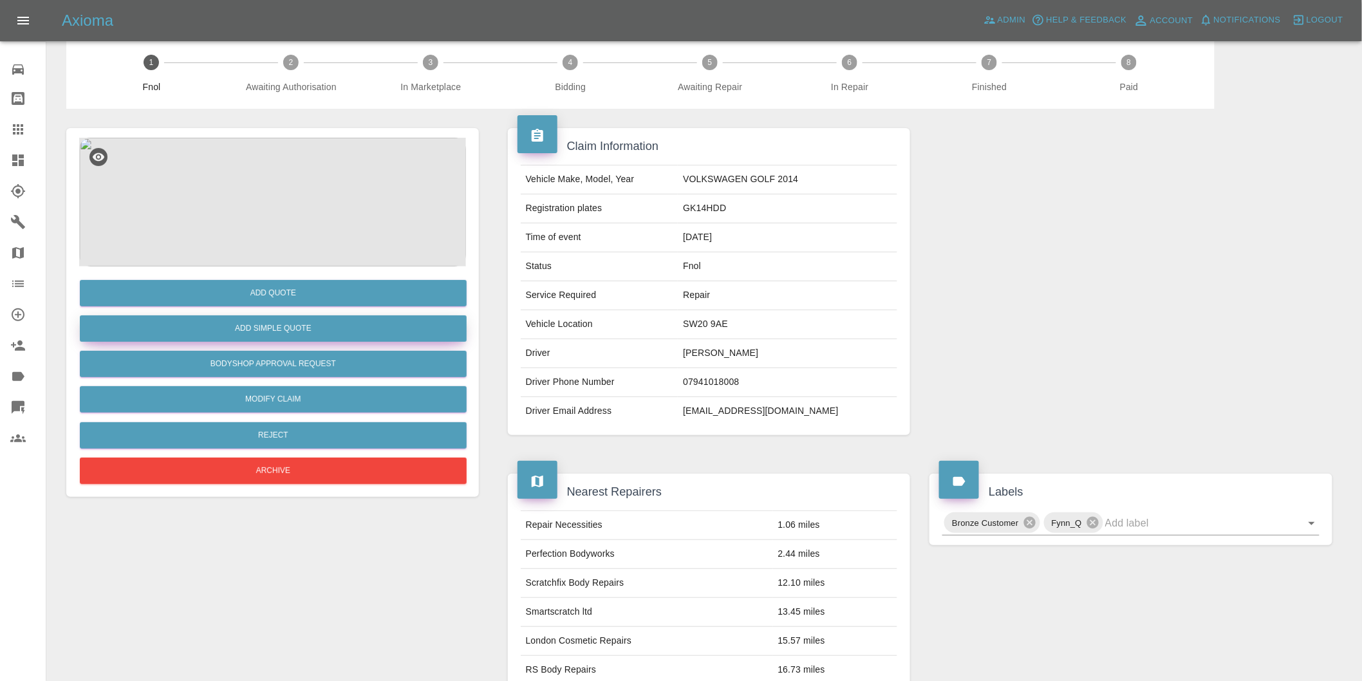
click at [297, 333] on button "Add Simple Quote" at bounding box center [273, 328] width 387 height 26
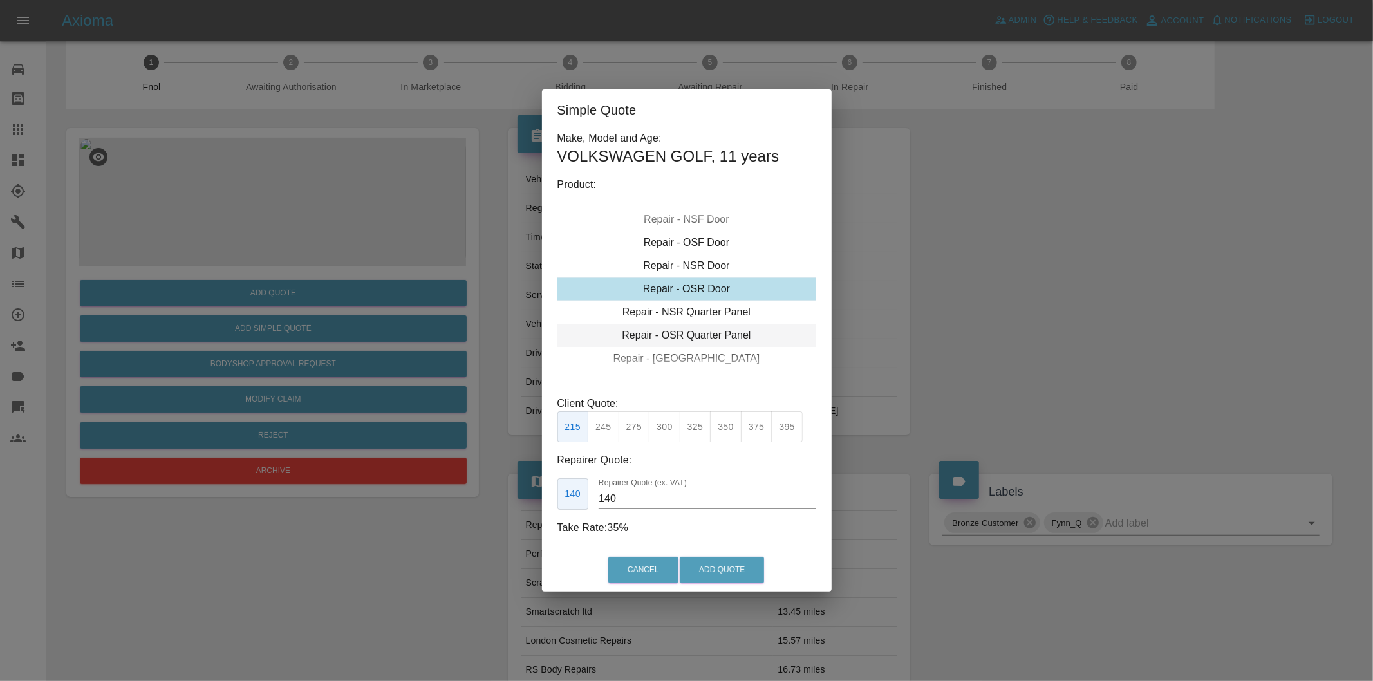
click at [702, 333] on div "Repair - OSR Quarter Panel" at bounding box center [686, 335] width 259 height 23
drag, startPoint x: 633, startPoint y: 426, endPoint x: 693, endPoint y: 472, distance: 75.3
click at [635, 427] on button "275" at bounding box center [635, 427] width 32 height 32
type input "180"
click at [718, 567] on button "Add Quote" at bounding box center [722, 570] width 84 height 26
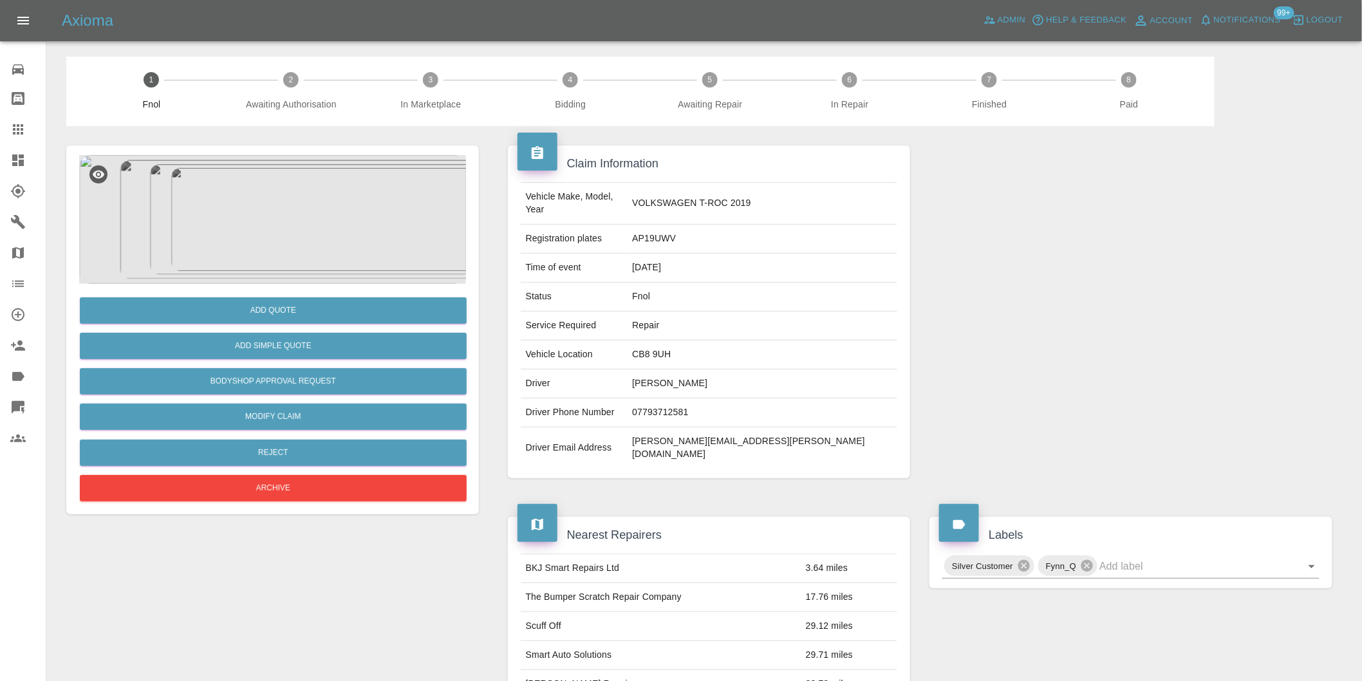
click at [318, 193] on img at bounding box center [272, 219] width 387 height 129
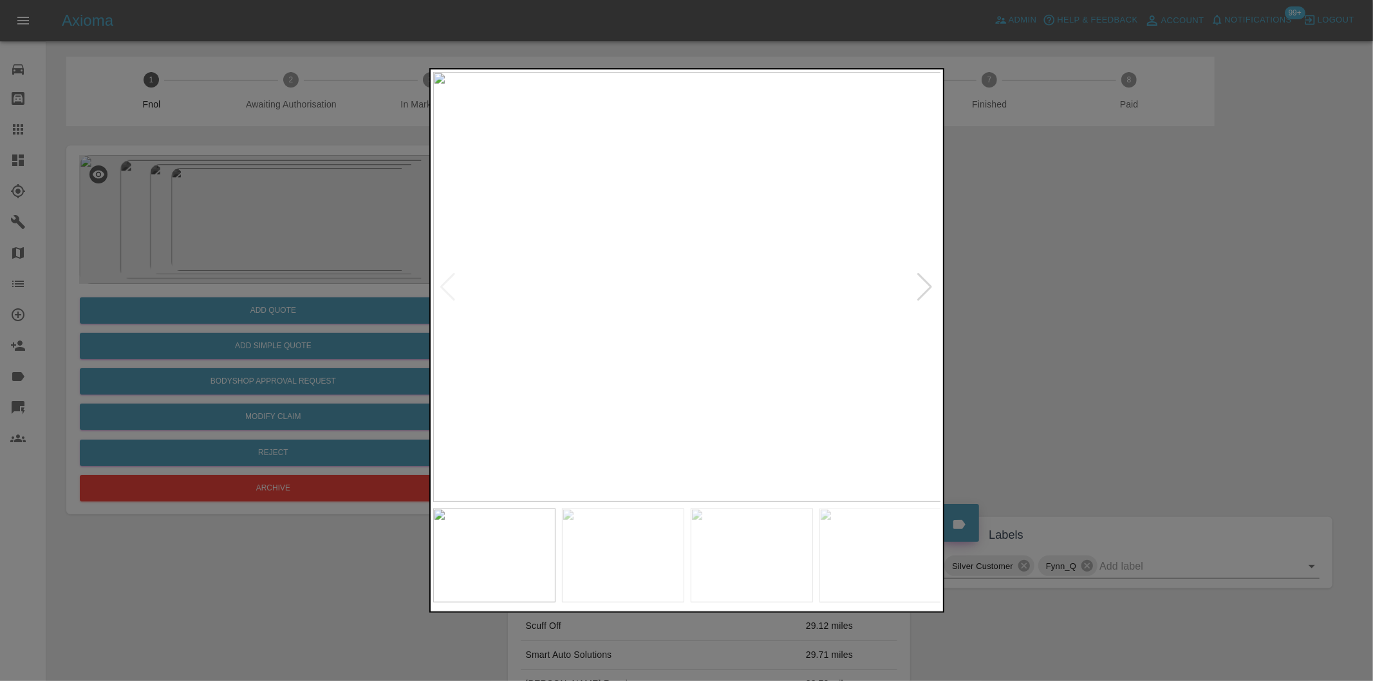
click at [926, 282] on div at bounding box center [925, 287] width 17 height 28
click at [926, 282] on img at bounding box center [687, 287] width 508 height 430
click at [1090, 293] on div at bounding box center [686, 340] width 1373 height 681
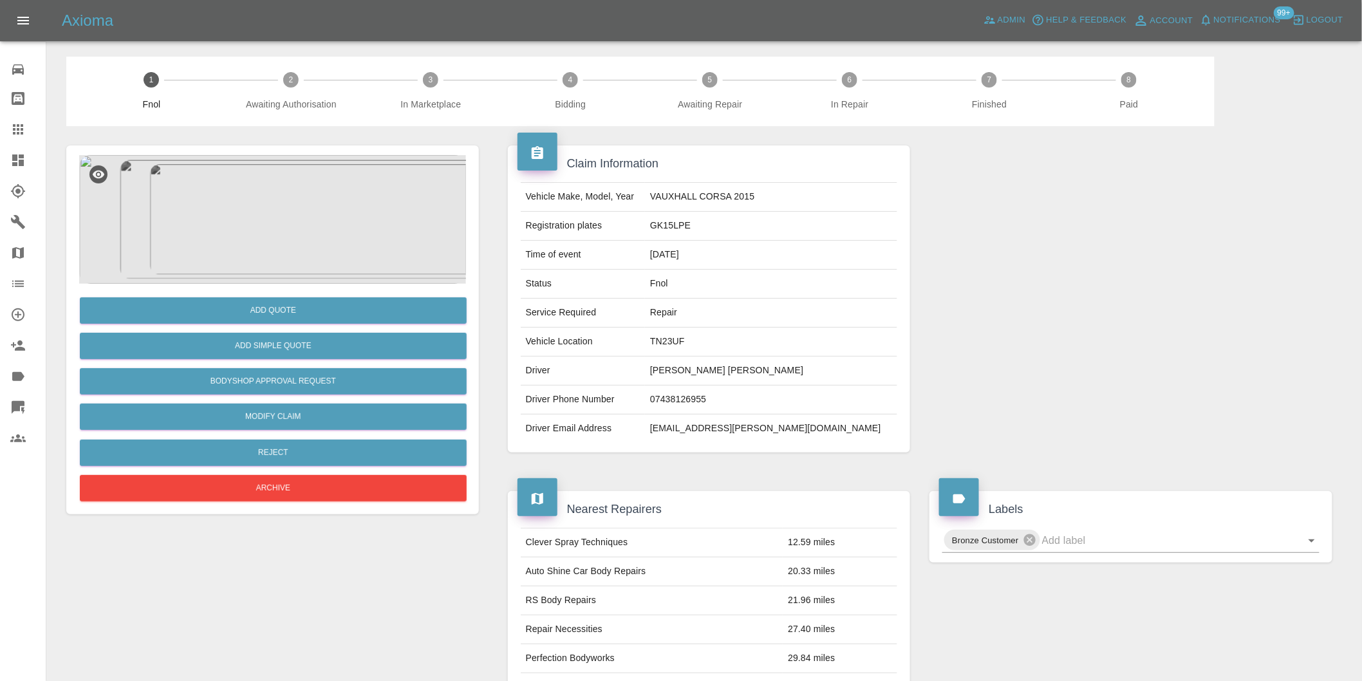
click at [288, 210] on img at bounding box center [272, 219] width 387 height 129
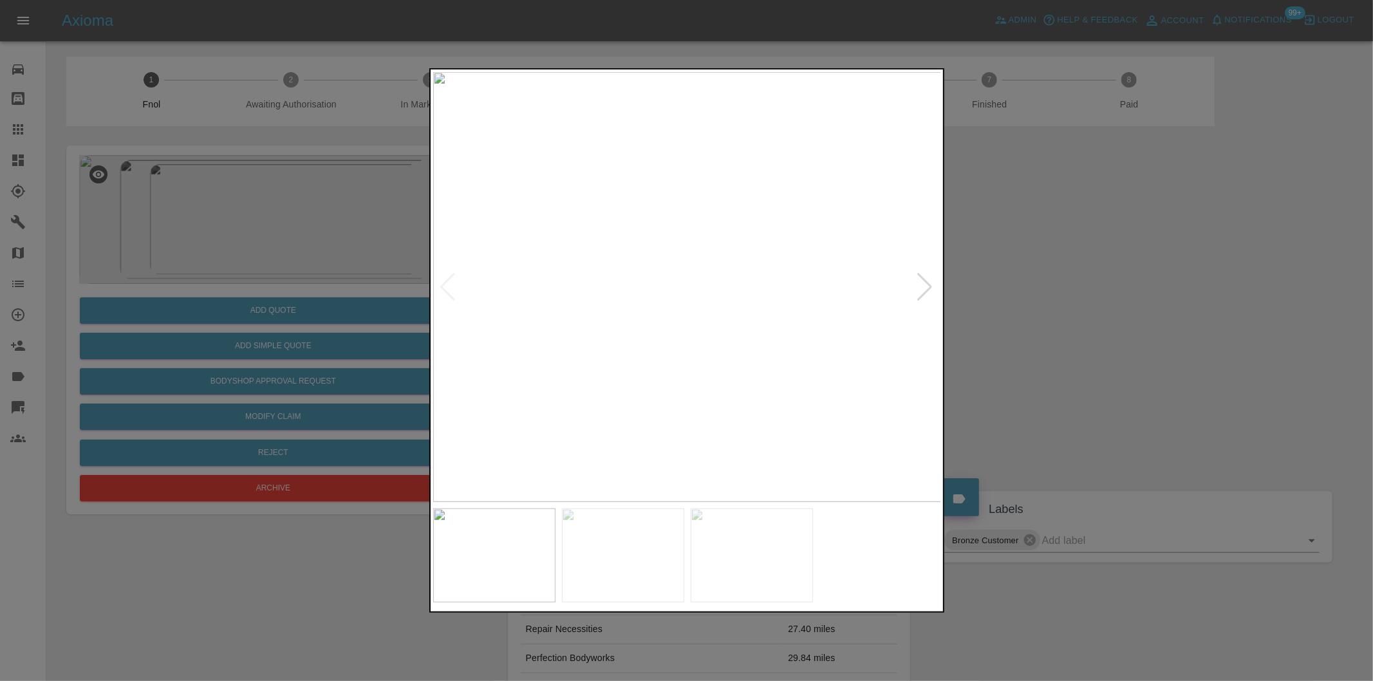
click at [922, 285] on div at bounding box center [925, 287] width 17 height 28
click at [922, 285] on img at bounding box center [687, 287] width 508 height 430
click at [1125, 286] on div at bounding box center [686, 340] width 1373 height 681
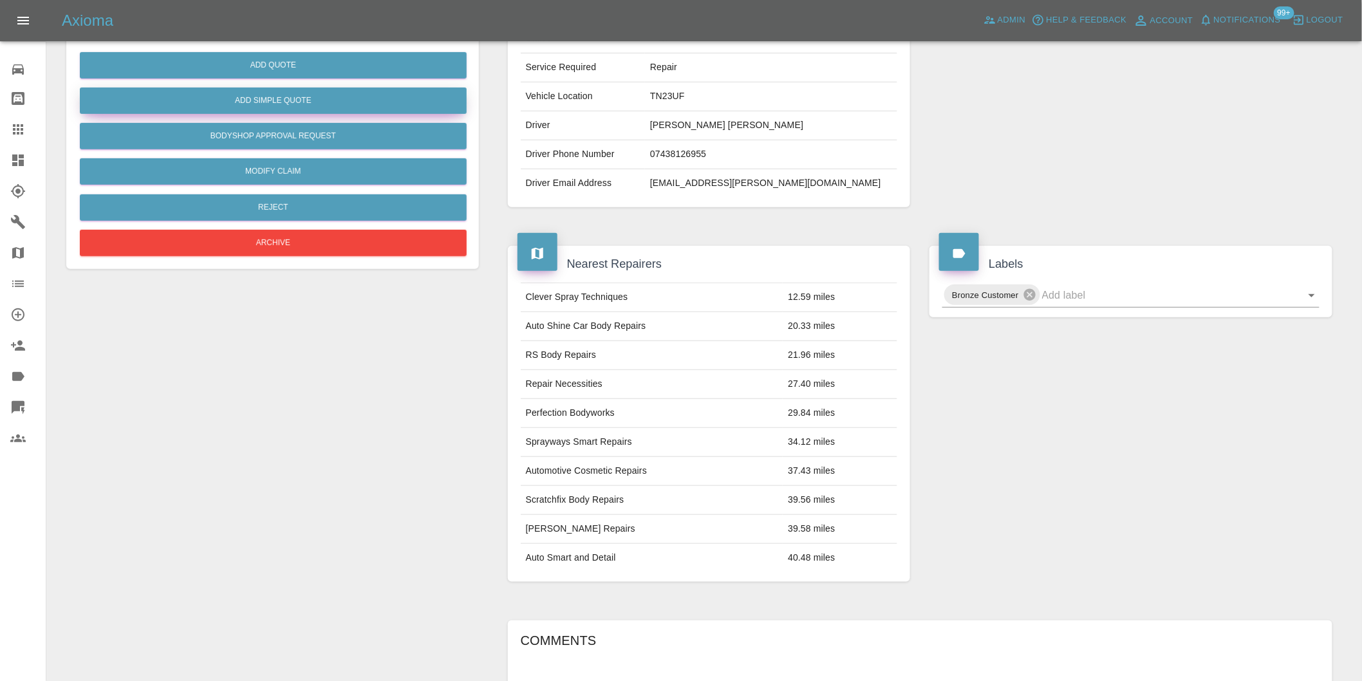
scroll to position [53, 0]
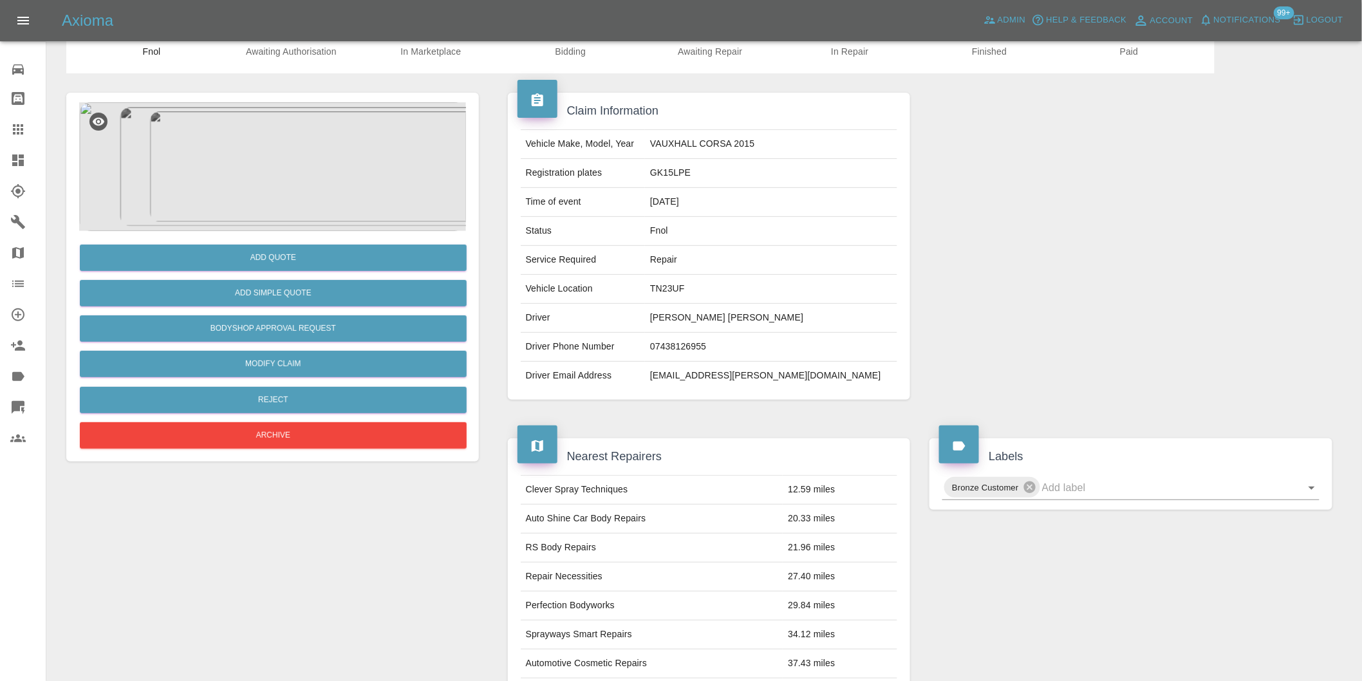
click at [264, 182] on img at bounding box center [272, 166] width 387 height 129
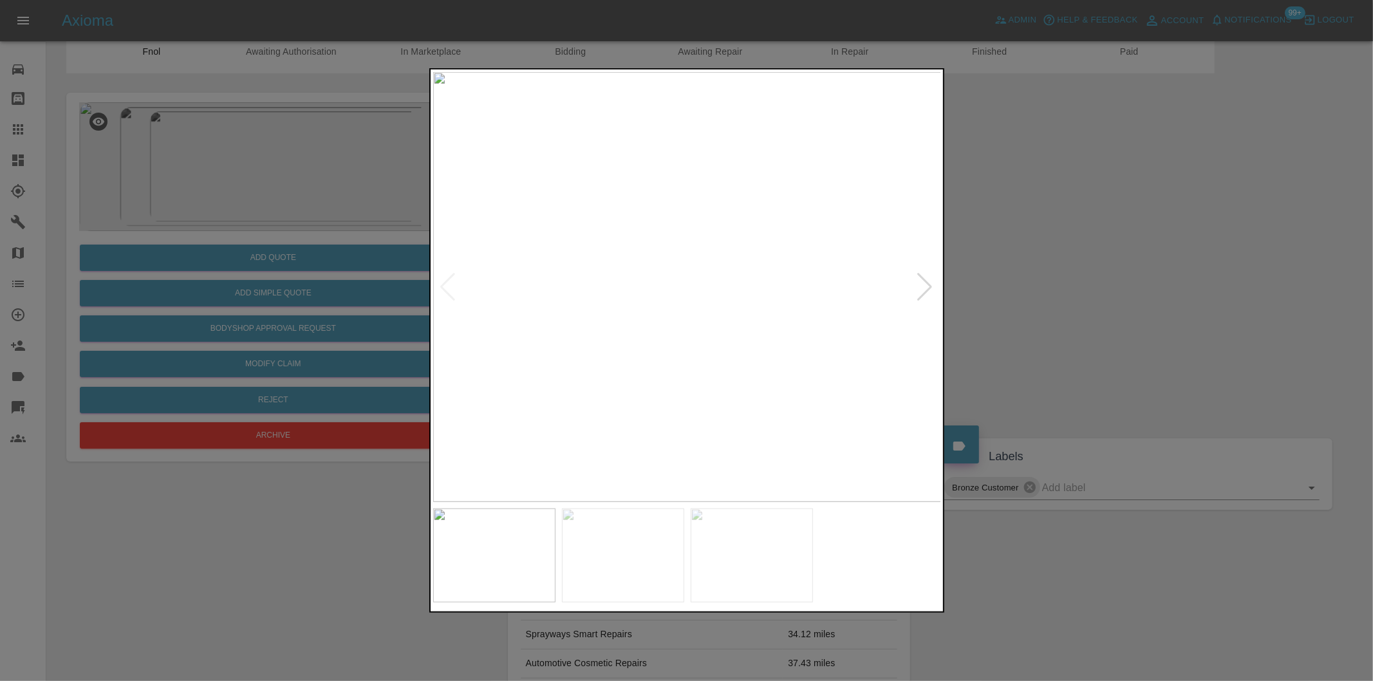
click at [921, 281] on div at bounding box center [925, 287] width 17 height 28
click at [923, 285] on div at bounding box center [925, 287] width 17 height 28
click at [1080, 280] on div at bounding box center [686, 340] width 1373 height 681
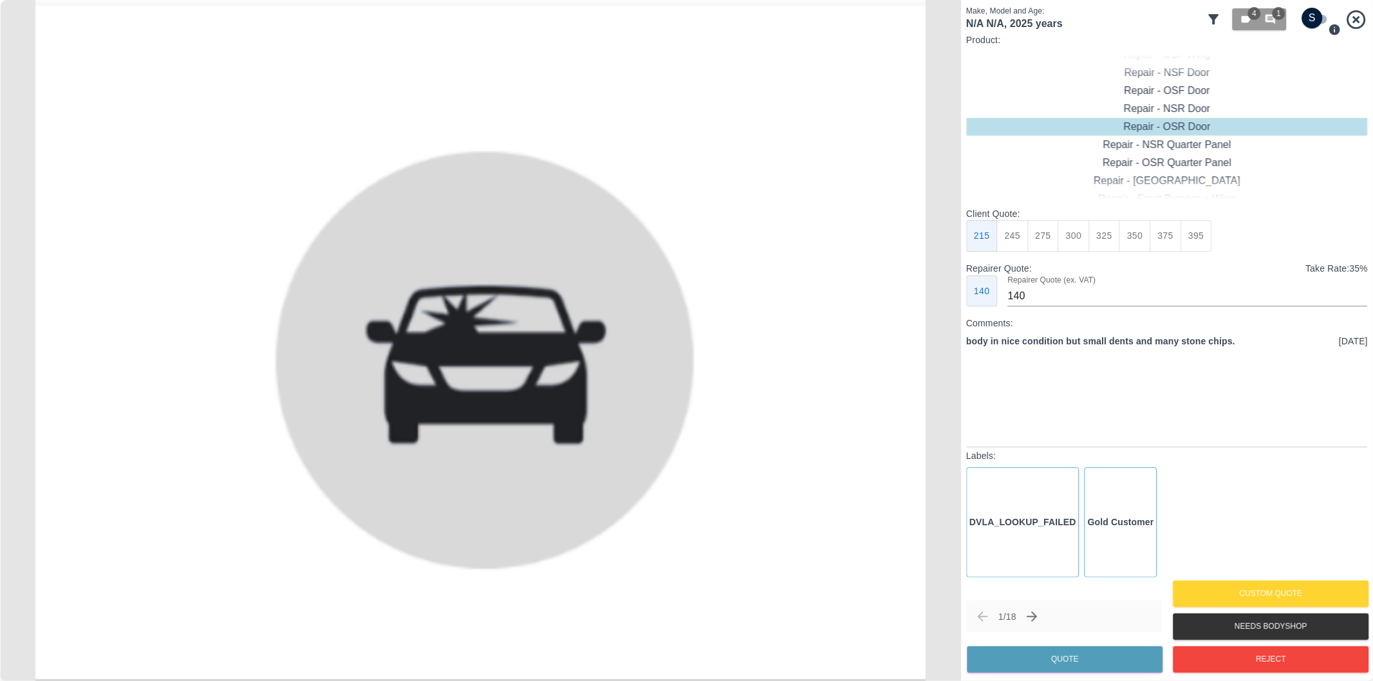
click at [1211, 14] on icon at bounding box center [1213, 19] width 15 height 15
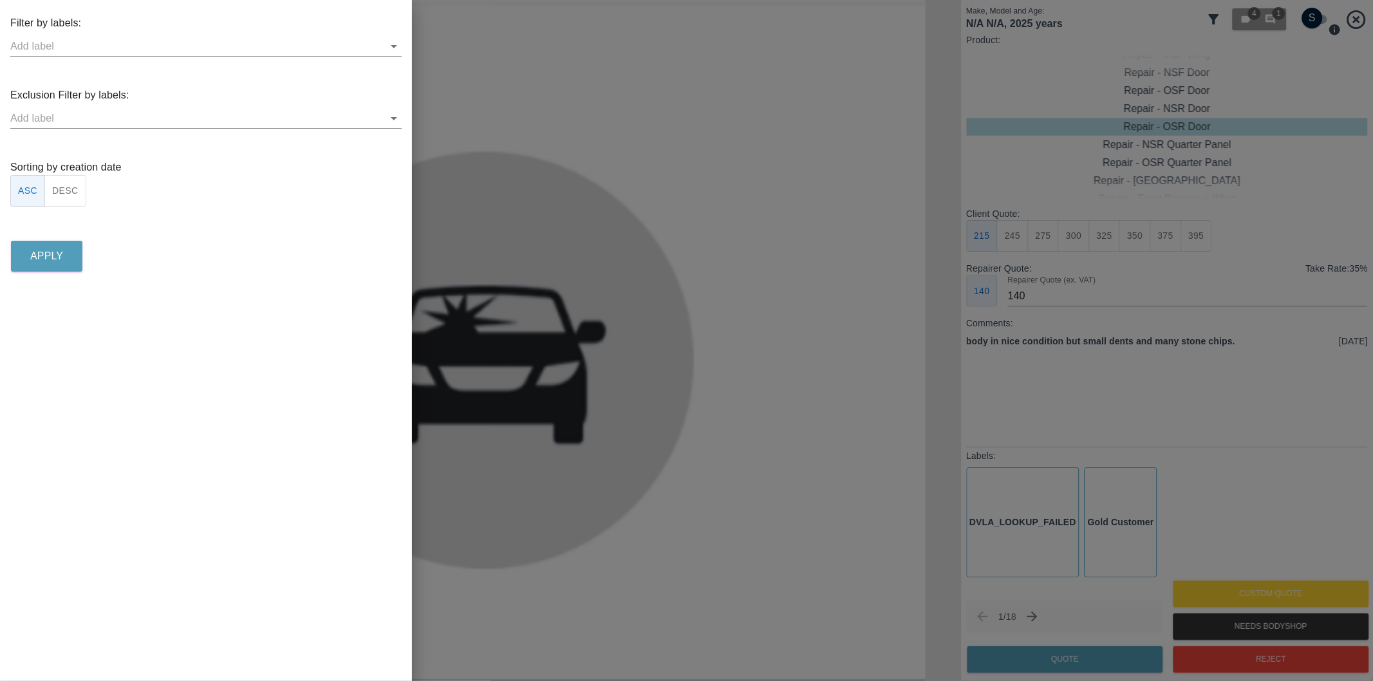
click at [393, 116] on icon "Open" at bounding box center [393, 118] width 15 height 15
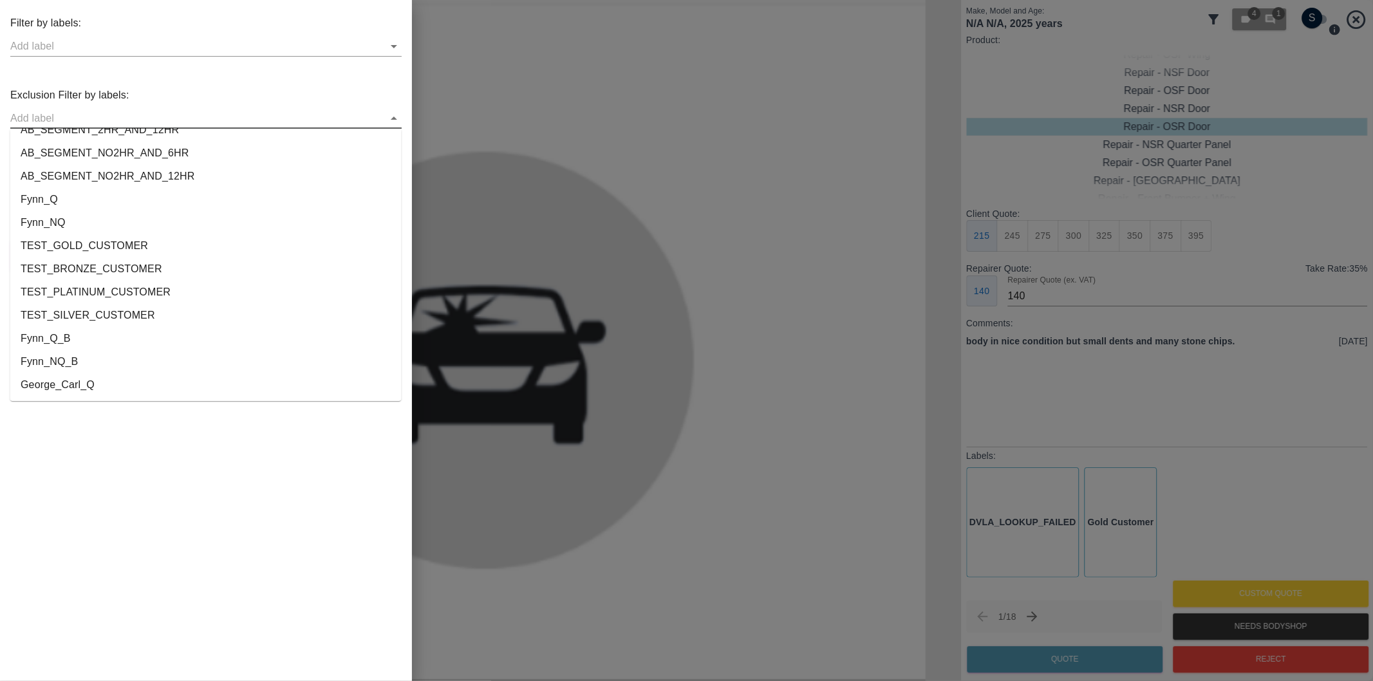
scroll to position [2378, 0]
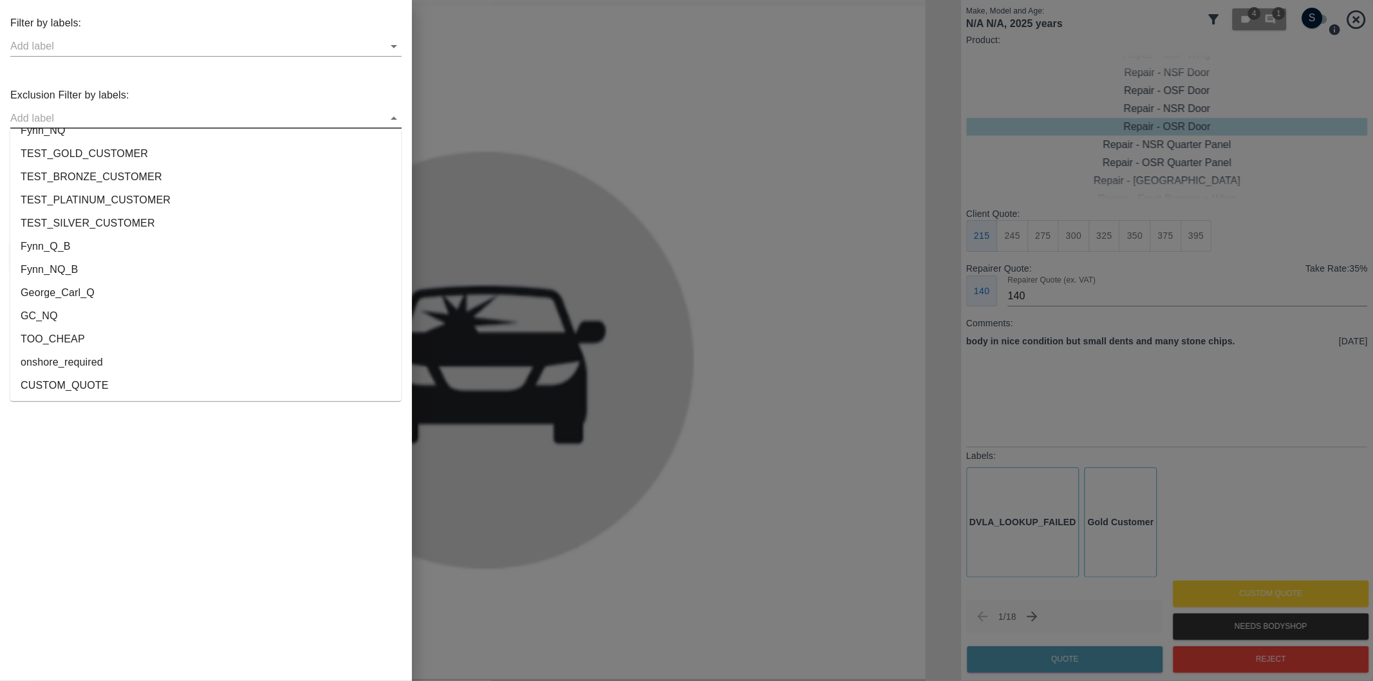
click at [139, 355] on li "onshore_required" at bounding box center [205, 362] width 391 height 23
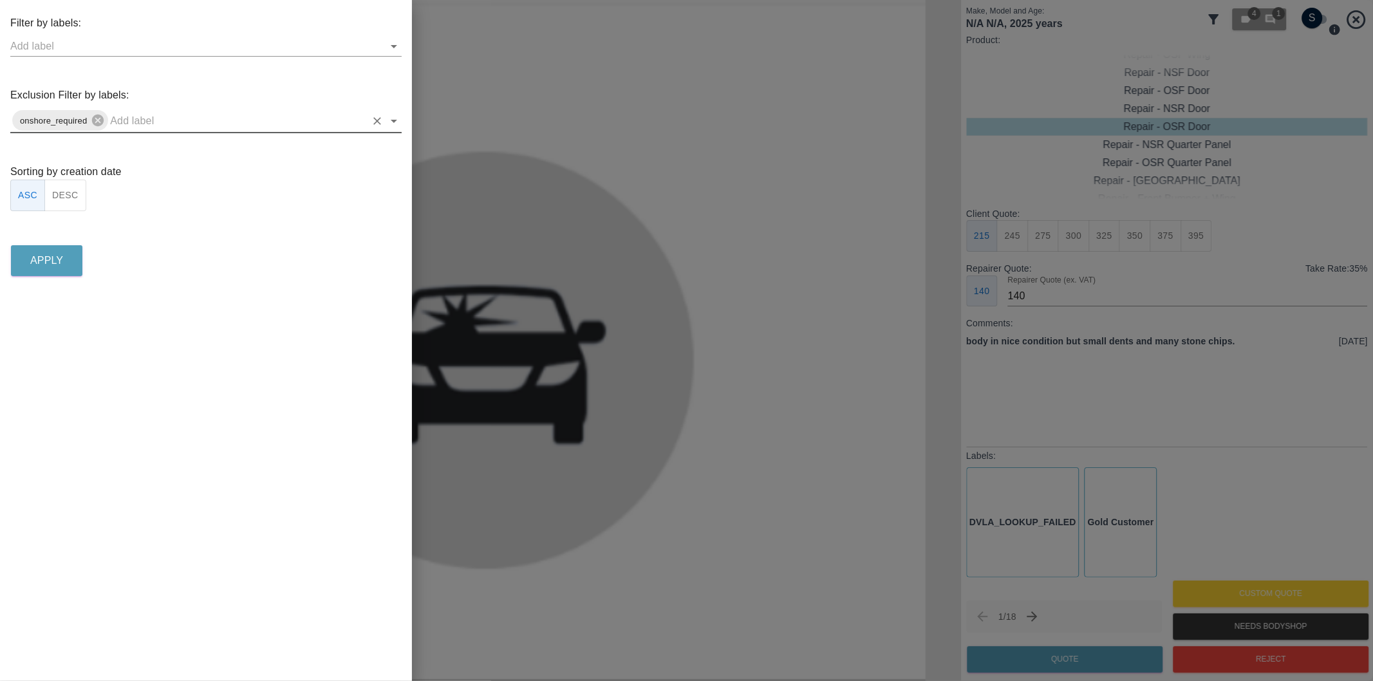
click at [394, 120] on icon "Open" at bounding box center [394, 121] width 6 height 3
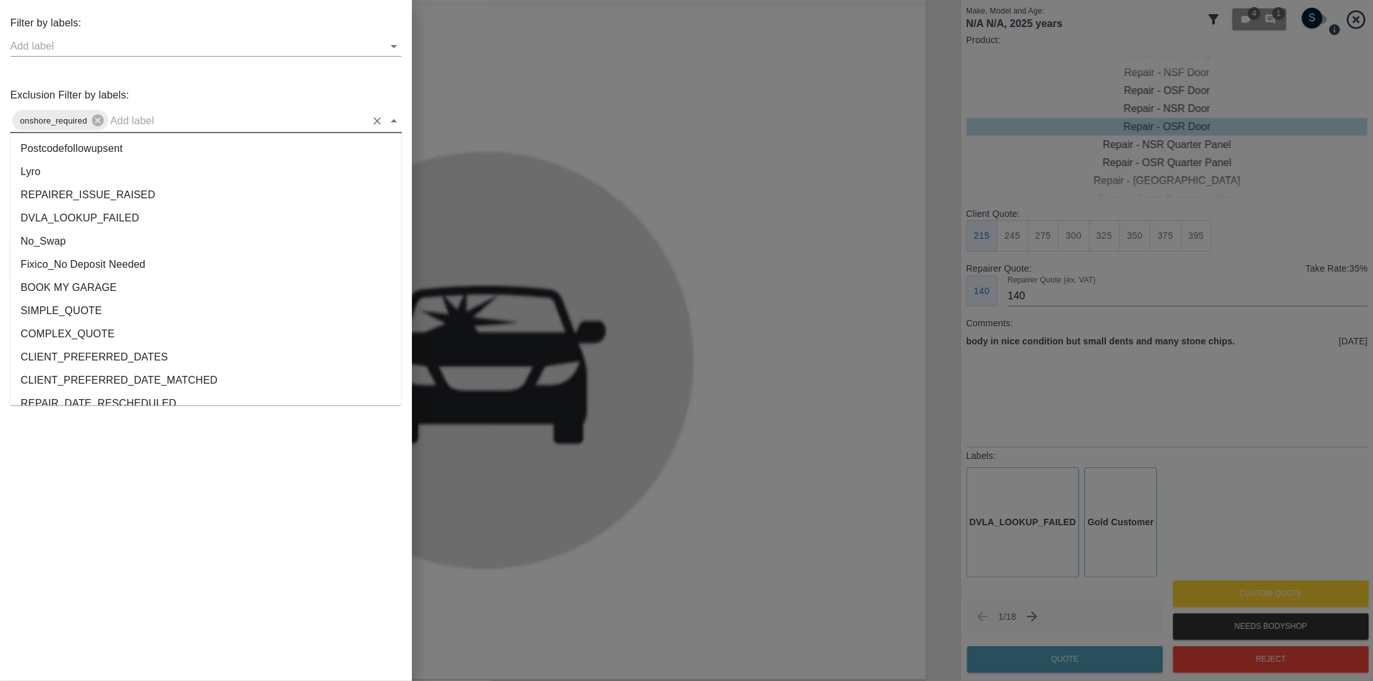
scroll to position [2356, 0]
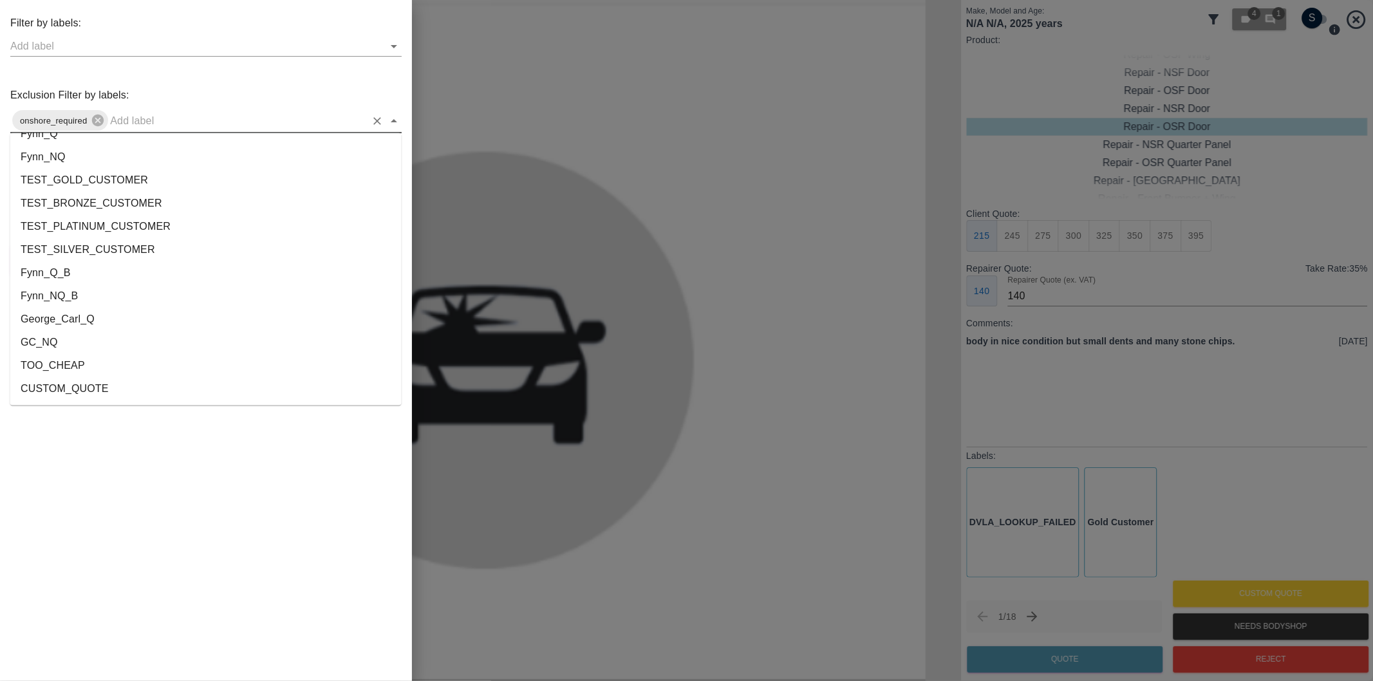
click at [131, 318] on li "George_Carl_Q" at bounding box center [205, 319] width 391 height 23
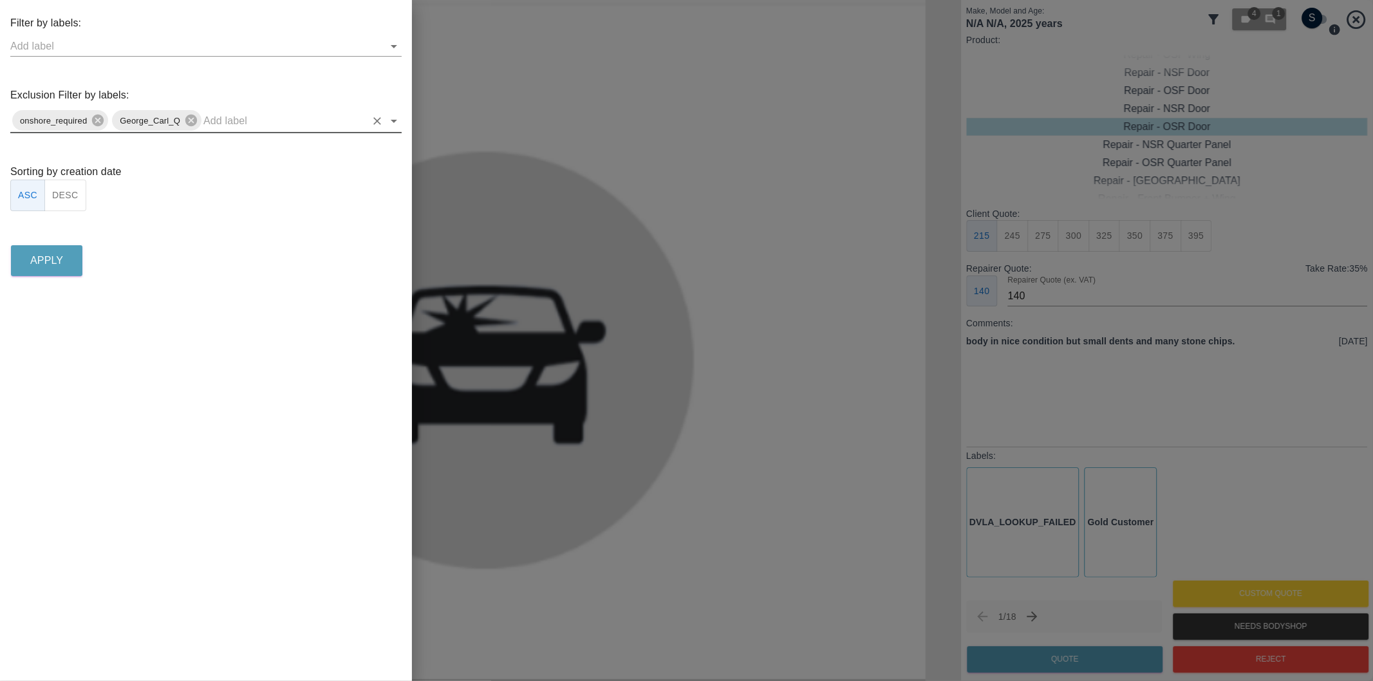
click at [69, 200] on button "DESC" at bounding box center [65, 196] width 42 height 32
click at [57, 269] on button "Apply" at bounding box center [46, 260] width 71 height 31
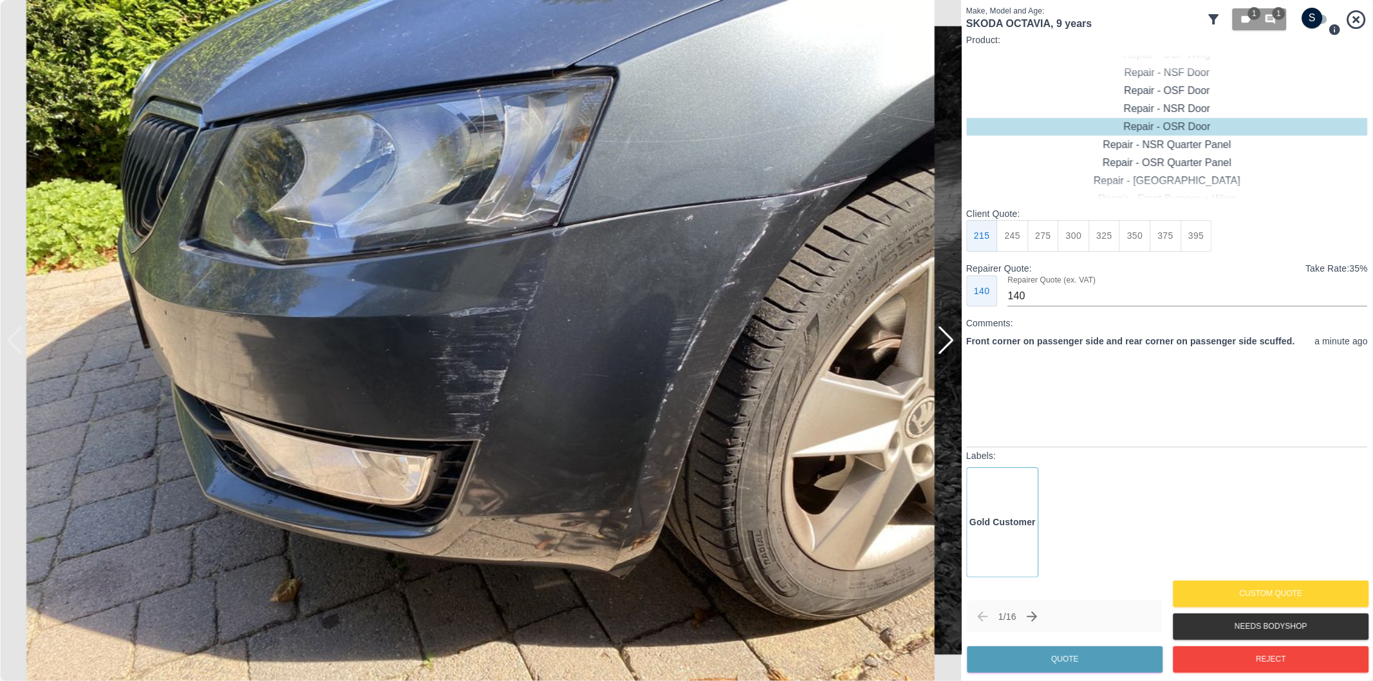
click at [947, 344] on div at bounding box center [945, 340] width 17 height 28
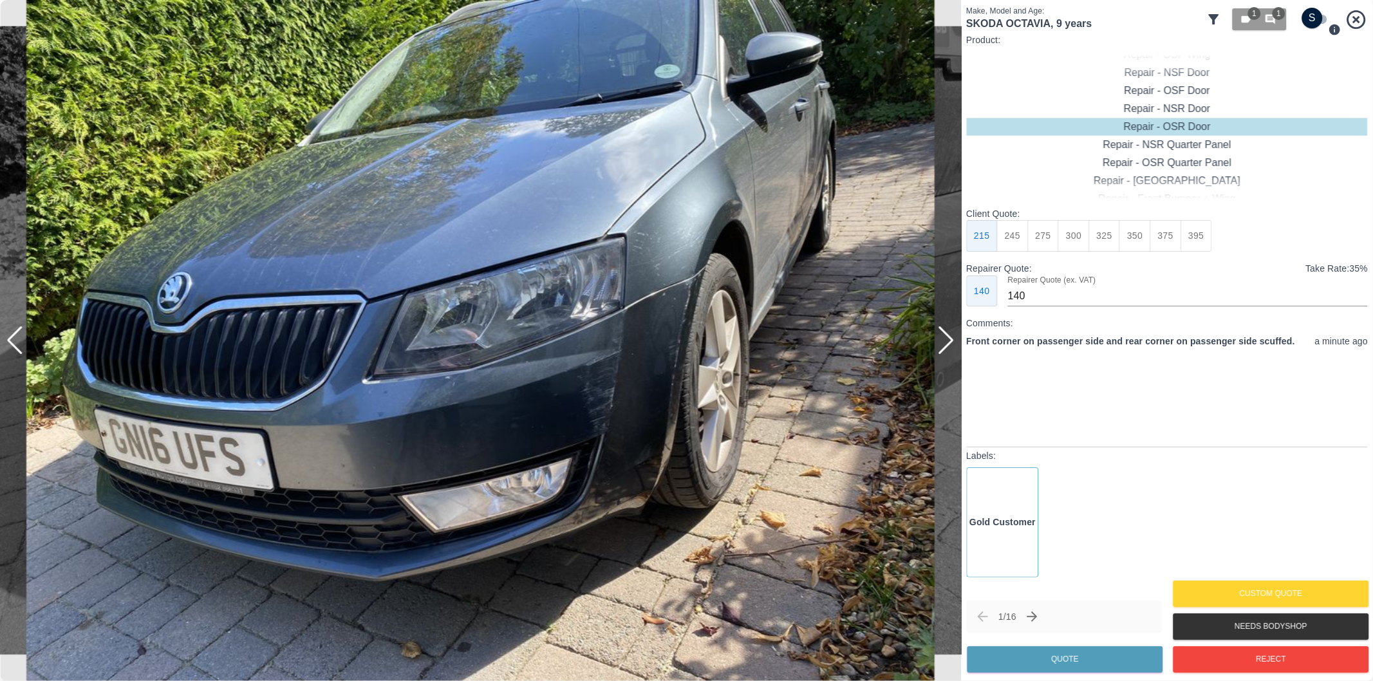
click at [947, 344] on div at bounding box center [945, 340] width 17 height 28
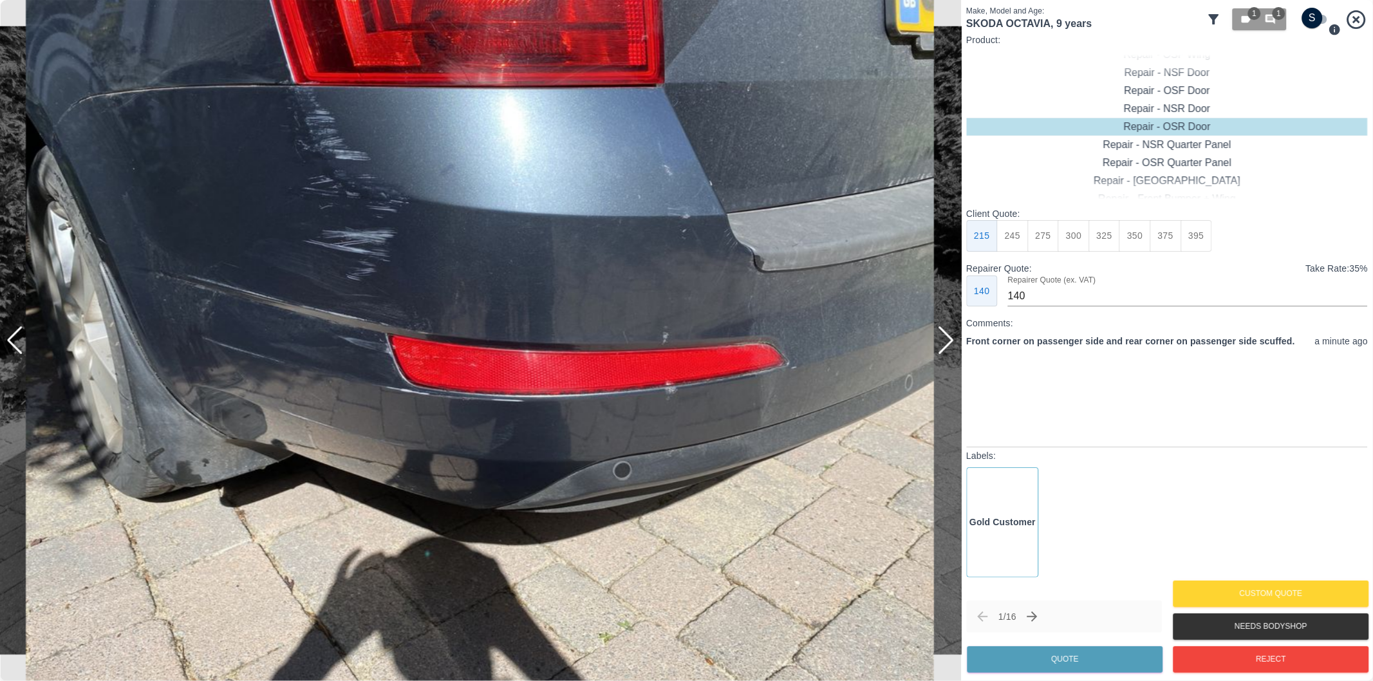
click at [947, 344] on div at bounding box center [945, 340] width 17 height 28
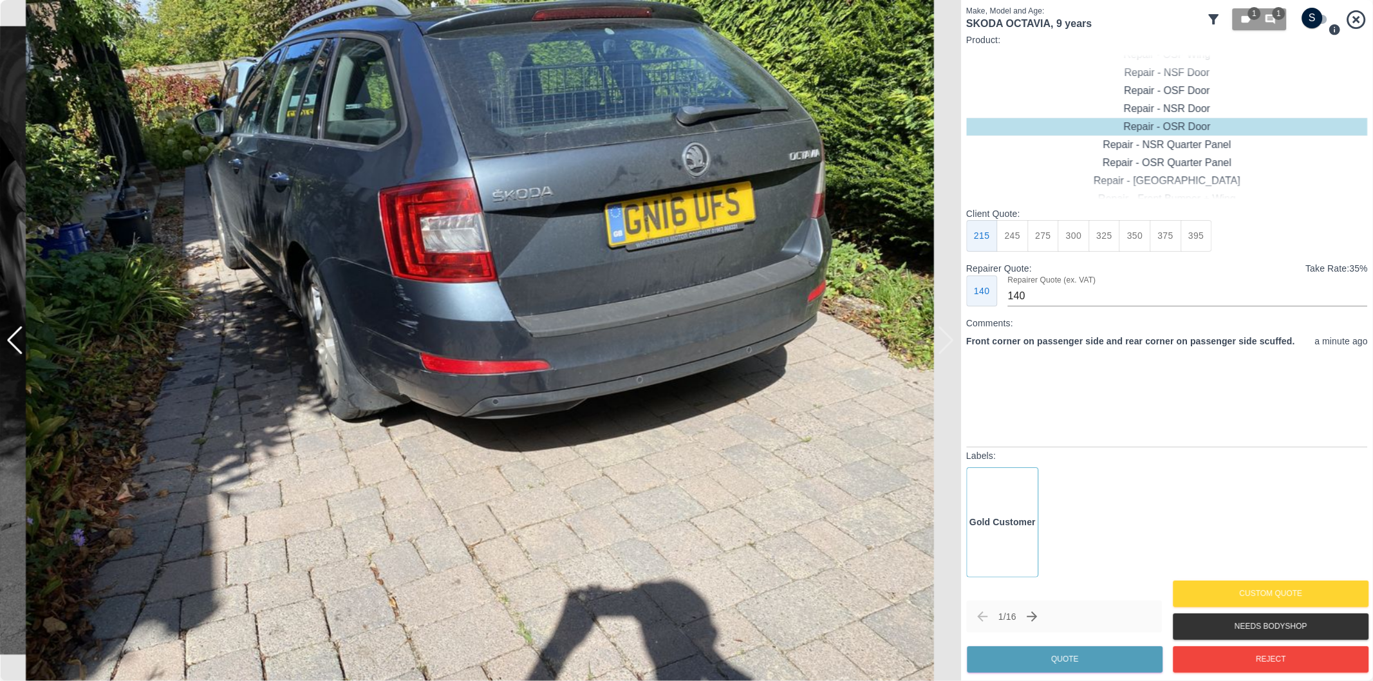
click at [947, 344] on div at bounding box center [480, 340] width 961 height 681
click at [16, 342] on div at bounding box center [14, 340] width 17 height 28
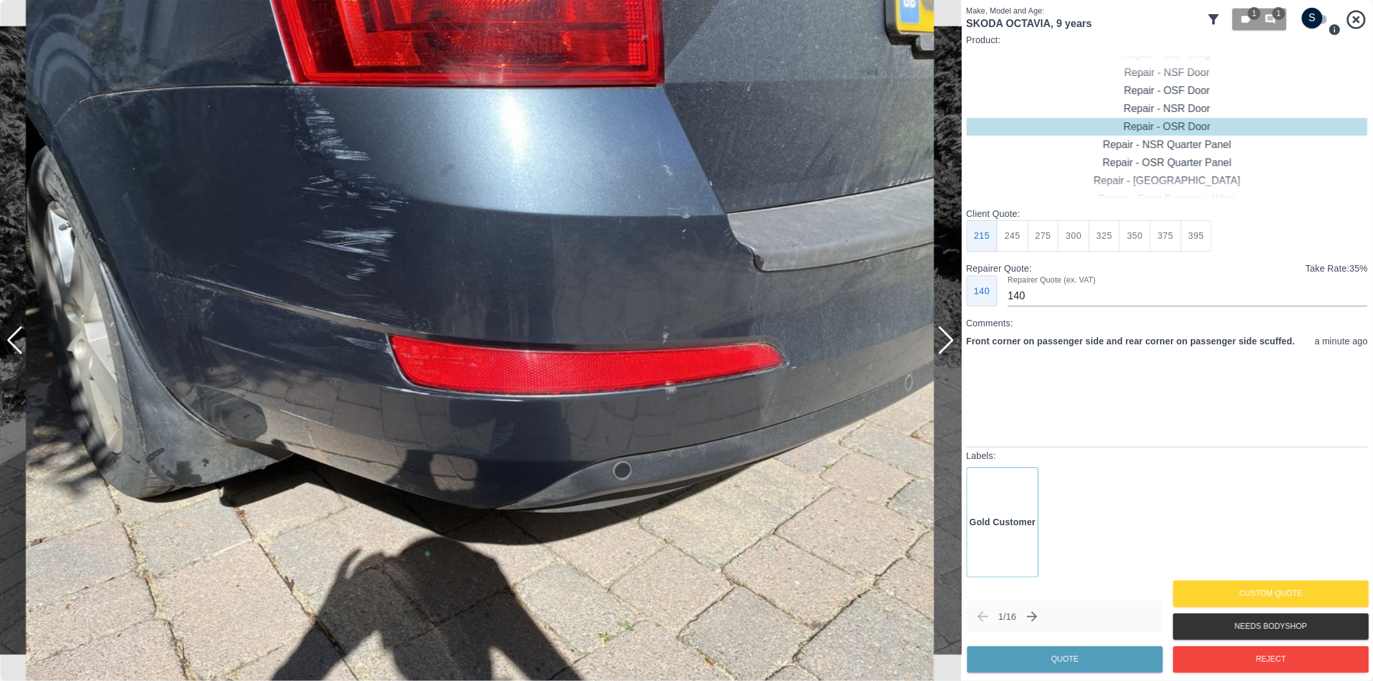
click at [16, 342] on div at bounding box center [14, 340] width 17 height 28
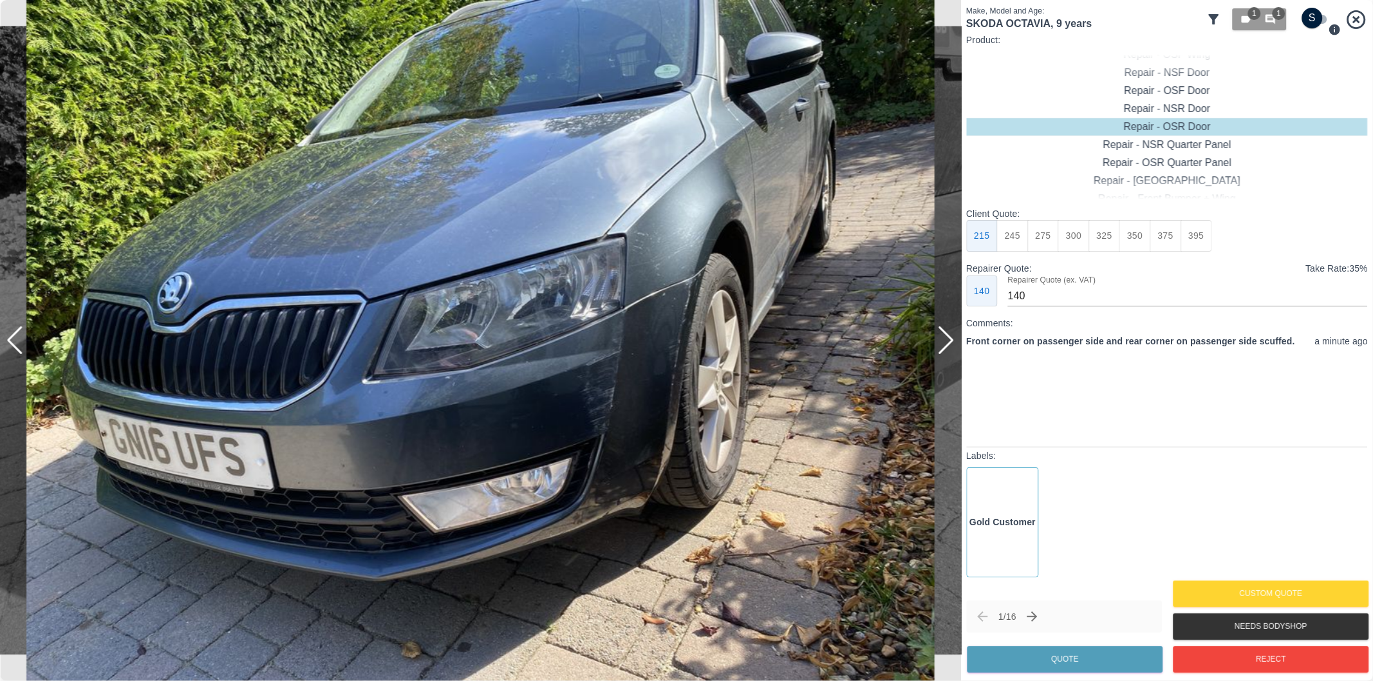
click at [18, 340] on div at bounding box center [14, 340] width 17 height 28
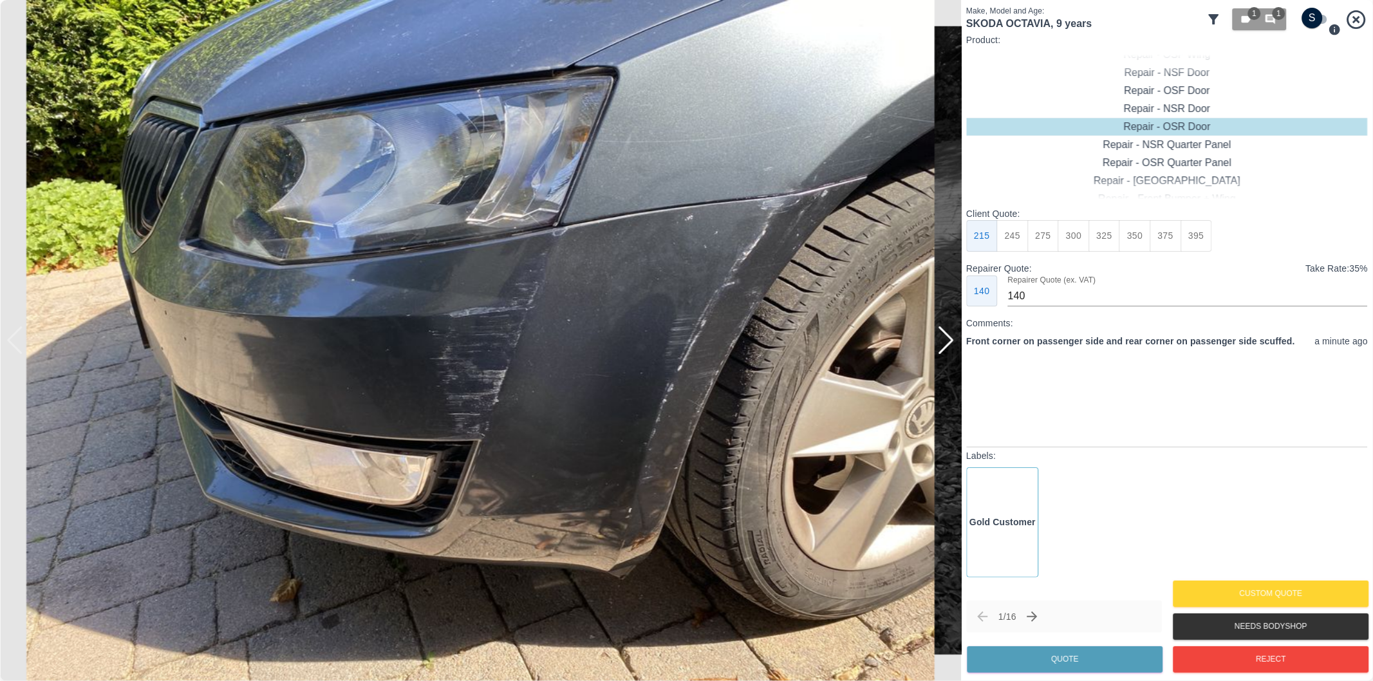
click at [15, 344] on img at bounding box center [480, 340] width 961 height 681
click at [947, 337] on div at bounding box center [945, 340] width 17 height 28
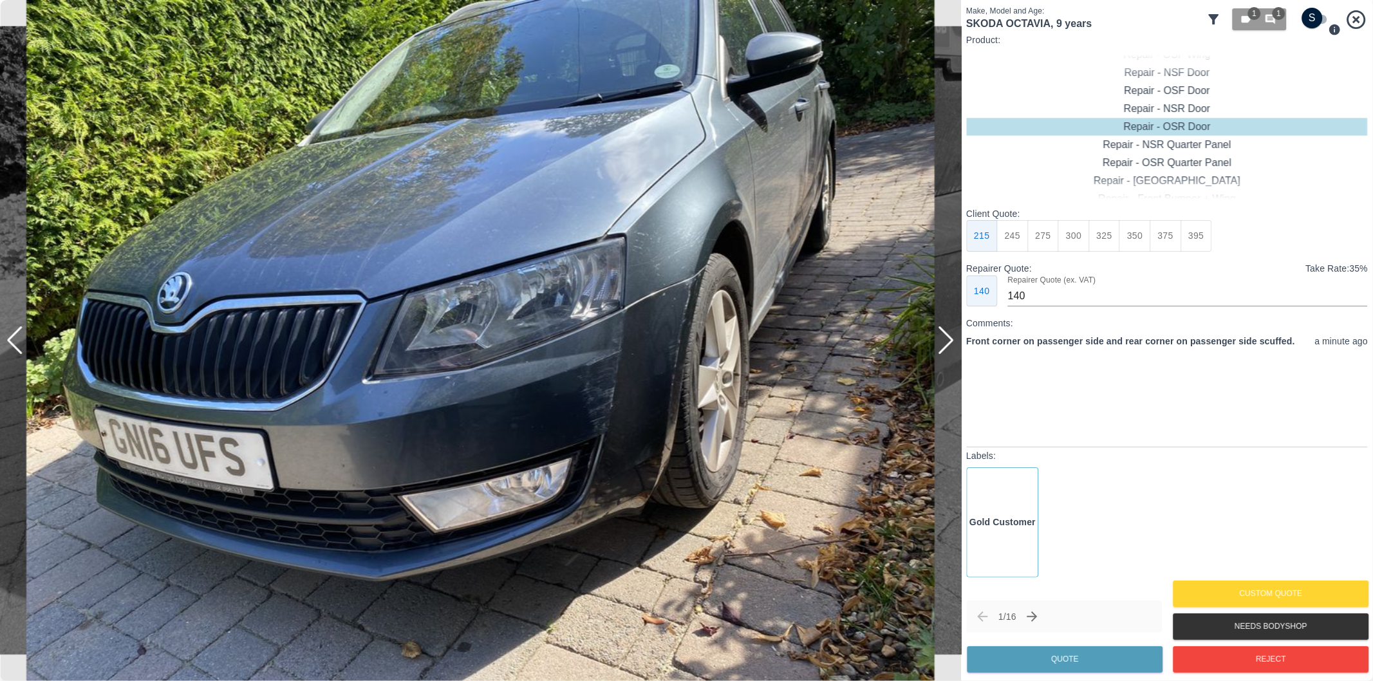
click at [947, 337] on div at bounding box center [945, 340] width 17 height 28
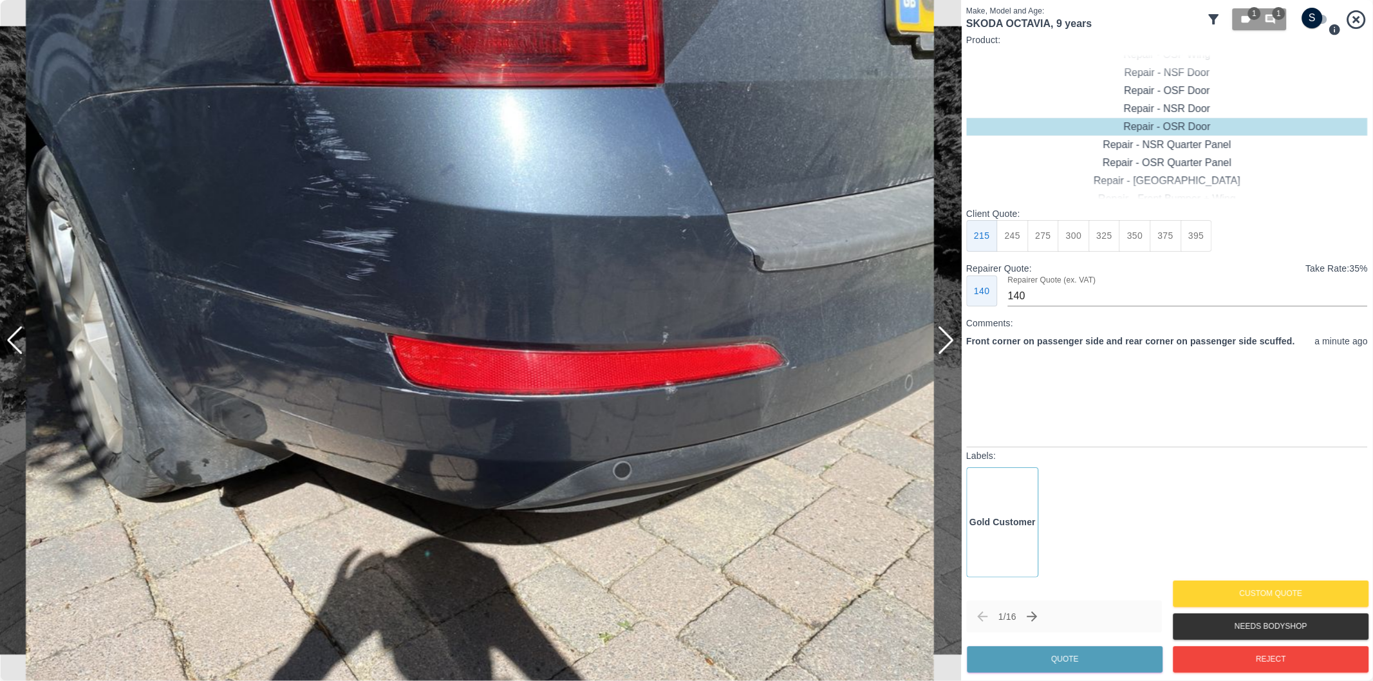
click at [16, 344] on div at bounding box center [14, 340] width 17 height 28
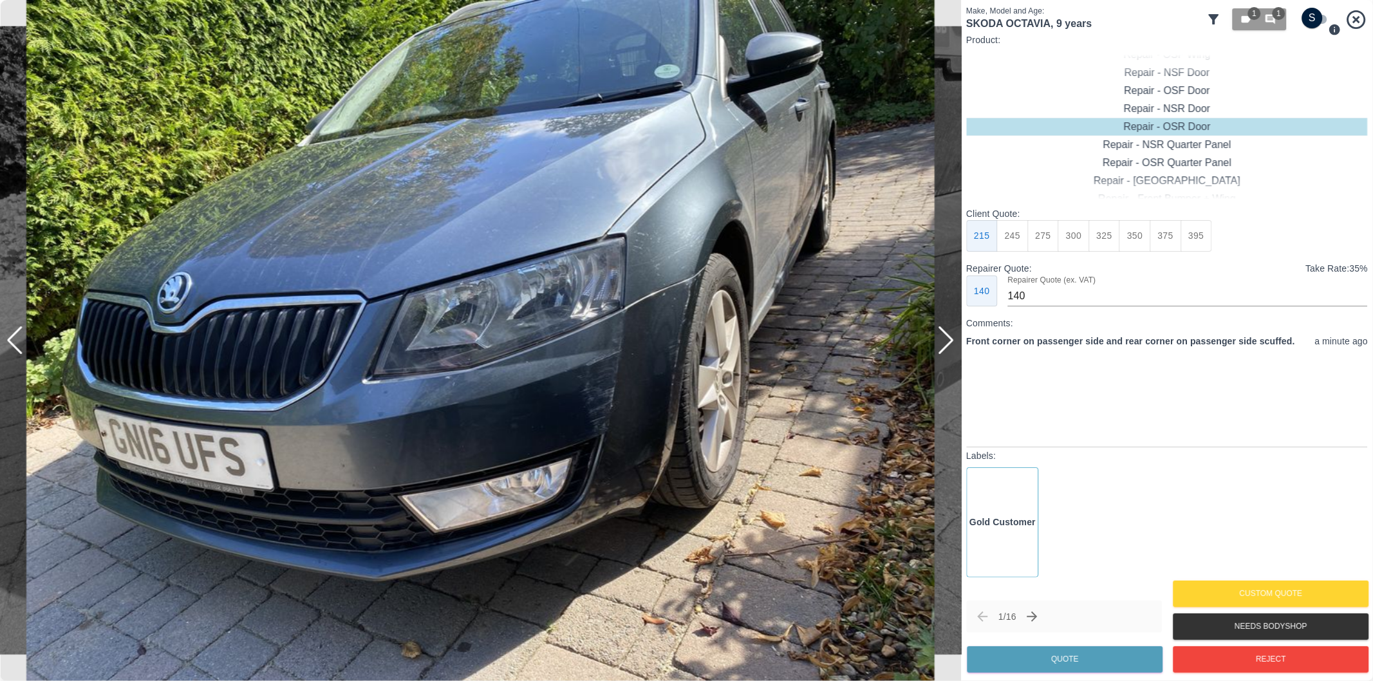
click at [1314, 19] on input "checkbox" at bounding box center [1313, 18] width 62 height 21
checkbox input "true"
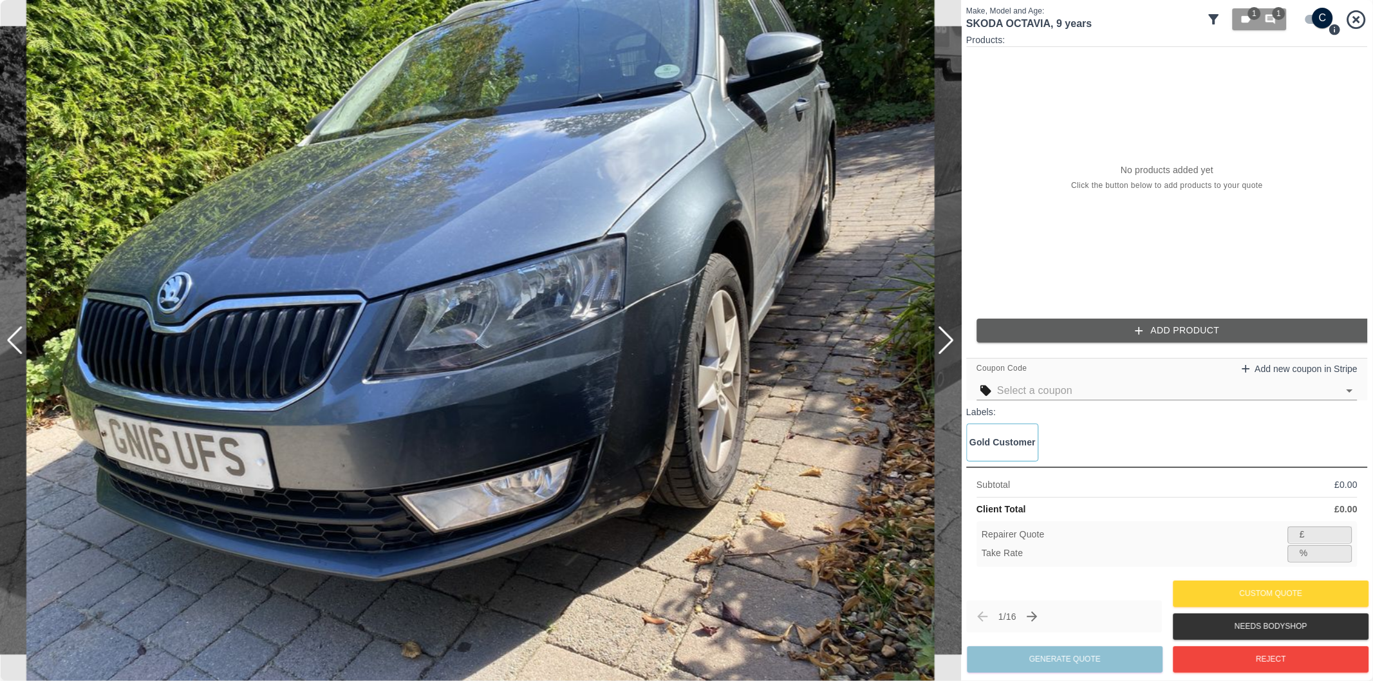
click at [1159, 329] on button "Add Product" at bounding box center [1177, 331] width 402 height 24
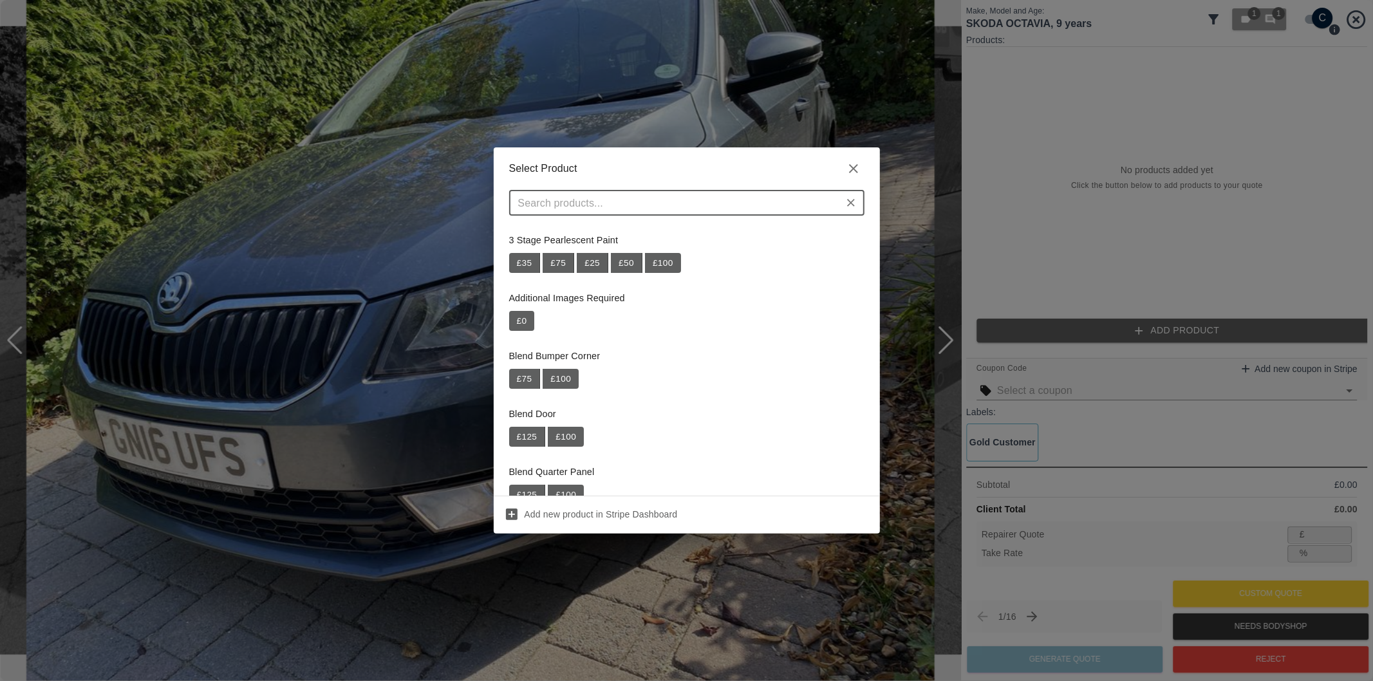
click at [651, 216] on div "​" at bounding box center [687, 208] width 386 height 36
click at [648, 202] on input "text" at bounding box center [676, 203] width 326 height 18
paste input "Repair Front Bumper + Wing"
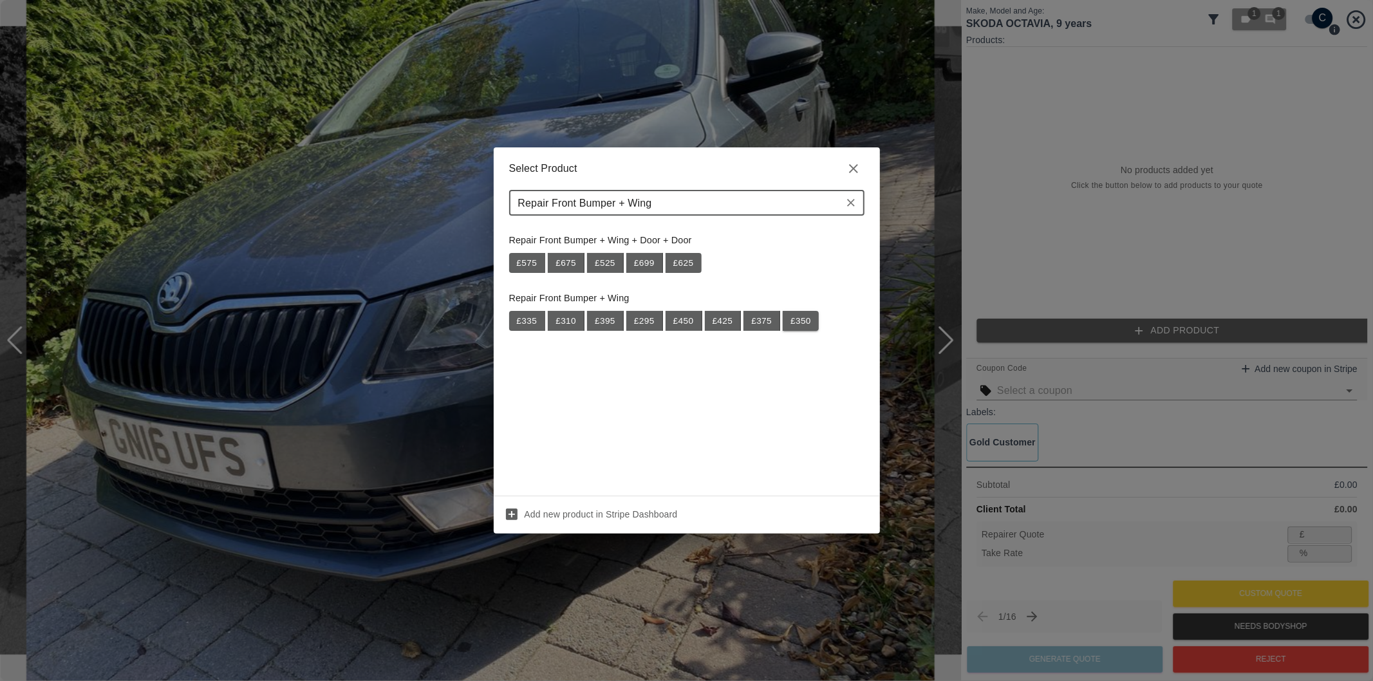
type input "Repair Front Bumper + Wing"
click at [794, 321] on button "£ 350" at bounding box center [801, 321] width 36 height 21
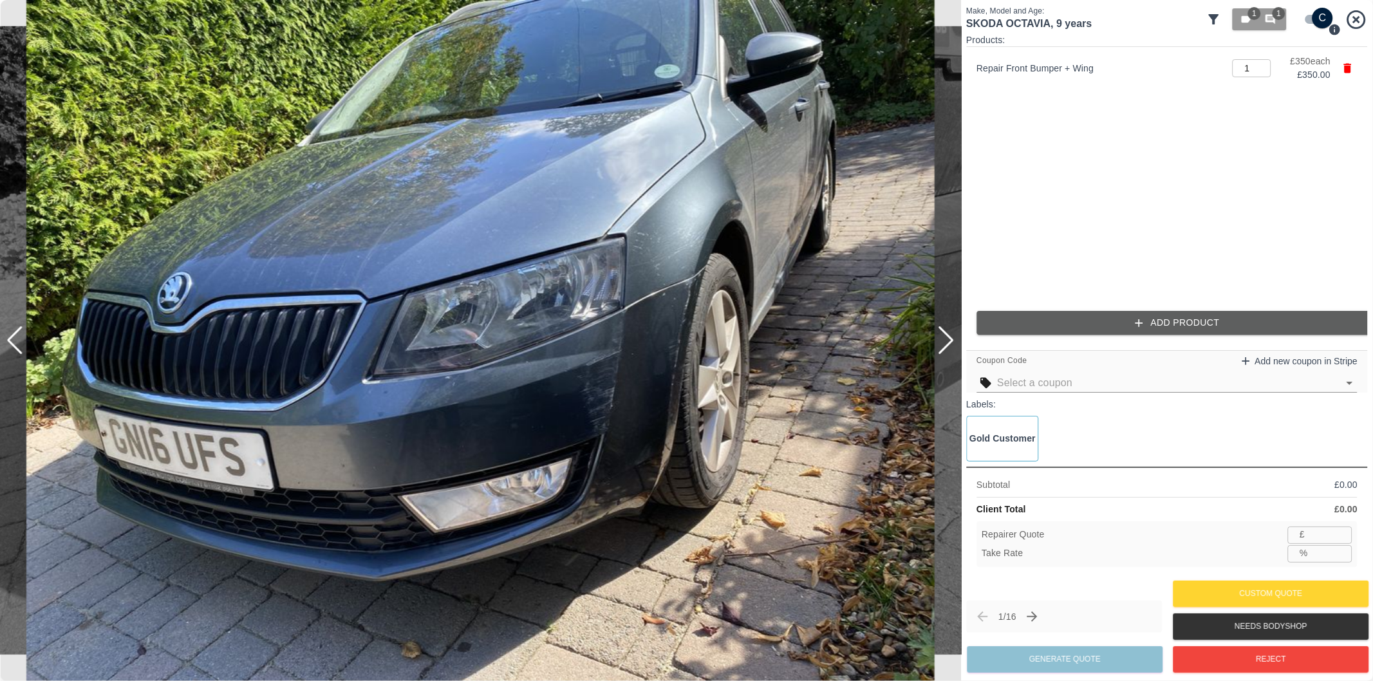
type input "227"
type input "35.1"
click at [1103, 319] on button "Add Product" at bounding box center [1177, 323] width 402 height 24
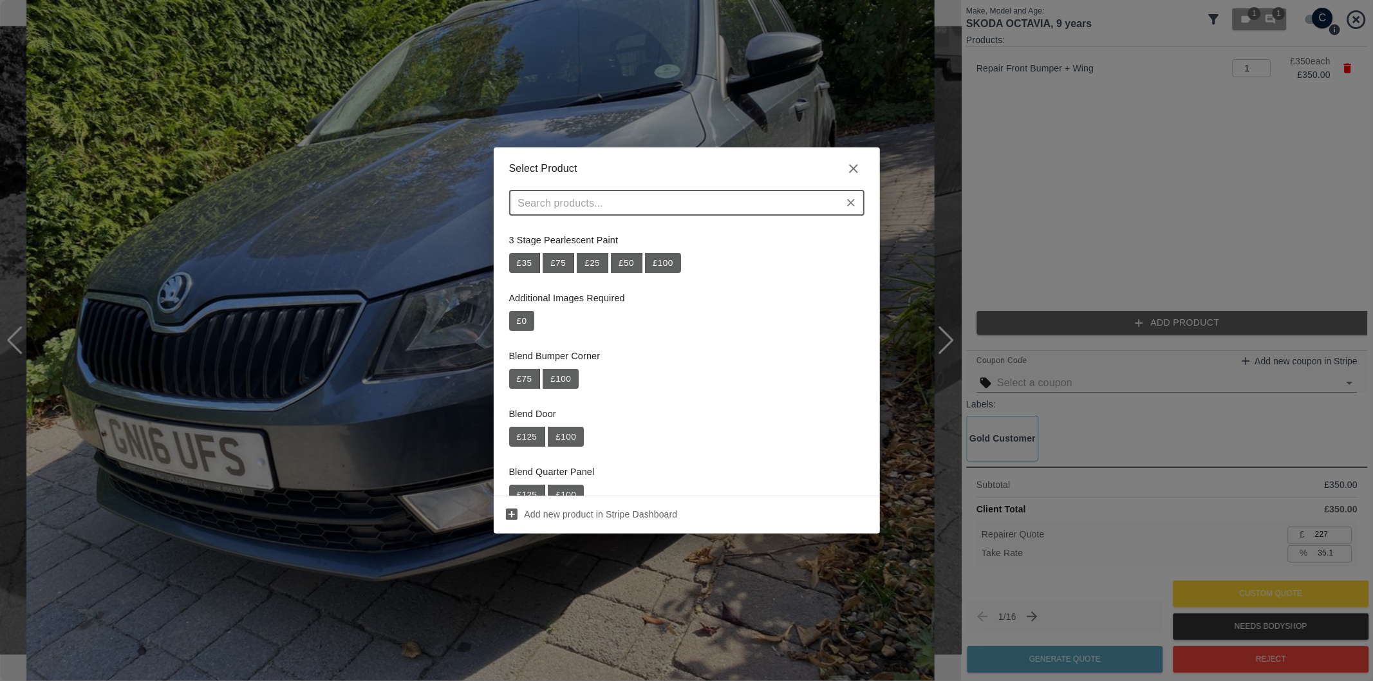
drag, startPoint x: 715, startPoint y: 209, endPoint x: 709, endPoint y: 209, distance: 6.5
click at [711, 209] on input "text" at bounding box center [676, 203] width 326 height 18
paste input "Repair Rear Bumper Corner"
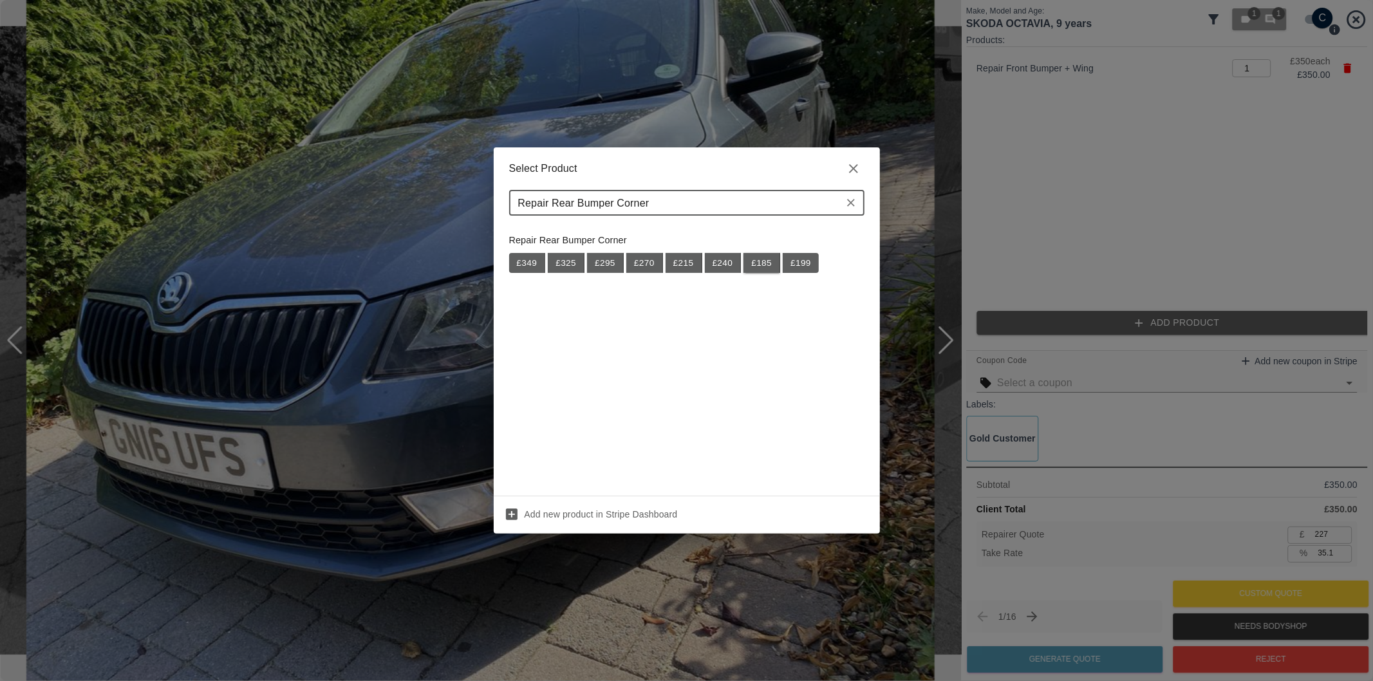
type input "Repair Rear Bumper Corner"
click at [764, 262] on button "£ 185" at bounding box center [761, 263] width 37 height 21
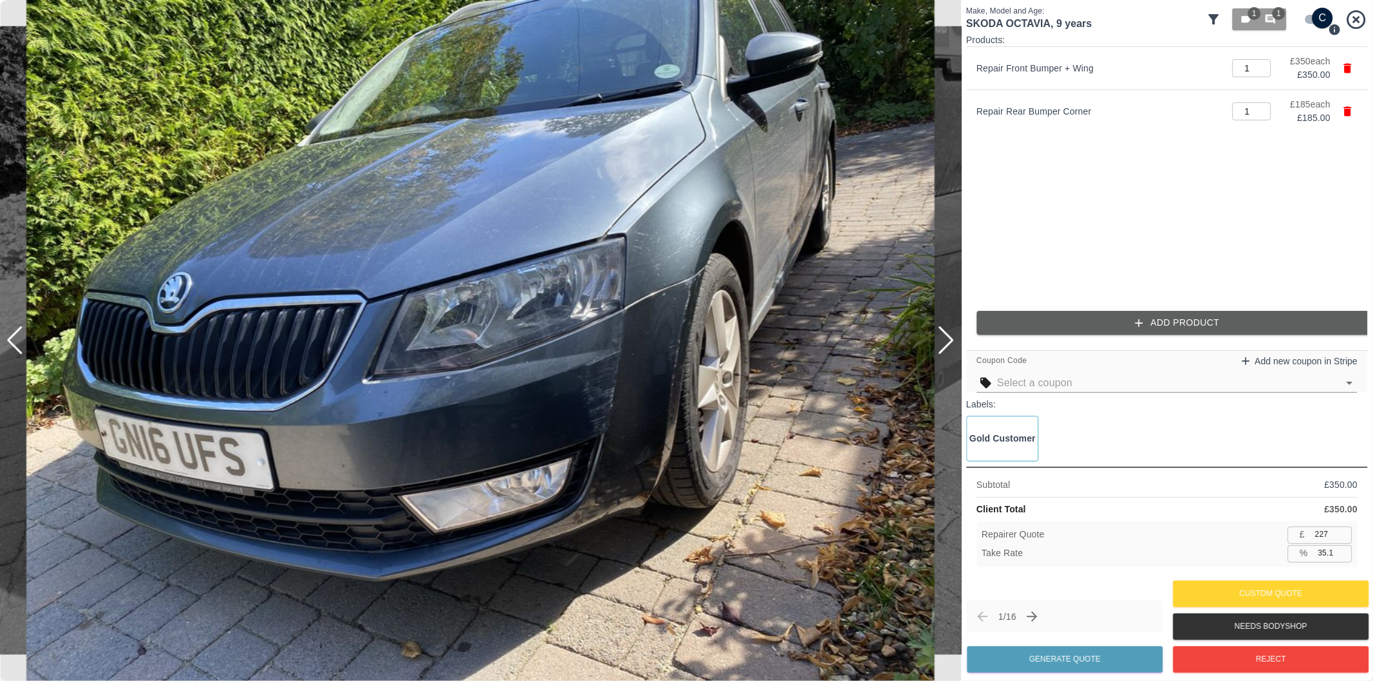
type input "347"
click at [1343, 547] on input "35.3" at bounding box center [1332, 553] width 39 height 16
click at [1343, 547] on input "36.6" at bounding box center [1332, 553] width 39 height 16
click at [1343, 547] on input "36.7" at bounding box center [1332, 553] width 39 height 16
click at [1343, 547] on input "36.8" at bounding box center [1332, 553] width 39 height 16
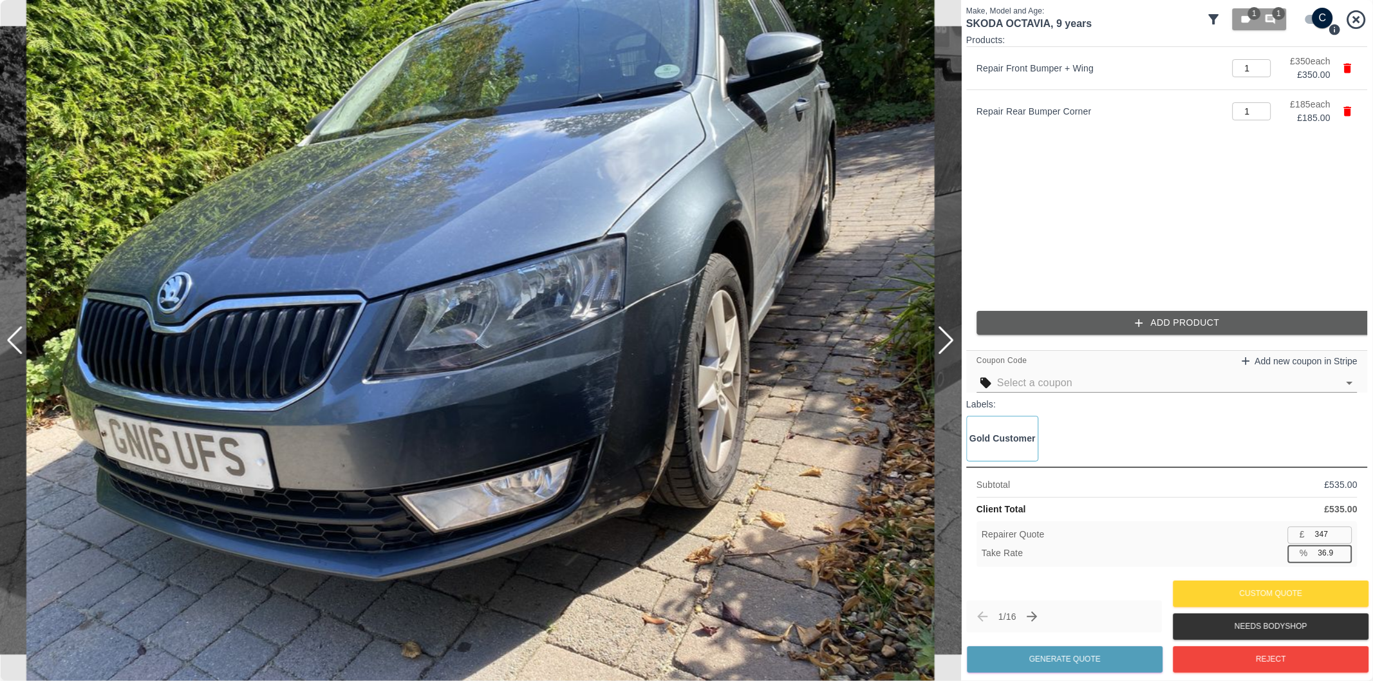
click at [1343, 547] on input "36.9" at bounding box center [1332, 553] width 39 height 16
type input "37"
click at [1343, 547] on input "37" at bounding box center [1332, 553] width 39 height 16
type input "337"
type input "37.0"
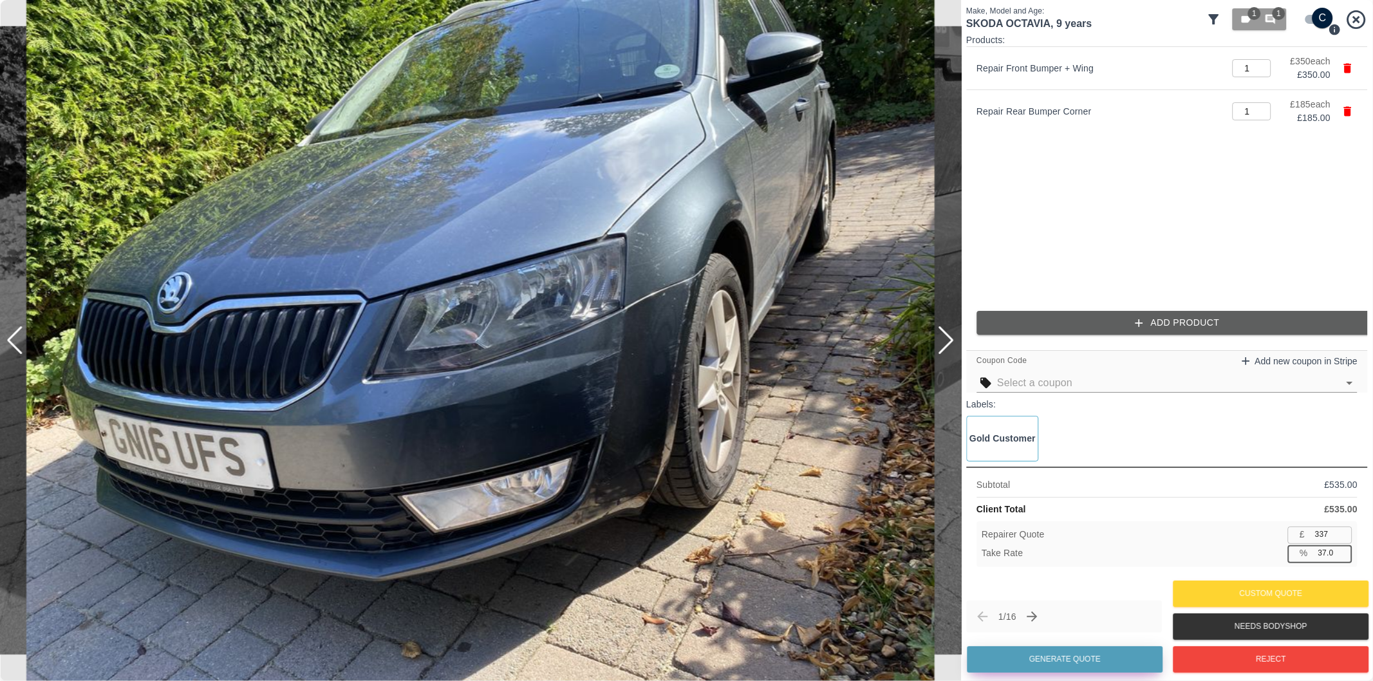
click at [1085, 664] on button "Generate Quote" at bounding box center [1065, 659] width 196 height 26
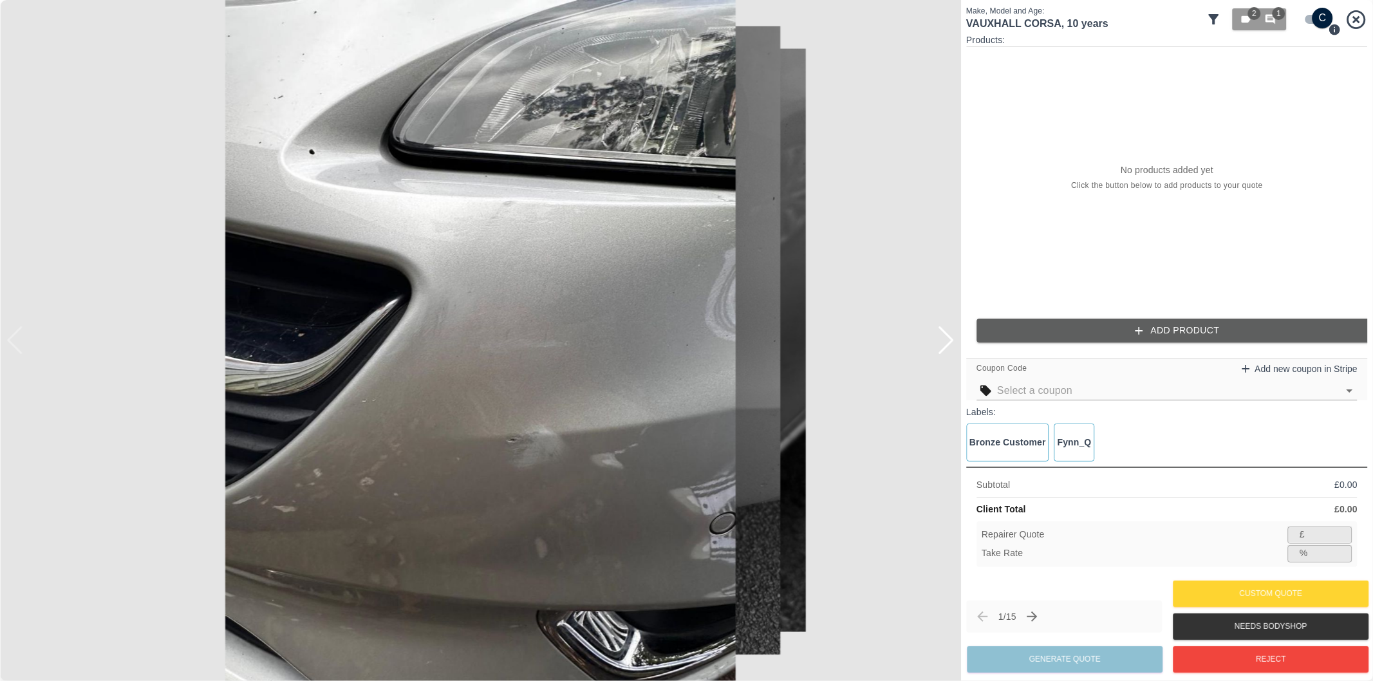
click at [949, 346] on div at bounding box center [945, 340] width 17 height 28
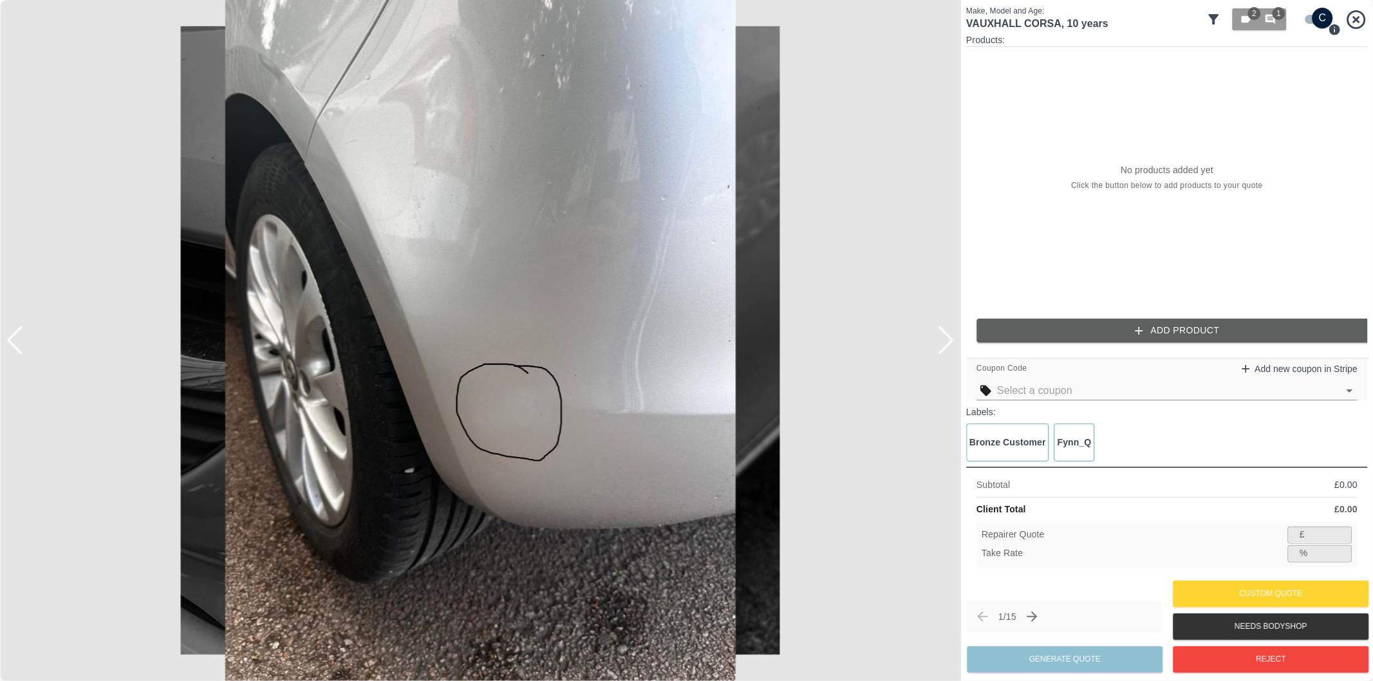
click at [949, 346] on div at bounding box center [945, 340] width 17 height 28
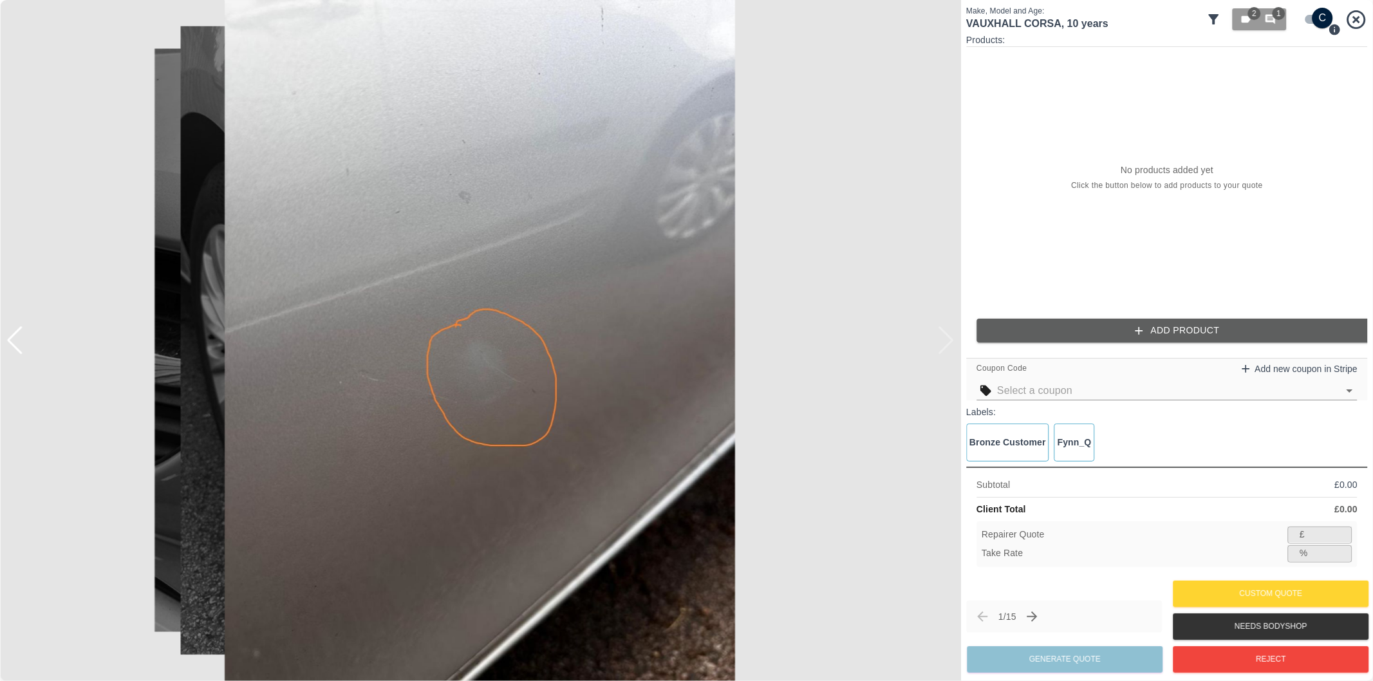
click at [949, 346] on div at bounding box center [480, 340] width 961 height 681
drag, startPoint x: 1134, startPoint y: 317, endPoint x: 1129, endPoint y: 327, distance: 10.9
click at [1133, 319] on div "Products: No products added yet Click the button below to add products to your …" at bounding box center [1167, 192] width 402 height 319
click at [1129, 328] on button "Add Product" at bounding box center [1177, 331] width 402 height 24
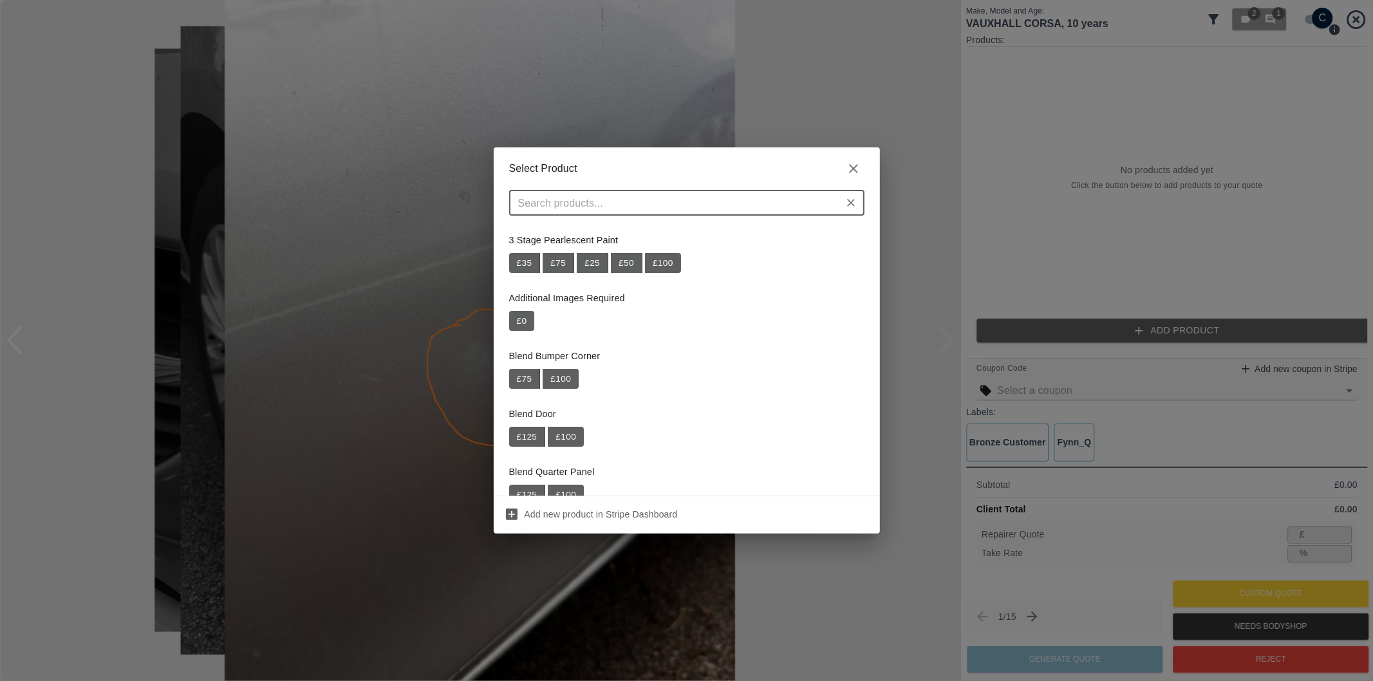
click at [728, 210] on input "text" at bounding box center [676, 203] width 326 height 18
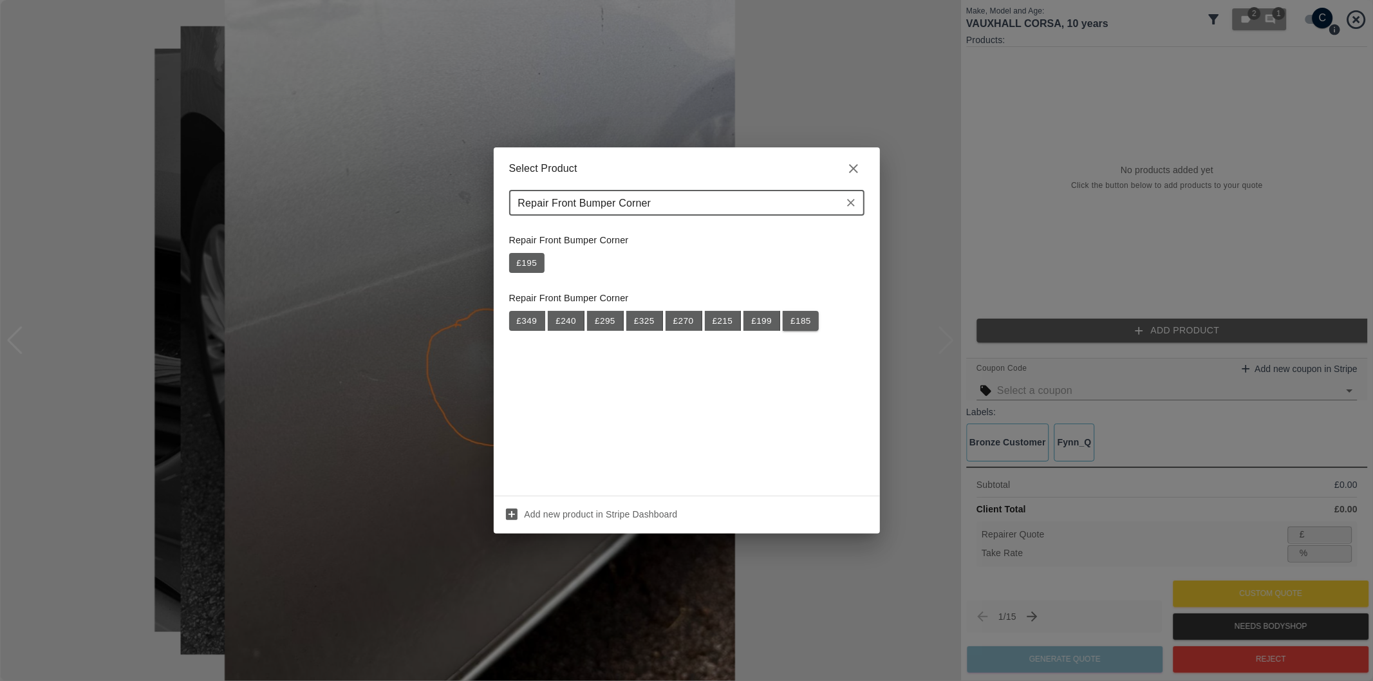
type input "Repair Front Bumper Corner"
click at [798, 324] on button "£ 185" at bounding box center [801, 321] width 36 height 21
type input "120"
type input "35.1"
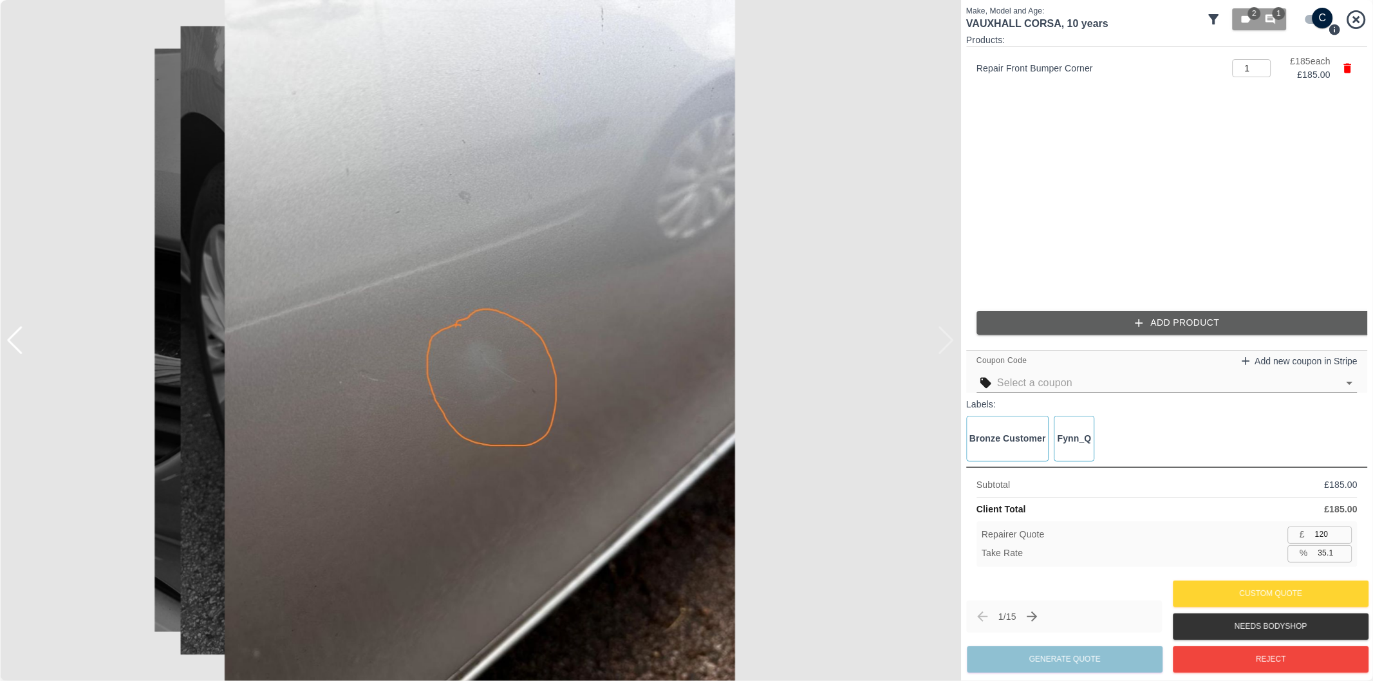
click at [1106, 322] on button "Add Product" at bounding box center [1177, 323] width 402 height 24
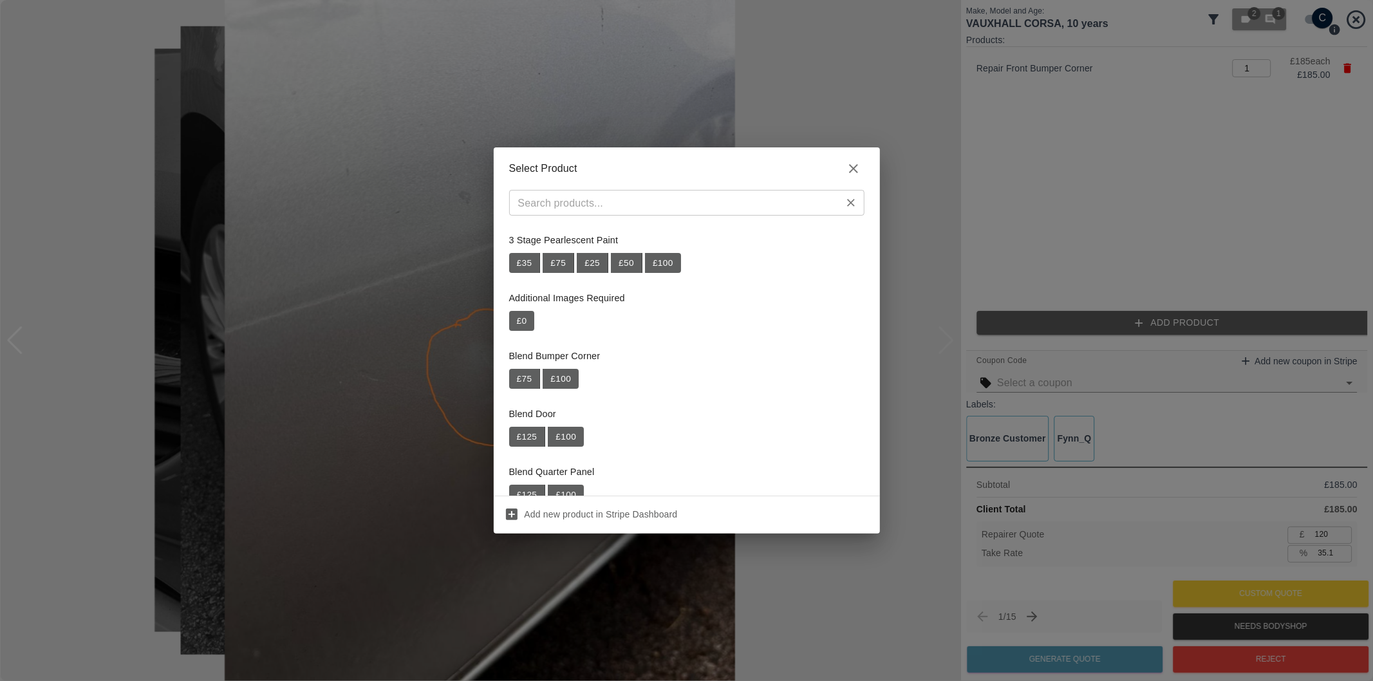
click at [672, 195] on input "text" at bounding box center [676, 203] width 326 height 18
paste input "Repair Rear Bumper Corner"
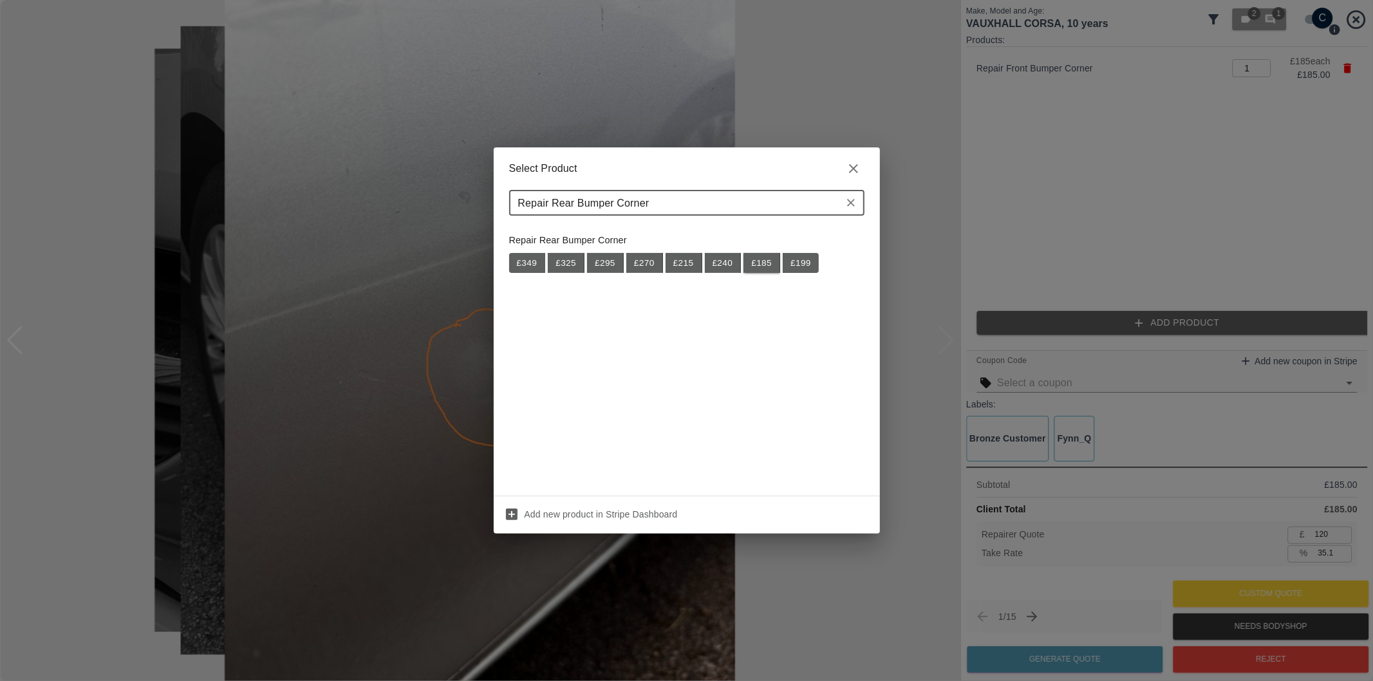
type input "Repair Rear Bumper Corner"
click at [765, 266] on button "£ 185" at bounding box center [761, 263] width 37 height 21
type input "240"
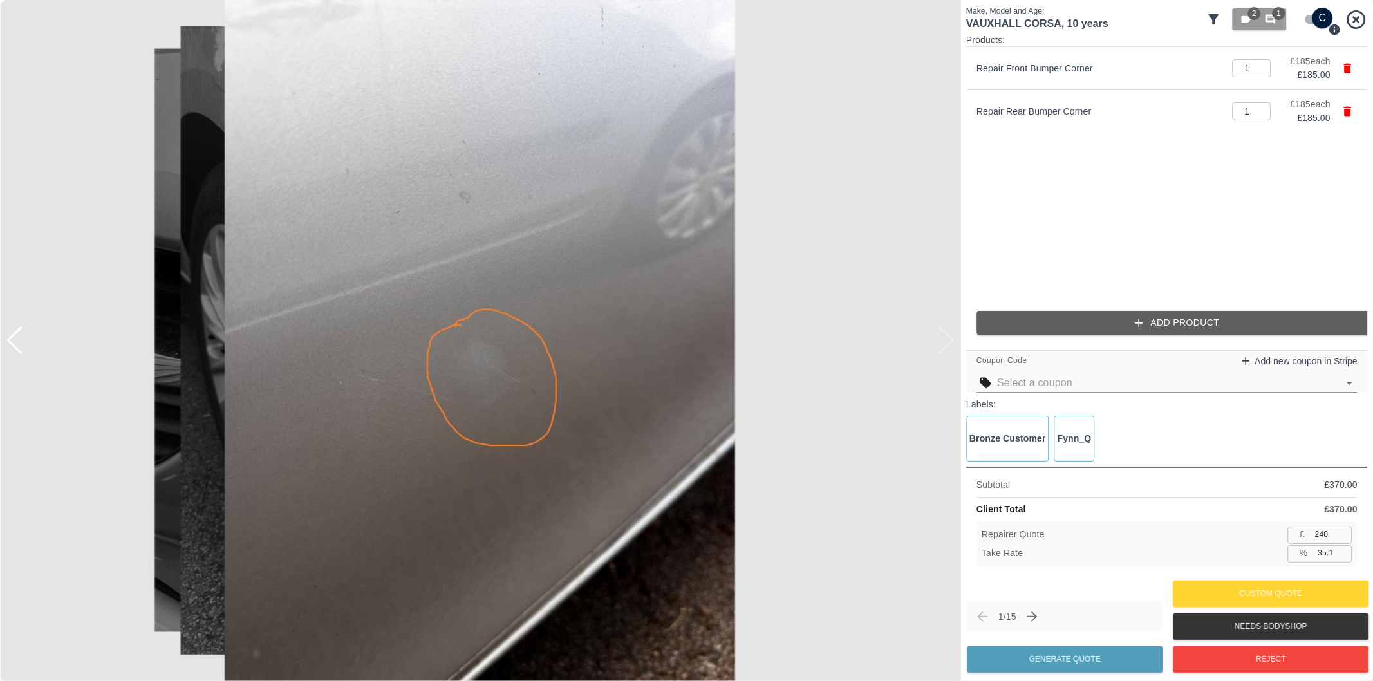
click at [1090, 321] on button "Add Product" at bounding box center [1177, 323] width 402 height 24
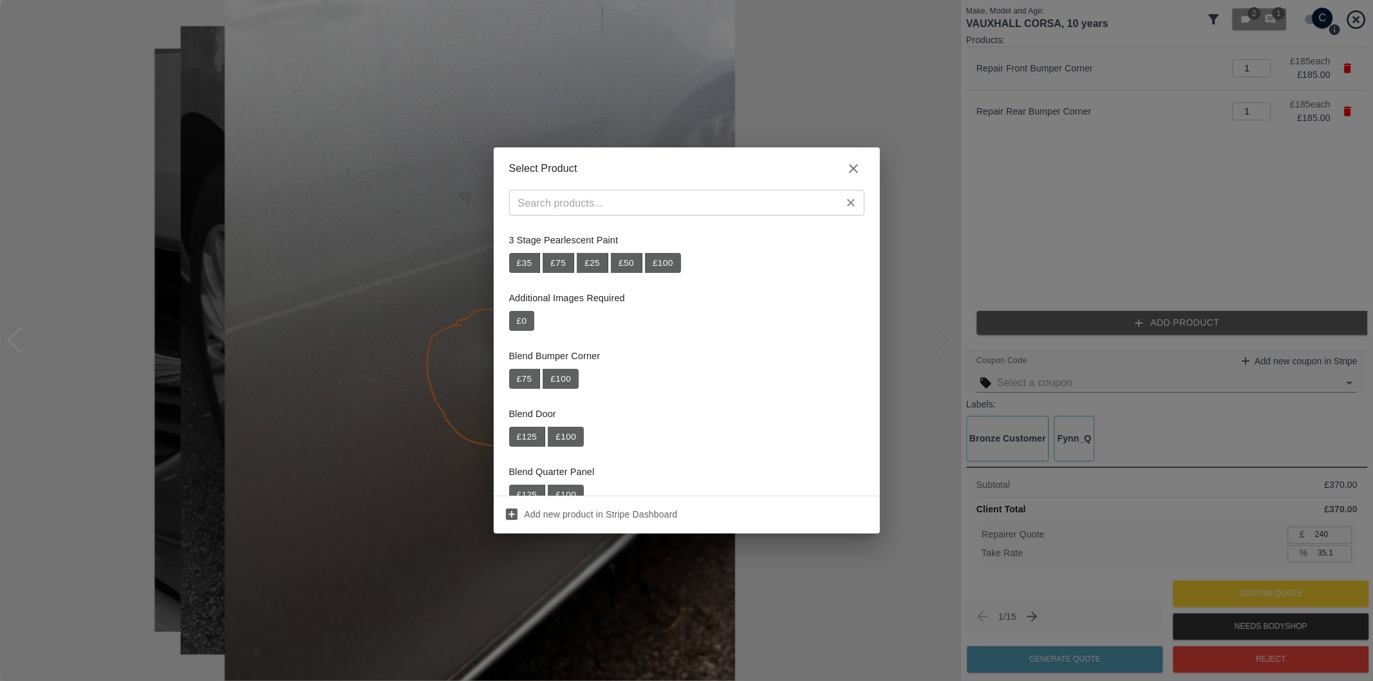
click at [767, 208] on input "text" at bounding box center [676, 203] width 326 height 18
paste input "Repair NSR Door"
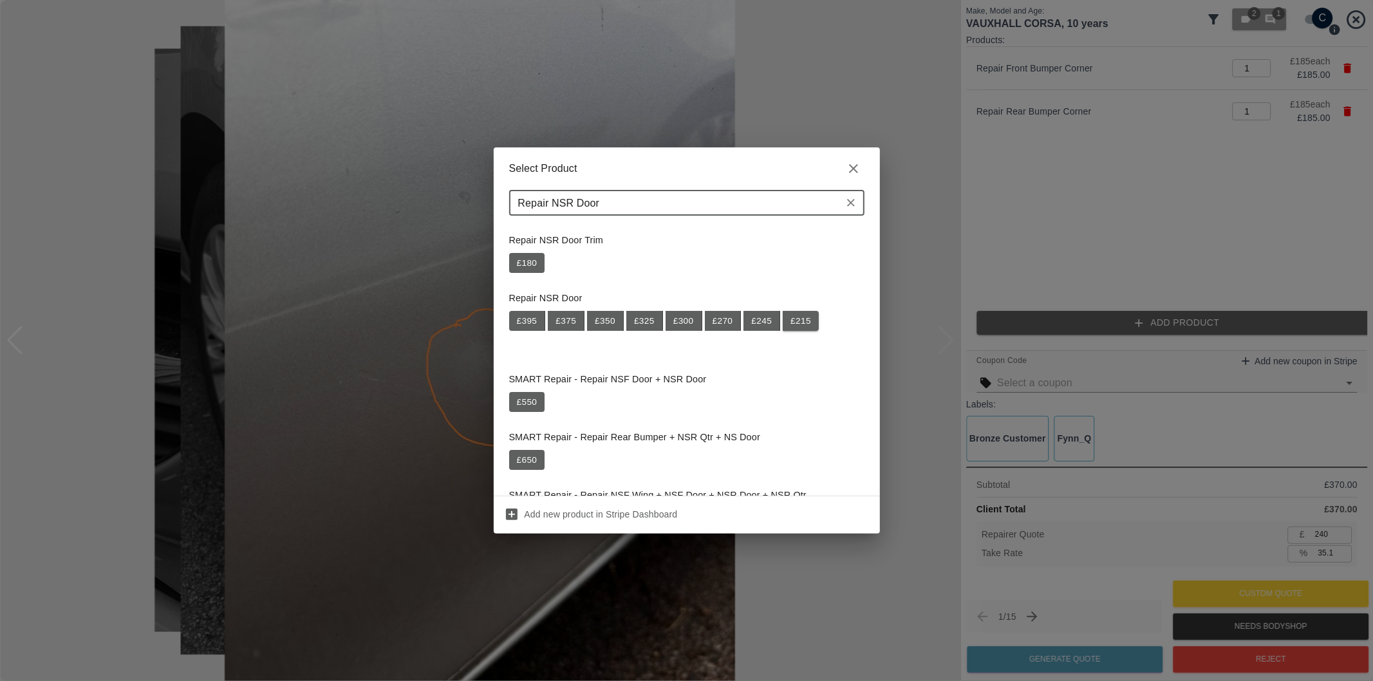
type input "Repair NSR Door"
click at [801, 326] on button "£ 215" at bounding box center [801, 321] width 36 height 21
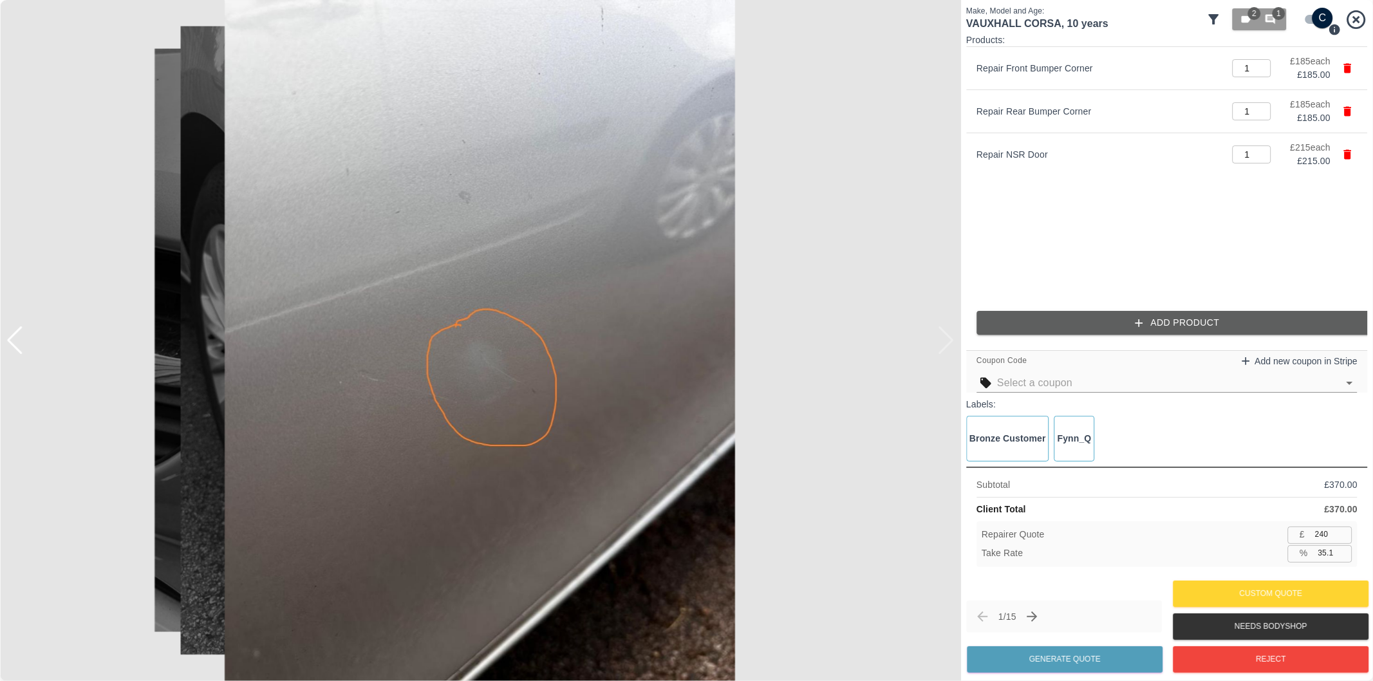
type input "380"
click at [1188, 328] on button "Add Product" at bounding box center [1177, 323] width 402 height 24
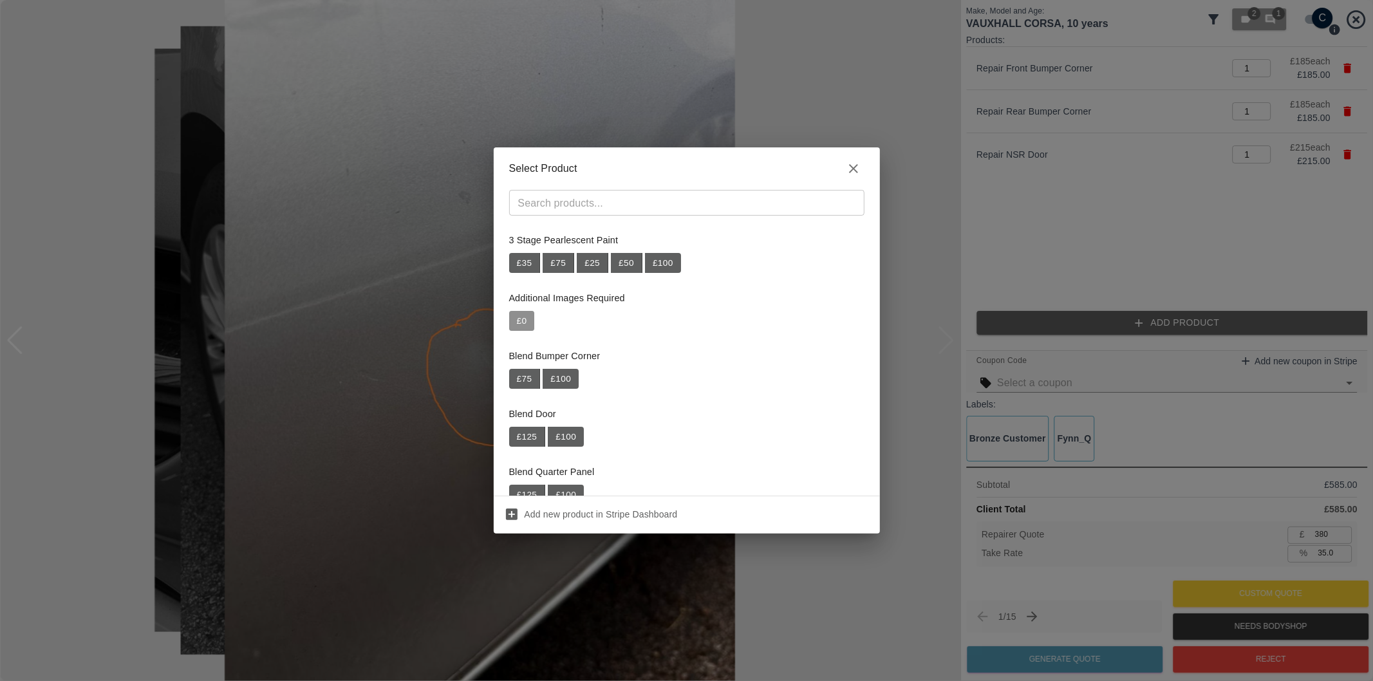
drag, startPoint x: 522, startPoint y: 317, endPoint x: 612, endPoint y: 308, distance: 90.6
click at [522, 317] on button "£ 0" at bounding box center [522, 321] width 26 height 21
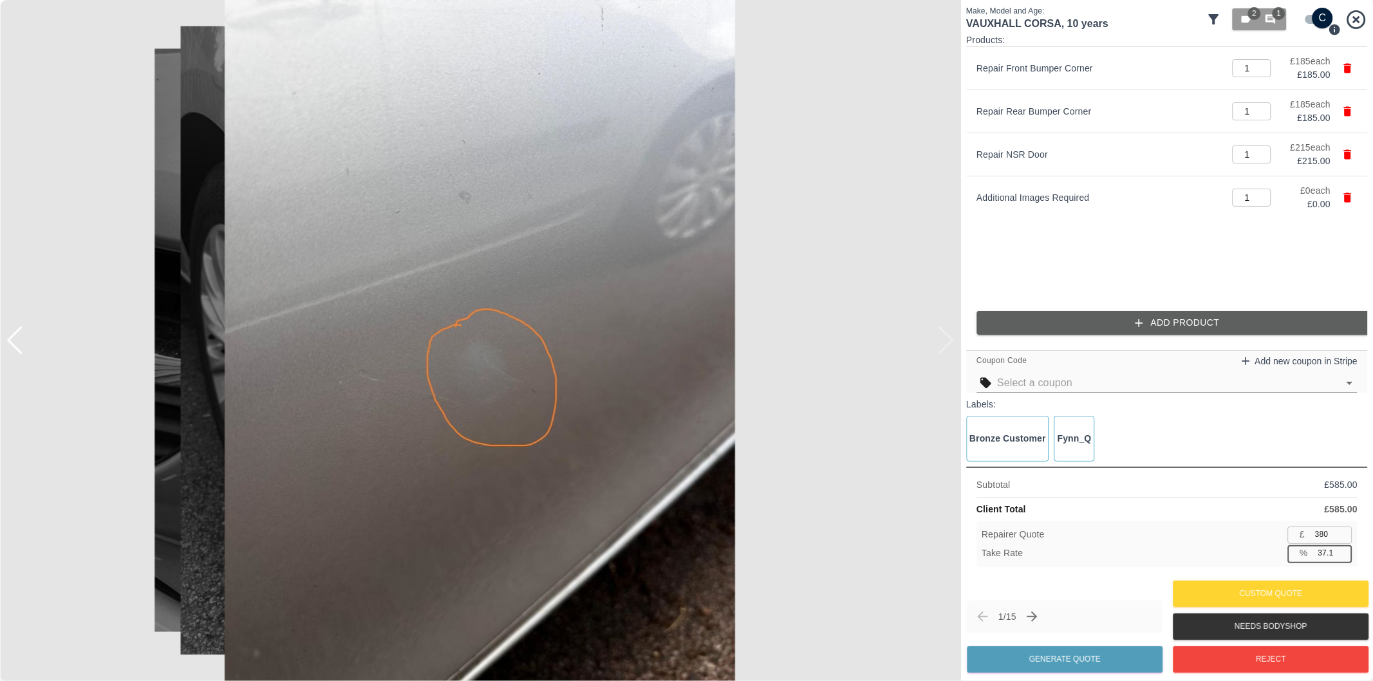
type input "37.1"
click at [1341, 551] on input "37.1" at bounding box center [1332, 553] width 39 height 16
type input "367"
type input "37.3"
click at [1073, 657] on button "Generate Quote" at bounding box center [1065, 659] width 196 height 26
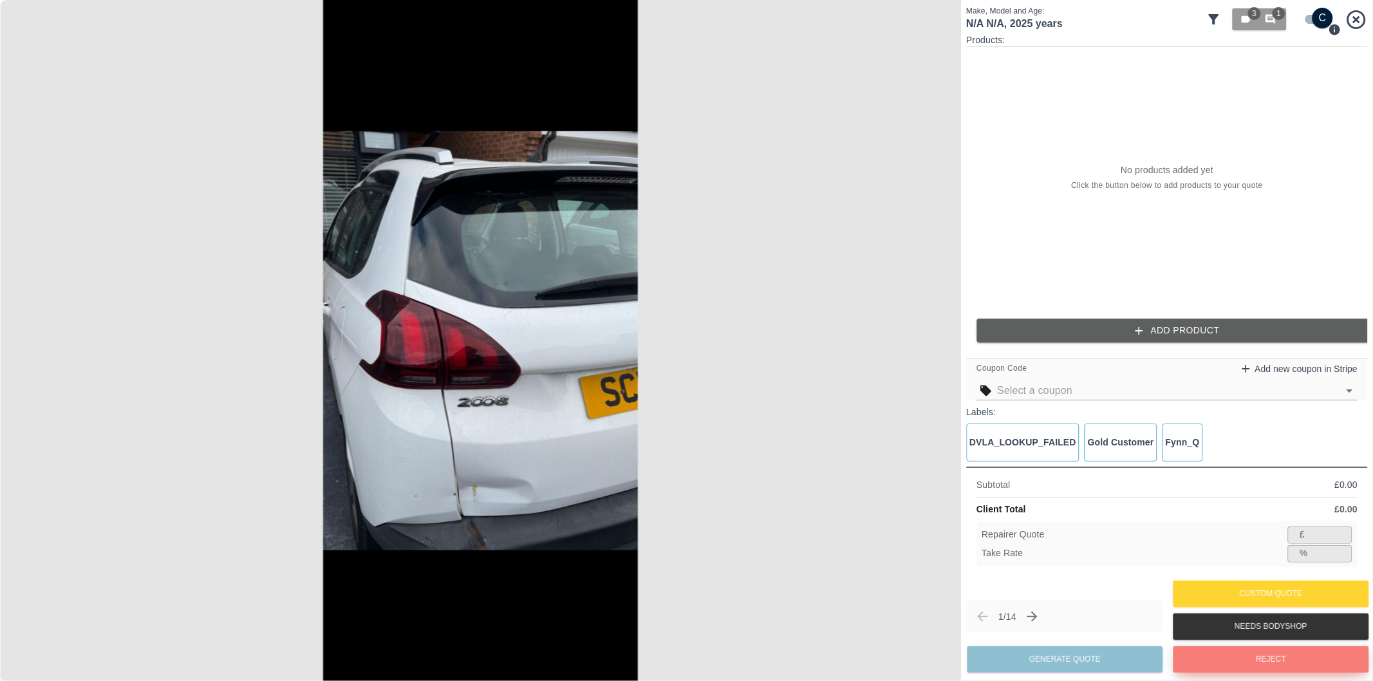
click at [1254, 658] on button "Reject" at bounding box center [1271, 659] width 196 height 26
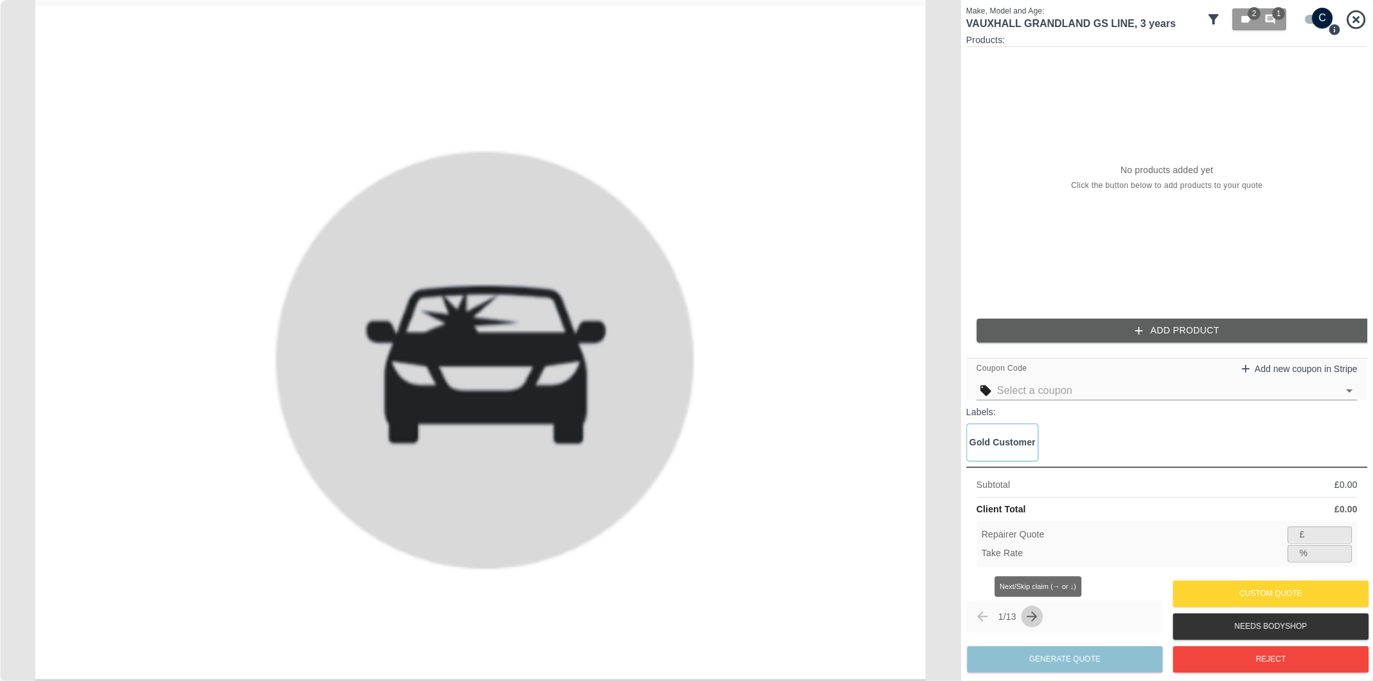
click at [1038, 620] on icon "Next claim" at bounding box center [1032, 616] width 10 height 10
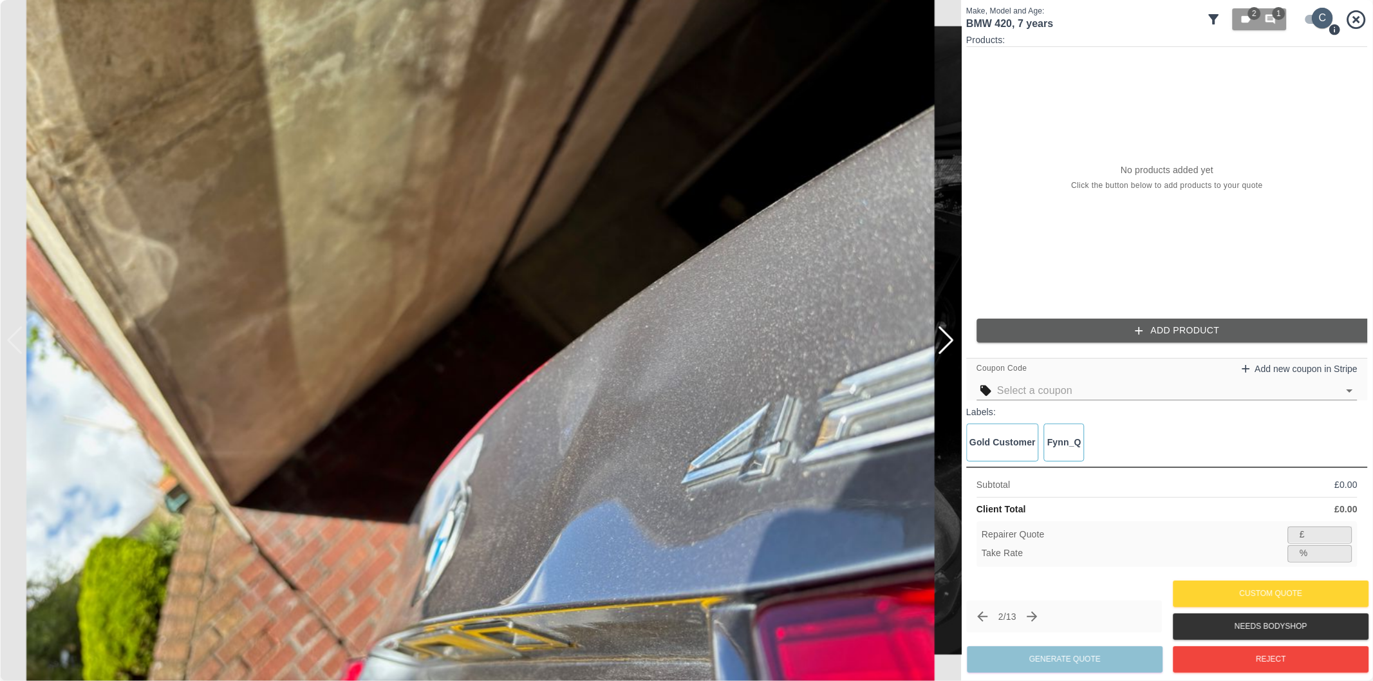
click at [1310, 14] on input "checkbox" at bounding box center [1323, 18] width 62 height 21
checkbox input "false"
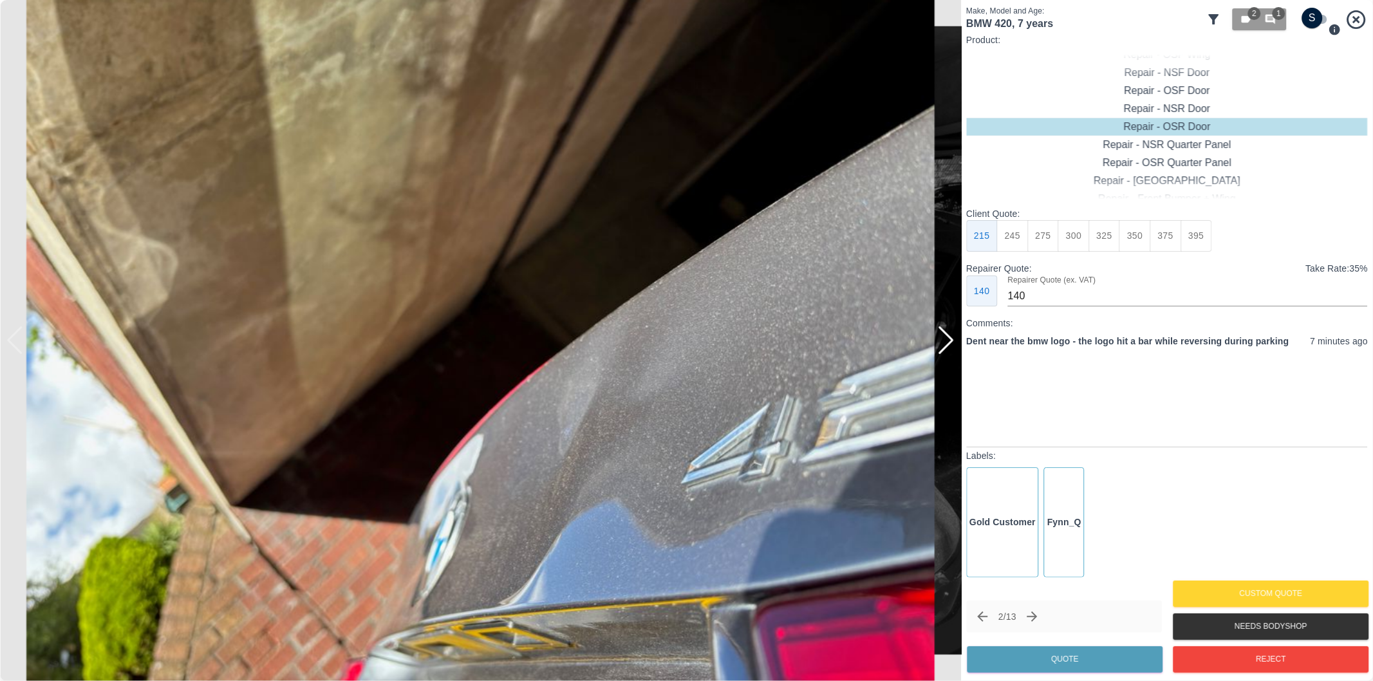
click at [955, 348] on img at bounding box center [480, 340] width 961 height 681
click at [945, 346] on div at bounding box center [945, 340] width 17 height 28
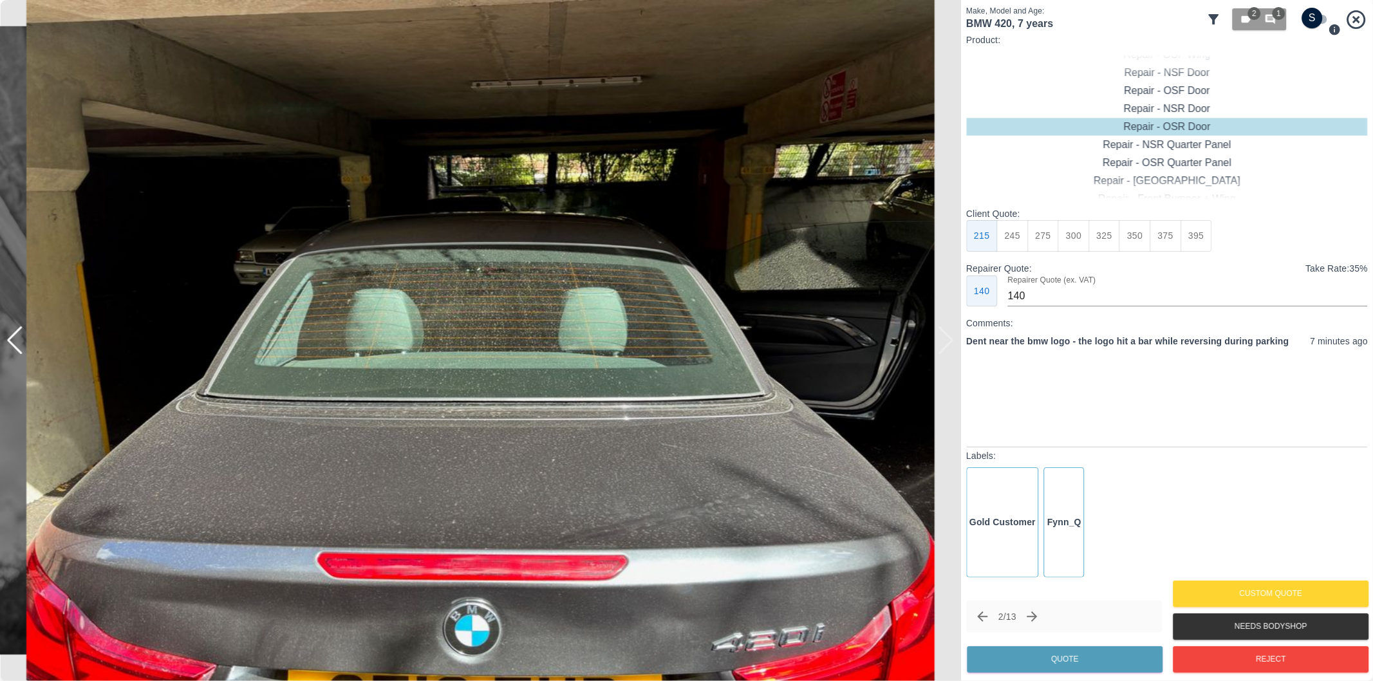
click at [942, 342] on img at bounding box center [480, 340] width 961 height 681
click at [944, 340] on img at bounding box center [480, 340] width 961 height 681
click at [1191, 103] on div "Repair - [GEOGRAPHIC_DATA]" at bounding box center [1167, 109] width 402 height 18
click at [1197, 239] on button "395" at bounding box center [1196, 236] width 32 height 32
type input "265"
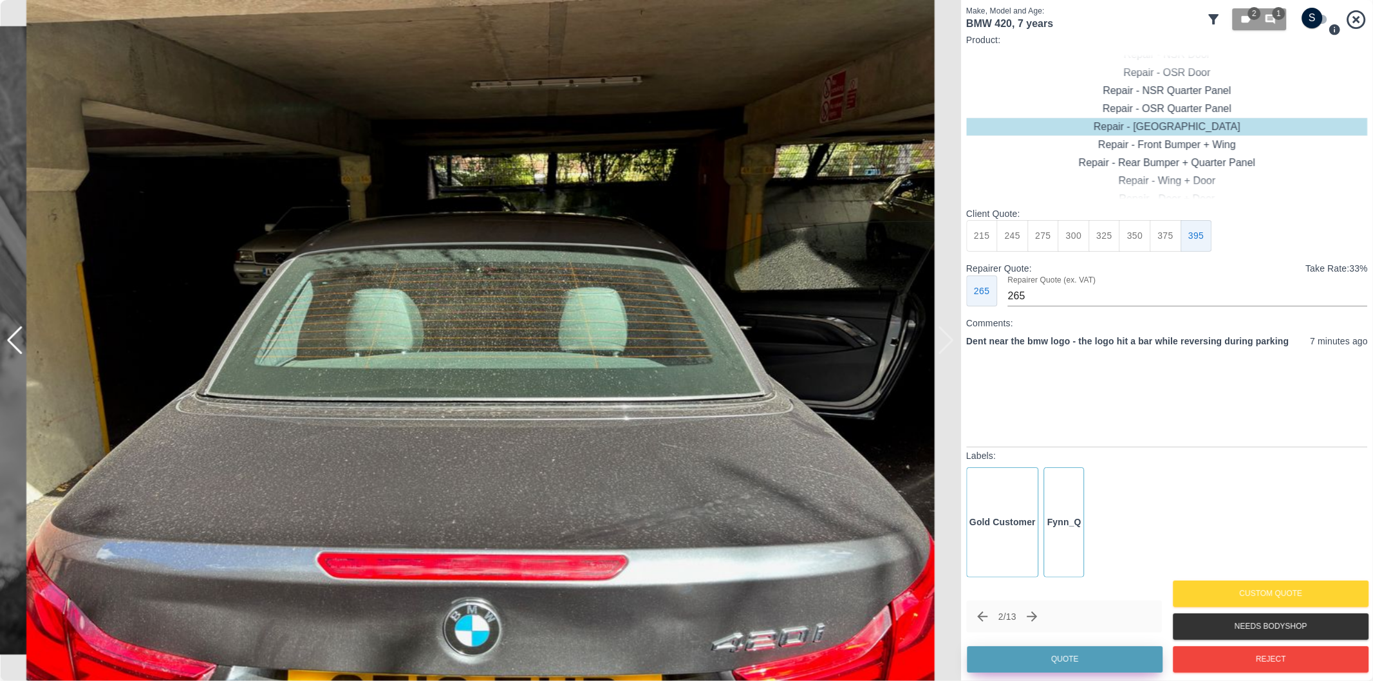
click at [1089, 664] on button "Quote" at bounding box center [1065, 659] width 196 height 26
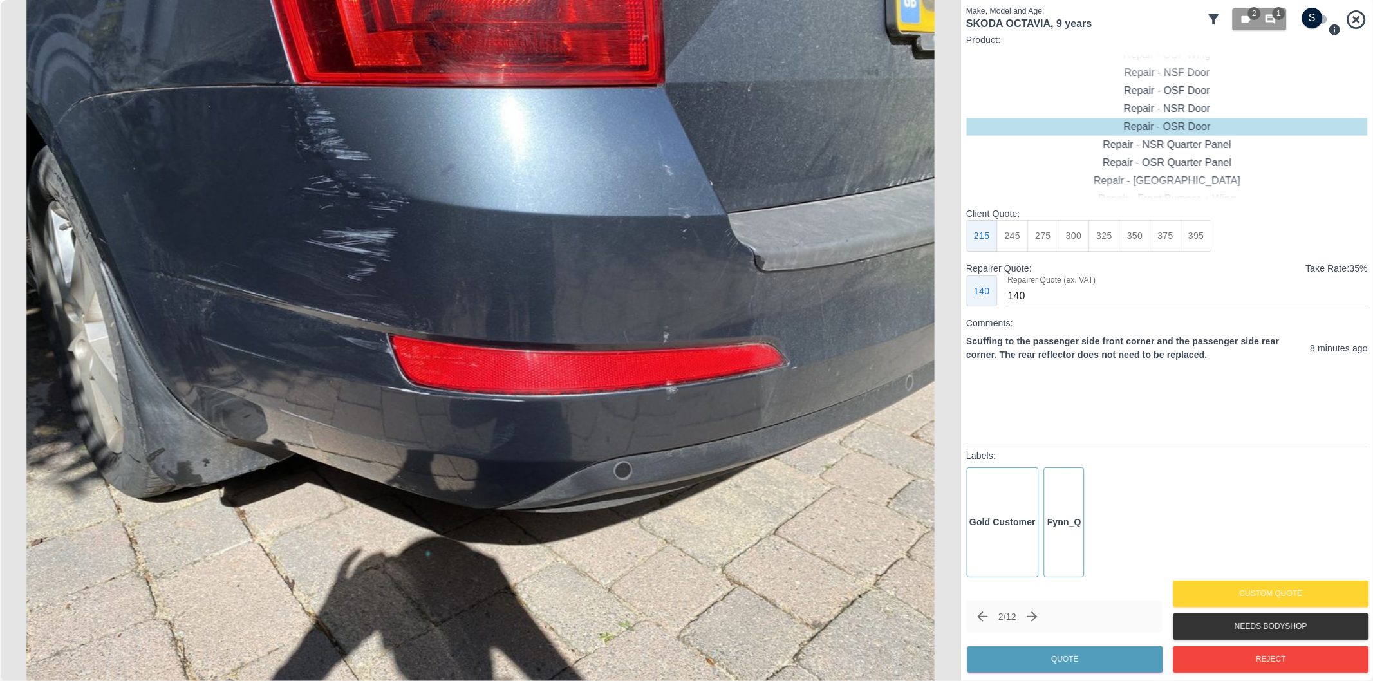
click at [12, 288] on div at bounding box center [6, 340] width 13 height 681
click at [41, 285] on img at bounding box center [480, 340] width 961 height 681
click at [40, 284] on img at bounding box center [480, 340] width 961 height 681
click at [1032, 617] on icon "Next claim" at bounding box center [1032, 616] width 10 height 10
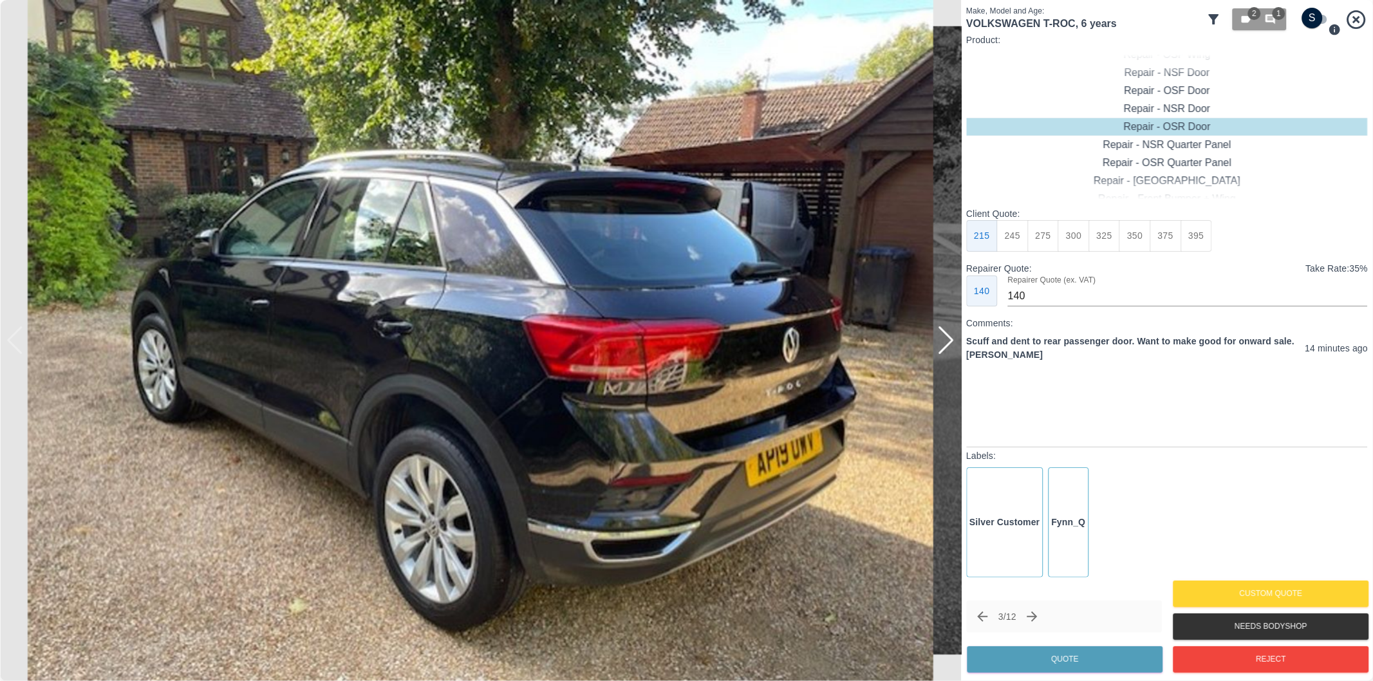
click at [937, 348] on div at bounding box center [945, 340] width 17 height 28
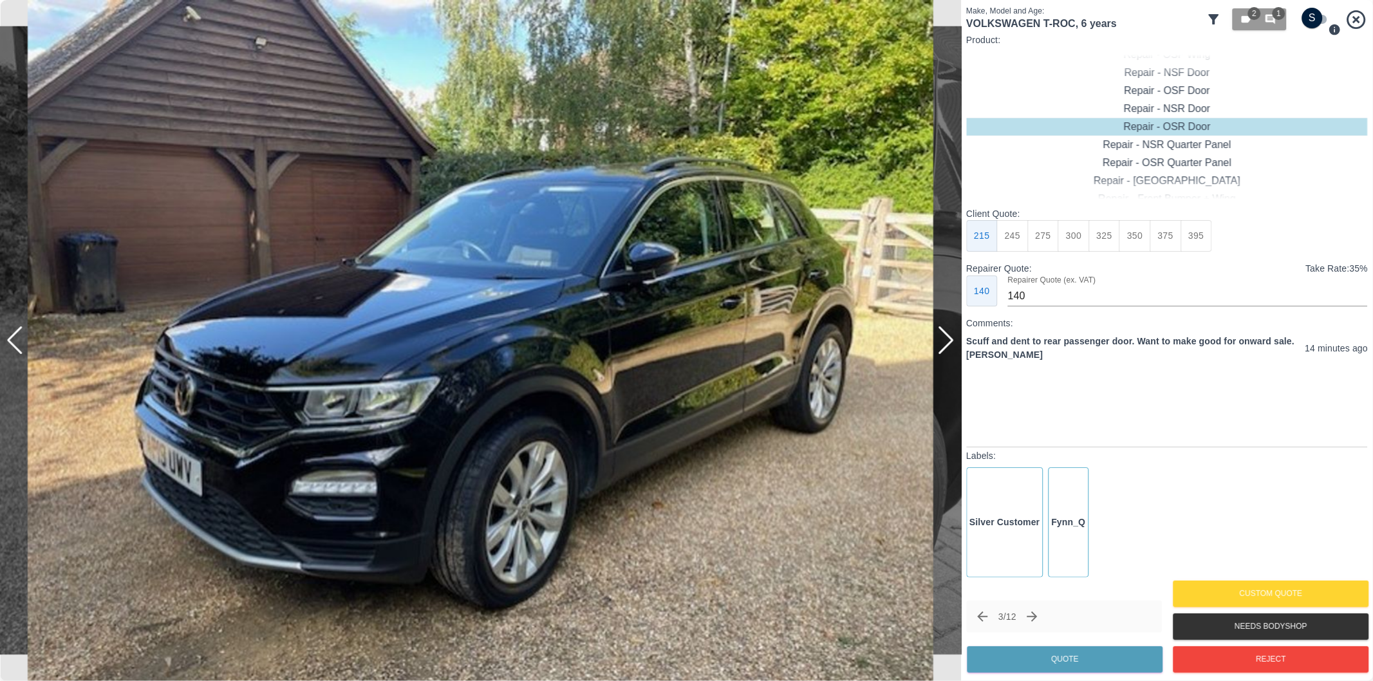
click at [937, 348] on div at bounding box center [945, 340] width 17 height 28
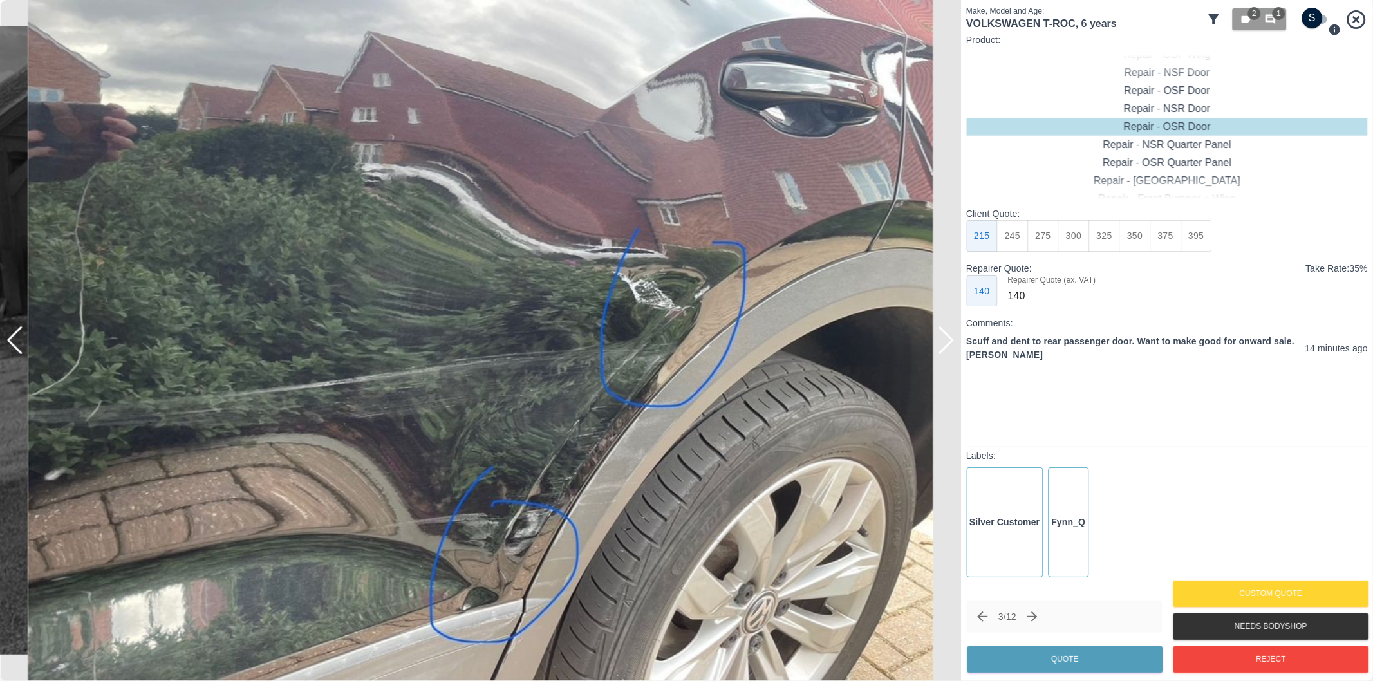
click at [947, 341] on div at bounding box center [945, 340] width 17 height 28
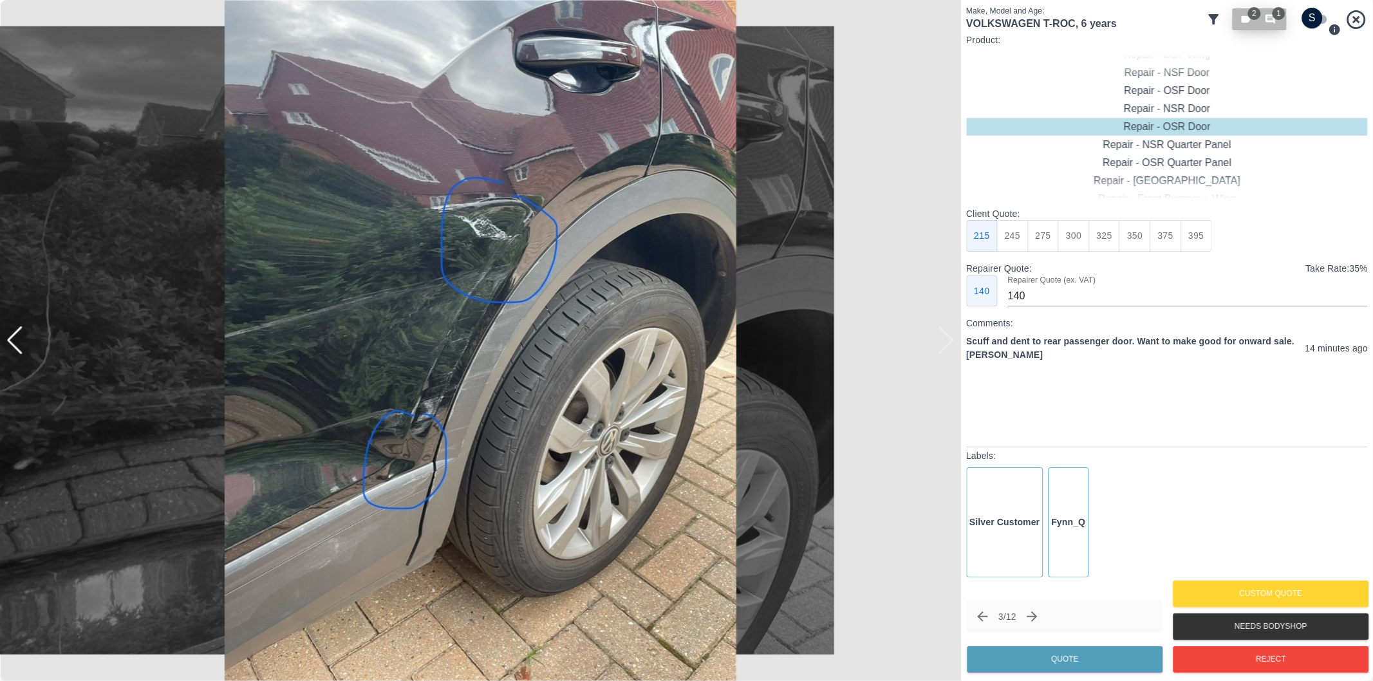
click at [1277, 17] on span "1" at bounding box center [1279, 13] width 13 height 13
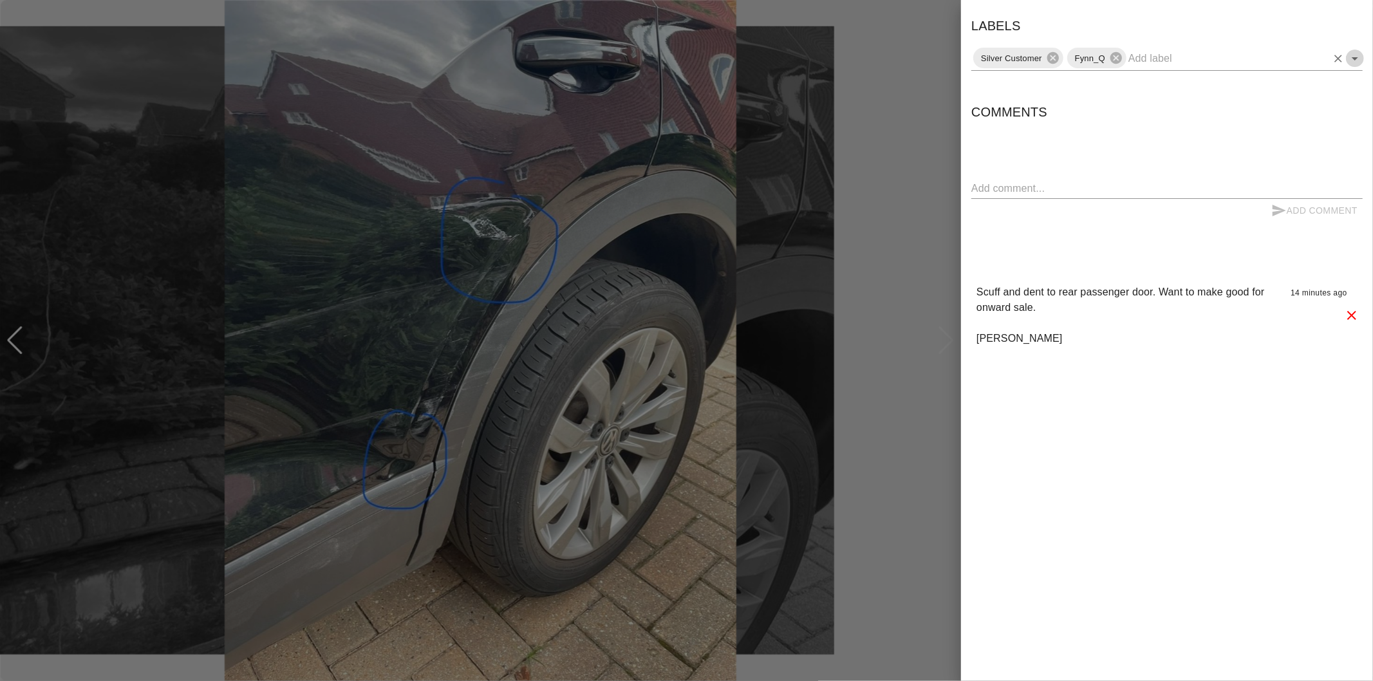
click at [1356, 64] on icon "Open" at bounding box center [1354, 58] width 15 height 15
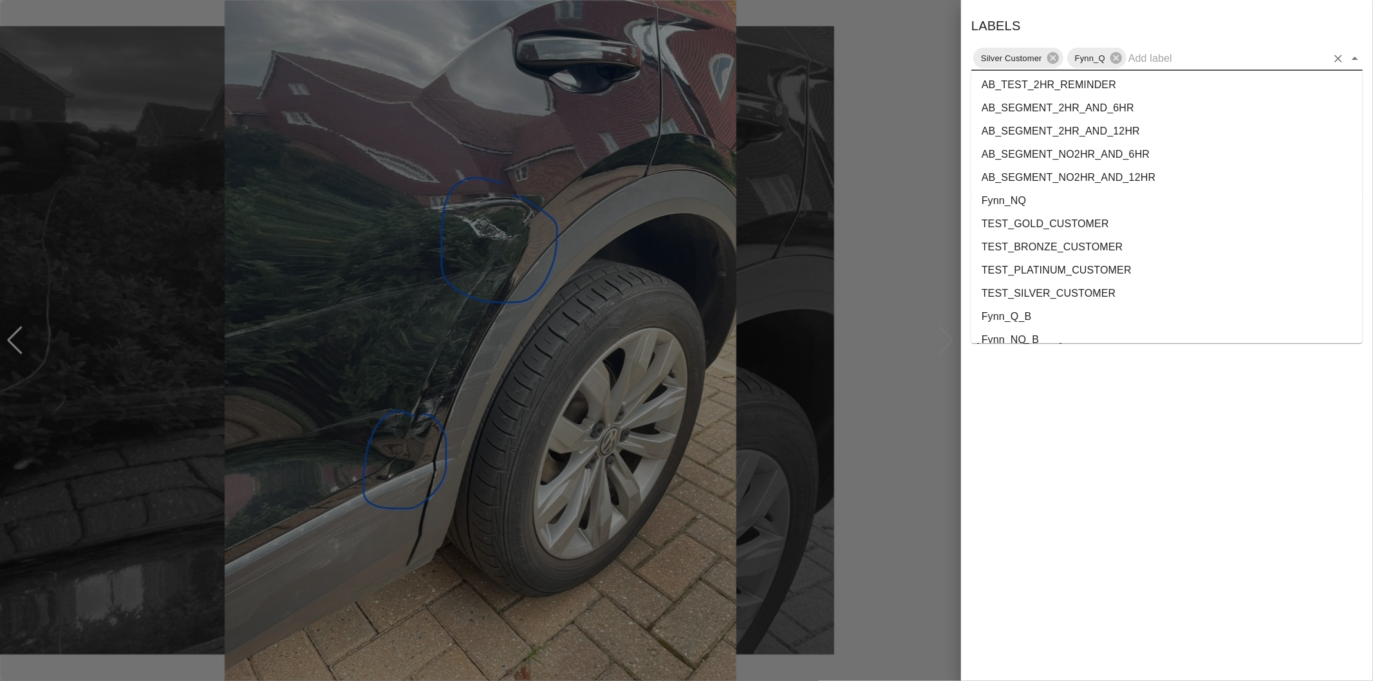
scroll to position [2332, 0]
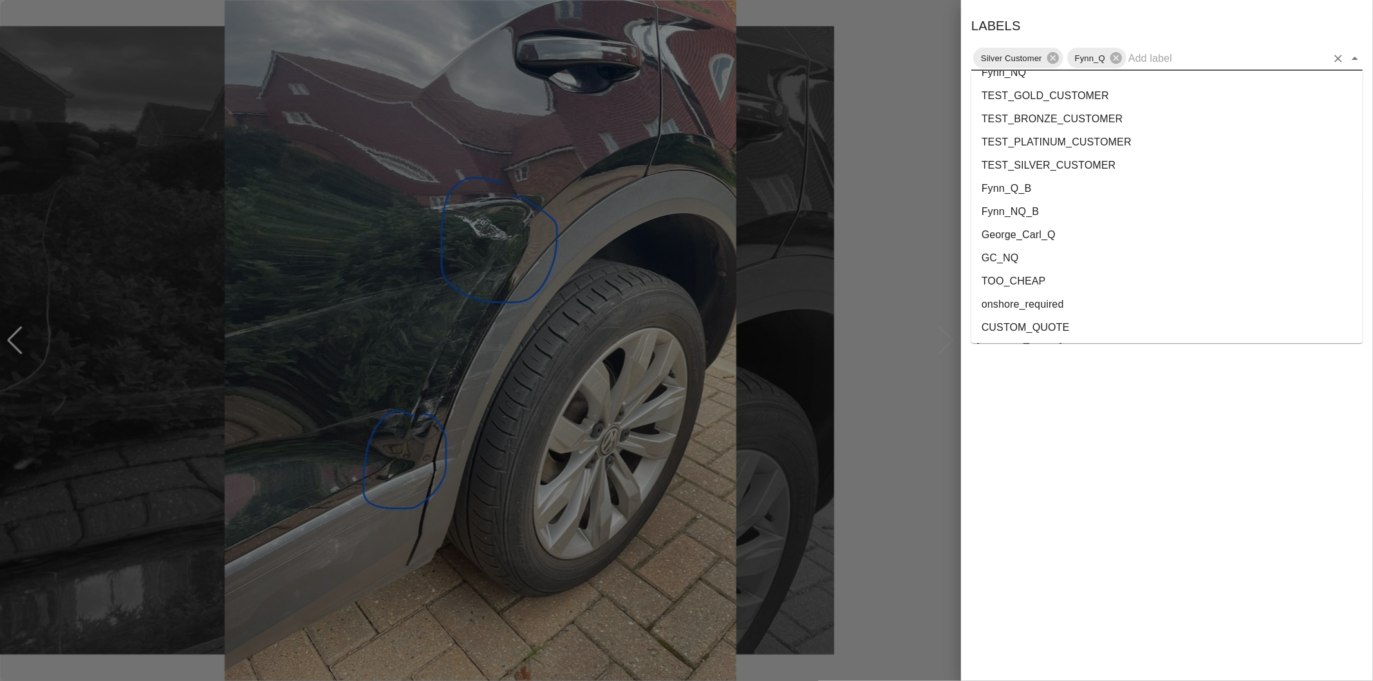
click at [1063, 312] on li "onshore_required" at bounding box center [1166, 304] width 391 height 23
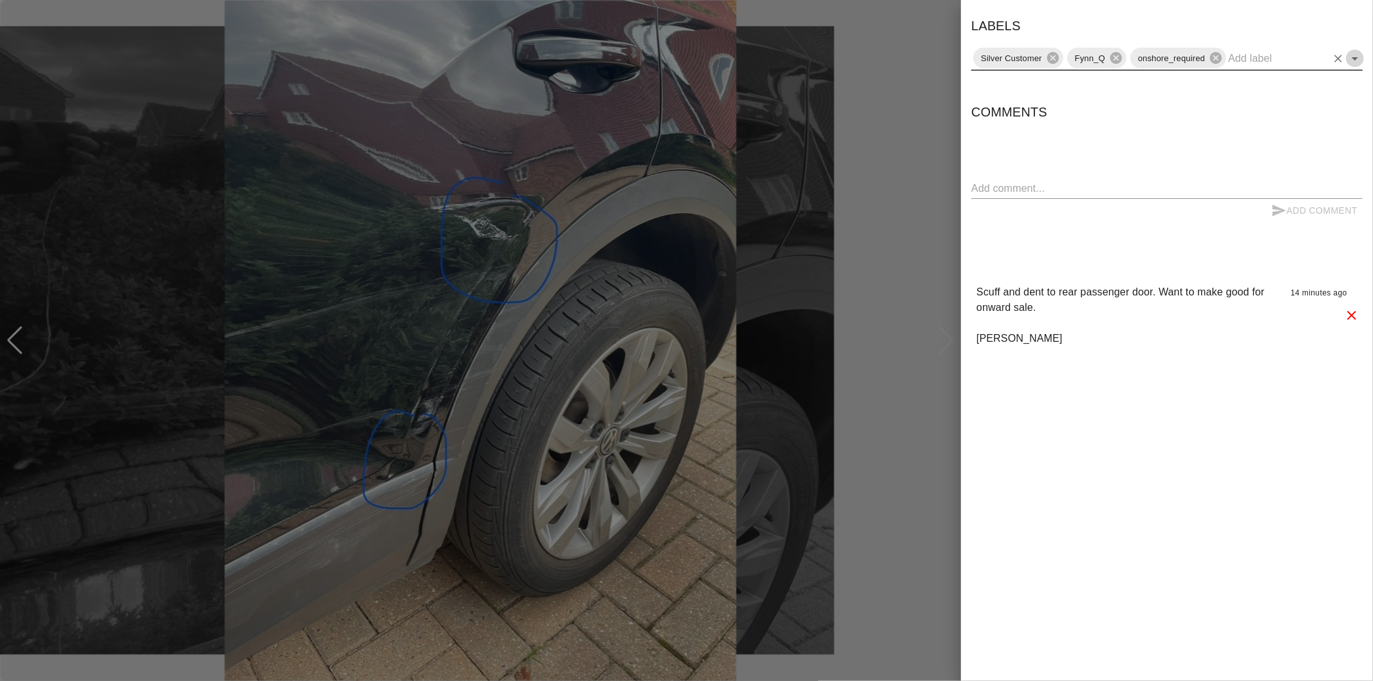
click at [1358, 56] on icon "Open" at bounding box center [1354, 58] width 15 height 15
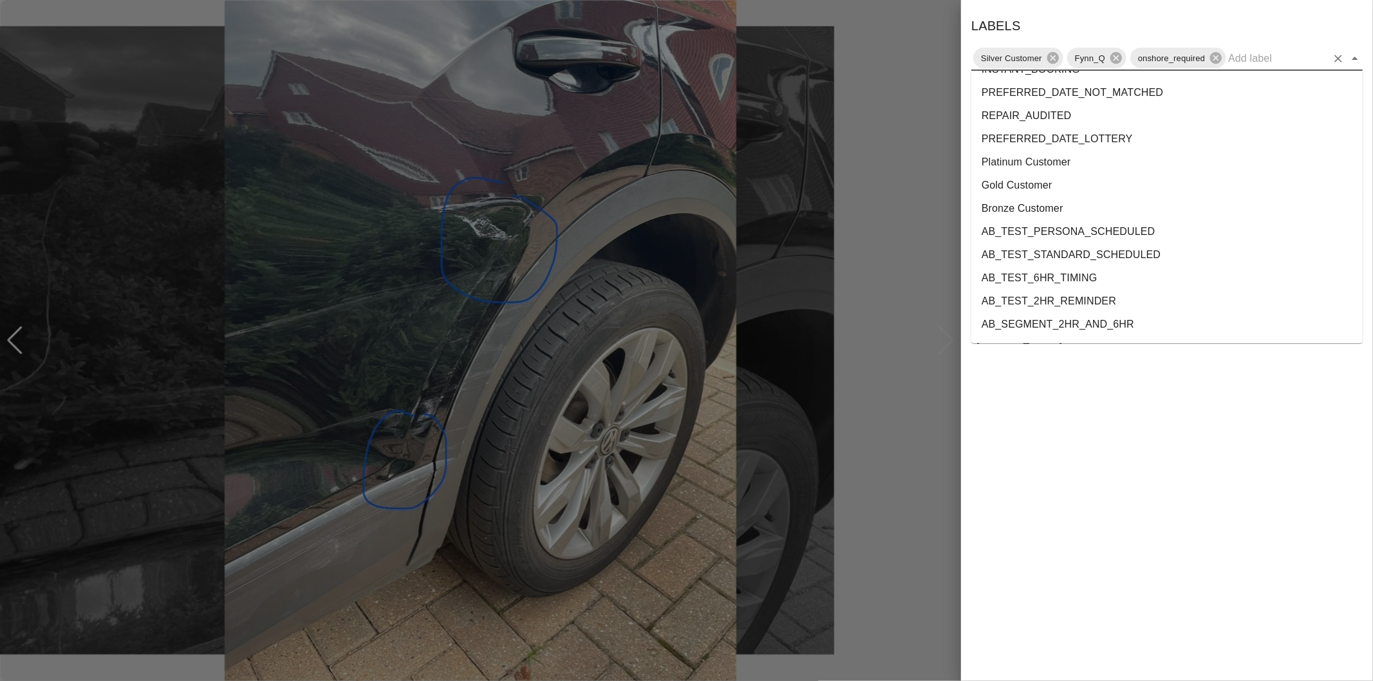
scroll to position [2309, 0]
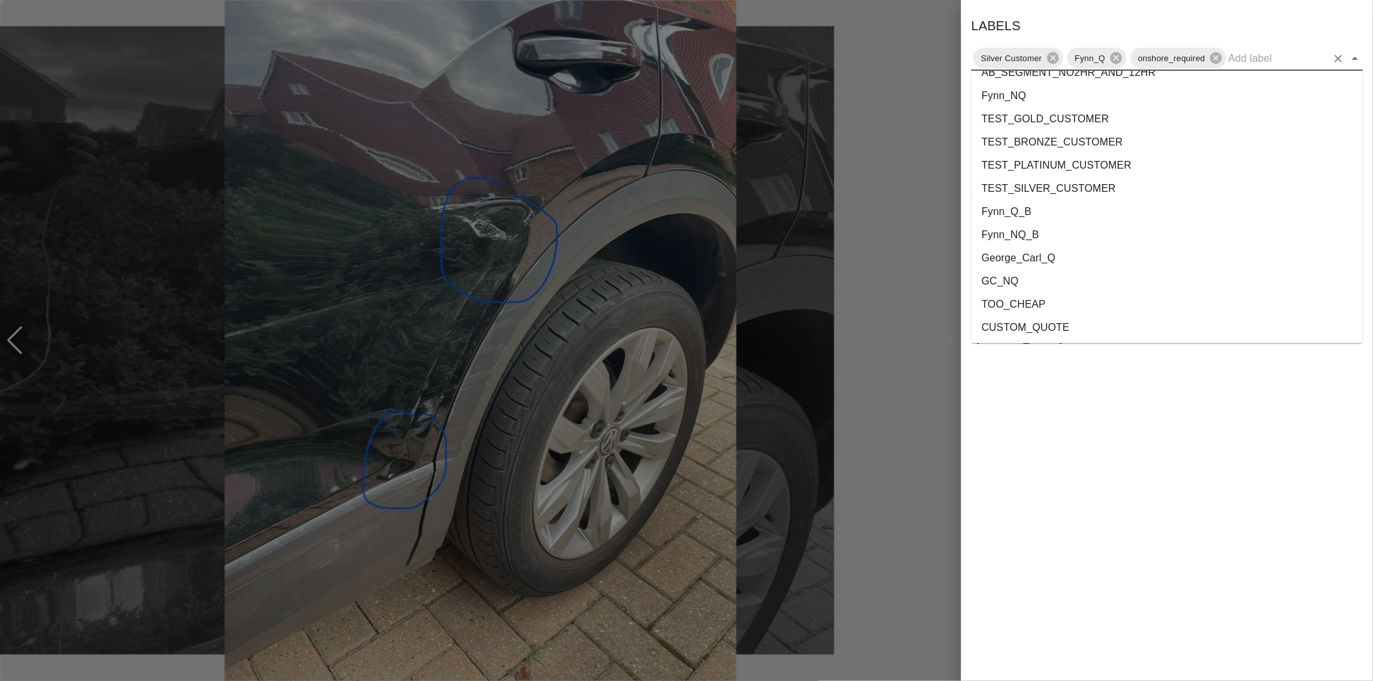
click at [1040, 255] on li "George_Carl_Q" at bounding box center [1166, 258] width 391 height 23
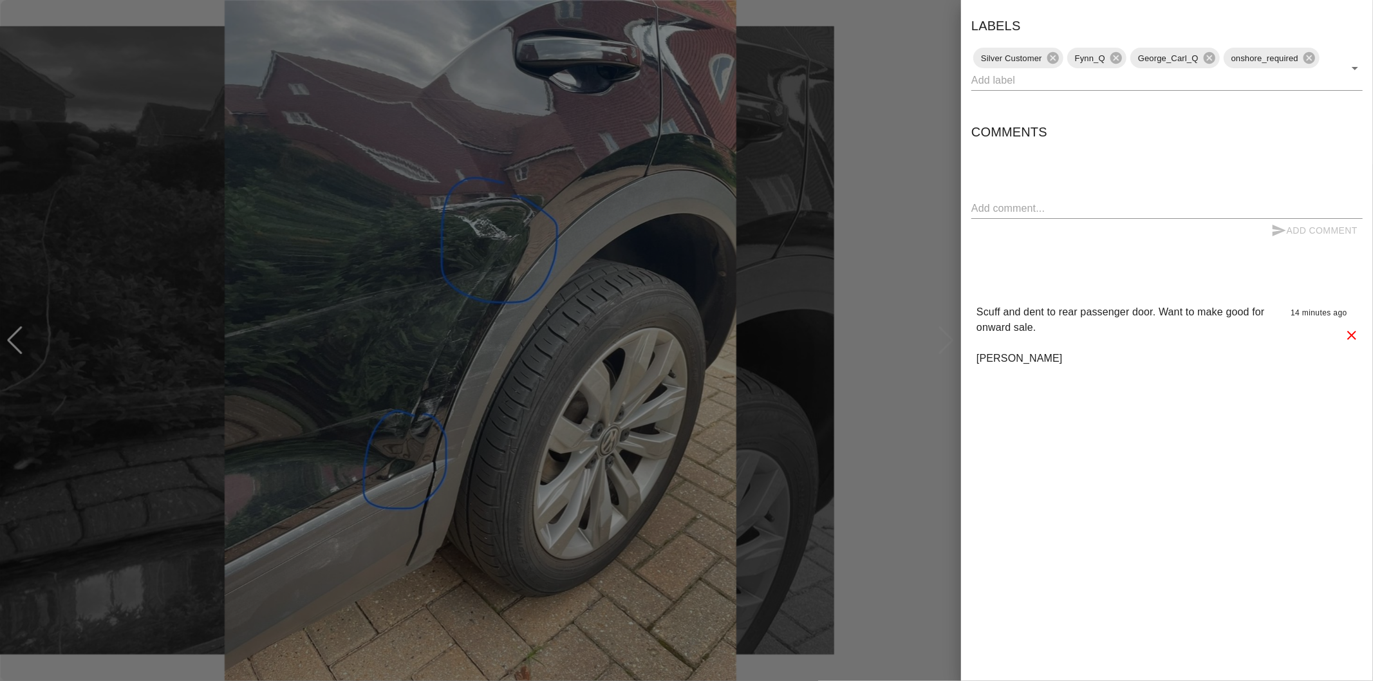
click at [797, 190] on div at bounding box center [686, 340] width 1373 height 681
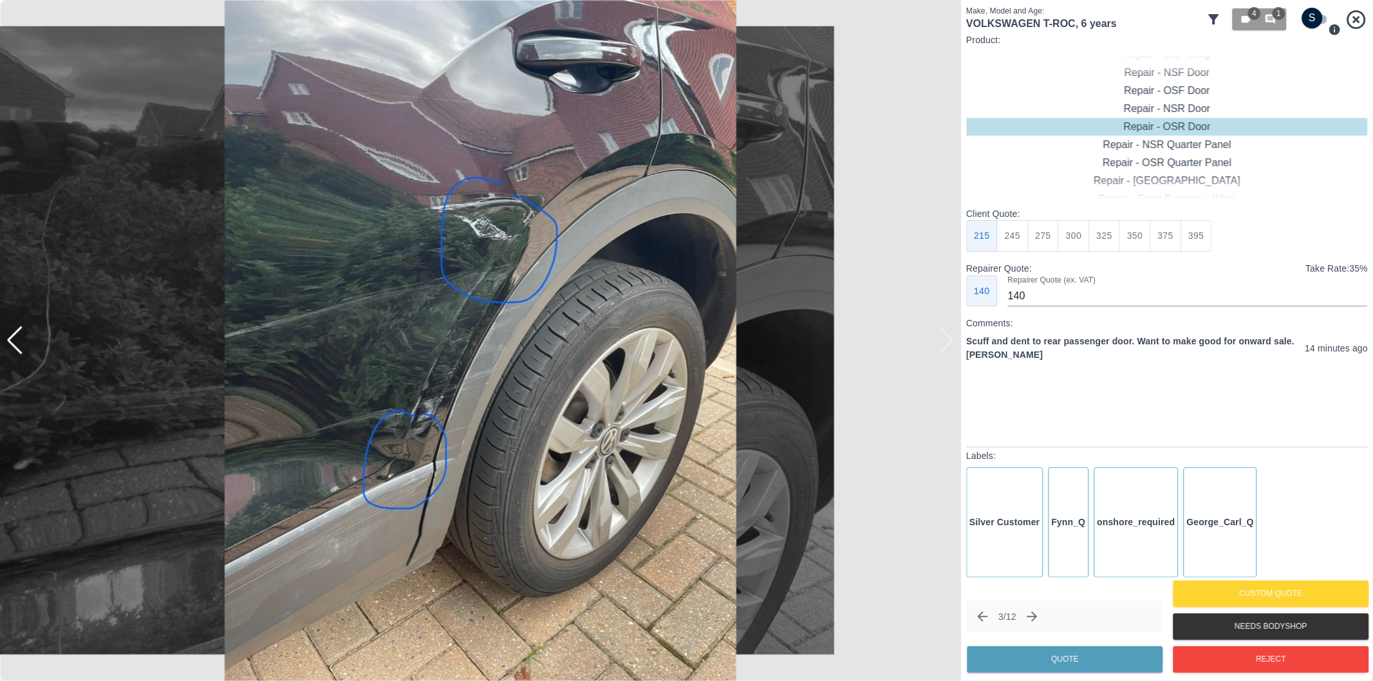
click at [924, 77] on img at bounding box center [480, 340] width 961 height 681
click at [982, 613] on icon "Previous claim" at bounding box center [982, 616] width 10 height 10
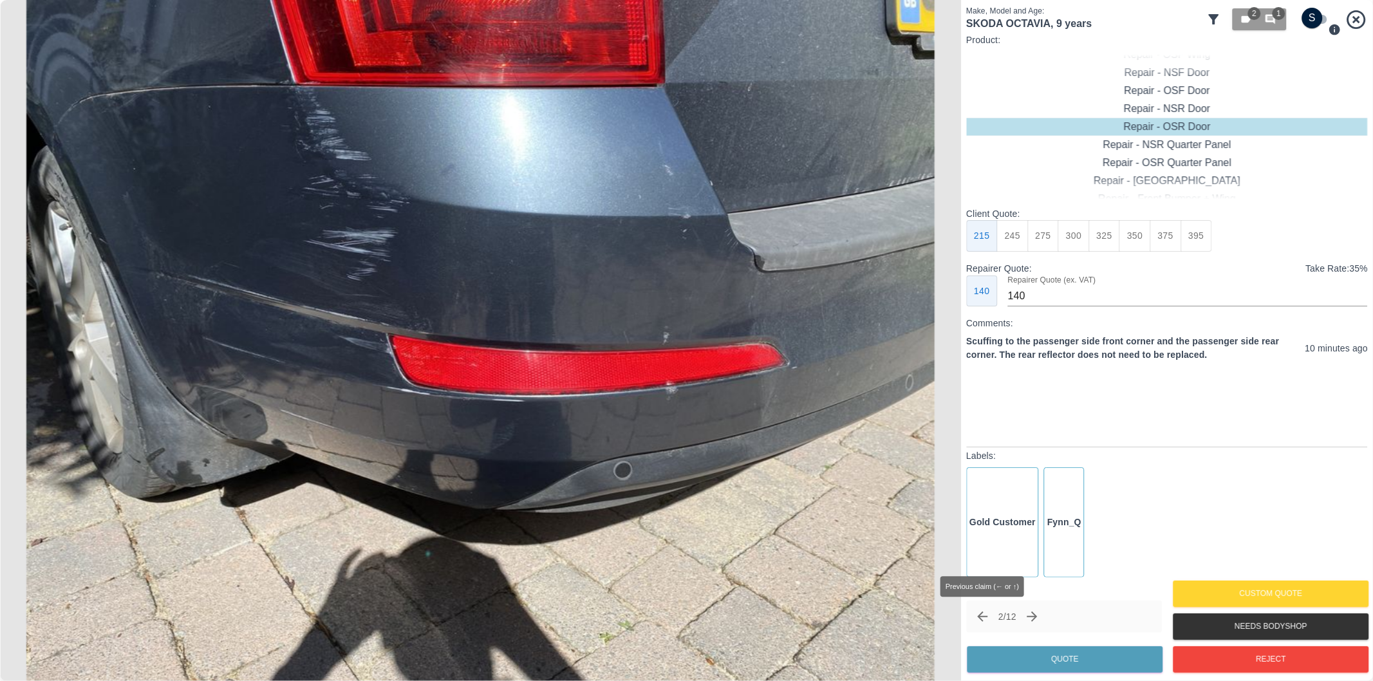
click at [979, 620] on icon "Previous claim" at bounding box center [981, 616] width 15 height 15
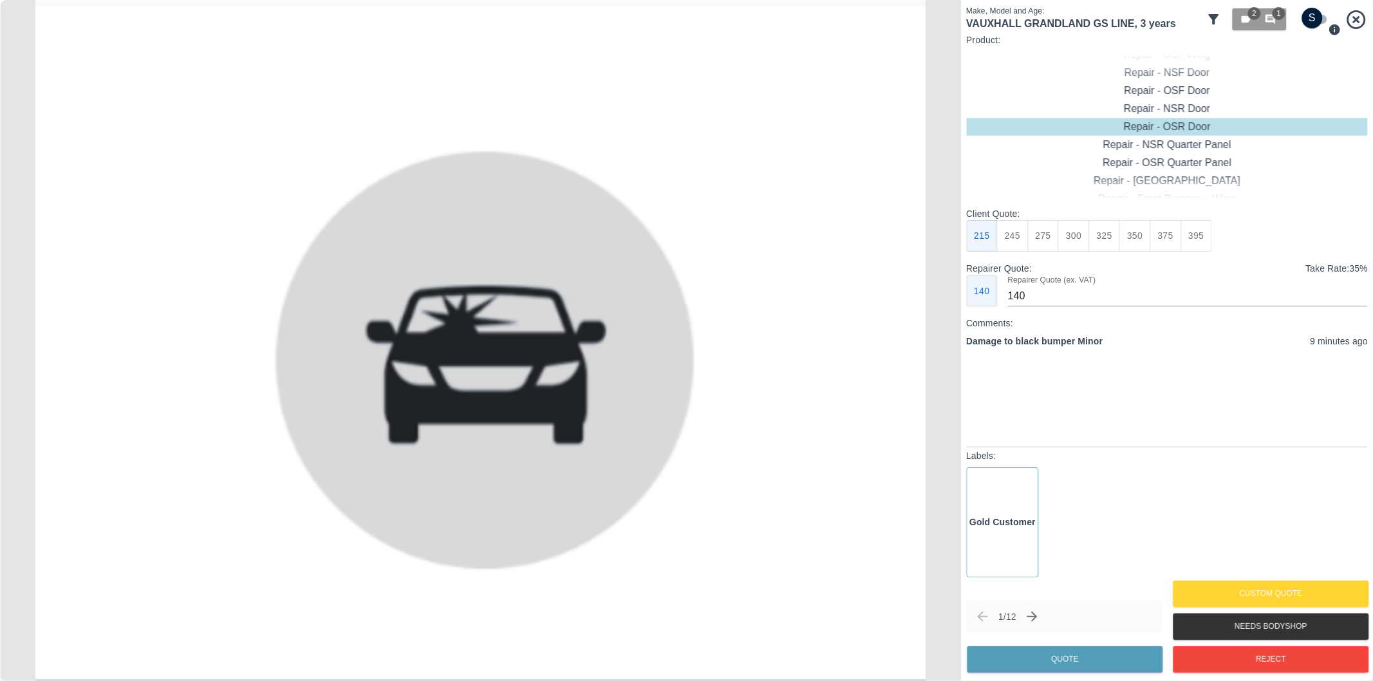
click at [1213, 21] on icon at bounding box center [1213, 19] width 15 height 15
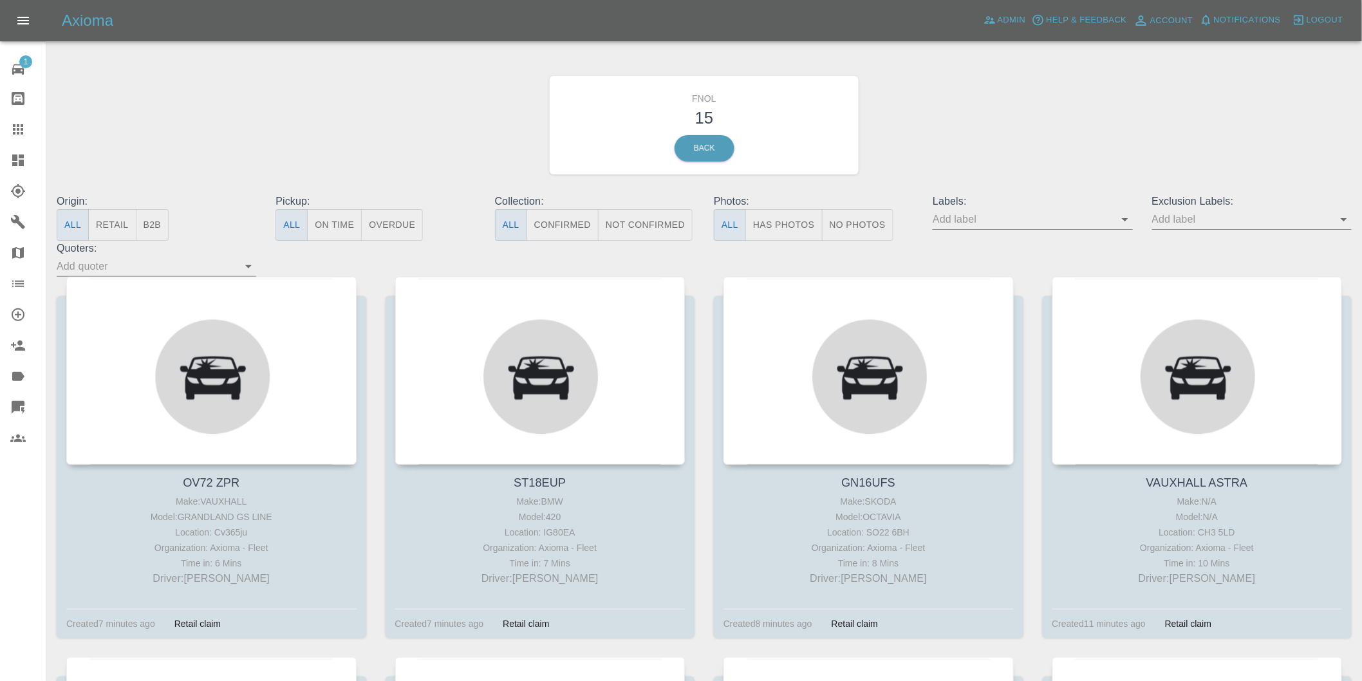
click at [761, 220] on button "Has Photos" at bounding box center [783, 225] width 77 height 32
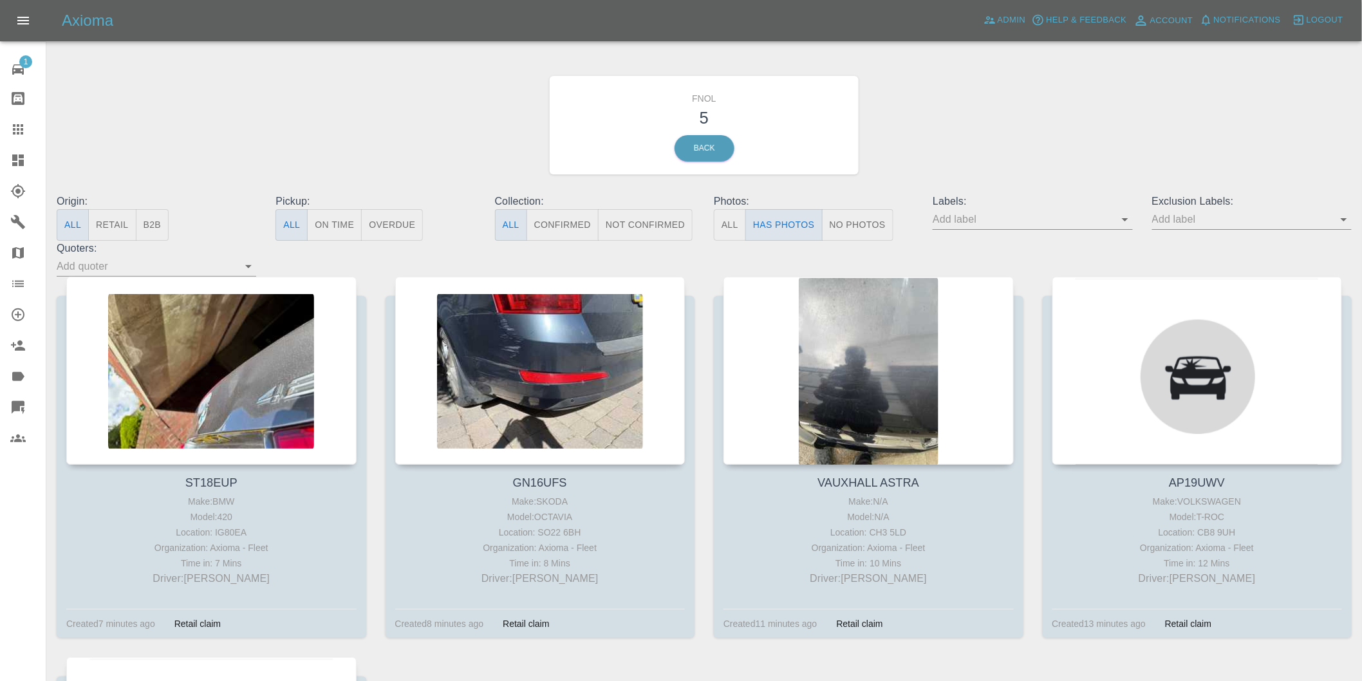
click at [1348, 219] on icon "Open" at bounding box center [1343, 219] width 15 height 15
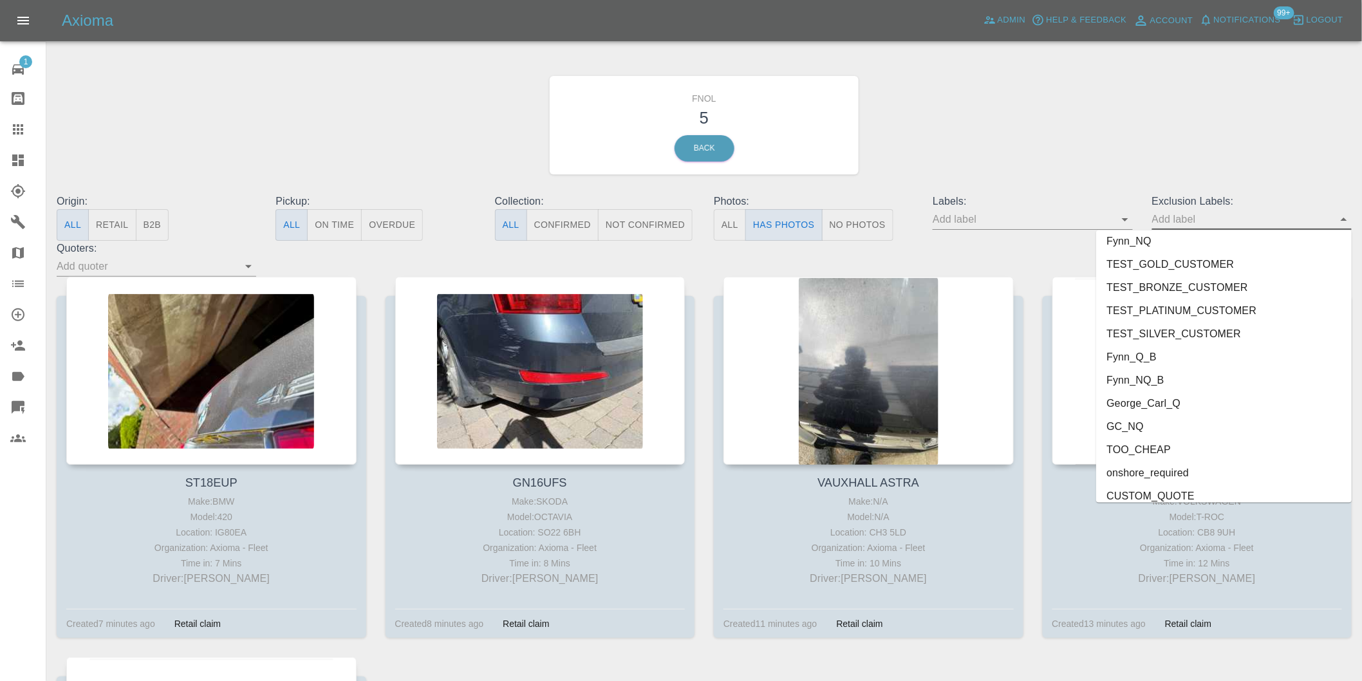
scroll to position [2749, 0]
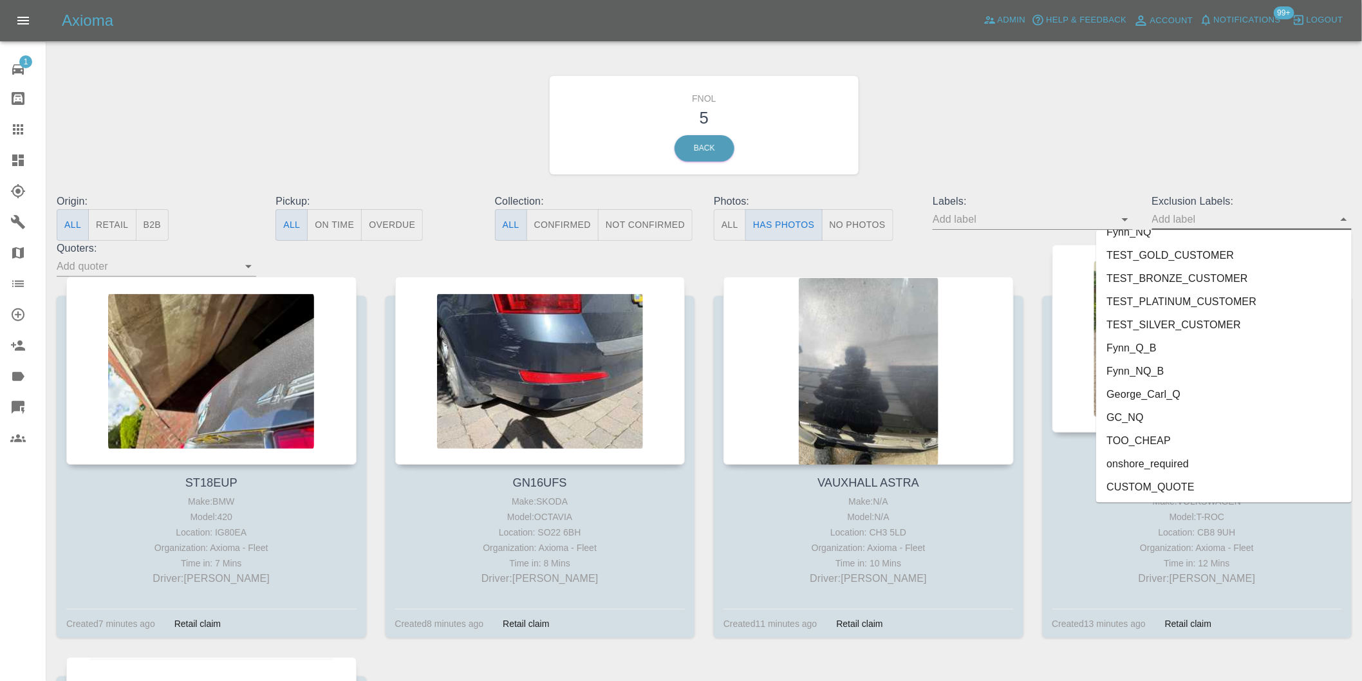
click at [1156, 464] on li "onshore_required" at bounding box center [1224, 463] width 256 height 23
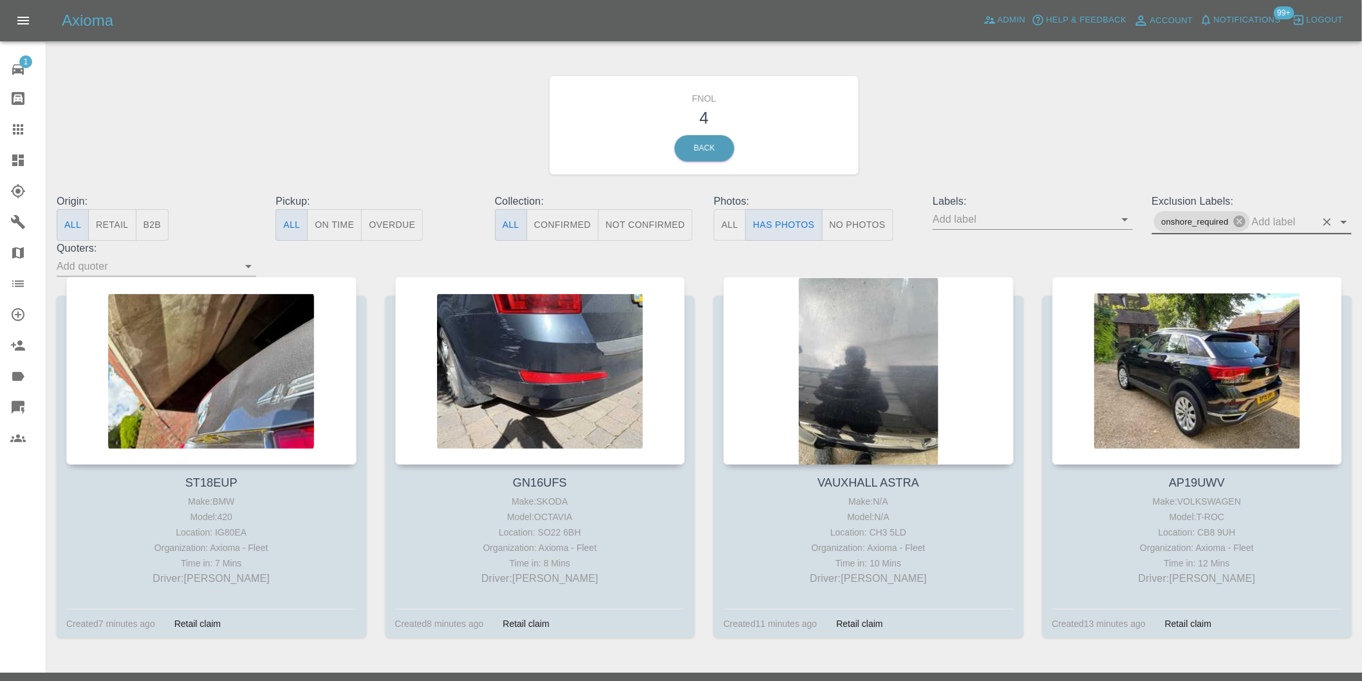
click at [1345, 223] on icon "Open" at bounding box center [1343, 221] width 15 height 15
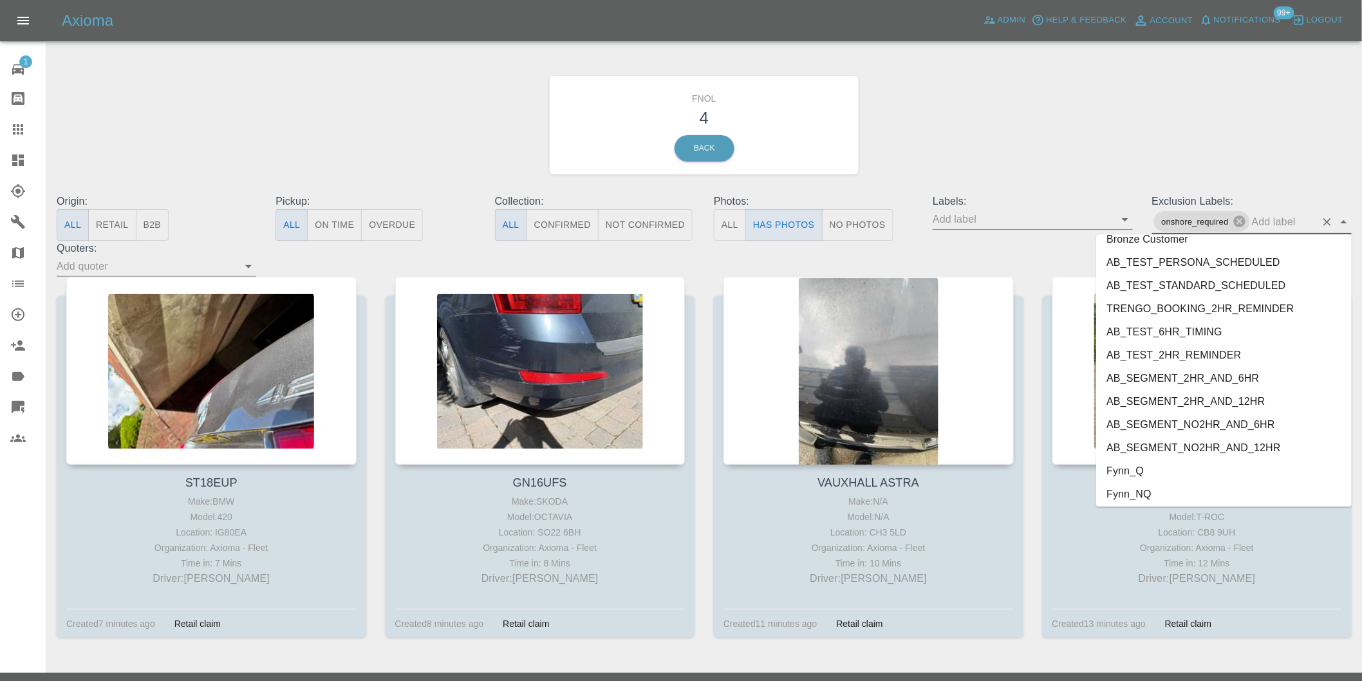
scroll to position [2726, 0]
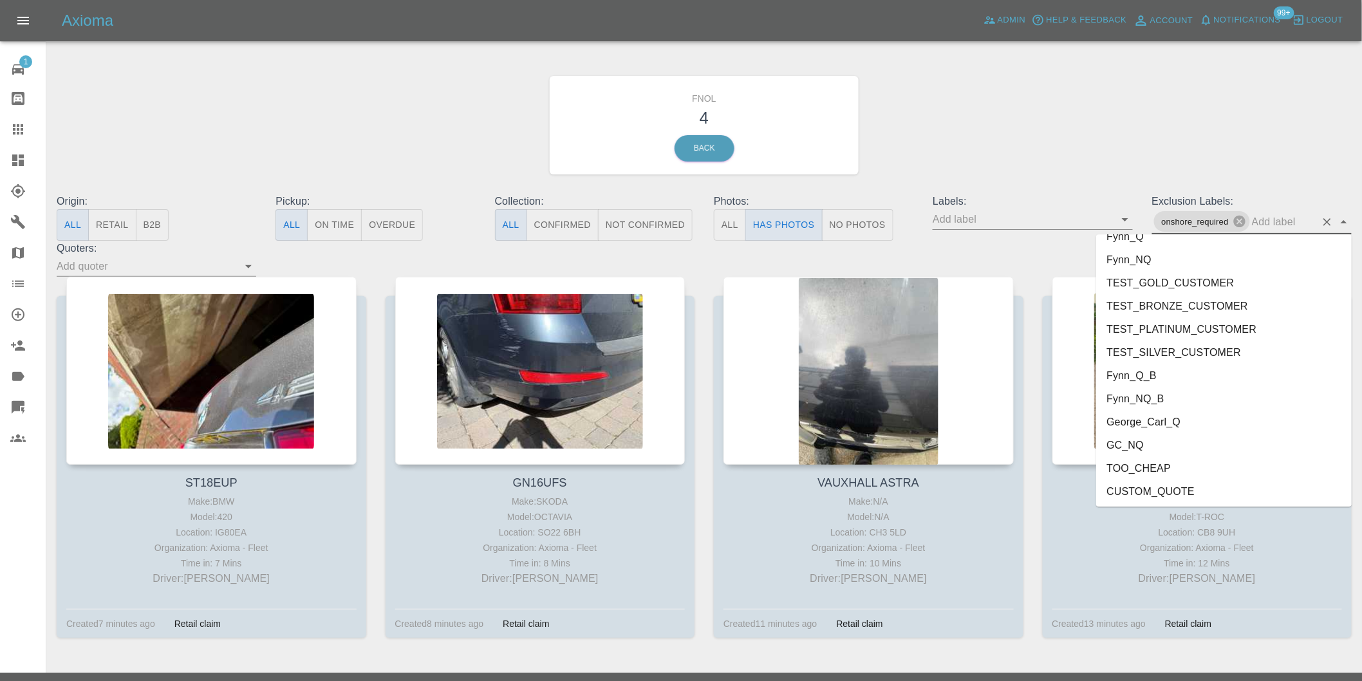
click at [1164, 426] on li "George_Carl_Q" at bounding box center [1224, 421] width 256 height 23
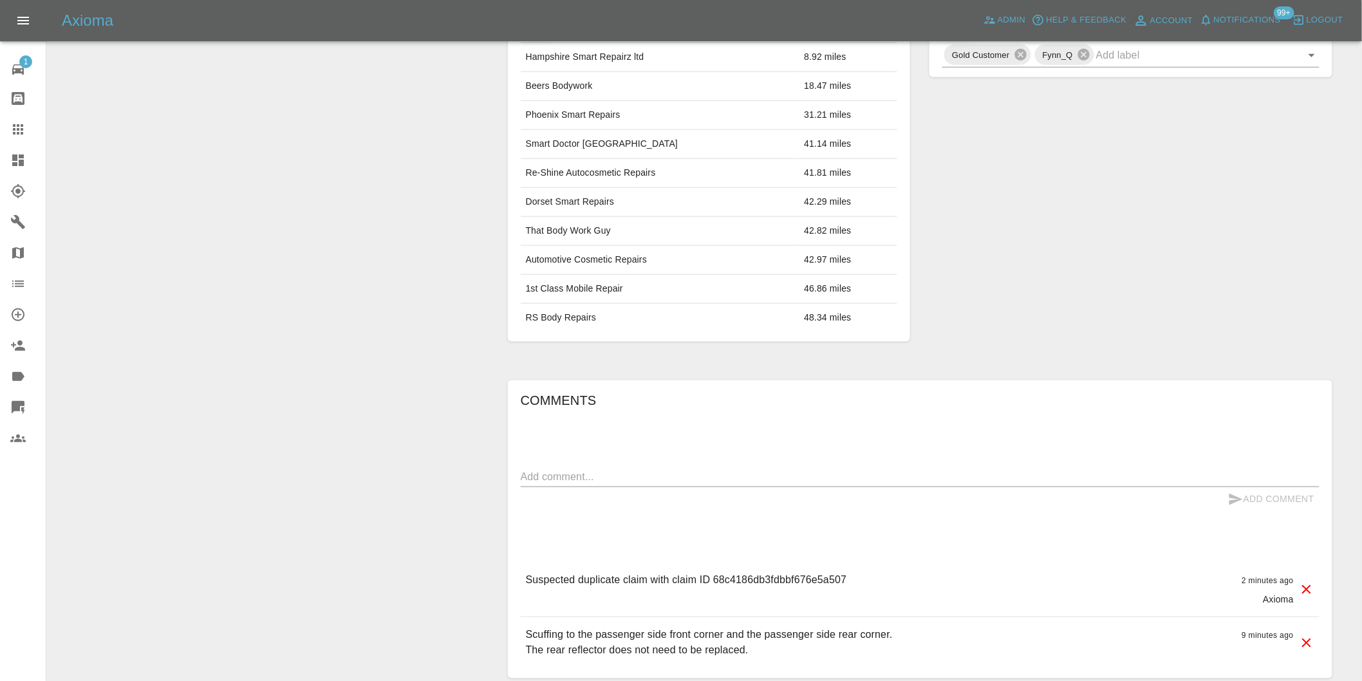
scroll to position [587, 0]
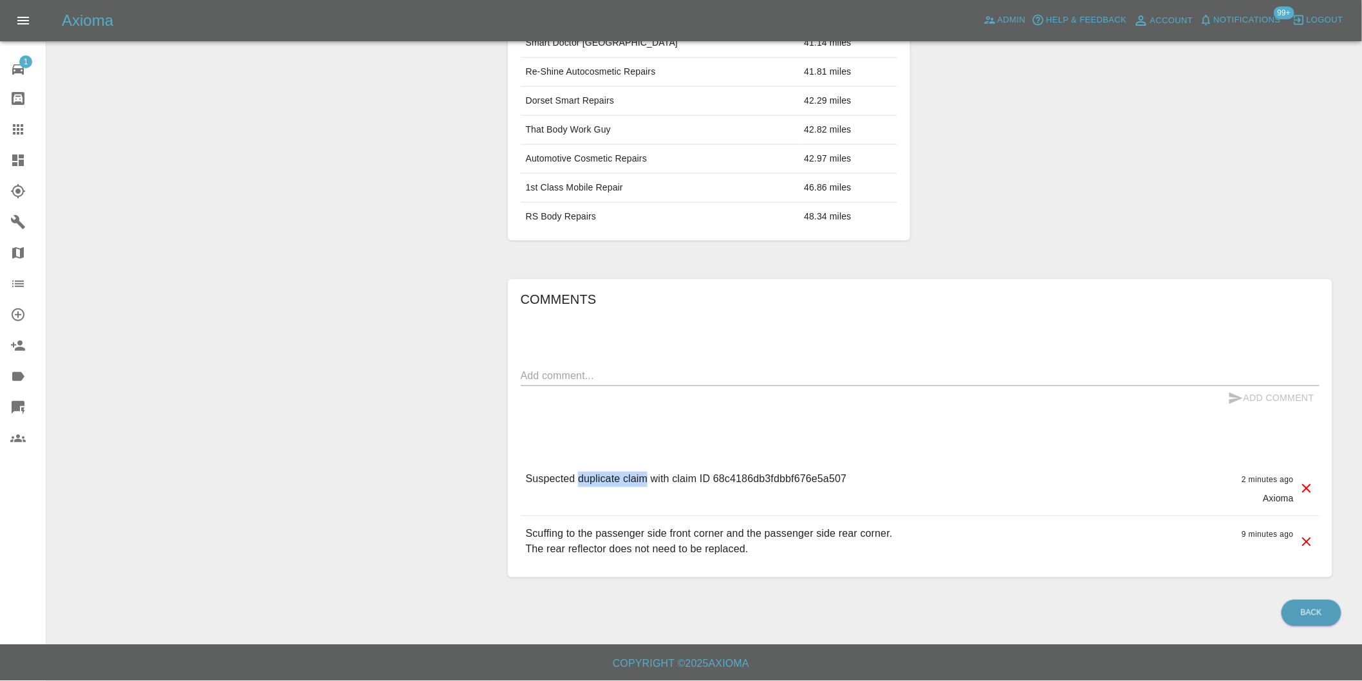
drag, startPoint x: 577, startPoint y: 475, endPoint x: 648, endPoint y: 489, distance: 71.6
click at [648, 489] on div "Suspected duplicate claim with claim ID 68c4186db3fdbbf676e5a507" at bounding box center [686, 488] width 321 height 33
copy p "duplicate claim"
click at [671, 384] on div "x" at bounding box center [920, 376] width 799 height 21
paste textarea "duplicate claim"
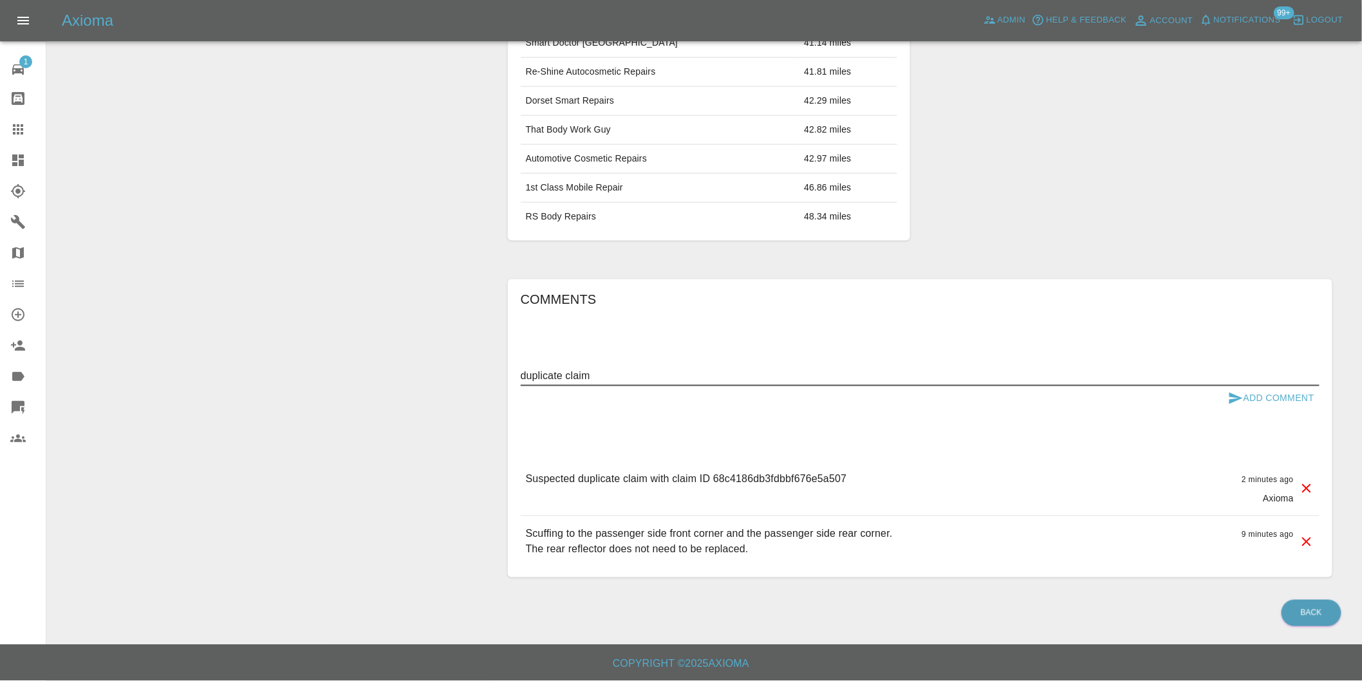
type textarea "duplicate claim"
click at [1273, 396] on button "Add Comment" at bounding box center [1271, 398] width 97 height 24
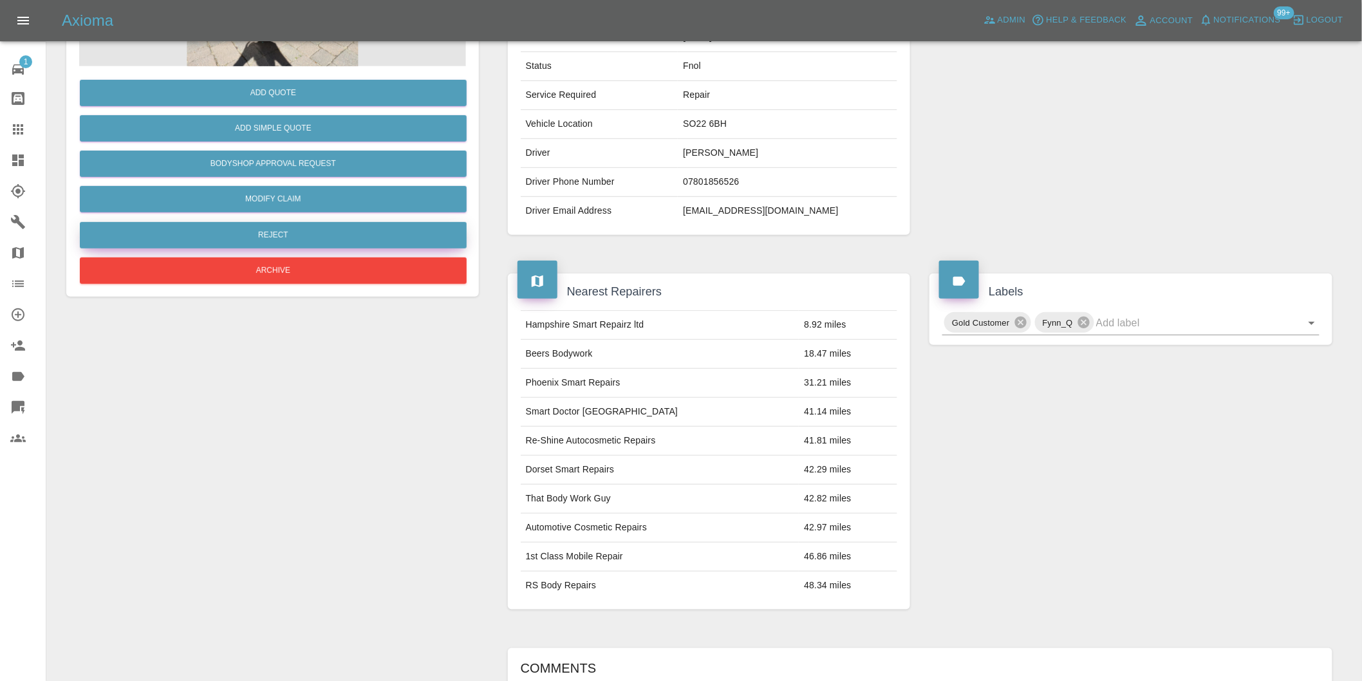
scroll to position [86, 0]
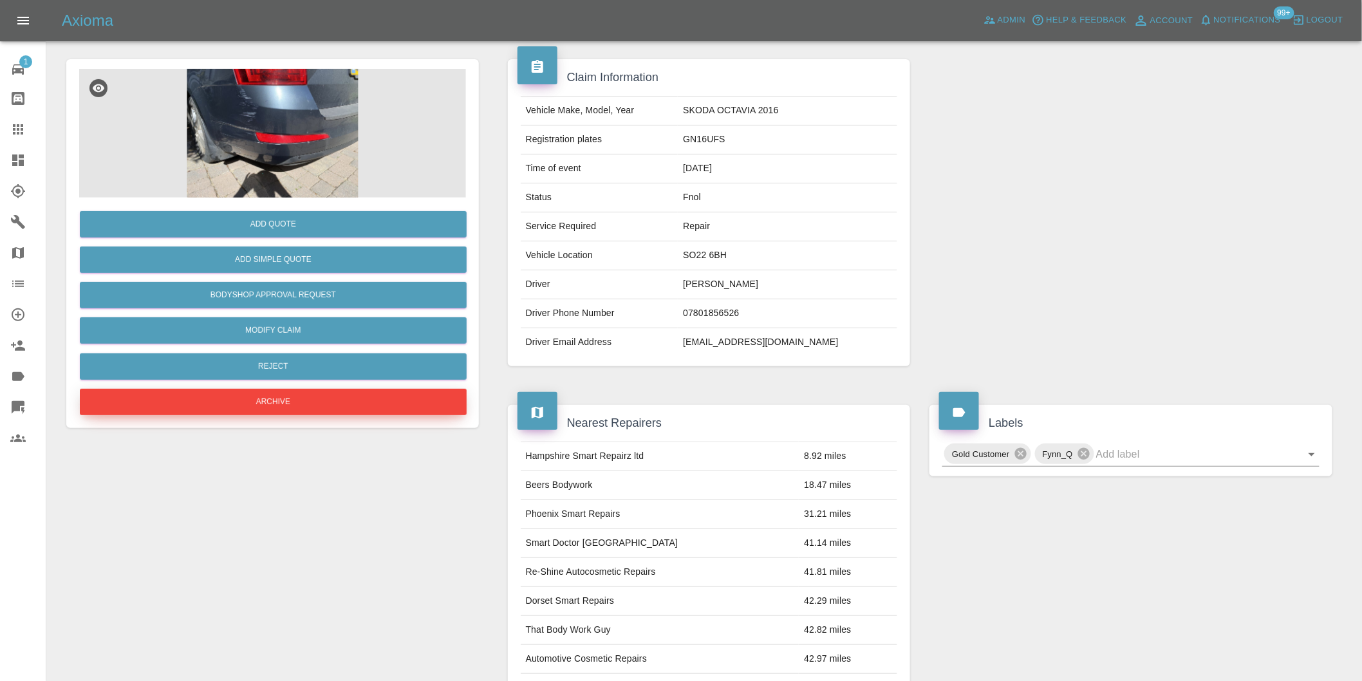
click at [279, 404] on button "Archive" at bounding box center [273, 402] width 387 height 26
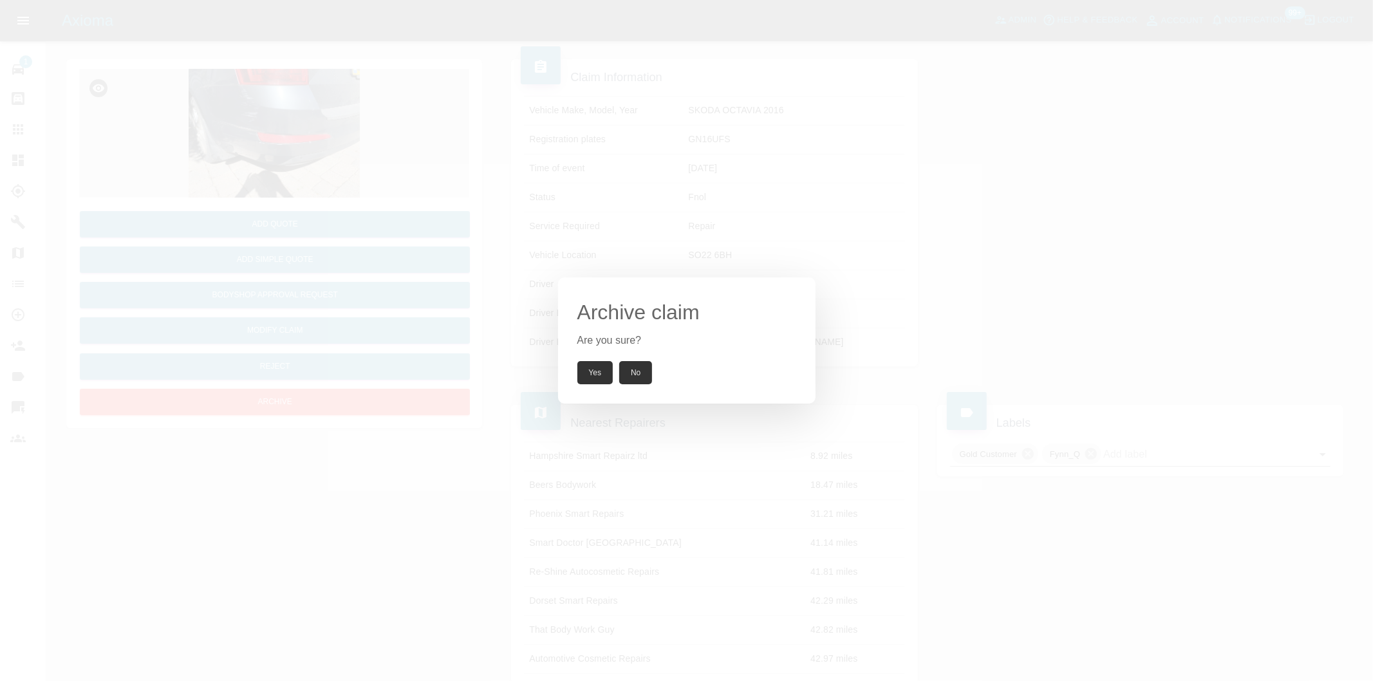
click at [589, 371] on button "Yes" at bounding box center [595, 372] width 36 height 23
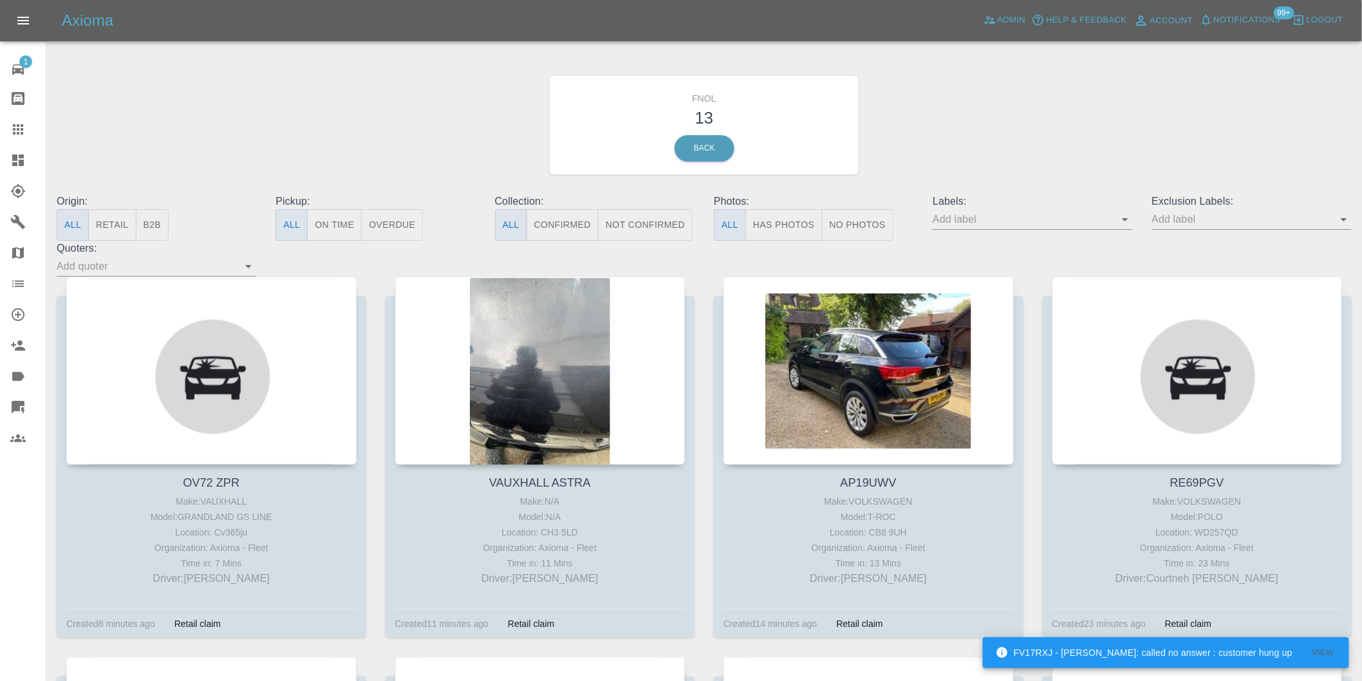
click at [793, 229] on button "Has Photos" at bounding box center [783, 225] width 77 height 32
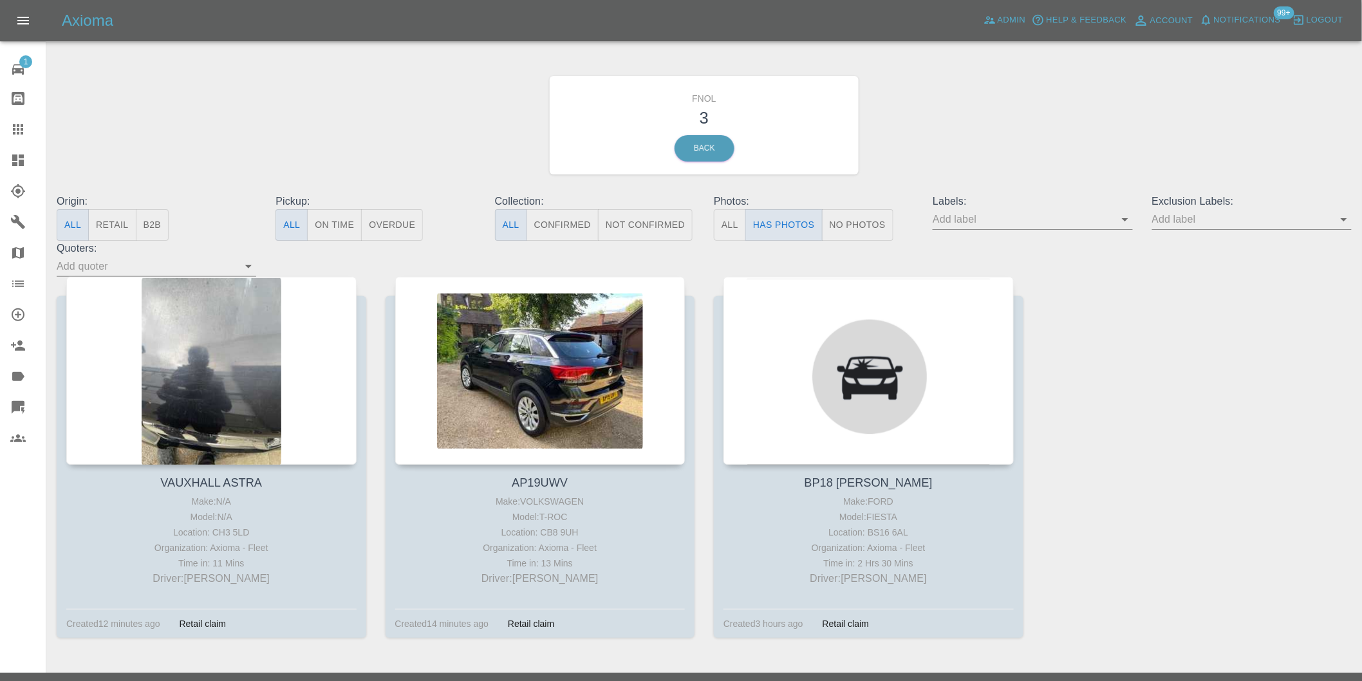
click at [1343, 221] on icon "Open" at bounding box center [1343, 219] width 15 height 15
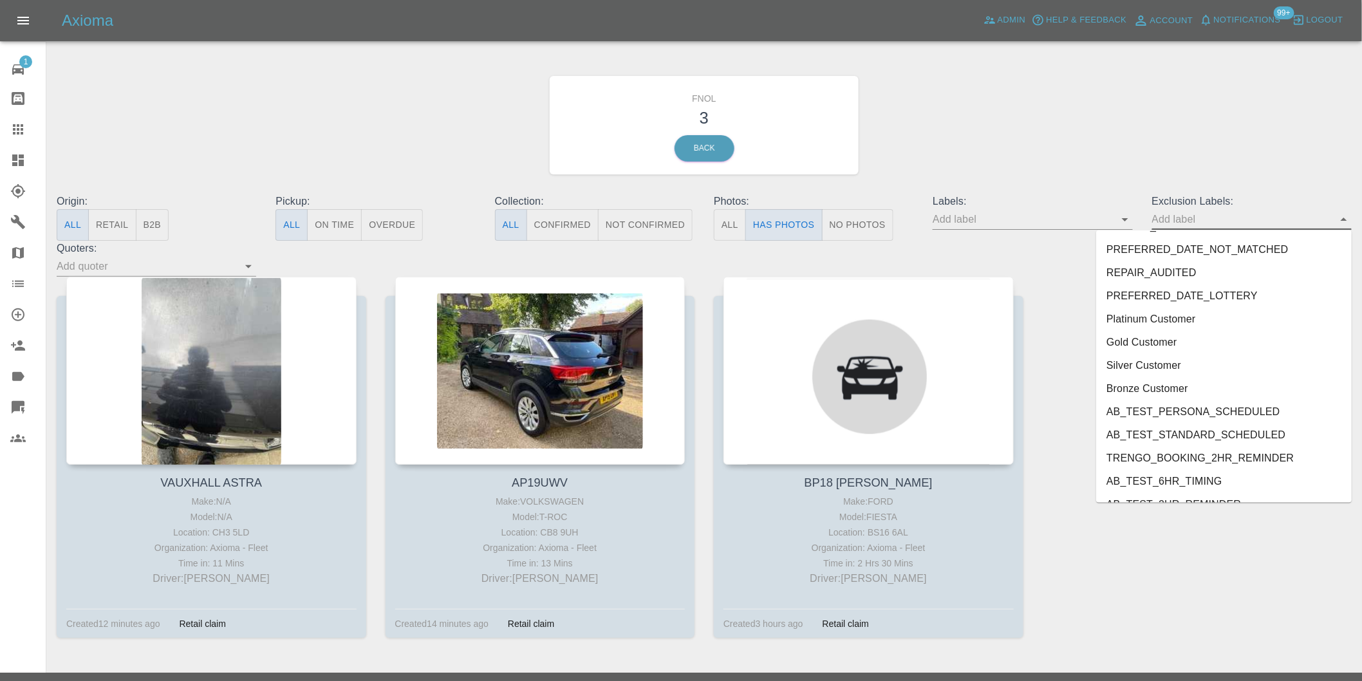
scroll to position [2749, 0]
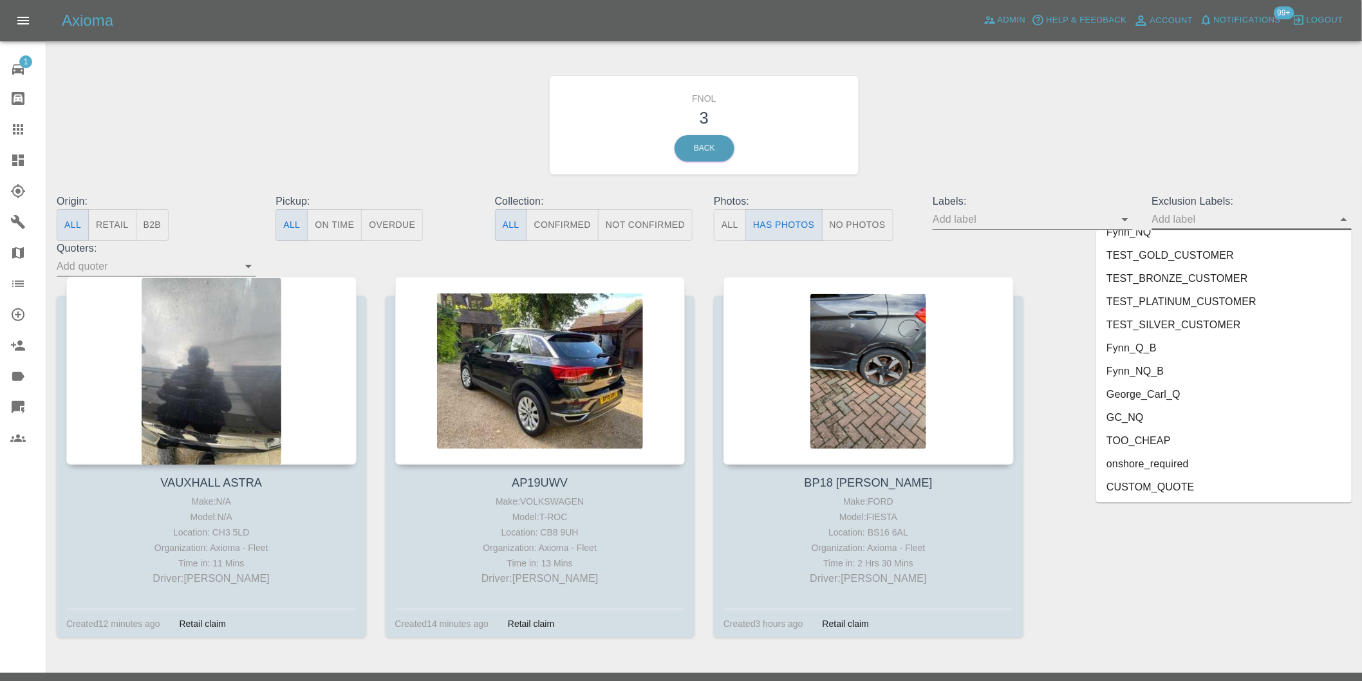
click at [1207, 465] on li "onshore_required" at bounding box center [1224, 463] width 256 height 23
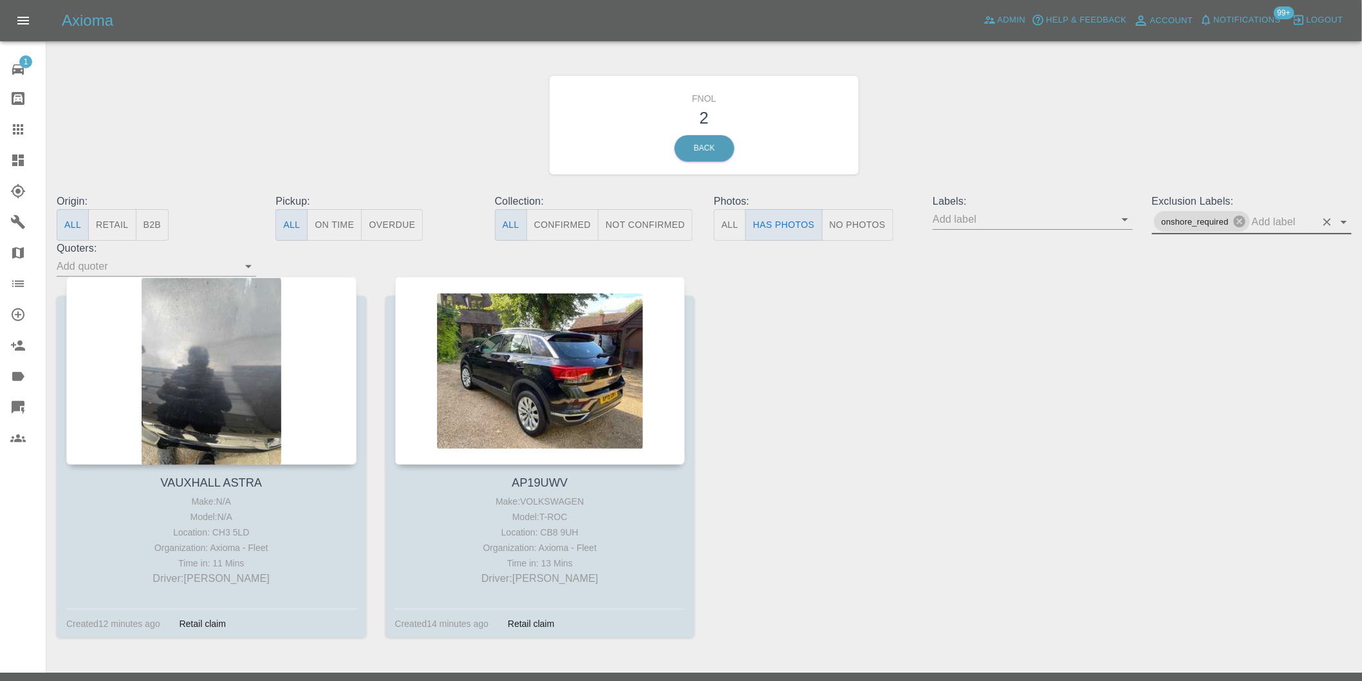
click at [1342, 219] on icon "Open" at bounding box center [1343, 221] width 15 height 15
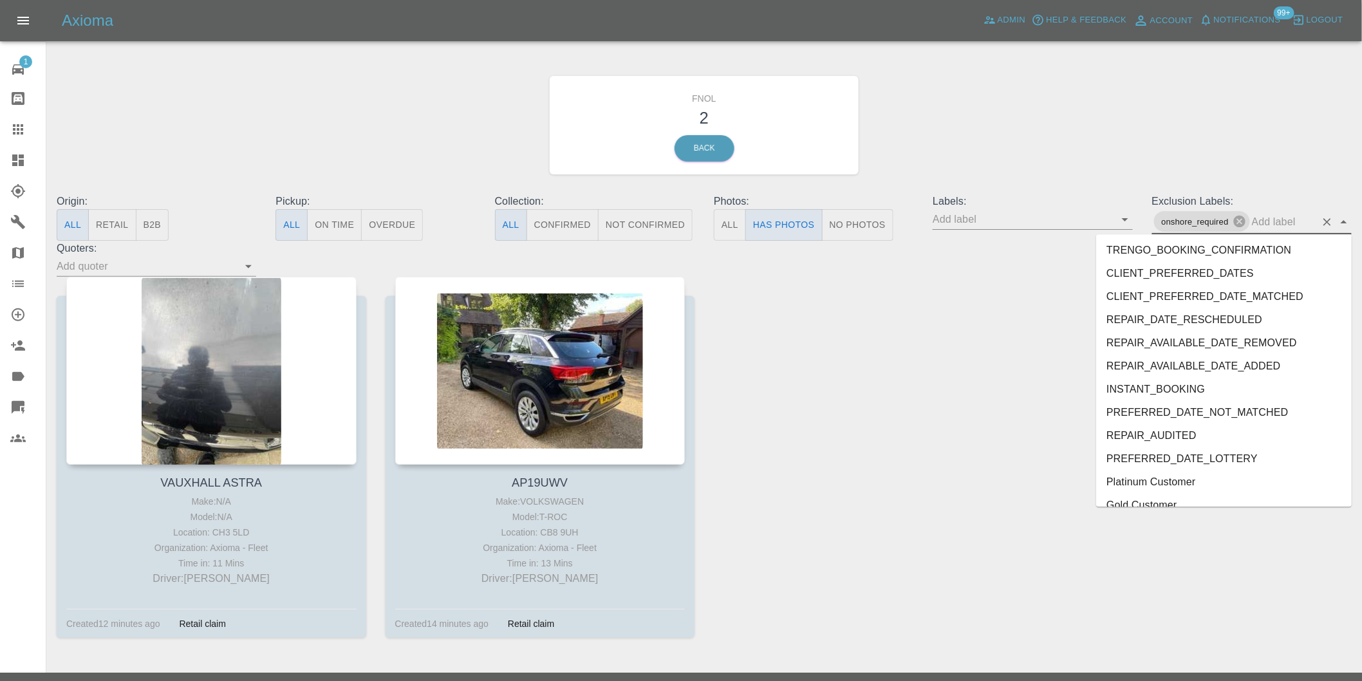
scroll to position [2726, 0]
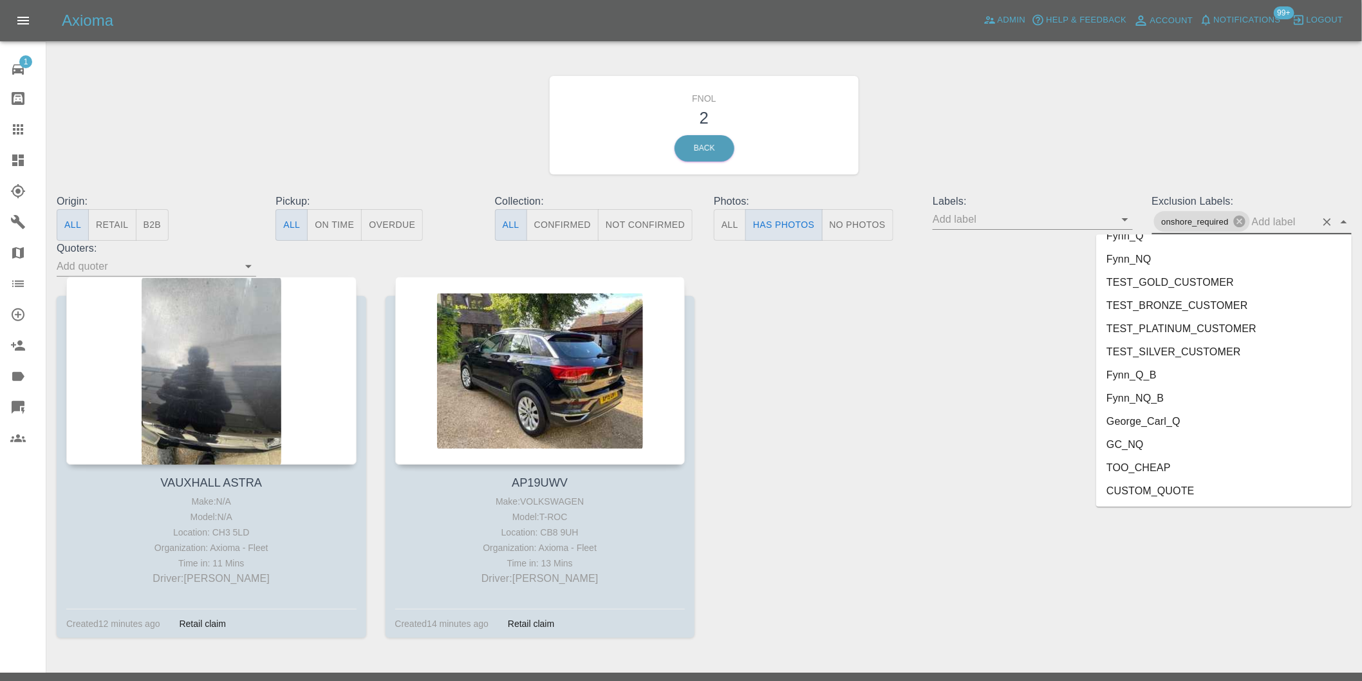
click at [1191, 425] on li "George_Carl_Q" at bounding box center [1224, 421] width 256 height 23
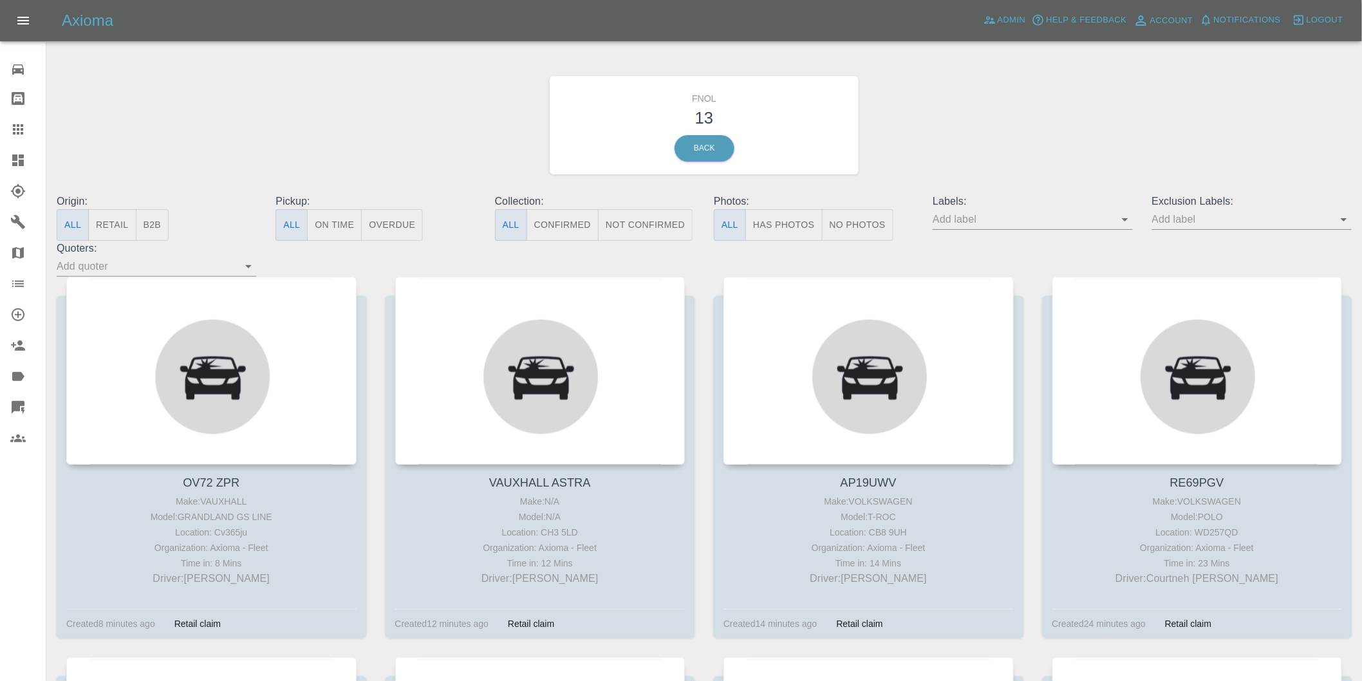
click at [792, 217] on button "Has Photos" at bounding box center [783, 225] width 77 height 32
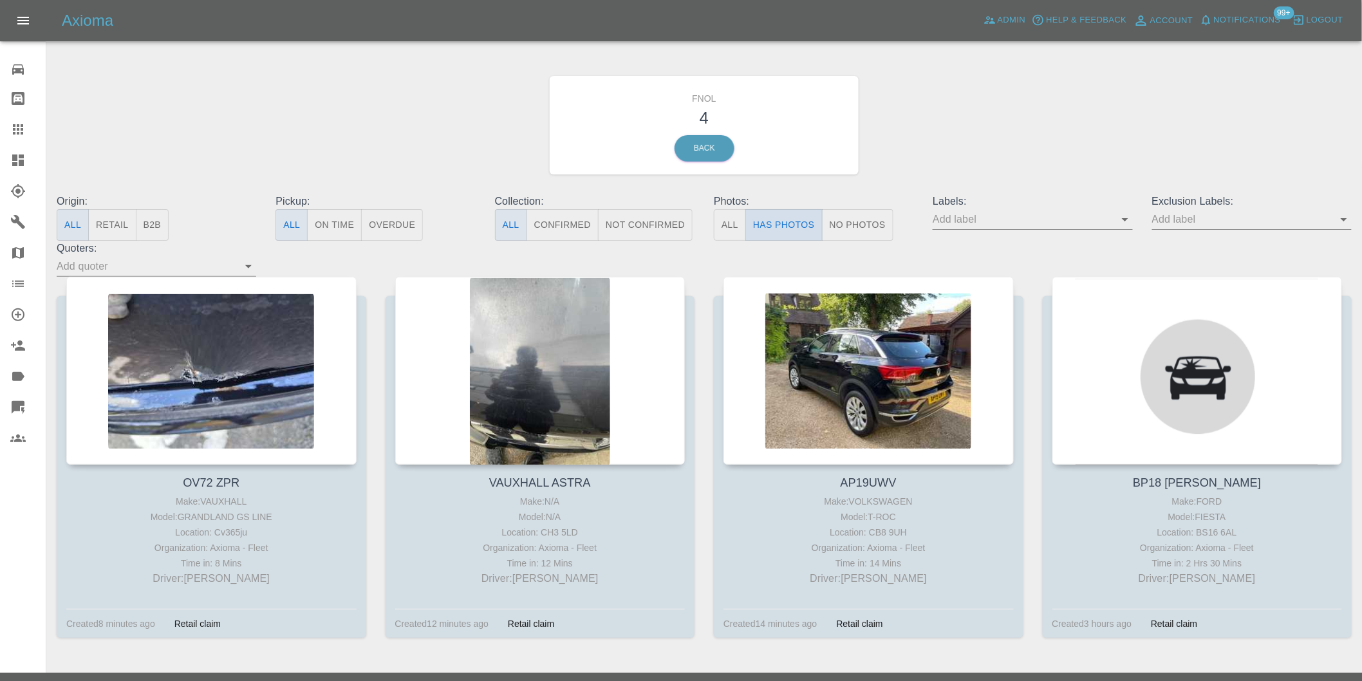
click at [792, 219] on button "Has Photos" at bounding box center [783, 225] width 77 height 32
click at [1342, 219] on icon "Open" at bounding box center [1344, 219] width 6 height 3
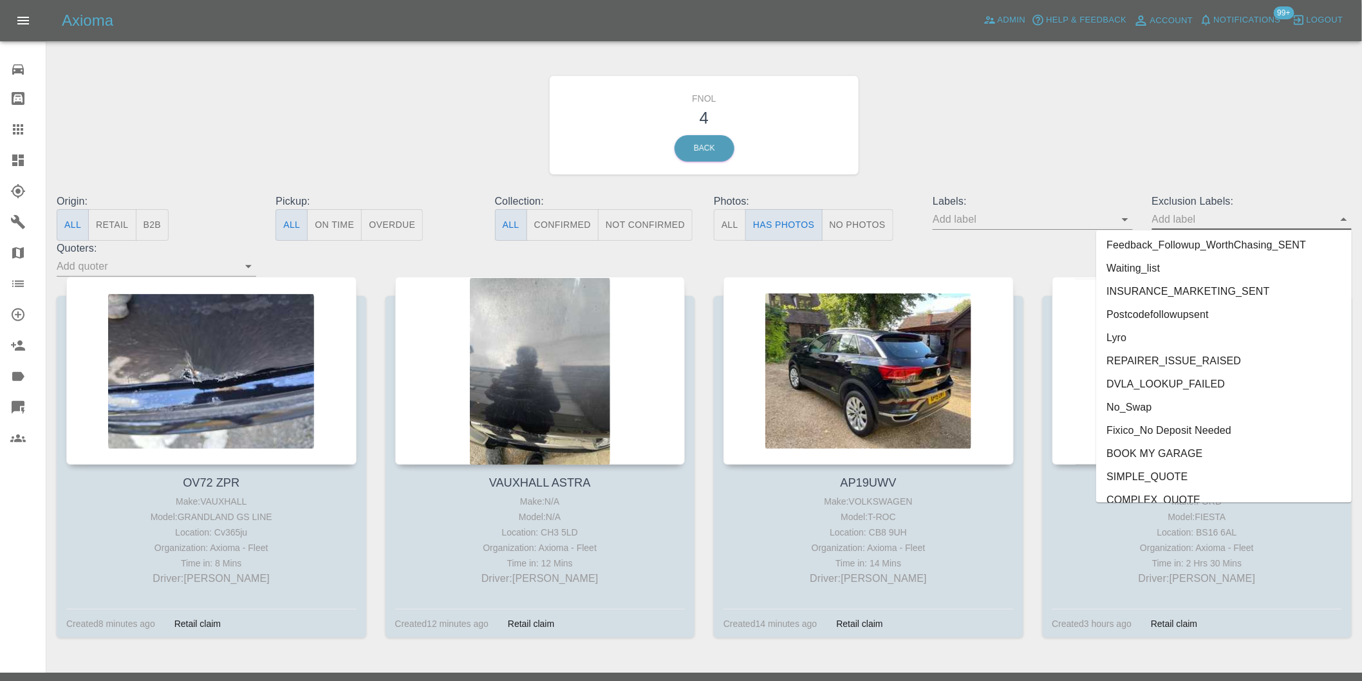
scroll to position [2749, 0]
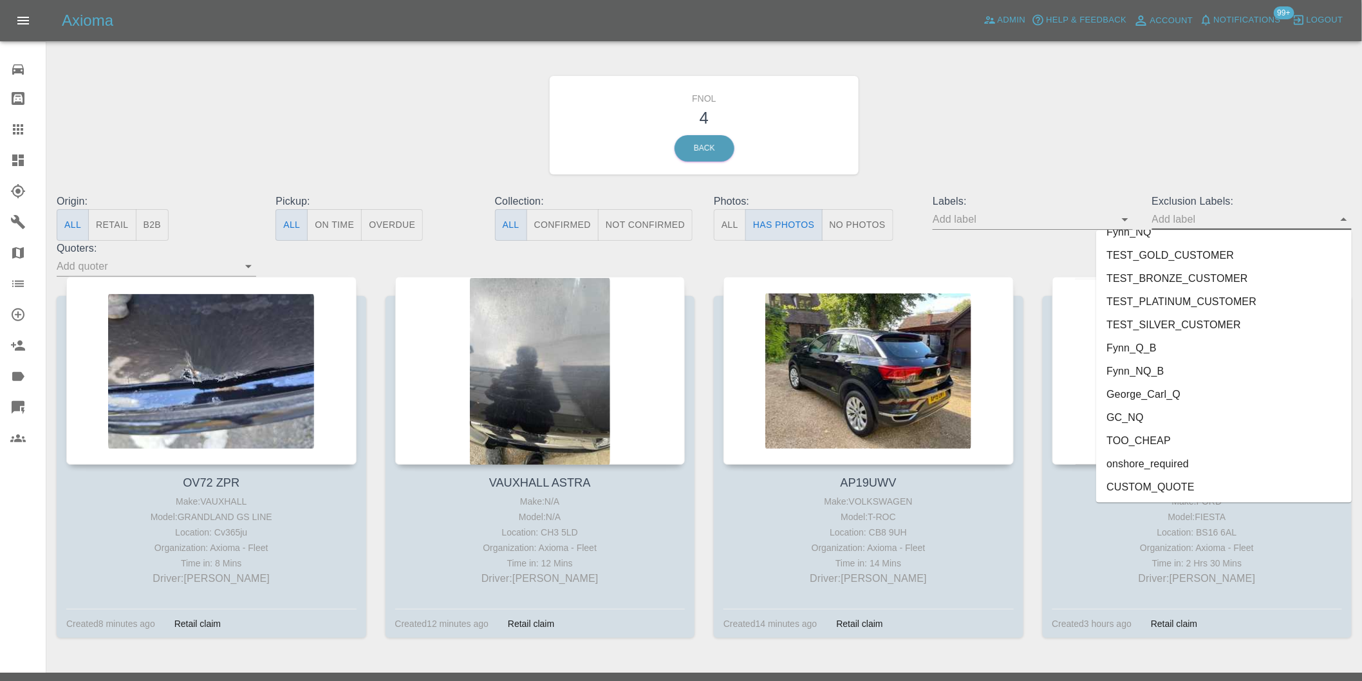
click at [1200, 465] on li "onshore_required" at bounding box center [1224, 463] width 256 height 23
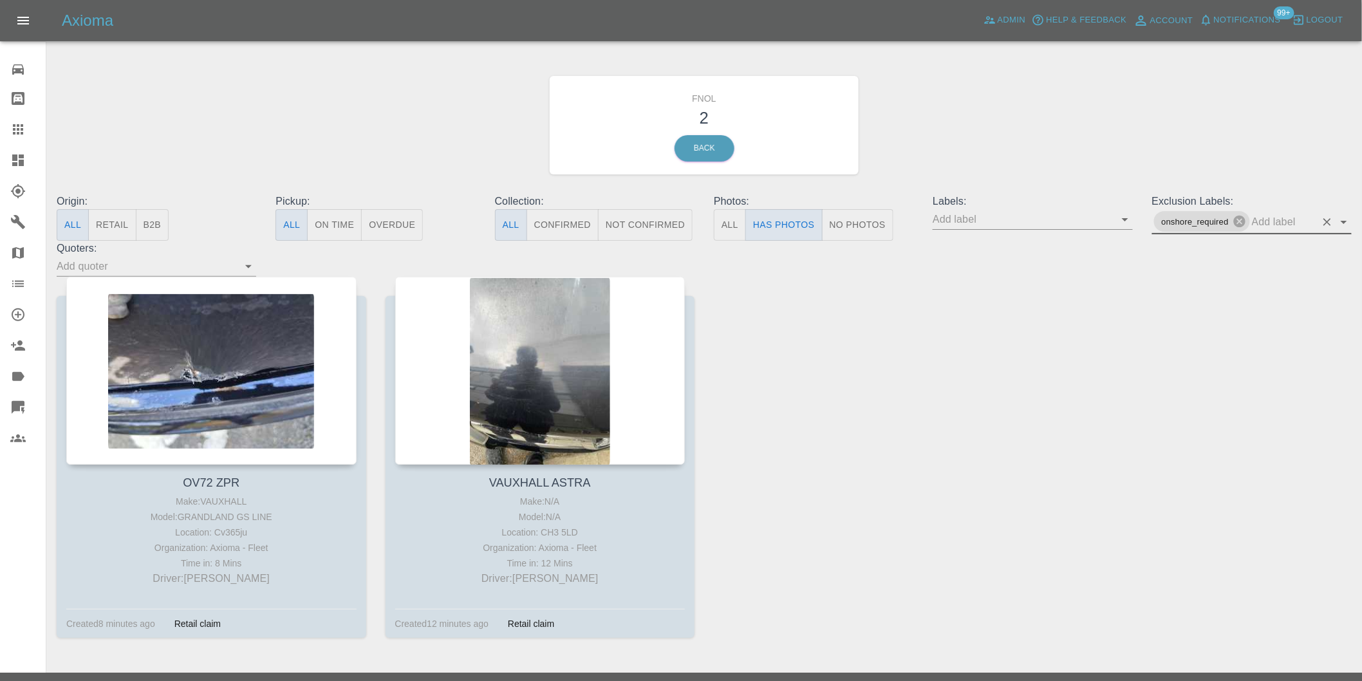
click at [1347, 223] on icon "Open" at bounding box center [1343, 221] width 15 height 15
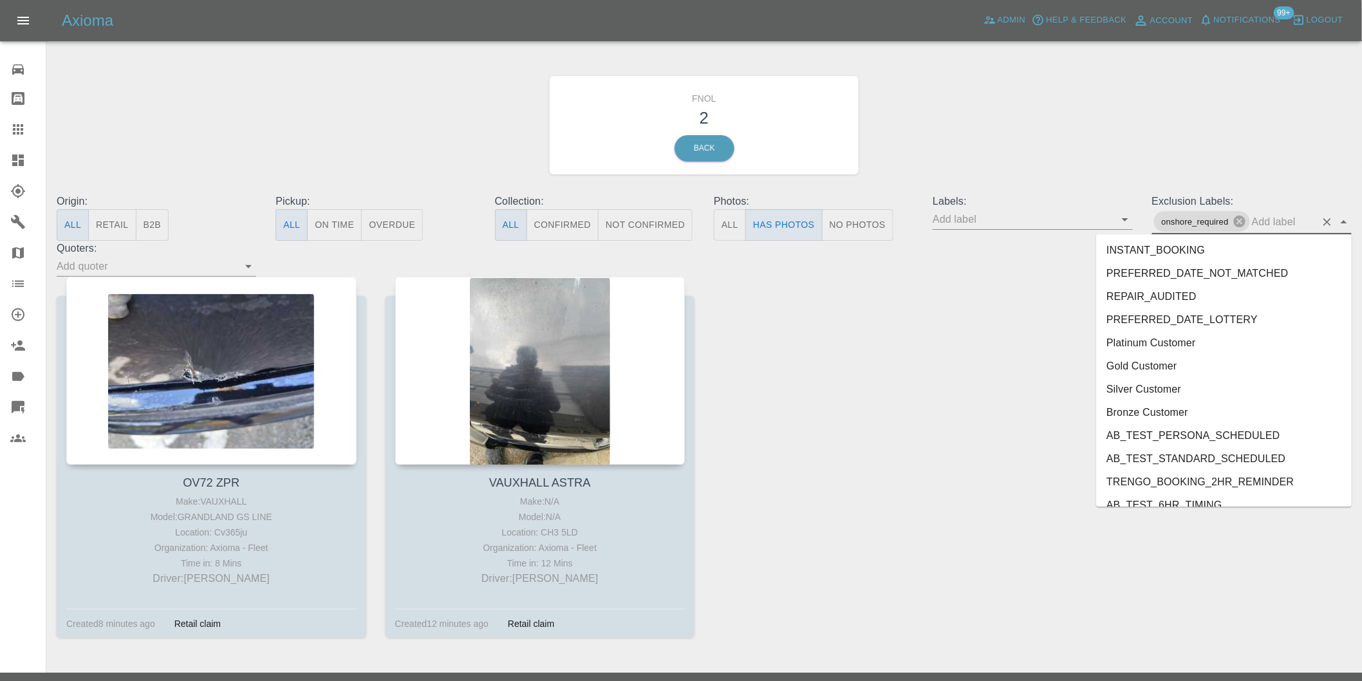
scroll to position [2726, 0]
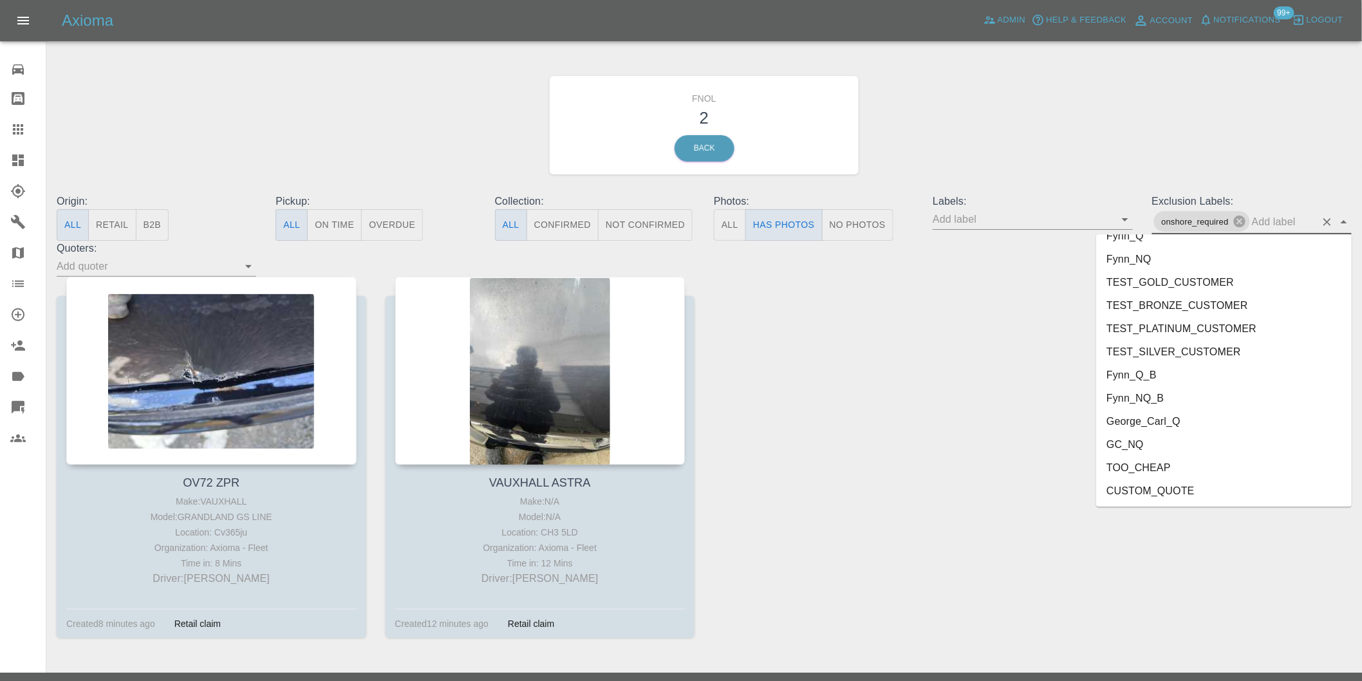
click at [1179, 422] on li "George_Carl_Q" at bounding box center [1224, 421] width 256 height 23
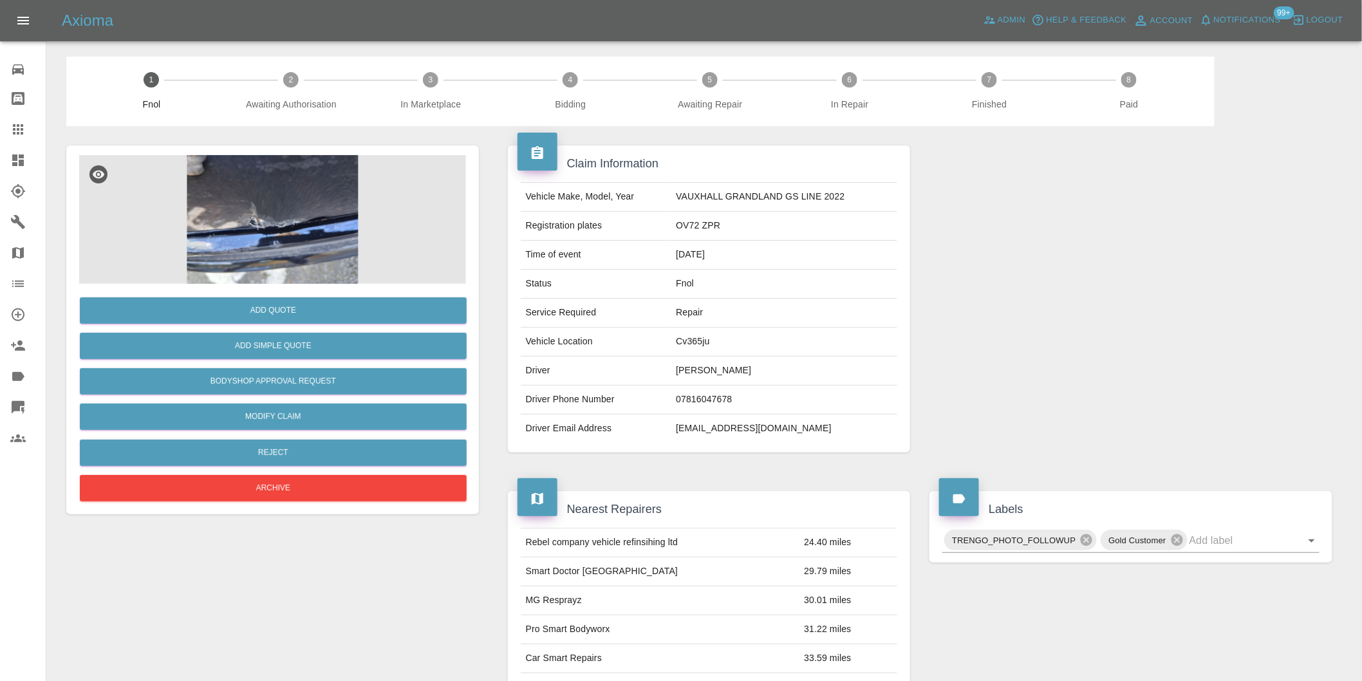
click at [271, 195] on img at bounding box center [272, 219] width 387 height 129
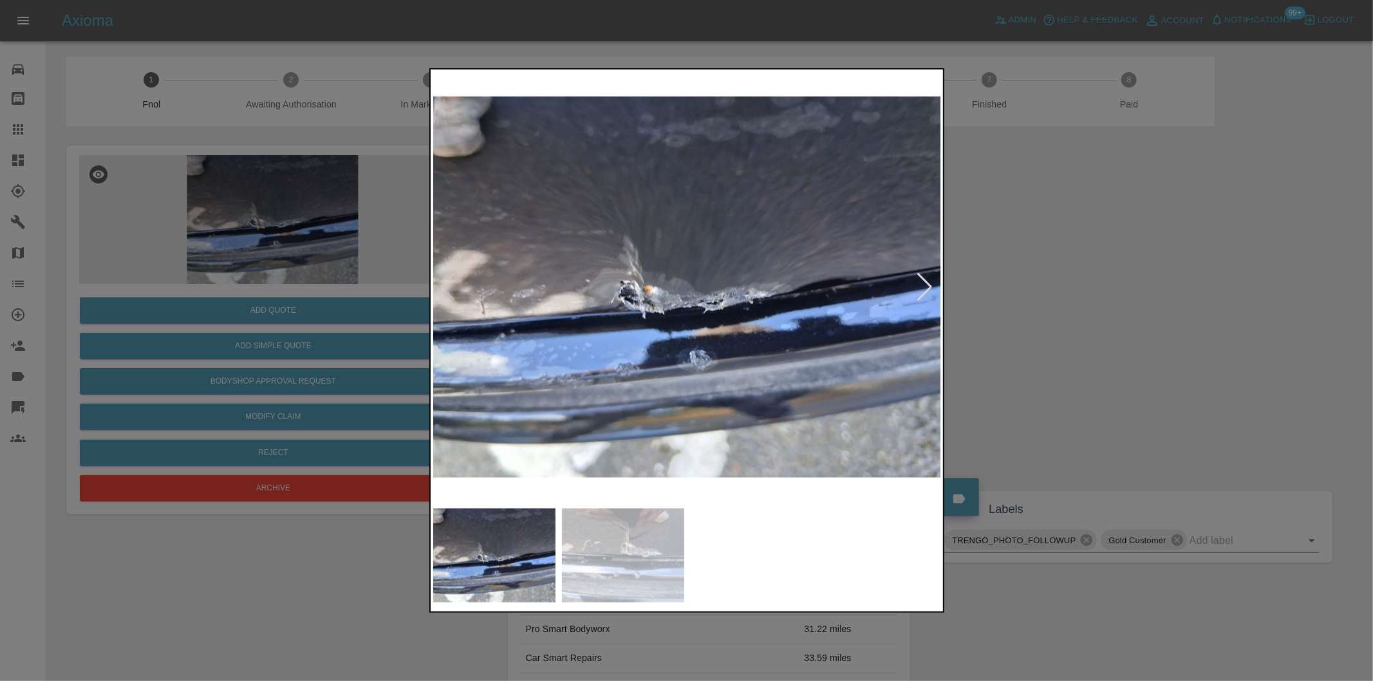
click at [924, 284] on div at bounding box center [925, 287] width 17 height 28
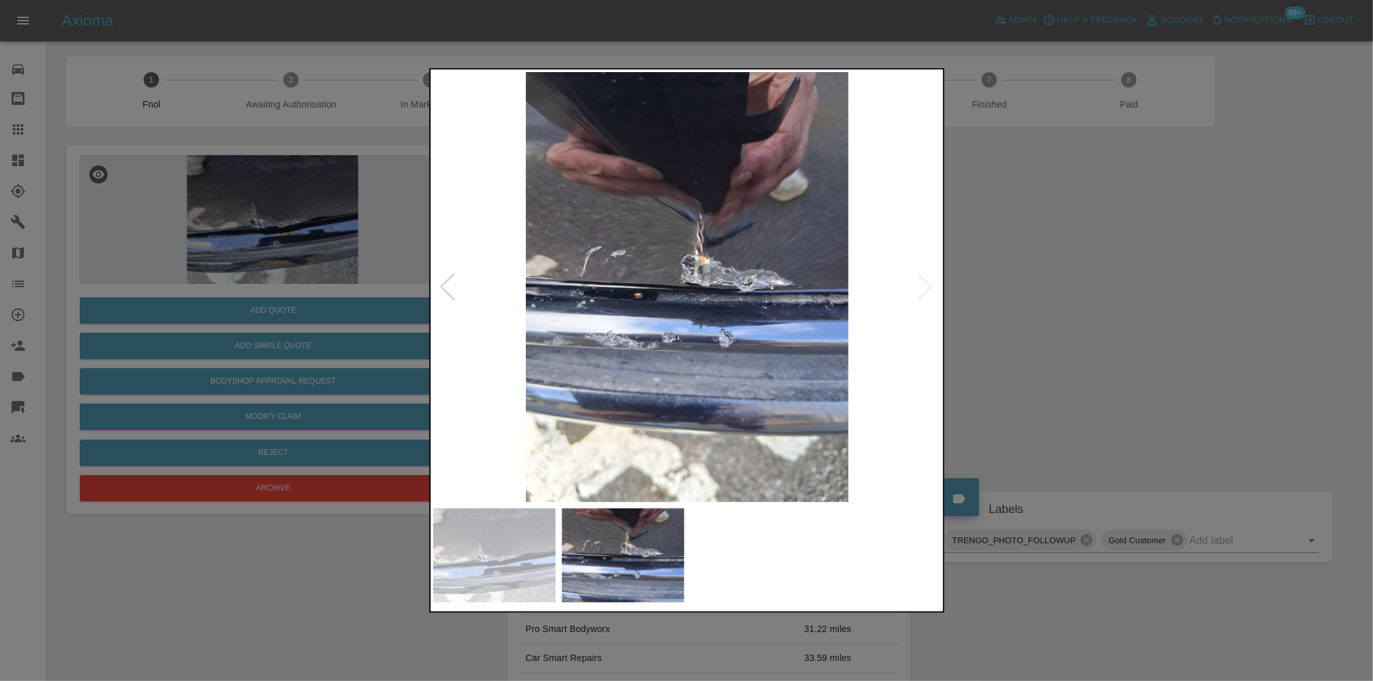
click at [924, 284] on img at bounding box center [687, 287] width 508 height 430
click at [719, 255] on img at bounding box center [687, 287] width 508 height 430
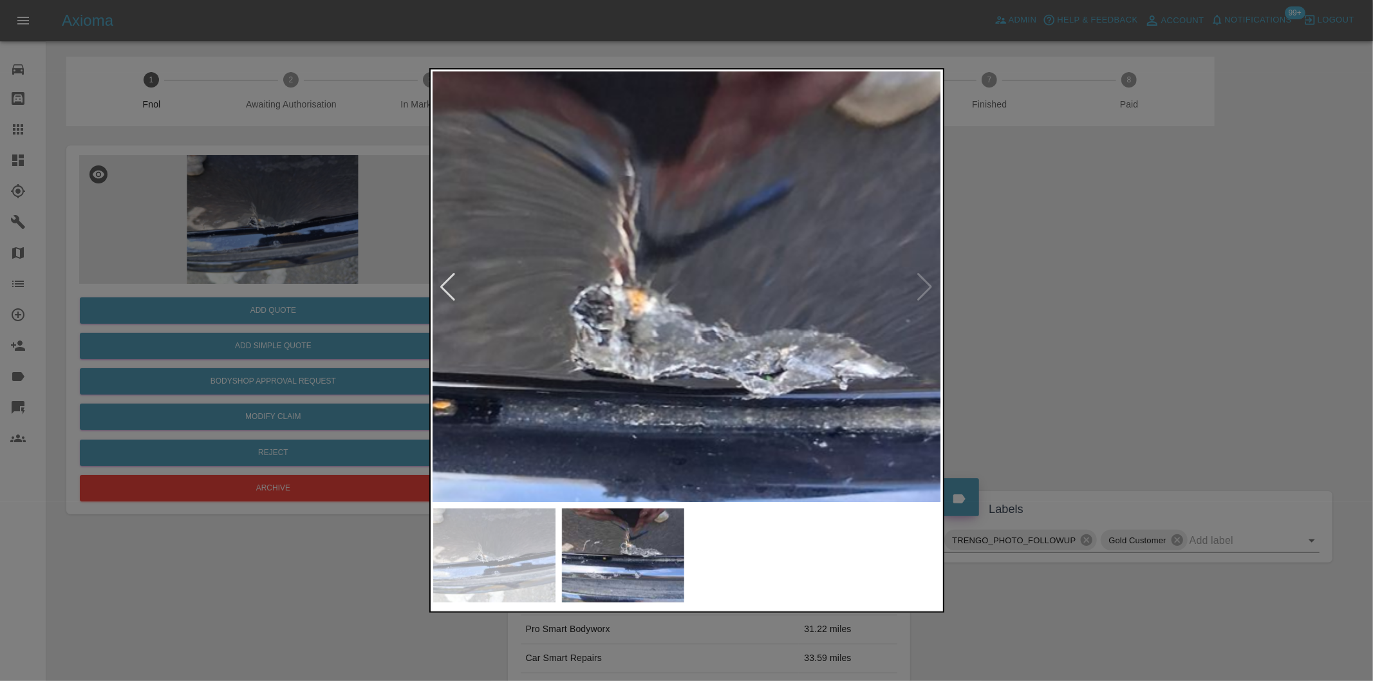
click at [719, 255] on img at bounding box center [588, 381] width 1525 height 1289
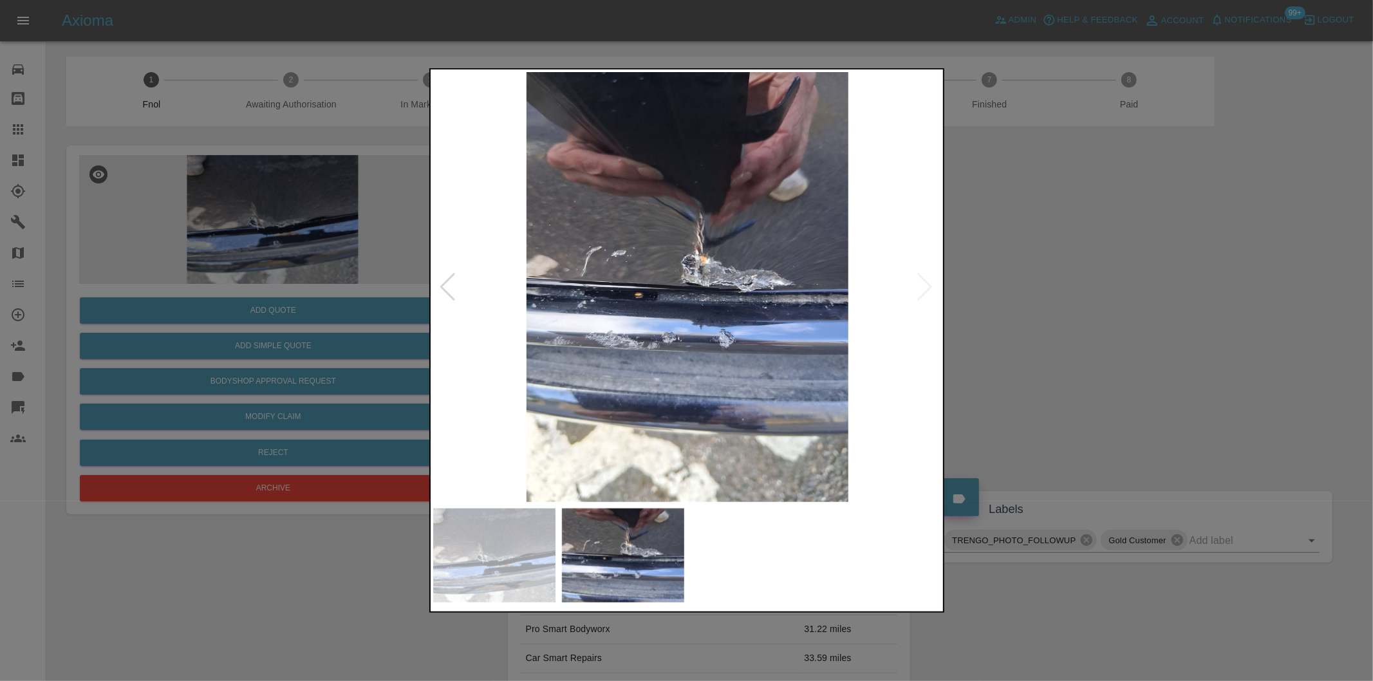
click at [1121, 333] on div at bounding box center [686, 340] width 1373 height 681
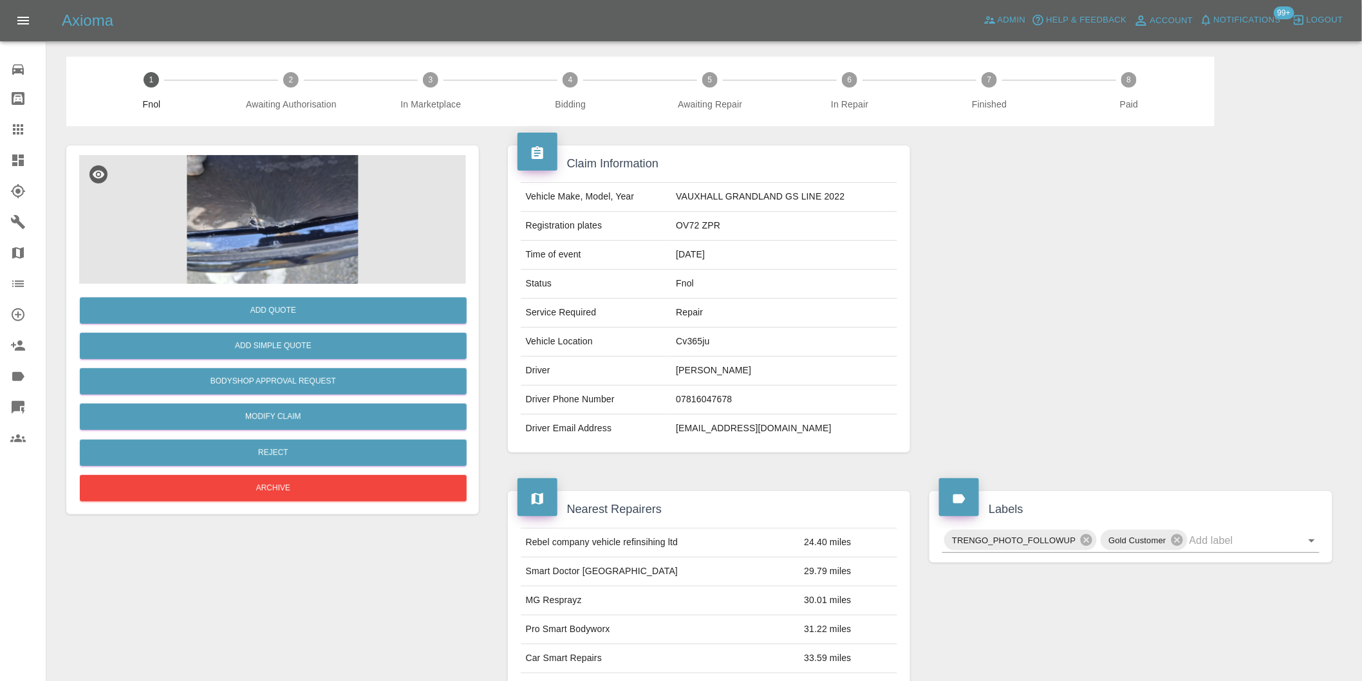
click at [277, 222] on img at bounding box center [272, 219] width 387 height 129
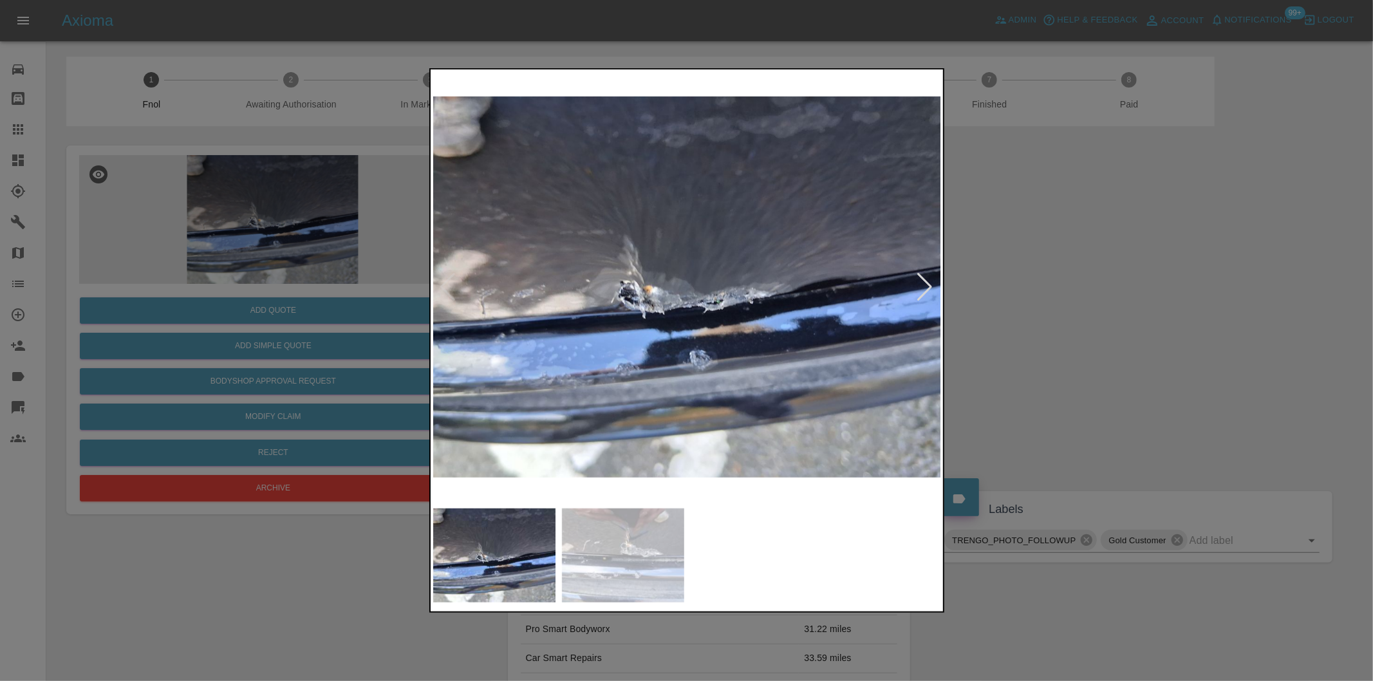
click at [696, 304] on img at bounding box center [687, 287] width 508 height 430
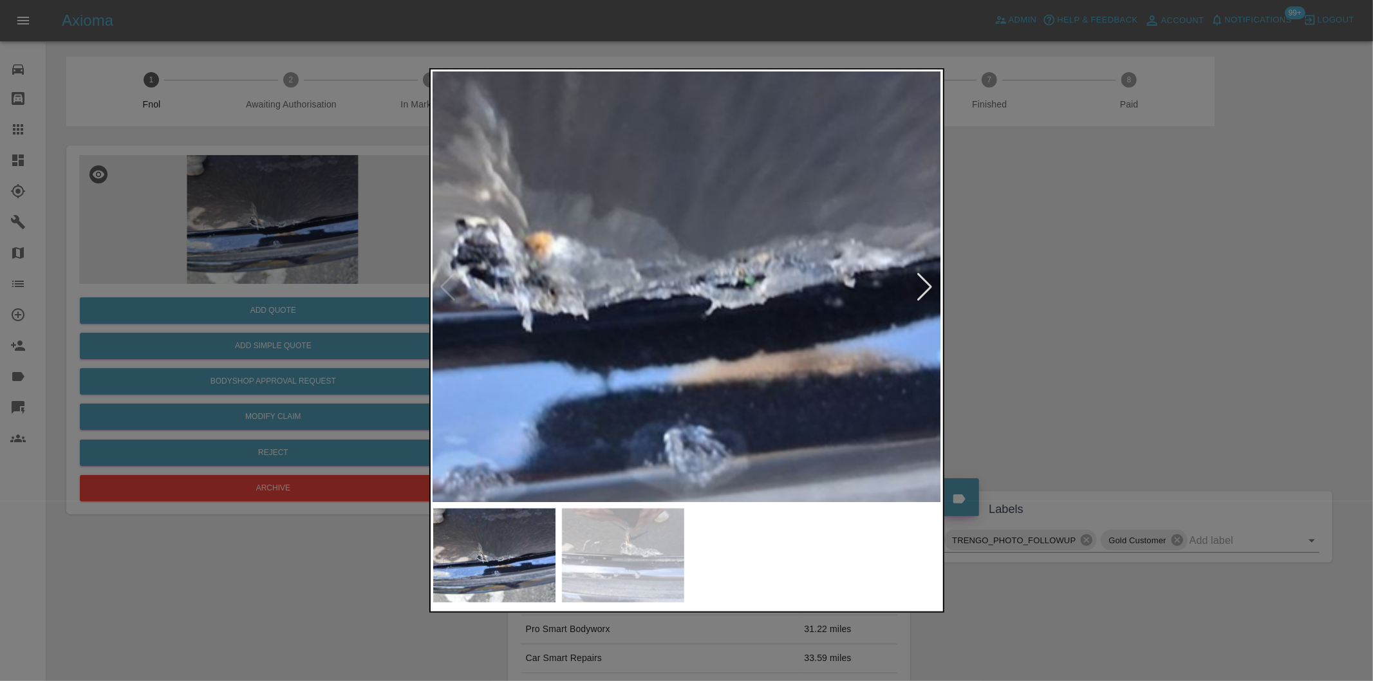
click at [1070, 286] on div at bounding box center [686, 340] width 1373 height 681
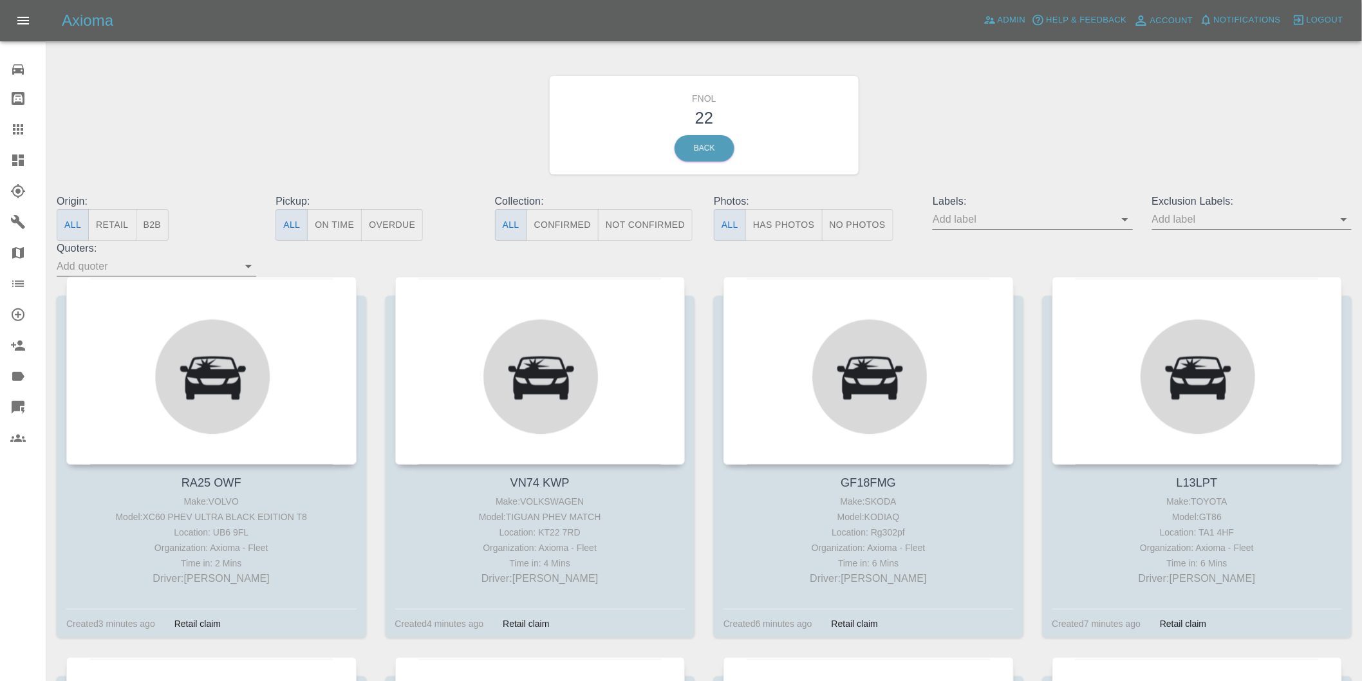
click at [790, 232] on button "Has Photos" at bounding box center [783, 225] width 77 height 32
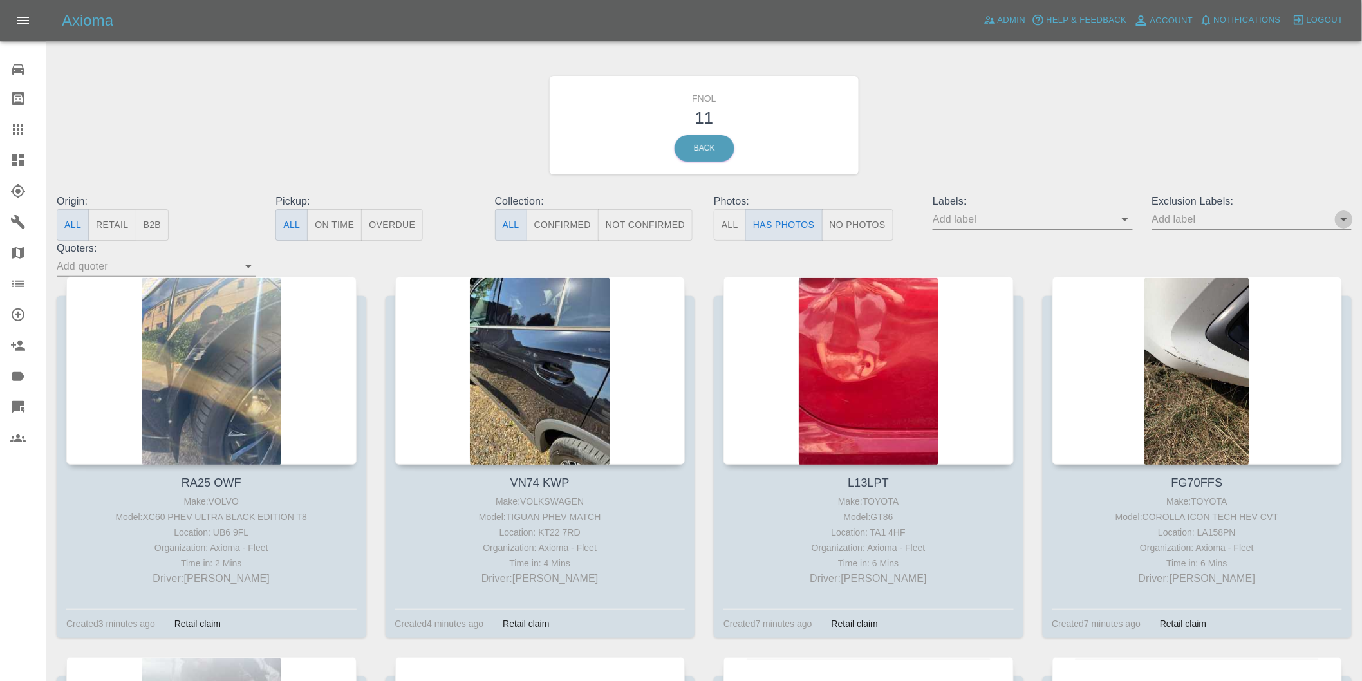
click at [1343, 217] on icon "Open" at bounding box center [1343, 219] width 15 height 15
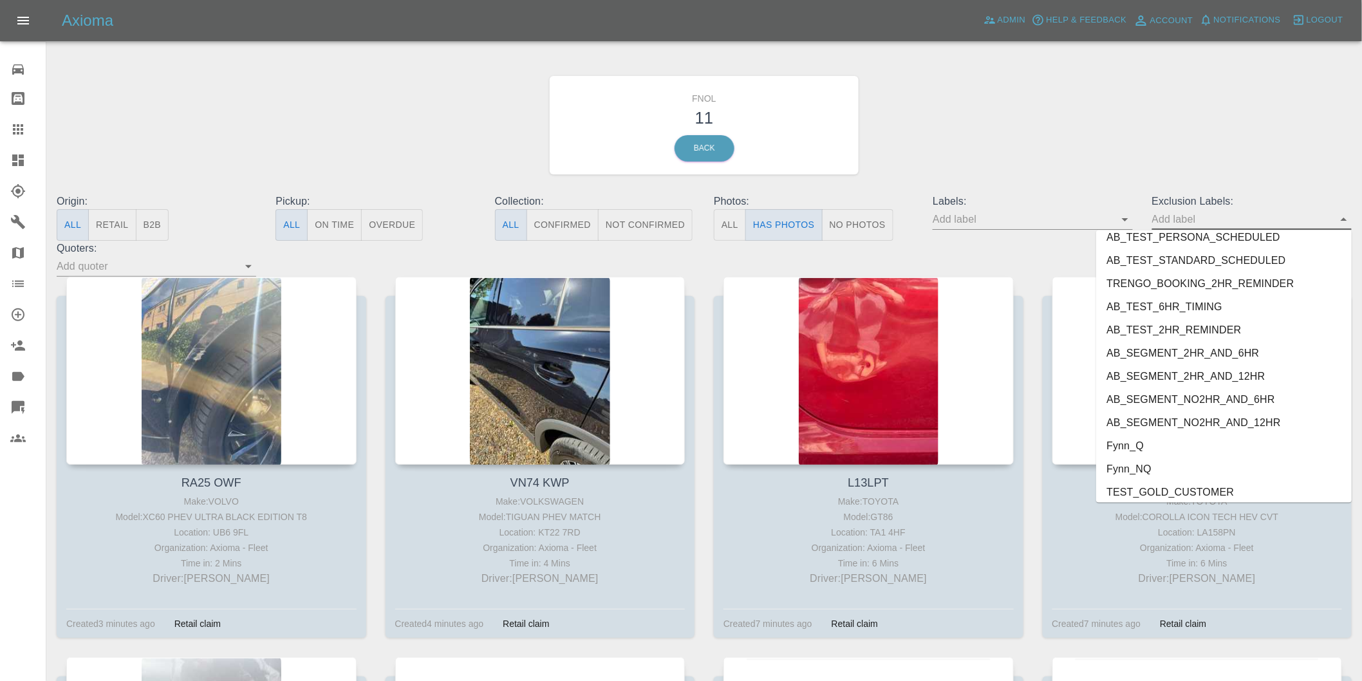
scroll to position [2749, 0]
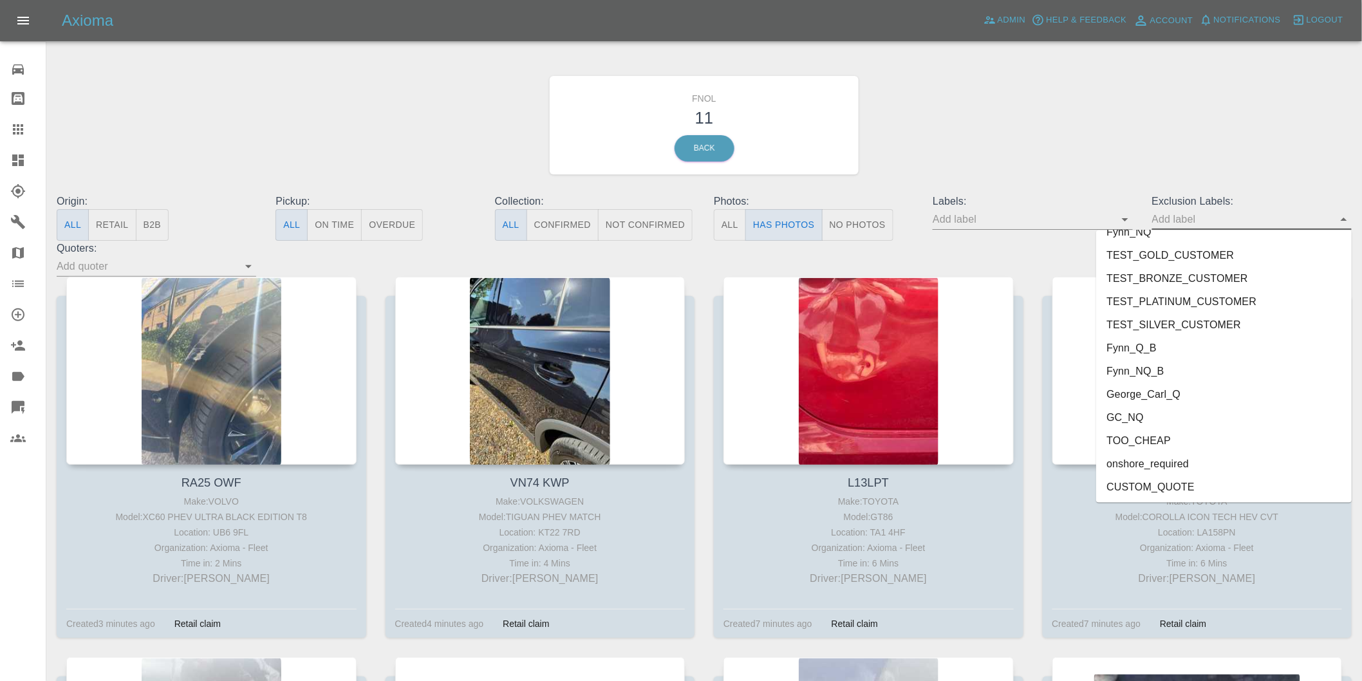
click at [1137, 460] on li "onshore_required" at bounding box center [1224, 463] width 256 height 23
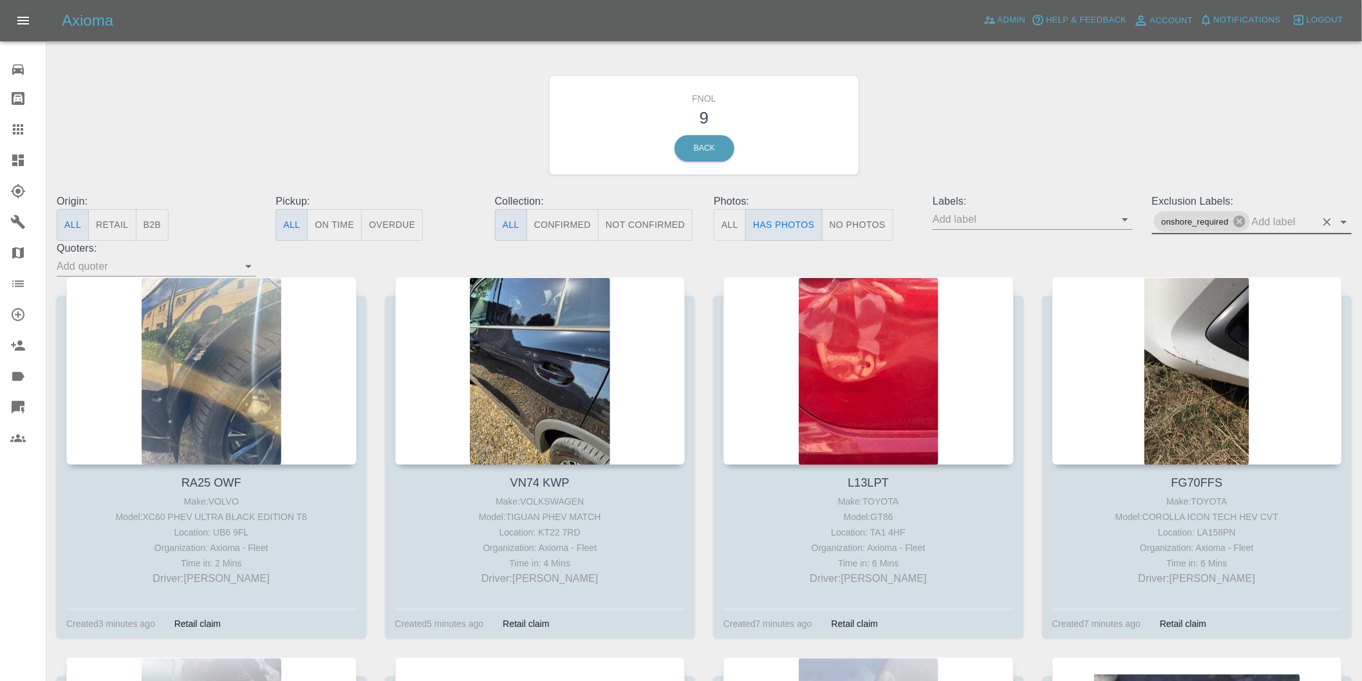
click at [1346, 223] on icon "Open" at bounding box center [1343, 221] width 15 height 15
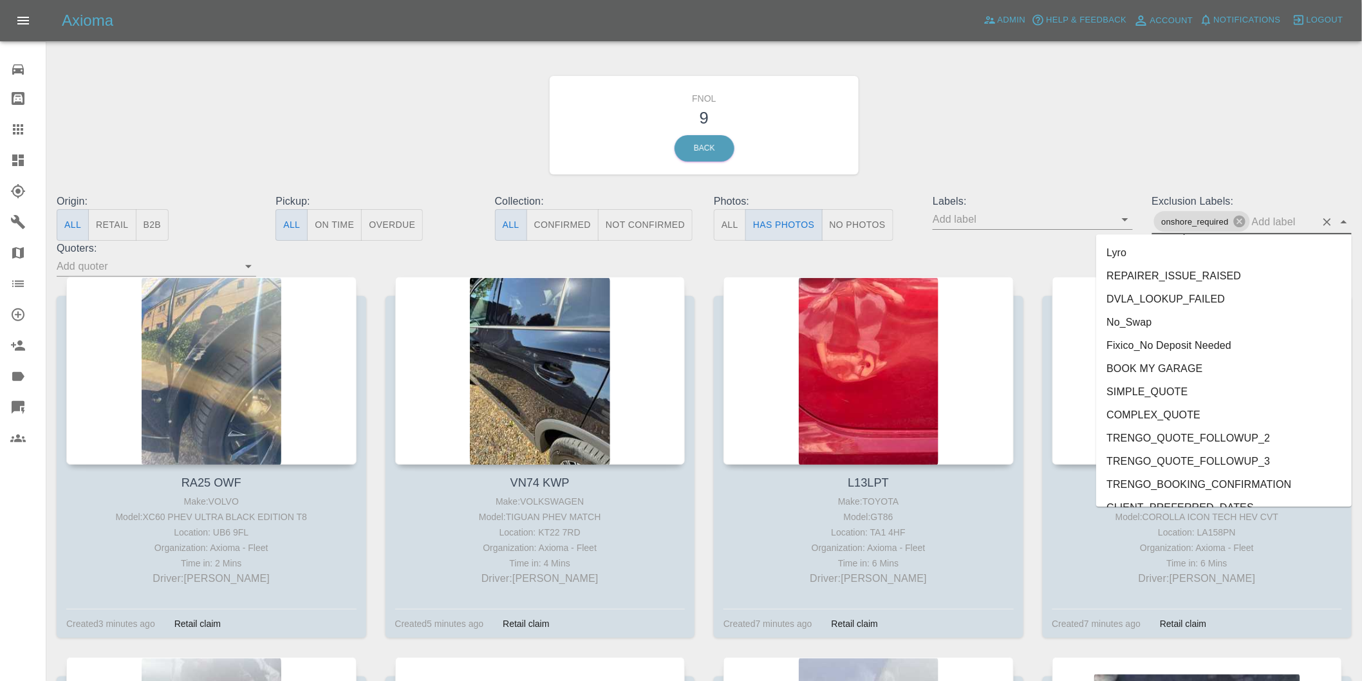
scroll to position [2726, 0]
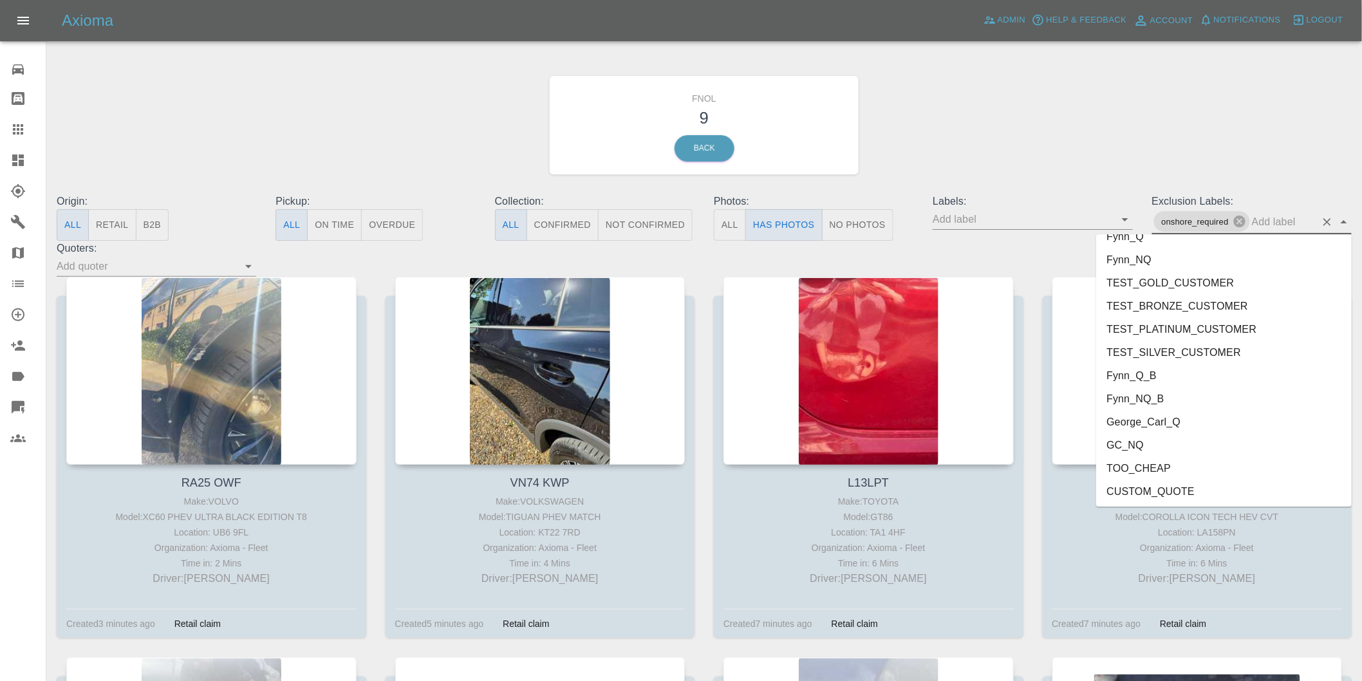
click at [1142, 424] on li "George_Carl_Q" at bounding box center [1224, 421] width 256 height 23
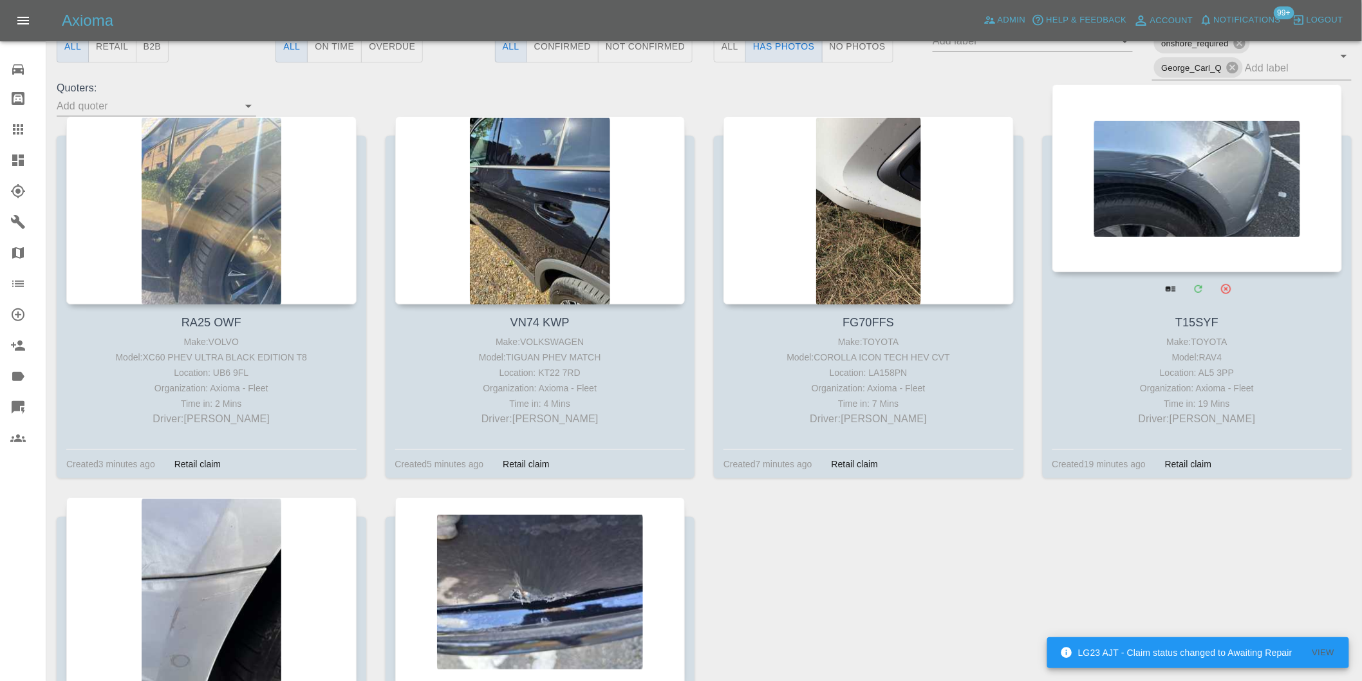
scroll to position [71, 0]
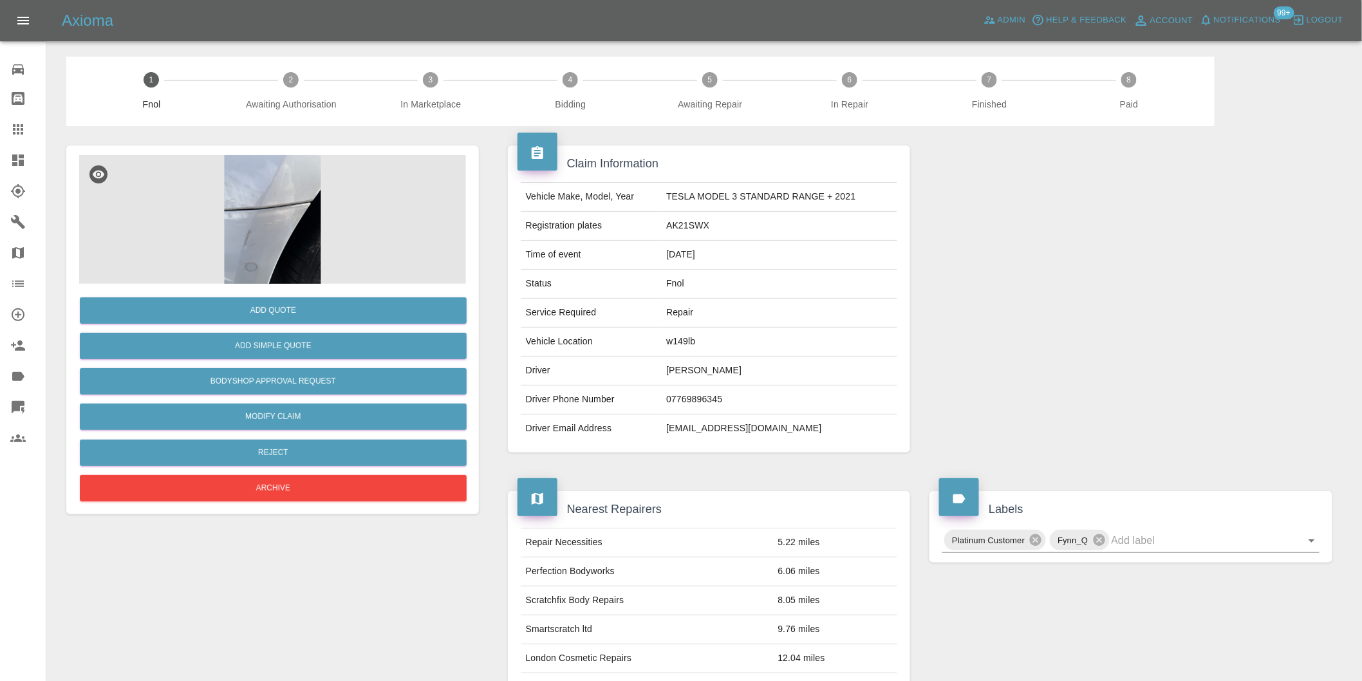
click at [284, 206] on img at bounding box center [272, 219] width 387 height 129
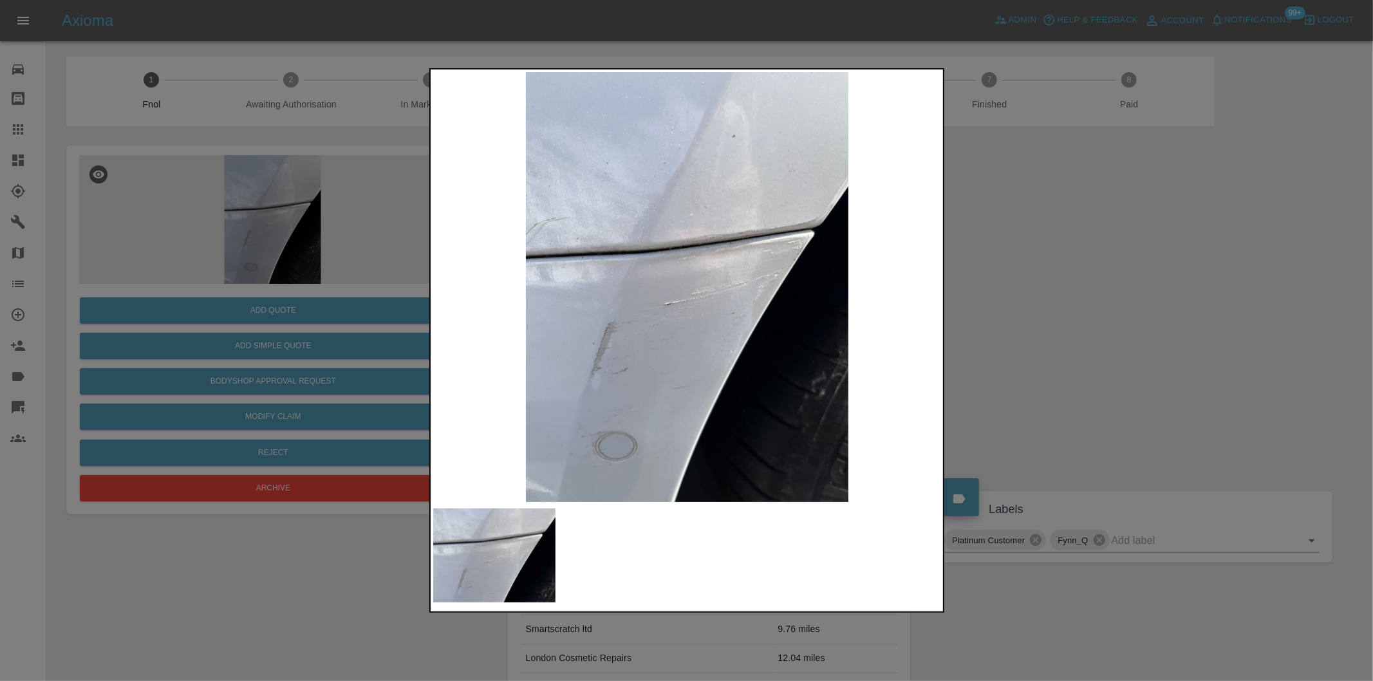
click at [1047, 324] on div at bounding box center [686, 340] width 1373 height 681
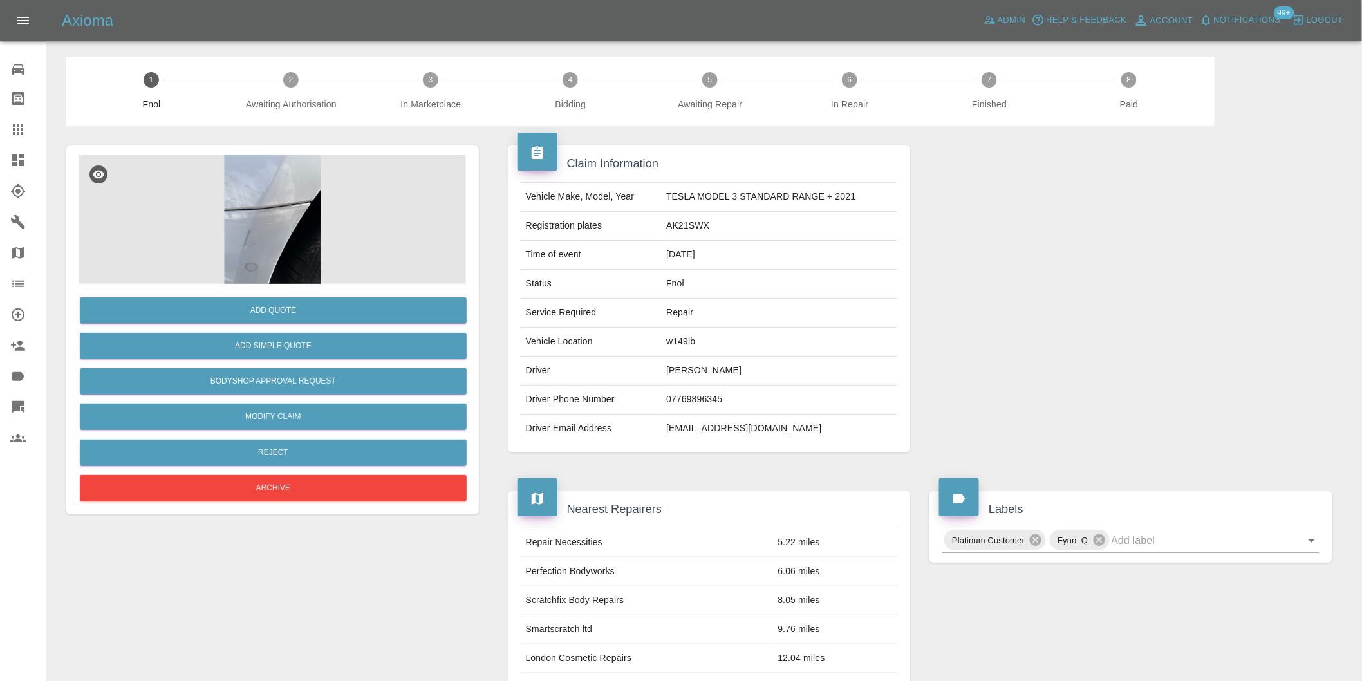
click at [245, 210] on img at bounding box center [272, 219] width 387 height 129
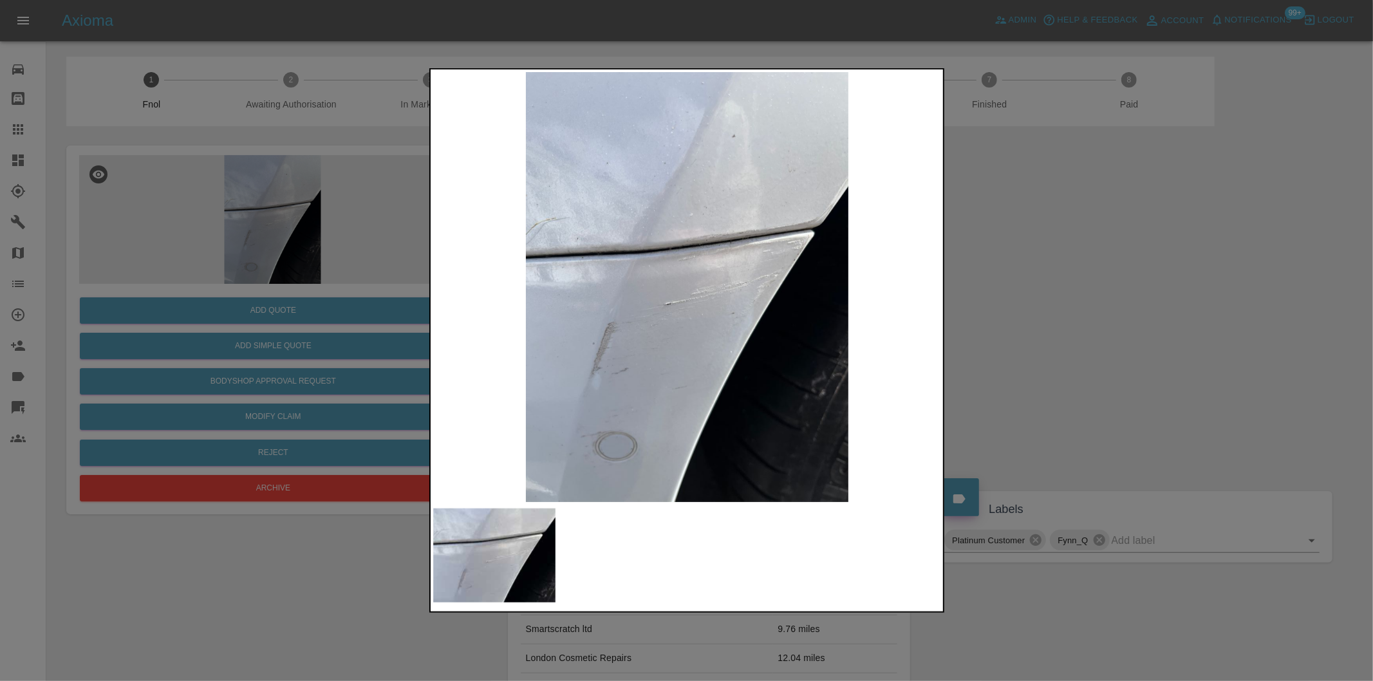
click at [1051, 333] on div at bounding box center [686, 340] width 1373 height 681
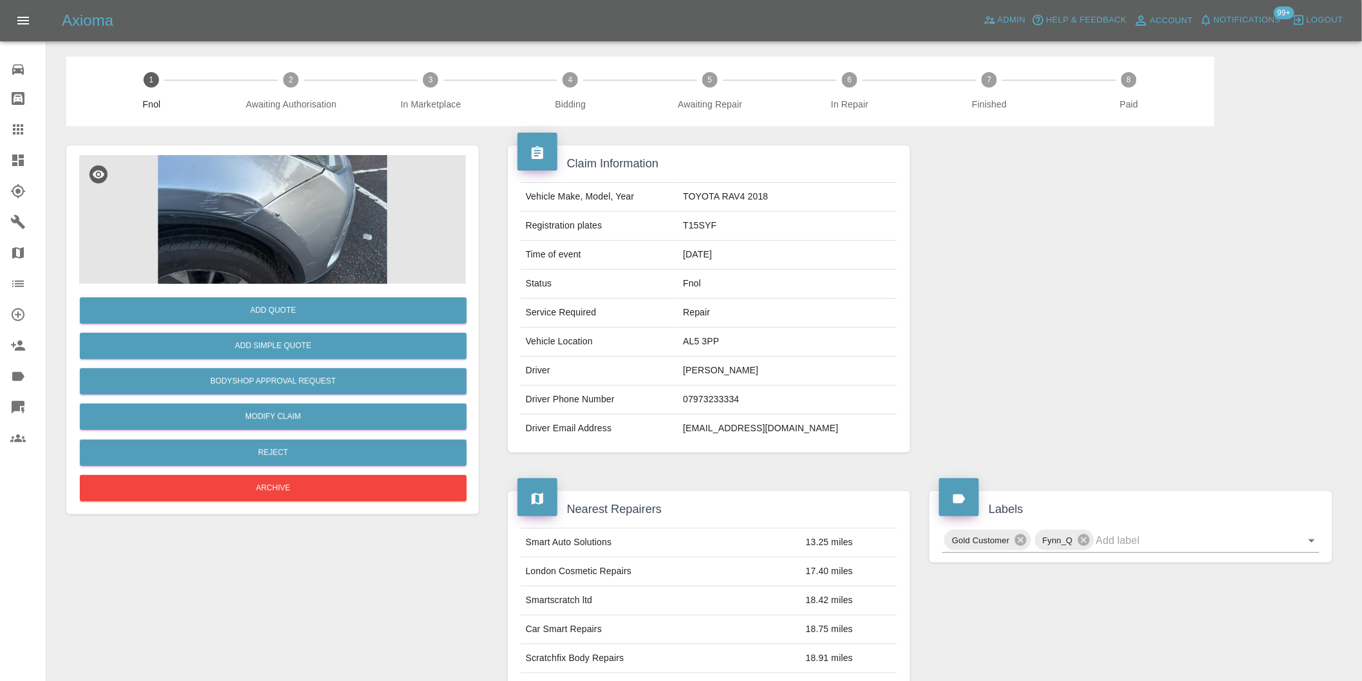
click at [245, 193] on img at bounding box center [272, 219] width 387 height 129
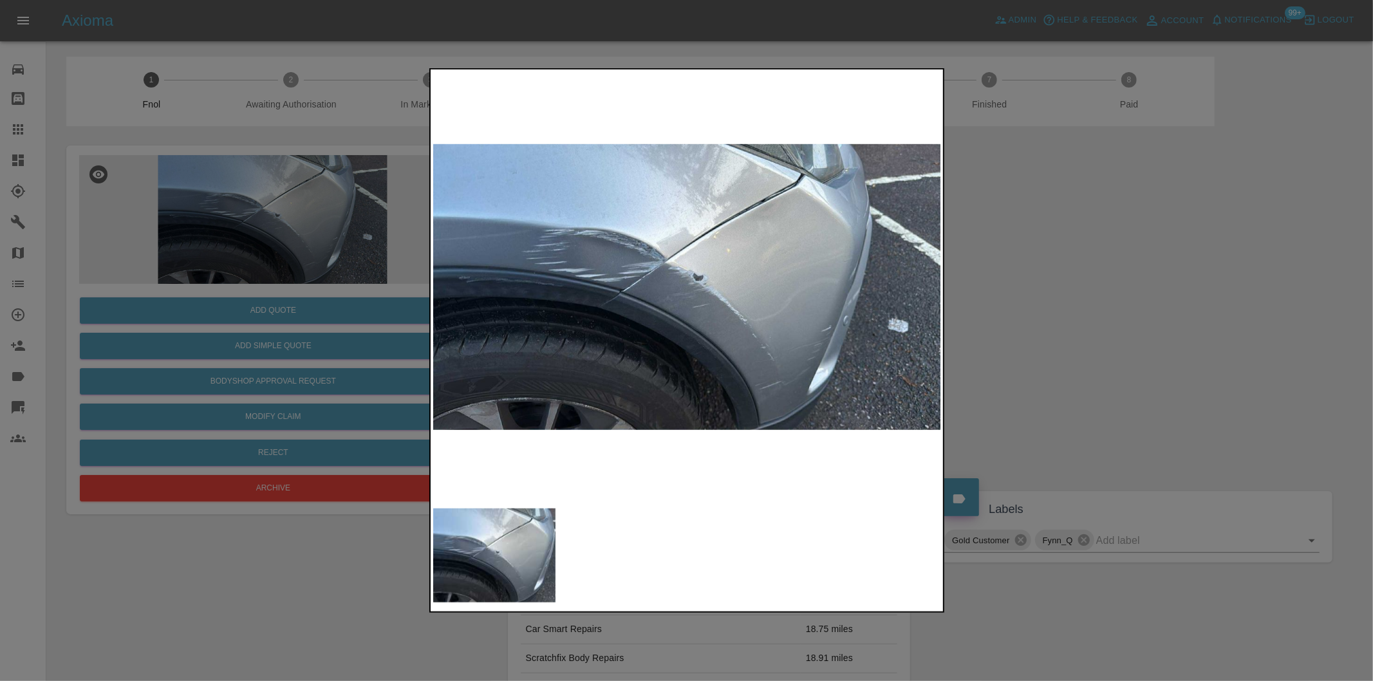
drag, startPoint x: 1126, startPoint y: 308, endPoint x: 892, endPoint y: 64, distance: 337.8
click at [1119, 294] on div at bounding box center [686, 340] width 1373 height 681
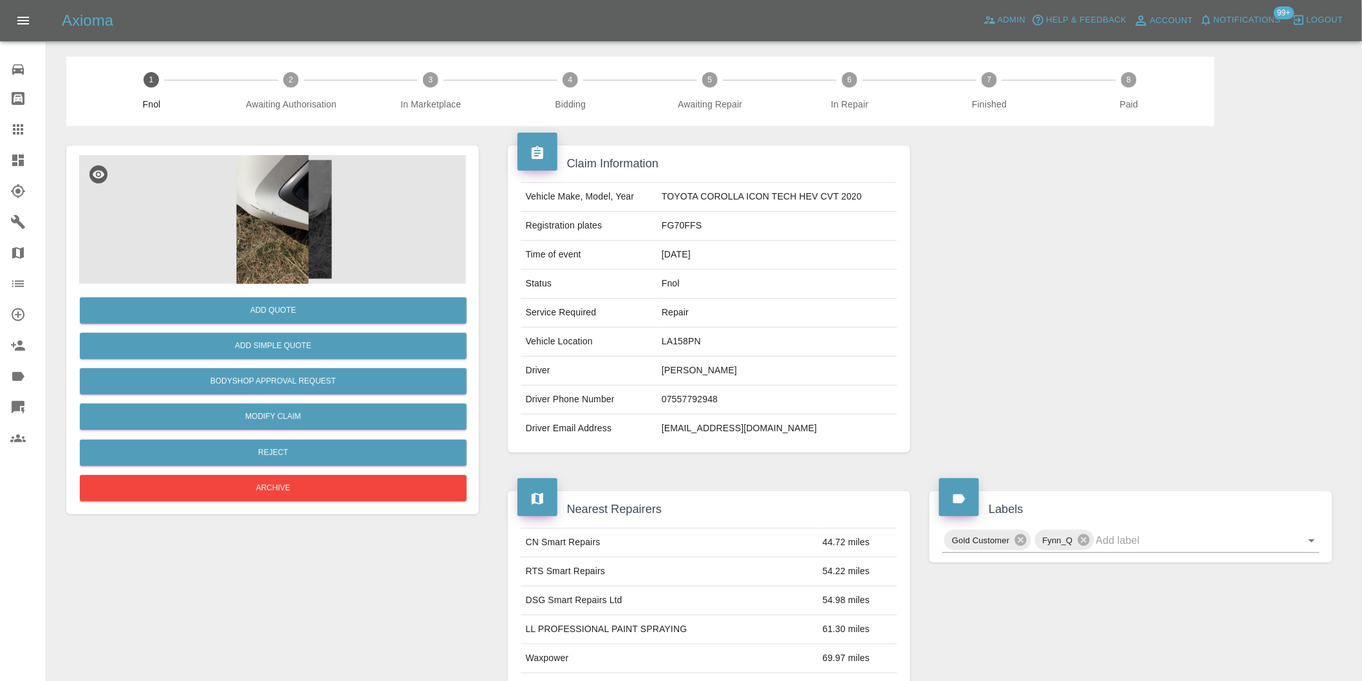
click at [274, 215] on img at bounding box center [272, 219] width 387 height 129
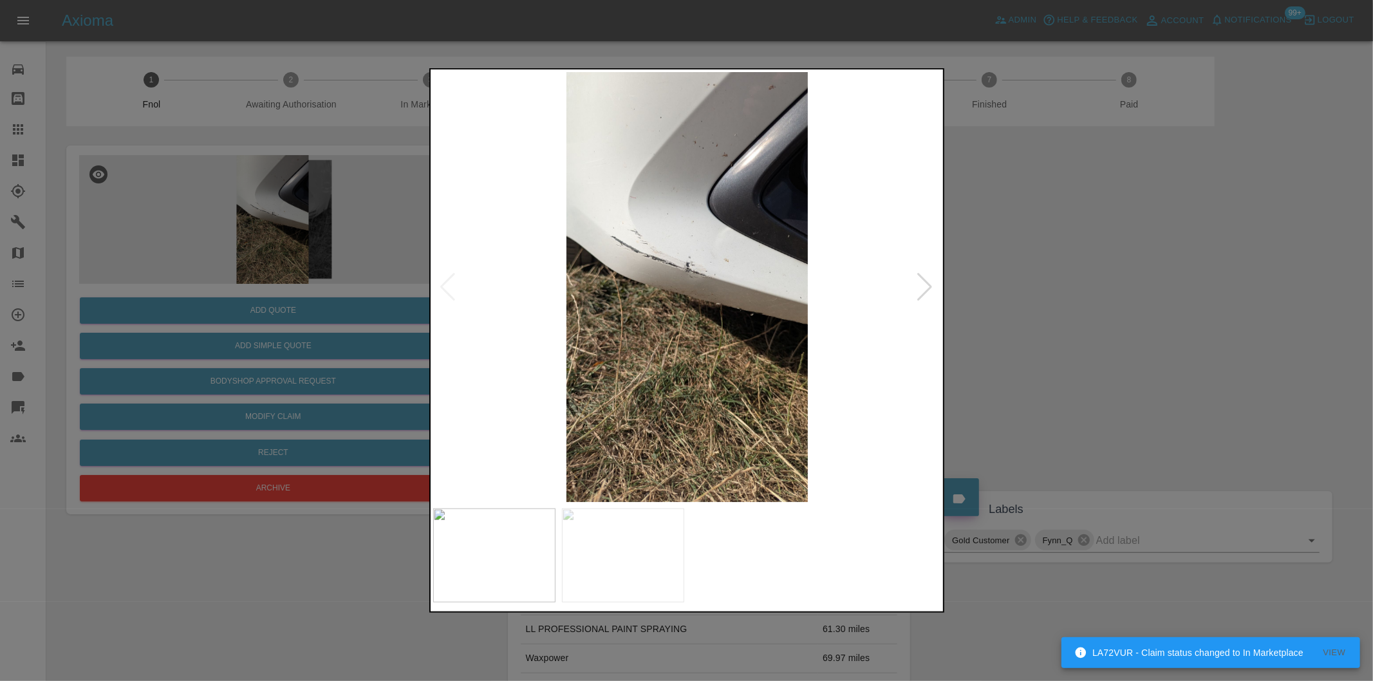
drag, startPoint x: 942, startPoint y: 292, endPoint x: 921, endPoint y: 285, distance: 21.6
click at [934, 290] on div at bounding box center [686, 340] width 515 height 545
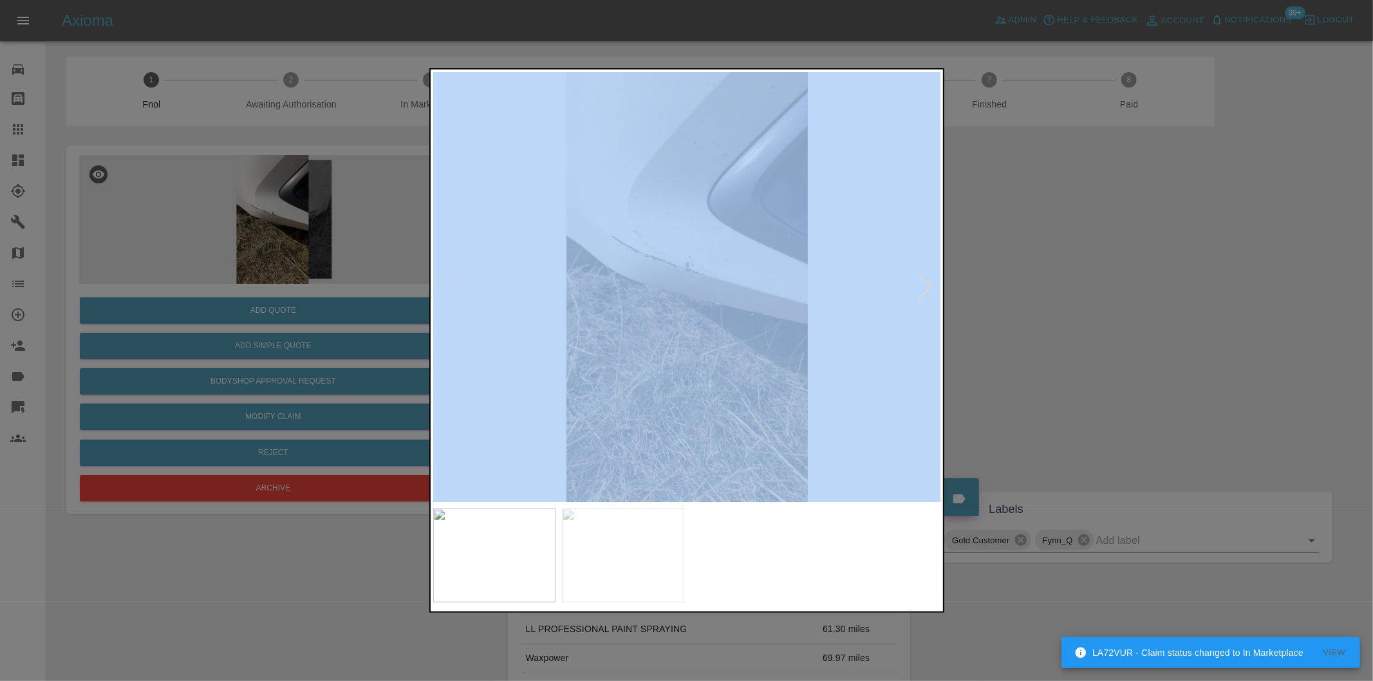
click at [921, 285] on div at bounding box center [925, 287] width 17 height 28
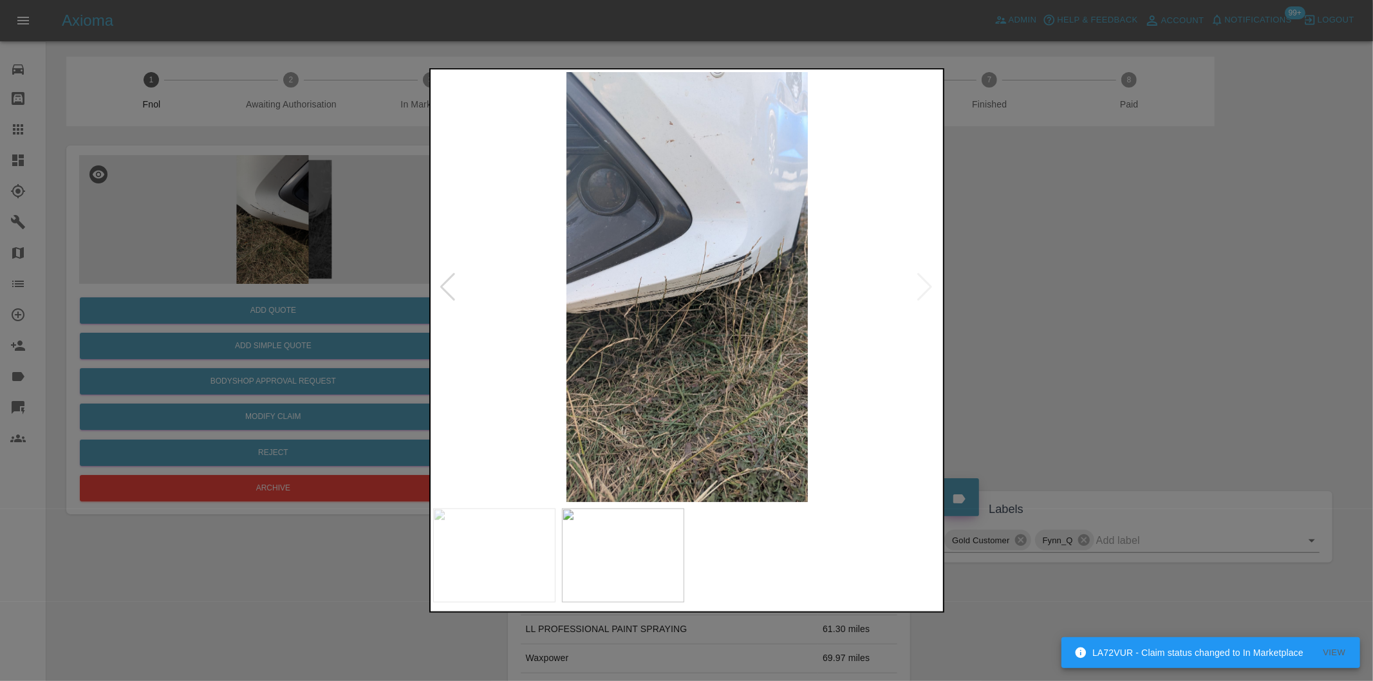
click at [921, 285] on img at bounding box center [687, 287] width 508 height 430
drag, startPoint x: 1032, startPoint y: 306, endPoint x: 1021, endPoint y: 307, distance: 11.0
click at [1031, 307] on div at bounding box center [686, 340] width 1373 height 681
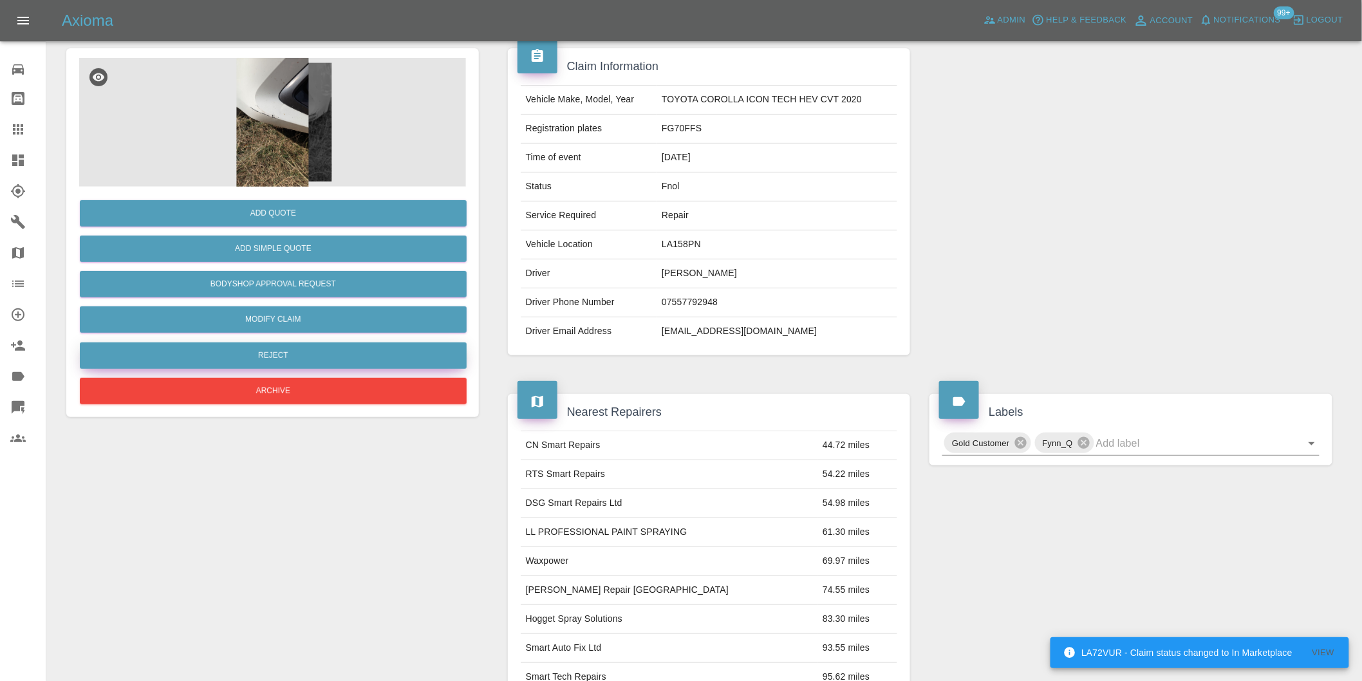
scroll to position [17, 0]
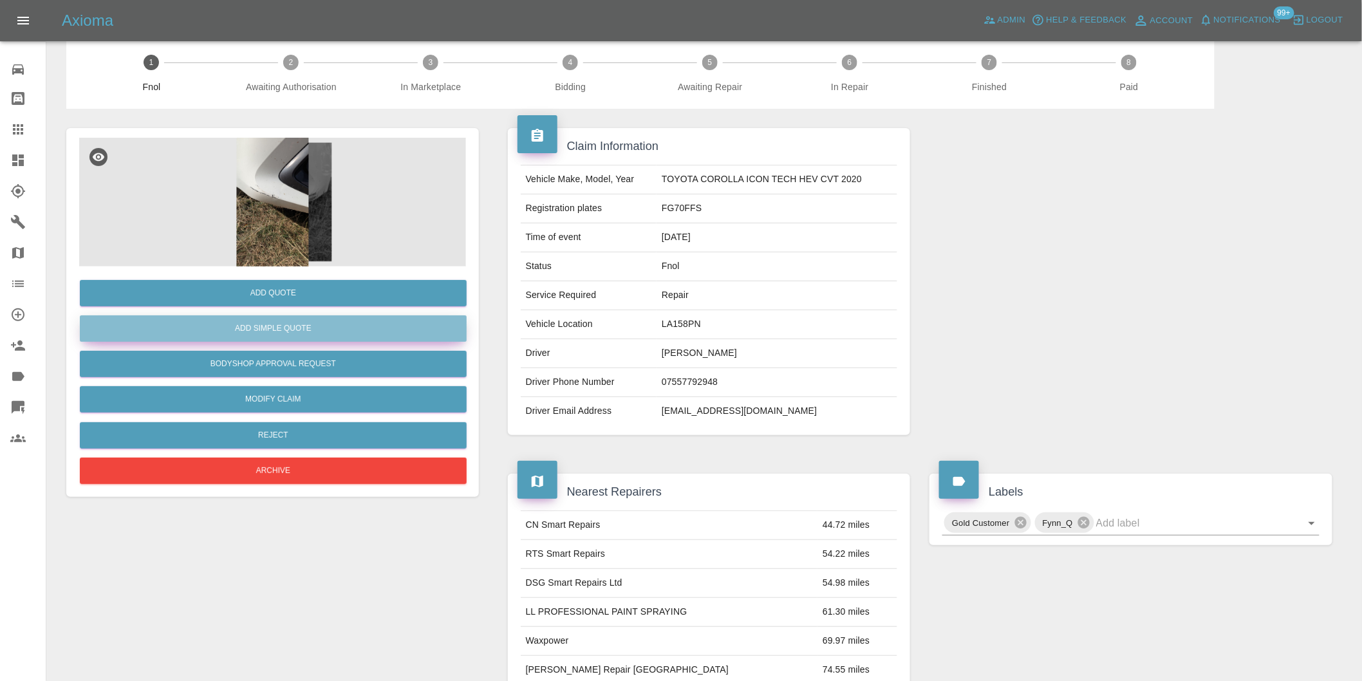
click at [283, 333] on button "Add Simple Quote" at bounding box center [273, 328] width 387 height 26
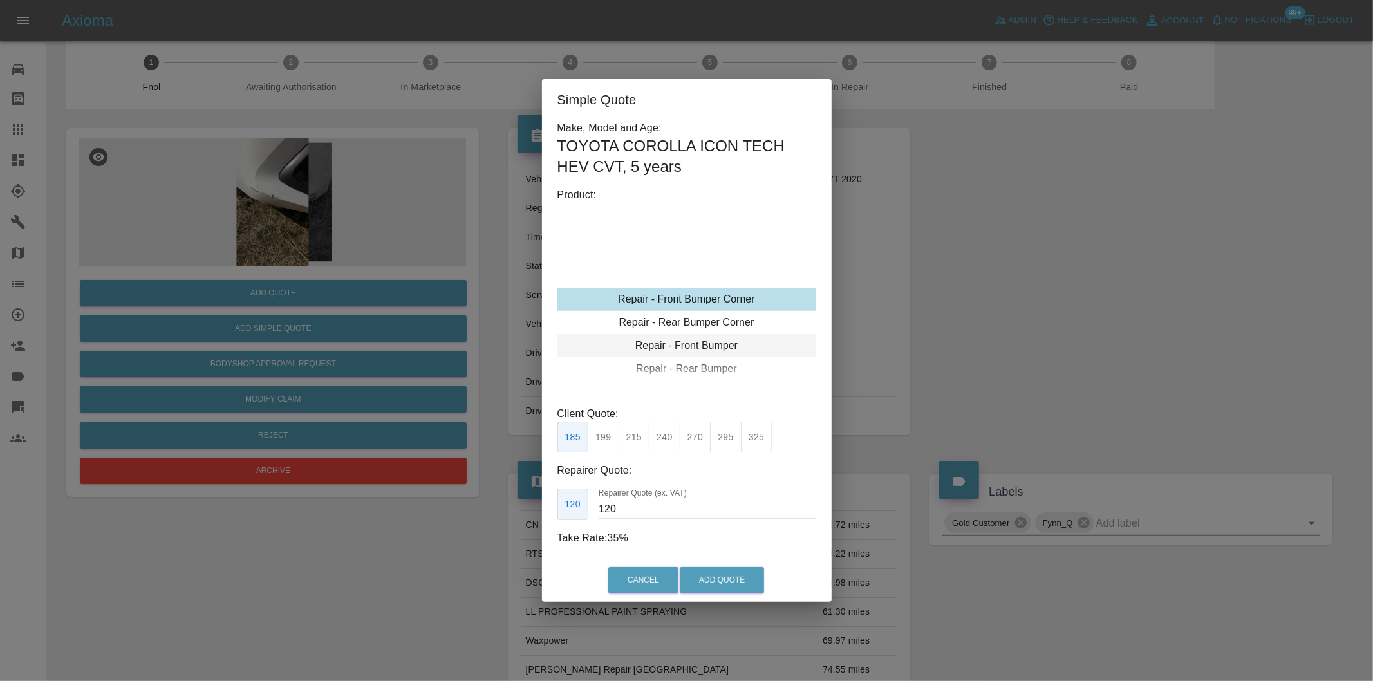
click at [702, 346] on div "Repair - Front Bumper" at bounding box center [686, 345] width 259 height 23
drag, startPoint x: 635, startPoint y: 438, endPoint x: 651, endPoint y: 442, distance: 15.8
click at [638, 439] on button "350" at bounding box center [635, 438] width 32 height 32
type input "210"
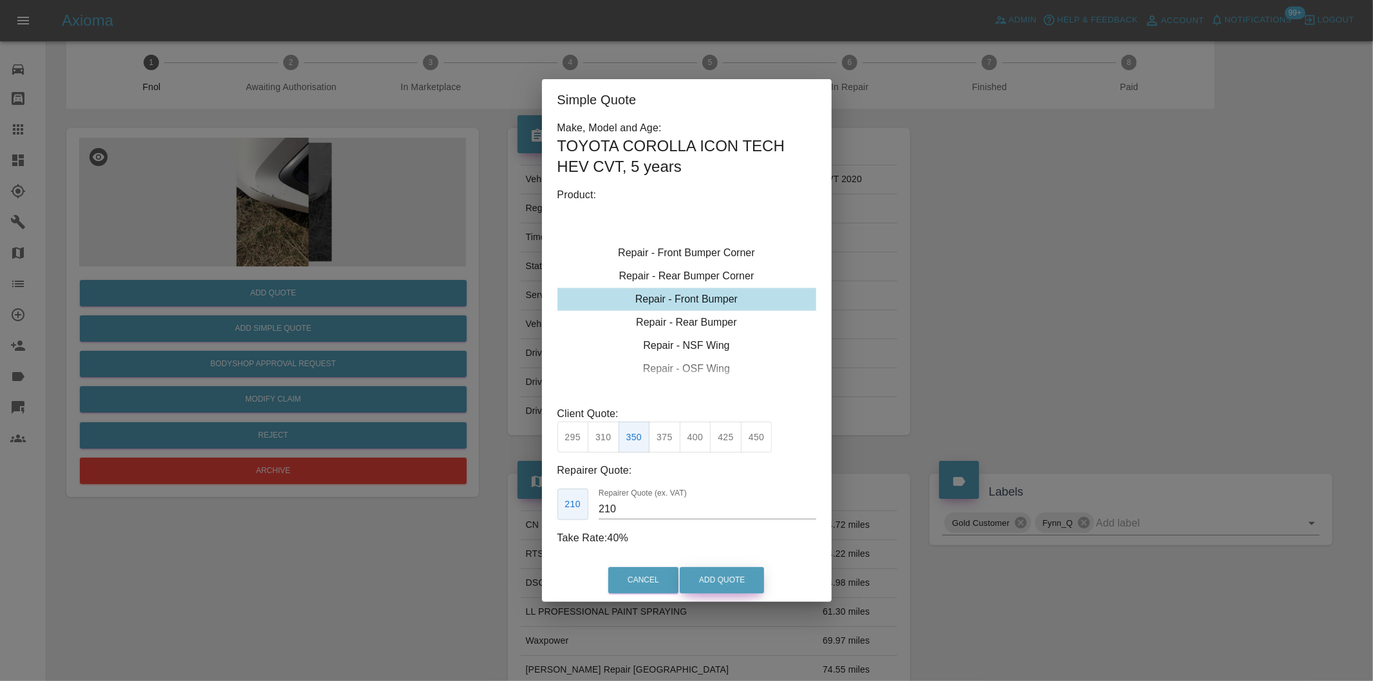
click at [725, 574] on button "Add Quote" at bounding box center [722, 580] width 84 height 26
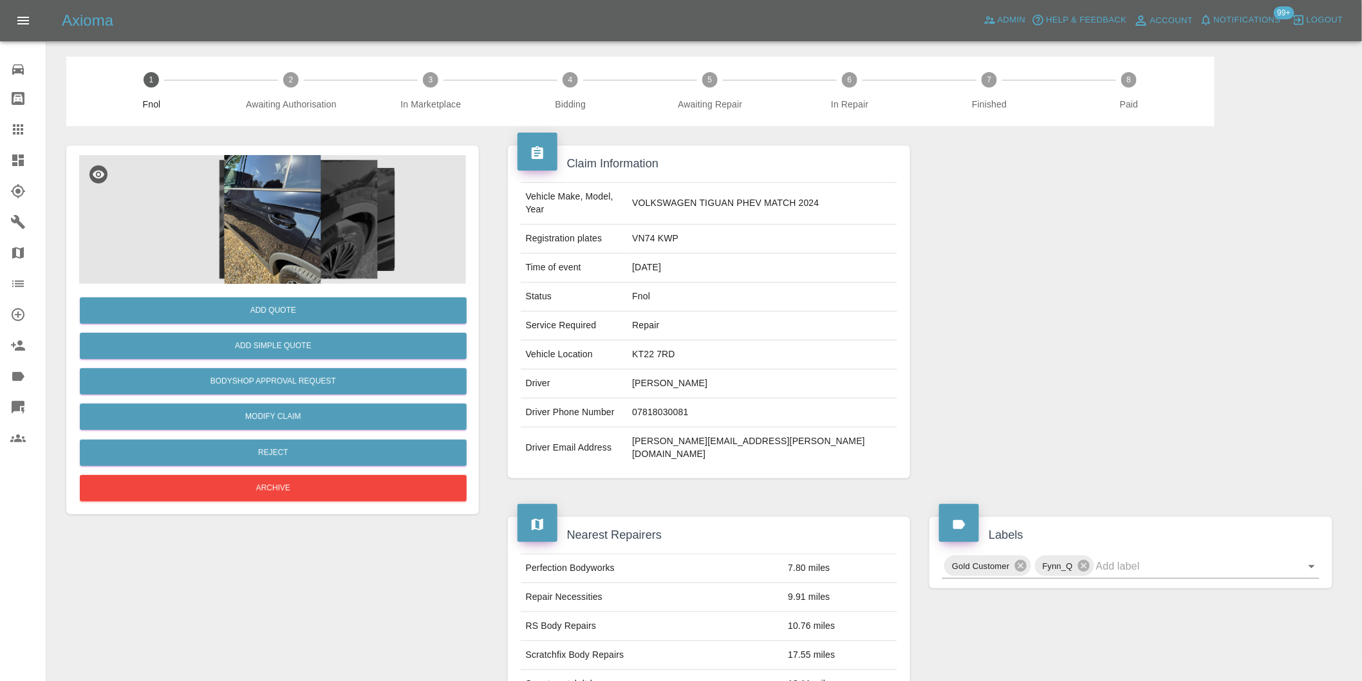
click at [265, 220] on img at bounding box center [272, 219] width 387 height 129
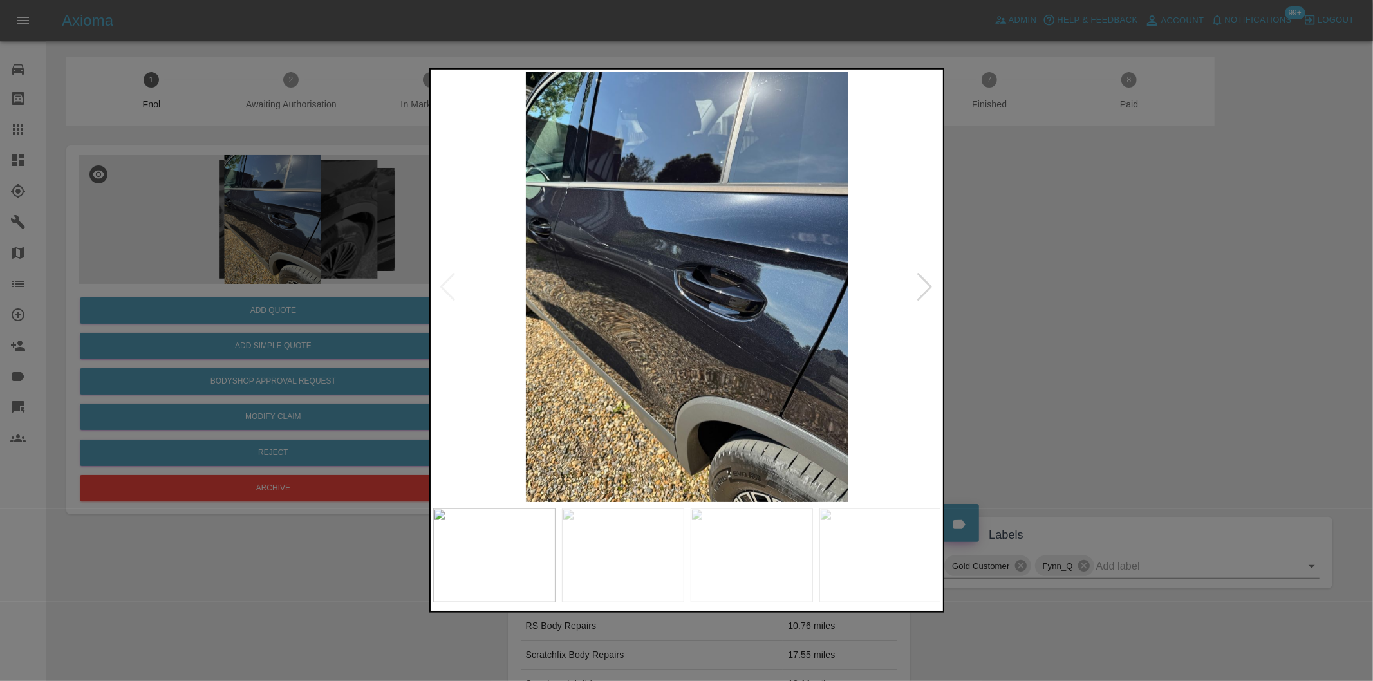
click at [919, 286] on div at bounding box center [925, 287] width 17 height 28
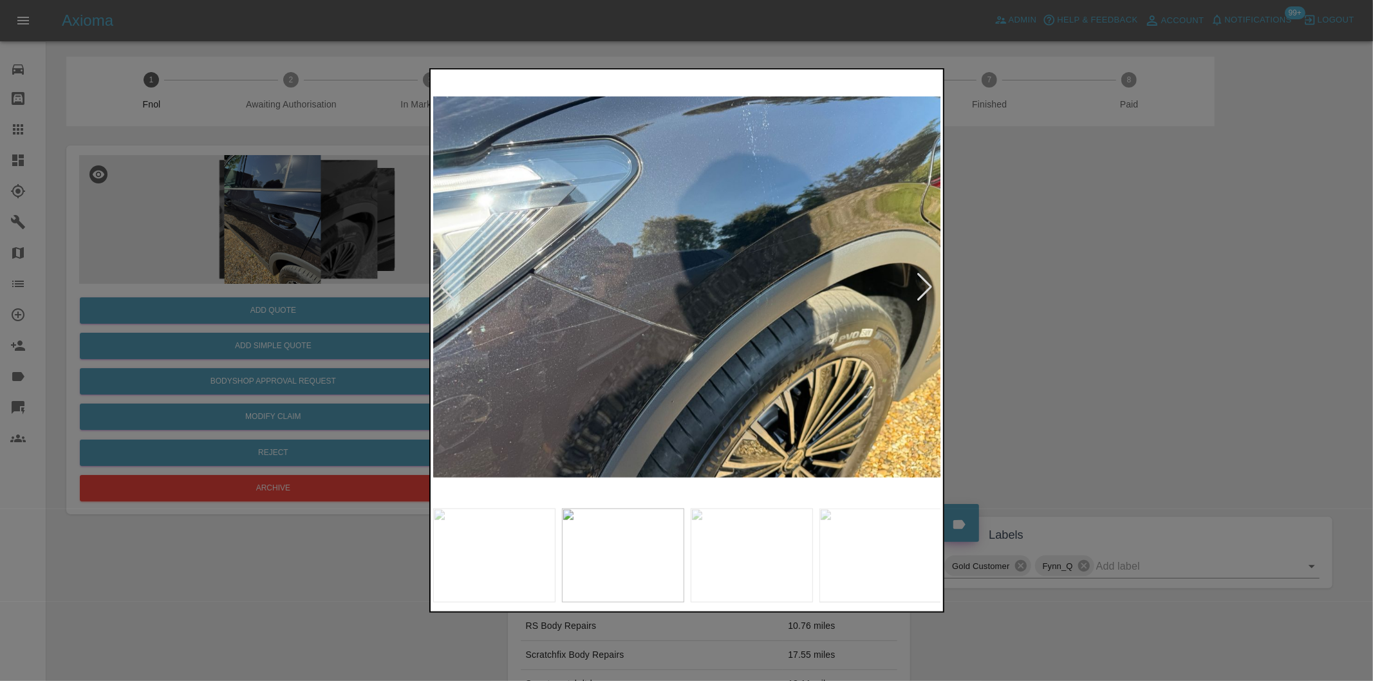
click at [922, 286] on div at bounding box center [925, 287] width 17 height 28
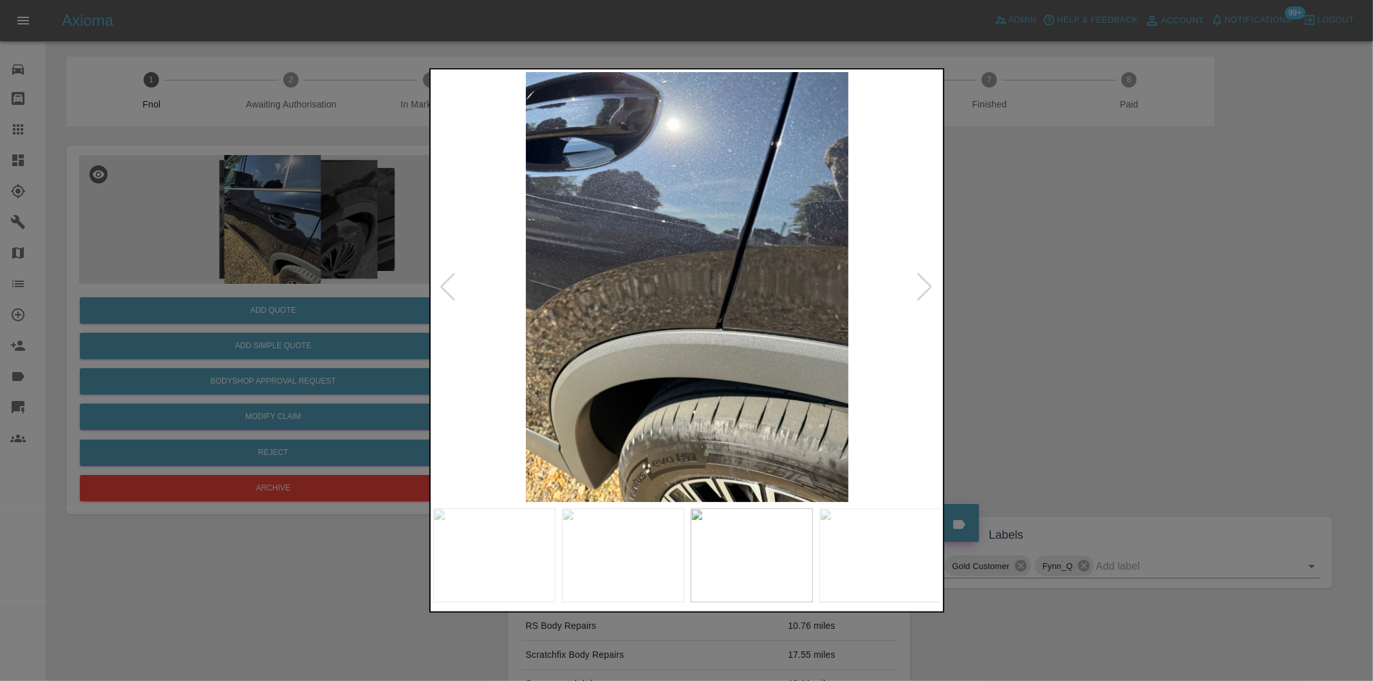
click at [922, 286] on div at bounding box center [925, 287] width 17 height 28
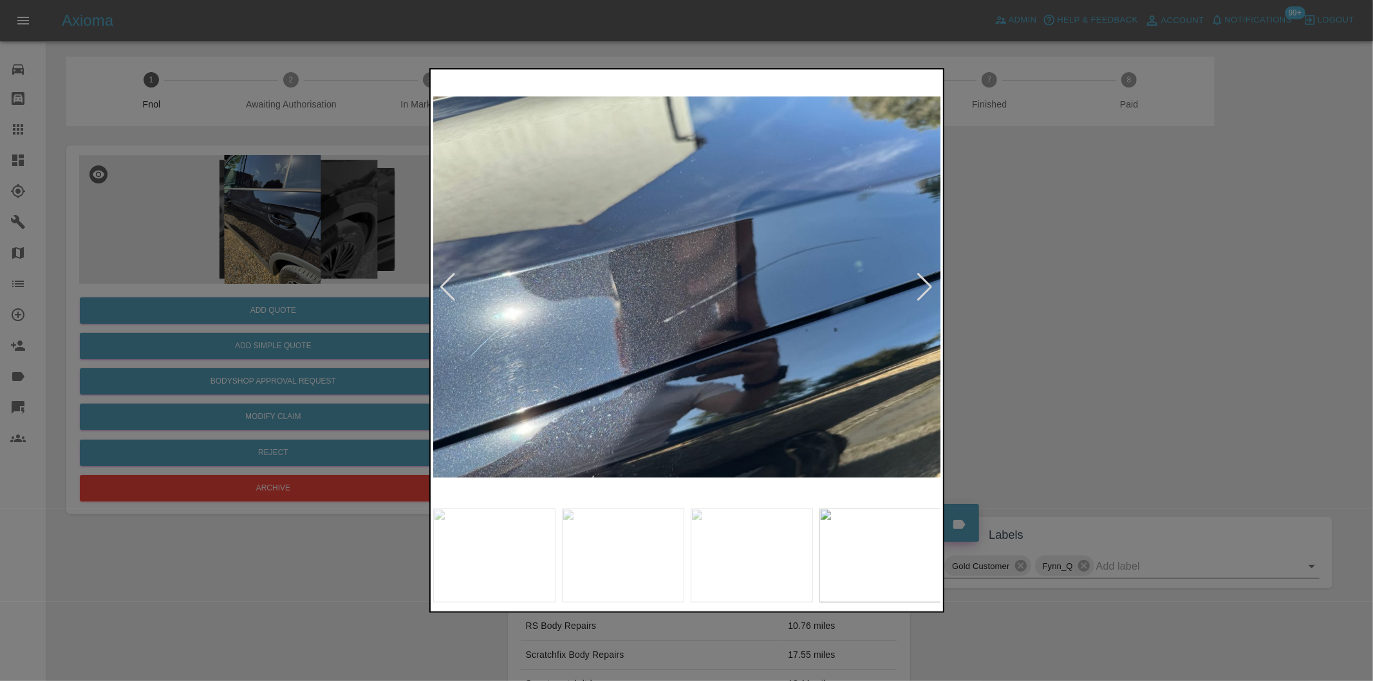
click at [922, 286] on div at bounding box center [925, 287] width 17 height 28
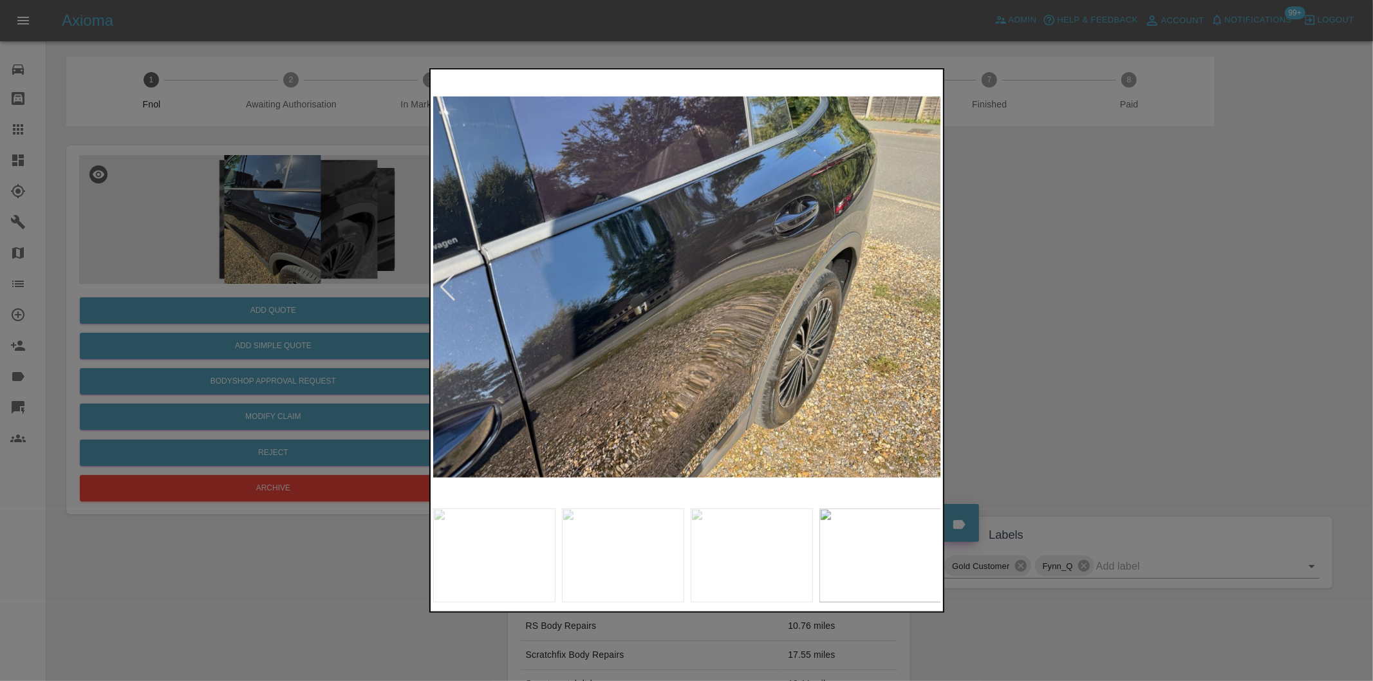
click at [922, 286] on img at bounding box center [687, 287] width 508 height 430
drag, startPoint x: 1103, startPoint y: 206, endPoint x: 986, endPoint y: 4, distance: 233.3
click at [1103, 196] on div at bounding box center [686, 340] width 1373 height 681
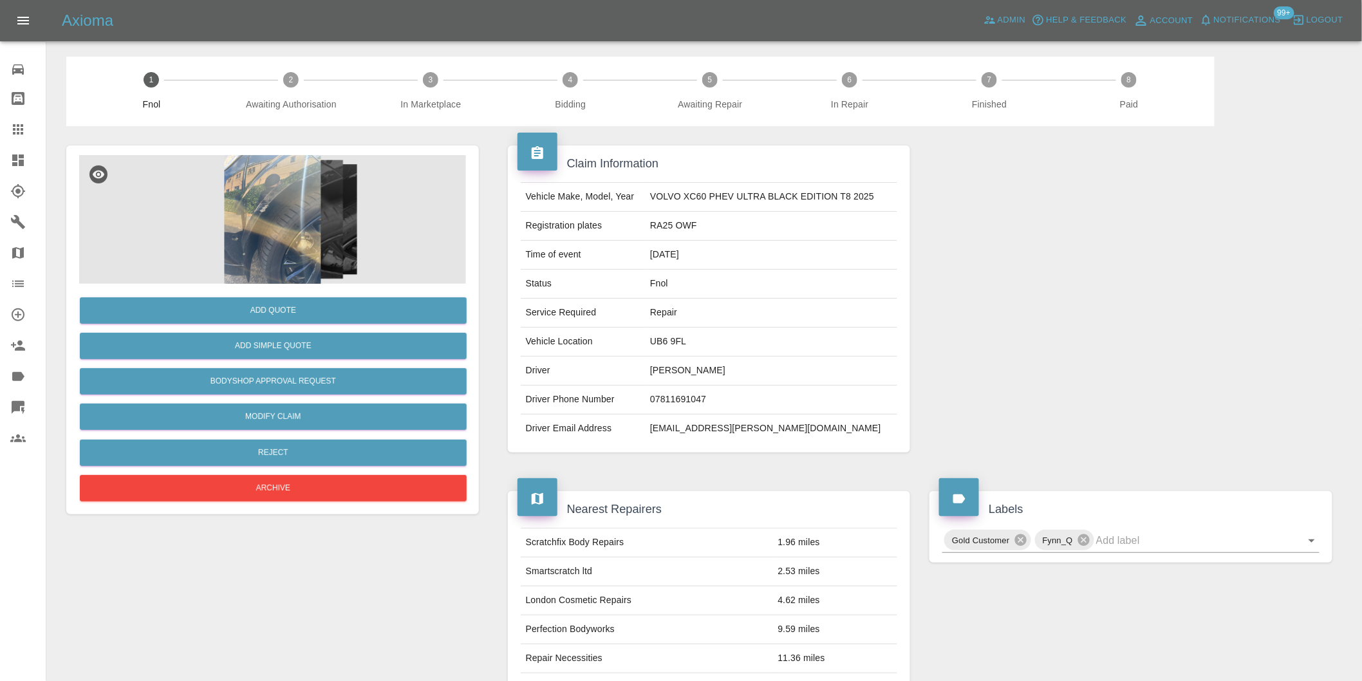
click at [265, 212] on img at bounding box center [272, 219] width 387 height 129
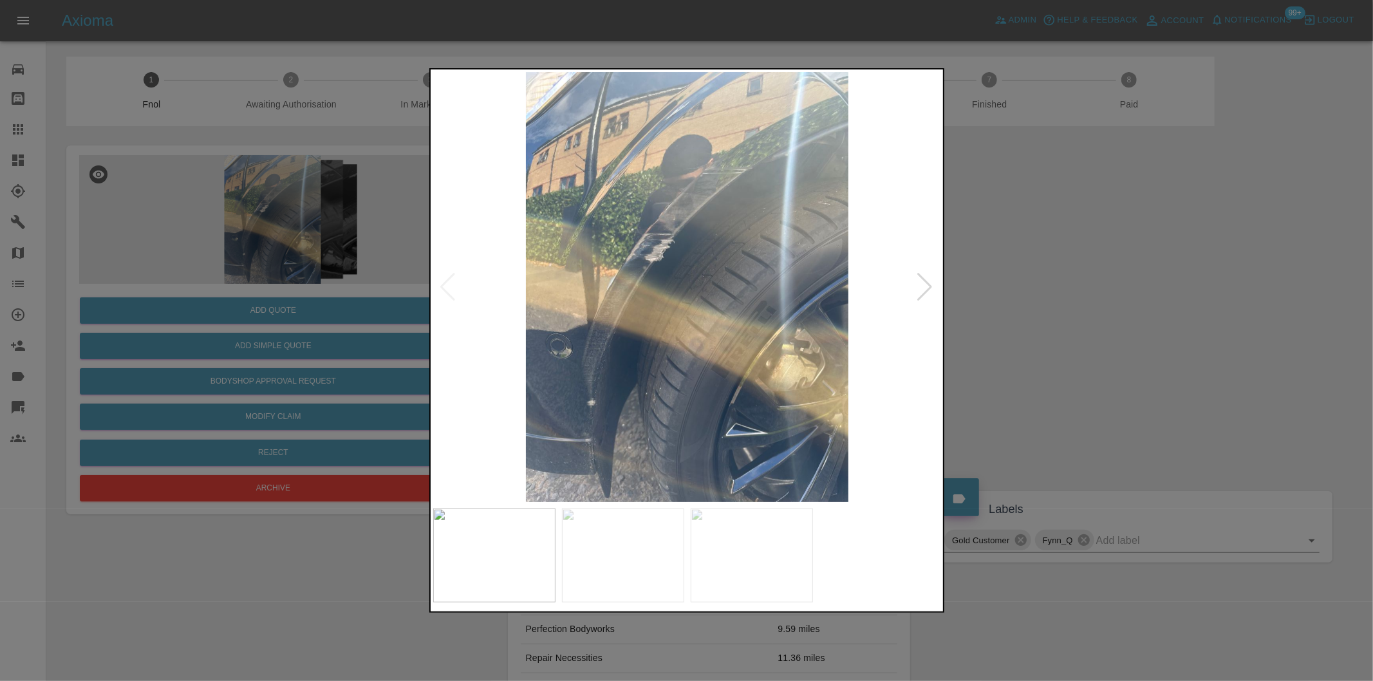
click at [928, 284] on div at bounding box center [925, 287] width 17 height 28
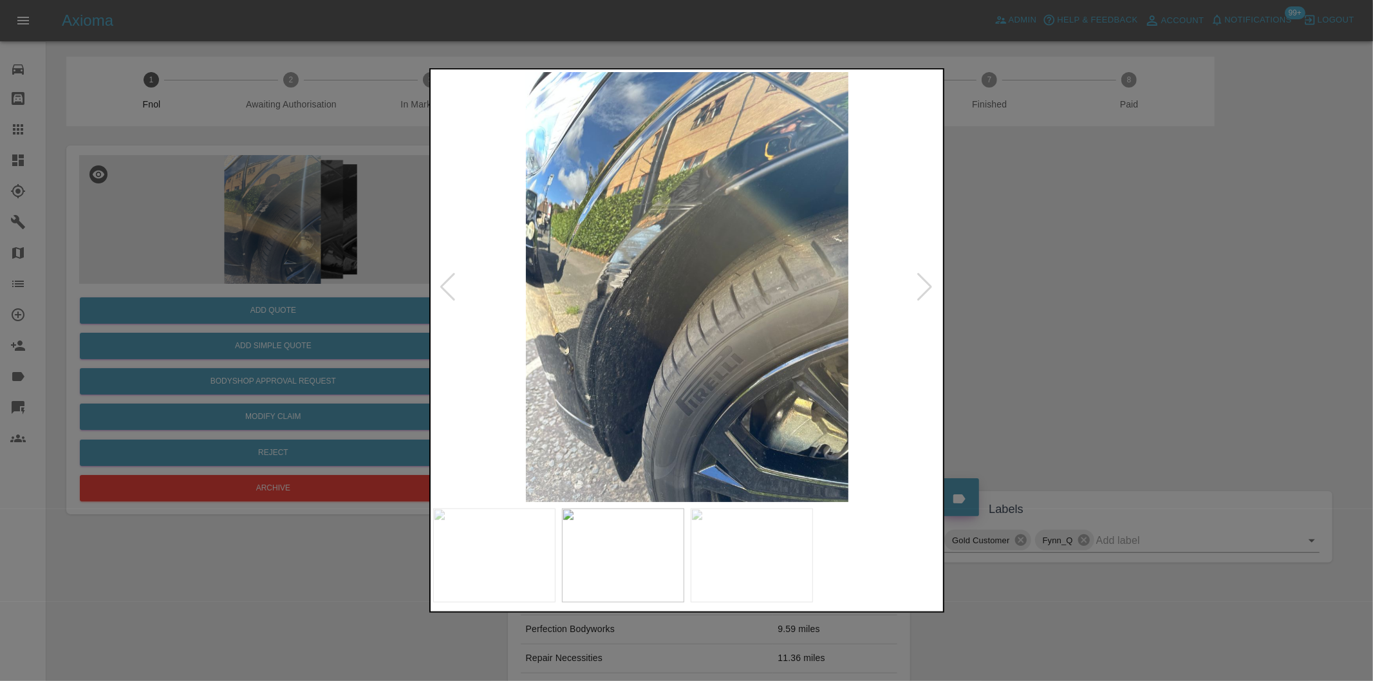
click at [928, 285] on div at bounding box center [925, 287] width 17 height 28
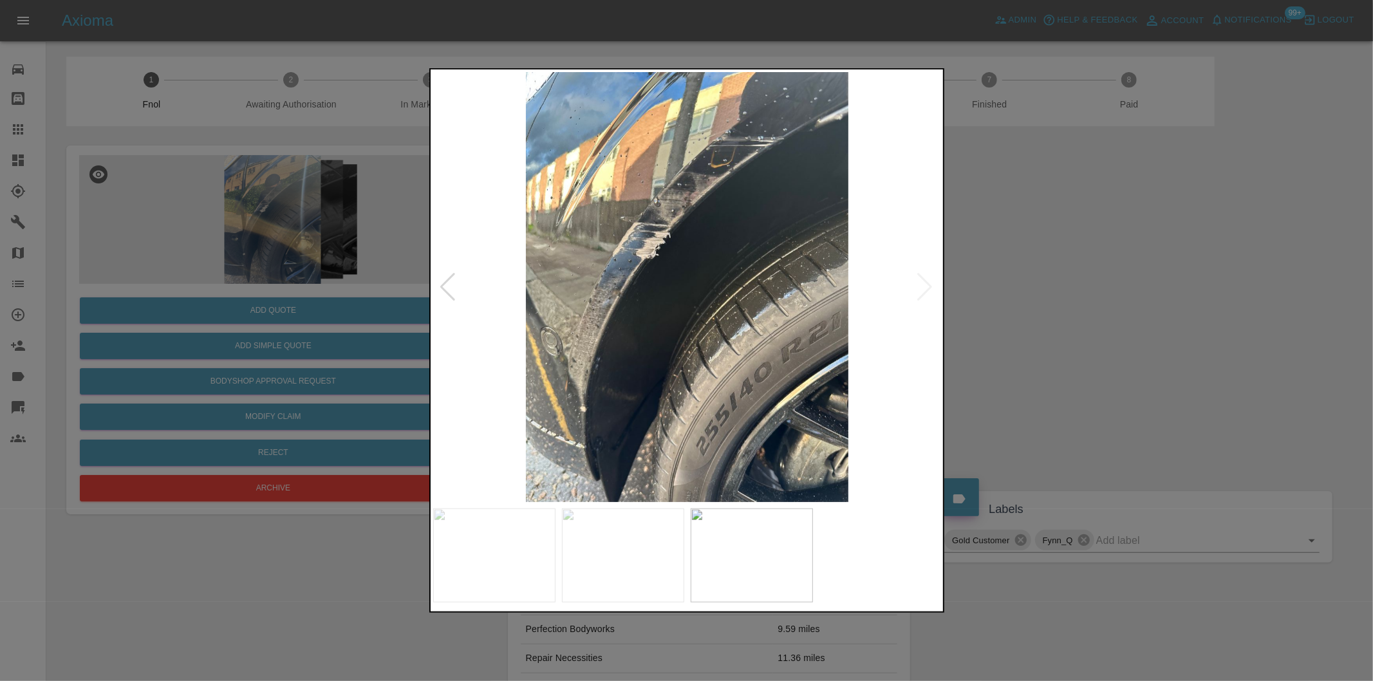
click at [928, 285] on img at bounding box center [687, 287] width 508 height 430
click at [1074, 306] on div at bounding box center [686, 340] width 1373 height 681
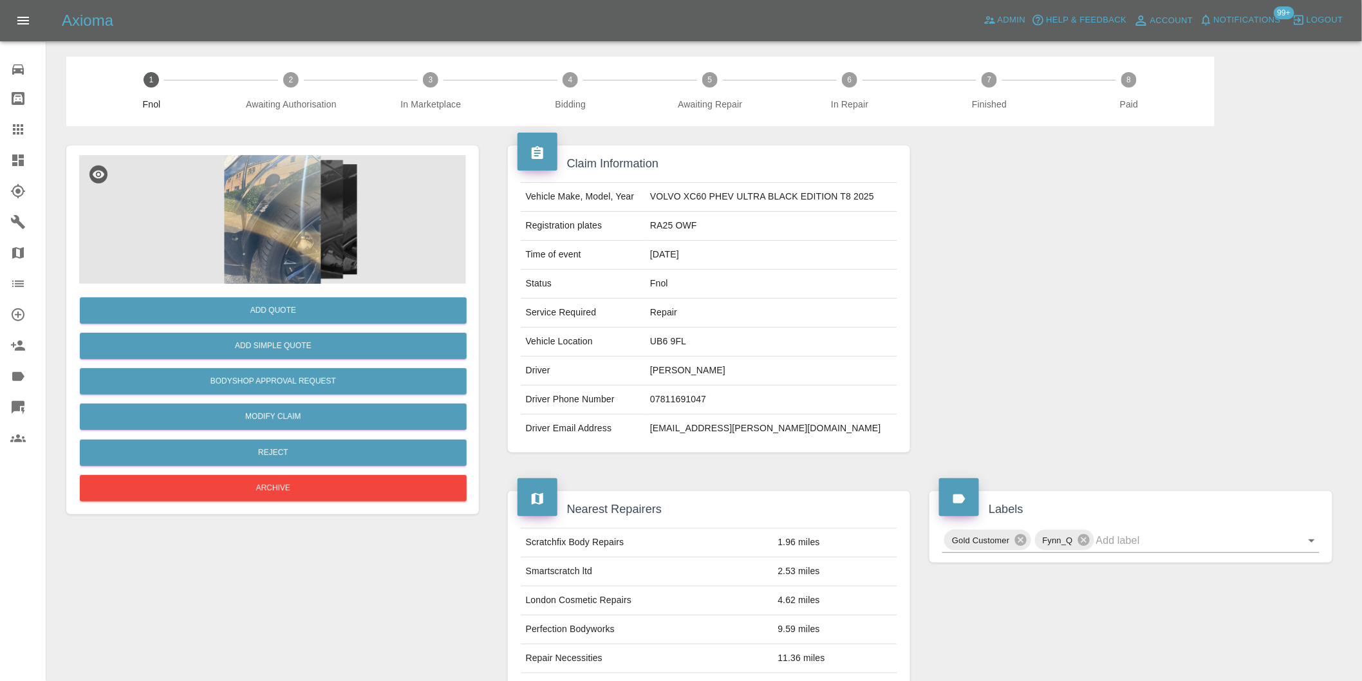
click at [266, 196] on img at bounding box center [272, 219] width 387 height 129
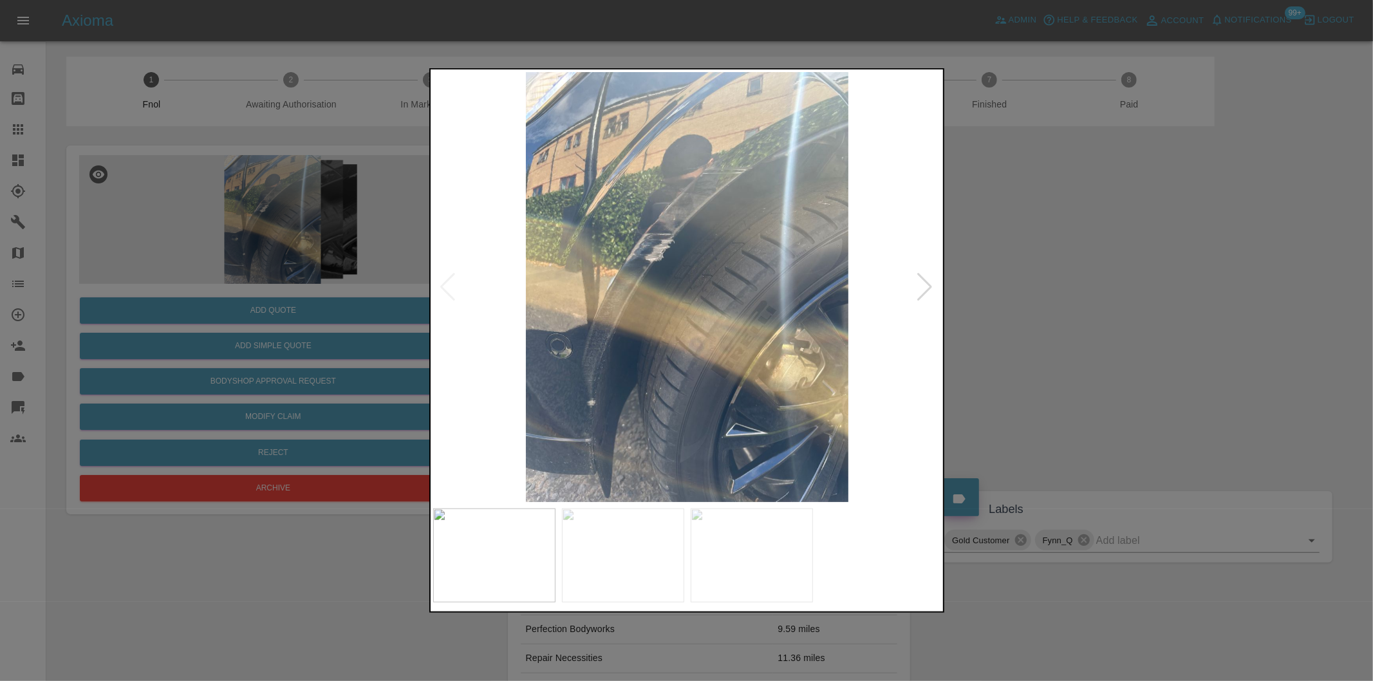
drag, startPoint x: 1127, startPoint y: 359, endPoint x: 422, endPoint y: 362, distance: 705.5
click at [1114, 356] on div at bounding box center [686, 340] width 1373 height 681
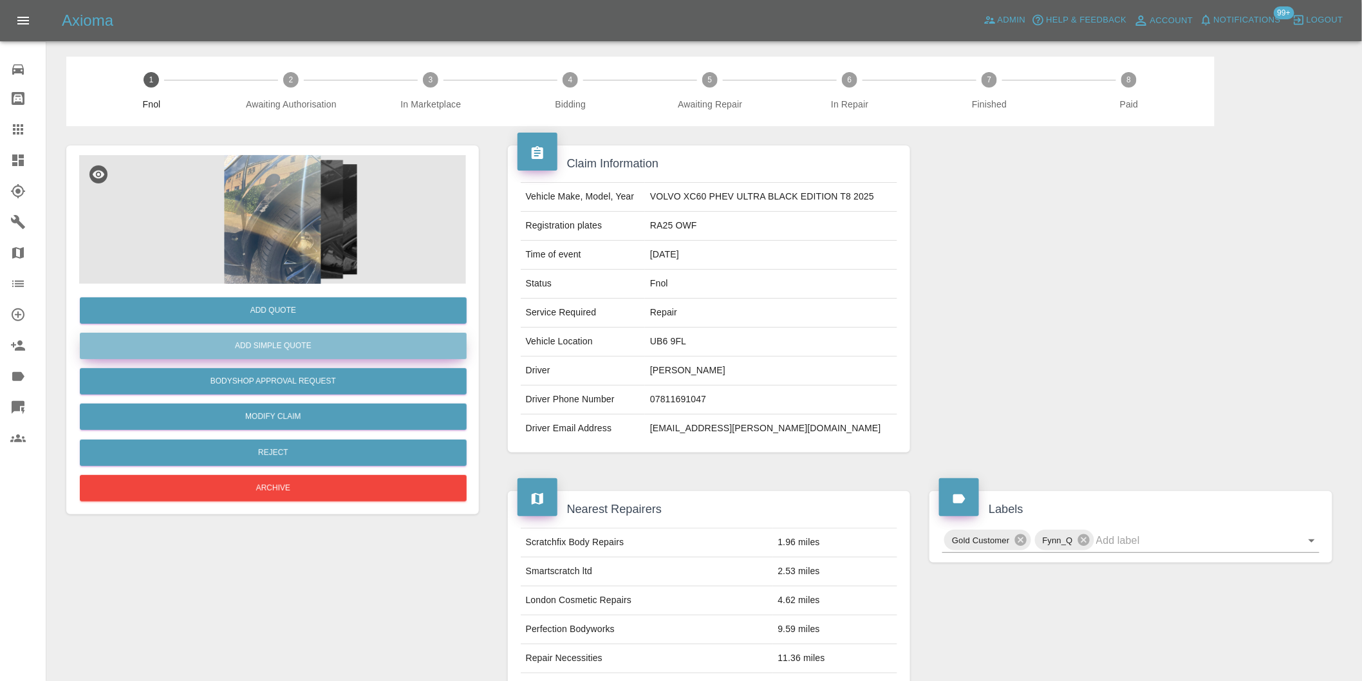
click at [249, 343] on button "Add Simple Quote" at bounding box center [273, 346] width 387 height 26
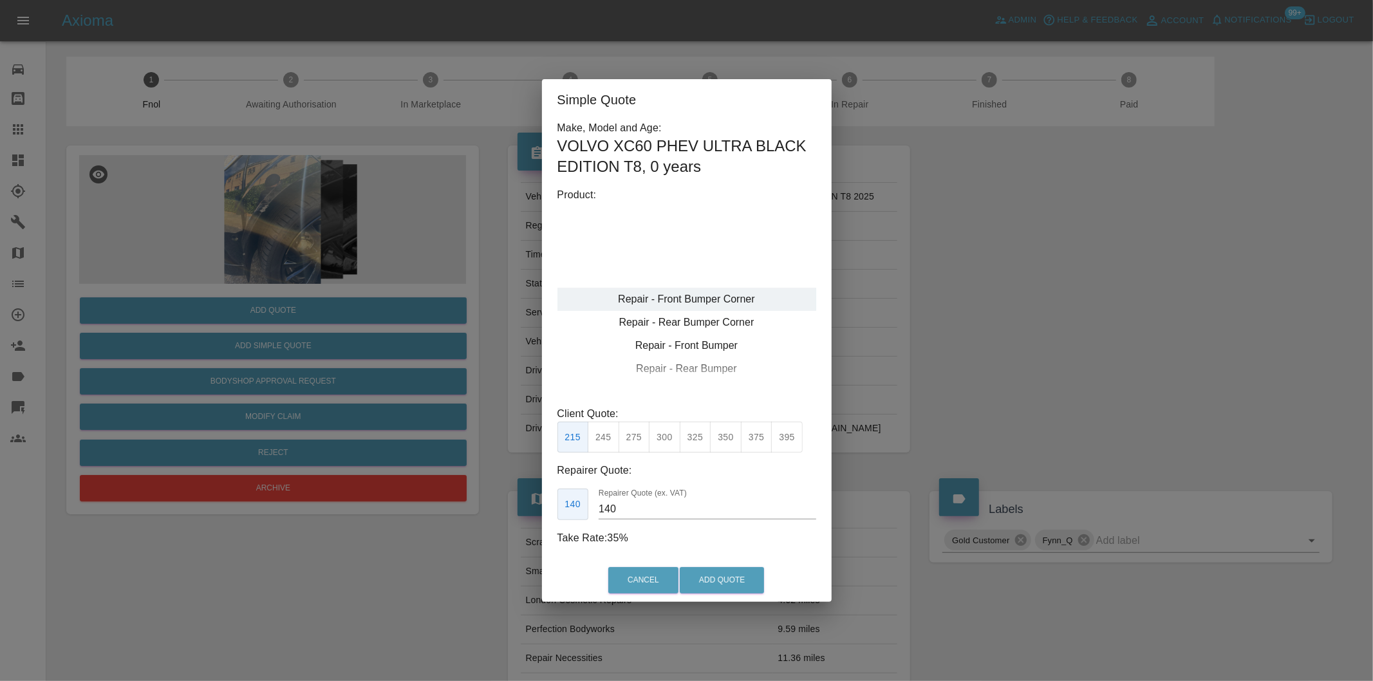
type input "120"
click at [699, 575] on button "Add Quote" at bounding box center [722, 580] width 84 height 26
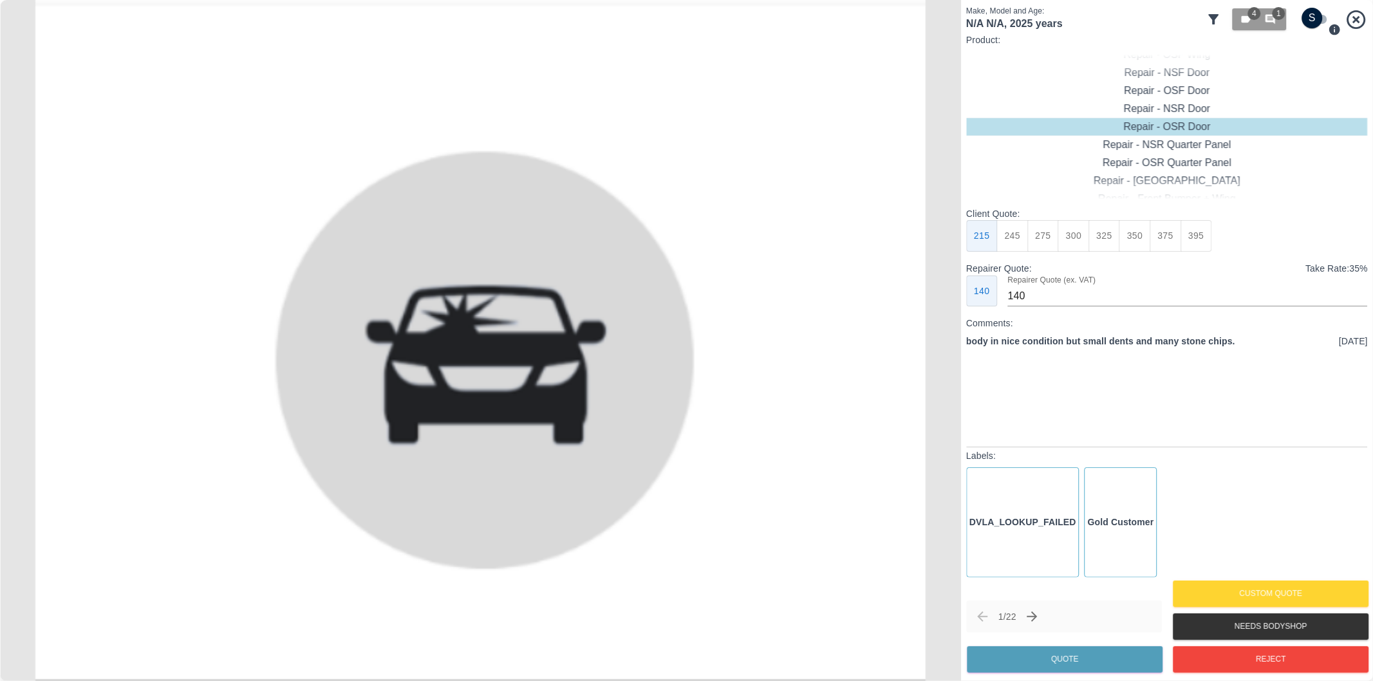
click at [1209, 22] on icon at bounding box center [1213, 19] width 15 height 15
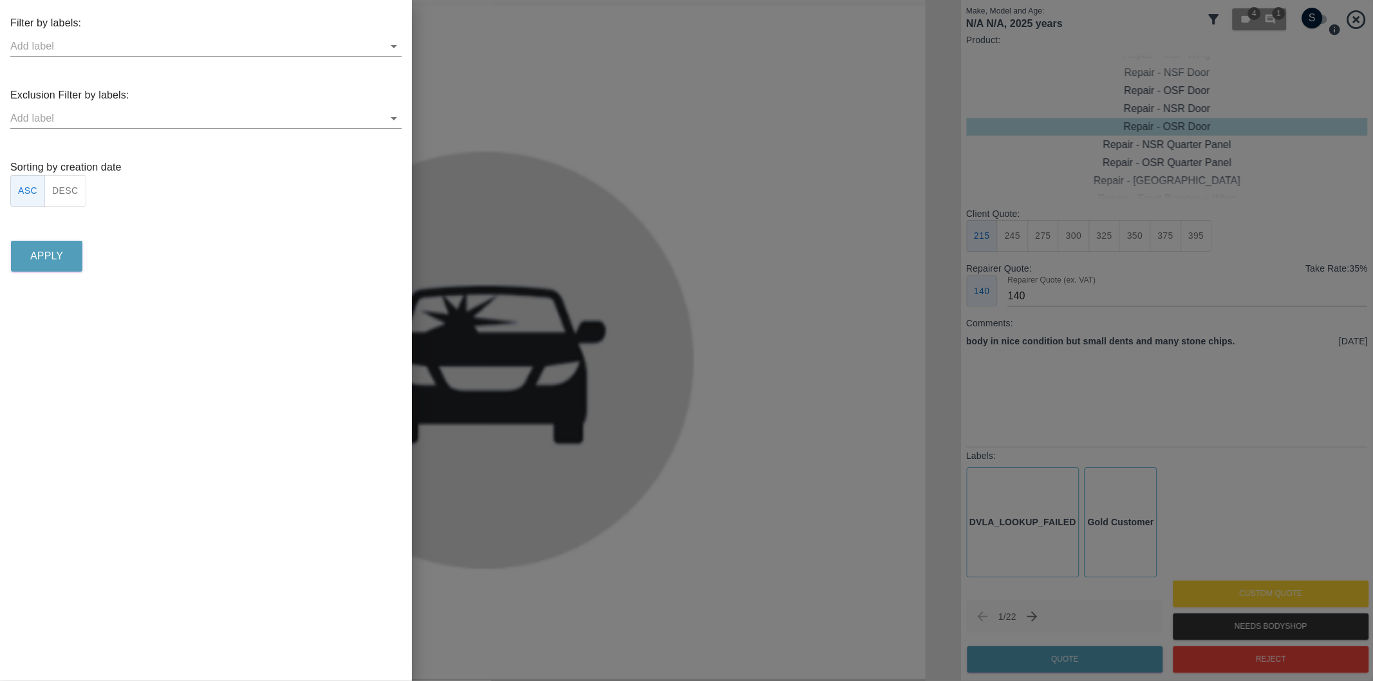
click at [398, 118] on icon "Open" at bounding box center [393, 118] width 15 height 15
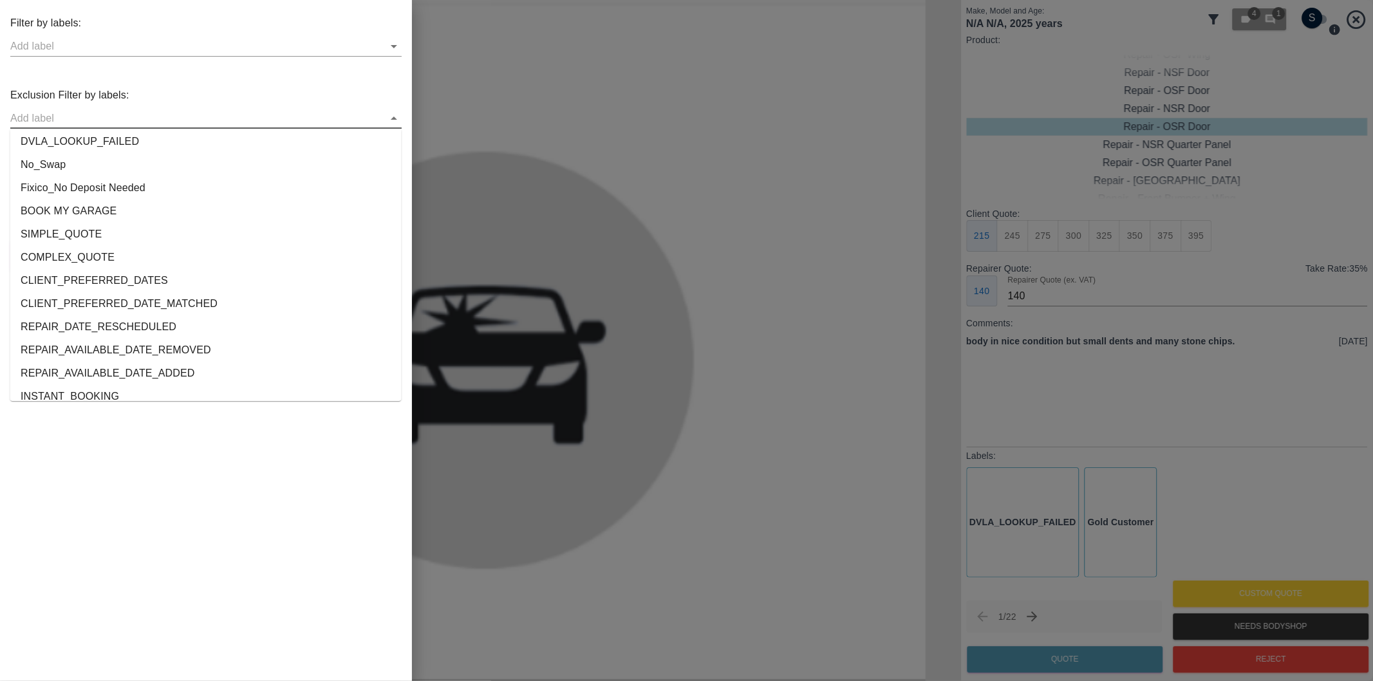
scroll to position [2378, 0]
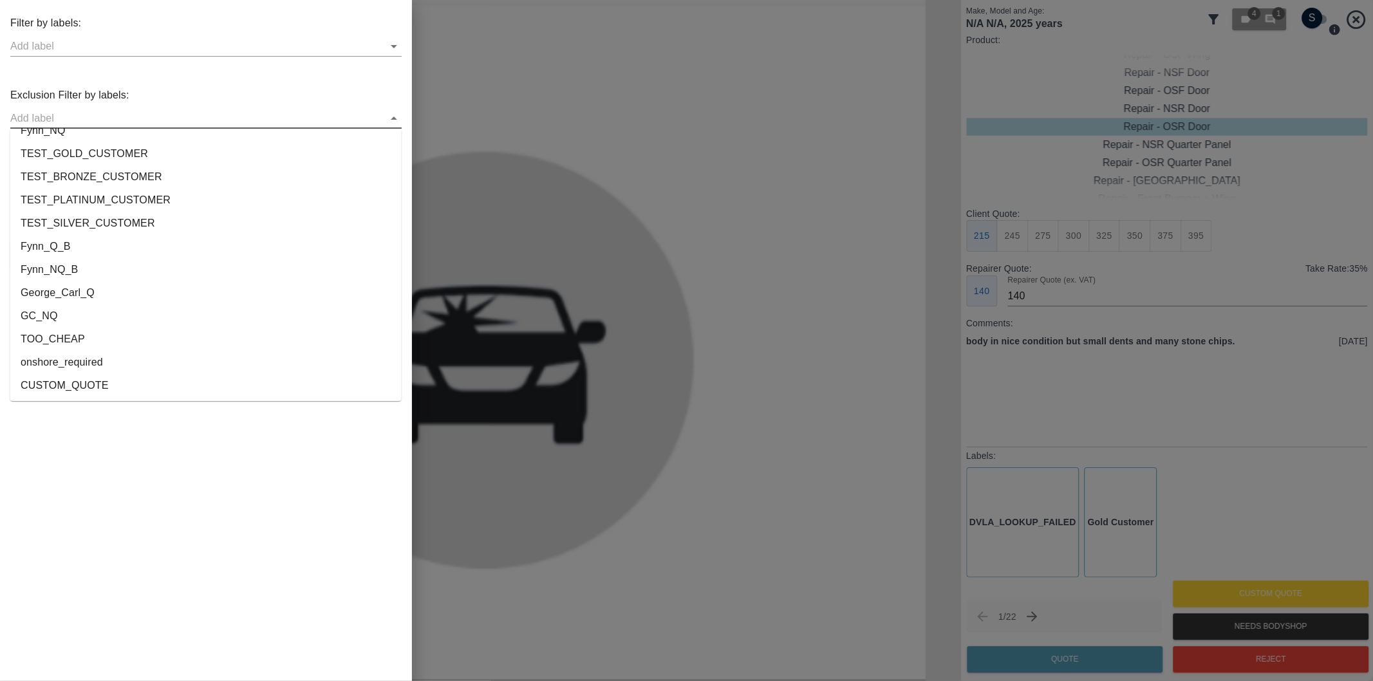
click at [208, 361] on li "onshore_required" at bounding box center [205, 362] width 391 height 23
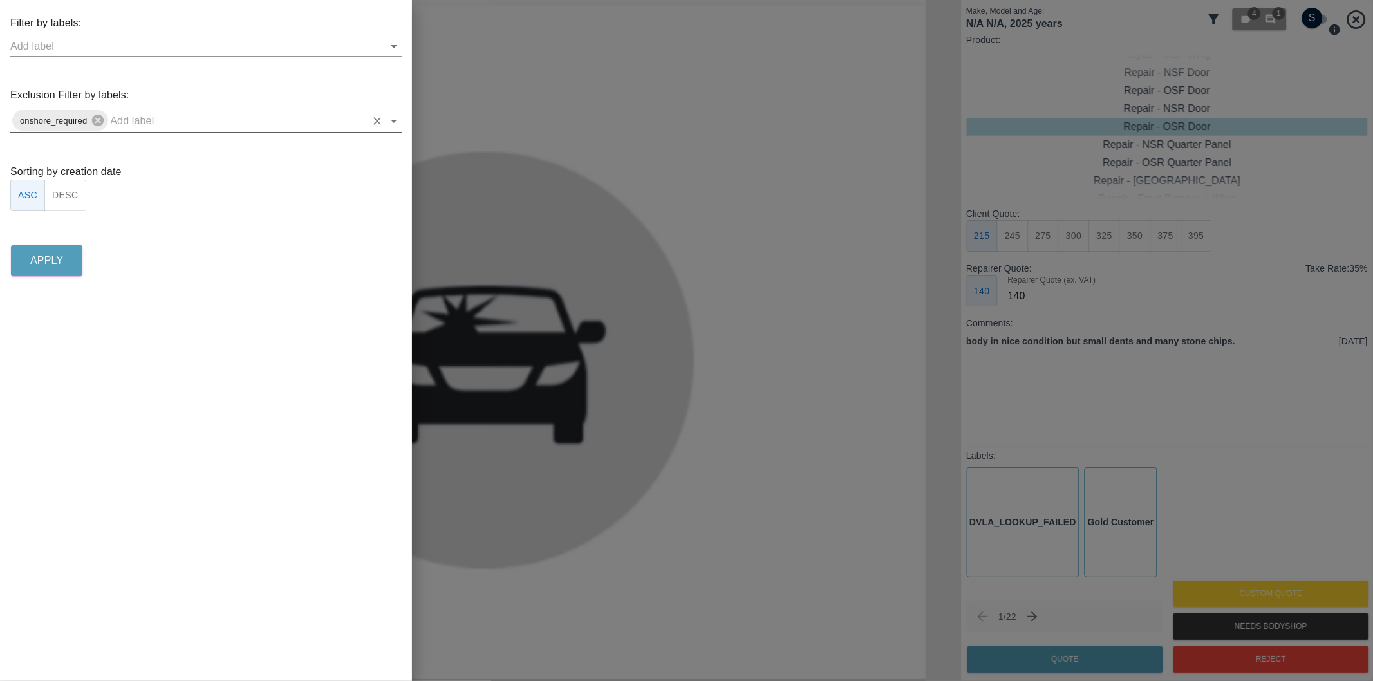
click at [391, 118] on icon "Open" at bounding box center [393, 120] width 15 height 15
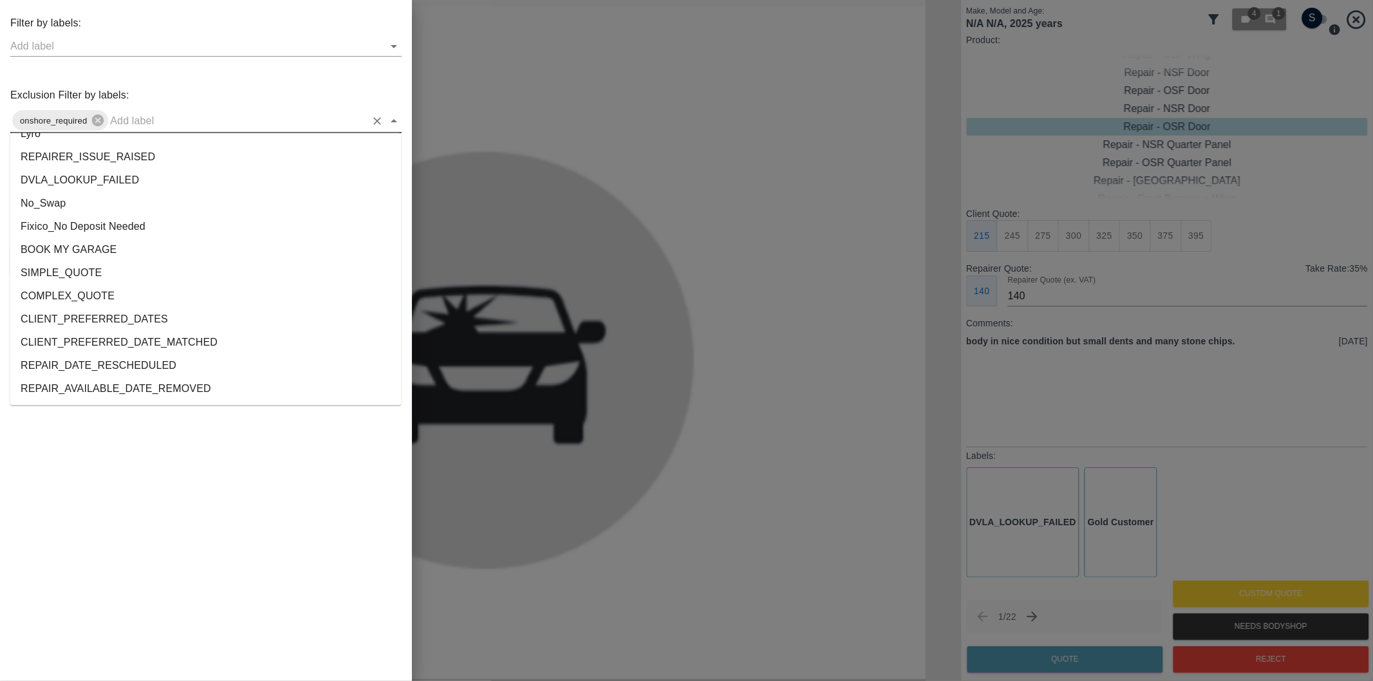
scroll to position [2356, 0]
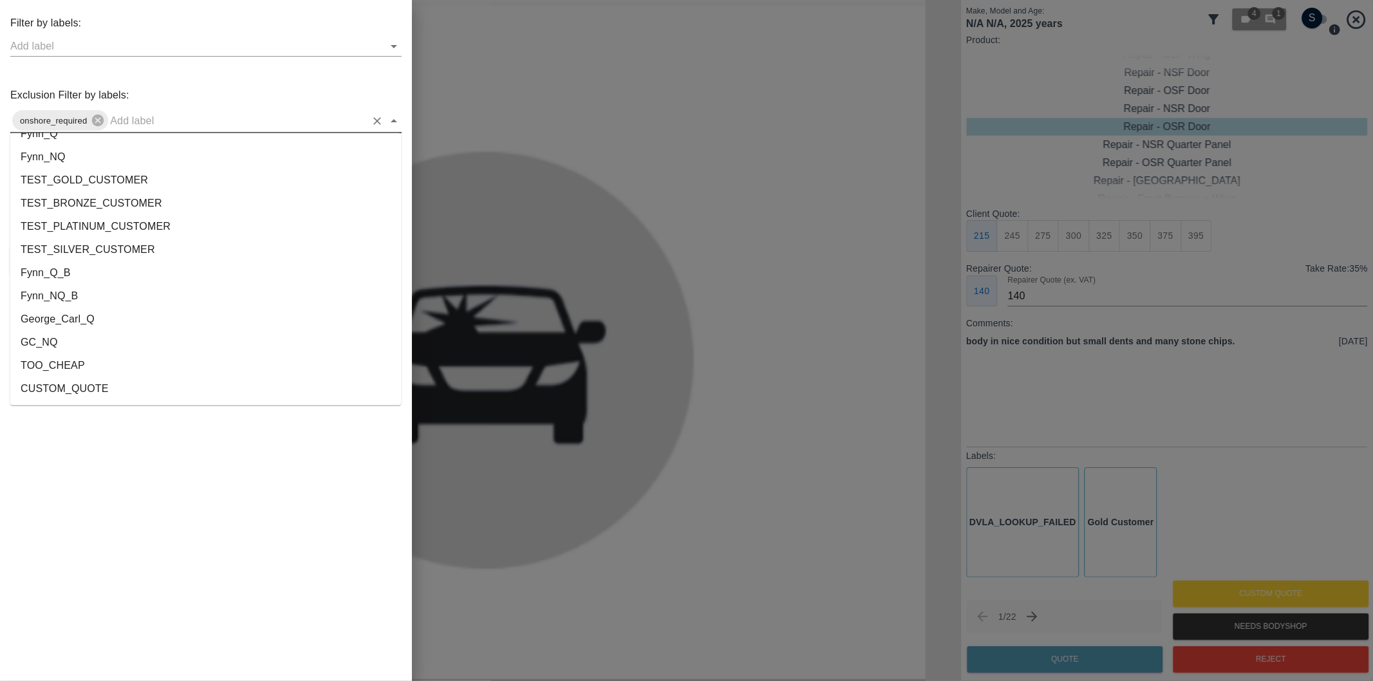
click at [125, 321] on li "George_Carl_Q" at bounding box center [205, 319] width 391 height 23
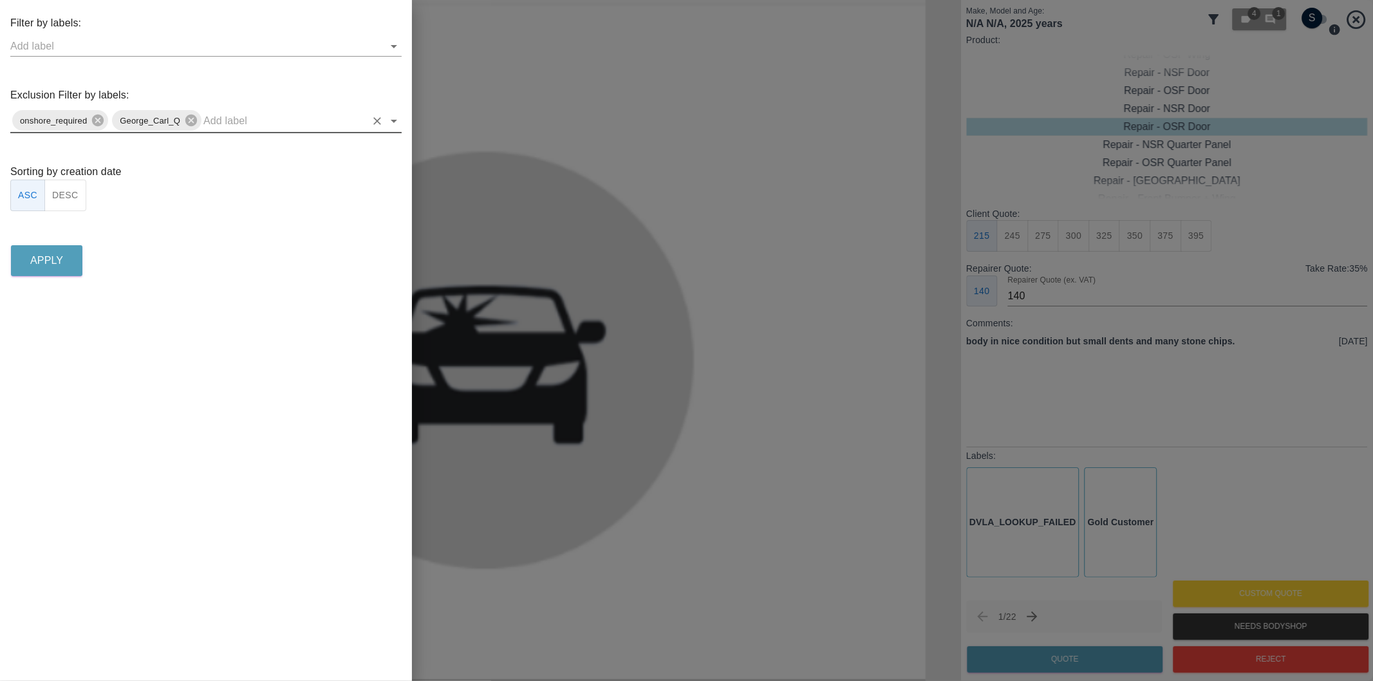
click at [73, 194] on button "DESC" at bounding box center [65, 196] width 42 height 32
click at [62, 257] on p "Apply" at bounding box center [46, 260] width 33 height 15
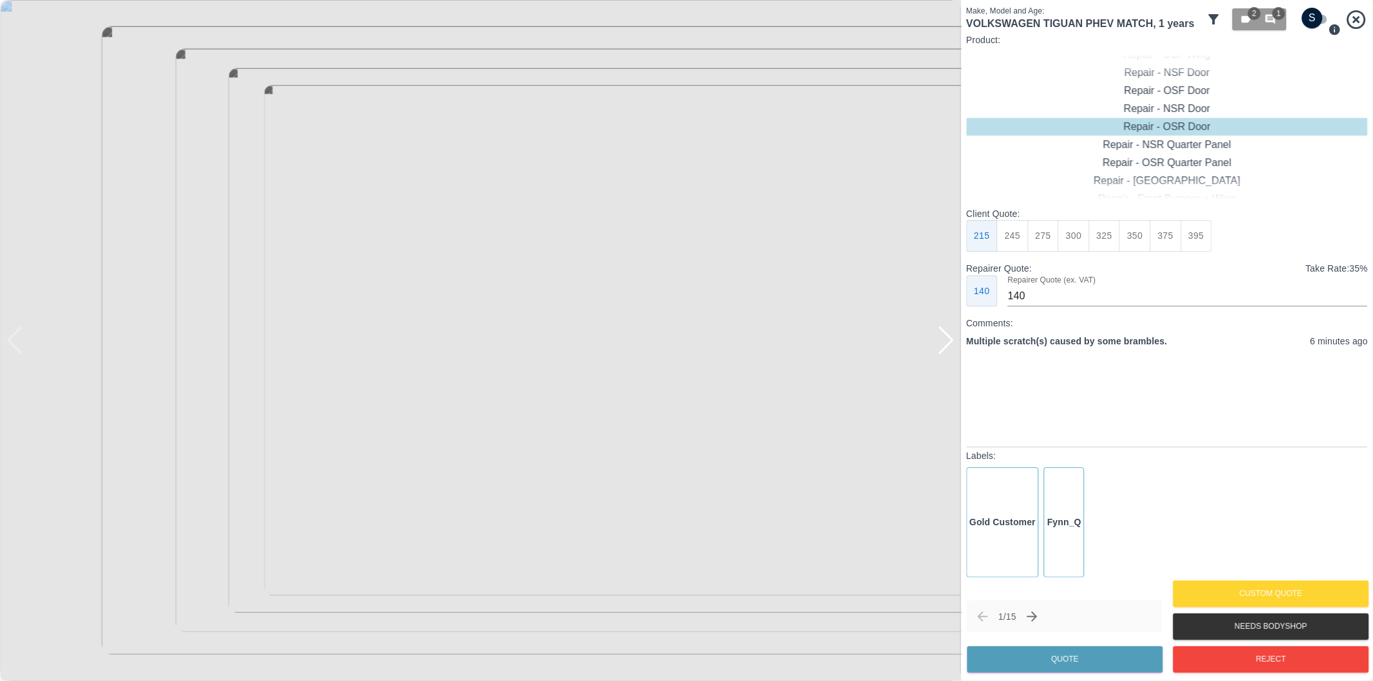
drag, startPoint x: 947, startPoint y: 345, endPoint x: 882, endPoint y: 322, distance: 69.0
click at [882, 322] on div at bounding box center [480, 340] width 961 height 681
click at [1038, 616] on icon "Next claim" at bounding box center [1032, 616] width 15 height 15
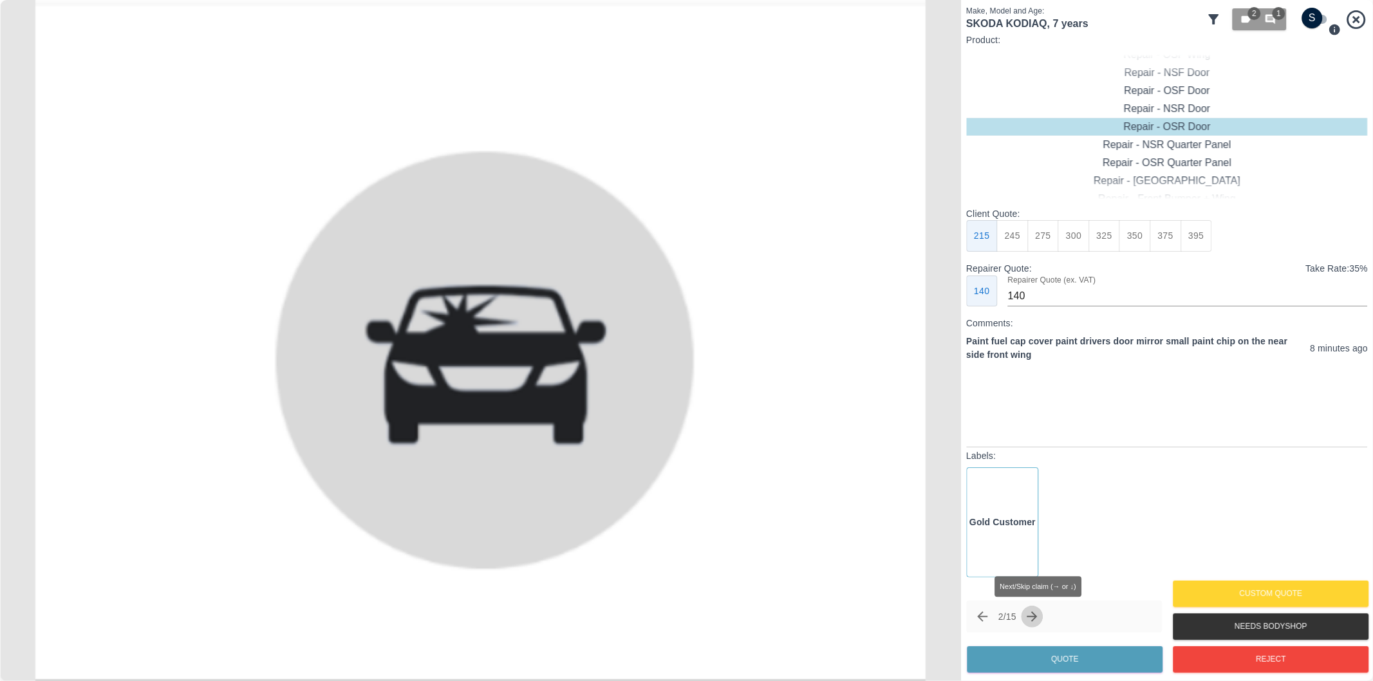
click at [1043, 621] on button "Next claim" at bounding box center [1032, 617] width 22 height 22
click at [1040, 620] on icon "Next claim" at bounding box center [1032, 616] width 15 height 15
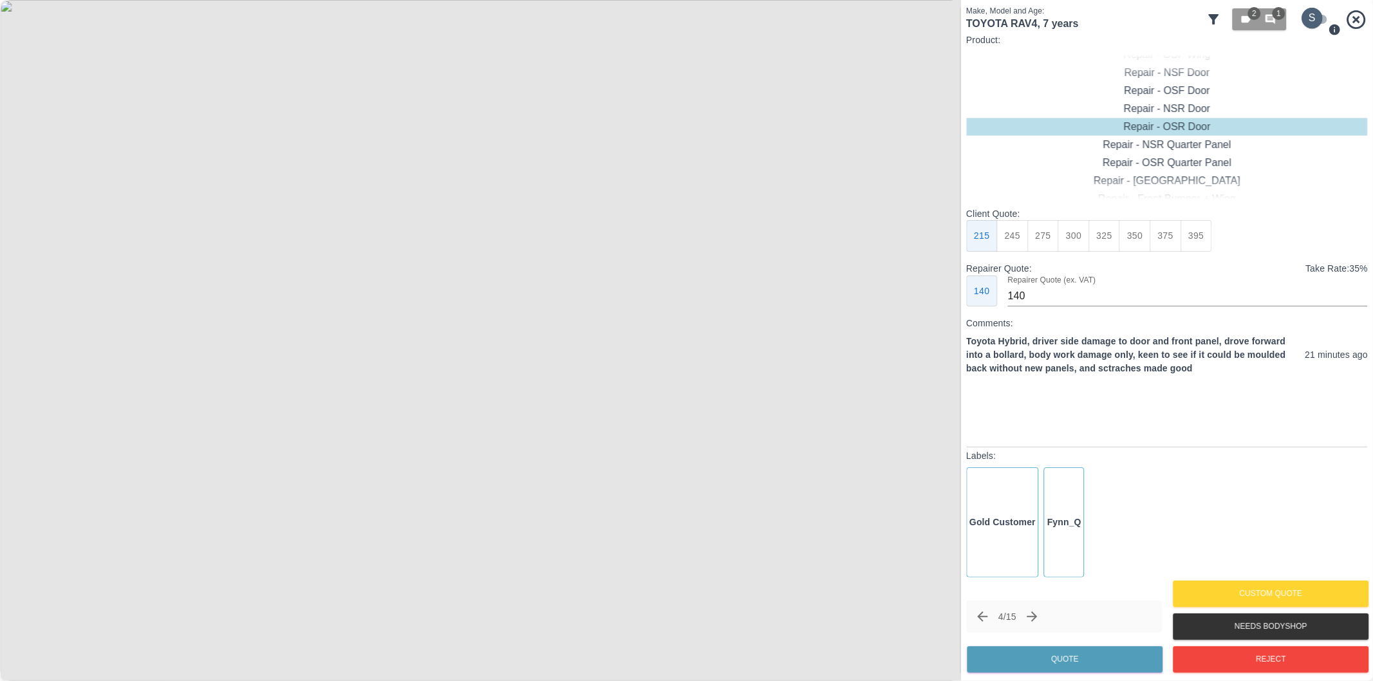
click at [1316, 24] on input "checkbox" at bounding box center [1313, 18] width 62 height 21
checkbox input "true"
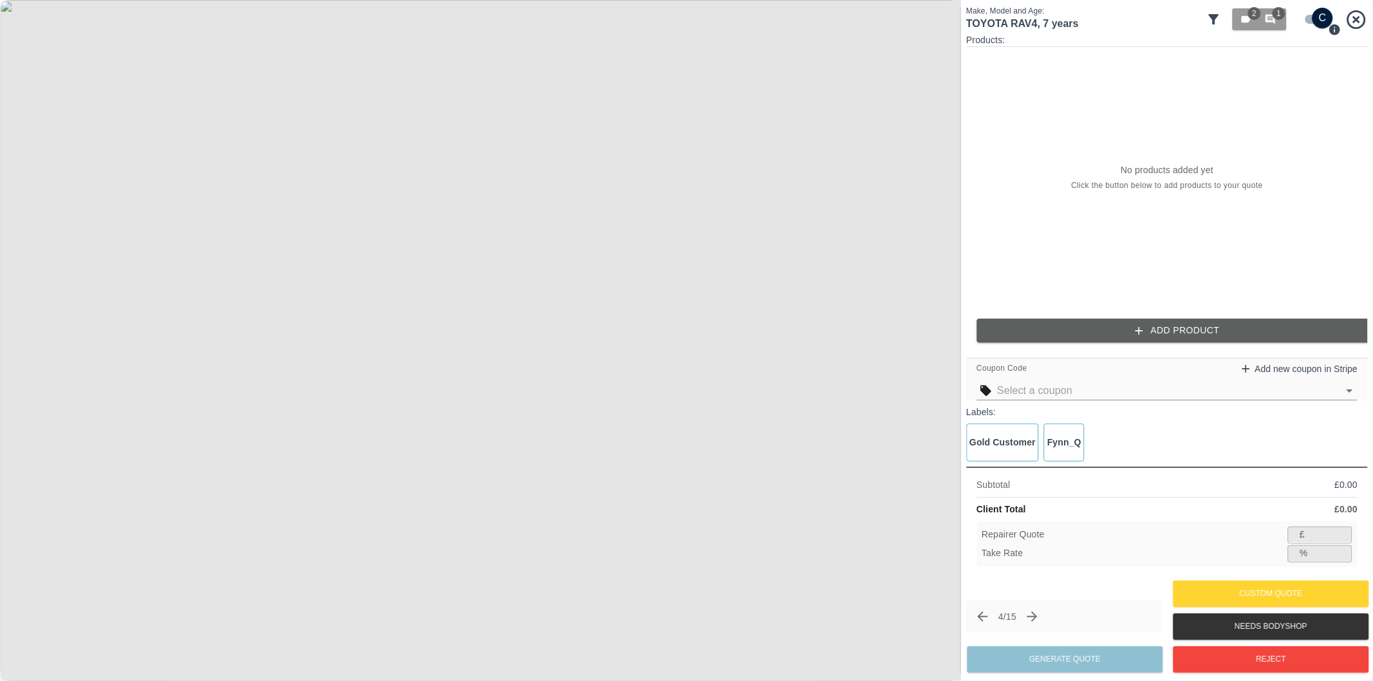
click at [1163, 323] on button "Add Product" at bounding box center [1177, 331] width 402 height 24
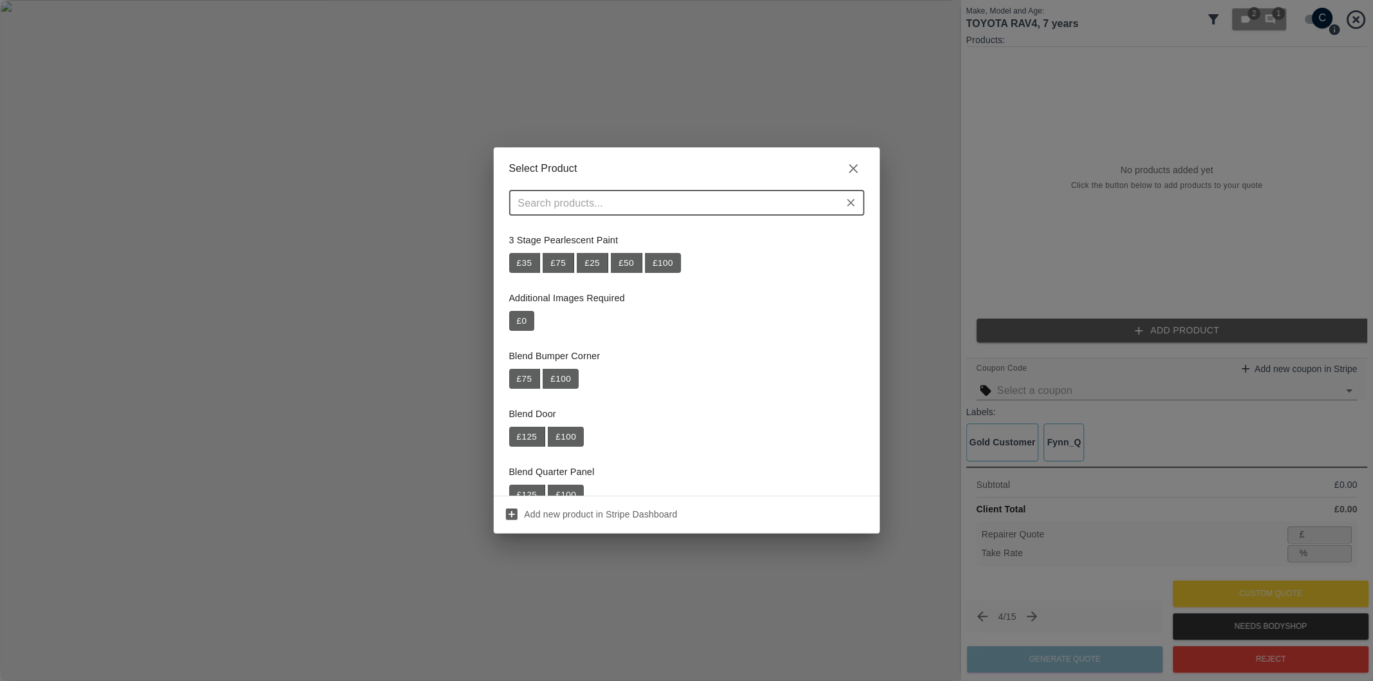
click at [775, 204] on input "text" at bounding box center [676, 203] width 326 height 18
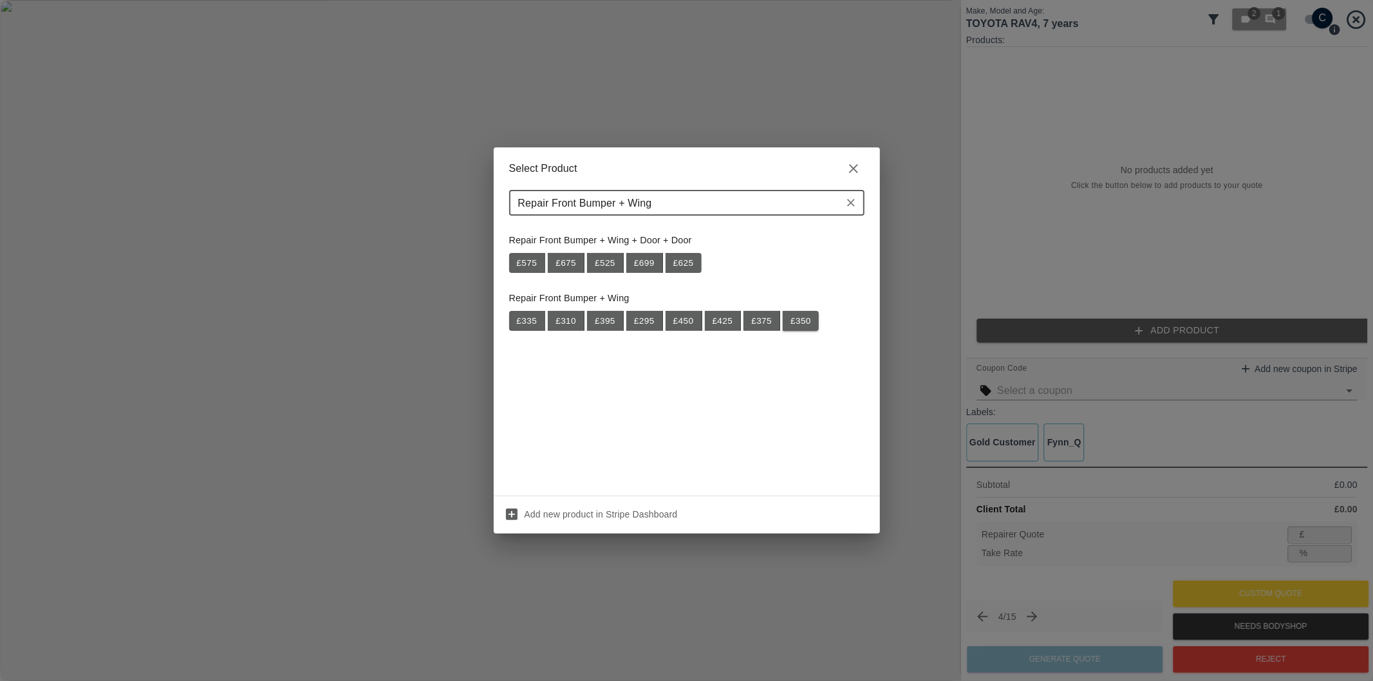
type input "Repair Front Bumper + Wing"
click at [795, 326] on button "£ 350" at bounding box center [801, 321] width 36 height 21
type input "227"
type input "35.1"
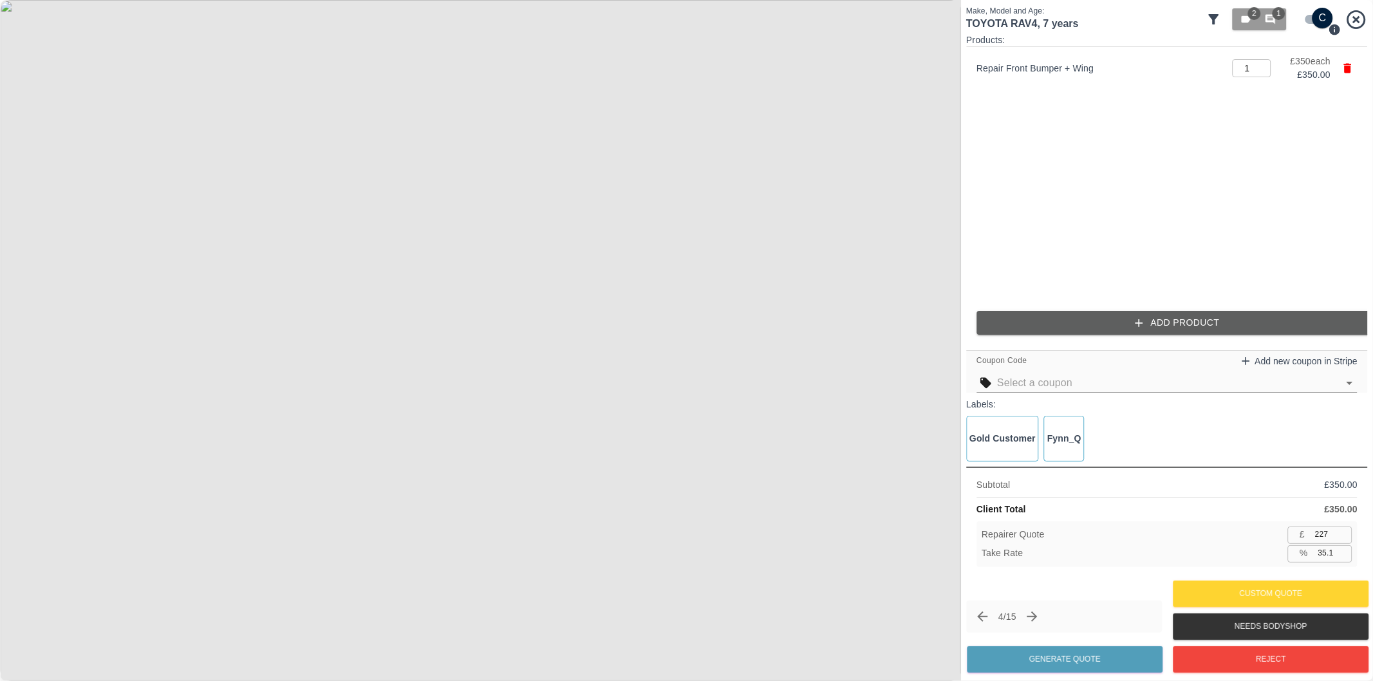
click at [1125, 326] on button "Add Product" at bounding box center [1177, 323] width 402 height 24
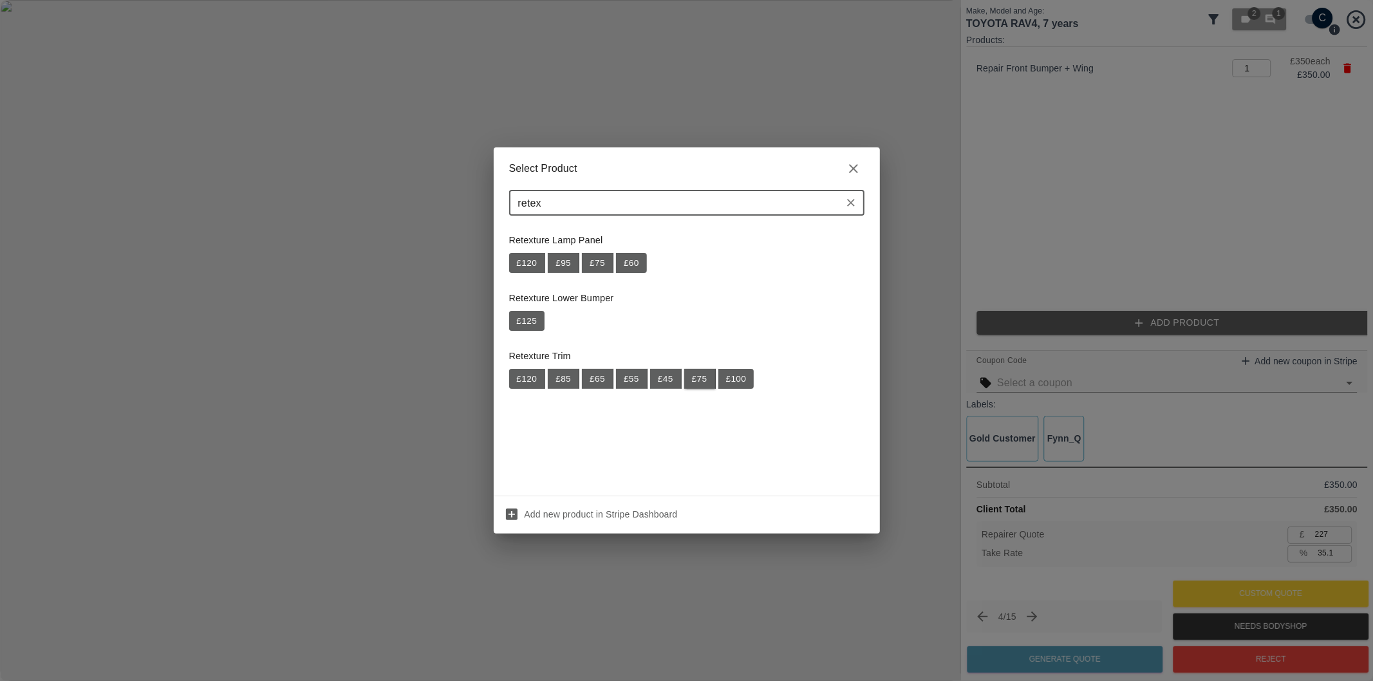
type input "retex"
drag, startPoint x: 704, startPoint y: 377, endPoint x: 770, endPoint y: 413, distance: 76.0
click at [704, 377] on button "£ 75" at bounding box center [700, 379] width 32 height 21
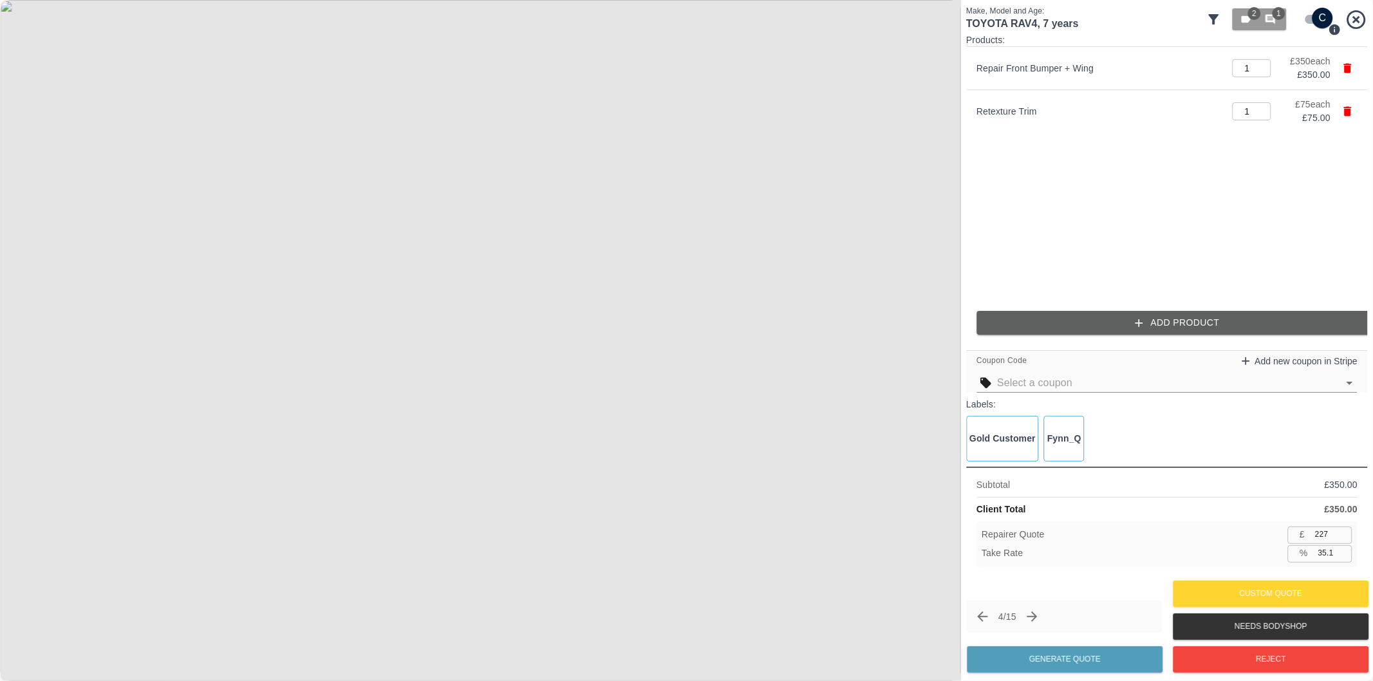
type input "276"
type input "37.1"
click at [1343, 549] on input "37.1" at bounding box center [1332, 553] width 39 height 16
type input "267"
type input "37.2"
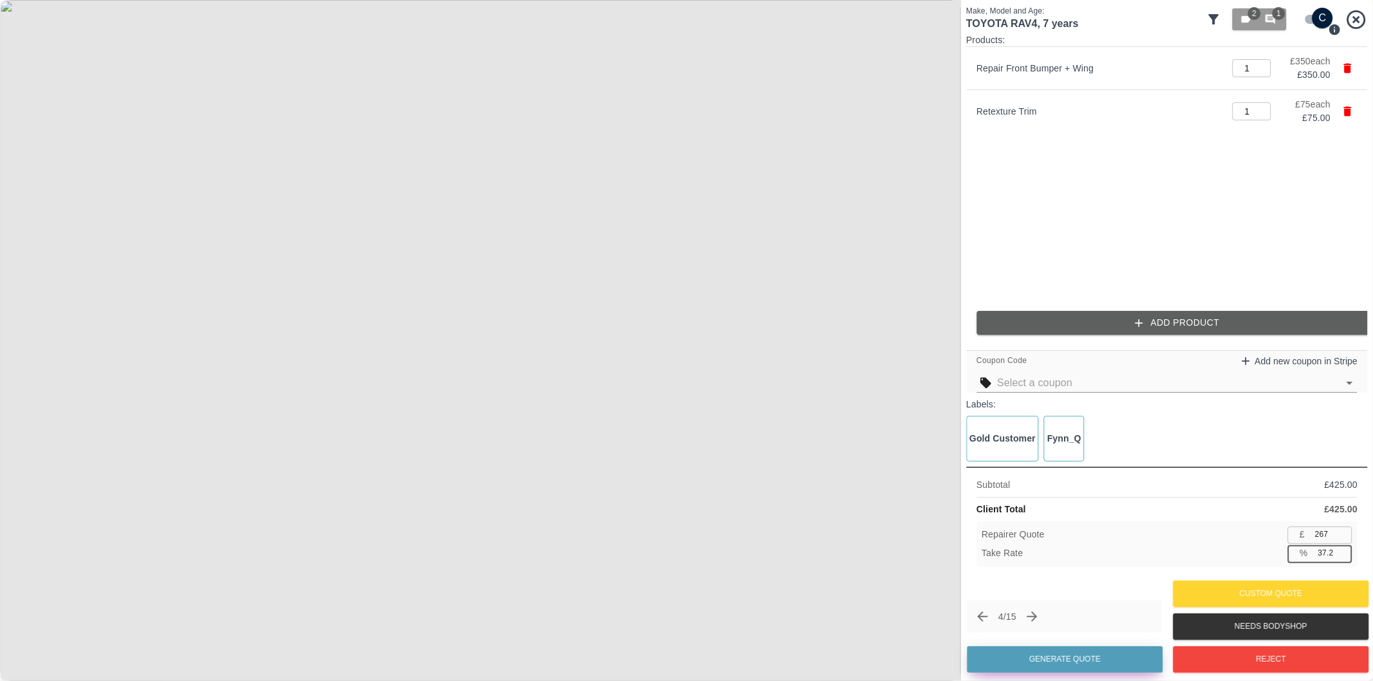
click at [1122, 657] on button "Generate Quote" at bounding box center [1065, 659] width 196 height 26
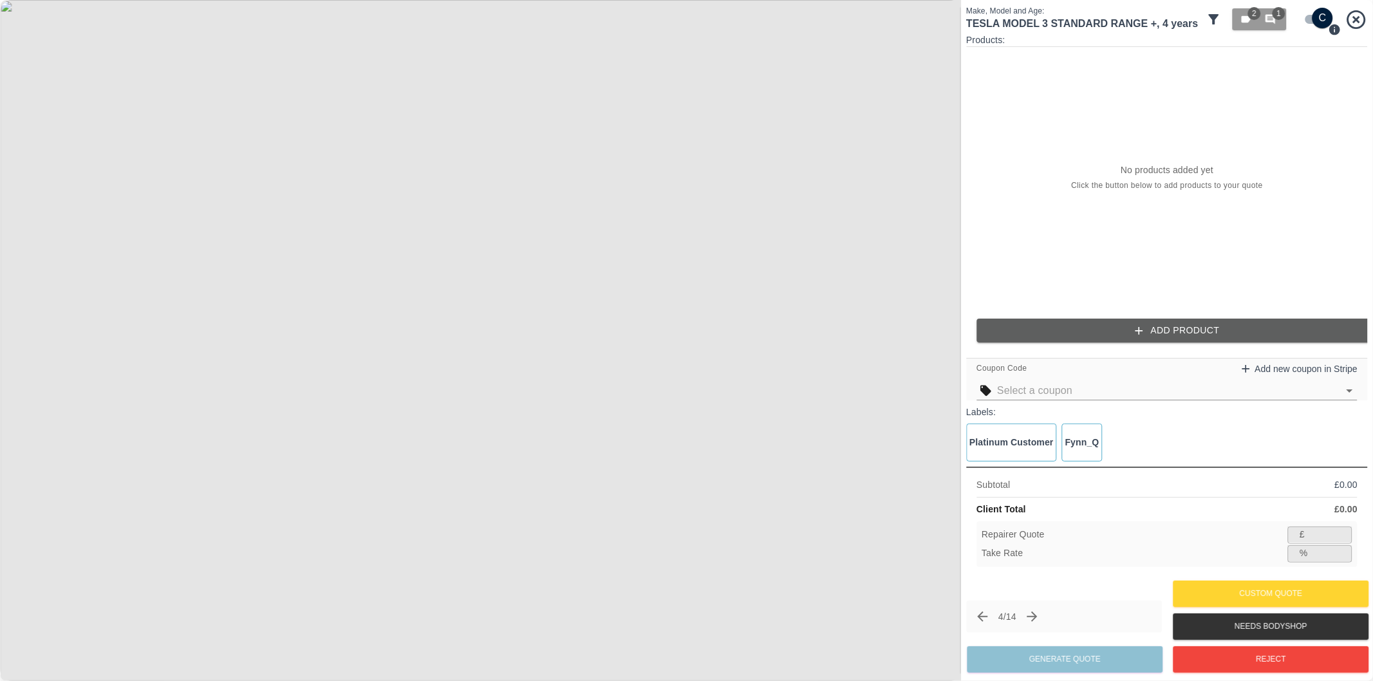
click at [1316, 18] on input "checkbox" at bounding box center [1323, 18] width 62 height 21
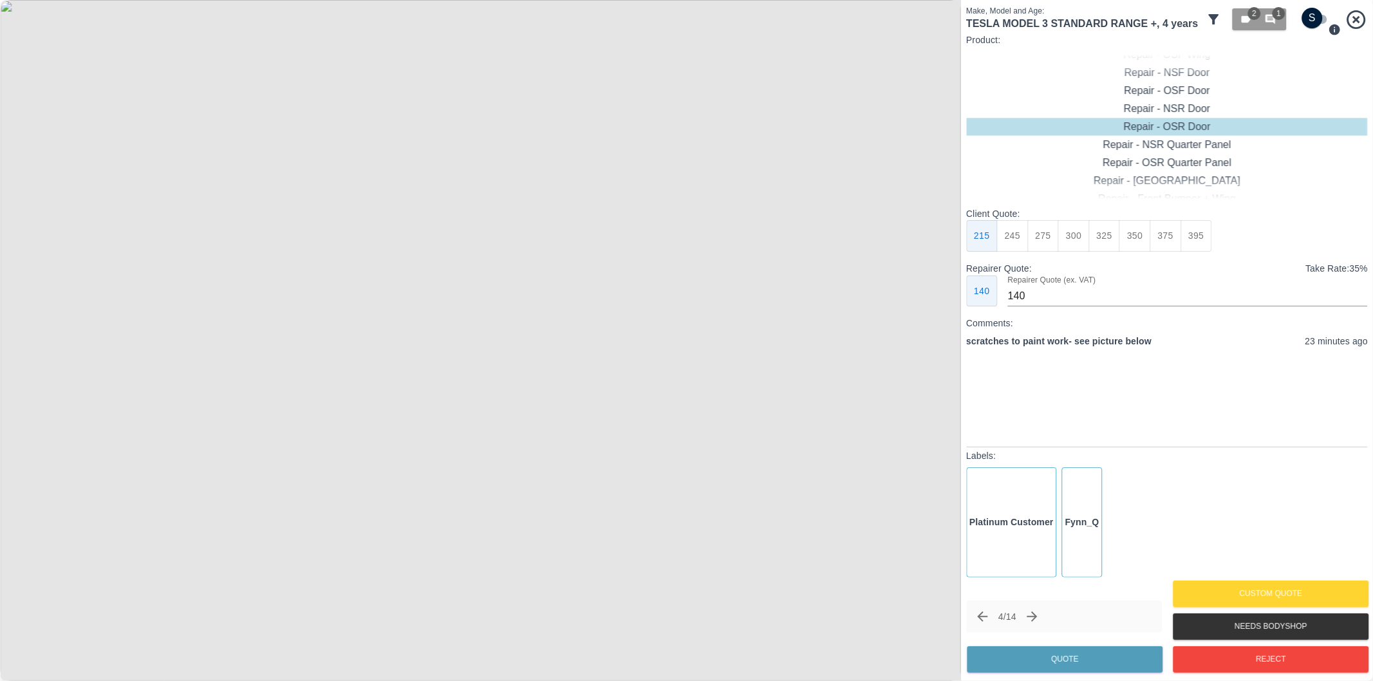
click at [1314, 16] on input "checkbox" at bounding box center [1313, 18] width 62 height 21
checkbox input "true"
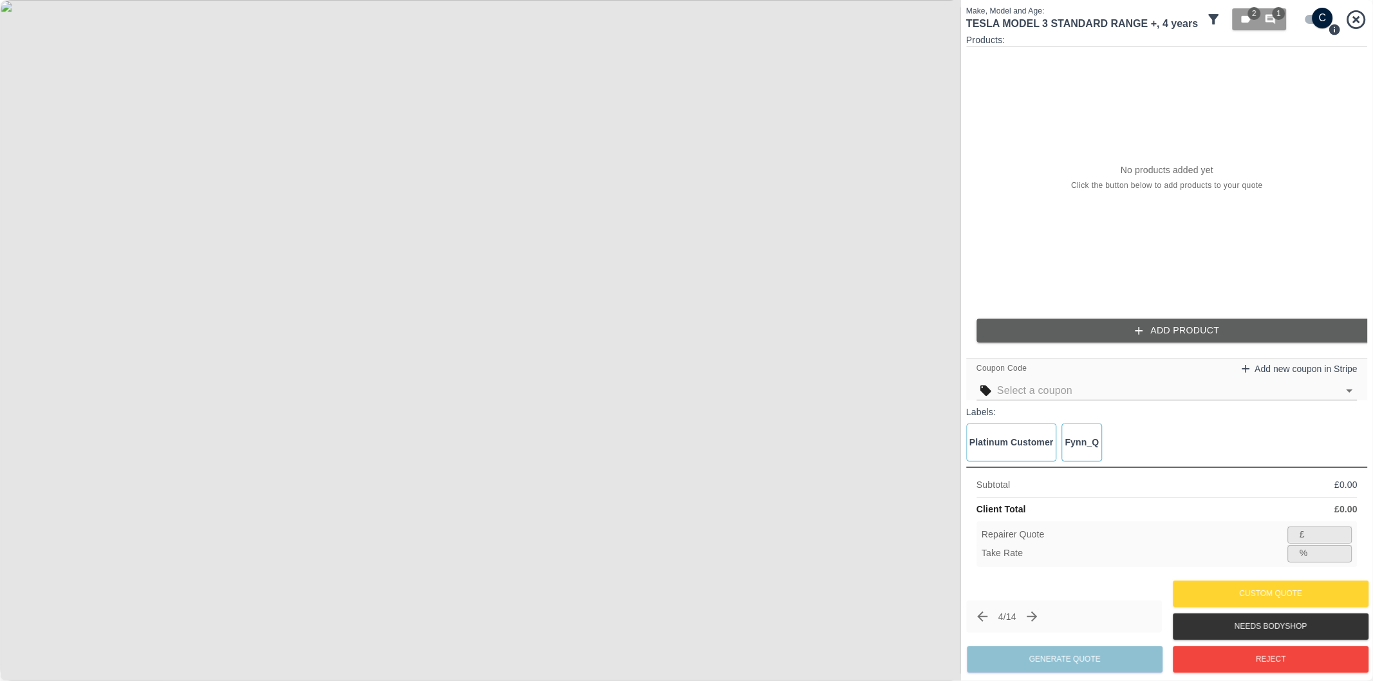
click at [1058, 332] on button "Add Product" at bounding box center [1177, 331] width 402 height 24
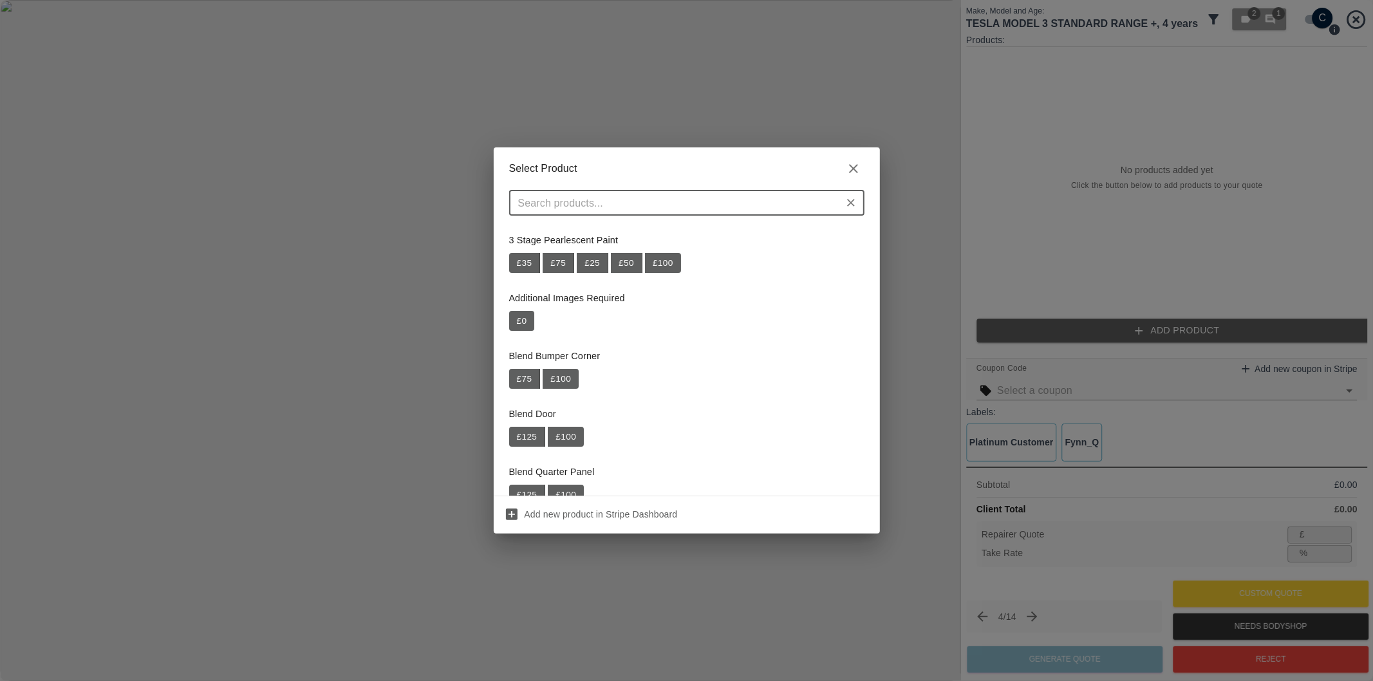
click at [769, 202] on input "text" at bounding box center [676, 203] width 326 height 18
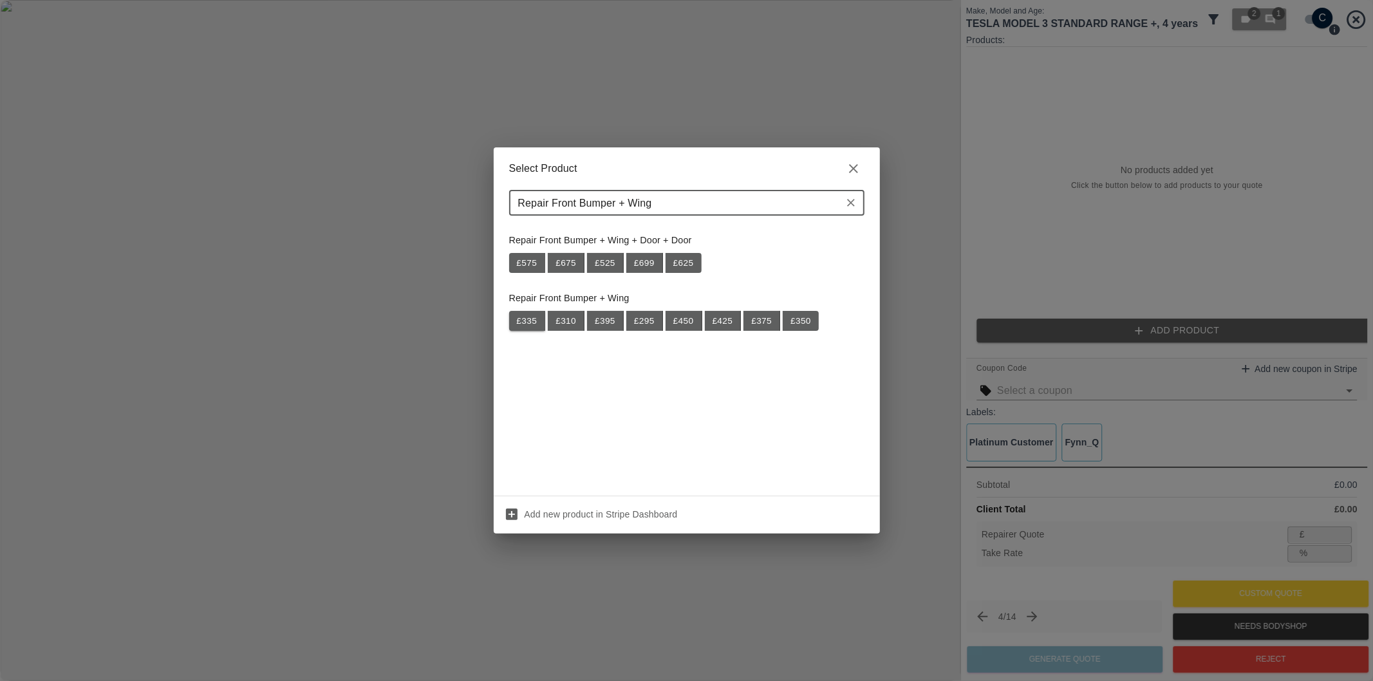
type input "Repair Front Bumper + Wing"
click at [536, 321] on button "£ 335" at bounding box center [527, 321] width 37 height 21
type input "217"
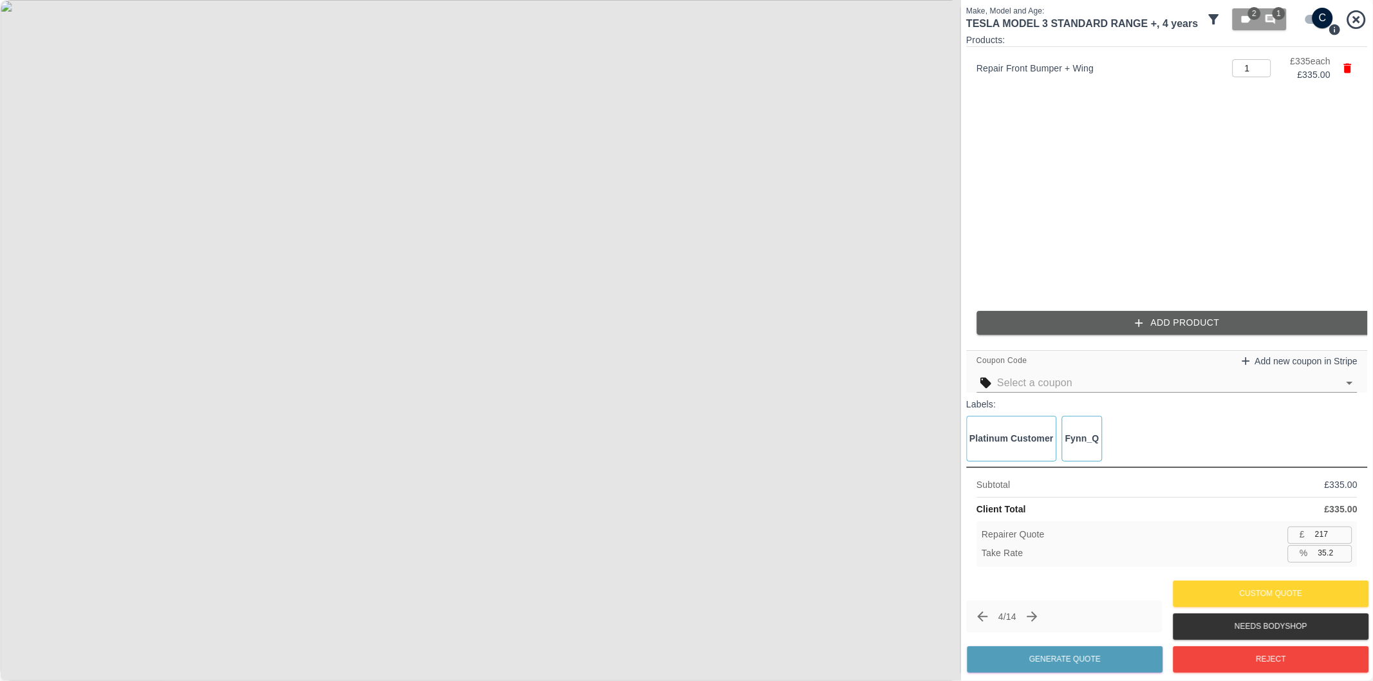
click at [1196, 327] on button "Add Product" at bounding box center [1177, 323] width 402 height 24
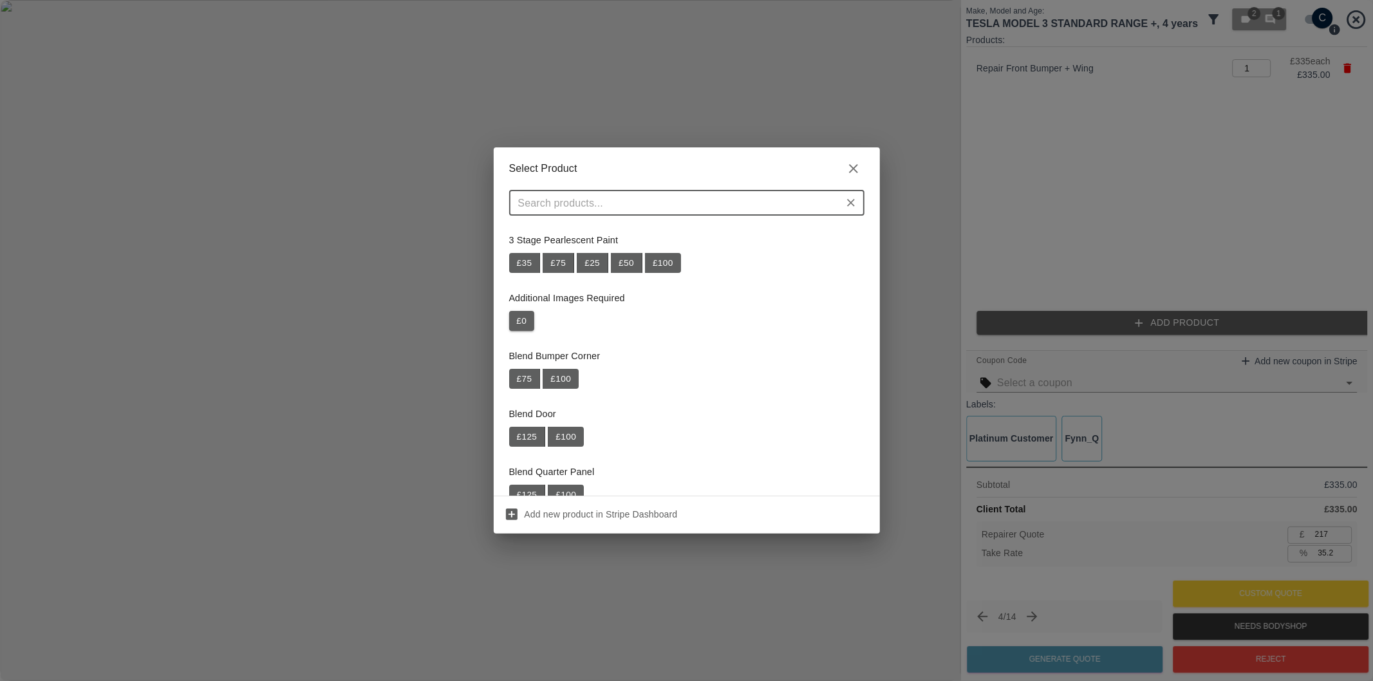
click at [525, 319] on button "£ 0" at bounding box center [522, 321] width 26 height 21
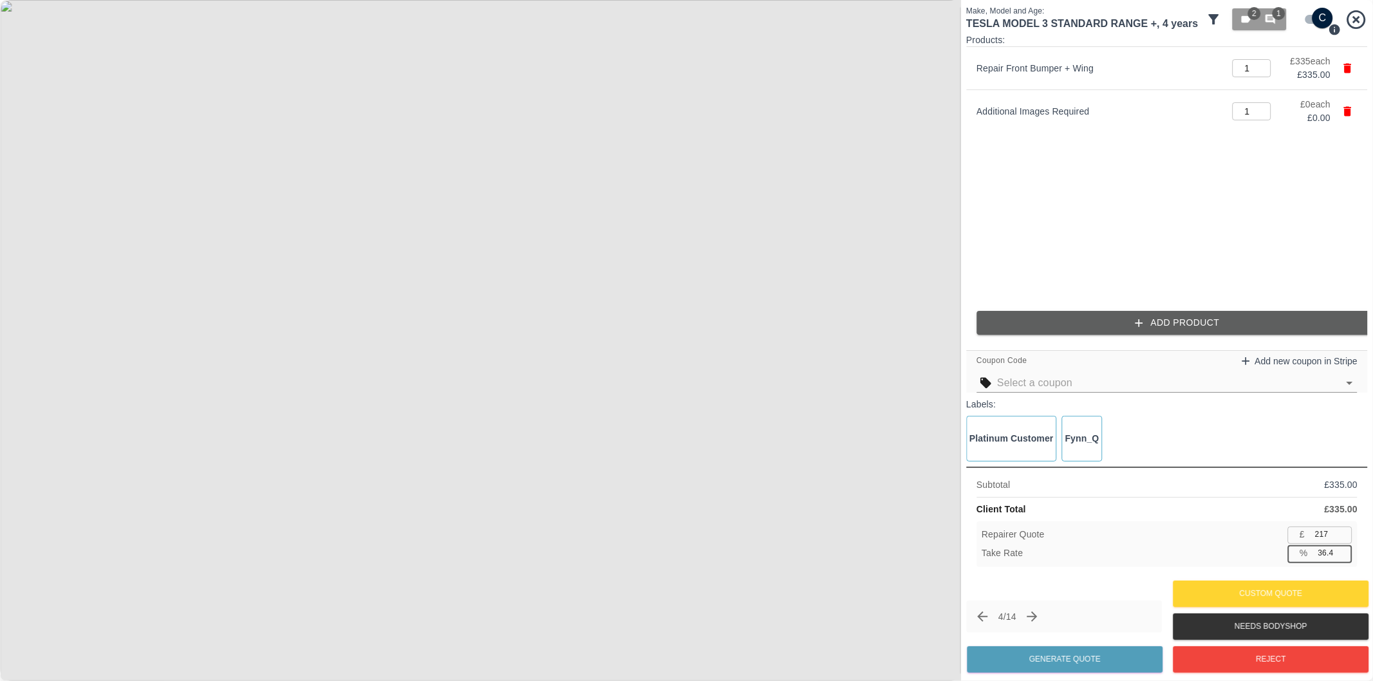
type input "36.5"
click at [1343, 550] on input "36.5" at bounding box center [1332, 553] width 39 height 16
type input "212"
type input "36.7"
click at [1092, 654] on button "Generate Quote" at bounding box center [1065, 659] width 196 height 26
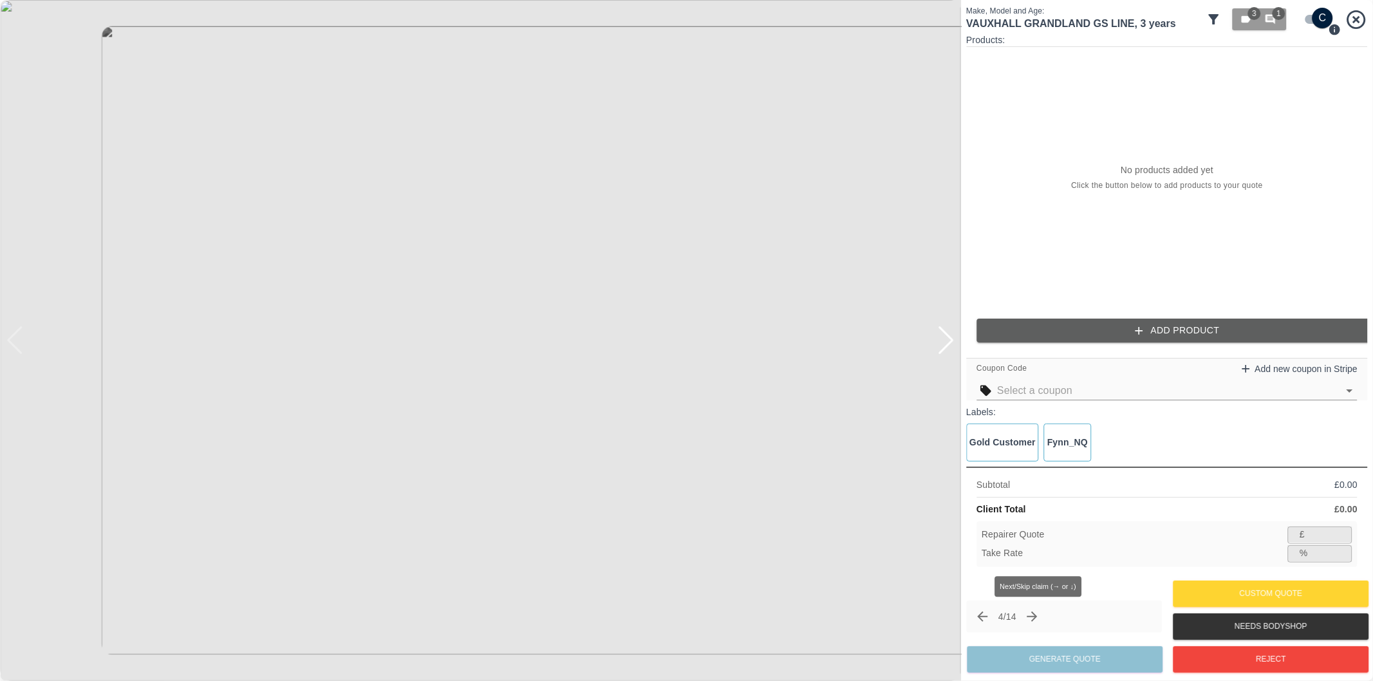
click at [1034, 619] on icon "Next claim" at bounding box center [1032, 616] width 15 height 15
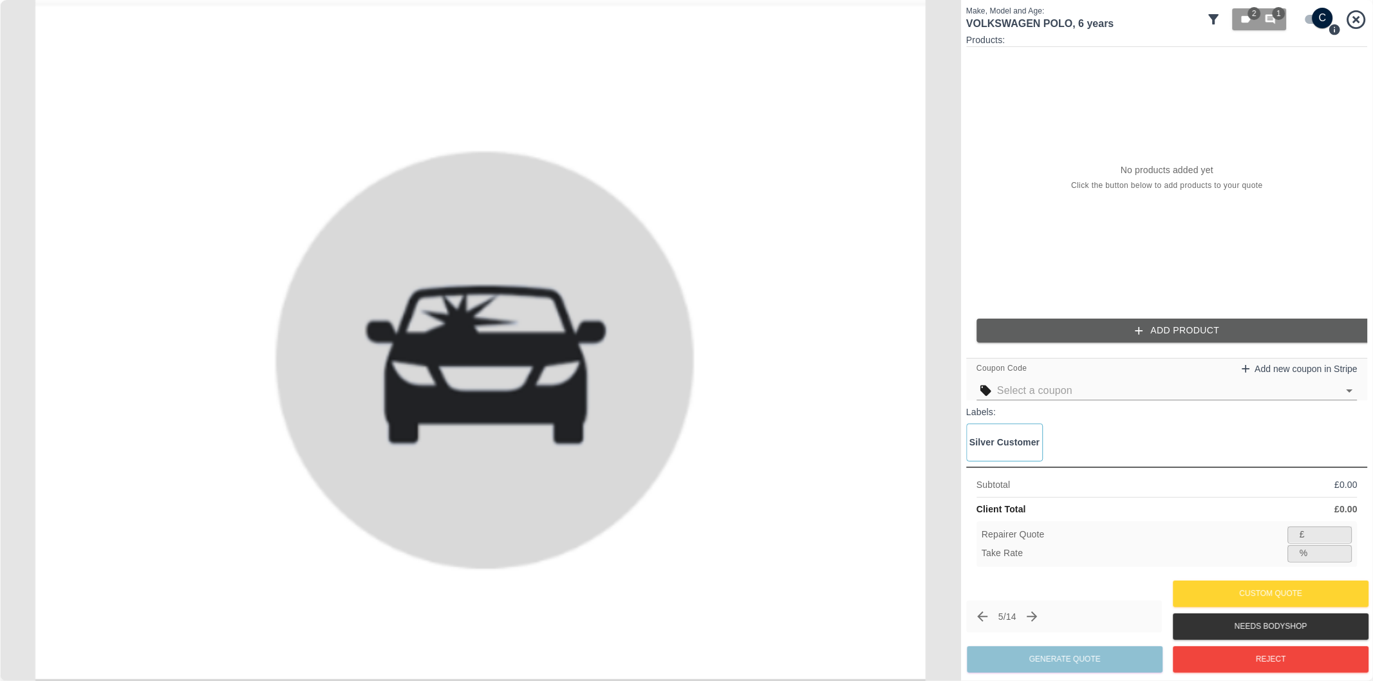
click at [967, 622] on div "5 / 14" at bounding box center [1064, 617] width 196 height 32
click at [982, 618] on icon "Previous claim" at bounding box center [981, 616] width 15 height 15
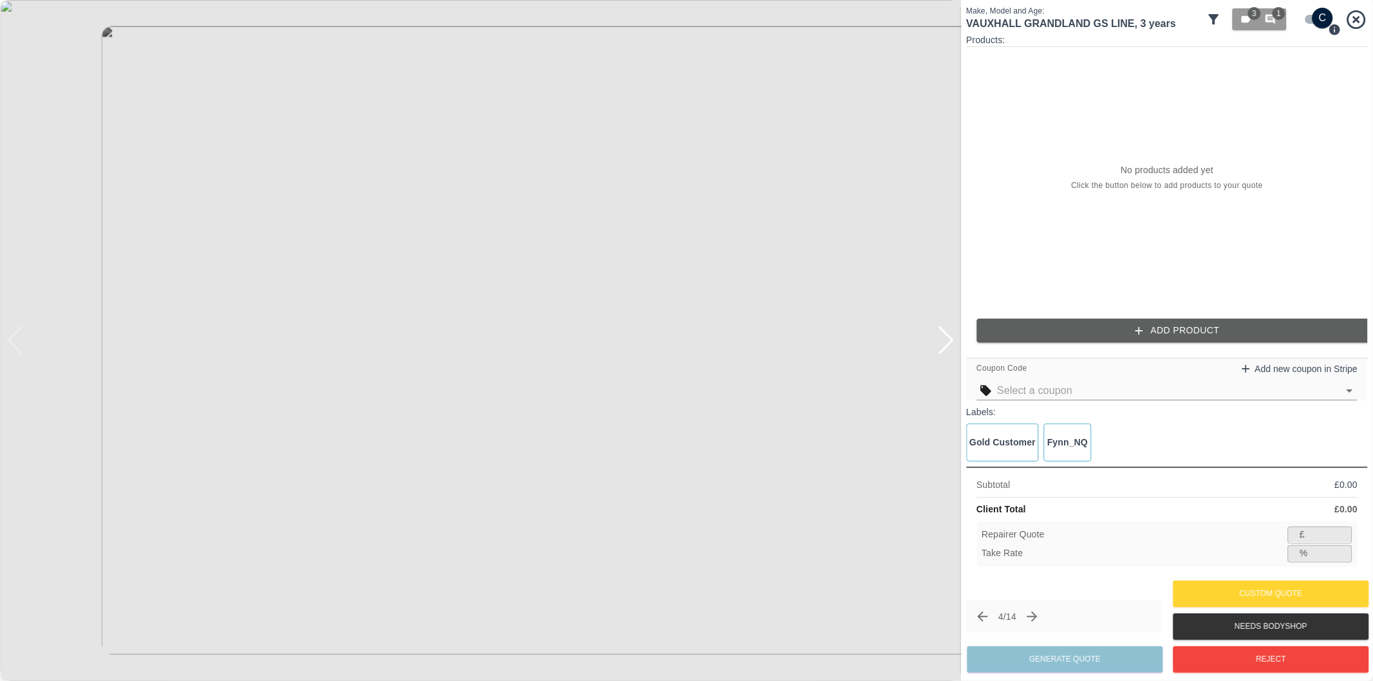
click at [1304, 12] on input "checkbox" at bounding box center [1323, 18] width 62 height 21
checkbox input "false"
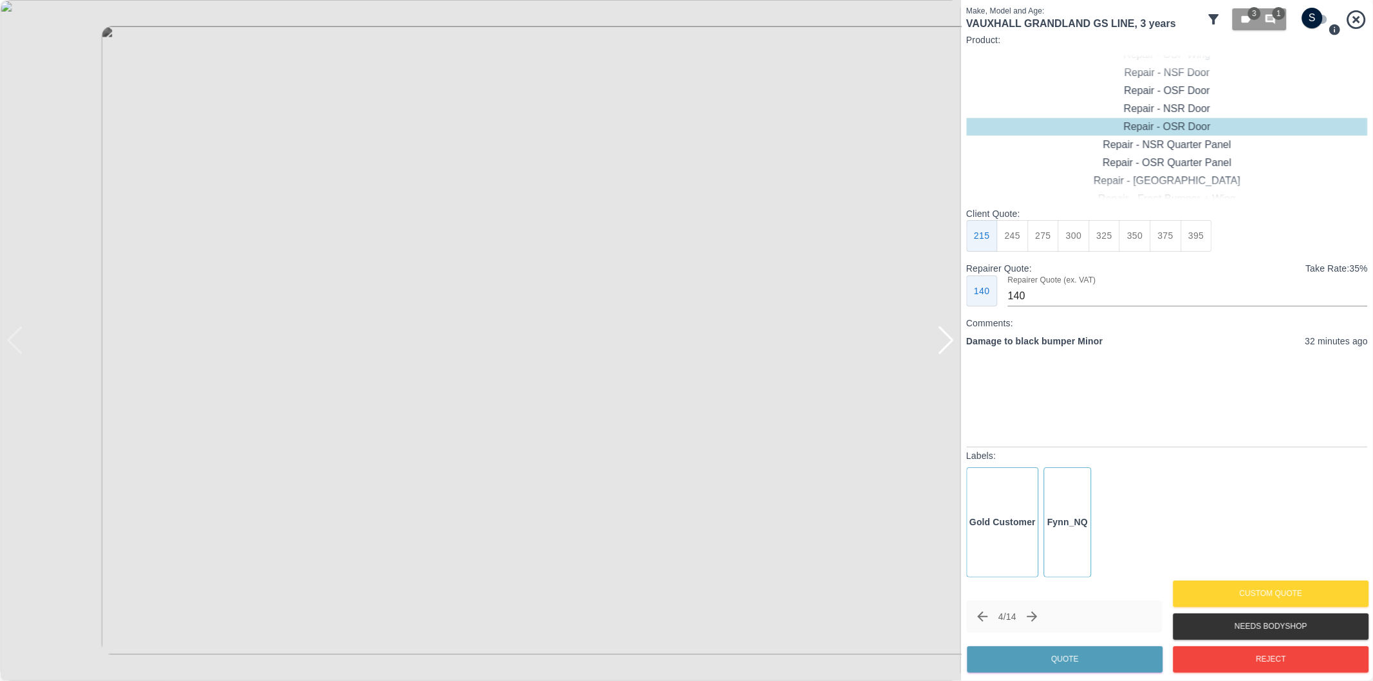
click at [380, 359] on img at bounding box center [480, 340] width 961 height 681
click at [440, 370] on img at bounding box center [780, 283] width 2883 height 2043
click at [943, 129] on img at bounding box center [480, 340] width 961 height 681
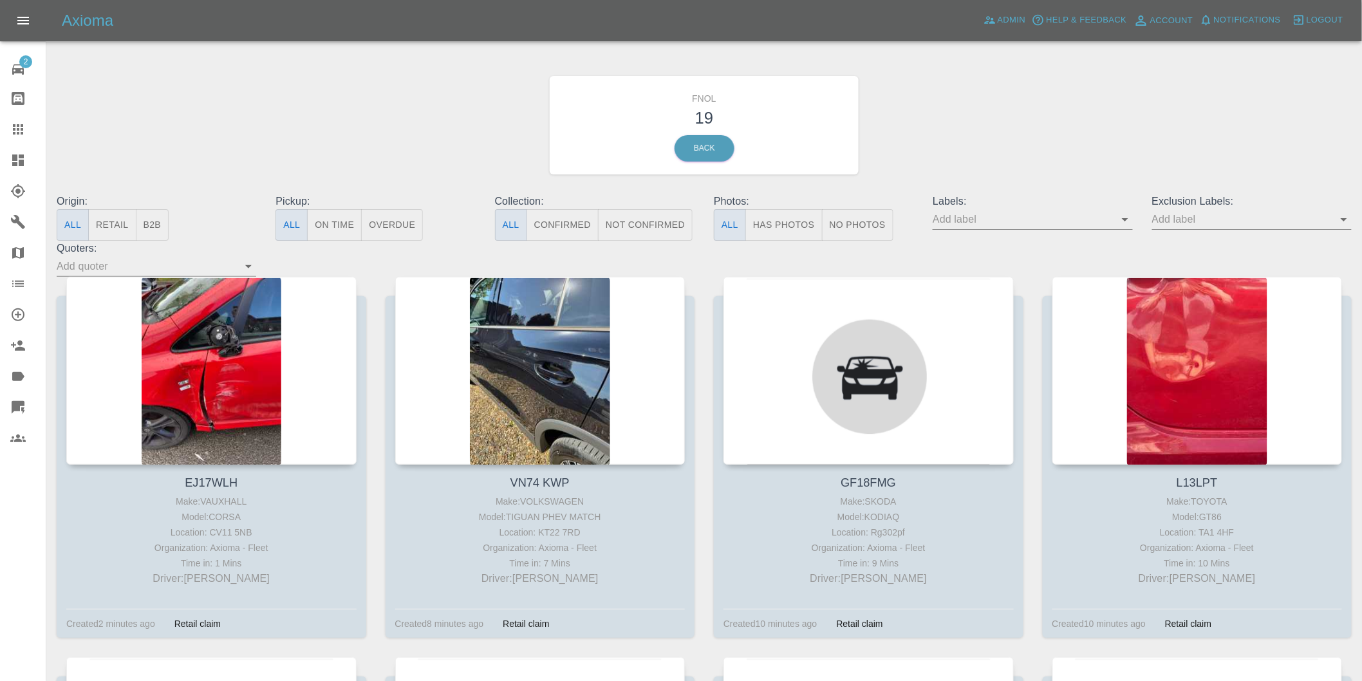
click at [767, 228] on button "Has Photos" at bounding box center [783, 225] width 77 height 32
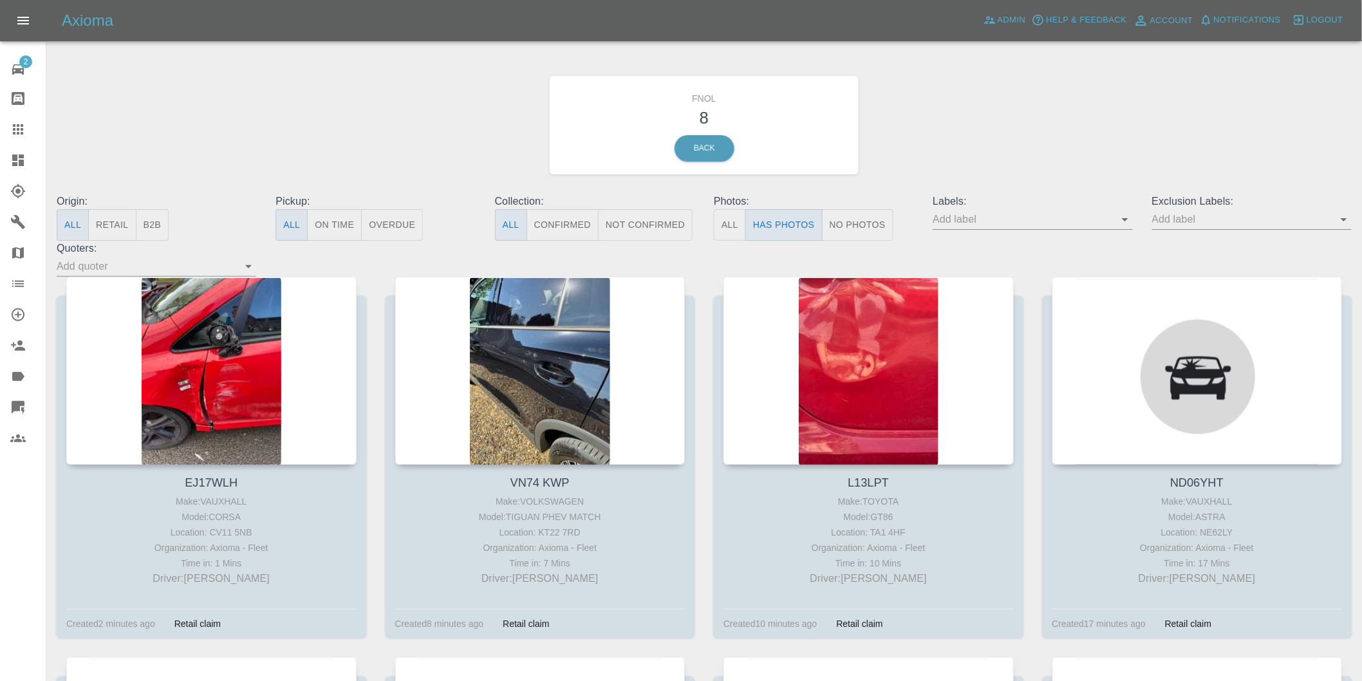
click at [1347, 223] on icon "Open" at bounding box center [1343, 219] width 15 height 15
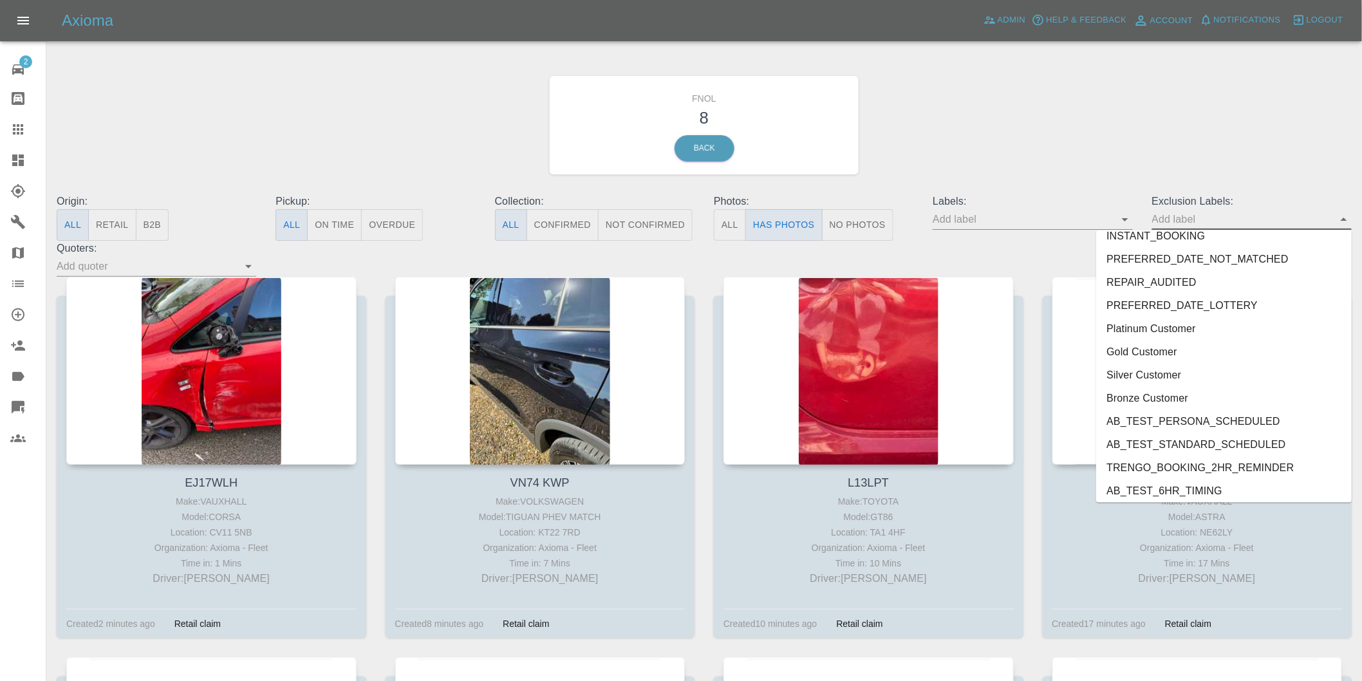
scroll to position [2749, 0]
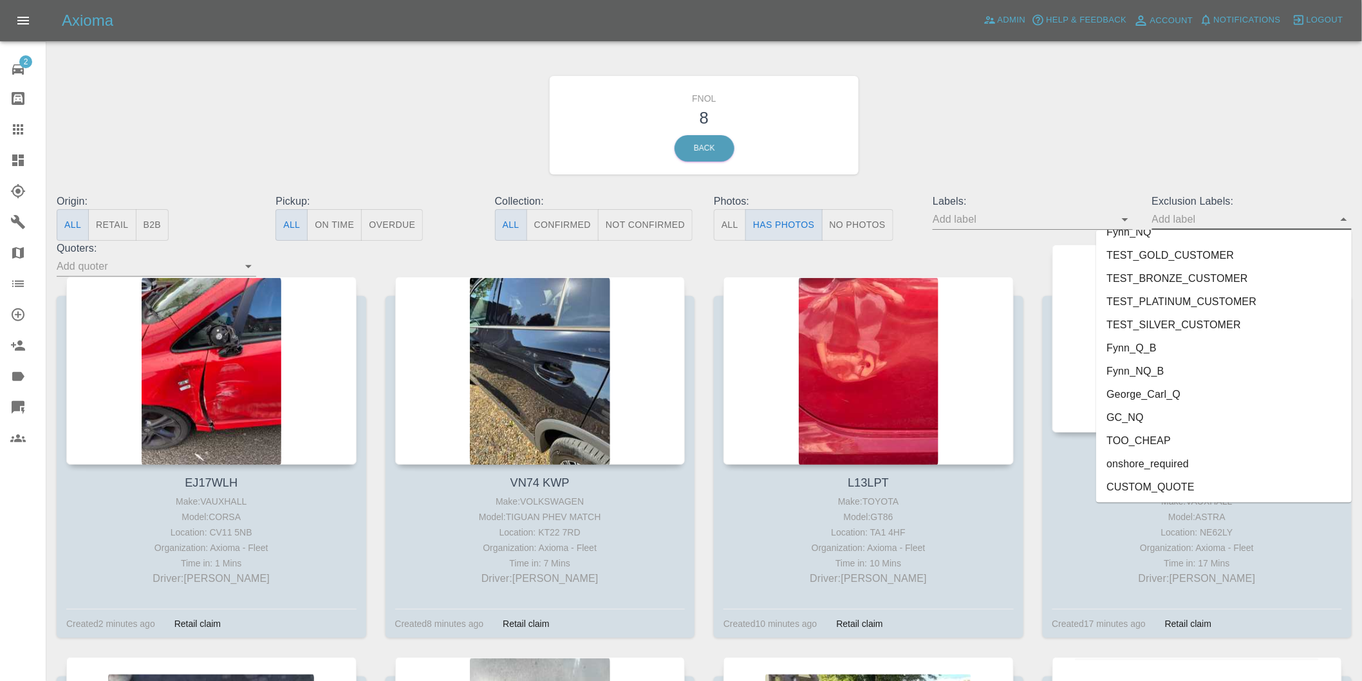
drag, startPoint x: 1198, startPoint y: 462, endPoint x: 1219, endPoint y: 444, distance: 27.9
click at [1198, 460] on li "onshore_required" at bounding box center [1224, 463] width 256 height 23
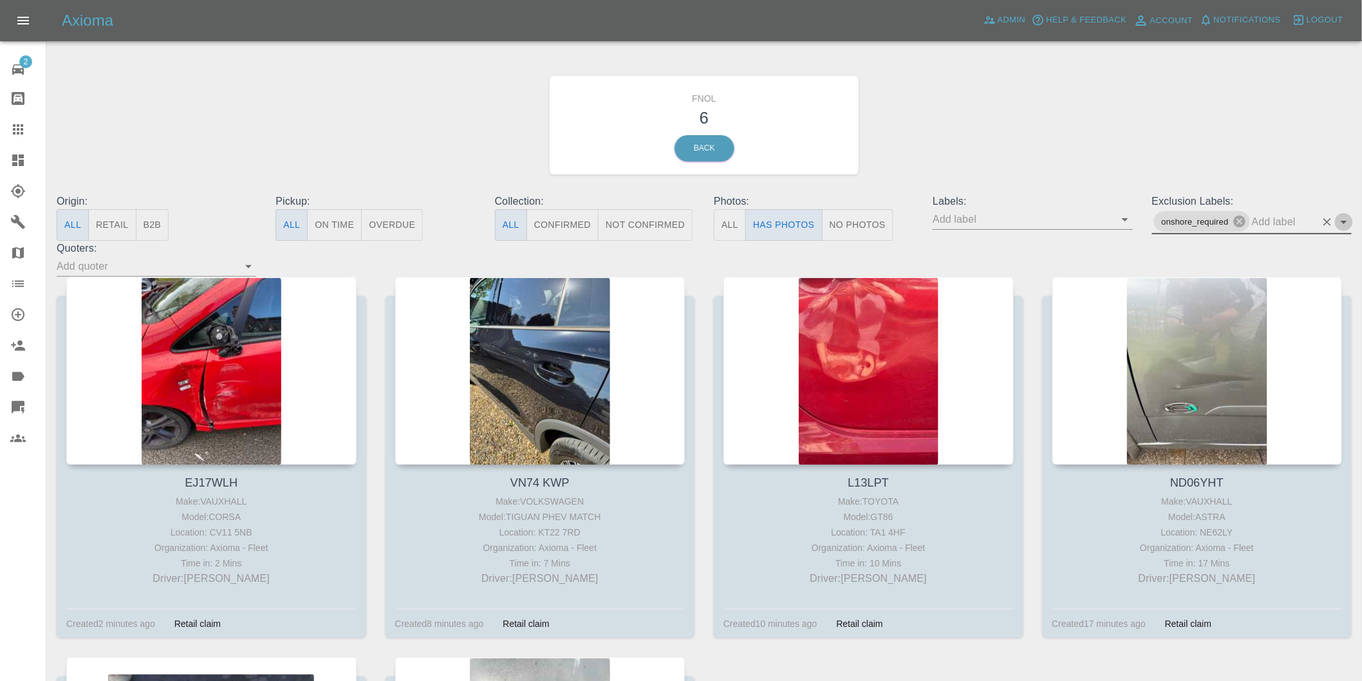
click at [1344, 222] on icon "Open" at bounding box center [1344, 222] width 6 height 3
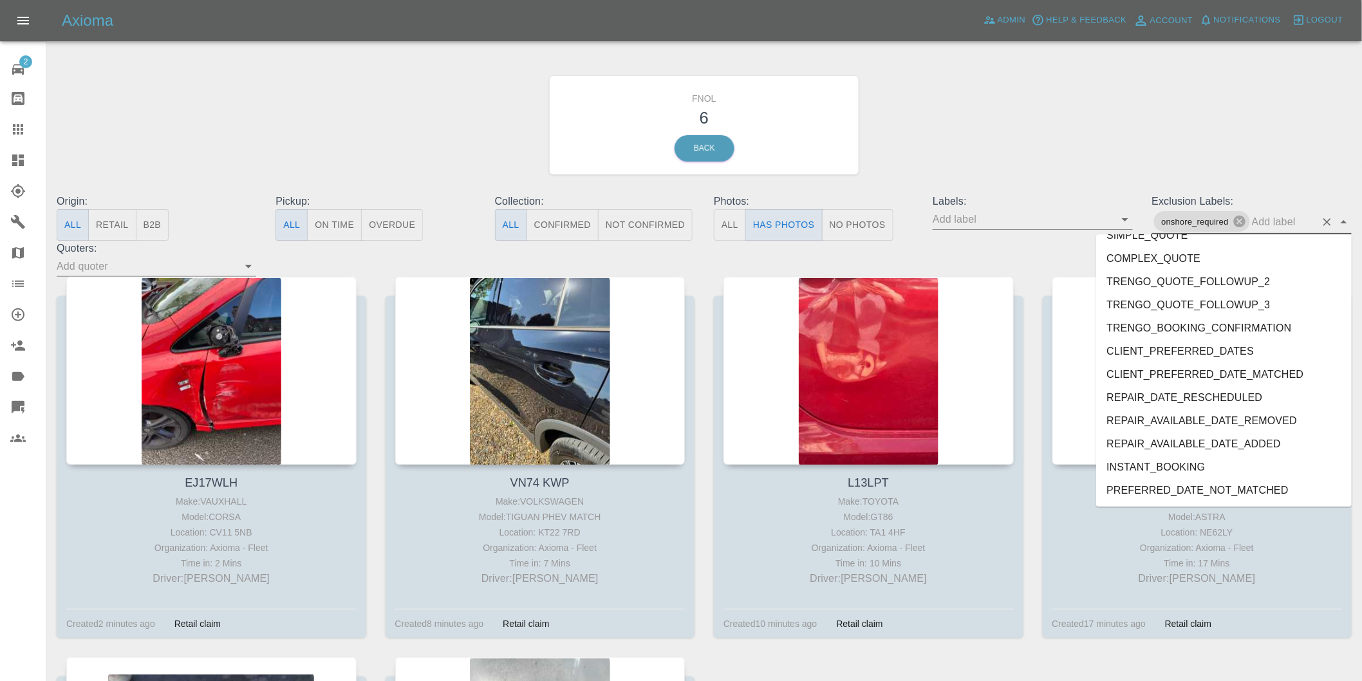
scroll to position [2726, 0]
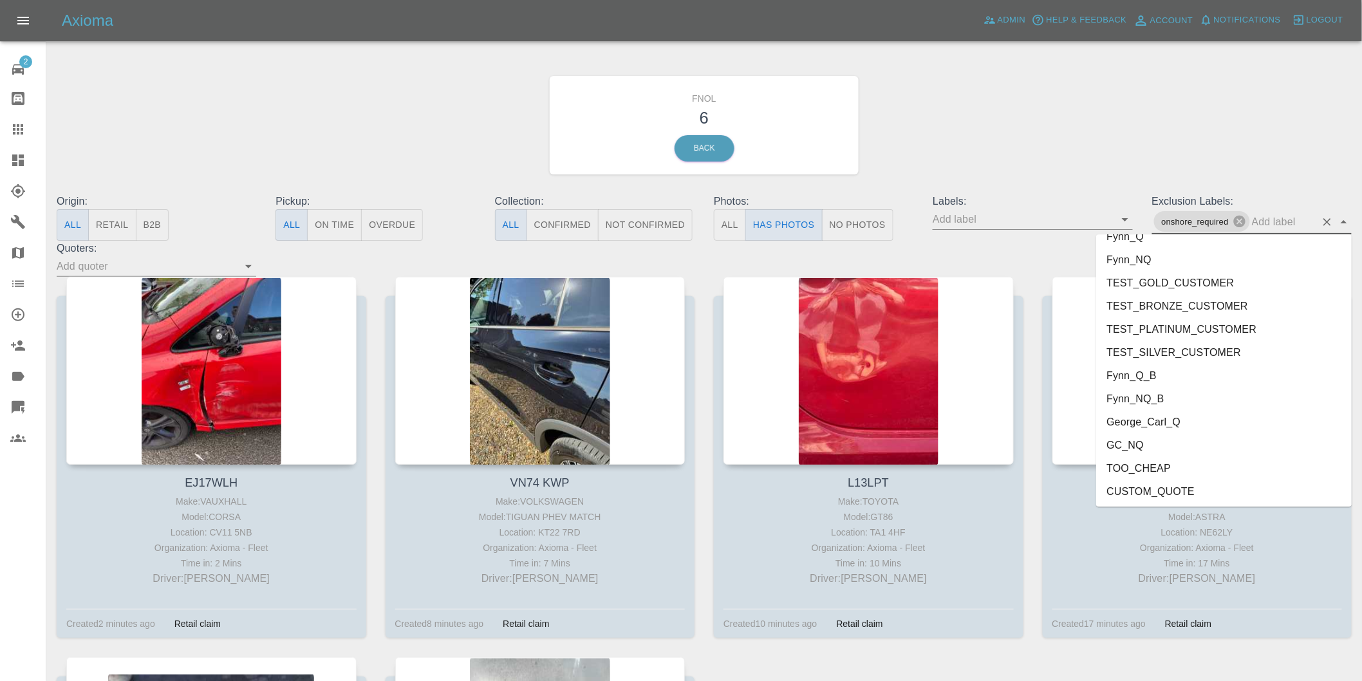
click at [1176, 422] on li "George_Carl_Q" at bounding box center [1224, 421] width 256 height 23
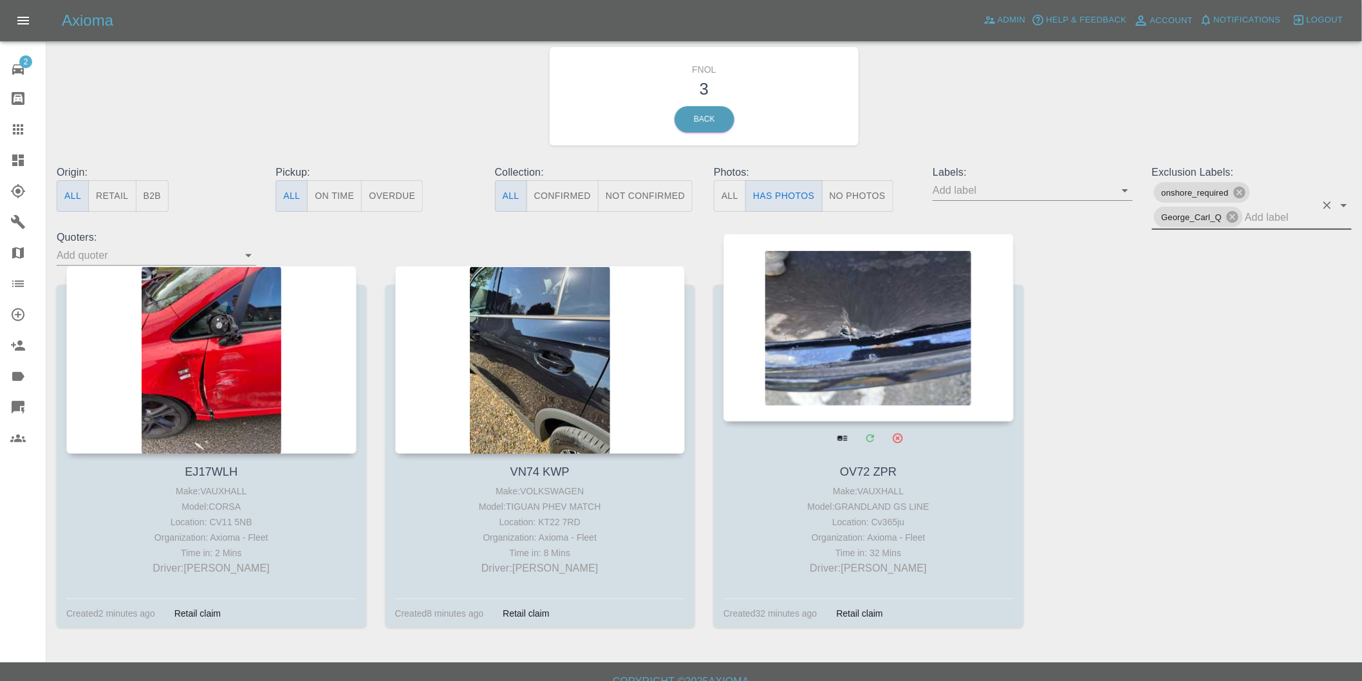
scroll to position [46, 0]
